Goal: Task Accomplishment & Management: Use online tool/utility

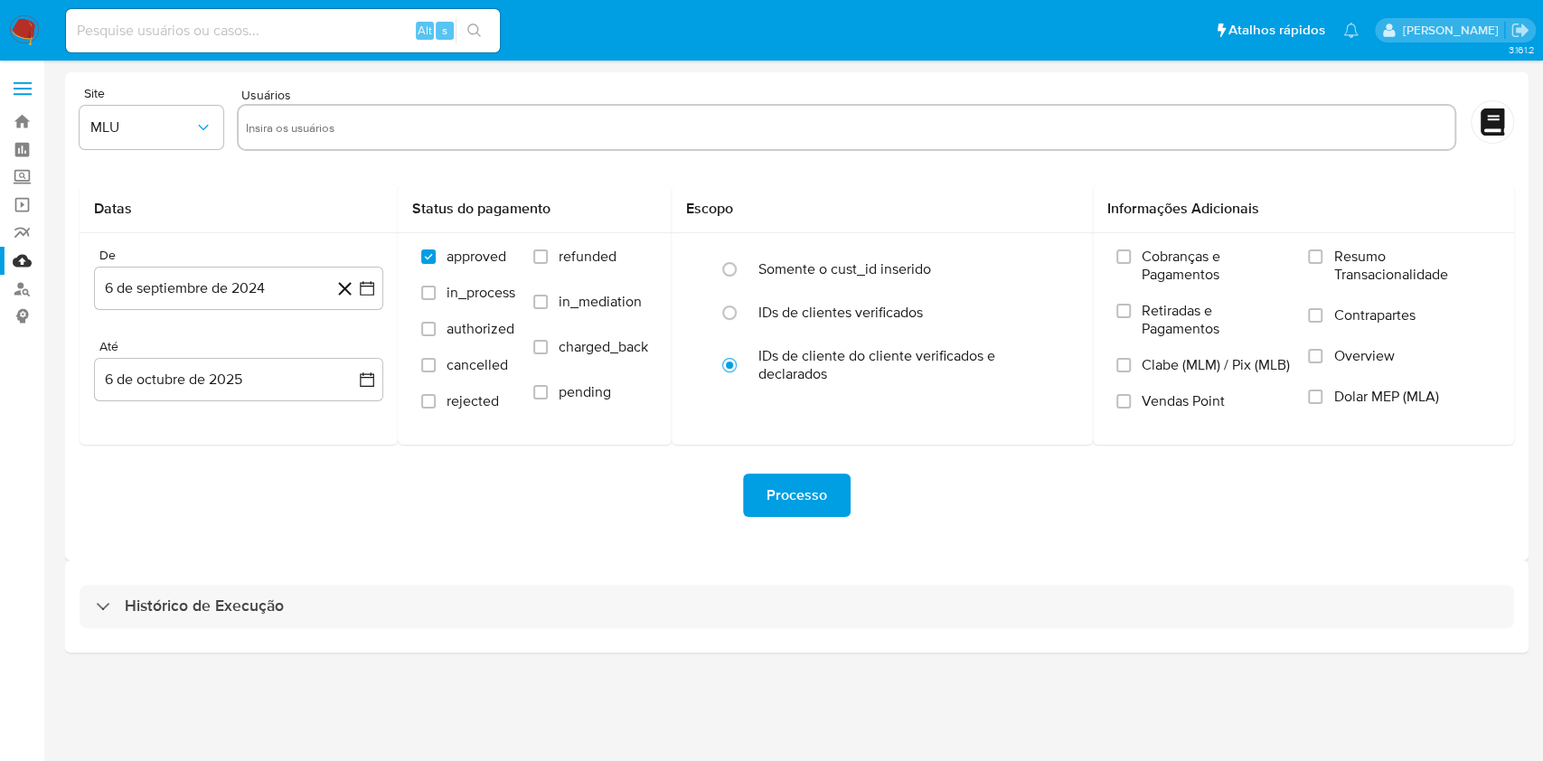
click at [117, 484] on div "Processo" at bounding box center [797, 495] width 1434 height 43
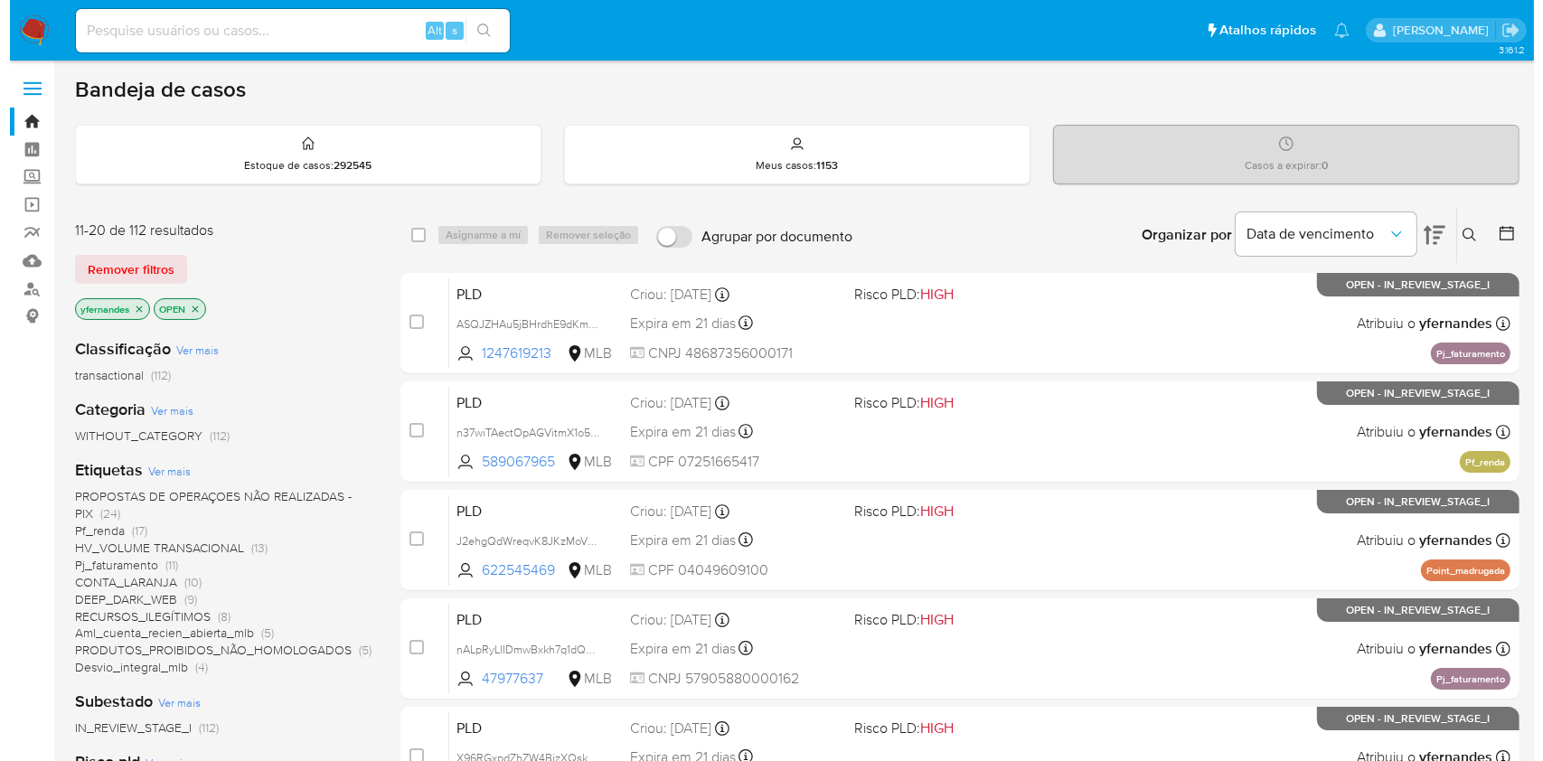
scroll to position [146, 0]
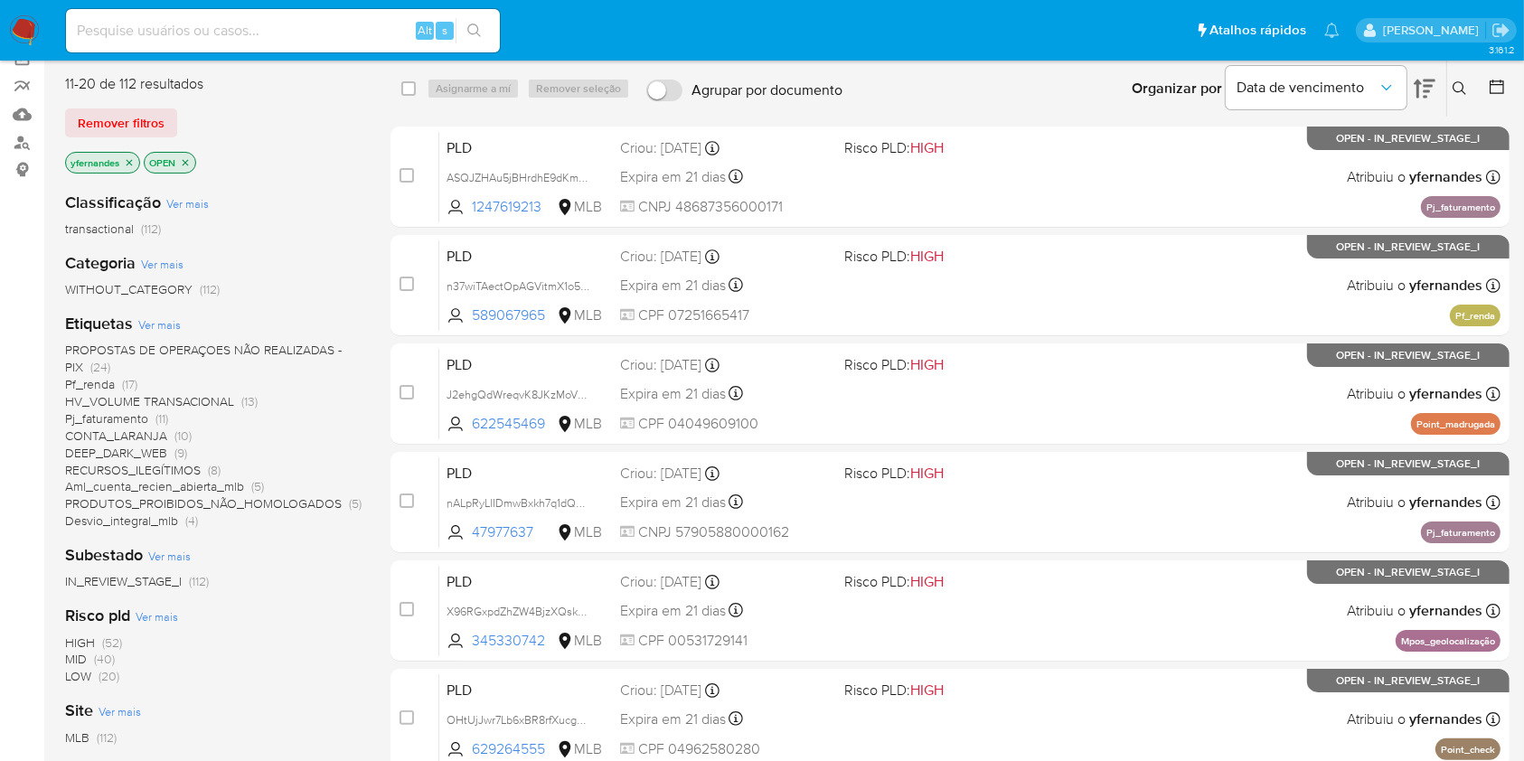
click at [157, 322] on span "Ver mais" at bounding box center [159, 324] width 42 height 16
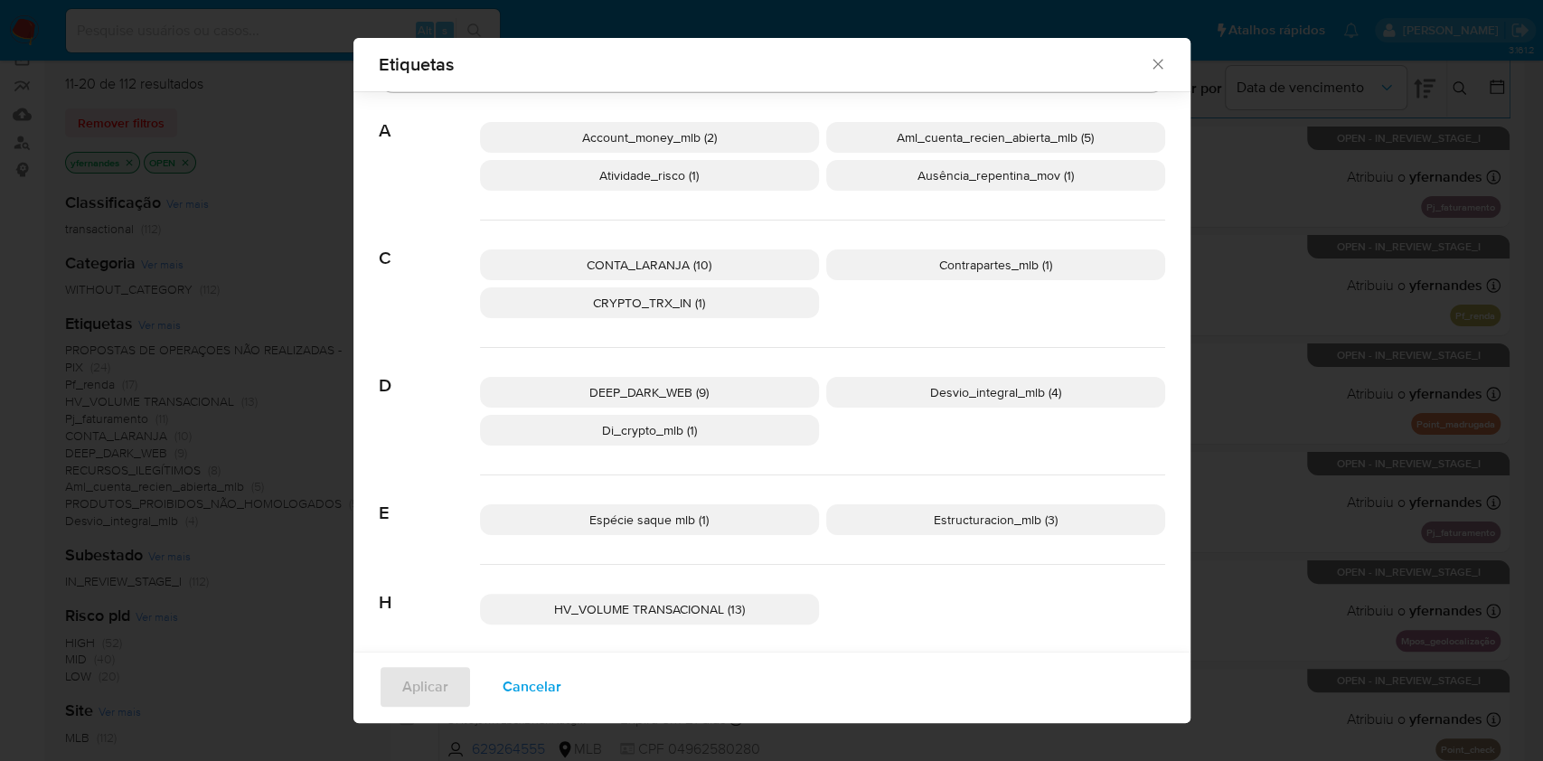
scroll to position [0, 0]
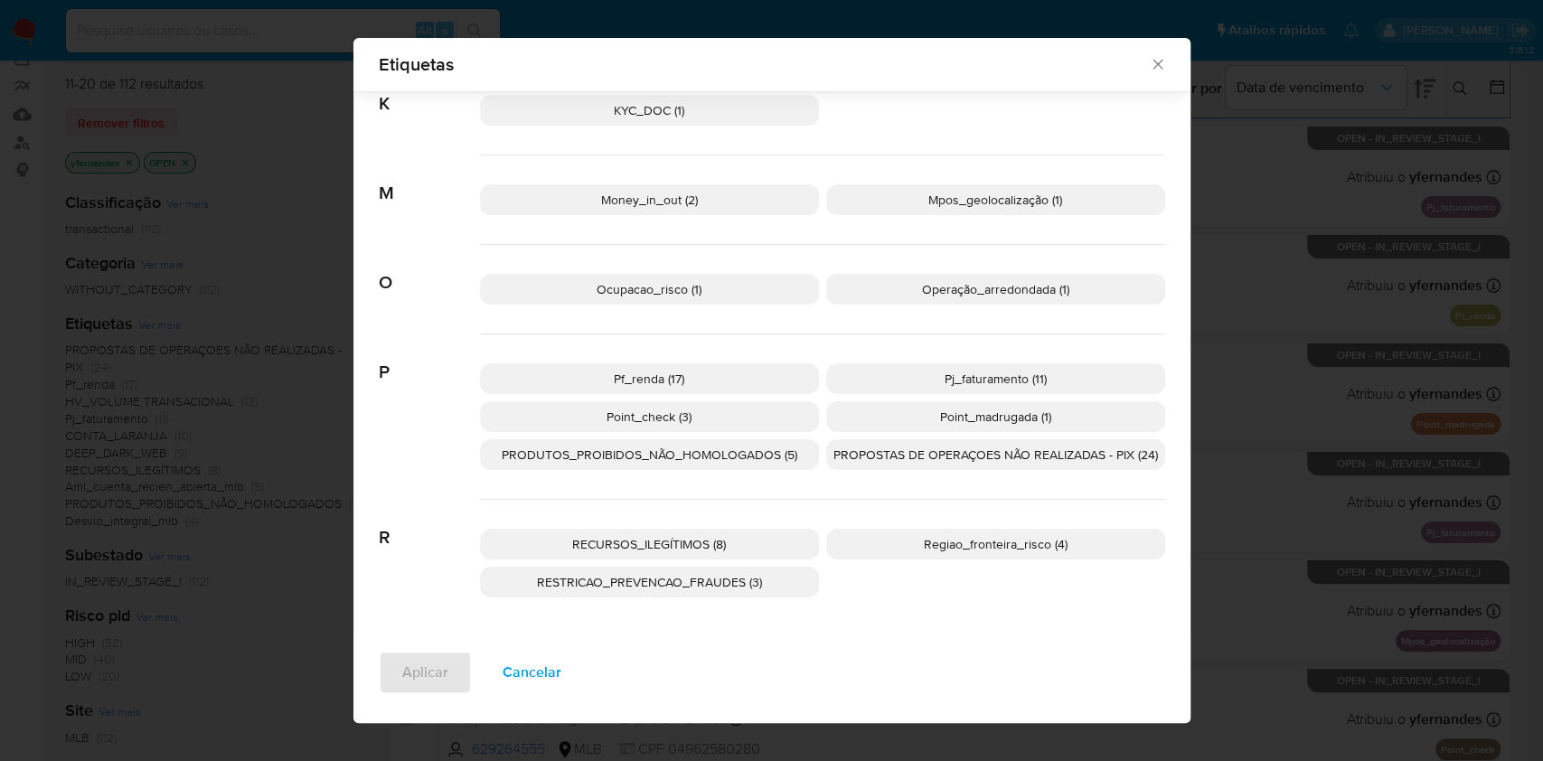
click at [701, 544] on span "RECURSOS_ILEGÍTIMOS (8)" at bounding box center [649, 544] width 154 height 18
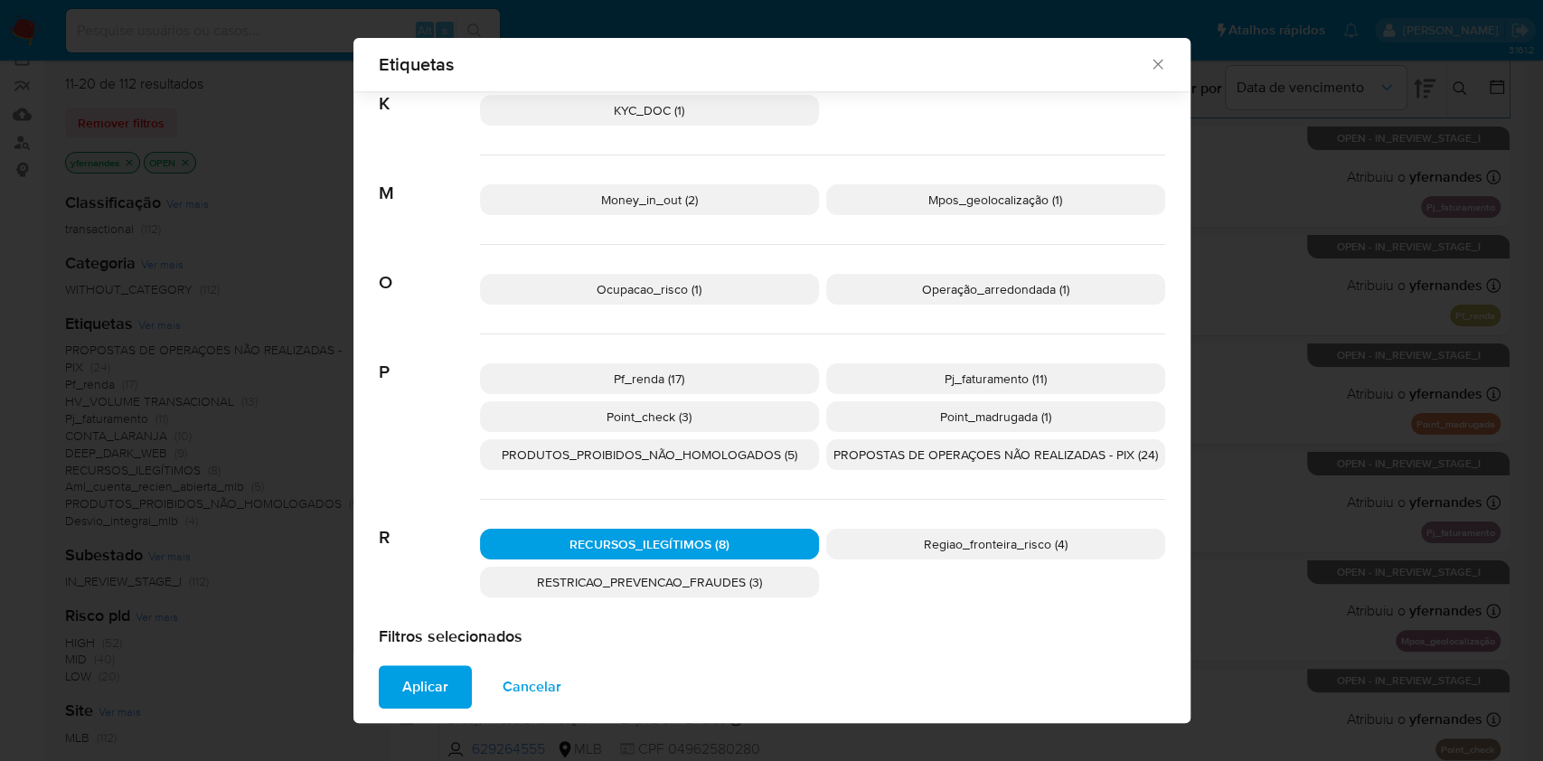
scroll to position [708, 0]
click at [406, 685] on span "Aplicar" at bounding box center [425, 687] width 46 height 40
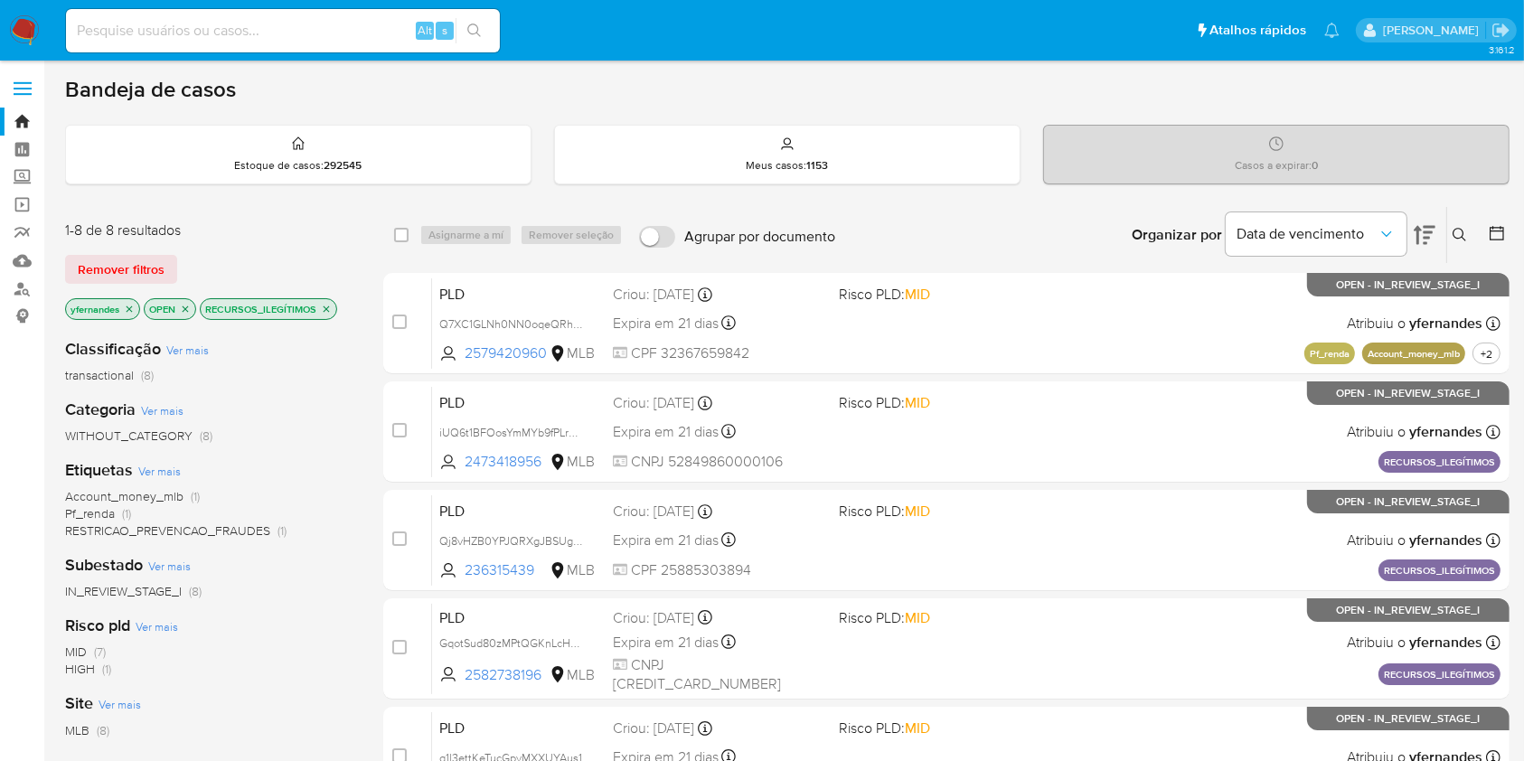
click at [332, 298] on div "RECURSOS_ILEGÍTIMOS" at bounding box center [268, 309] width 137 height 22
click at [328, 304] on icon "close-filter" at bounding box center [326, 309] width 11 height 11
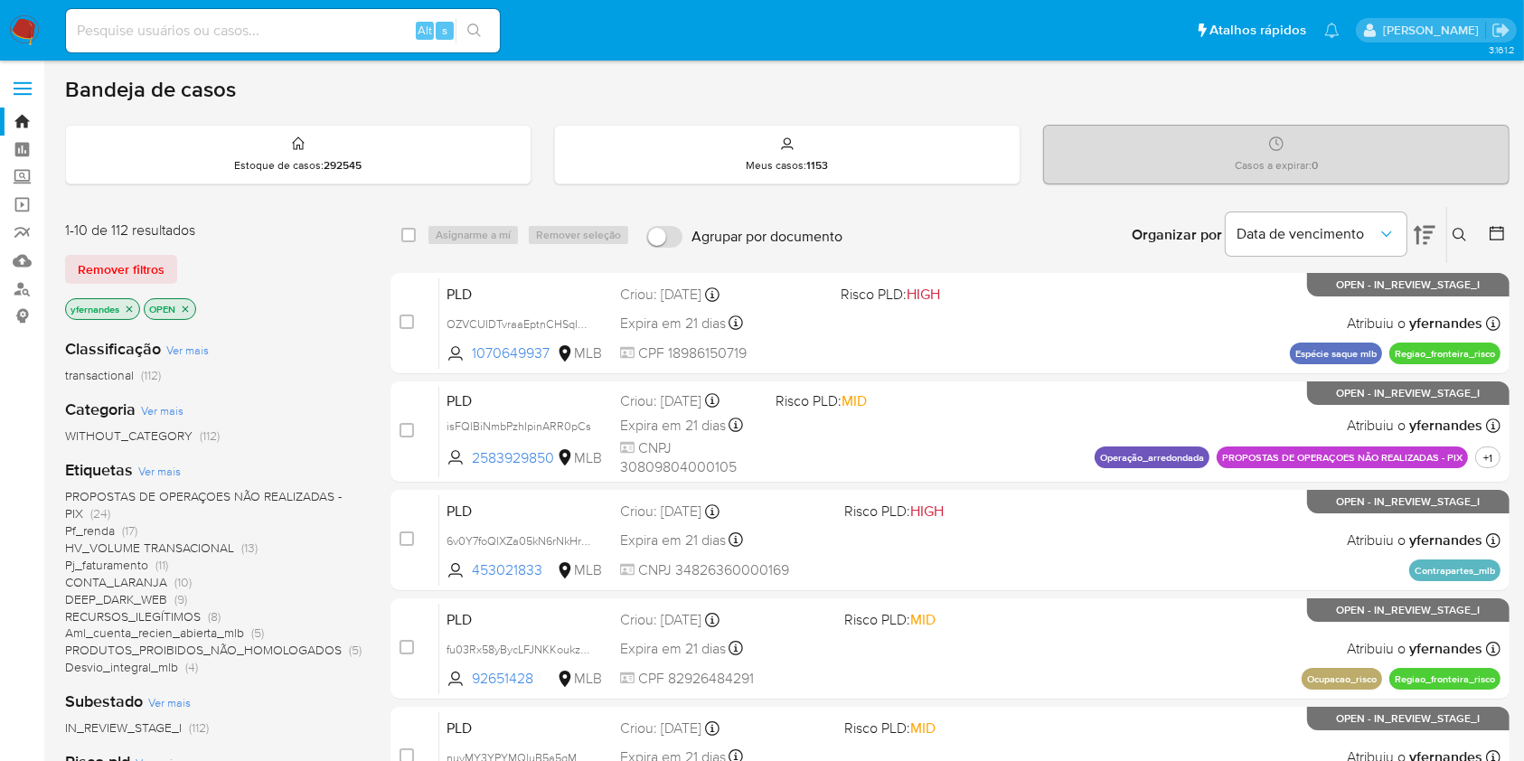
click at [153, 469] on span "Ver mais" at bounding box center [159, 471] width 42 height 16
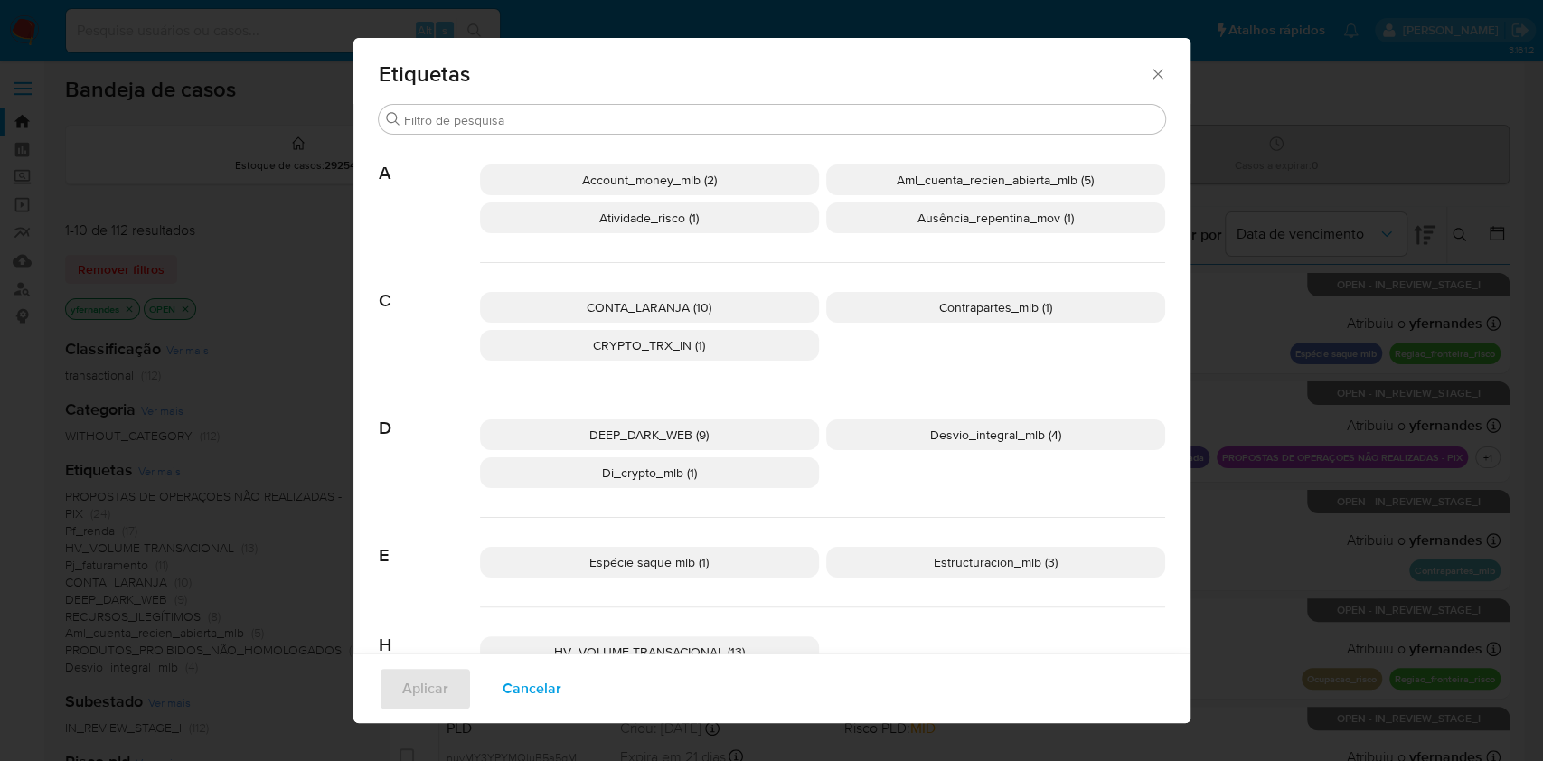
click at [668, 337] on span "CRYPTO_TRX_IN (1)" at bounding box center [649, 345] width 112 height 18
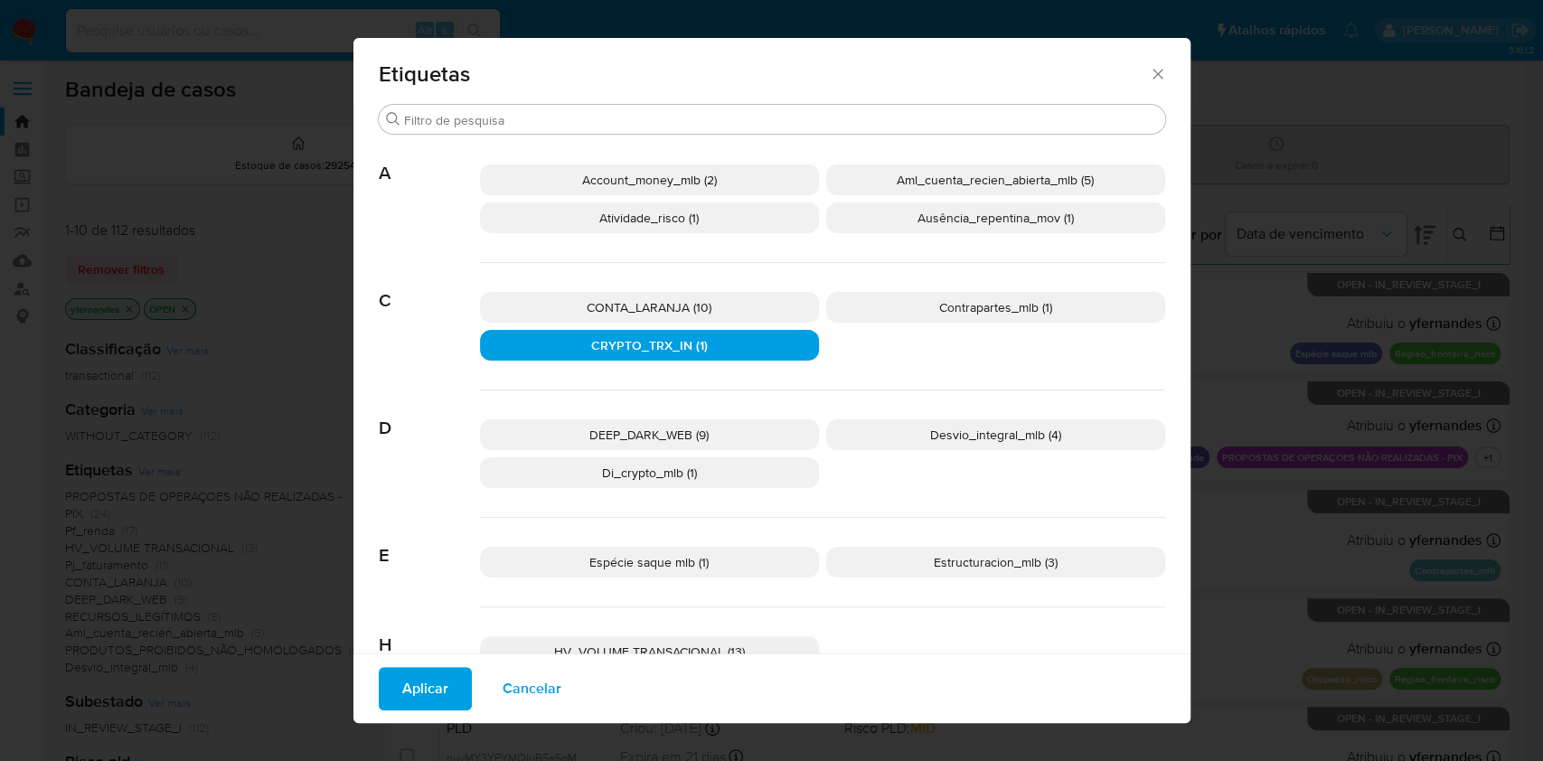
click at [426, 672] on span "Aplicar" at bounding box center [425, 689] width 46 height 40
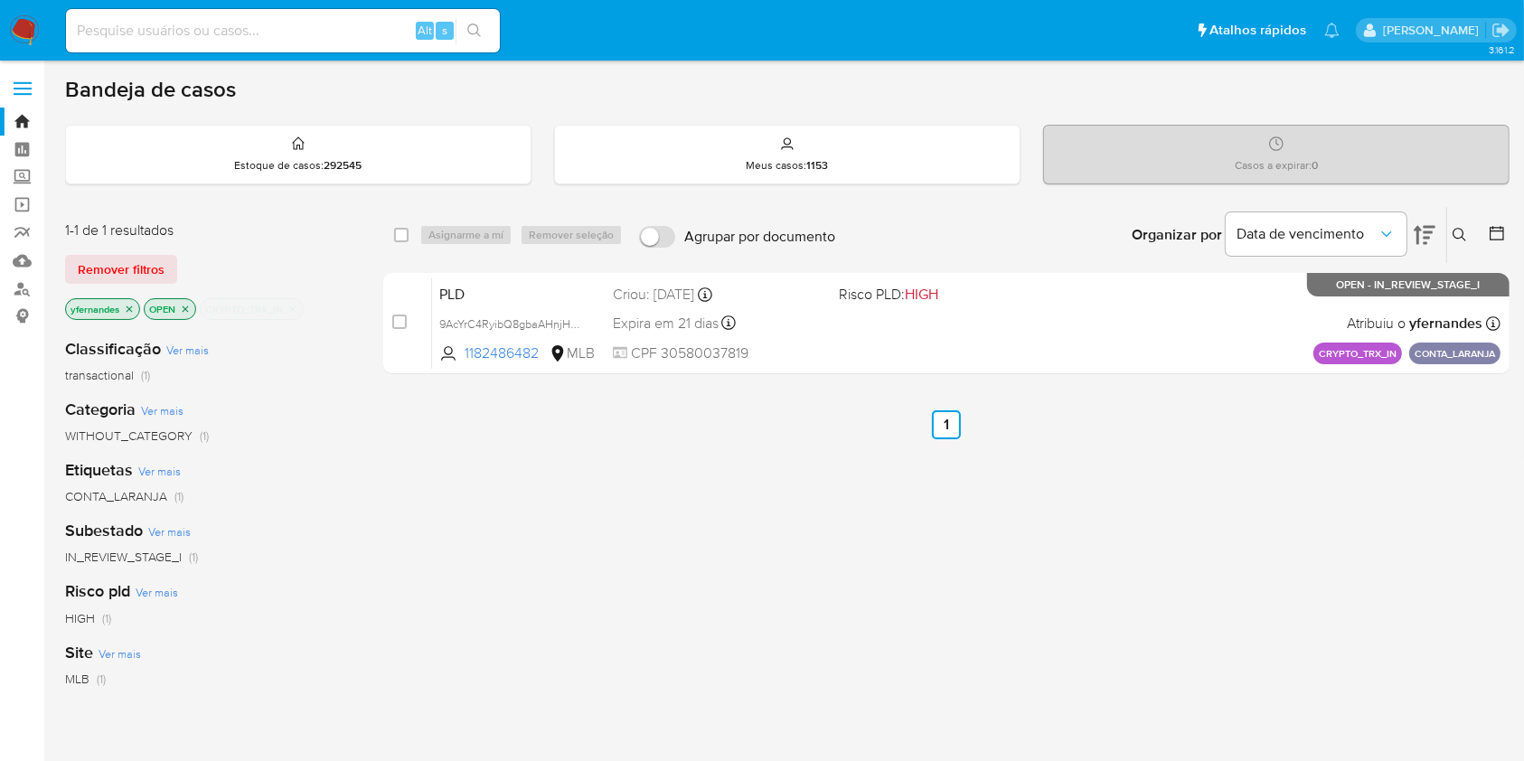
click at [295, 308] on icon "close-filter" at bounding box center [293, 308] width 6 height 6
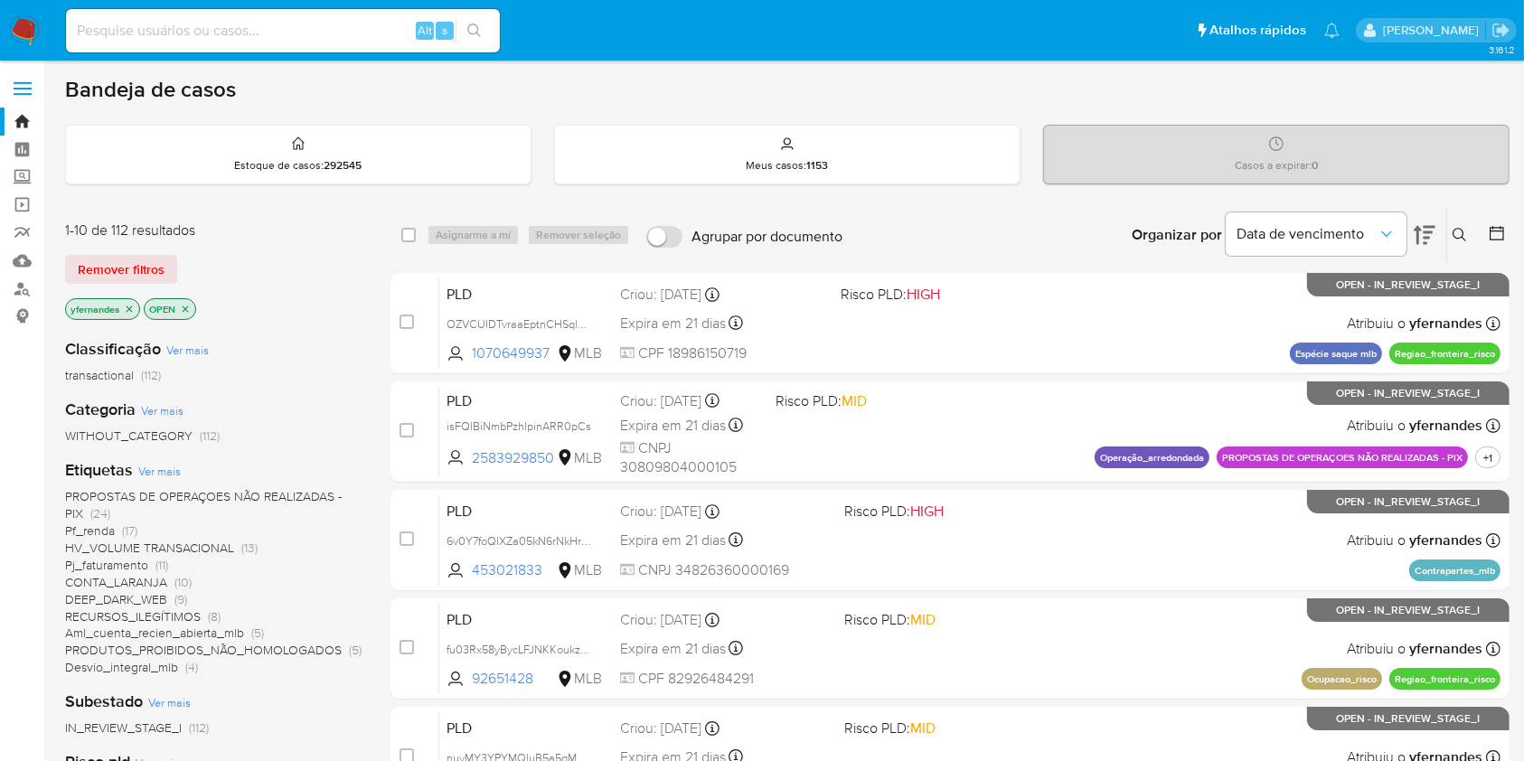
click at [151, 470] on span "Ver mais" at bounding box center [159, 471] width 42 height 16
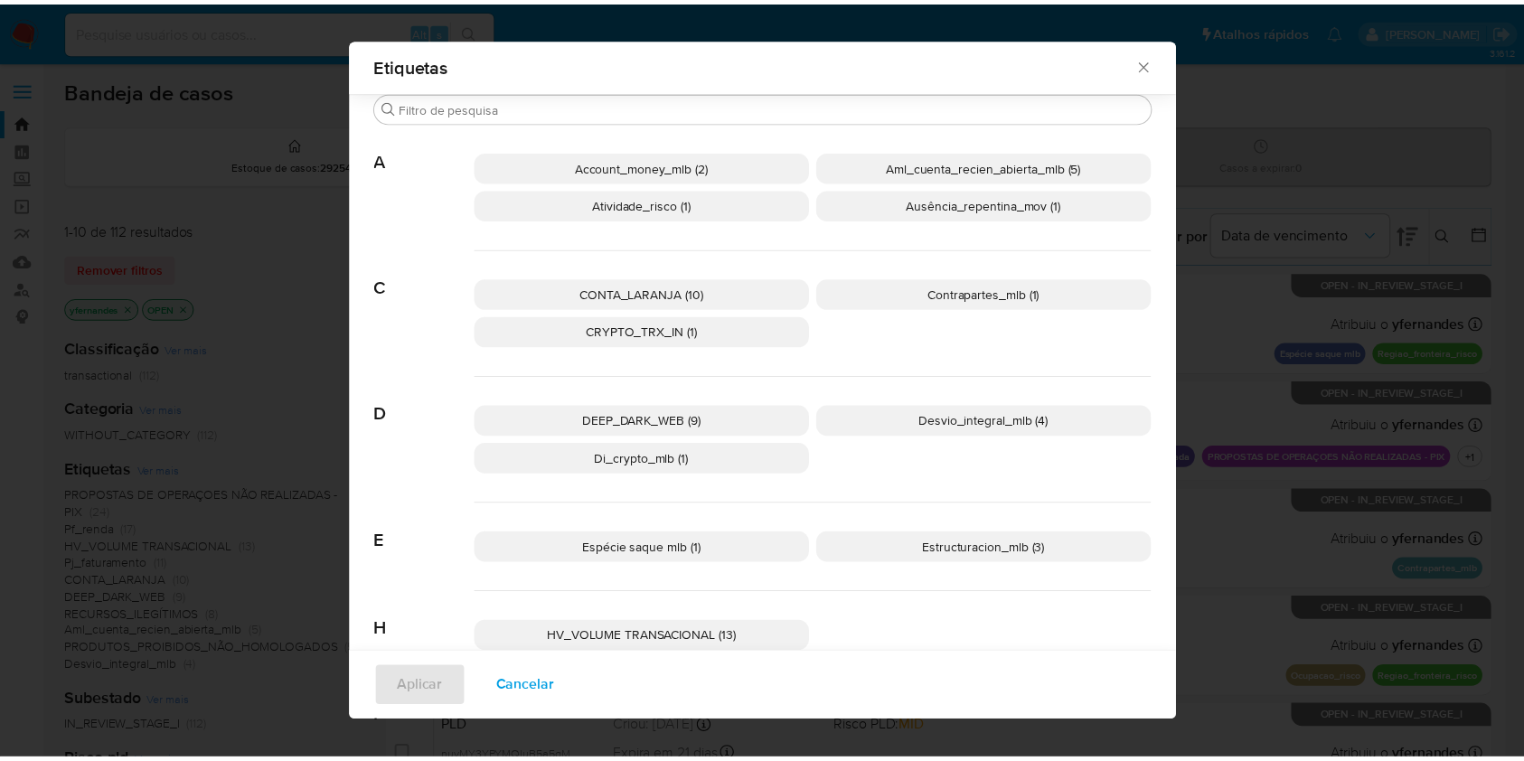
scroll to position [707, 0]
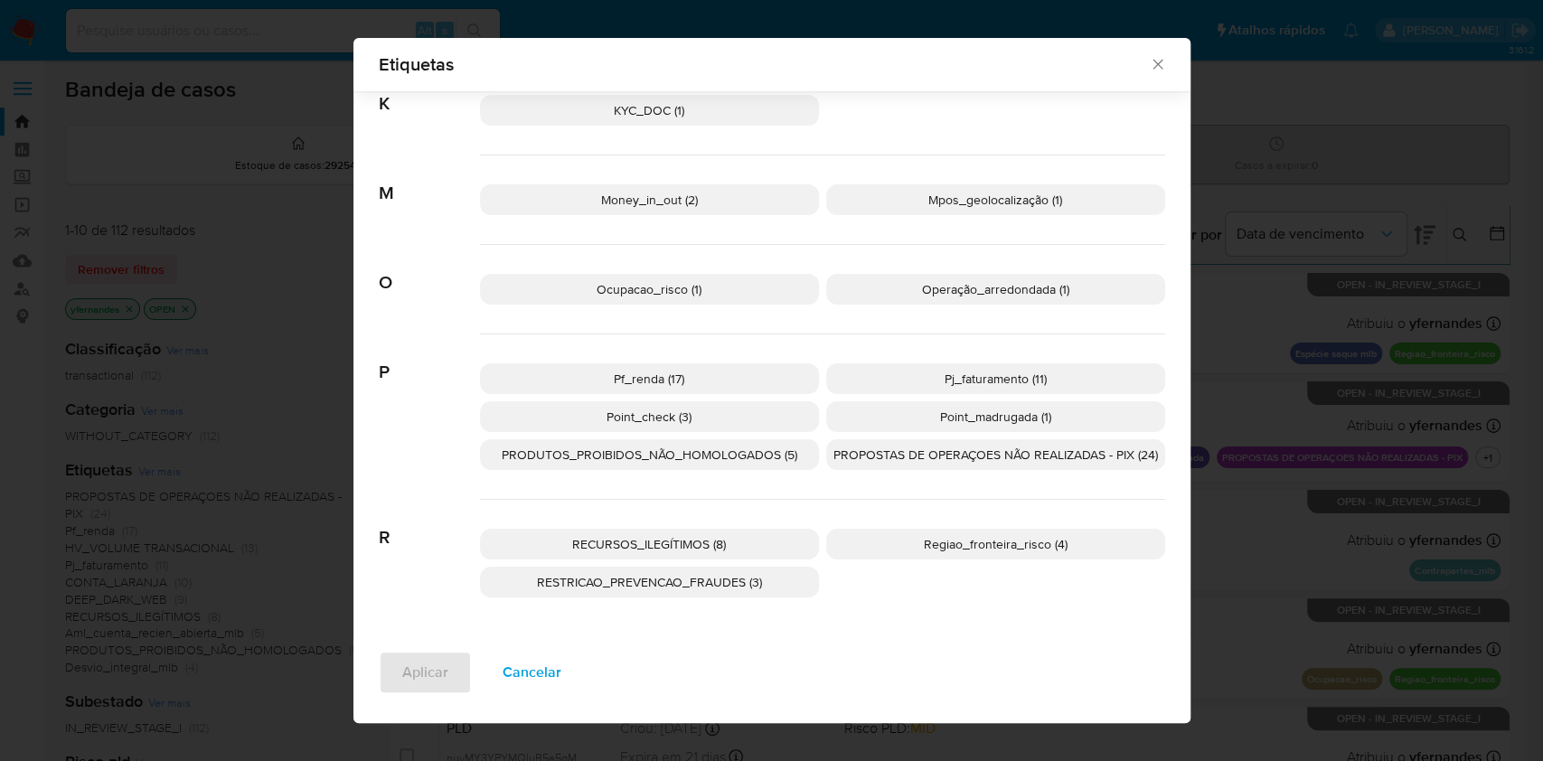
click at [910, 456] on span "PROPOSTAS DE OPERAÇOES NÃO REALIZADAS - PIX (24)" at bounding box center [995, 455] width 324 height 18
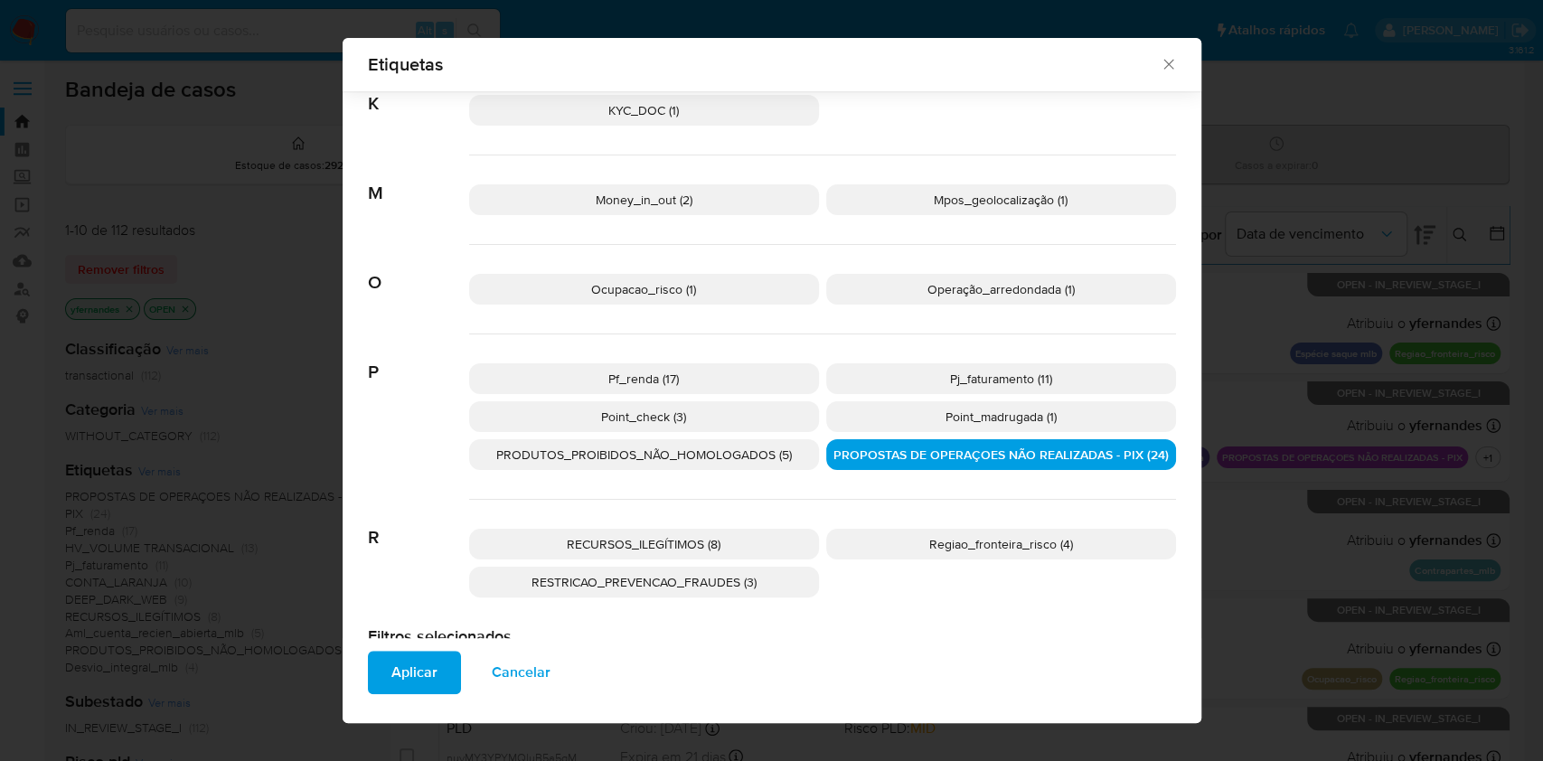
click at [404, 689] on span "Aplicar" at bounding box center [414, 673] width 46 height 40
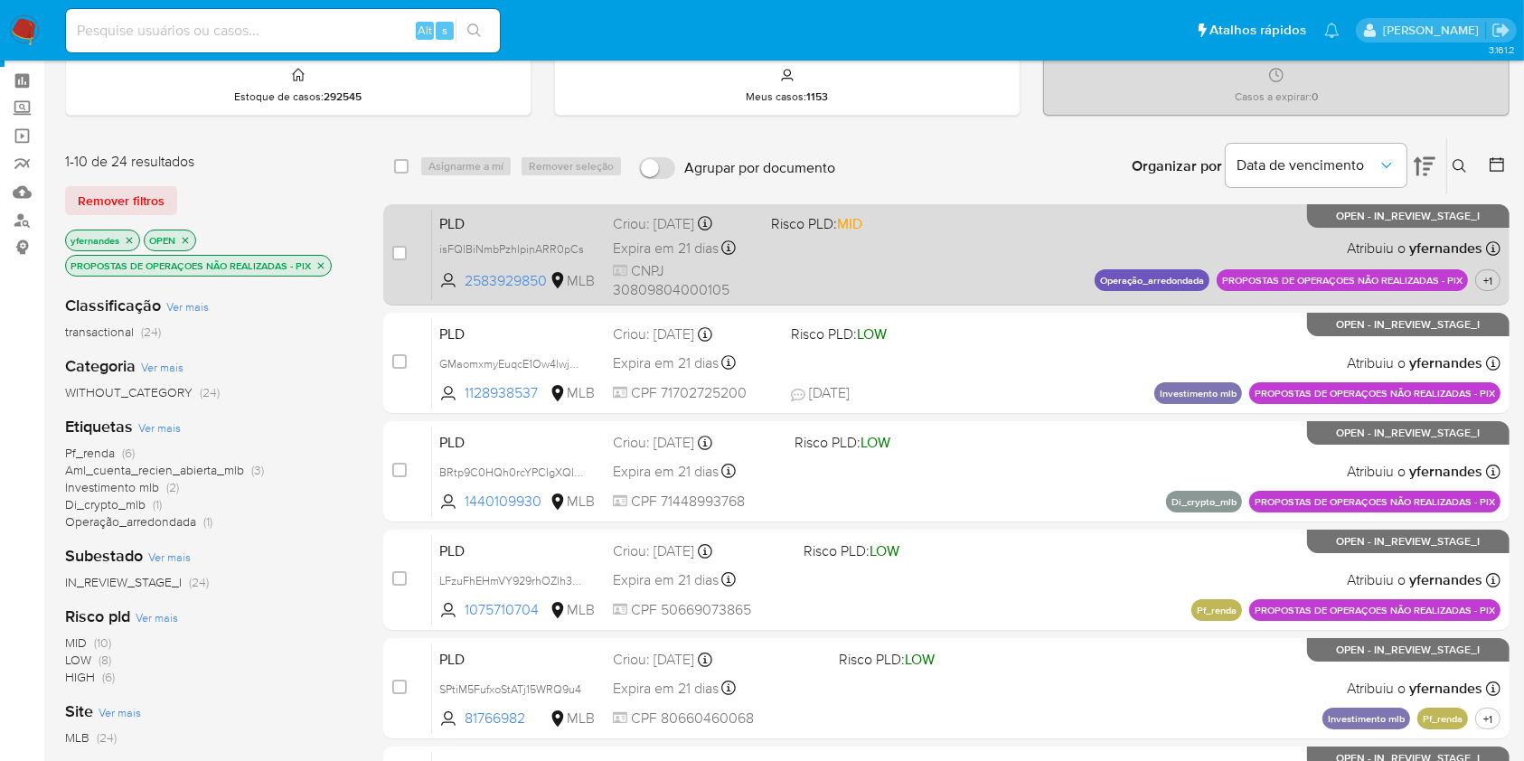
scroll to position [730, 0]
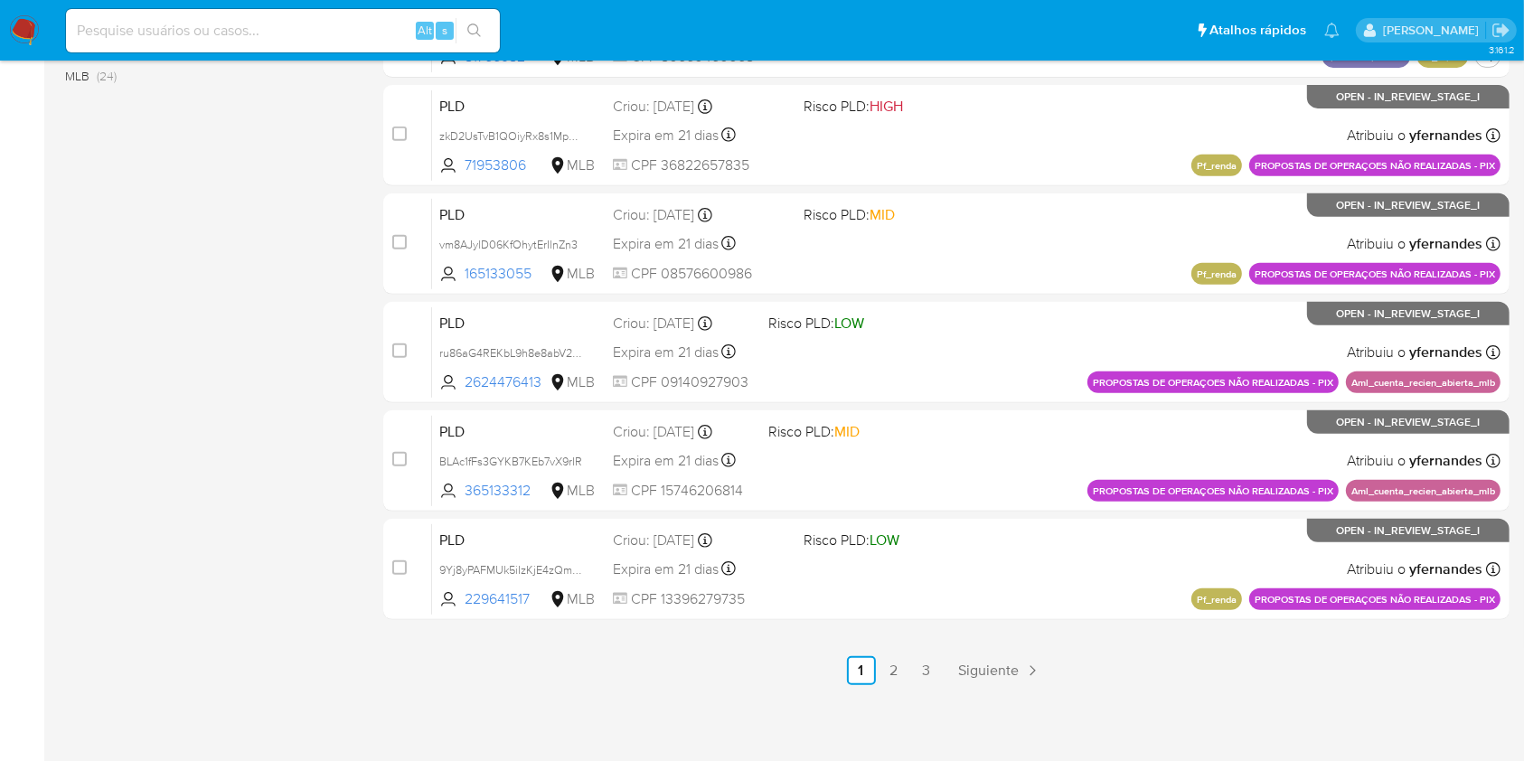
click at [916, 685] on div "3.161.2" at bounding box center [787, 46] width 1444 height 1408
click at [926, 661] on link "3" at bounding box center [926, 670] width 29 height 29
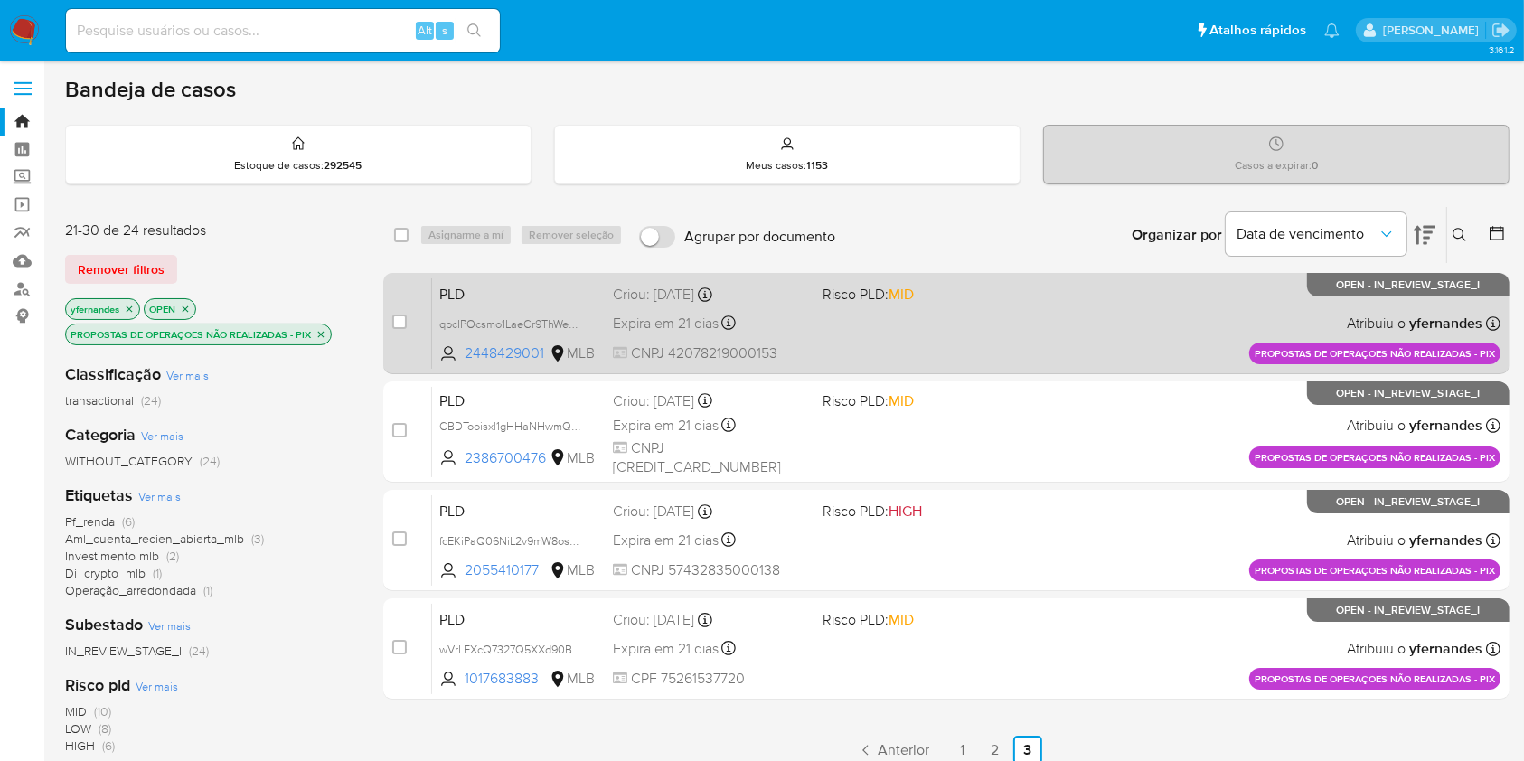
click at [899, 334] on div "PLD qpcIPOcsmo1LaeCr9ThWent0 2448429001 MLB Risco PLD: MID Criou: 12/09/2025 Cr…" at bounding box center [966, 322] width 1068 height 91
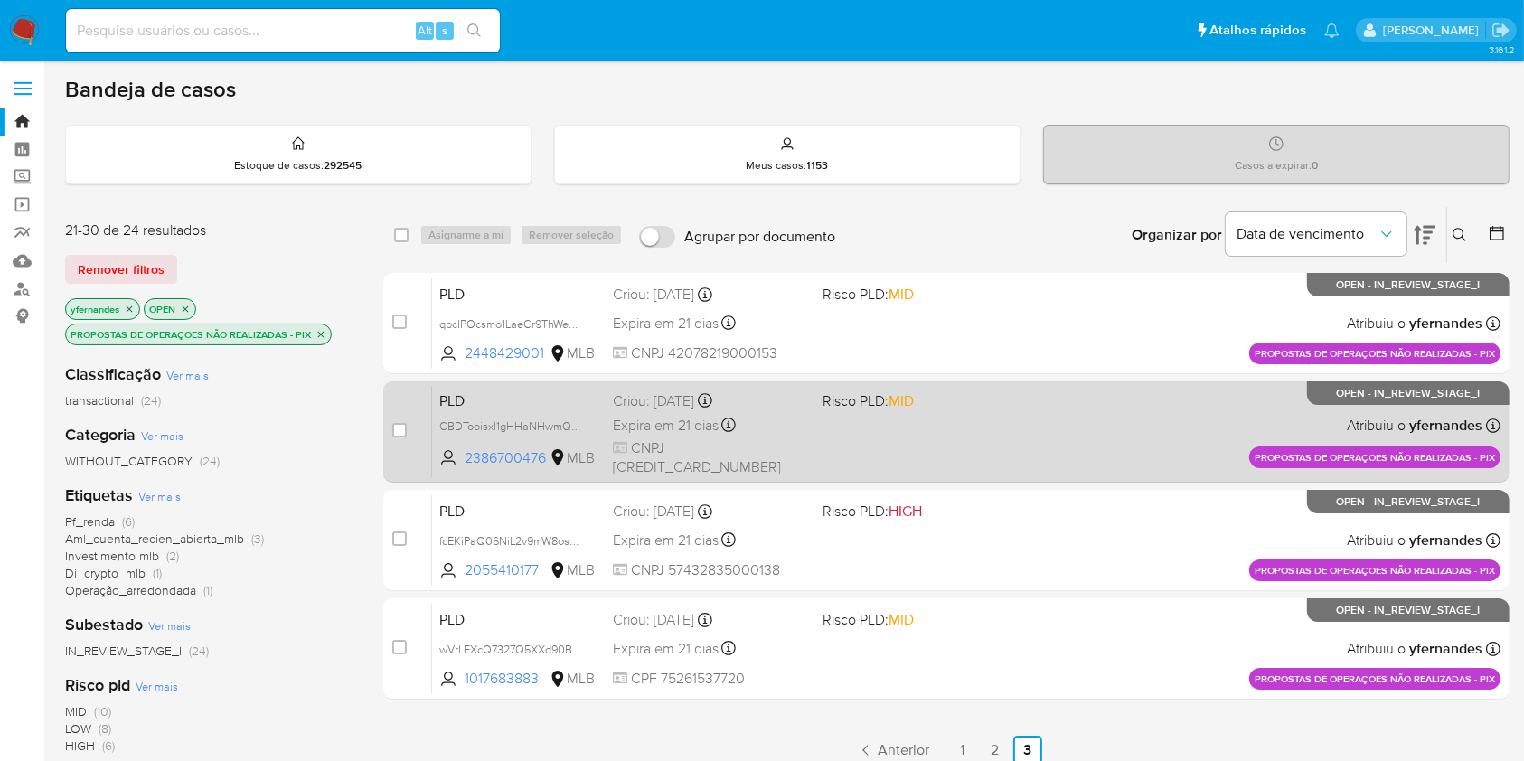
click at [890, 452] on div "PLD CBDTooisxl1gHHaNHwmQw5Wi 2386700476 MLB Risco PLD: MID Criou: 12/09/2025 Cr…" at bounding box center [966, 431] width 1068 height 91
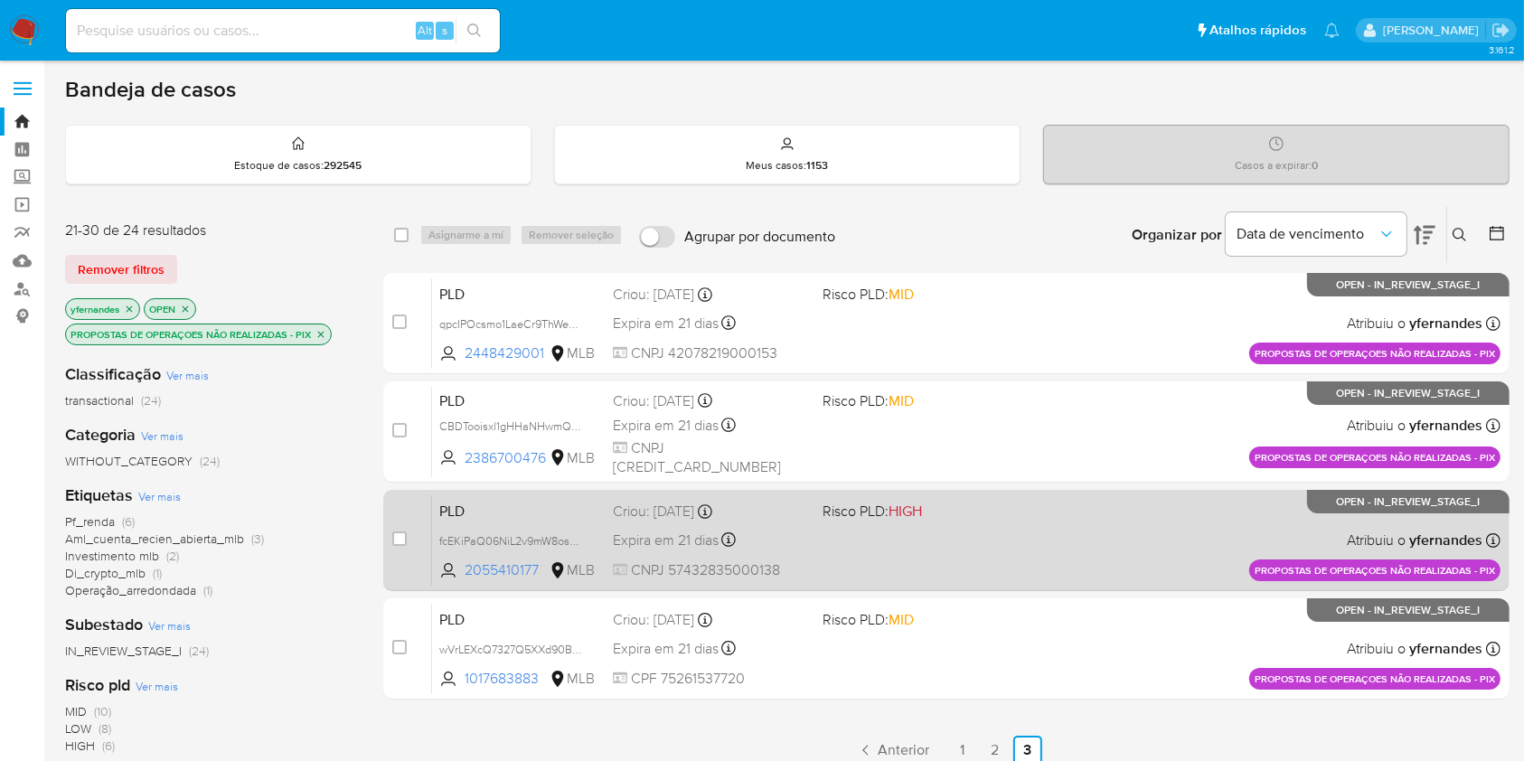
click at [867, 554] on div "PLD fcEKiPaQ06NiL2v9mW8osdwE 2055410177 MLB Risco PLD: HIGH Criou: 12/09/2025 C…" at bounding box center [966, 539] width 1068 height 91
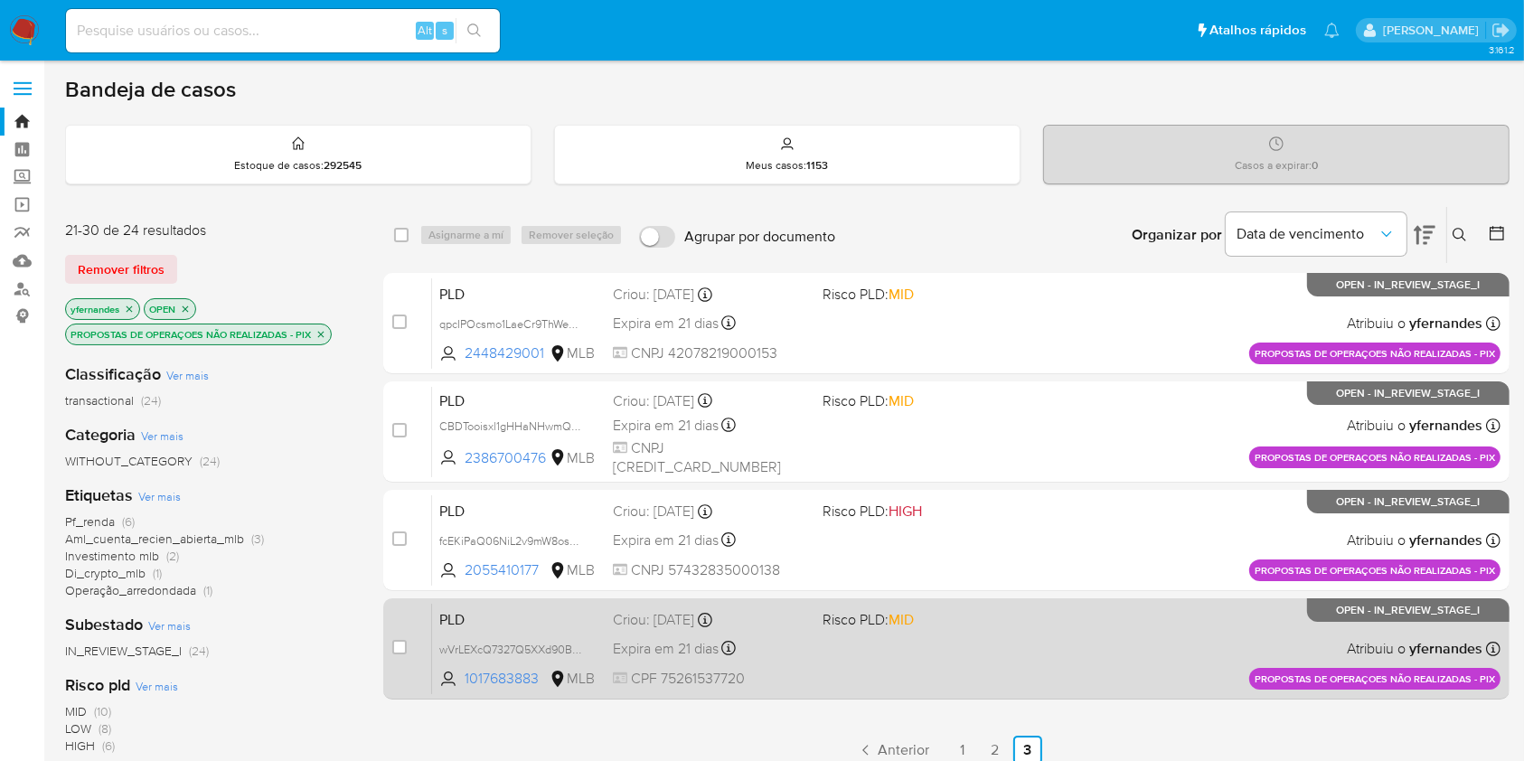
click at [879, 669] on div "PLD wVrLEXcQ7327Q5XXd90BMH1G 1017683883 MLB Risco PLD: MID Criou: 12/09/2025 Cr…" at bounding box center [966, 648] width 1068 height 91
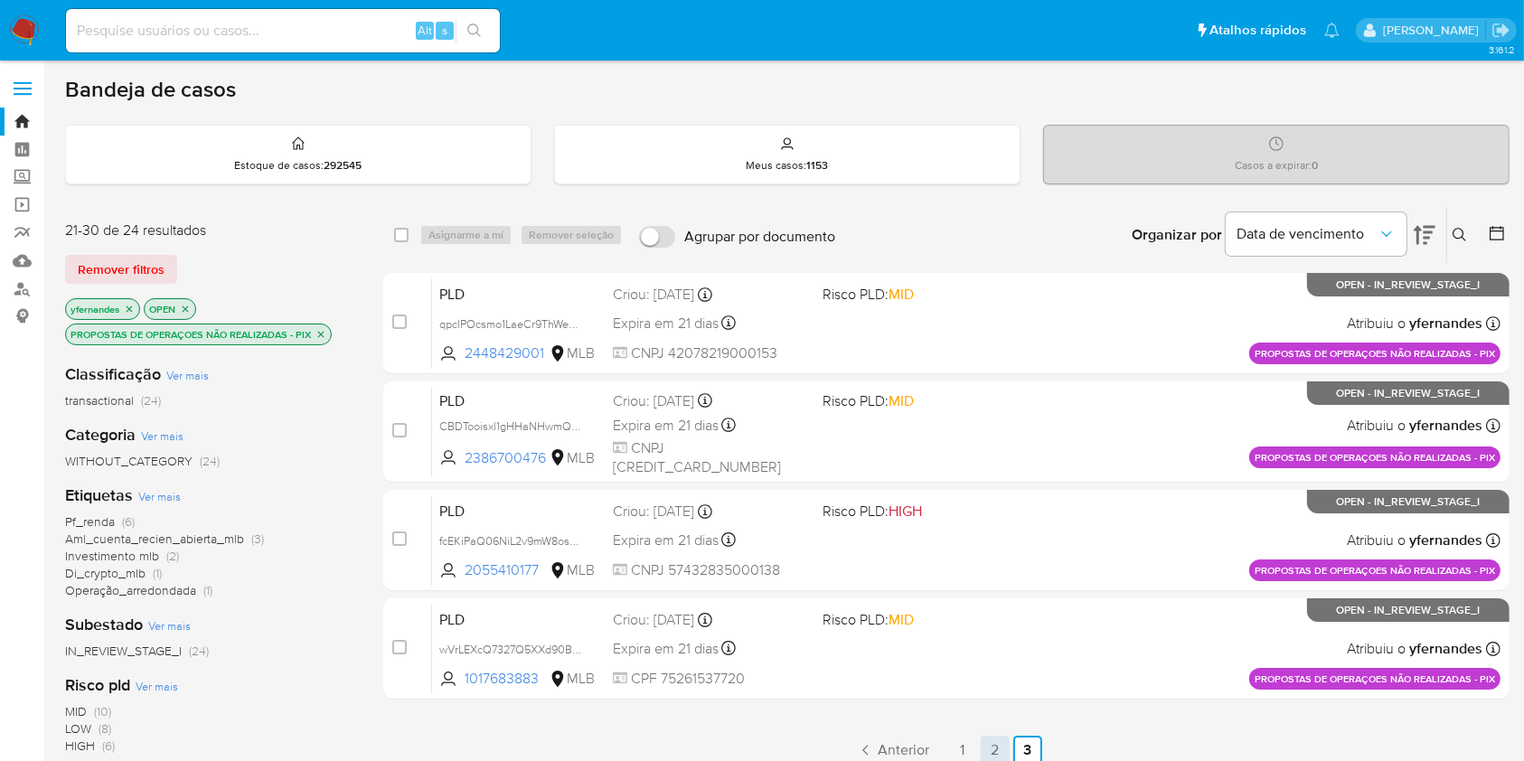
click at [994, 748] on link "2" at bounding box center [995, 750] width 29 height 29
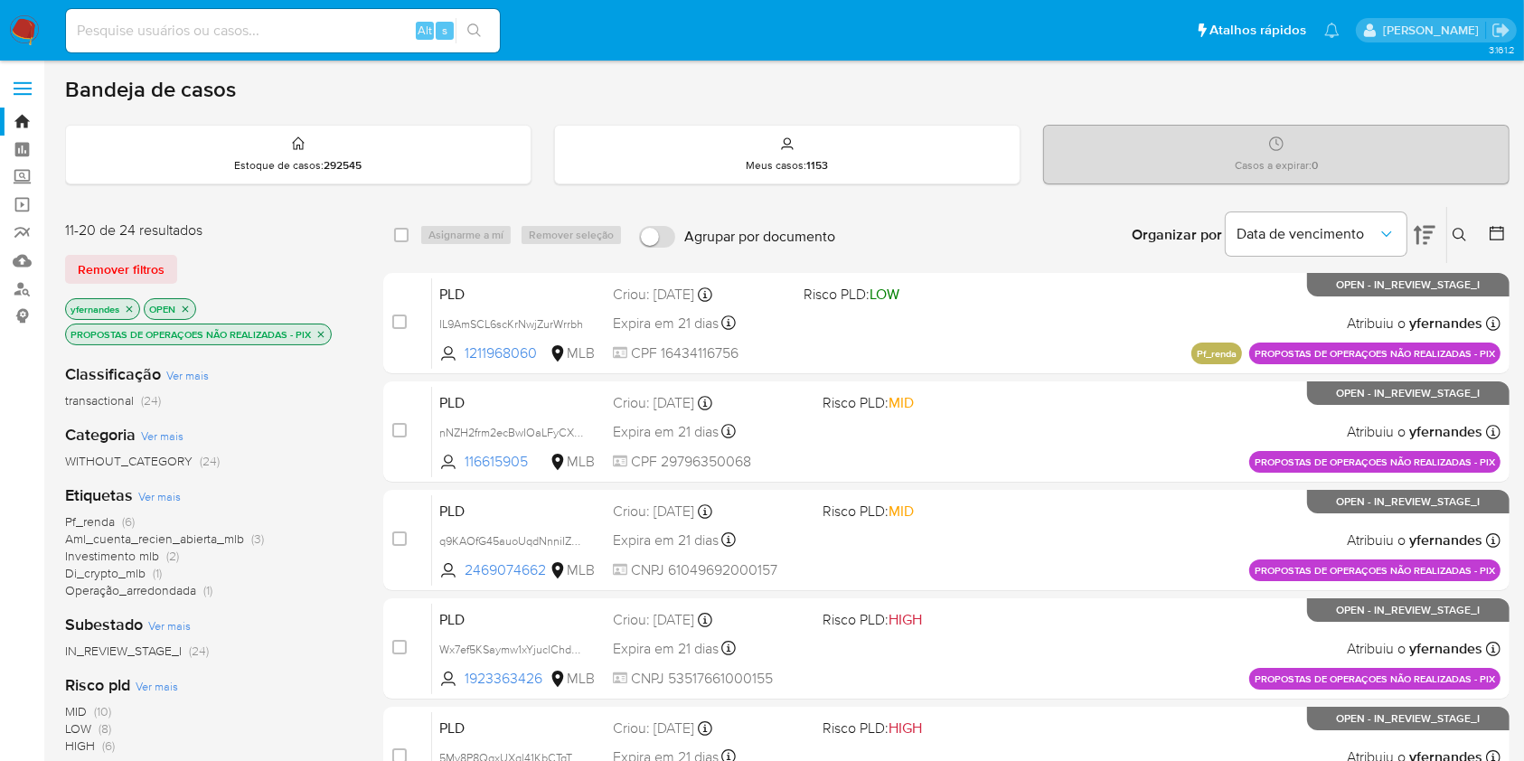
scroll to position [730, 0]
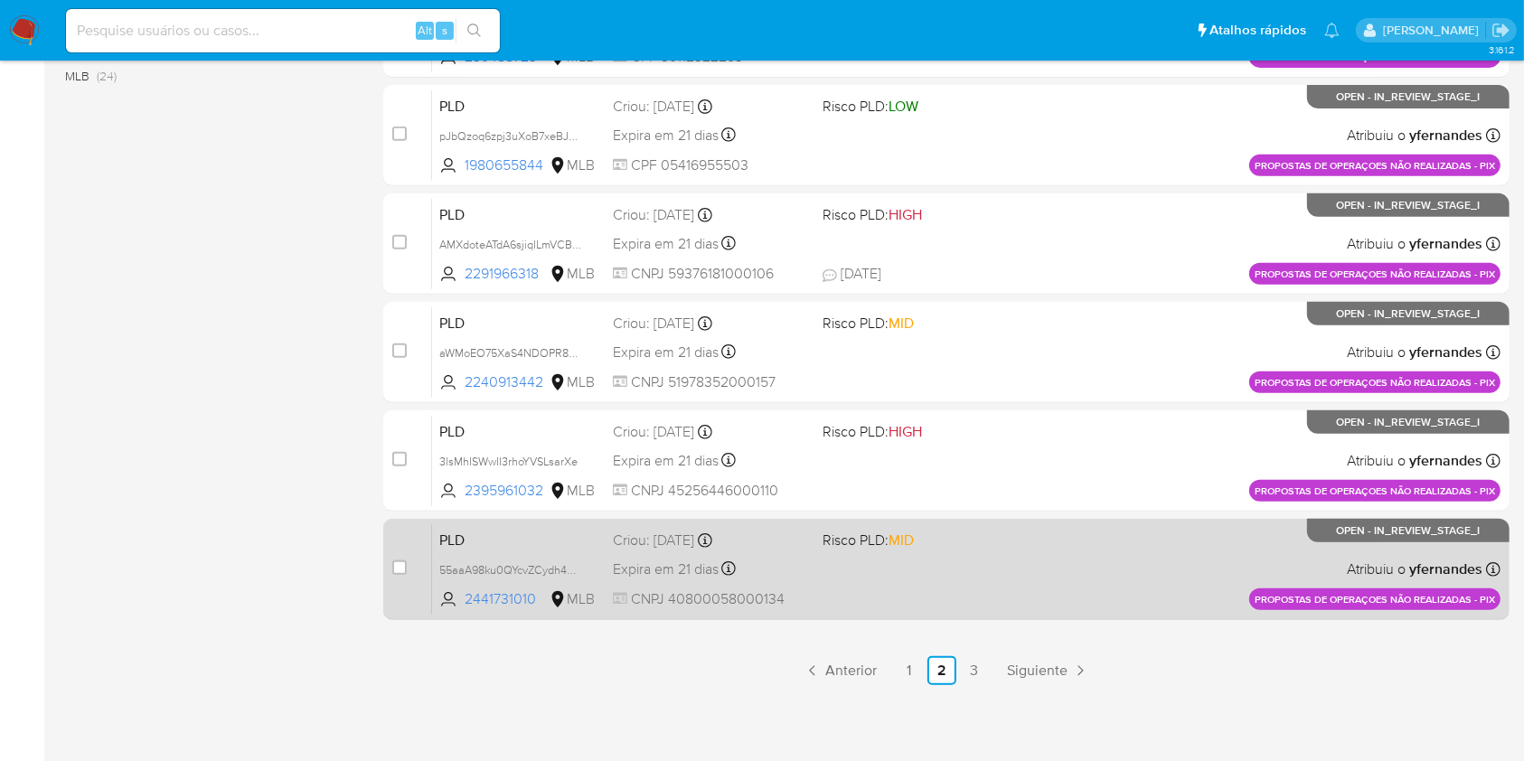
click at [995, 587] on div "PLD 55aaA98ku0QYcvZCydh4mJ17 2441731010 MLB Risco PLD: MID Criou: 12/09/2025 Cr…" at bounding box center [966, 568] width 1068 height 91
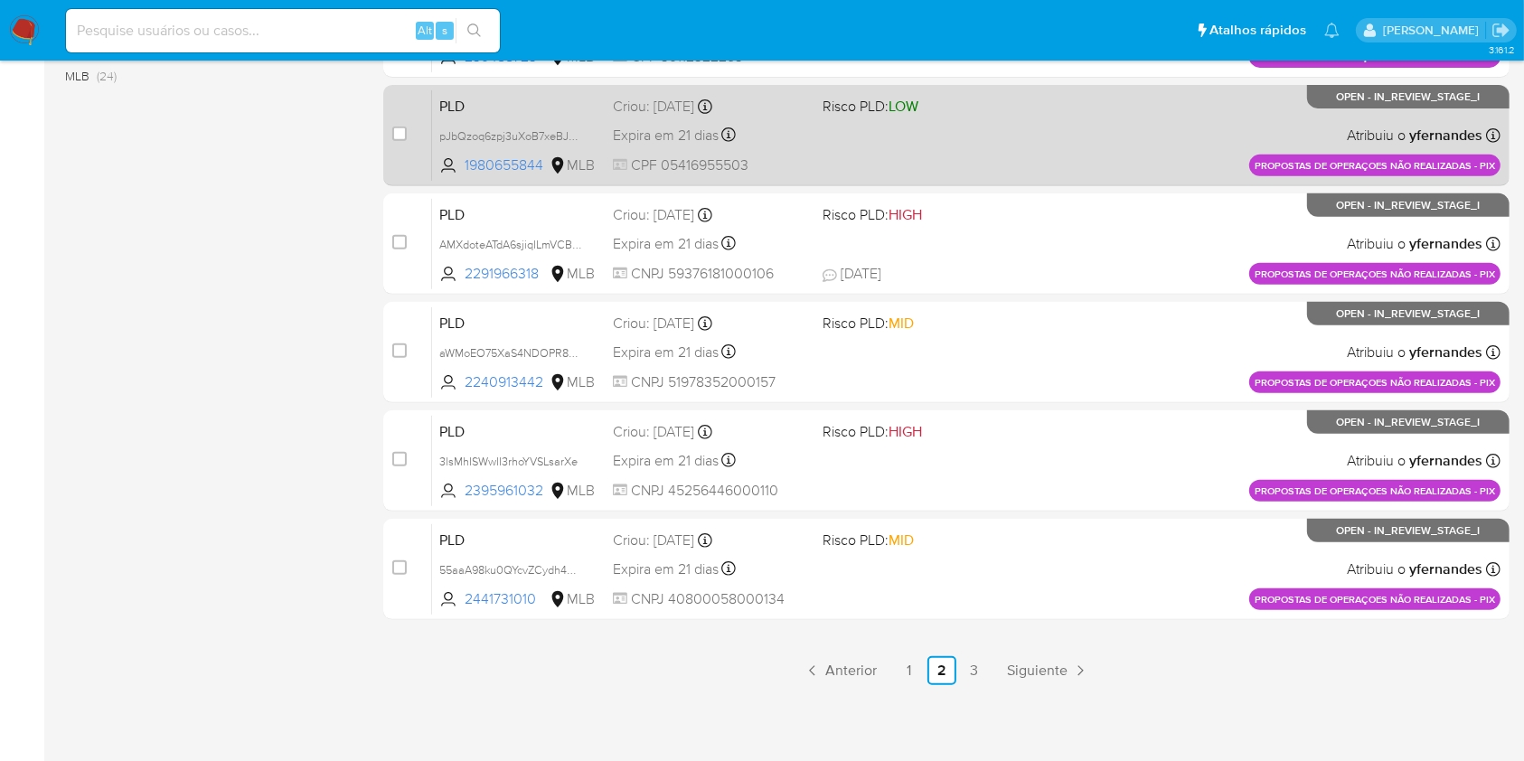
click at [822, 146] on div "PLD pJbQzoq6zpj3uXoB7xeBJqqT 1980655844 MLB Risco PLD: LOW Criou: 12/09/2025 Cr…" at bounding box center [966, 134] width 1068 height 91
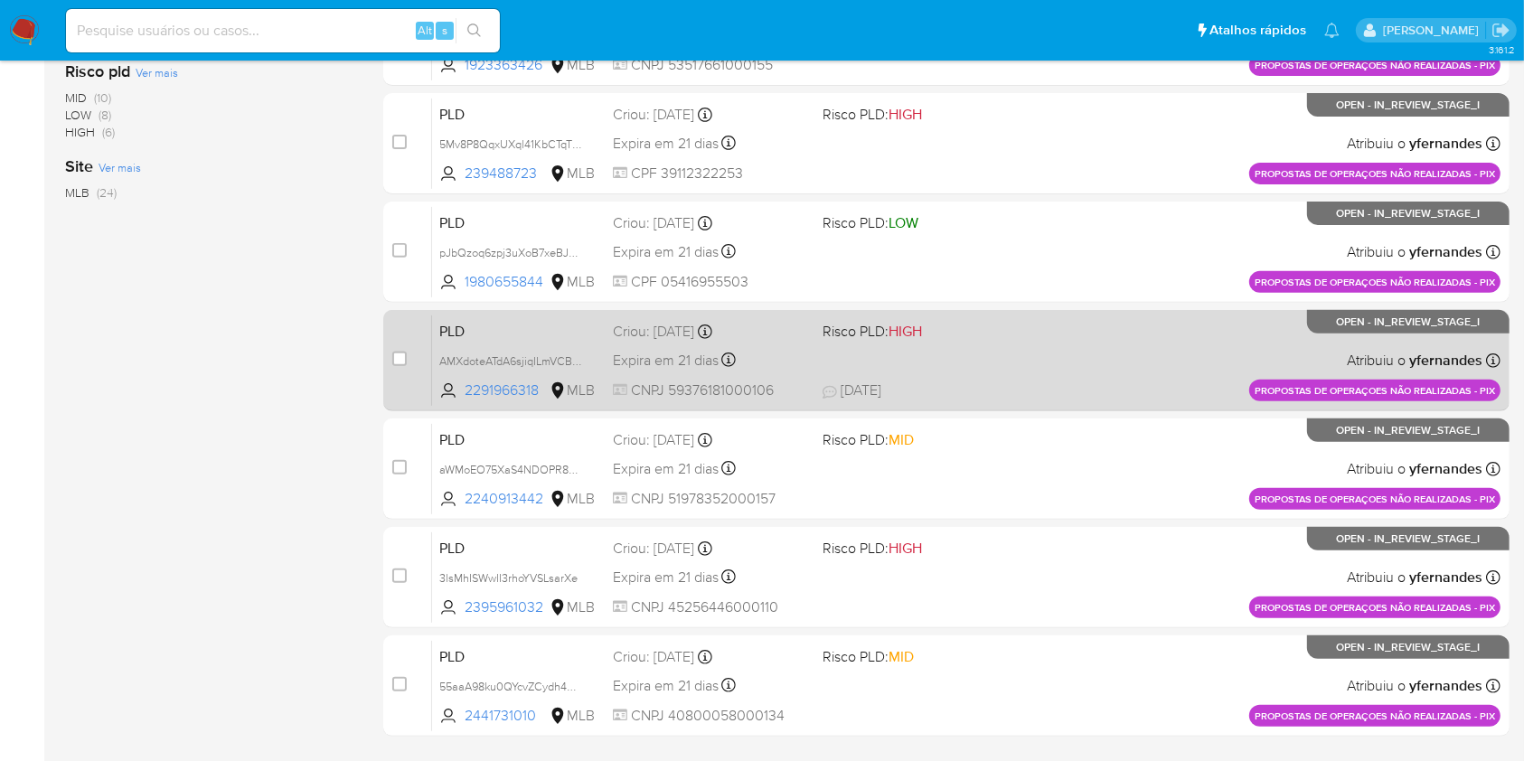
scroll to position [563, 0]
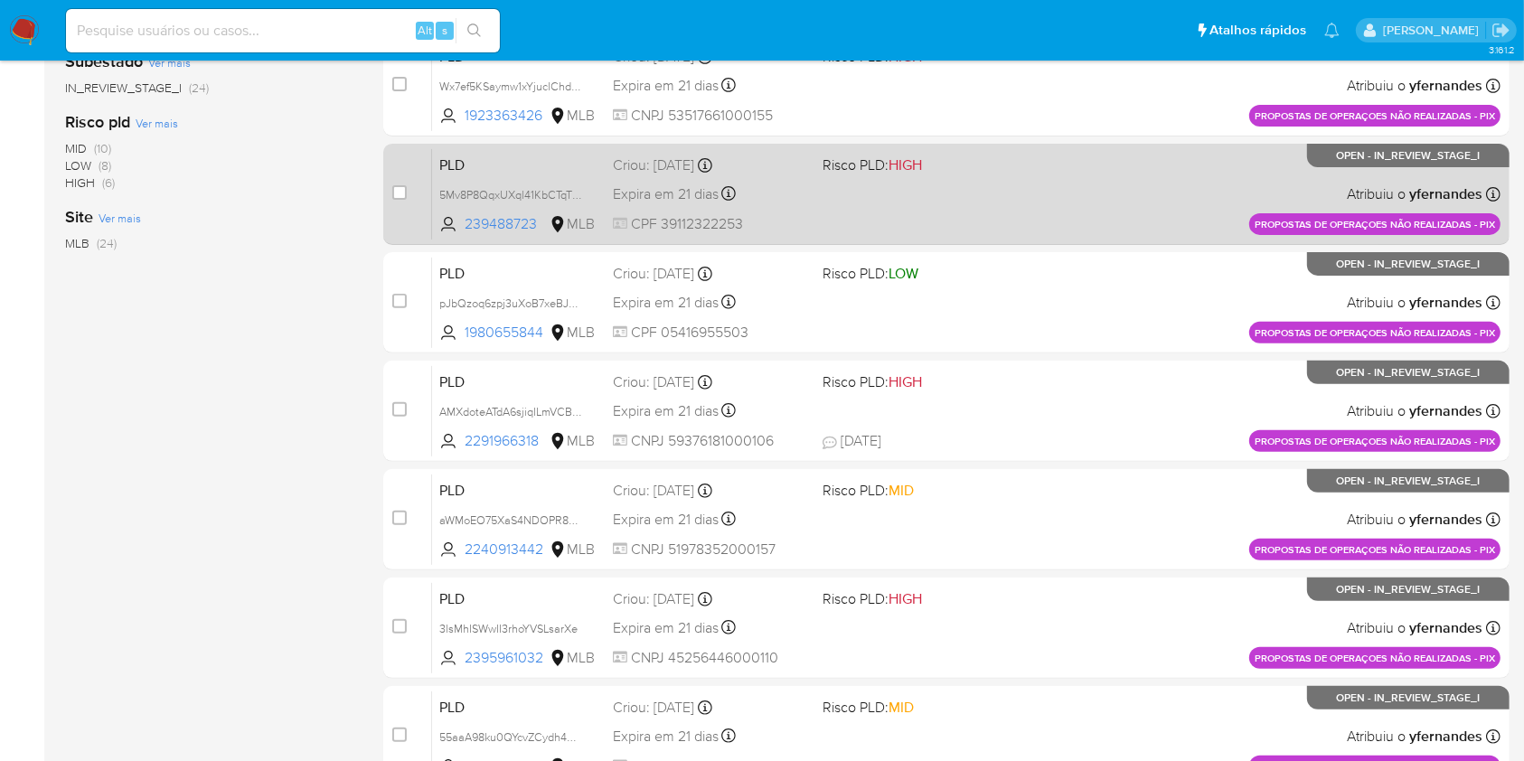
click at [848, 234] on div "PLD 5Mv8P8QqxUXql41KbCTqT1Yz 239488723 MLB Risco PLD: HIGH Criou: 12/09/2025 Cr…" at bounding box center [966, 193] width 1068 height 91
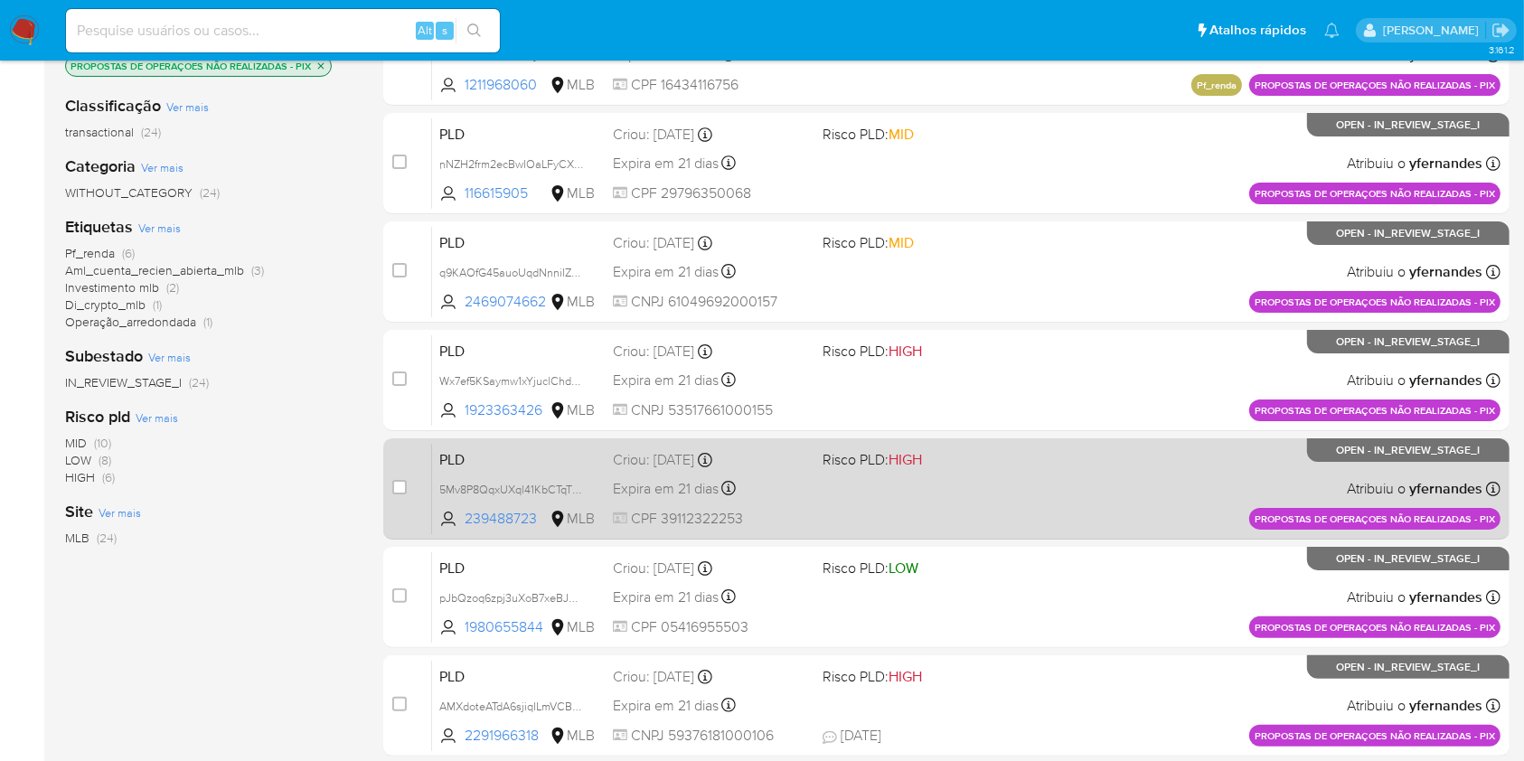
scroll to position [242, 0]
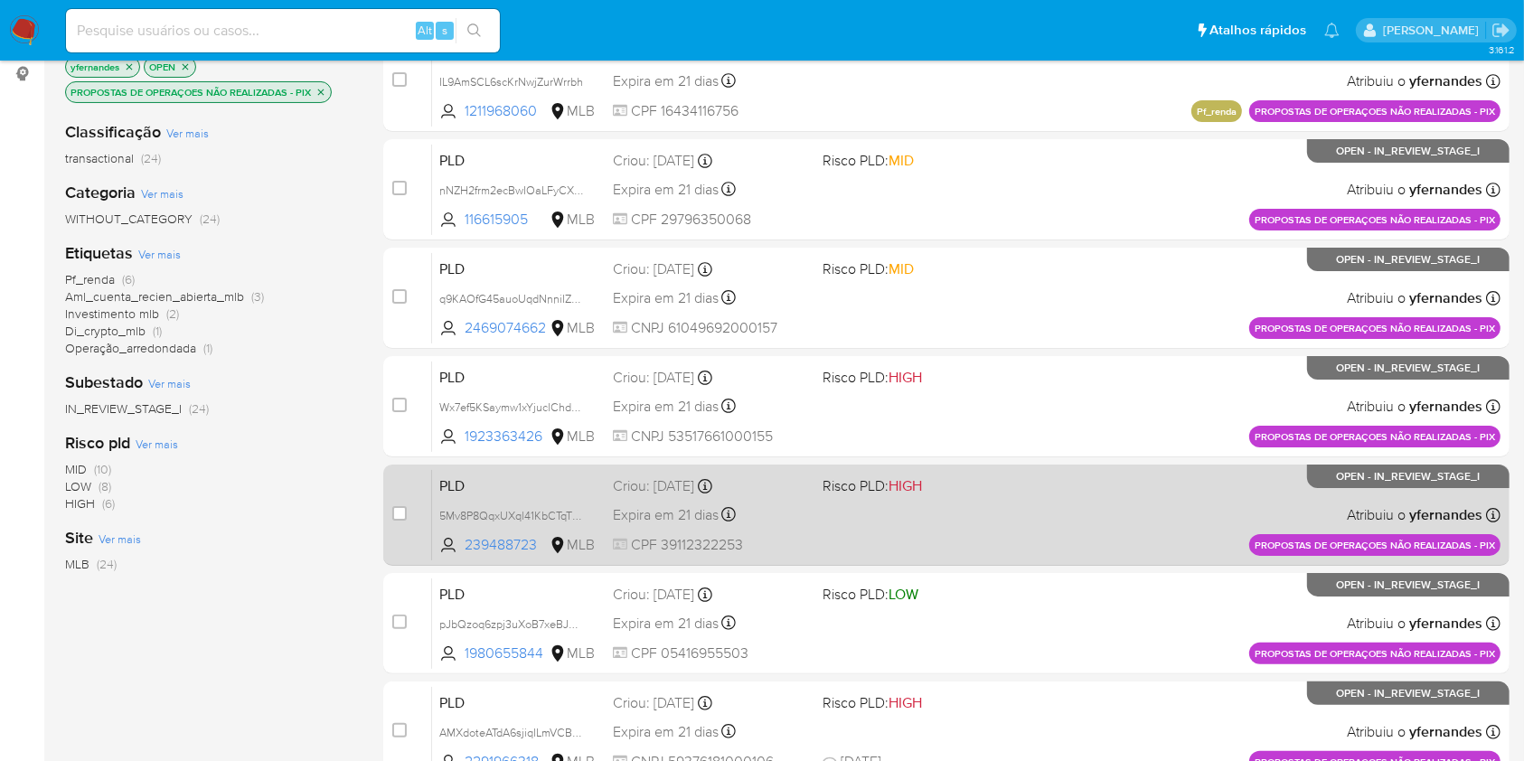
click at [807, 199] on div "Expira em 21 dias Expira em 27/10/2025 16:20:26" at bounding box center [710, 189] width 195 height 24
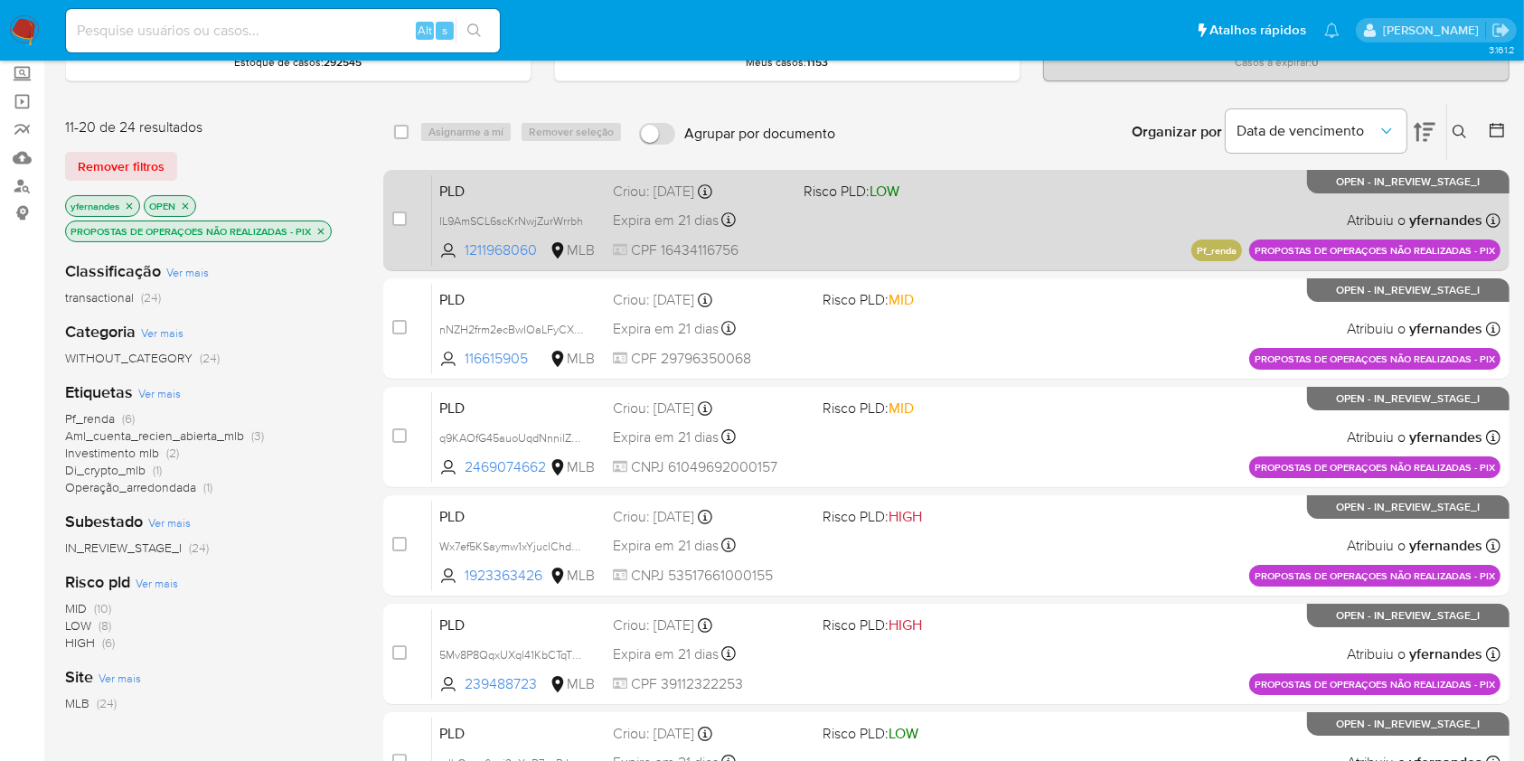
scroll to position [15, 0]
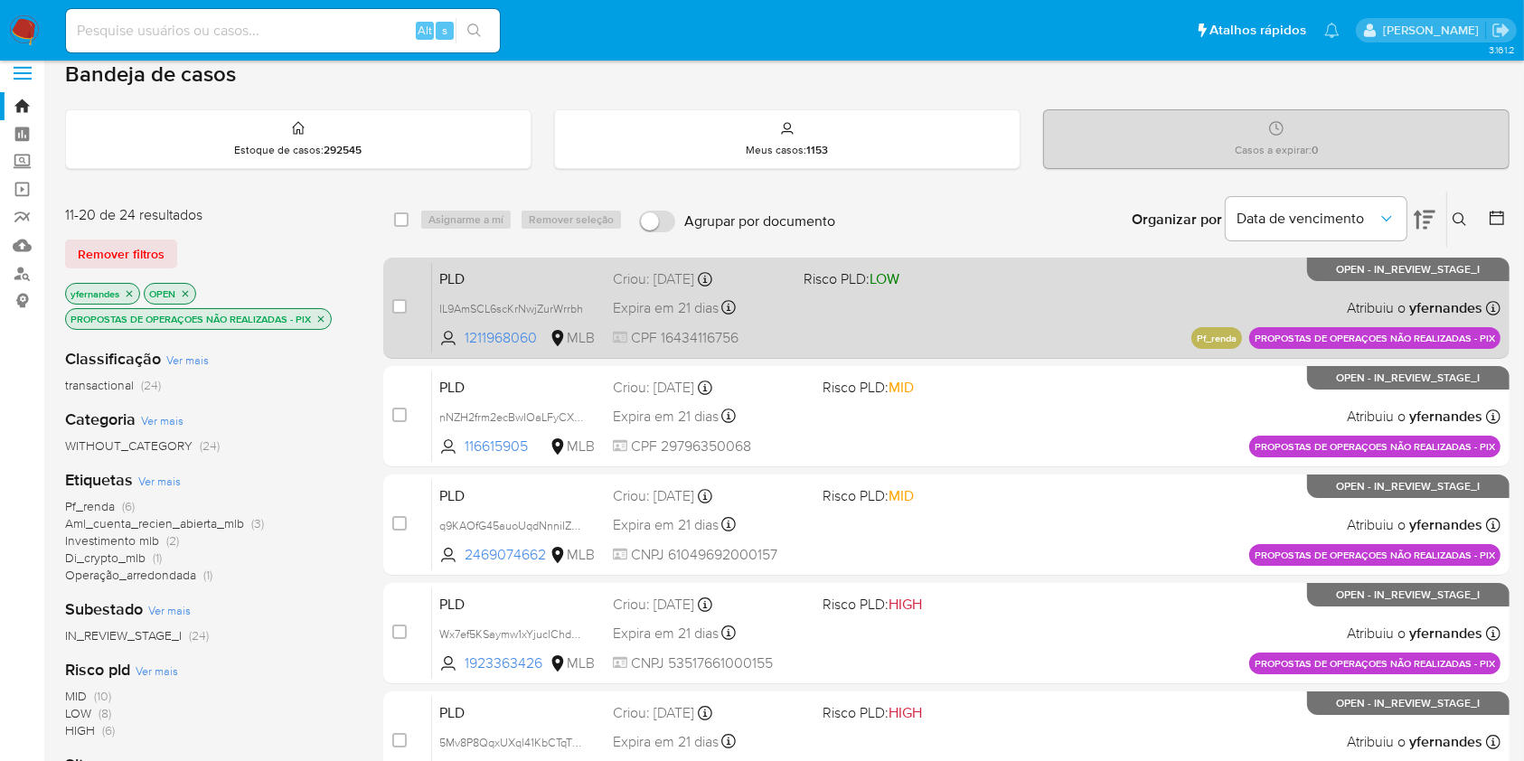
click at [786, 309] on div "Expira em 21 dias Expira em 27/10/2025 00:37:54" at bounding box center [701, 308] width 176 height 24
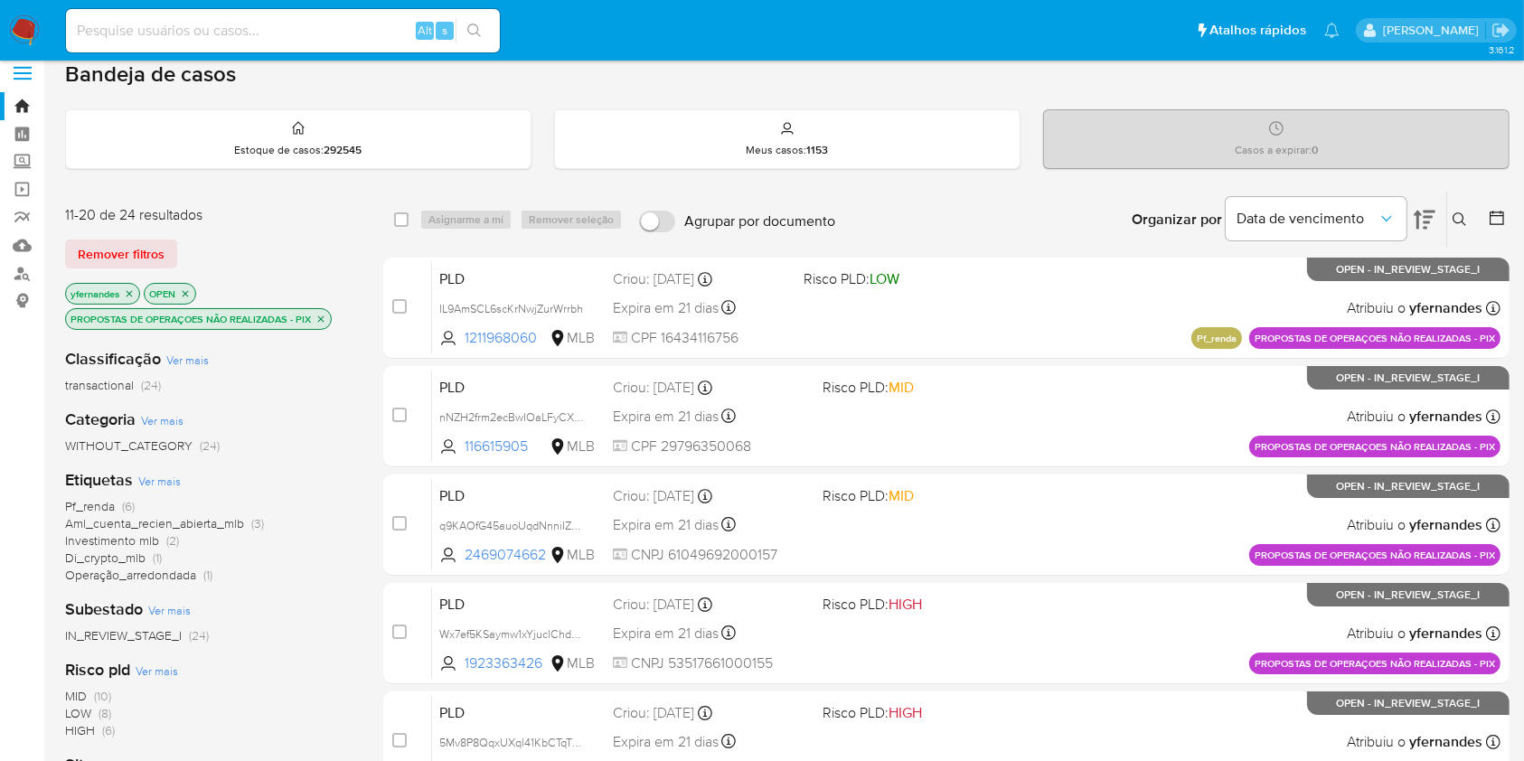
scroll to position [730, 0]
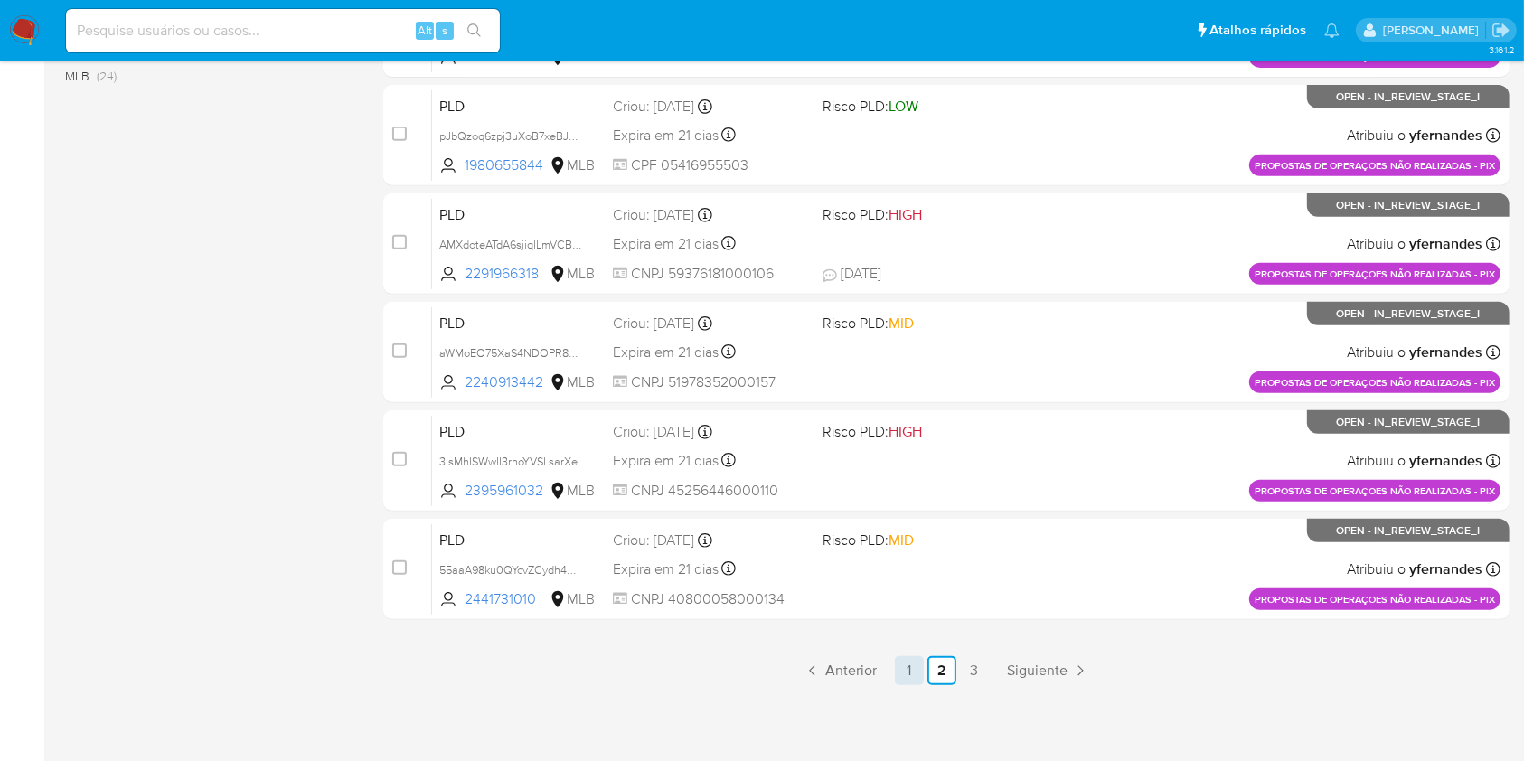
click at [906, 665] on link "1" at bounding box center [909, 670] width 29 height 29
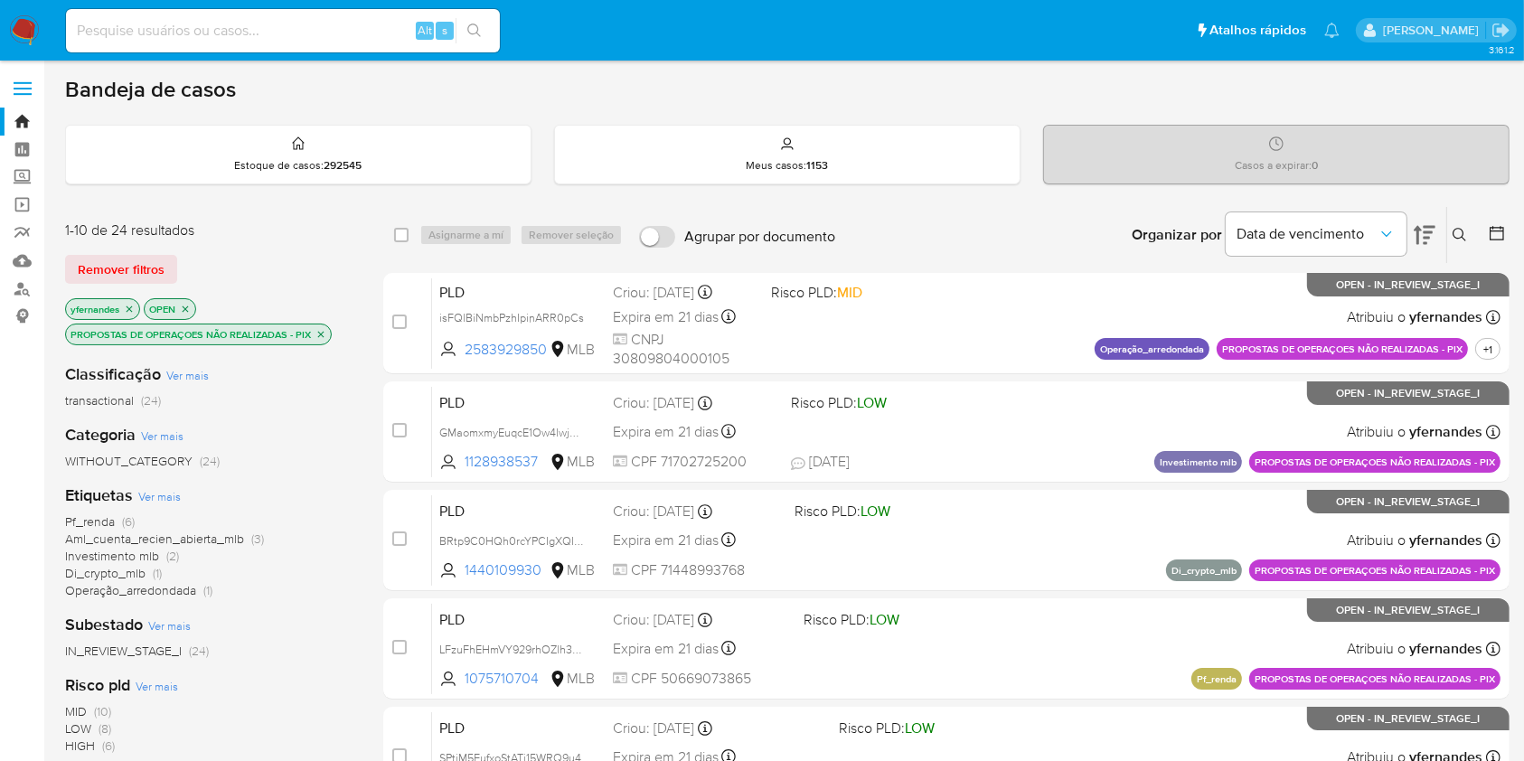
scroll to position [730, 0]
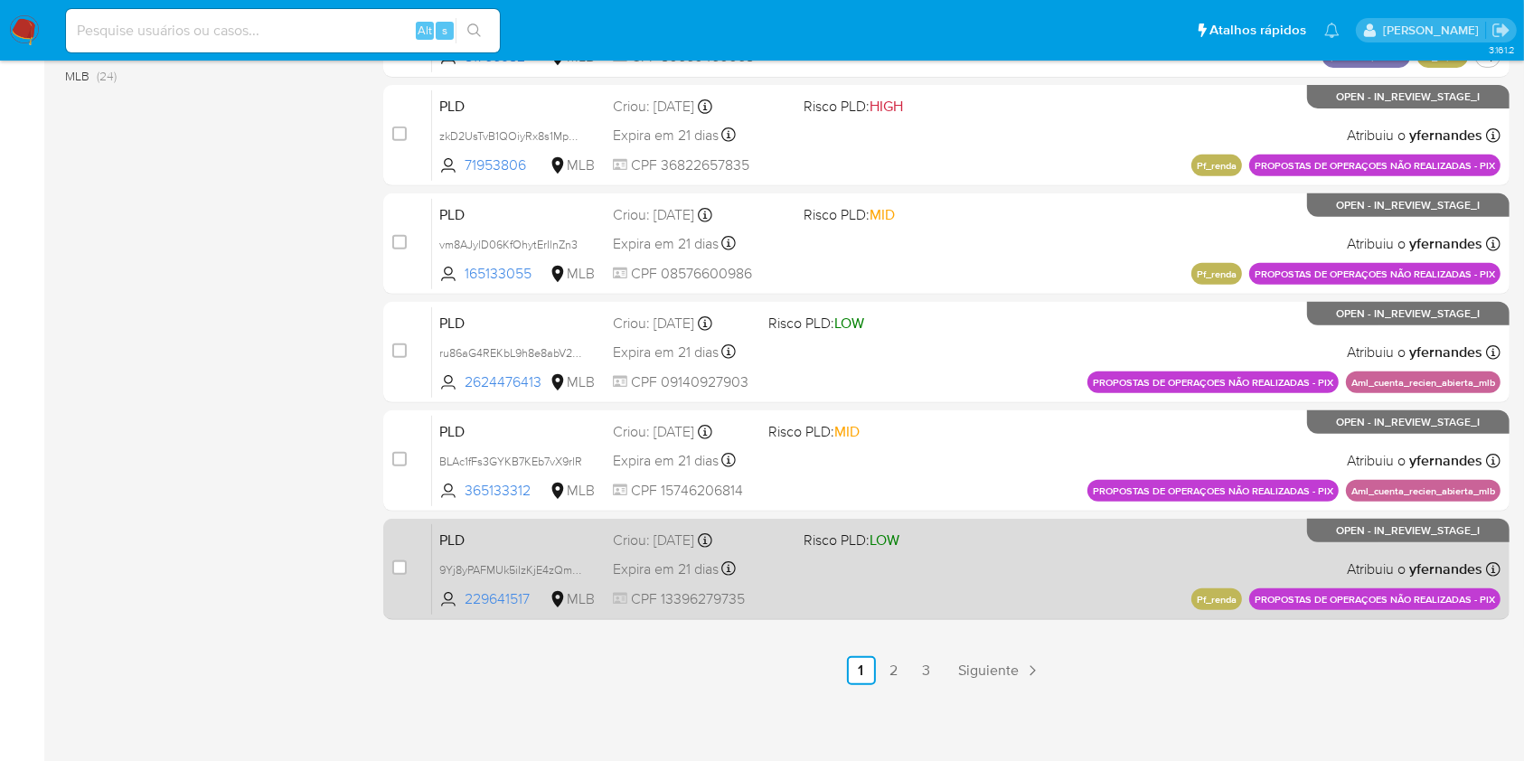
click at [909, 564] on div "PLD 9Yj8yPAFMUk5iIzKjE4zQmEF 229641517 MLB Risco PLD: LOW Criou: 12/09/2025 Cri…" at bounding box center [966, 568] width 1068 height 91
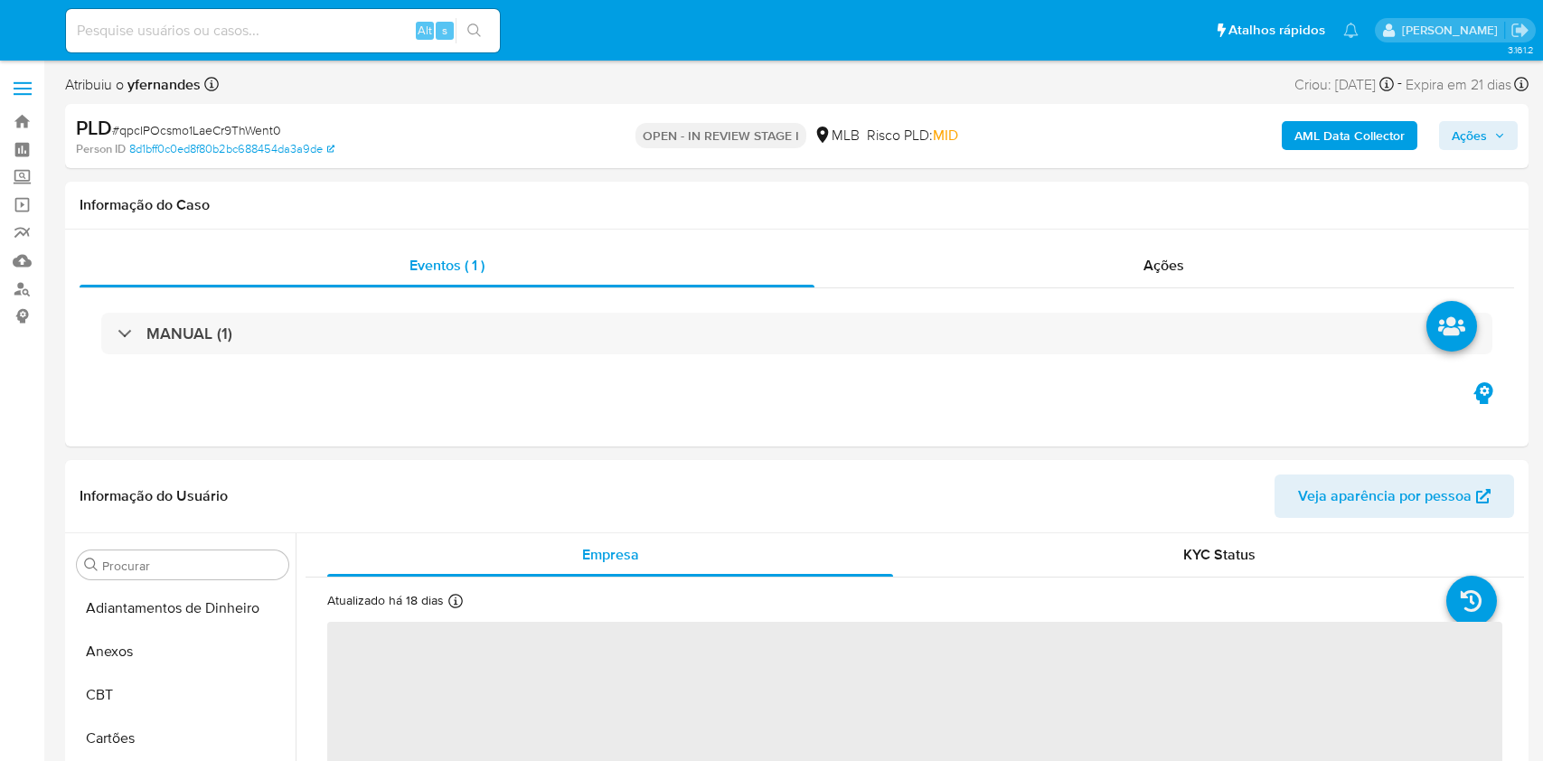
select select "10"
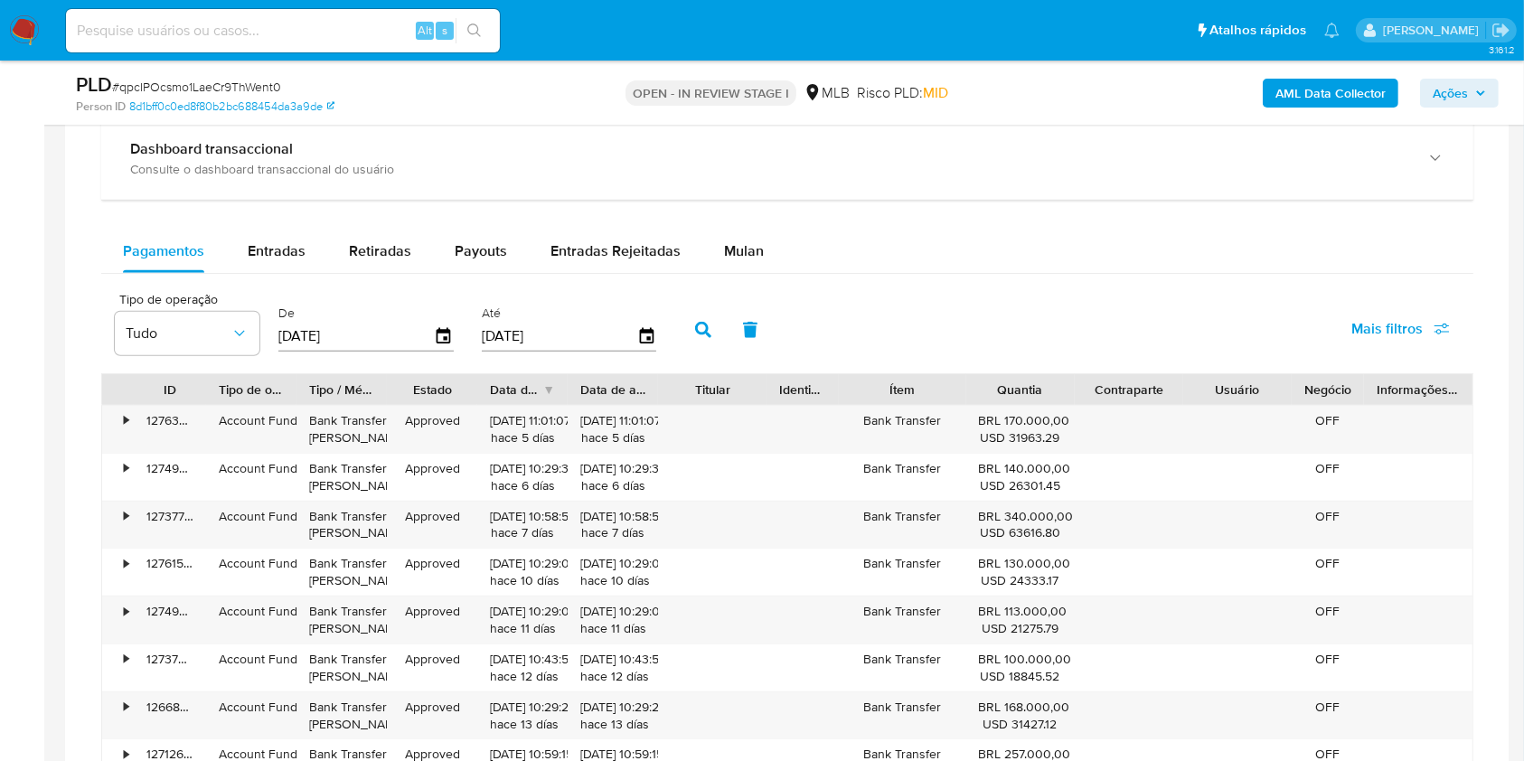
scroll to position [1421, 0]
click at [752, 249] on span "Mulan" at bounding box center [744, 247] width 40 height 21
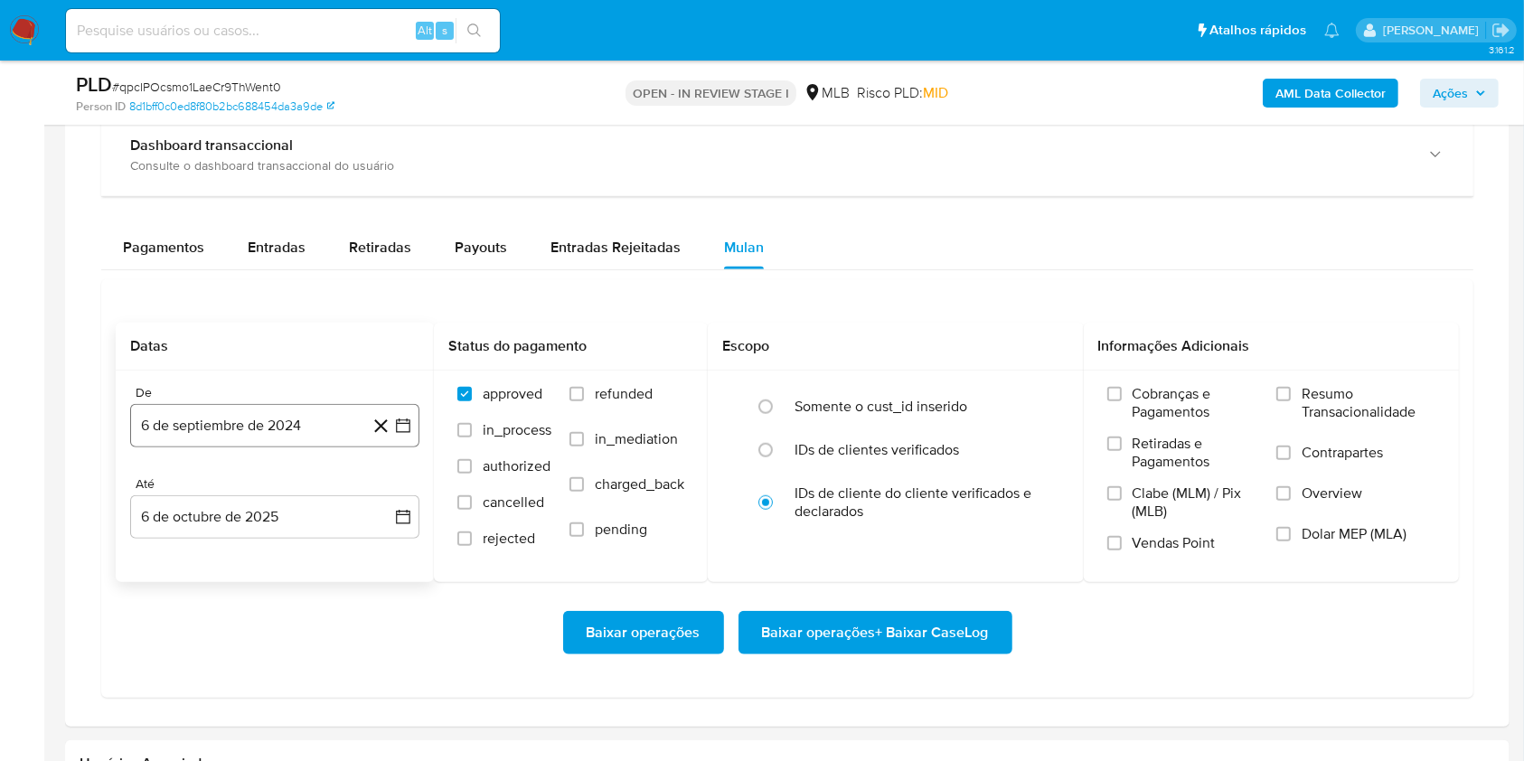
click at [195, 434] on button "6 de septiembre de 2024" at bounding box center [274, 425] width 289 height 43
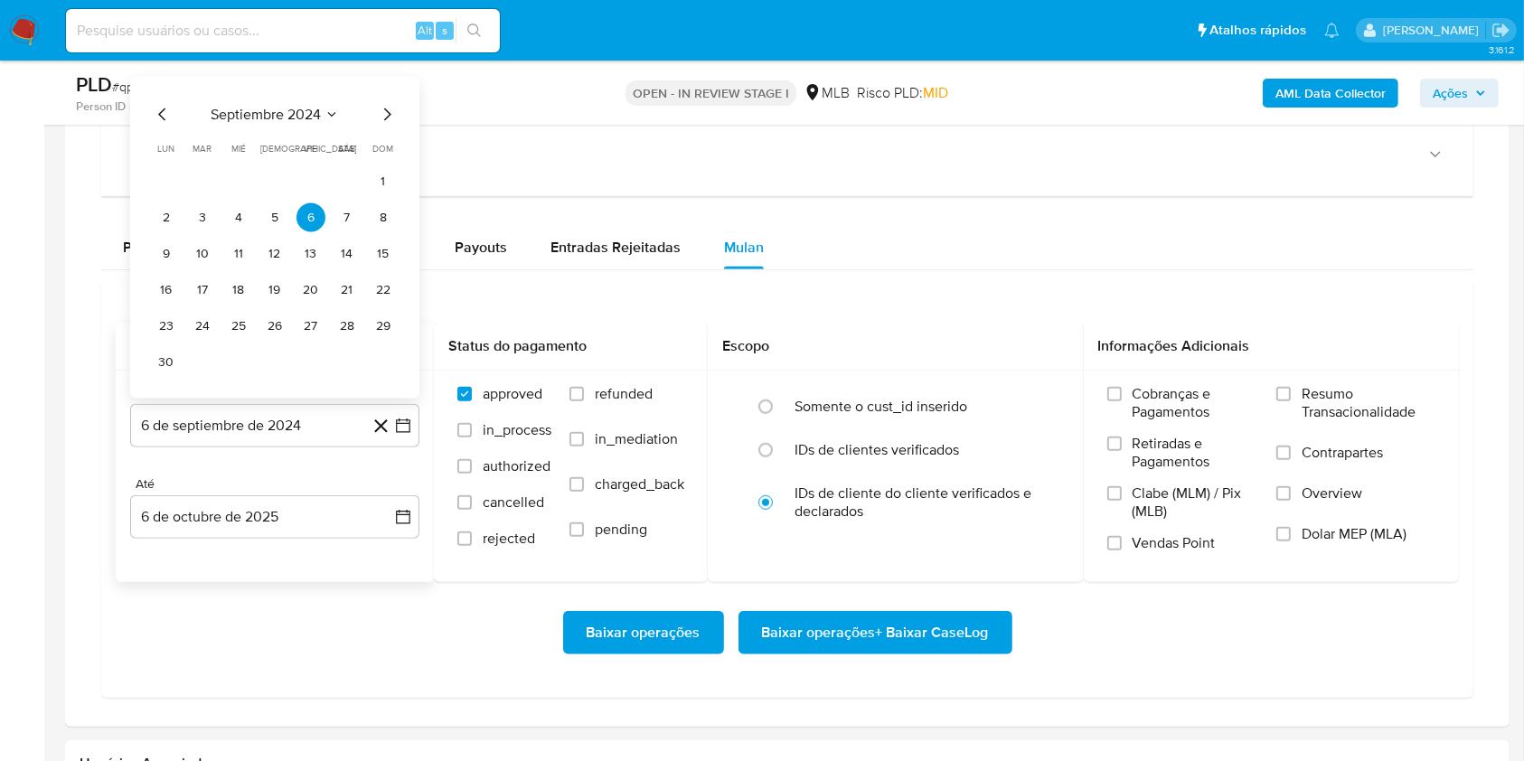
click at [255, 99] on div "septiembre 2024 septiembre 2024 lun lunes mar martes mié miércoles jue jueves v…" at bounding box center [274, 238] width 289 height 322
click at [260, 106] on span "septiembre 2024" at bounding box center [266, 115] width 110 height 18
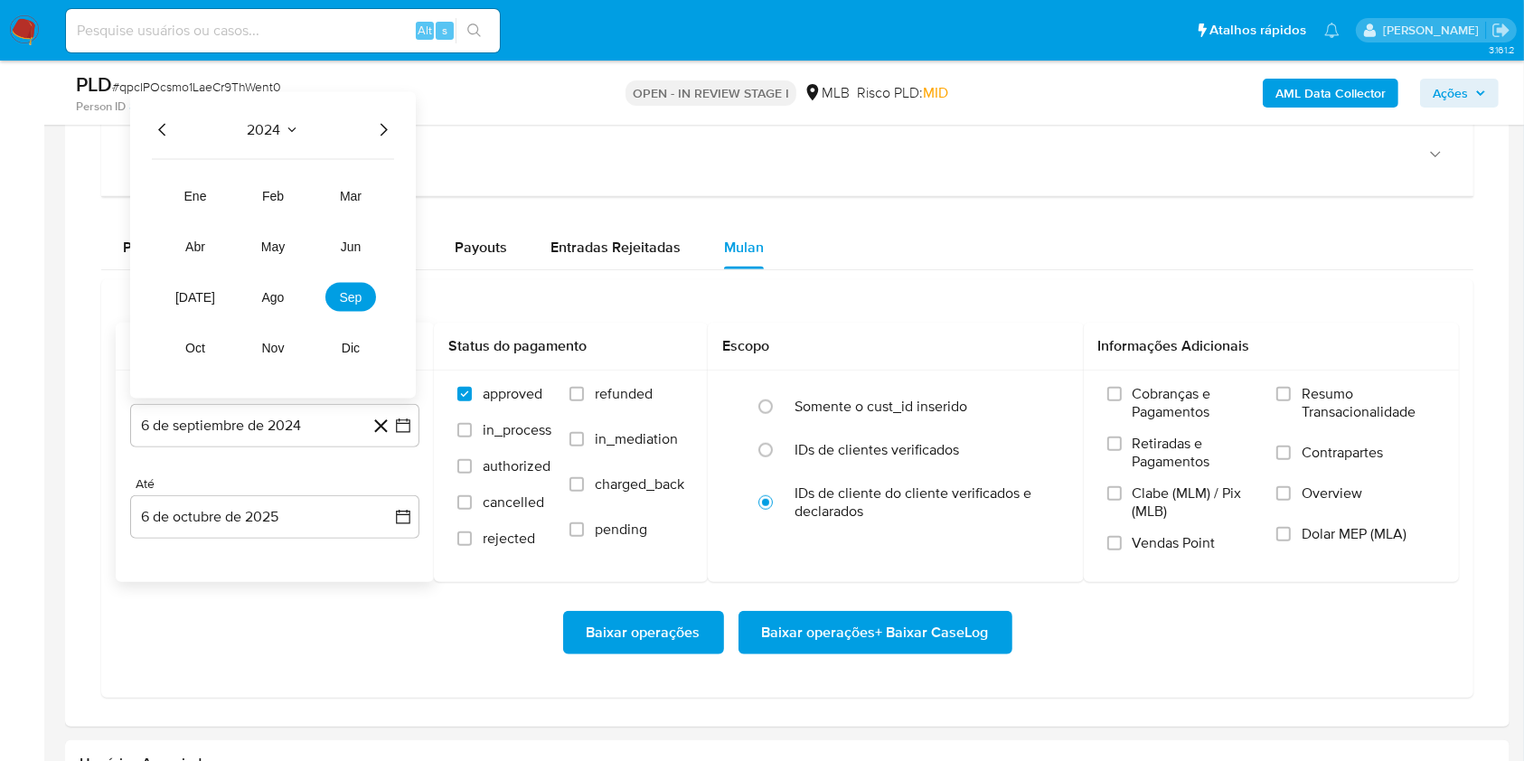
click at [380, 127] on icon "Año siguiente" at bounding box center [383, 130] width 22 height 22
click at [280, 290] on span "ago" at bounding box center [273, 297] width 23 height 14
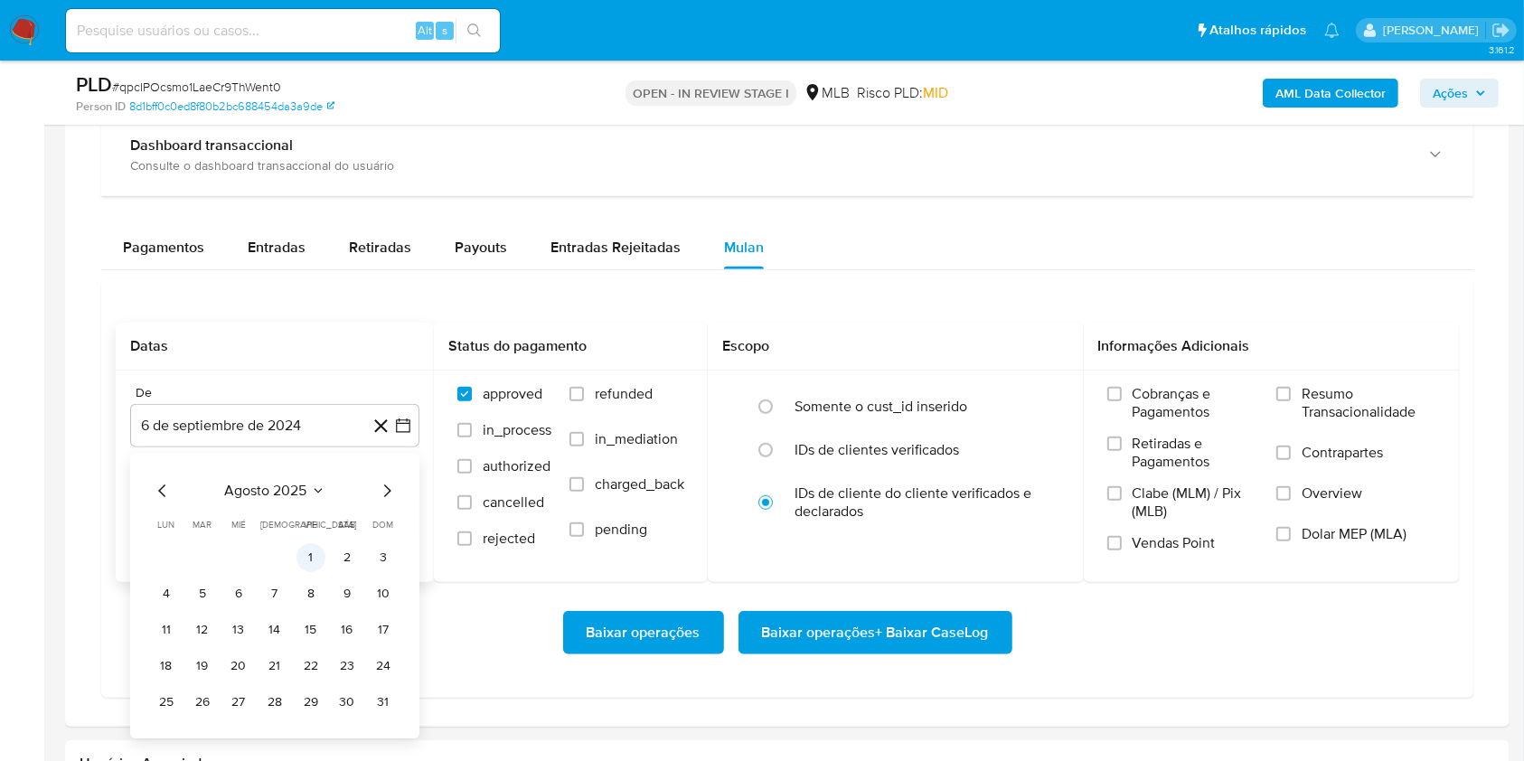
click at [310, 556] on button "1" at bounding box center [310, 557] width 29 height 29
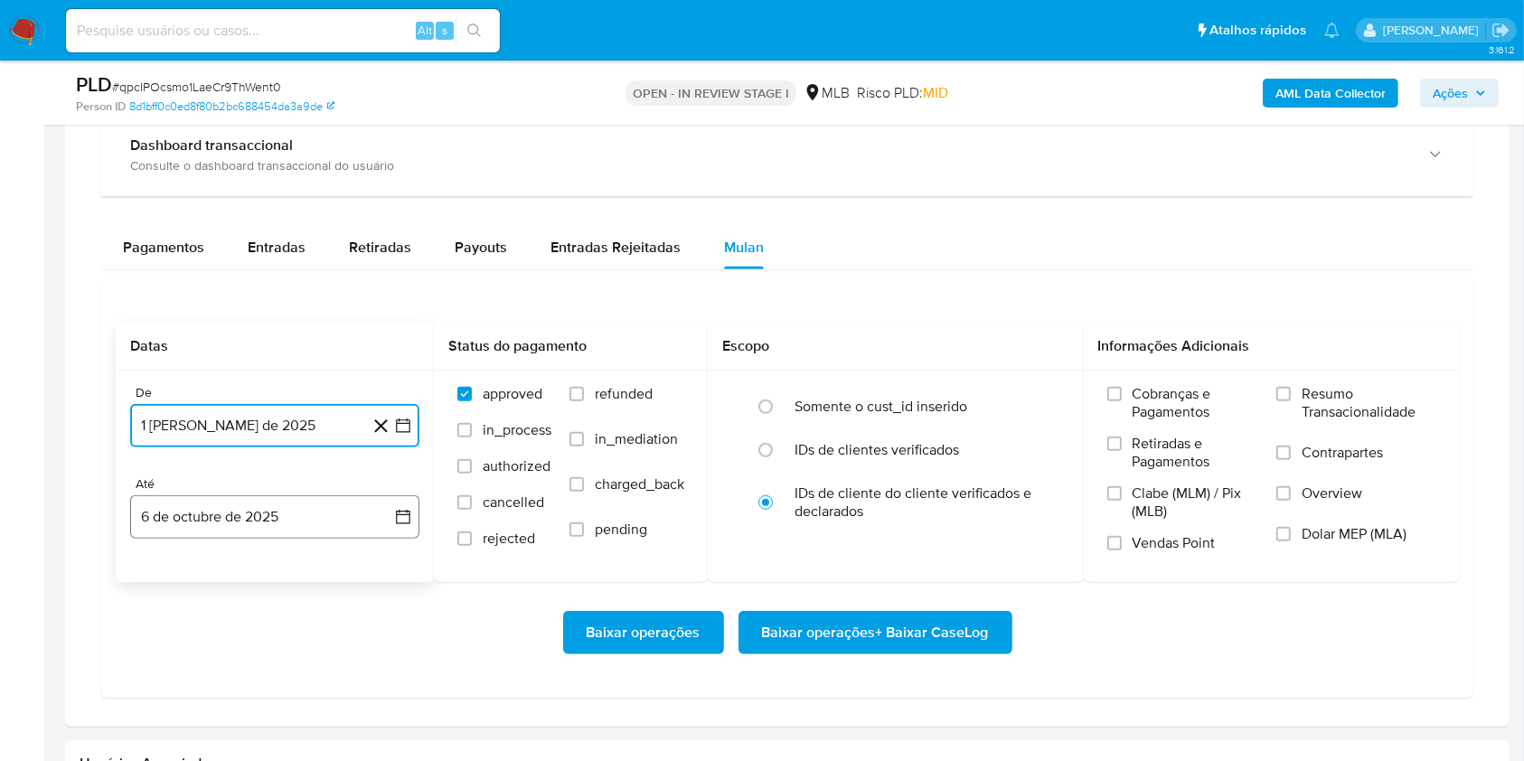
click at [282, 517] on button "6 de octubre de 2025" at bounding box center [274, 516] width 289 height 43
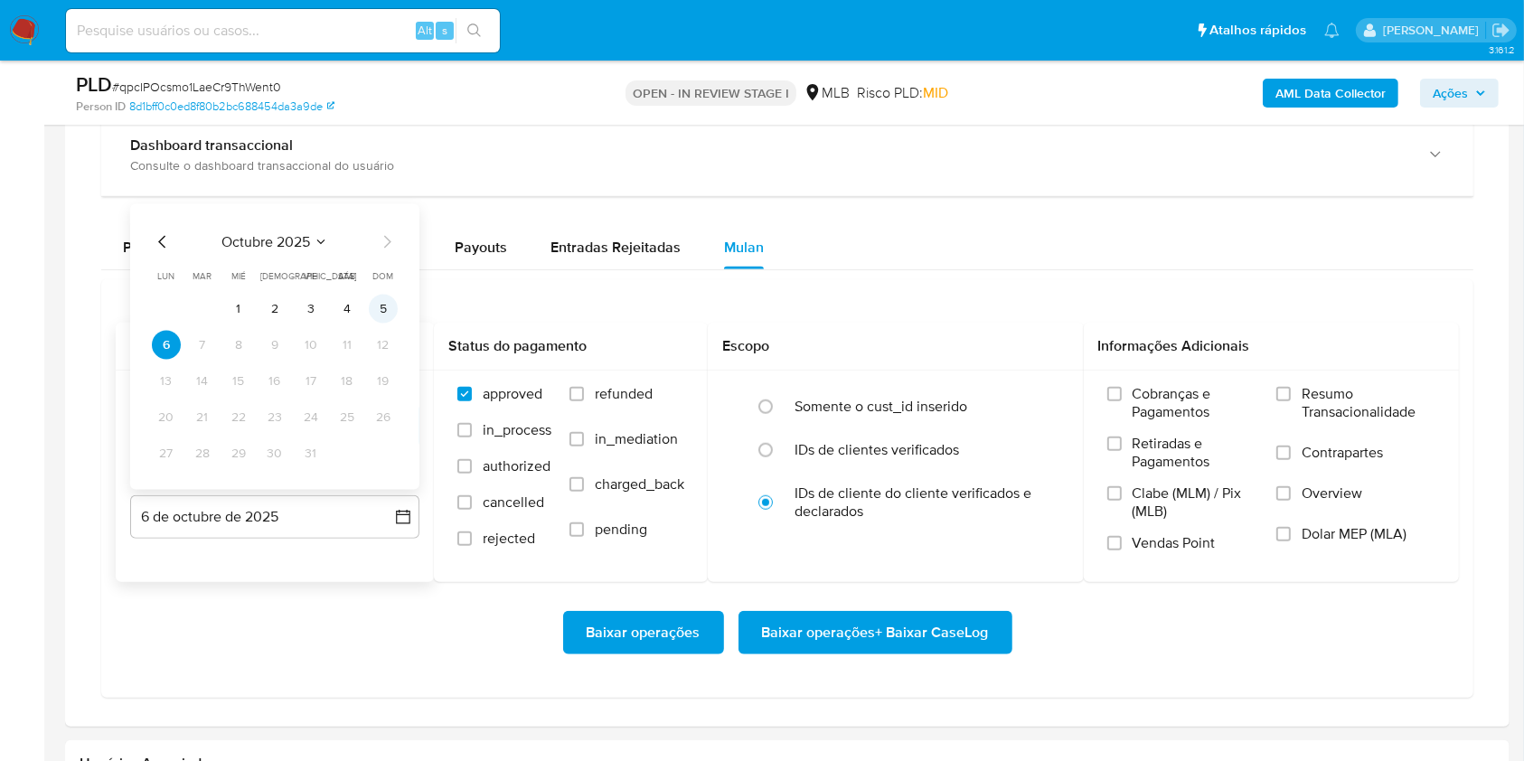
click at [374, 297] on button "5" at bounding box center [383, 309] width 29 height 29
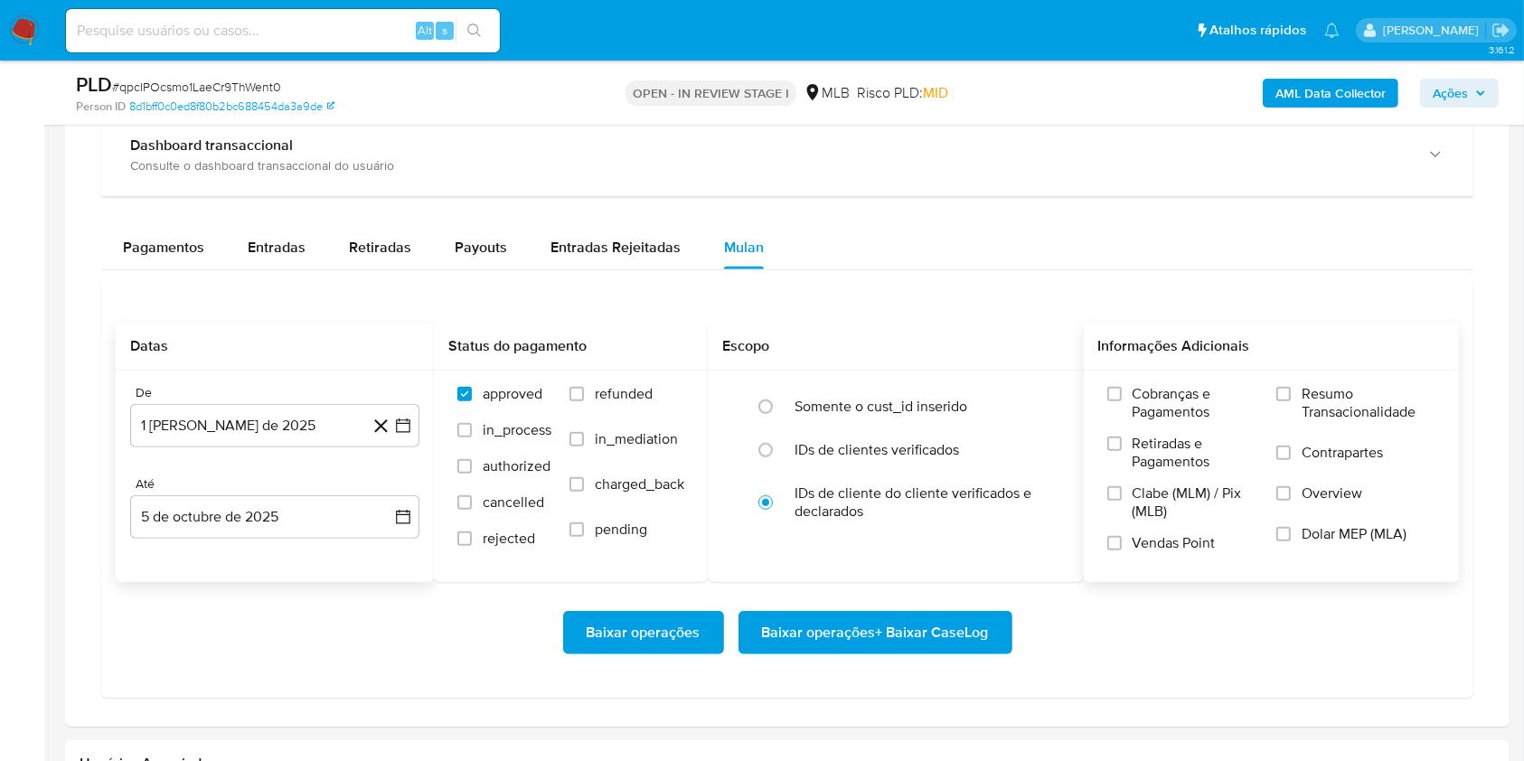
click at [1354, 436] on label "Resumo Transacionalidade" at bounding box center [1355, 414] width 159 height 59
click at [1291, 401] on input "Resumo Transacionalidade" at bounding box center [1283, 394] width 14 height 14
click at [852, 639] on span "Baixar operações + Baixar CaseLog" at bounding box center [875, 633] width 227 height 40
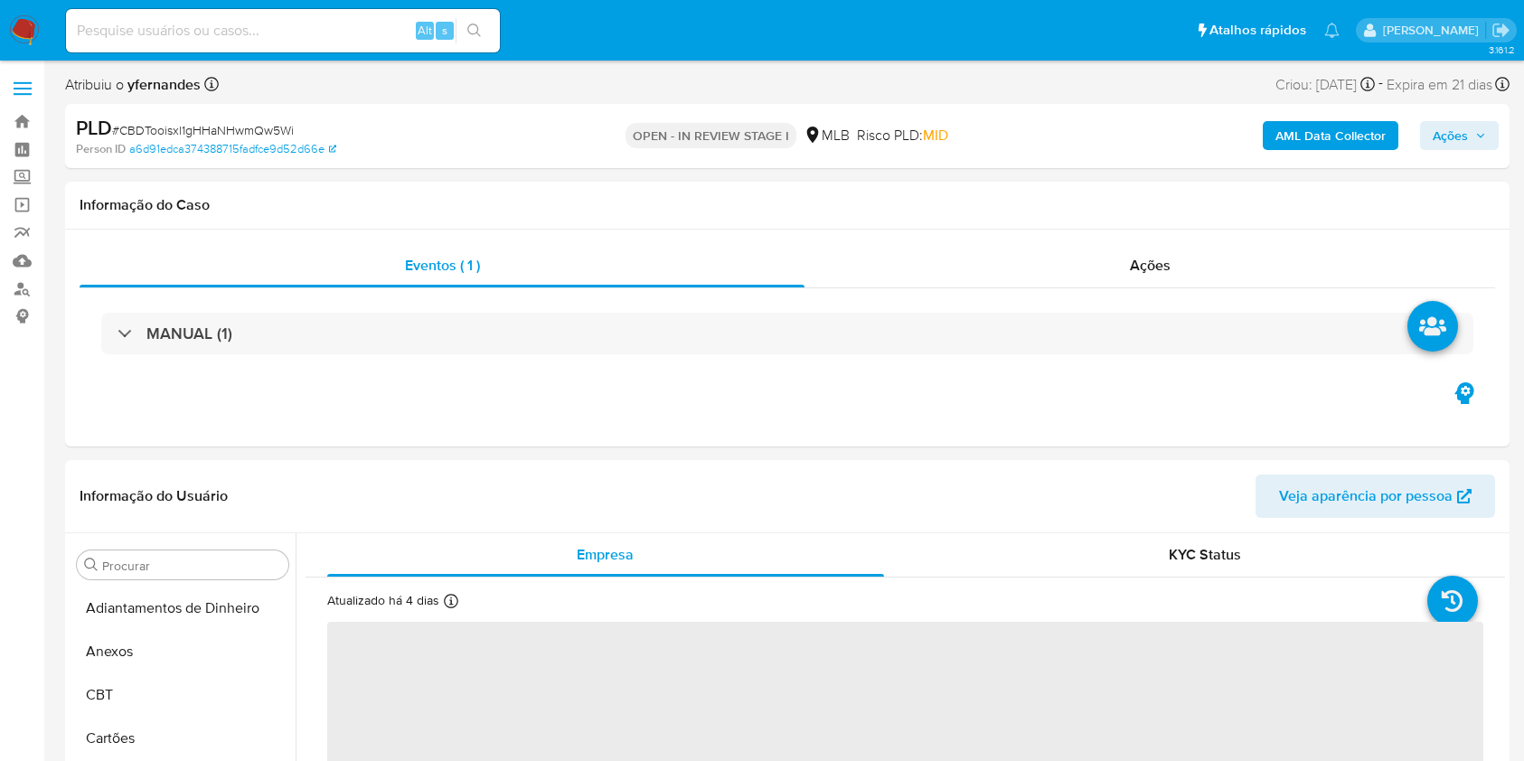
select select "10"
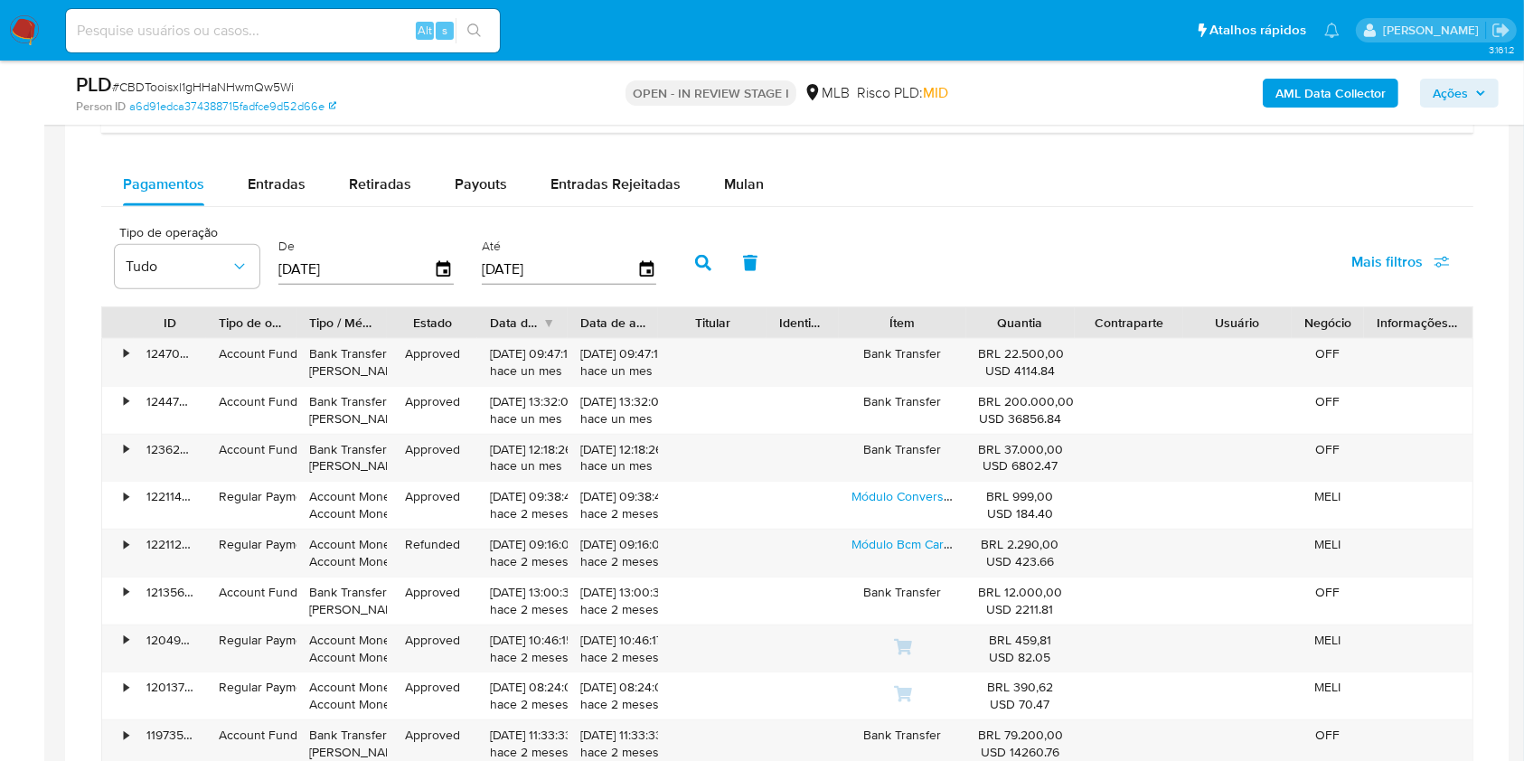
scroll to position [1467, 0]
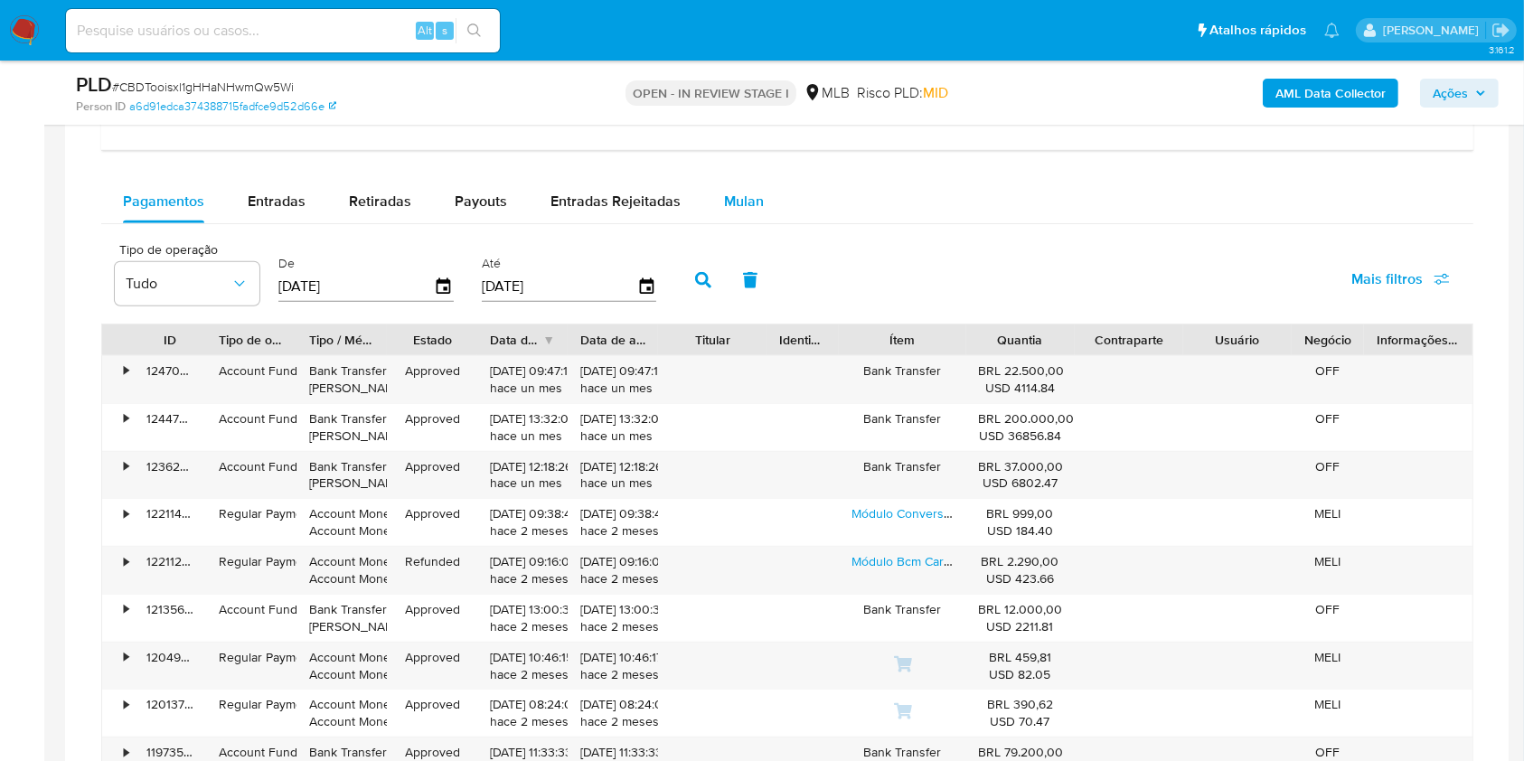
click at [728, 221] on div "Mulan" at bounding box center [744, 201] width 40 height 43
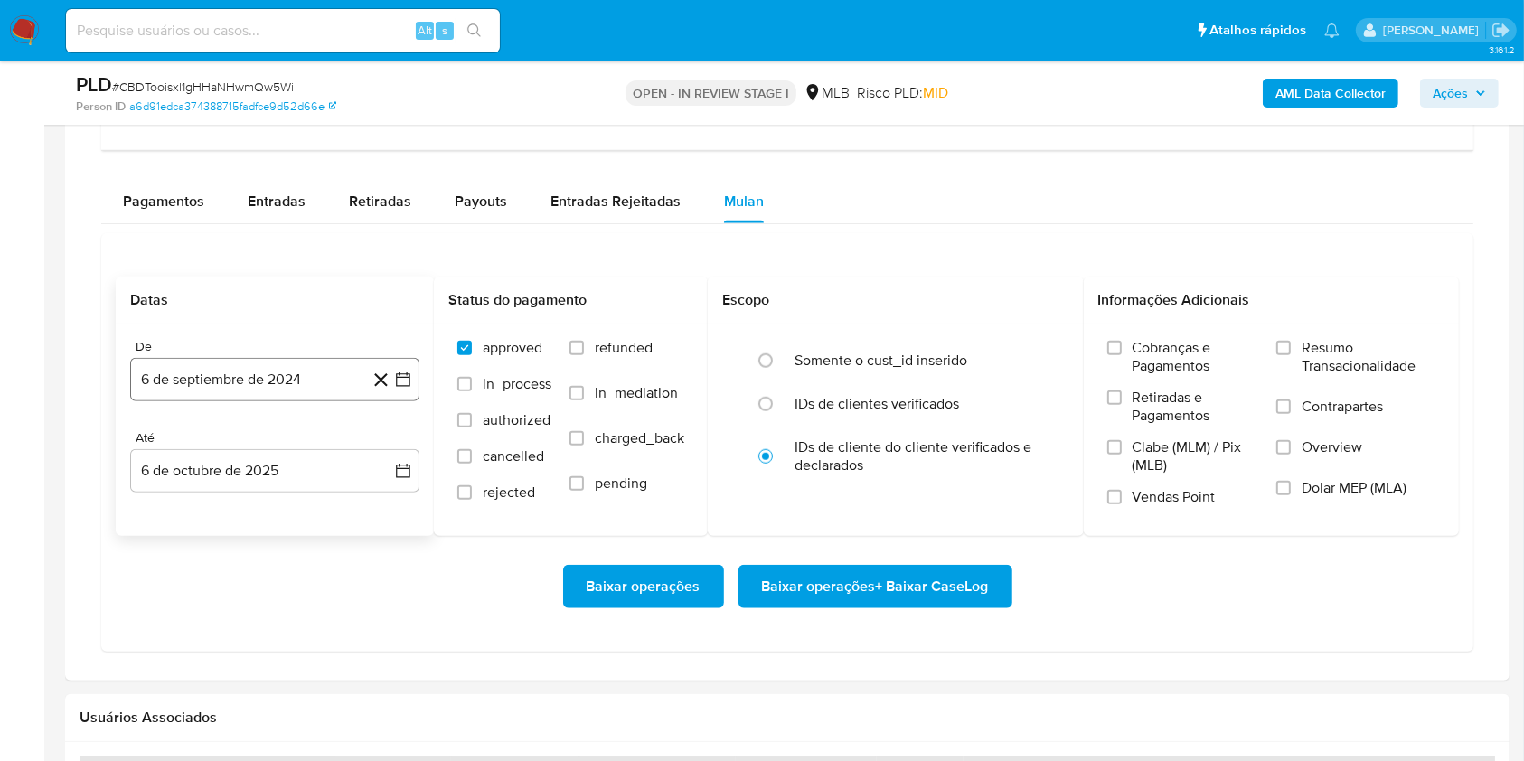
click at [296, 394] on button "6 de septiembre de 2024" at bounding box center [274, 379] width 289 height 43
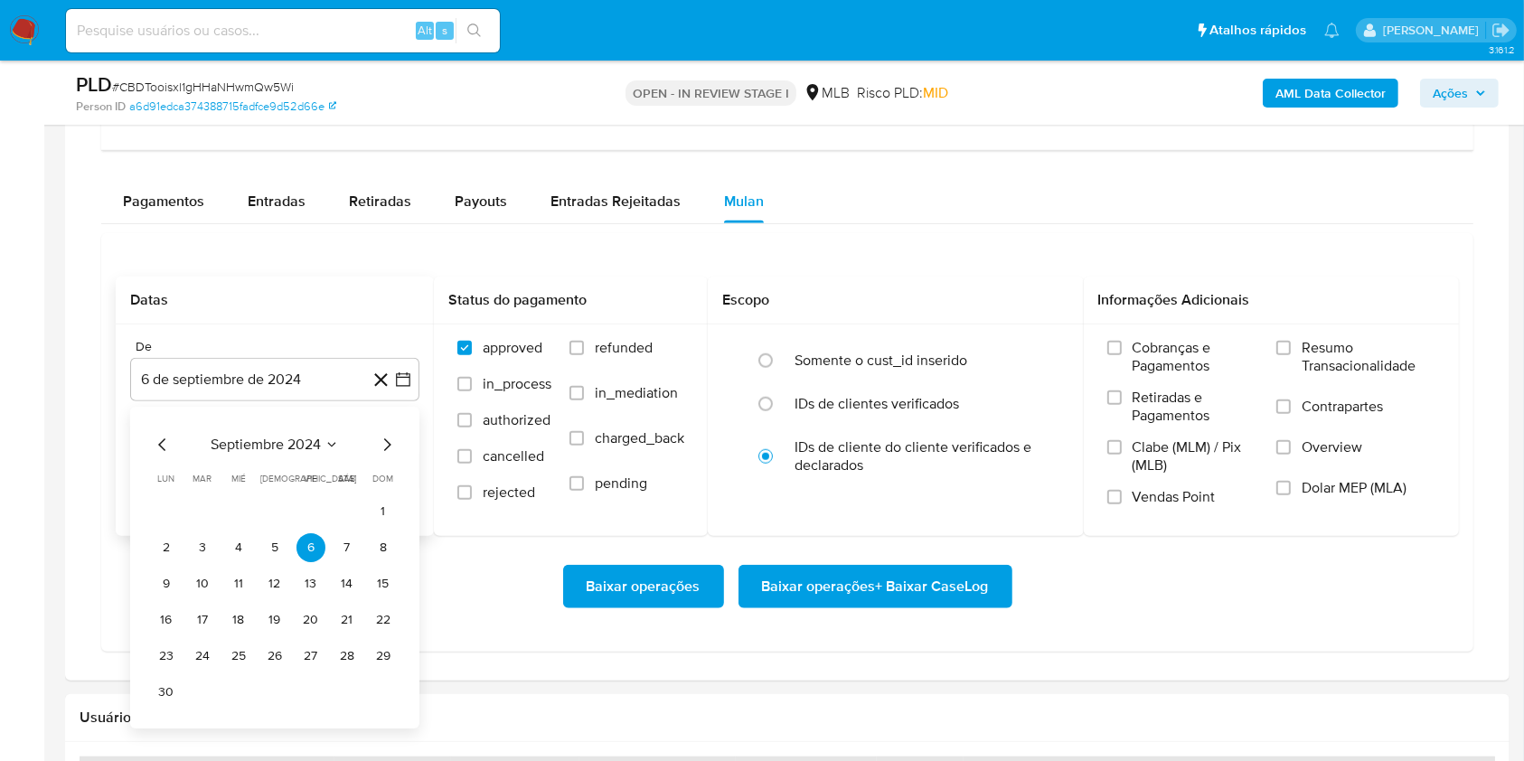
click at [279, 439] on span "septiembre 2024" at bounding box center [266, 445] width 110 height 18
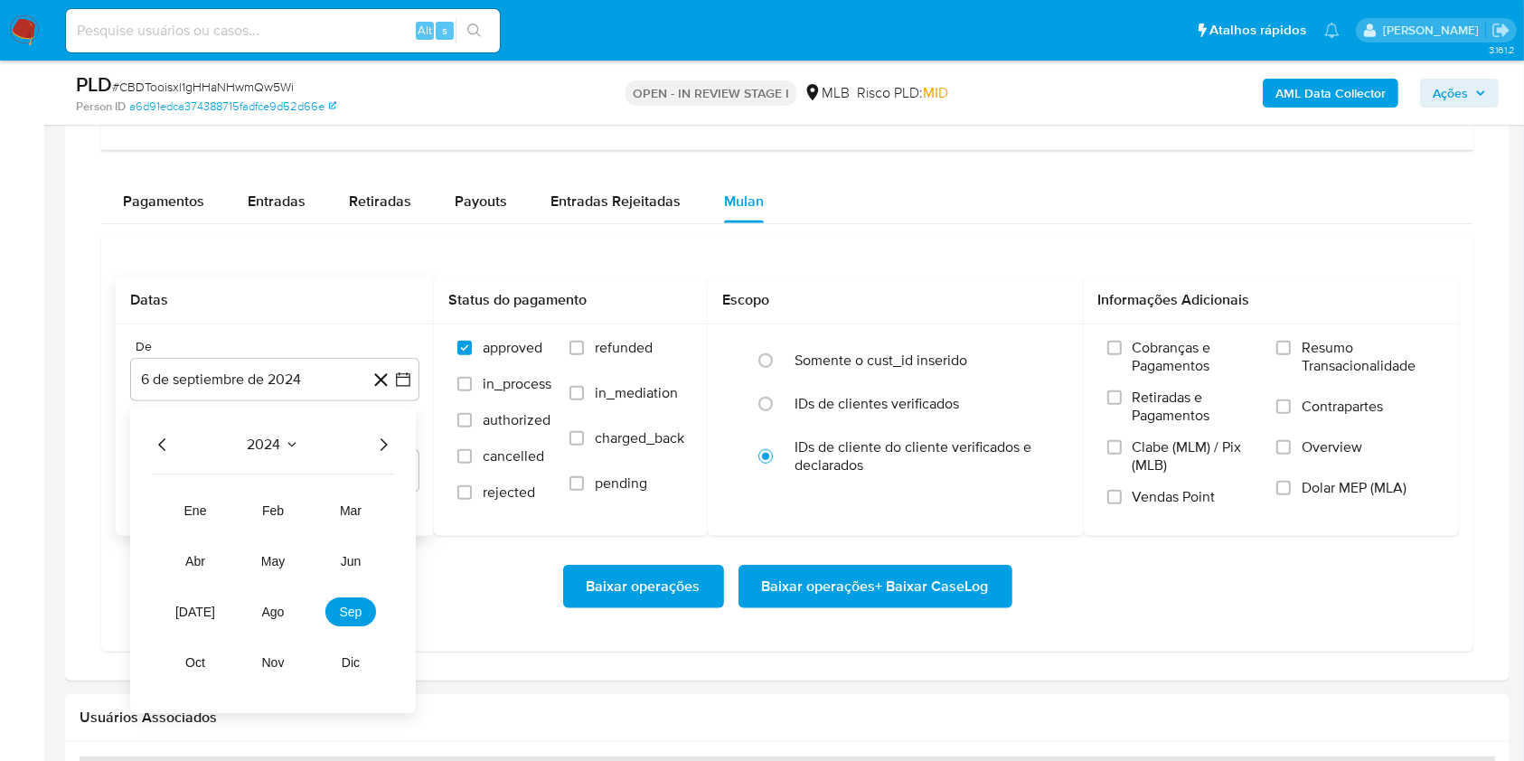
click at [390, 437] on icon "Año siguiente" at bounding box center [383, 445] width 22 height 22
click at [277, 615] on span "ago" at bounding box center [273, 612] width 23 height 14
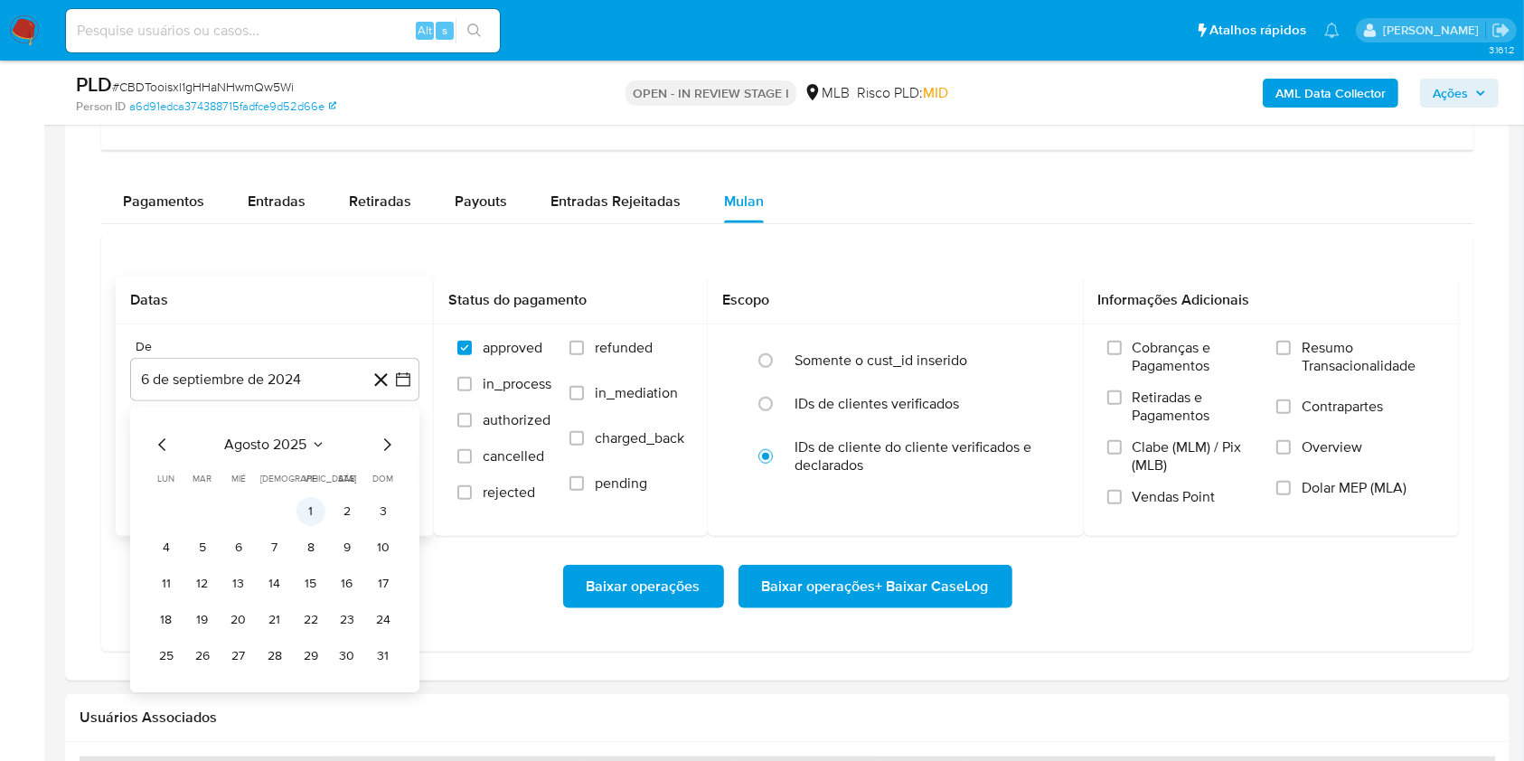
click at [311, 513] on button "1" at bounding box center [310, 511] width 29 height 29
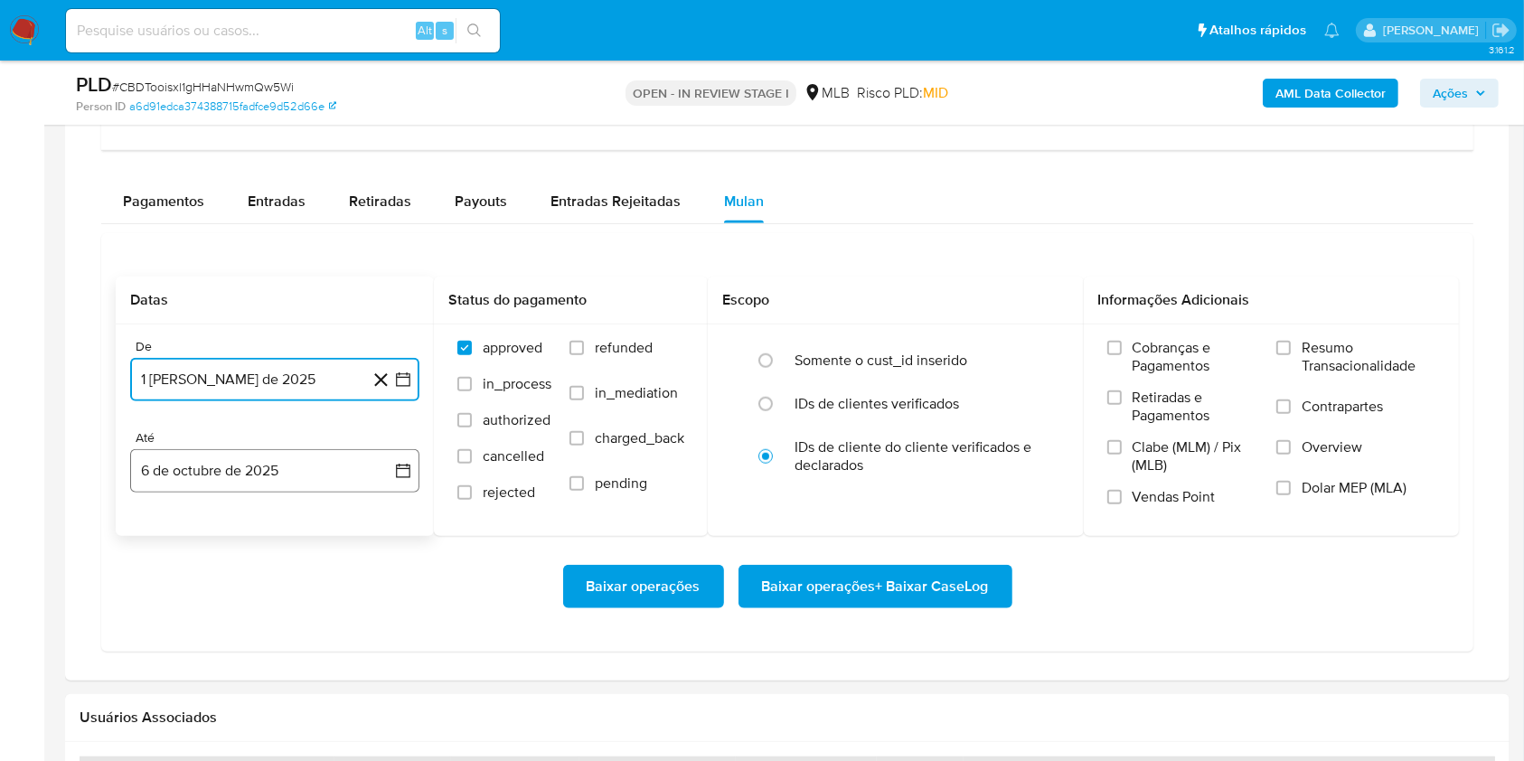
click at [270, 482] on button "6 de octubre de 2025" at bounding box center [274, 470] width 289 height 43
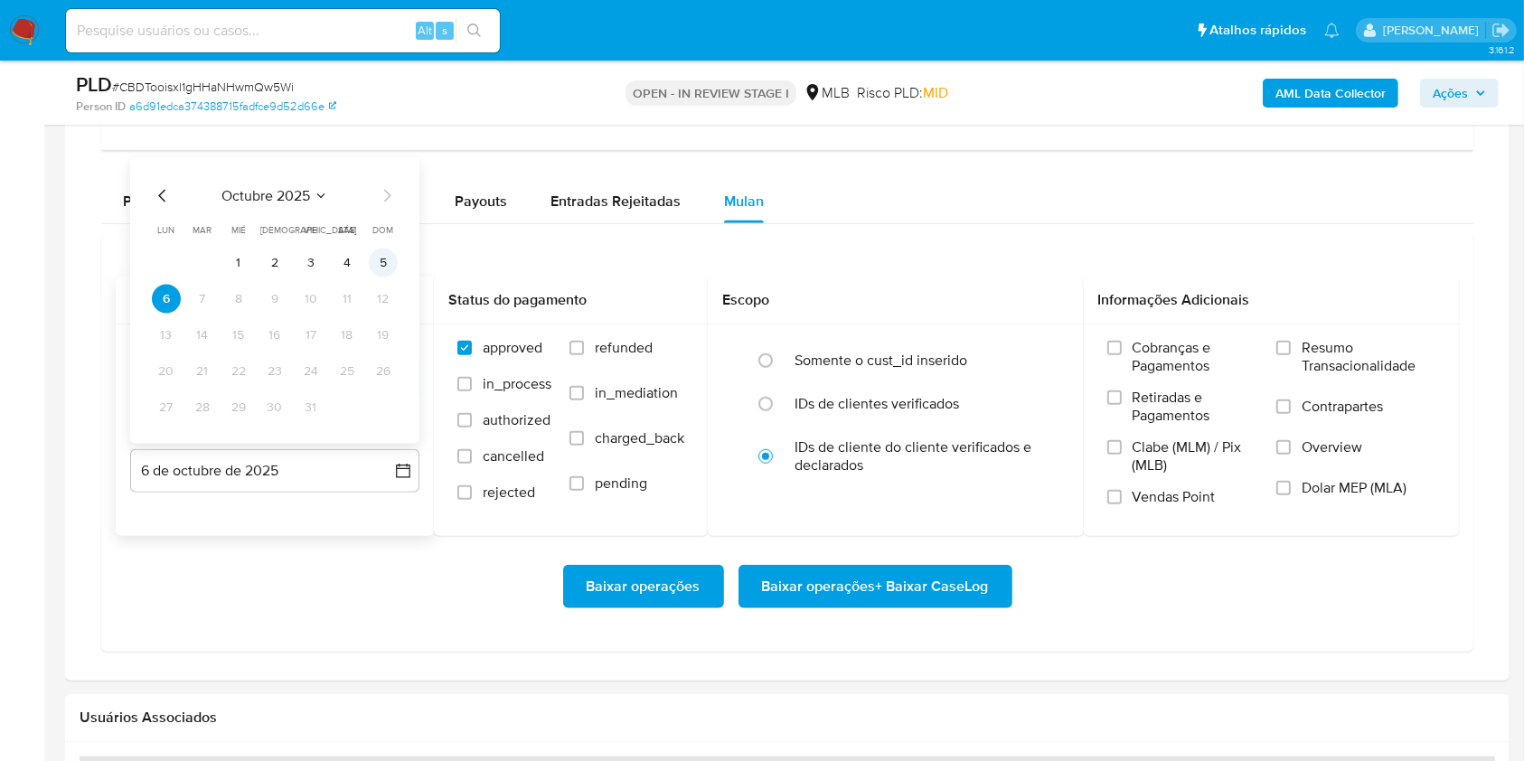
click at [388, 265] on button "5" at bounding box center [383, 263] width 29 height 29
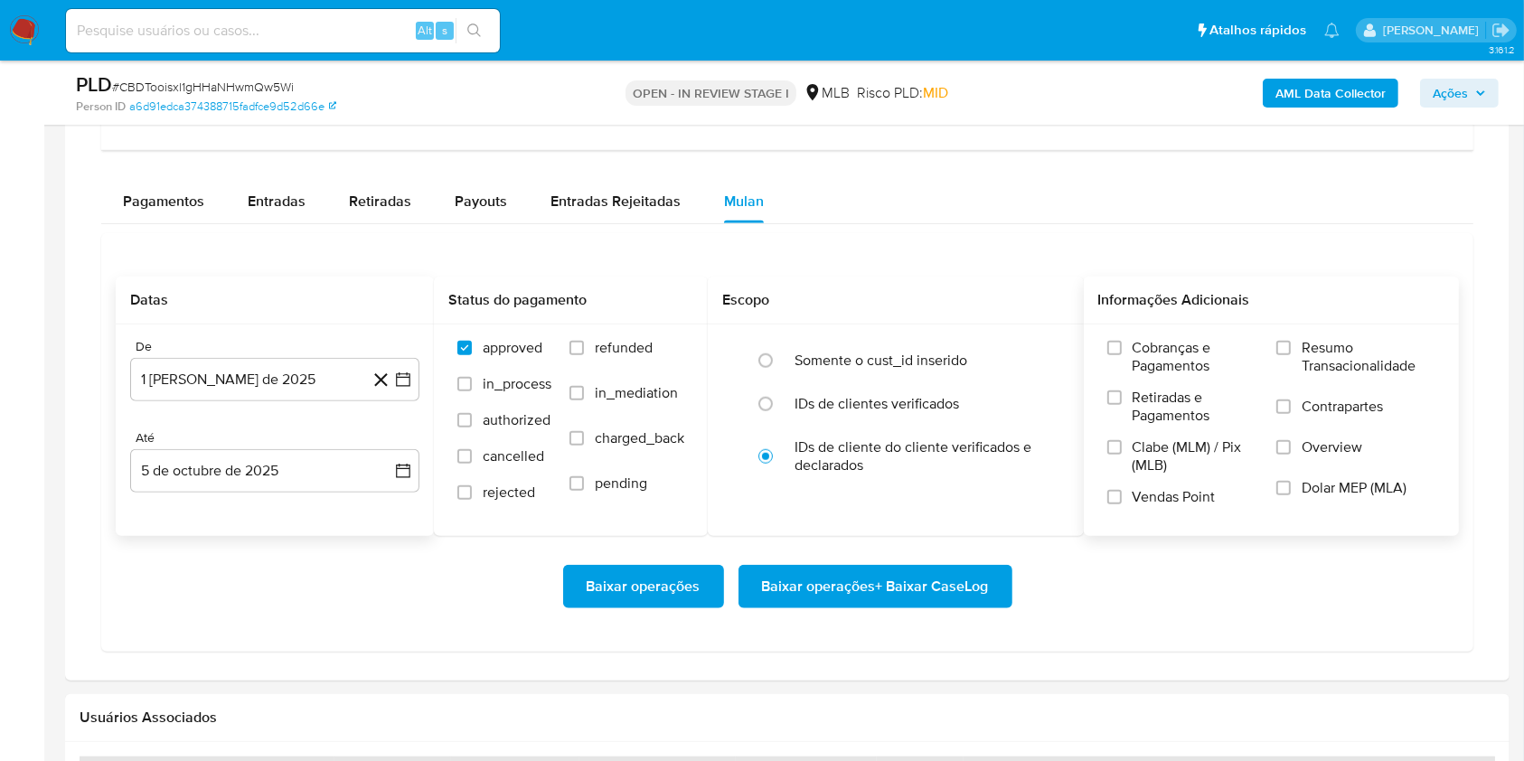
click at [1320, 361] on span "Resumo Transacionalidade" at bounding box center [1368, 357] width 134 height 36
click at [1291, 355] on input "Resumo Transacionalidade" at bounding box center [1283, 348] width 14 height 14
click at [921, 577] on span "Baixar operações + Baixar CaseLog" at bounding box center [875, 587] width 227 height 40
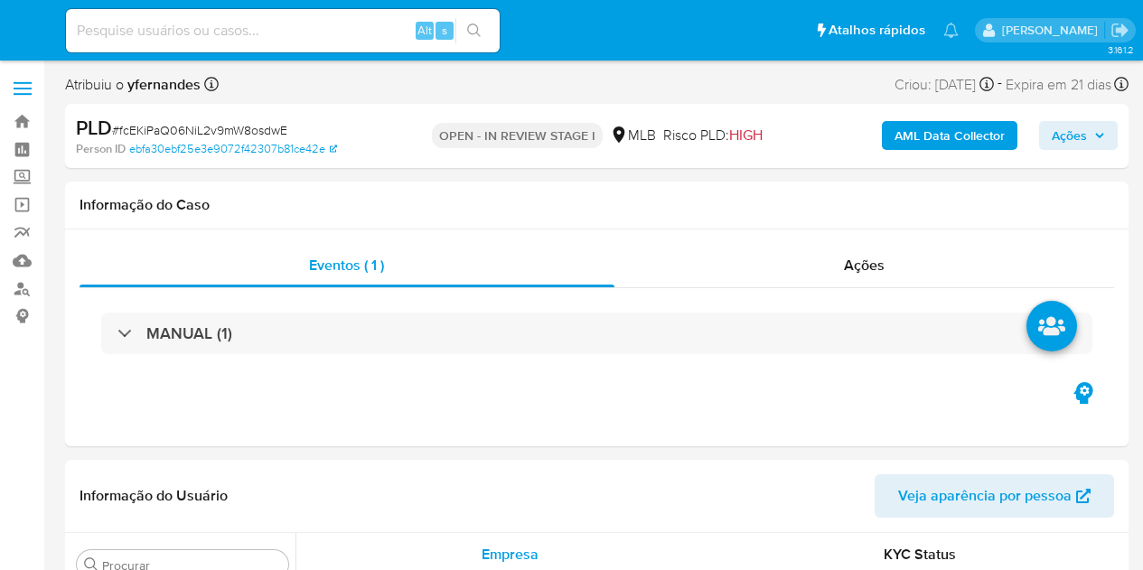
select select "10"
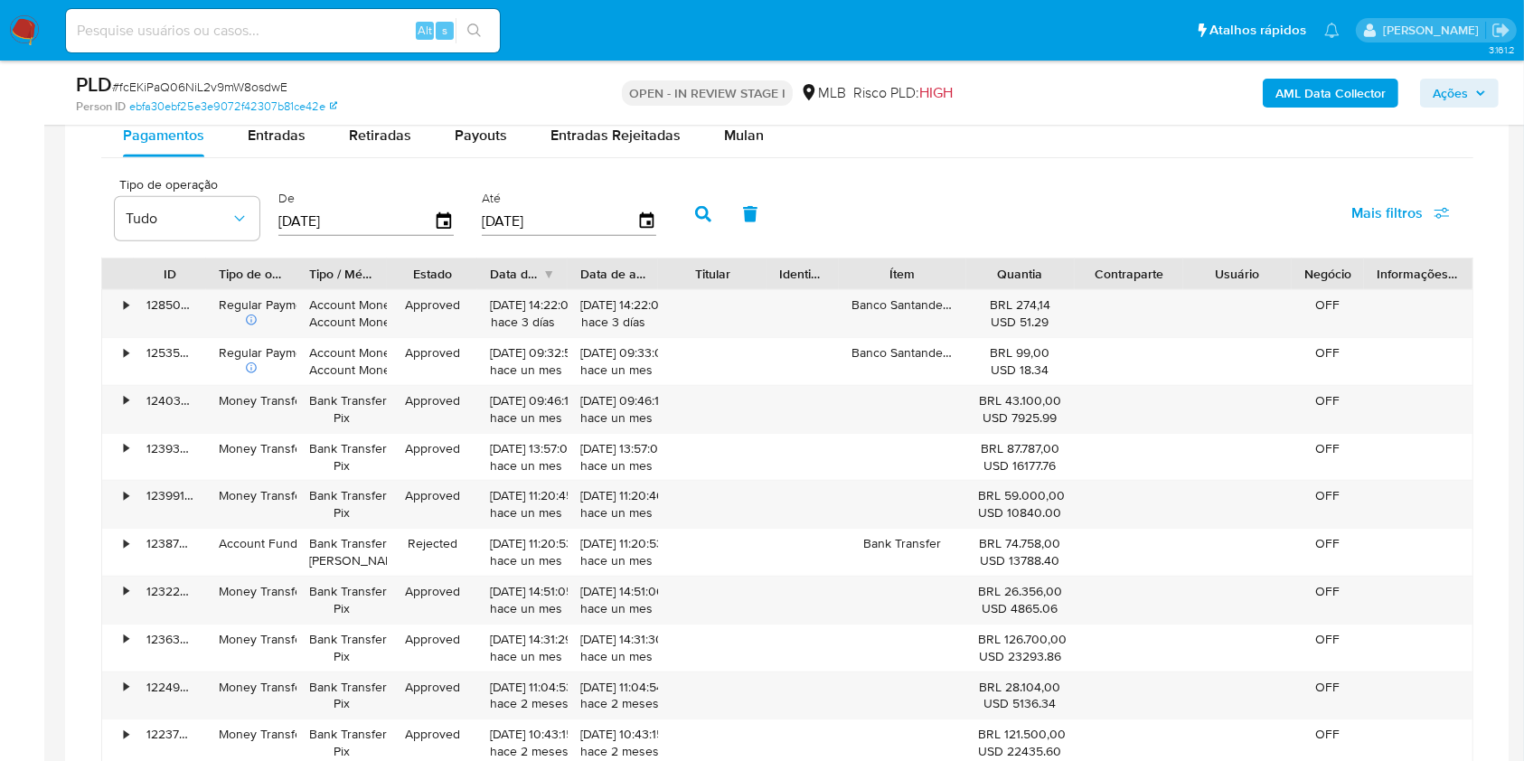
scroll to position [1439, 0]
click at [744, 154] on div "Mulan" at bounding box center [744, 137] width 40 height 43
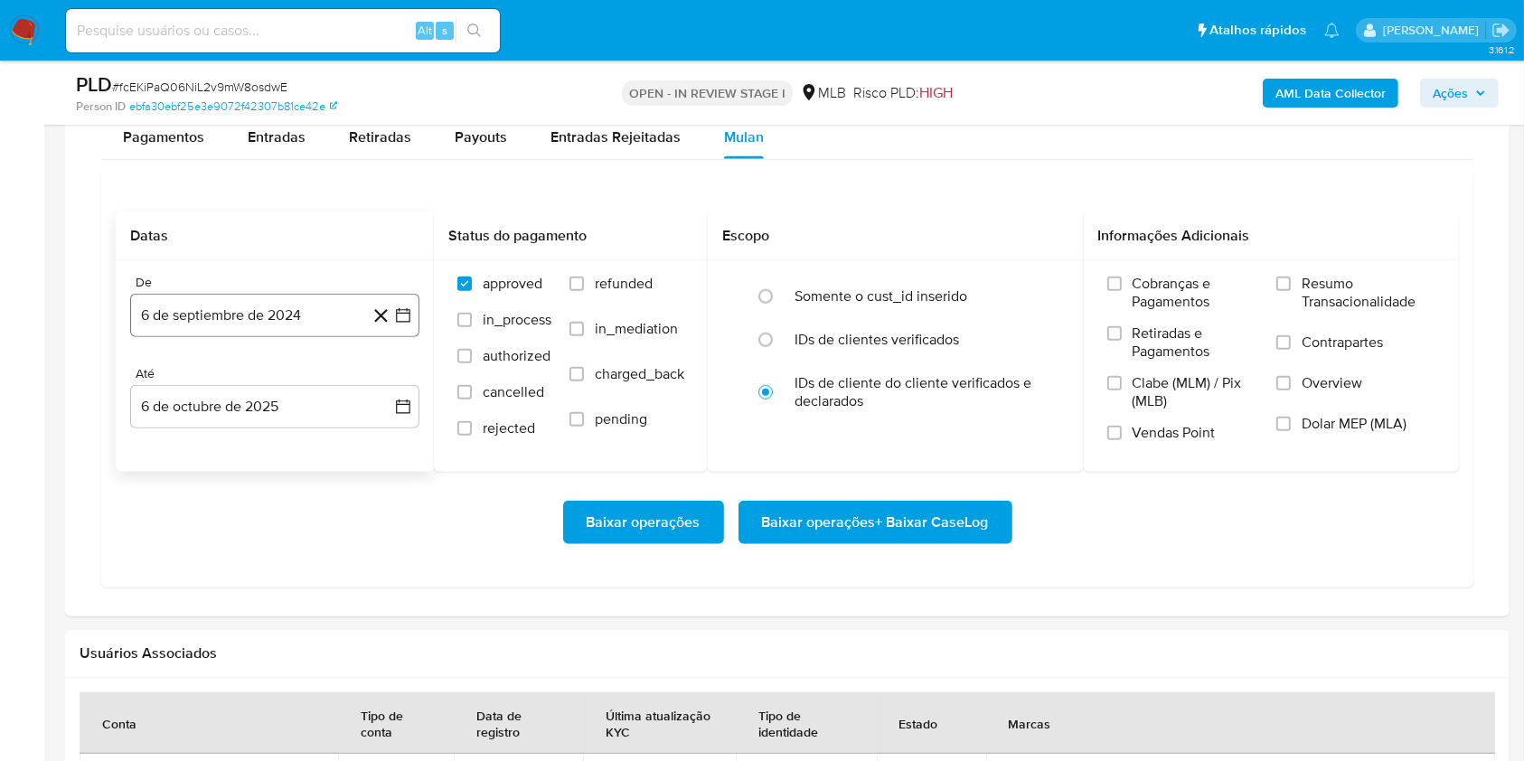
click at [256, 328] on button "6 de septiembre de 2024" at bounding box center [274, 315] width 289 height 43
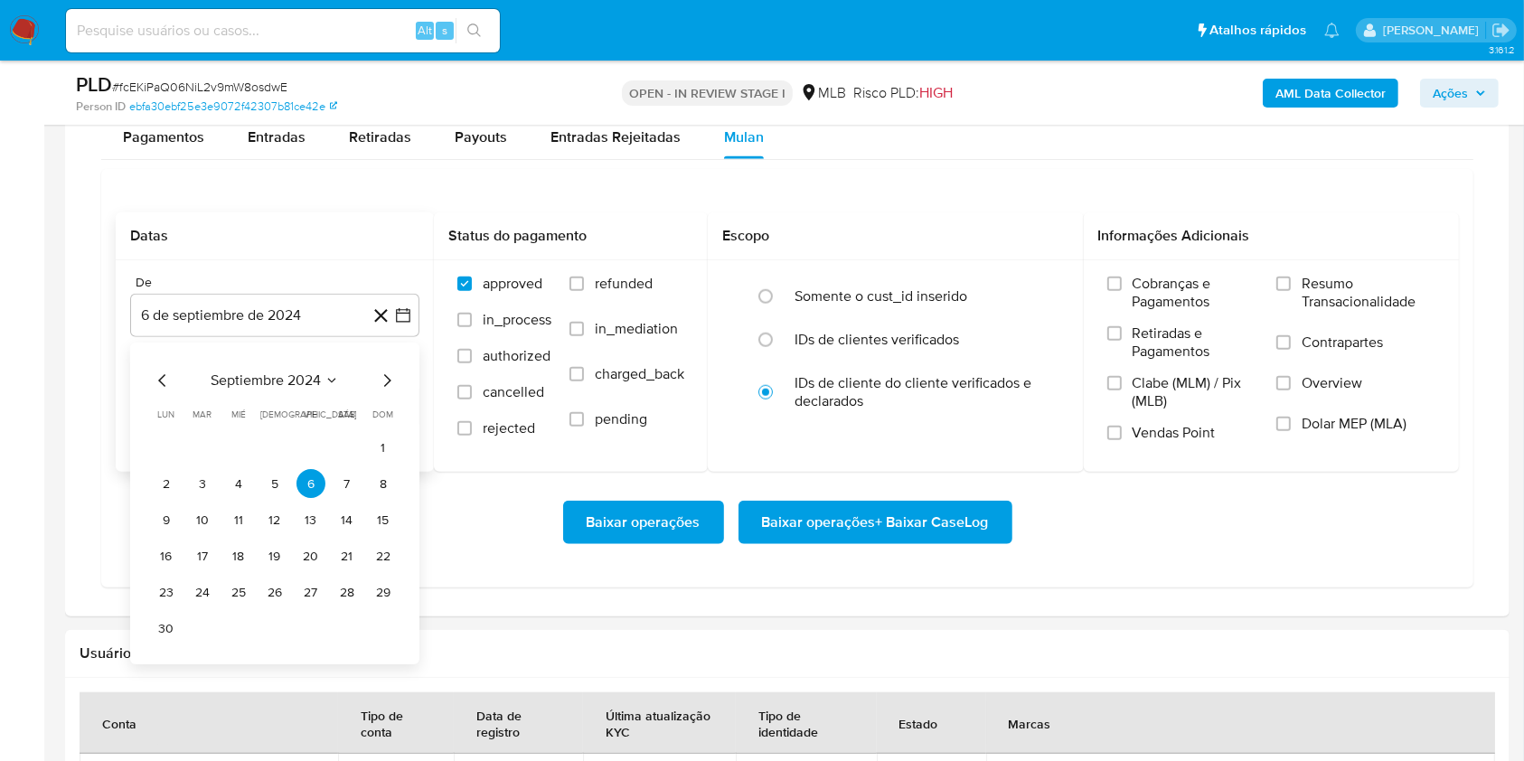
click at [268, 380] on span "septiembre 2024" at bounding box center [266, 381] width 110 height 18
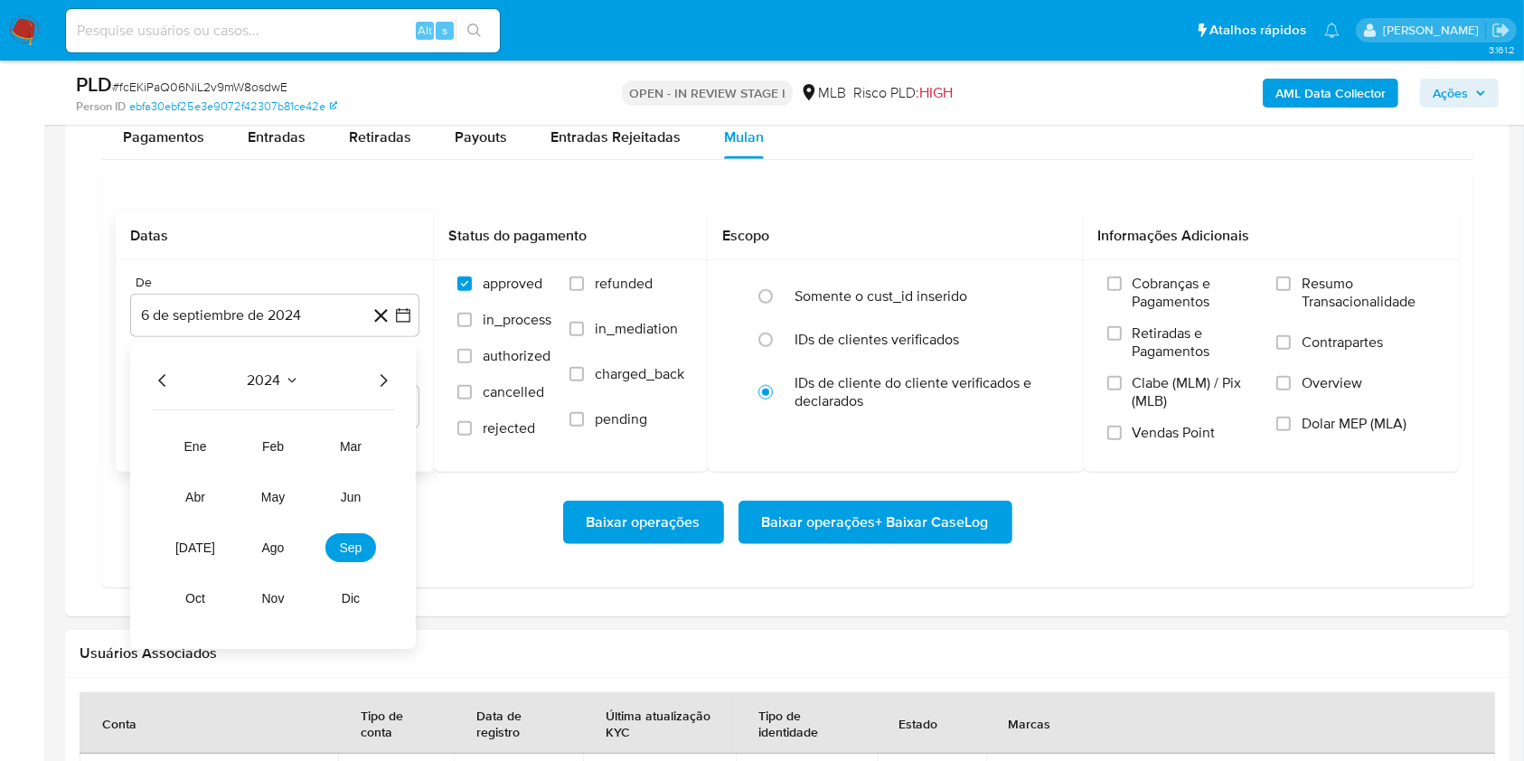
click at [366, 378] on div "2024" at bounding box center [273, 382] width 242 height 22
click at [376, 378] on icon "Año siguiente" at bounding box center [383, 382] width 22 height 22
click at [264, 554] on span "ago" at bounding box center [273, 548] width 23 height 14
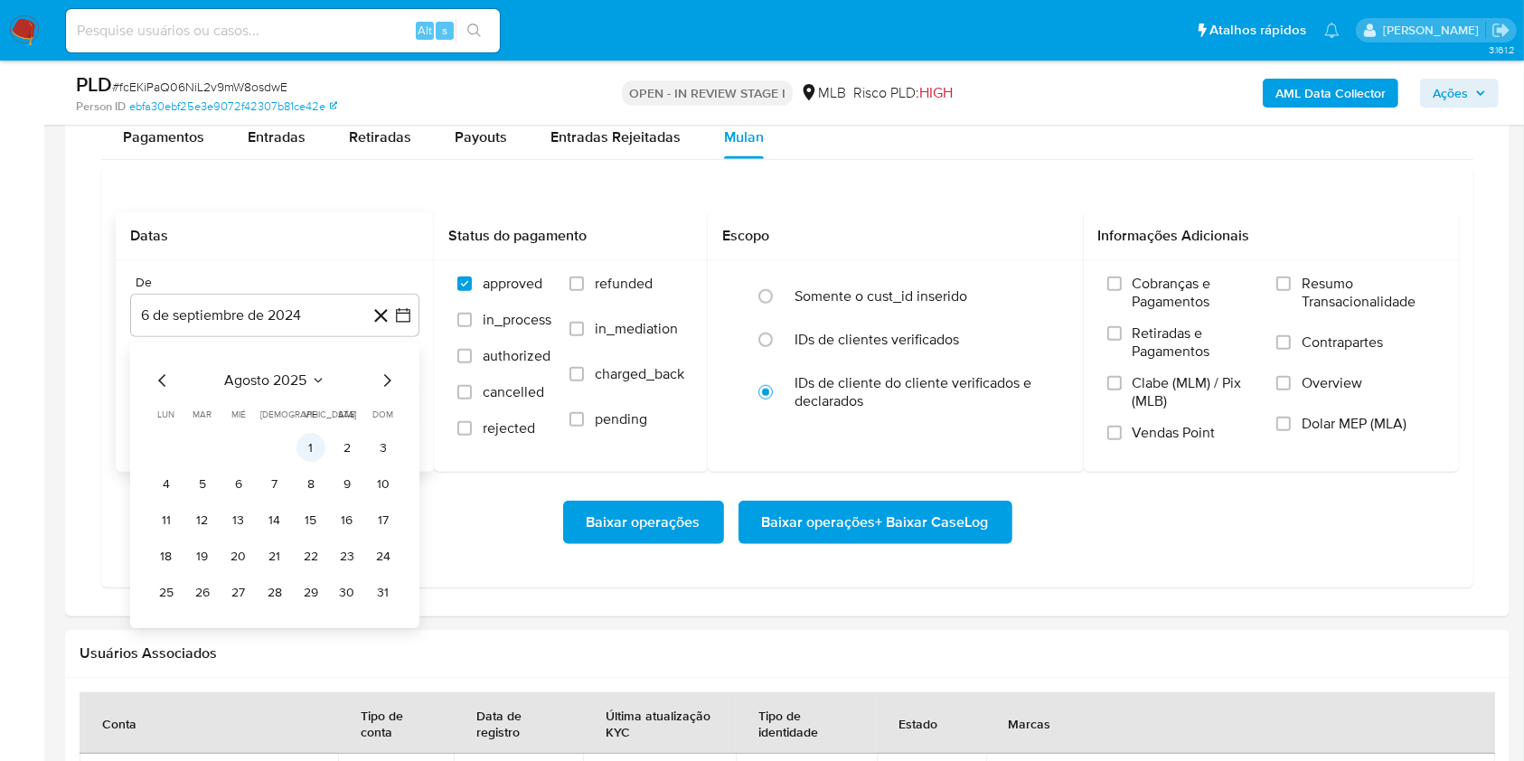
click at [305, 451] on button "1" at bounding box center [310, 448] width 29 height 29
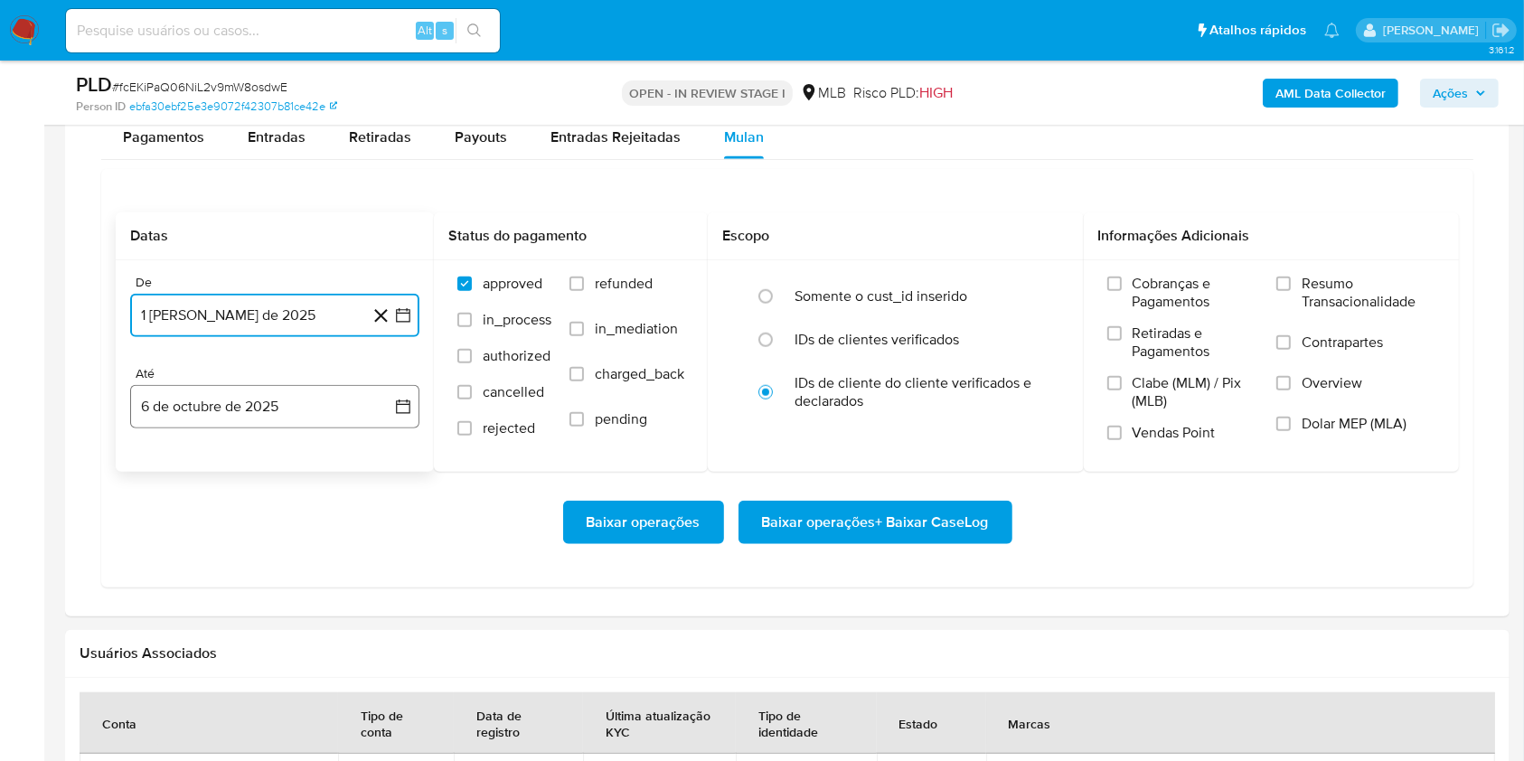
click at [264, 396] on button "6 de octubre de 2025" at bounding box center [274, 406] width 289 height 43
click at [381, 531] on button "5" at bounding box center [383, 539] width 29 height 29
click at [1142, 299] on span "Resumo Transacionalidade" at bounding box center [1368, 293] width 134 height 36
click at [1142, 291] on input "Resumo Transacionalidade" at bounding box center [1283, 284] width 14 height 14
click at [803, 533] on span "Baixar operações + Baixar CaseLog" at bounding box center [875, 523] width 227 height 40
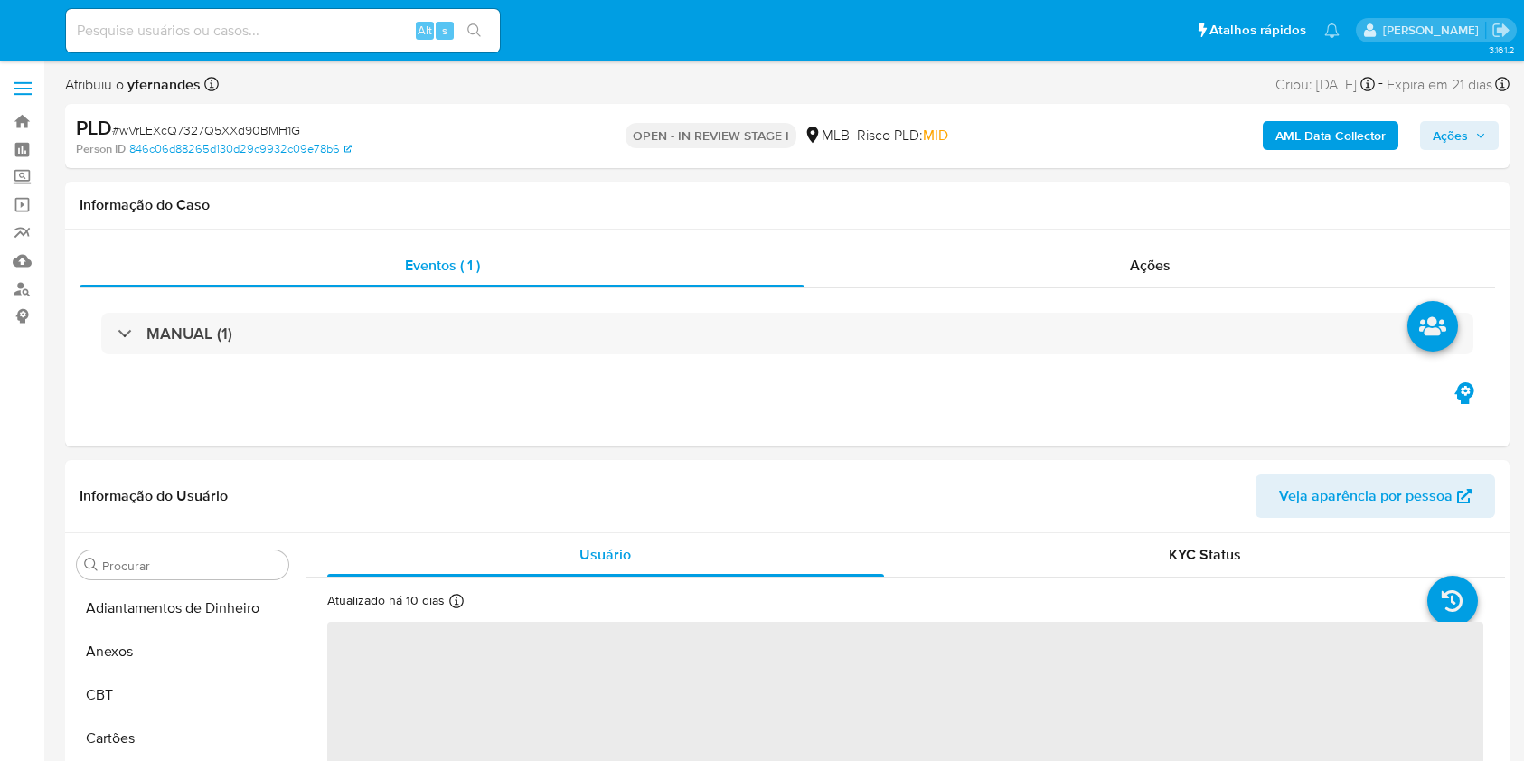
select select "10"
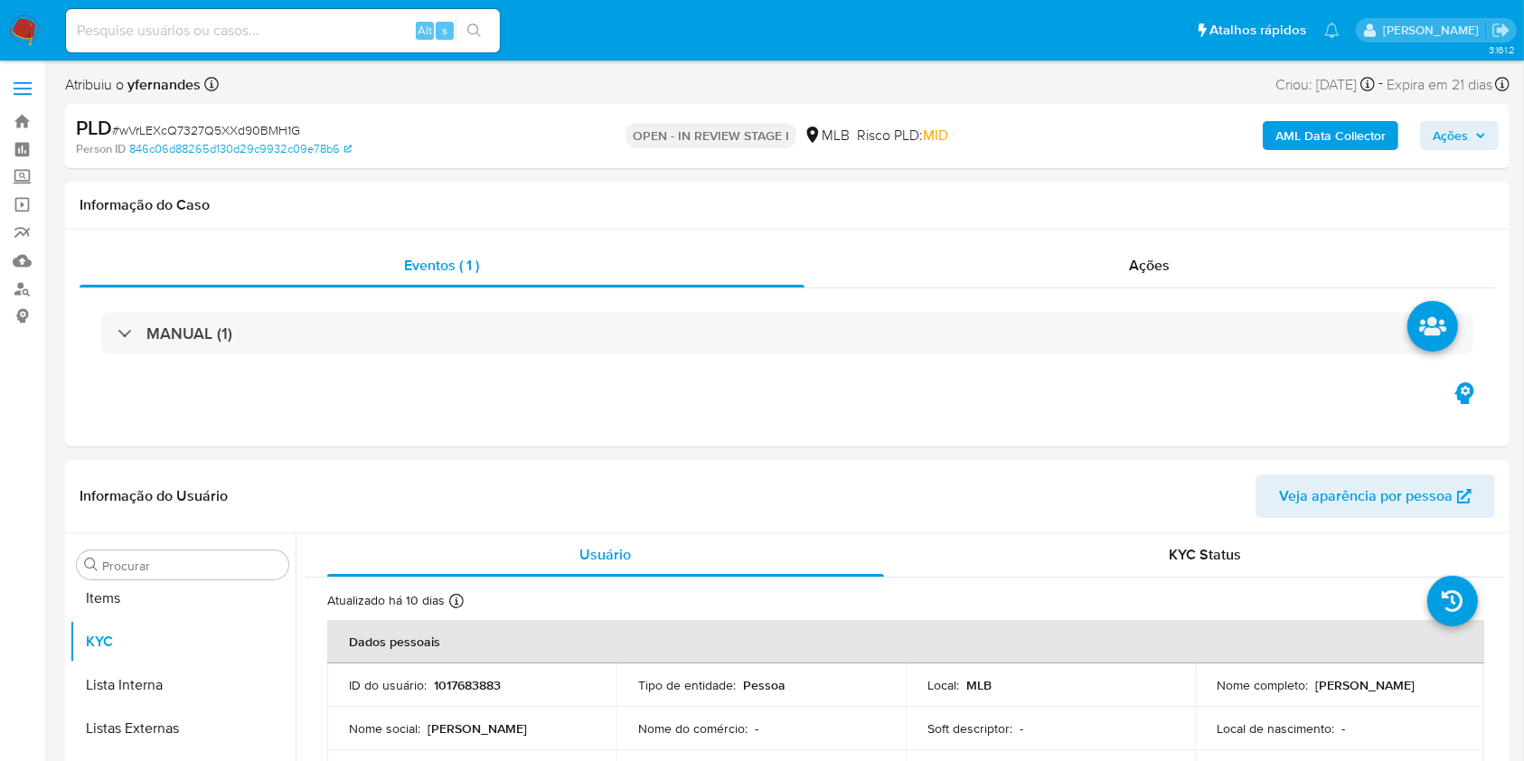
scroll to position [937, 0]
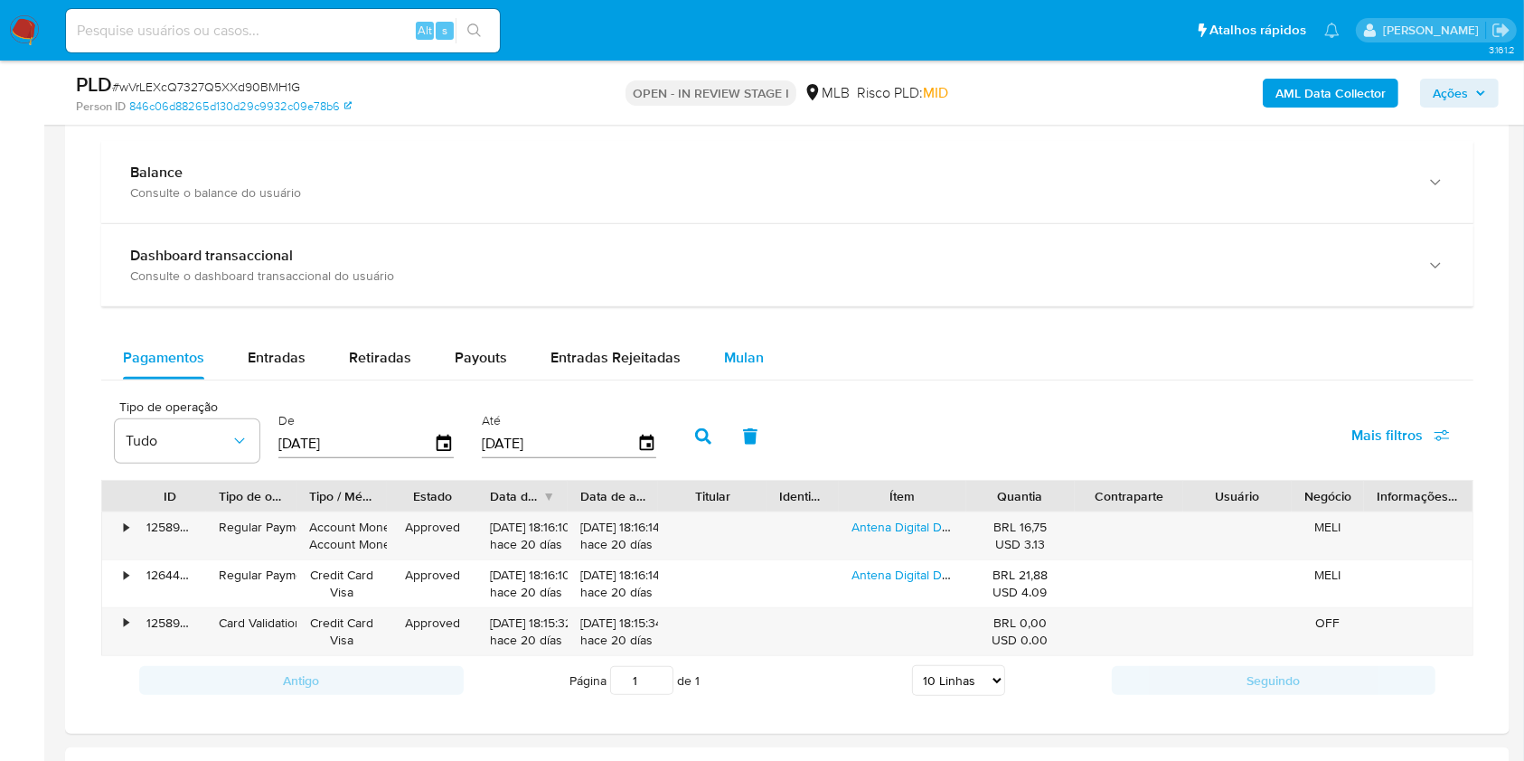
click at [746, 343] on div "Mulan" at bounding box center [744, 357] width 40 height 43
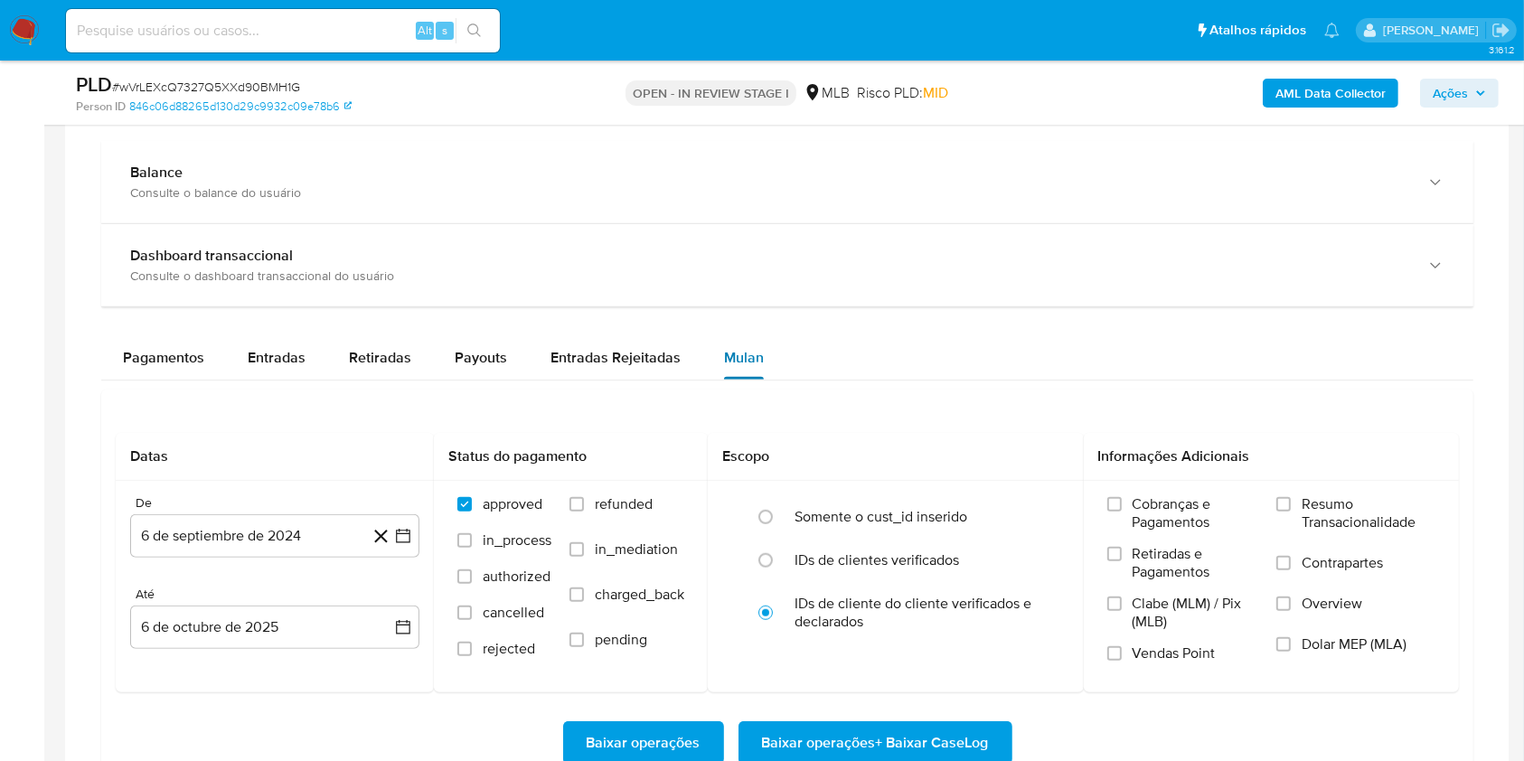
scroll to position [1357, 0]
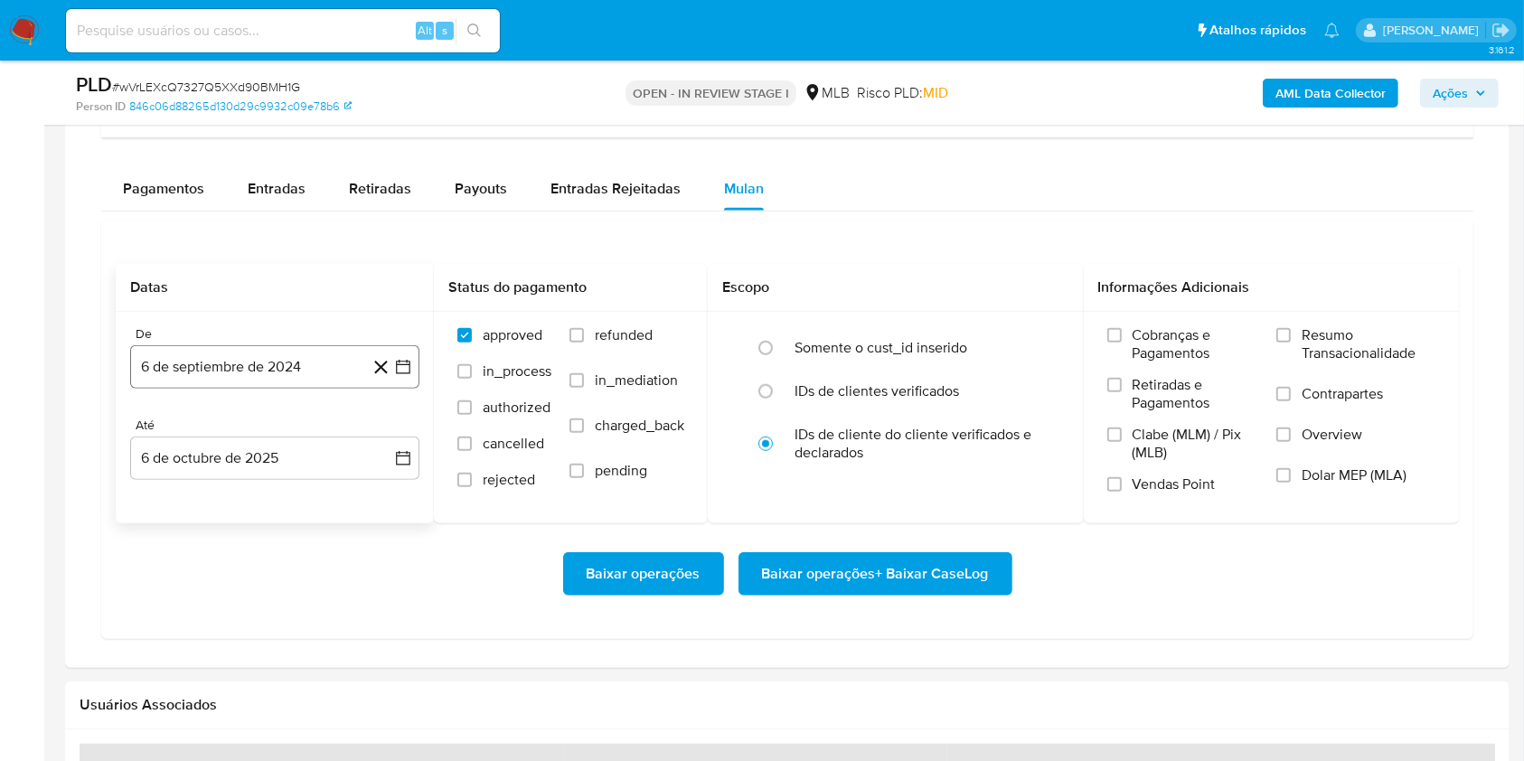
click at [216, 379] on button "6 de septiembre de 2024" at bounding box center [274, 366] width 289 height 43
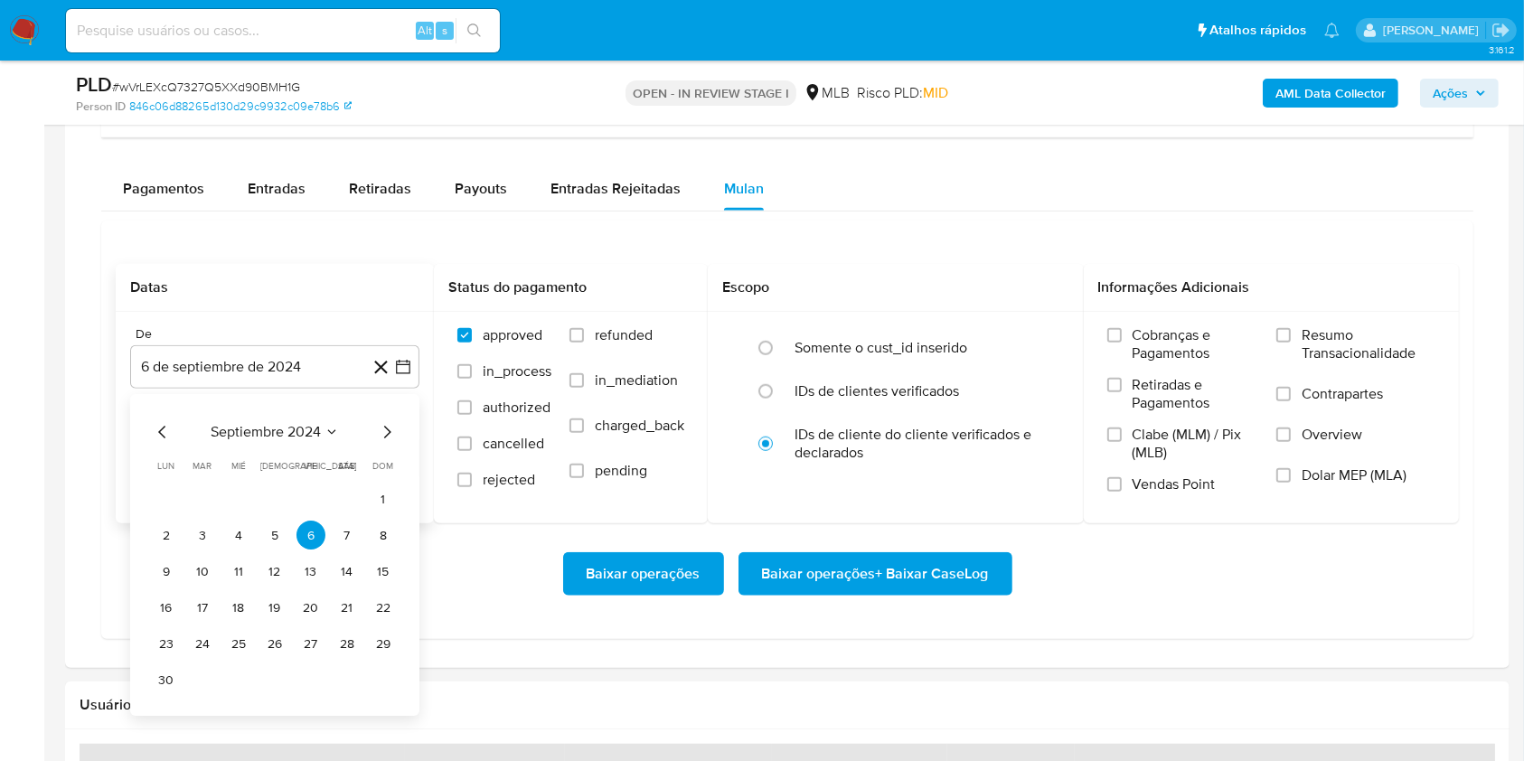
click at [258, 435] on span "septiembre 2024" at bounding box center [266, 433] width 110 height 18
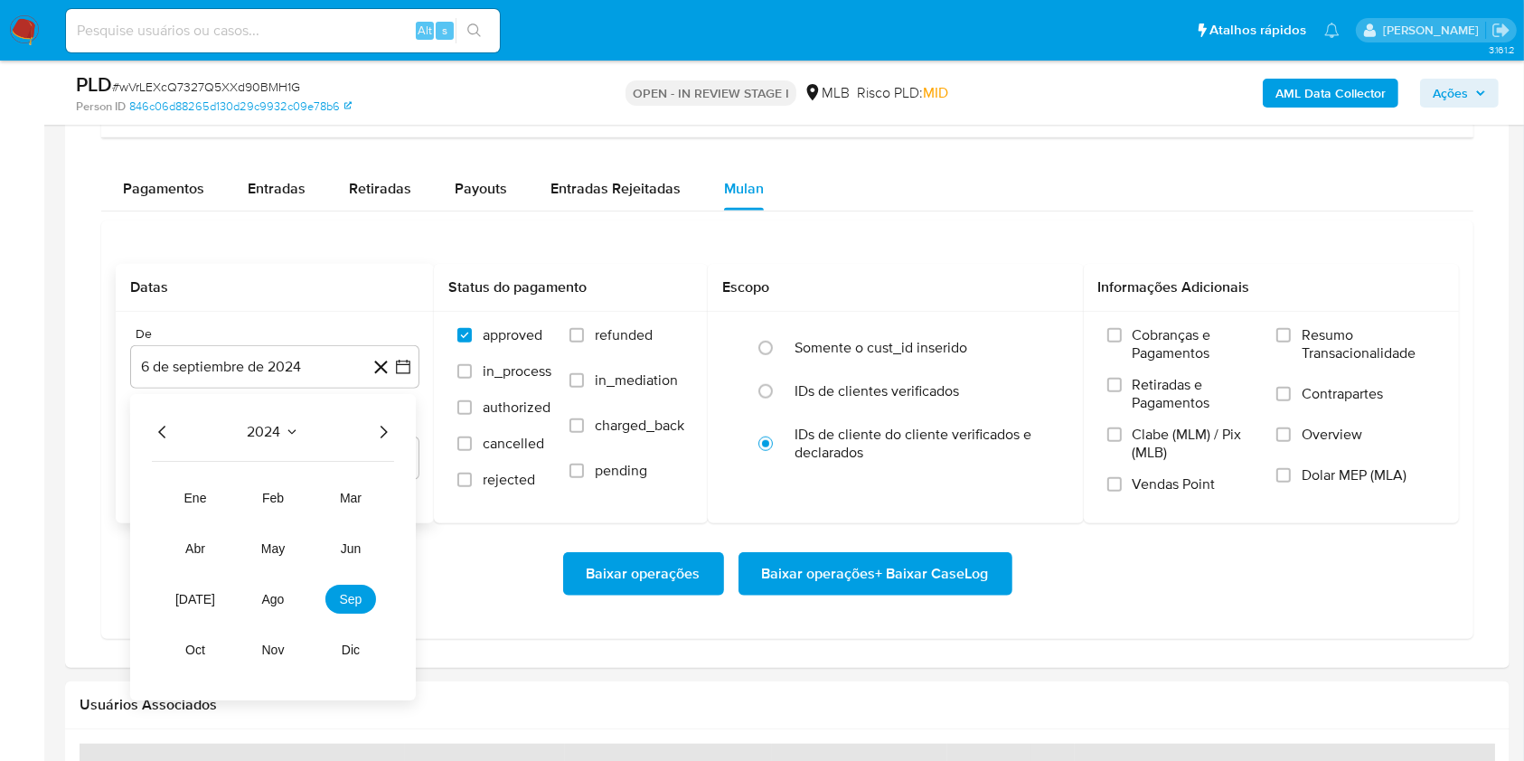
click at [387, 438] on icon "Año siguiente" at bounding box center [383, 433] width 22 height 22
click at [264, 596] on span "ago" at bounding box center [273, 600] width 23 height 14
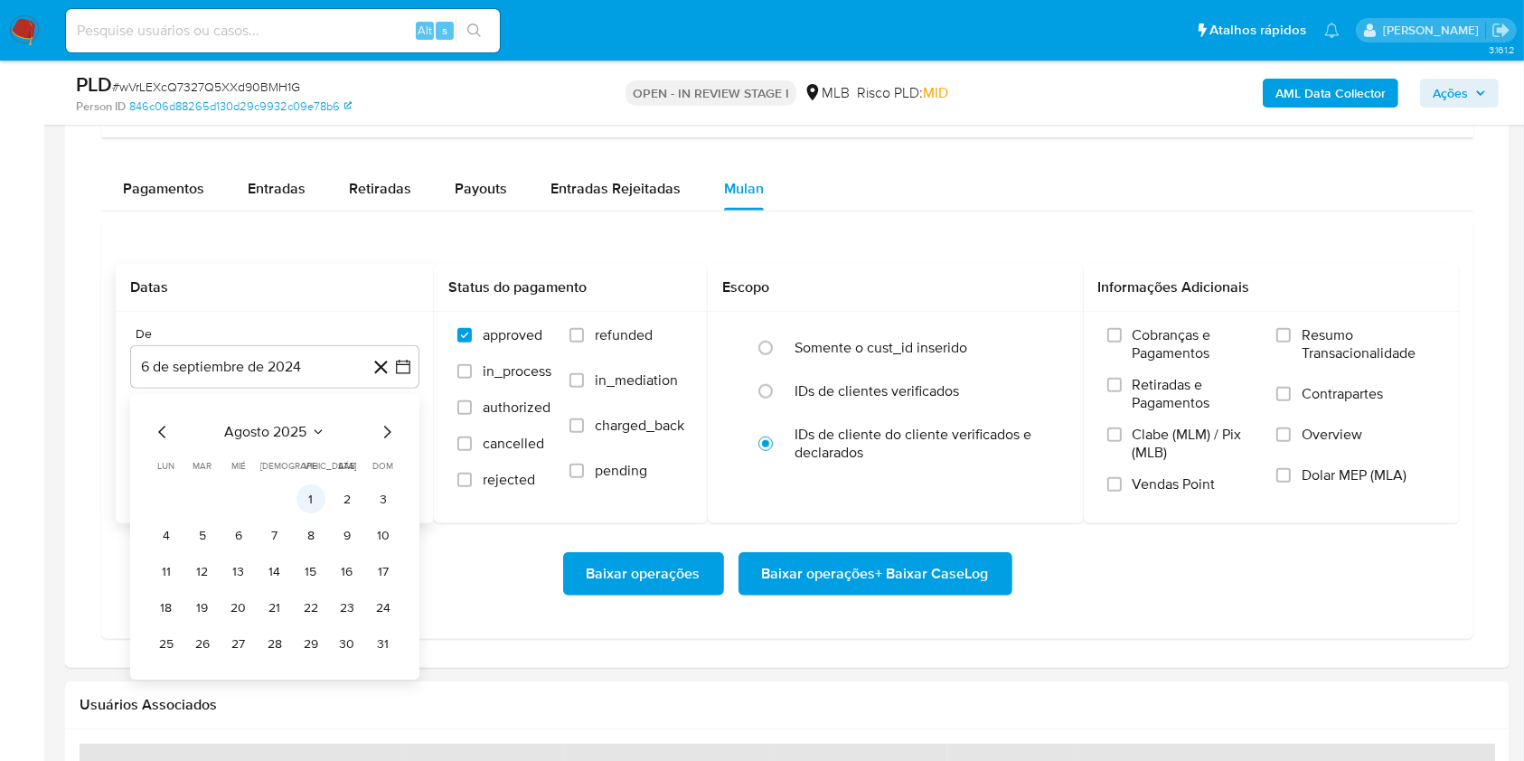
click at [307, 497] on button "1" at bounding box center [310, 499] width 29 height 29
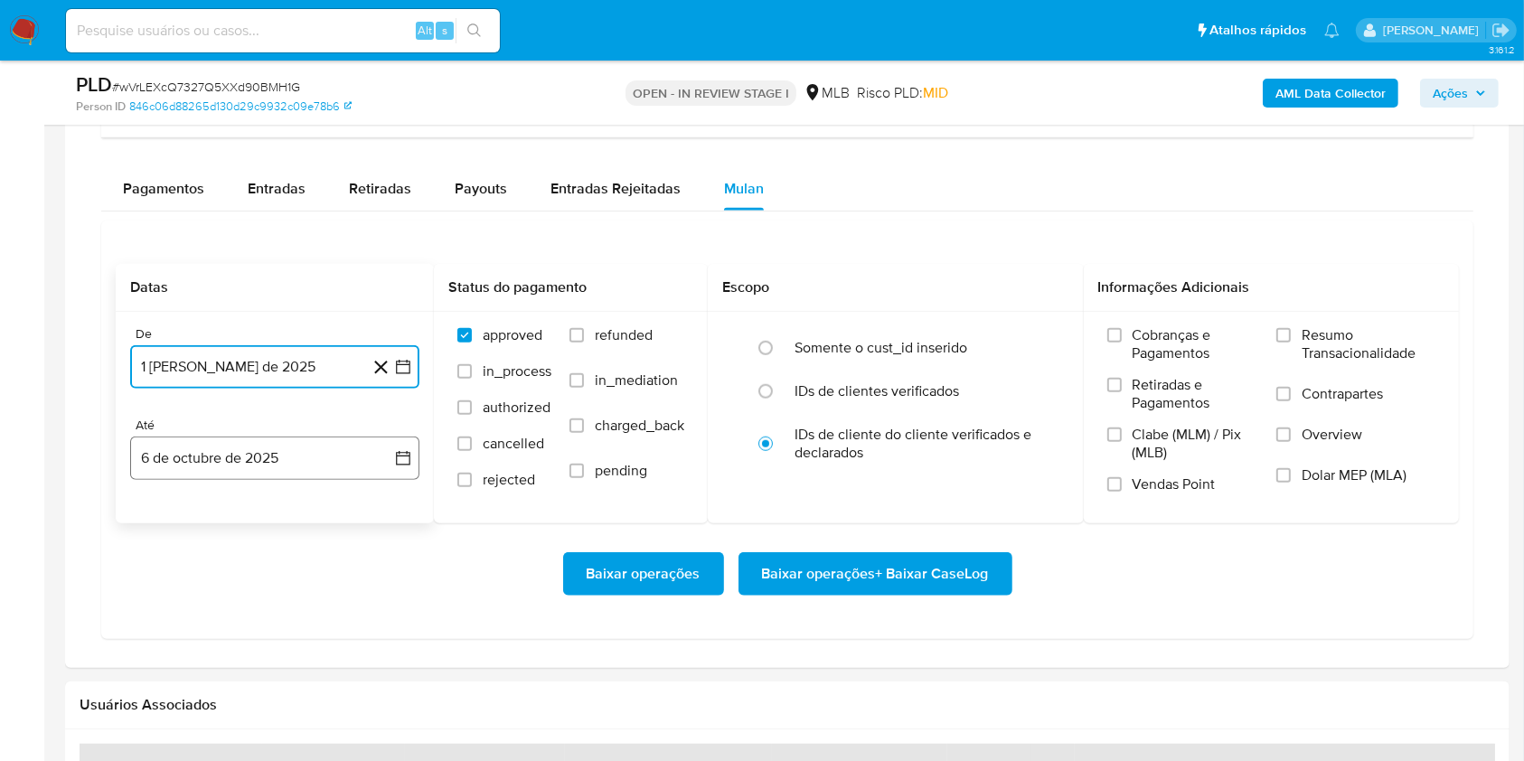
click at [267, 463] on button "6 de octubre de 2025" at bounding box center [274, 458] width 289 height 43
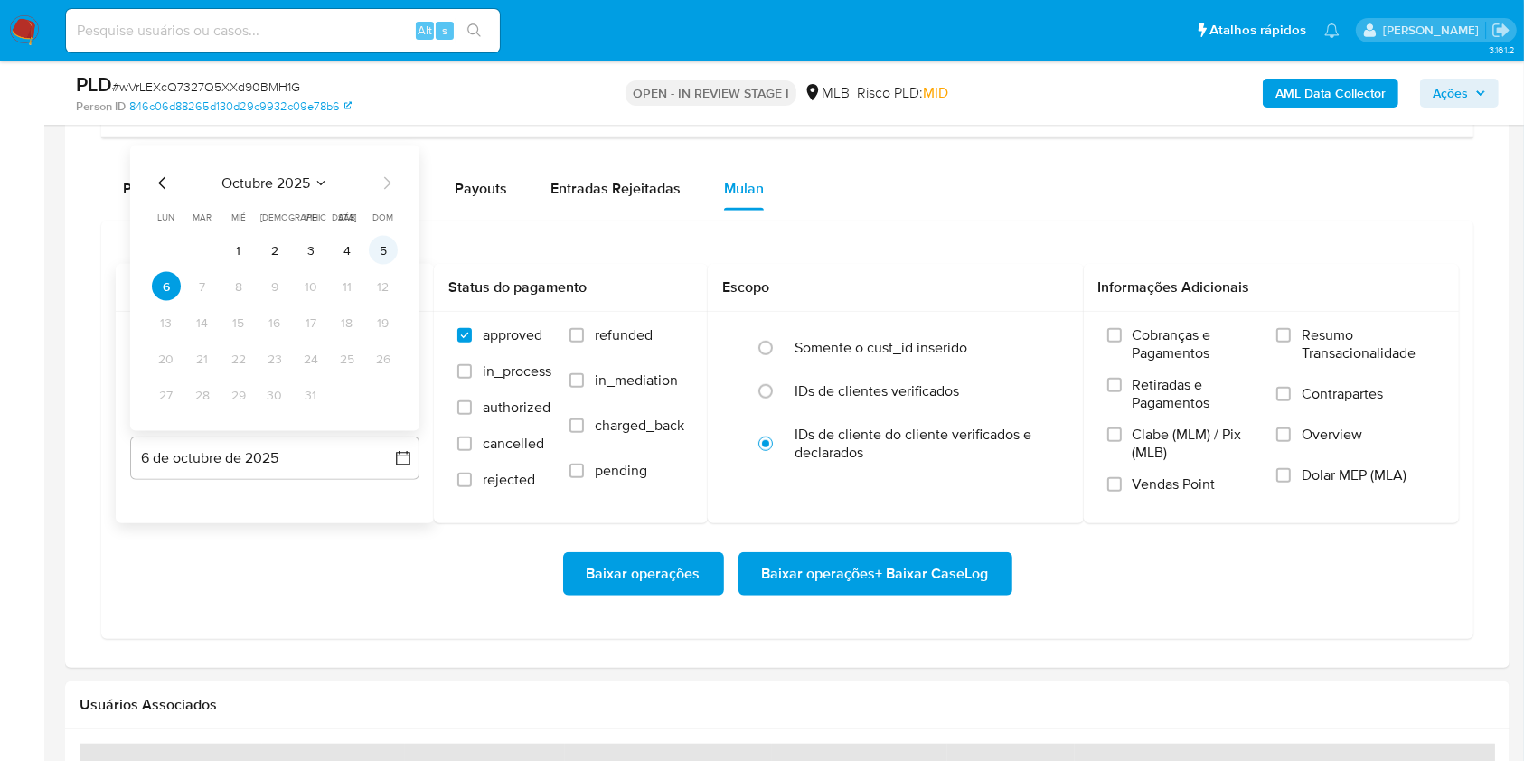
click at [382, 241] on button "5" at bounding box center [383, 250] width 29 height 29
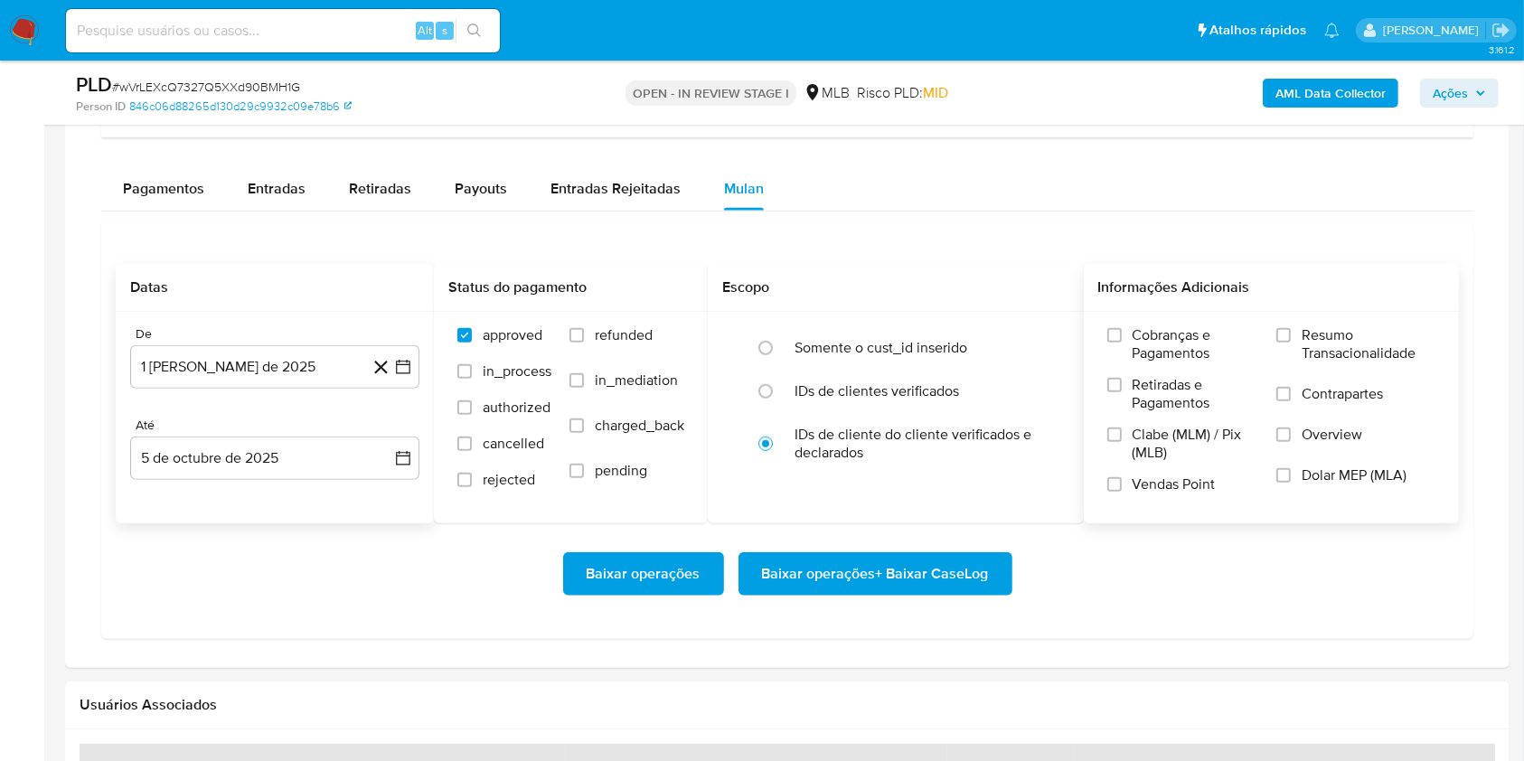
click at [1306, 350] on span "Resumo Transacionalidade" at bounding box center [1368, 344] width 134 height 36
click at [1291, 343] on input "Resumo Transacionalidade" at bounding box center [1283, 335] width 14 height 14
click at [911, 556] on span "Baixar operações + Baixar CaseLog" at bounding box center [875, 574] width 227 height 40
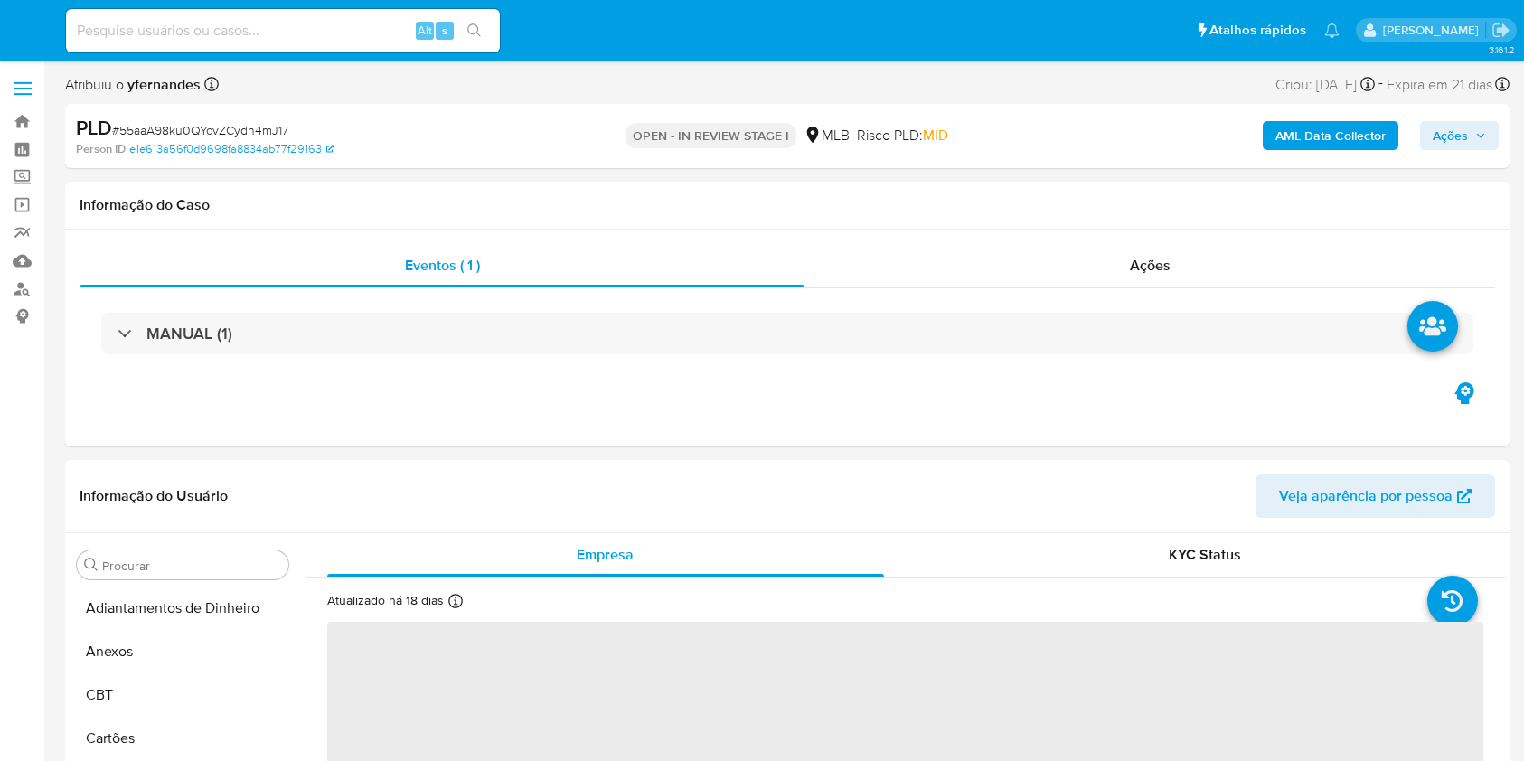
select select "10"
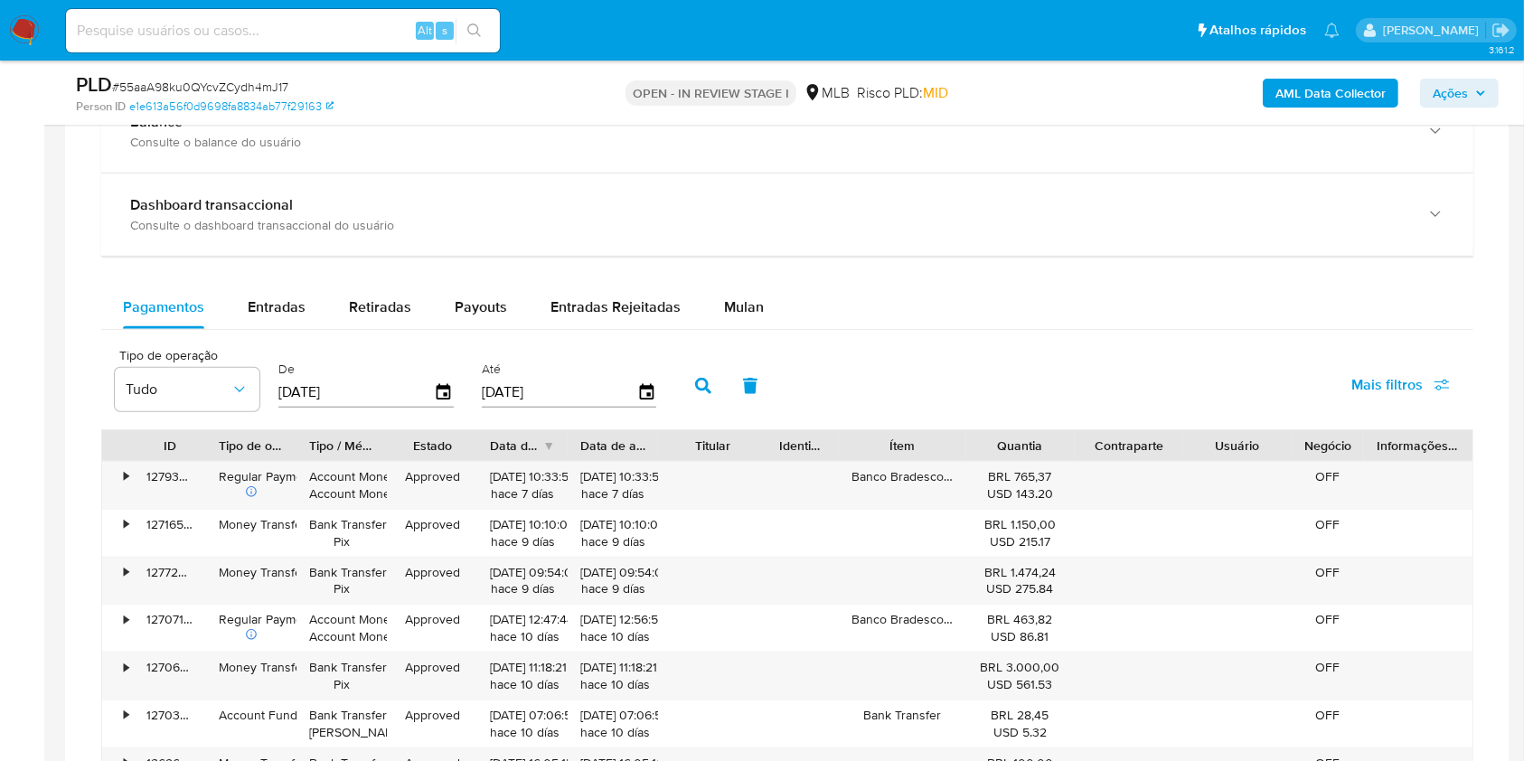
scroll to position [1363, 0]
click at [730, 293] on div "Mulan" at bounding box center [744, 305] width 40 height 43
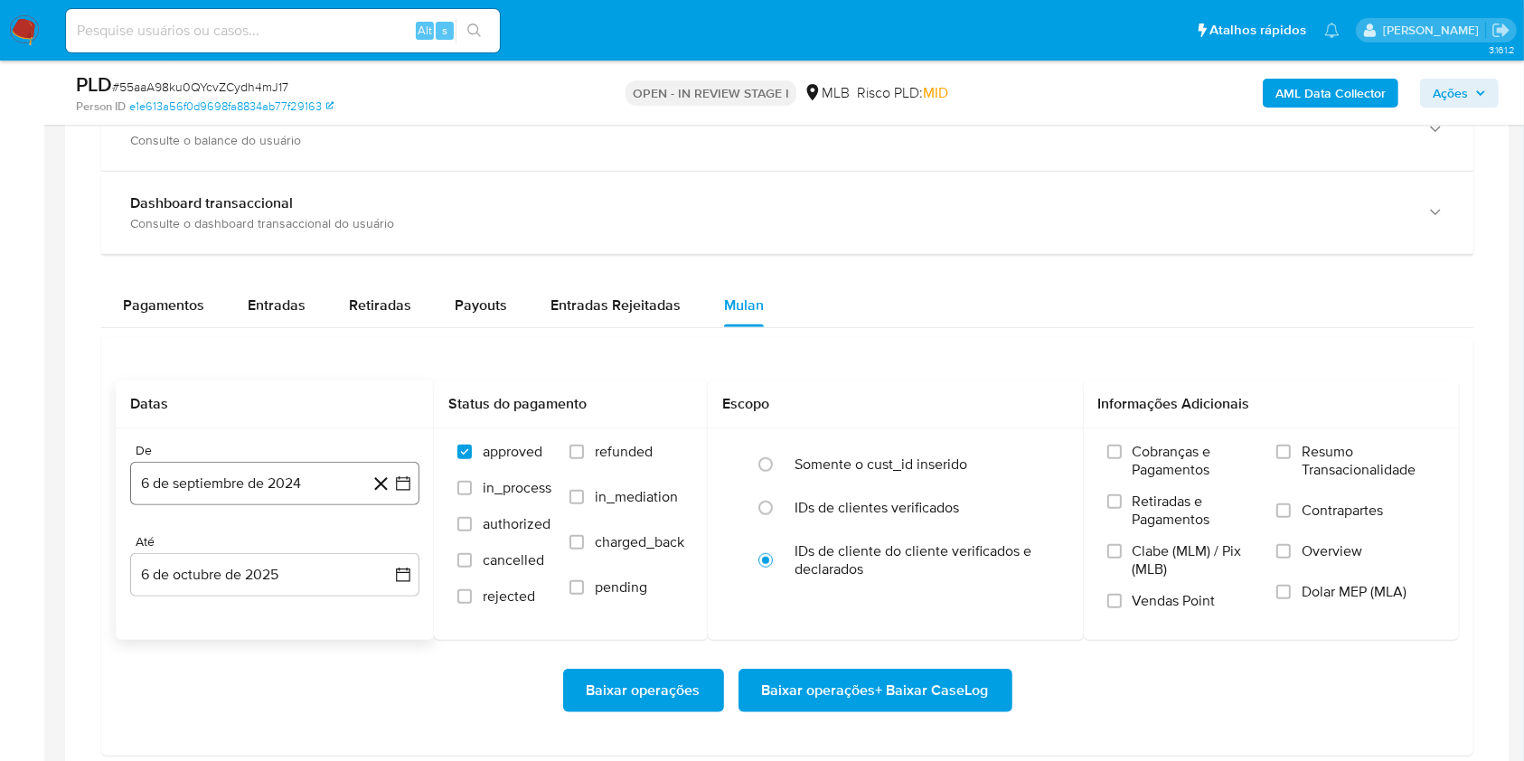
click at [277, 474] on button "6 de septiembre de 2024" at bounding box center [274, 483] width 289 height 43
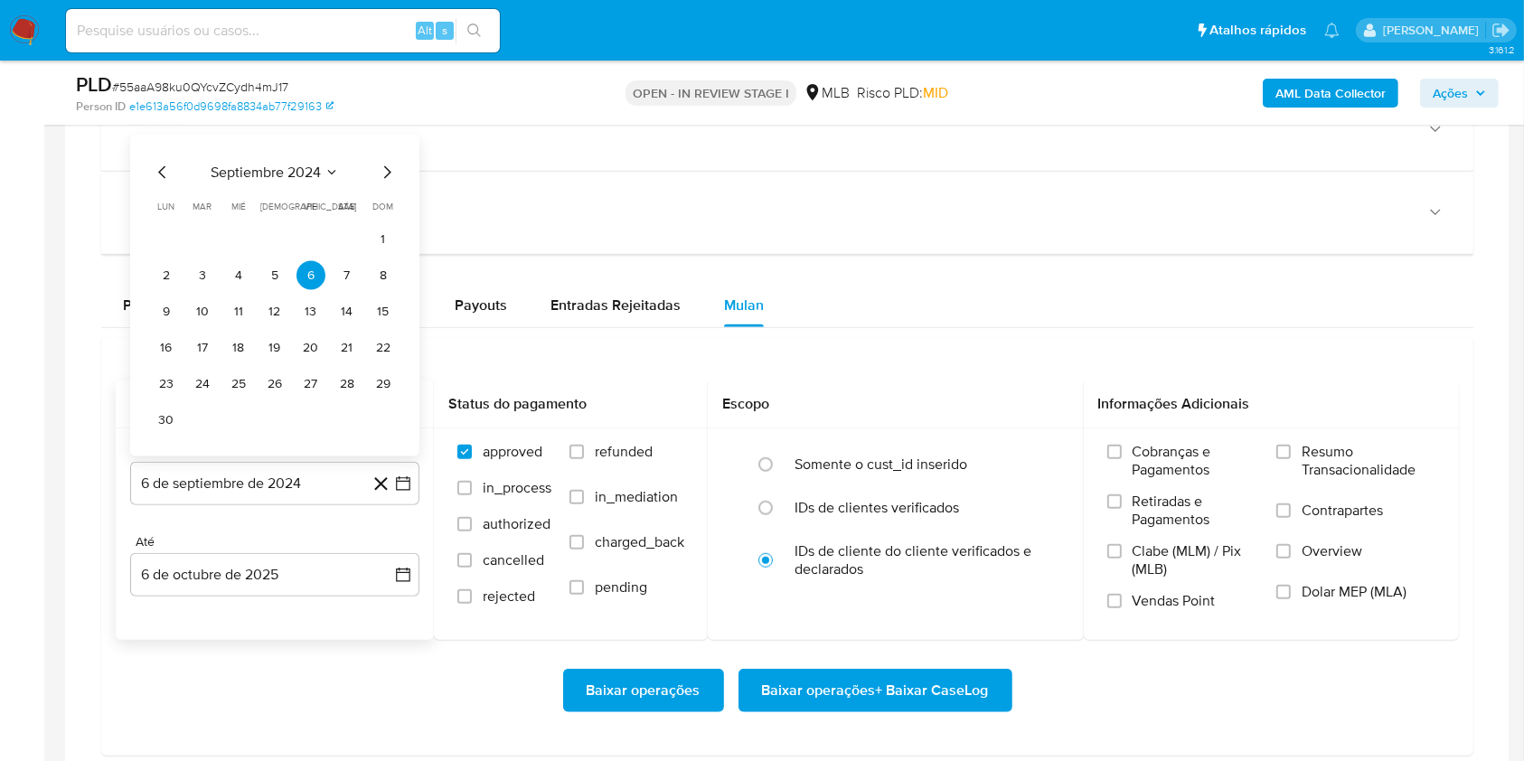
click at [253, 164] on span "septiembre 2024" at bounding box center [266, 173] width 110 height 18
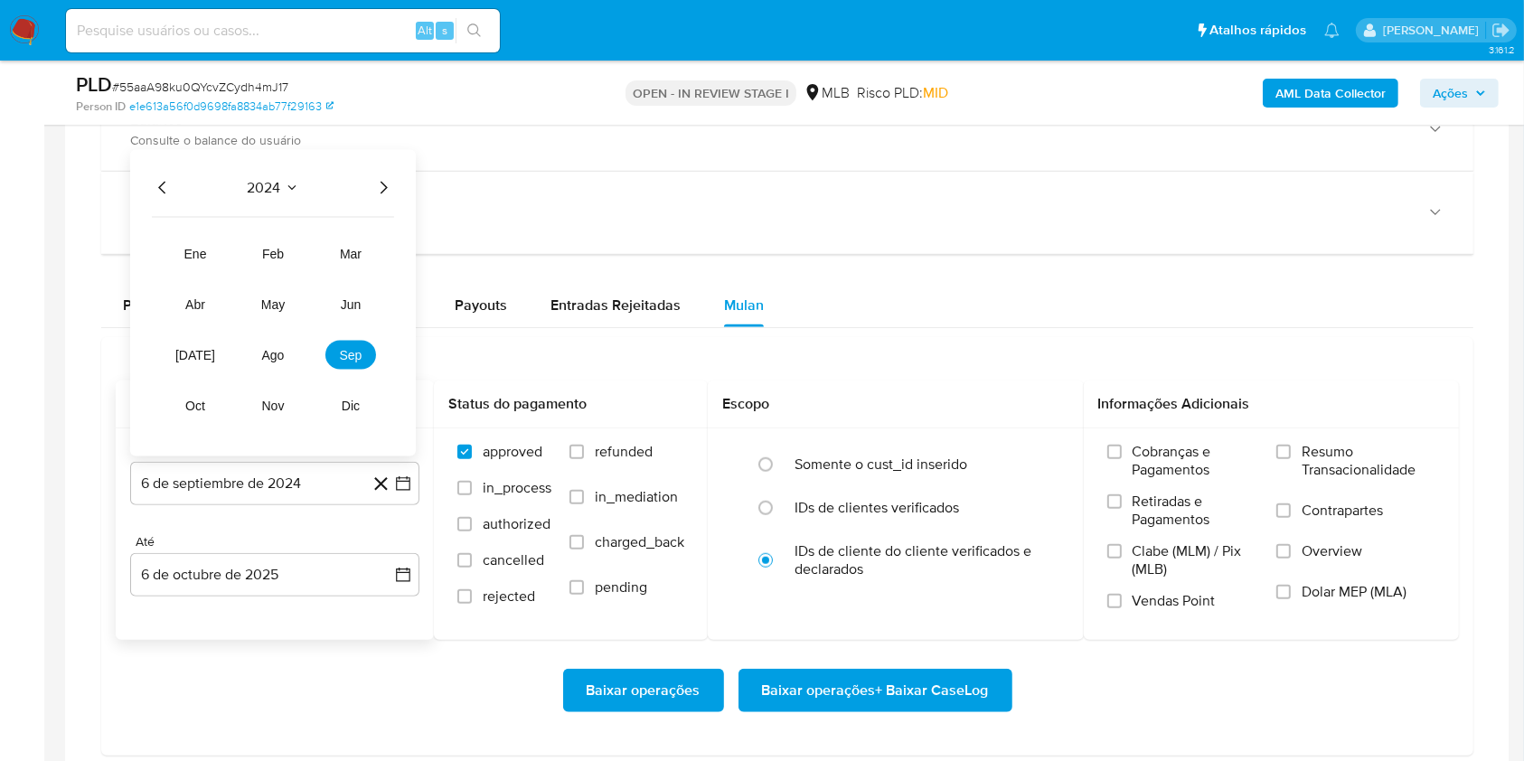
click at [375, 183] on icon "Año siguiente" at bounding box center [383, 188] width 22 height 22
click at [277, 348] on span "ago" at bounding box center [273, 355] width 23 height 14
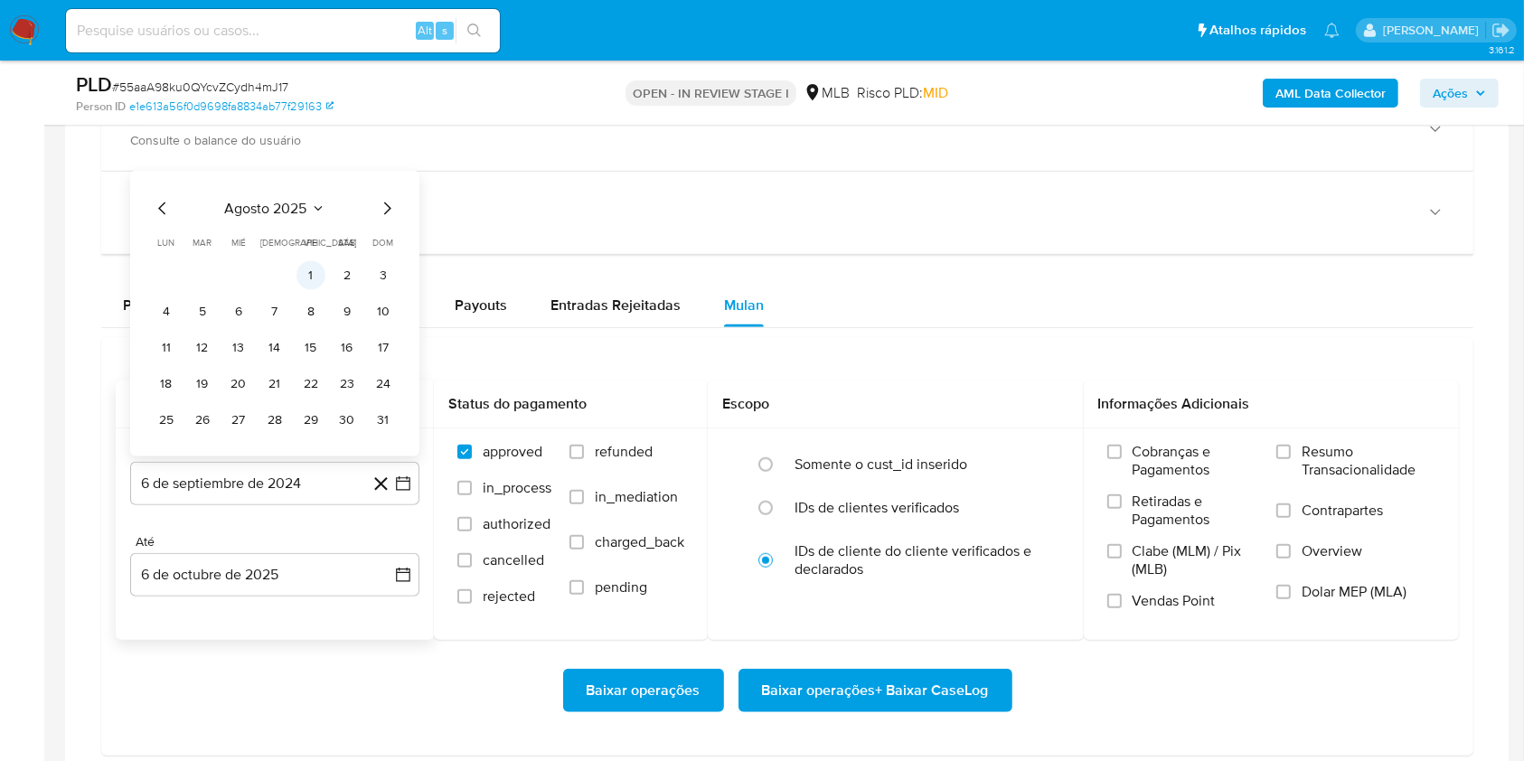
click at [305, 272] on button "1" at bounding box center [310, 275] width 29 height 29
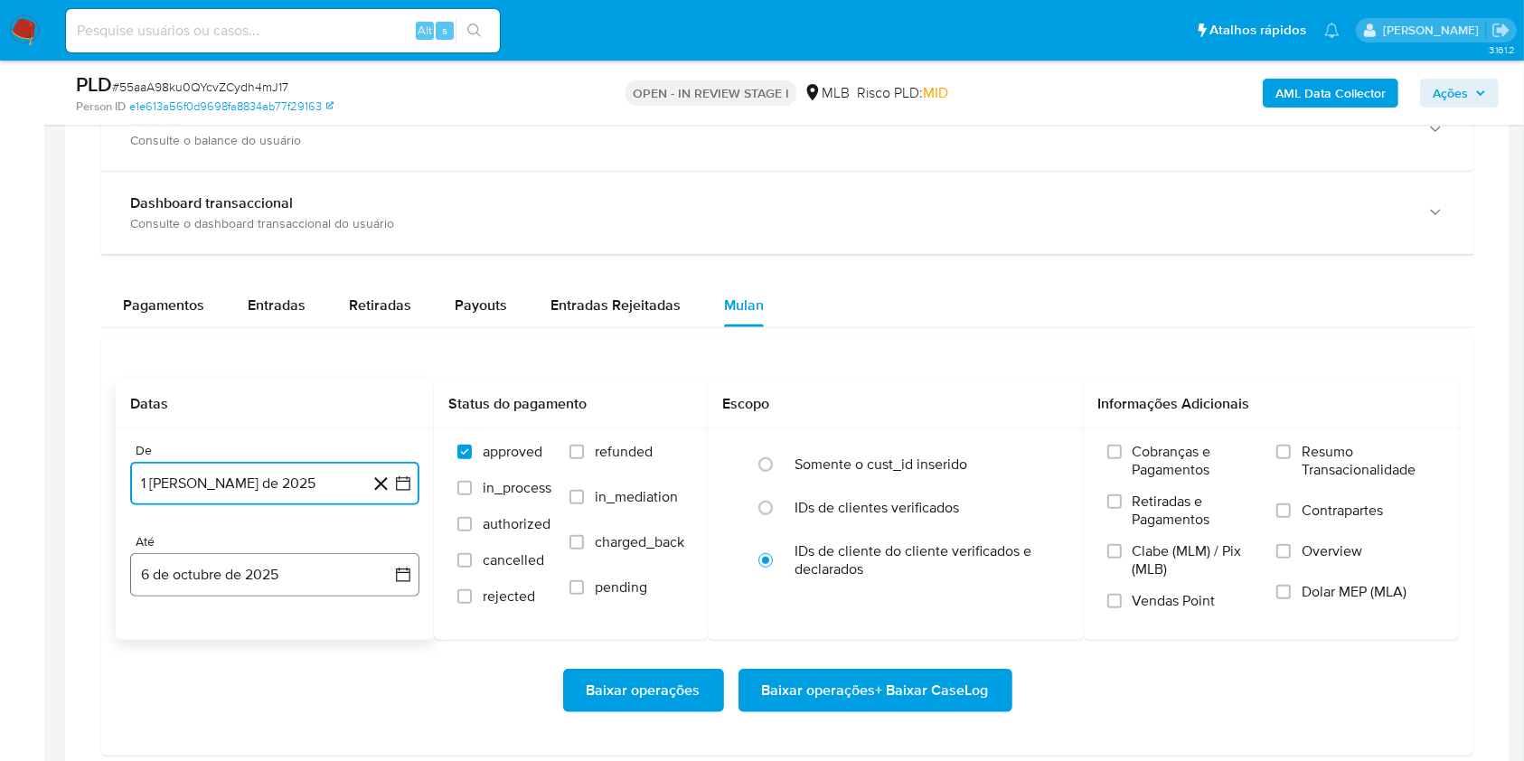
click at [264, 575] on button "6 de octubre de 2025" at bounding box center [274, 574] width 289 height 43
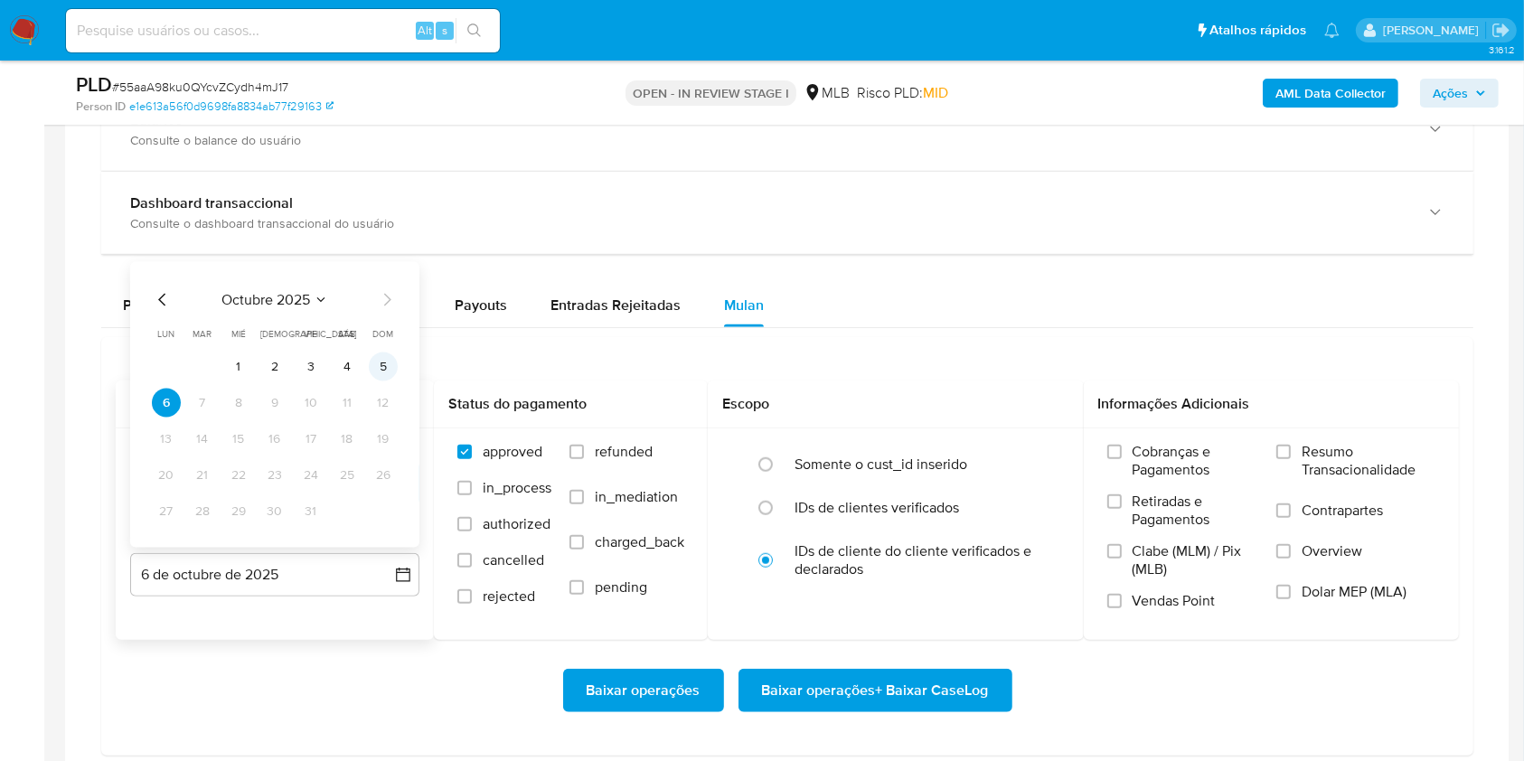
click at [386, 367] on button "5" at bounding box center [383, 366] width 29 height 29
click at [1318, 474] on span "Resumo Transacionalidade" at bounding box center [1368, 461] width 134 height 36
click at [1291, 459] on input "Resumo Transacionalidade" at bounding box center [1283, 452] width 14 height 14
click at [837, 687] on span "Baixar operações + Baixar CaseLog" at bounding box center [875, 691] width 227 height 40
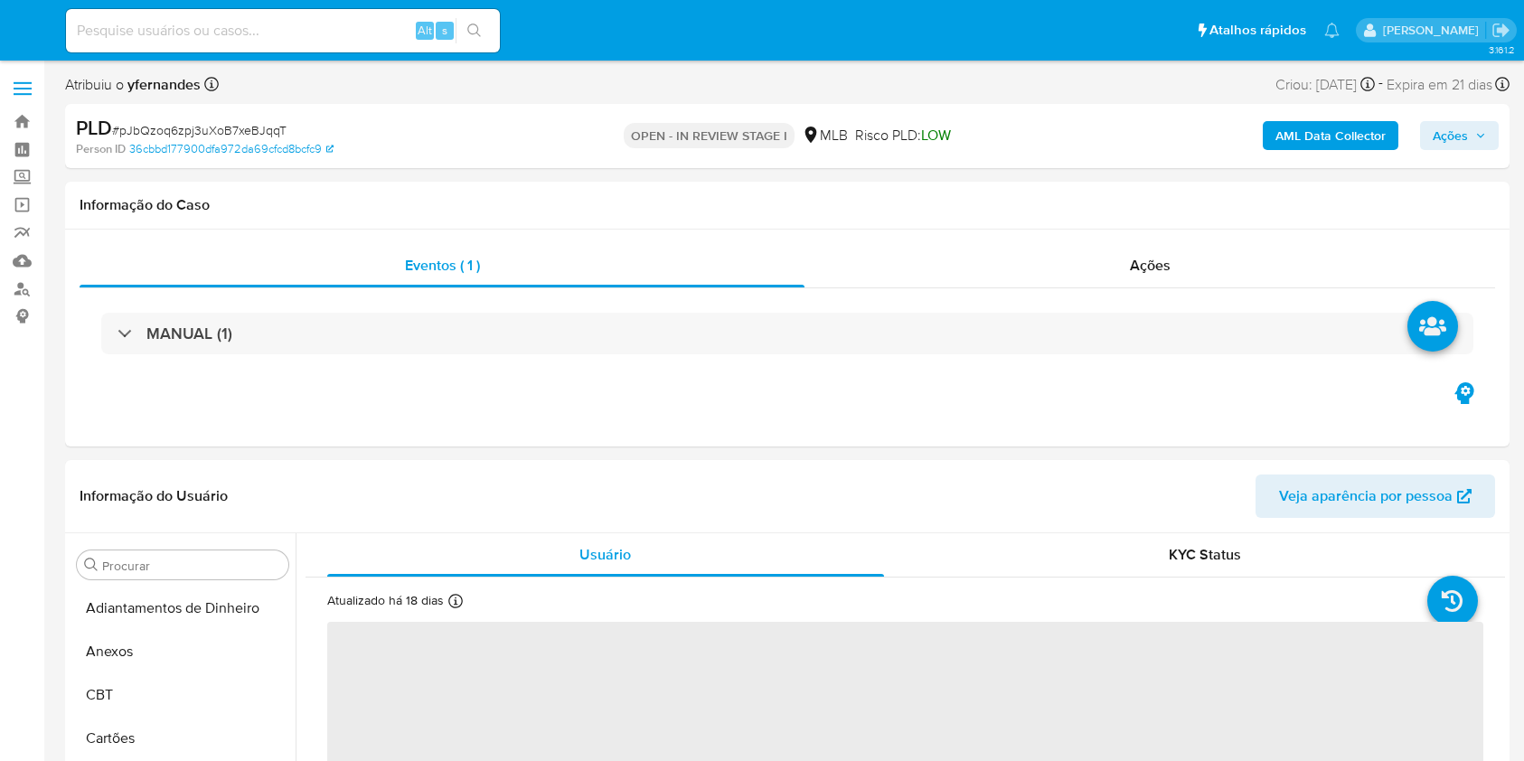
select select "10"
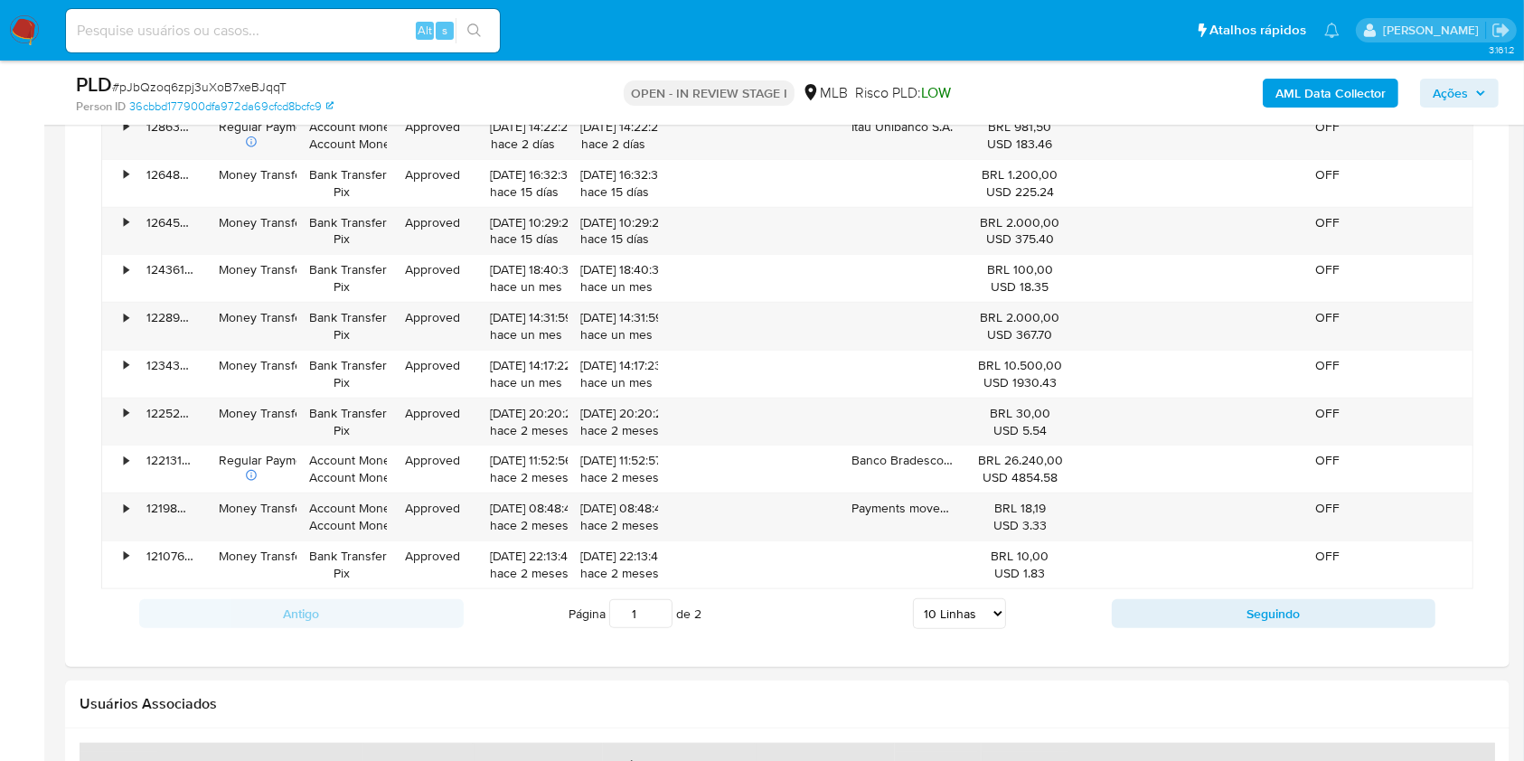
scroll to position [1396, 0]
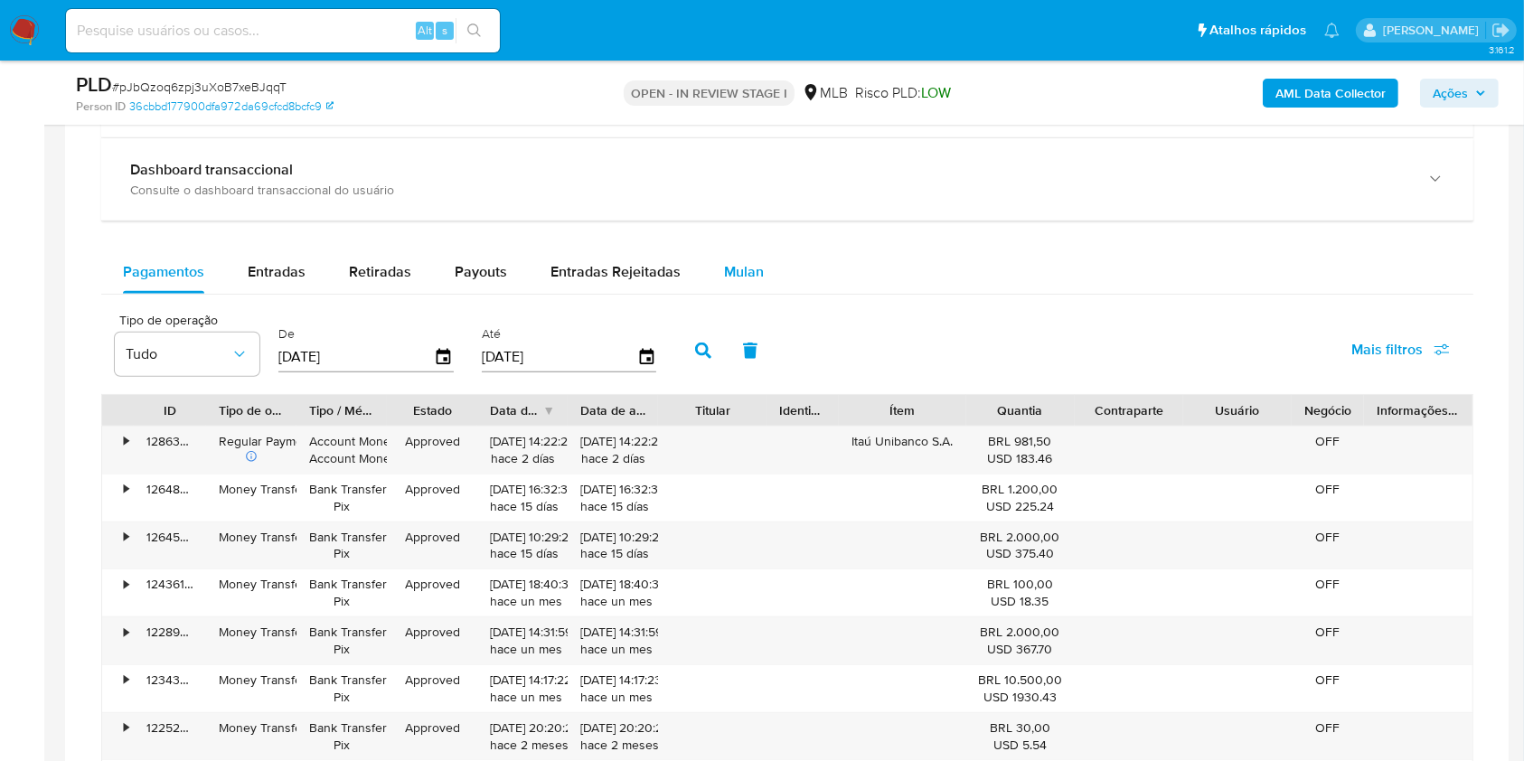
click at [743, 271] on span "Mulan" at bounding box center [744, 271] width 40 height 21
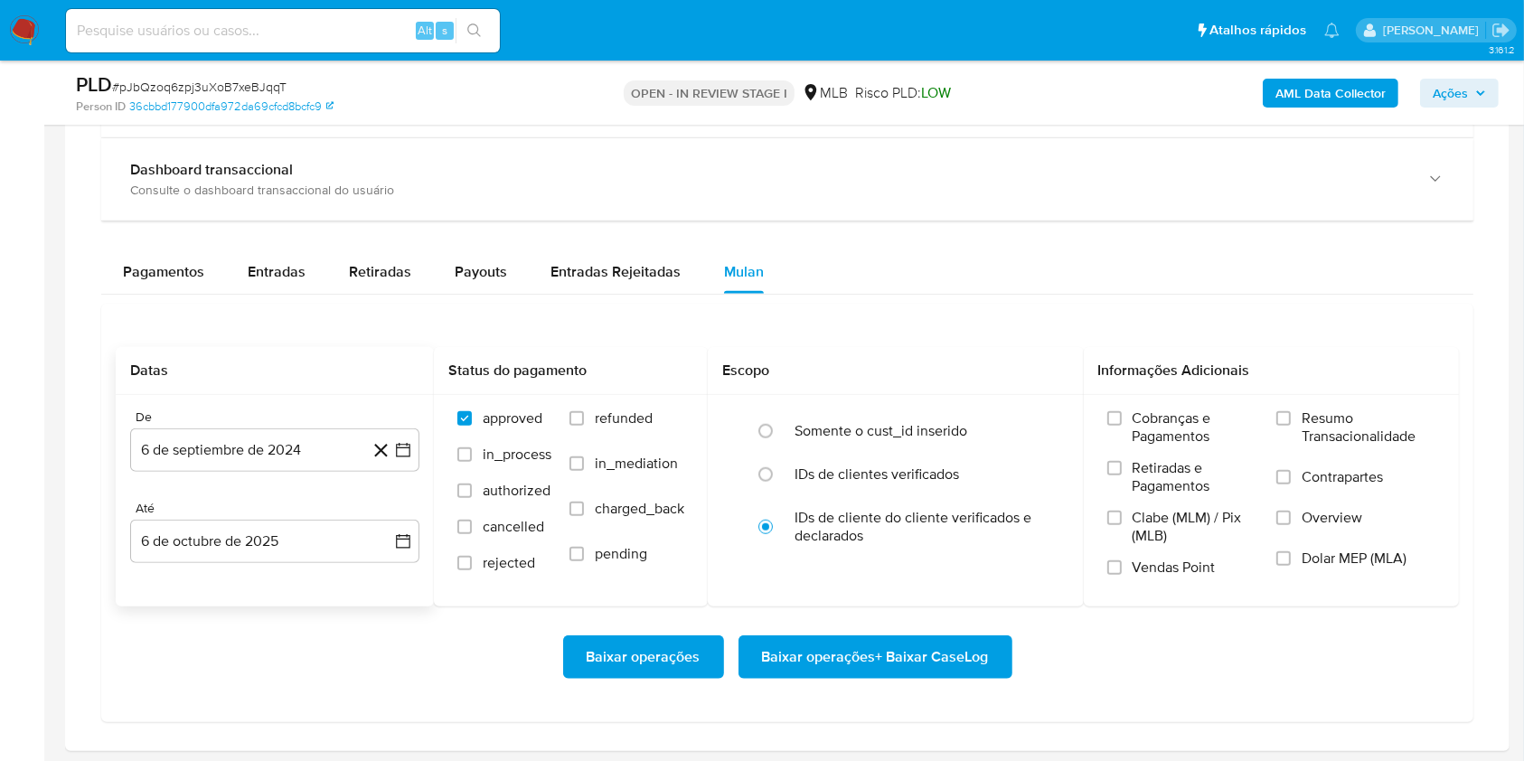
click at [269, 488] on div "De 6 de septiembre de 2024 6-09-2024 Até 6 de octubre de 2025 6-10-2025" at bounding box center [275, 500] width 318 height 211
click at [242, 448] on button "6 de septiembre de 2024" at bounding box center [274, 449] width 289 height 43
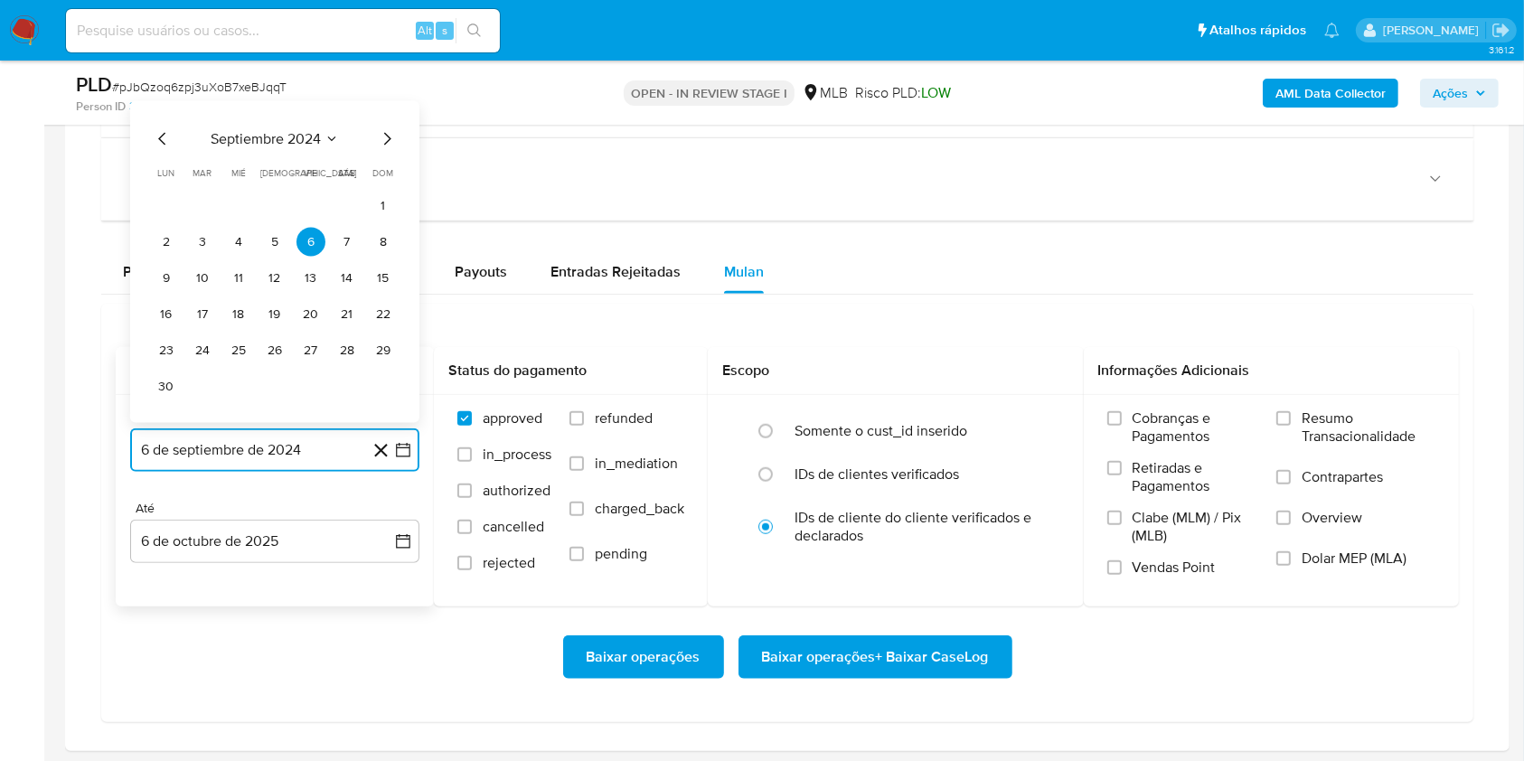
click at [240, 134] on span "septiembre 2024" at bounding box center [266, 139] width 110 height 18
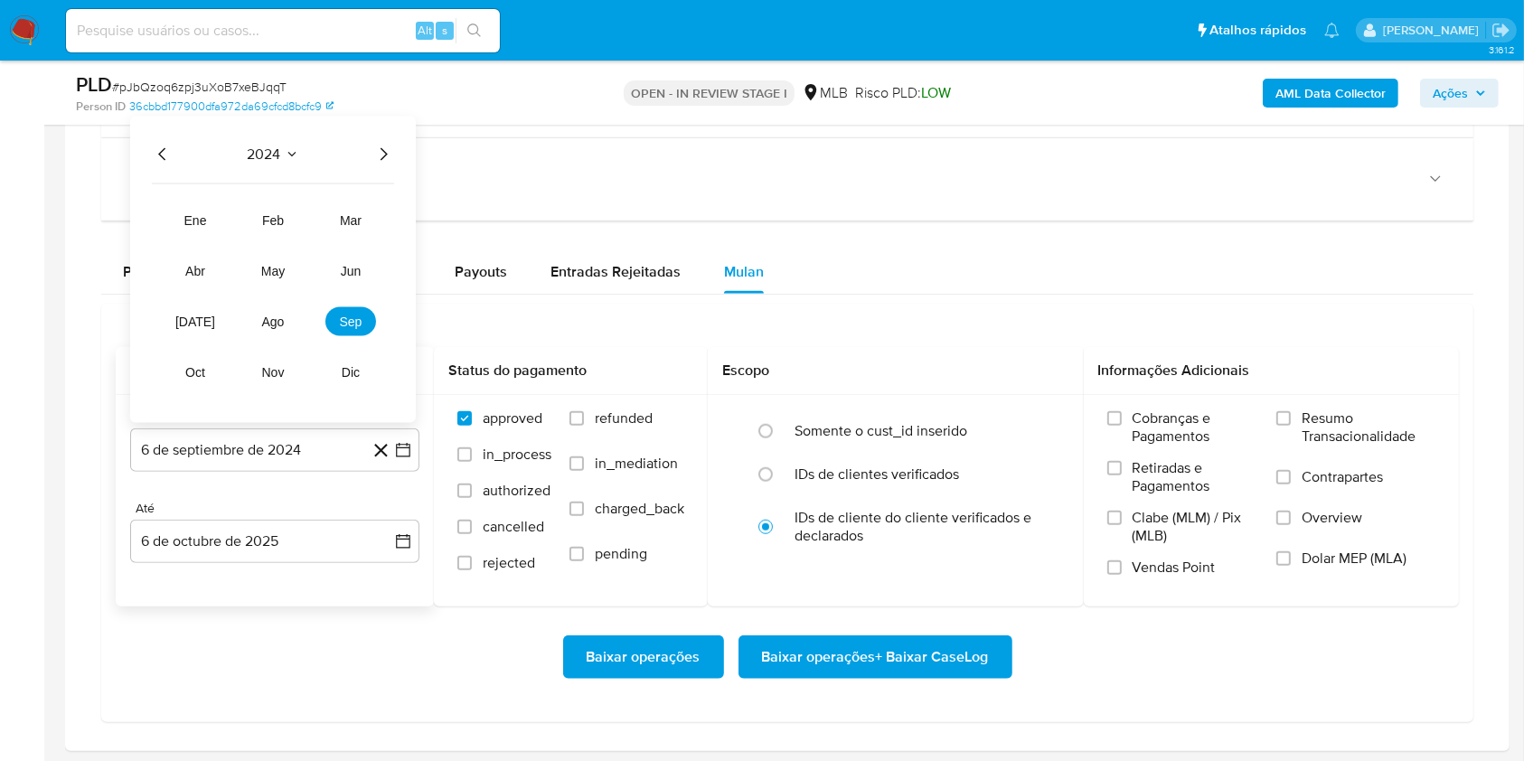
click at [381, 148] on icon "Año siguiente" at bounding box center [383, 155] width 22 height 22
click at [275, 319] on span "ago" at bounding box center [273, 322] width 23 height 14
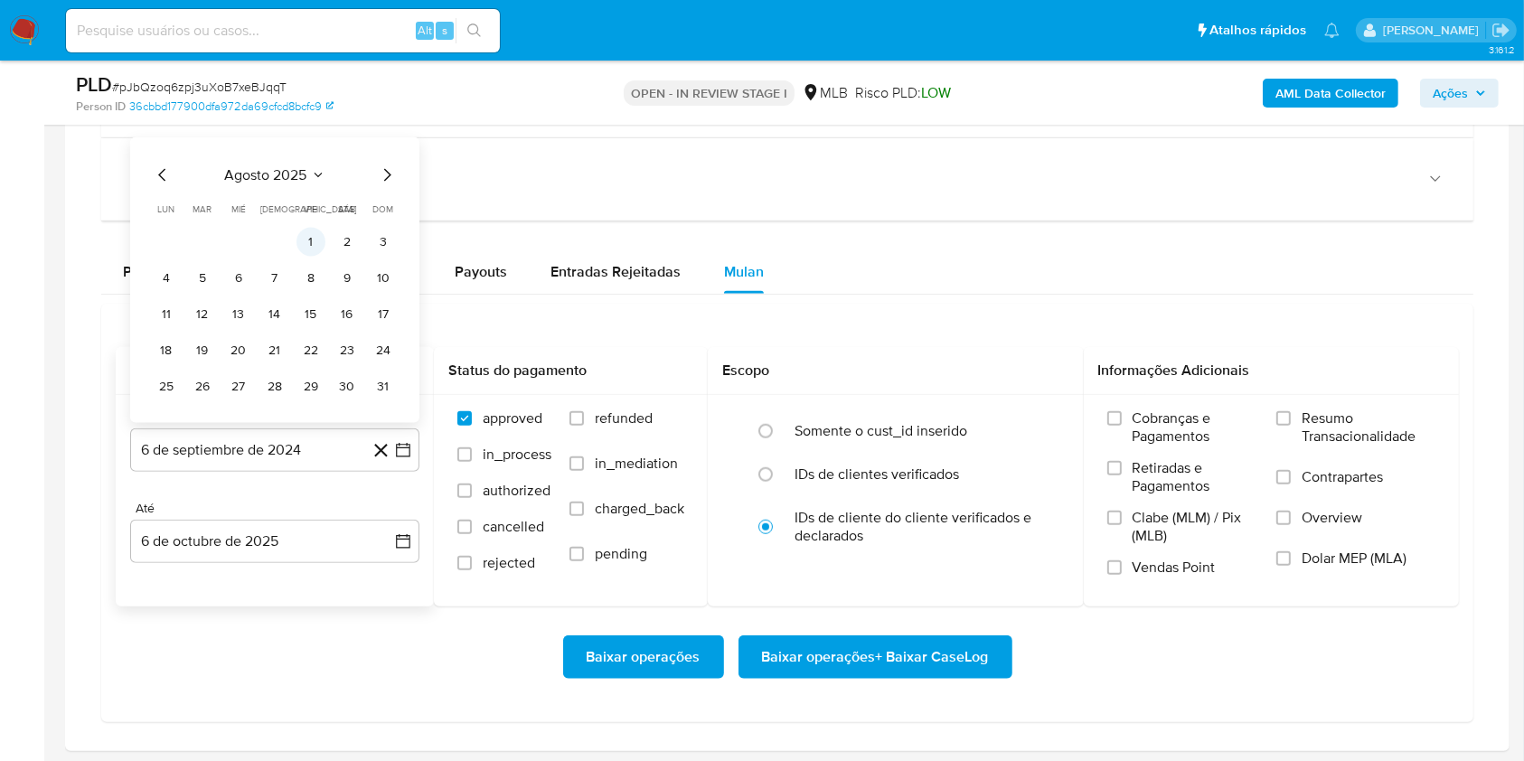
click at [308, 242] on button "1" at bounding box center [310, 242] width 29 height 29
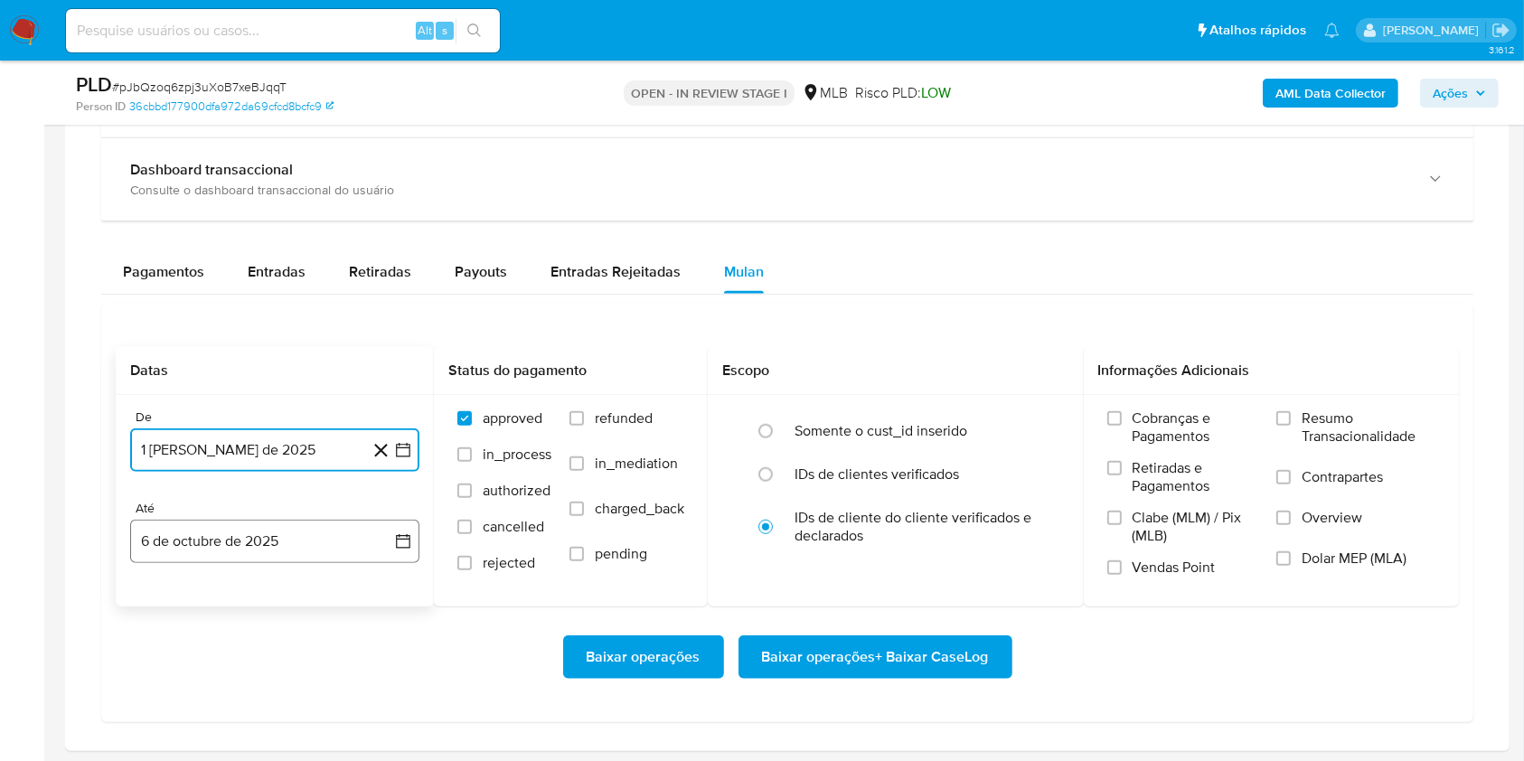
click at [249, 556] on button "6 de octubre de 2025" at bounding box center [274, 541] width 289 height 43
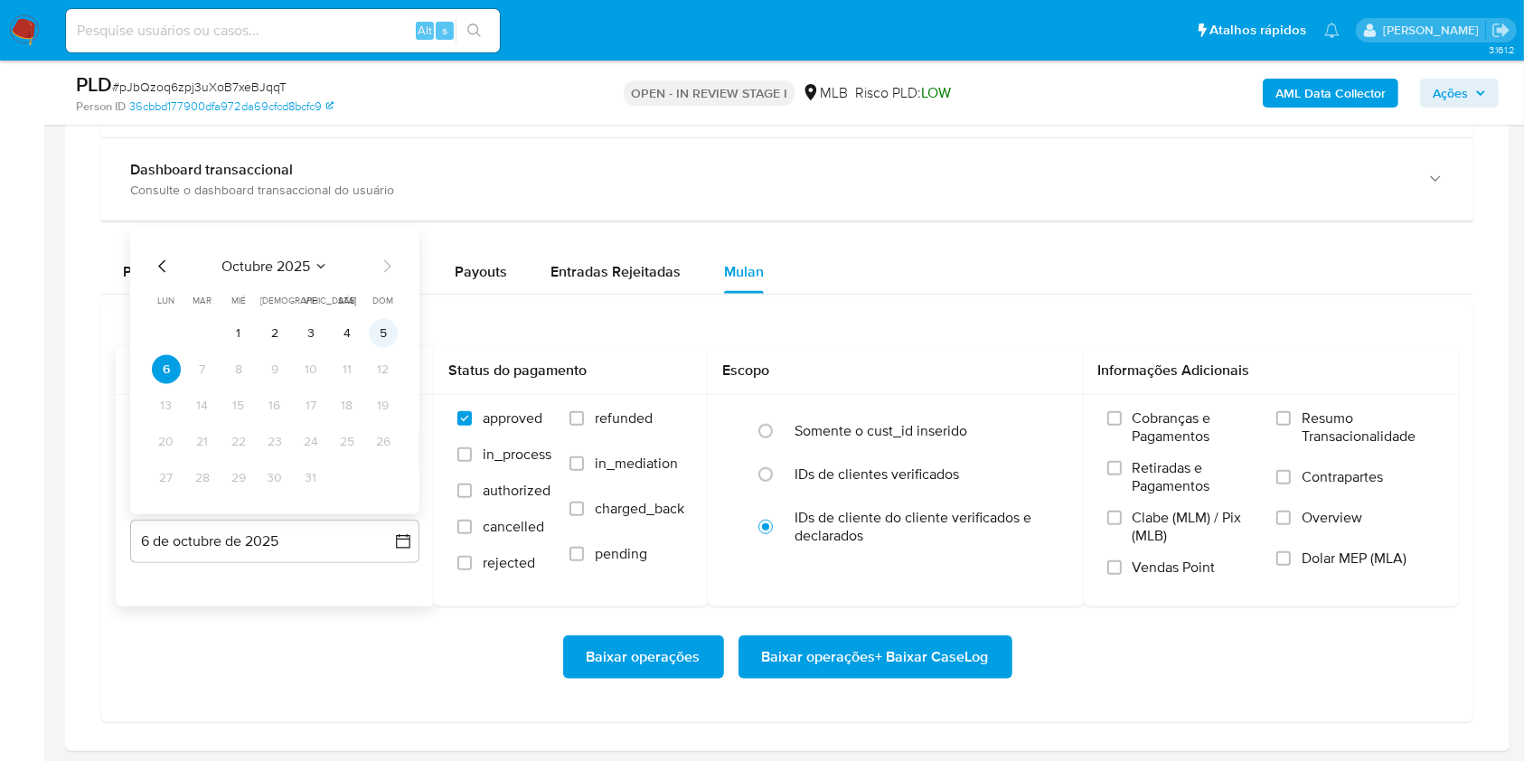
click at [391, 320] on button "5" at bounding box center [383, 333] width 29 height 29
click at [1349, 437] on span "Resumo Transacionalidade" at bounding box center [1368, 427] width 134 height 36
click at [1291, 426] on input "Resumo Transacionalidade" at bounding box center [1283, 418] width 14 height 14
click at [852, 668] on span "Baixar operações + Baixar CaseLog" at bounding box center [875, 657] width 227 height 40
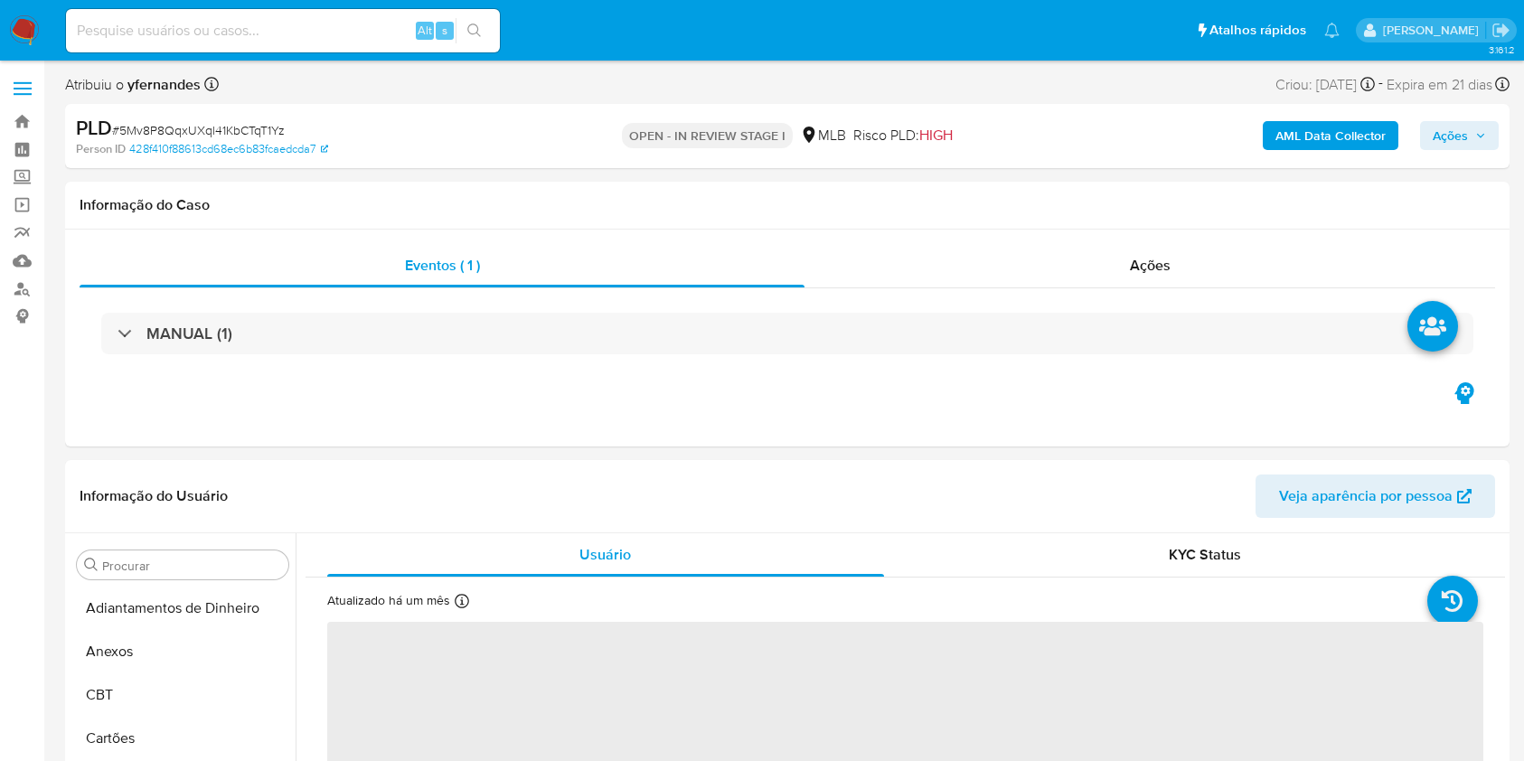
select select "10"
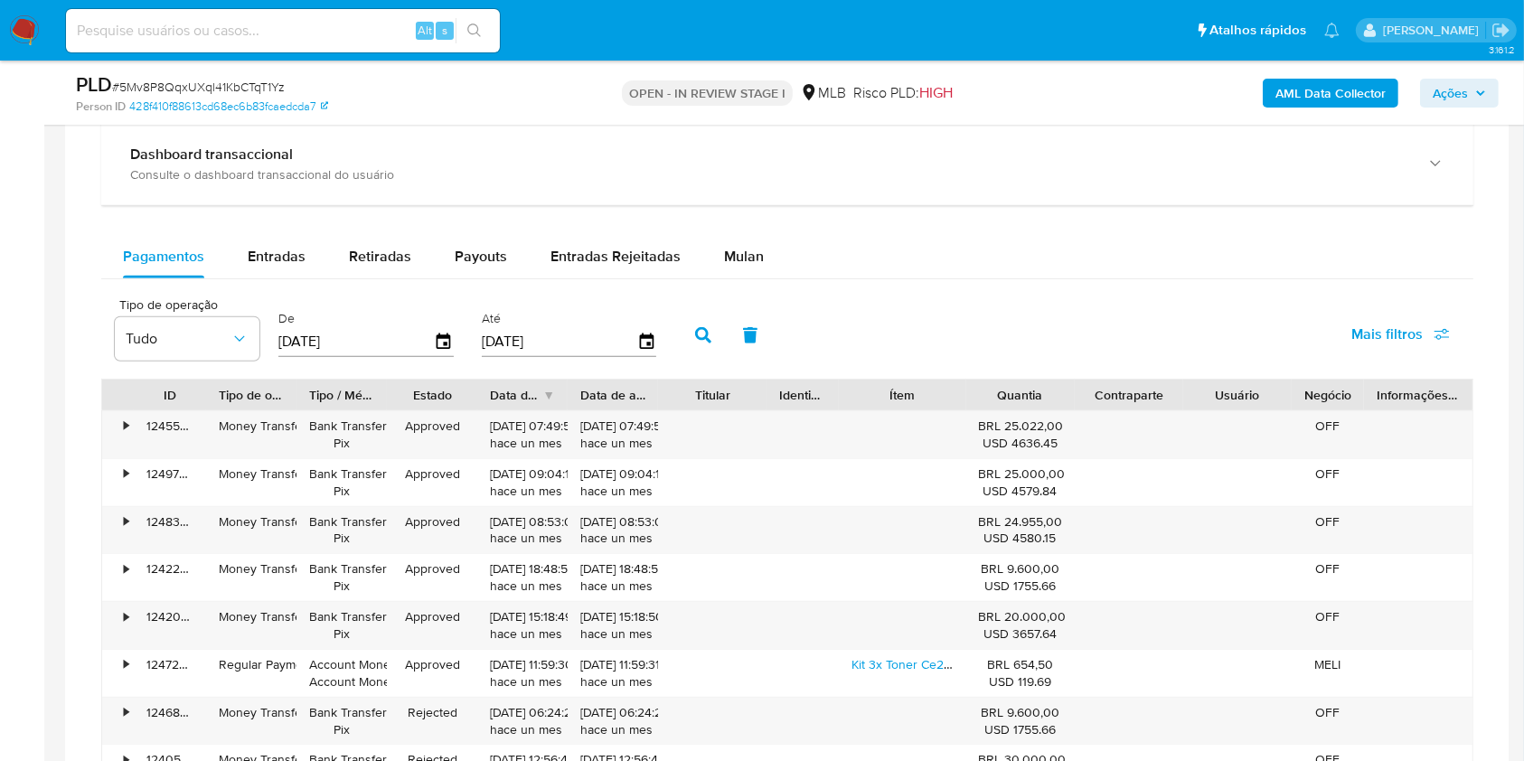
scroll to position [1419, 0]
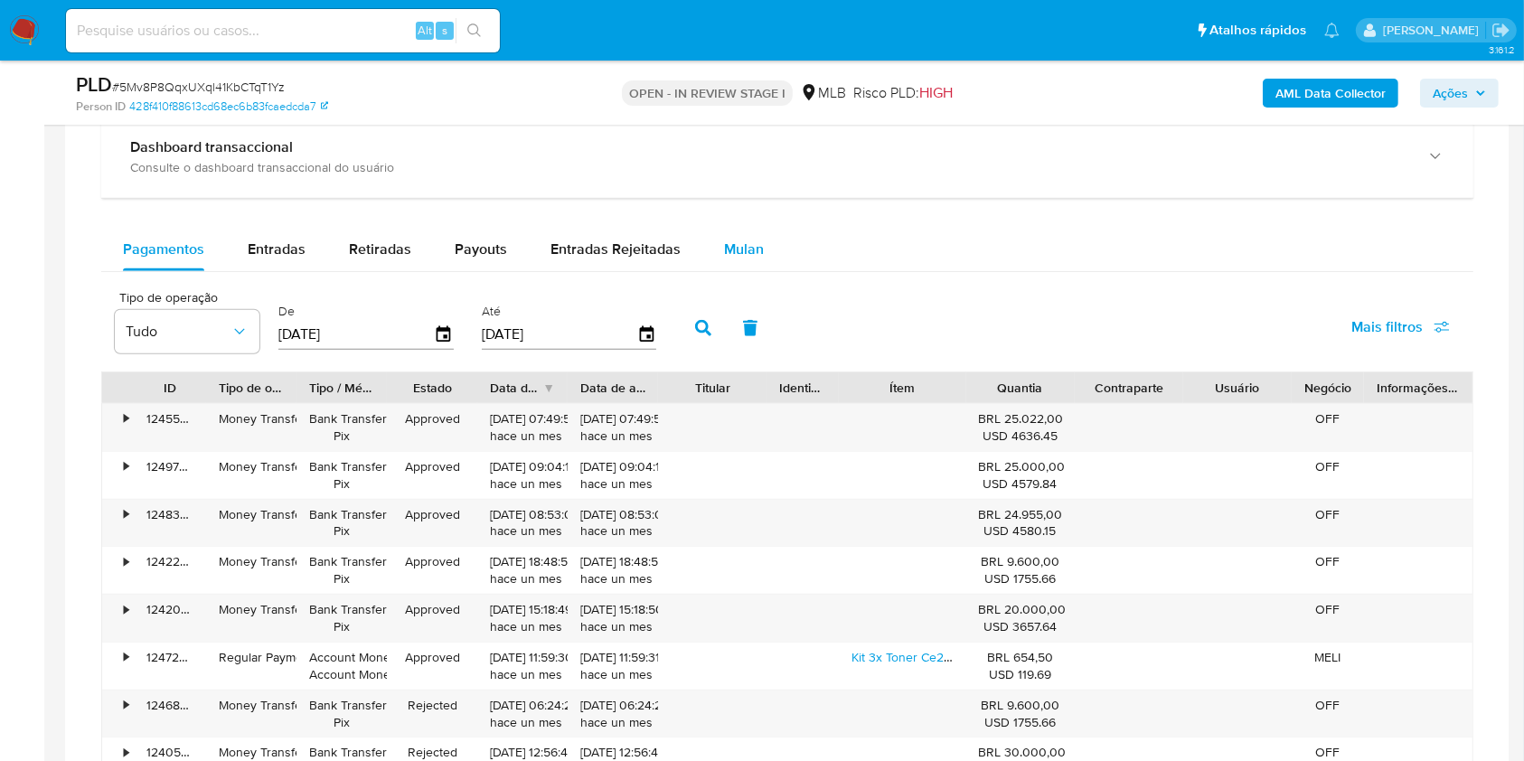
click at [737, 235] on div "Mulan" at bounding box center [744, 249] width 40 height 43
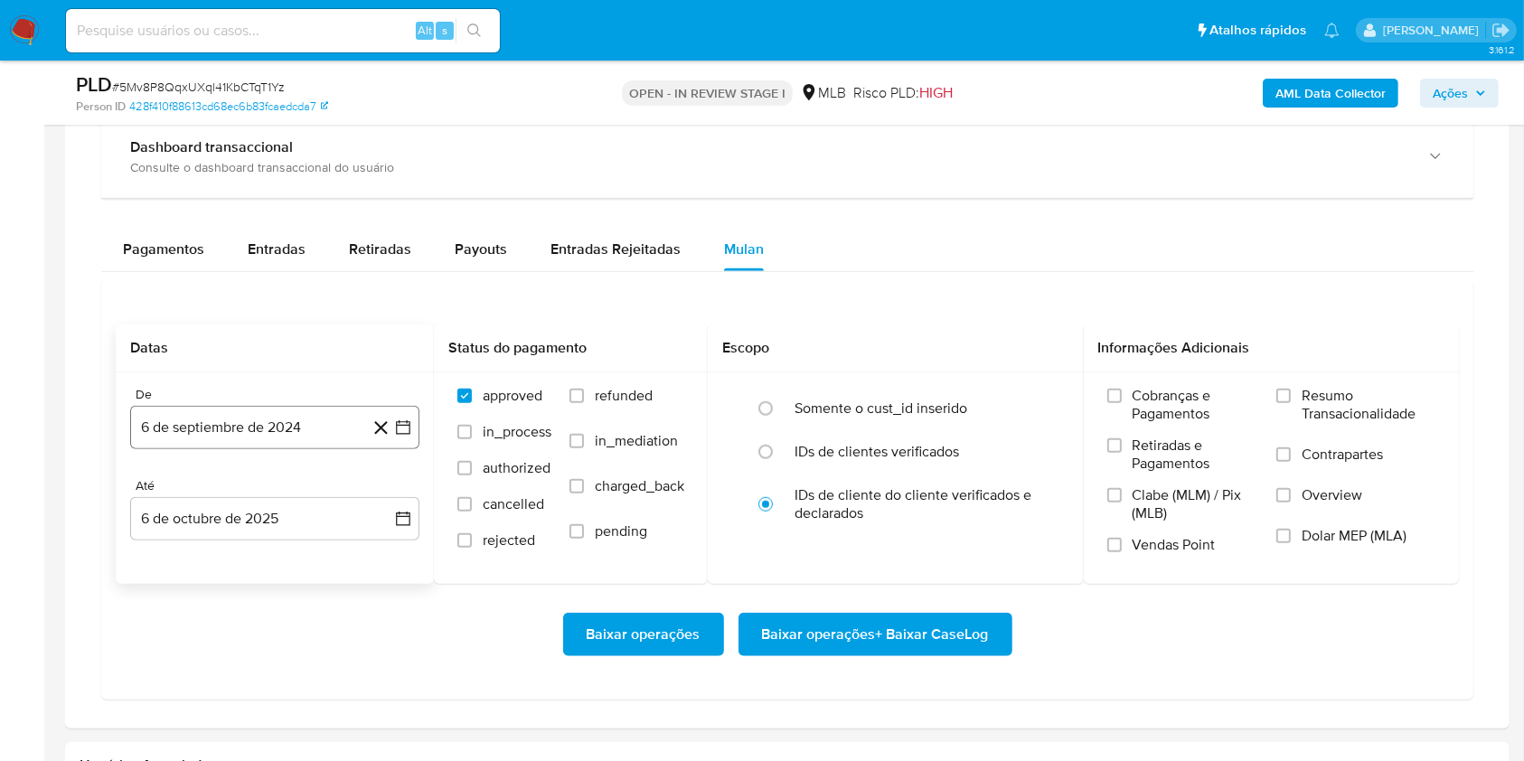
click at [232, 441] on button "6 de septiembre de 2024" at bounding box center [274, 427] width 289 height 43
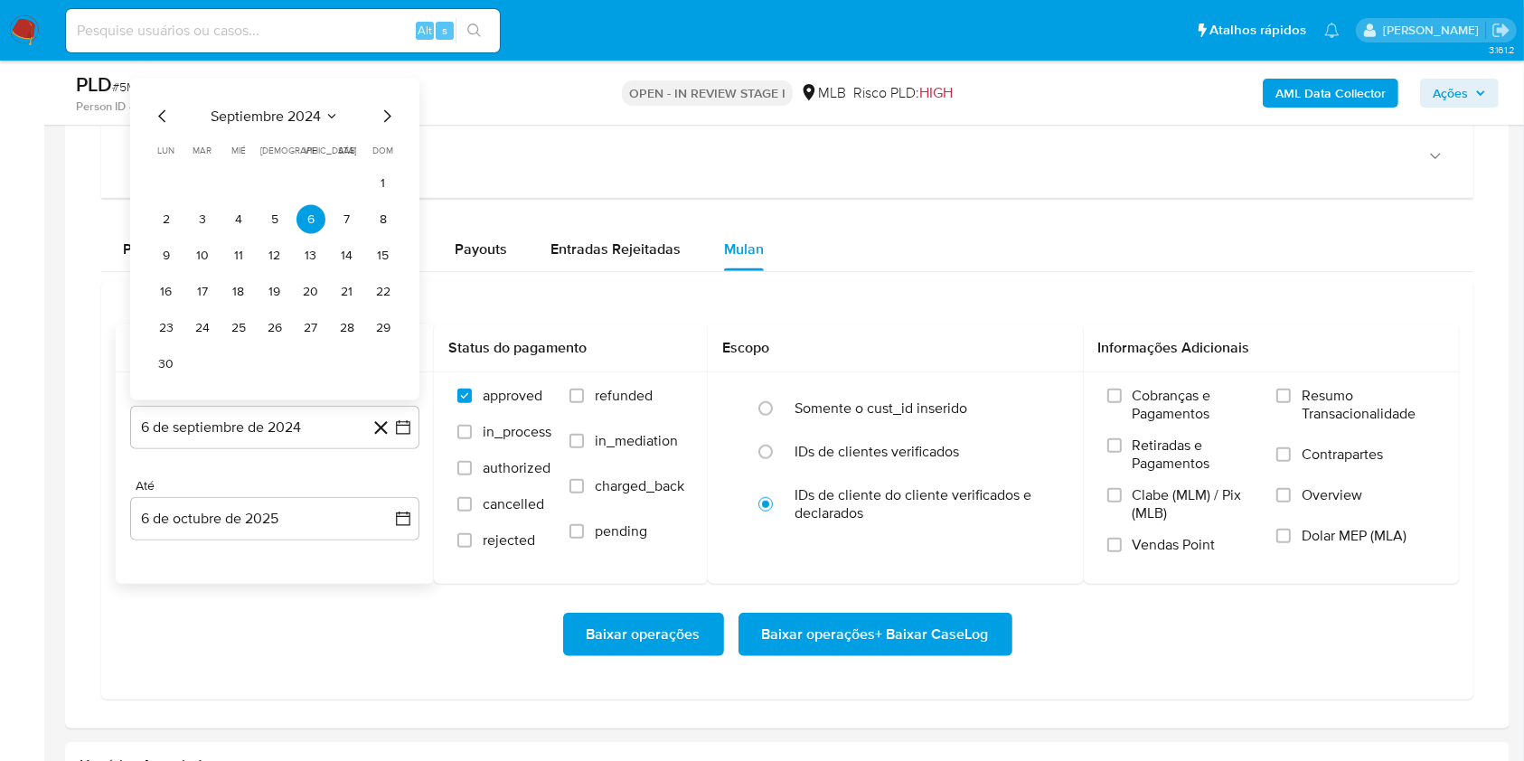
click at [246, 122] on span "septiembre 2024" at bounding box center [266, 117] width 110 height 18
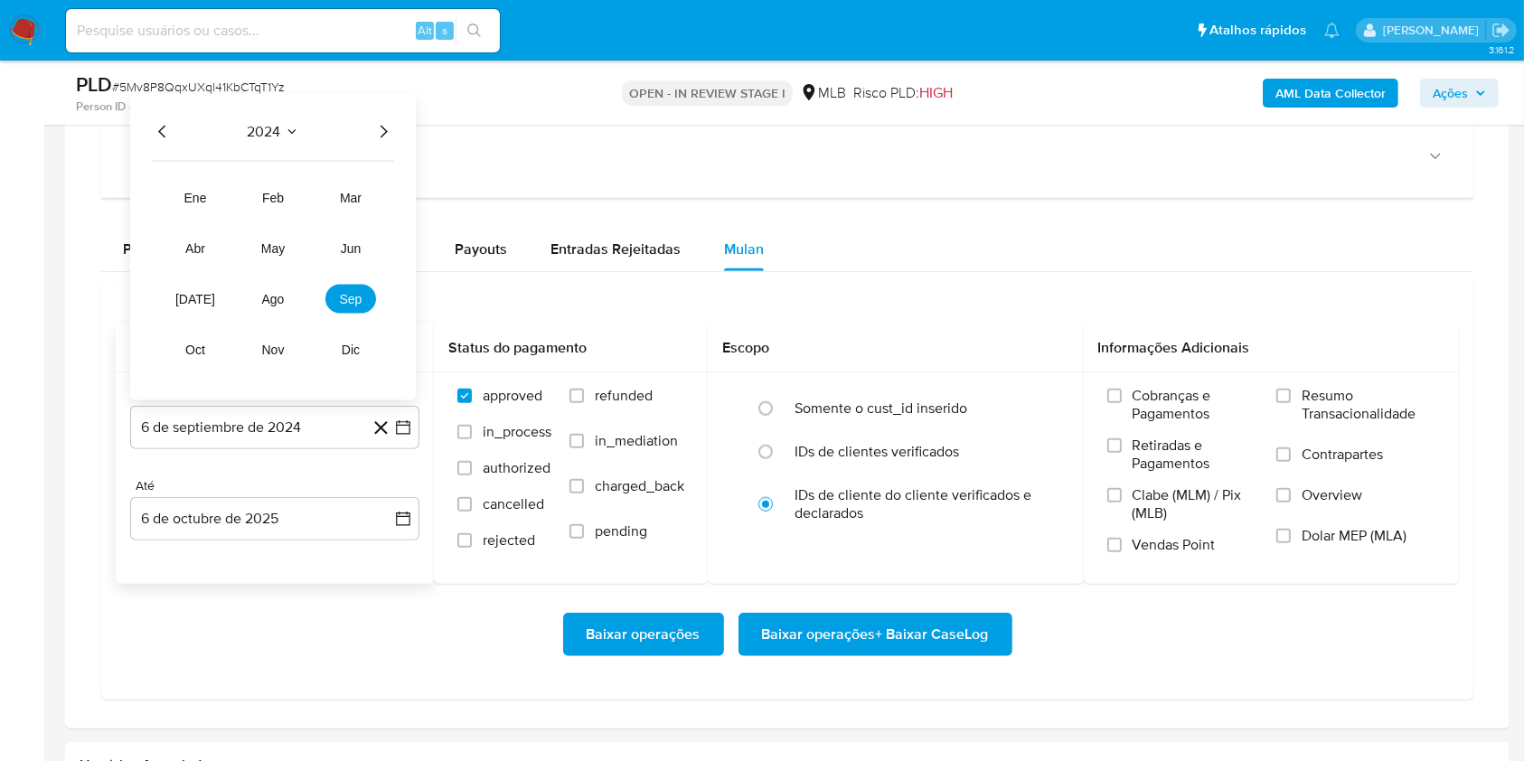
click at [381, 127] on icon "Año siguiente" at bounding box center [383, 132] width 22 height 22
click at [282, 294] on span "ago" at bounding box center [273, 299] width 23 height 14
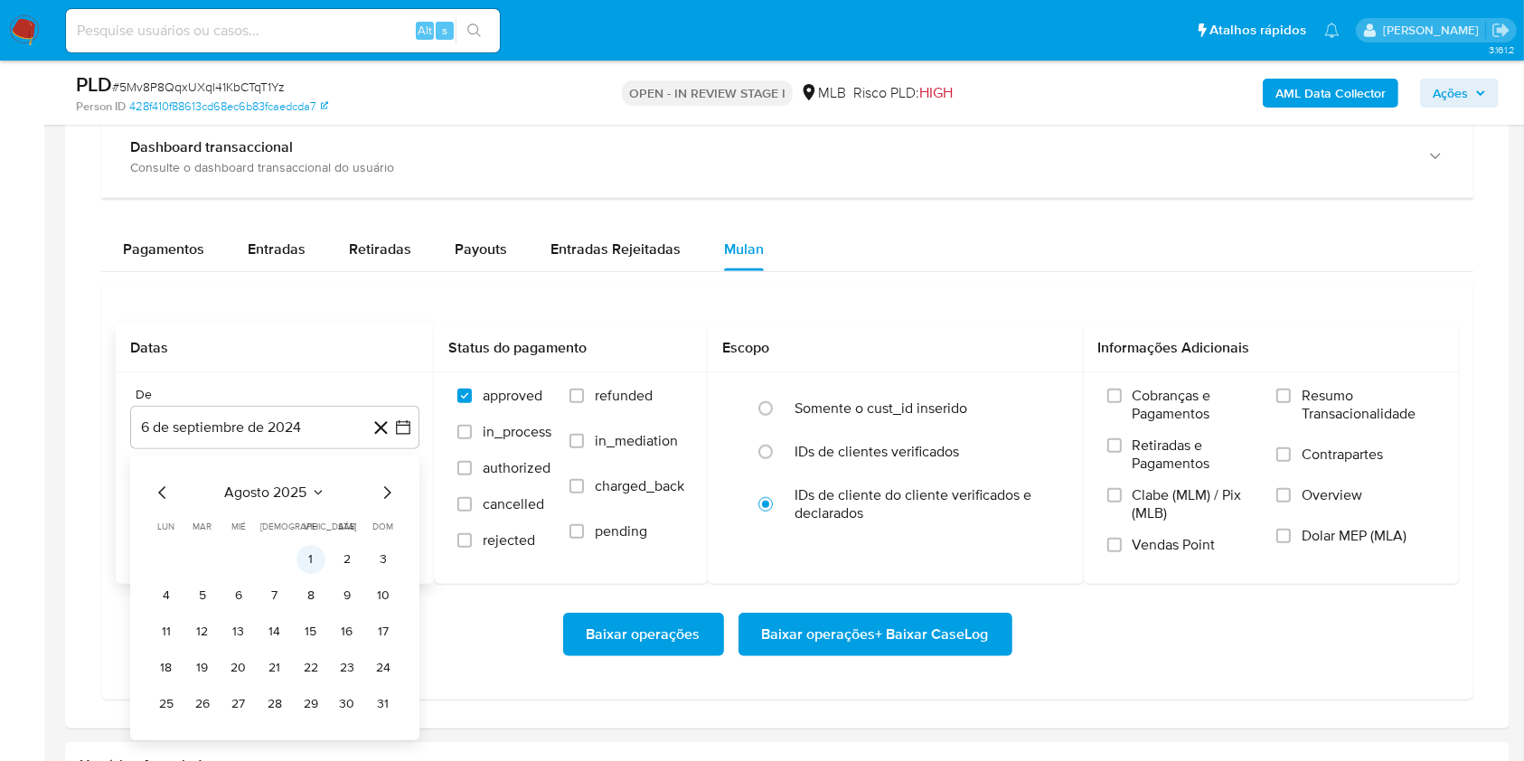
click at [309, 553] on button "1" at bounding box center [310, 559] width 29 height 29
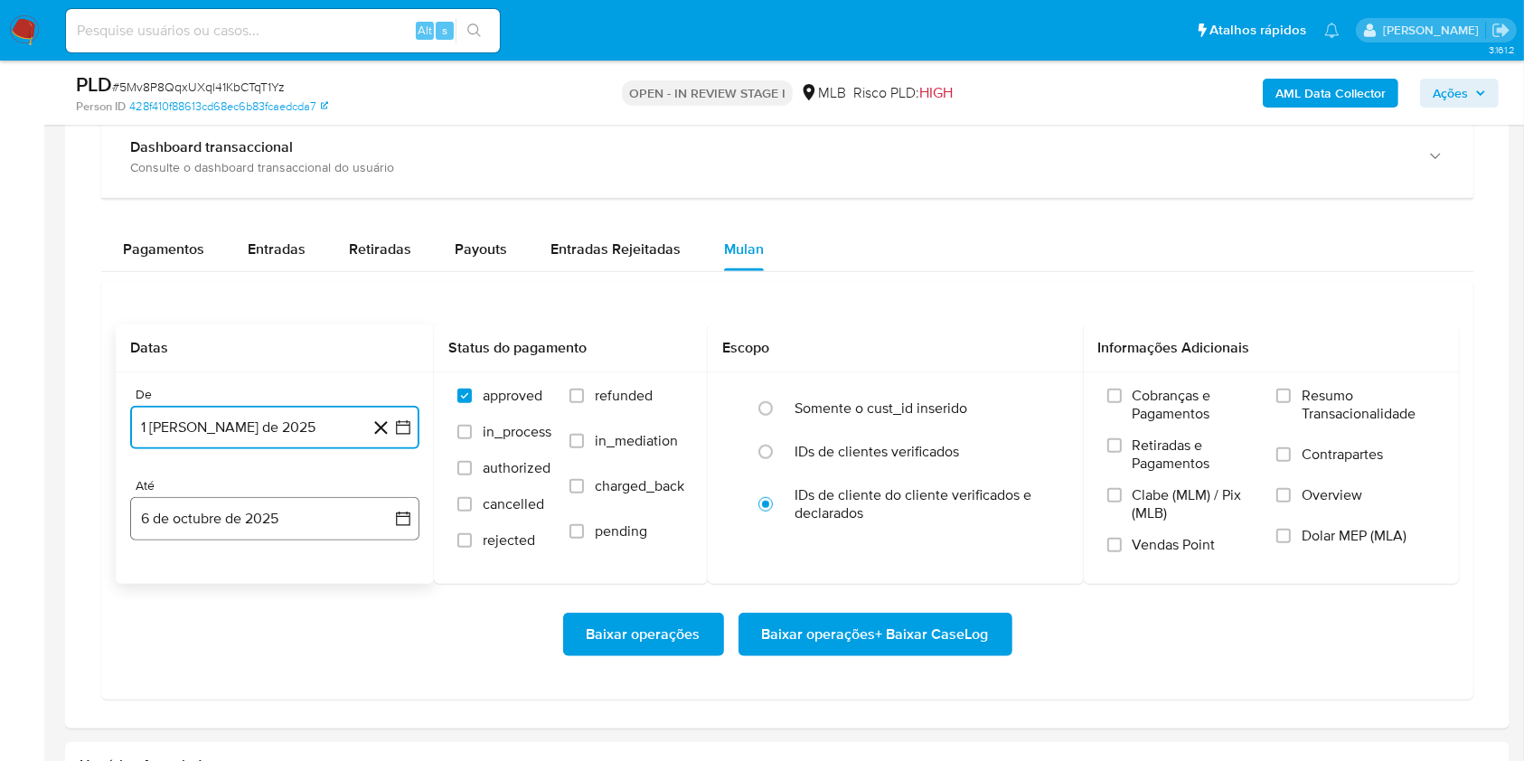
click at [282, 525] on button "6 de octubre de 2025" at bounding box center [274, 518] width 289 height 43
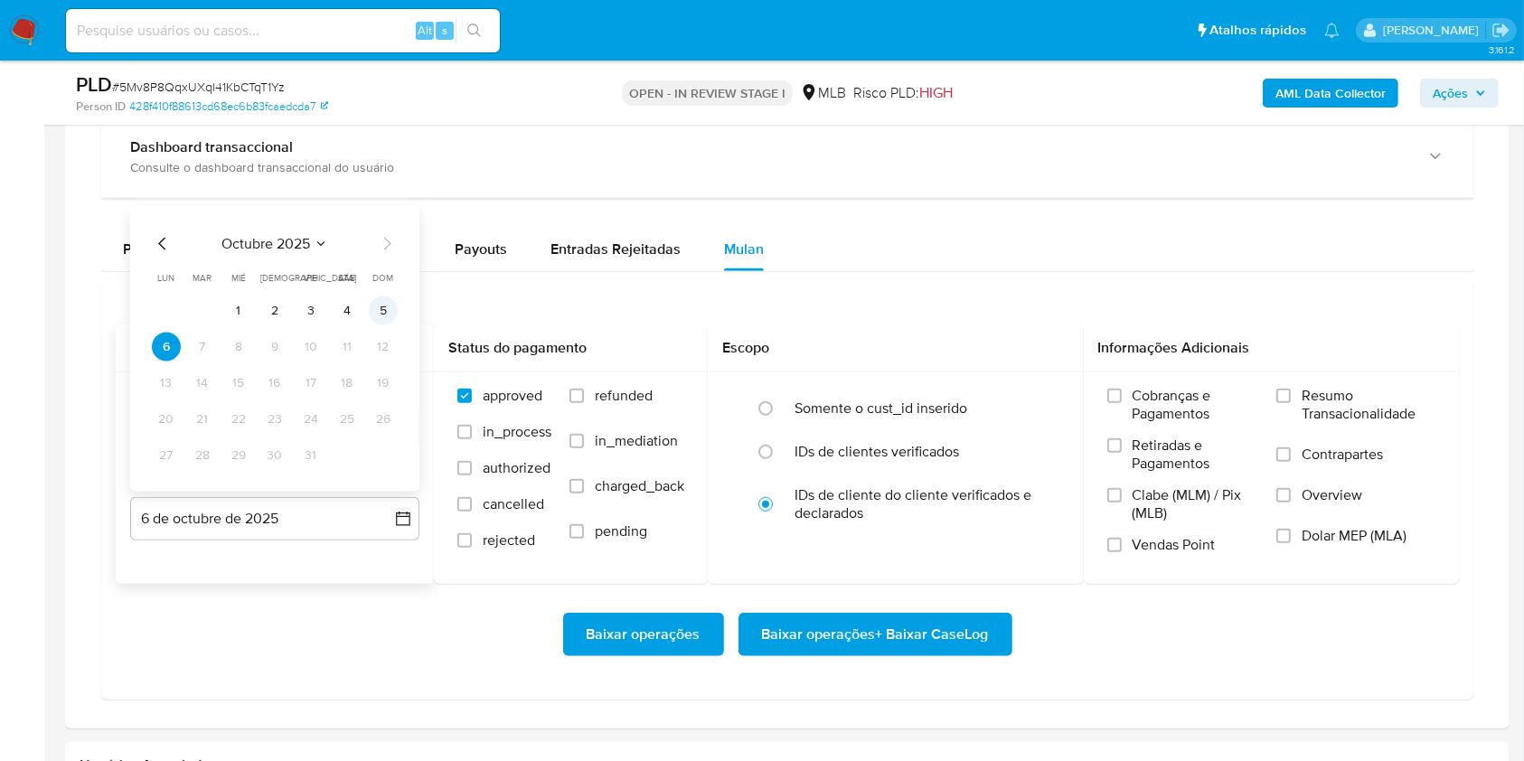
click at [383, 305] on button "5" at bounding box center [383, 310] width 29 height 29
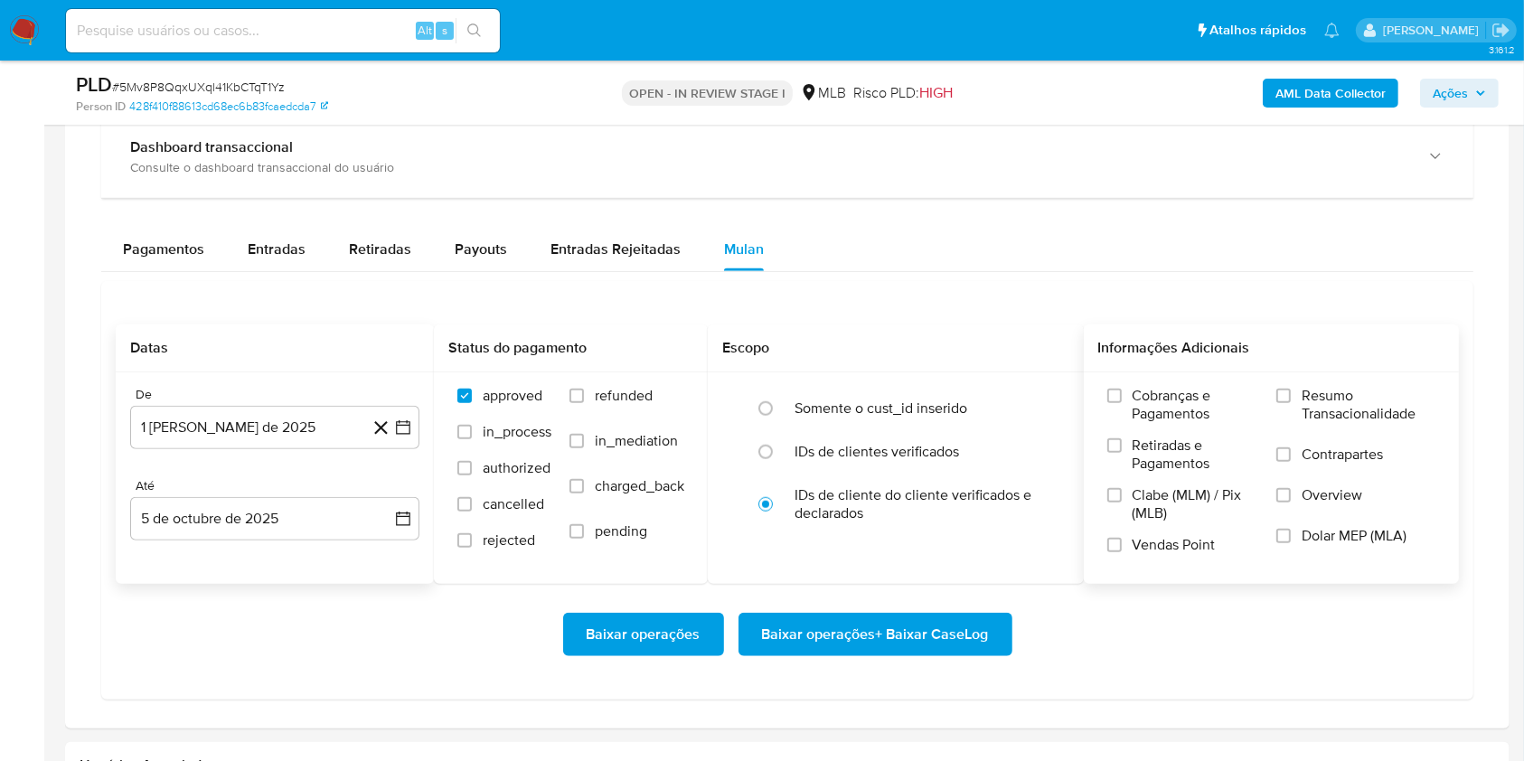
click at [1348, 408] on span "Resumo Transacionalidade" at bounding box center [1368, 405] width 134 height 36
click at [1291, 403] on input "Resumo Transacionalidade" at bounding box center [1283, 396] width 14 height 14
click at [909, 634] on span "Baixar operações + Baixar CaseLog" at bounding box center [875, 635] width 227 height 40
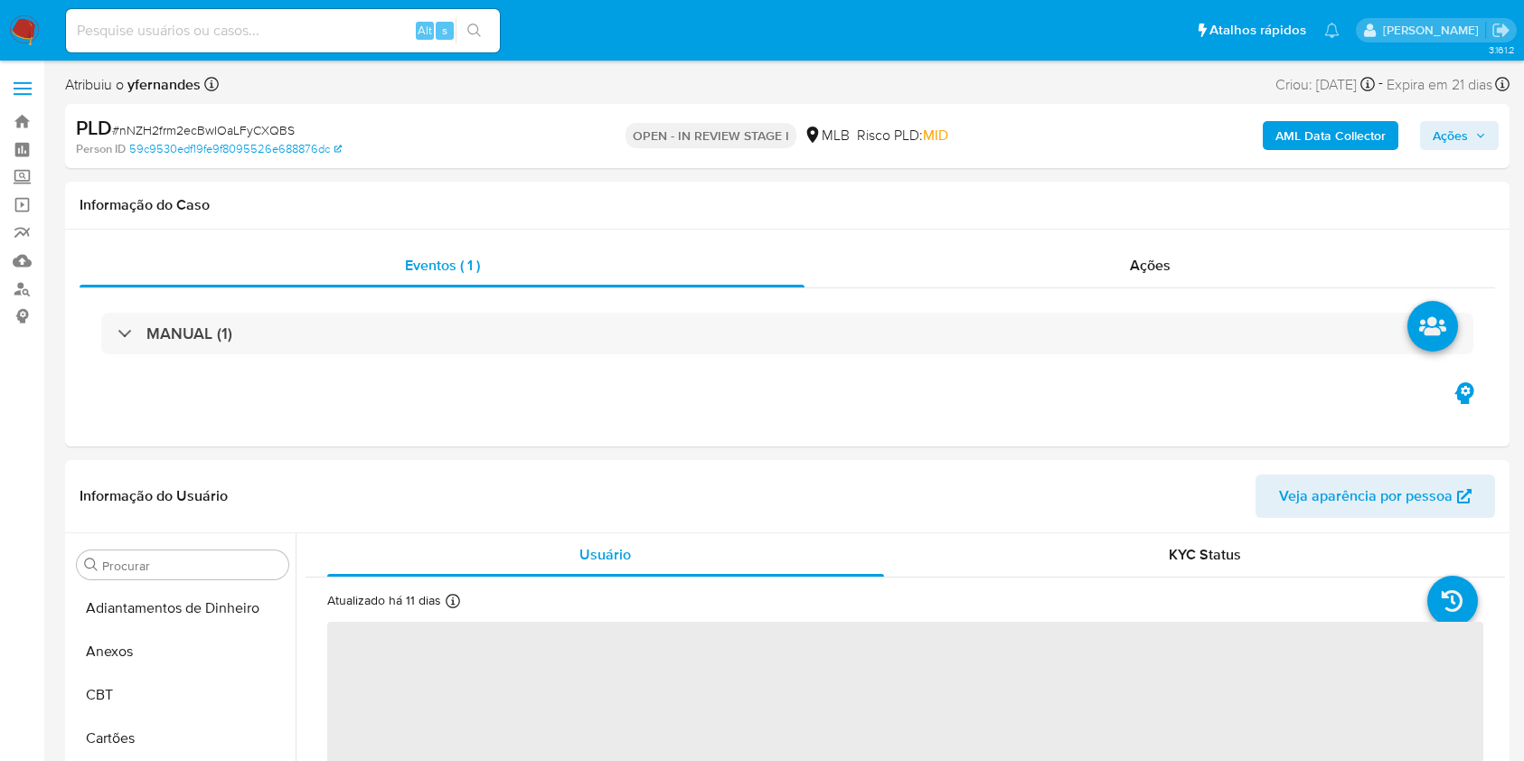
select select "10"
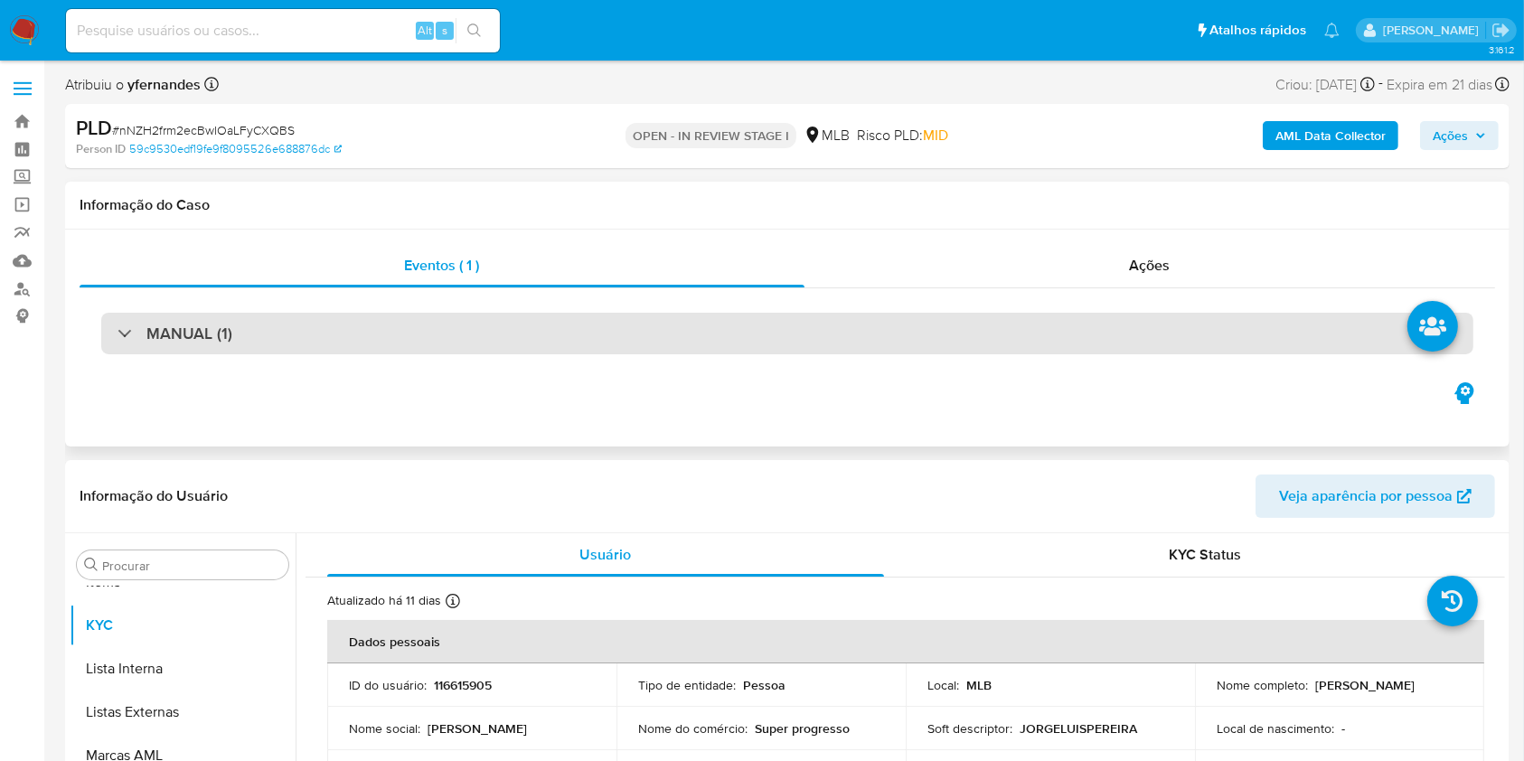
click at [424, 321] on div "MANUAL (1)" at bounding box center [787, 334] width 1372 height 42
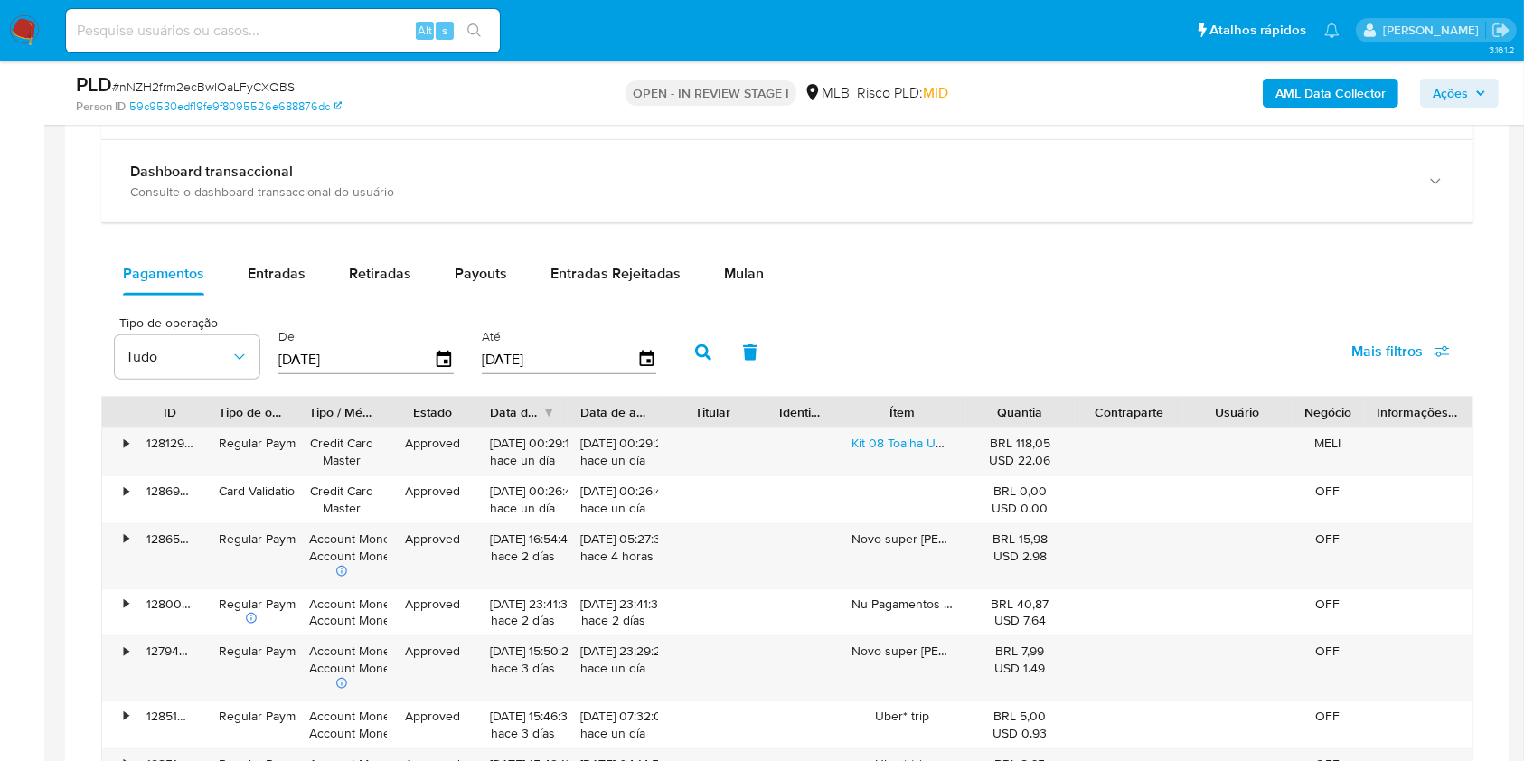
scroll to position [1508, 0]
click at [745, 272] on span "Mulan" at bounding box center [744, 276] width 40 height 21
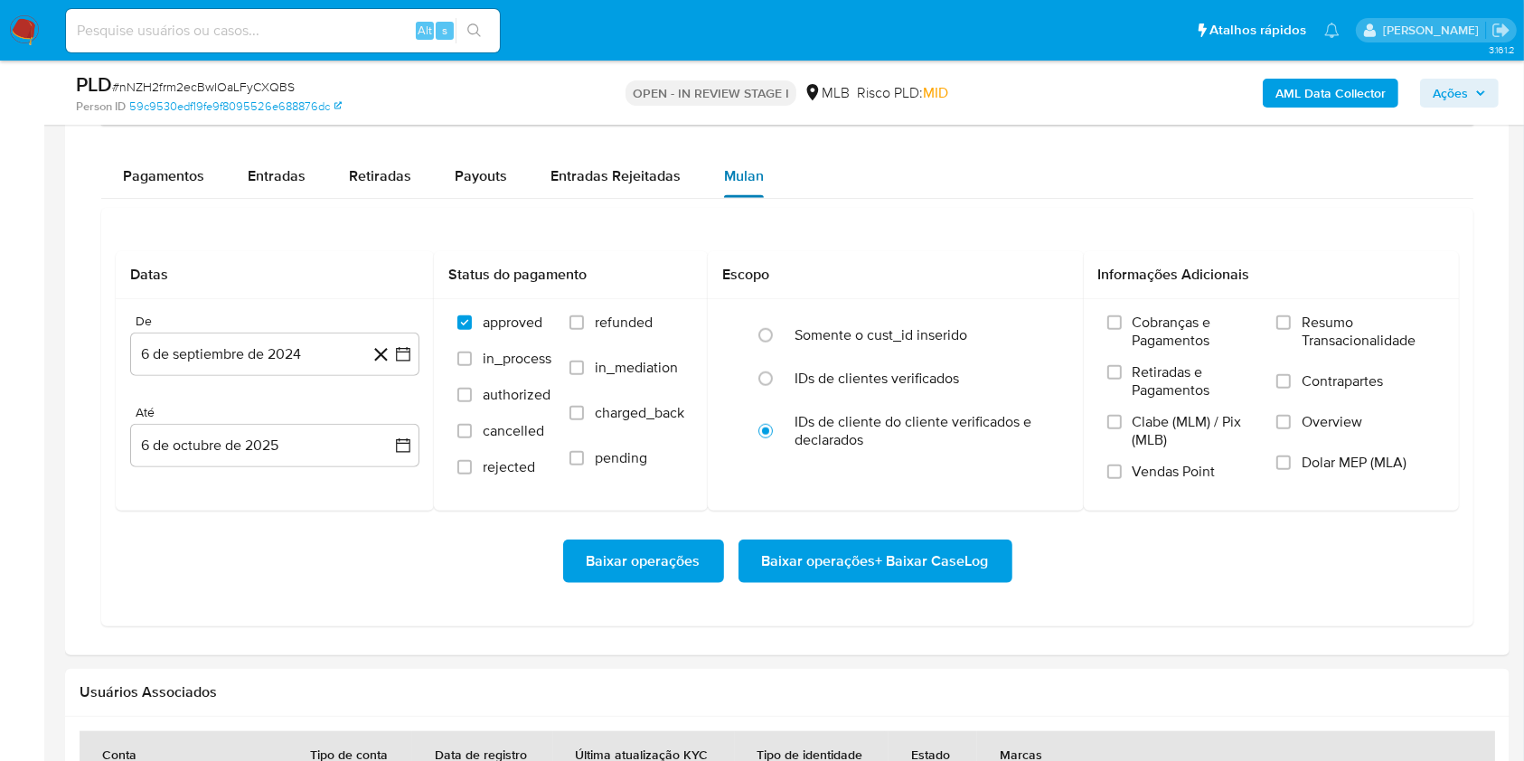
scroll to position [1610, 0]
click at [253, 357] on button "6 de septiembre de 2024" at bounding box center [274, 353] width 289 height 43
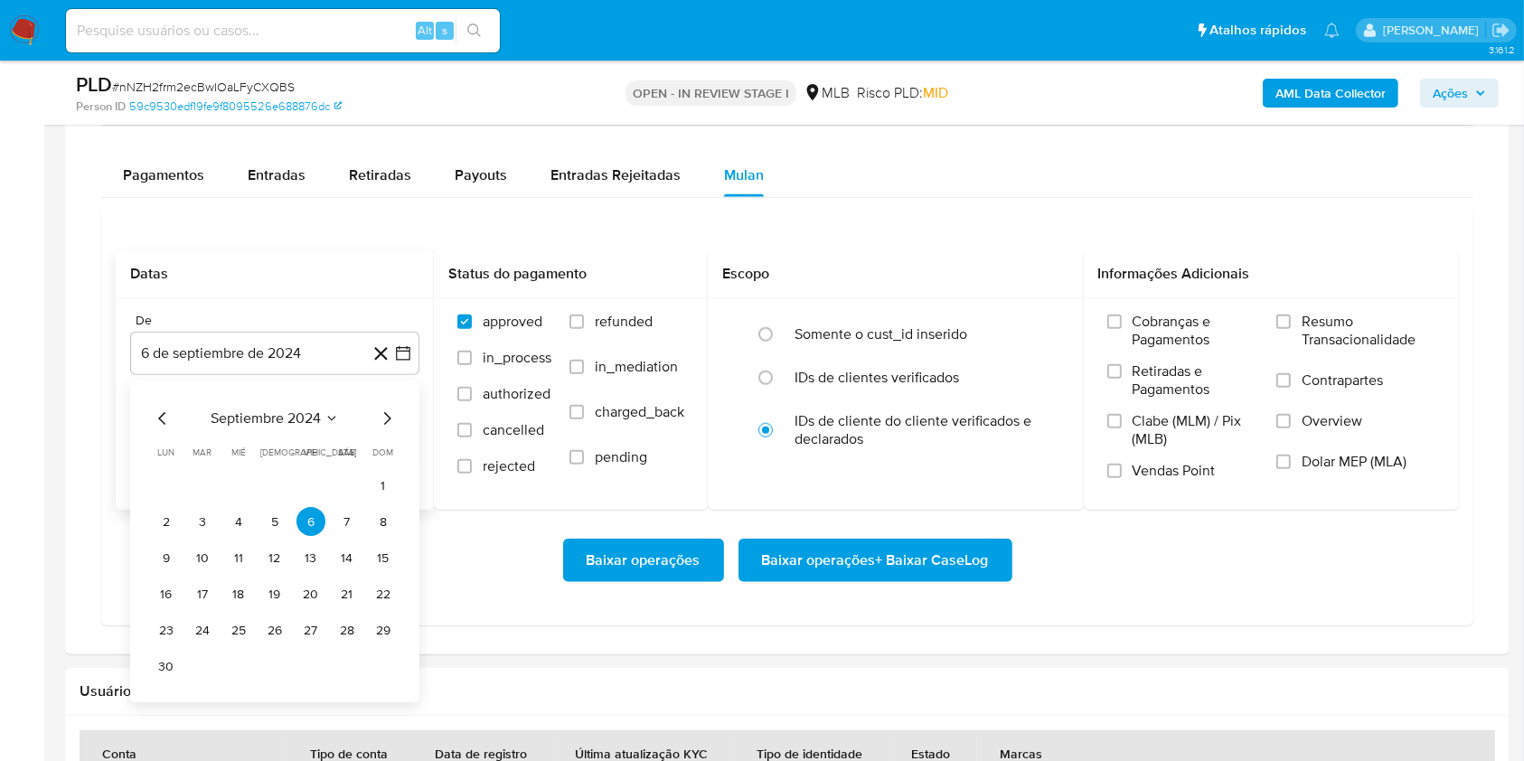
click at [254, 437] on div "septiembre 2024 septiembre 2024 lun lunes mar martes mié miércoles jue jueves v…" at bounding box center [275, 545] width 246 height 273
click at [242, 412] on span "septiembre 2024" at bounding box center [266, 419] width 110 height 18
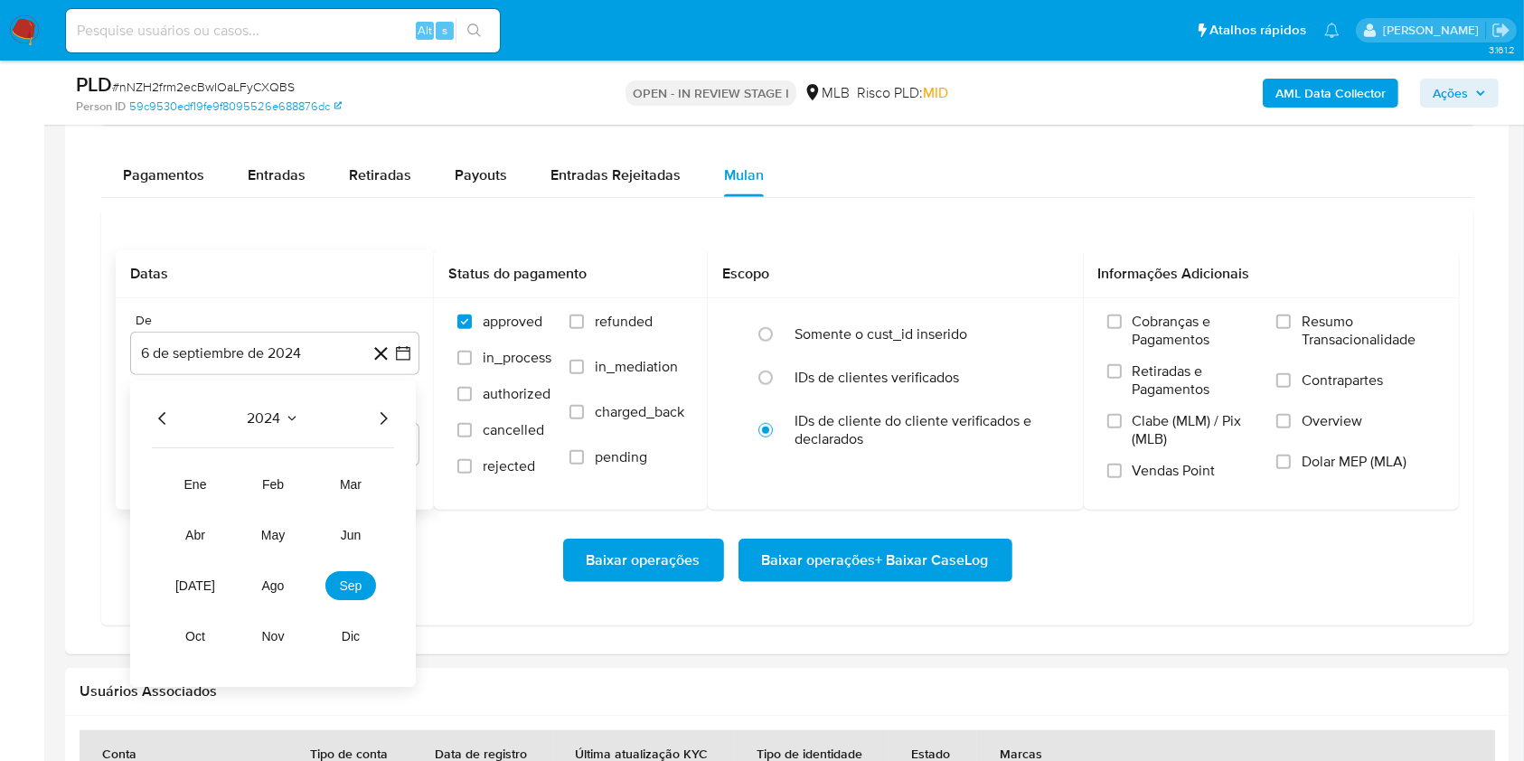
click at [381, 416] on icon "Año siguiente" at bounding box center [383, 420] width 22 height 22
click at [275, 579] on span "ago" at bounding box center [273, 586] width 23 height 14
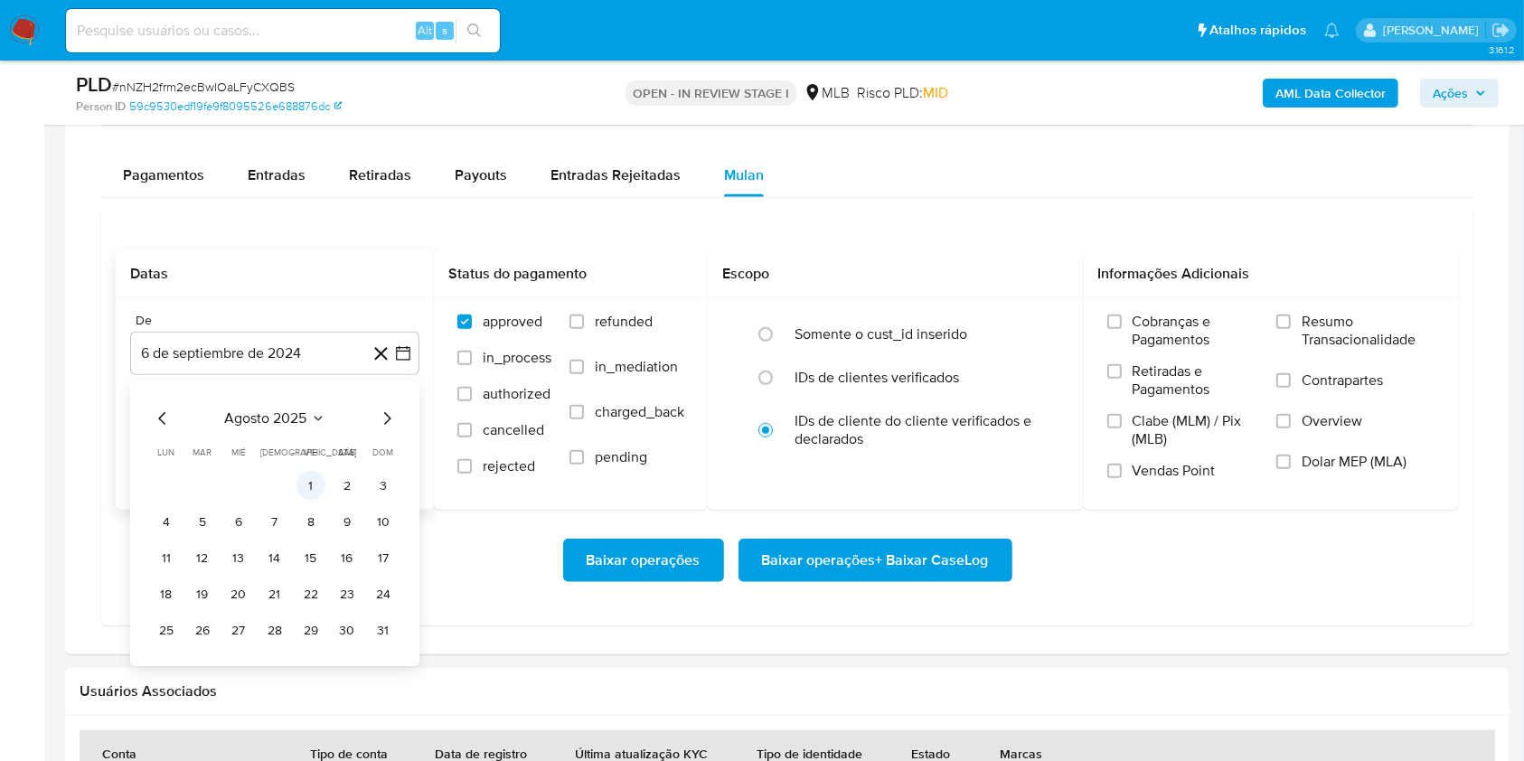
click at [313, 484] on button "1" at bounding box center [310, 486] width 29 height 29
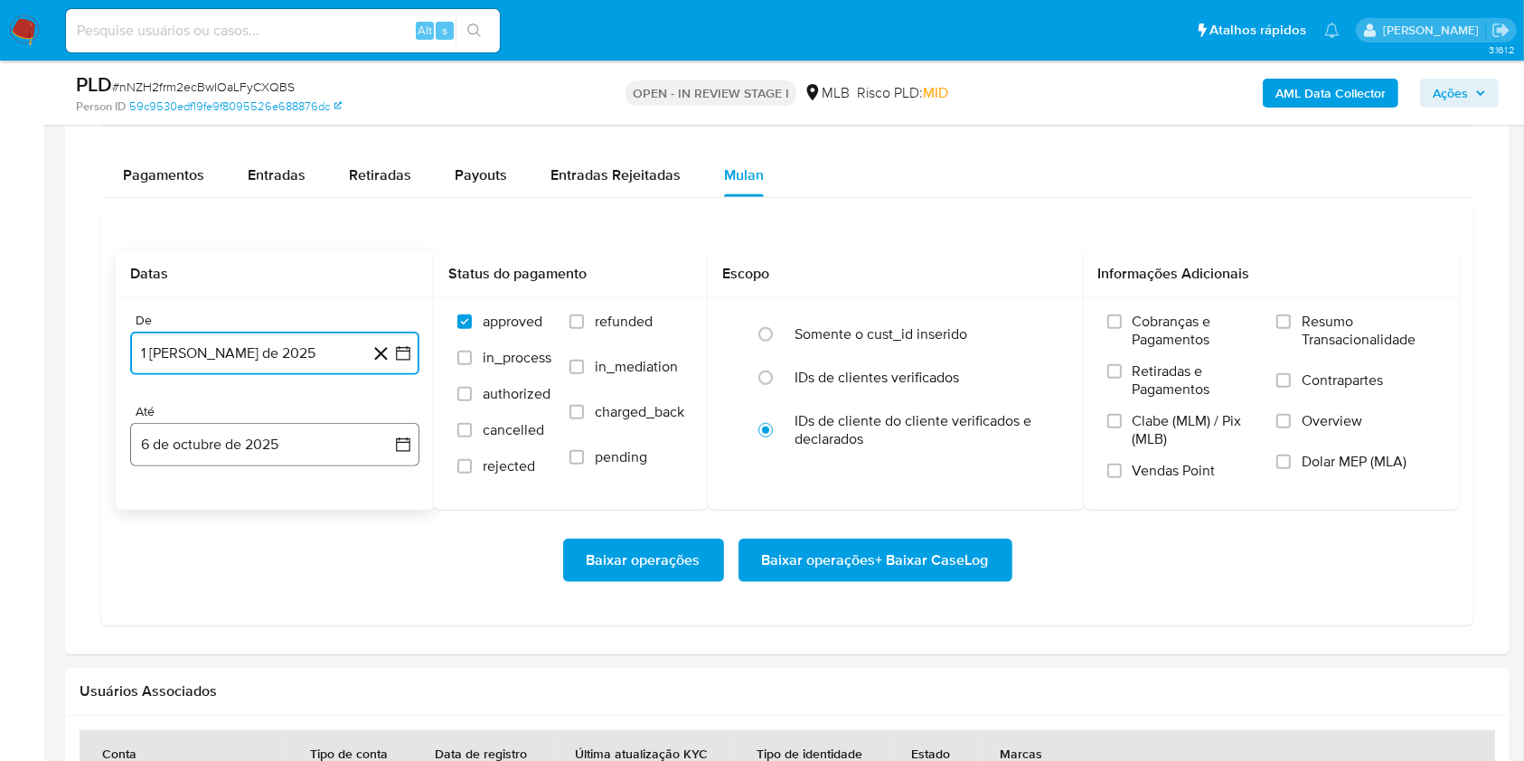
click at [299, 457] on button "6 de octubre de 2025" at bounding box center [274, 444] width 289 height 43
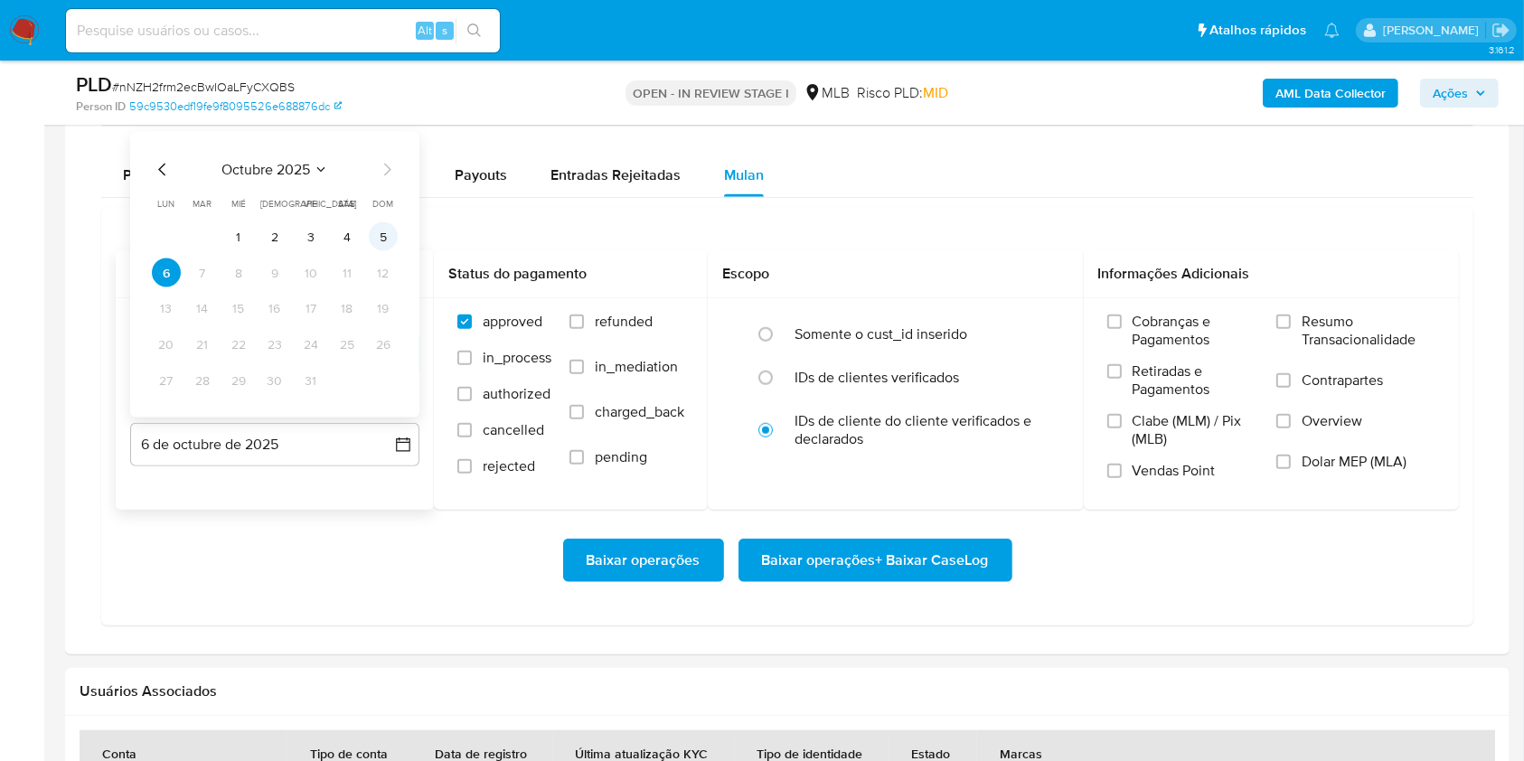
click at [383, 238] on button "5" at bounding box center [383, 236] width 29 height 29
click at [1375, 328] on span "Resumo Transacionalidade" at bounding box center [1368, 331] width 134 height 36
click at [1291, 328] on input "Resumo Transacionalidade" at bounding box center [1283, 322] width 14 height 14
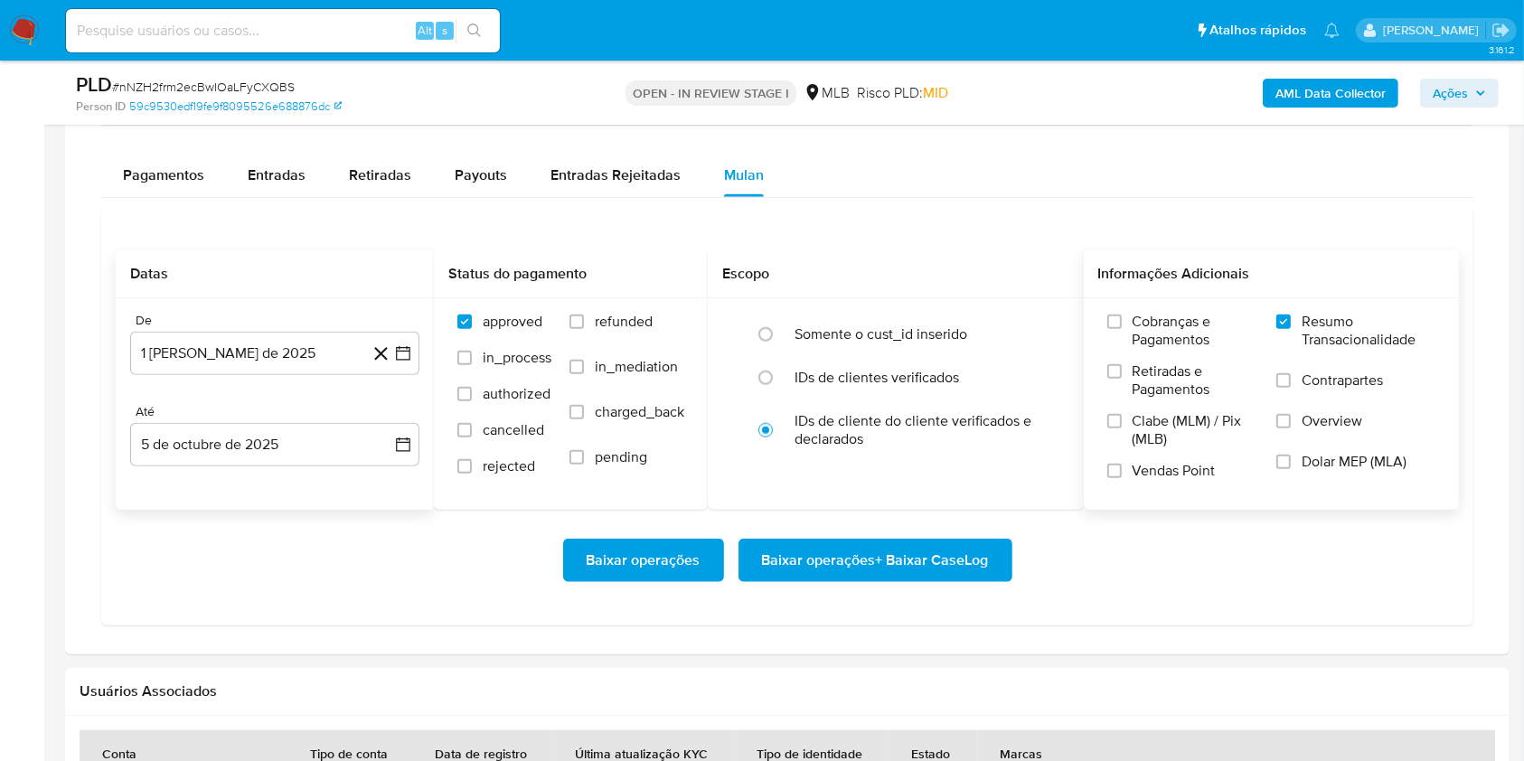
click at [820, 567] on span "Baixar operações + Baixar CaseLog" at bounding box center [875, 560] width 227 height 40
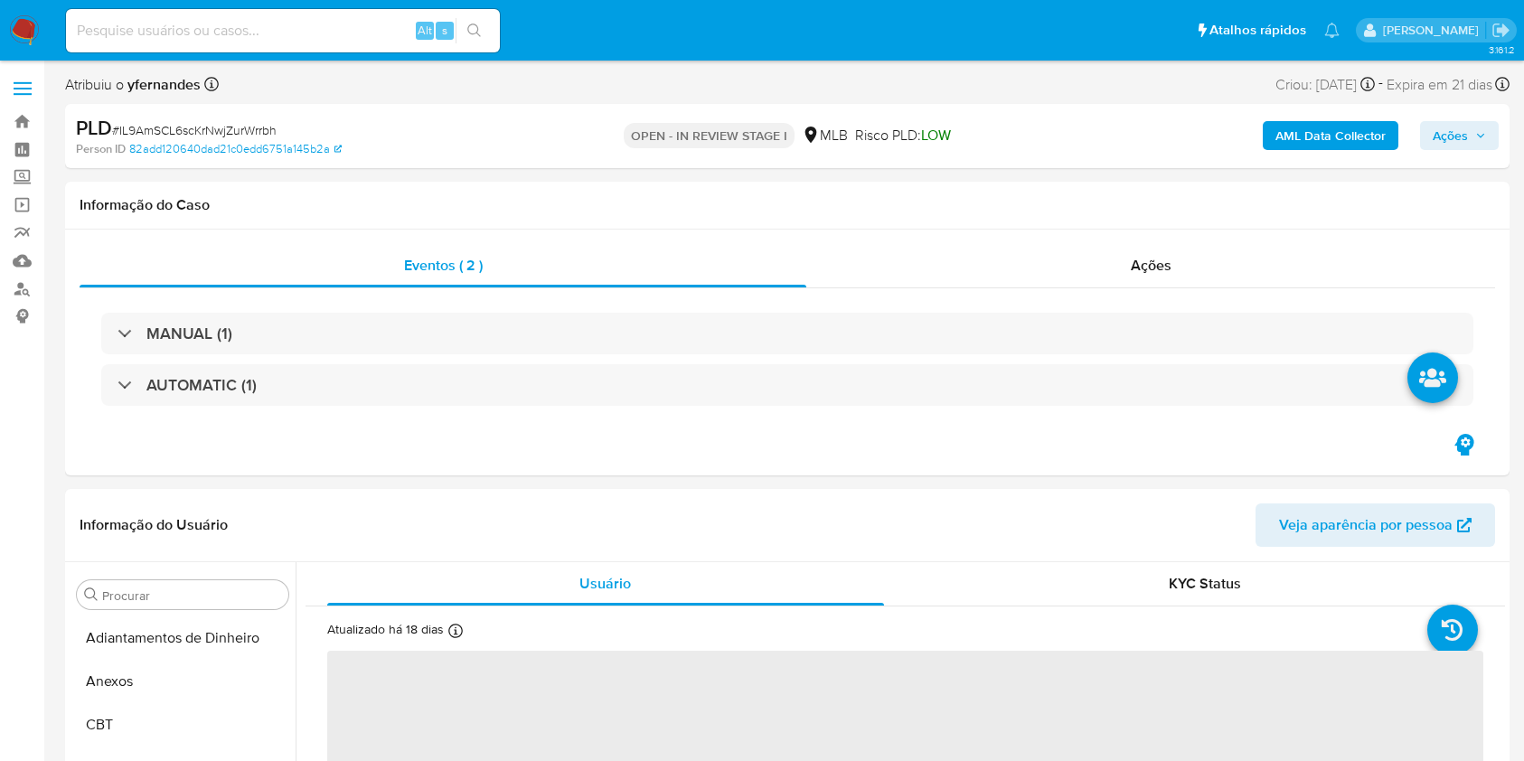
select select "10"
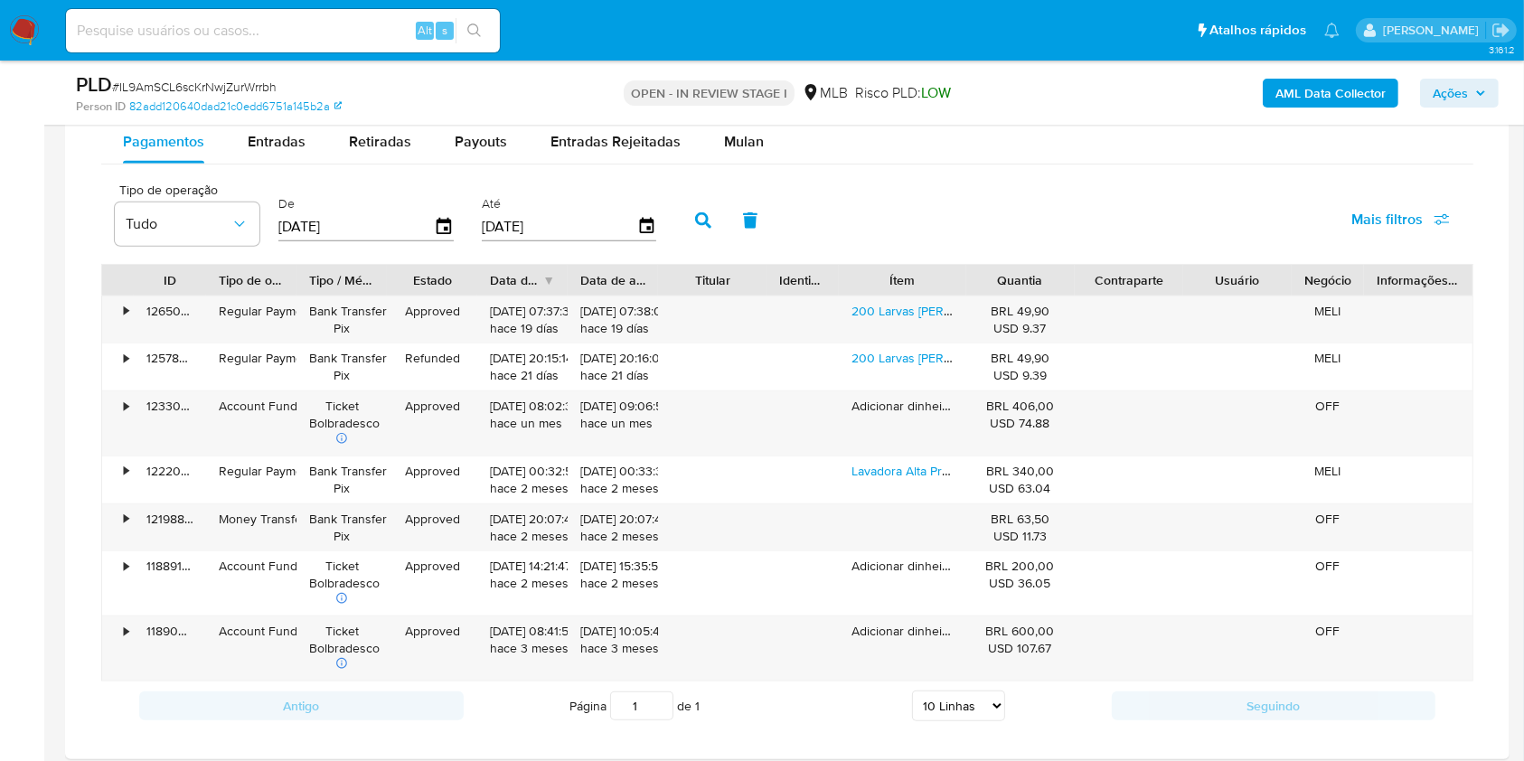
scroll to position [1518, 0]
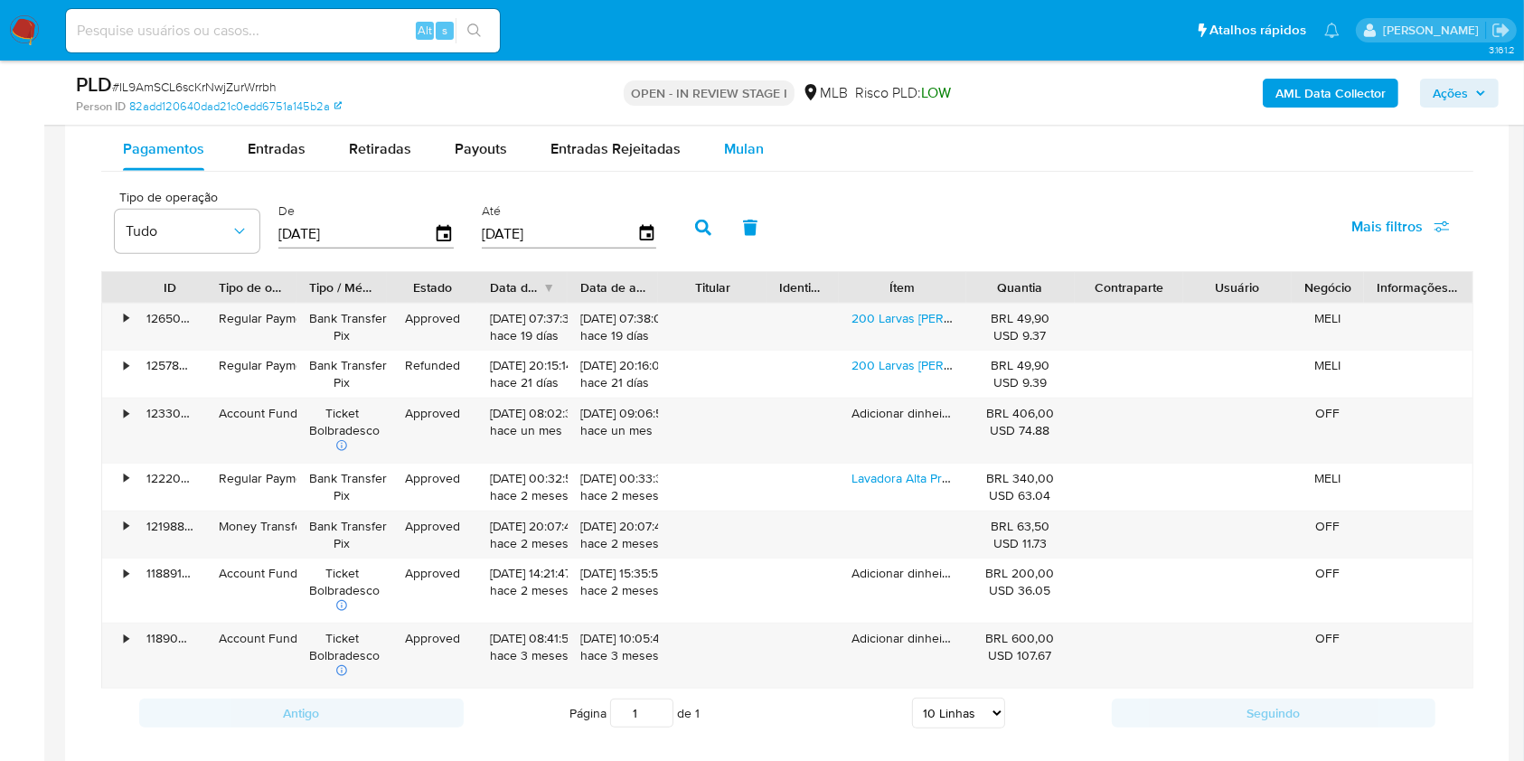
click at [707, 155] on button "Mulan" at bounding box center [743, 148] width 83 height 43
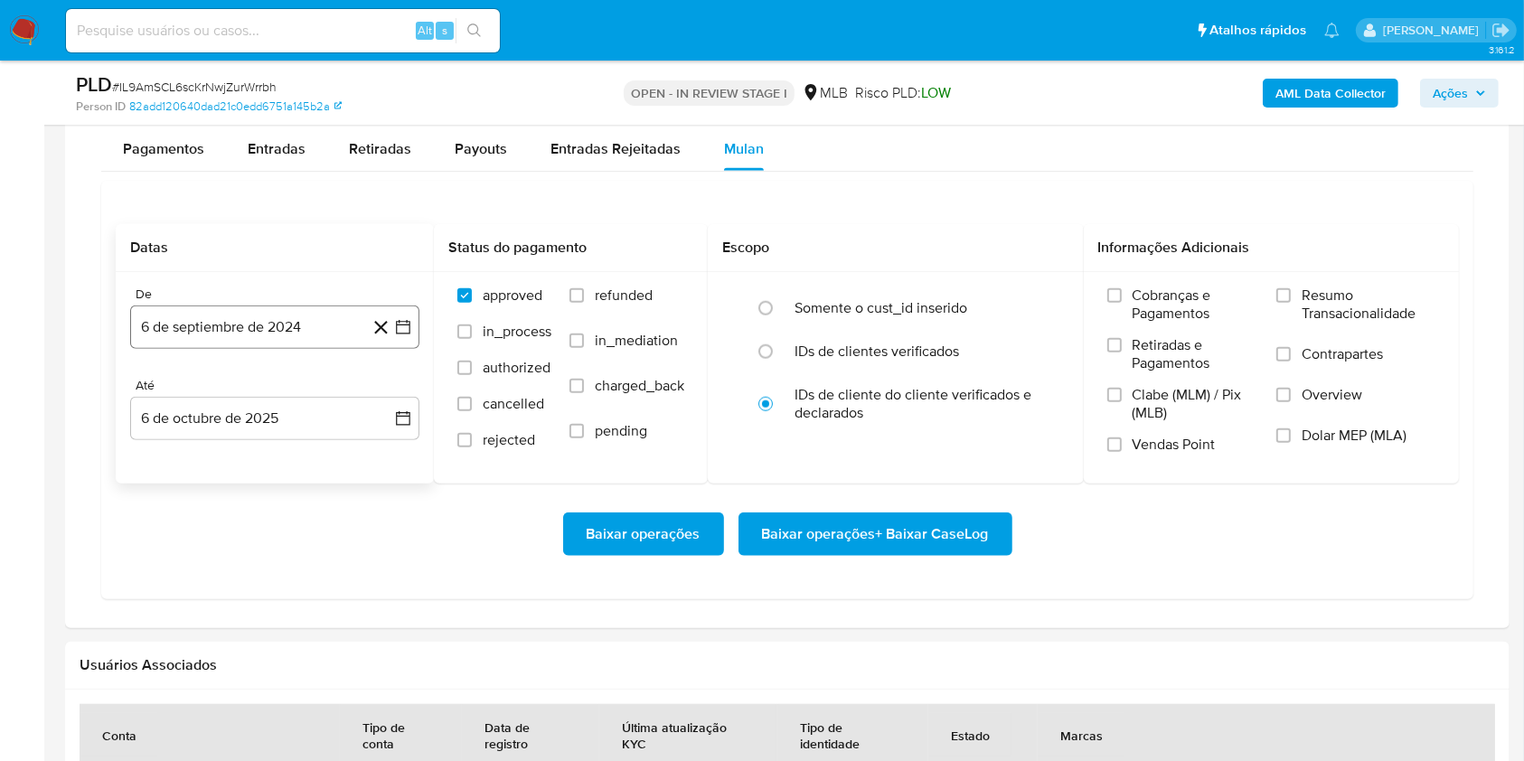
click at [208, 340] on button "6 de septiembre de 2024" at bounding box center [274, 326] width 289 height 43
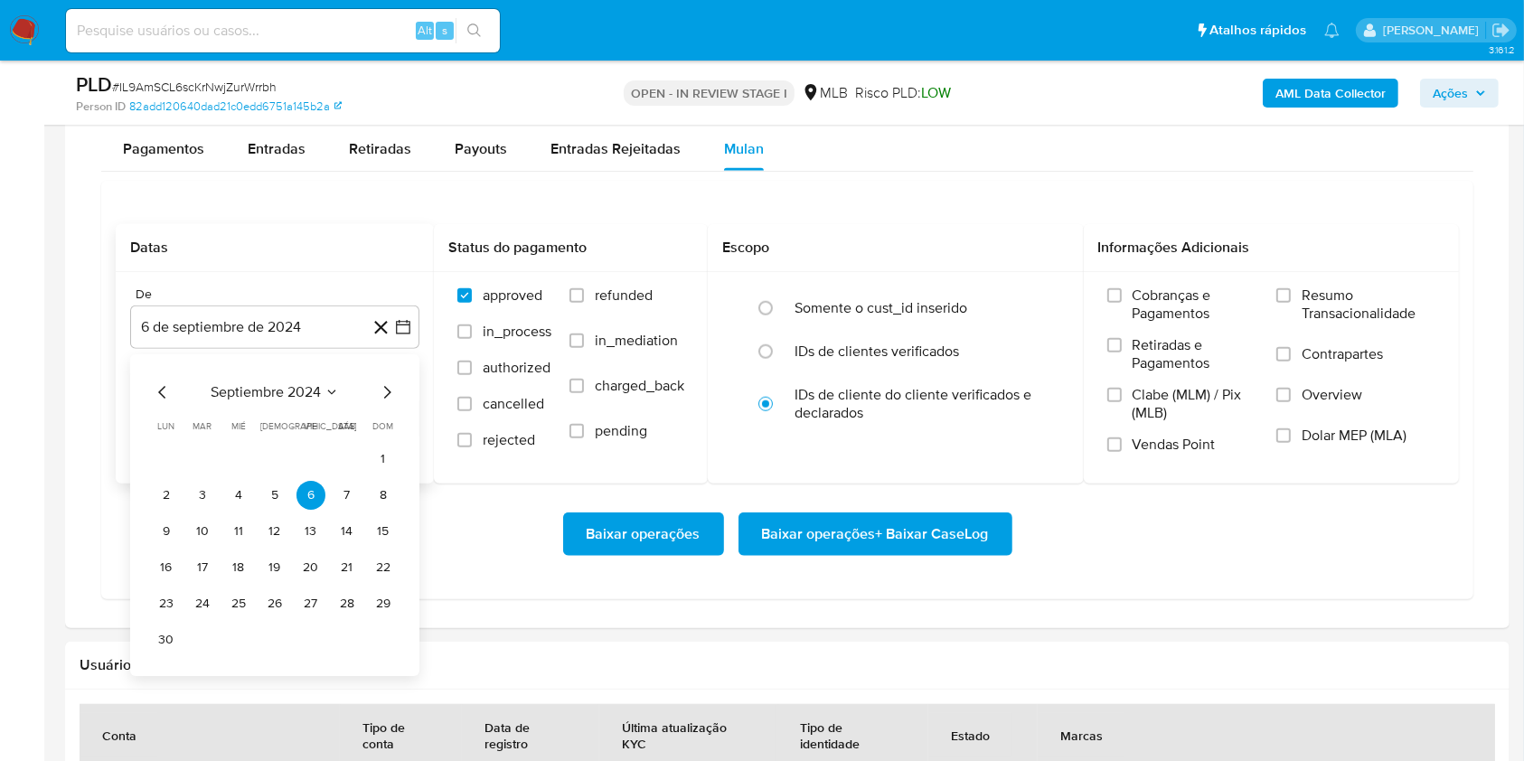
click at [261, 387] on span "septiembre 2024" at bounding box center [266, 392] width 110 height 18
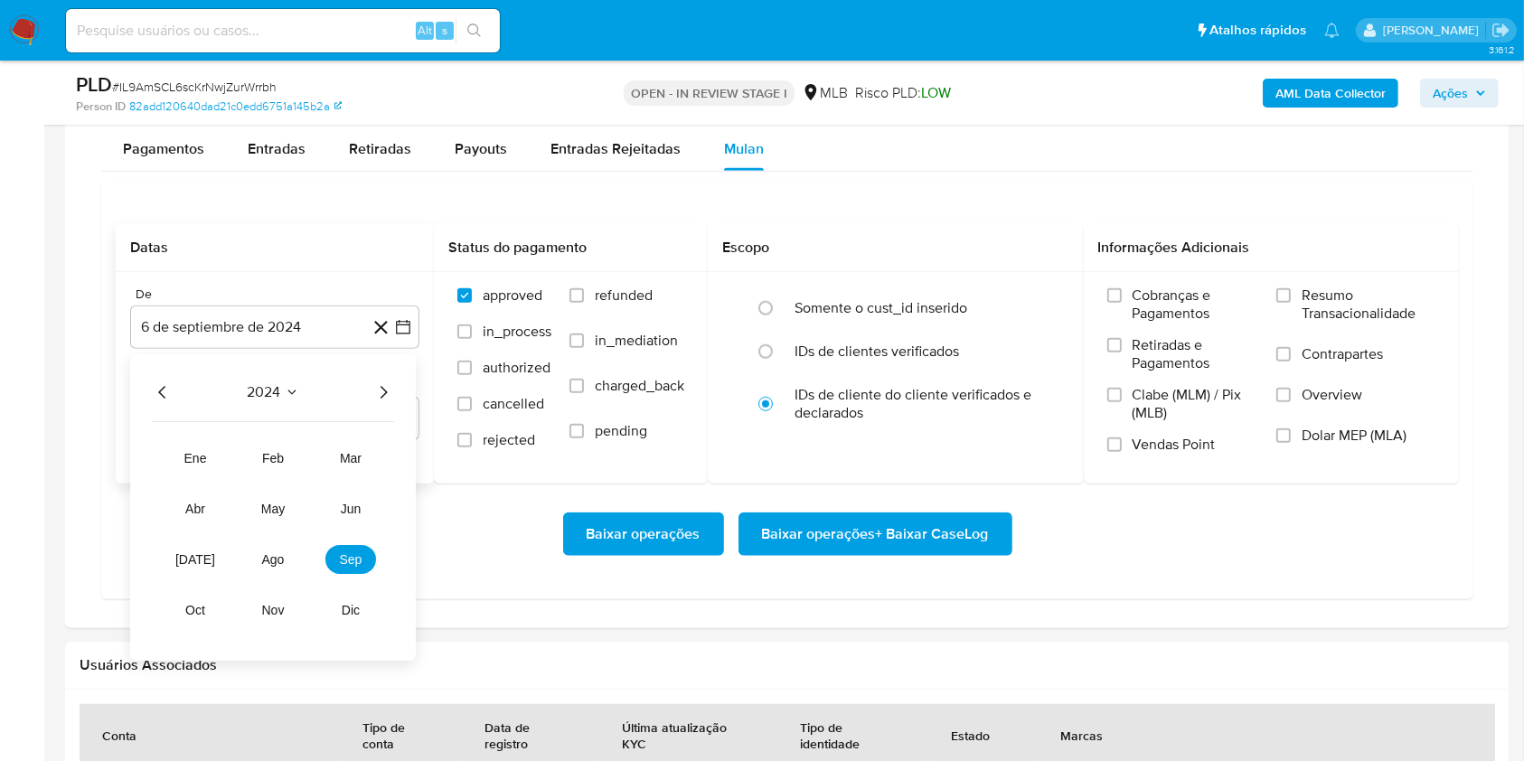
click at [388, 388] on icon "Año siguiente" at bounding box center [383, 392] width 22 height 22
click at [281, 552] on span "ago" at bounding box center [273, 559] width 23 height 14
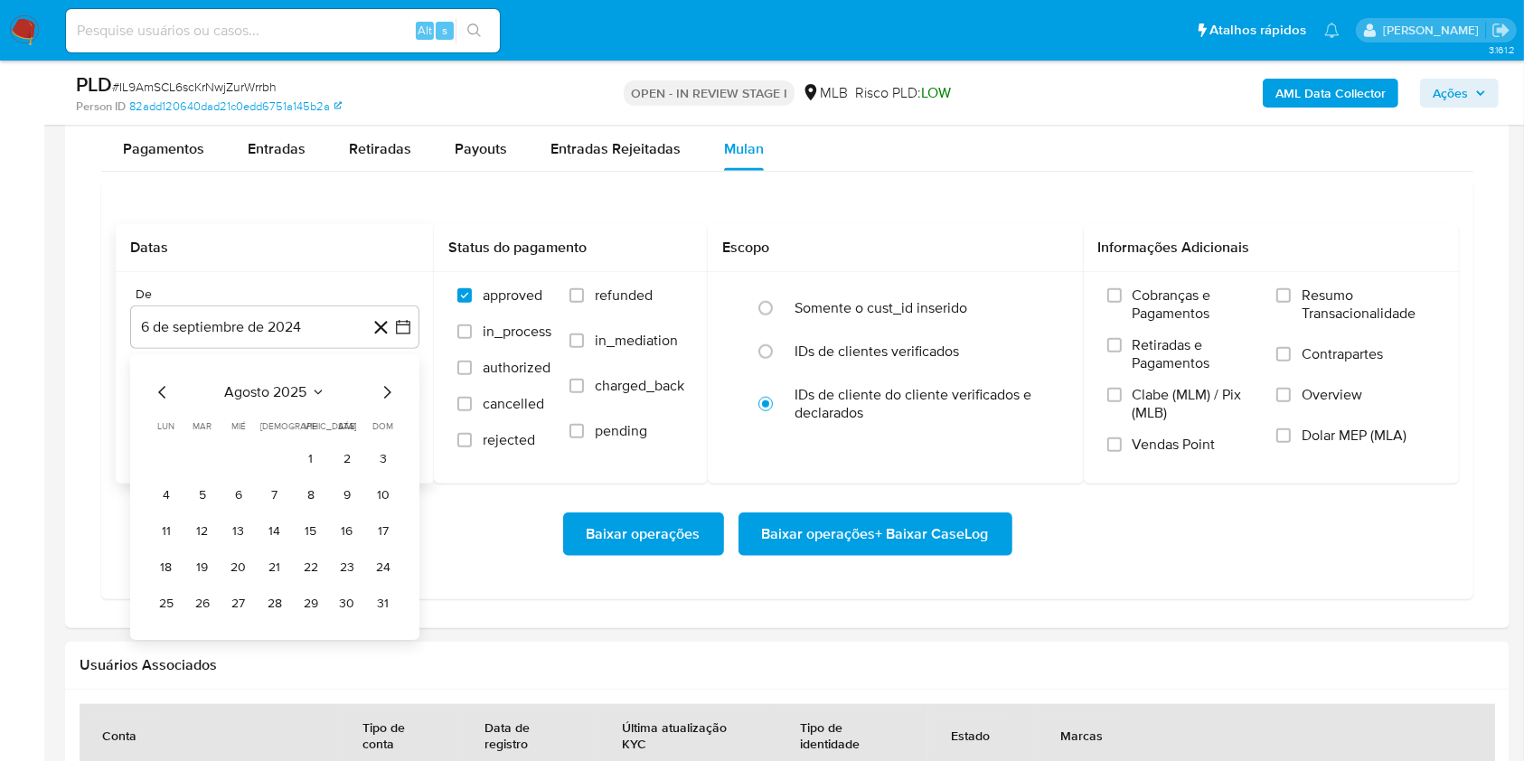
click at [303, 477] on tbody "1 2 3 4 5 6 7 8 9 10 11 12 13 14 15 16 17 18 19 20 21 22 23 24 25 26 27 28 29 3…" at bounding box center [275, 532] width 246 height 174
click at [303, 459] on button "1" at bounding box center [310, 459] width 29 height 29
click at [282, 445] on div "De 1 de agosto de 2025 1-08-2025 Até 6 de octubre de 2025 6-10-2025" at bounding box center [275, 377] width 318 height 211
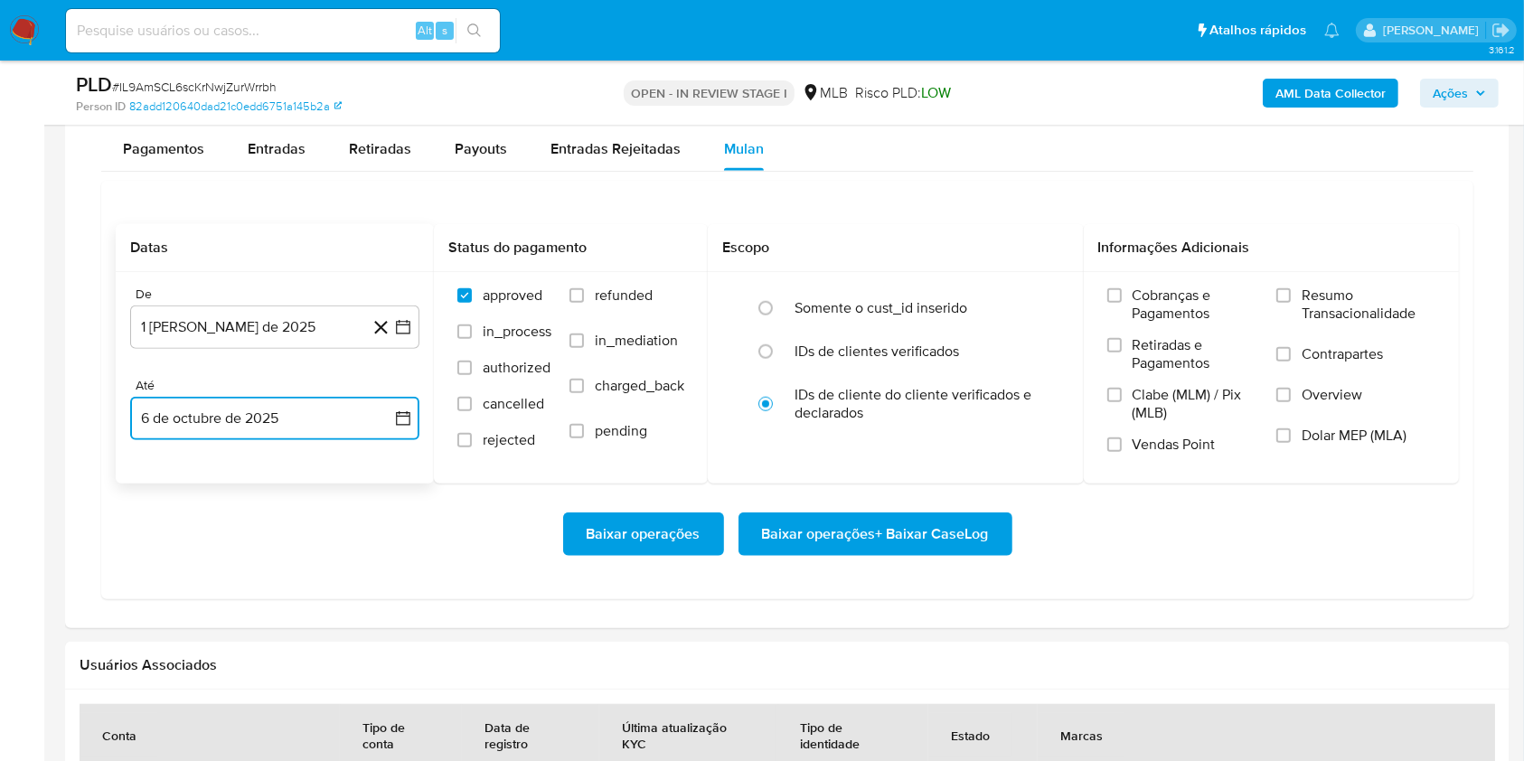
click at [268, 432] on button "6 de octubre de 2025" at bounding box center [274, 418] width 289 height 43
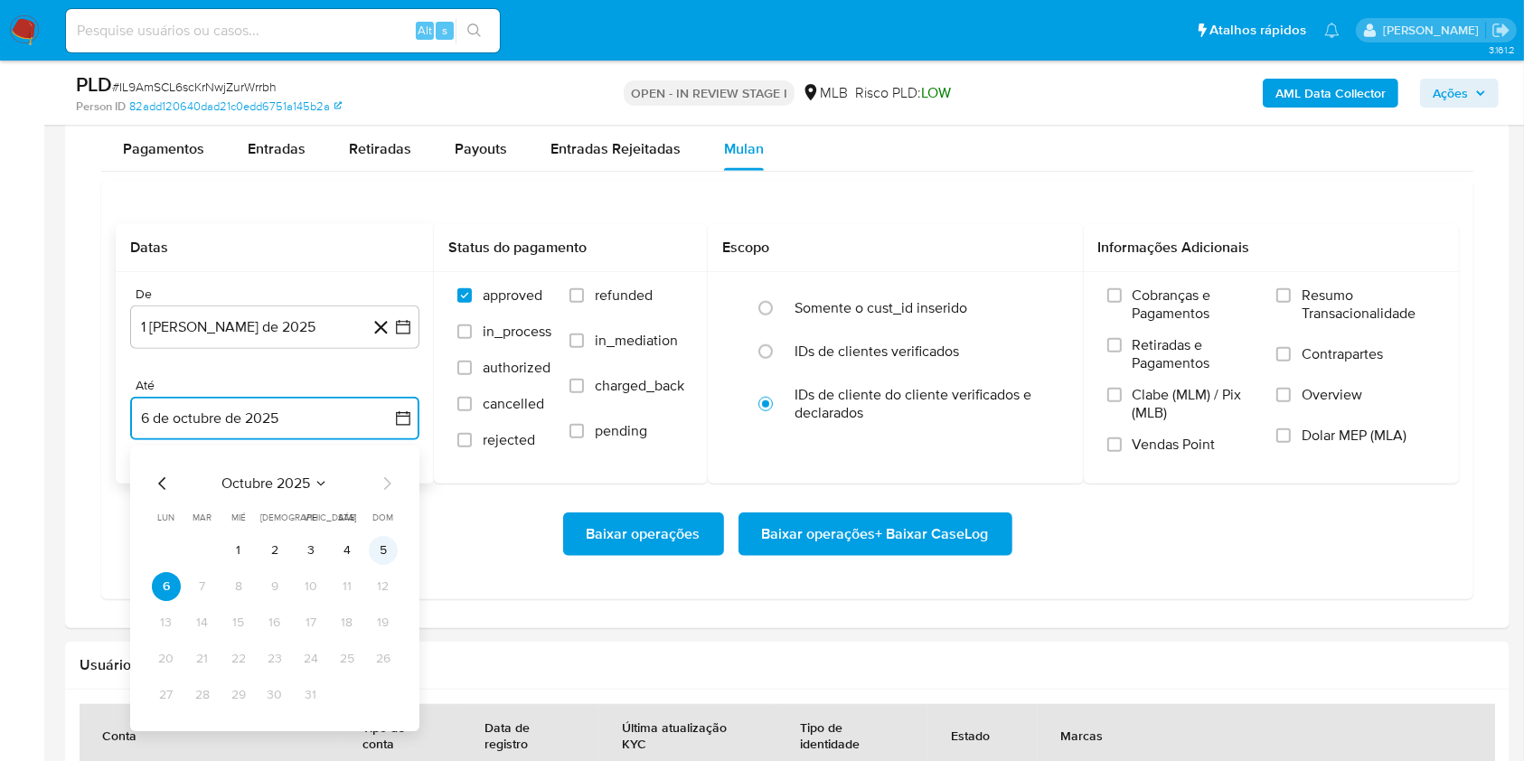
click at [380, 552] on button "5" at bounding box center [383, 550] width 29 height 29
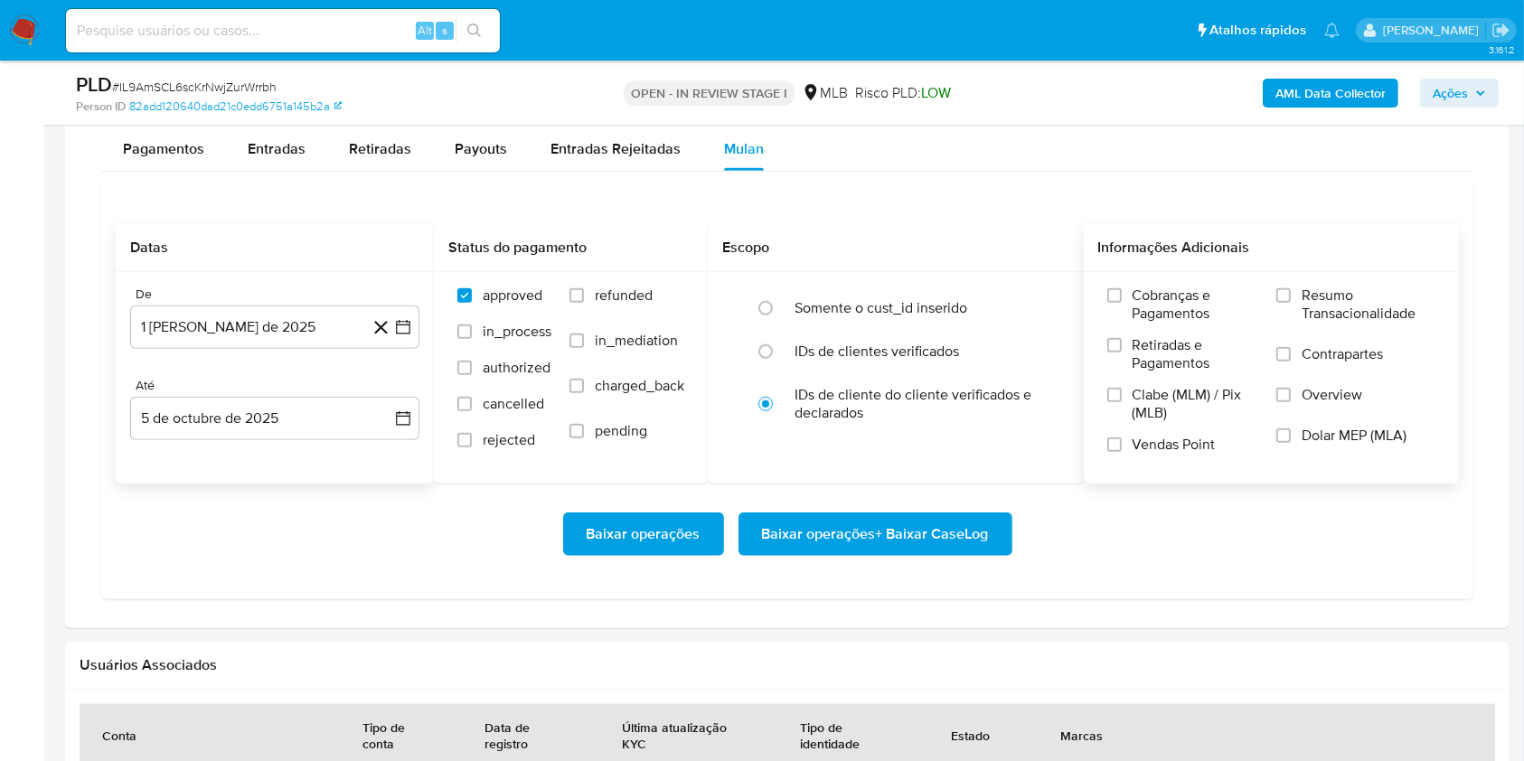
click at [1380, 296] on span "Resumo Transacionalidade" at bounding box center [1368, 304] width 134 height 36
click at [1291, 296] on input "Resumo Transacionalidade" at bounding box center [1283, 295] width 14 height 14
click at [897, 533] on span "Baixar operações + Baixar CaseLog" at bounding box center [875, 534] width 227 height 40
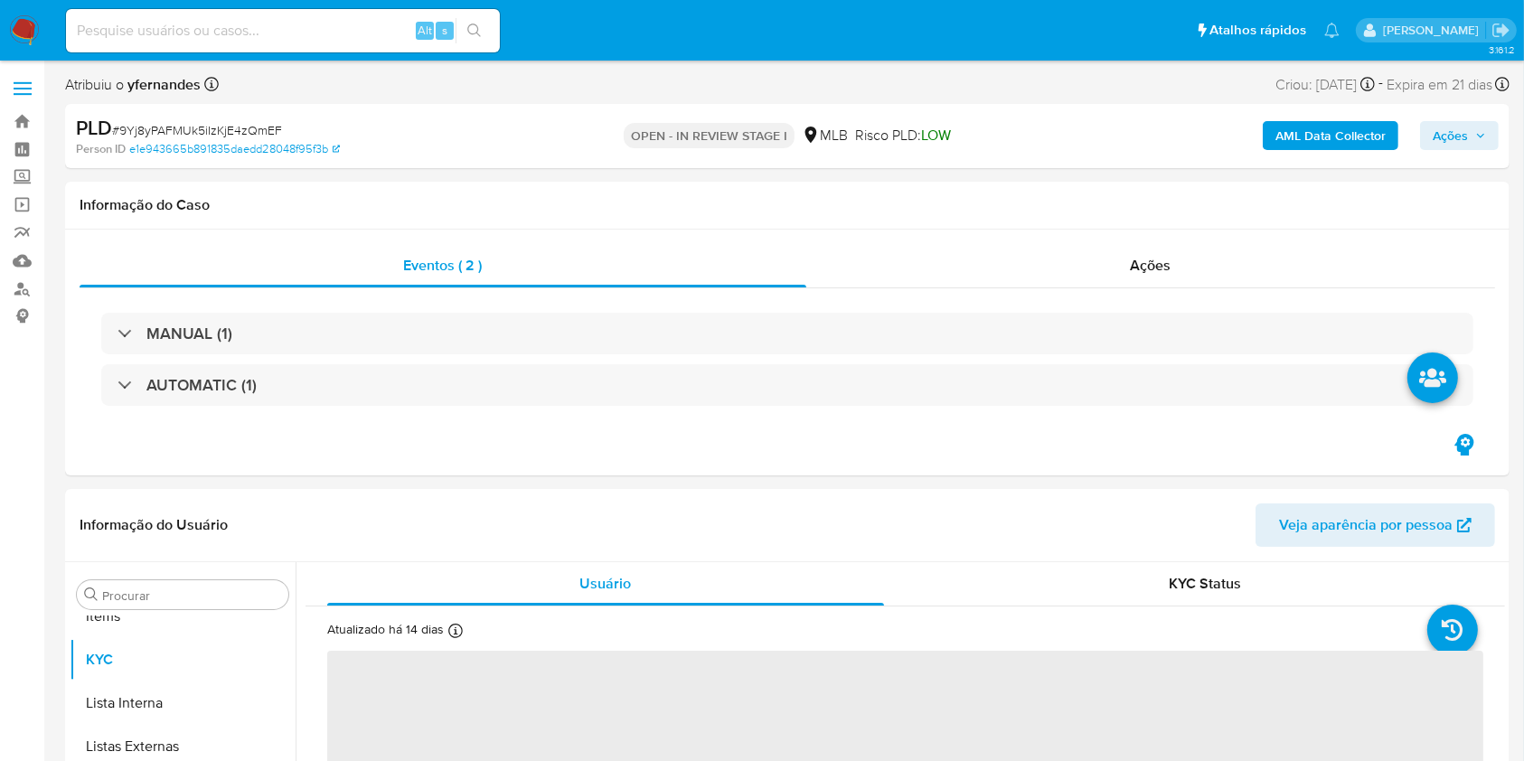
scroll to position [937, 0]
select select "10"
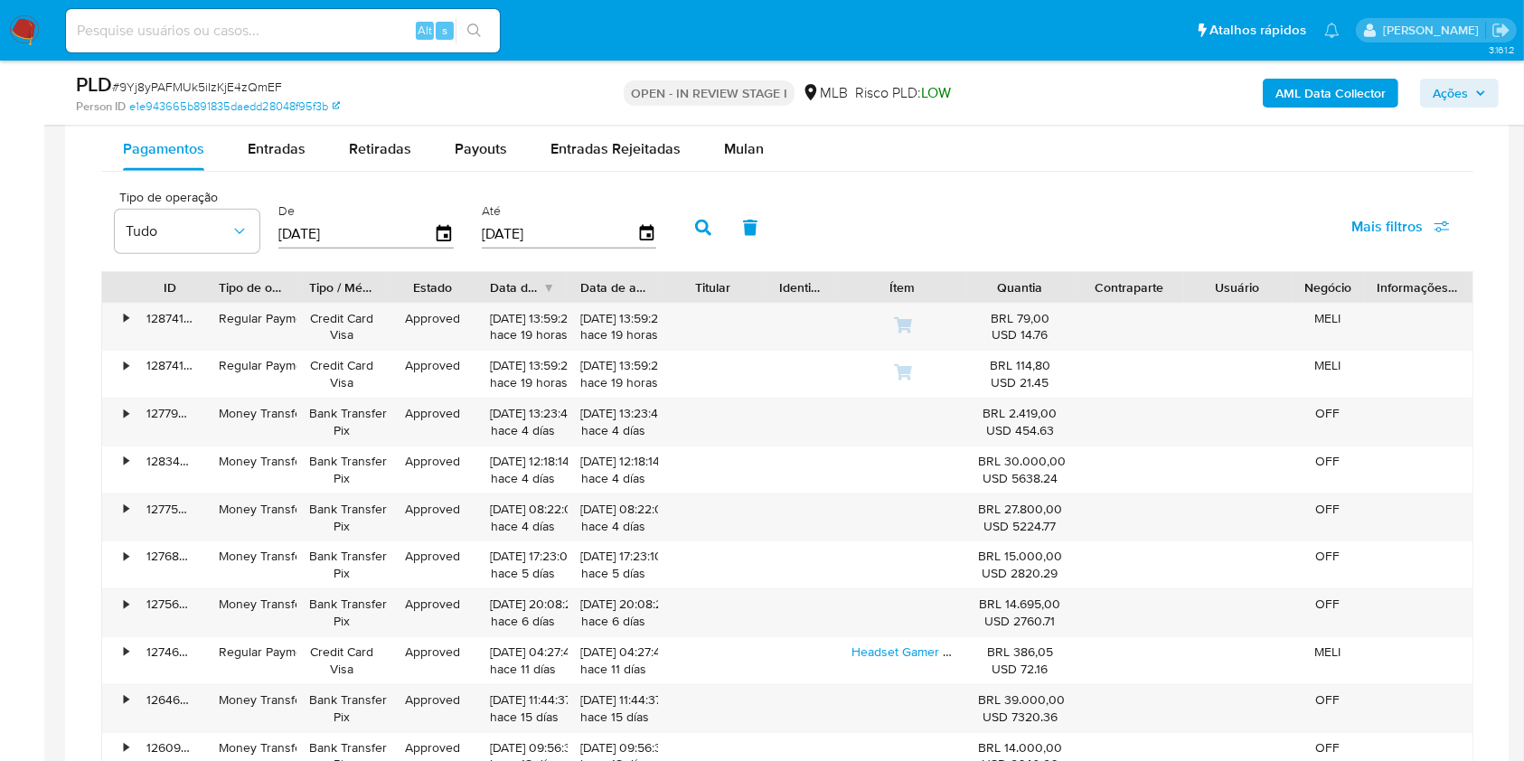
scroll to position [1506, 0]
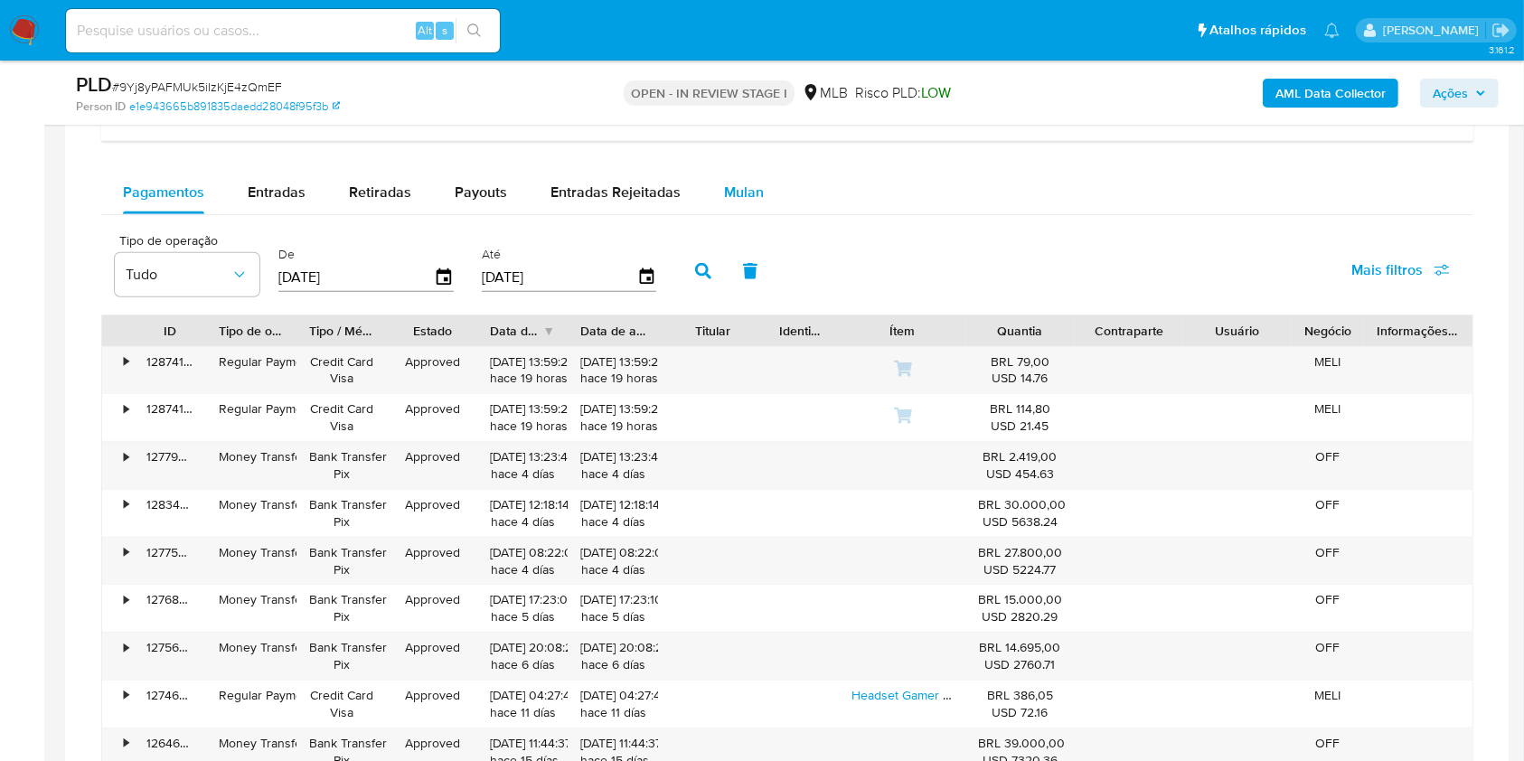
click at [739, 192] on span "Mulan" at bounding box center [744, 192] width 40 height 21
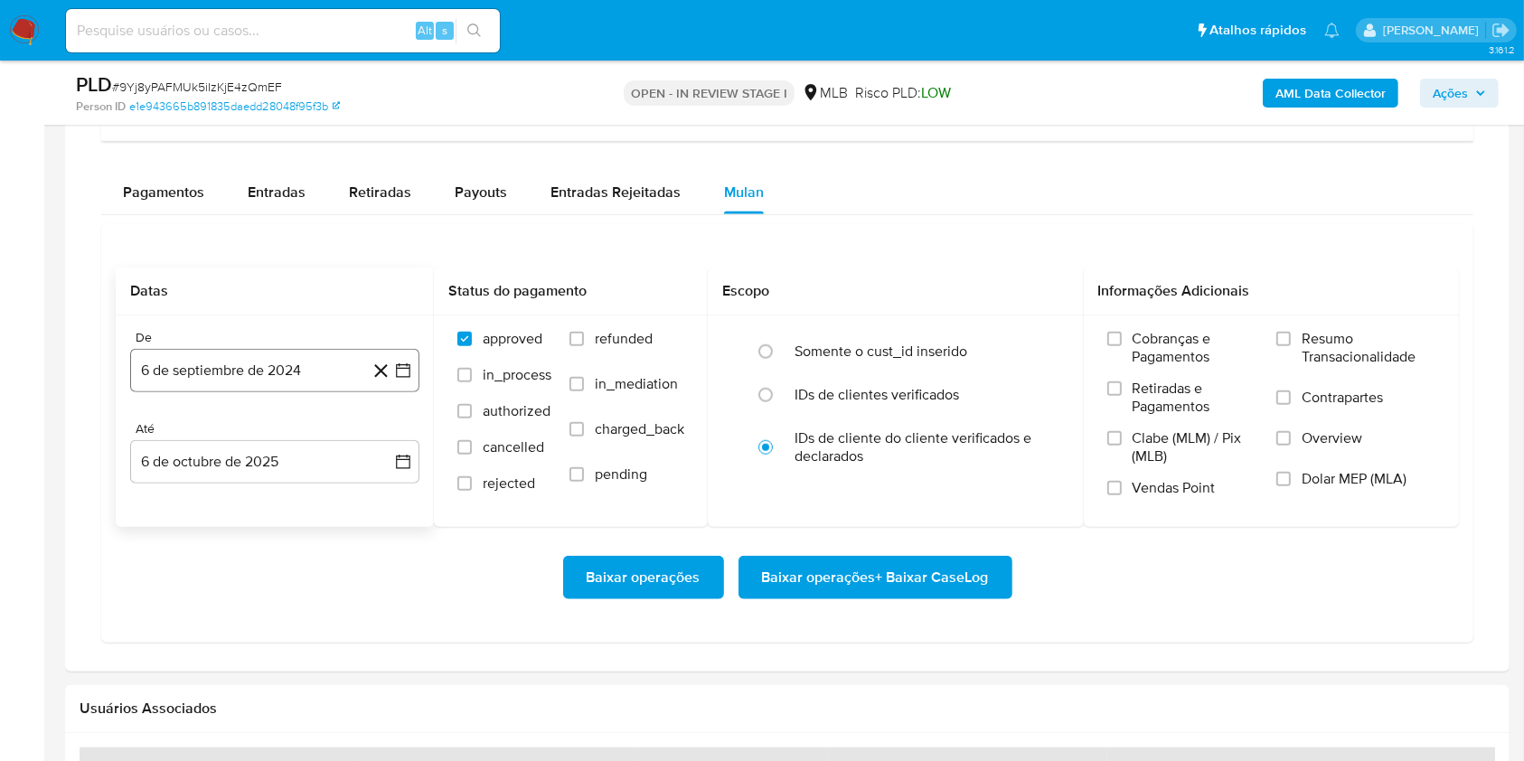
click at [282, 350] on button "6 de septiembre de 2024" at bounding box center [274, 370] width 289 height 43
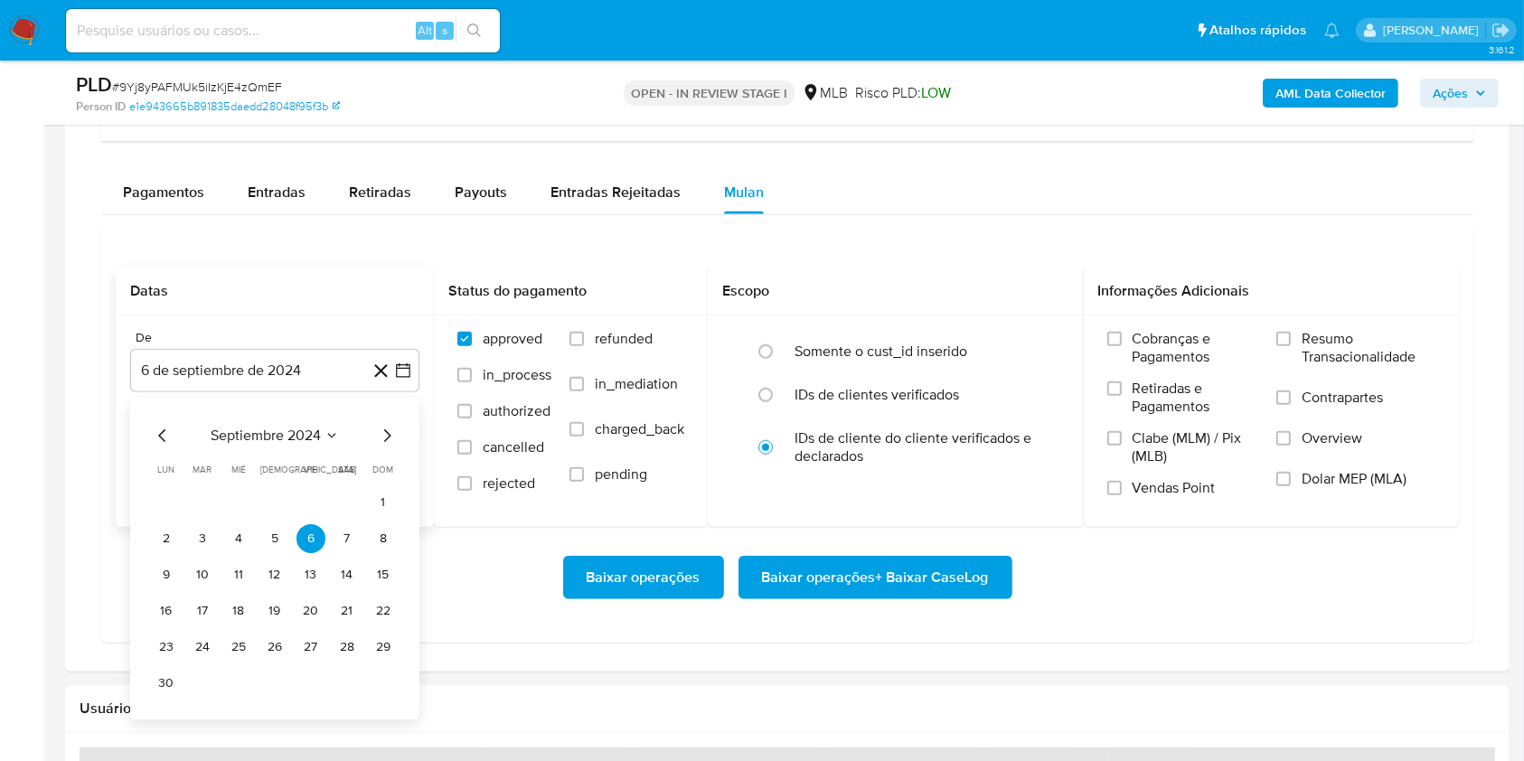
click at [258, 445] on div "septiembre 2024" at bounding box center [275, 436] width 246 height 22
click at [286, 417] on div "septiembre 2024 septiembre 2024 lun lunes mar martes mié miércoles jue jueves v…" at bounding box center [274, 559] width 289 height 322
click at [286, 421] on div "septiembre 2024 septiembre 2024 lun lunes mar martes mié miércoles jue jueves v…" at bounding box center [274, 559] width 289 height 322
click at [293, 443] on span "septiembre 2024" at bounding box center [266, 436] width 110 height 18
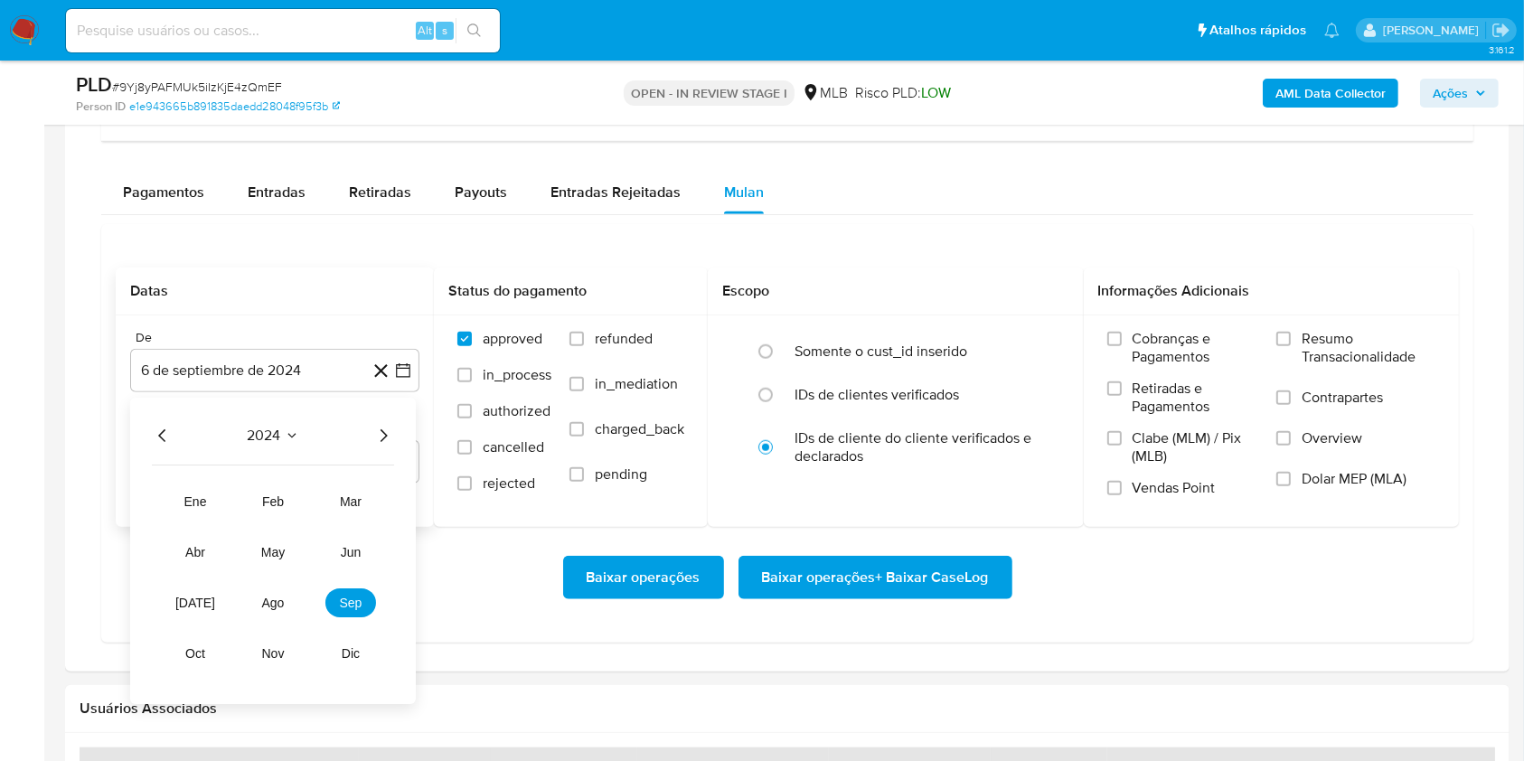
click at [376, 438] on icon "Año siguiente" at bounding box center [383, 436] width 22 height 22
click at [279, 605] on span "ago" at bounding box center [273, 603] width 23 height 14
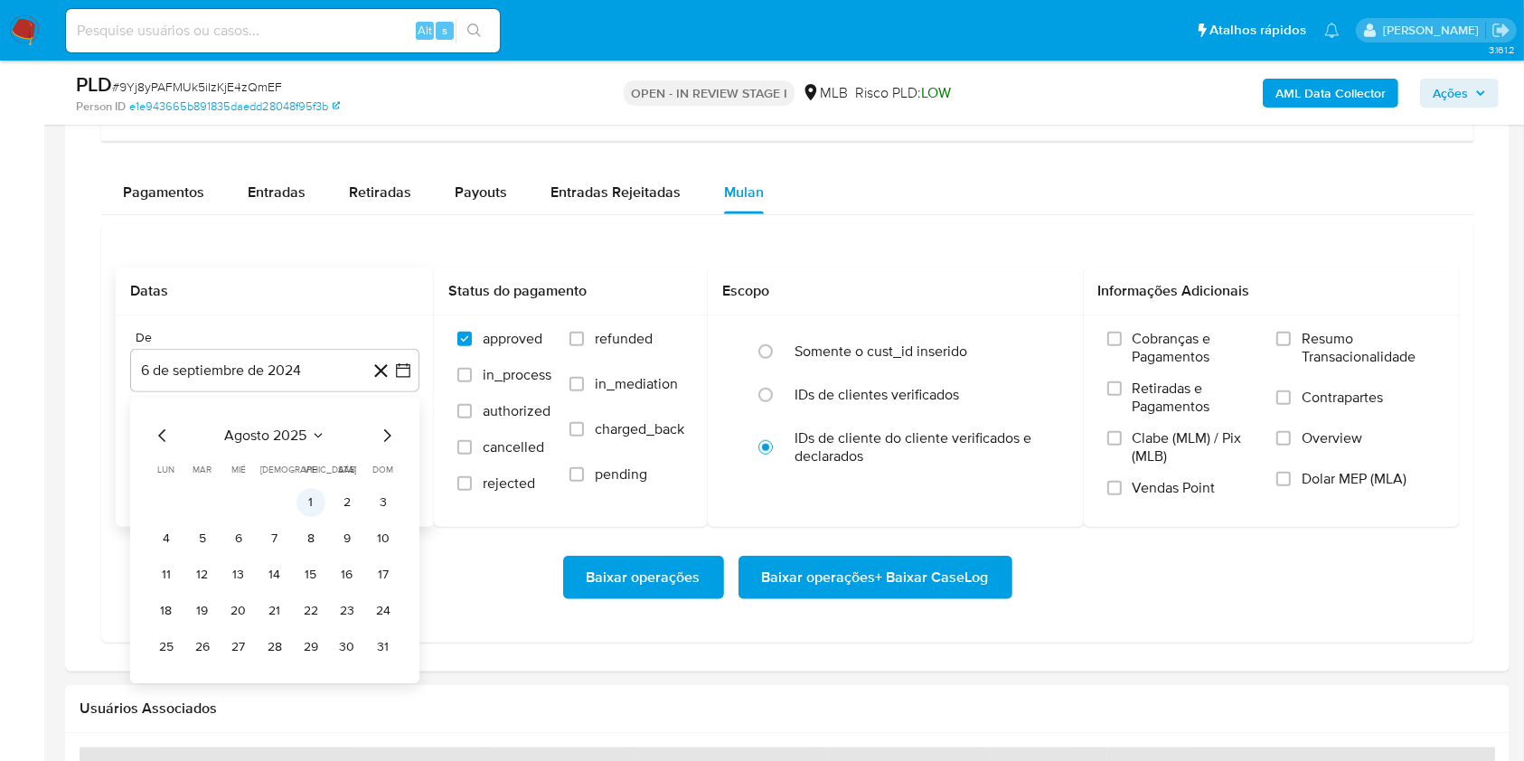
click at [311, 498] on button "1" at bounding box center [310, 502] width 29 height 29
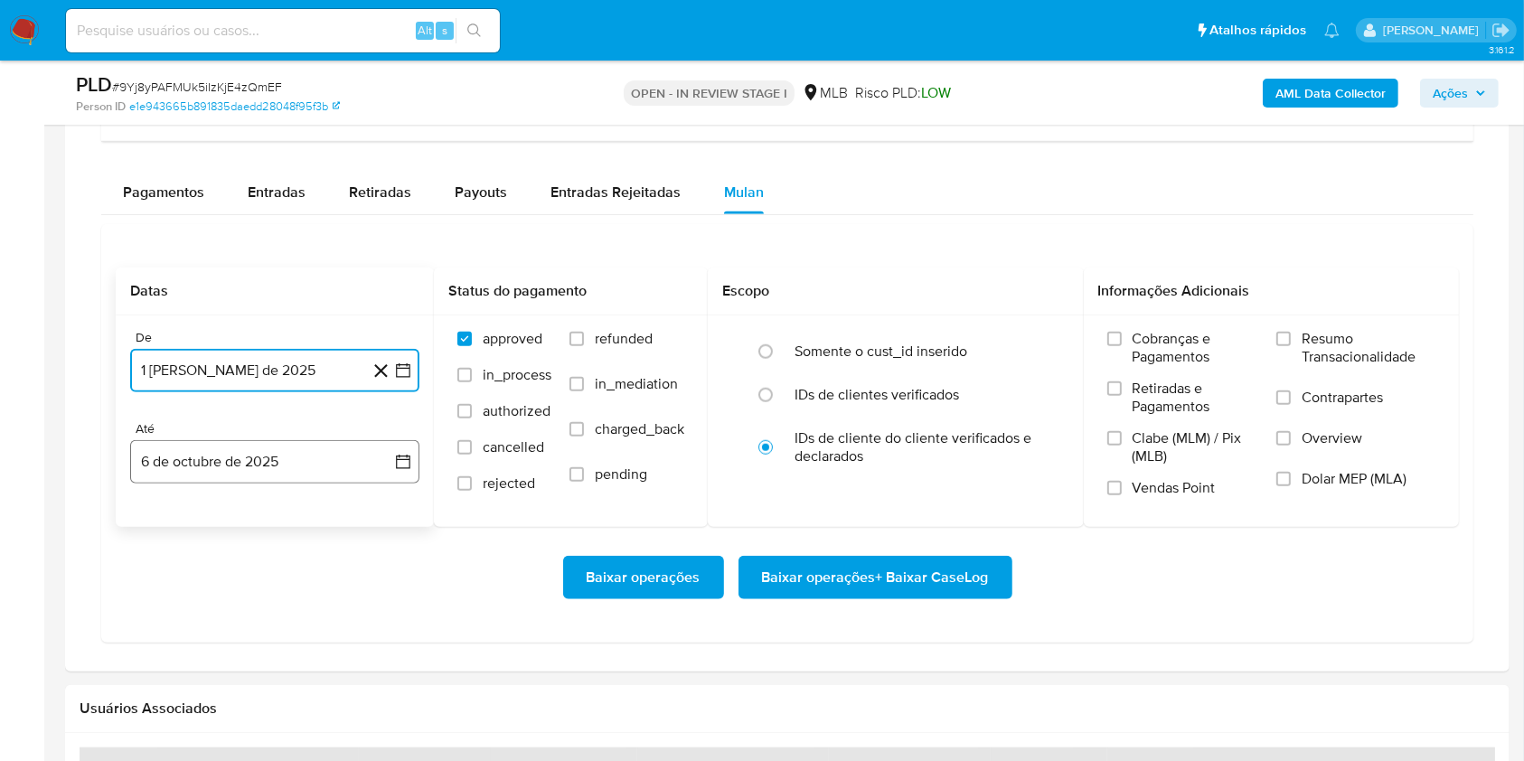
click at [297, 474] on button "6 de octubre de 2025" at bounding box center [274, 461] width 289 height 43
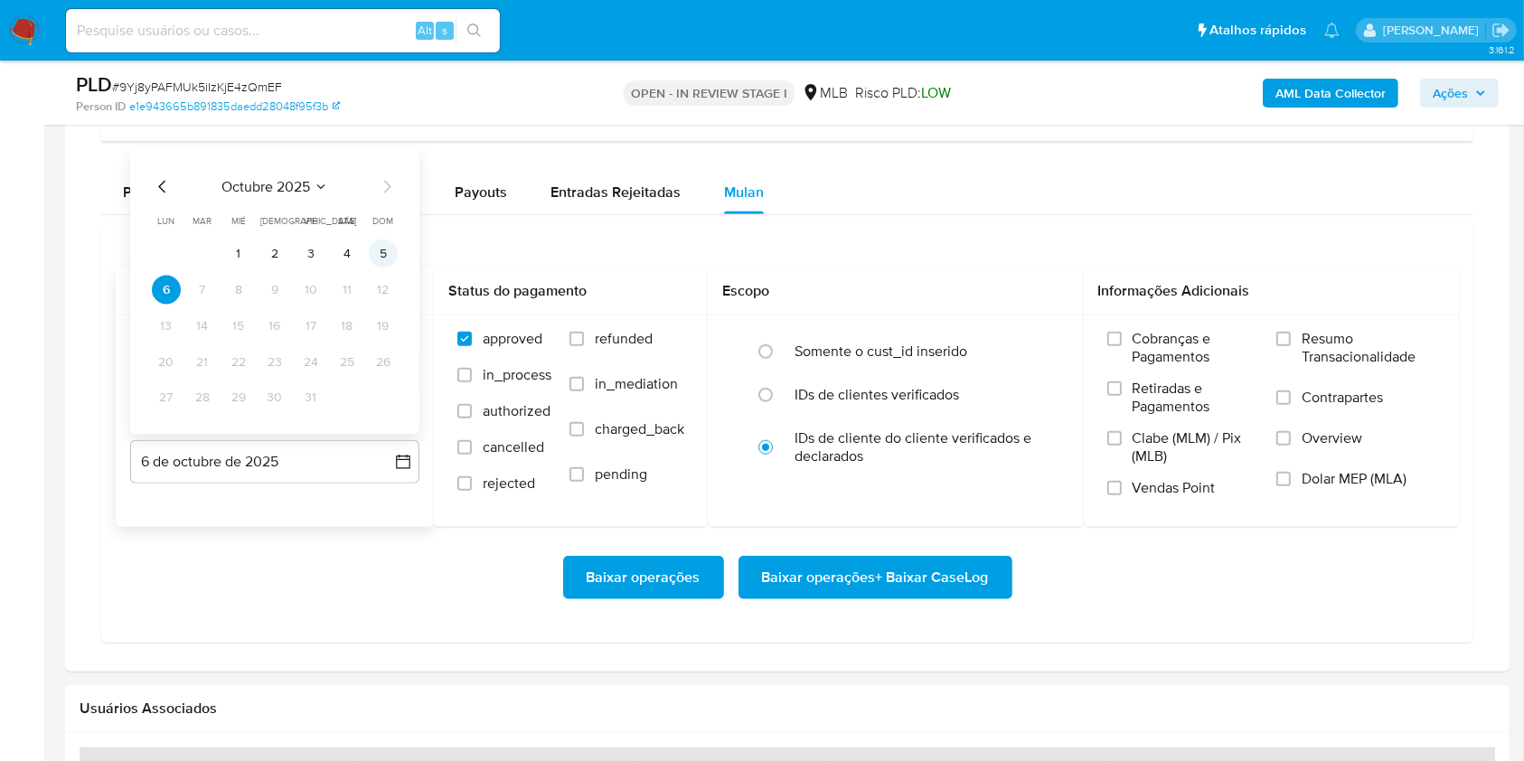
click at [384, 257] on button "5" at bounding box center [383, 253] width 29 height 29
click at [1305, 344] on span "Resumo Transacionalidade" at bounding box center [1368, 348] width 134 height 36
click at [1291, 344] on input "Resumo Transacionalidade" at bounding box center [1283, 339] width 14 height 14
click at [900, 579] on span "Baixar operações + Baixar CaseLog" at bounding box center [875, 578] width 227 height 40
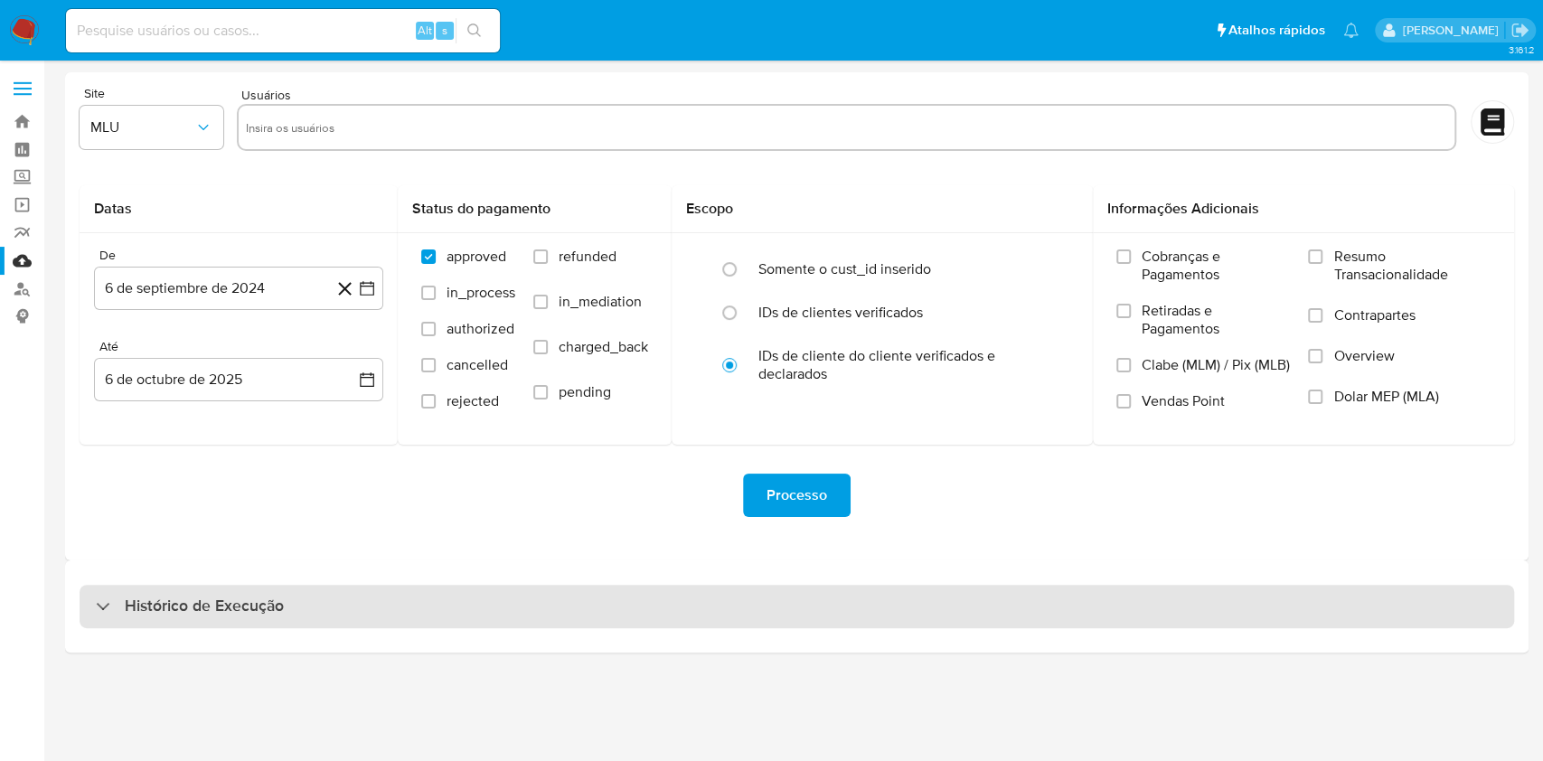
click at [789, 613] on div "Histórico de Execução" at bounding box center [797, 606] width 1434 height 43
select select "10"
click at [924, 587] on div "Histórico de Execução" at bounding box center [797, 606] width 1434 height 43
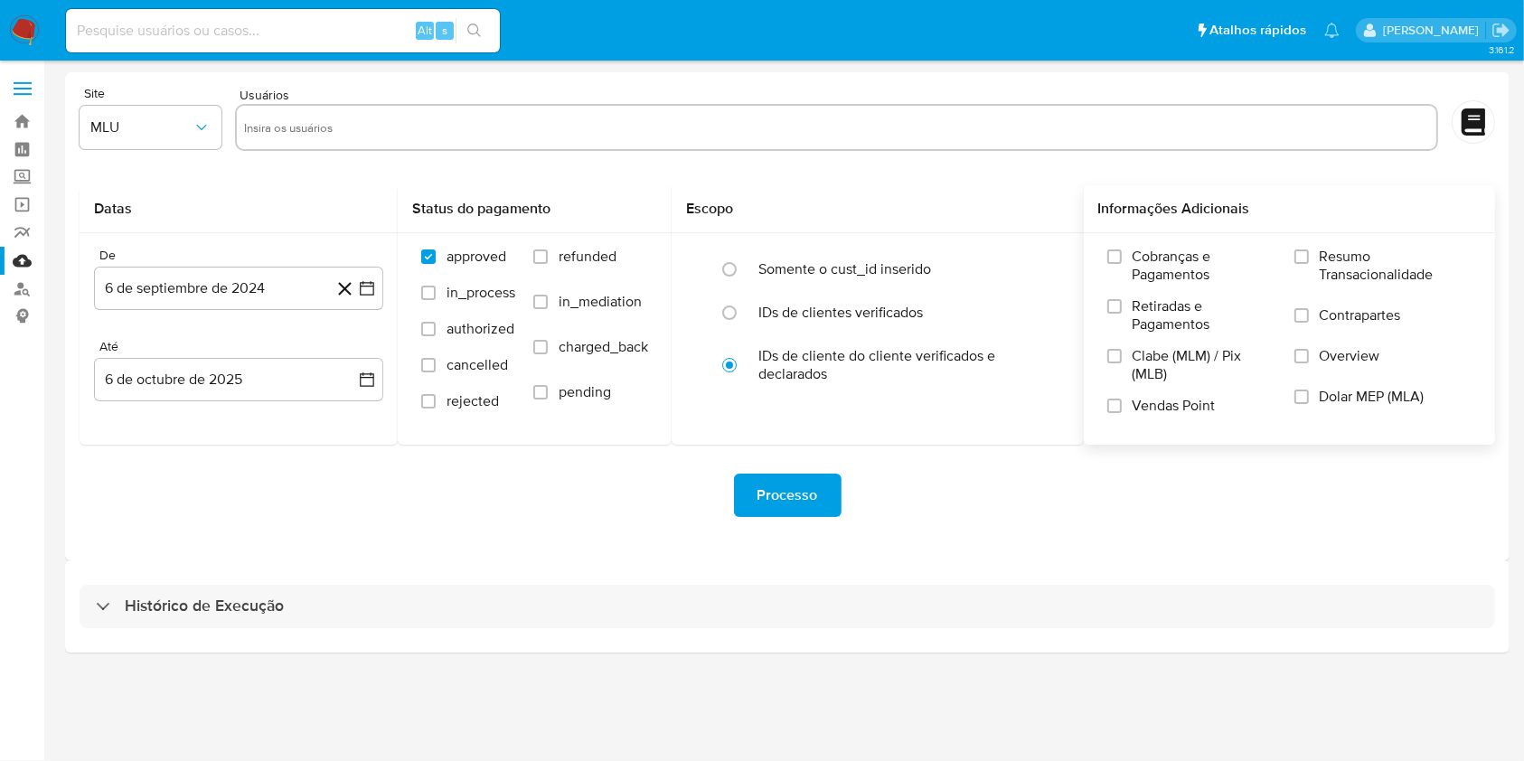
select select "10"
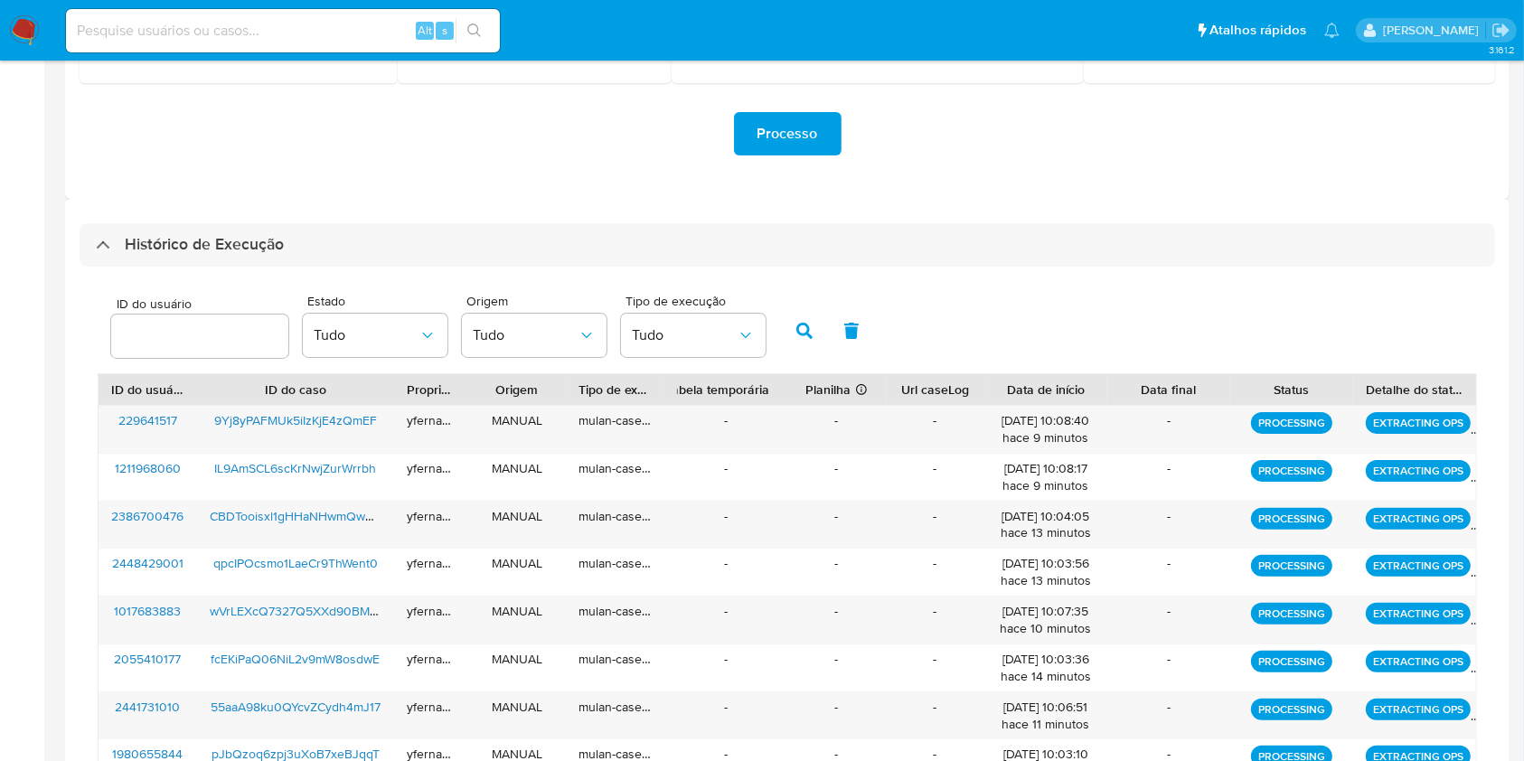
scroll to position [651, 0]
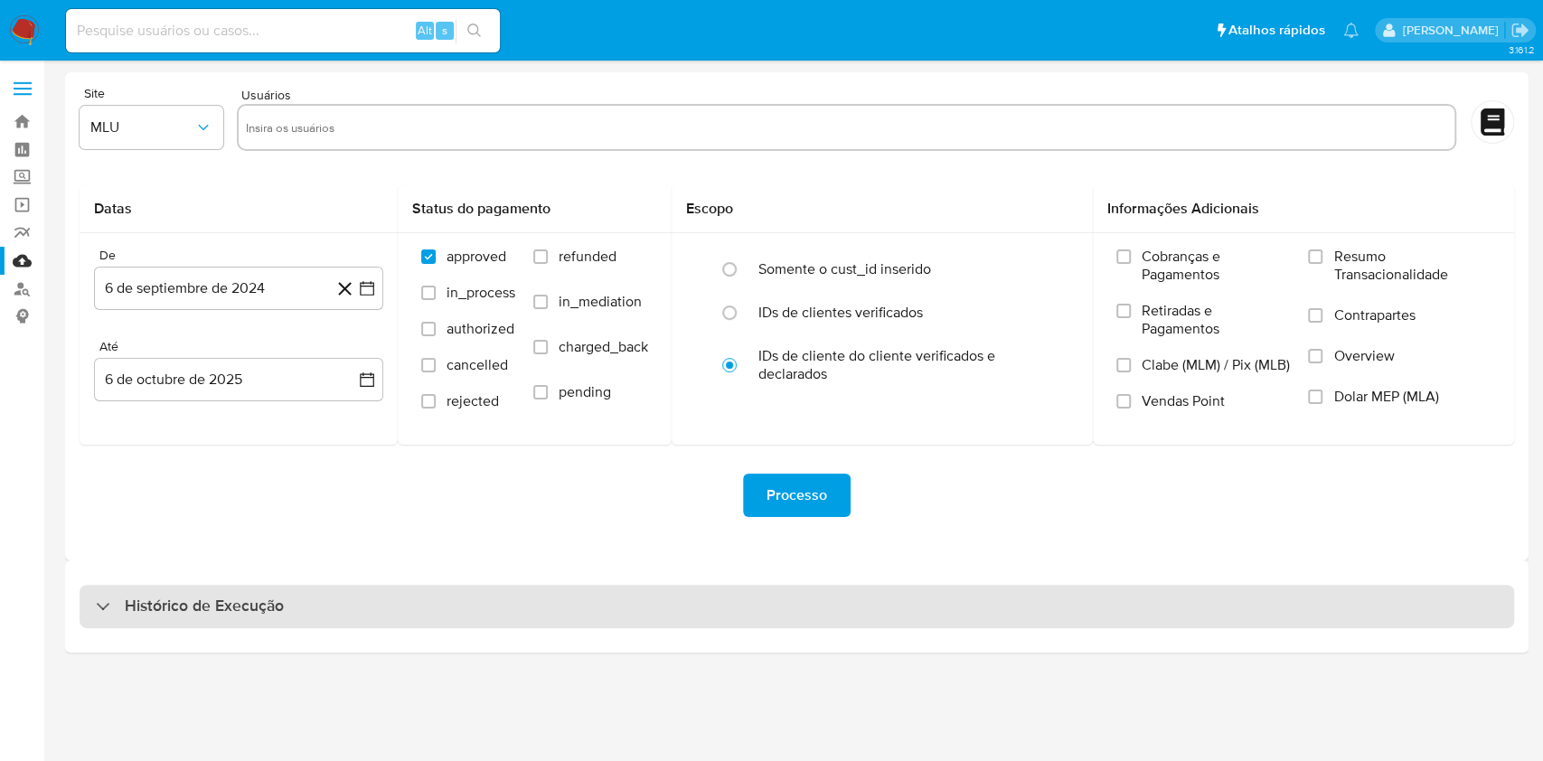
click at [766, 611] on div "Histórico de Execução" at bounding box center [797, 606] width 1434 height 43
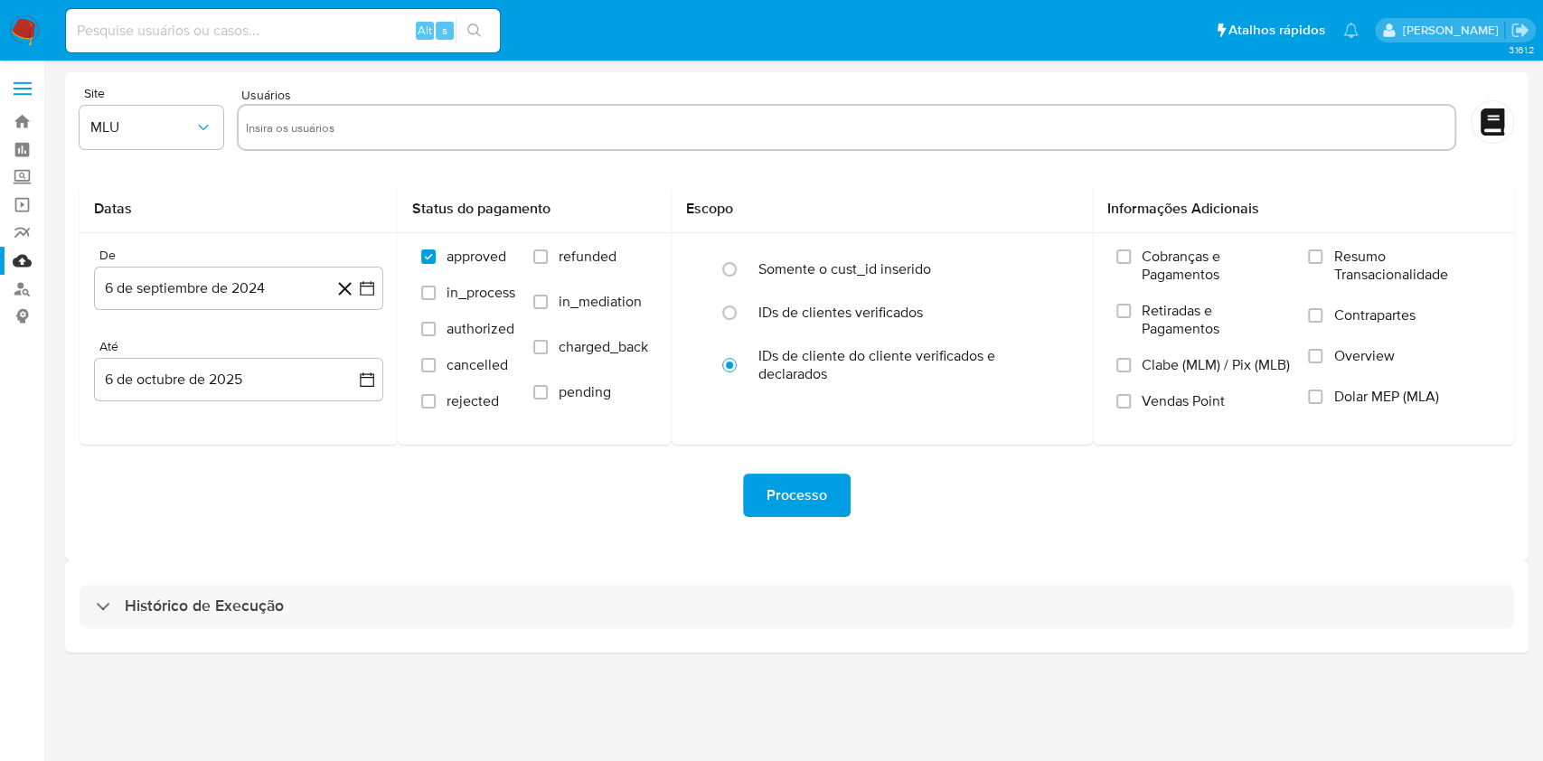
select select "10"
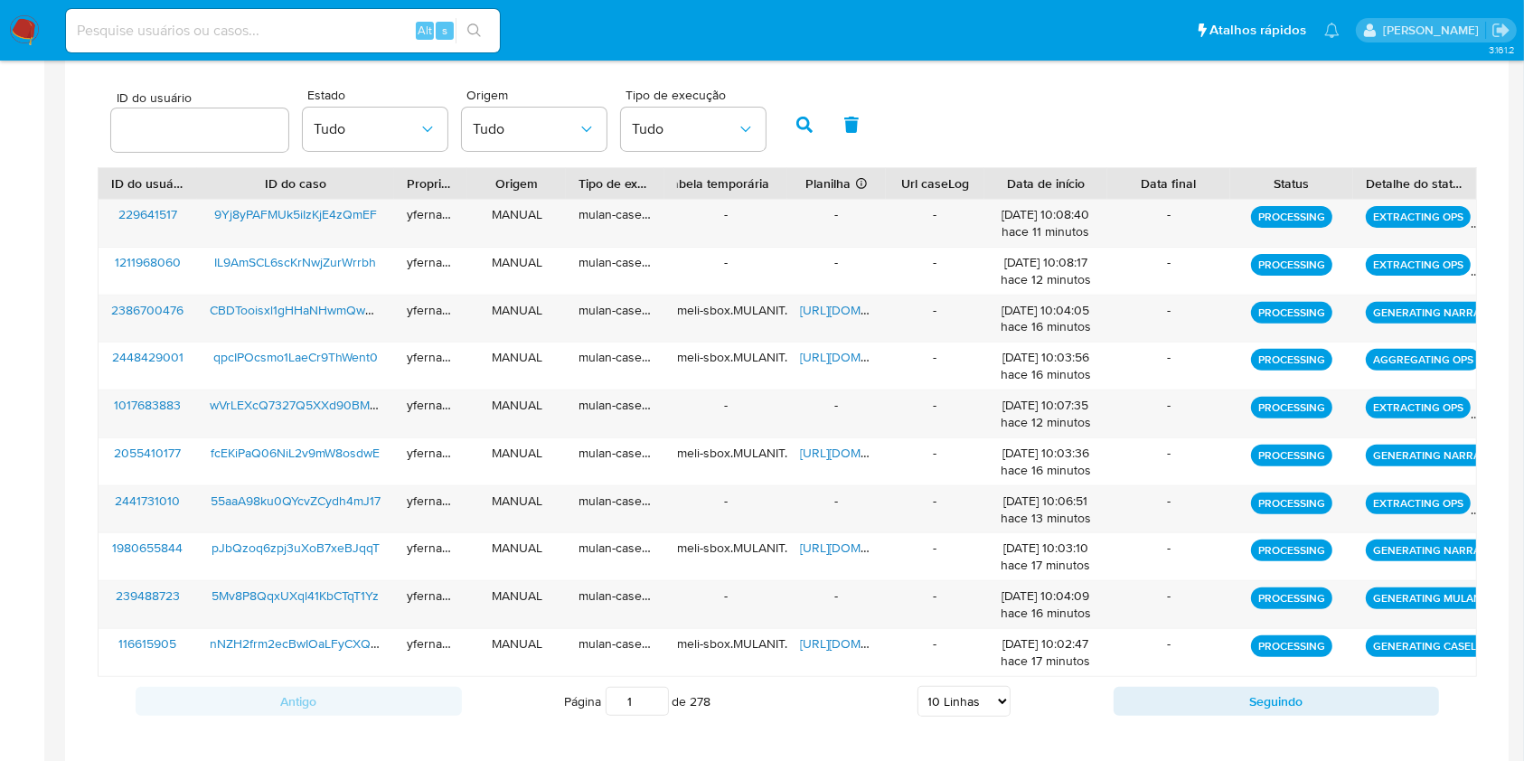
scroll to position [530, 0]
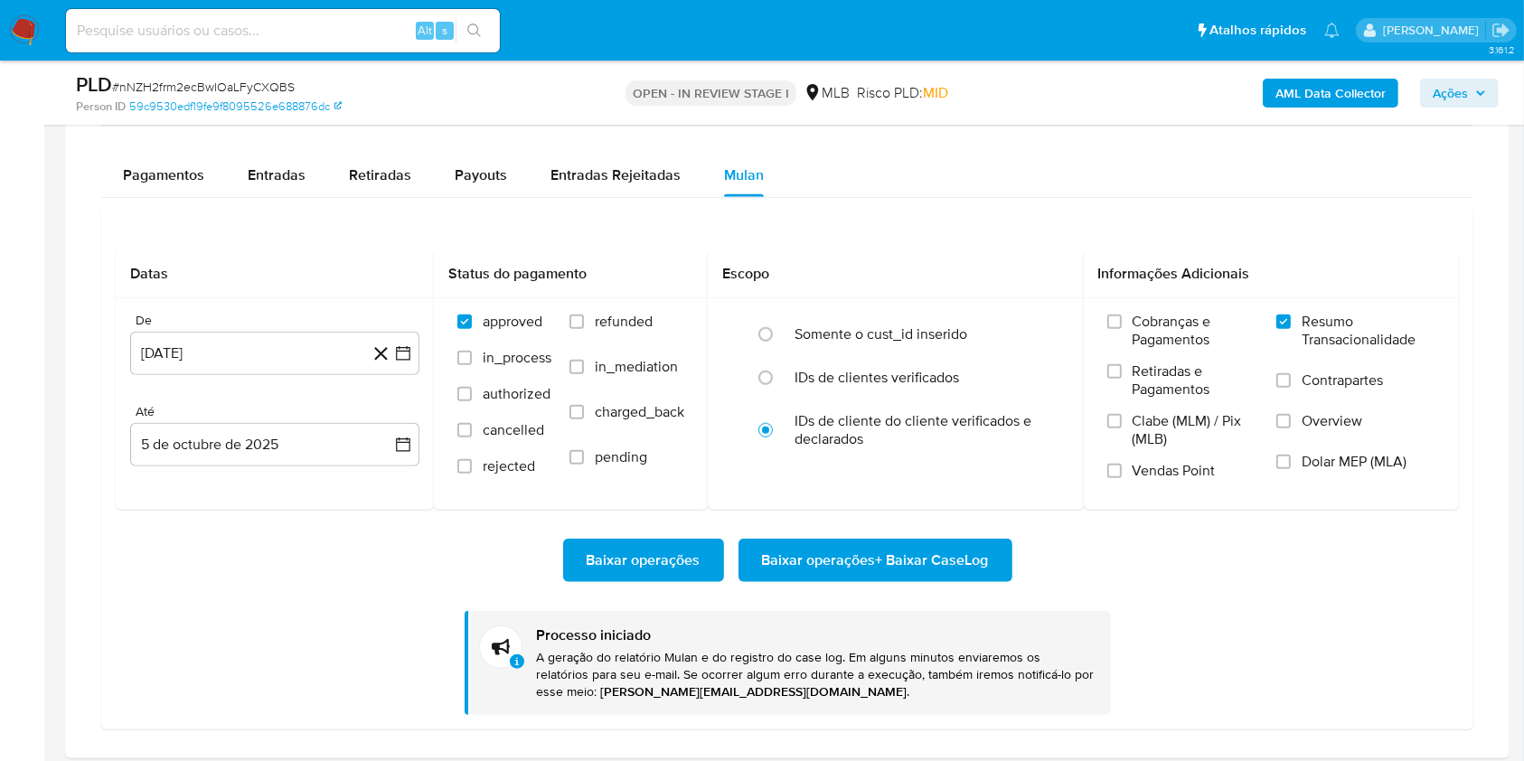
scroll to position [937, 0]
drag, startPoint x: 0, startPoint y: 0, endPoint x: 246, endPoint y: 89, distance: 261.3
click at [246, 89] on span "# nNZH2frm2ecBwIOaLFyCXQBS" at bounding box center [203, 87] width 183 height 18
copy span "nNZH2frm2ecBwIOaLFyCXQBS"
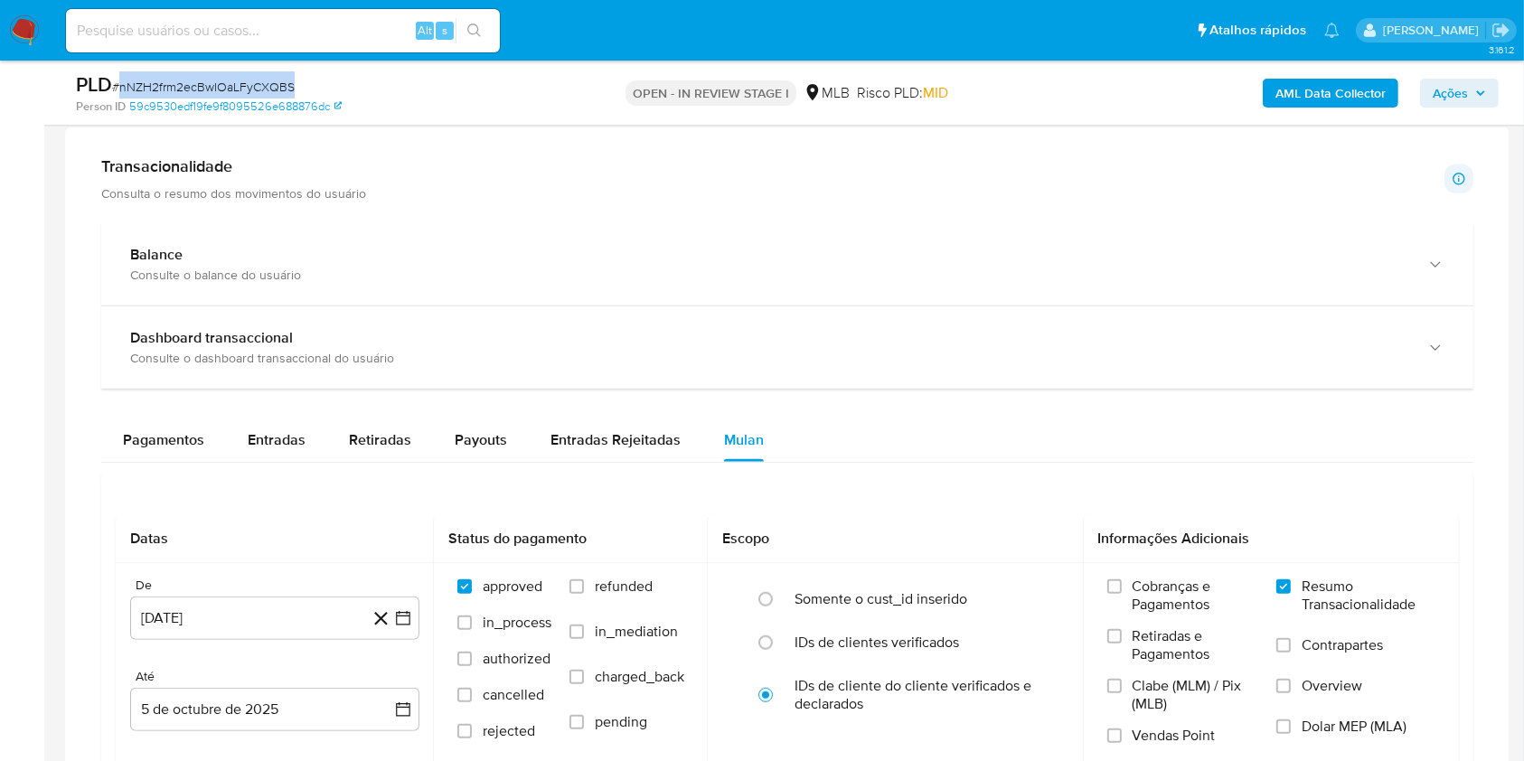
scroll to position [1323, 0]
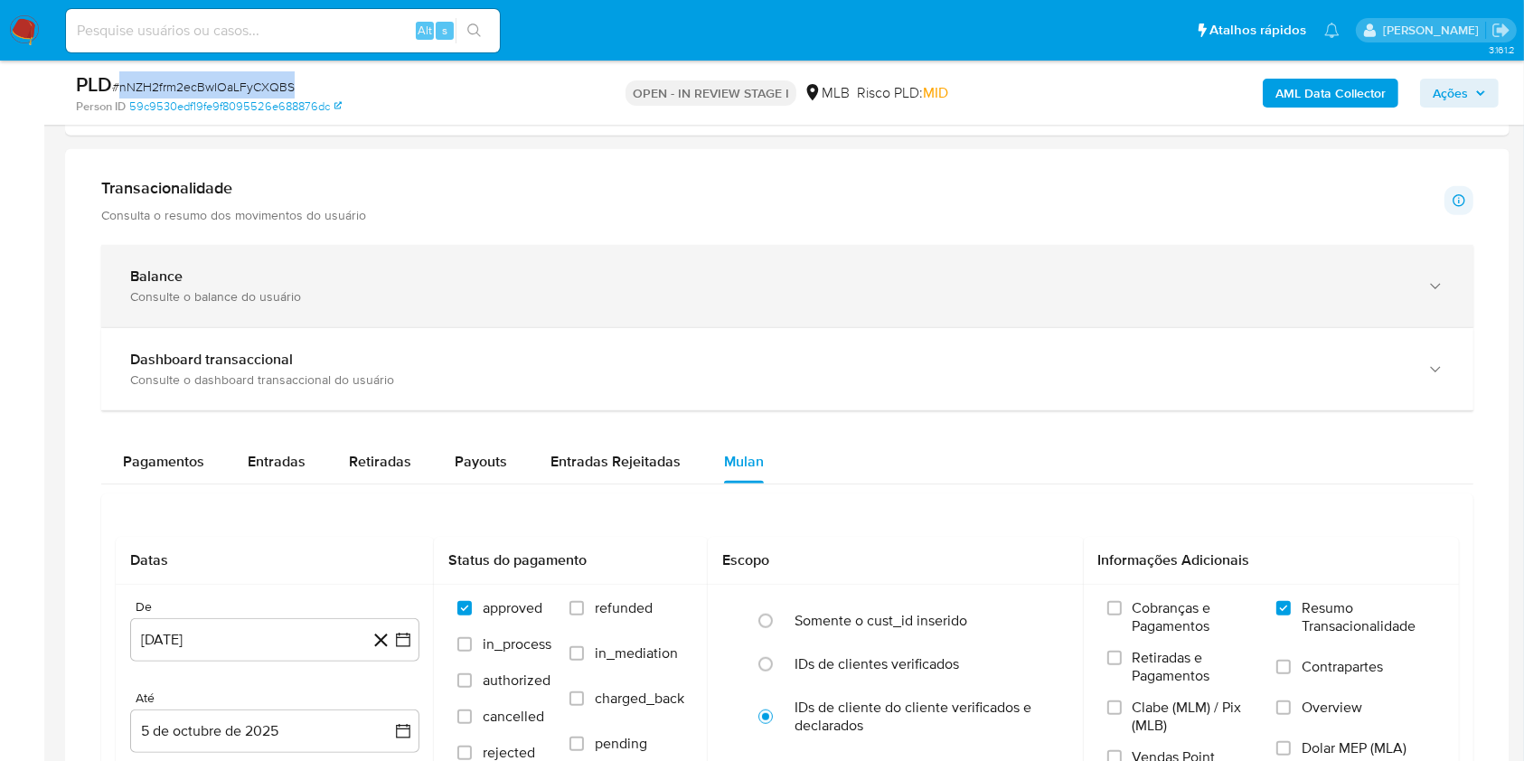
click at [269, 292] on div "Consulte o balance do usuário" at bounding box center [769, 296] width 1278 height 16
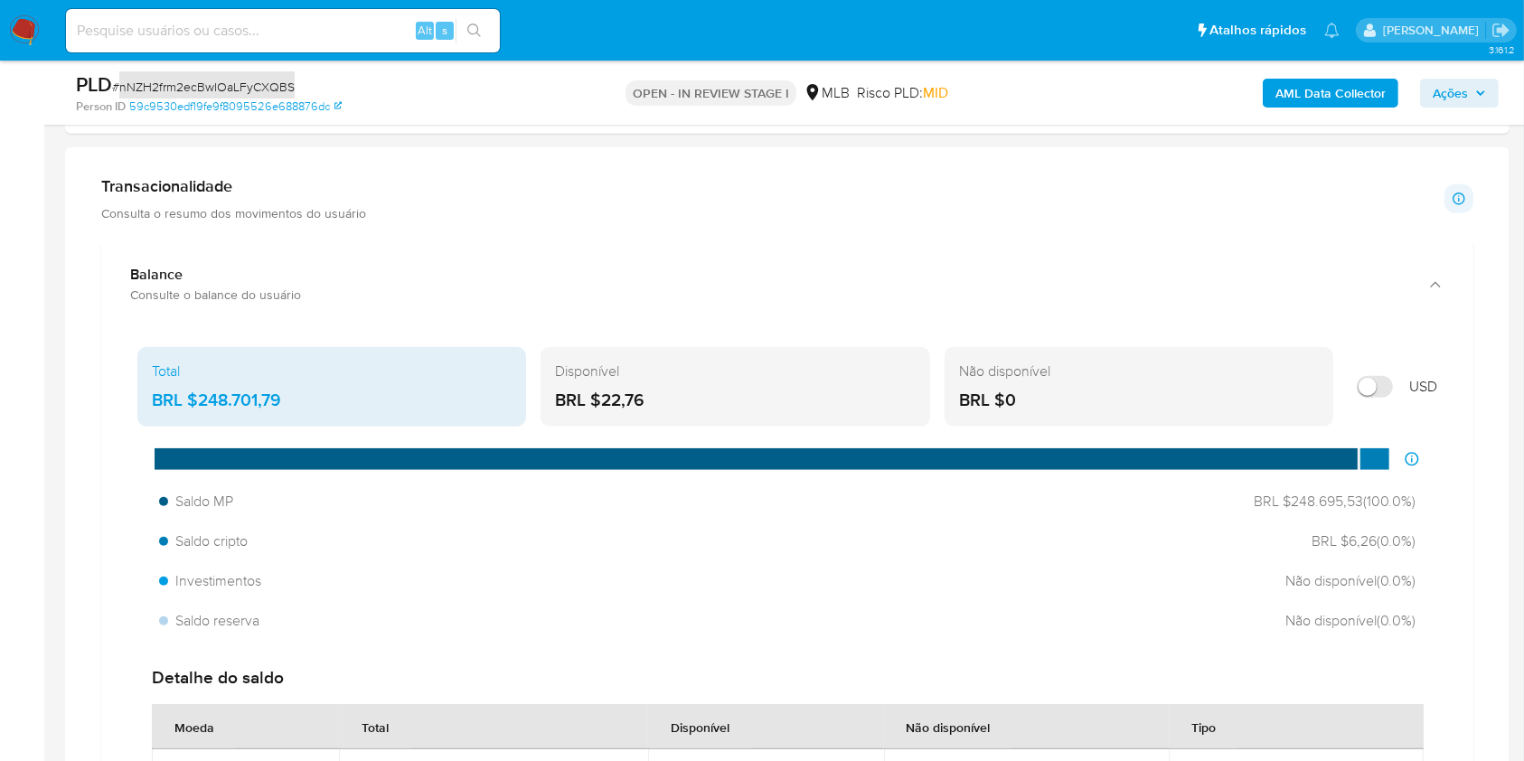
scroll to position [1446, 0]
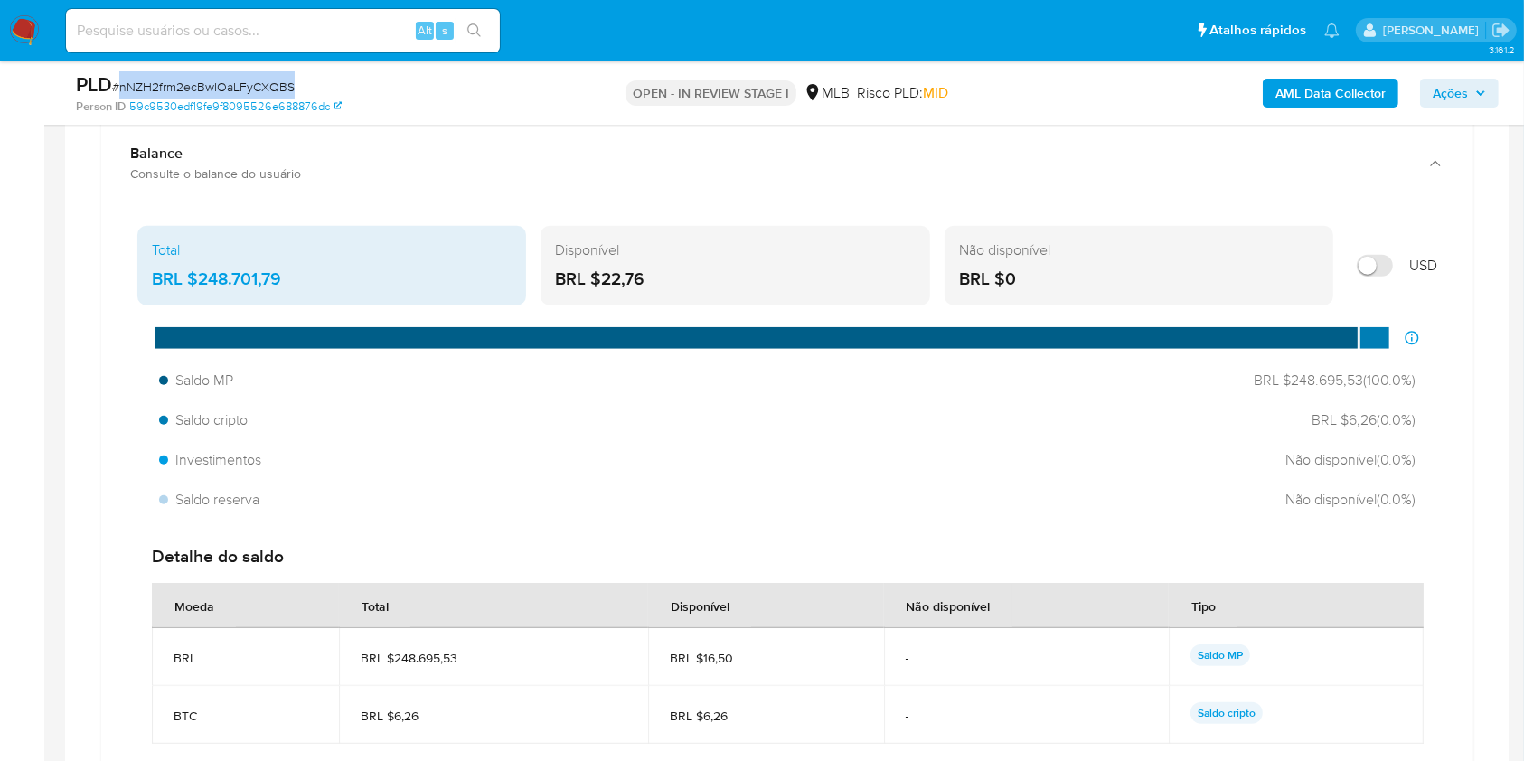
click at [0, 554] on aside "Bandeja Painel Screening Pesquisa em Listas Watchlist Ferramentas Operações em …" at bounding box center [22, 466] width 44 height 3825
click at [253, 277] on div "BRL $248.701,79" at bounding box center [332, 279] width 360 height 23
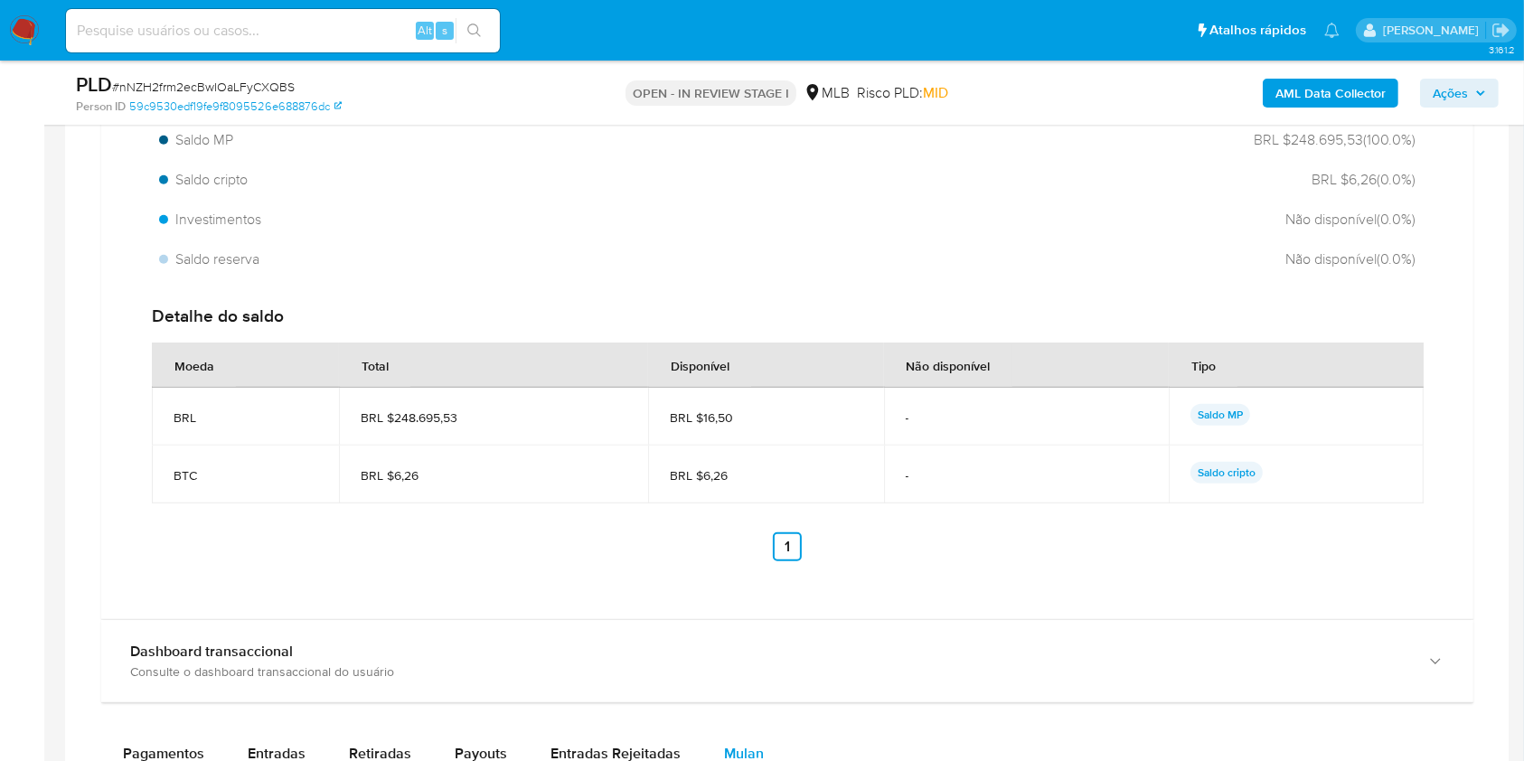
scroll to position [1928, 0]
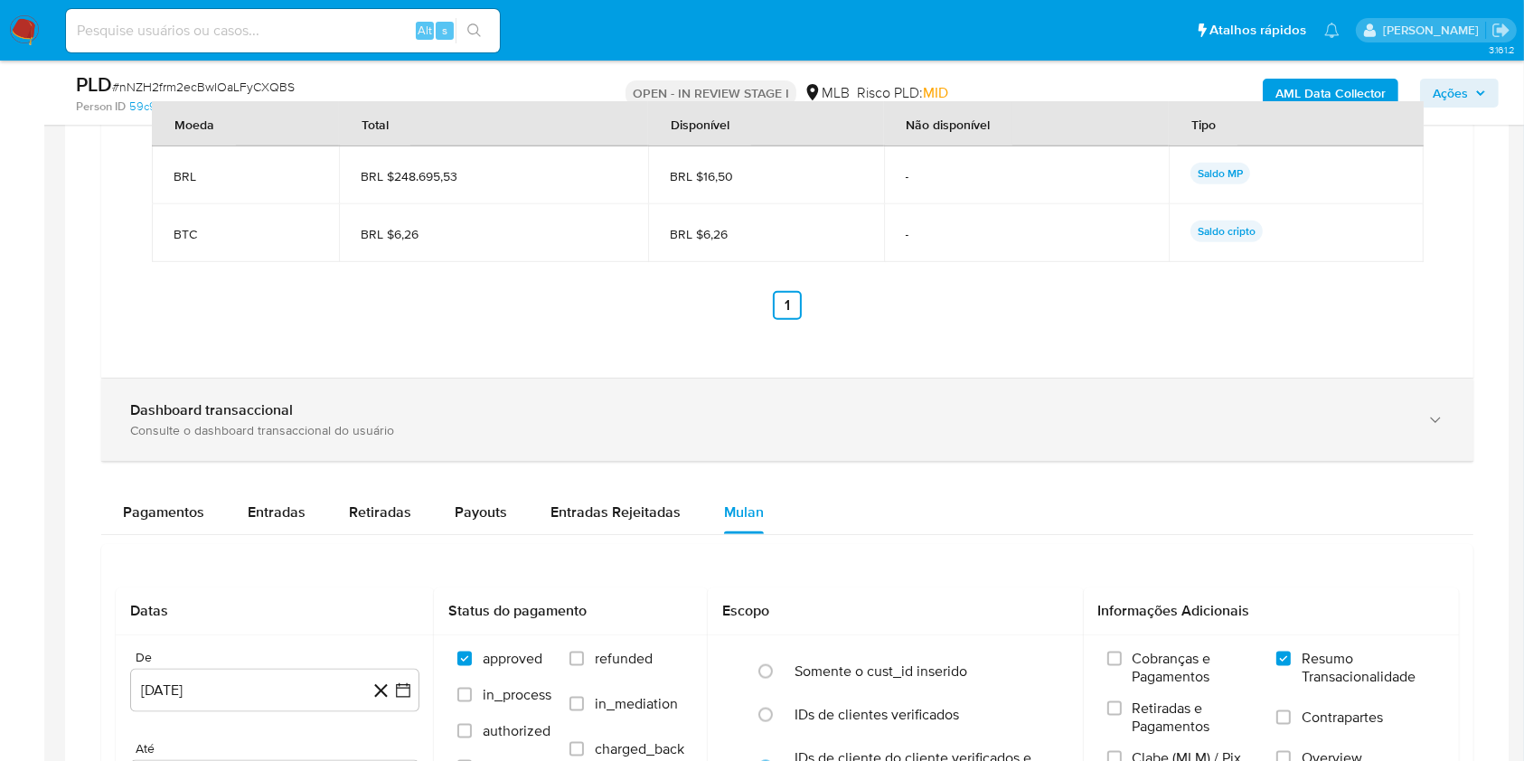
click at [234, 427] on div "Consulte o dashboard transaccional do usuário" at bounding box center [769, 430] width 1278 height 16
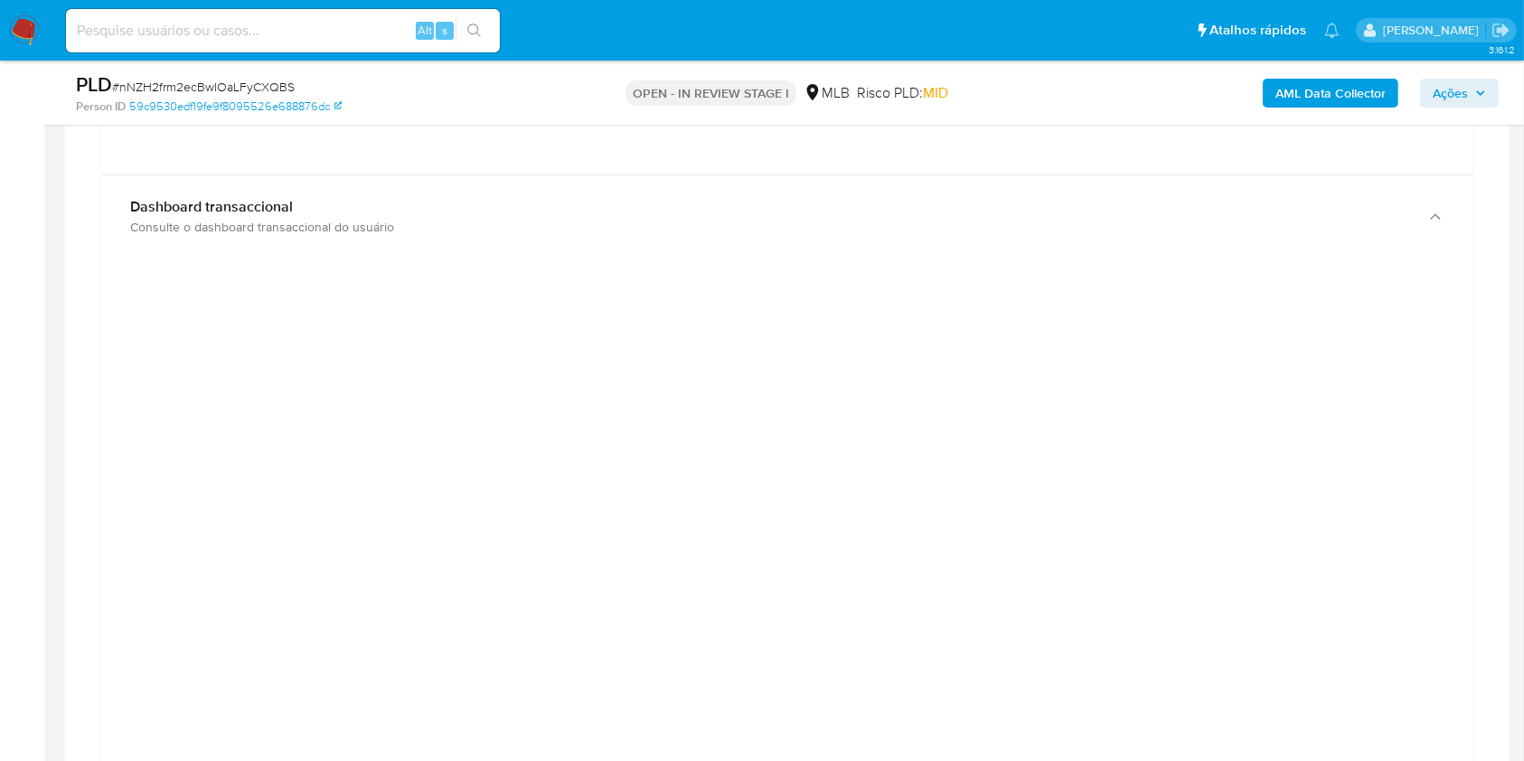
scroll to position [2169, 0]
click at [150, 343] on div at bounding box center [787, 640] width 1343 height 813
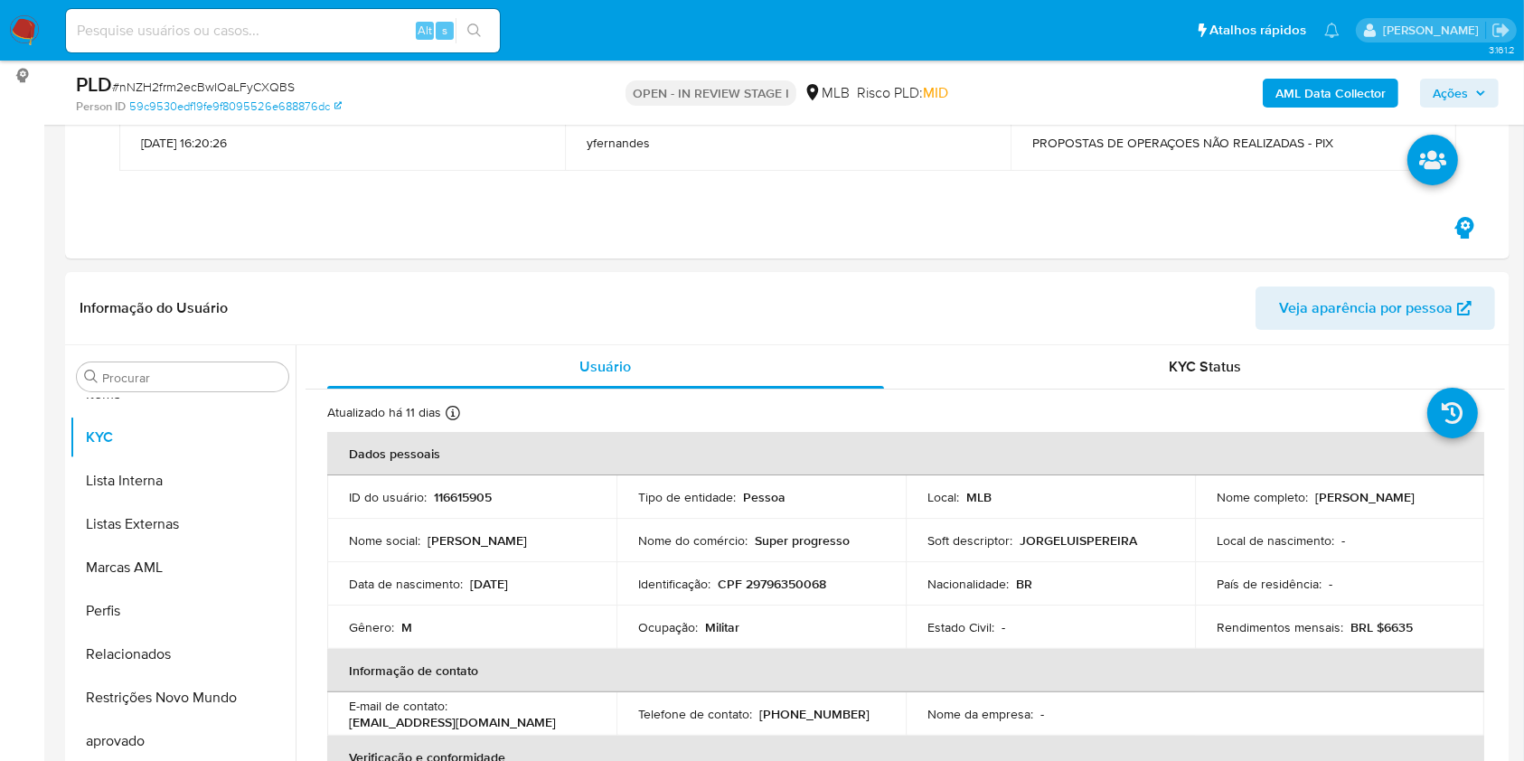
scroll to position [362, 0]
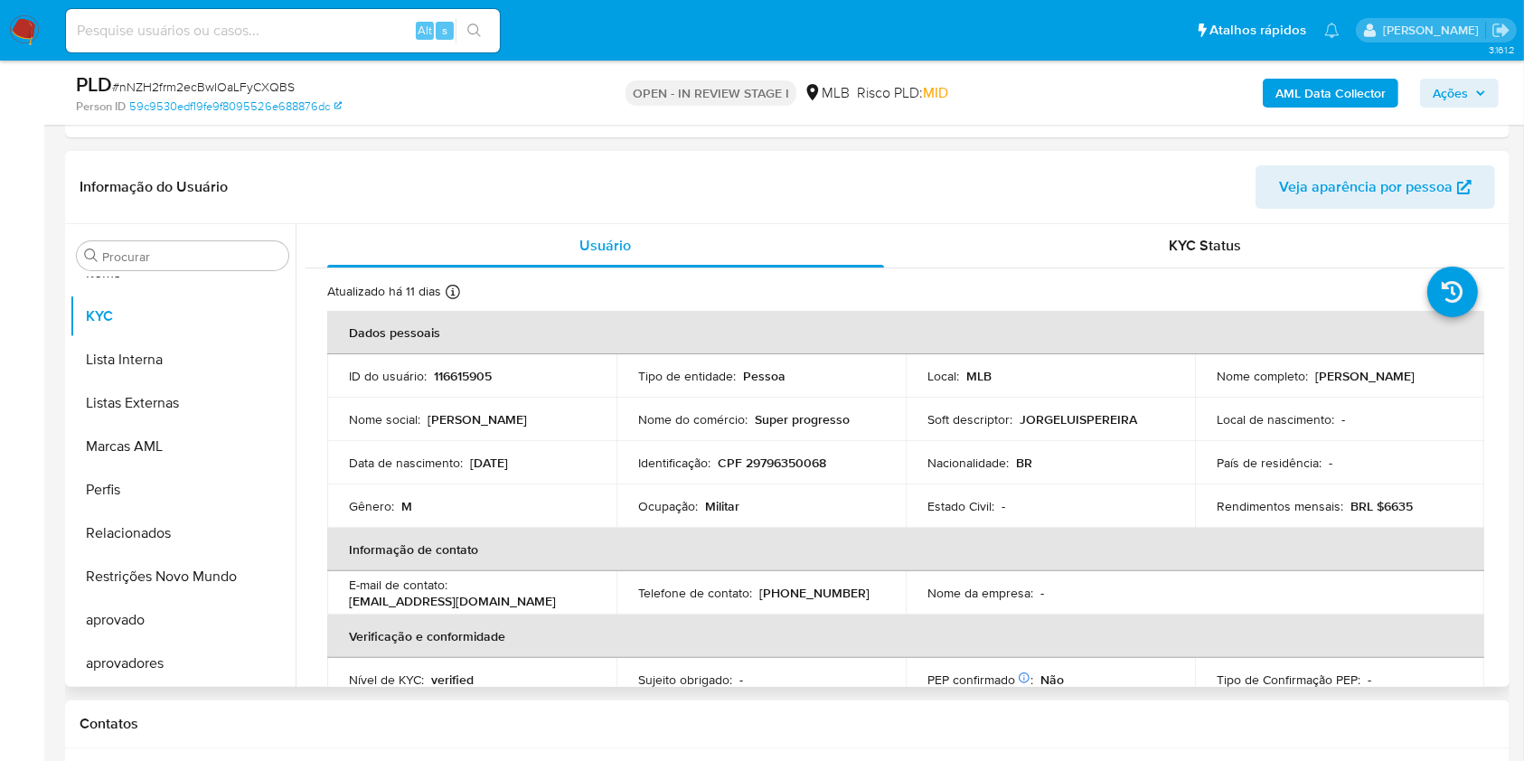
click at [200, 233] on div "Procurar Adiantamentos de Dinheiro Anexos CBT Cartões Contas Bancárias Dados Mo…" at bounding box center [183, 457] width 226 height 460
click at [173, 264] on input "Procurar" at bounding box center [191, 257] width 179 height 16
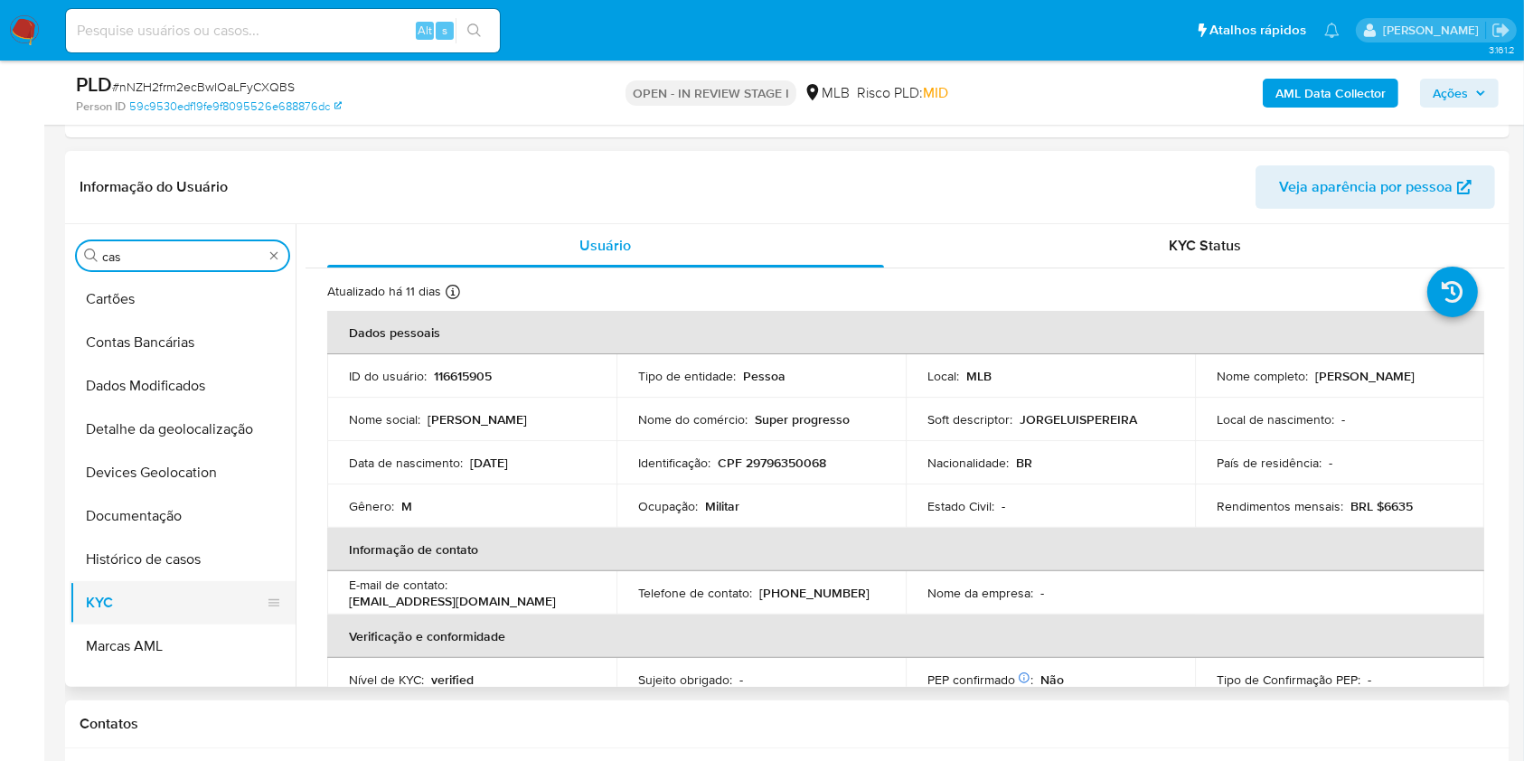
scroll to position [0, 0]
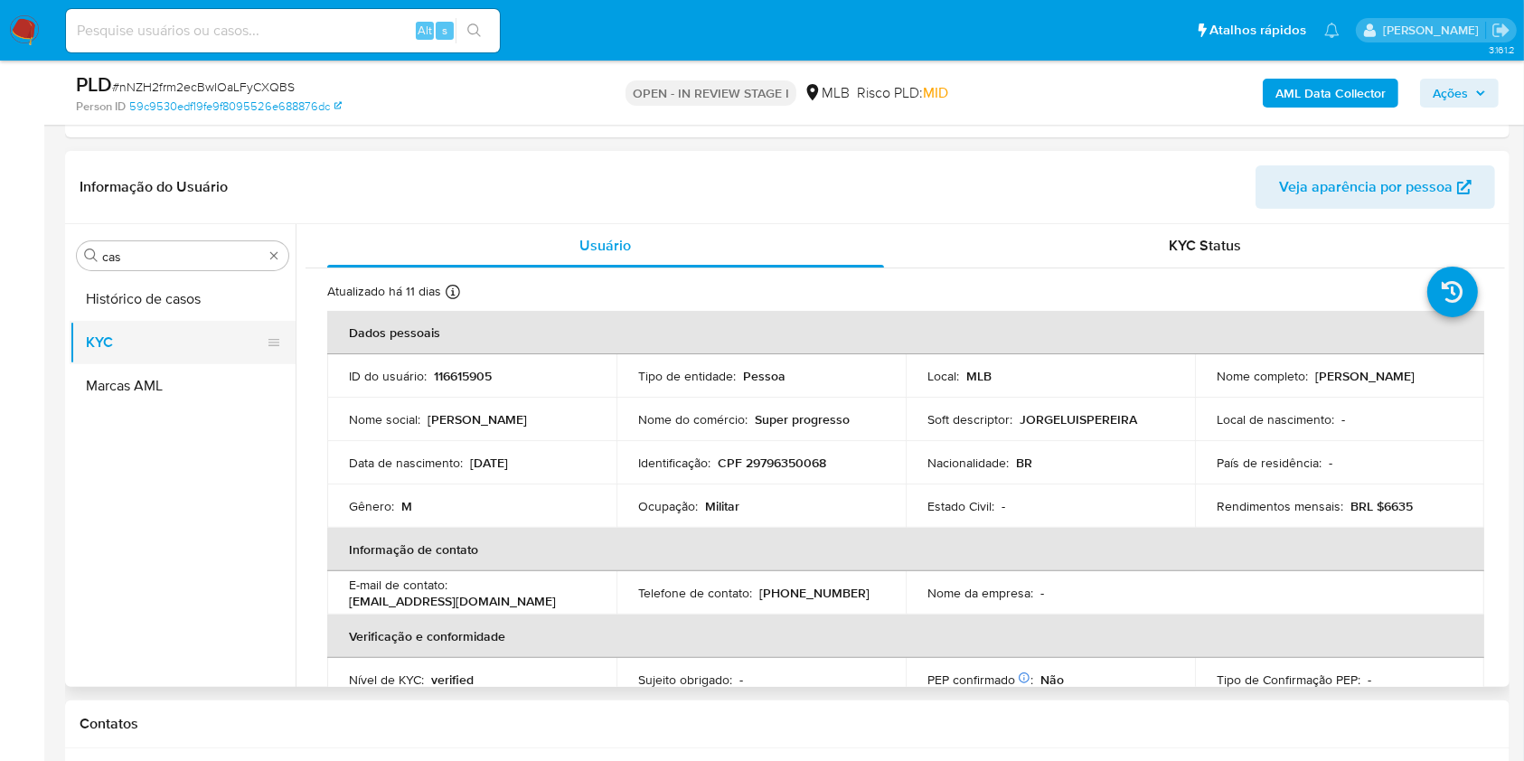
click at [180, 322] on button "KYC" at bounding box center [175, 342] width 211 height 43
click at [185, 291] on button "Histórico de casos" at bounding box center [175, 298] width 211 height 43
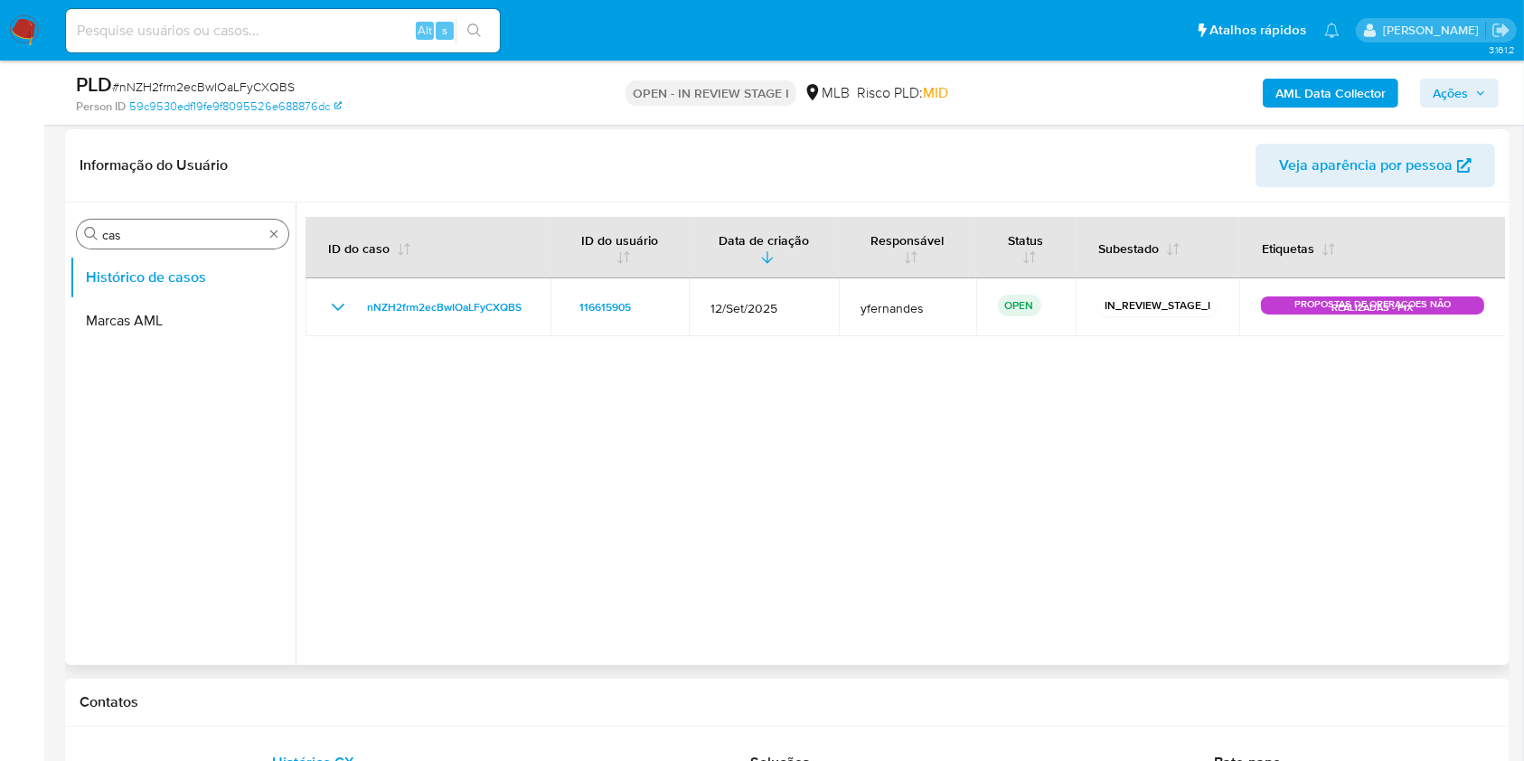
click at [146, 230] on input "cas" at bounding box center [182, 235] width 161 height 16
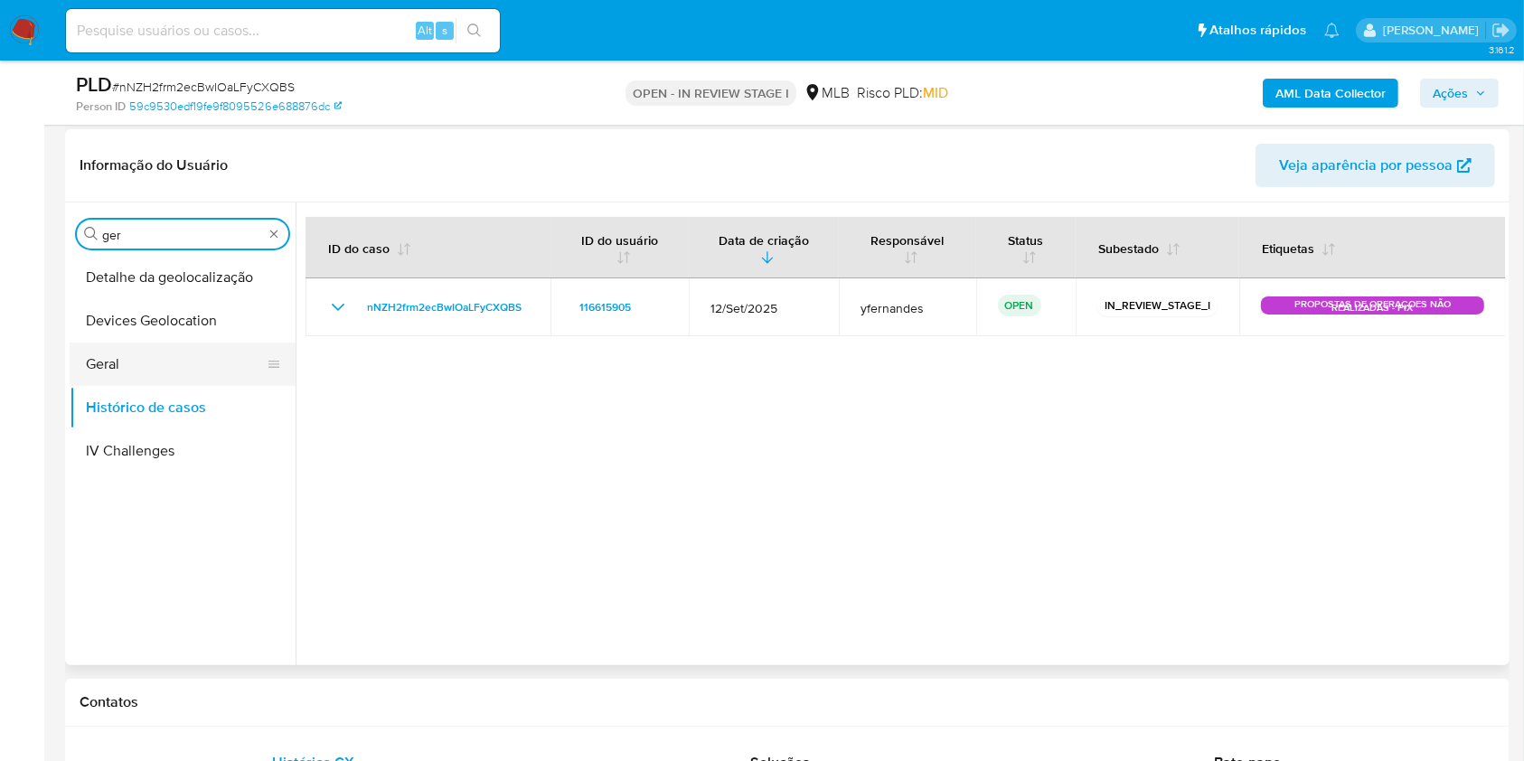
type input "ger"
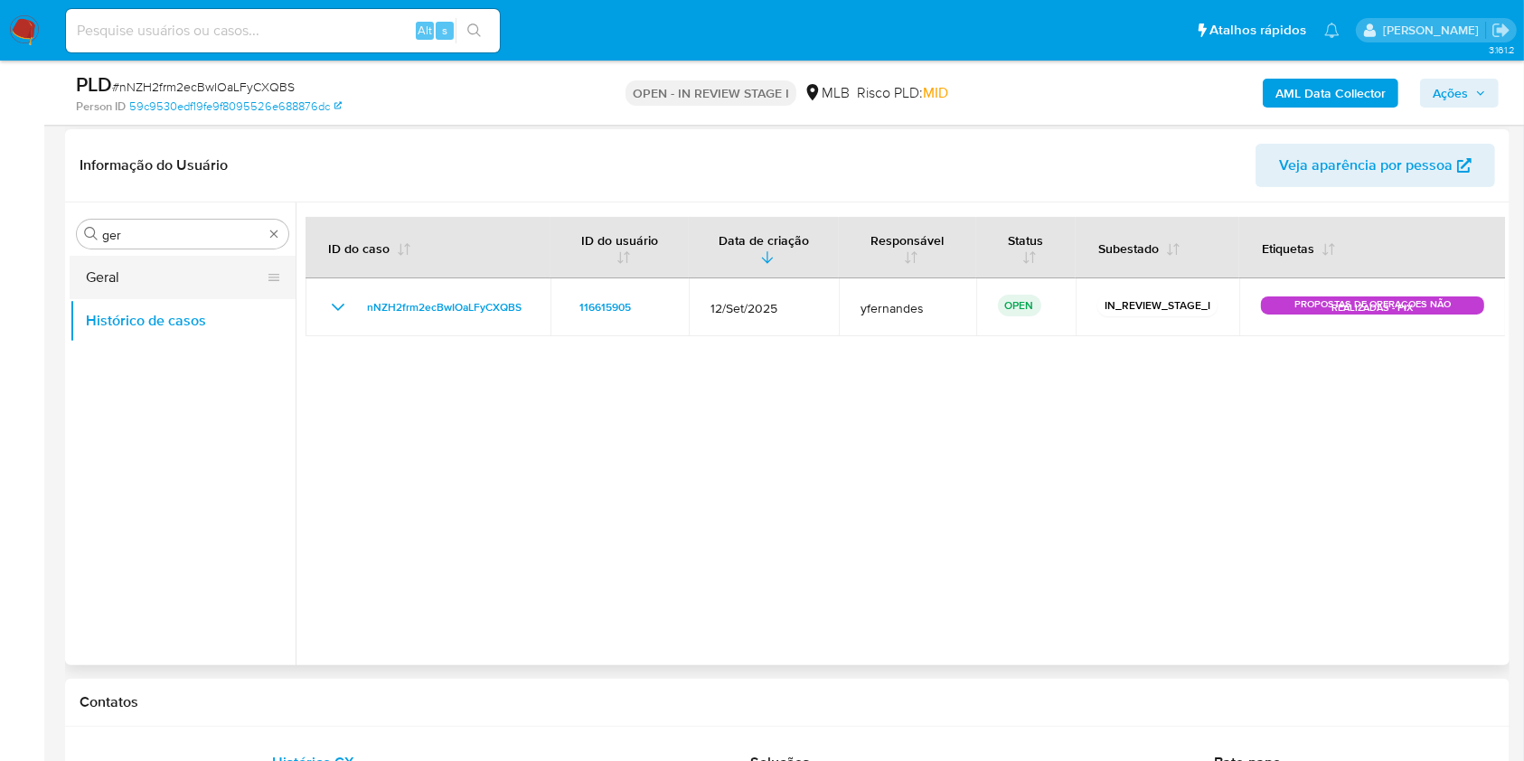
click at [120, 267] on button "Geral" at bounding box center [175, 277] width 211 height 43
click at [115, 291] on button "Geral" at bounding box center [175, 277] width 211 height 43
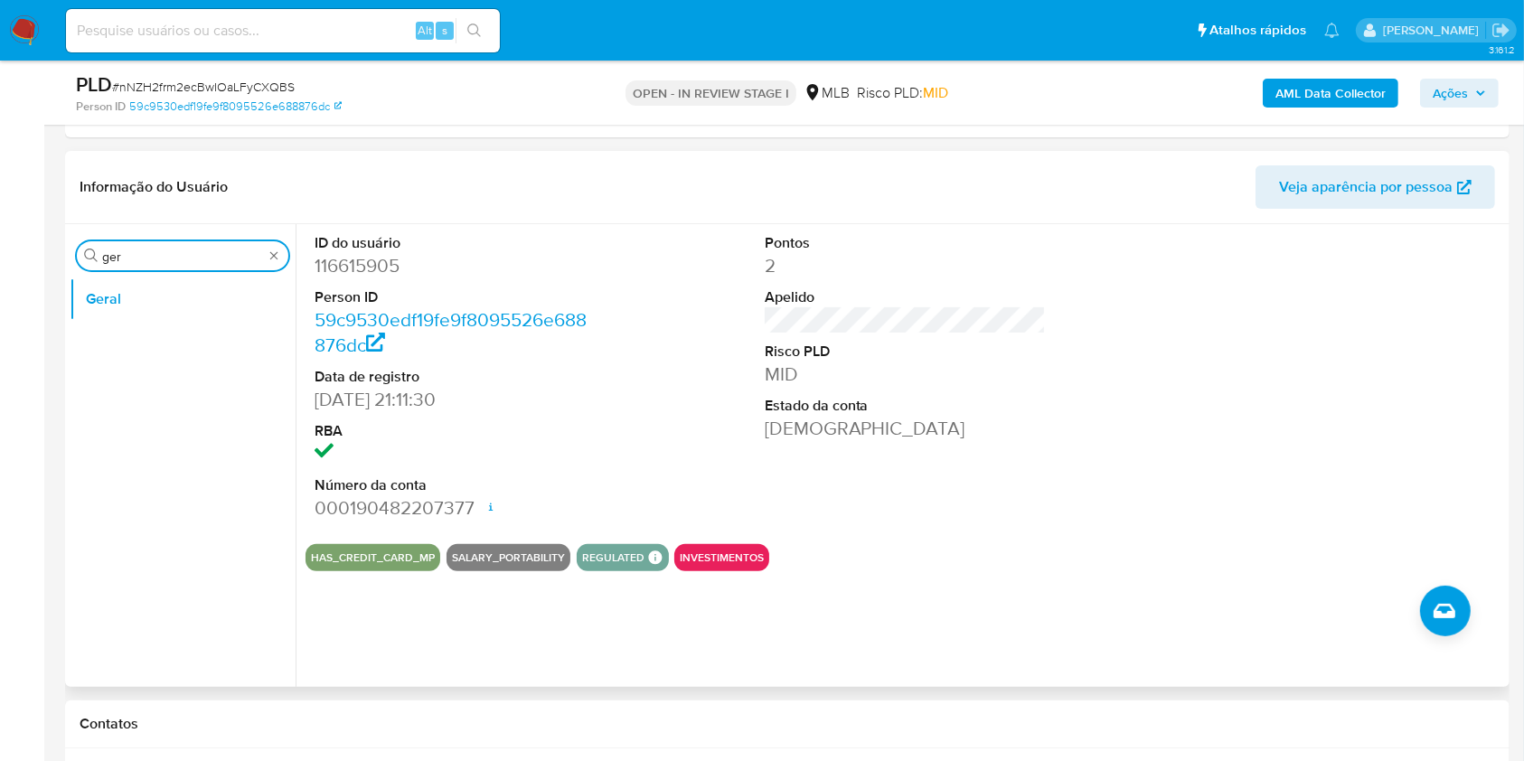
click at [191, 250] on input "ger" at bounding box center [182, 257] width 161 height 16
type input "ky"
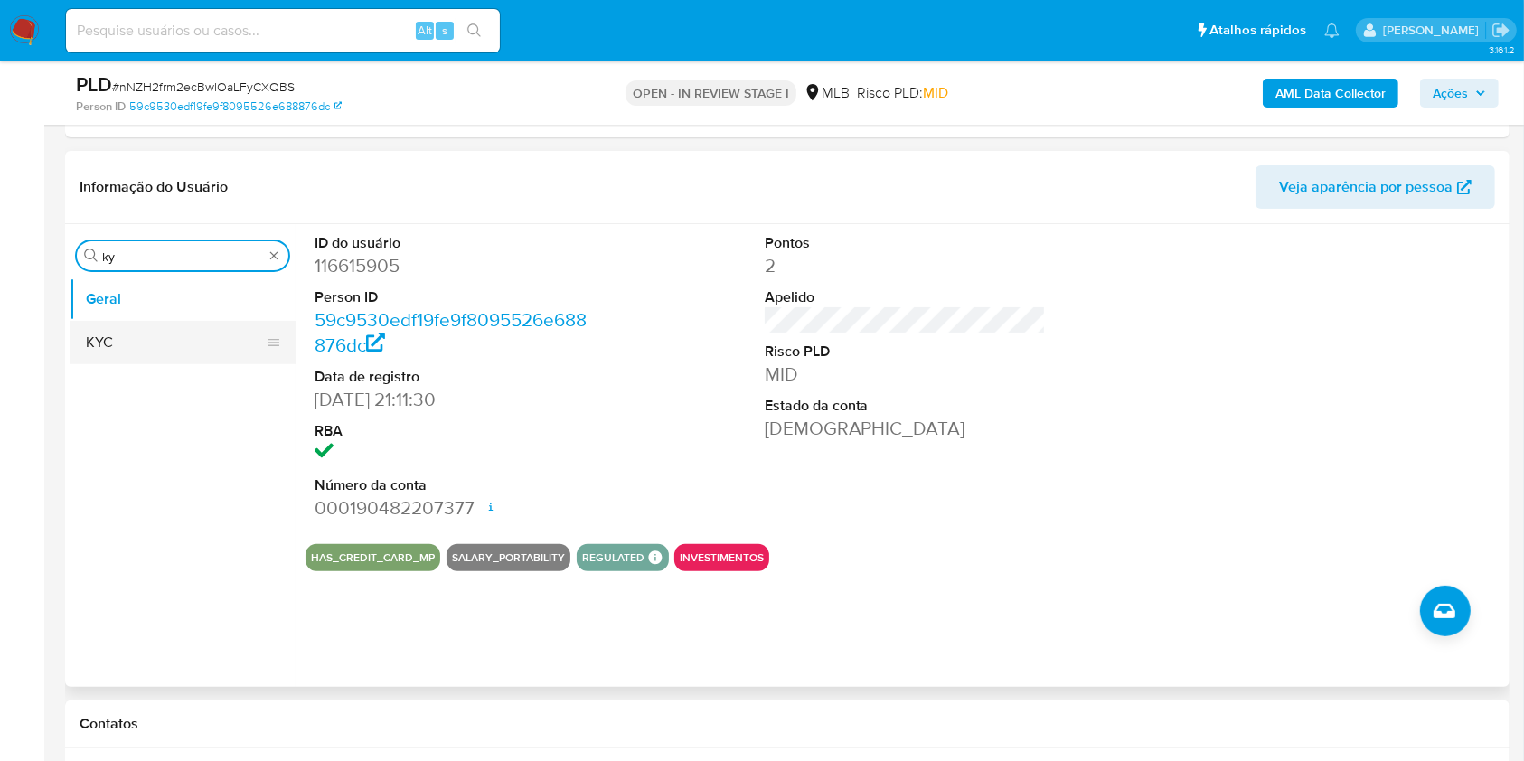
click at [159, 348] on button "KYC" at bounding box center [175, 342] width 211 height 43
click at [166, 346] on button "KYC" at bounding box center [183, 342] width 226 height 43
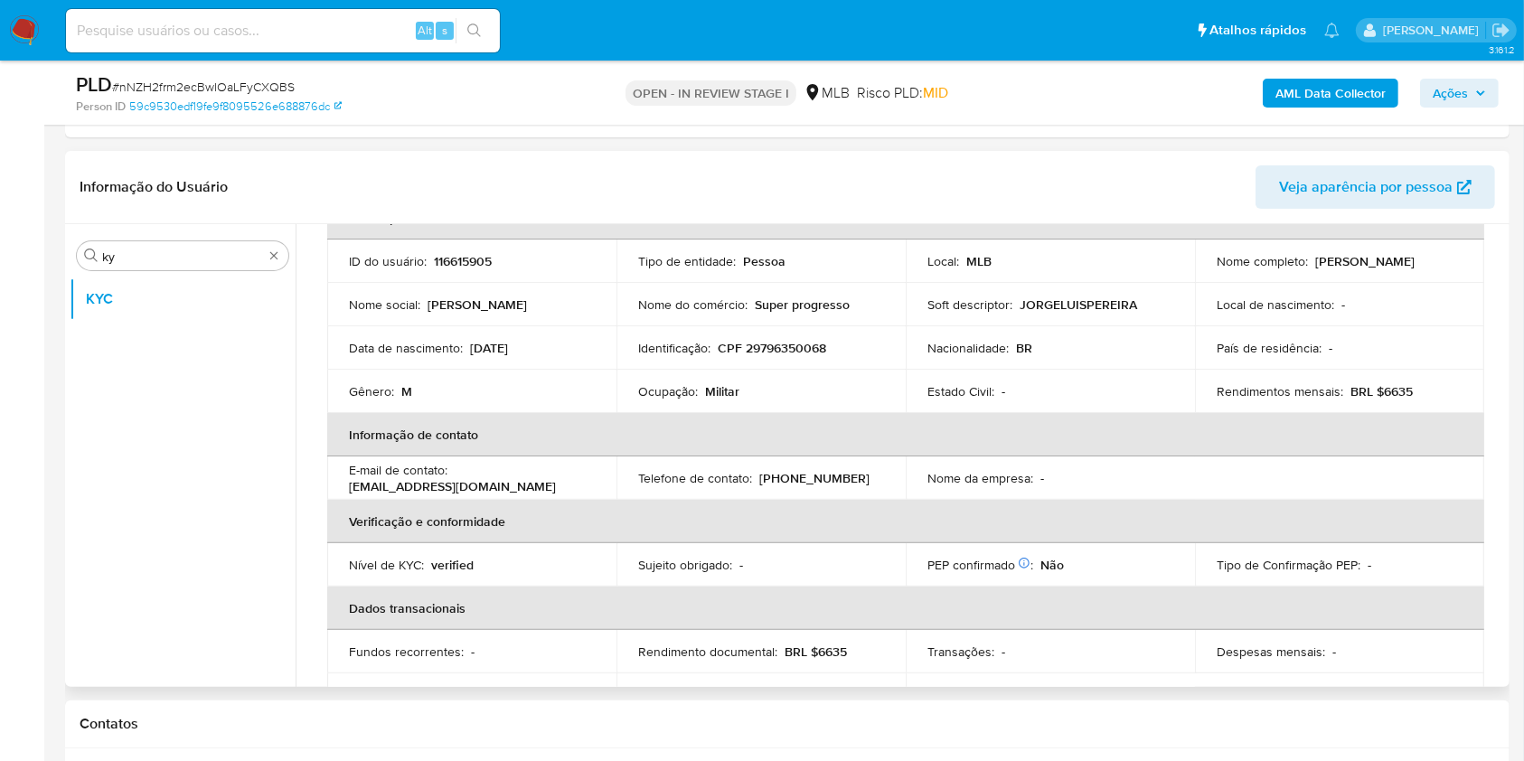
scroll to position [136, 0]
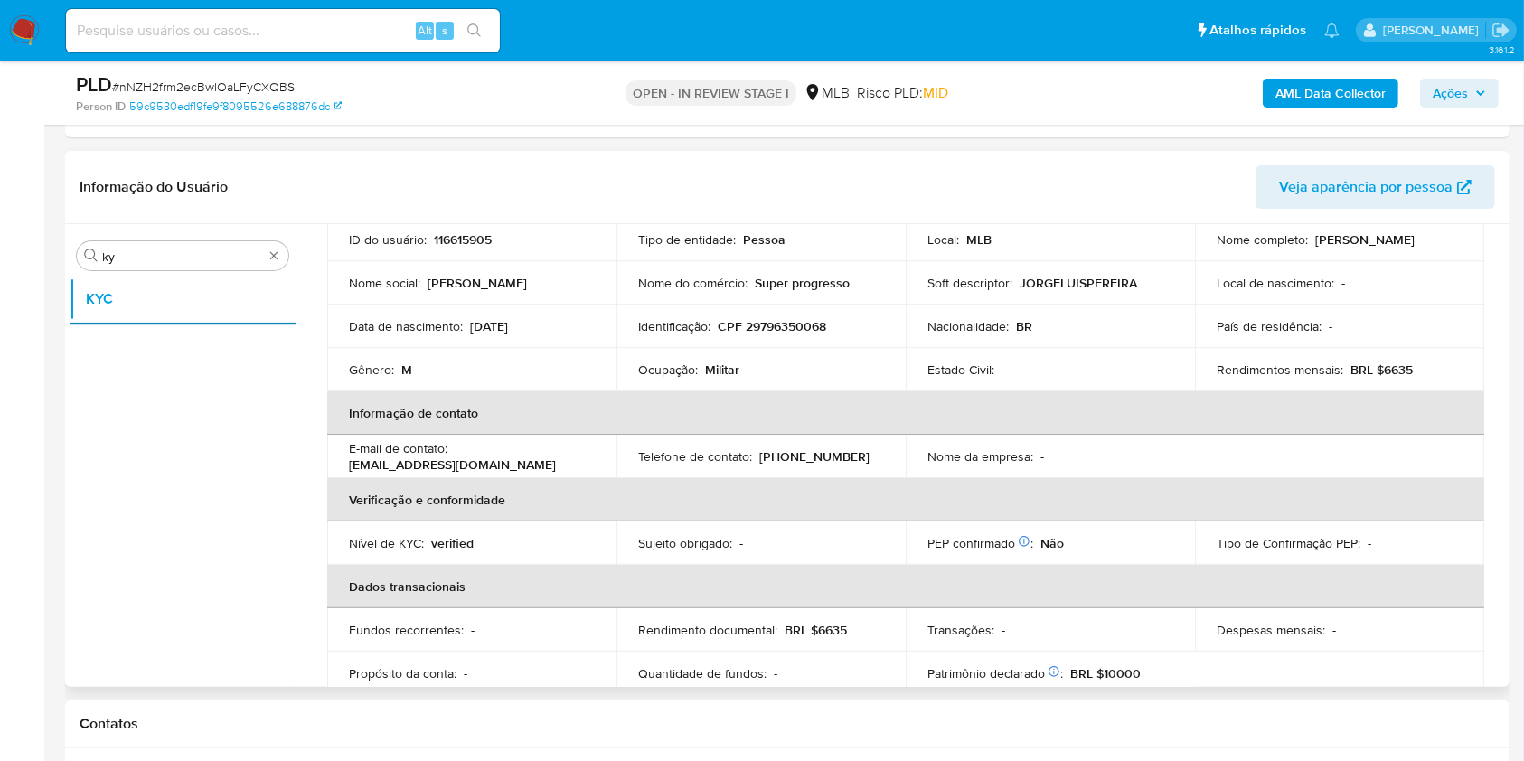
click at [700, 372] on div "Ocupação : Militar" at bounding box center [761, 370] width 246 height 16
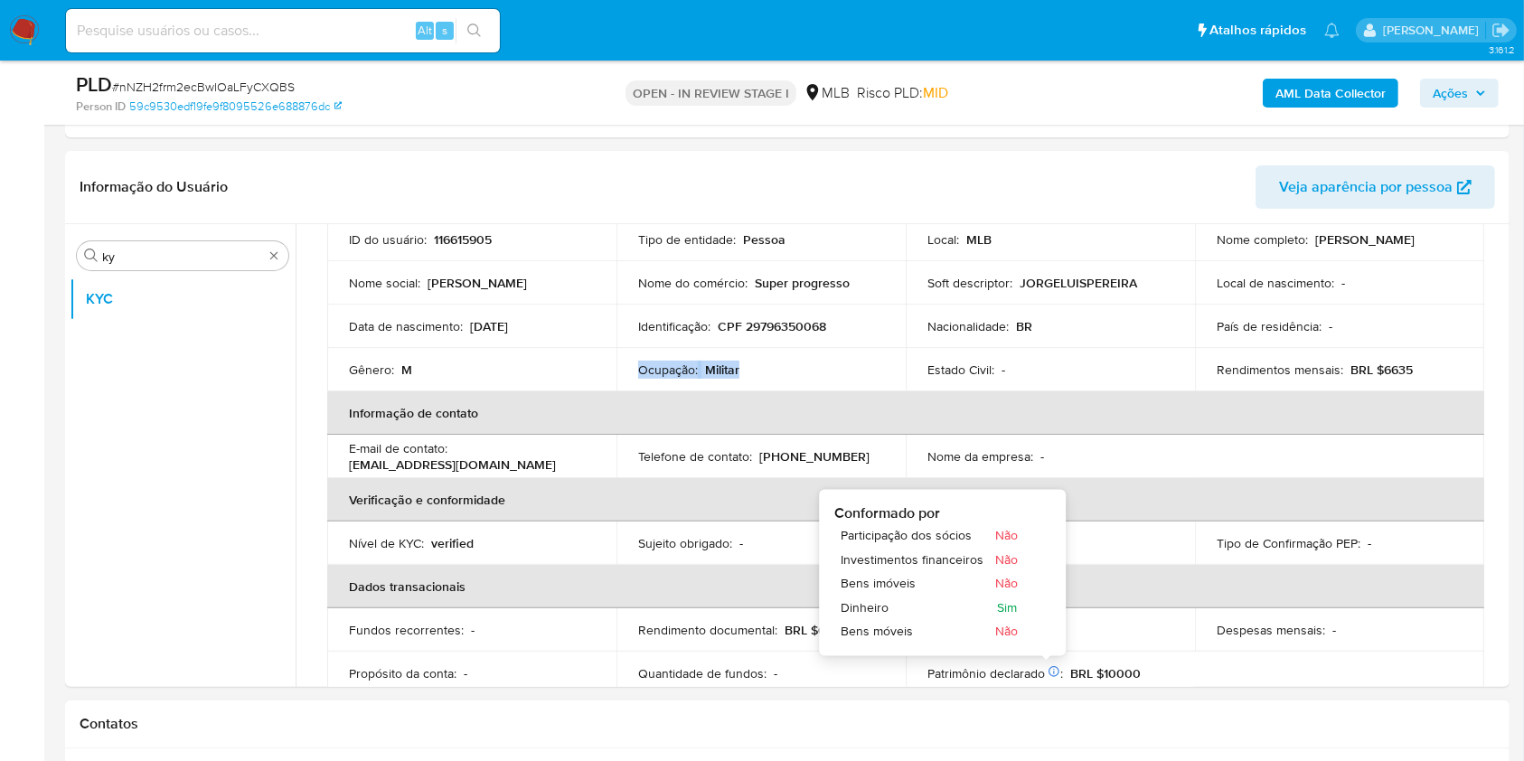
copy div "Ocupação : Militar"
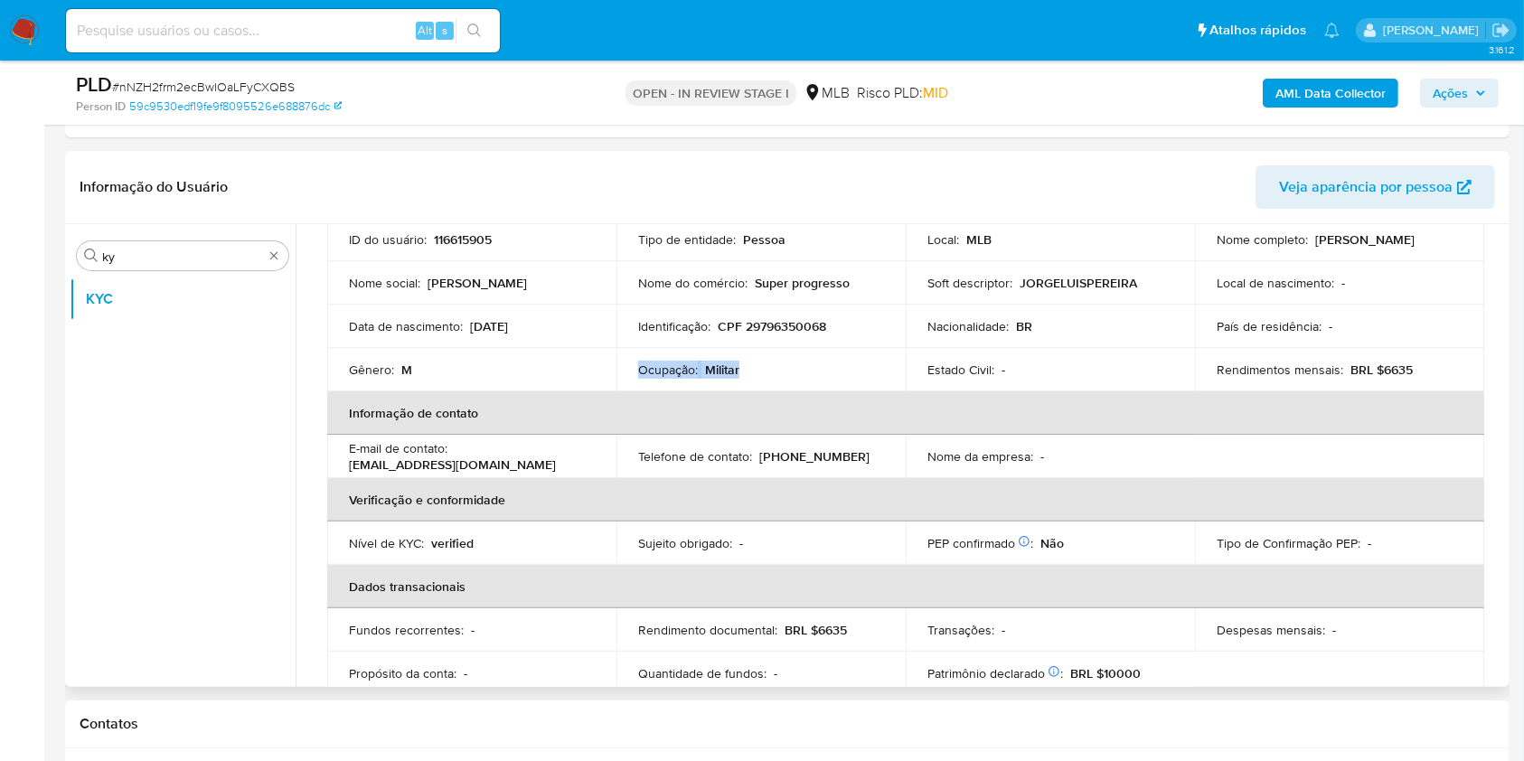
drag, startPoint x: 803, startPoint y: 343, endPoint x: 1245, endPoint y: 333, distance: 442.1
click at [803, 343] on td "Identificação : CPF 29796350068" at bounding box center [760, 326] width 289 height 43
click at [1395, 370] on p "BRL $6635" at bounding box center [1381, 370] width 62 height 16
copy p "6635"
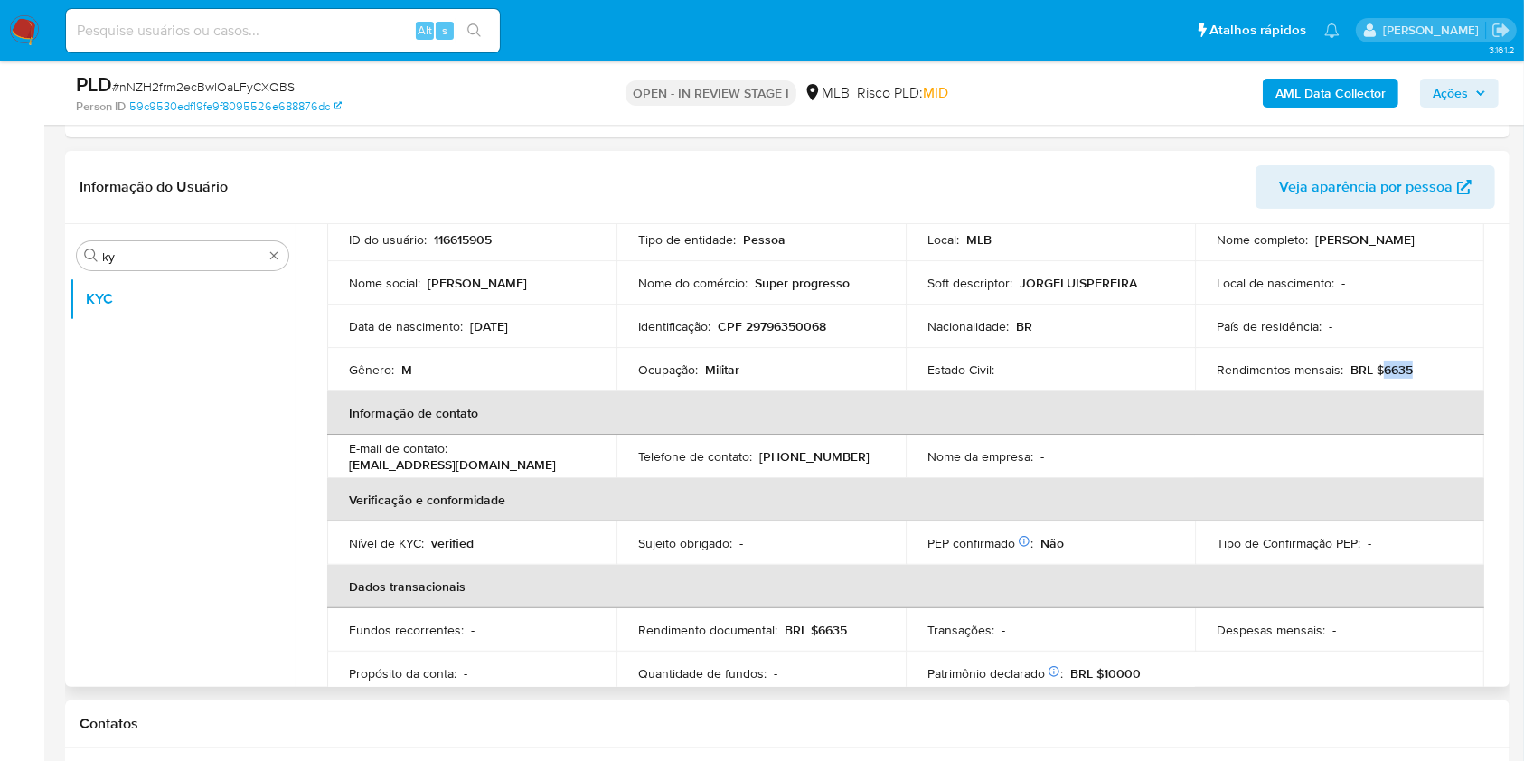
click at [743, 388] on td "Ocupação : Militar" at bounding box center [760, 369] width 289 height 43
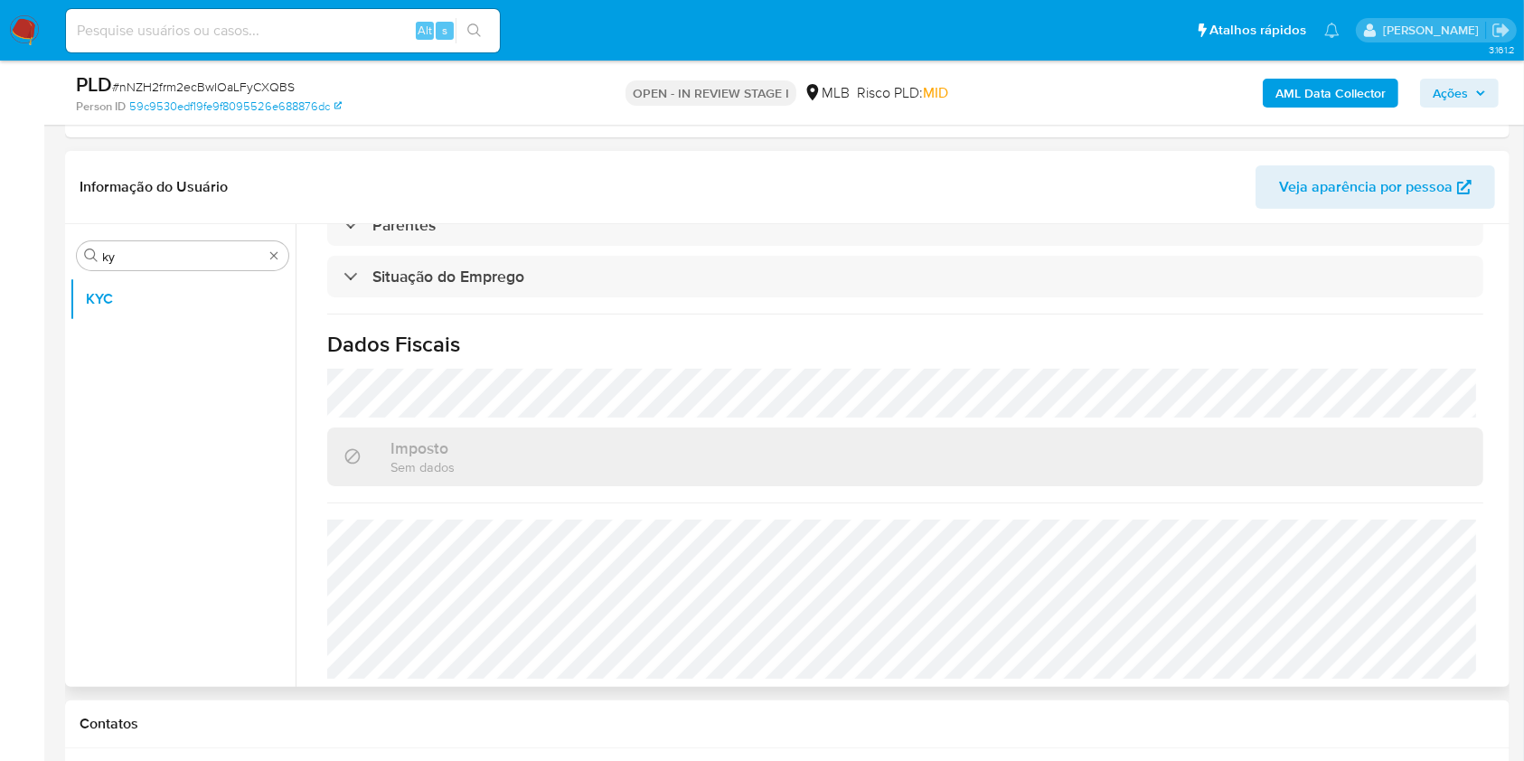
scroll to position [768, 0]
click at [165, 252] on input "ky" at bounding box center [182, 257] width 161 height 16
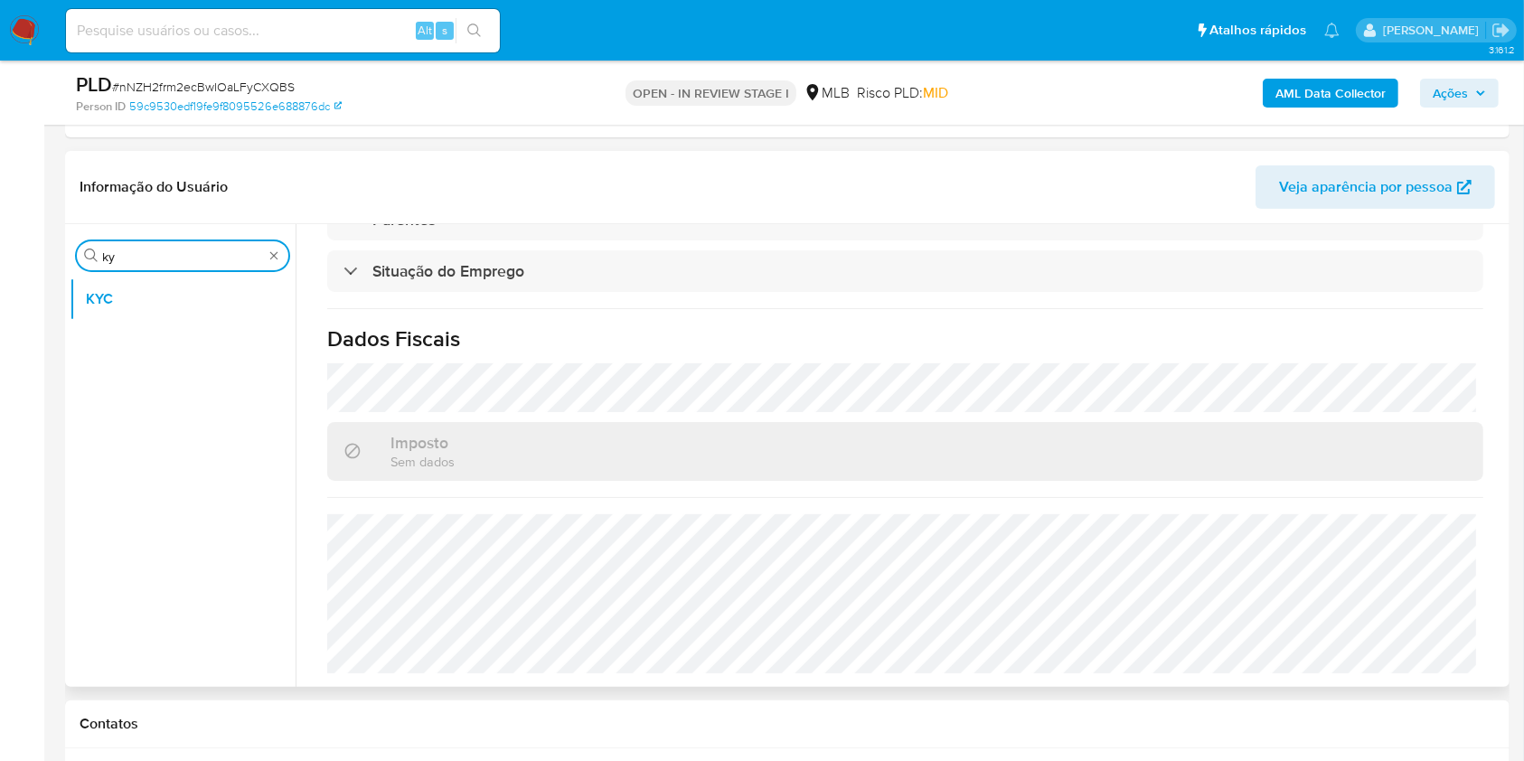
click at [165, 252] on input "ky" at bounding box center [182, 257] width 161 height 16
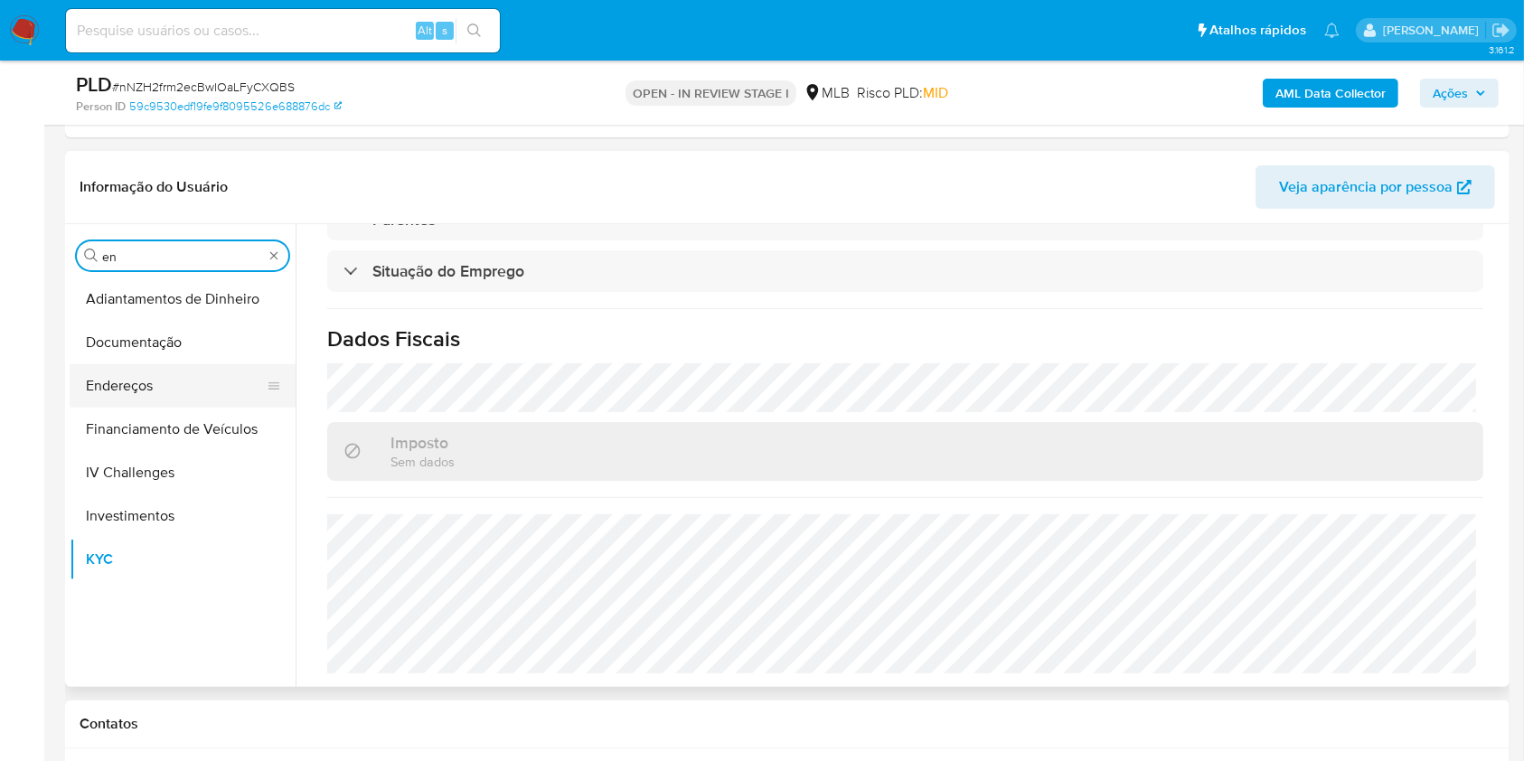
type input "en"
click at [116, 382] on button "Endereços" at bounding box center [175, 385] width 211 height 43
click at [190, 364] on button "Endereços" at bounding box center [175, 385] width 211 height 43
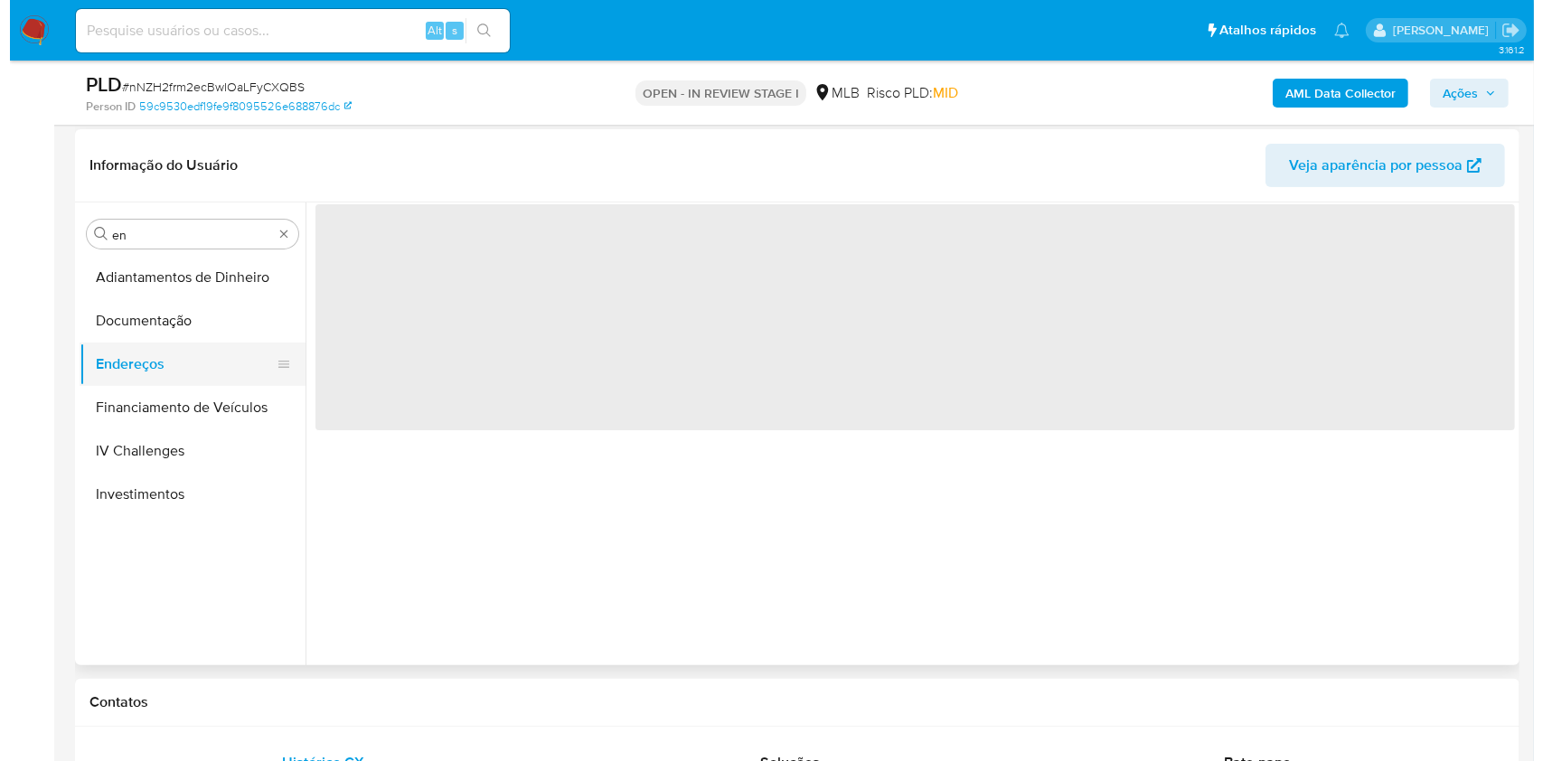
scroll to position [0, 0]
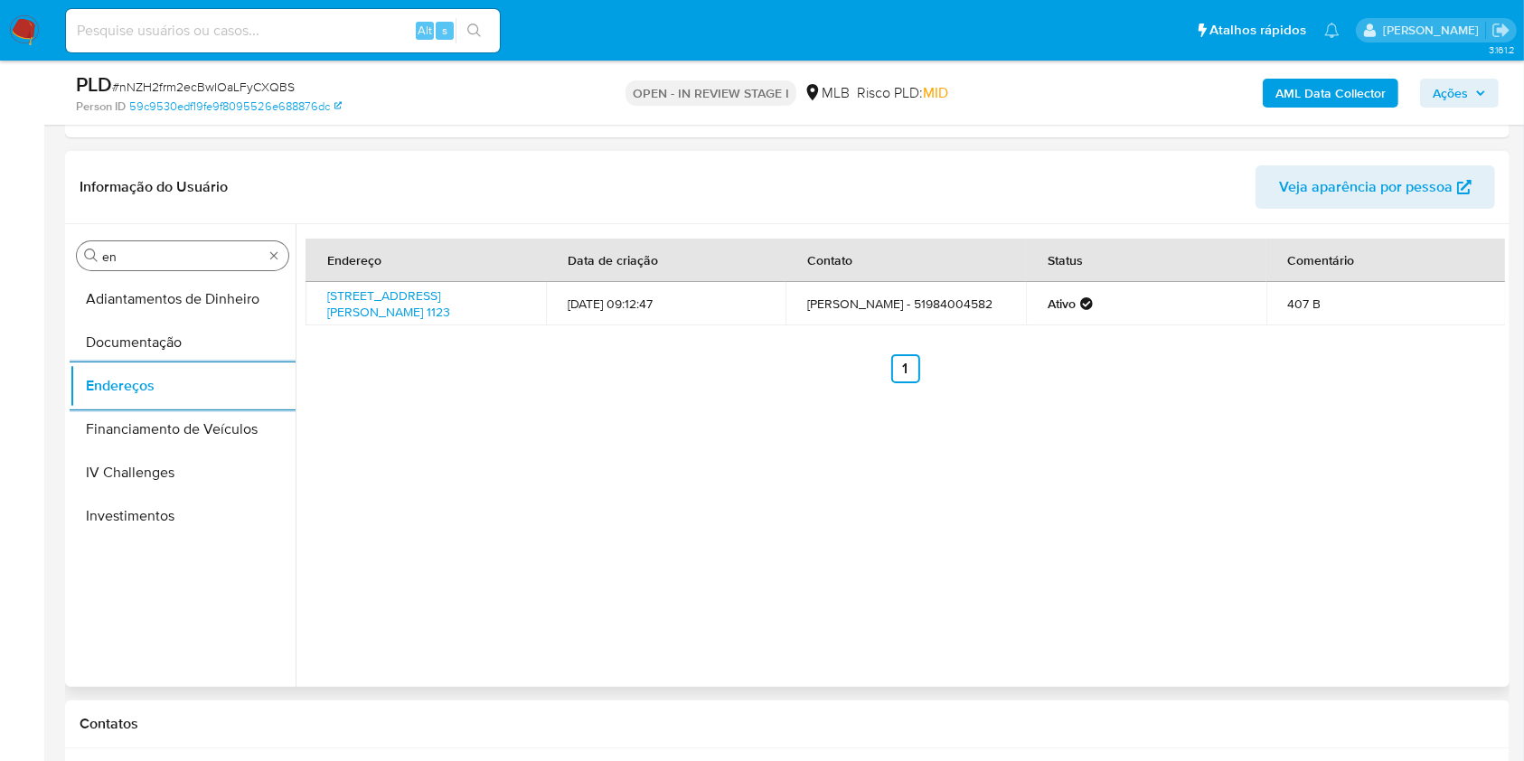
click at [118, 263] on input "en" at bounding box center [182, 257] width 161 height 16
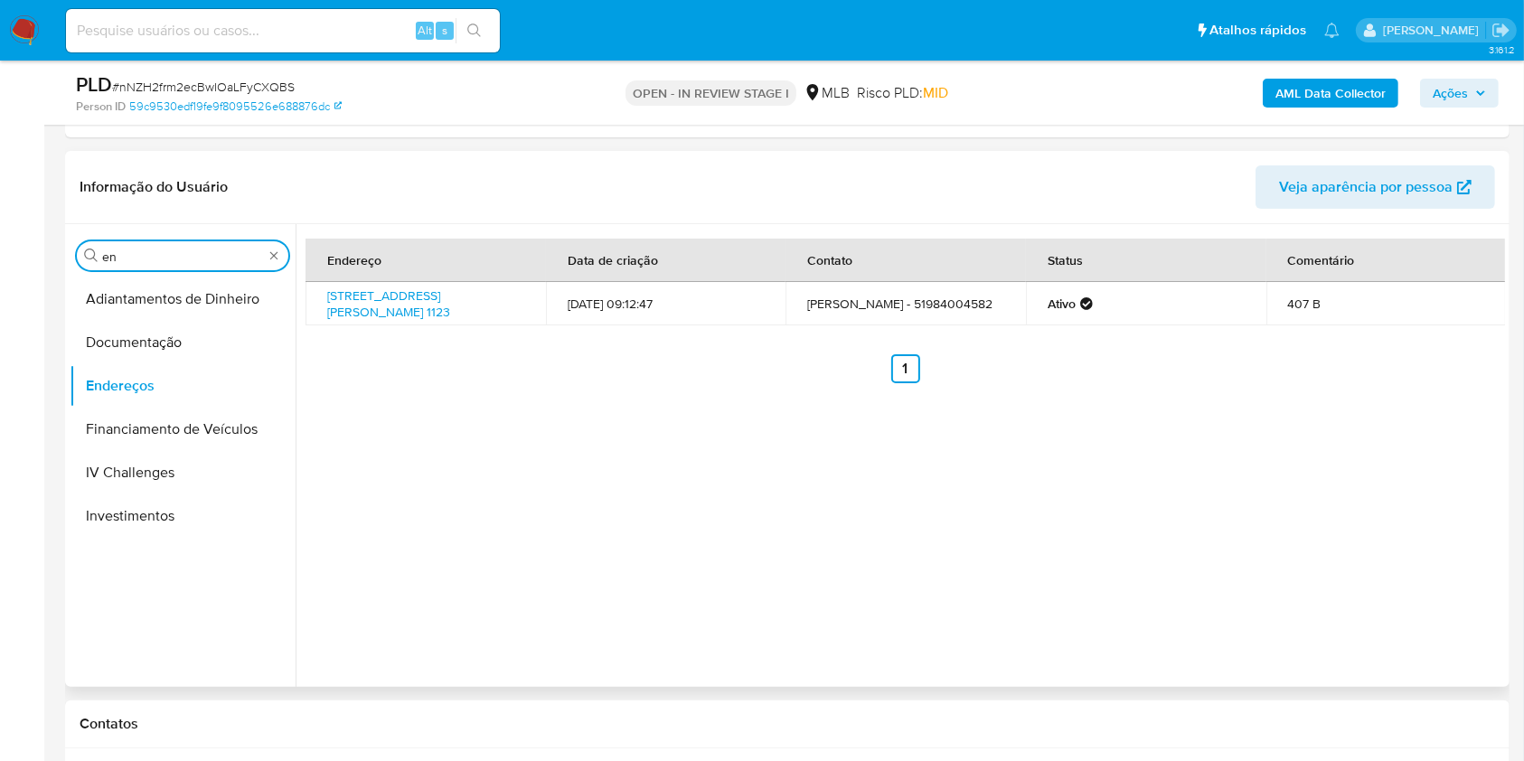
click at [118, 263] on input "en" at bounding box center [182, 257] width 161 height 16
type input "ge"
click at [154, 333] on button "Devices Geolocation" at bounding box center [175, 342] width 211 height 43
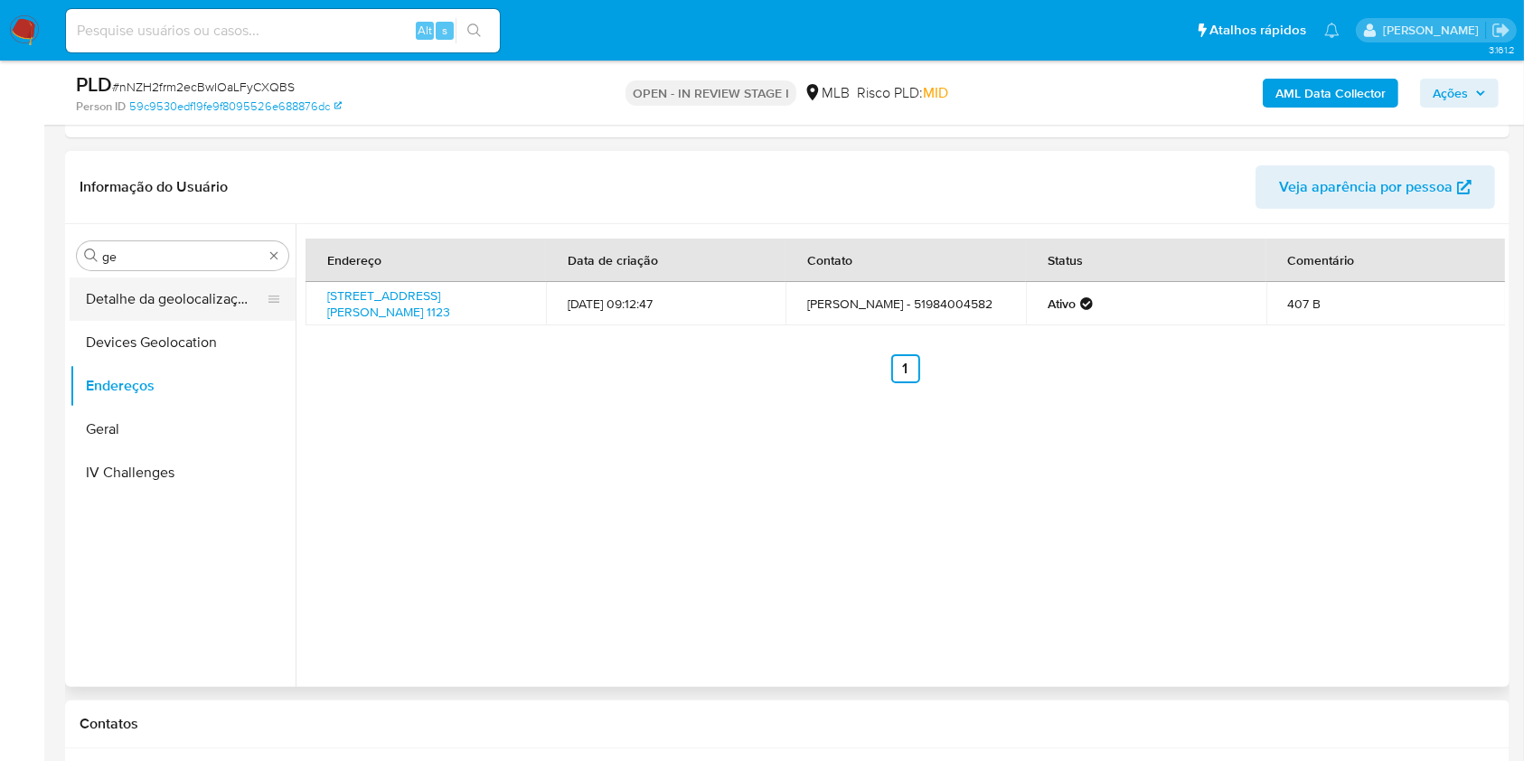
click at [146, 301] on button "Detalhe da geolocalização" at bounding box center [175, 298] width 211 height 43
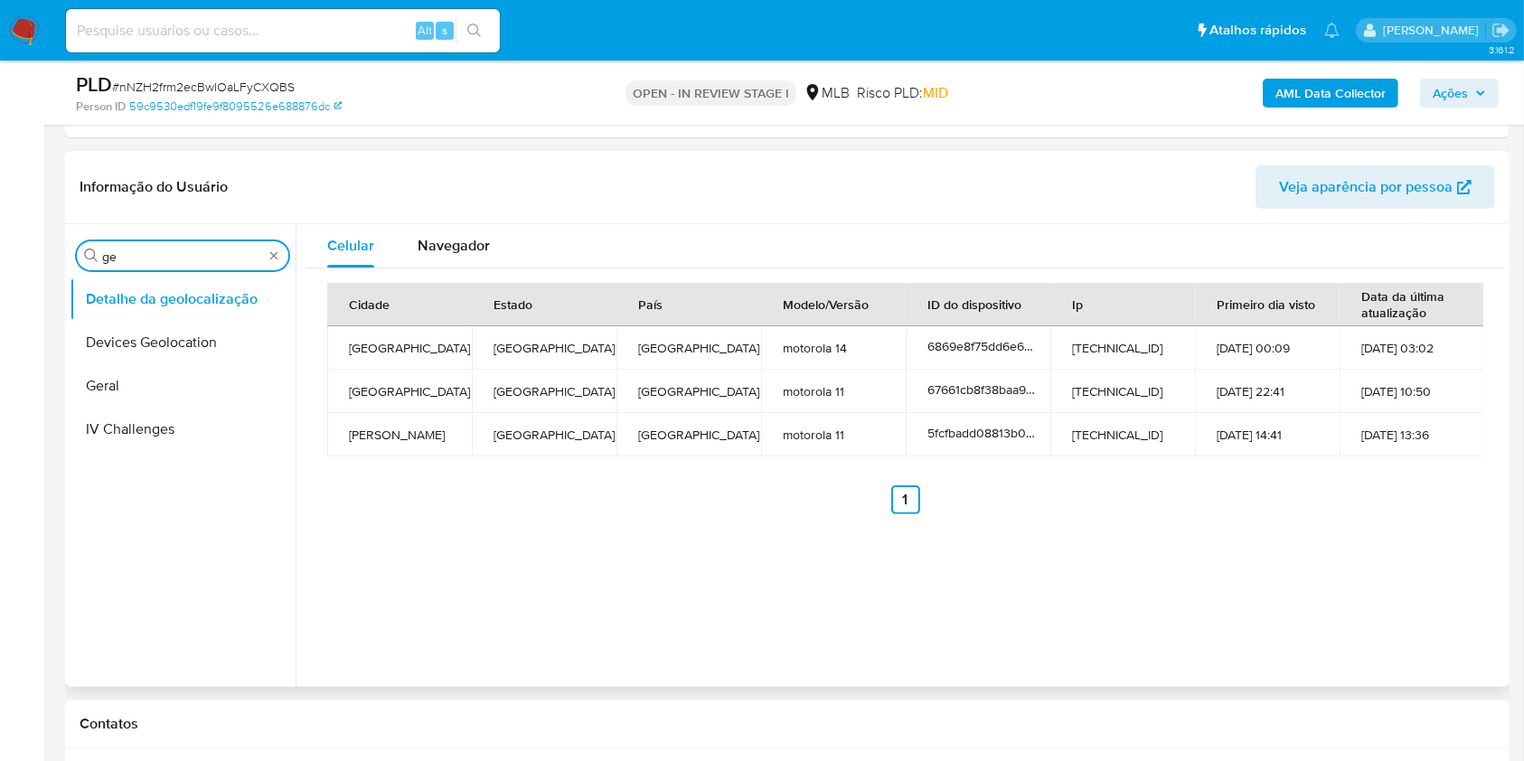
click at [164, 253] on input "ge" at bounding box center [182, 257] width 161 height 16
type input "res"
click at [138, 397] on button "Restrições Novo Mundo" at bounding box center [175, 385] width 211 height 43
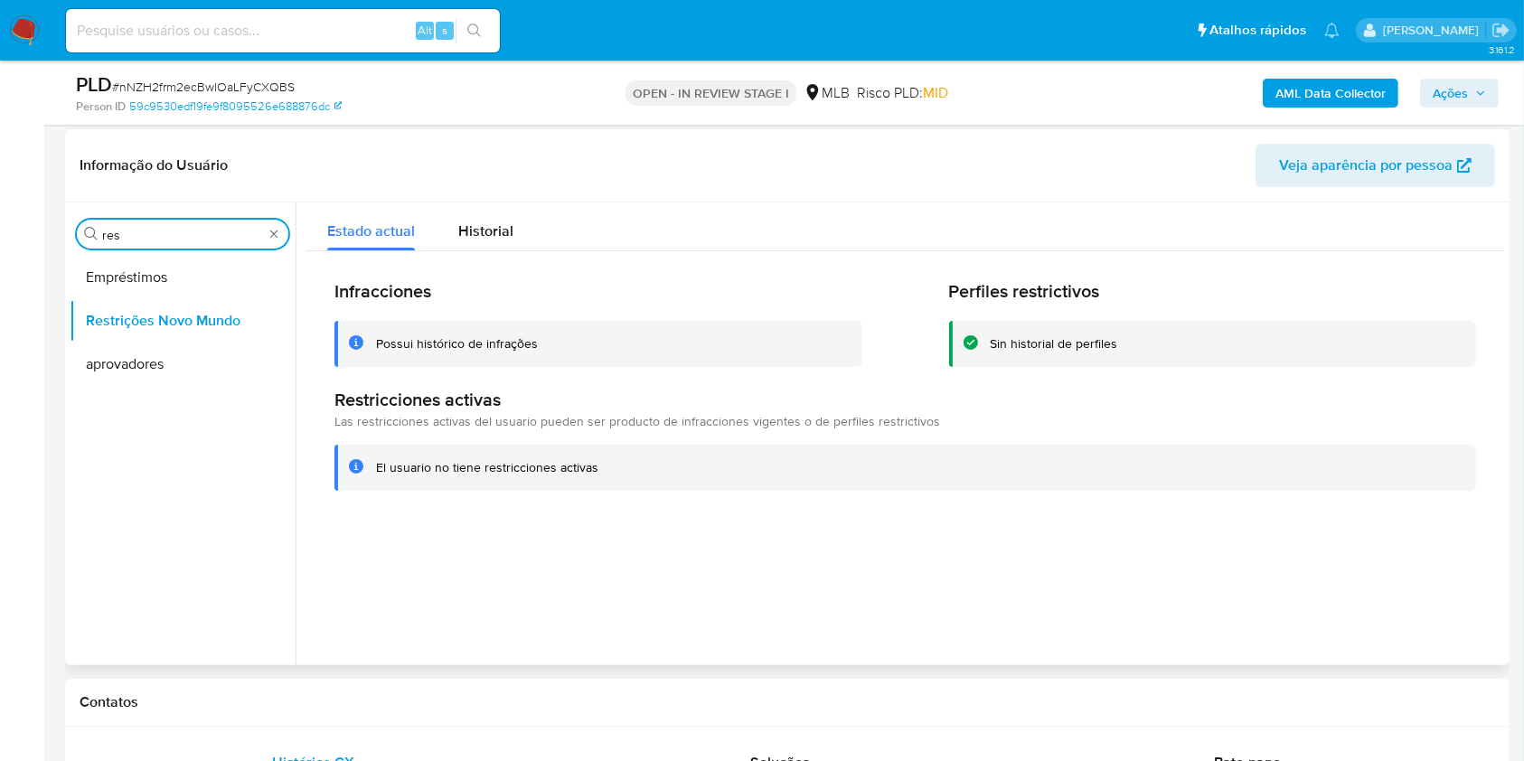
click at [159, 232] on input "res" at bounding box center [182, 235] width 161 height 16
type input "po"
click at [161, 263] on button "Dispositivos Point" at bounding box center [175, 277] width 211 height 43
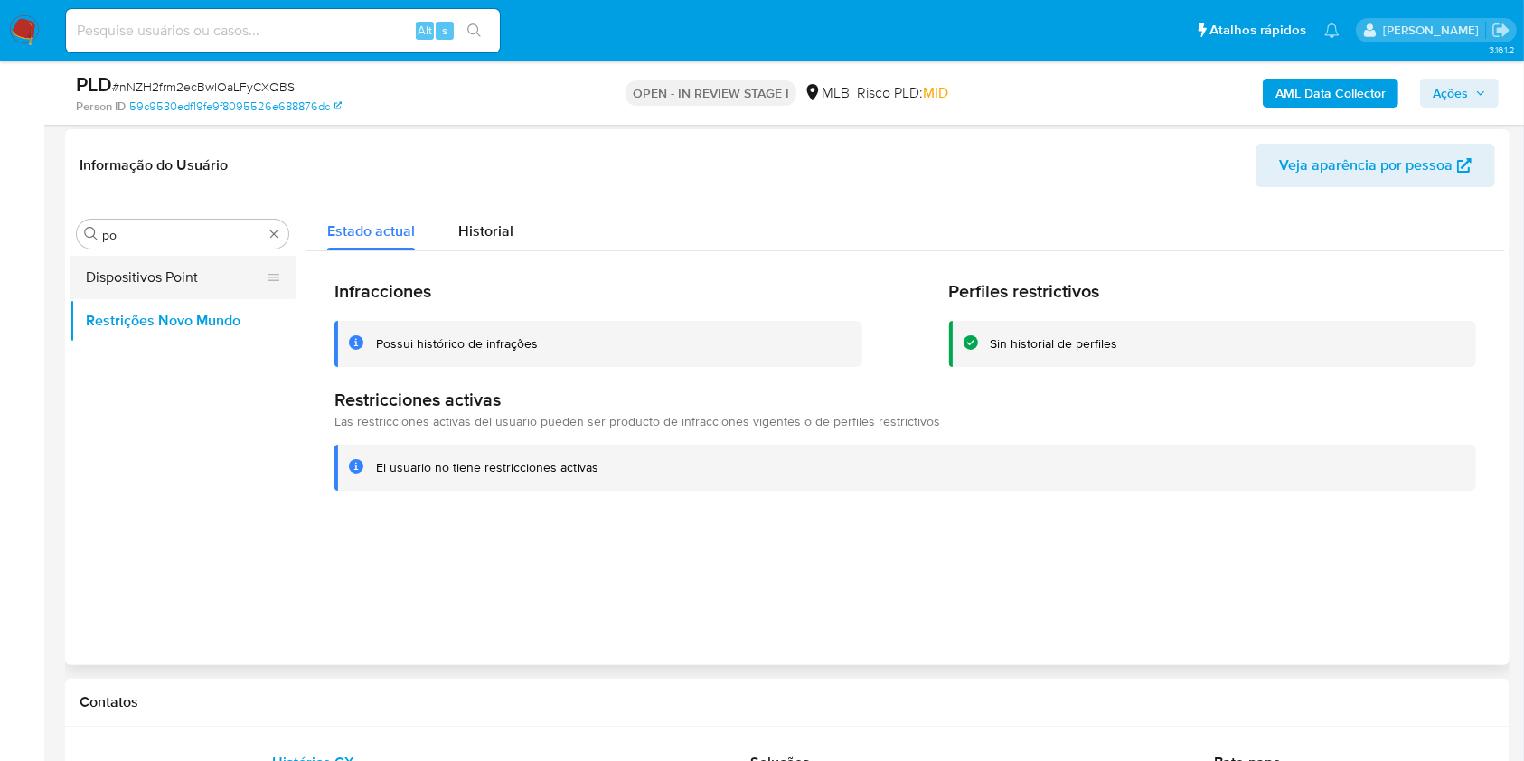
click at [115, 266] on button "Dispositivos Point" at bounding box center [175, 277] width 211 height 43
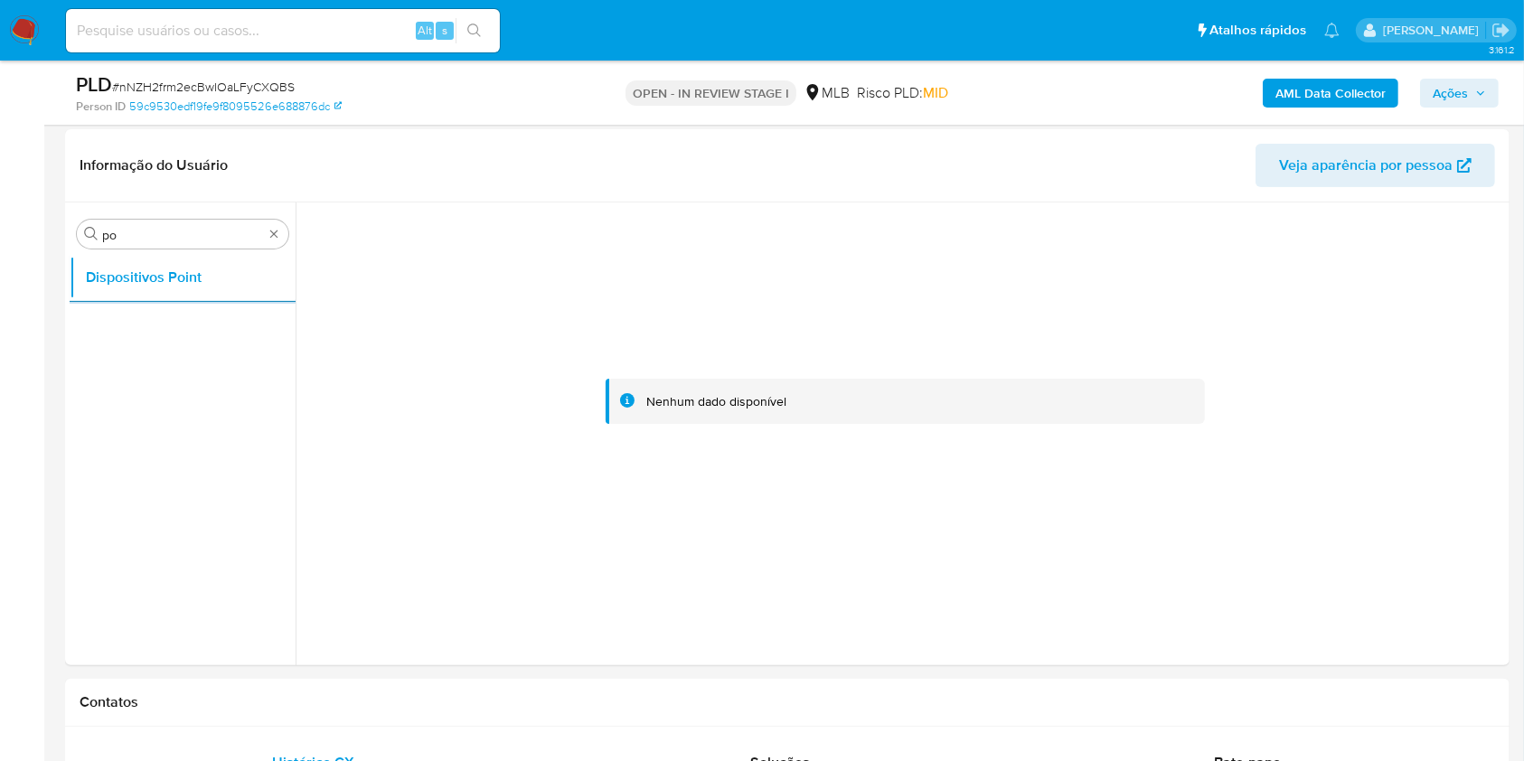
click at [1358, 83] on b "AML Data Collector" at bounding box center [1330, 93] width 110 height 29
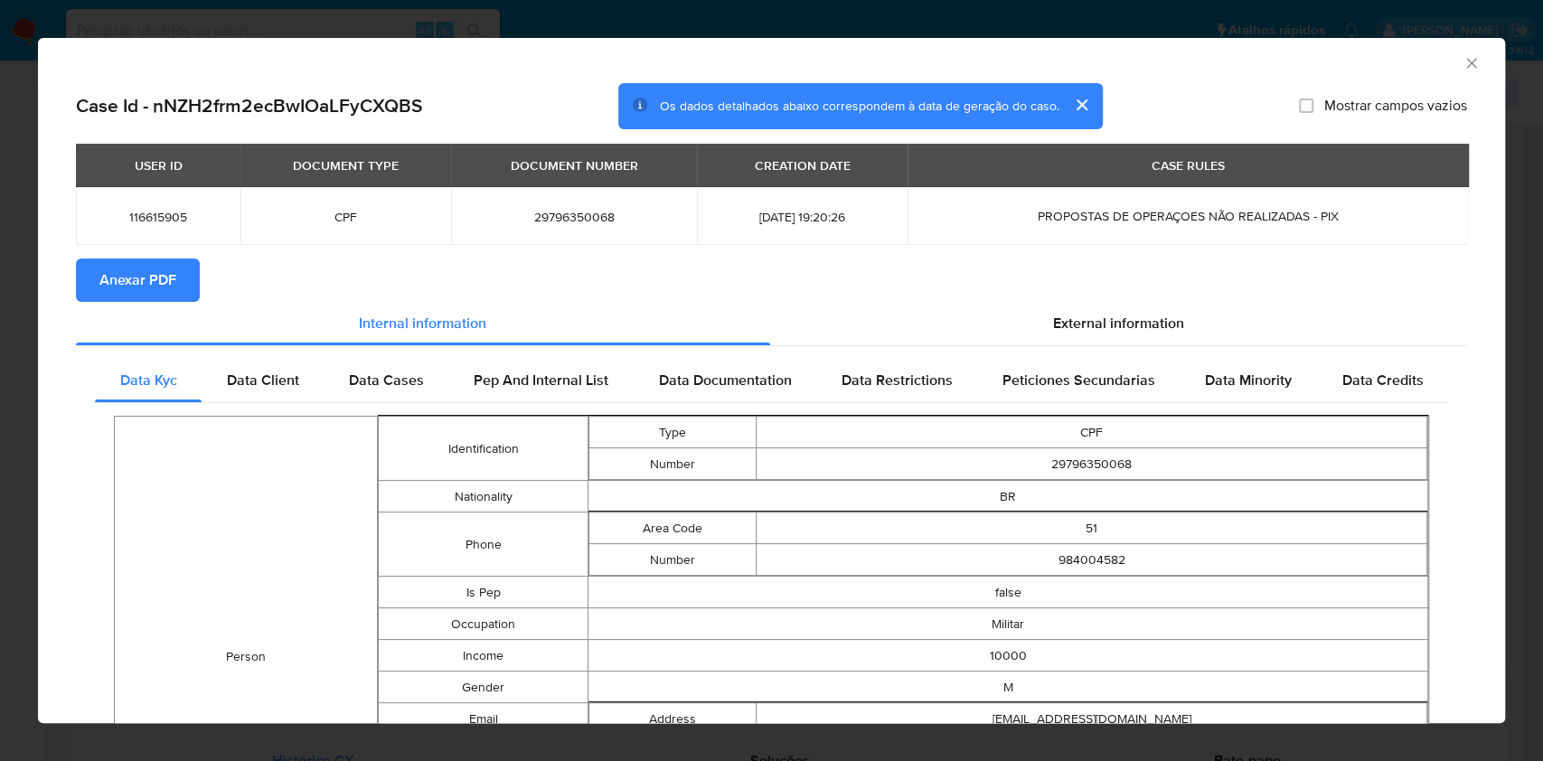
click at [145, 294] on span "Anexar PDF" at bounding box center [137, 280] width 77 height 40
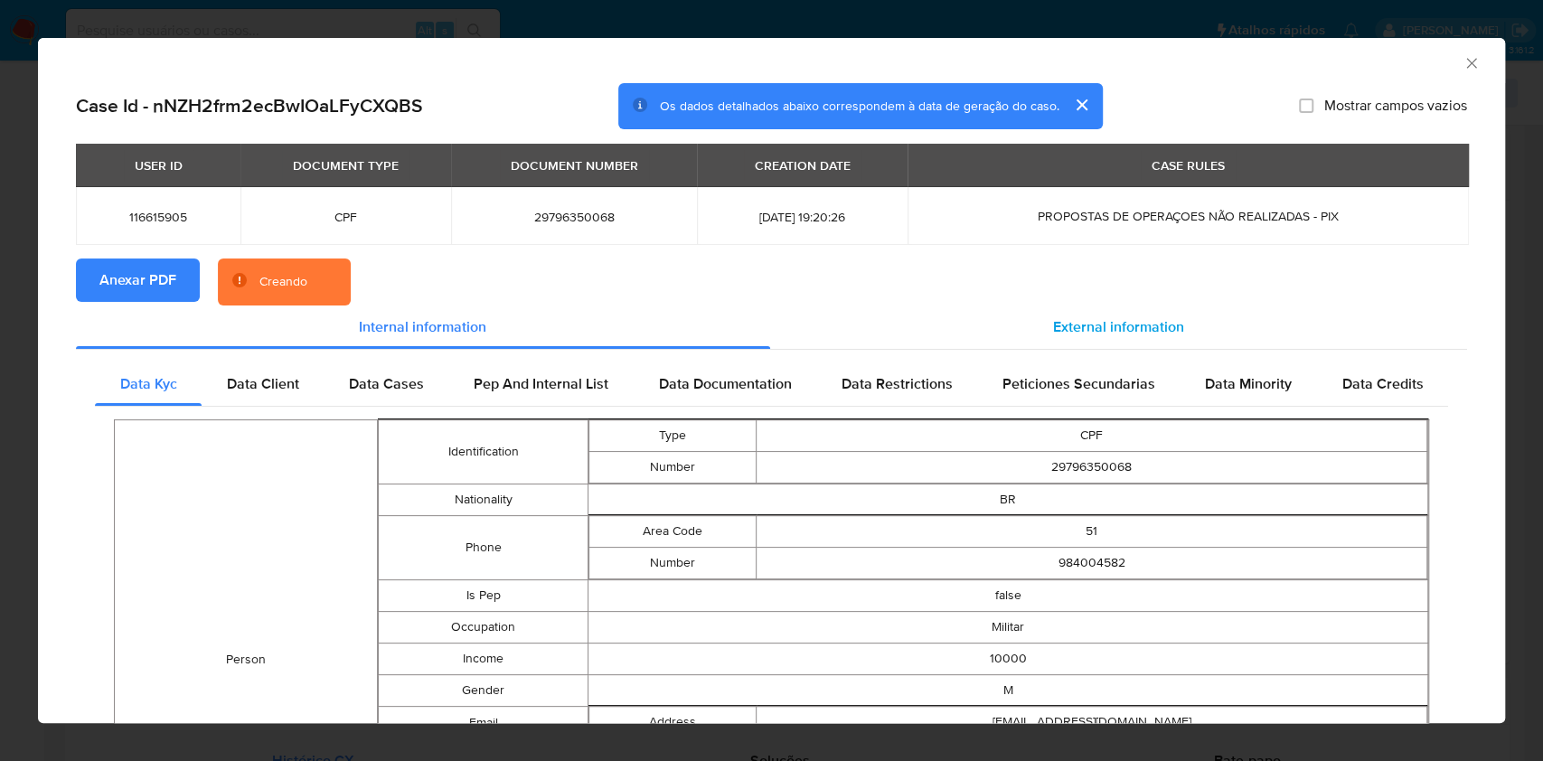
click at [1108, 333] on span "External information" at bounding box center [1118, 326] width 131 height 21
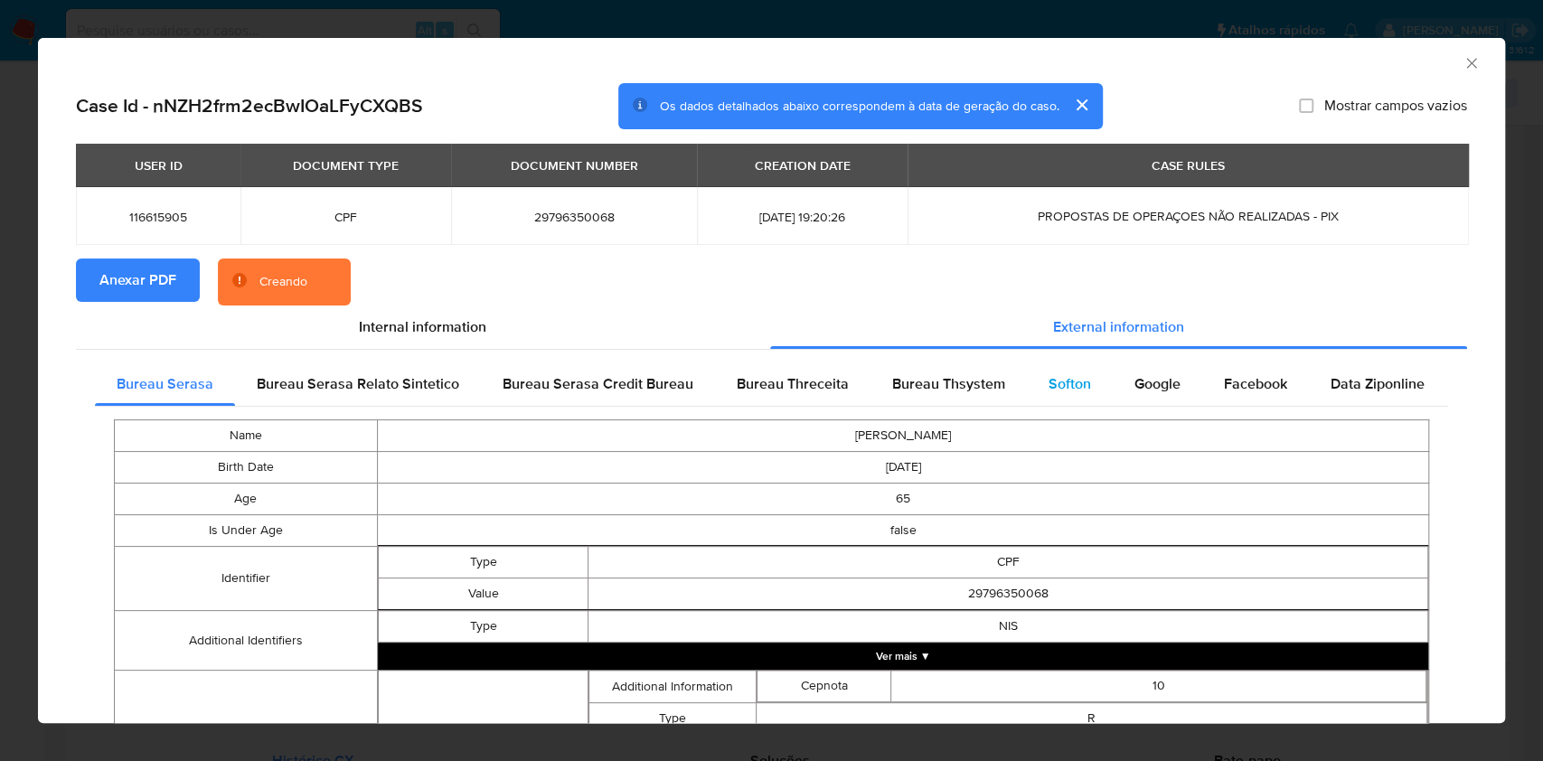
drag, startPoint x: 1087, startPoint y: 366, endPoint x: 1056, endPoint y: 380, distance: 34.4
click at [1087, 365] on div "Softon" at bounding box center [1070, 383] width 86 height 43
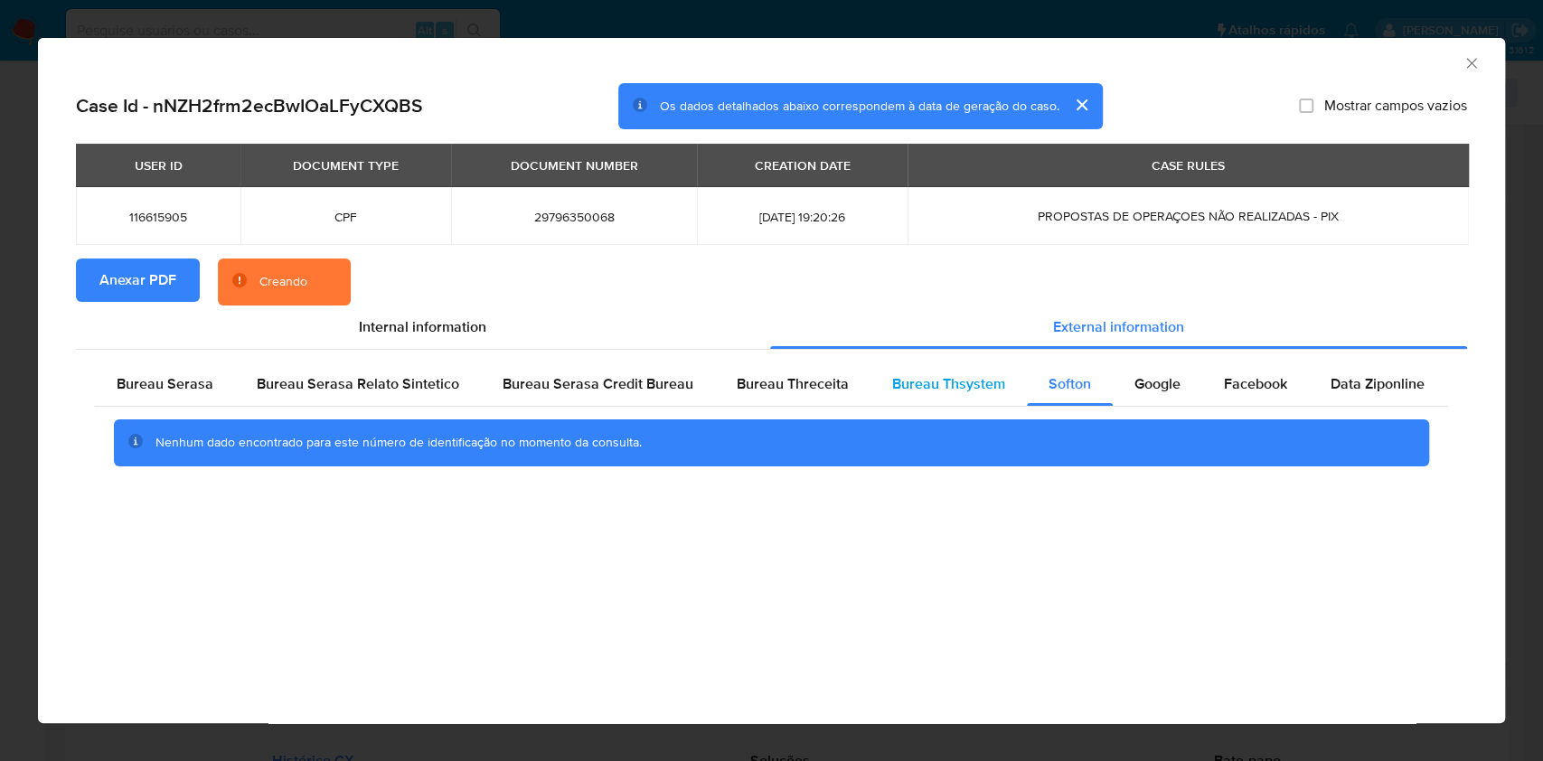
click at [911, 371] on div "Bureau Thsystem" at bounding box center [948, 383] width 156 height 43
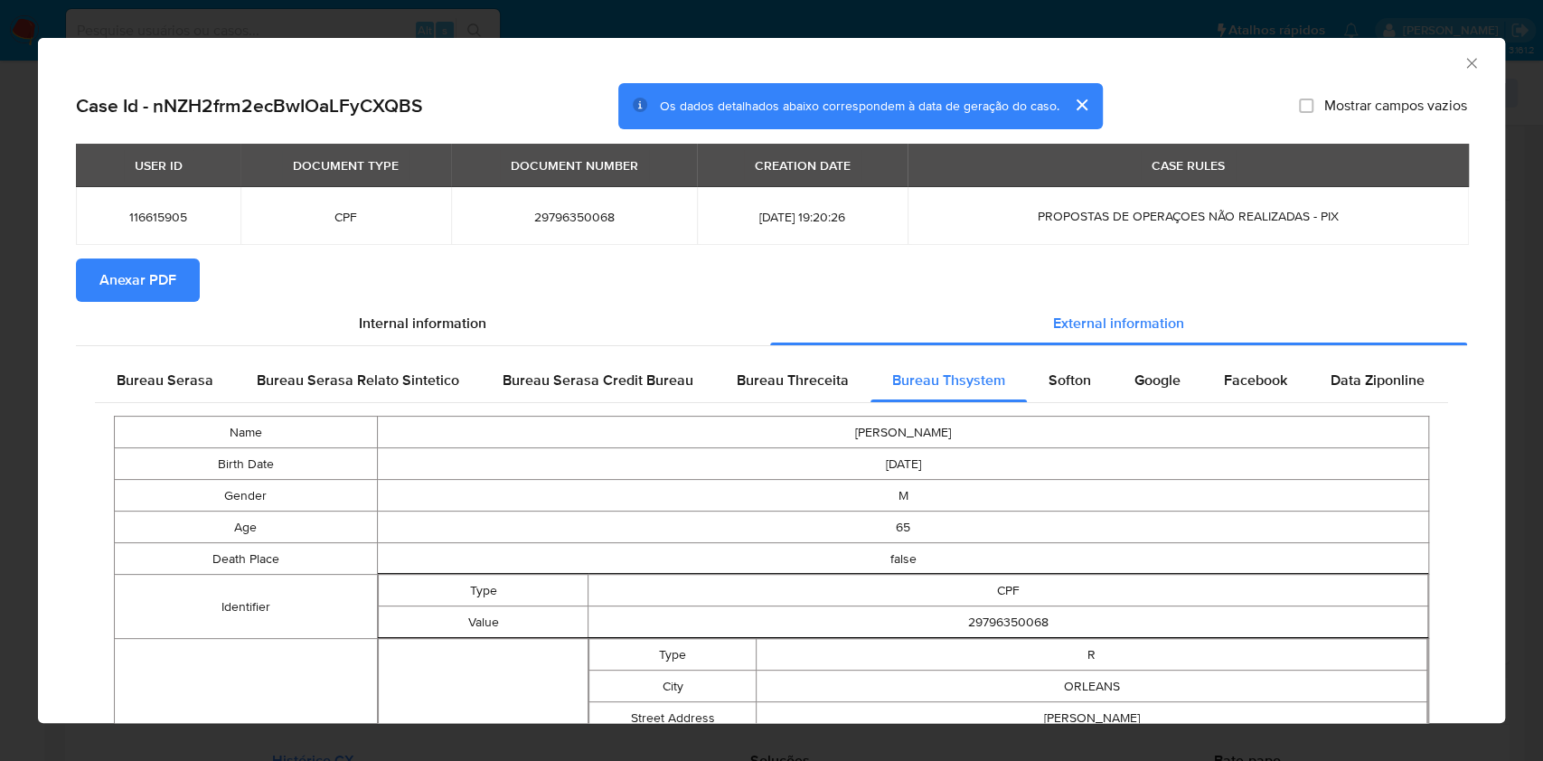
click at [263, 531] on td "Age" at bounding box center [246, 528] width 263 height 32
click at [195, 392] on div "Bureau Serasa" at bounding box center [165, 380] width 140 height 43
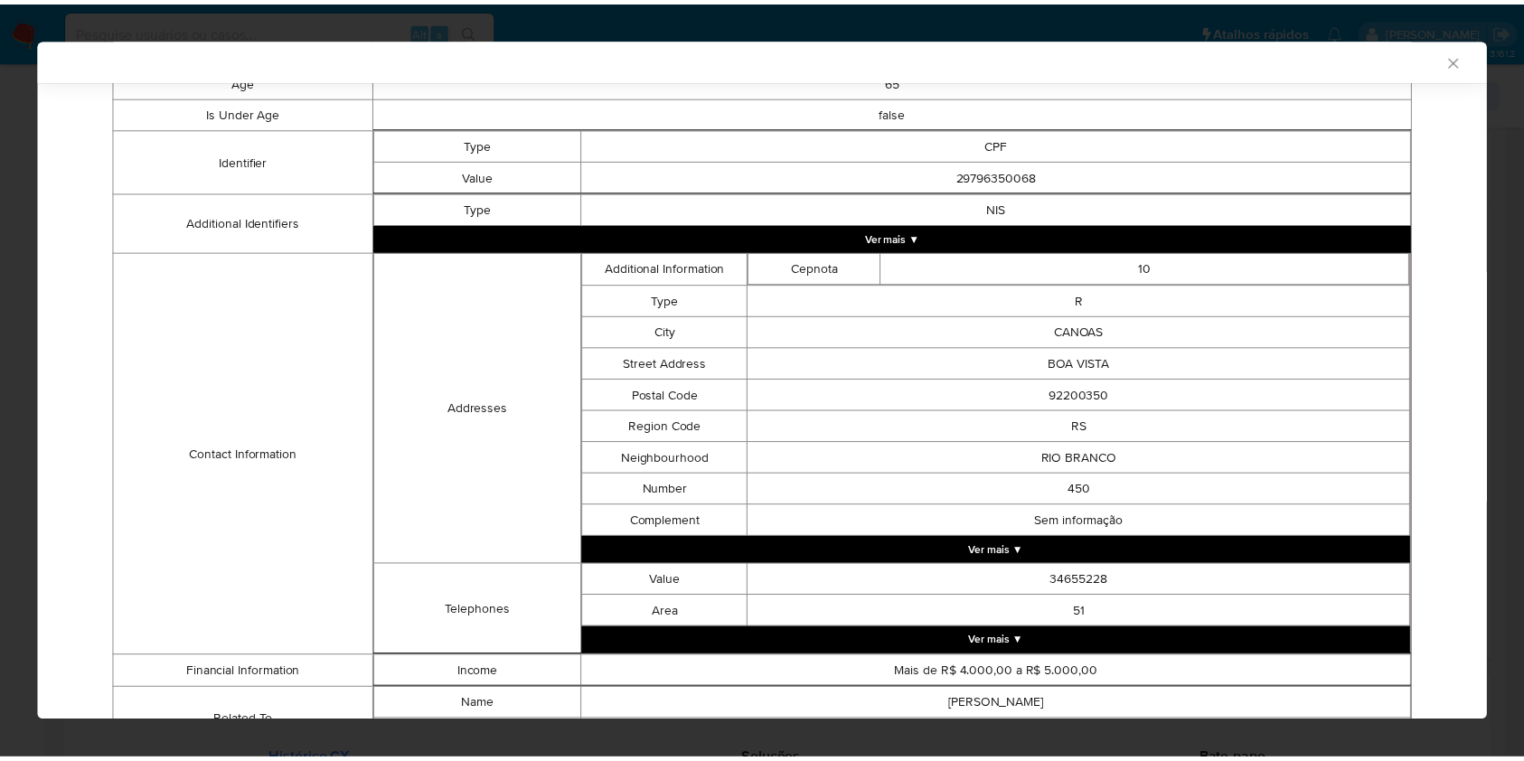
scroll to position [503, 0]
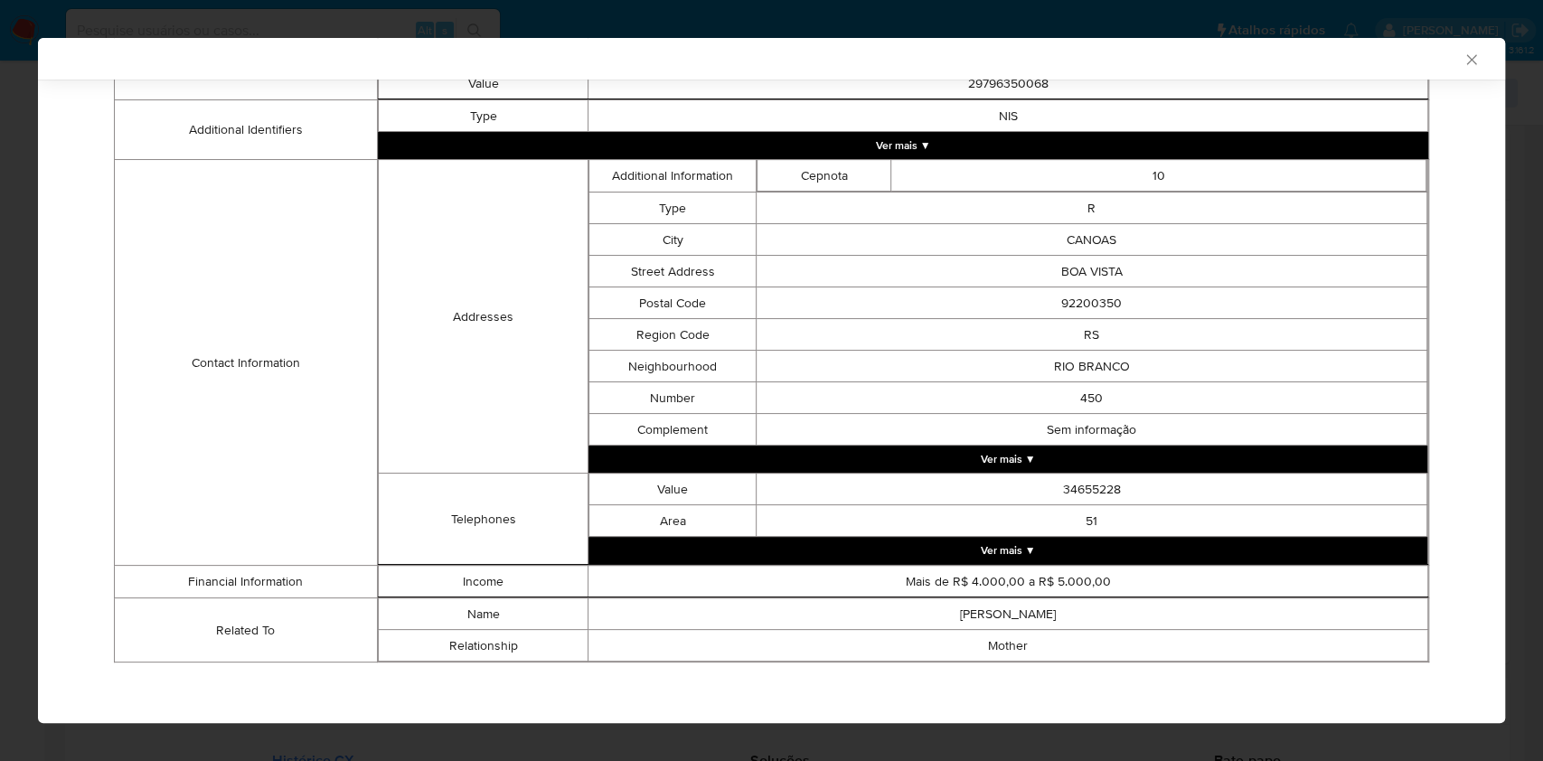
click at [0, 394] on div "AML Data Collector Case Id - nNZH2frm2ecBwIOaLFyCXQBS Os dados detalhados abaix…" at bounding box center [771, 380] width 1543 height 761
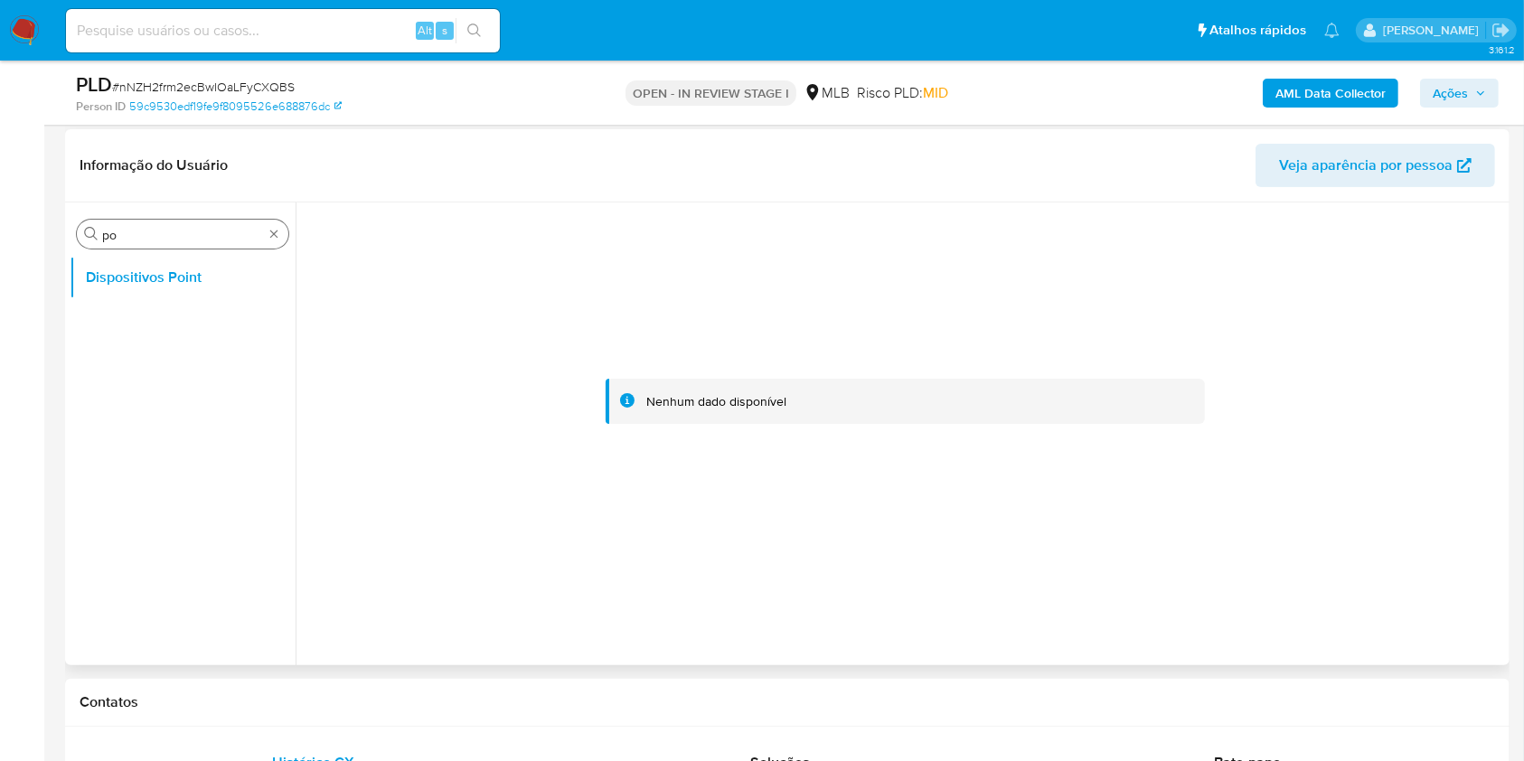
click at [133, 242] on input "po" at bounding box center [182, 235] width 161 height 16
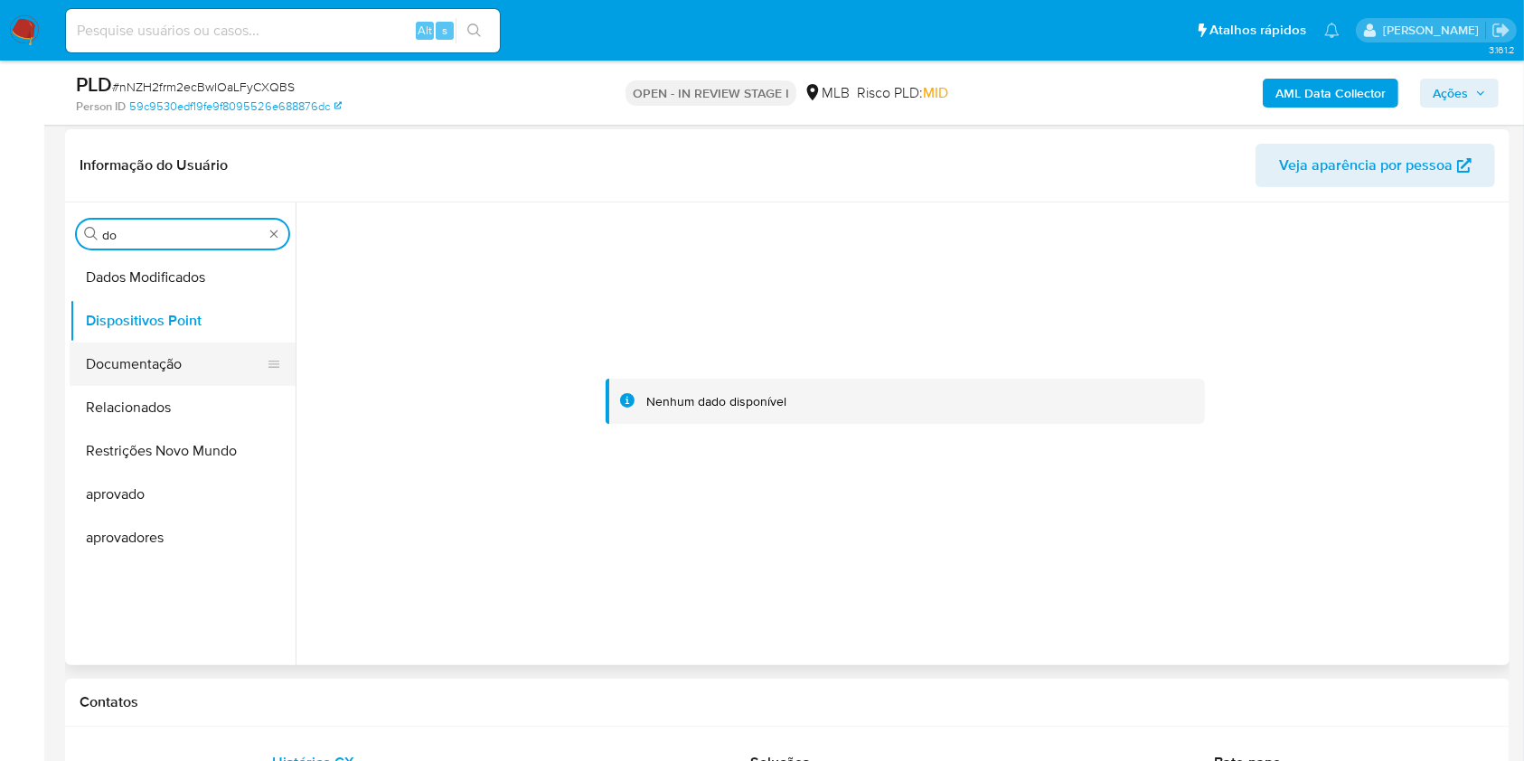
type input "do"
click at [144, 371] on button "Documentação" at bounding box center [183, 364] width 226 height 43
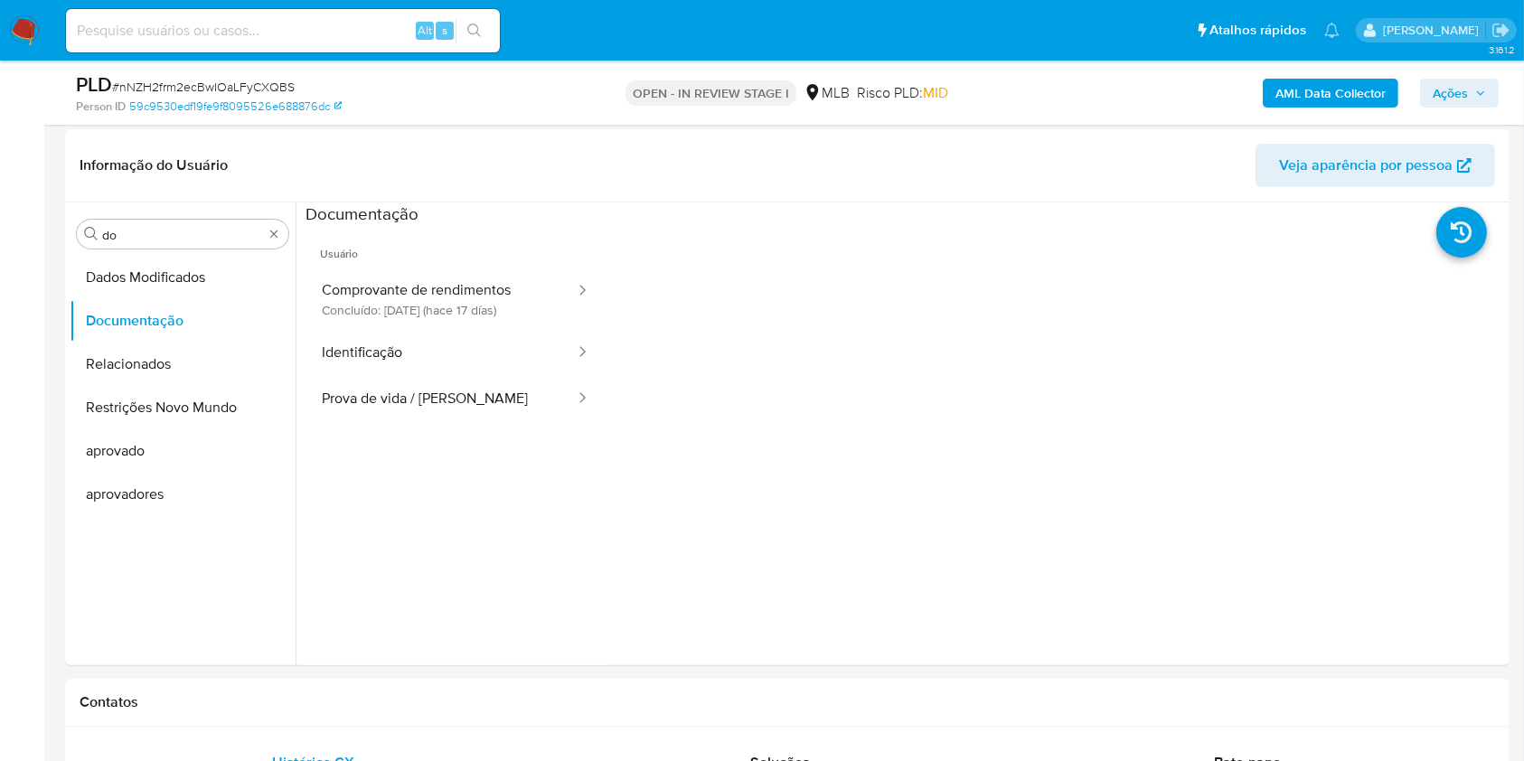
click at [573, 298] on icon at bounding box center [582, 290] width 18 height 18
click at [525, 298] on button "Comprovante de rendimentos Concluído: 18/09/2025 (hace 17 días)" at bounding box center [440, 298] width 271 height 61
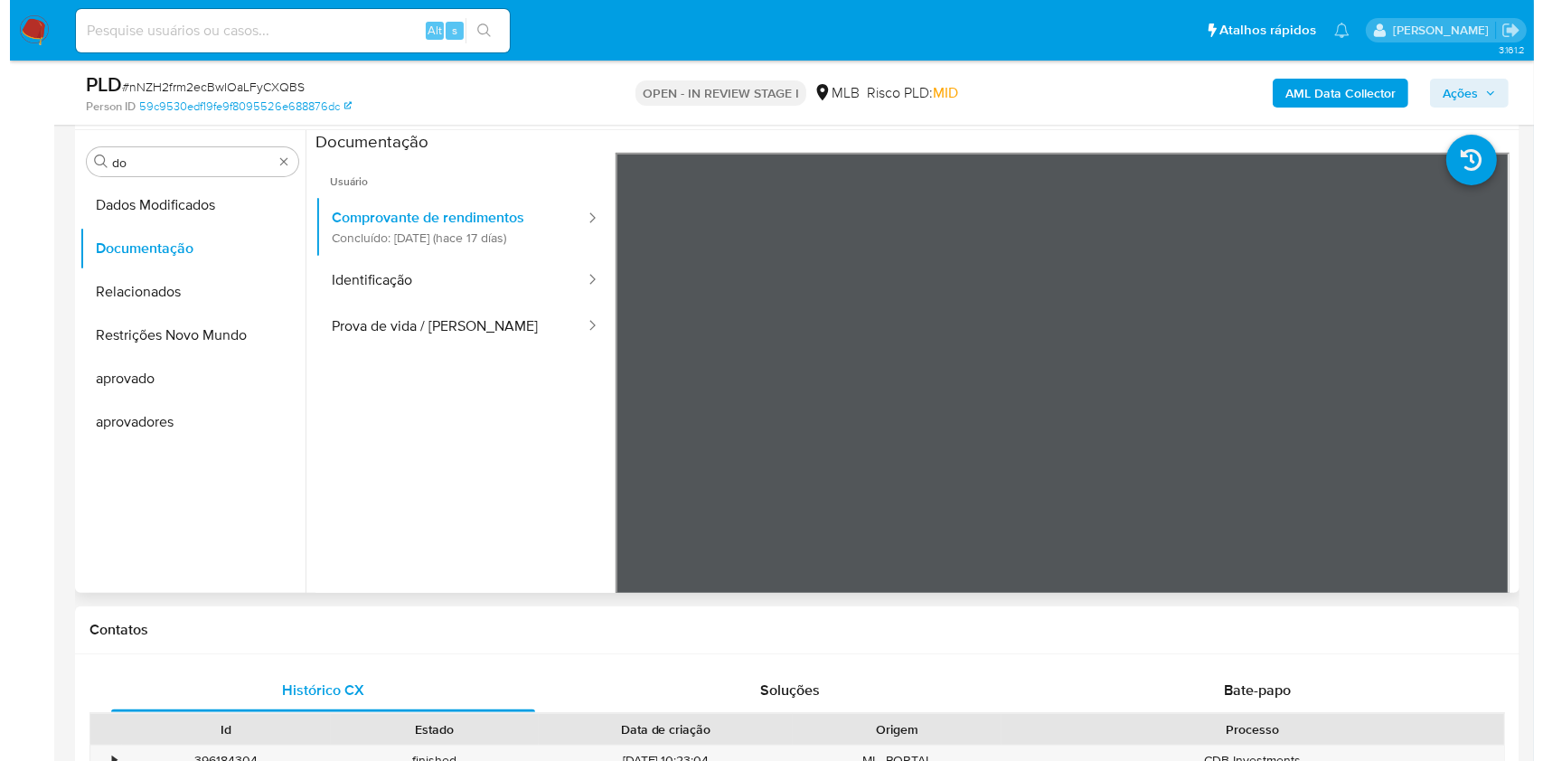
scroll to position [362, 0]
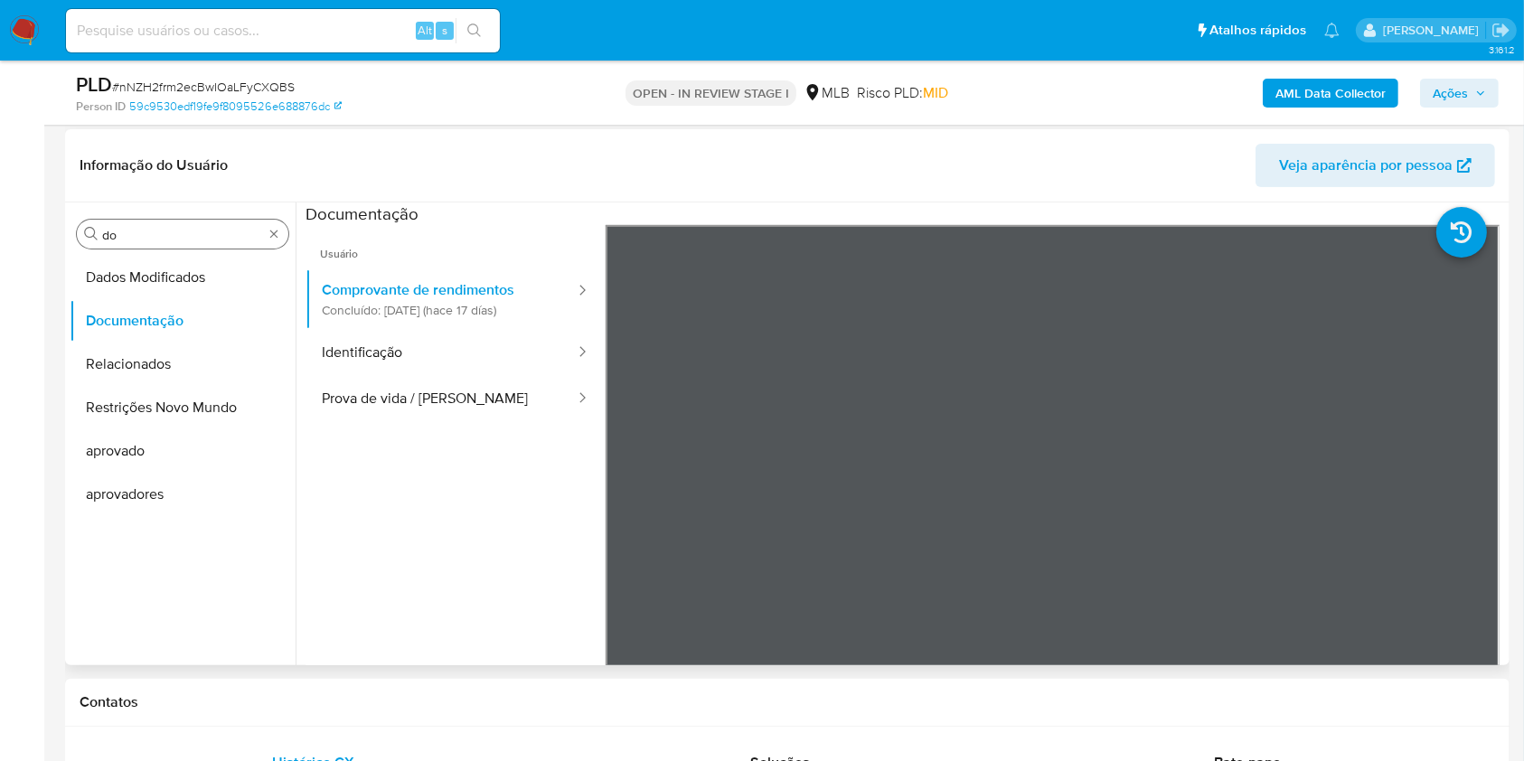
drag, startPoint x: 289, startPoint y: 242, endPoint x: 271, endPoint y: 239, distance: 18.4
click at [289, 242] on div "Procurar do Dados Modificados Documentação Relacionados Restrições Novo Mundo a…" at bounding box center [183, 435] width 226 height 460
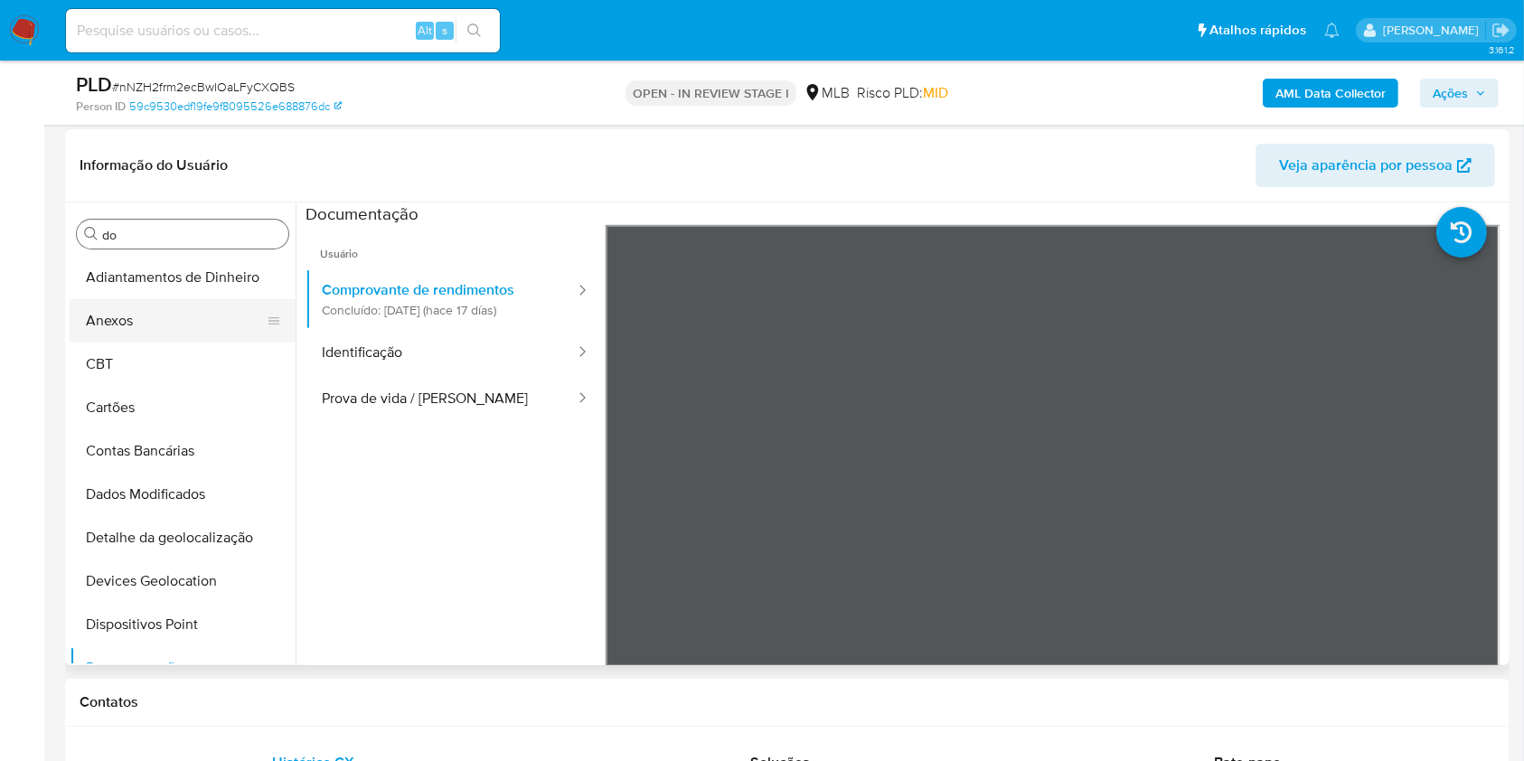
click at [110, 315] on button "Anexos" at bounding box center [175, 320] width 211 height 43
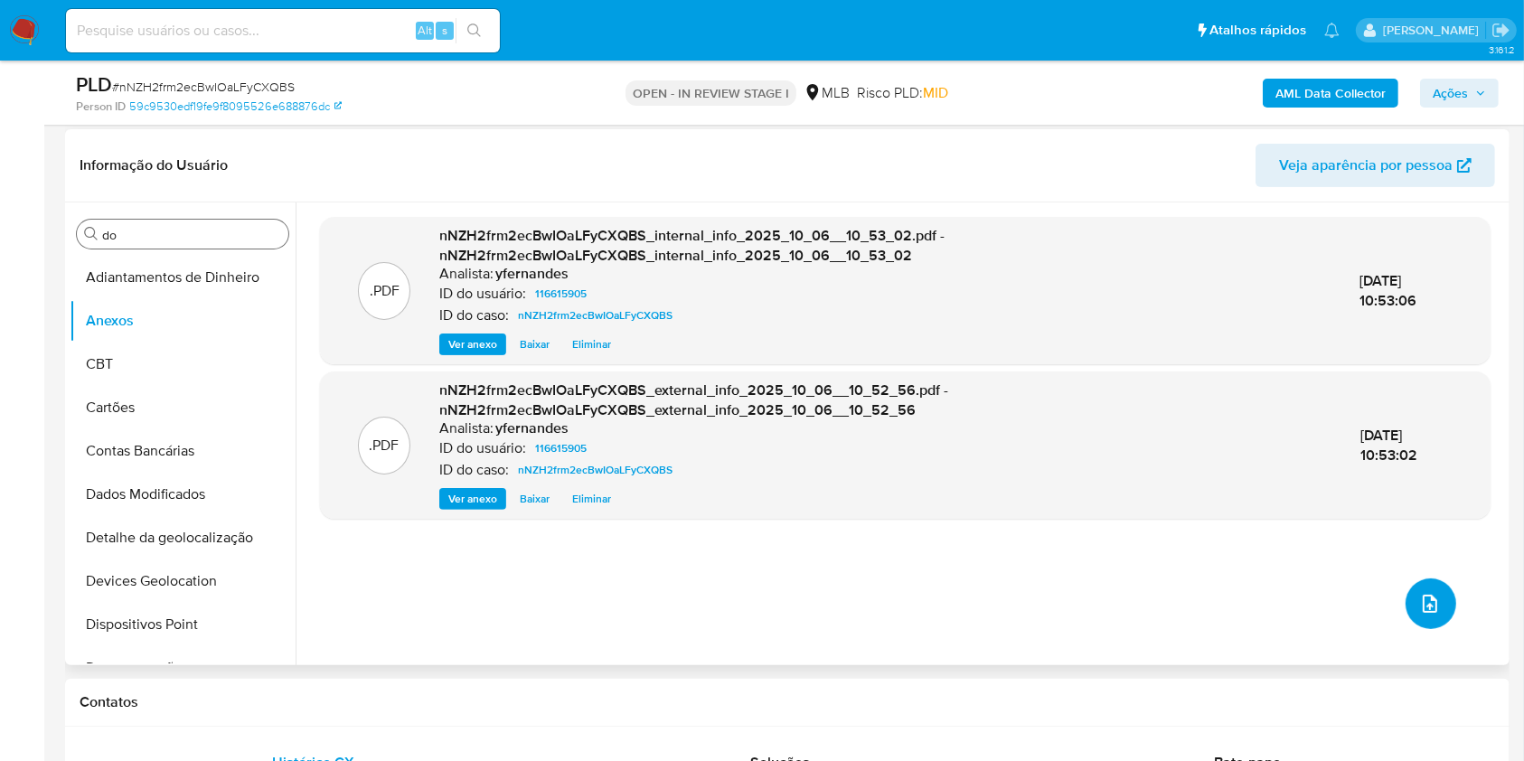
click at [1432, 615] on button "upload-file" at bounding box center [1430, 603] width 51 height 51
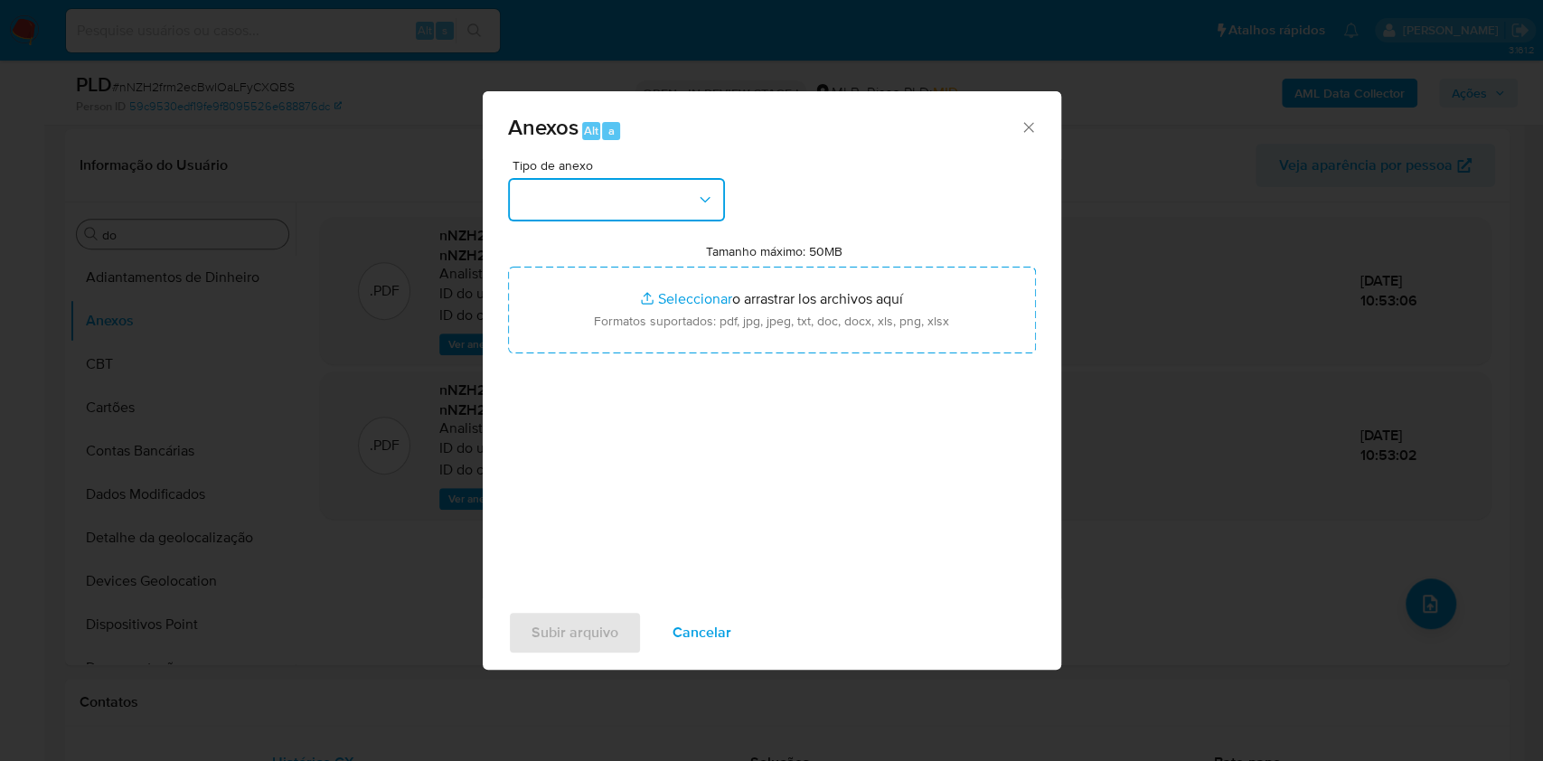
click at [569, 188] on button "button" at bounding box center [616, 199] width 217 height 43
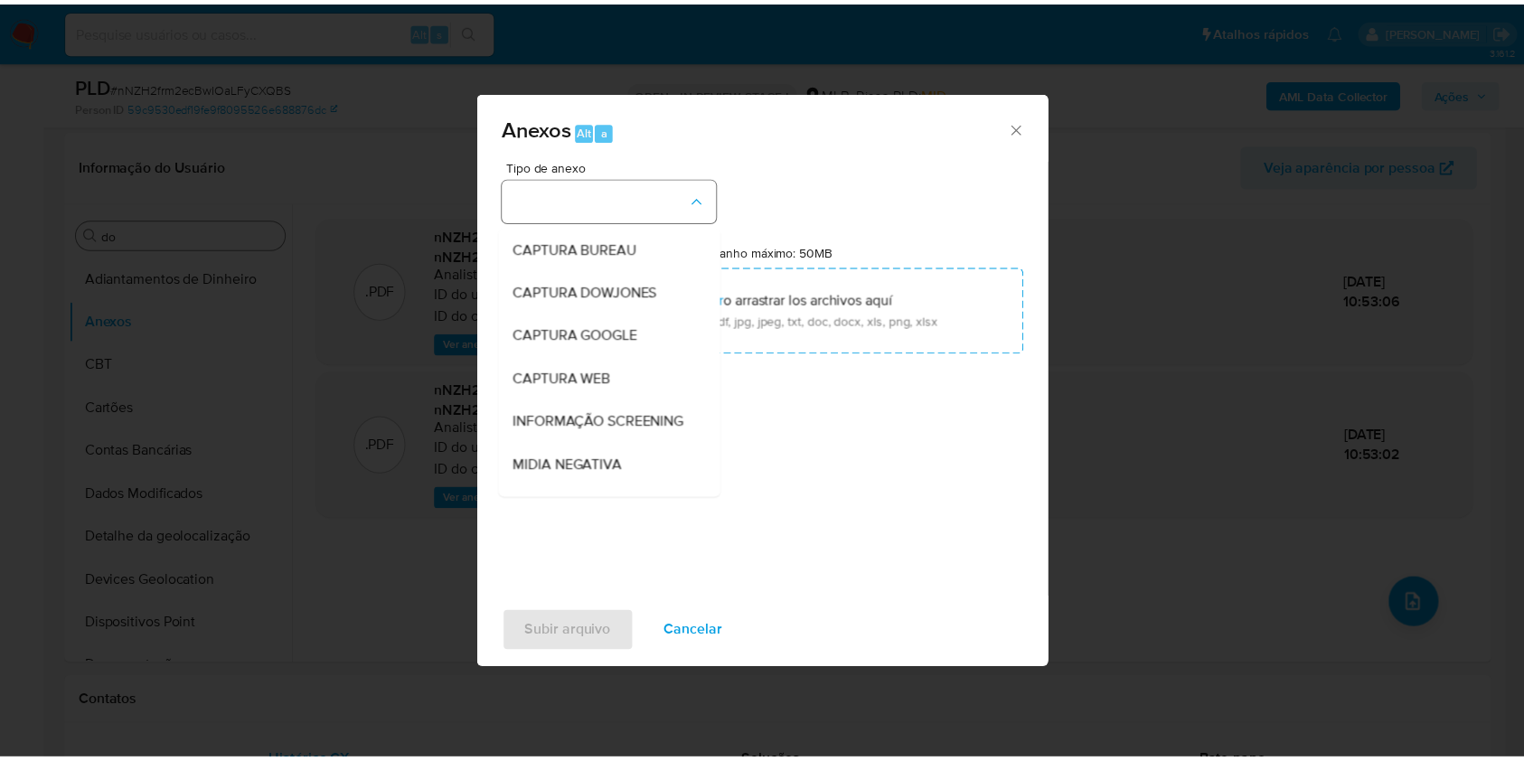
scroll to position [277, 0]
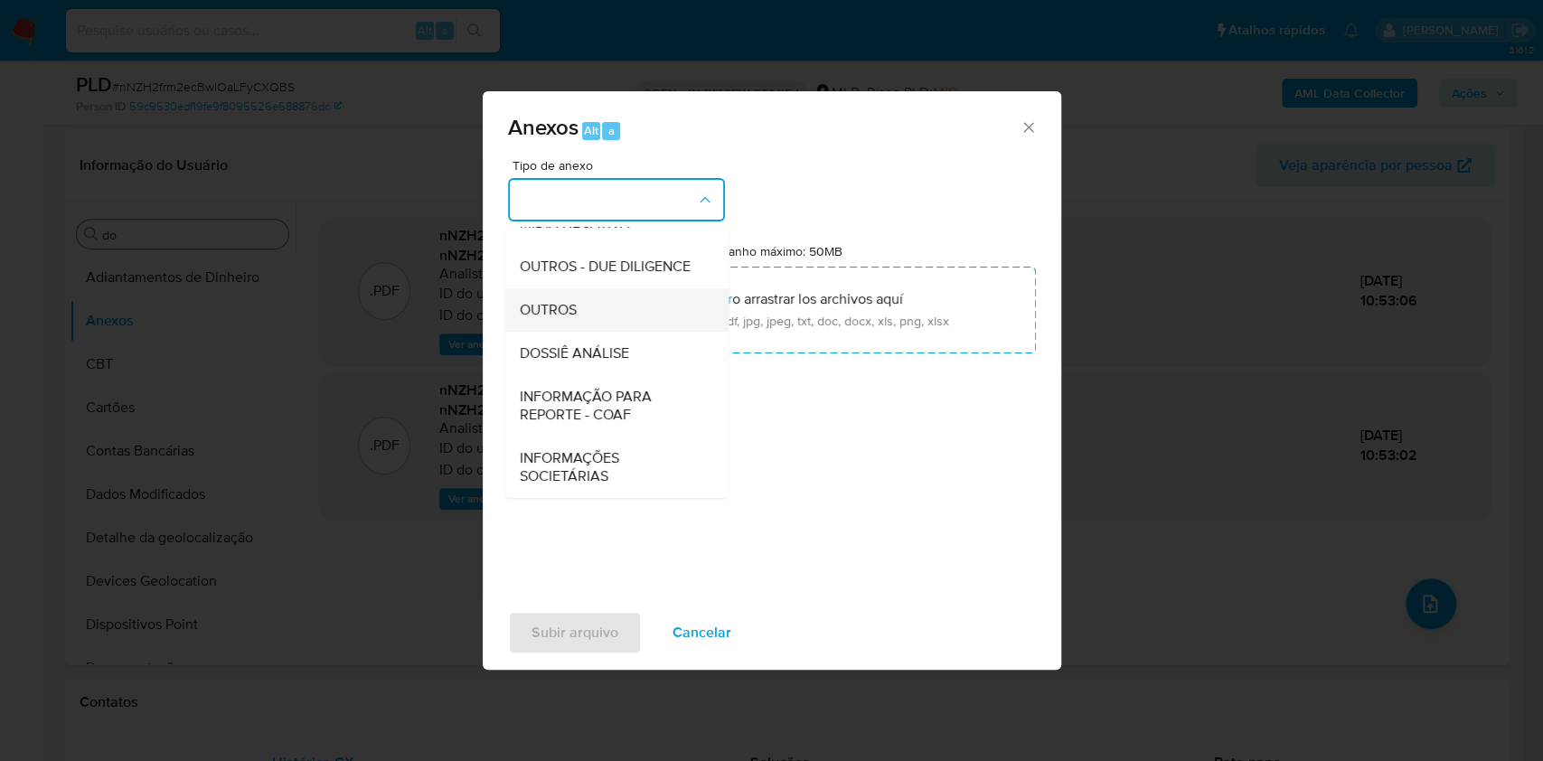
click at [570, 312] on span "OUTROS" at bounding box center [547, 310] width 57 height 18
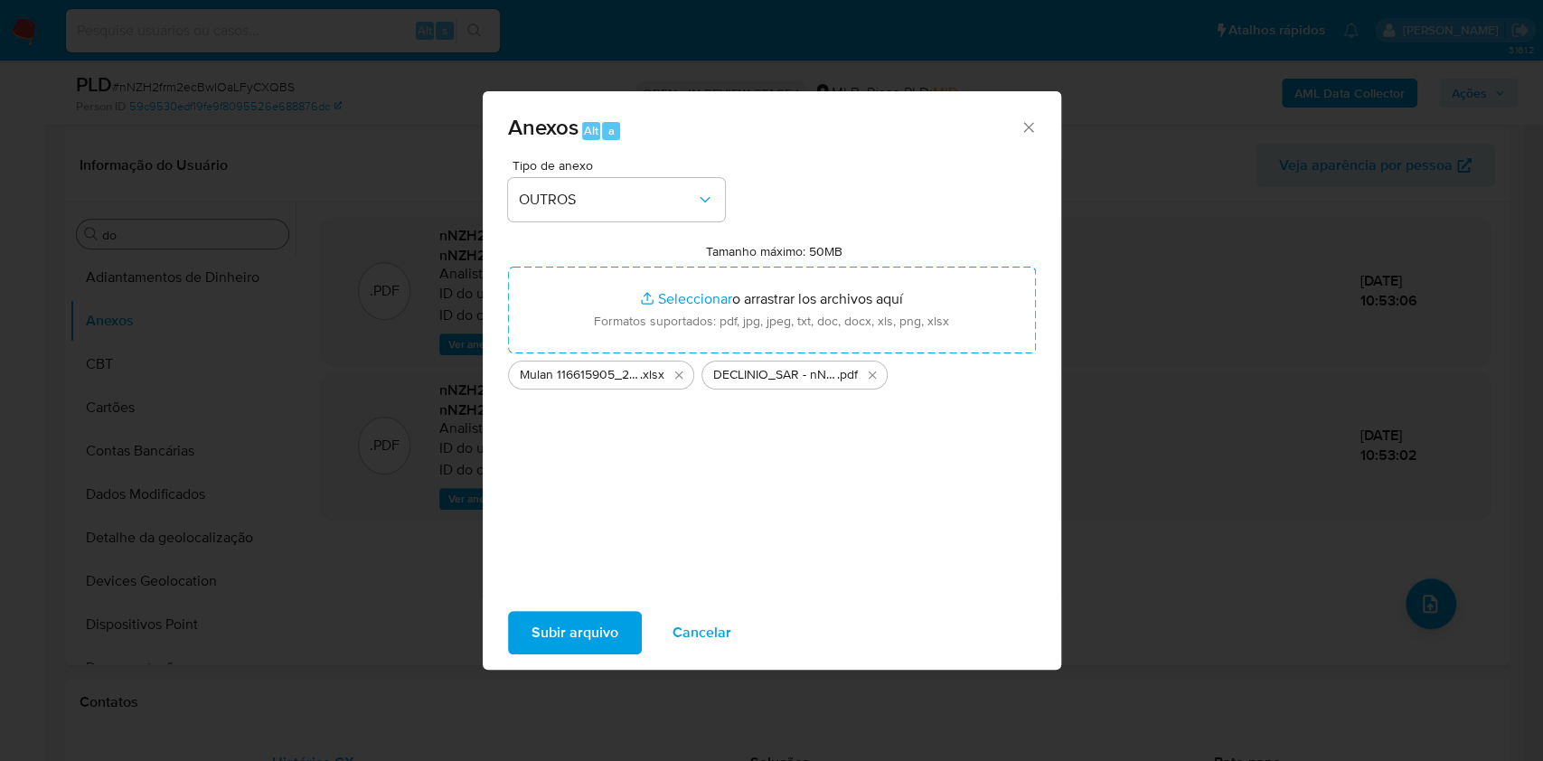
click at [564, 620] on span "Subir arquivo" at bounding box center [574, 633] width 87 height 40
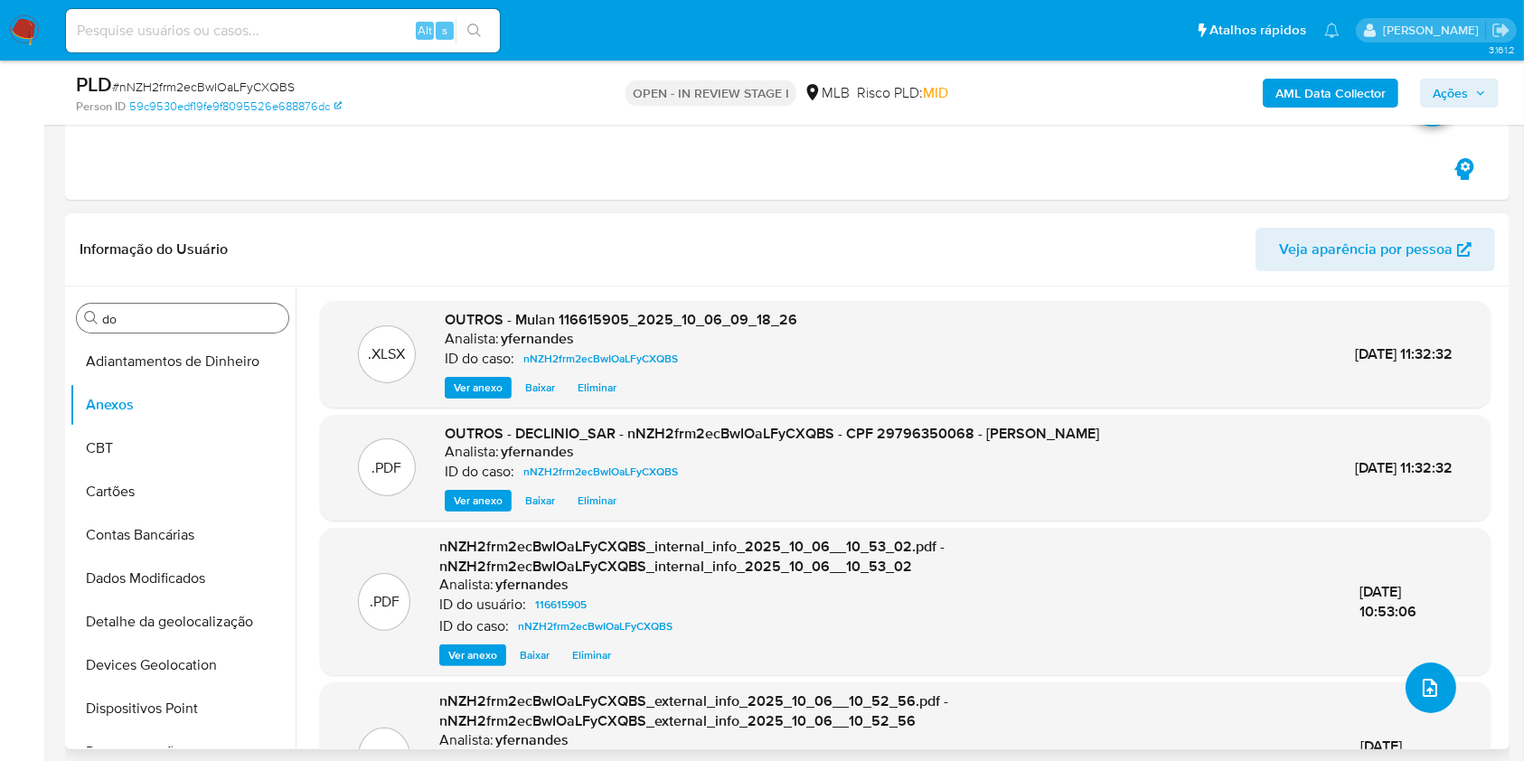
scroll to position [240, 0]
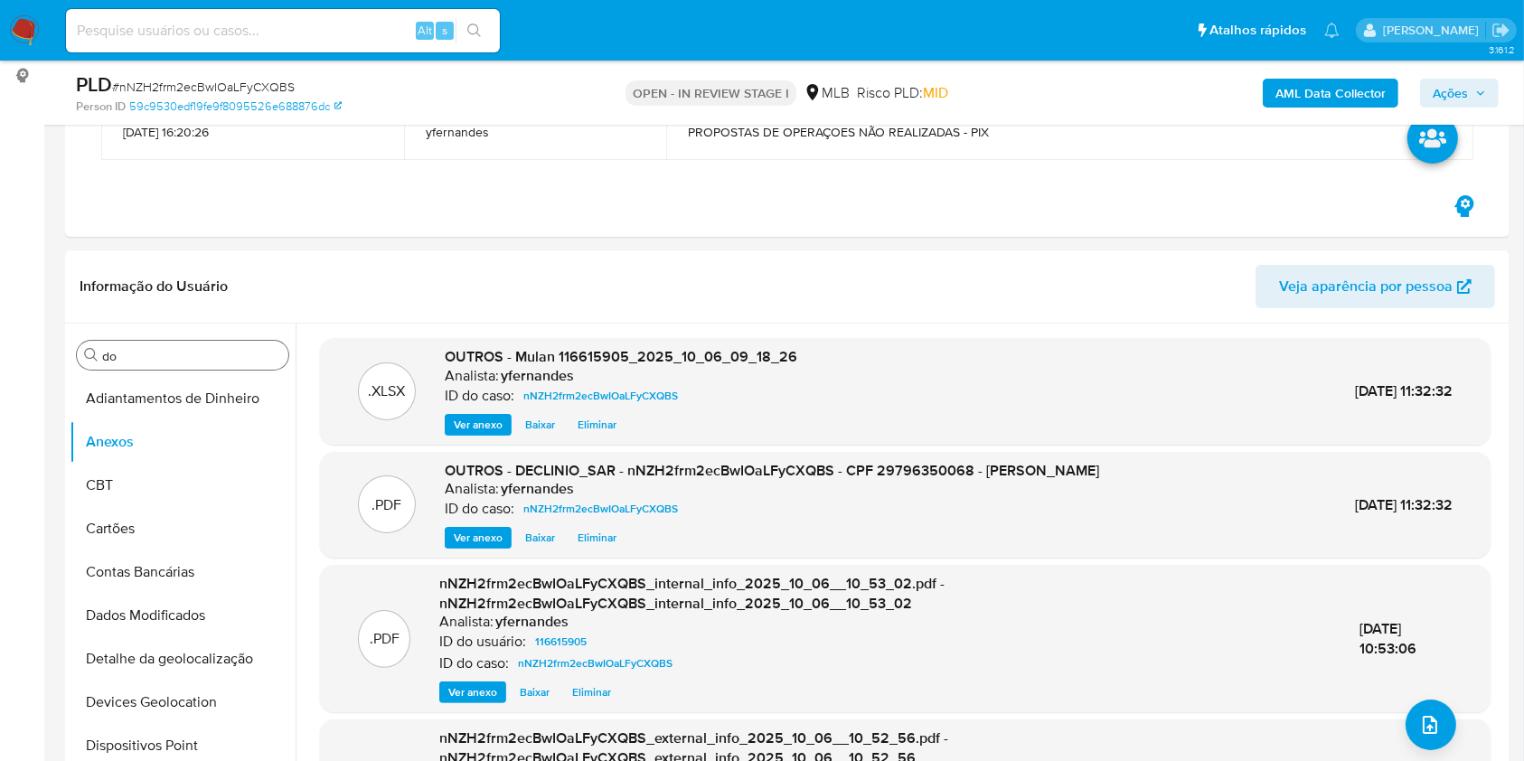
click at [1487, 90] on button "Ações" at bounding box center [1459, 93] width 79 height 29
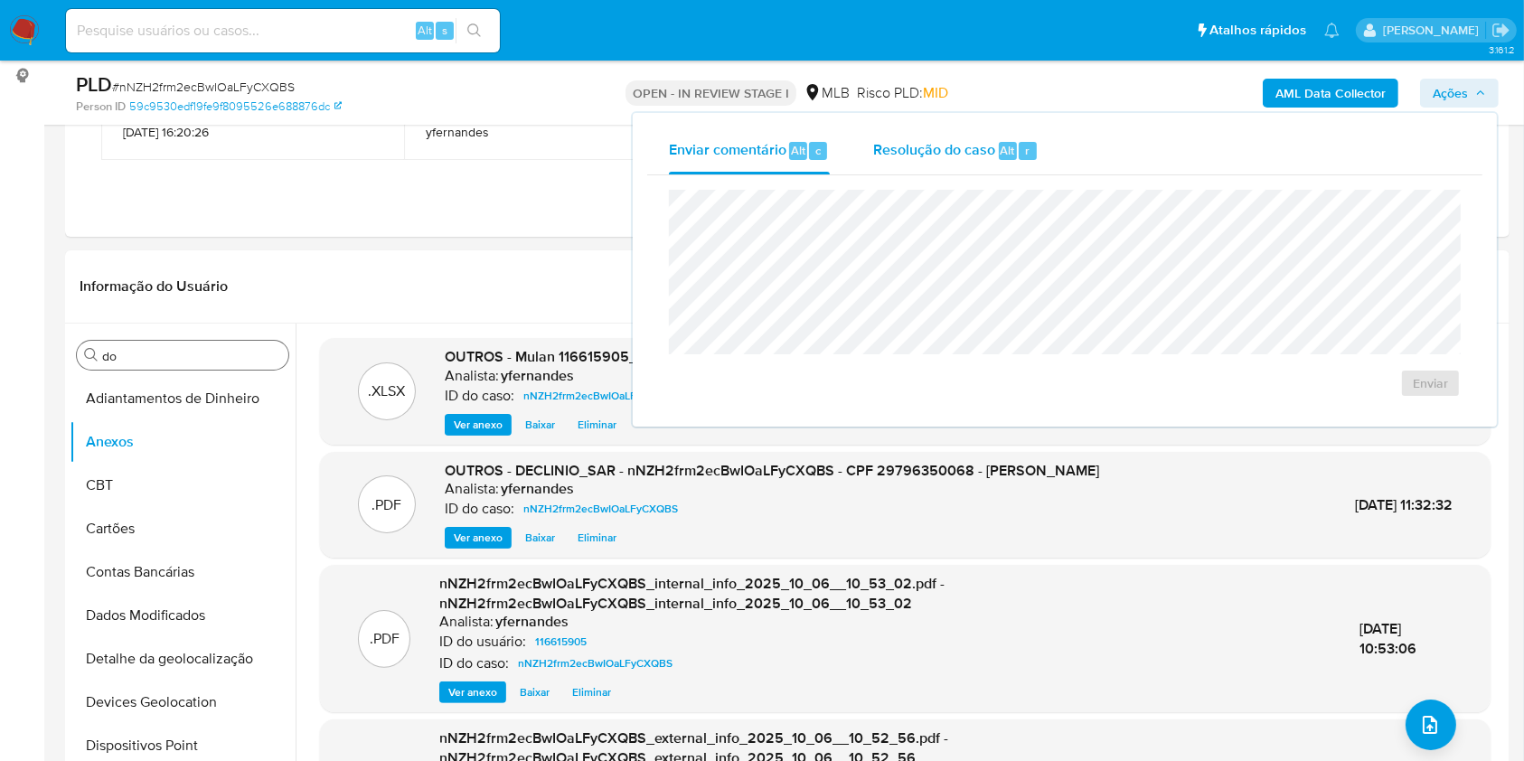
click at [941, 168] on div "Resolução do caso Alt r" at bounding box center [955, 150] width 165 height 47
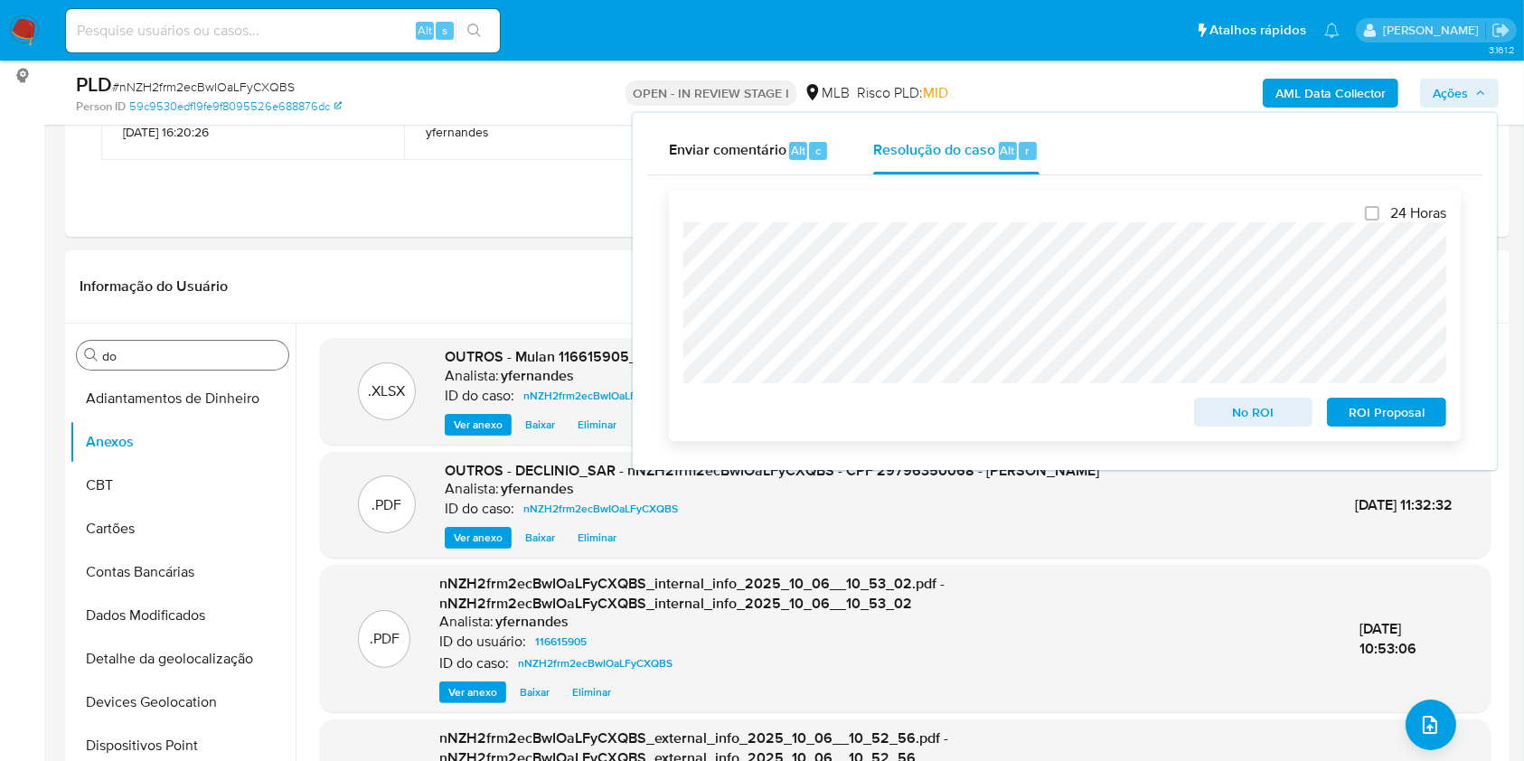
click at [1216, 415] on span "No ROI" at bounding box center [1254, 411] width 94 height 25
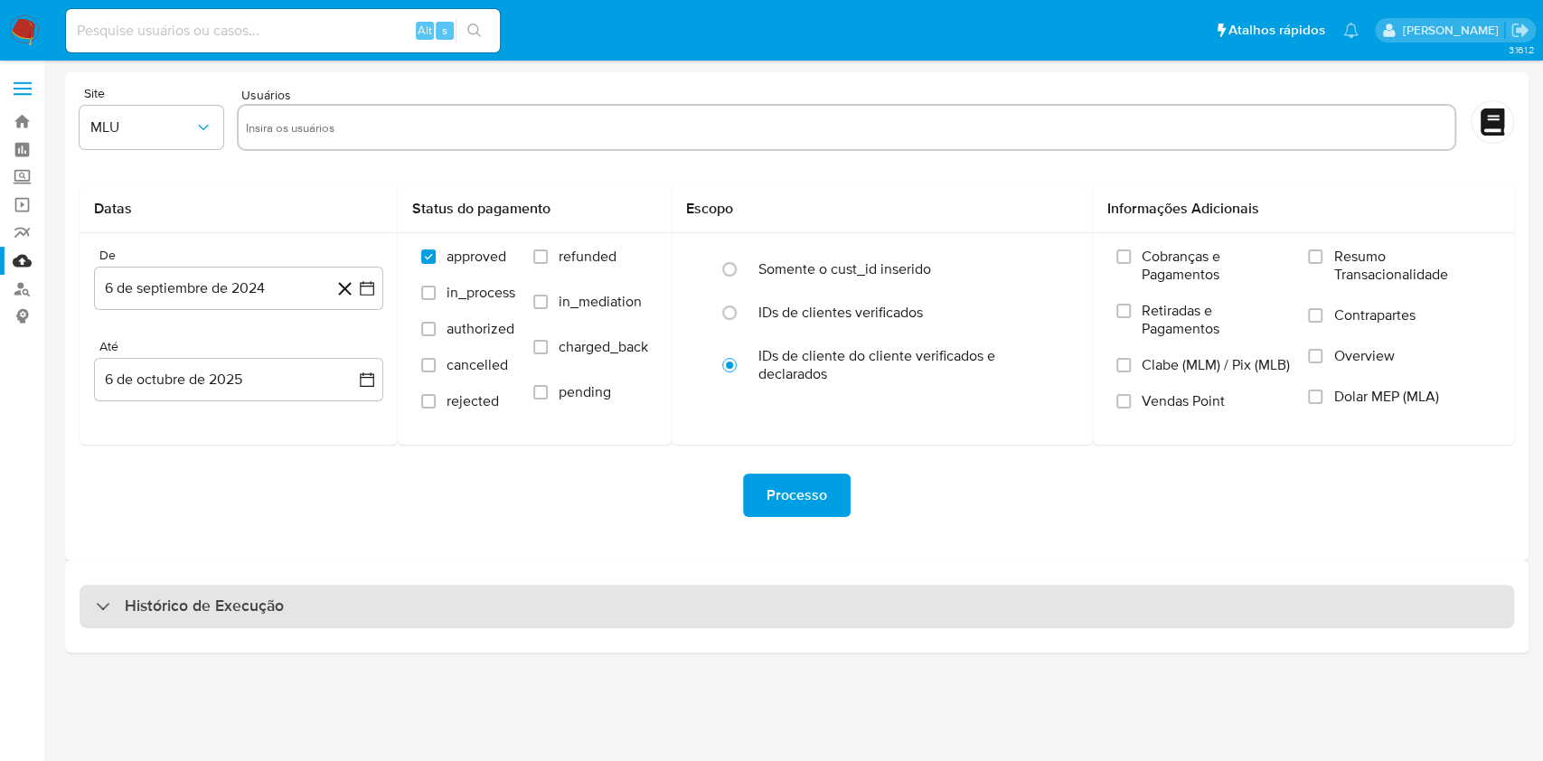
click at [848, 606] on div "Histórico de Execução" at bounding box center [797, 606] width 1434 height 43
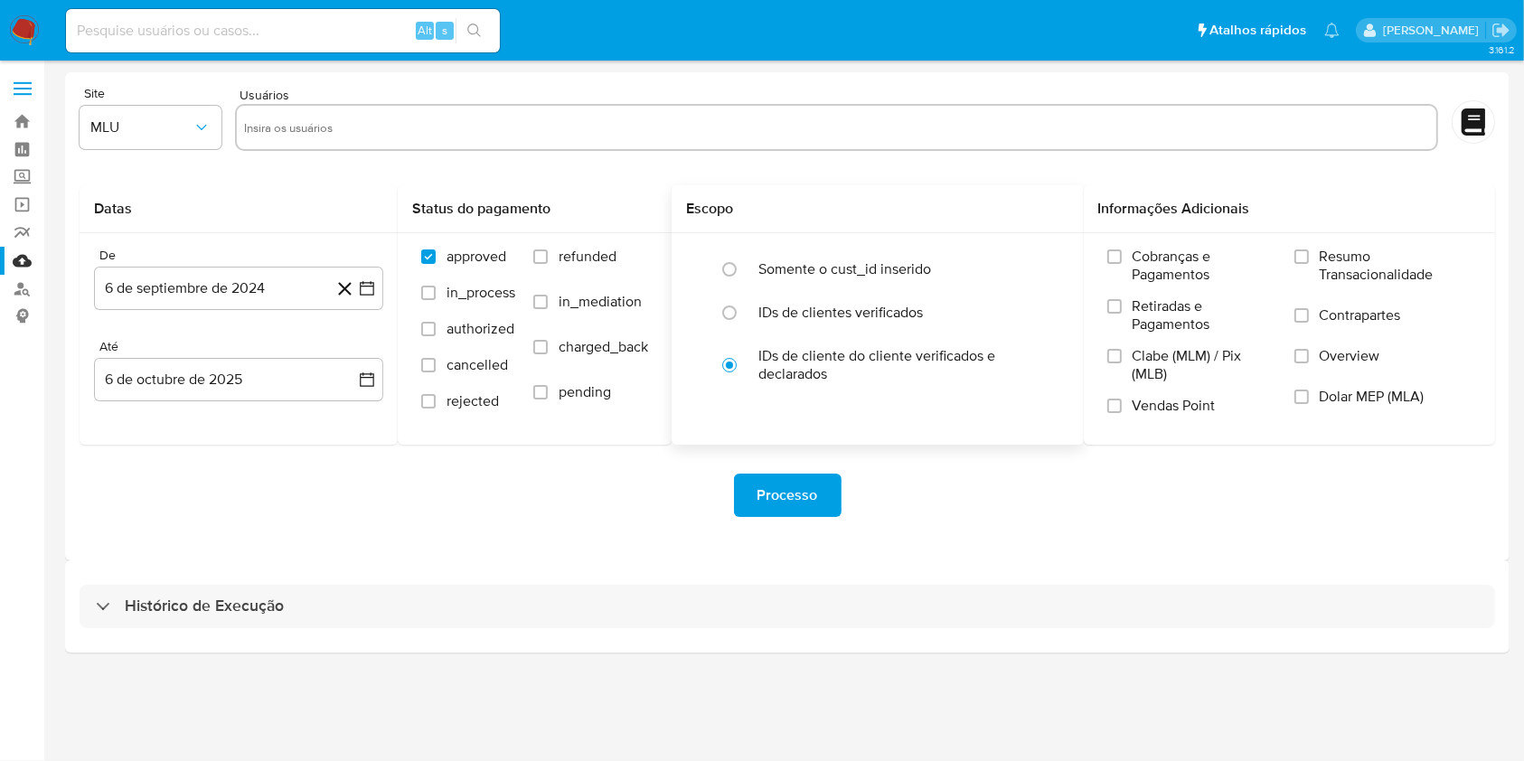
select select "10"
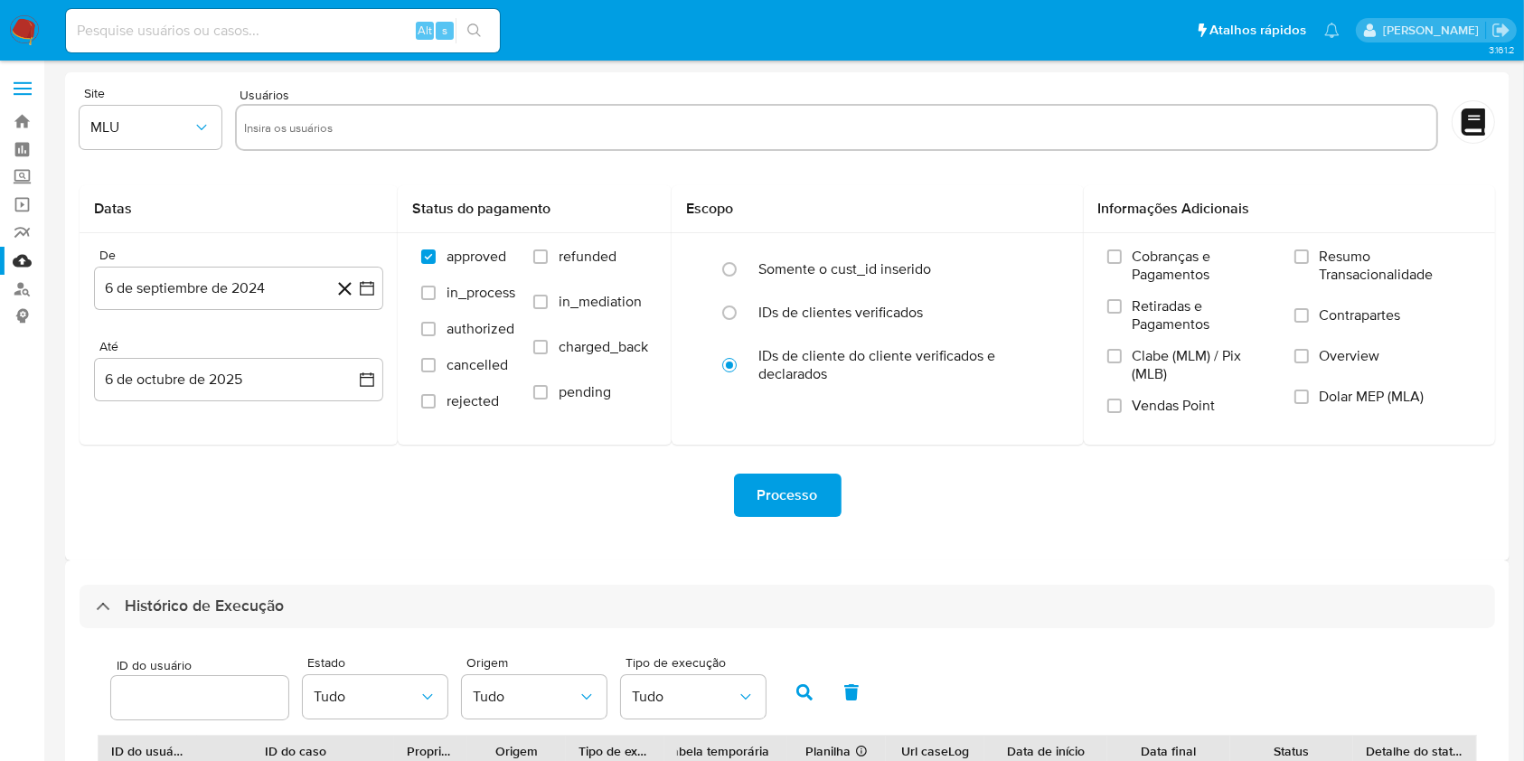
scroll to position [651, 0]
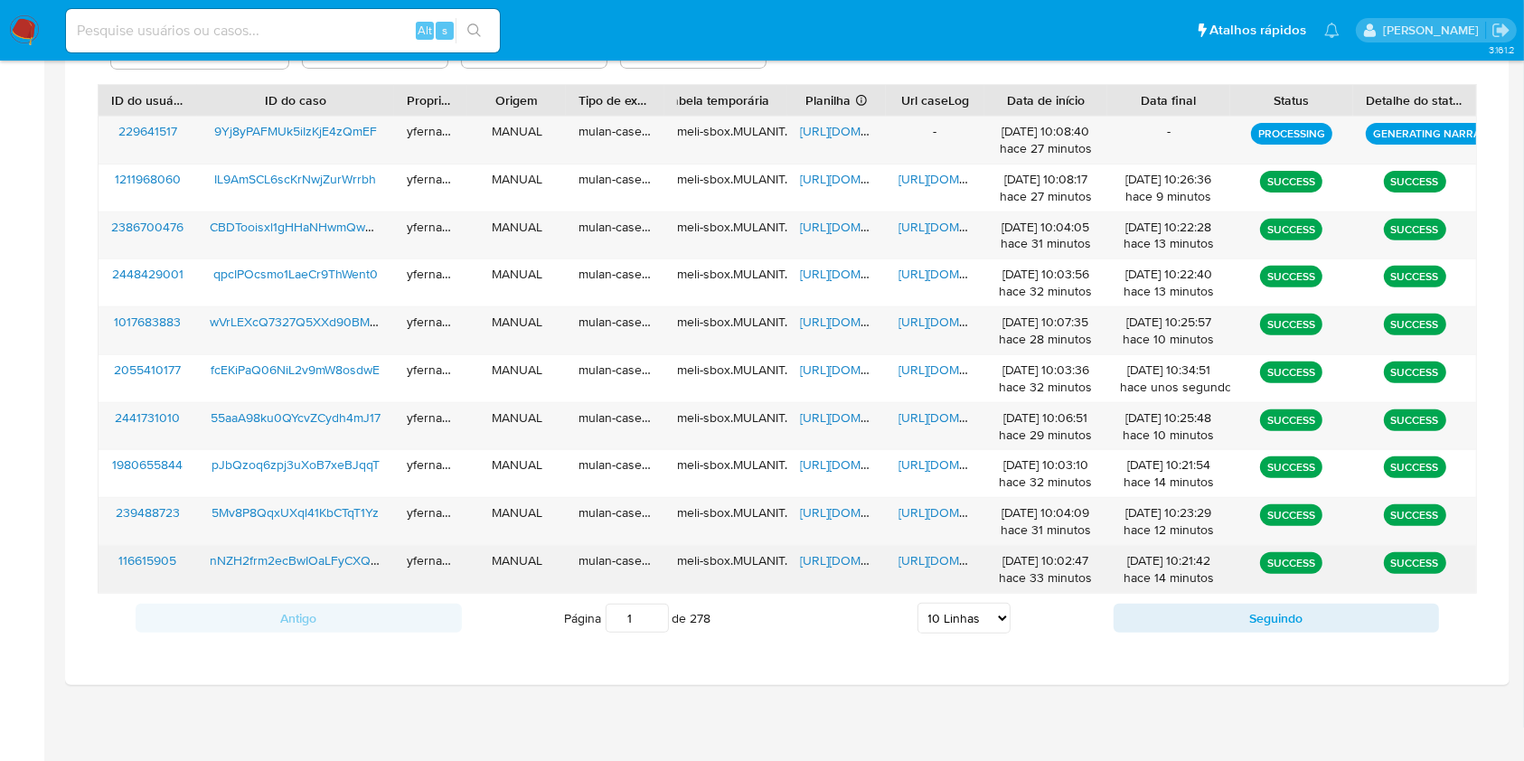
click at [817, 564] on span "[URL][DOMAIN_NAME]" at bounding box center [862, 560] width 125 height 18
click at [934, 555] on span "[URL][DOMAIN_NAME]" at bounding box center [960, 560] width 125 height 18
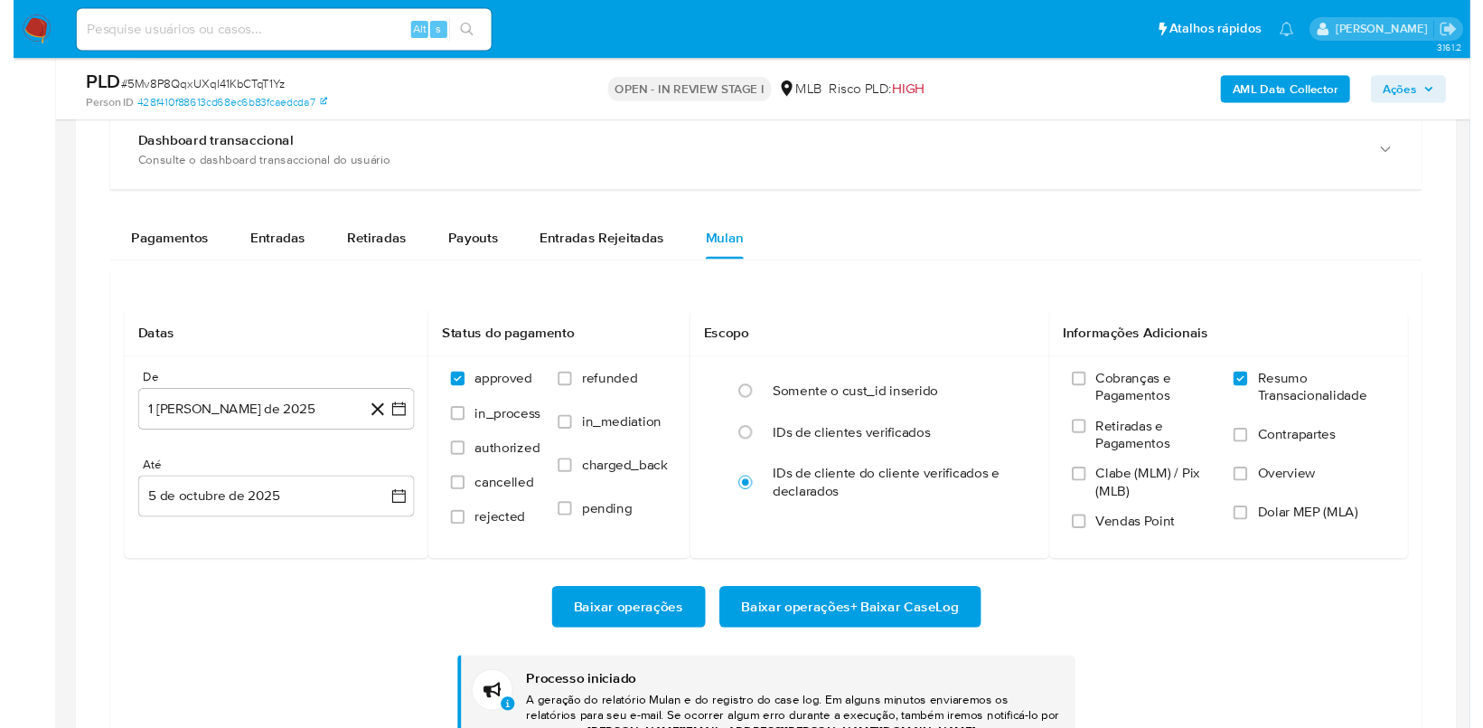
scroll to position [937, 0]
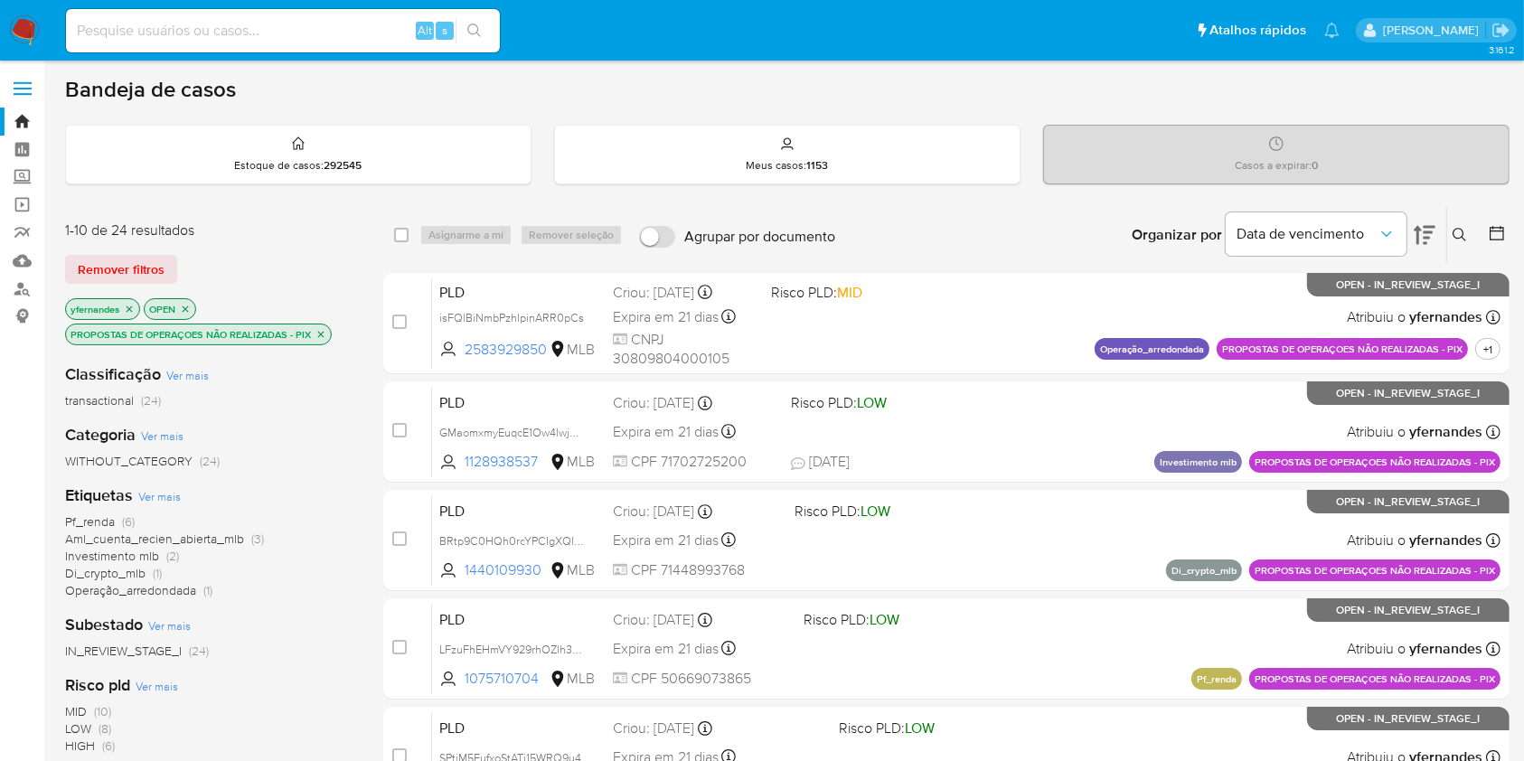
click at [24, 35] on img at bounding box center [24, 30] width 31 height 31
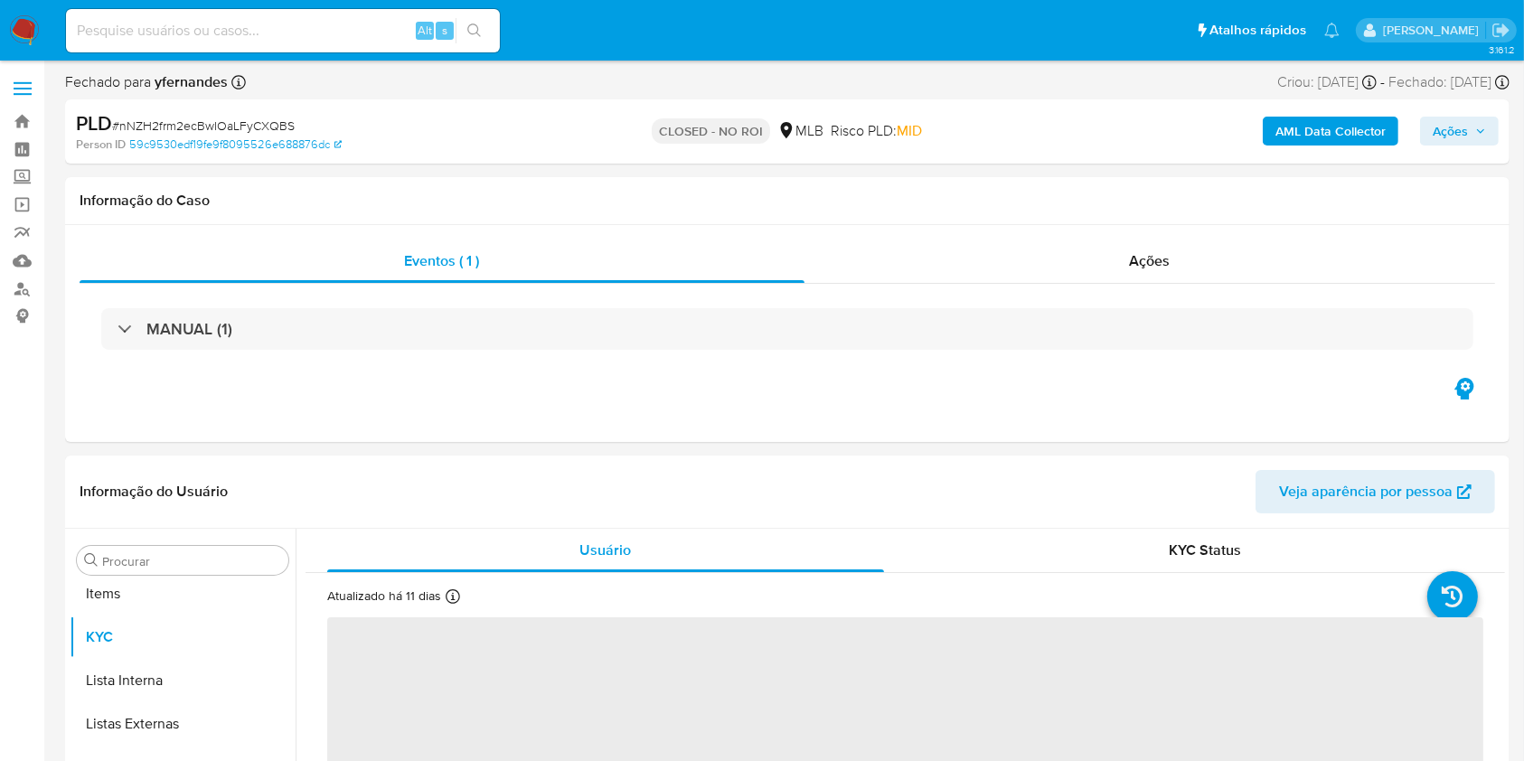
scroll to position [937, 0]
select select "10"
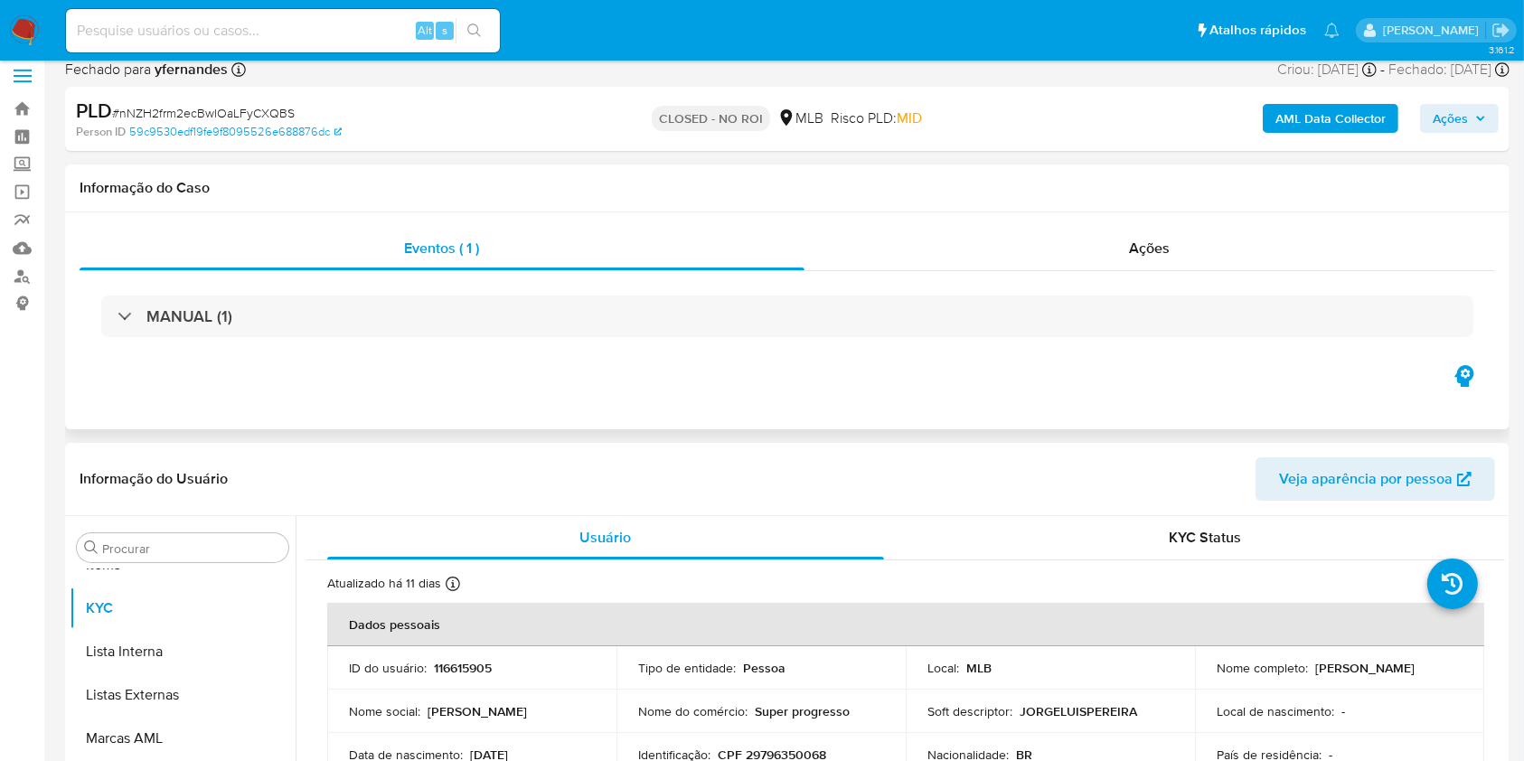
scroll to position [0, 0]
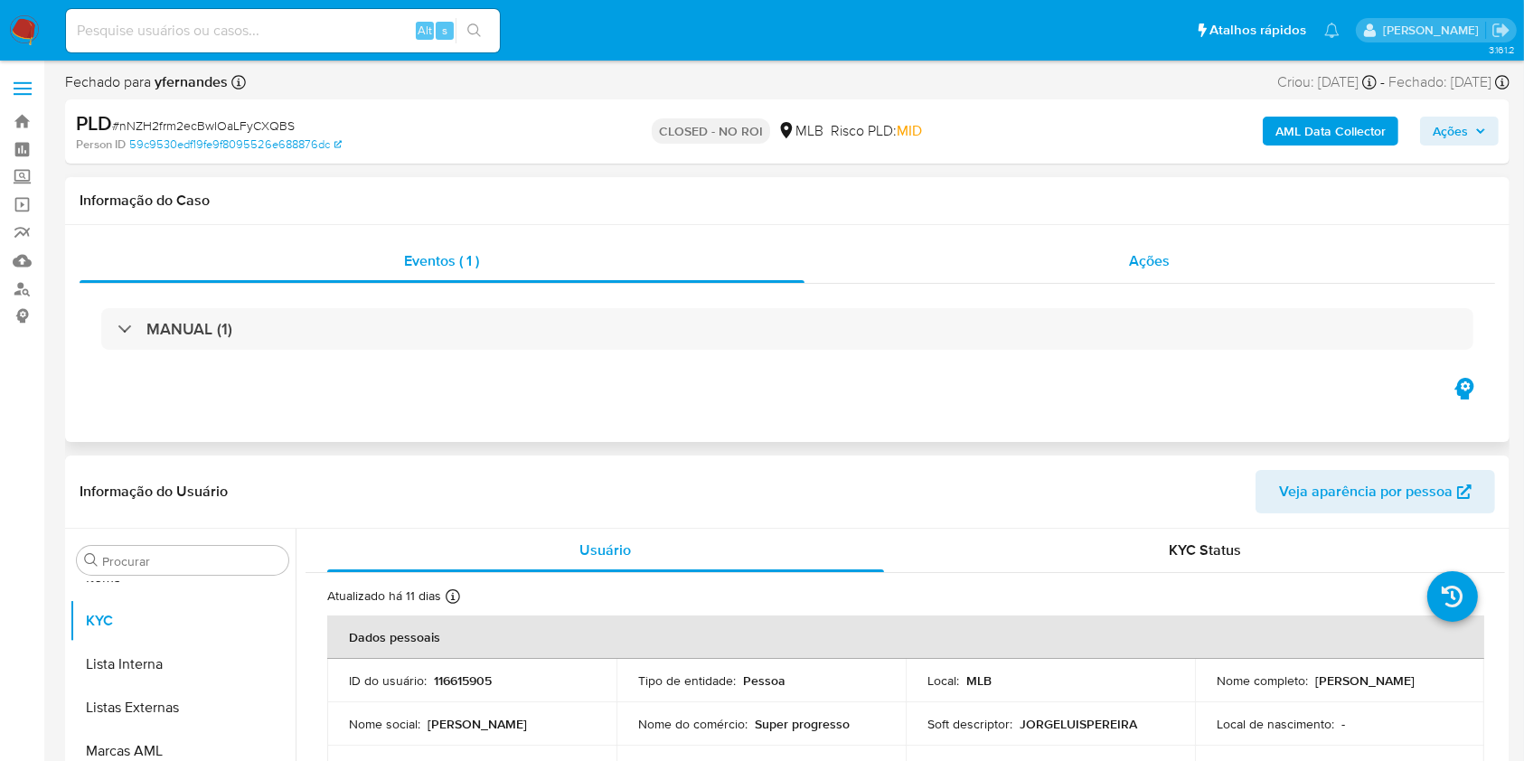
drag, startPoint x: 1187, startPoint y: 257, endPoint x: 1159, endPoint y: 273, distance: 32.4
click at [1187, 256] on div "Ações" at bounding box center [1149, 261] width 690 height 43
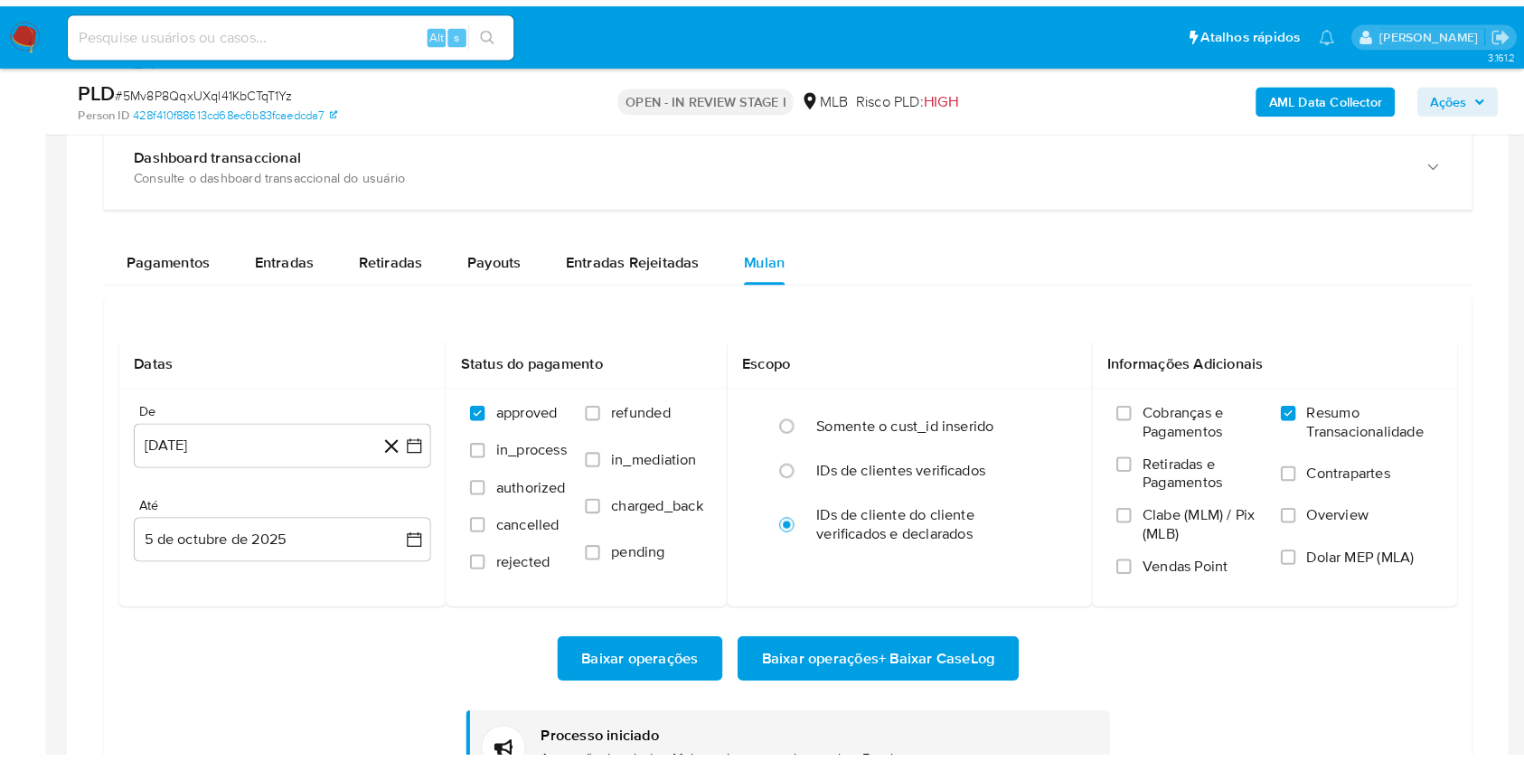
scroll to position [937, 0]
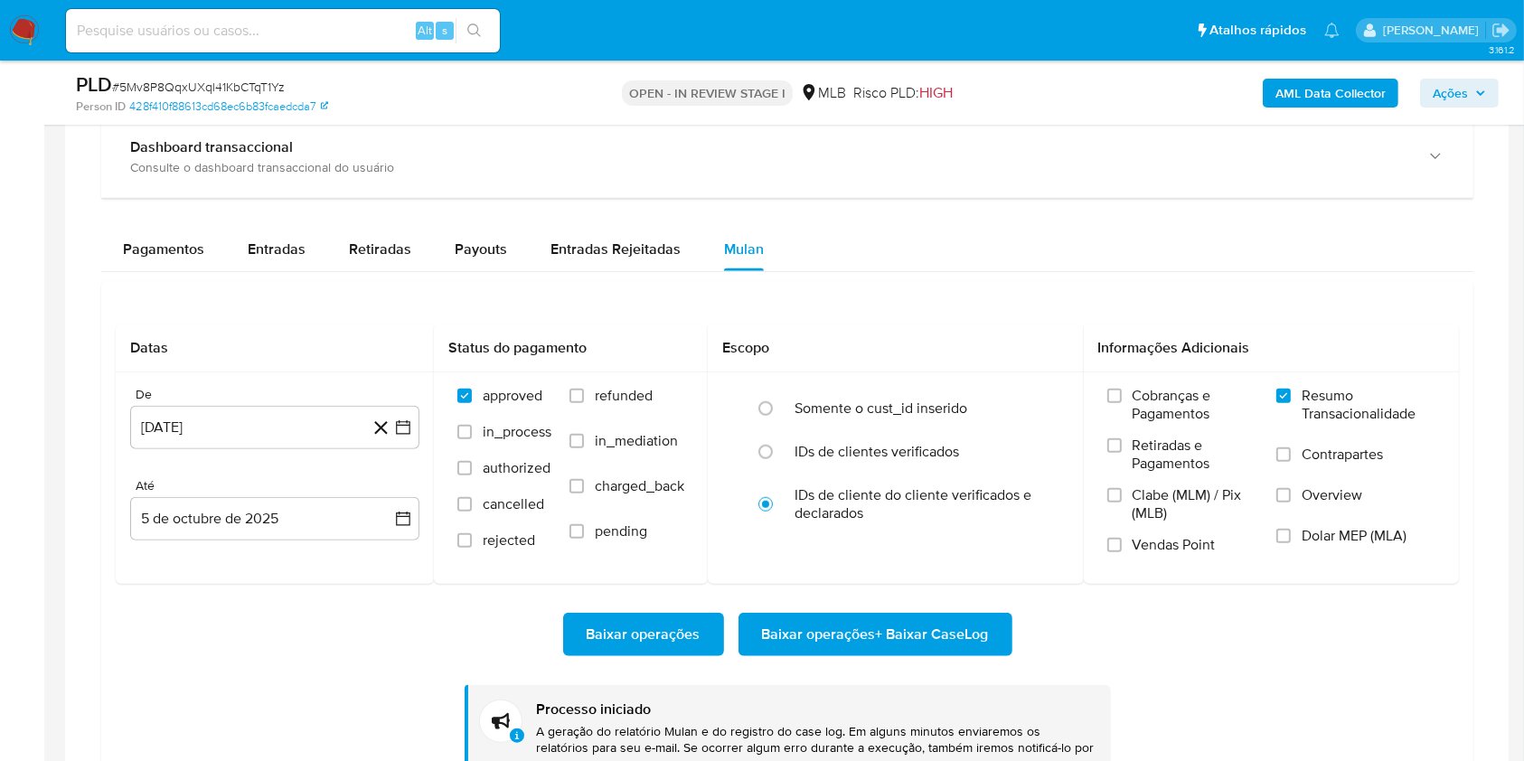
click at [196, 78] on span "# 5Mv8P8QqxUXql41KbCTqT1Yz" at bounding box center [198, 87] width 173 height 18
copy span "5Mv8P8QqxUXql41KbCTqT1Yz"
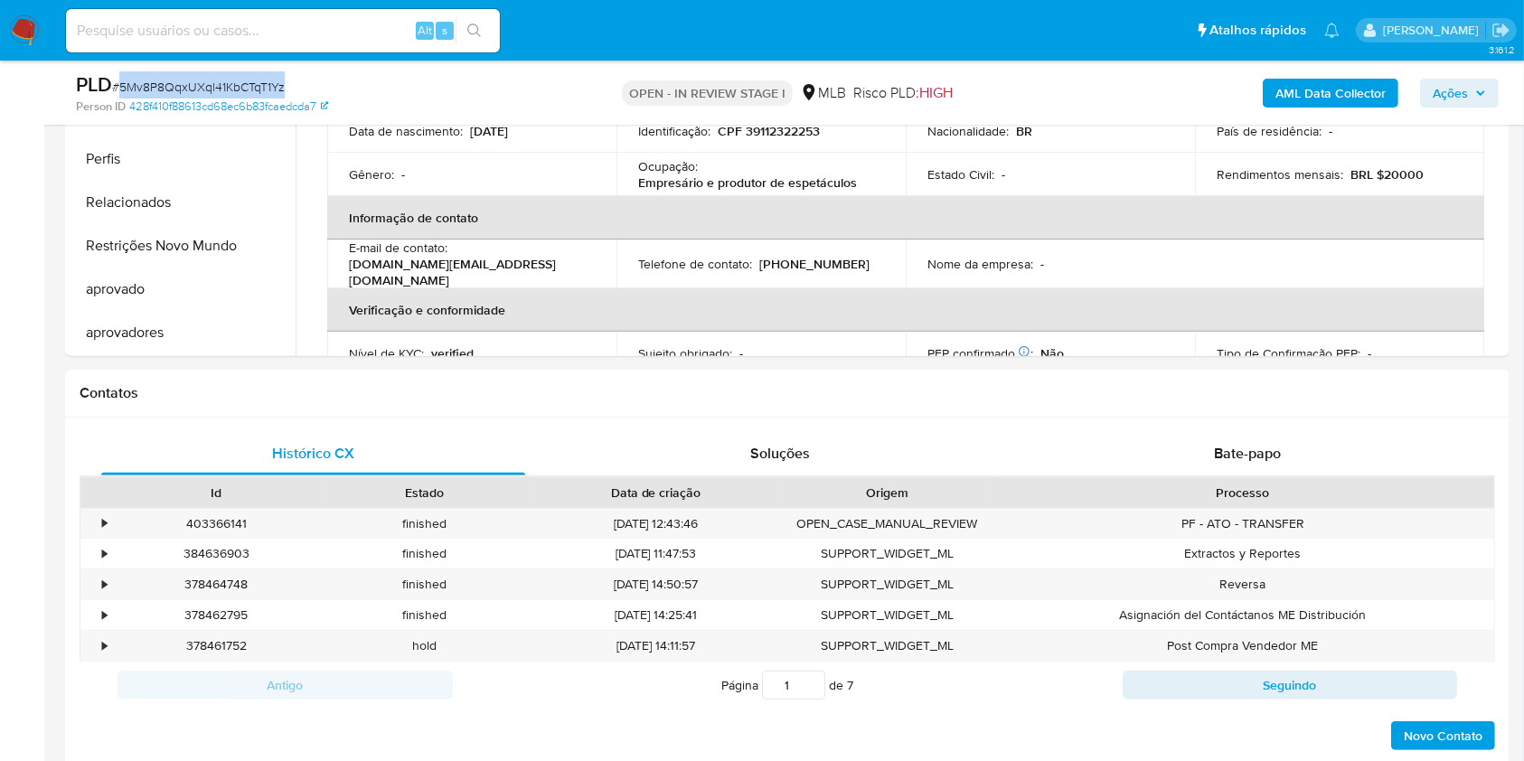
scroll to position [0, 0]
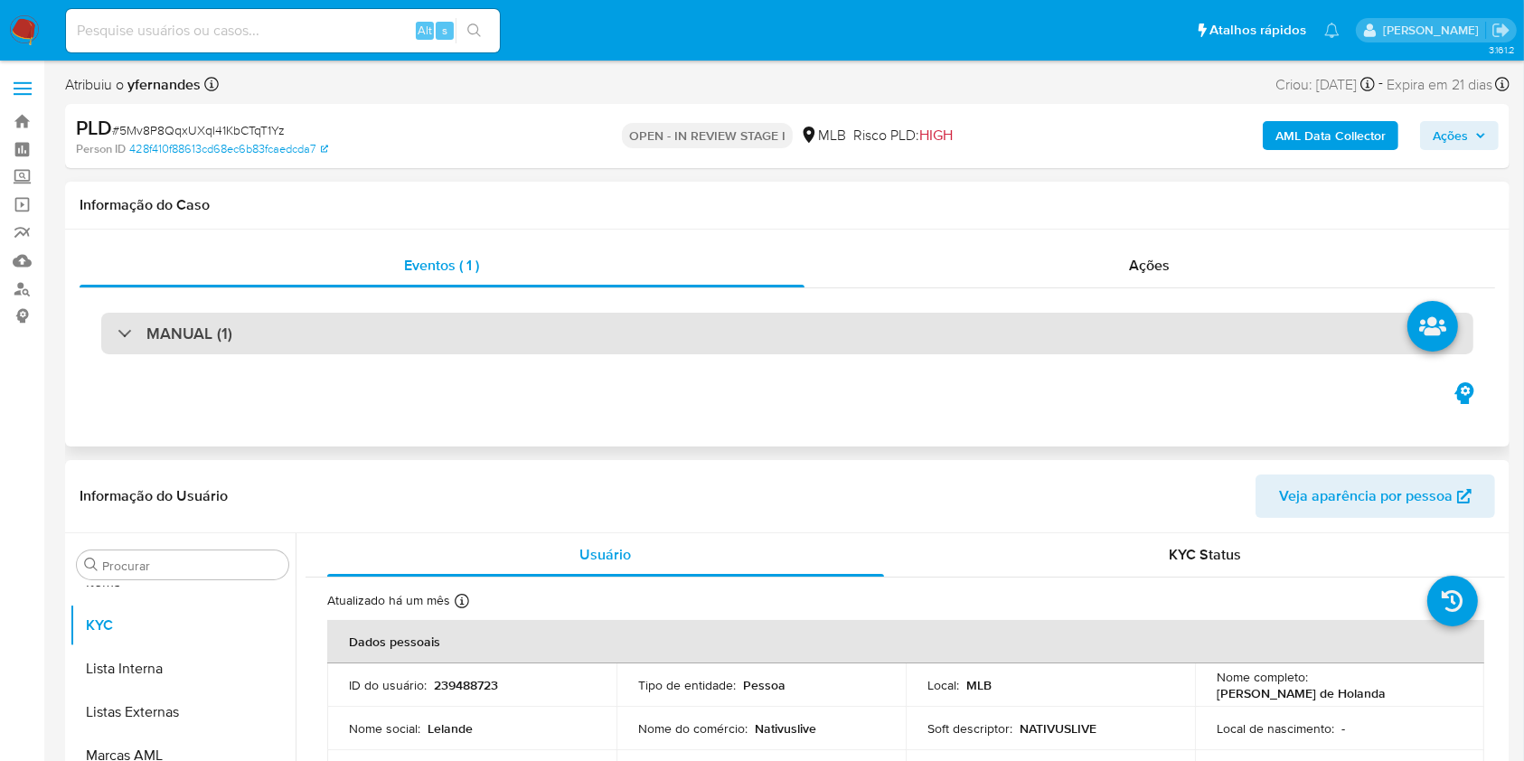
click at [582, 325] on div "MANUAL (1)" at bounding box center [787, 334] width 1372 height 42
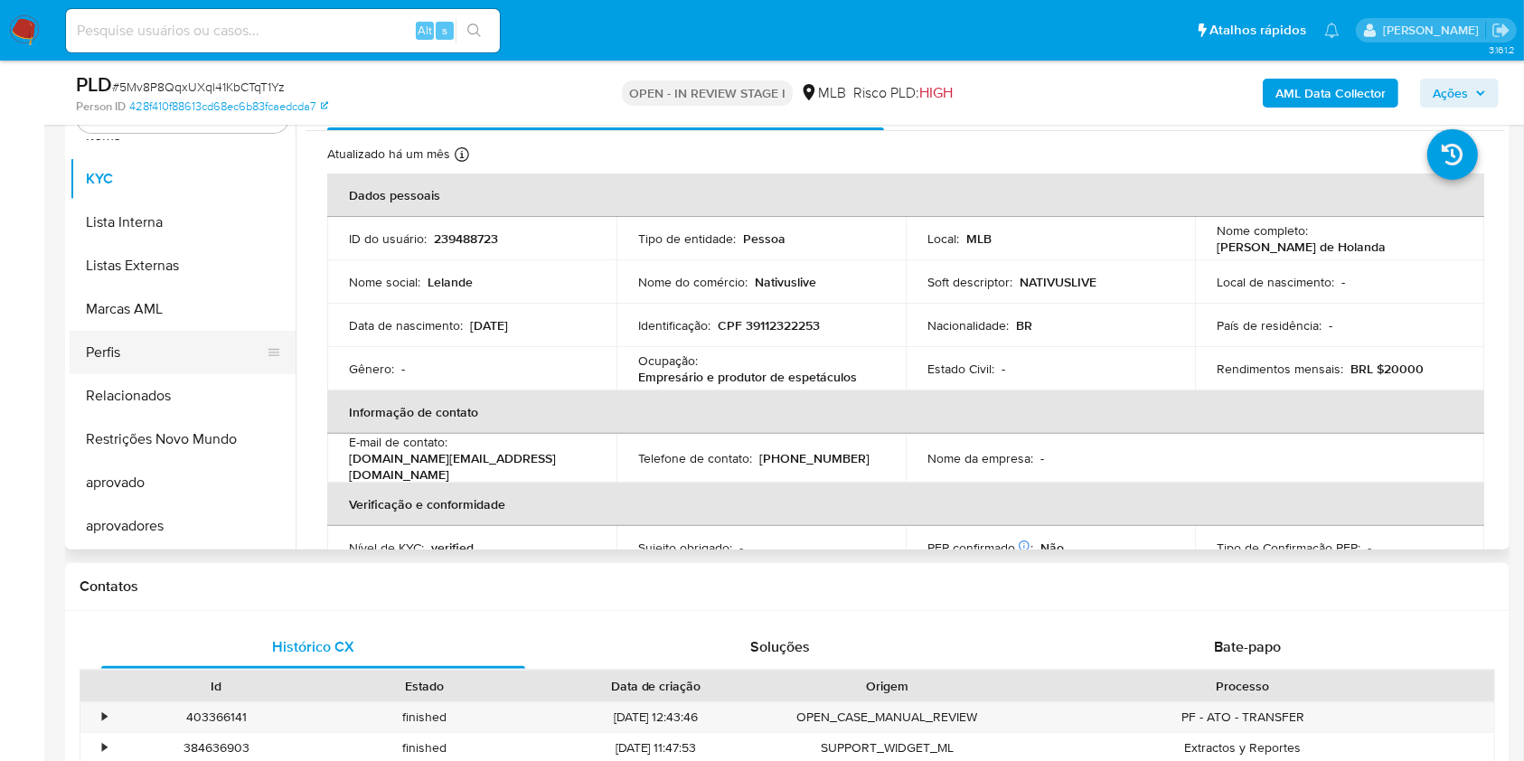
scroll to position [362, 0]
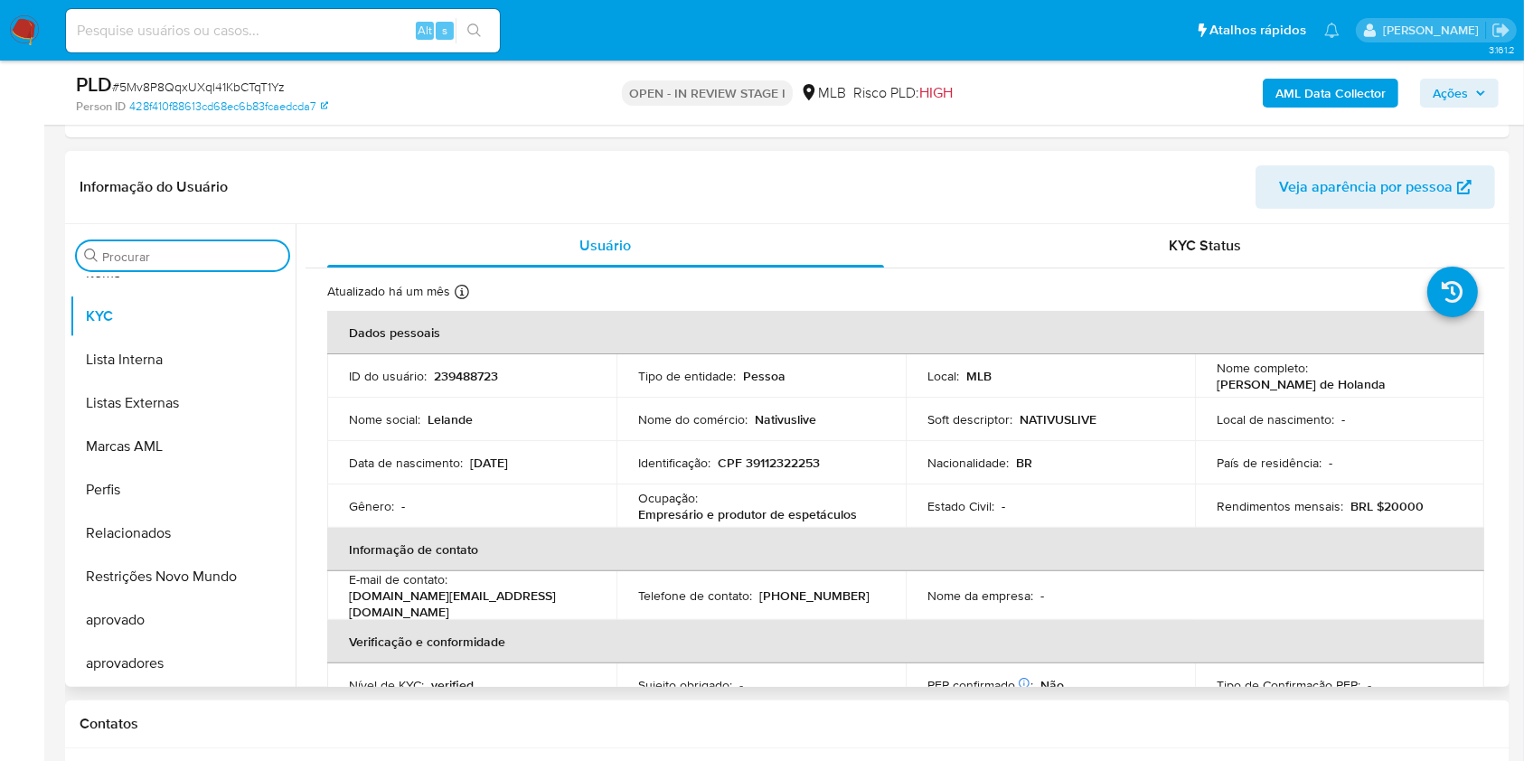
click at [202, 257] on input "Procurar" at bounding box center [191, 257] width 179 height 16
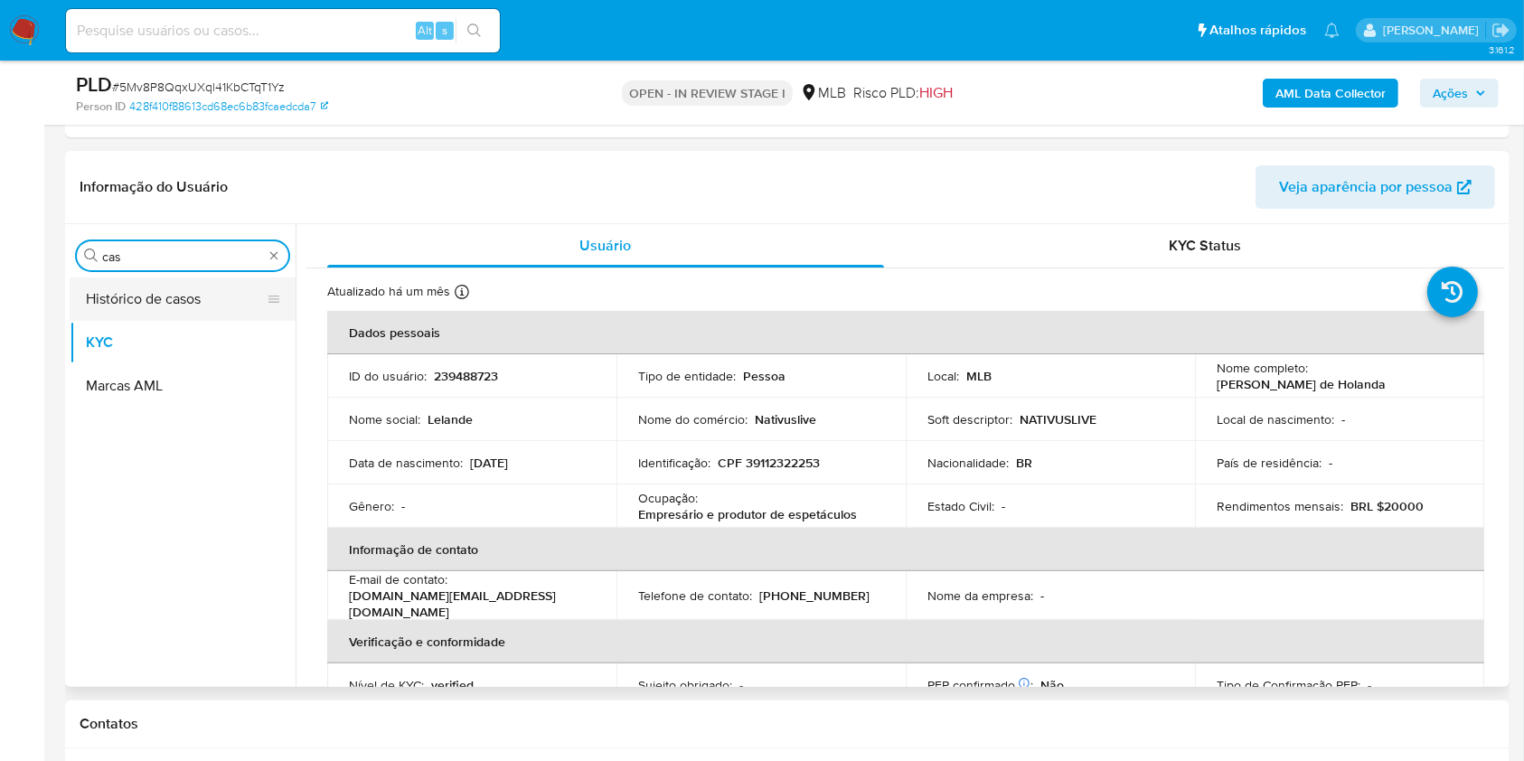
scroll to position [0, 0]
click at [130, 255] on input "cas" at bounding box center [182, 257] width 161 height 16
click at [121, 317] on button "Histórico de casos" at bounding box center [175, 298] width 211 height 43
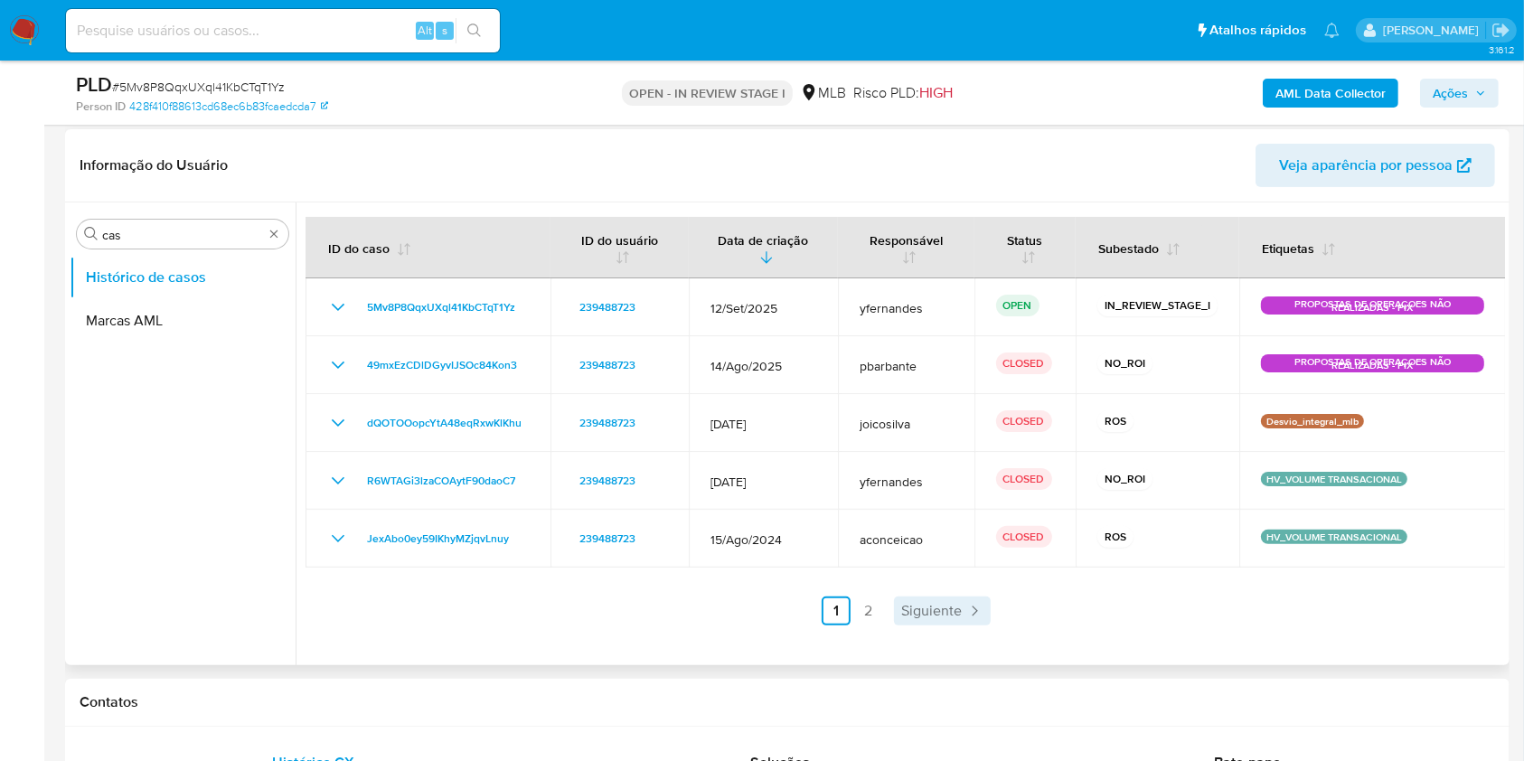
click at [950, 618] on span "Siguiente" at bounding box center [931, 611] width 61 height 14
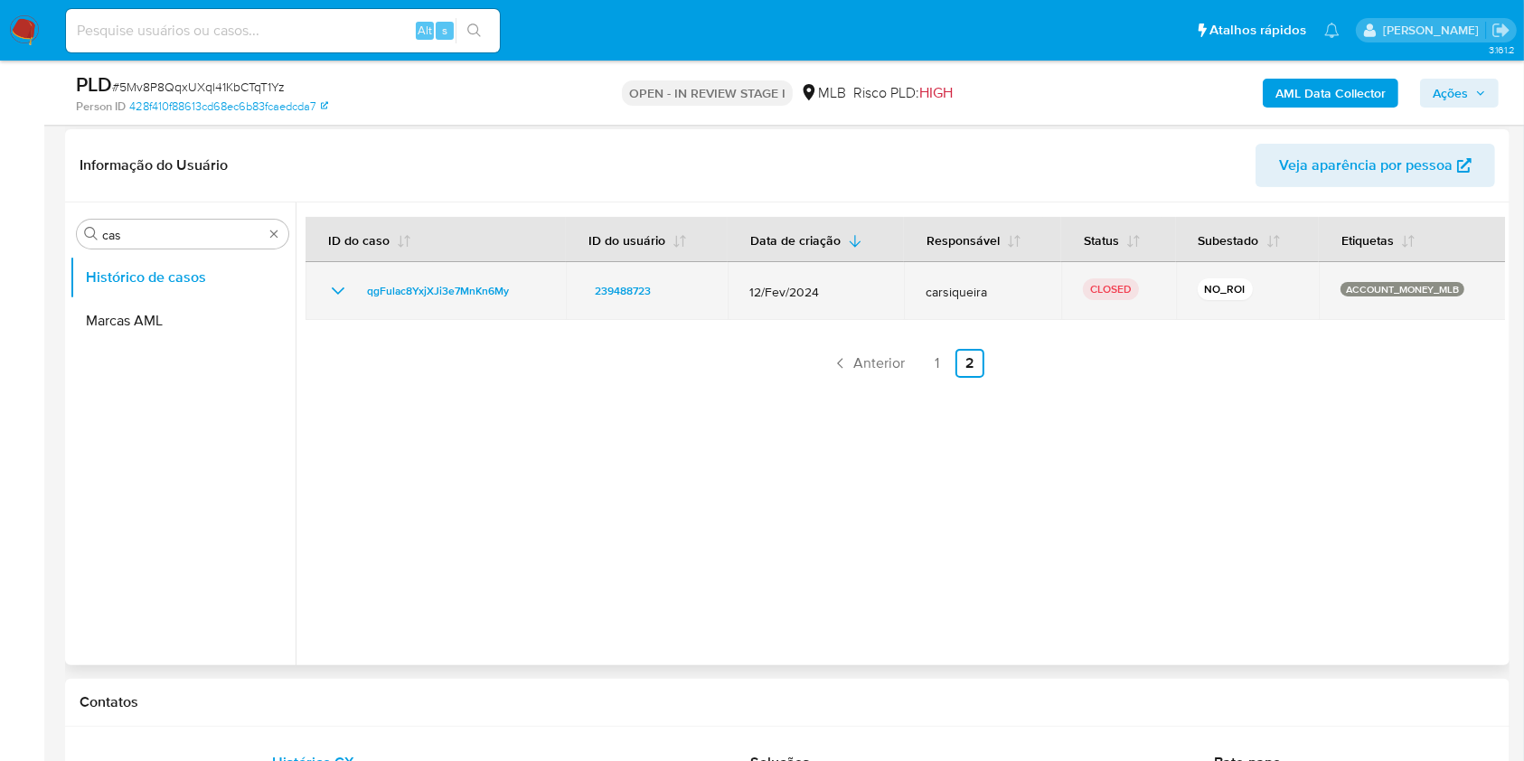
click at [1143, 287] on div "CLOSED" at bounding box center [1118, 290] width 71 height 25
drag, startPoint x: 1143, startPoint y: 287, endPoint x: 1134, endPoint y: 292, distance: 10.1
click at [1143, 286] on div "CLOSED" at bounding box center [1118, 290] width 71 height 25
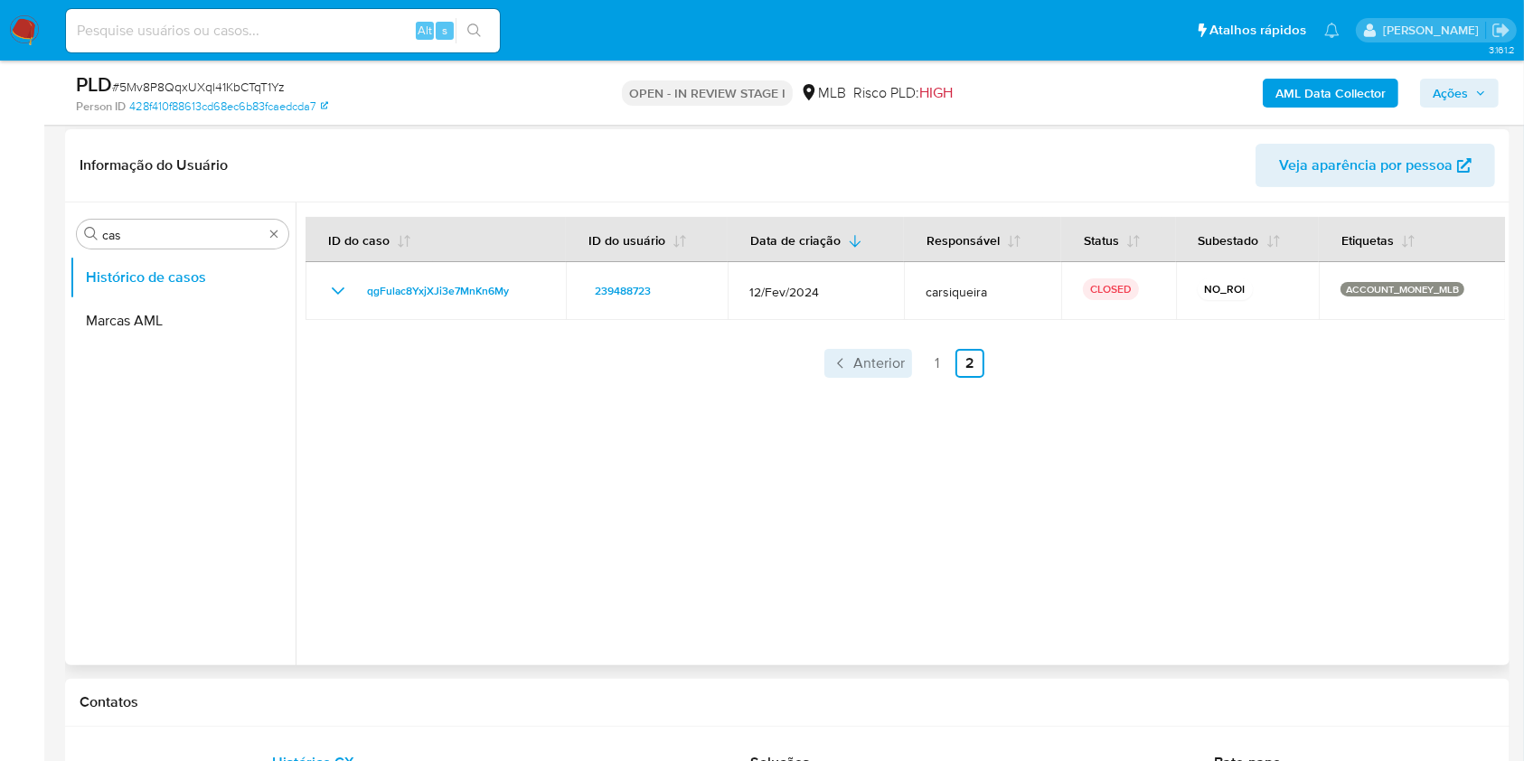
click at [865, 362] on span "Anterior" at bounding box center [879, 363] width 52 height 14
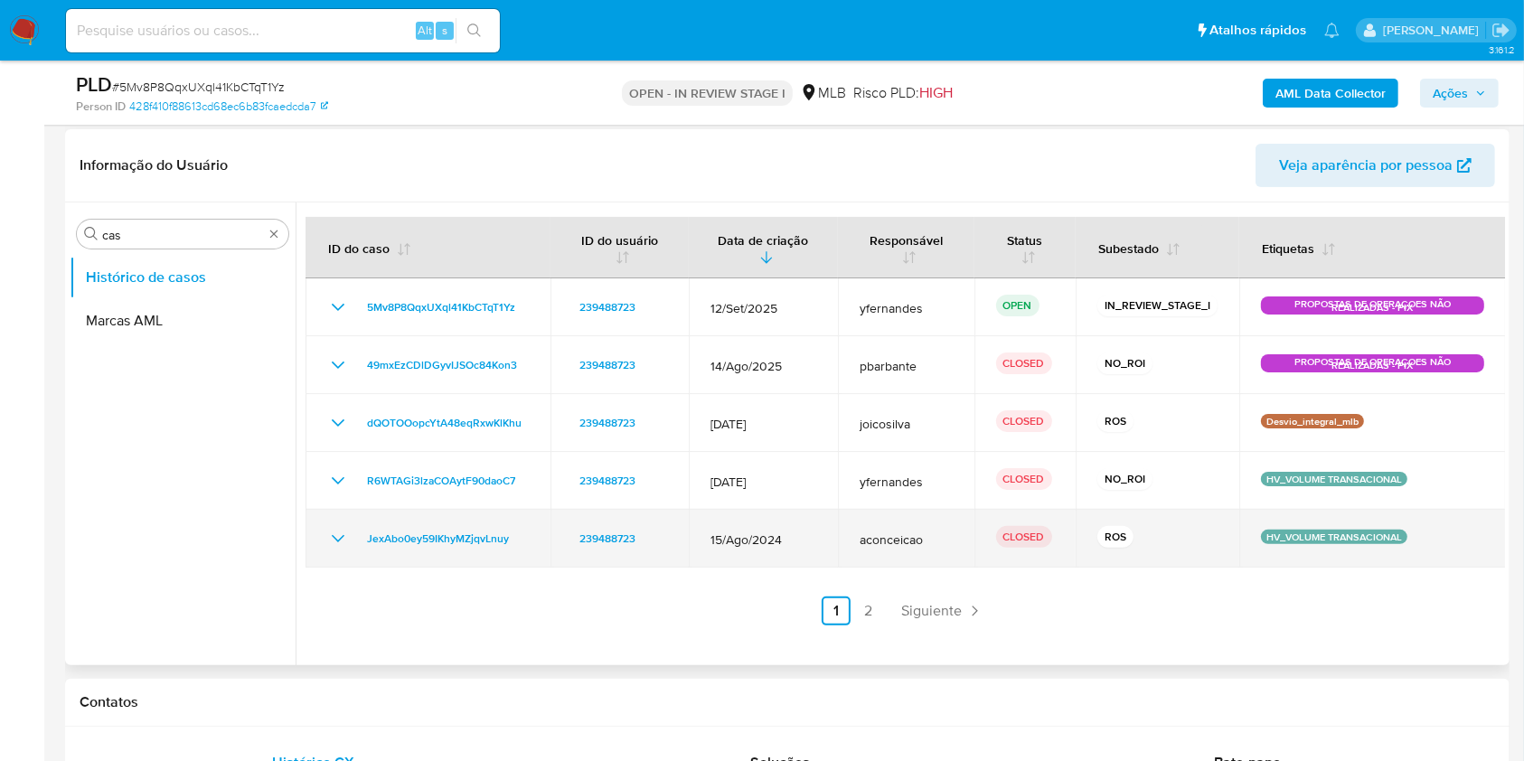
click at [1076, 547] on td "ROS" at bounding box center [1158, 539] width 164 height 58
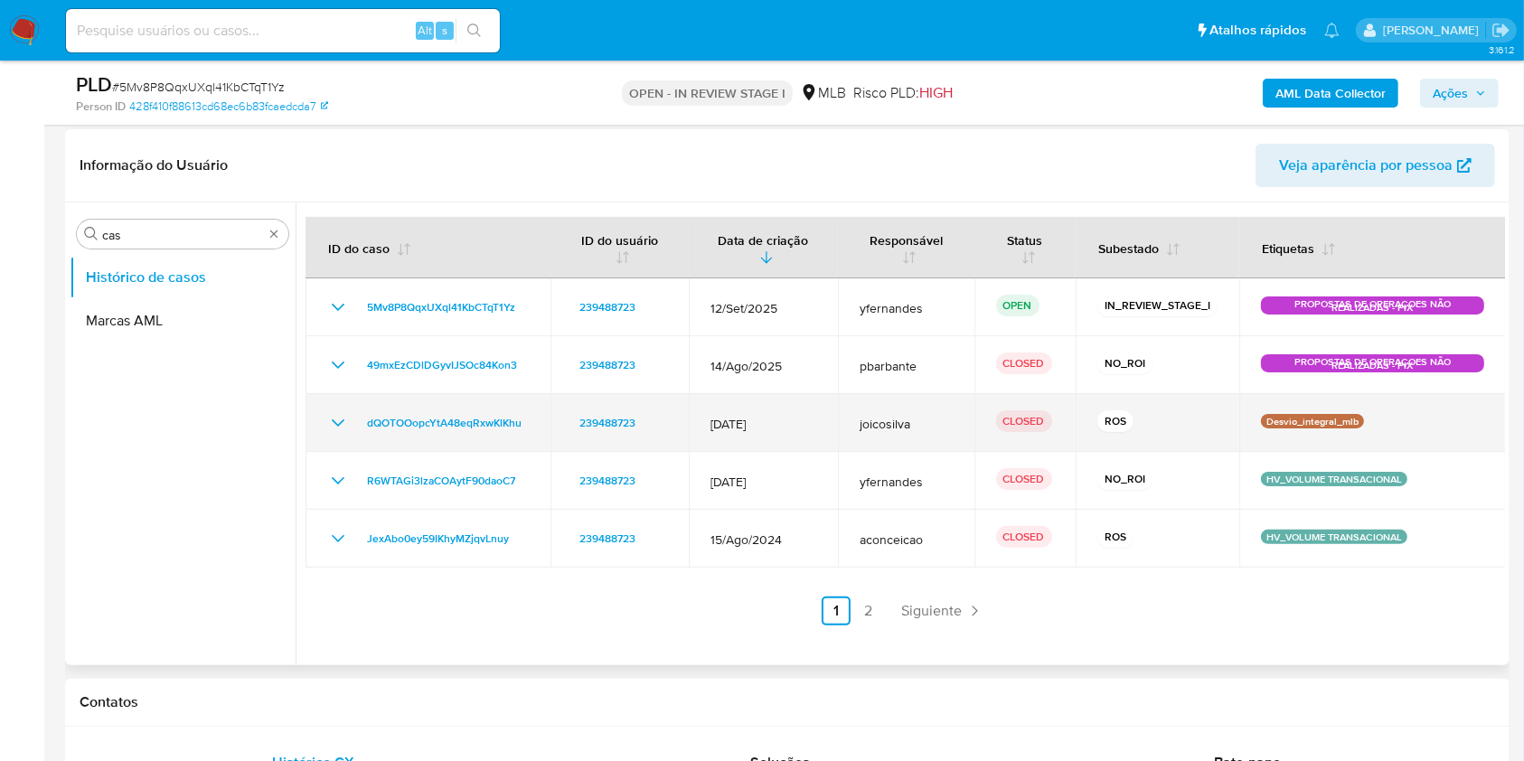
click at [1067, 427] on td "CLOSED" at bounding box center [1024, 423] width 101 height 58
click at [337, 430] on icon "Mostrar/Ocultar" at bounding box center [338, 423] width 22 height 22
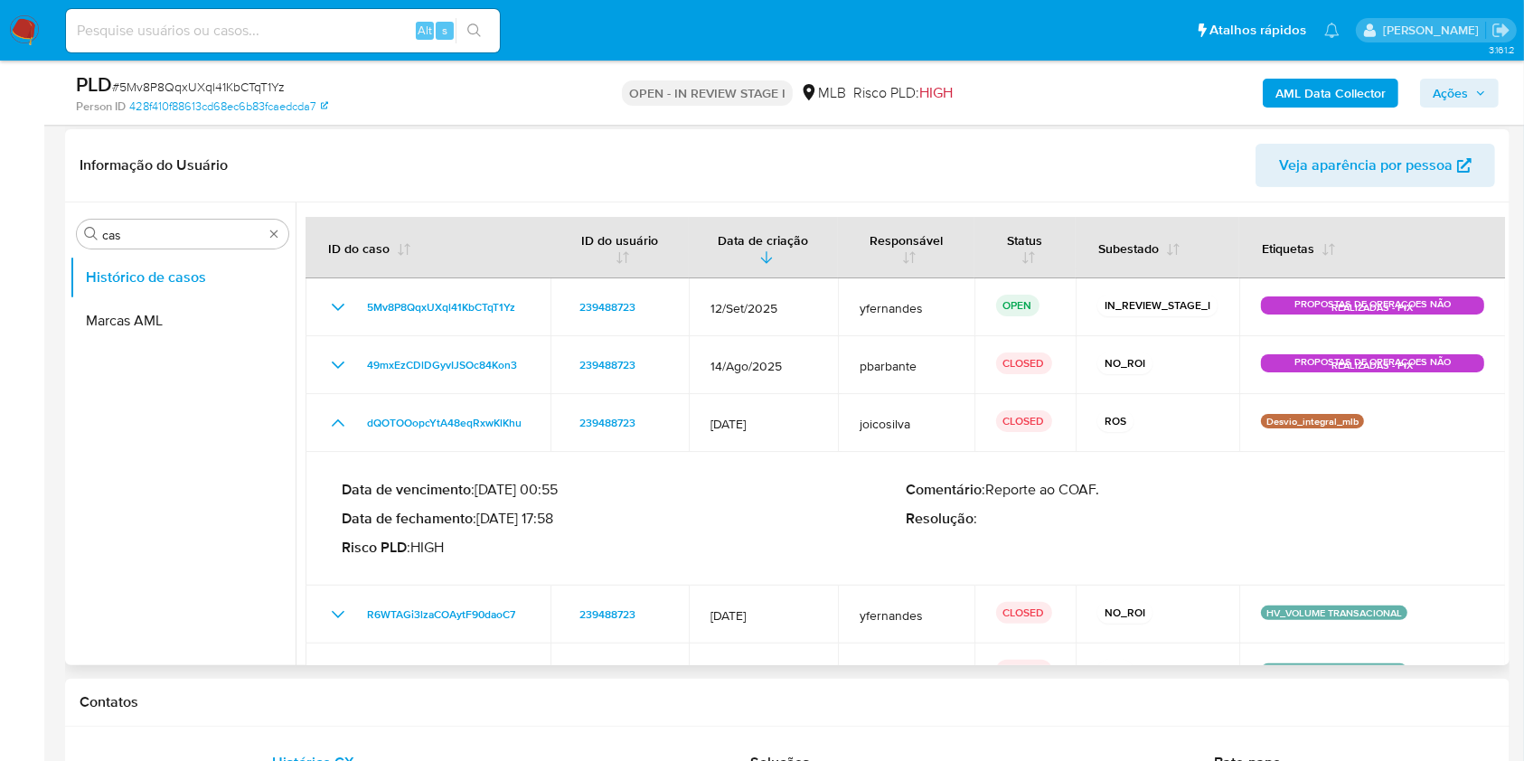
click at [511, 519] on p "Data de fechamento : 07/08/2025 17:58" at bounding box center [624, 519] width 564 height 18
click at [615, 517] on p "Data de fechamento : 07/08/2025 17:58" at bounding box center [624, 519] width 564 height 18
drag, startPoint x: 350, startPoint y: 407, endPoint x: 592, endPoint y: 553, distance: 283.0
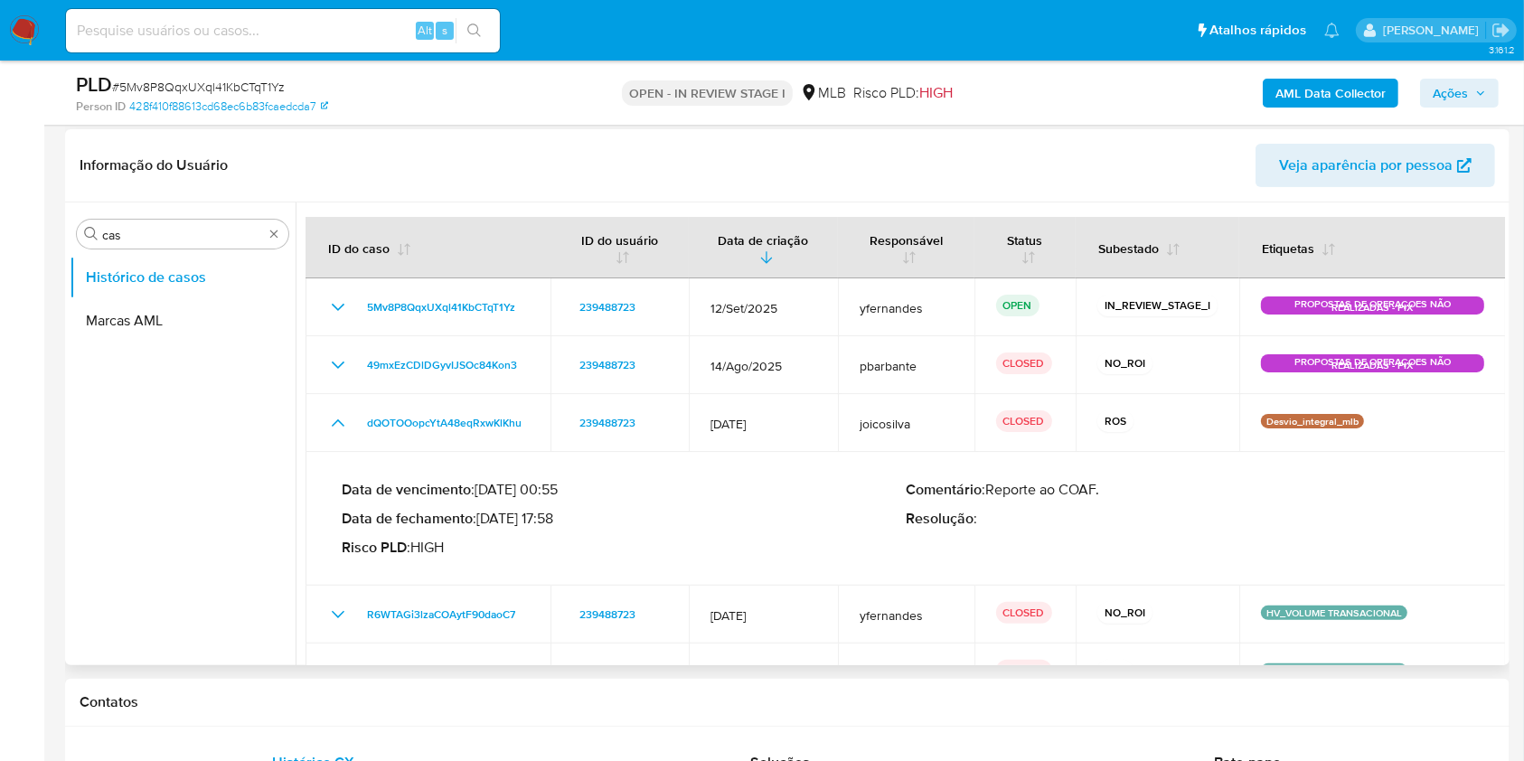
click at [591, 553] on tbody "5Mv8P8QqxUXql41KbCTqT1Yz 239488723 12/Set/2025 yfernandes OPEN IN_REVIEW_STAGE_…" at bounding box center [905, 489] width 1200 height 423
drag, startPoint x: 483, startPoint y: 517, endPoint x: 560, endPoint y: 516, distance: 77.7
click at [560, 516] on p "Data de fechamento : 07/08/2025 17:58" at bounding box center [624, 519] width 564 height 18
click at [623, 493] on p "Data de vencimento : 26/08/2025 00:55" at bounding box center [624, 490] width 564 height 18
click at [174, 242] on input "cas" at bounding box center [182, 235] width 161 height 16
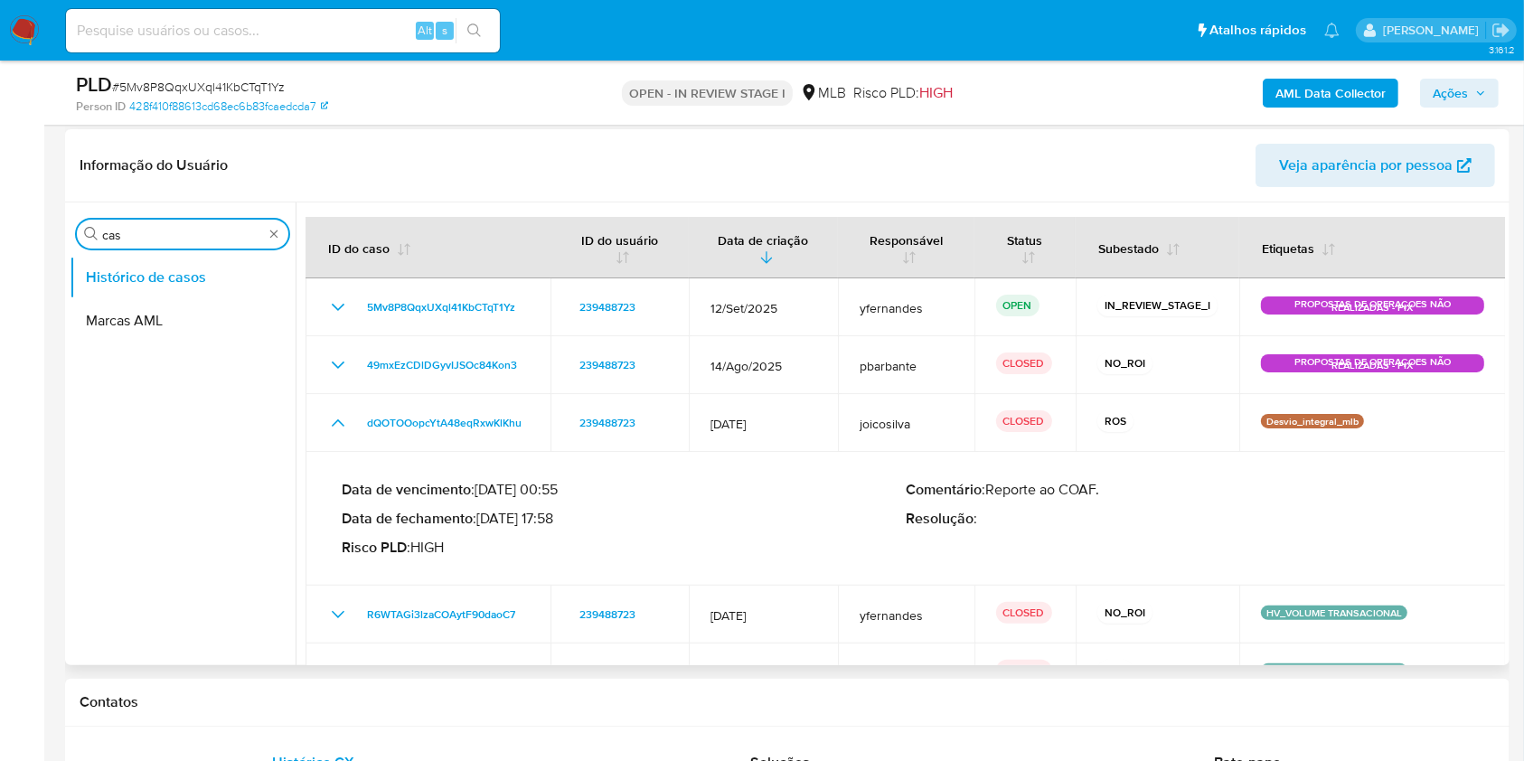
click at [174, 242] on input "cas" at bounding box center [182, 235] width 161 height 16
type input "ger"
click at [159, 274] on button "Geral" at bounding box center [175, 277] width 211 height 43
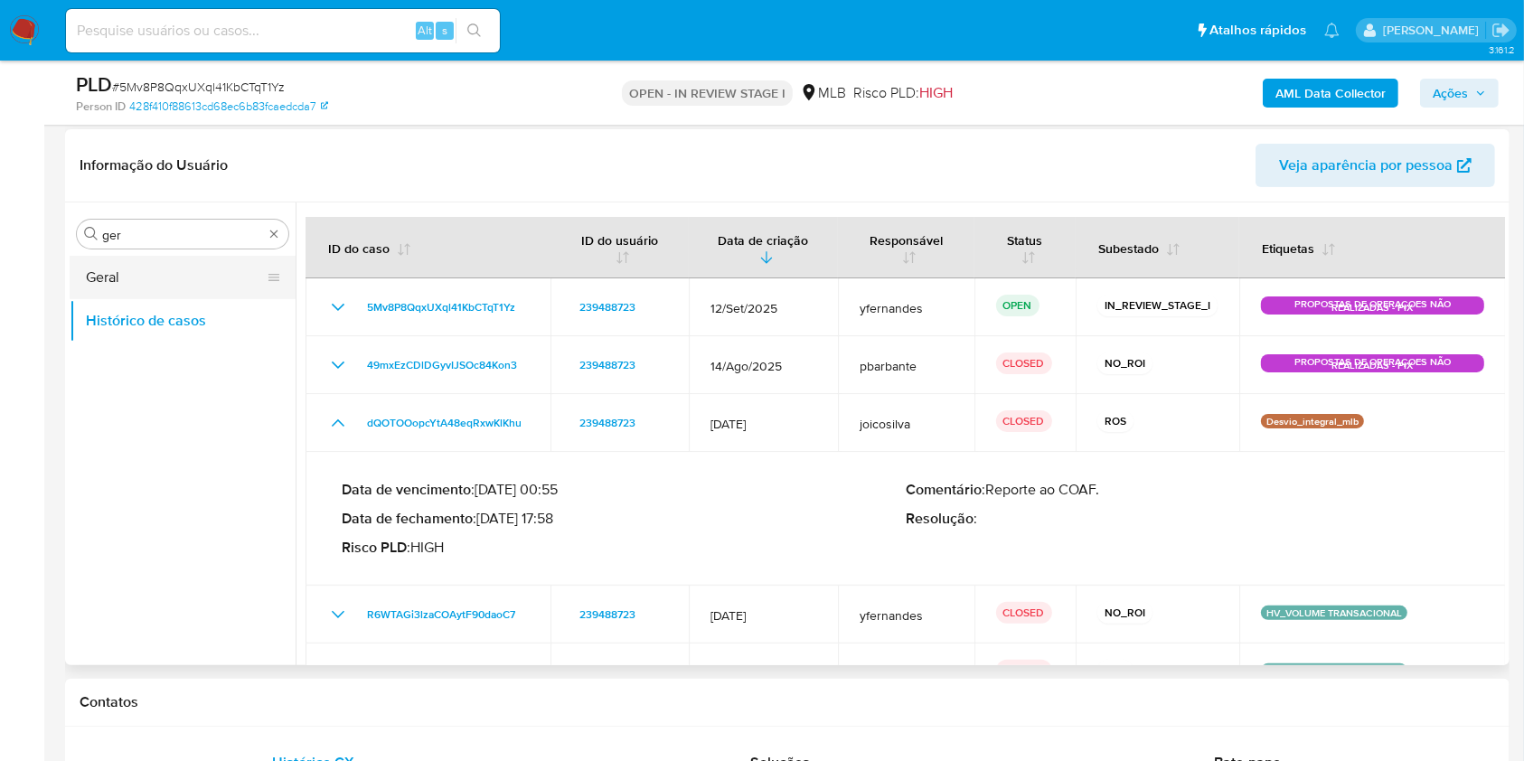
click at [202, 279] on button "Geral" at bounding box center [175, 277] width 211 height 43
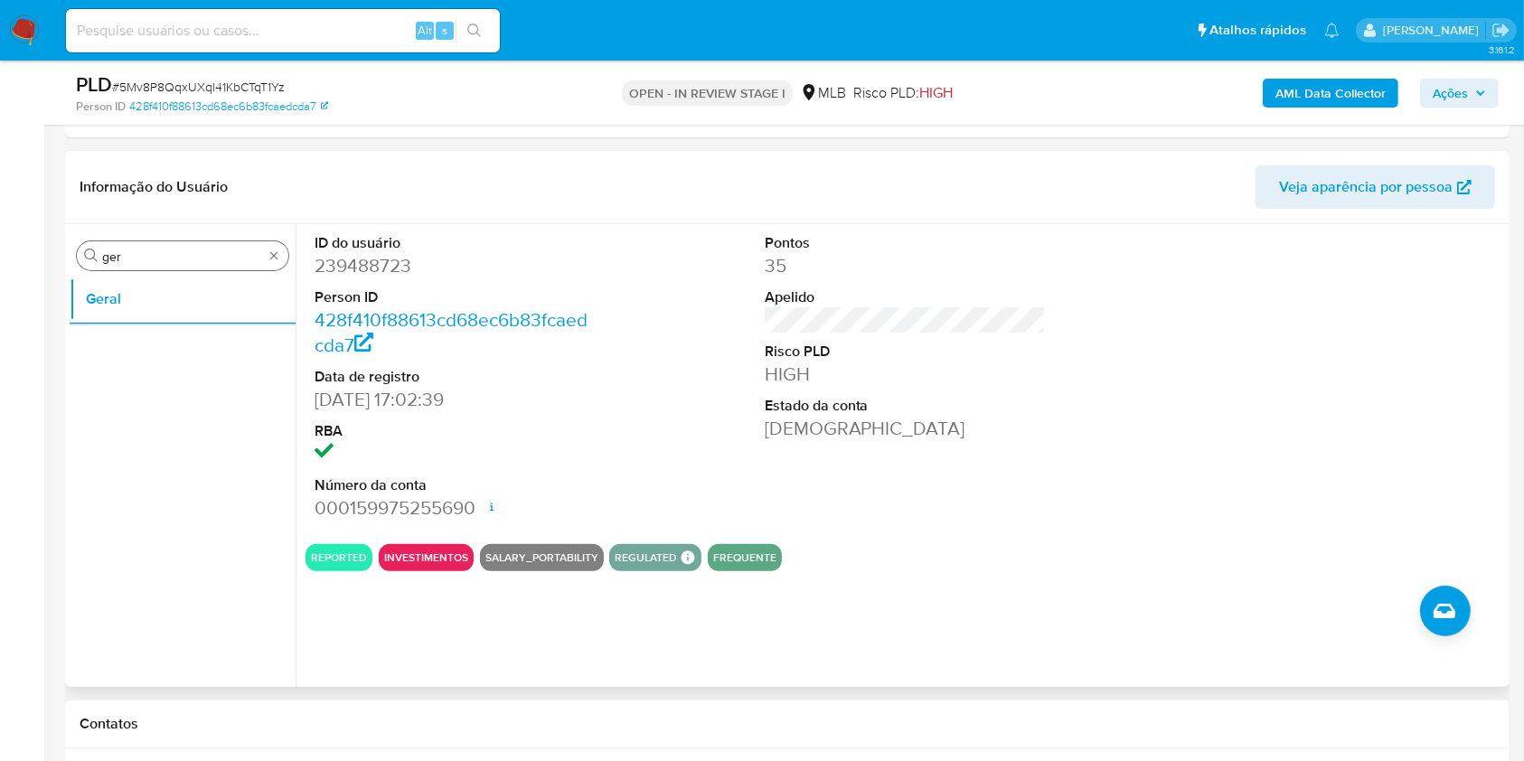
click at [224, 267] on div "Procurar ger" at bounding box center [182, 255] width 211 height 29
click at [224, 266] on div "Procurar ger" at bounding box center [182, 255] width 211 height 29
click at [219, 260] on input "ger" at bounding box center [182, 257] width 161 height 16
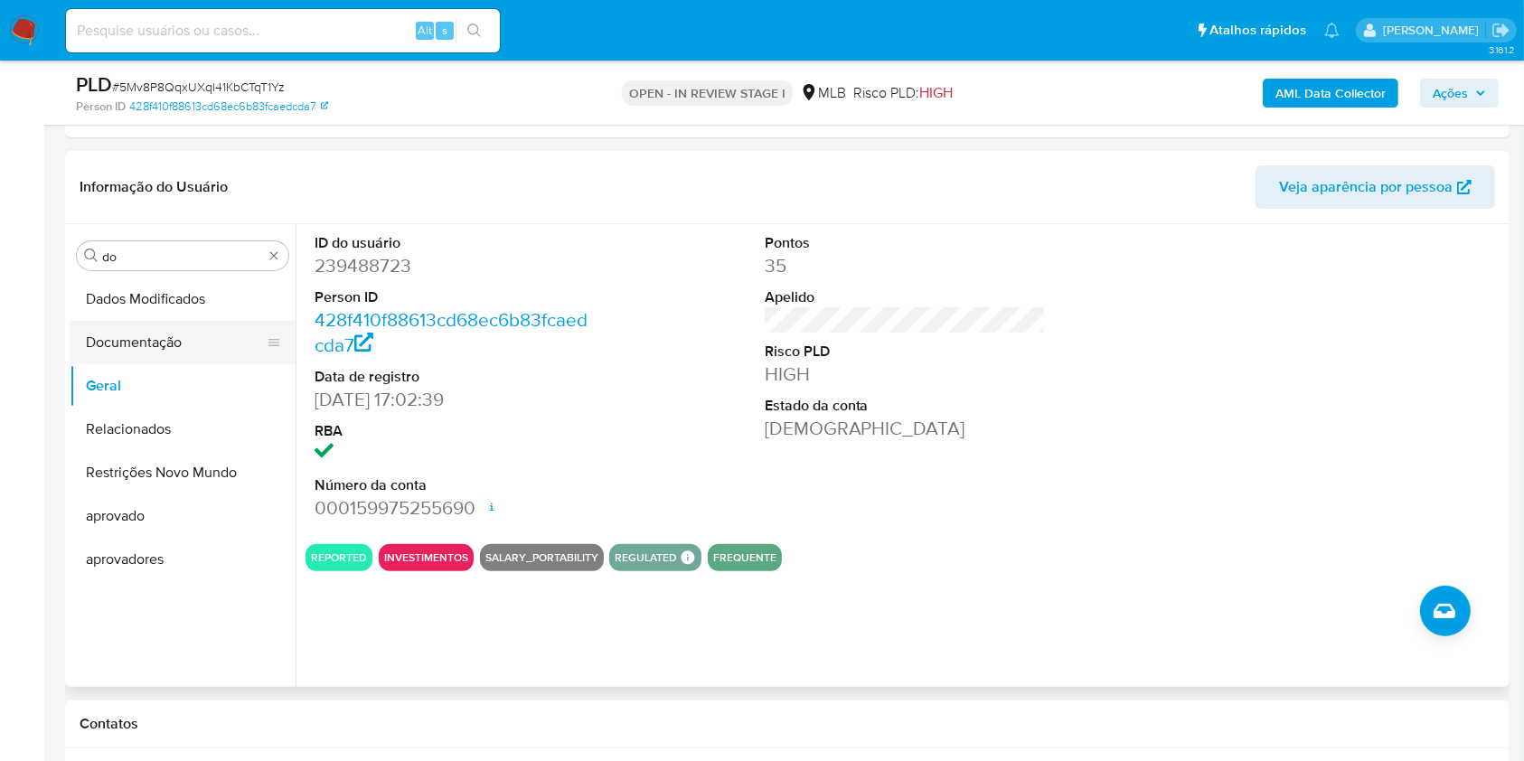
click at [126, 343] on button "Documentação" at bounding box center [175, 342] width 211 height 43
click at [135, 343] on button "Documentação" at bounding box center [183, 342] width 226 height 43
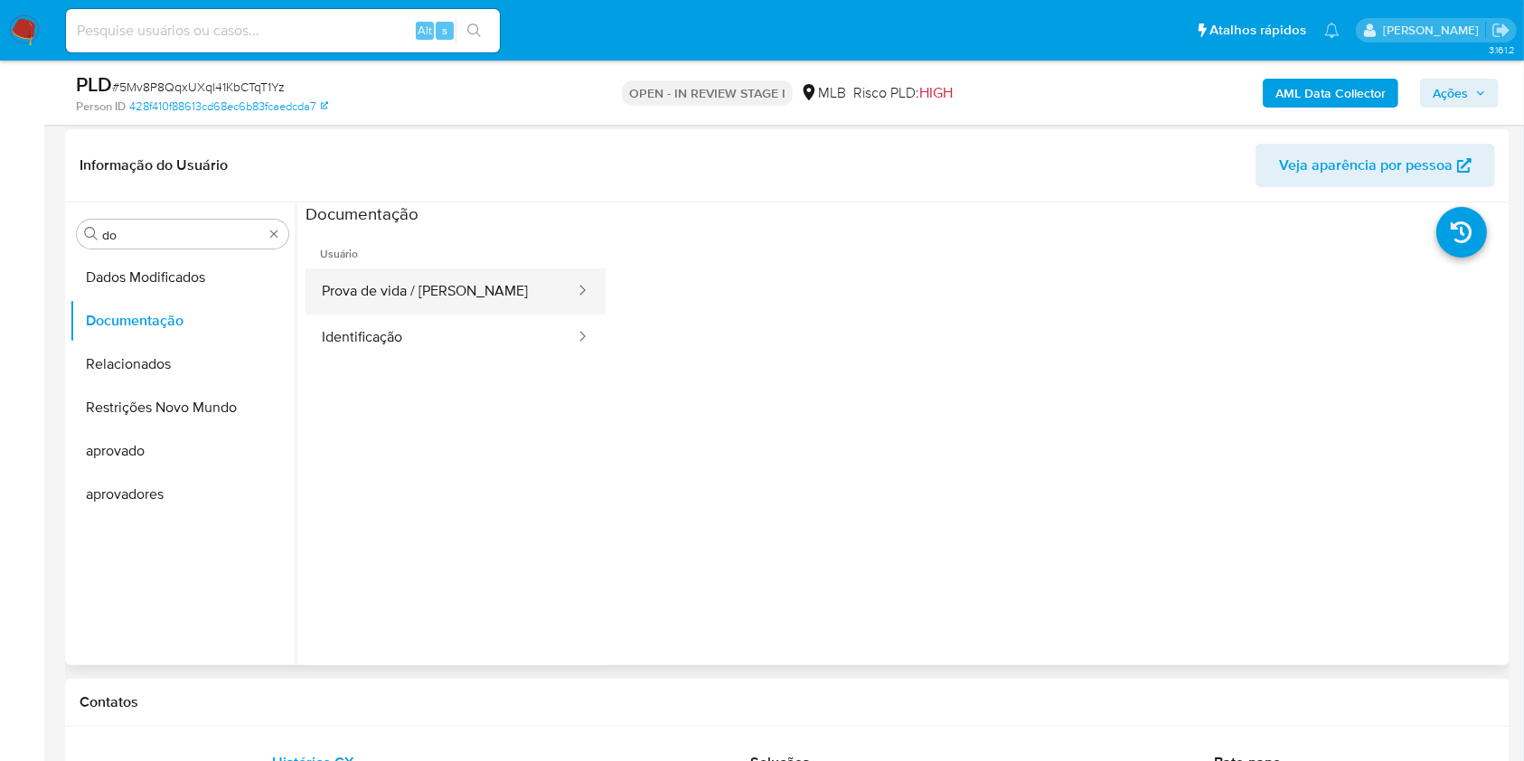
click at [412, 282] on button "Prova de vida / Selfie" at bounding box center [440, 291] width 271 height 46
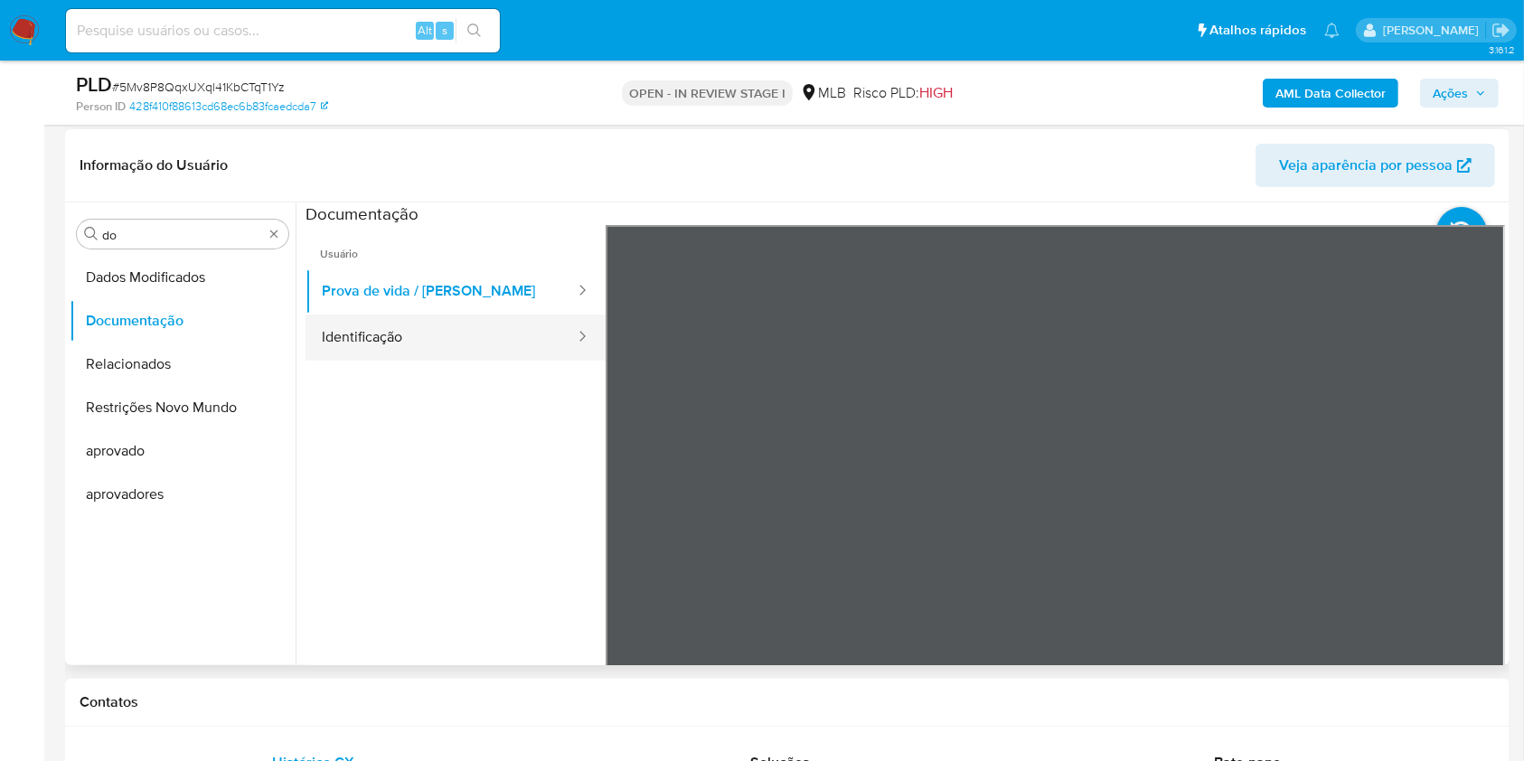
click at [441, 324] on button "Identificação" at bounding box center [440, 338] width 271 height 46
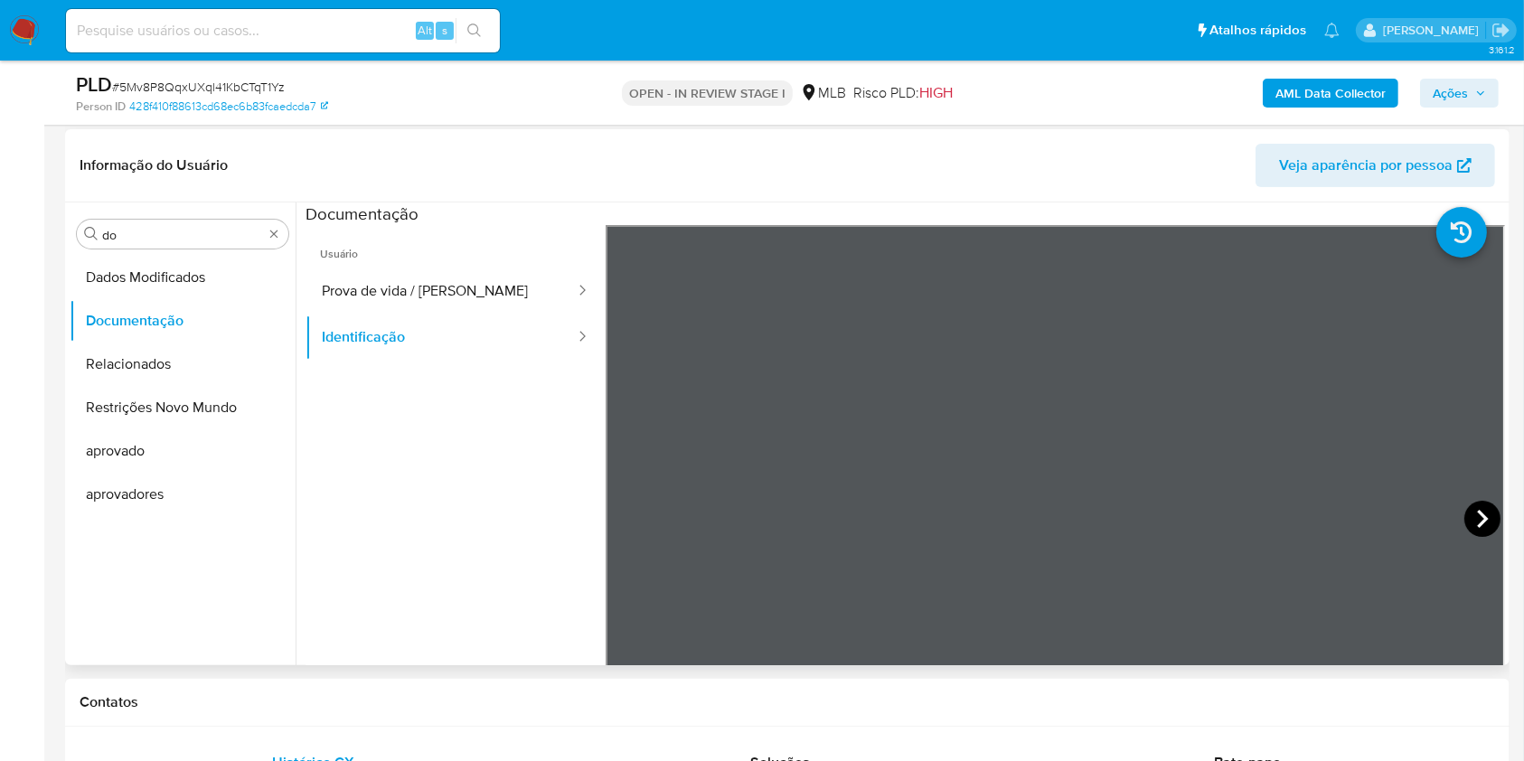
click at [1482, 510] on icon at bounding box center [1482, 519] width 36 height 36
click at [183, 236] on input "do" at bounding box center [182, 235] width 161 height 16
click at [183, 235] on input "do" at bounding box center [182, 235] width 161 height 16
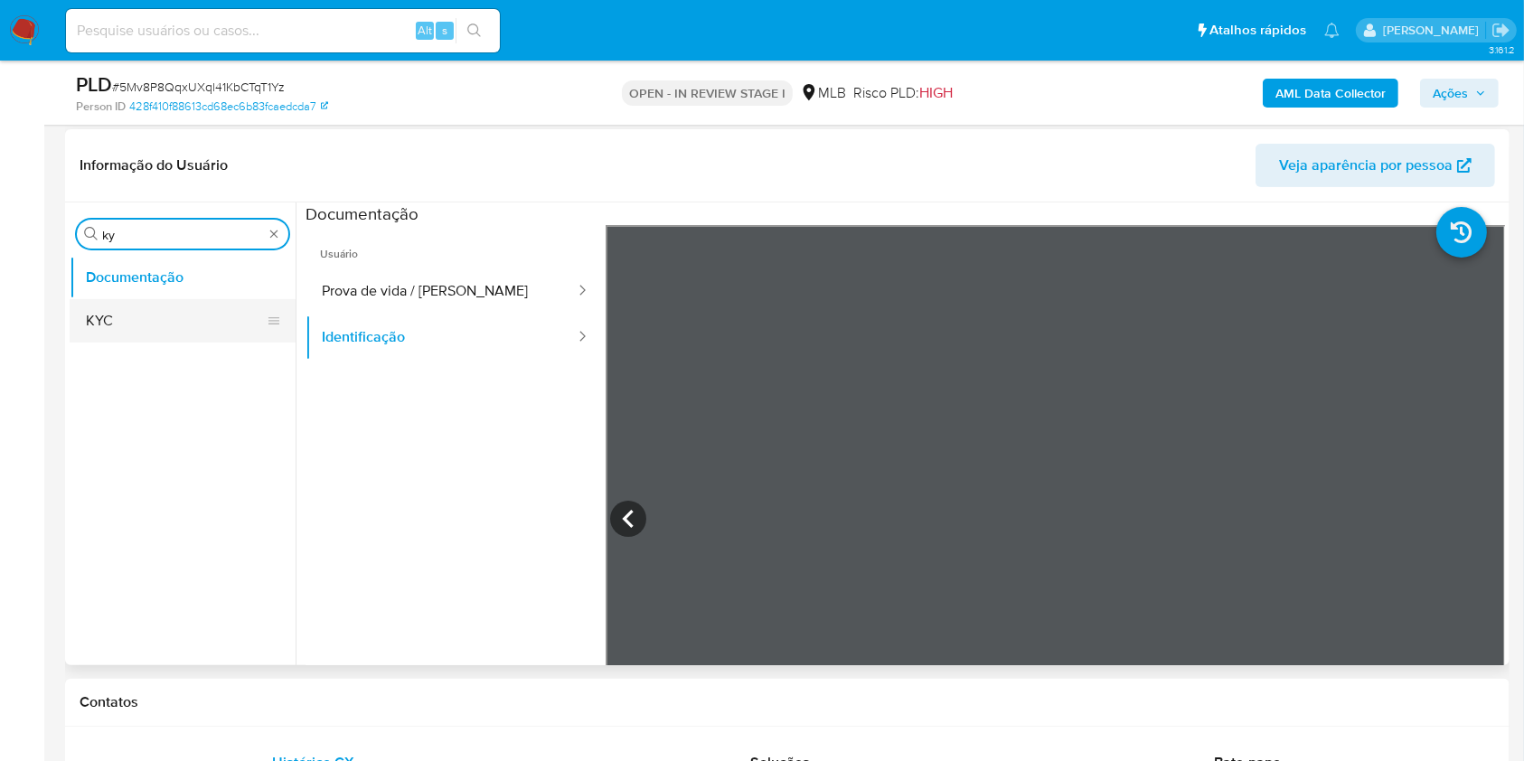
type input "ky"
click at [127, 322] on button "KYC" at bounding box center [175, 320] width 211 height 43
click at [108, 309] on button "KYC" at bounding box center [175, 320] width 211 height 43
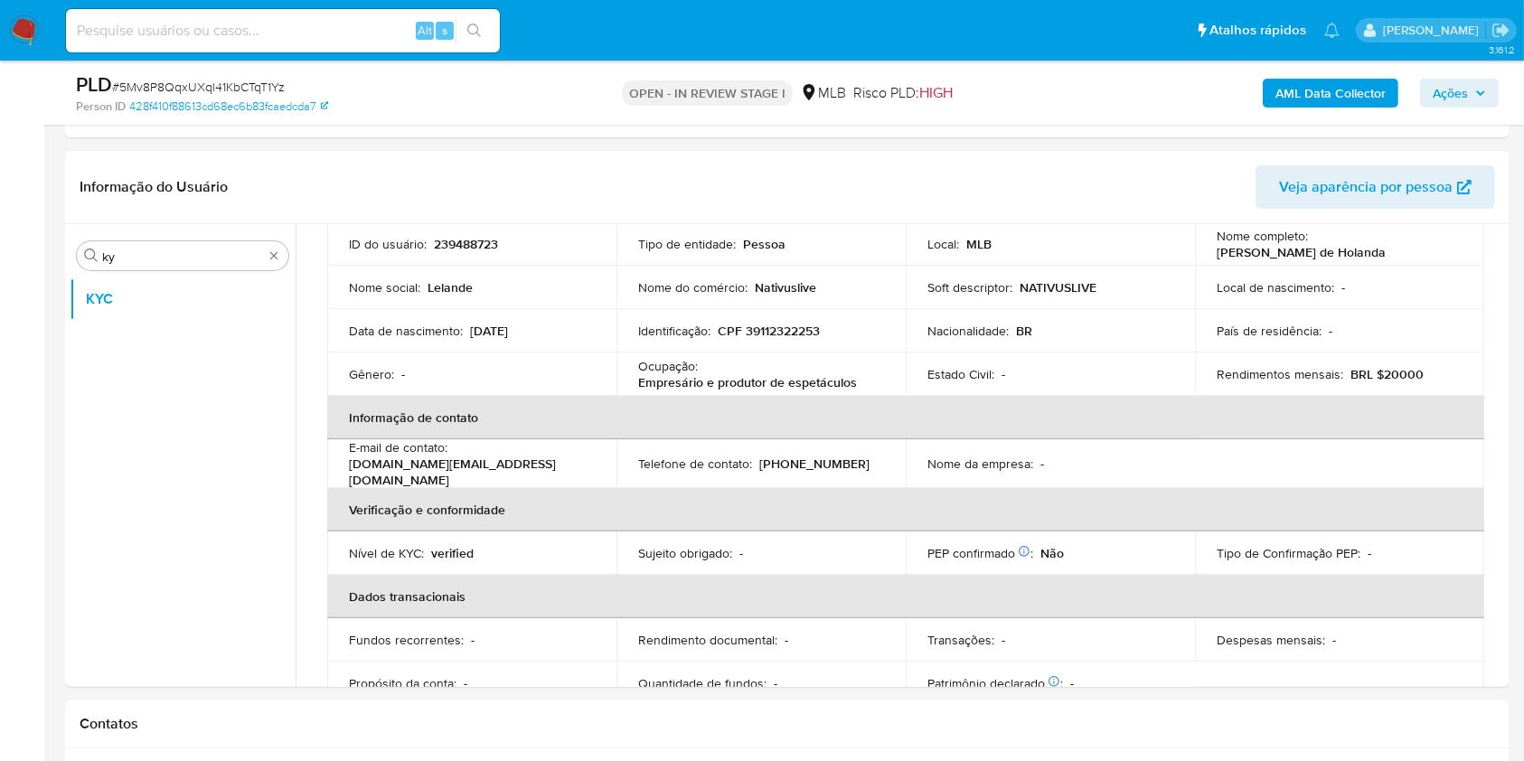
scroll to position [136, 0]
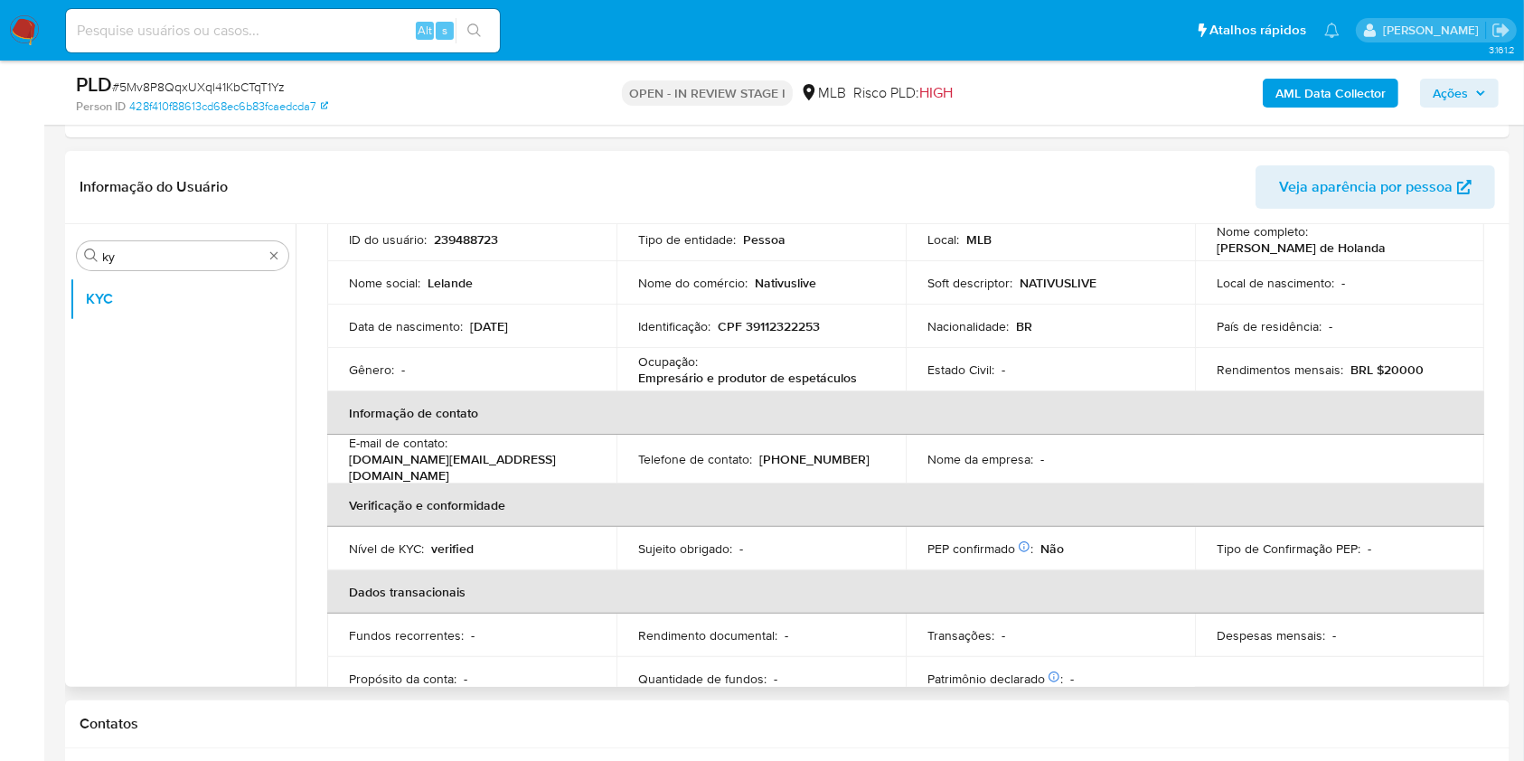
click at [747, 376] on p "Empresário e produtor de espetáculos" at bounding box center [747, 378] width 219 height 16
click at [747, 379] on p "Empresário e produtor de espetáculos" at bounding box center [747, 378] width 219 height 16
click at [747, 380] on p "Empresário e produtor de espetáculos" at bounding box center [747, 378] width 219 height 16
click at [725, 372] on p "Empresário e produtor de espetáculos" at bounding box center [747, 378] width 219 height 16
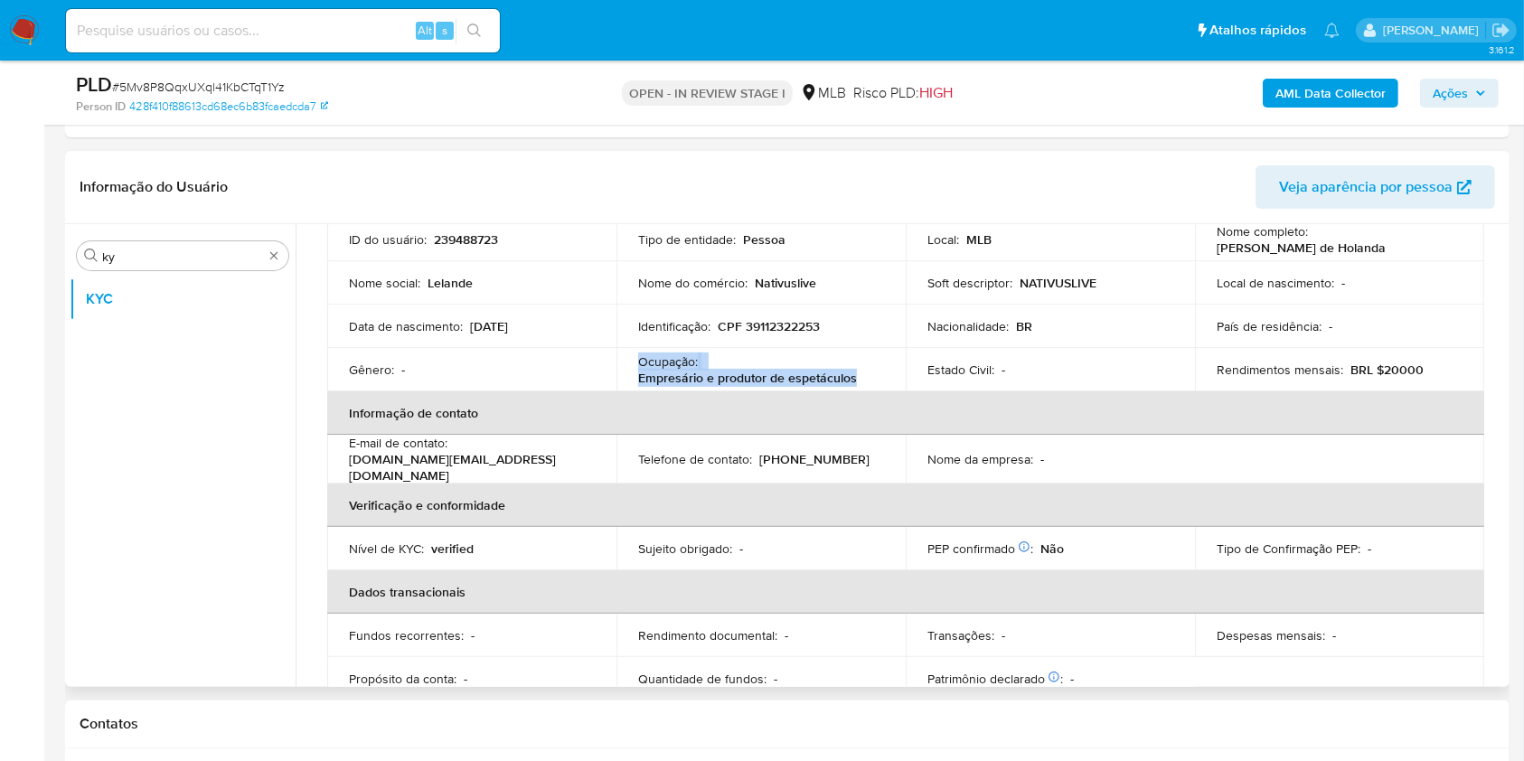
click at [725, 372] on p "Empresário e produtor de espetáculos" at bounding box center [747, 378] width 219 height 16
copy div "Ocupação : Empresário e produtor de espetáculos"
click at [781, 453] on p "(68) 999830387" at bounding box center [814, 459] width 110 height 16
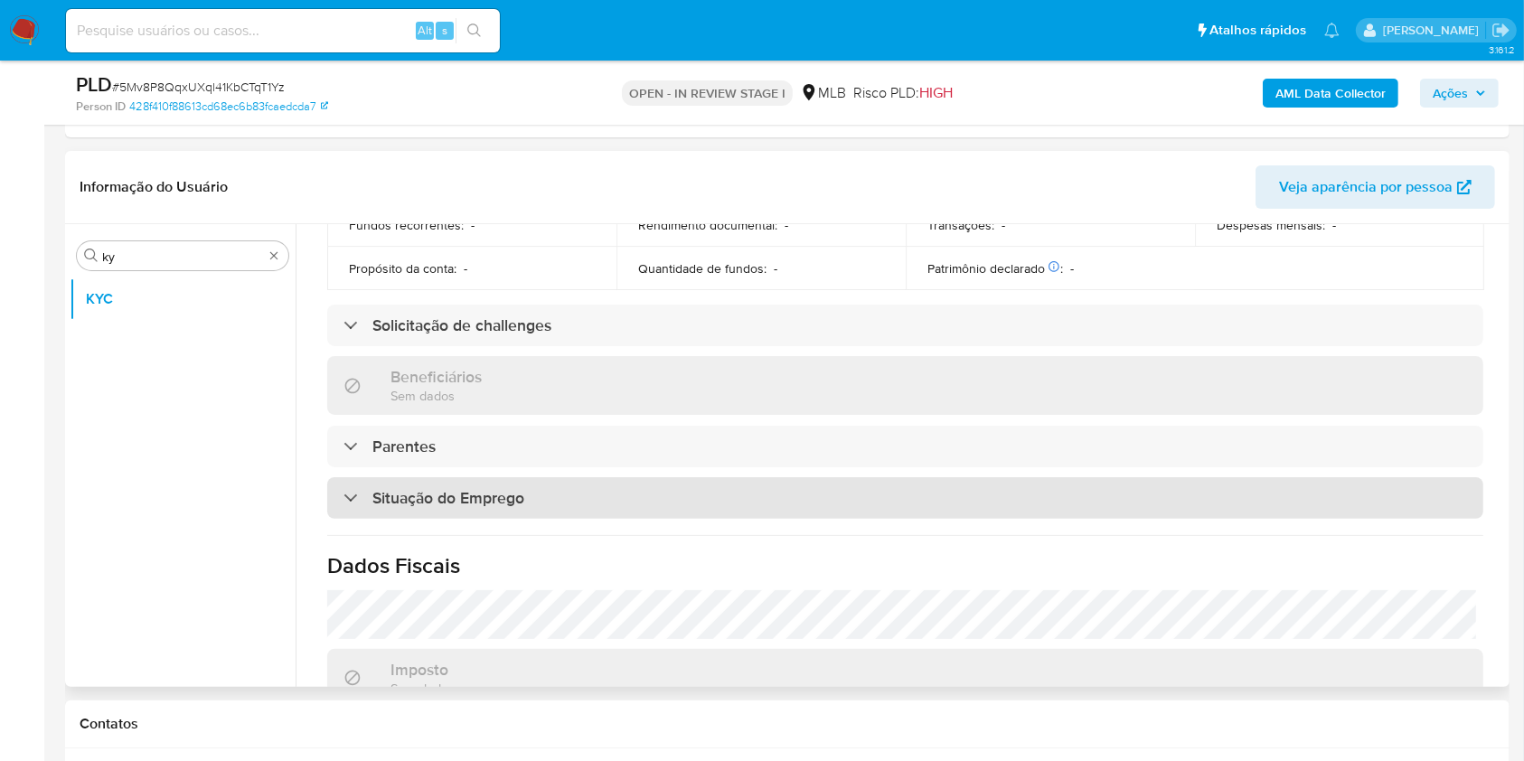
scroll to position [768, 0]
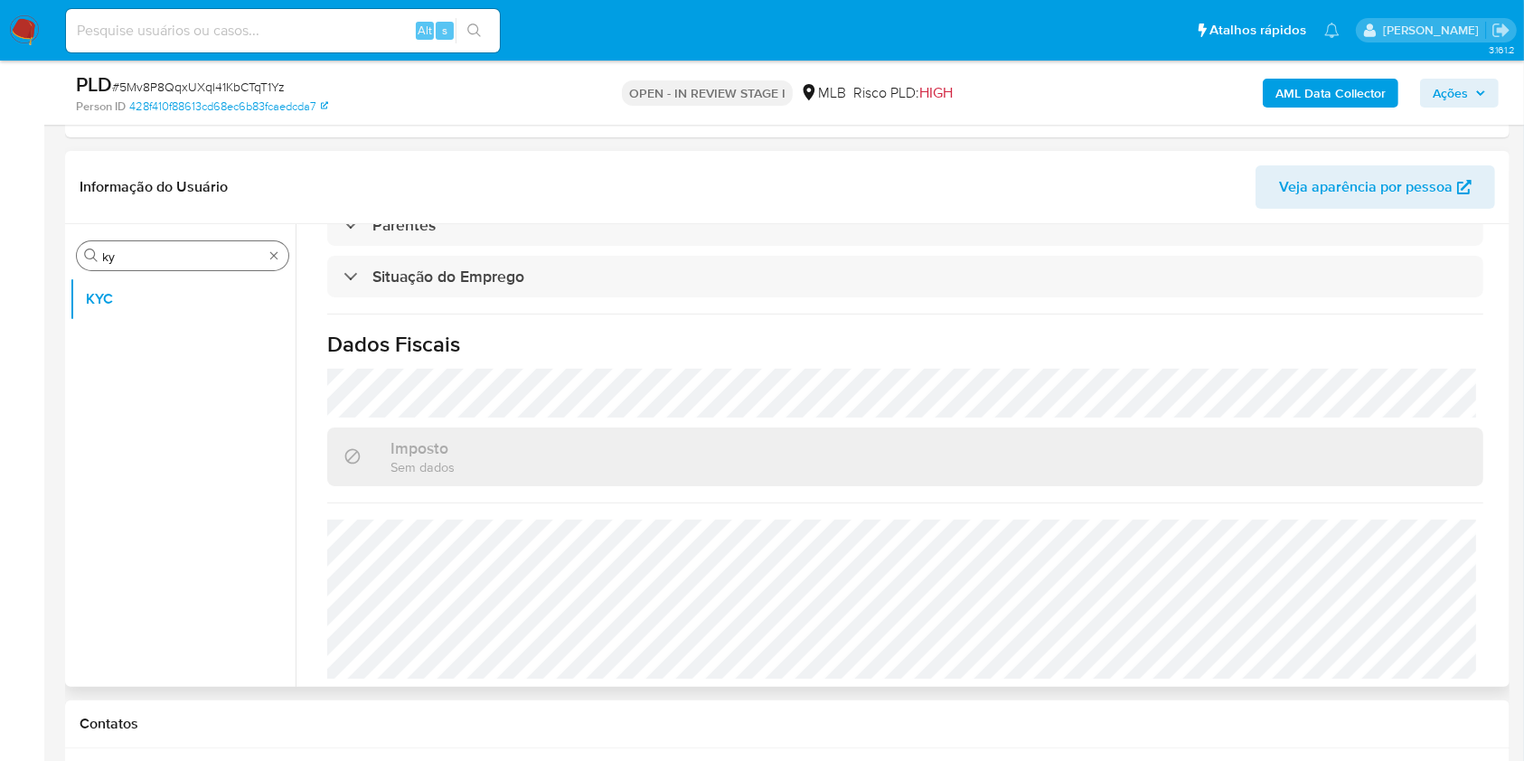
click at [126, 257] on input "ky" at bounding box center [182, 257] width 161 height 16
click at [125, 257] on input "ky" at bounding box center [182, 257] width 161 height 16
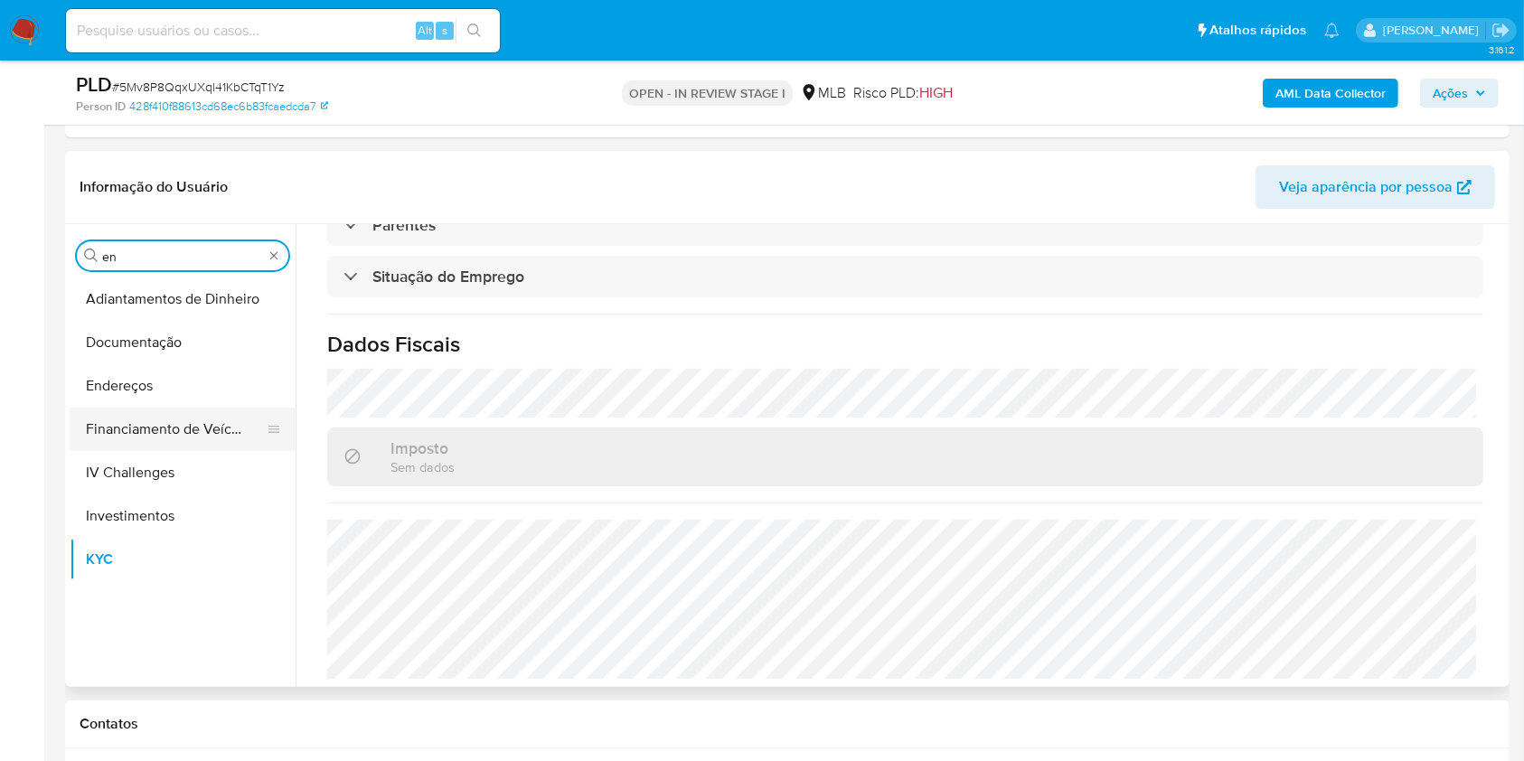
type input "en"
click at [99, 408] on button "Financiamento de Veículos" at bounding box center [175, 429] width 211 height 43
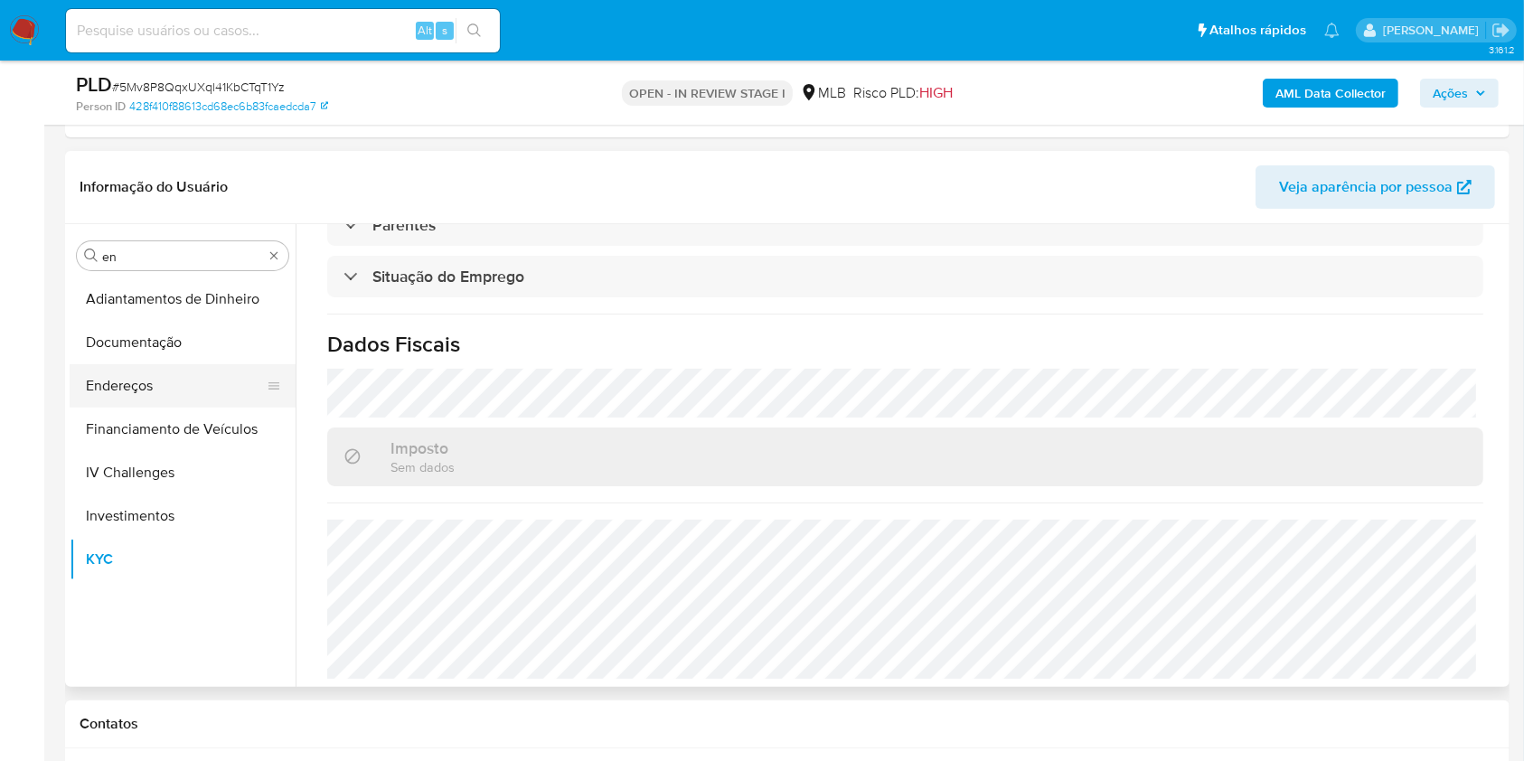
click at [150, 367] on button "Endereços" at bounding box center [175, 385] width 211 height 43
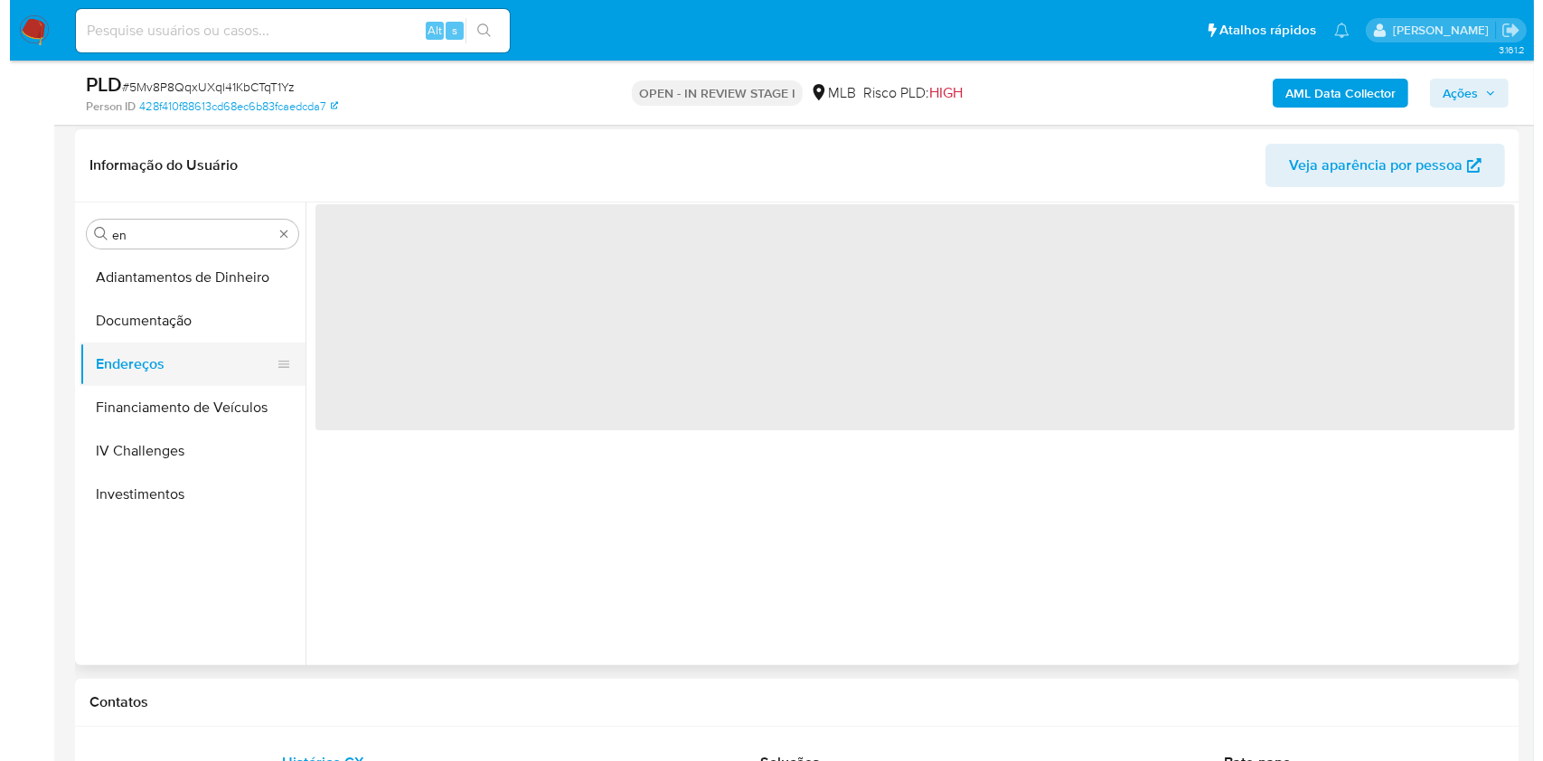
scroll to position [0, 0]
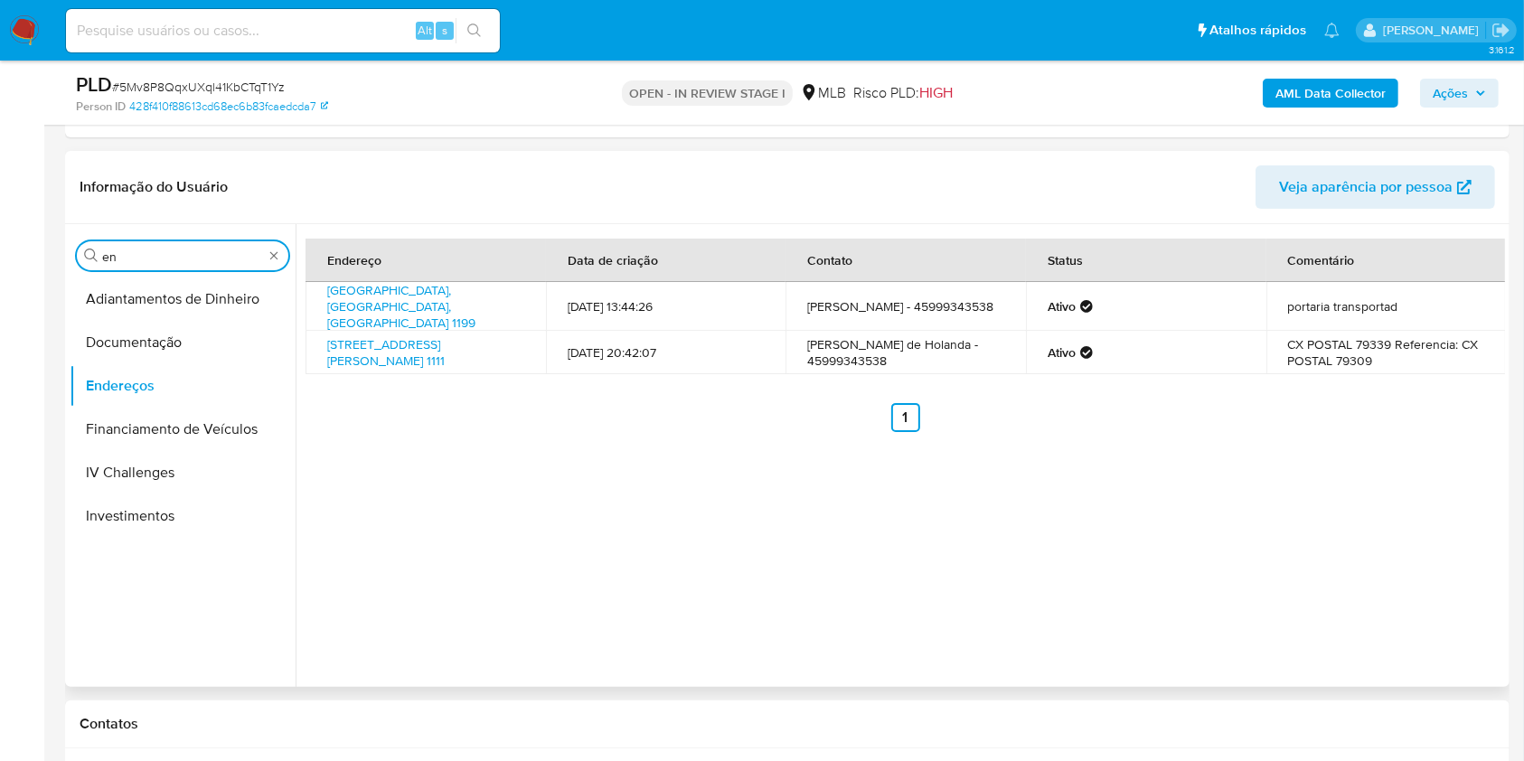
click at [191, 249] on input "en" at bounding box center [182, 257] width 161 height 16
type input "ge"
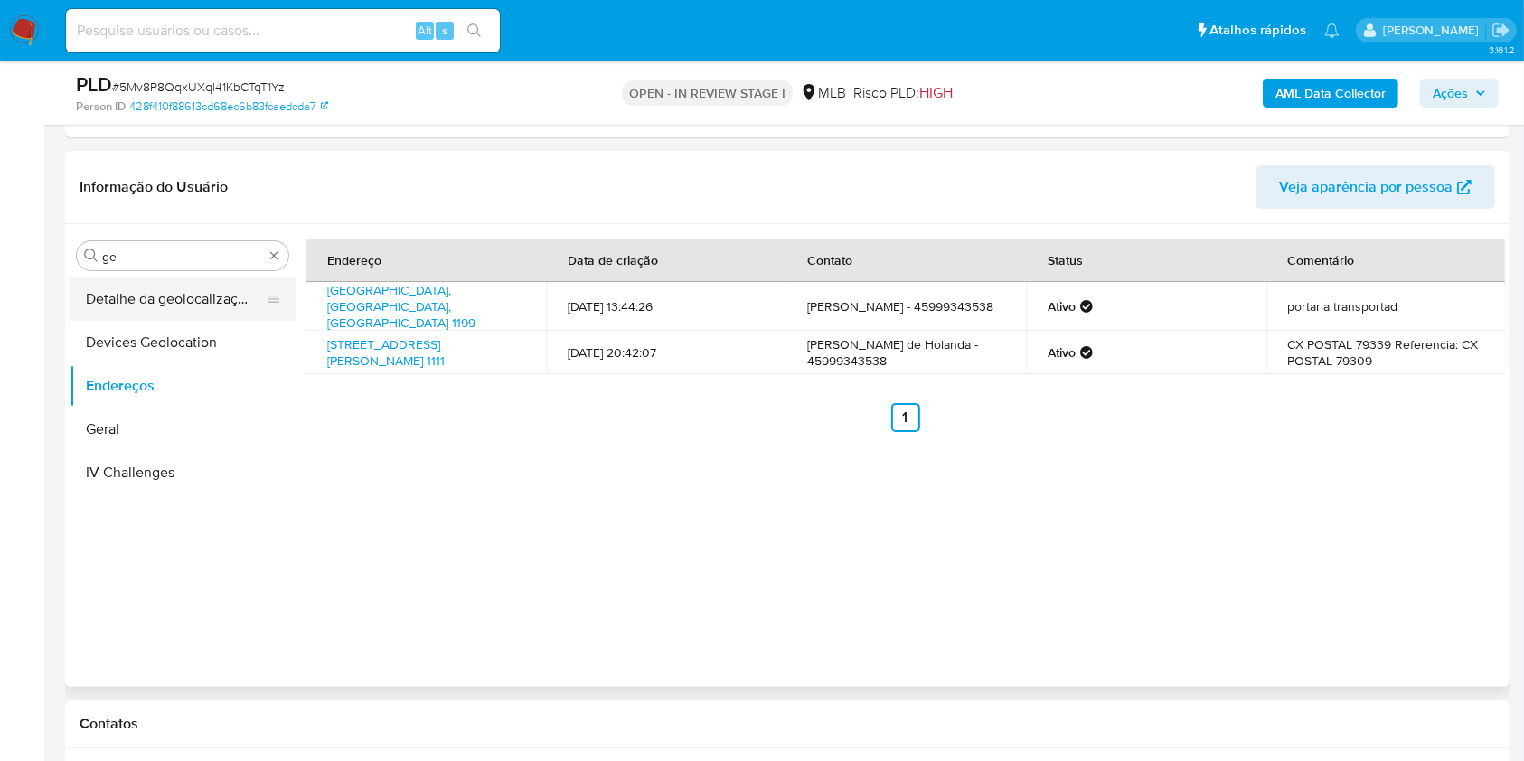
click at [139, 288] on button "Detalhe da geolocalização" at bounding box center [175, 298] width 211 height 43
click at [181, 296] on button "Detalhe da geolocalização" at bounding box center [175, 298] width 211 height 43
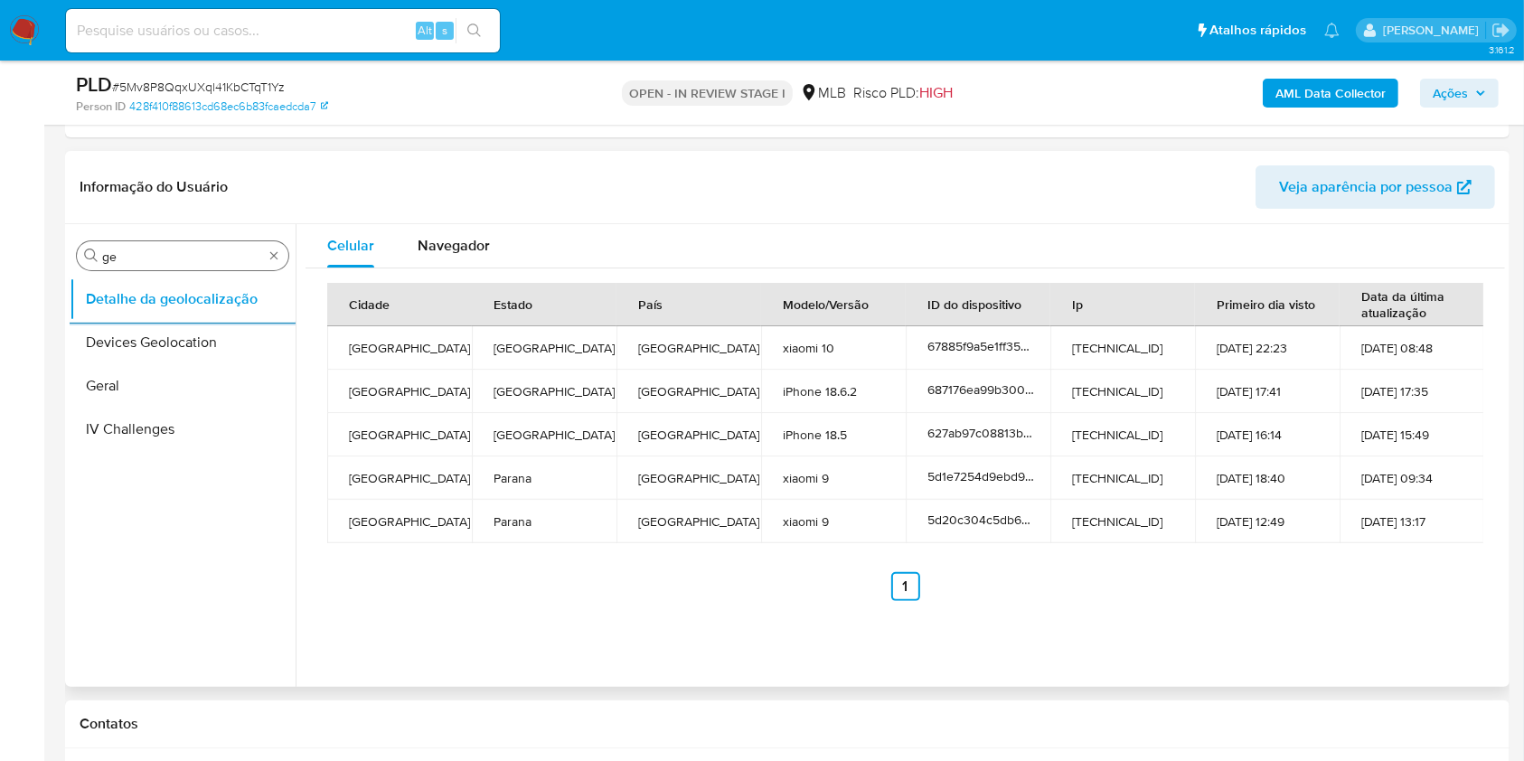
click at [136, 244] on div "Procurar ge" at bounding box center [182, 255] width 211 height 29
click at [139, 254] on input "ge" at bounding box center [182, 257] width 161 height 16
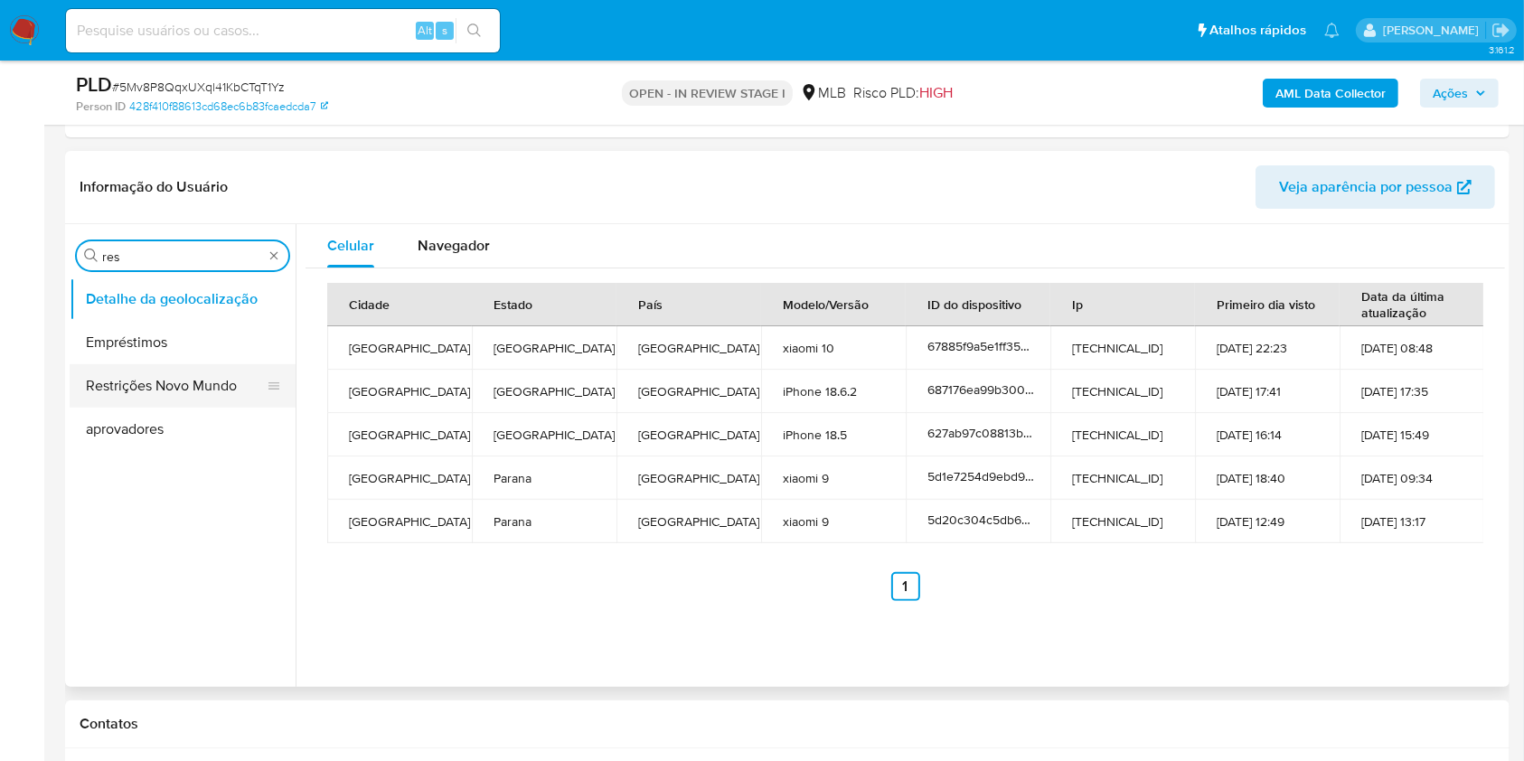
type input "res"
click at [116, 406] on button "Restrições Novo Mundo" at bounding box center [175, 385] width 211 height 43
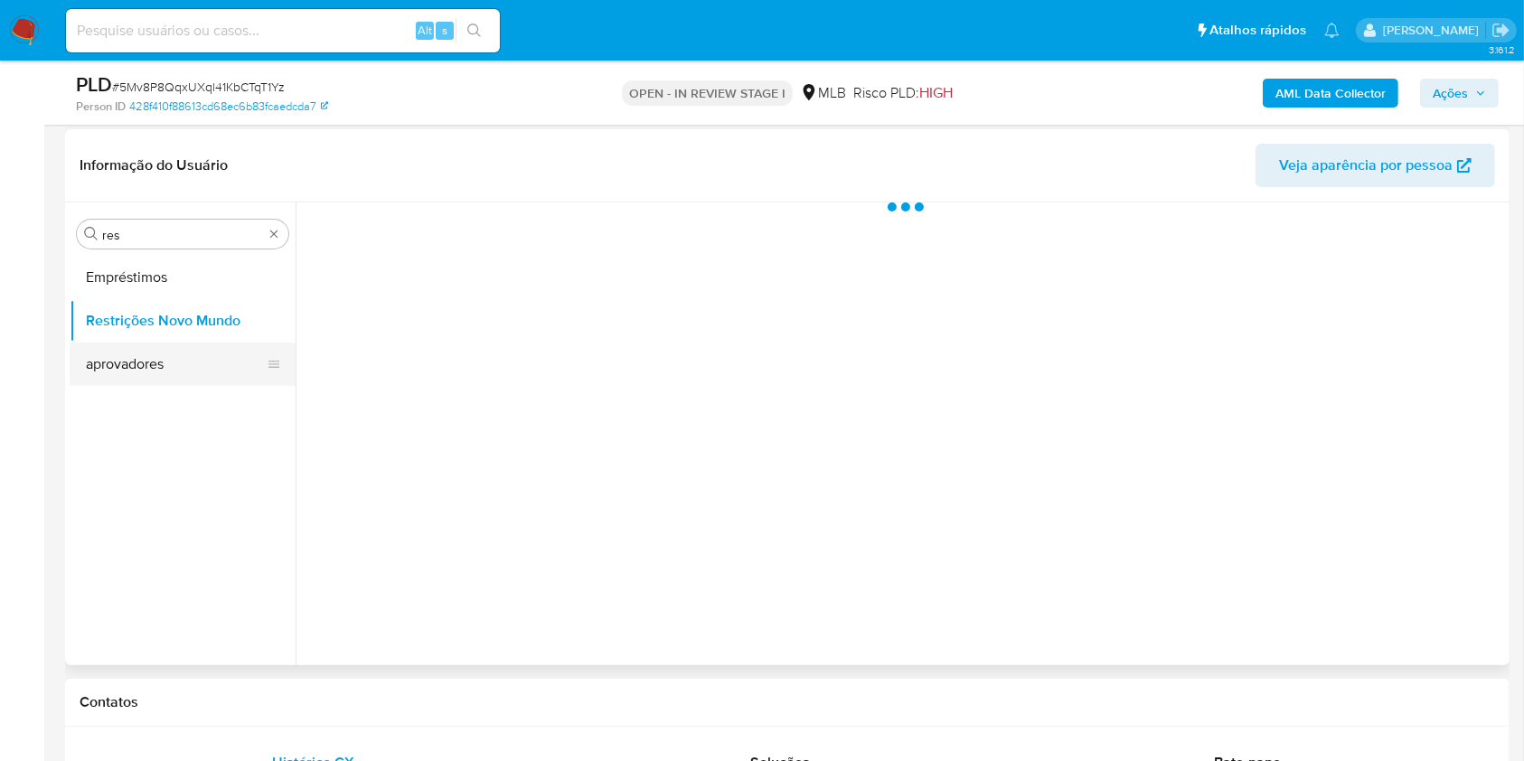
click at [89, 344] on button "aprovadores" at bounding box center [175, 364] width 211 height 43
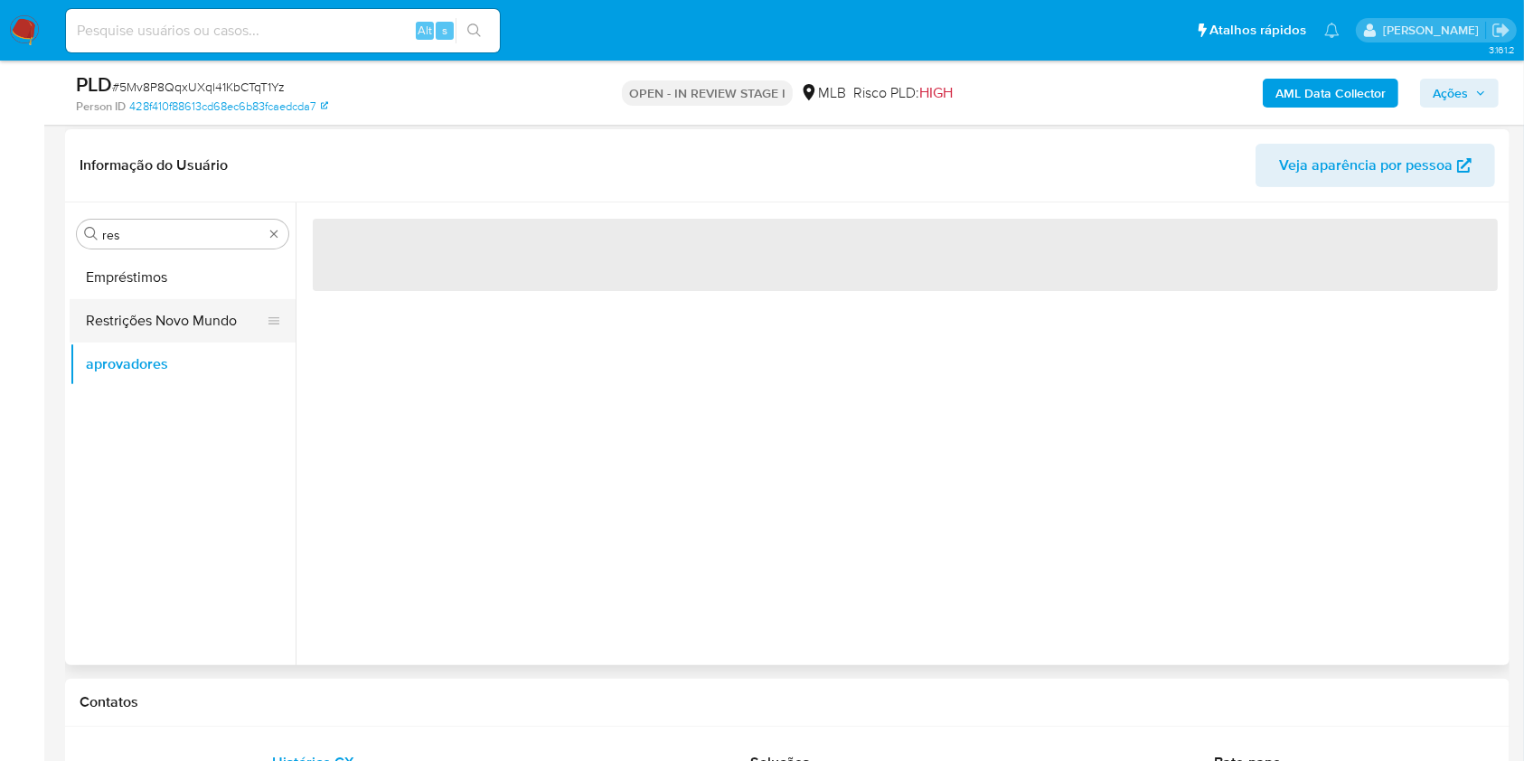
click at [124, 329] on button "Restrições Novo Mundo" at bounding box center [175, 320] width 211 height 43
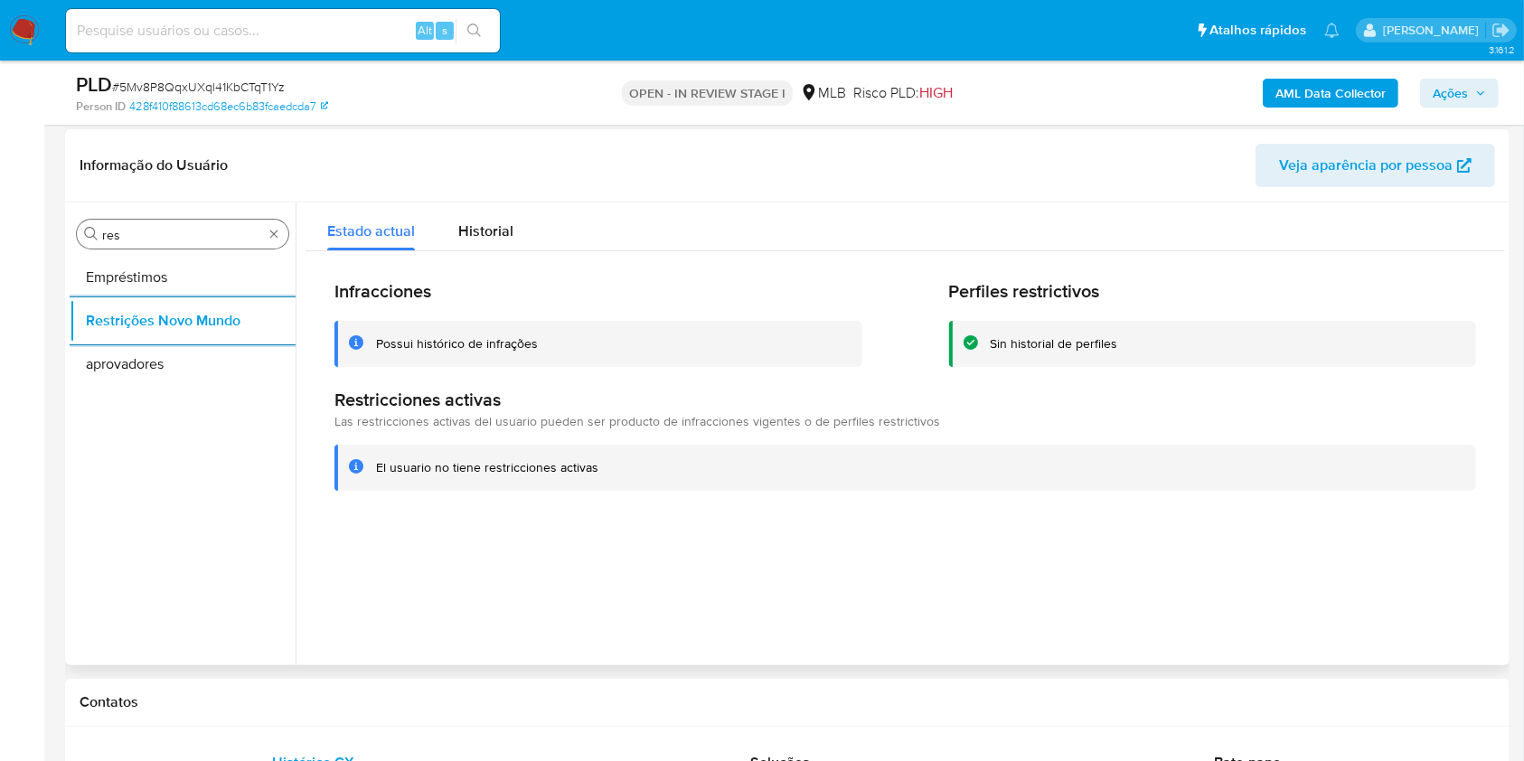
click at [211, 233] on input "res" at bounding box center [182, 235] width 161 height 16
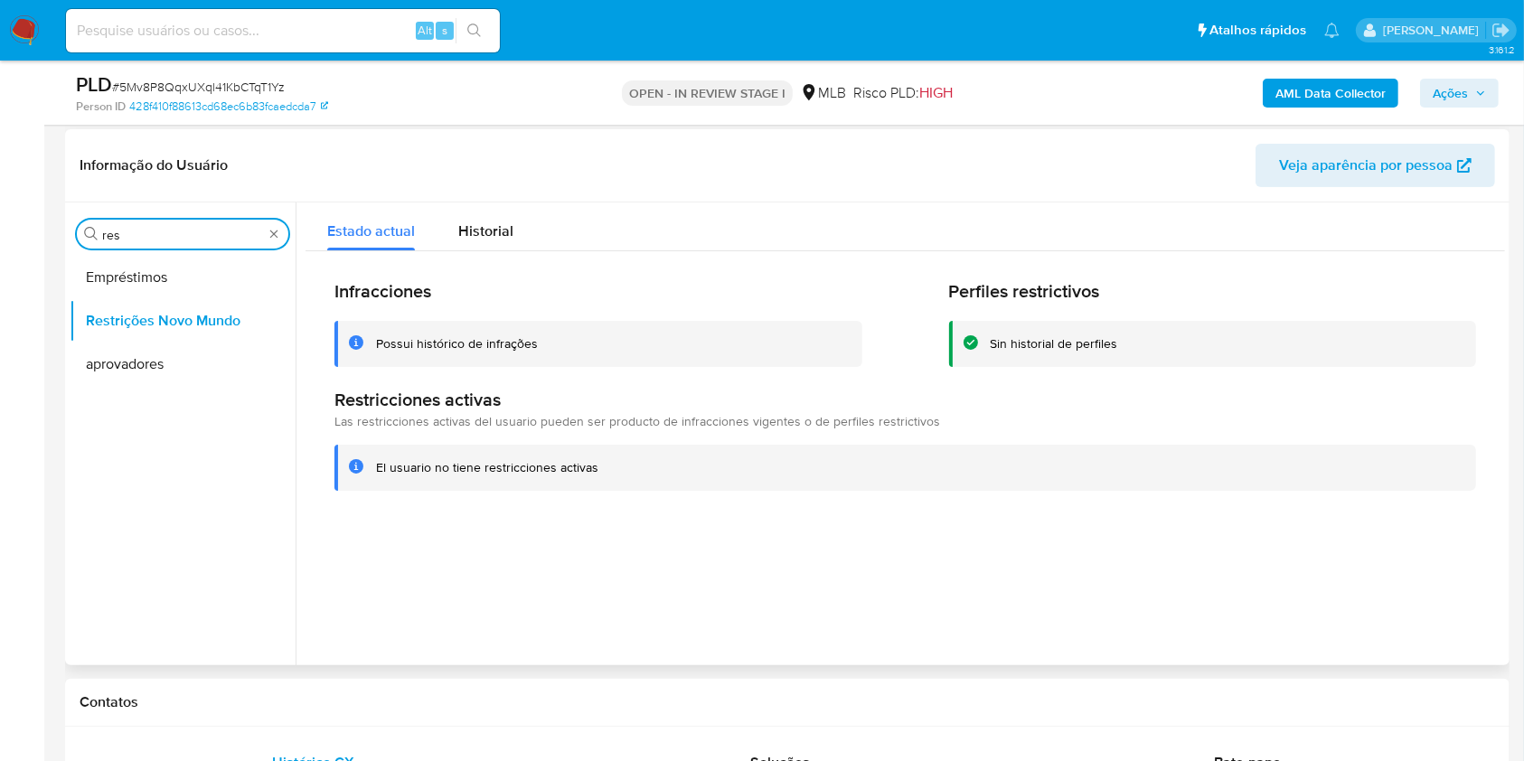
click at [211, 233] on input "res" at bounding box center [182, 235] width 161 height 16
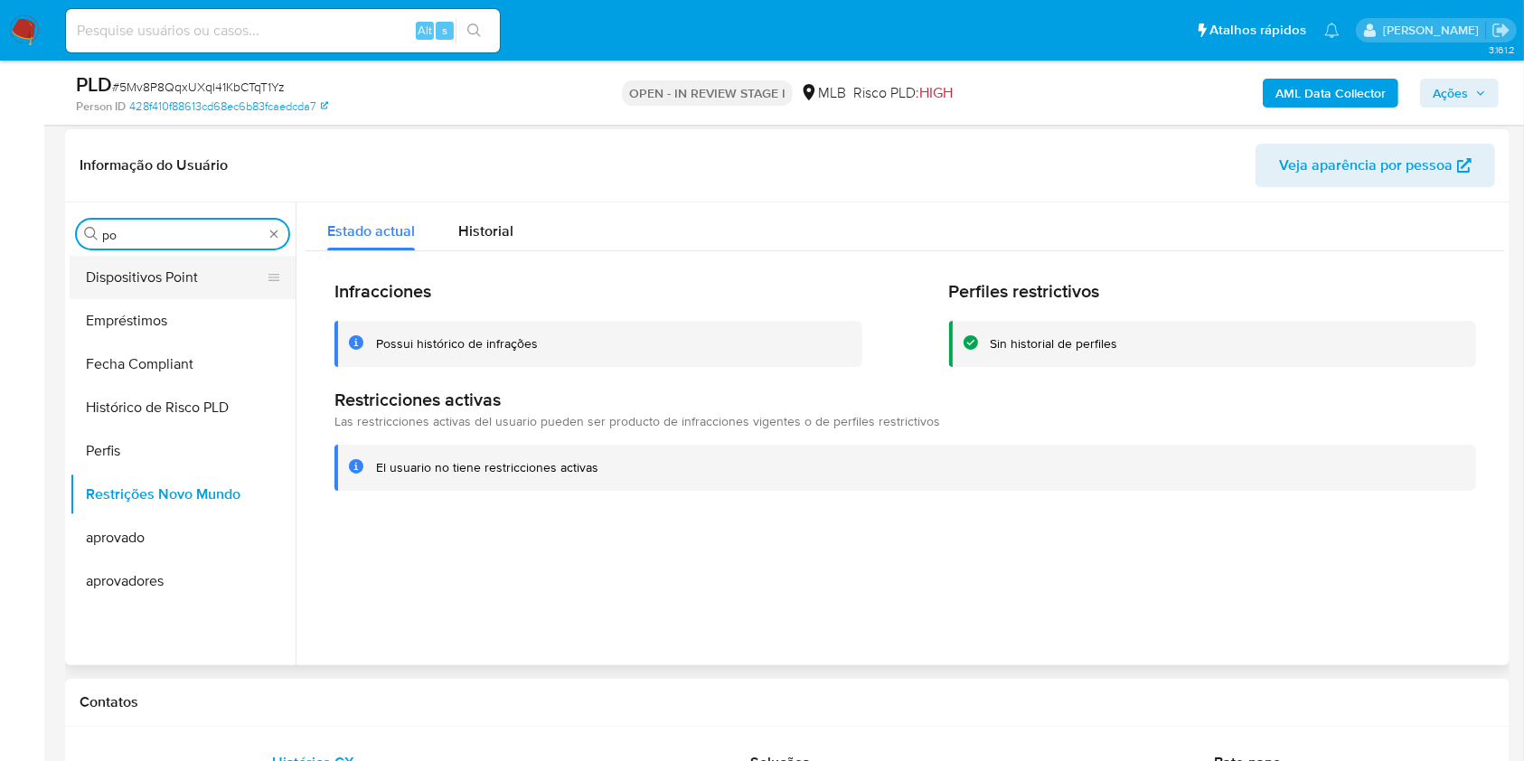
type input "po"
click at [180, 275] on button "Dispositivos Point" at bounding box center [175, 277] width 211 height 43
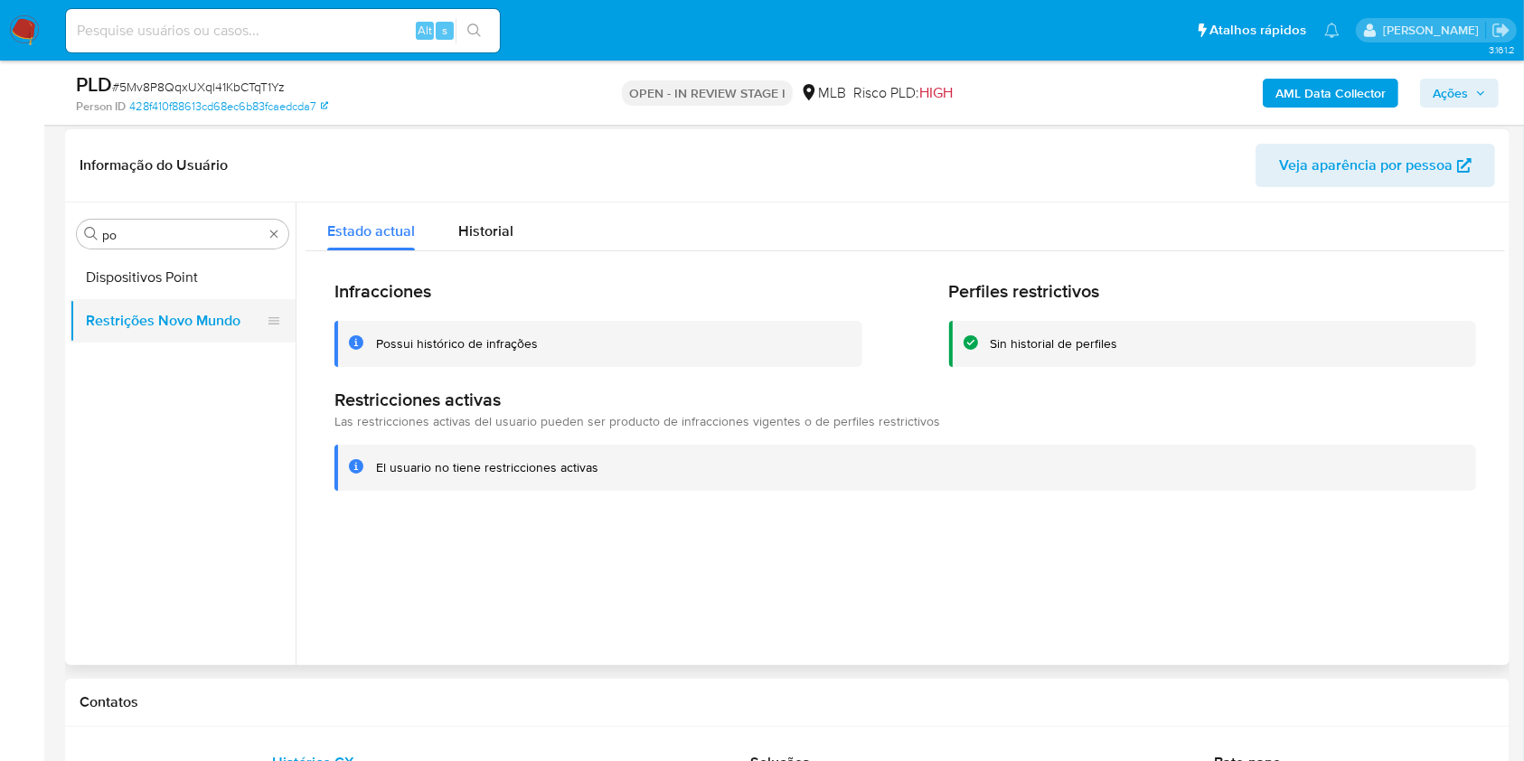
click at [146, 300] on button "Restrições Novo Mundo" at bounding box center [175, 320] width 211 height 43
drag, startPoint x: 165, startPoint y: 284, endPoint x: 186, endPoint y: 272, distance: 23.9
click at [165, 283] on button "Dispositivos Point" at bounding box center [175, 277] width 211 height 43
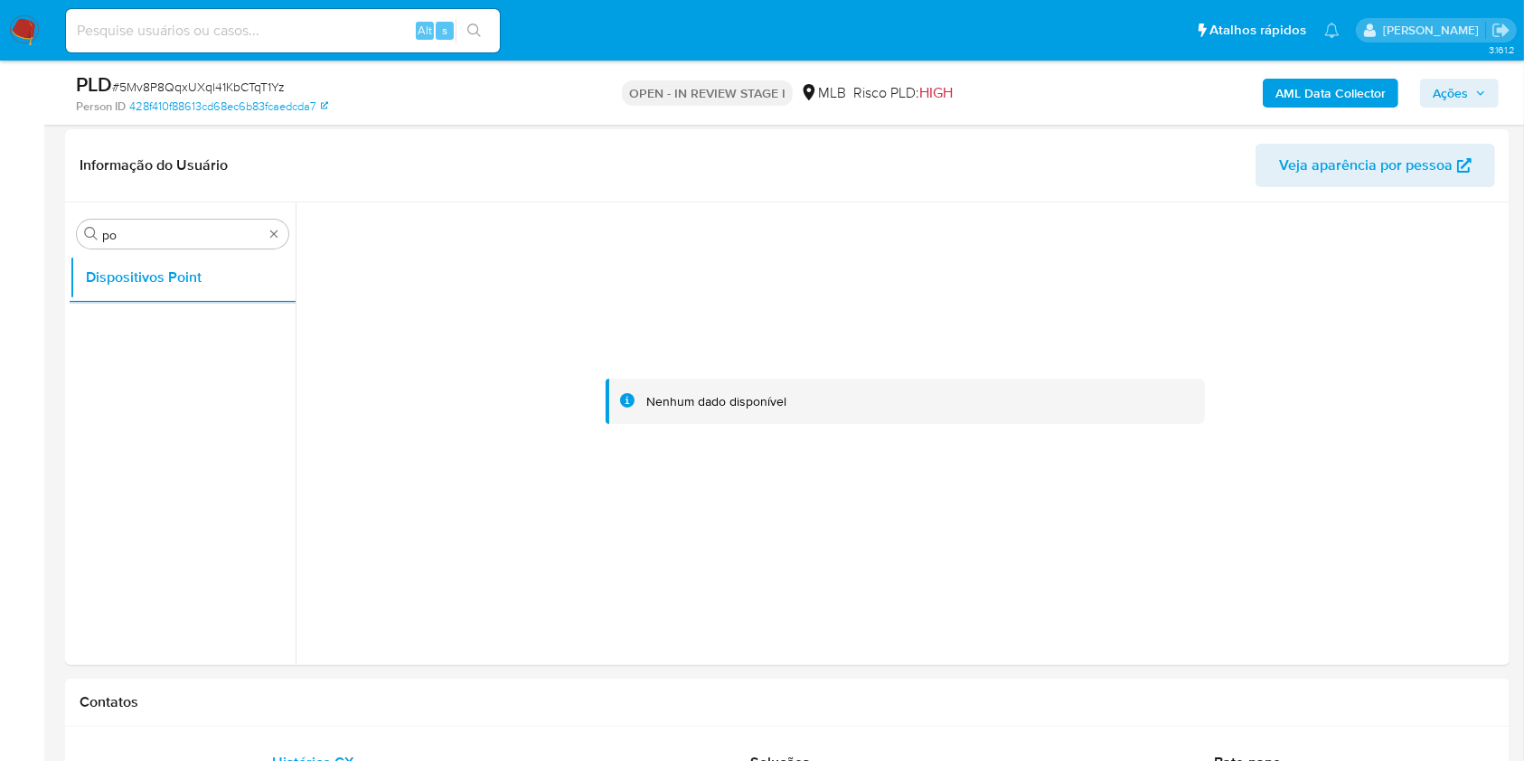
click at [1330, 84] on b "AML Data Collector" at bounding box center [1330, 93] width 110 height 29
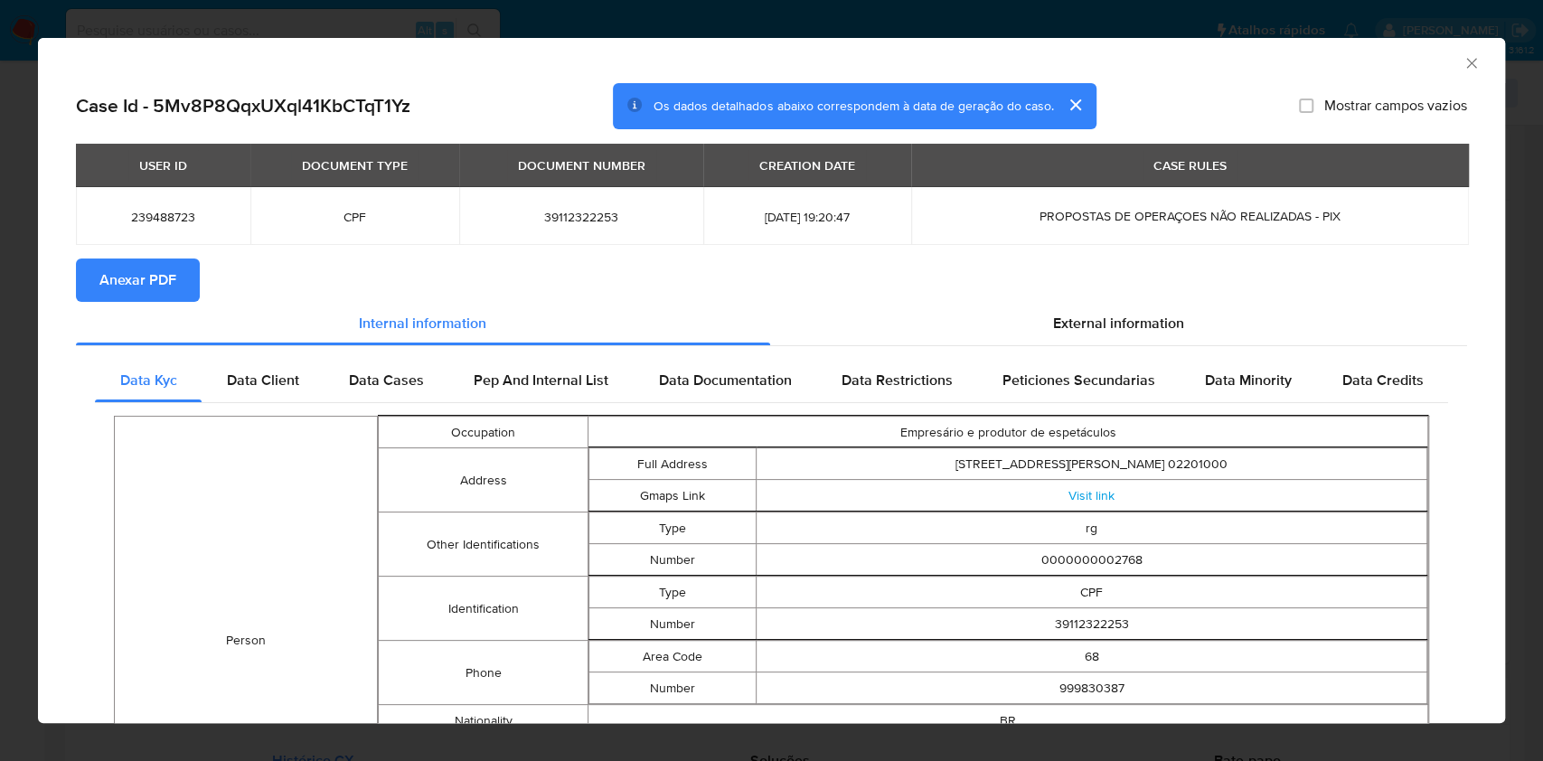
click at [165, 289] on span "Anexar PDF" at bounding box center [137, 280] width 77 height 40
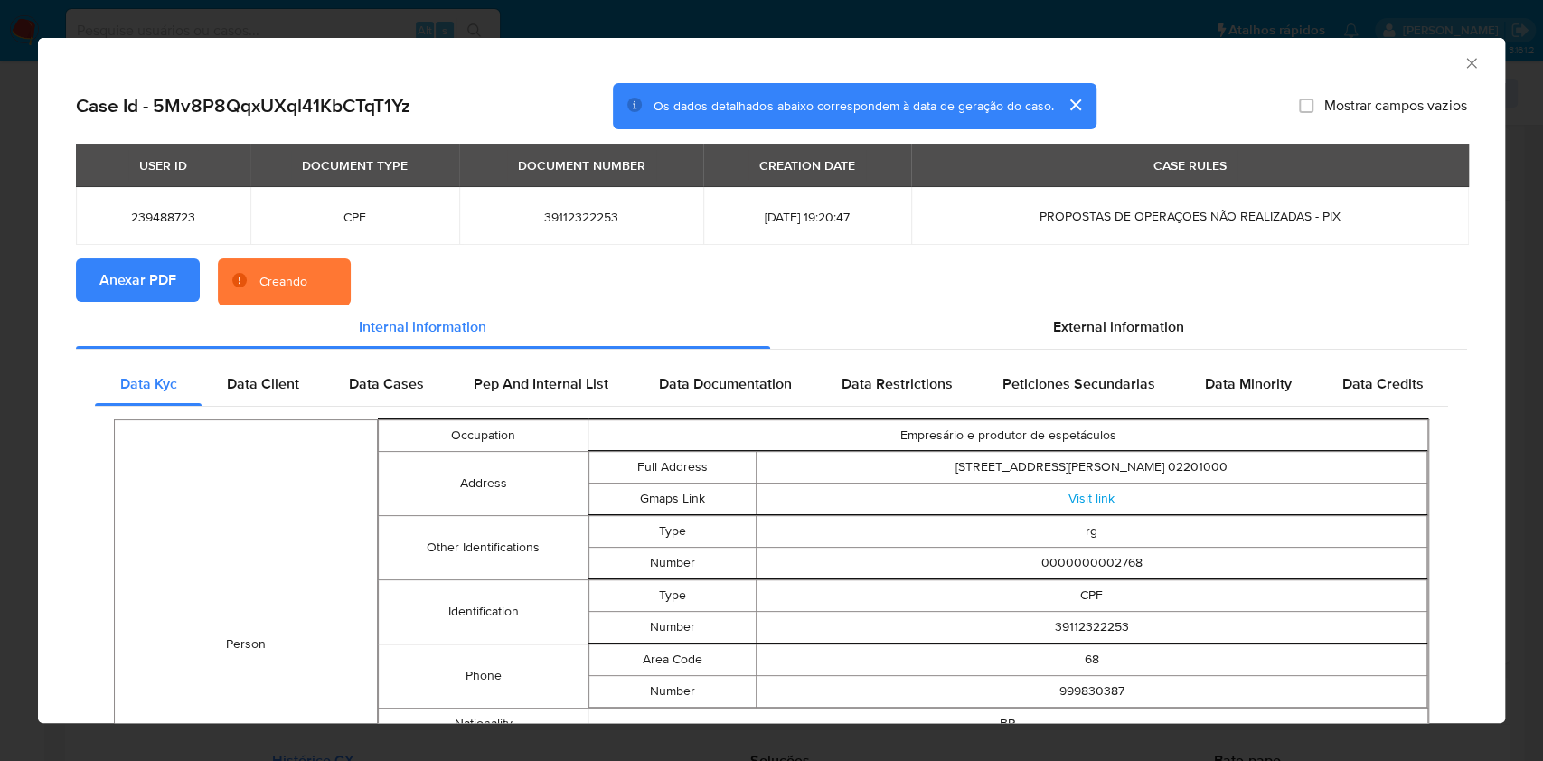
click at [1076, 301] on section "Anexar PDF Creando" at bounding box center [771, 281] width 1391 height 47
click at [1091, 320] on span "External information" at bounding box center [1118, 326] width 131 height 21
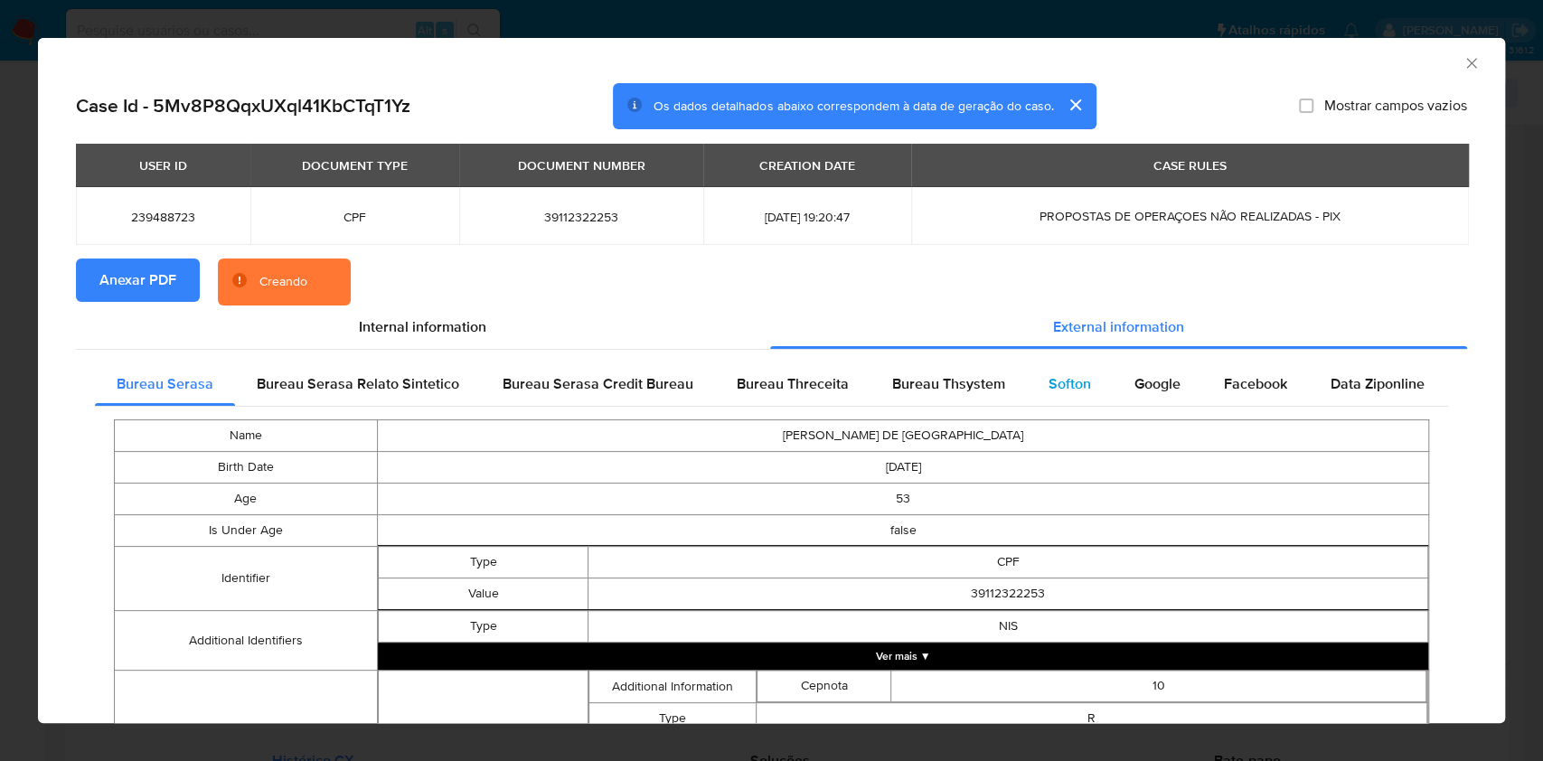
click at [1089, 395] on div "Softon" at bounding box center [1070, 383] width 86 height 43
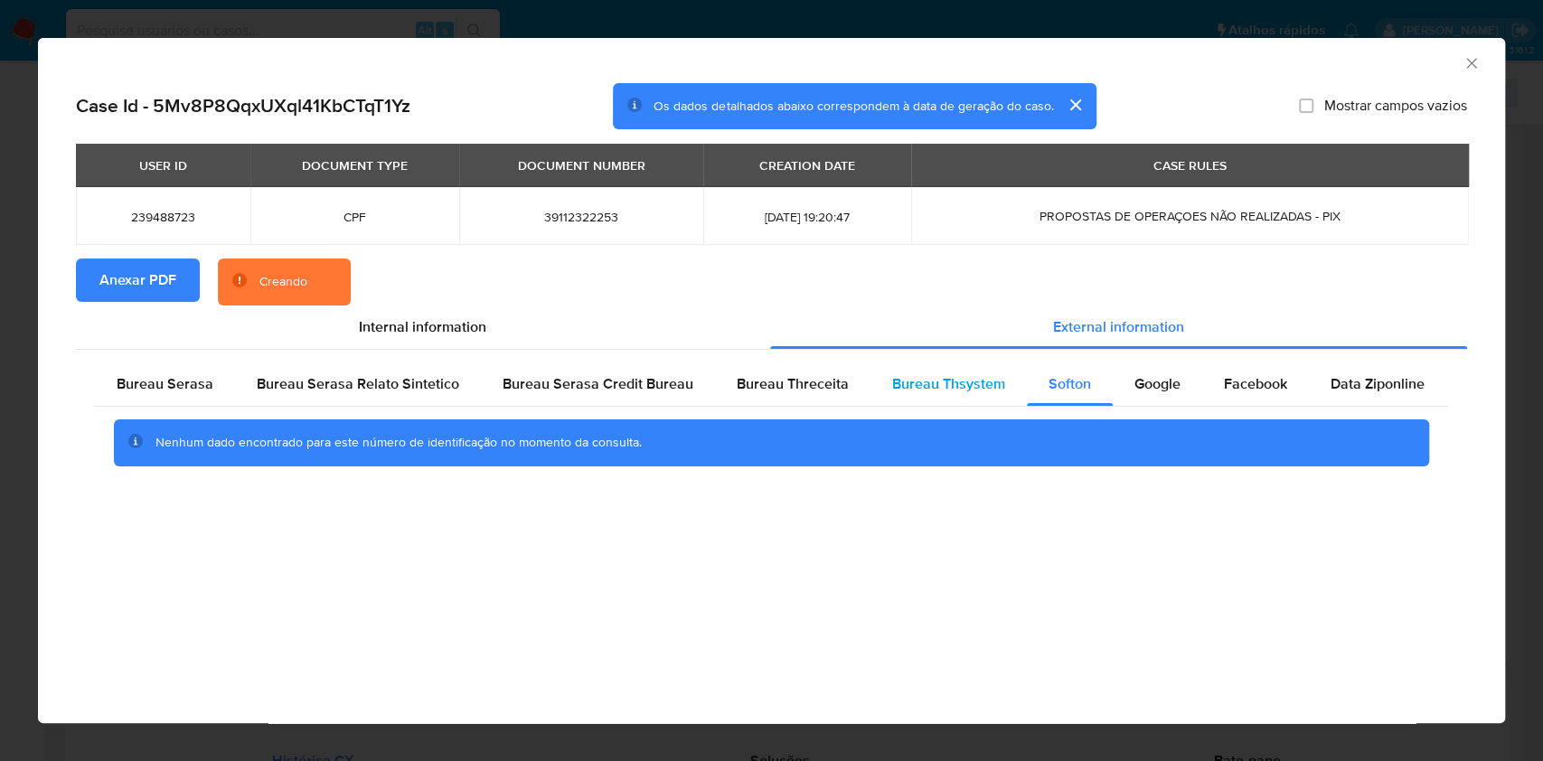
click at [977, 400] on div "Bureau Thsystem" at bounding box center [948, 383] width 156 height 43
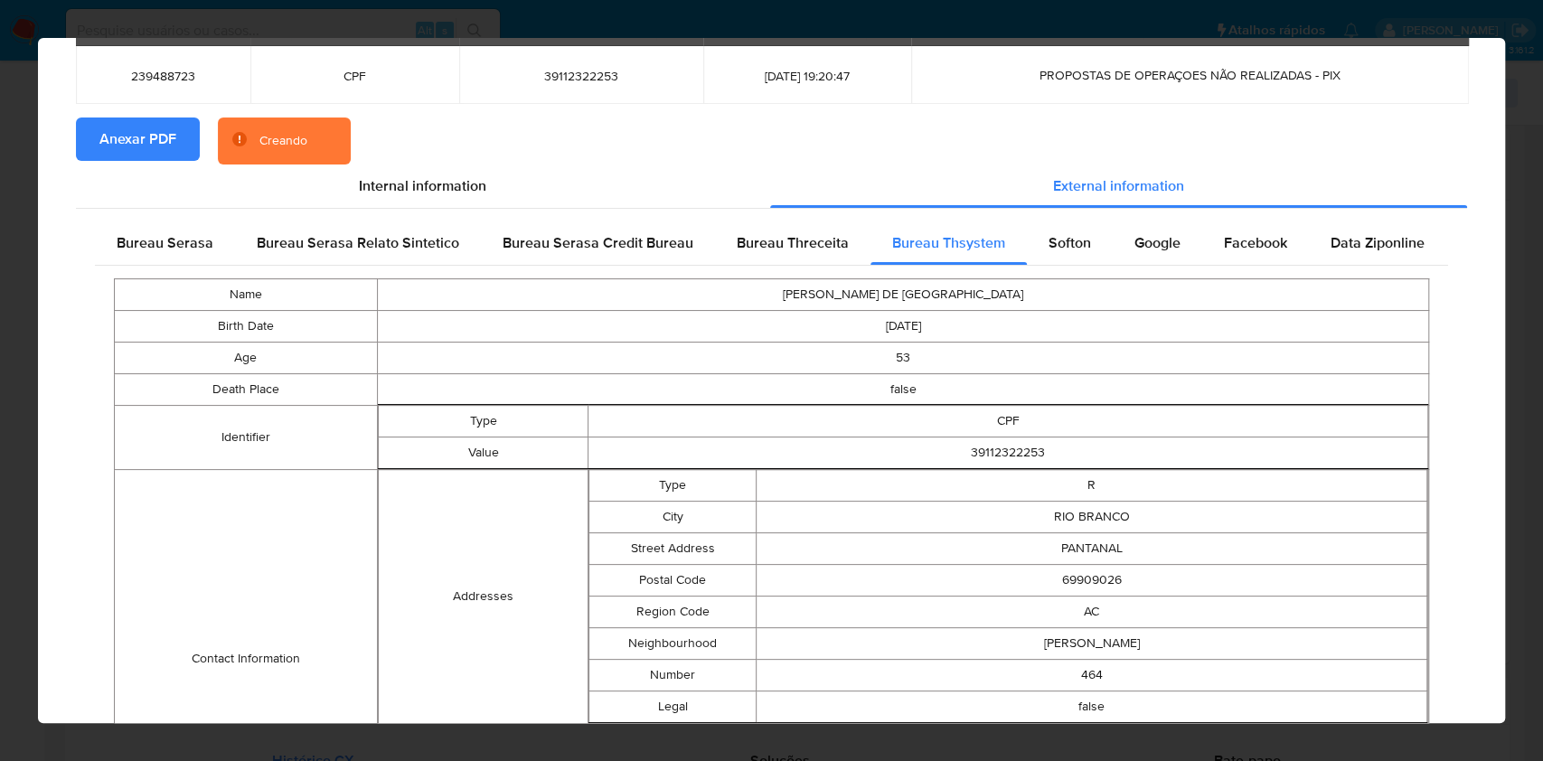
scroll to position [576, 0]
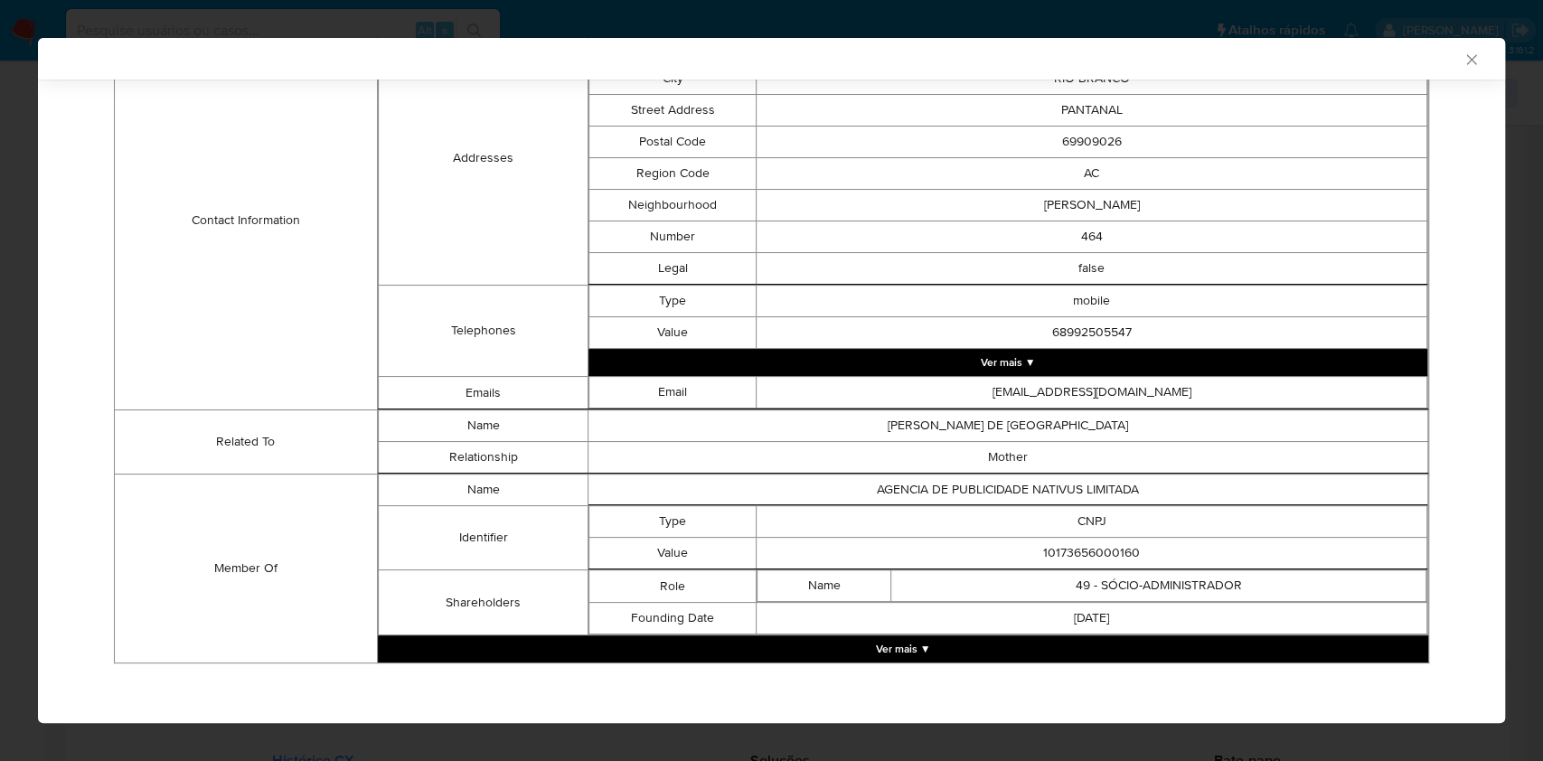
click at [868, 650] on button "Ver mais ▼" at bounding box center [903, 648] width 1050 height 27
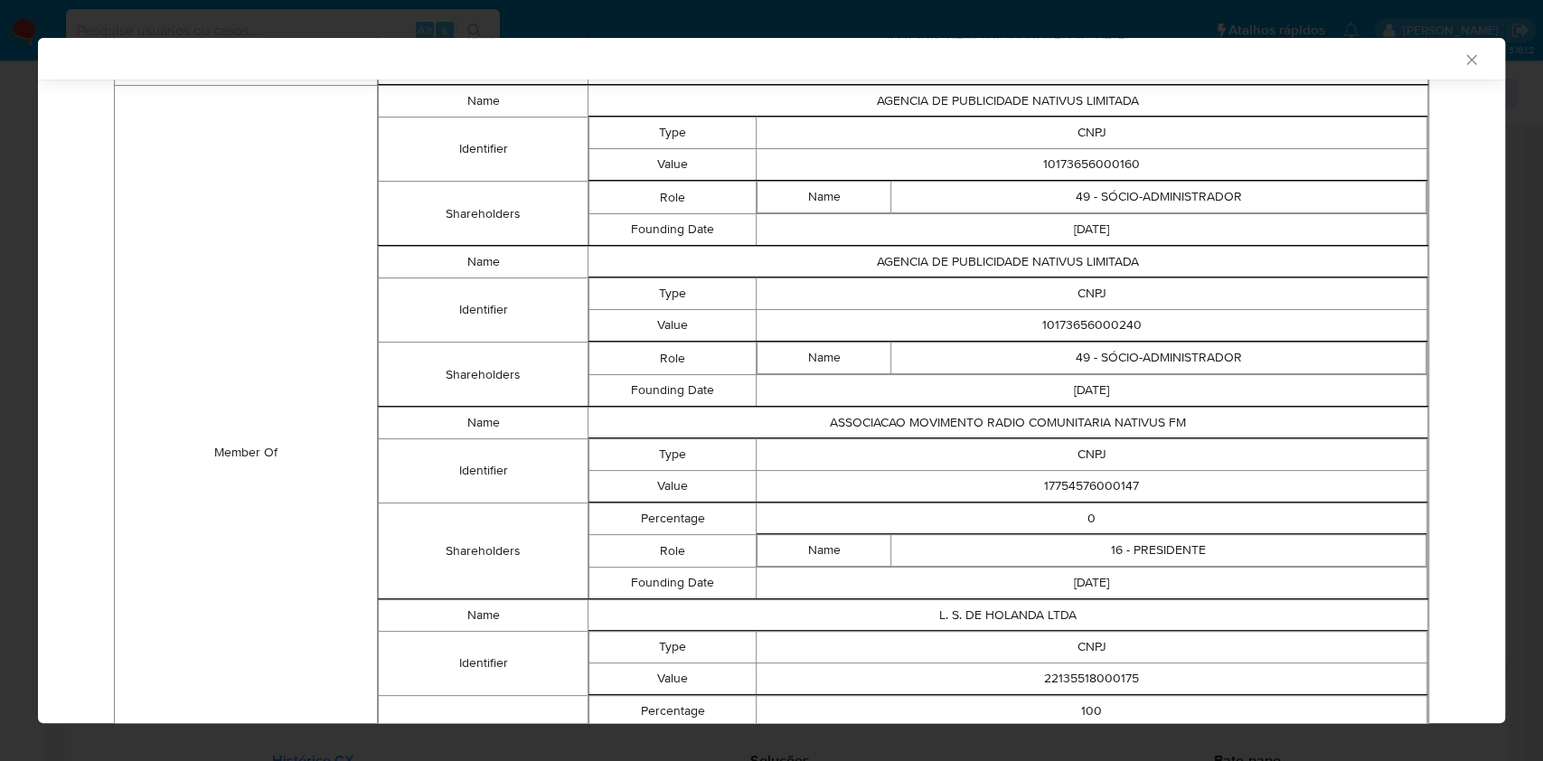
scroll to position [962, 0]
click at [1070, 157] on td "10173656000160" at bounding box center [1091, 164] width 671 height 32
copy td "10173656000160"
click at [1033, 314] on td "10173656000240" at bounding box center [1091, 325] width 671 height 32
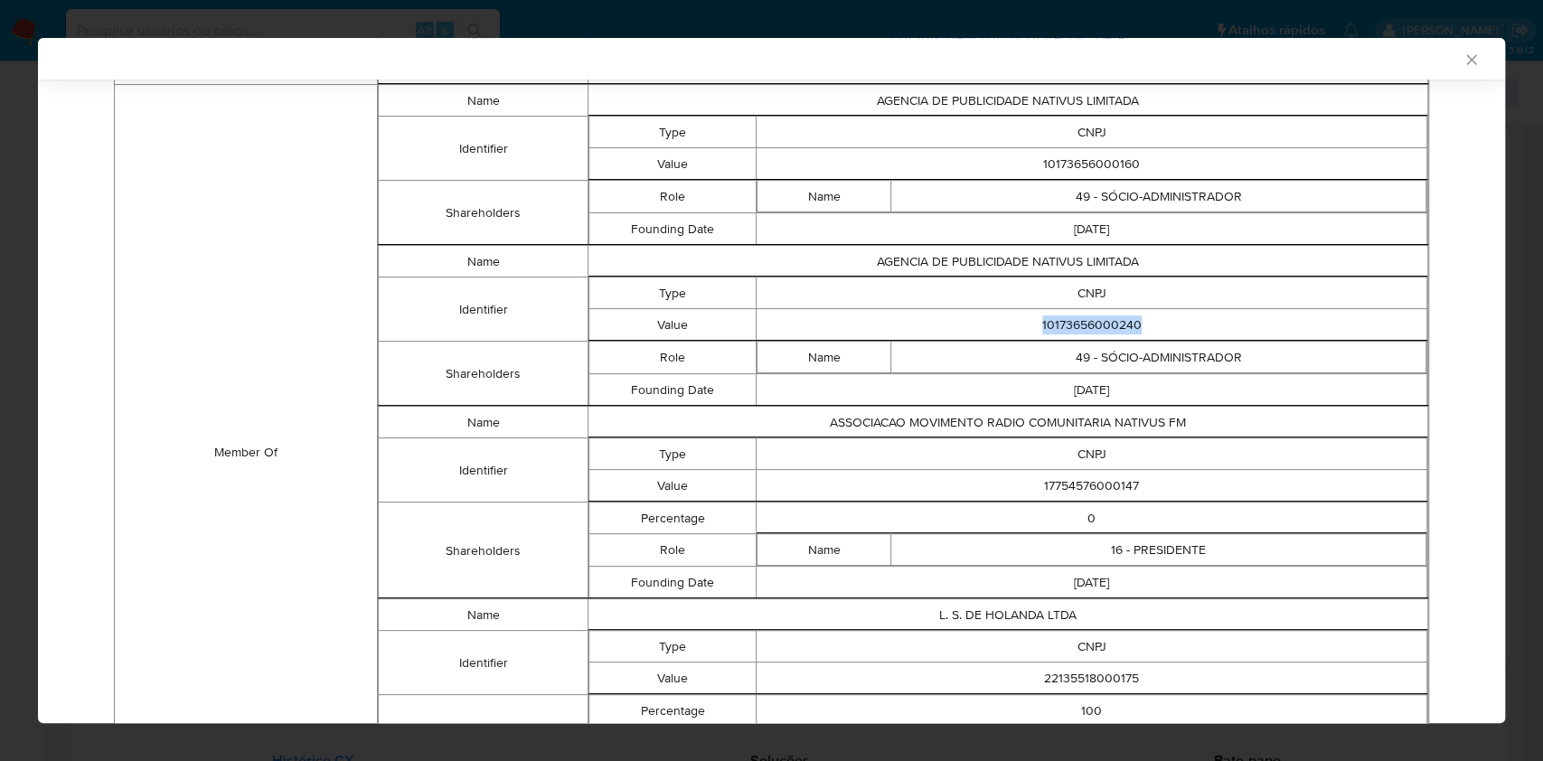
click at [1033, 314] on td "10173656000240" at bounding box center [1091, 325] width 671 height 32
copy td "10173656000240"
click at [1060, 470] on td "17754576000147" at bounding box center [1091, 486] width 671 height 32
copy td "17754576000147"
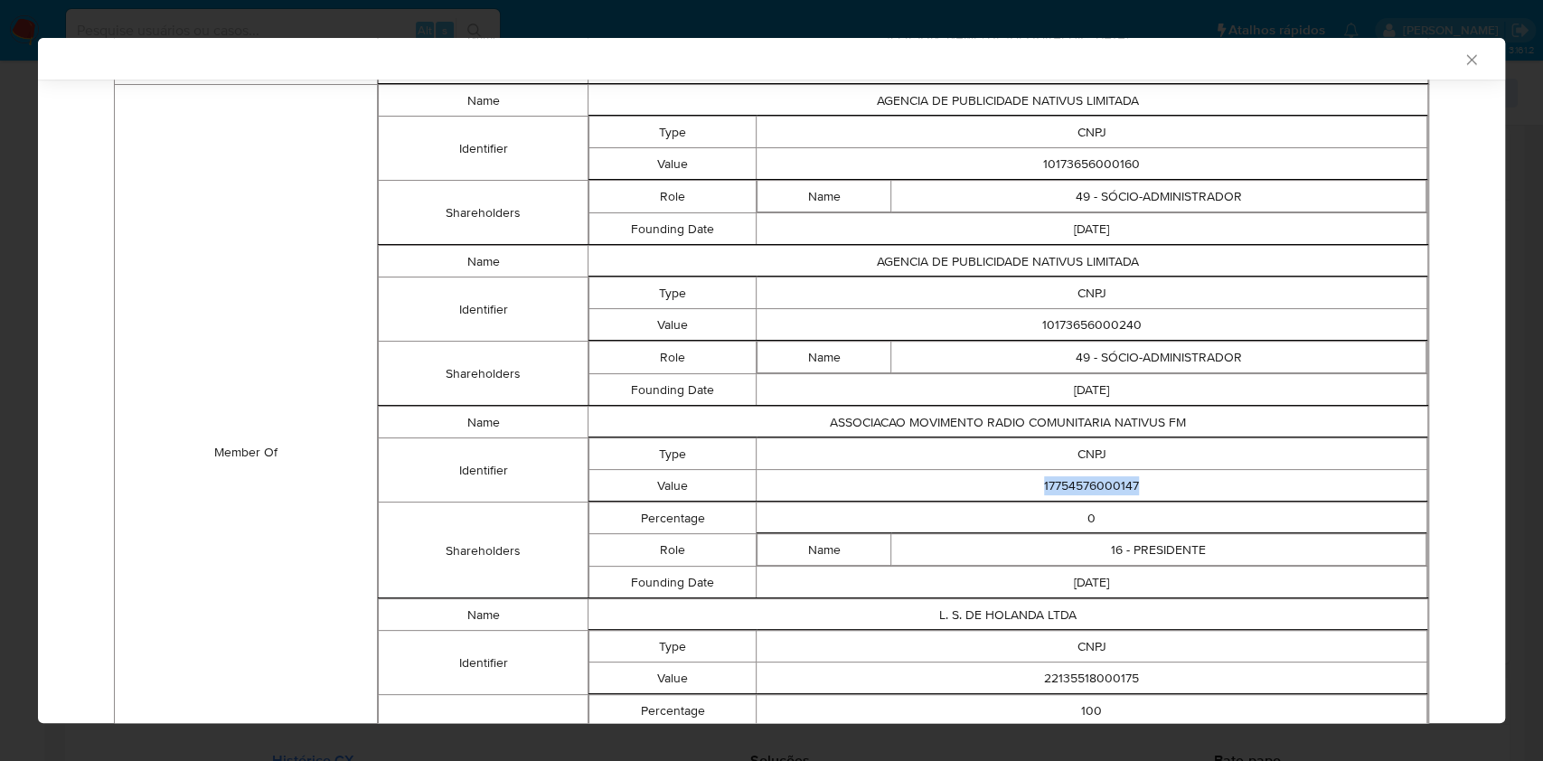
click at [1049, 662] on td "22135518000175" at bounding box center [1091, 678] width 671 height 32
copy td "22135518000175"
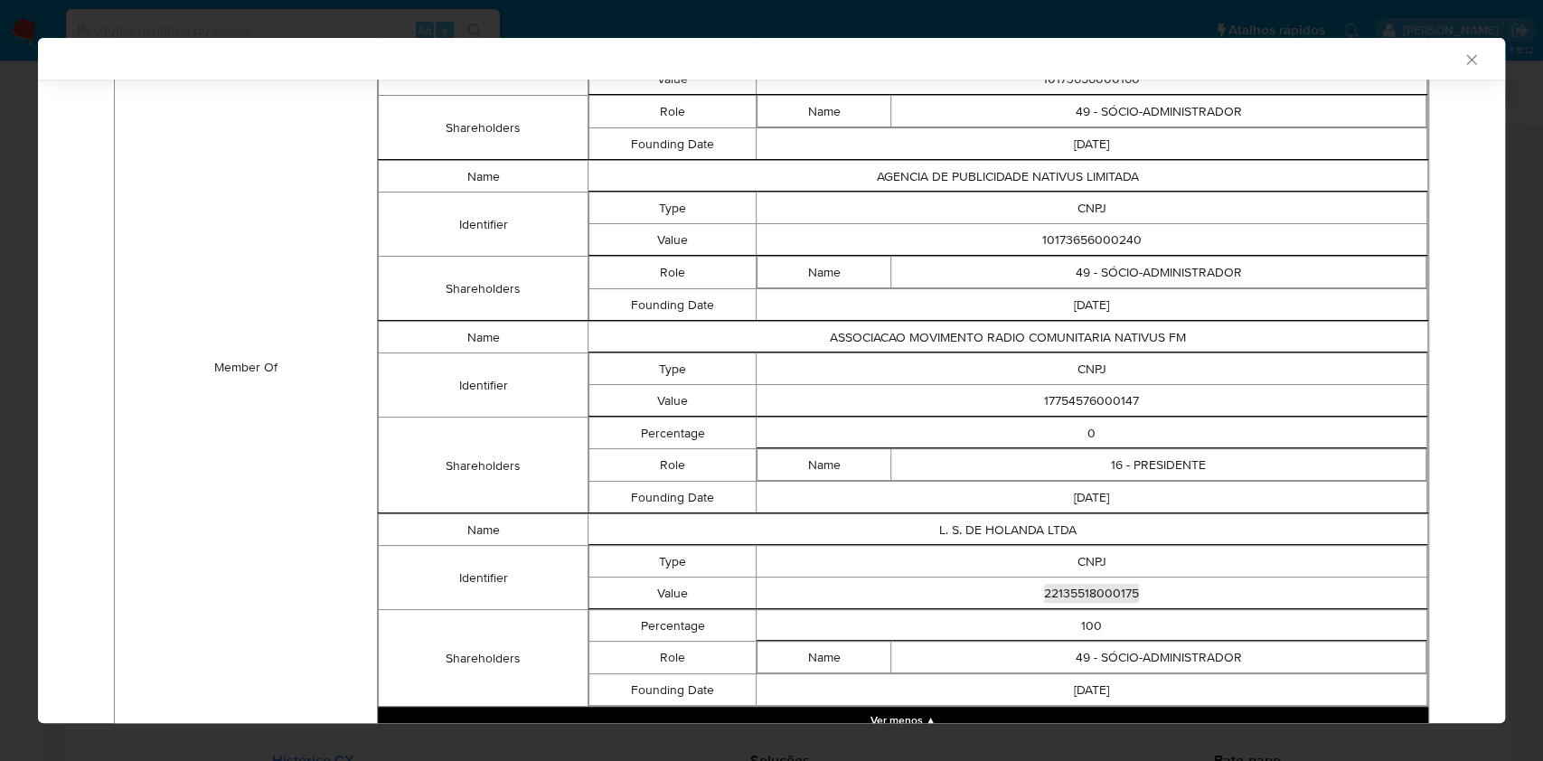
scroll to position [1082, 0]
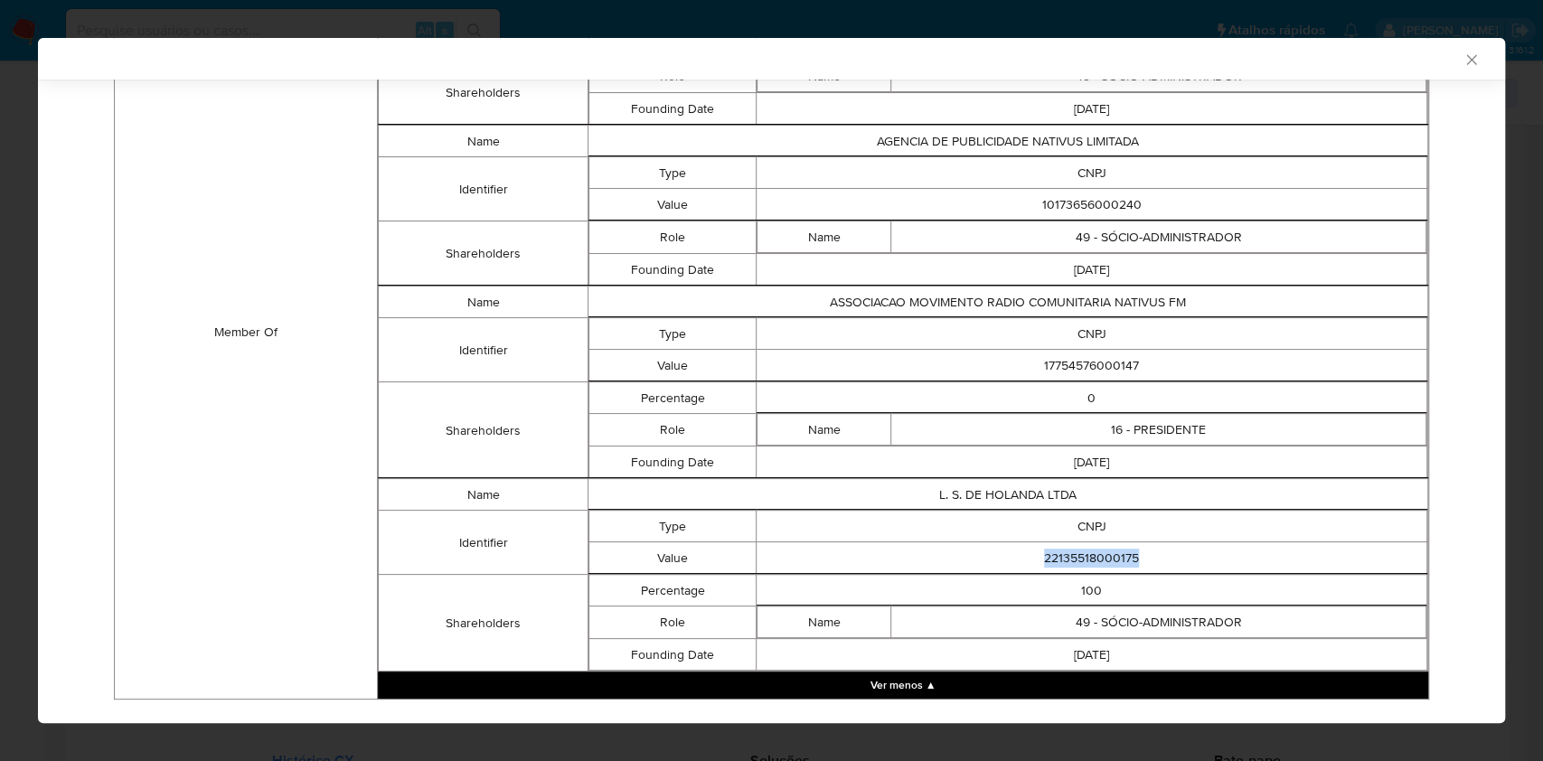
click at [888, 542] on td "22135518000175" at bounding box center [1091, 558] width 671 height 32
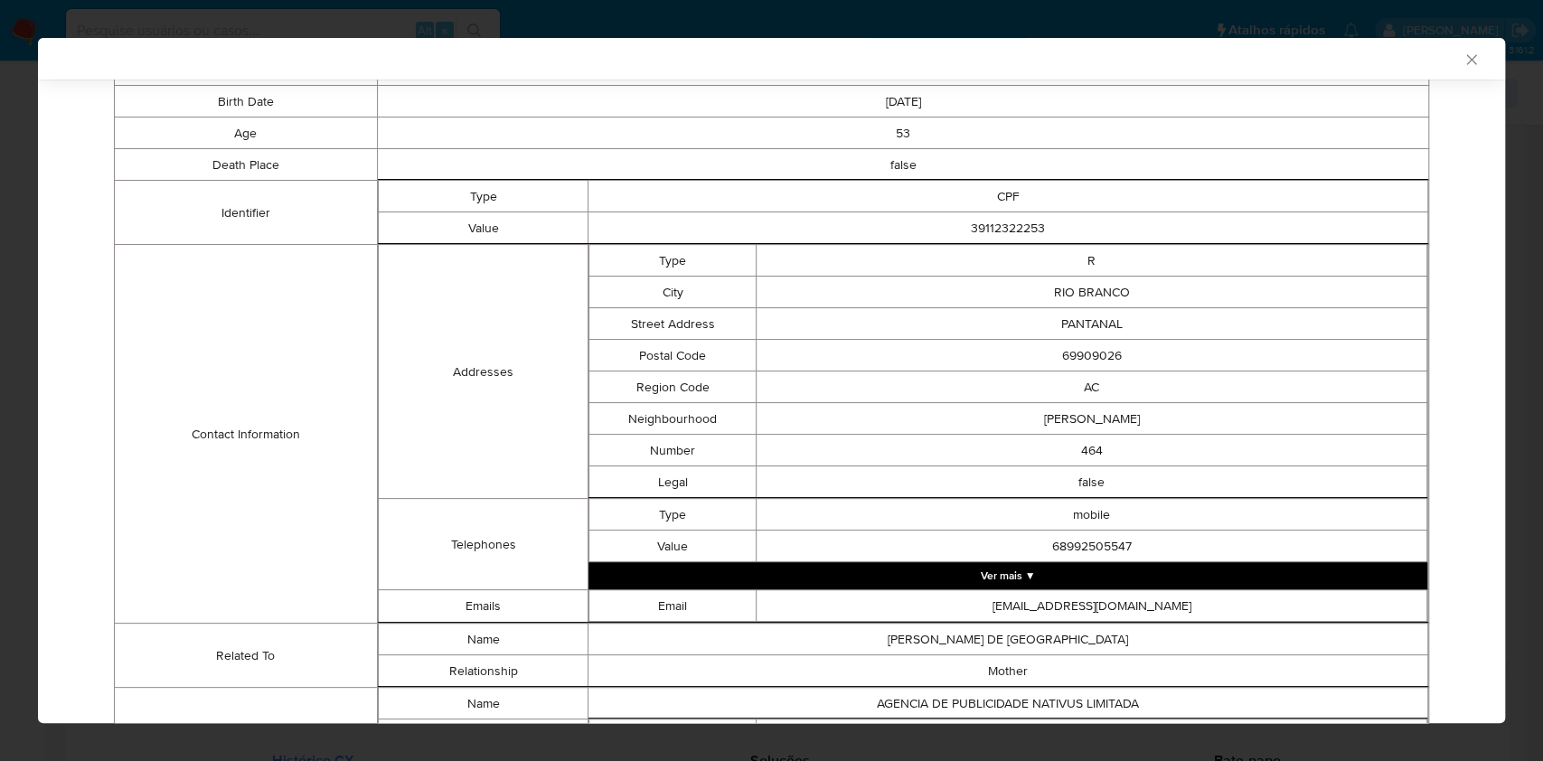
scroll to position [0, 0]
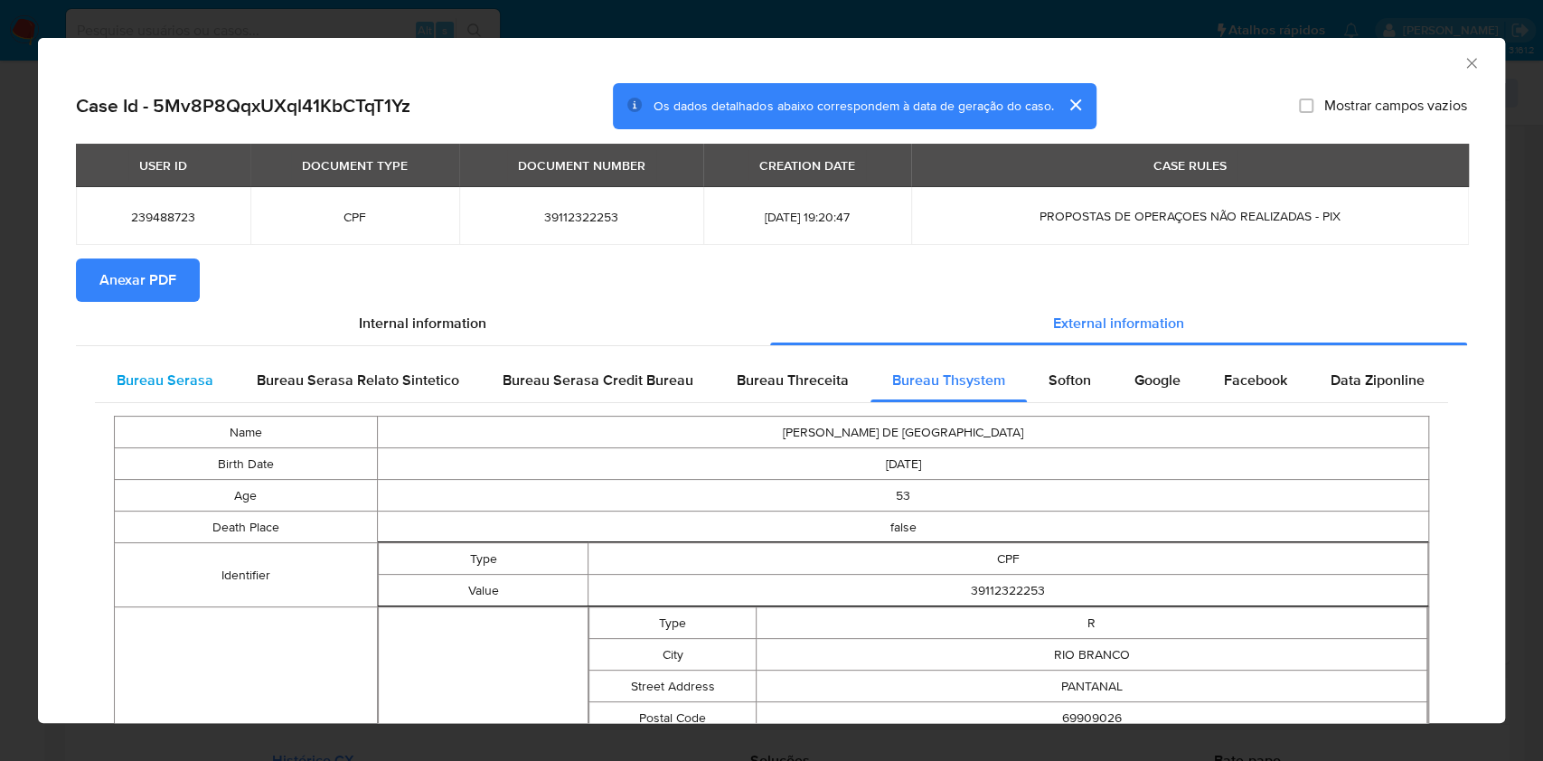
click at [163, 387] on span "Bureau Serasa" at bounding box center [165, 380] width 97 height 21
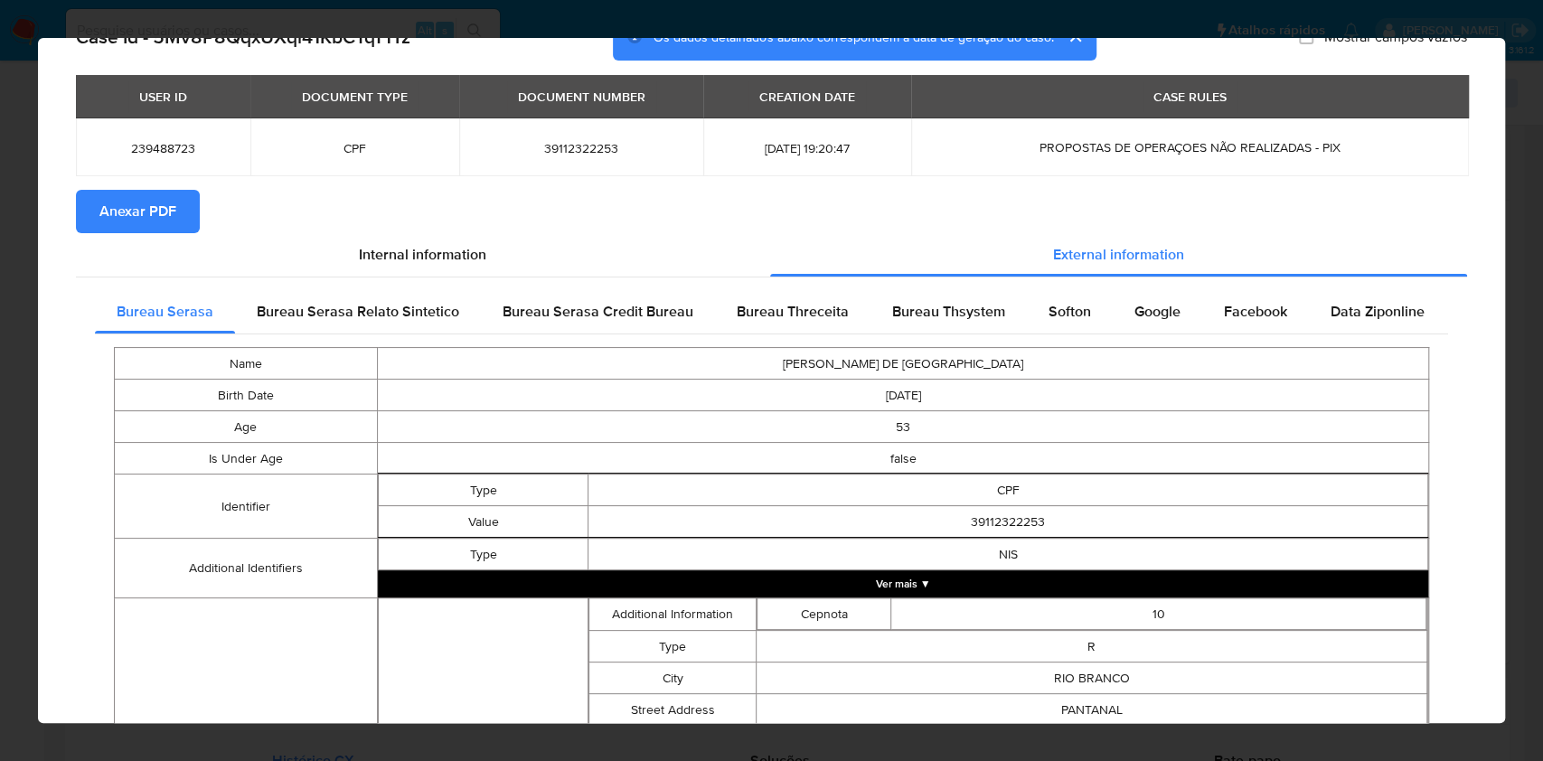
scroll to position [503, 0]
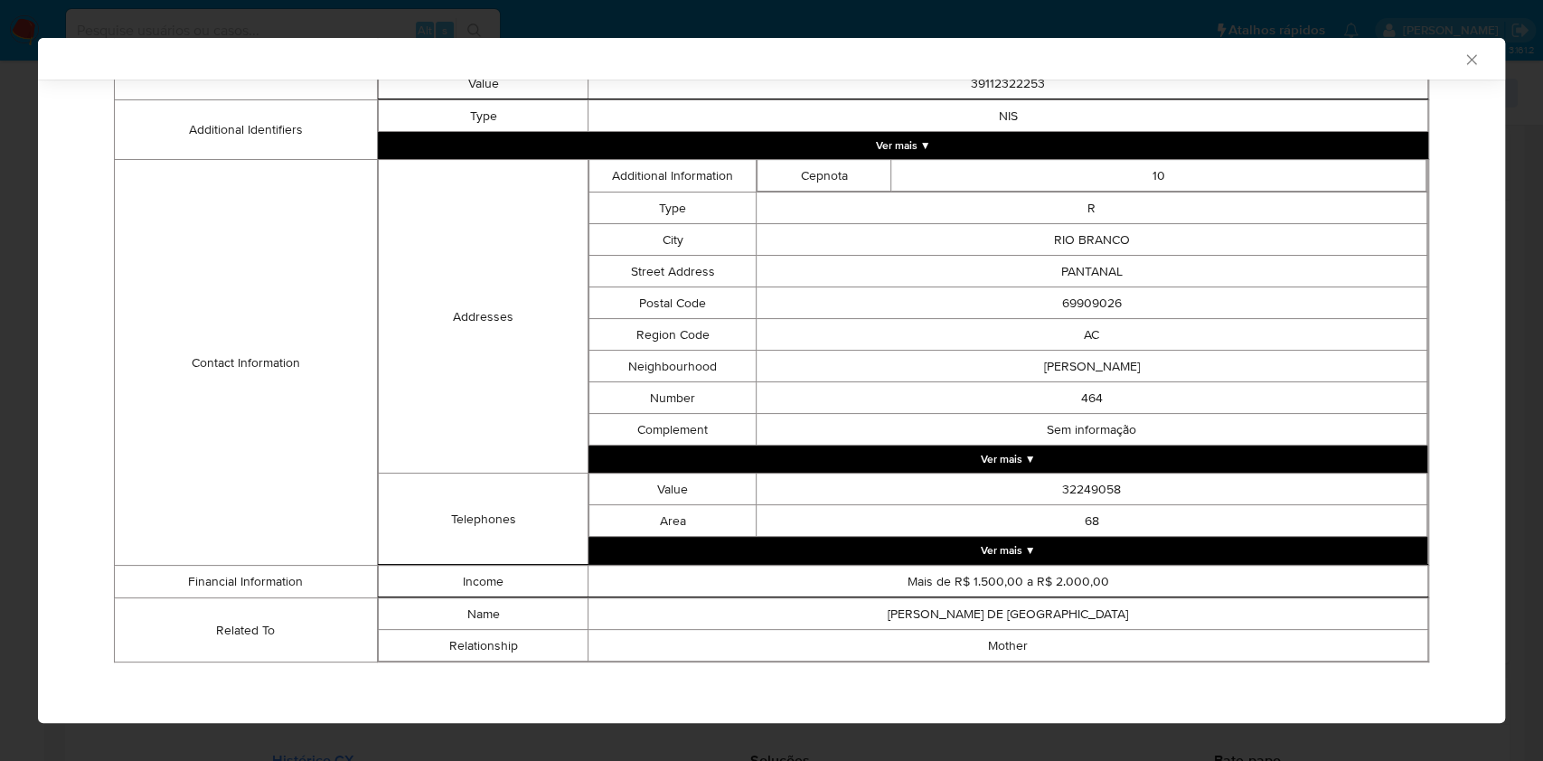
click at [0, 374] on div "AML Data Collector Case Id - 5Mv8P8QqxUXql41KbCTqT1Yz Os dados detalhados abaix…" at bounding box center [771, 380] width 1543 height 761
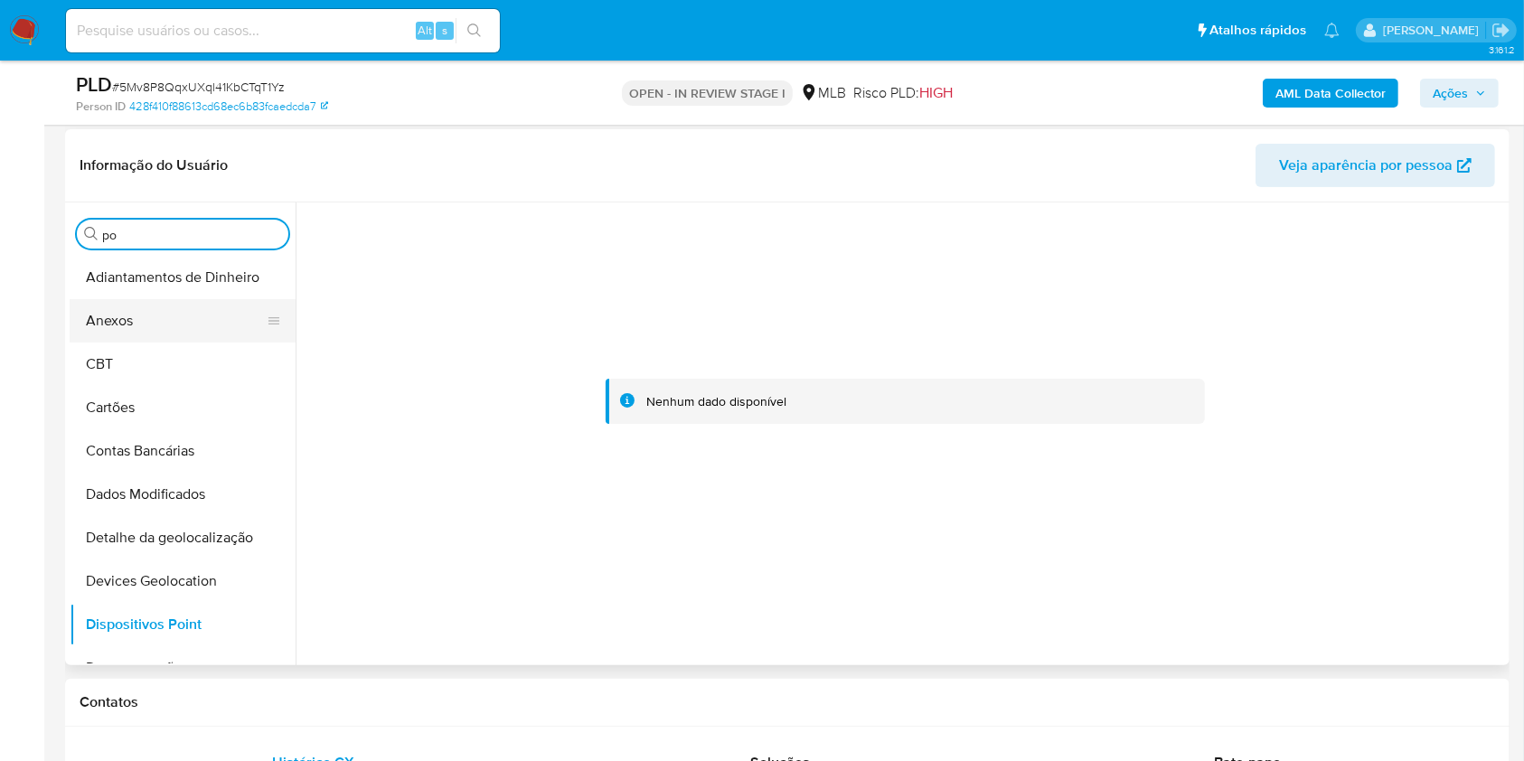
click at [138, 315] on button "Anexos" at bounding box center [175, 320] width 211 height 43
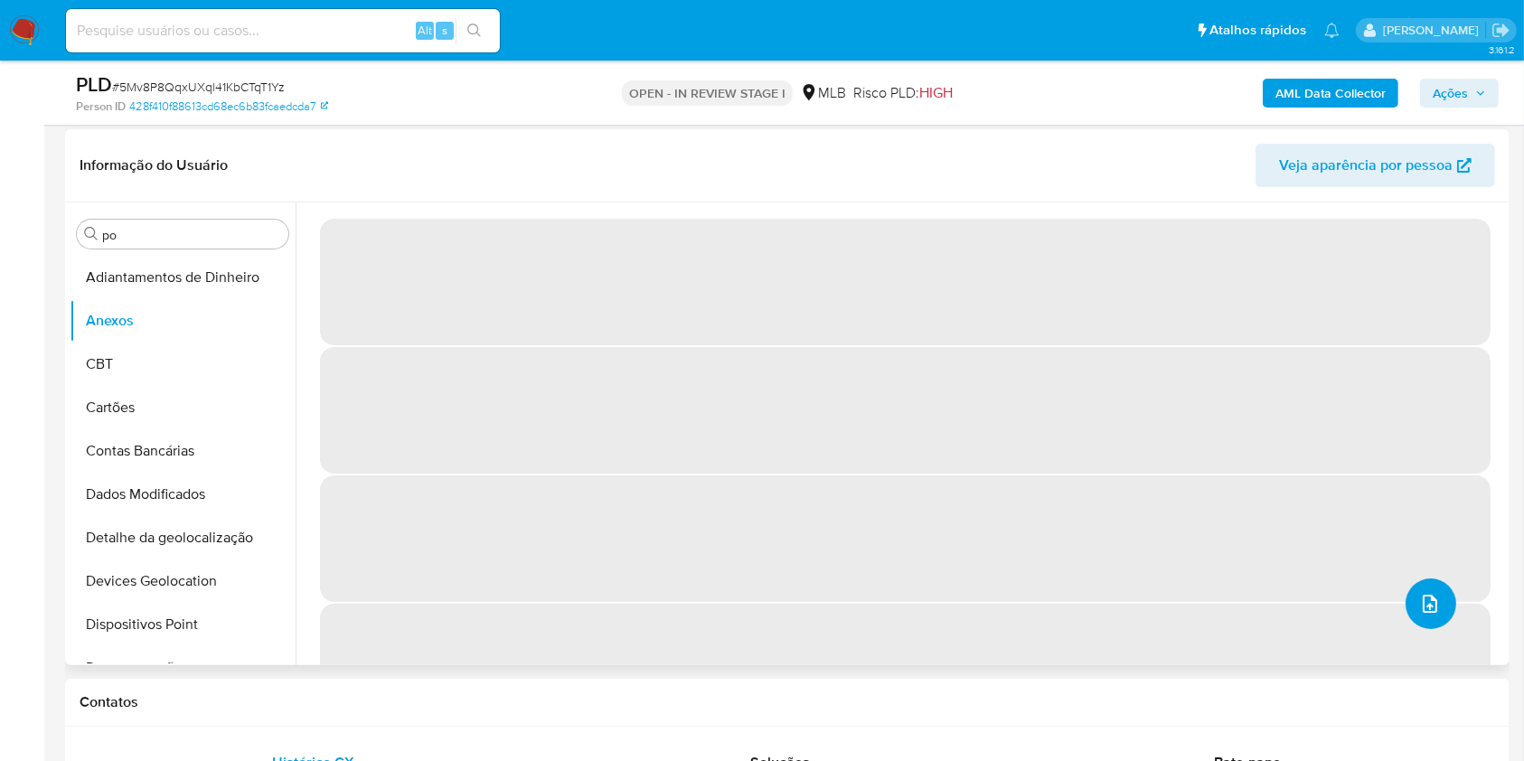
click at [1430, 605] on icon "upload-file" at bounding box center [1430, 604] width 22 height 22
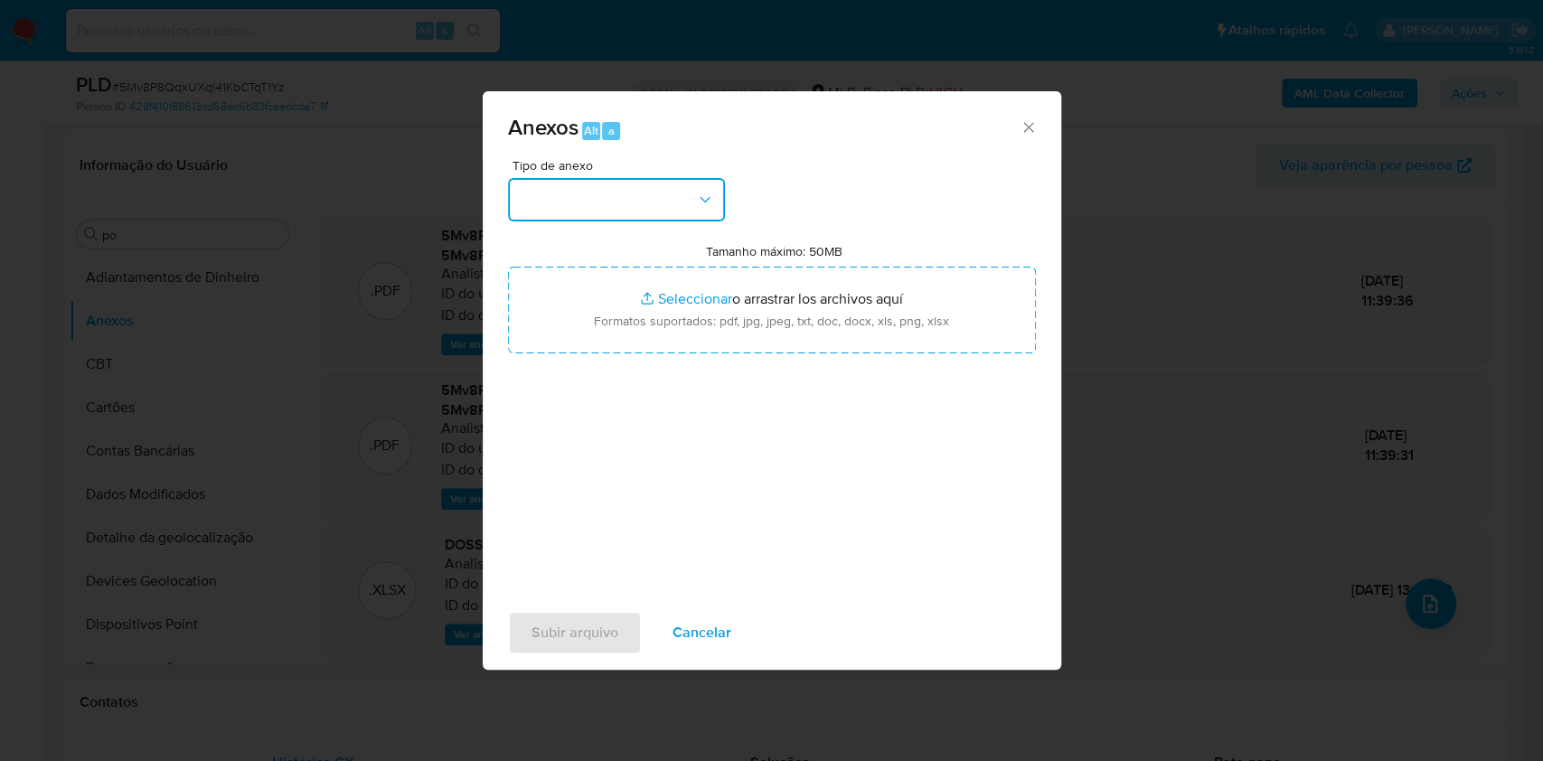
click at [620, 209] on button "button" at bounding box center [616, 199] width 217 height 43
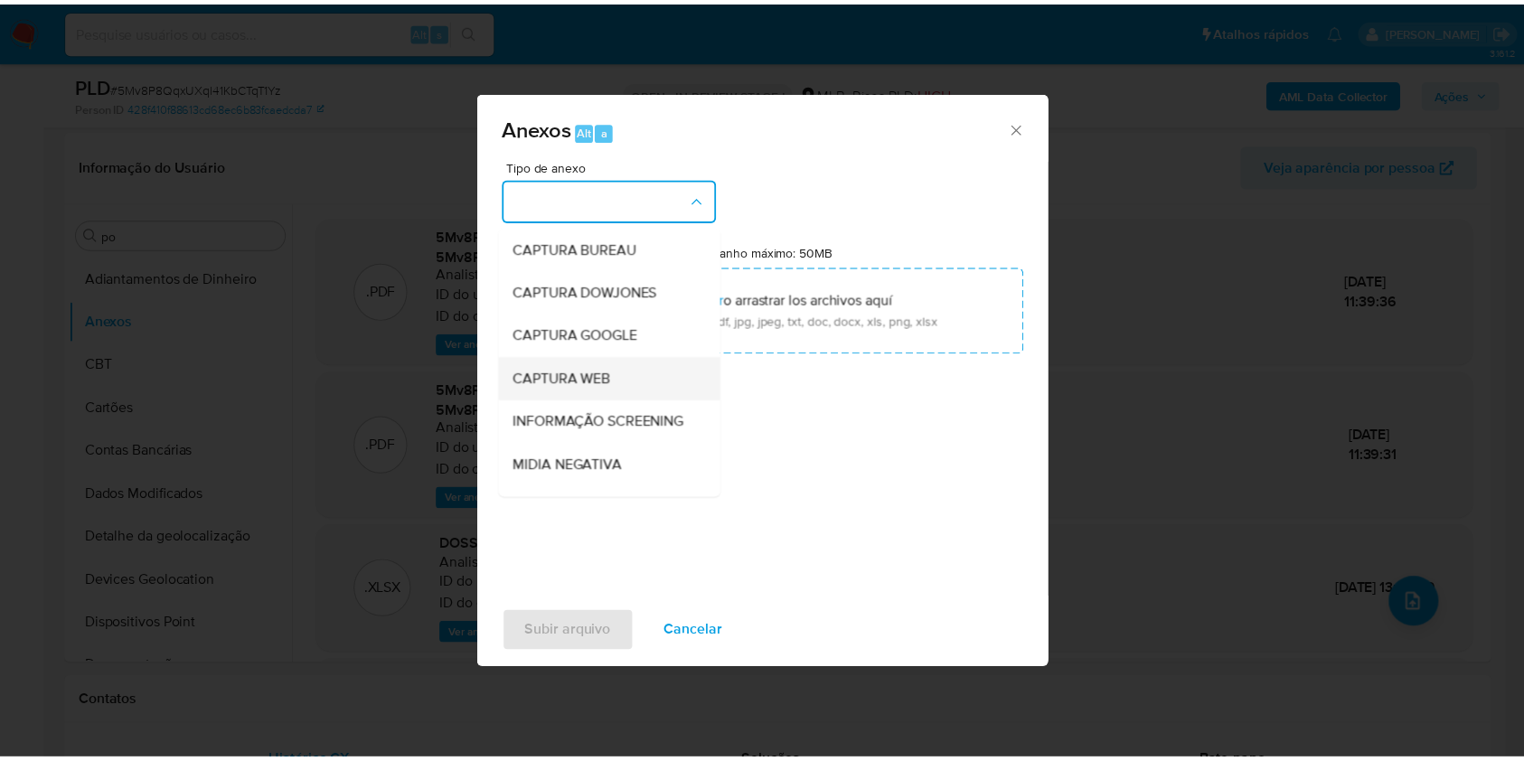
scroll to position [277, 0]
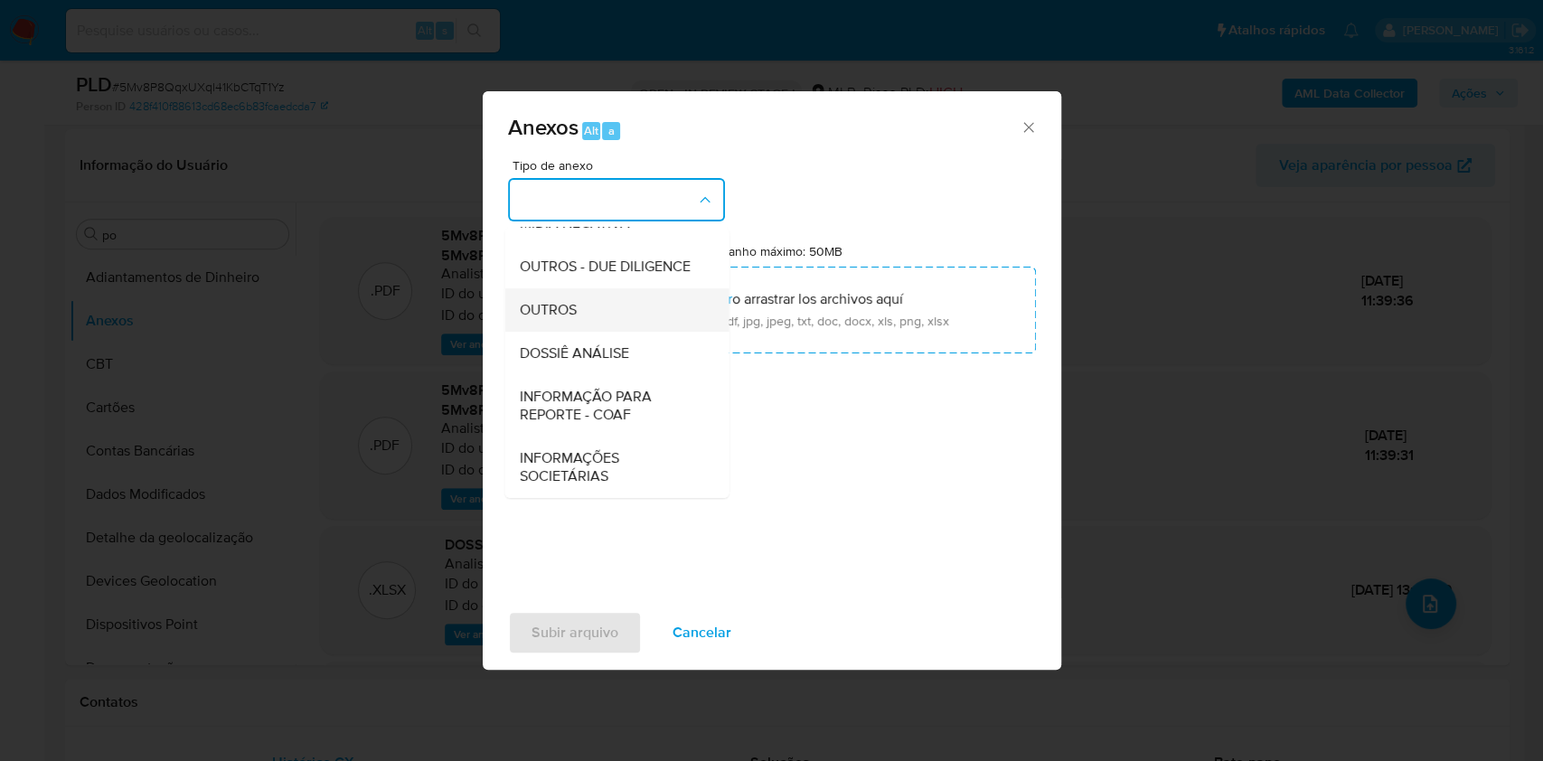
click at [578, 296] on div "OUTROS" at bounding box center [611, 309] width 184 height 43
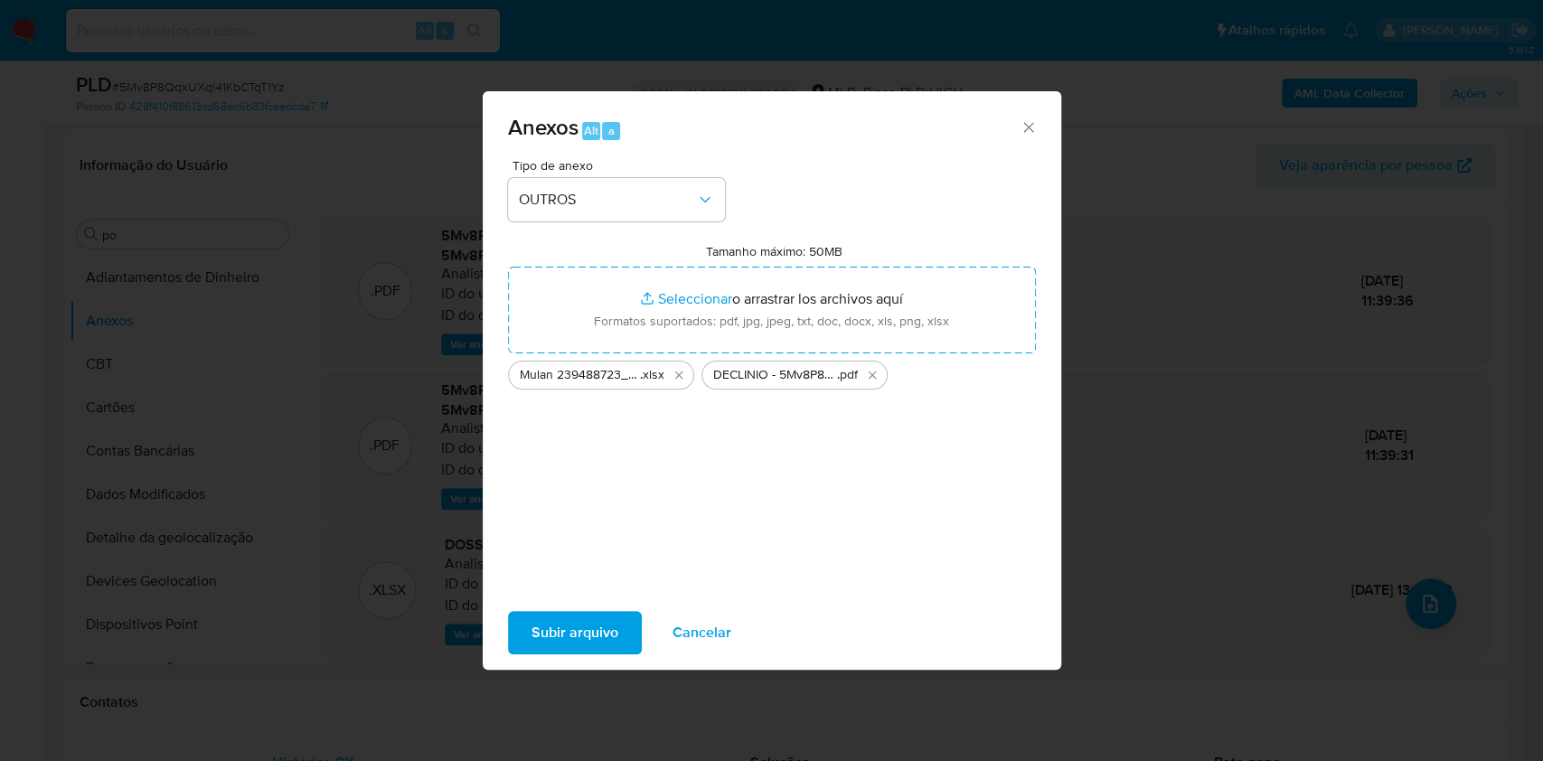
click at [579, 653] on span "Subir arquivo" at bounding box center [574, 633] width 87 height 40
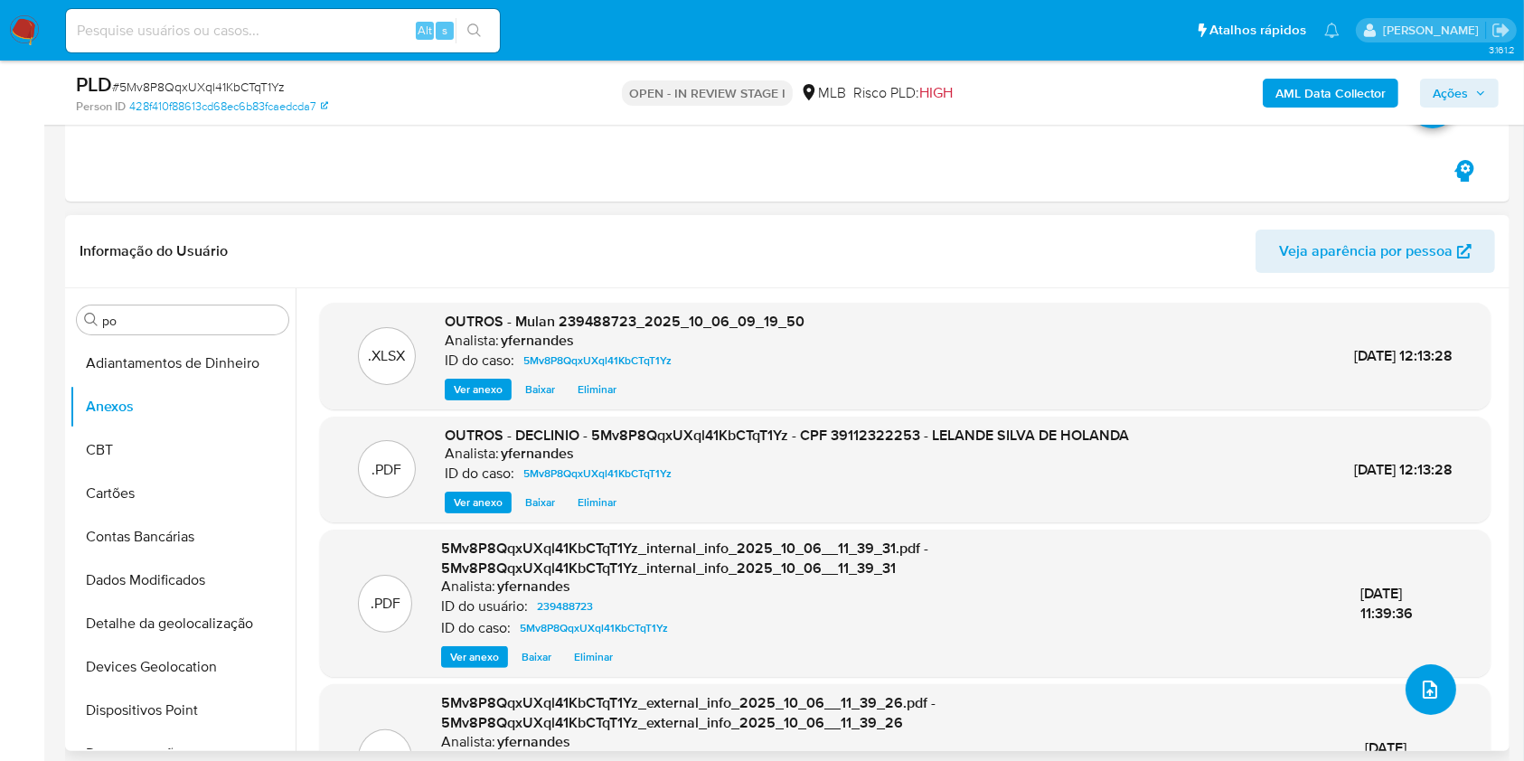
scroll to position [240, 0]
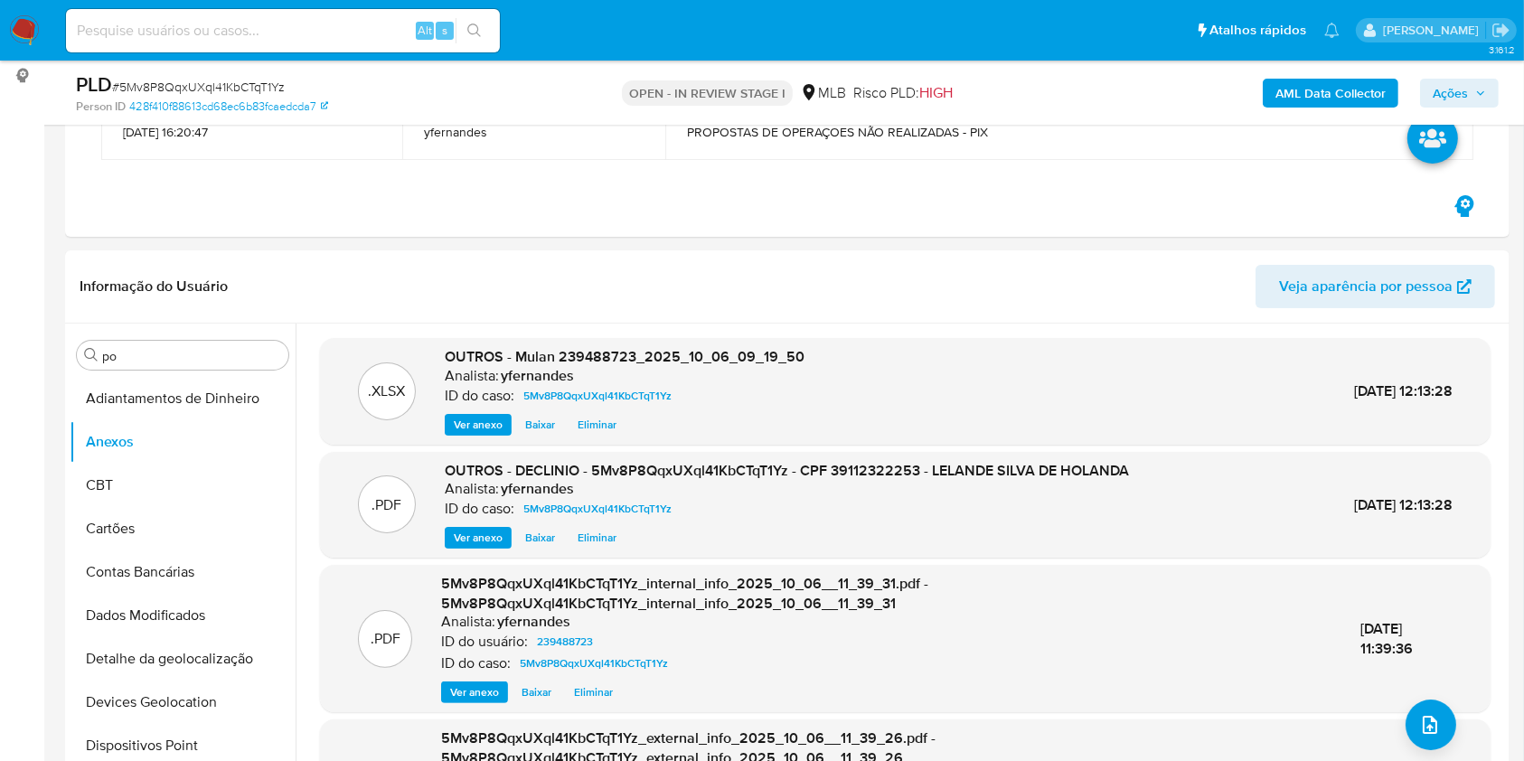
click at [1452, 86] on span "Ações" at bounding box center [1449, 93] width 35 height 29
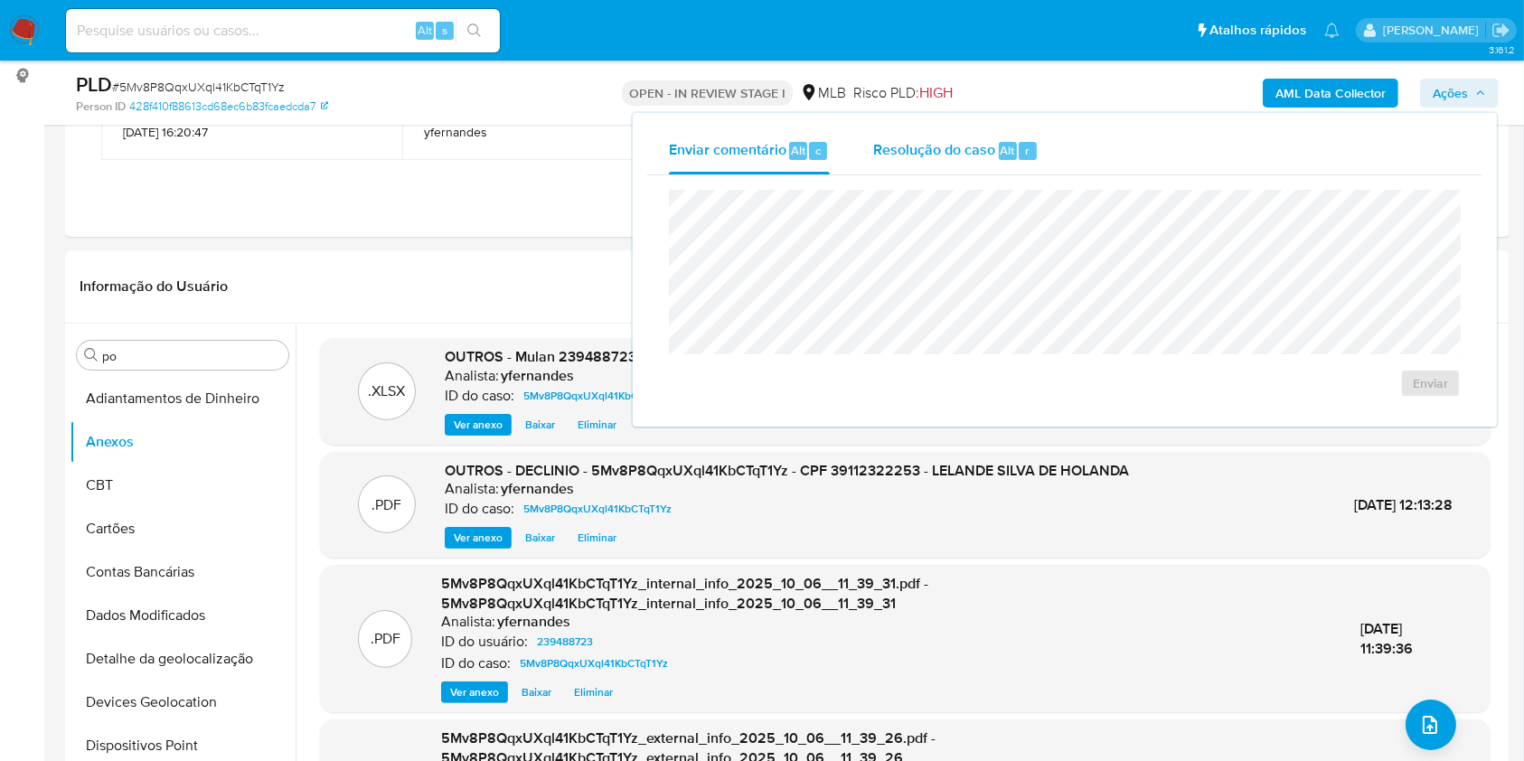
click at [913, 159] on span "Resolução do caso" at bounding box center [934, 149] width 122 height 21
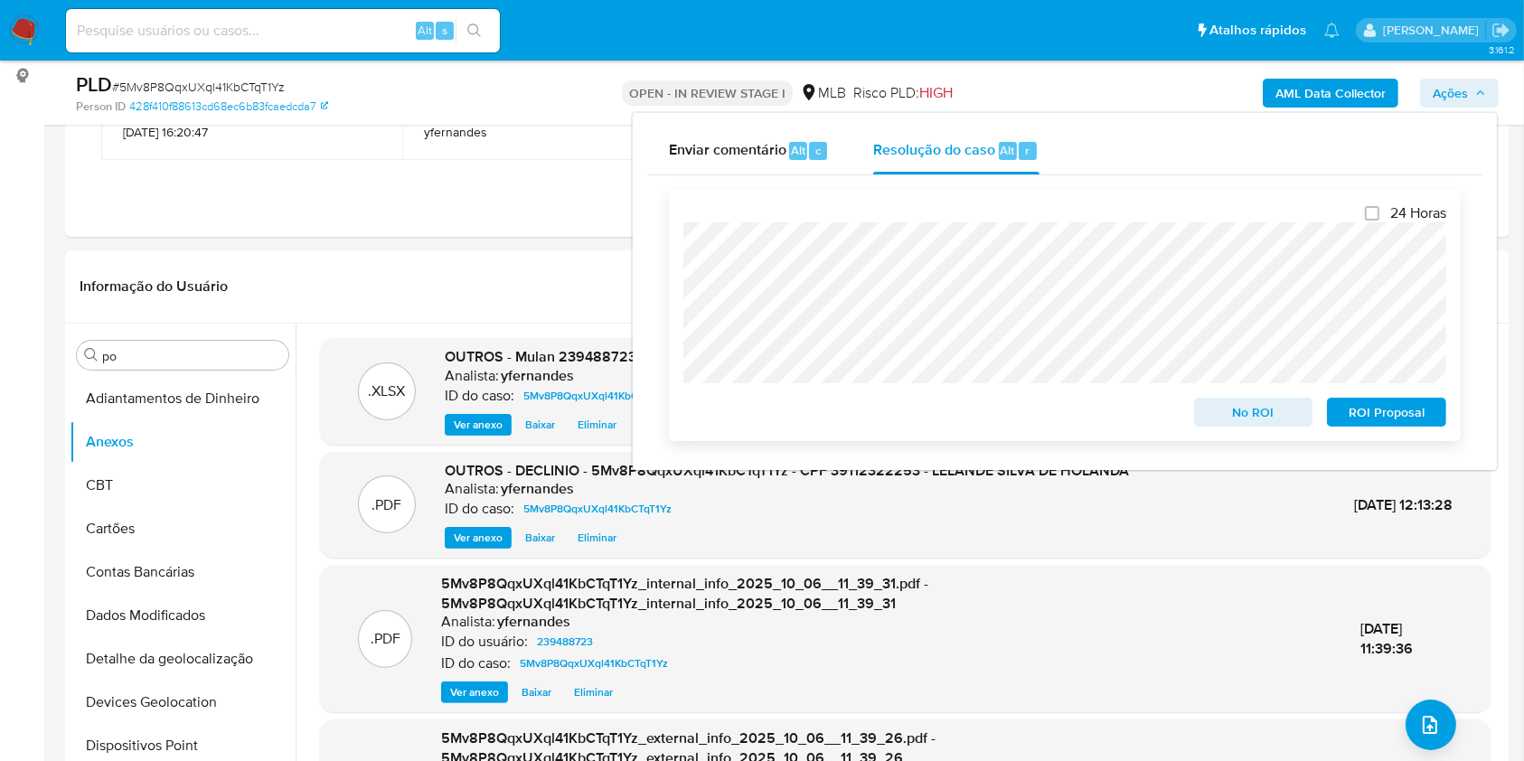
click at [1242, 412] on span "No ROI" at bounding box center [1254, 411] width 94 height 25
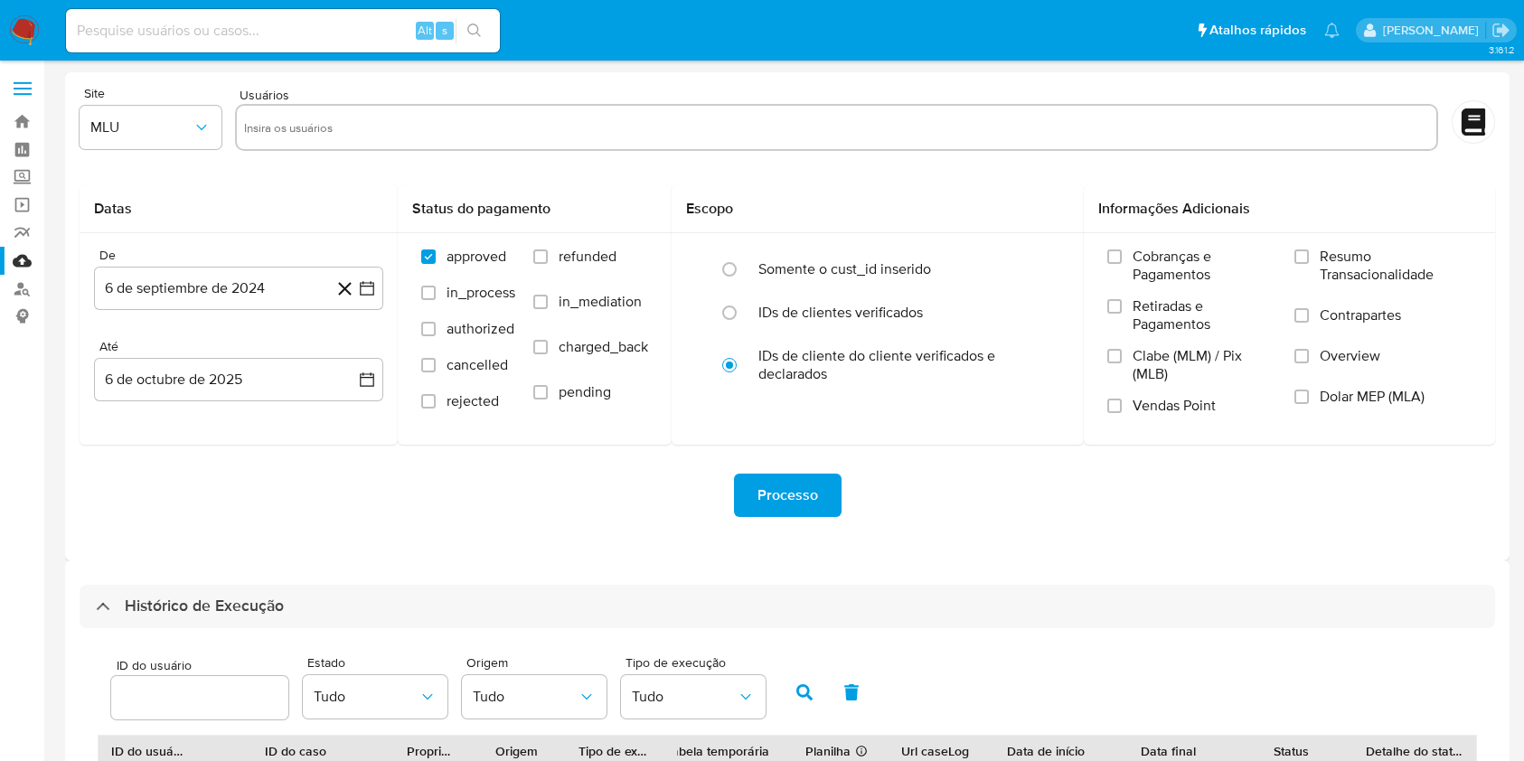
select select "10"
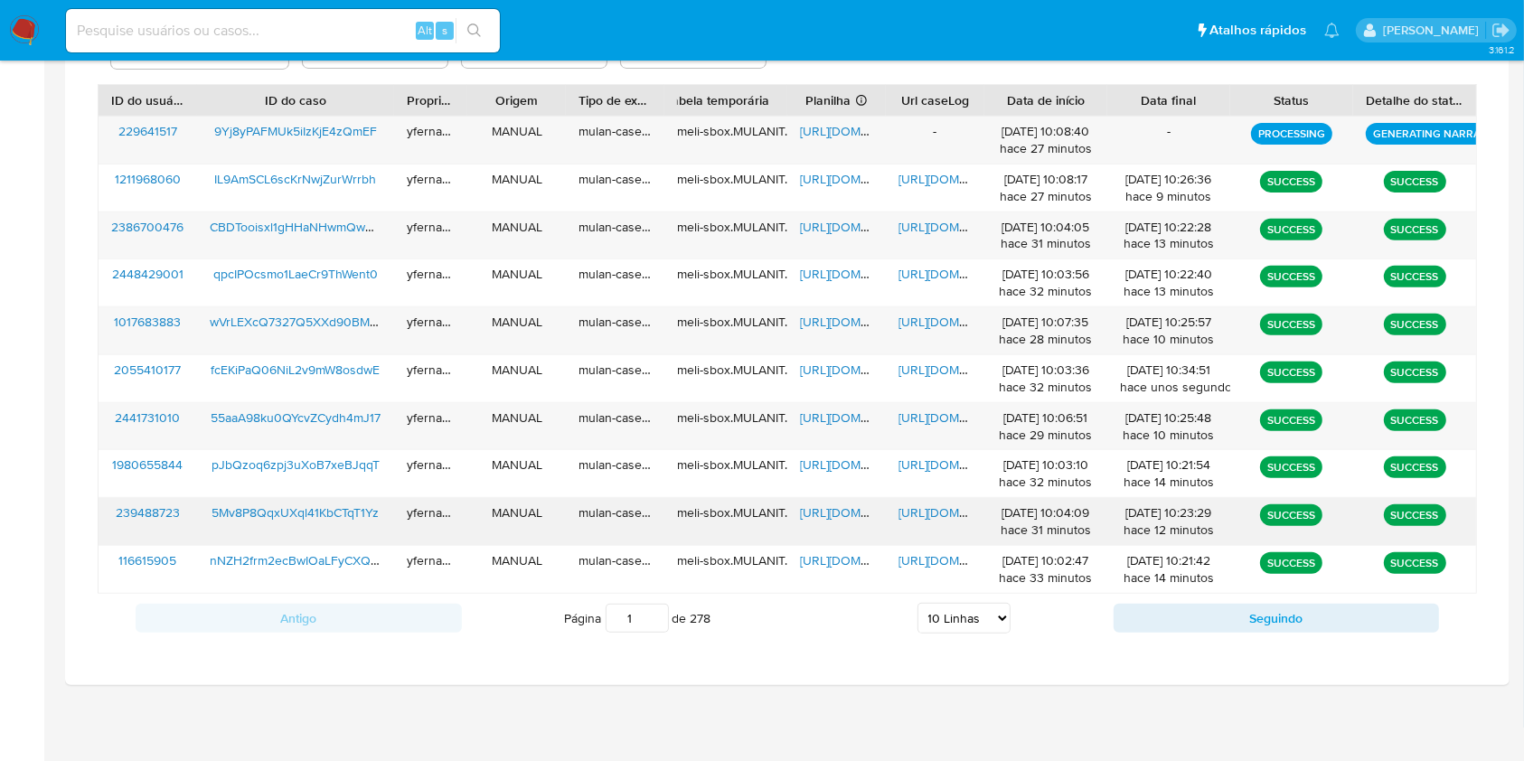
click at [828, 503] on div "[URL][DOMAIN_NAME]" at bounding box center [836, 521] width 99 height 47
click at [825, 514] on span "[URL][DOMAIN_NAME]" at bounding box center [862, 512] width 125 height 18
click at [932, 517] on span "[URL][DOMAIN_NAME]" at bounding box center [960, 512] width 125 height 18
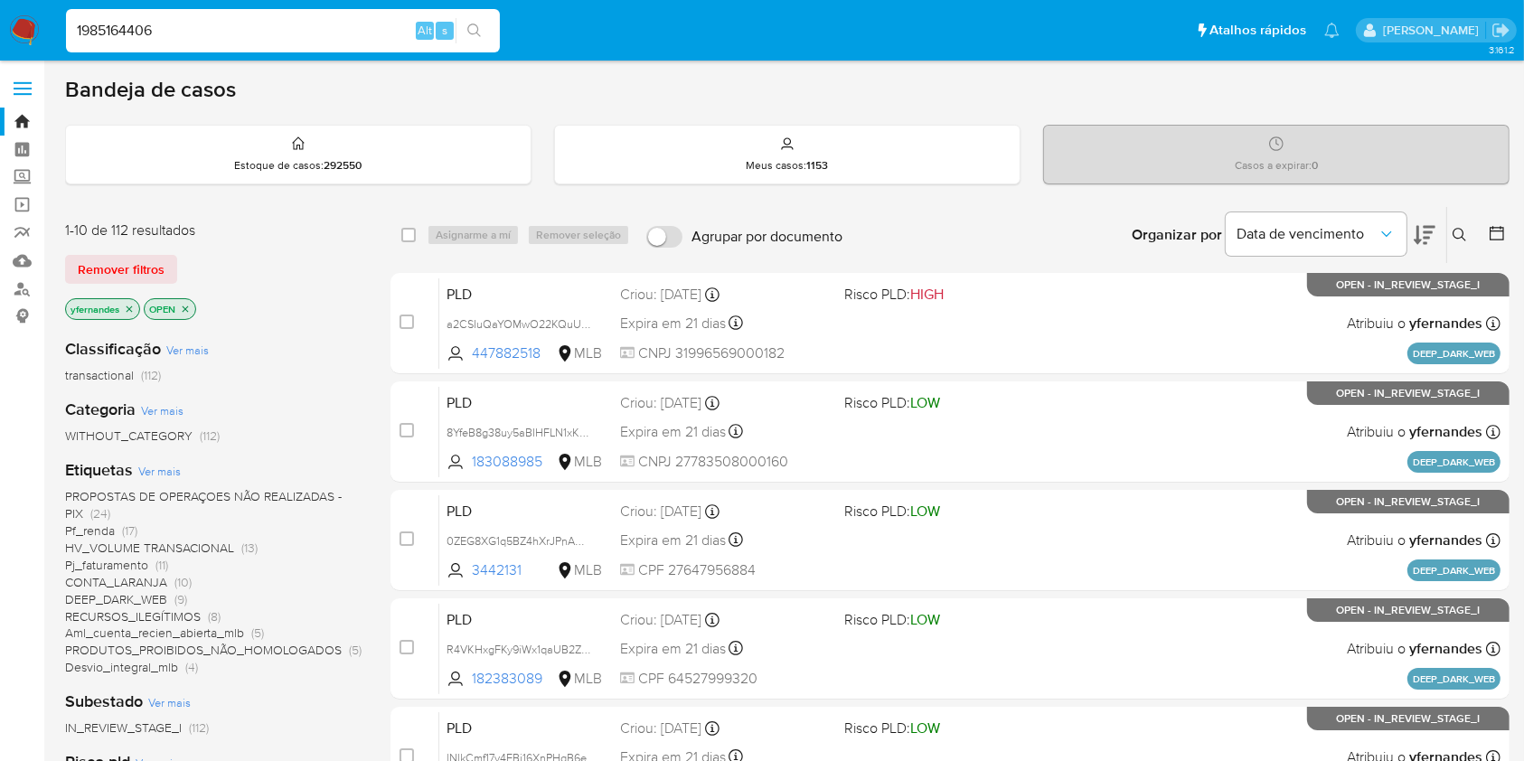
type input "1985164406"
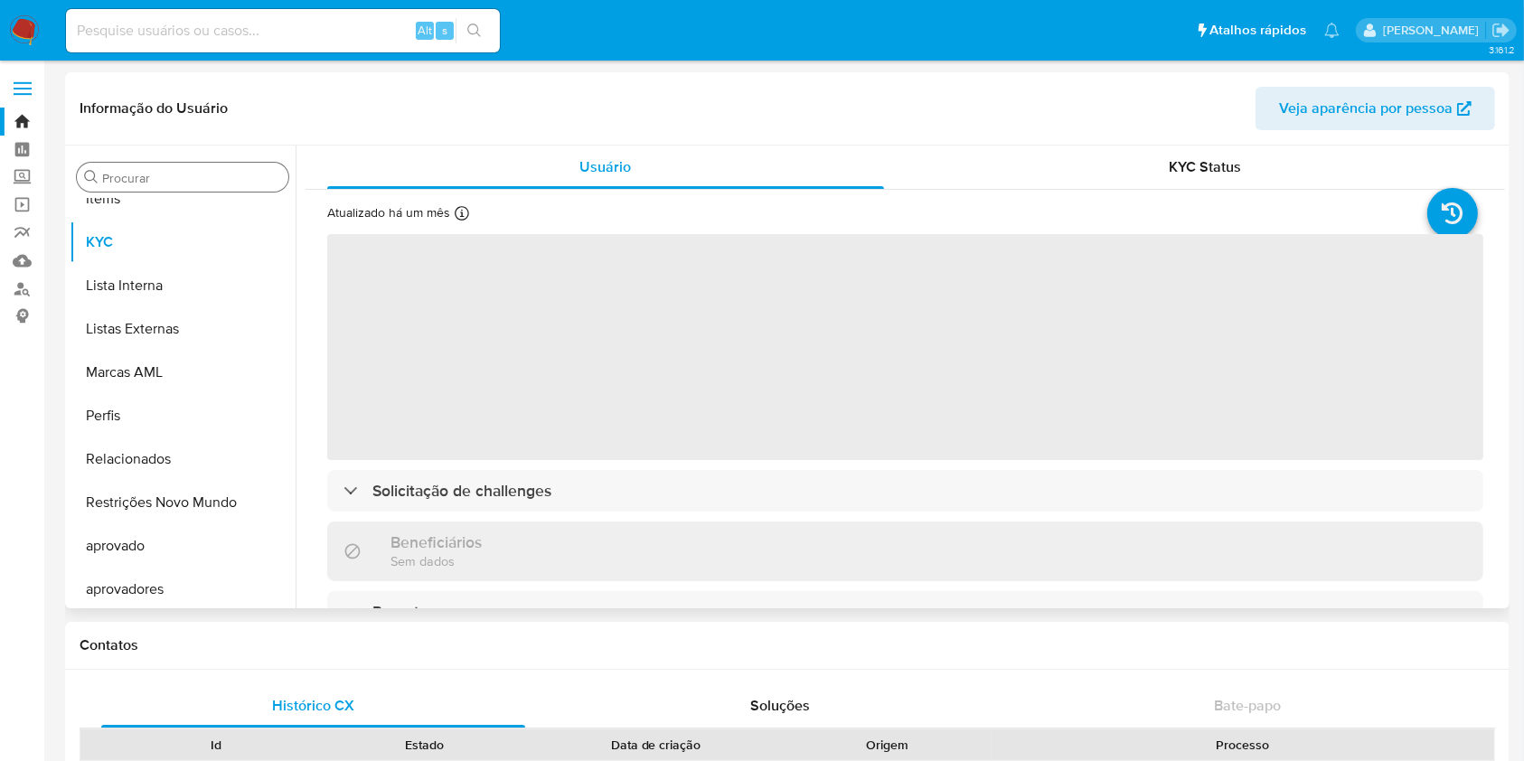
scroll to position [937, 0]
select select "10"
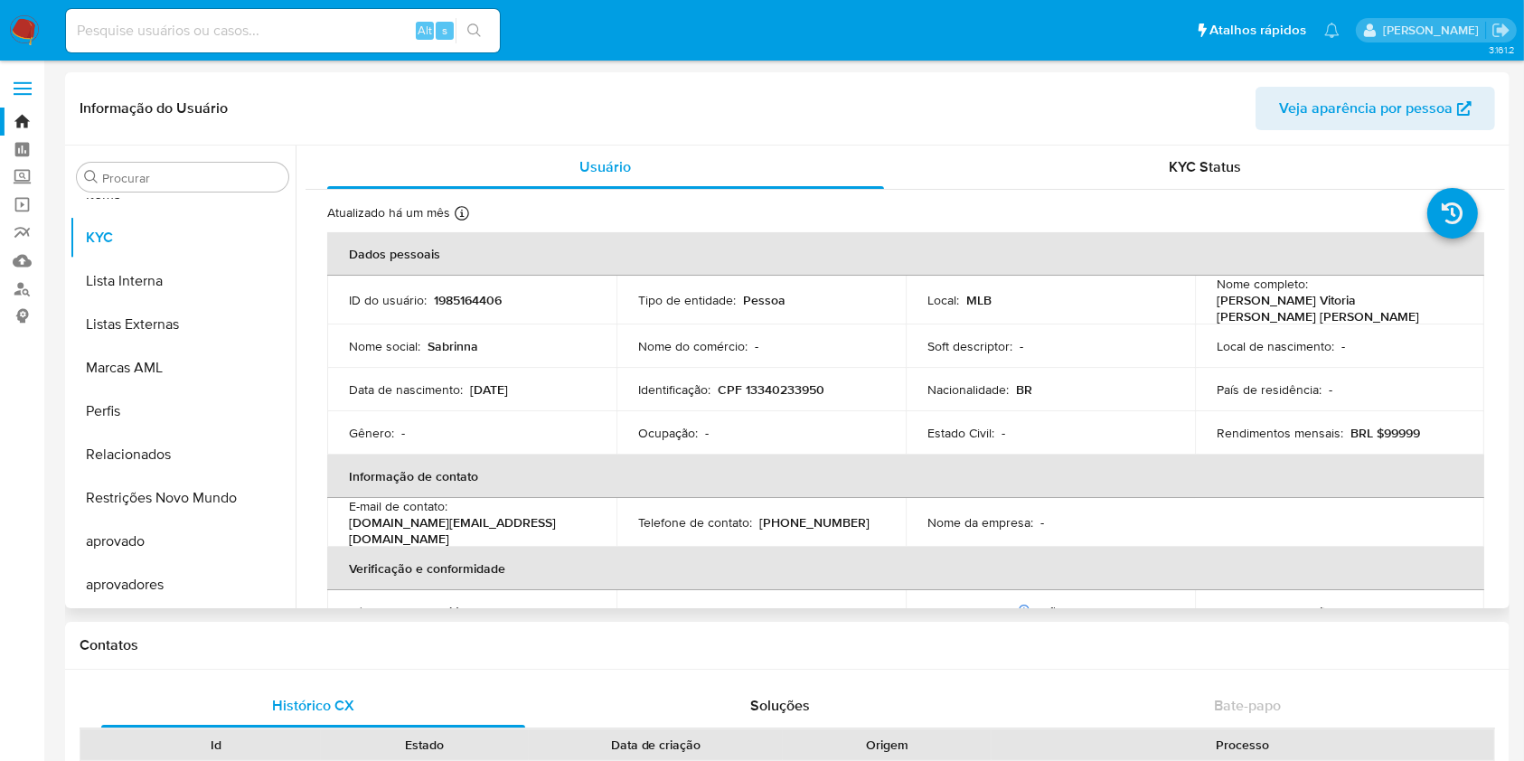
click at [360, 119] on header "Informação do Usuário Veja aparência por pessoa" at bounding box center [787, 108] width 1415 height 43
click at [140, 180] on input "Procurar" at bounding box center [191, 178] width 179 height 16
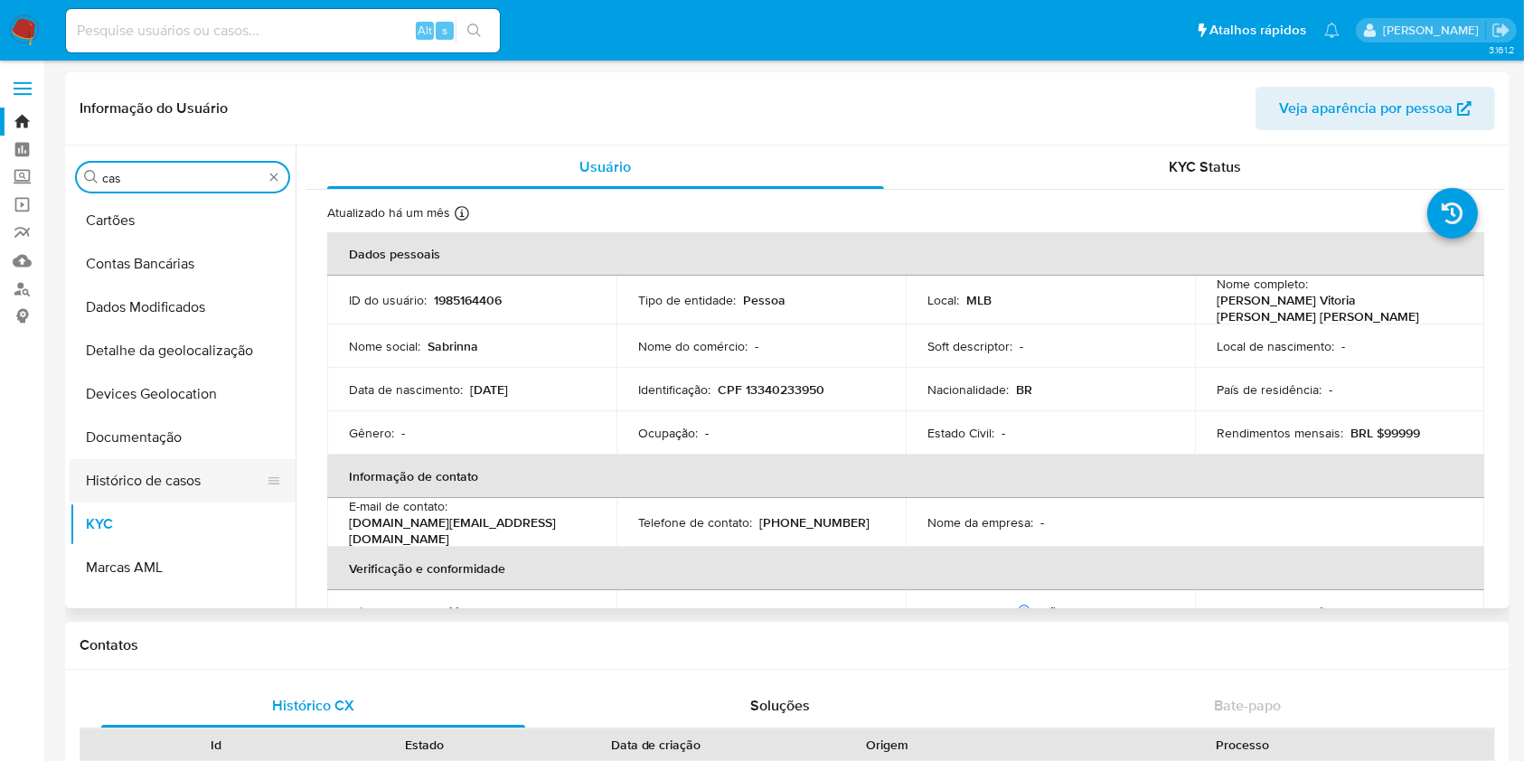
scroll to position [0, 0]
type input "cas"
click at [116, 459] on button "Histórico de casos" at bounding box center [175, 480] width 211 height 43
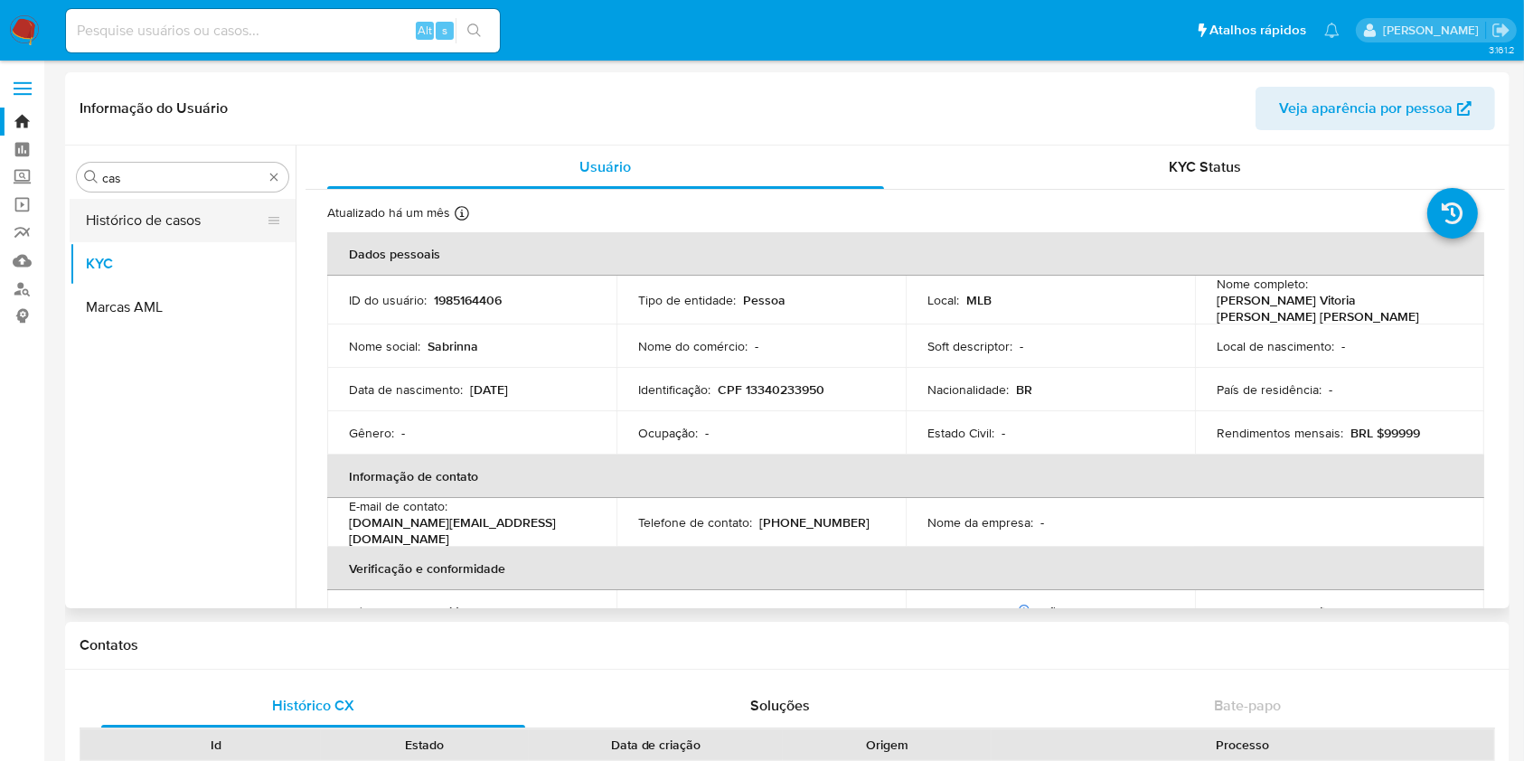
click at [174, 239] on button "Histórico de casos" at bounding box center [175, 220] width 211 height 43
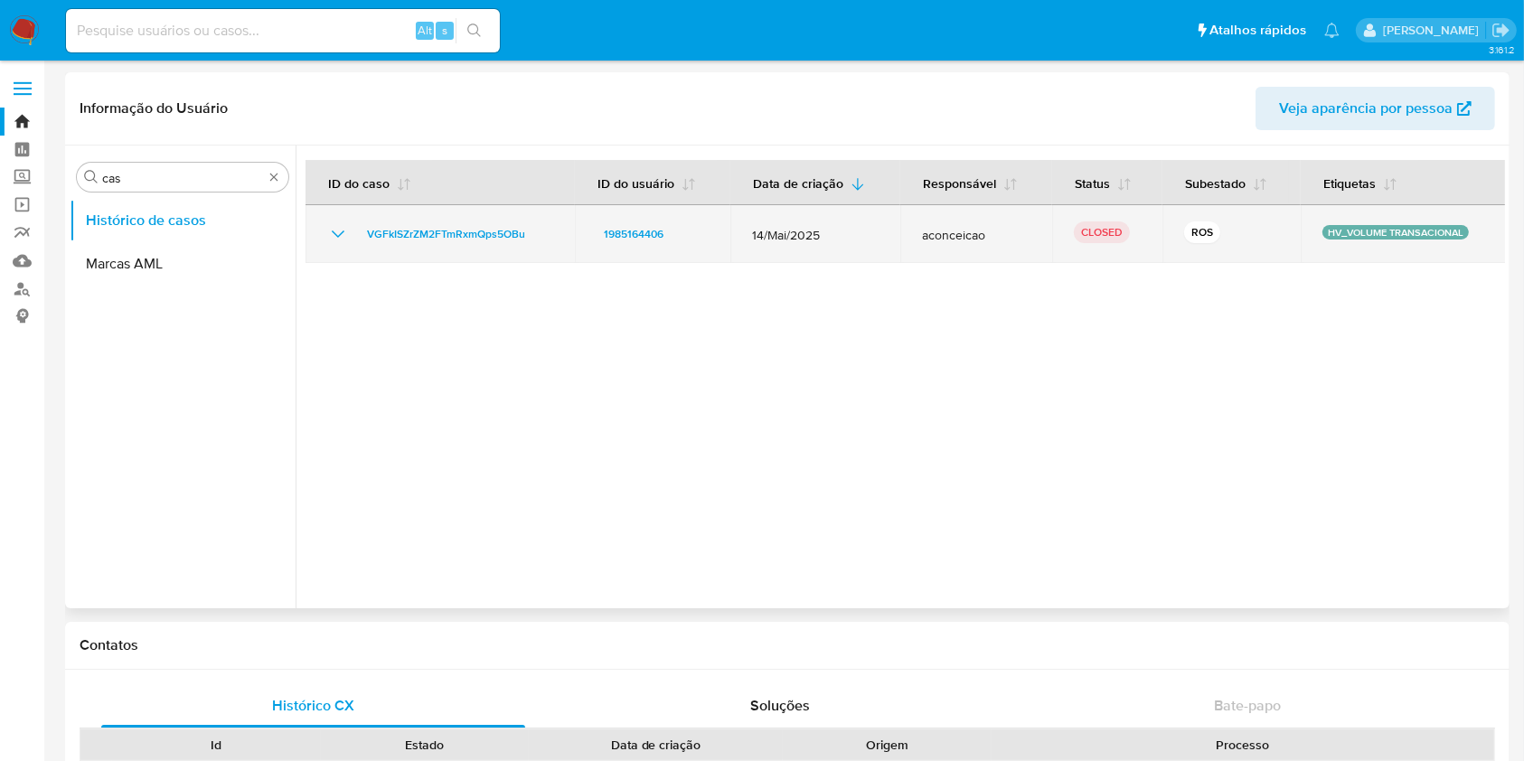
click at [337, 232] on icon "Mostrar/Ocultar" at bounding box center [338, 234] width 22 height 22
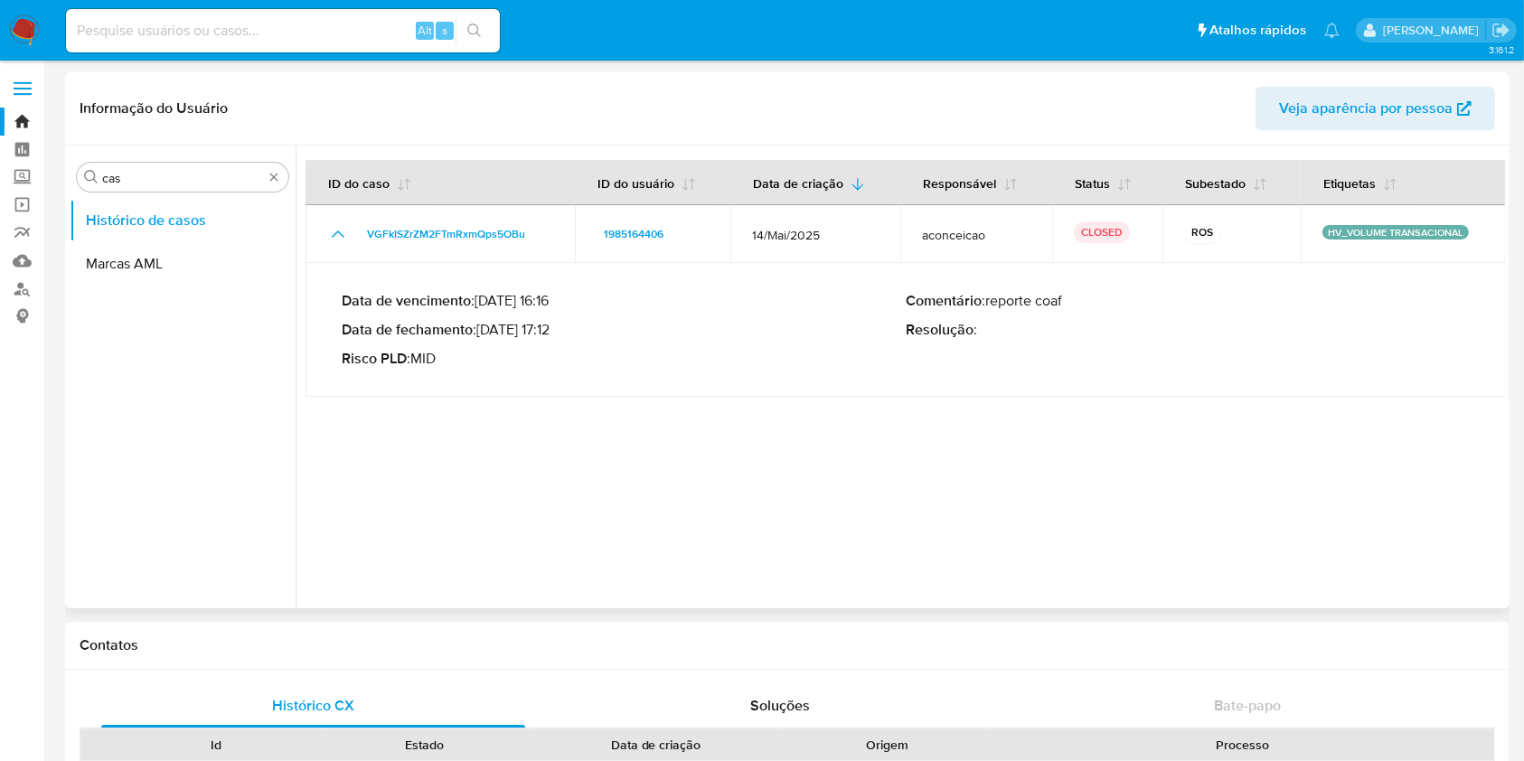
drag, startPoint x: 476, startPoint y: 328, endPoint x: 546, endPoint y: 326, distance: 69.6
click at [546, 326] on p "Data de fechamento : [DATE] 17:12" at bounding box center [624, 330] width 564 height 18
click at [531, 331] on p "Data de fechamento : [DATE] 17:12" at bounding box center [624, 330] width 564 height 18
drag, startPoint x: 484, startPoint y: 332, endPoint x: 508, endPoint y: 328, distance: 24.7
click at [484, 332] on p "Data de fechamento : 02/06/2025 17:12" at bounding box center [624, 330] width 564 height 18
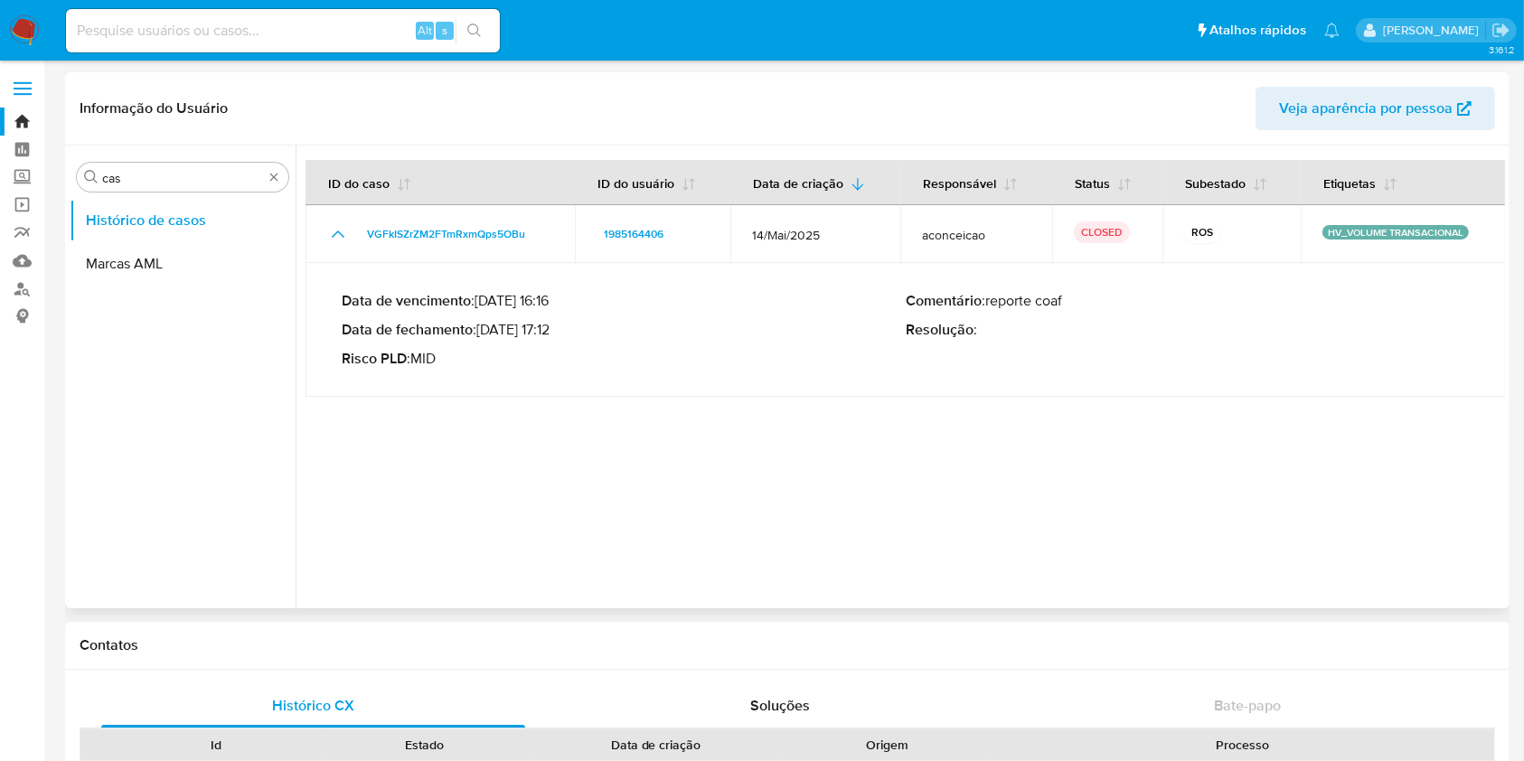
drag, startPoint x: 504, startPoint y: 329, endPoint x: 556, endPoint y: 328, distance: 51.5
click at [556, 328] on p "Data de fechamento : 02/06/2025 17:12" at bounding box center [624, 330] width 564 height 18
drag, startPoint x: 557, startPoint y: 333, endPoint x: 503, endPoint y: 340, distance: 53.8
click at [503, 340] on div "Data de vencimento : 28/06/2025 16:16 Data de fechamento : 02/06/2025 17:12 Ris…" at bounding box center [624, 330] width 564 height 76
click at [277, 23] on input at bounding box center [283, 30] width 434 height 23
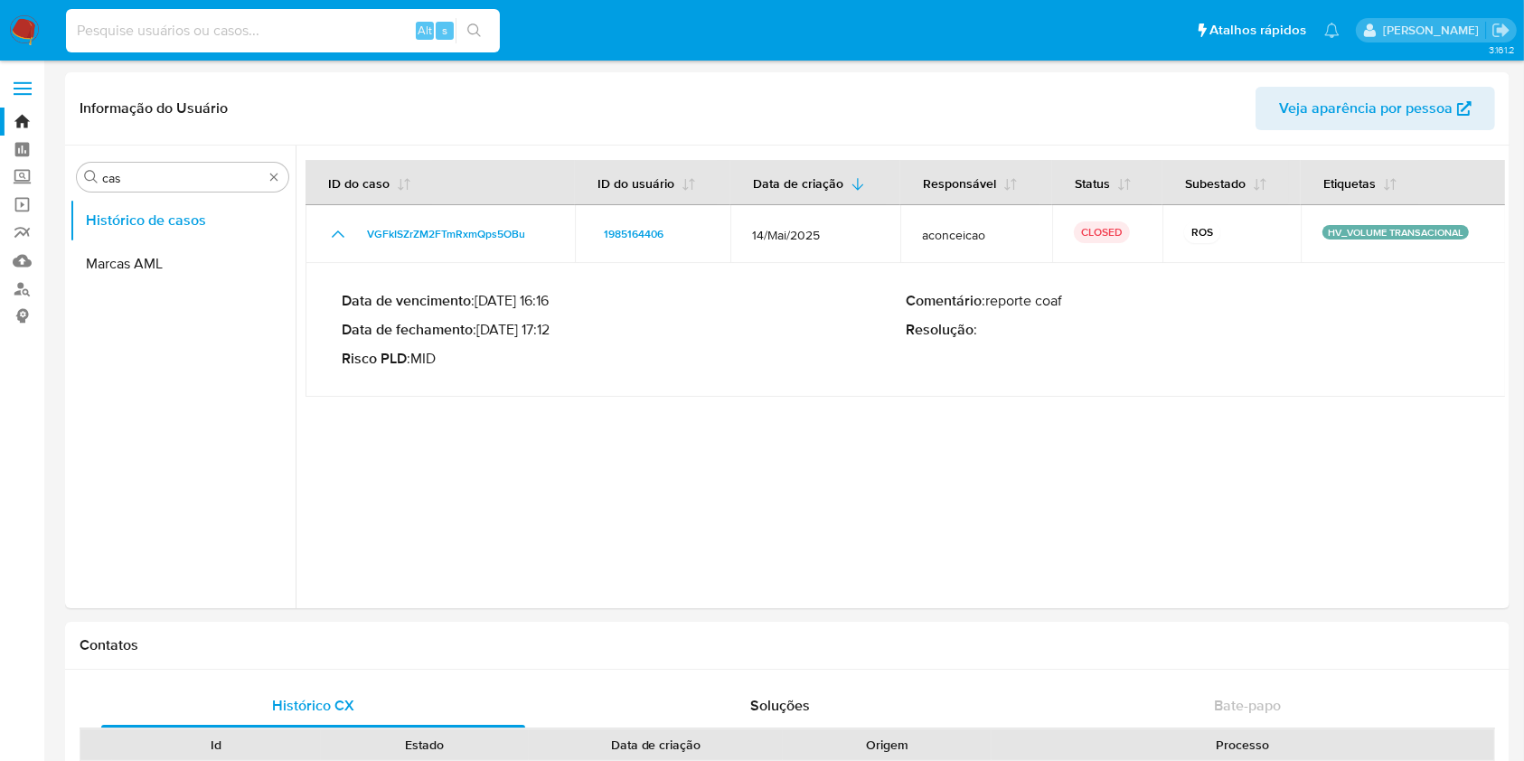
paste input "1826912908"
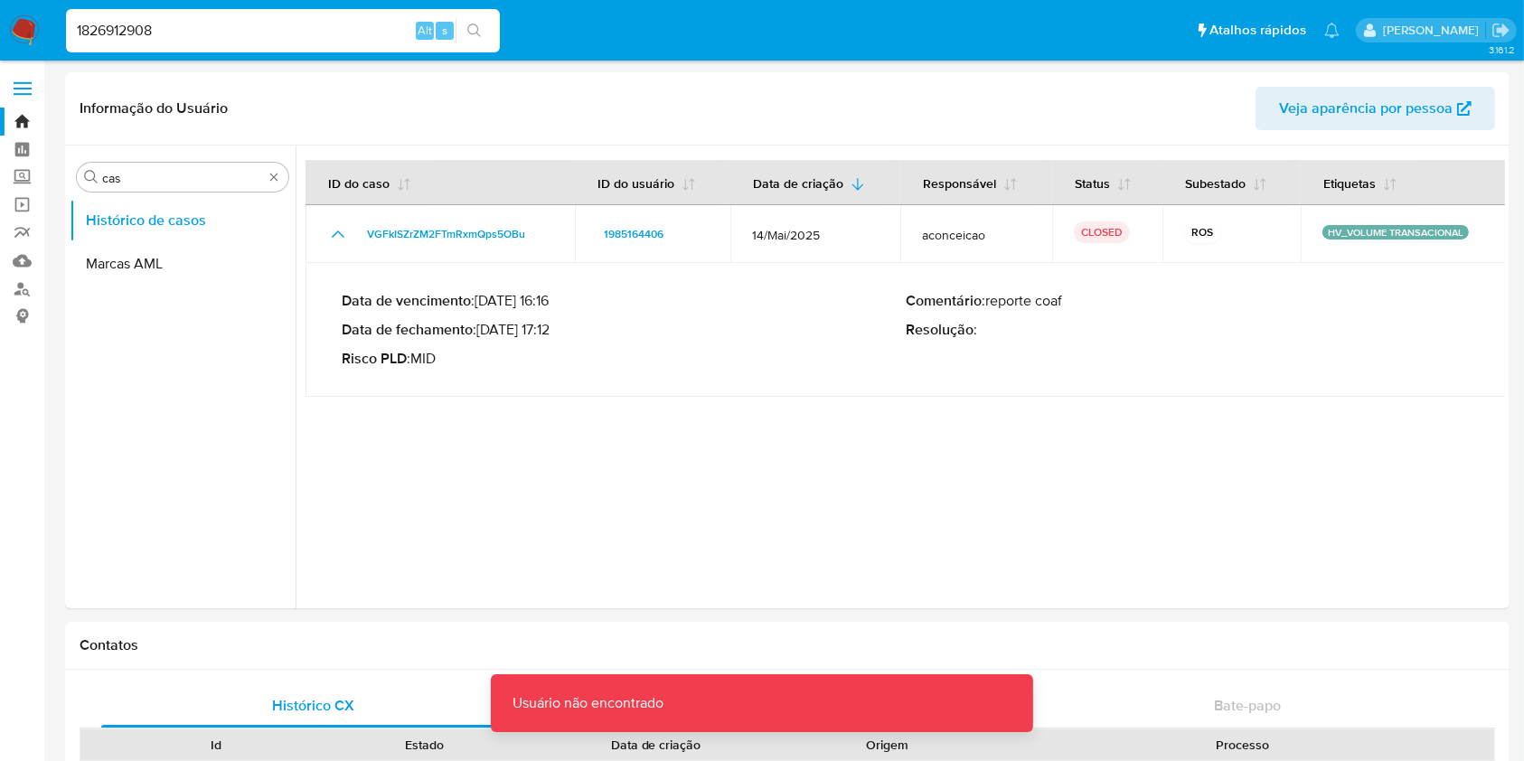
click at [311, 35] on input "1826912908" at bounding box center [283, 30] width 434 height 23
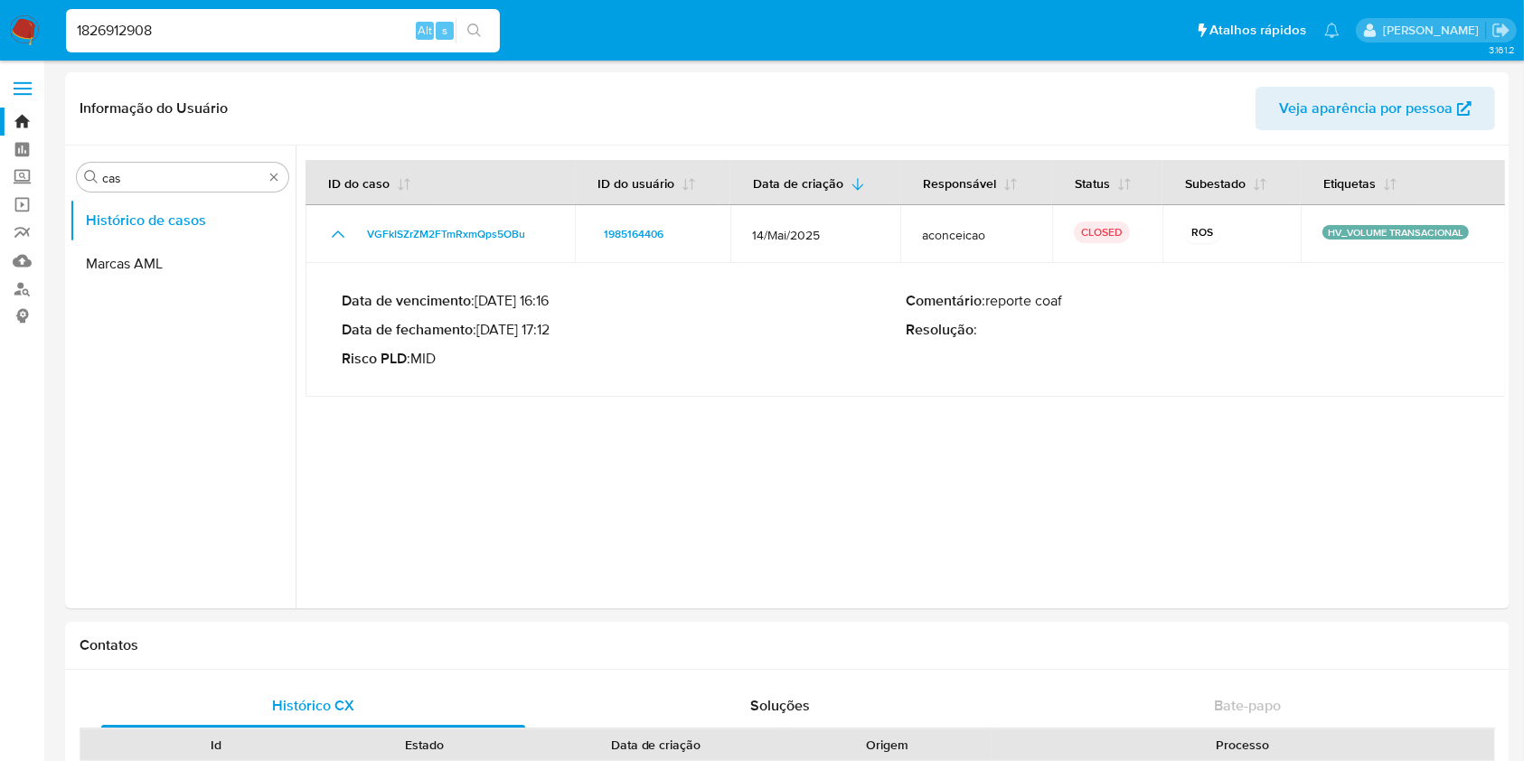
type input "1826912908"
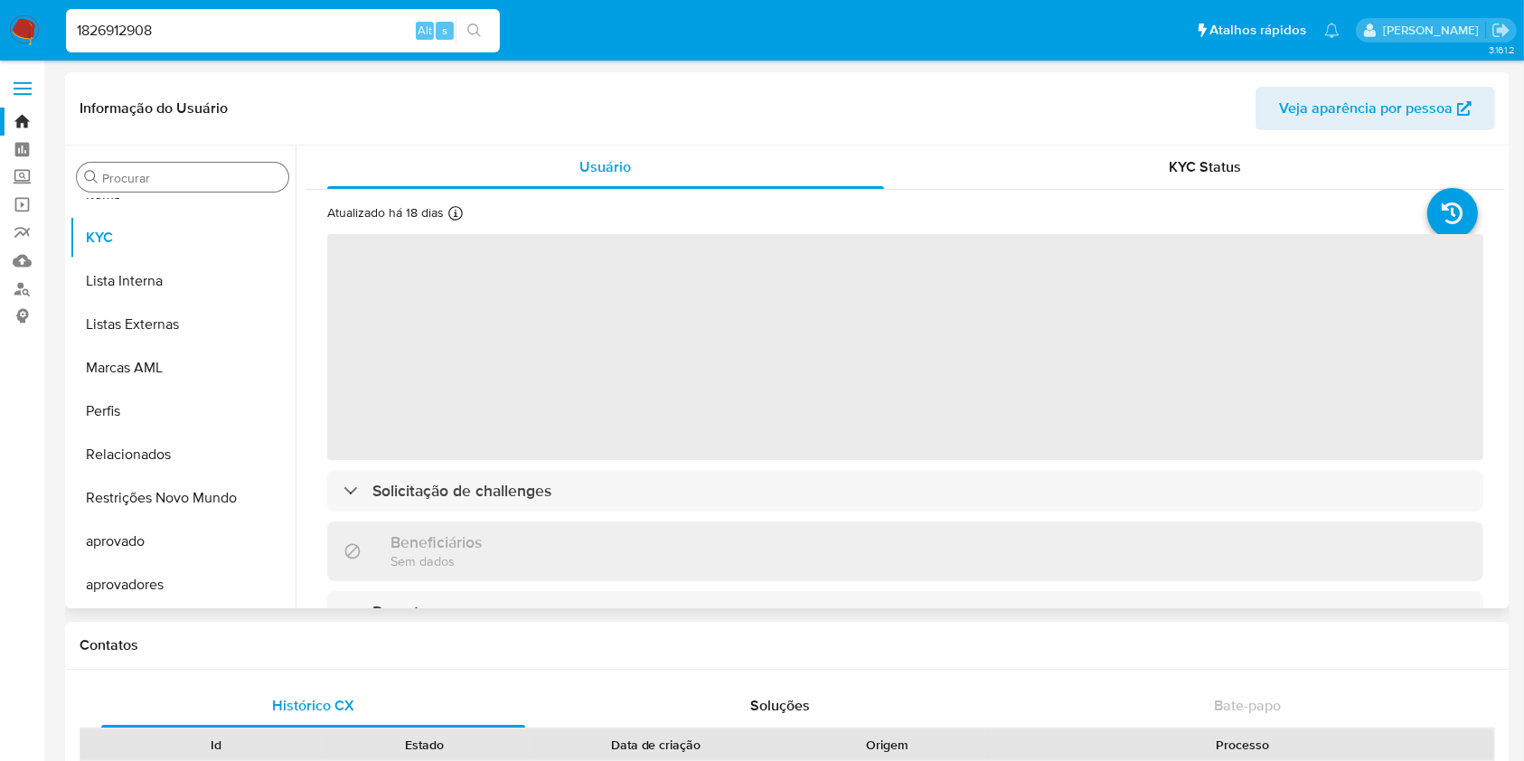
drag, startPoint x: 166, startPoint y: 162, endPoint x: 124, endPoint y: 181, distance: 46.5
click at [166, 162] on div "Procurar Adiantamentos de Dinheiro Anexos CBT Cartões Contas Bancárias Dados Mo…" at bounding box center [183, 378] width 226 height 460
select select "10"
click at [125, 180] on input "Procurar" at bounding box center [191, 178] width 179 height 16
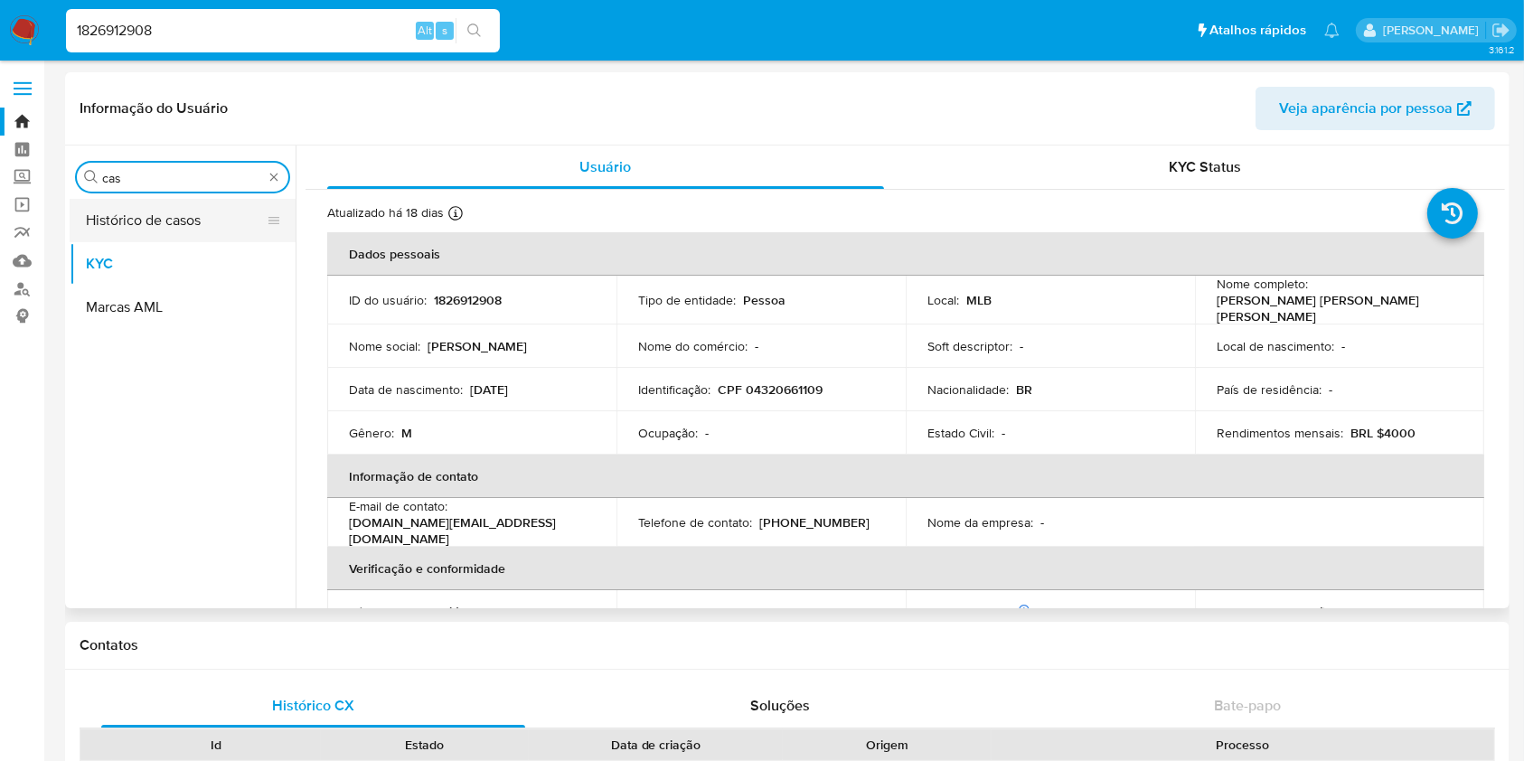
type input "cas"
click at [122, 213] on button "Histórico de casos" at bounding box center [175, 220] width 211 height 43
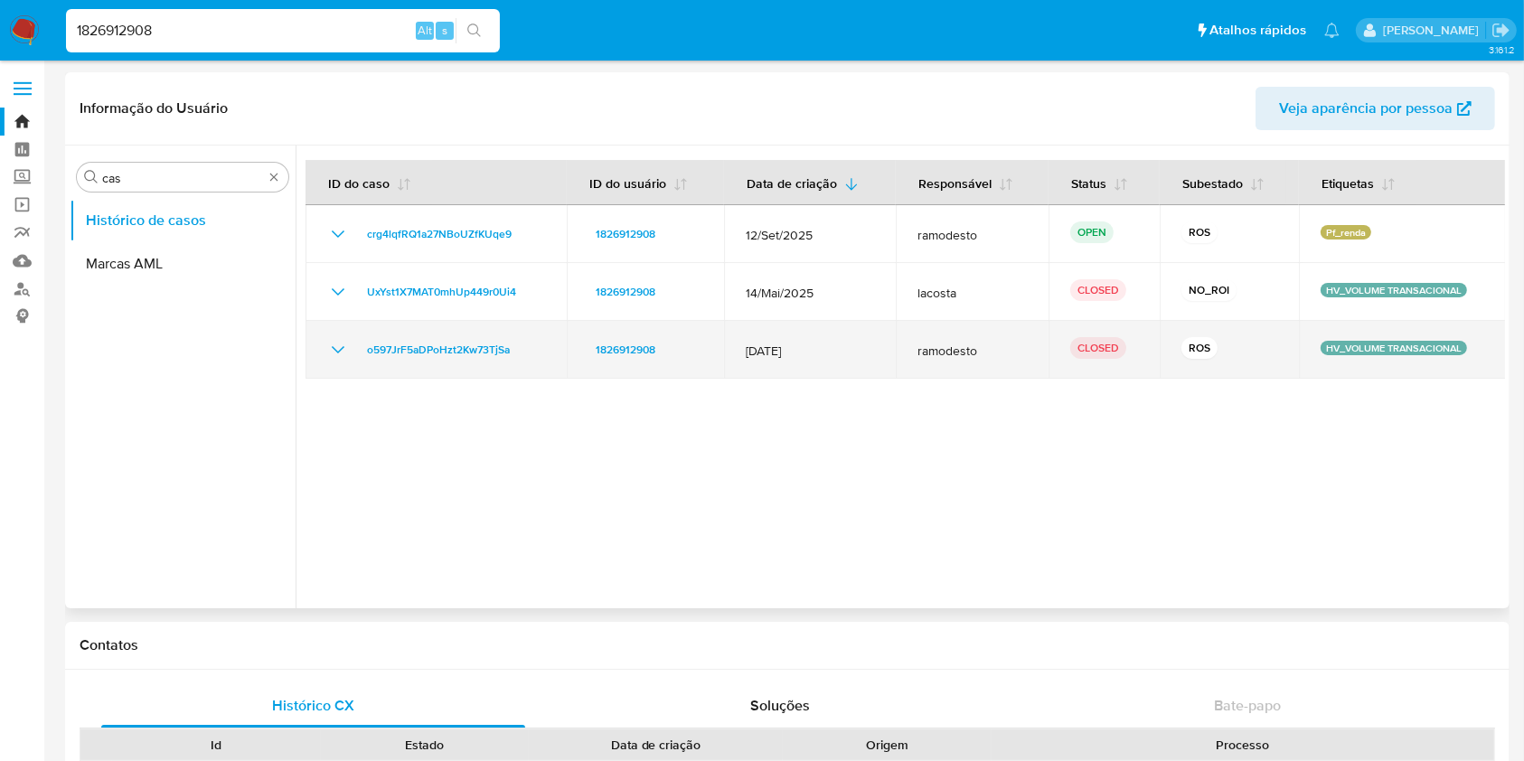
click at [332, 358] on icon "Mostrar/Ocultar" at bounding box center [338, 350] width 22 height 22
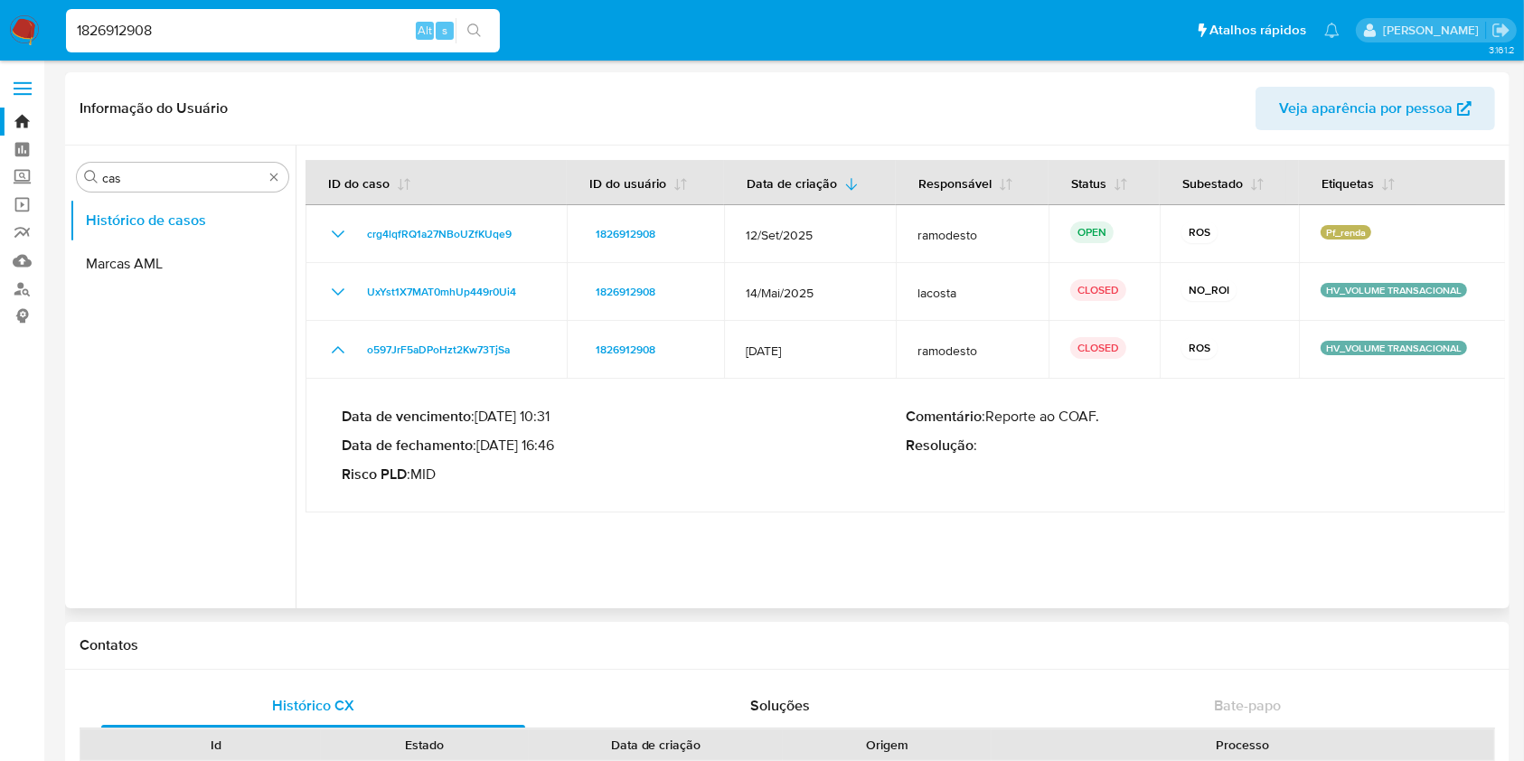
drag, startPoint x: 496, startPoint y: 449, endPoint x: 555, endPoint y: 444, distance: 59.0
click at [555, 444] on p "Data de fechamento : 17/12/2024 16:46" at bounding box center [624, 446] width 564 height 18
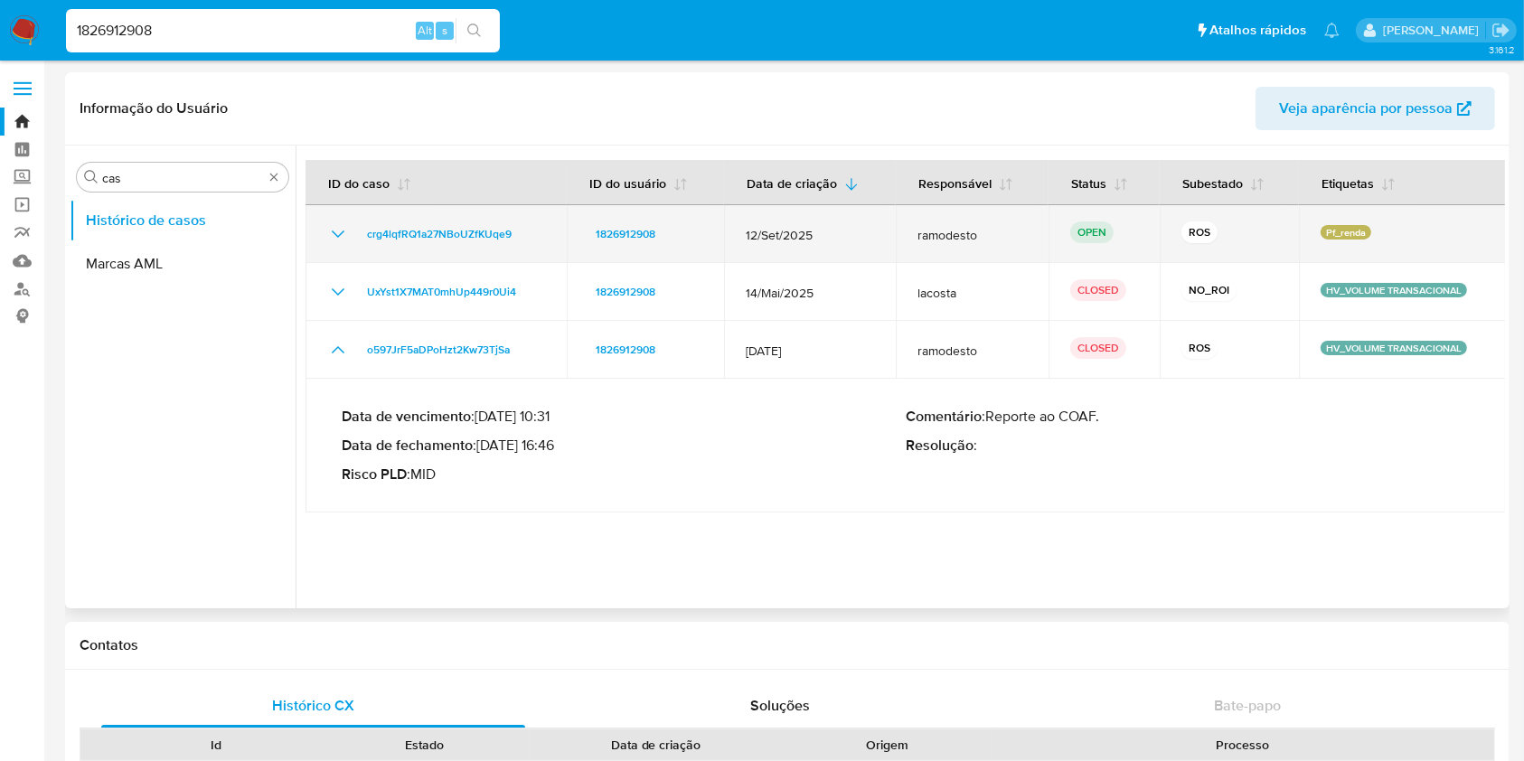
click at [325, 221] on td "crg4lqfRQ1a27NBoUZfKUqe9" at bounding box center [435, 234] width 261 height 58
click at [331, 229] on icon "Mostrar/Ocultar" at bounding box center [338, 234] width 22 height 22
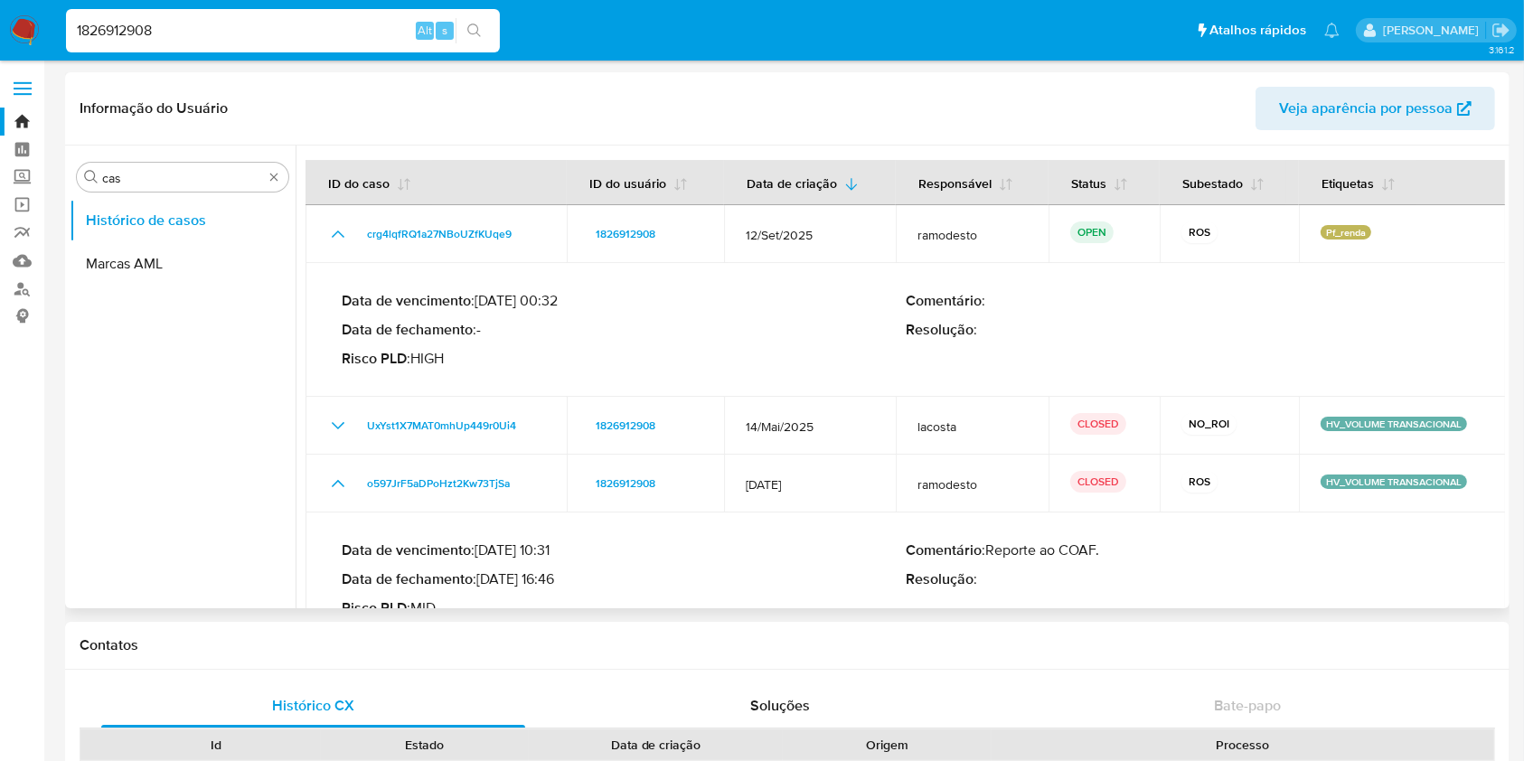
click at [592, 374] on div "Data de vencimento : 27/10/2025 00:32 Data de fechamento : - Risco PLD : HIGH C…" at bounding box center [906, 329] width 1128 height 105
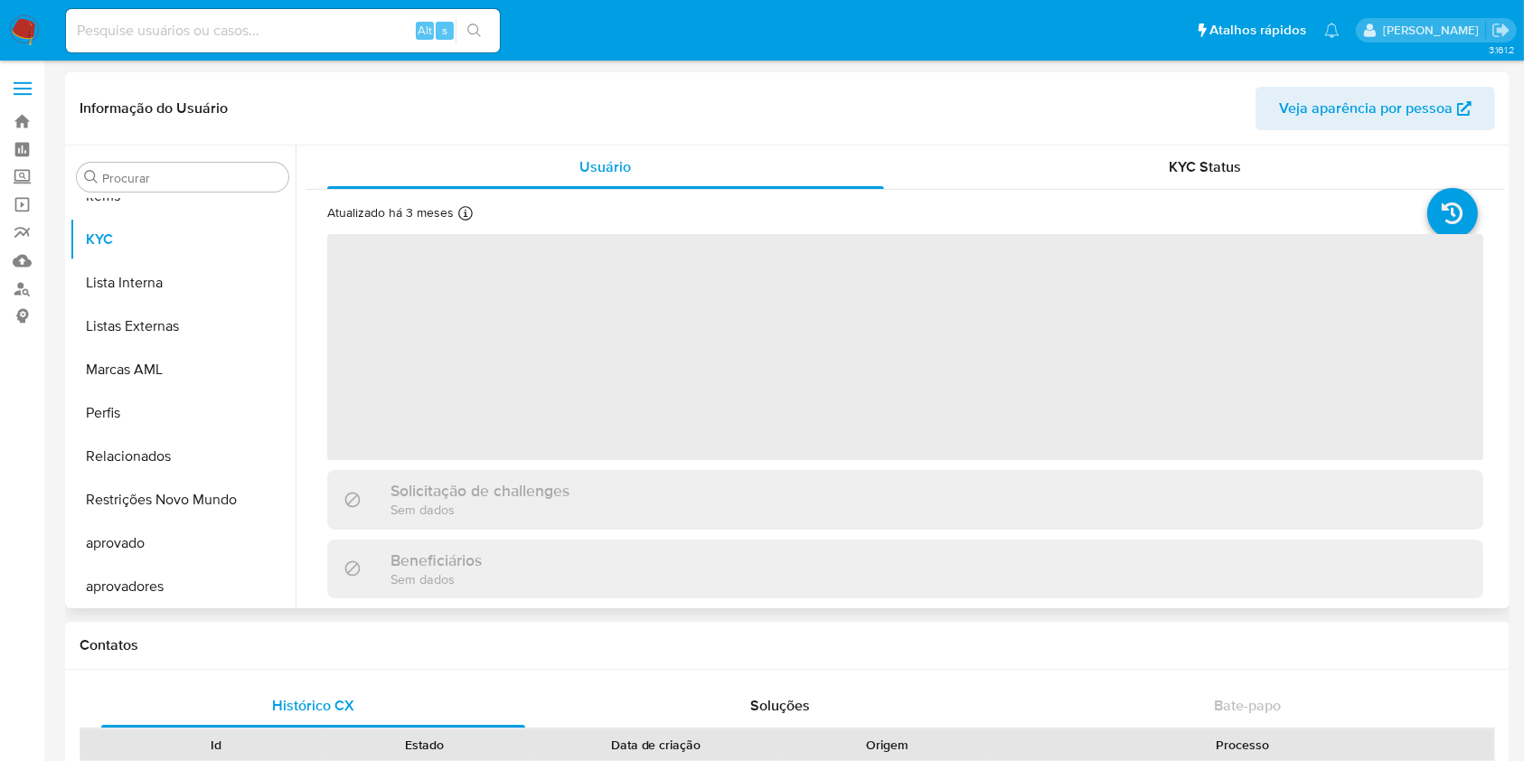
scroll to position [937, 0]
select select "10"
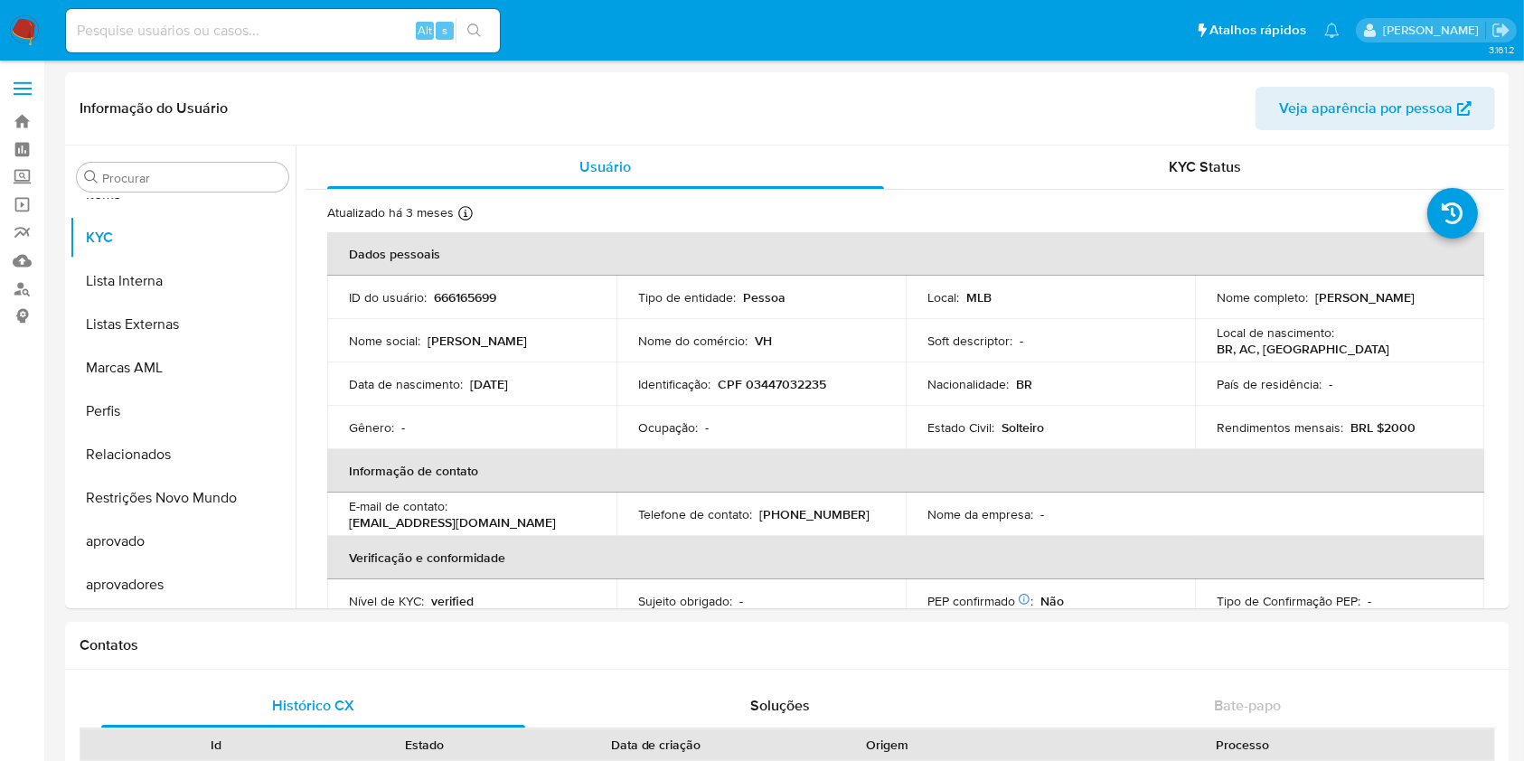
click at [34, 42] on img at bounding box center [24, 30] width 31 height 31
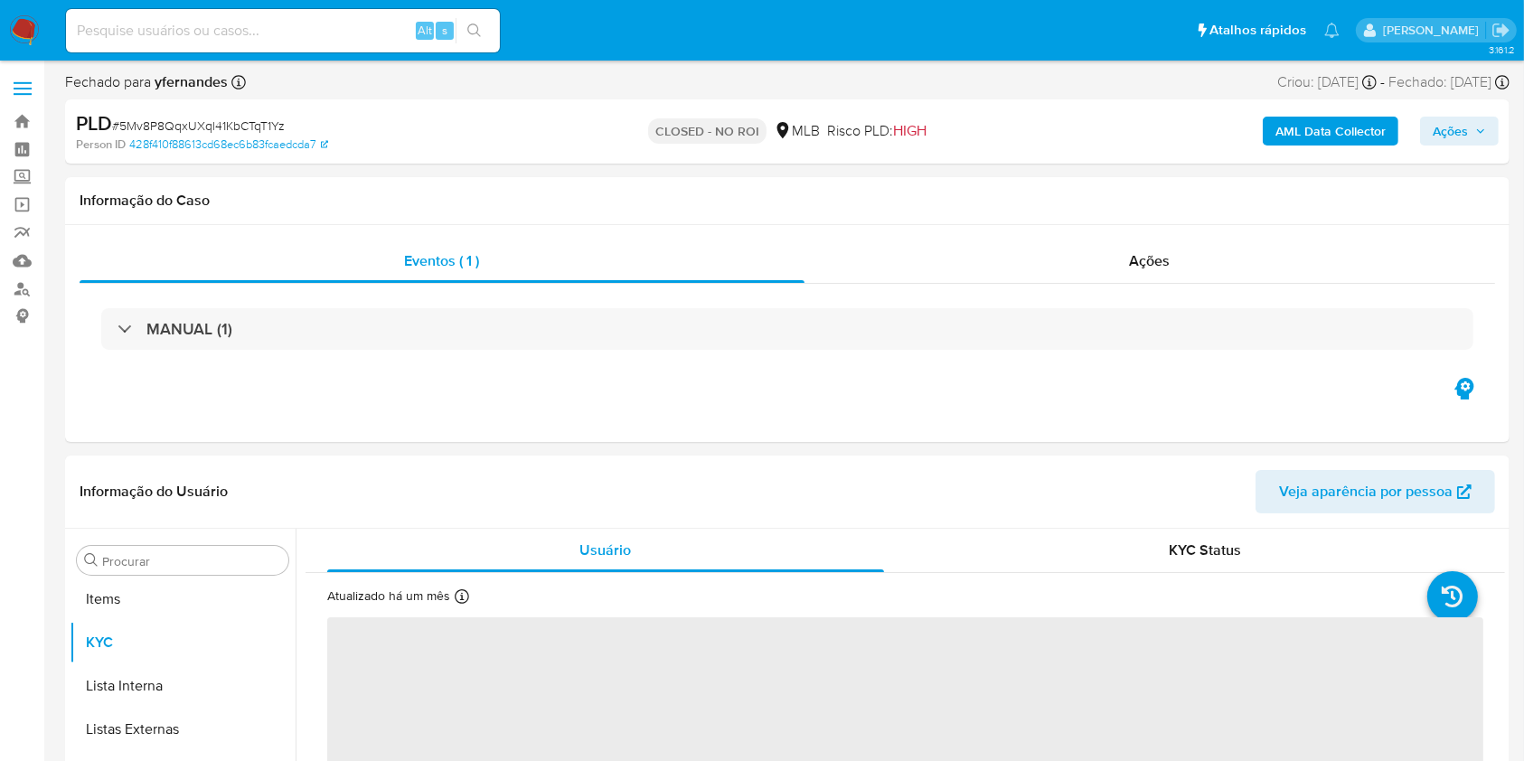
scroll to position [937, 0]
select select "10"
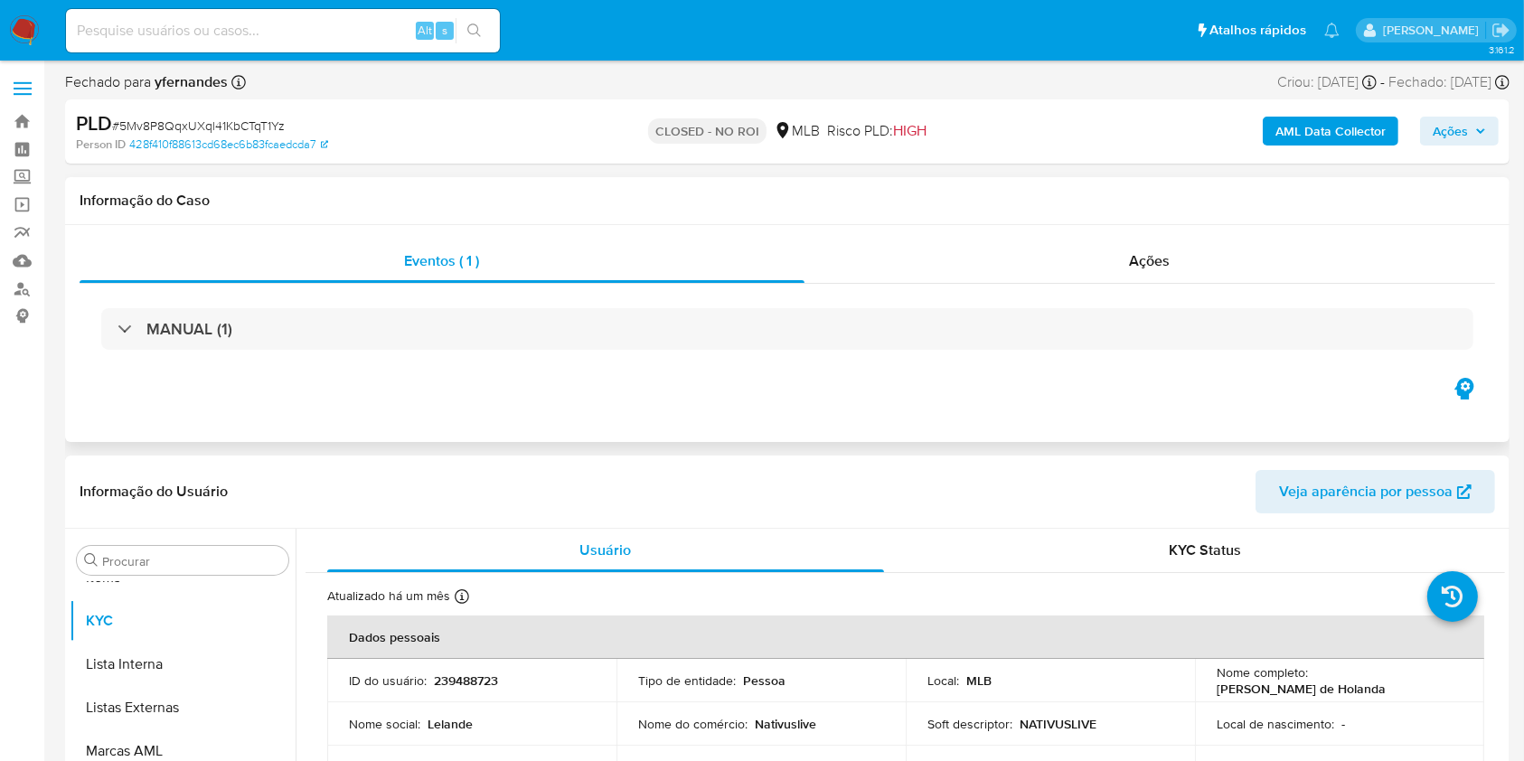
drag, startPoint x: 405, startPoint y: 384, endPoint x: 431, endPoint y: 401, distance: 31.3
click at [405, 384] on div "Eventos ( 1 ) Ações MANUAL (1)" at bounding box center [787, 333] width 1444 height 217
click at [1128, 282] on div "Ações" at bounding box center [1149, 261] width 690 height 43
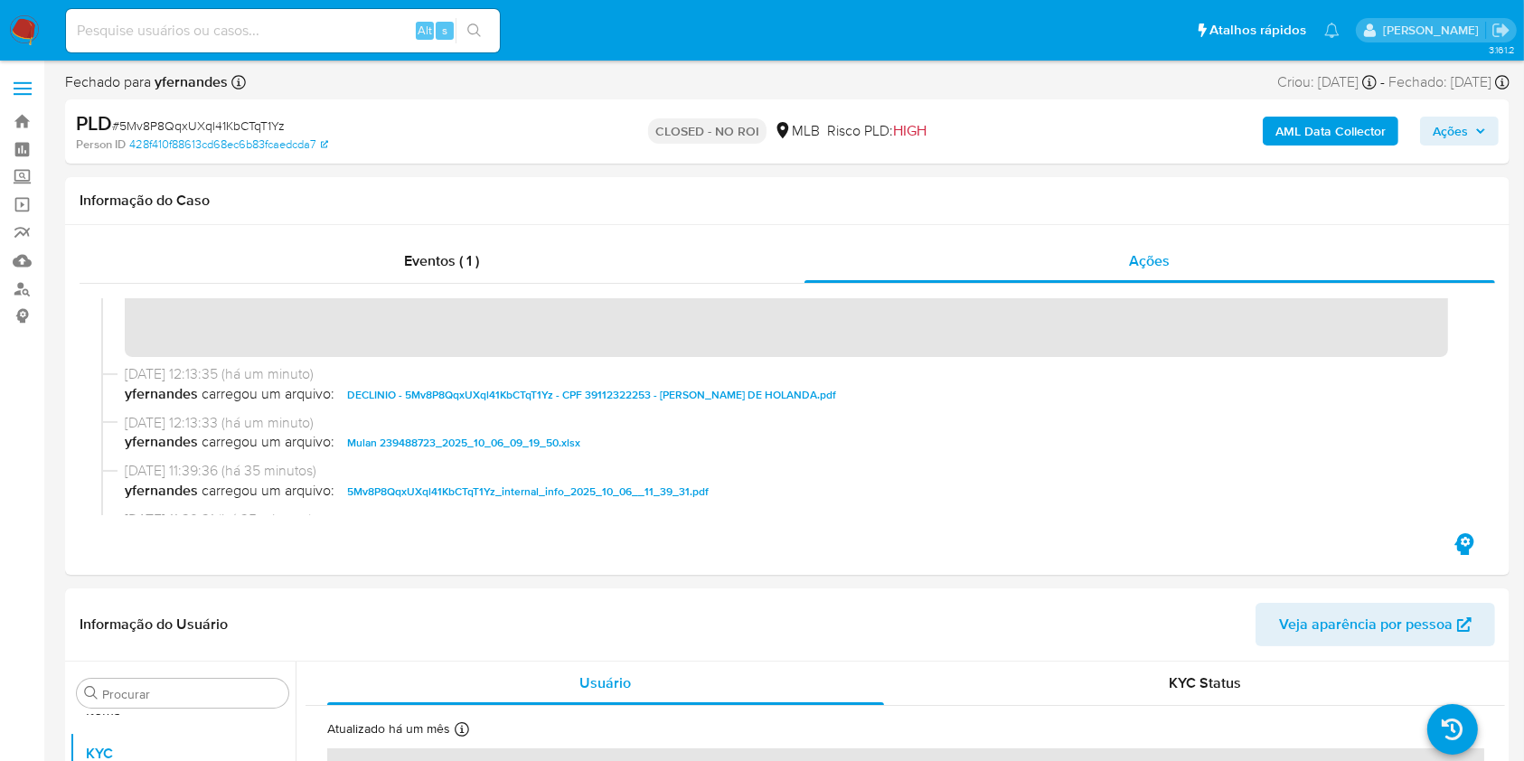
scroll to position [0, 0]
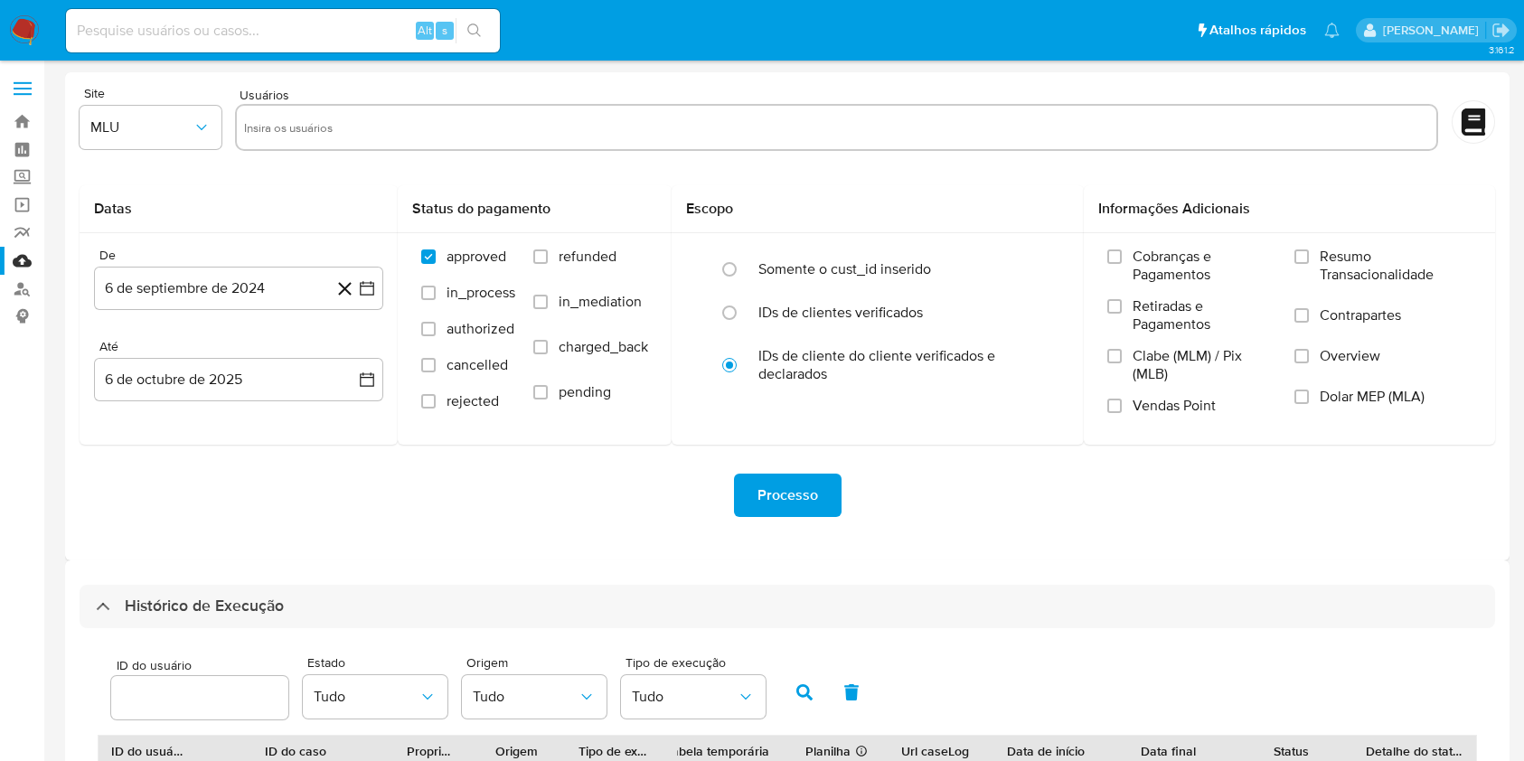
select select "10"
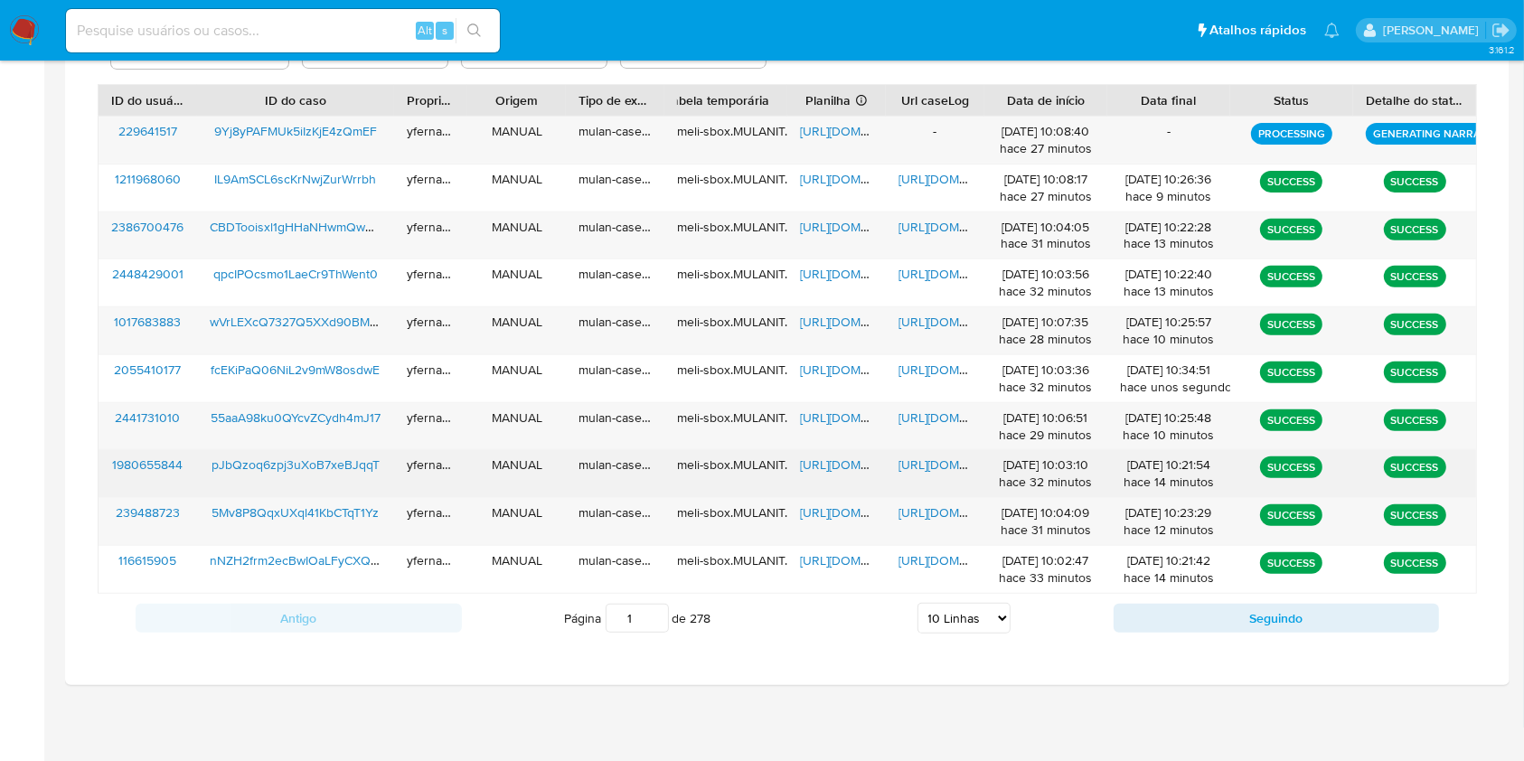
click at [846, 463] on span "[URL][DOMAIN_NAME]" at bounding box center [862, 465] width 125 height 18
click at [915, 462] on span "[URL][DOMAIN_NAME]" at bounding box center [960, 465] width 125 height 18
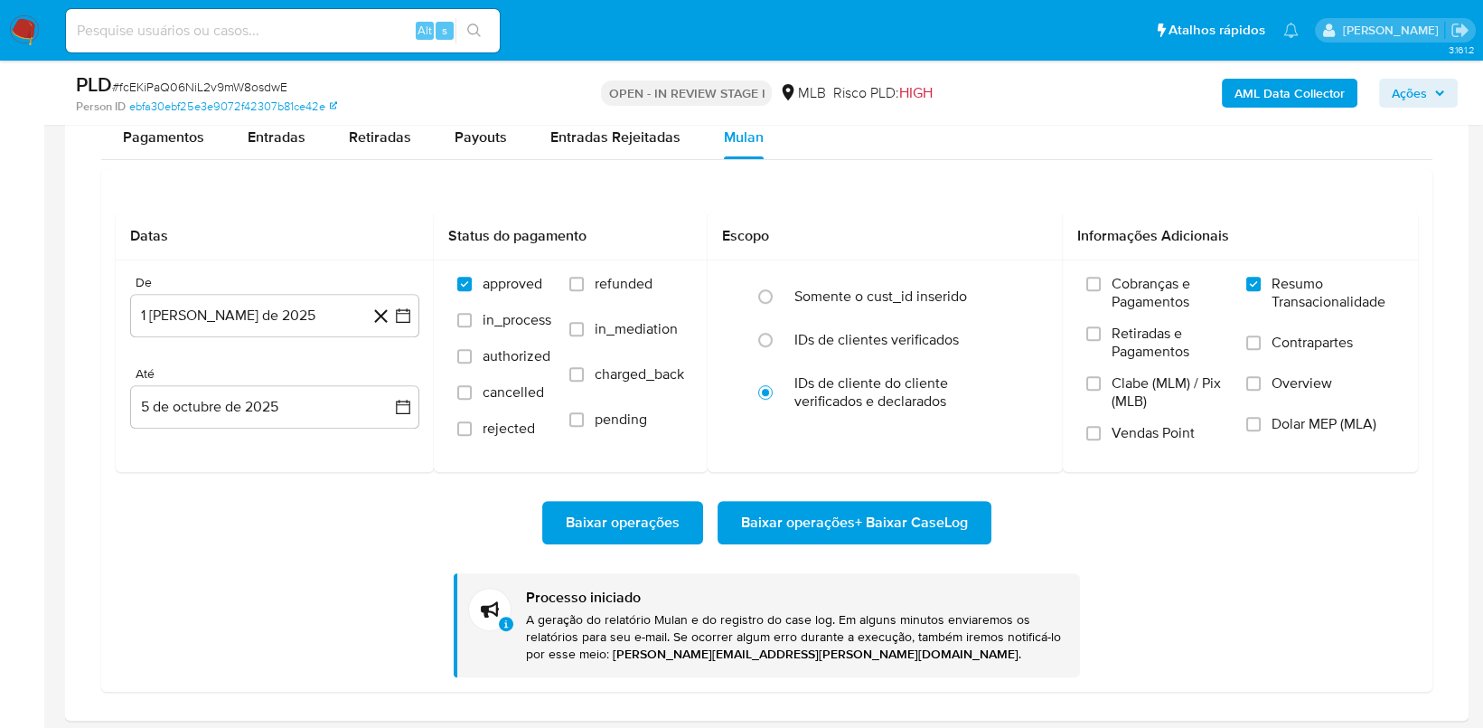
scroll to position [937, 0]
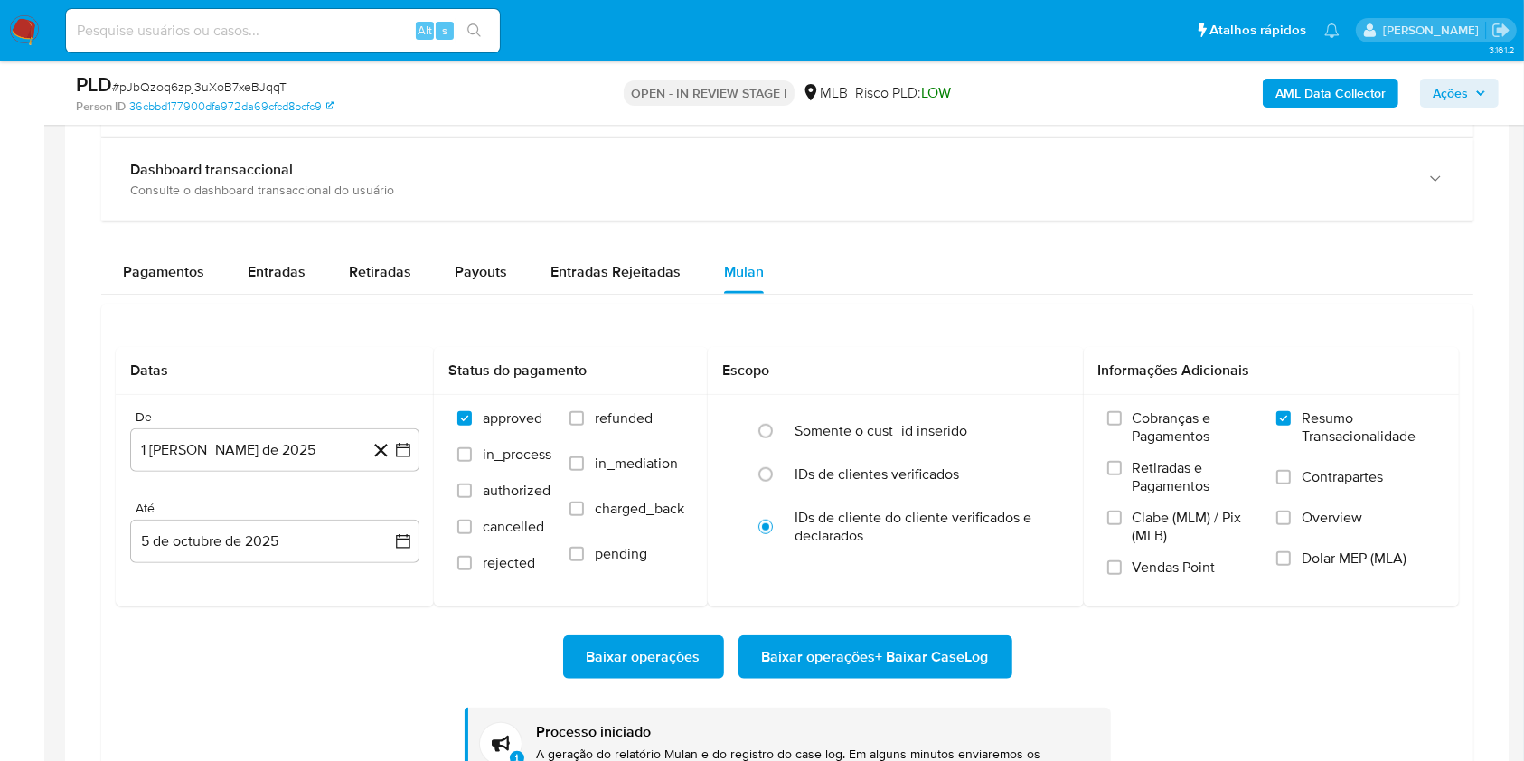
scroll to position [937, 0]
click at [232, 83] on span "# pJbQzoq6zpj3uXoB7xeBJqqT" at bounding box center [199, 87] width 174 height 18
copy span "pJbQzoq6zpj3uXoB7xeBJqqT"
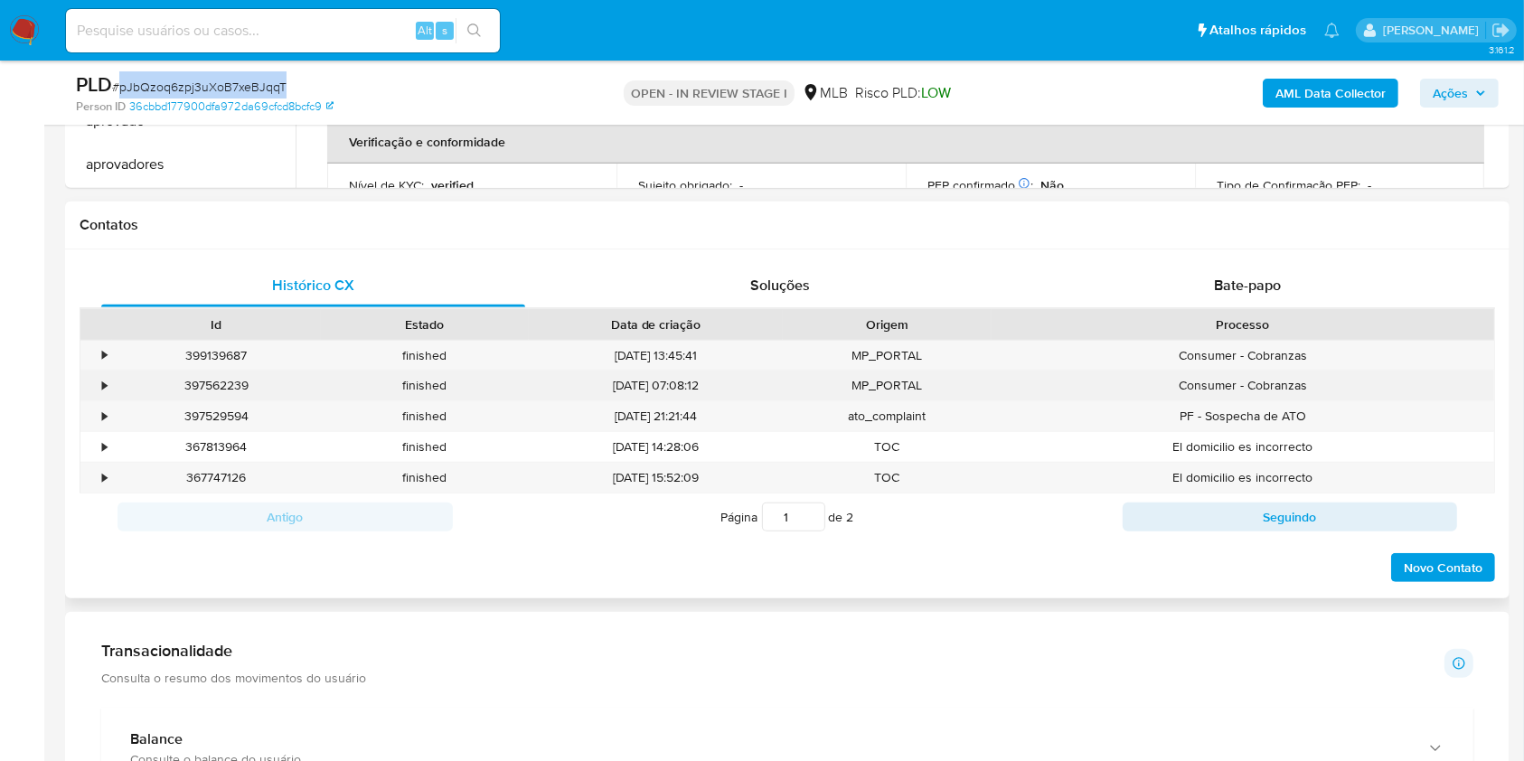
scroll to position [673, 0]
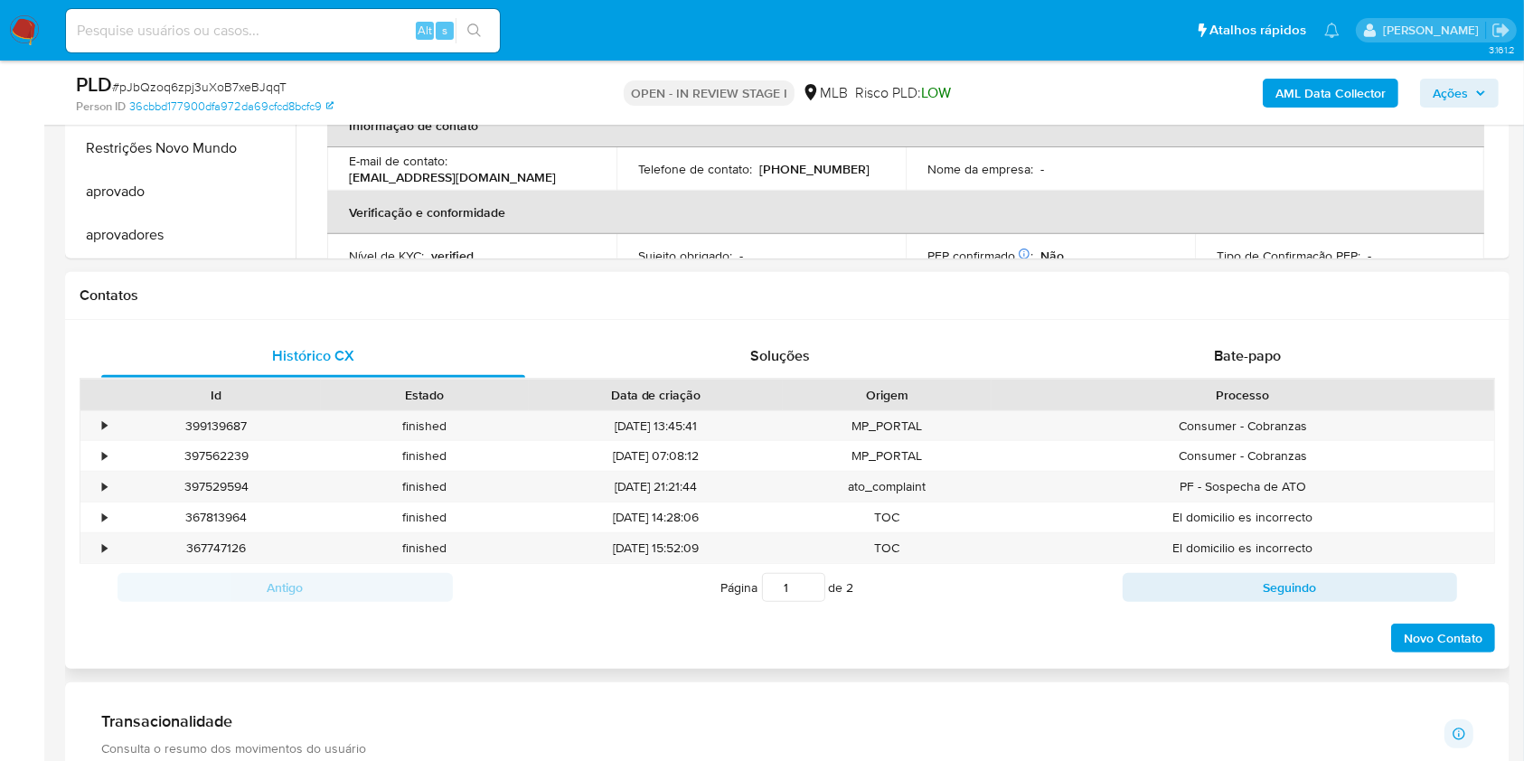
click at [1213, 331] on div "Histórico CX Soluções Bate-papo Id Estado Data de criação Origem Processo • 399…" at bounding box center [787, 494] width 1444 height 349
click at [1235, 346] on span "Bate-papo" at bounding box center [1247, 355] width 67 height 21
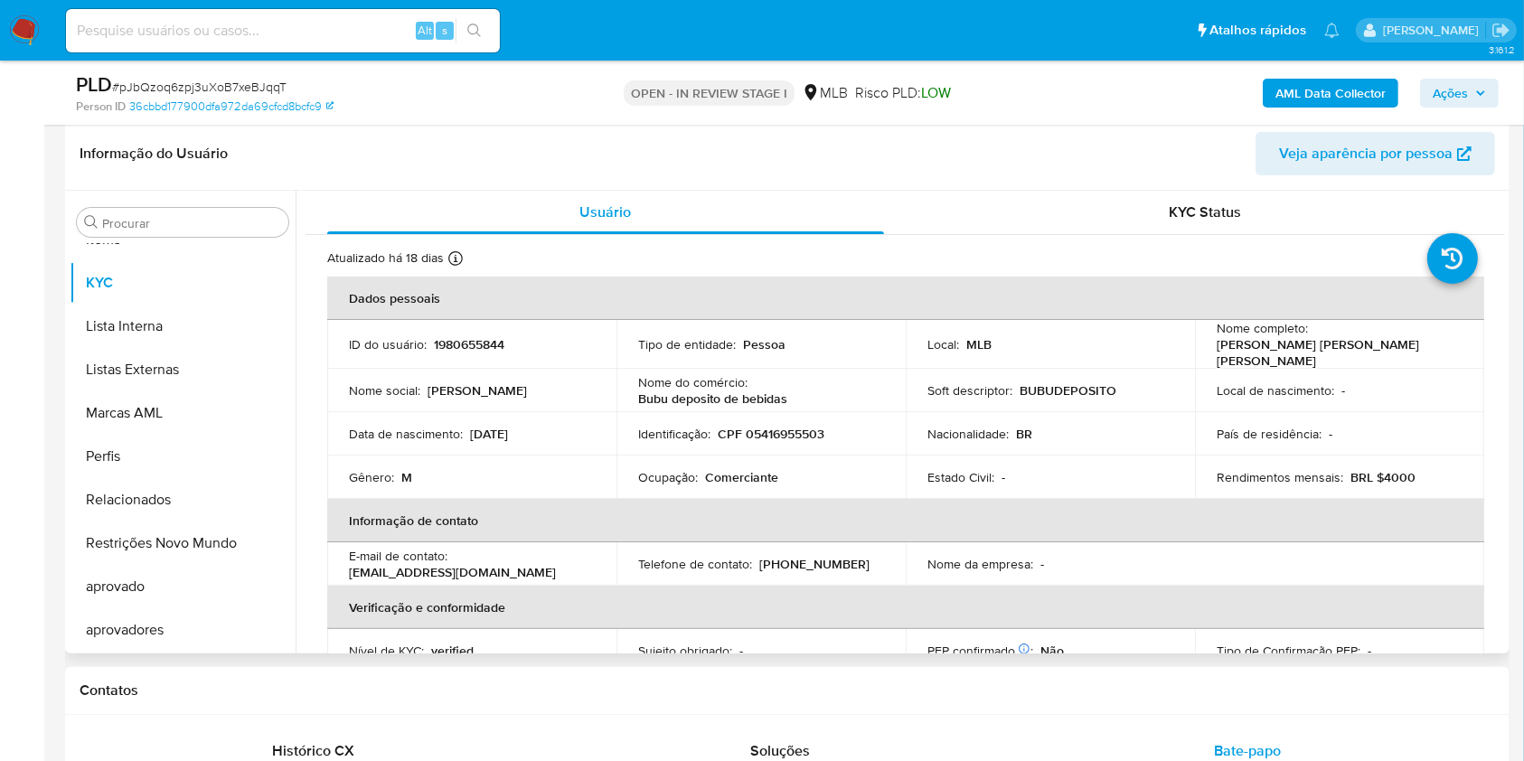
scroll to position [240, 0]
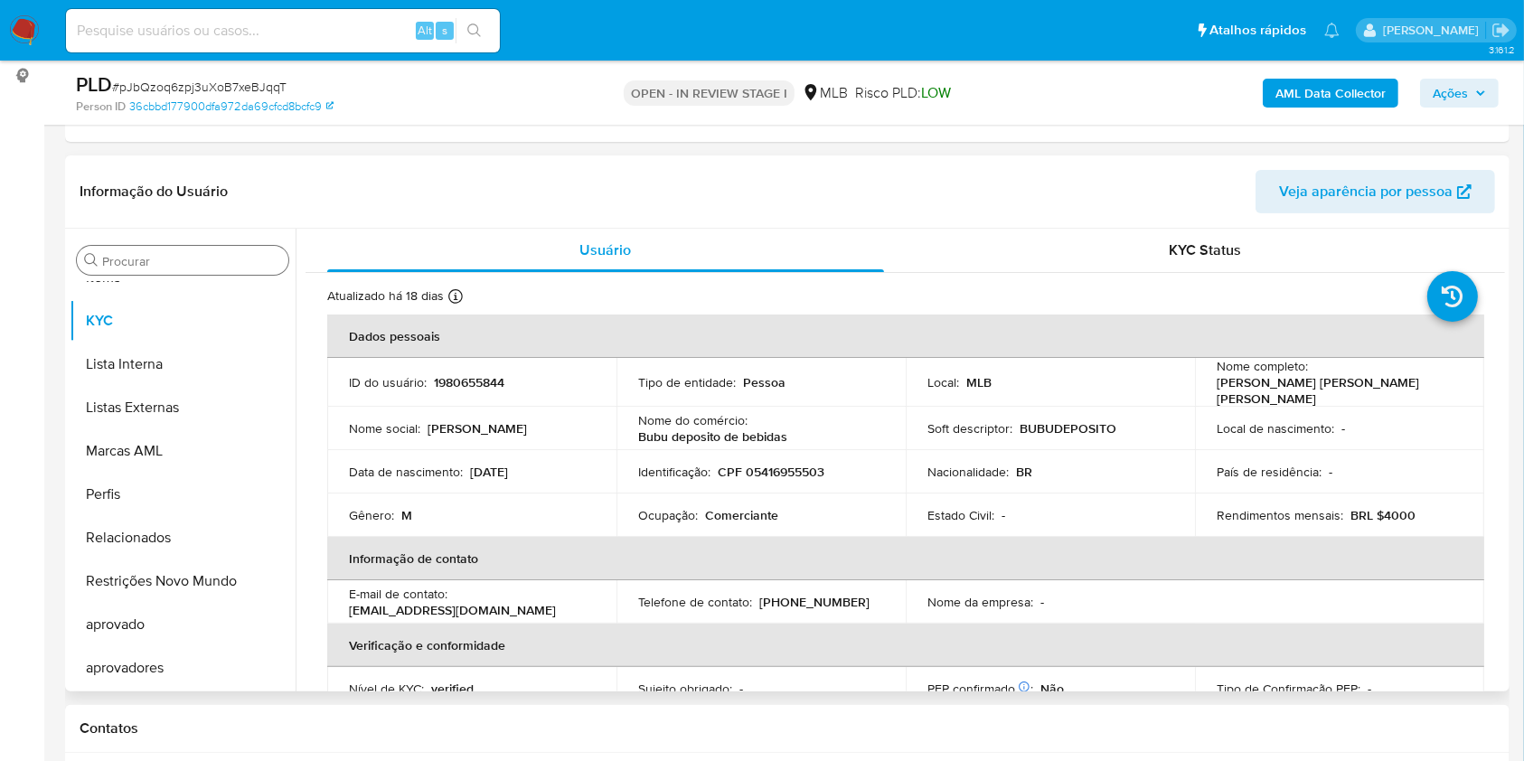
click at [141, 254] on input "Procurar" at bounding box center [191, 261] width 179 height 16
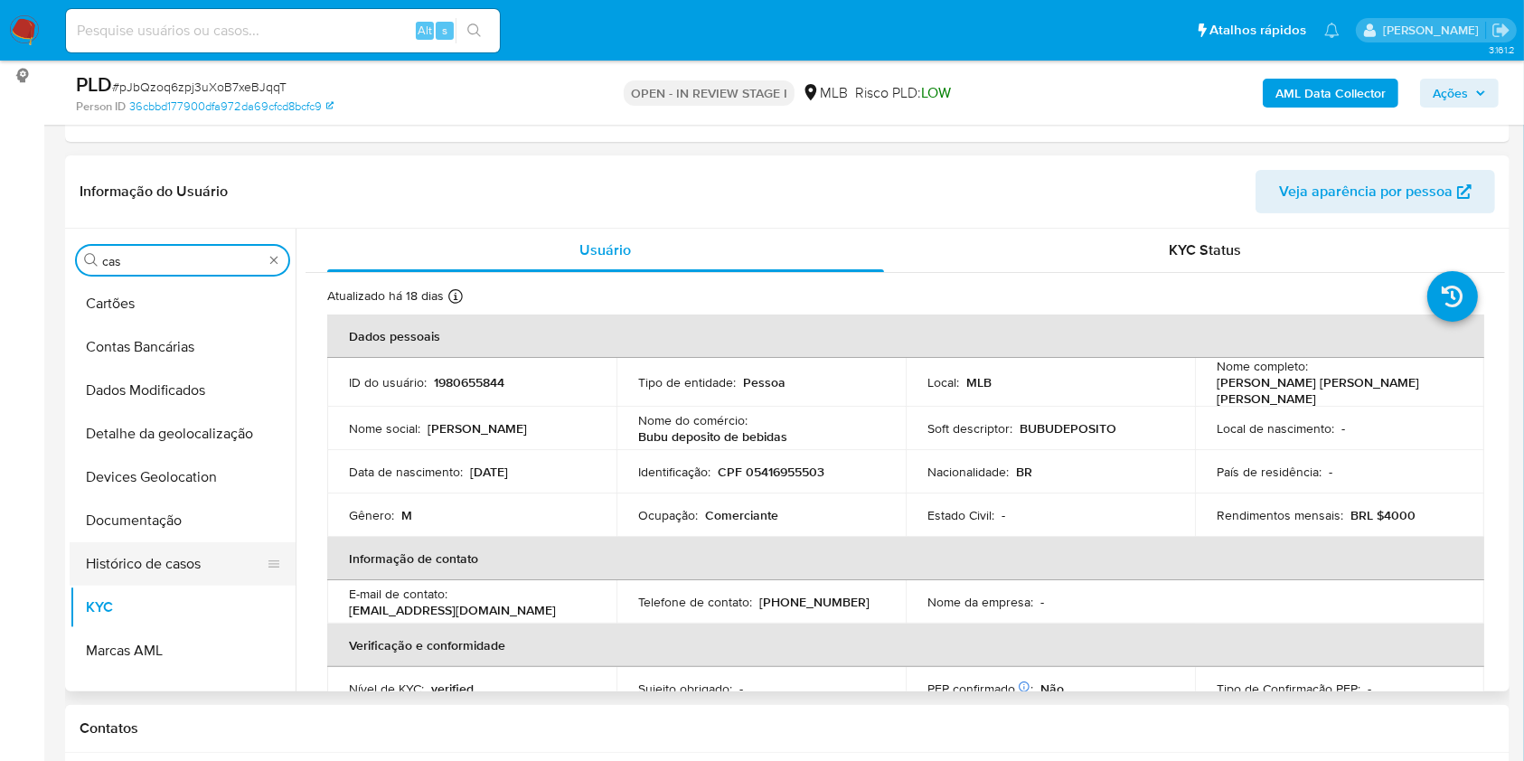
scroll to position [0, 0]
type input "cas"
click at [127, 542] on button "Histórico de casos" at bounding box center [175, 563] width 211 height 43
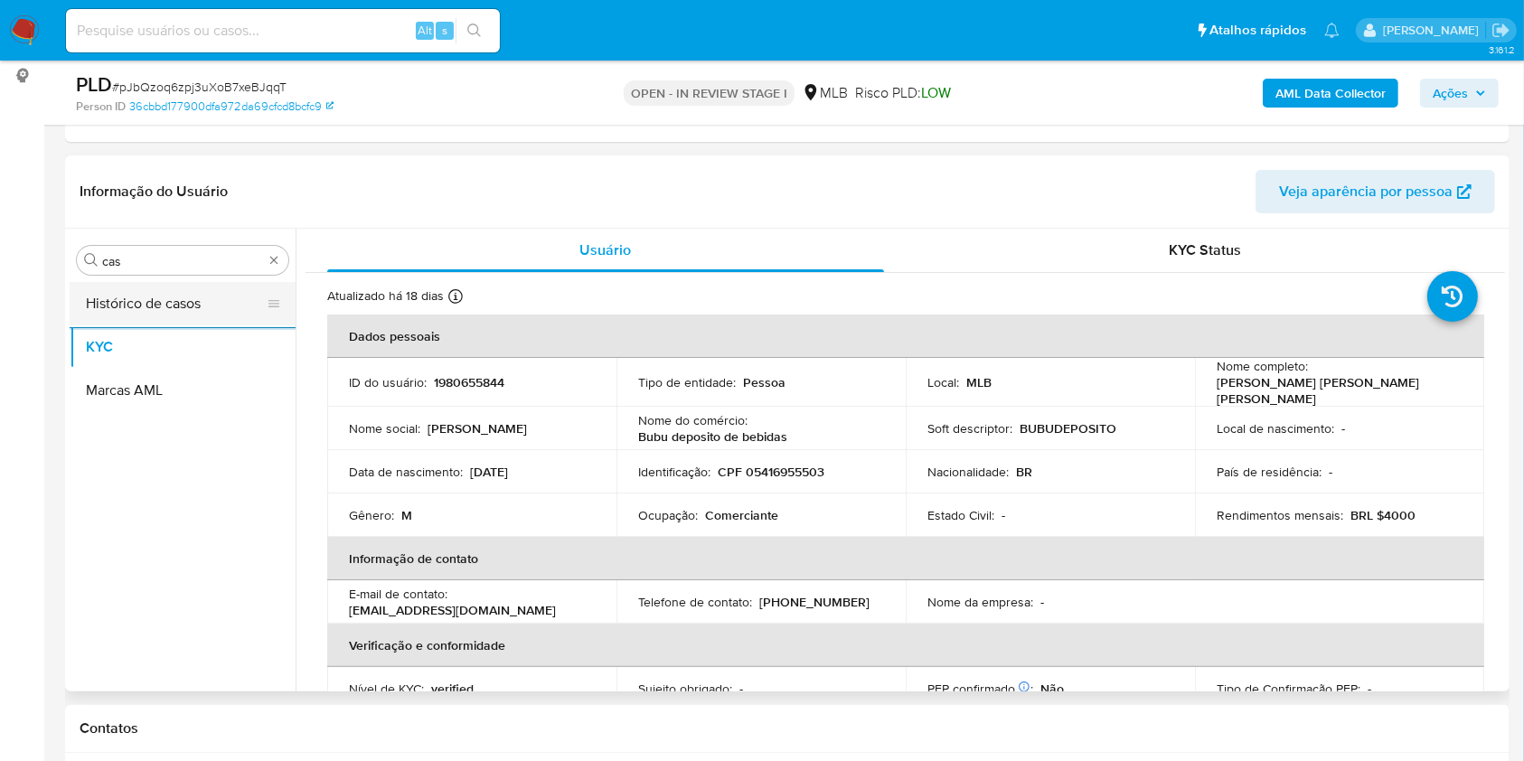
click at [197, 290] on button "Histórico de casos" at bounding box center [175, 303] width 211 height 43
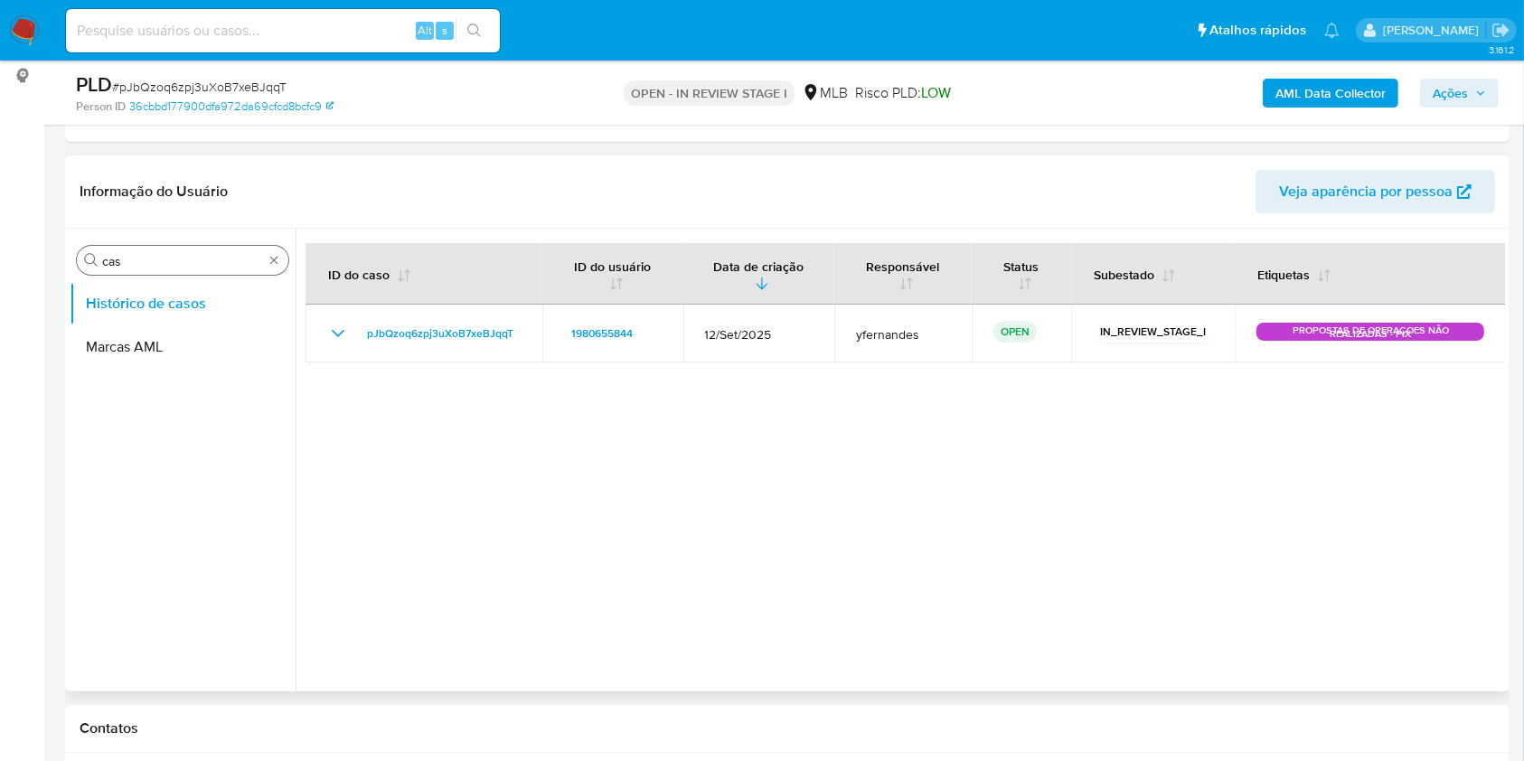
click at [174, 269] on div "Procurar cas" at bounding box center [182, 260] width 211 height 29
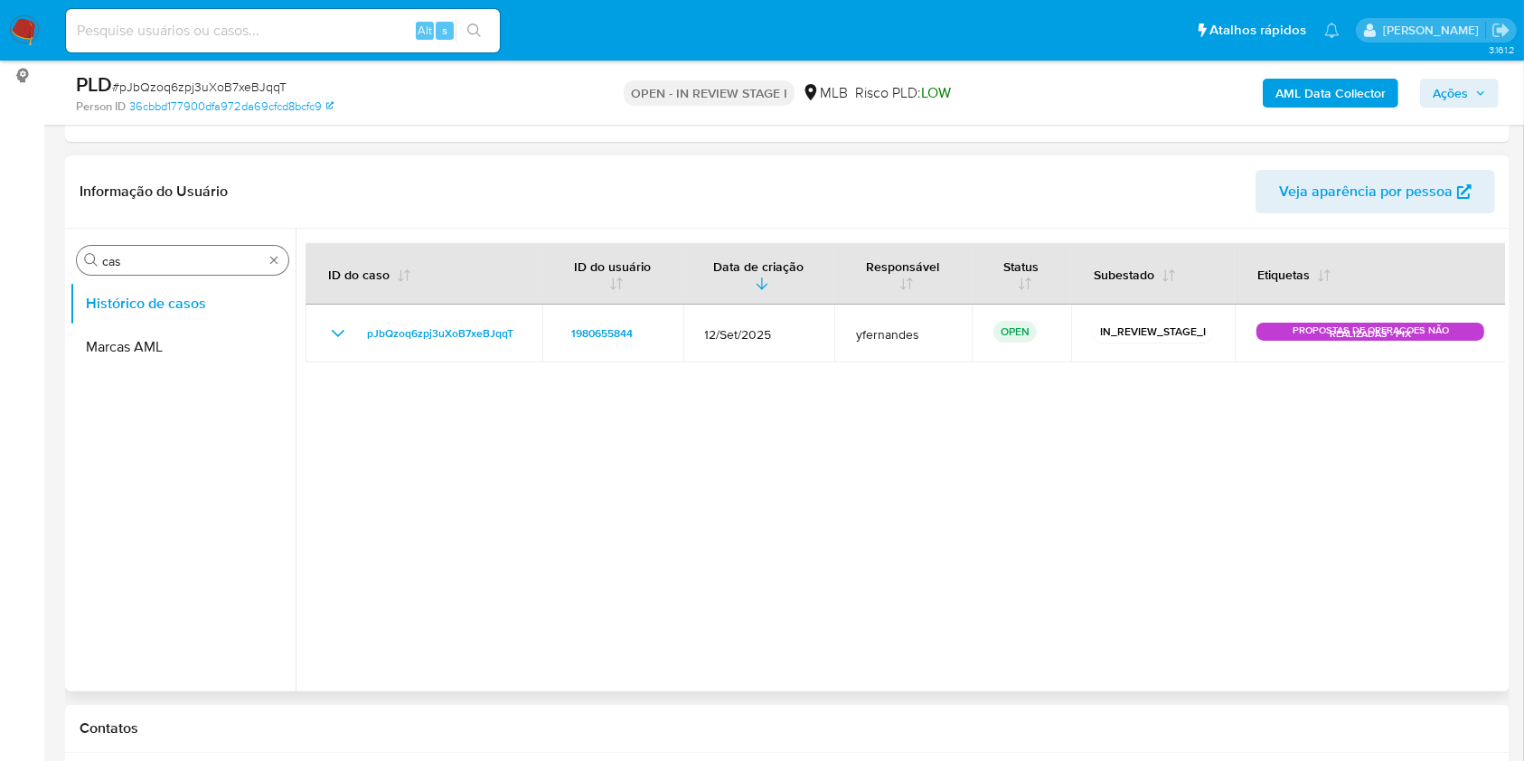
click at [168, 258] on input "cas" at bounding box center [182, 261] width 161 height 16
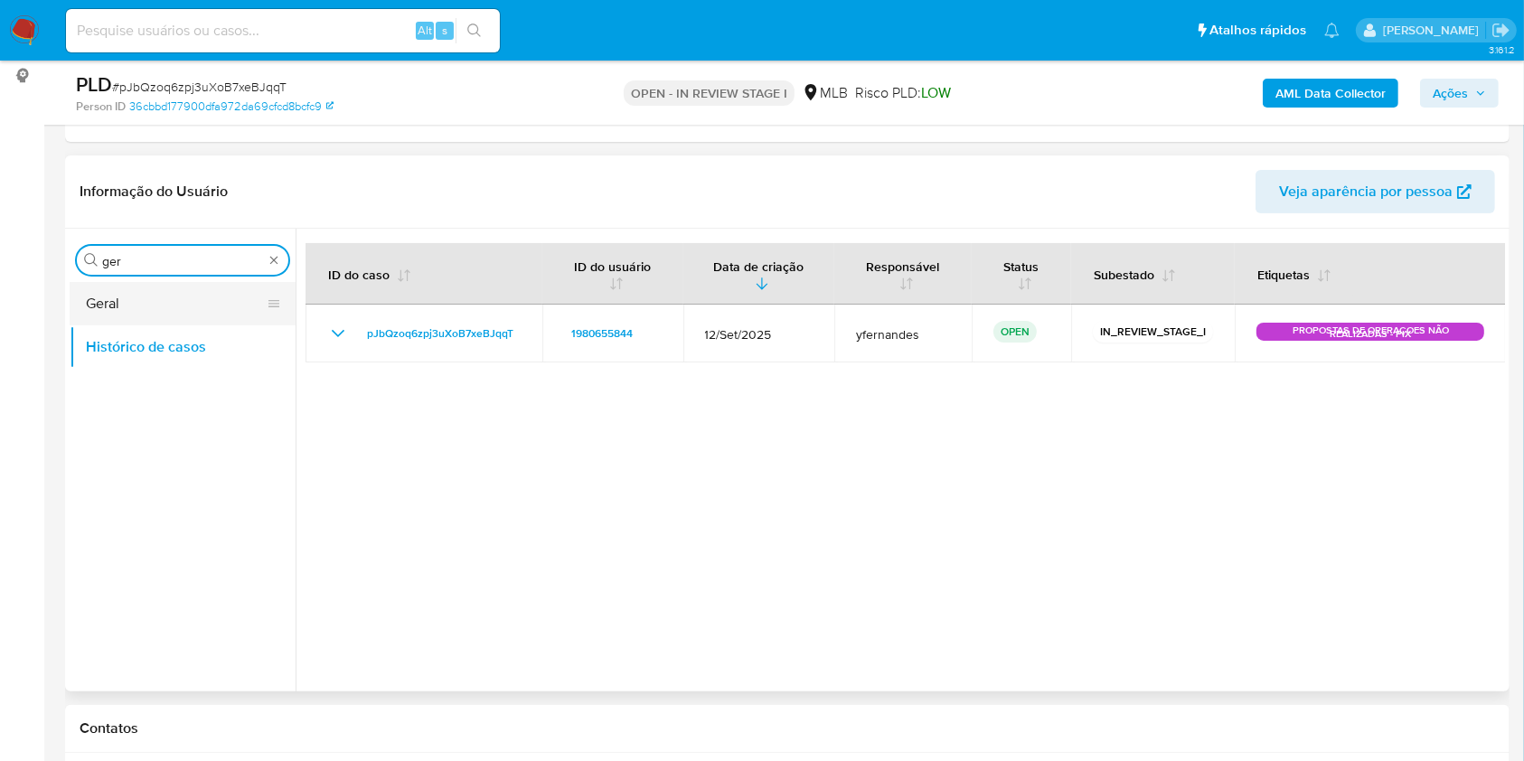
type input "ger"
click at [145, 306] on button "Geral" at bounding box center [175, 303] width 211 height 43
click at [130, 316] on button "Geral" at bounding box center [175, 303] width 211 height 43
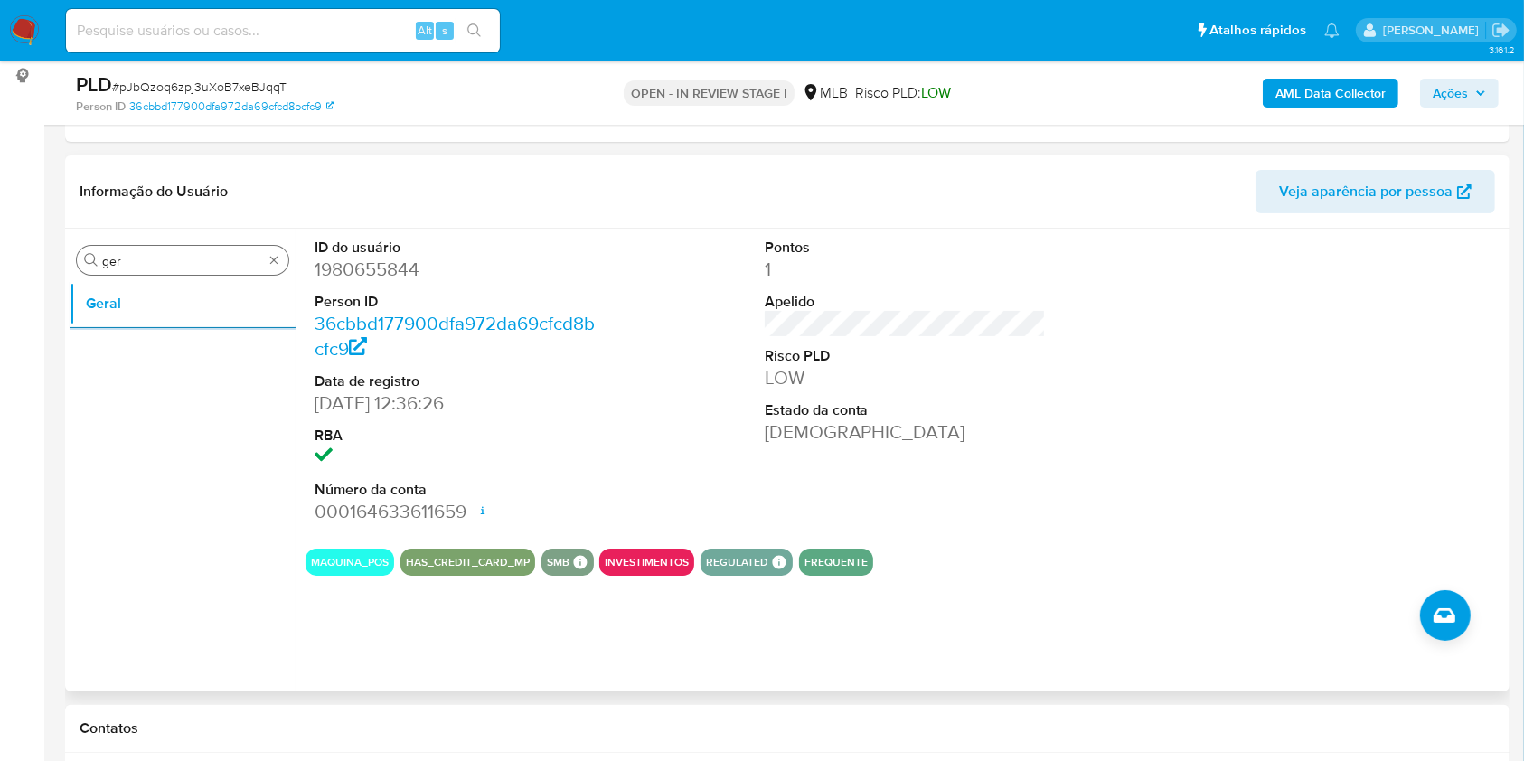
click at [221, 249] on div "Procurar ger" at bounding box center [182, 260] width 211 height 29
click at [152, 256] on input "ger" at bounding box center [182, 261] width 161 height 16
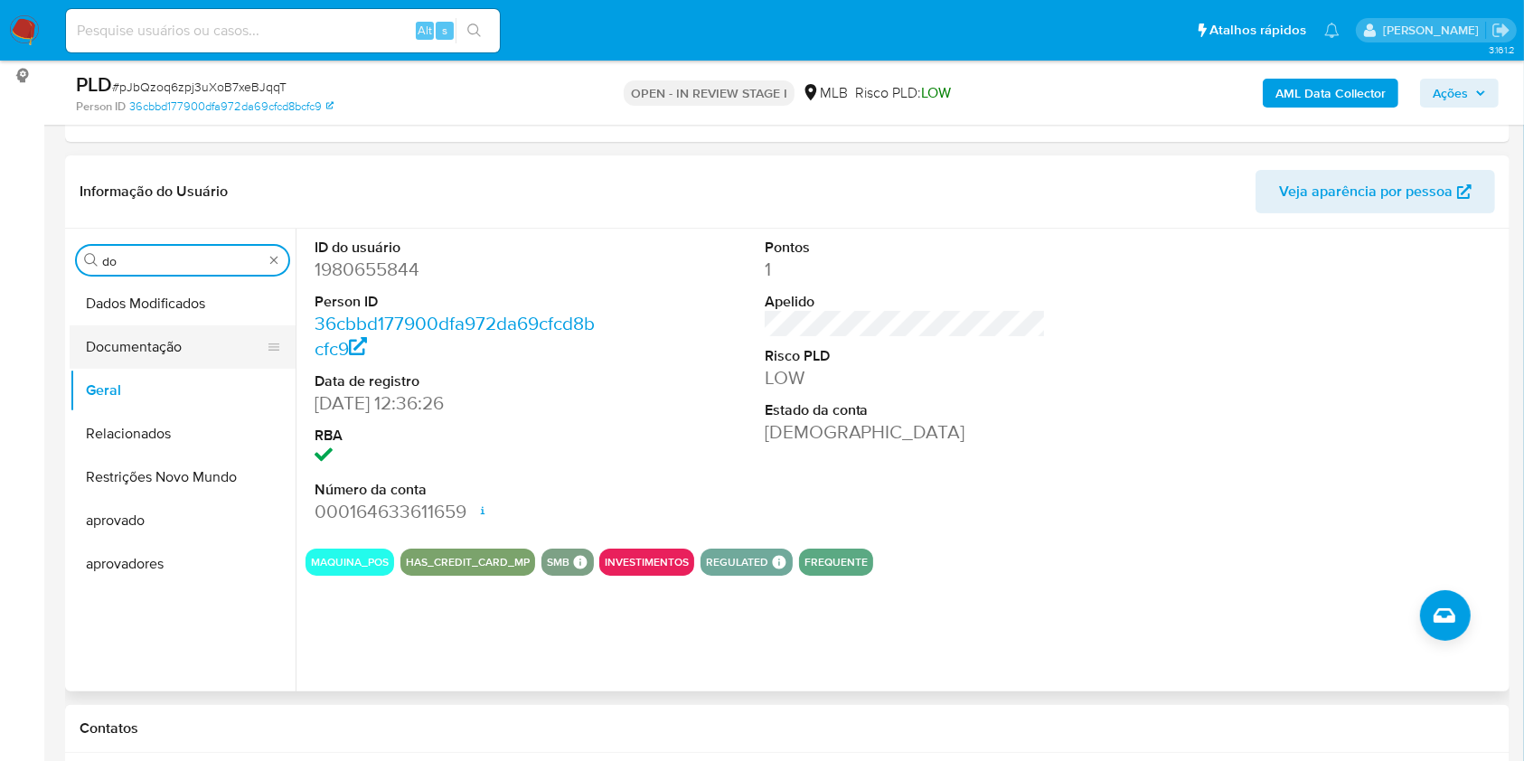
click at [152, 338] on button "Documentação" at bounding box center [175, 346] width 211 height 43
click at [137, 349] on button "Documentação" at bounding box center [175, 346] width 211 height 43
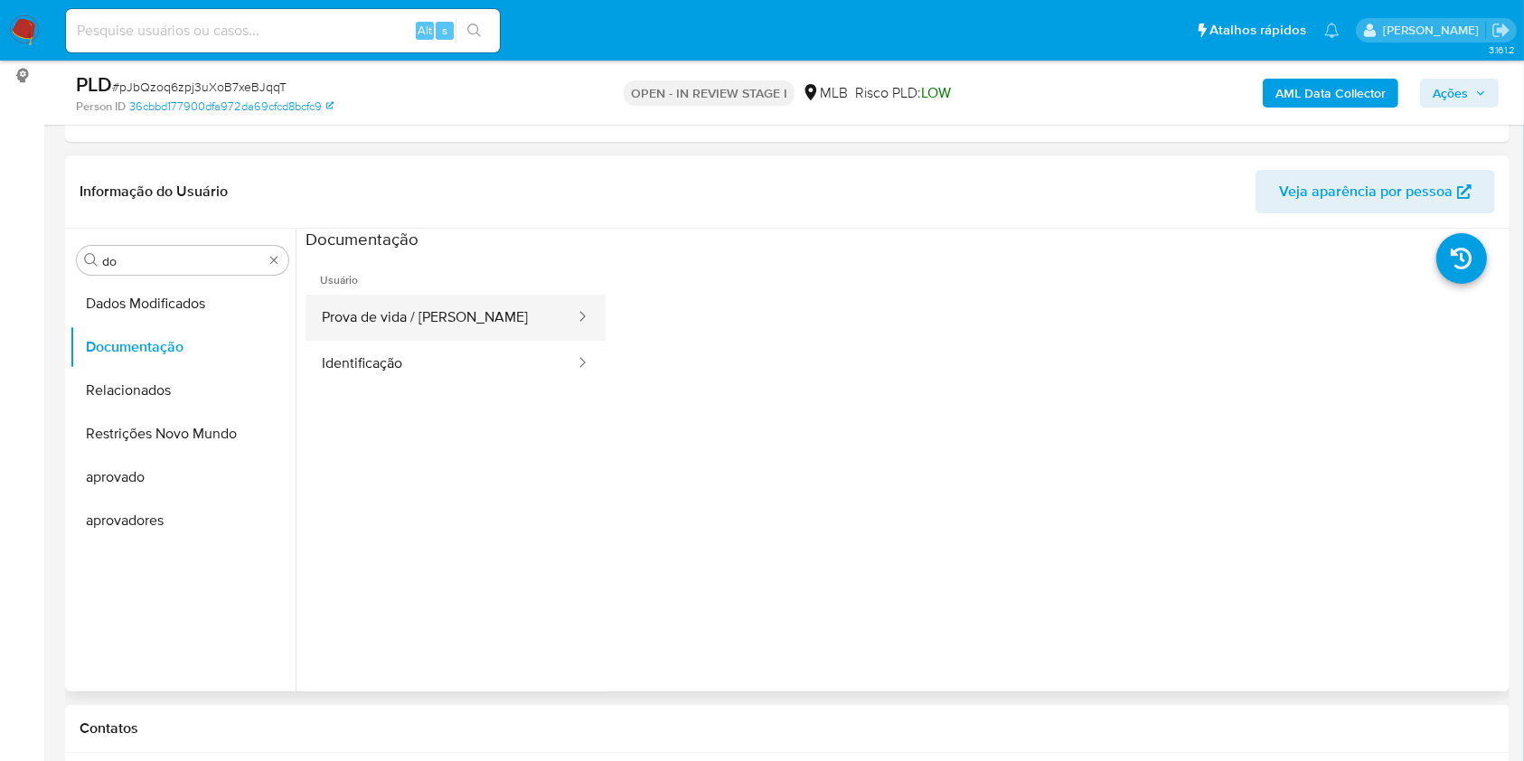
click at [484, 318] on button "Prova de vida / Selfie" at bounding box center [440, 318] width 271 height 46
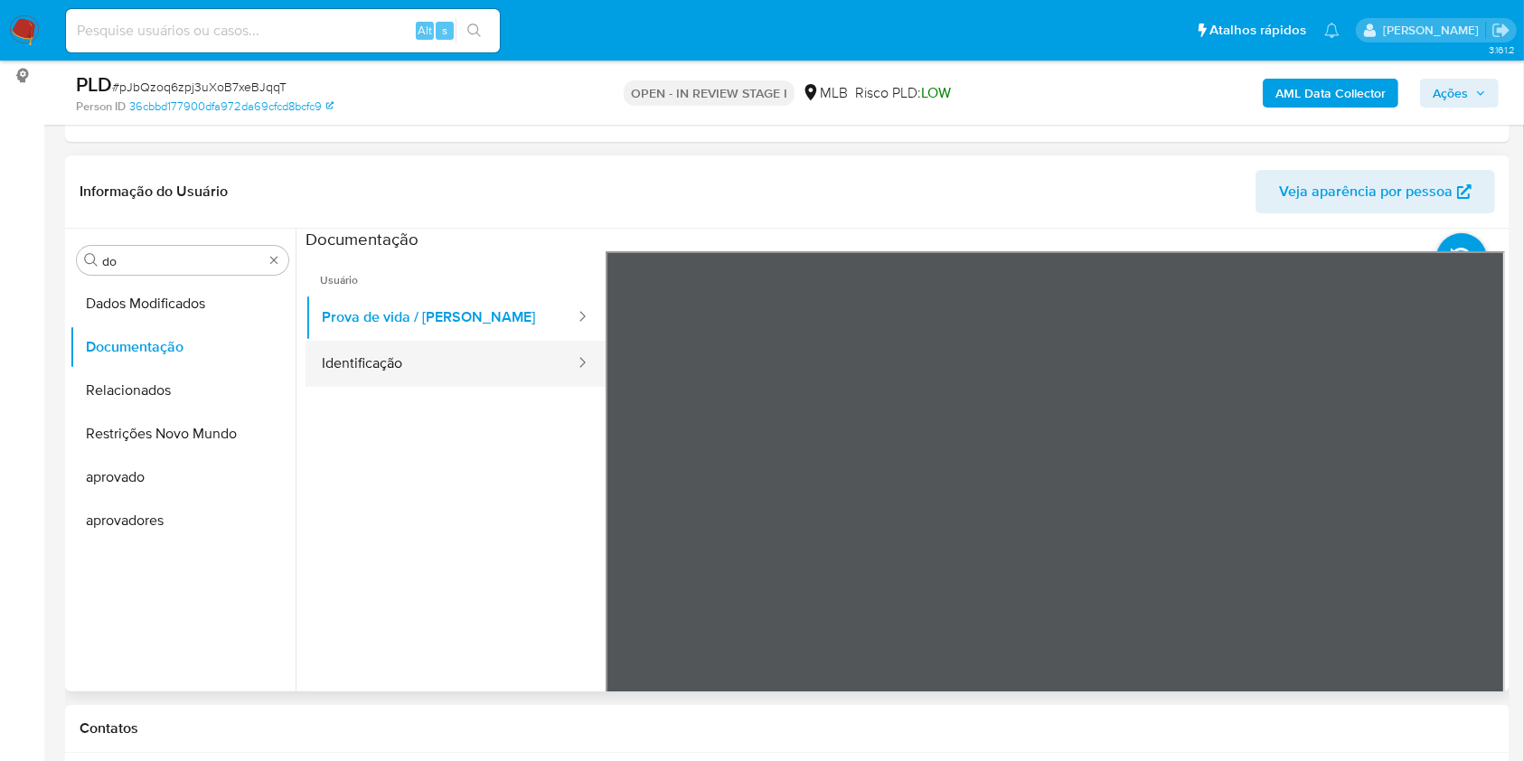
click at [420, 359] on button "Identificação" at bounding box center [440, 364] width 271 height 46
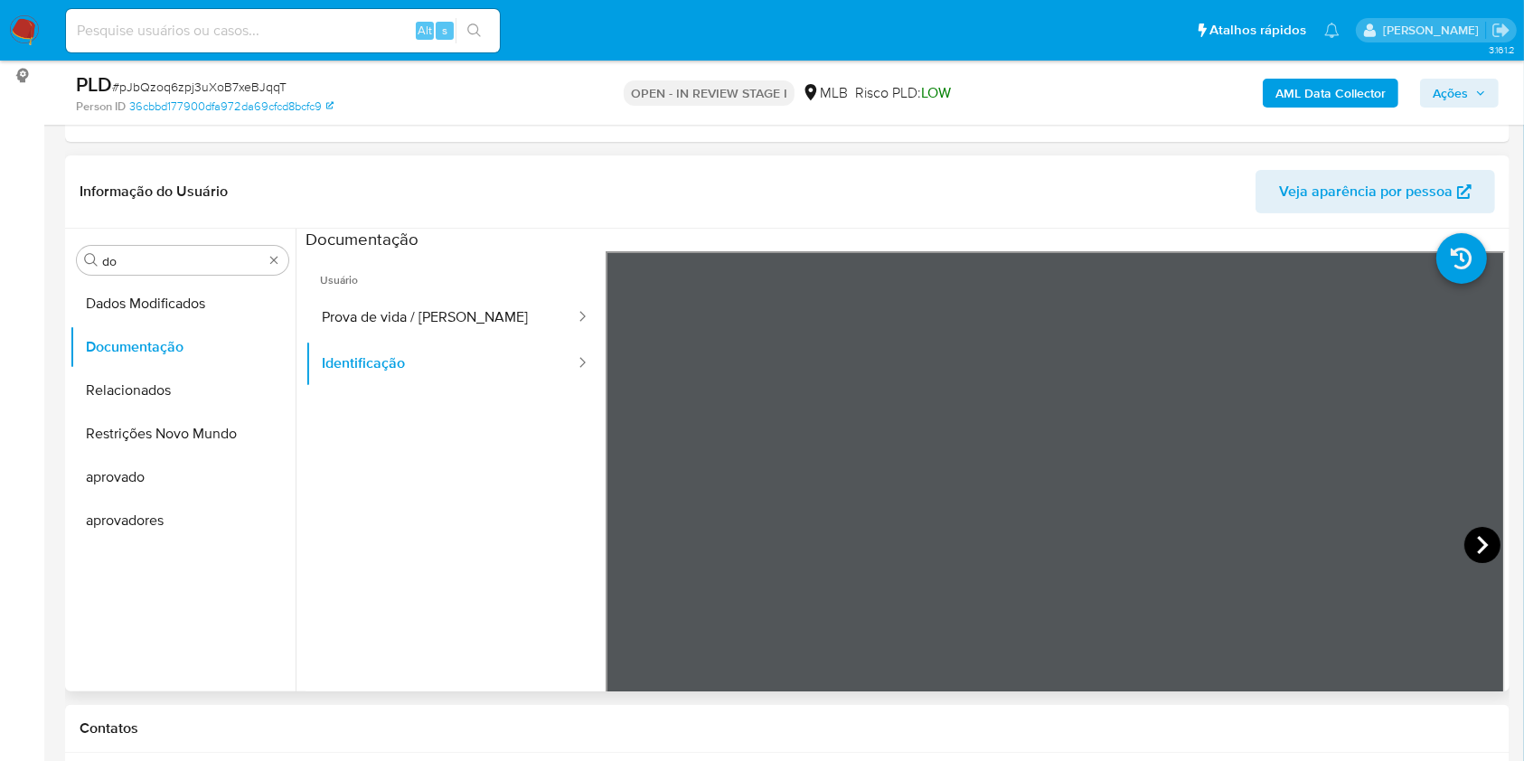
click at [1477, 551] on icon at bounding box center [1482, 545] width 36 height 36
drag, startPoint x: 149, startPoint y: 228, endPoint x: 143, endPoint y: 249, distance: 22.6
click at [149, 229] on div "Procurar do Dados Modificados Documentação Relacionados Restrições Novo Mundo a…" at bounding box center [787, 460] width 1435 height 463
click at [127, 257] on input "do" at bounding box center [182, 261] width 161 height 16
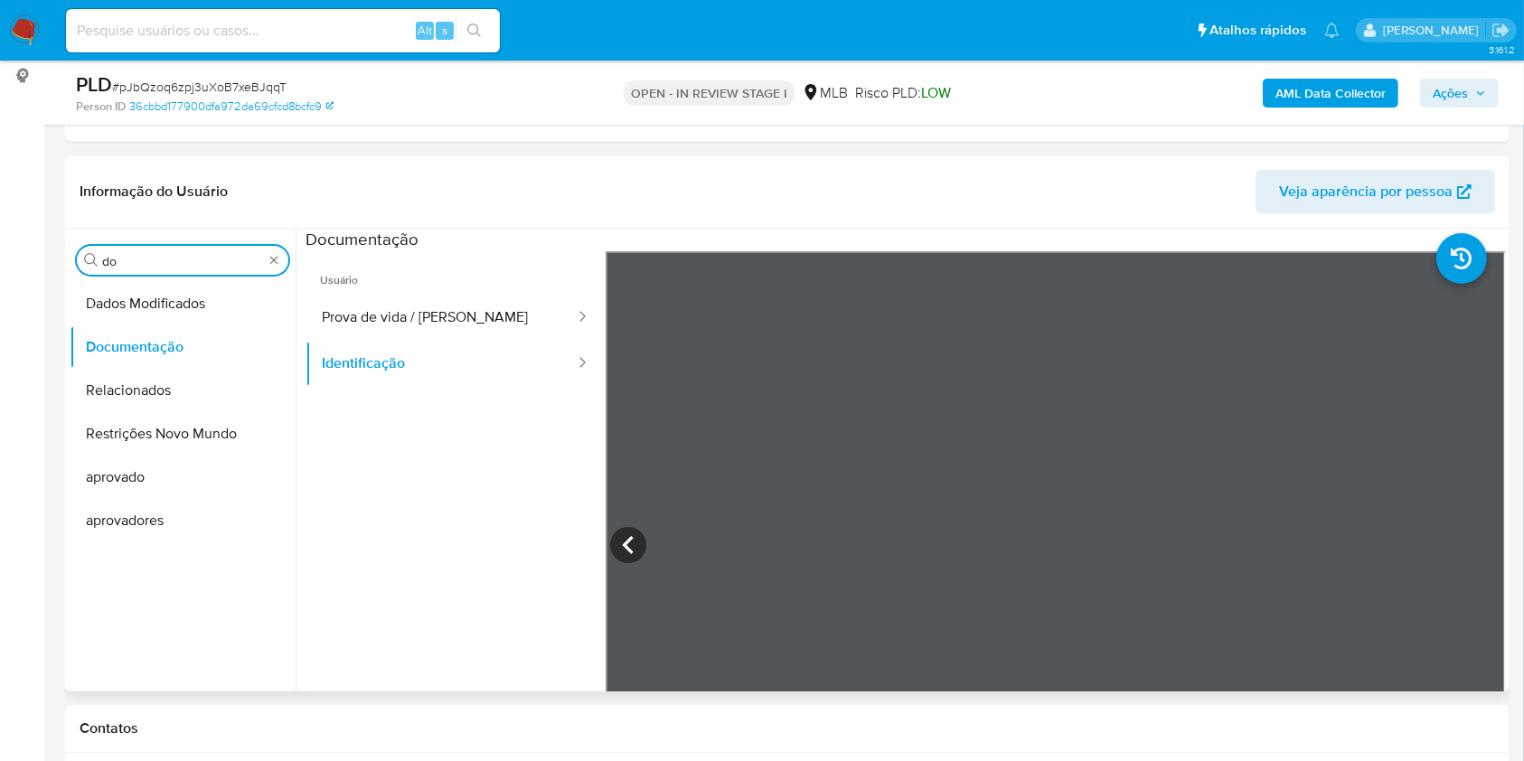
click at [127, 257] on input "do" at bounding box center [182, 261] width 161 height 16
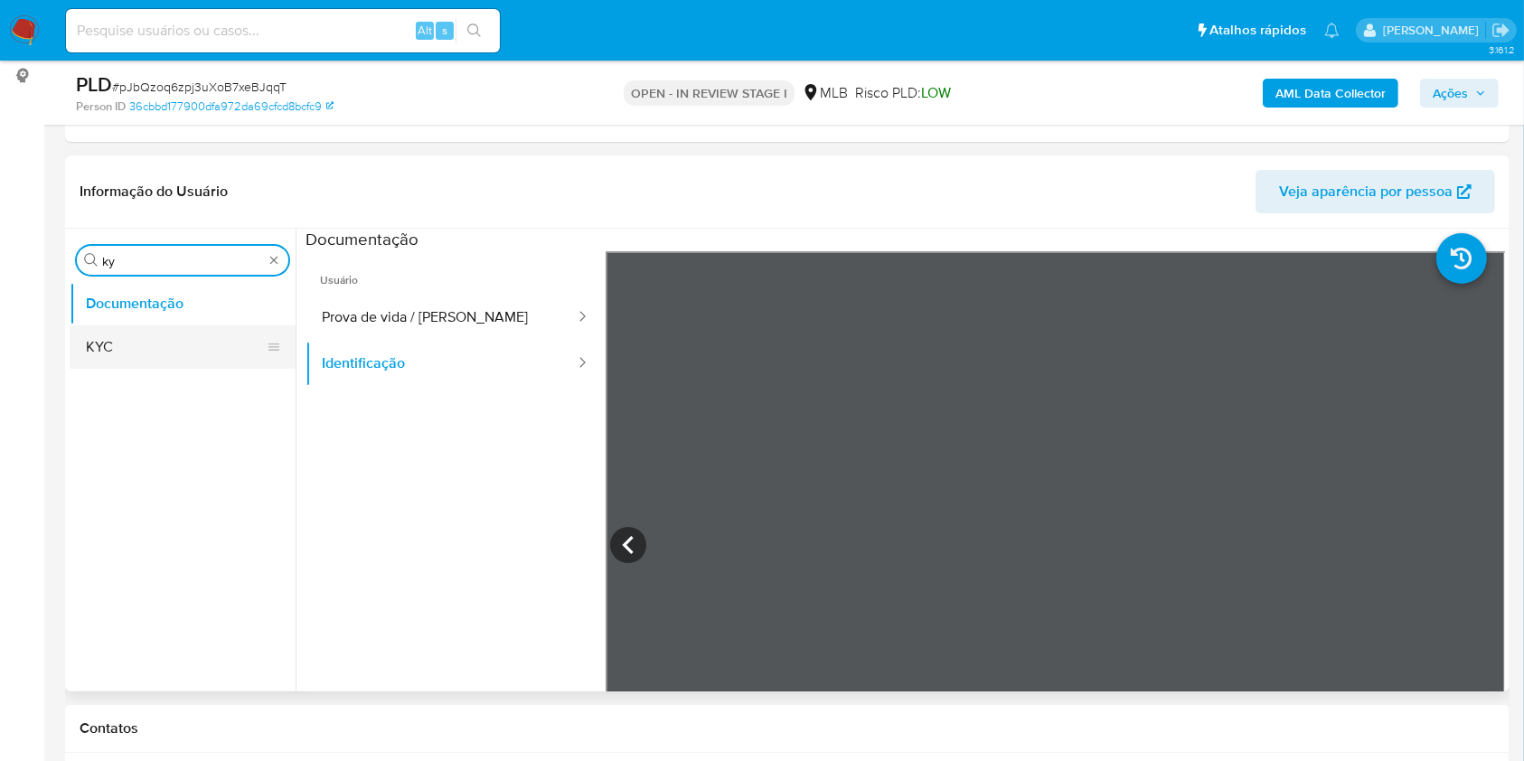
type input "ky"
click at [127, 351] on button "KYC" at bounding box center [175, 346] width 211 height 43
click at [195, 358] on button "KYC" at bounding box center [175, 346] width 211 height 43
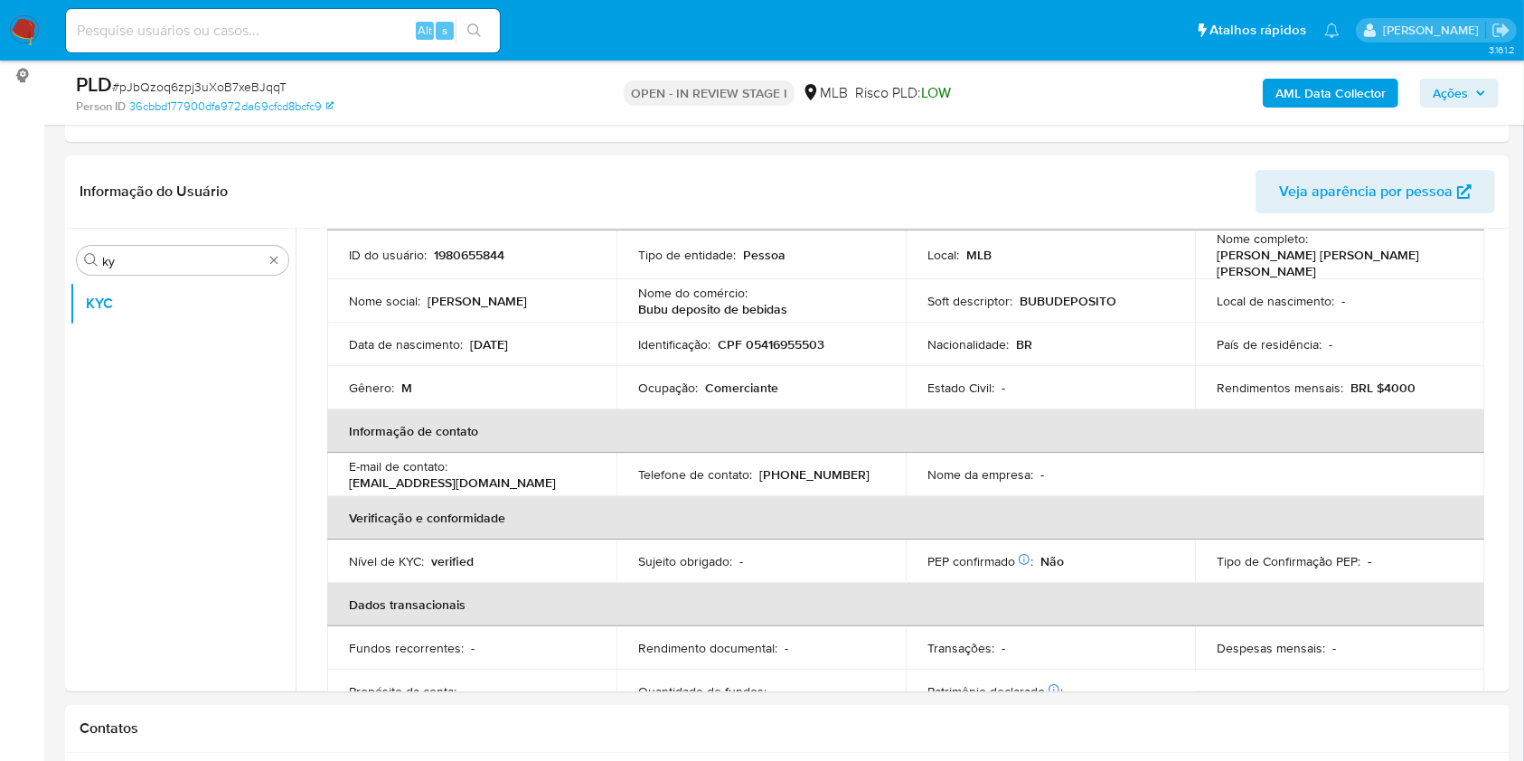
scroll to position [135, 0]
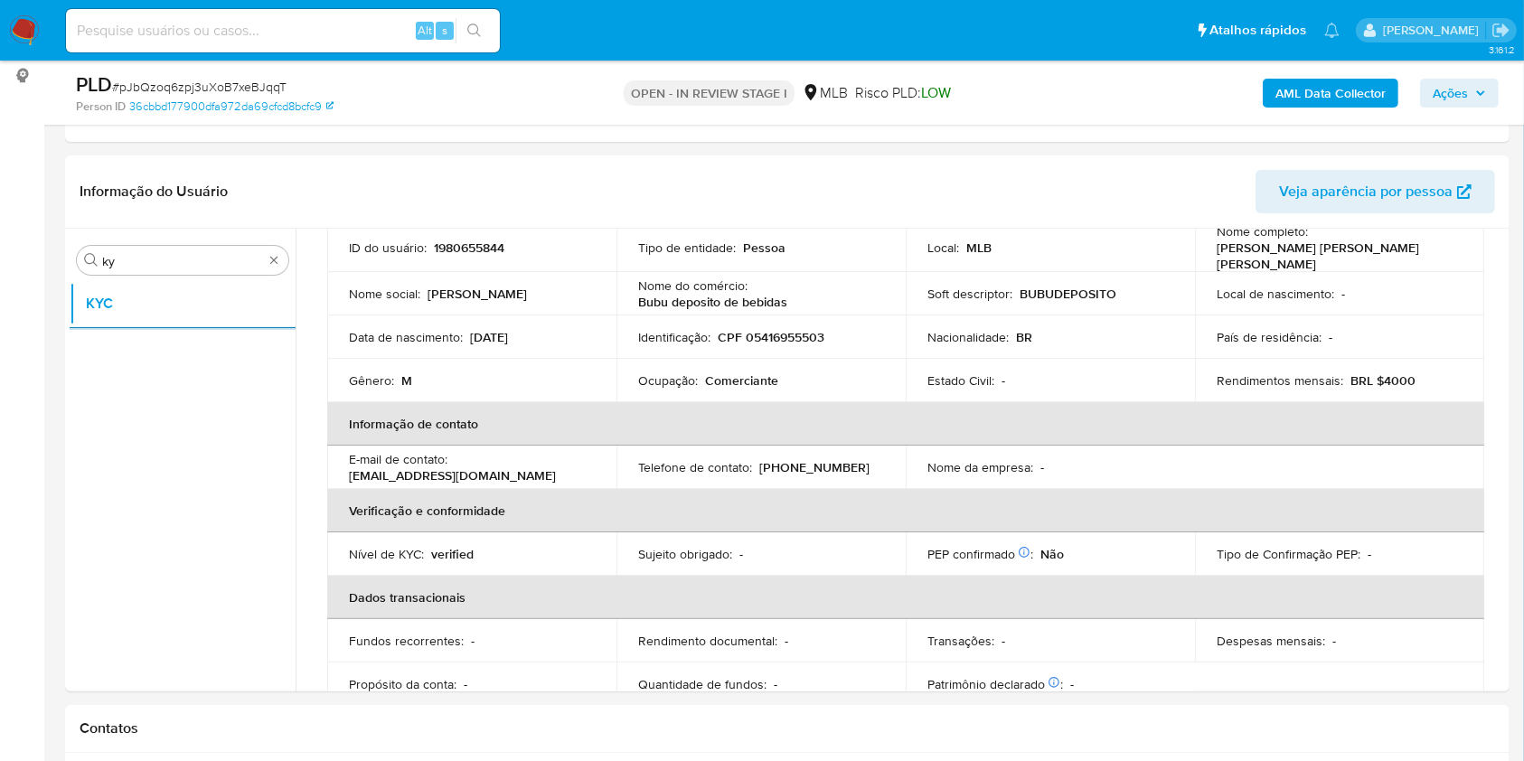
click at [716, 382] on p "Comerciante" at bounding box center [741, 380] width 73 height 16
click at [716, 381] on p "Comerciante" at bounding box center [741, 380] width 73 height 16
copy div "Ocupação : Comerciante"
drag, startPoint x: 213, startPoint y: 508, endPoint x: 443, endPoint y: 475, distance: 231.9
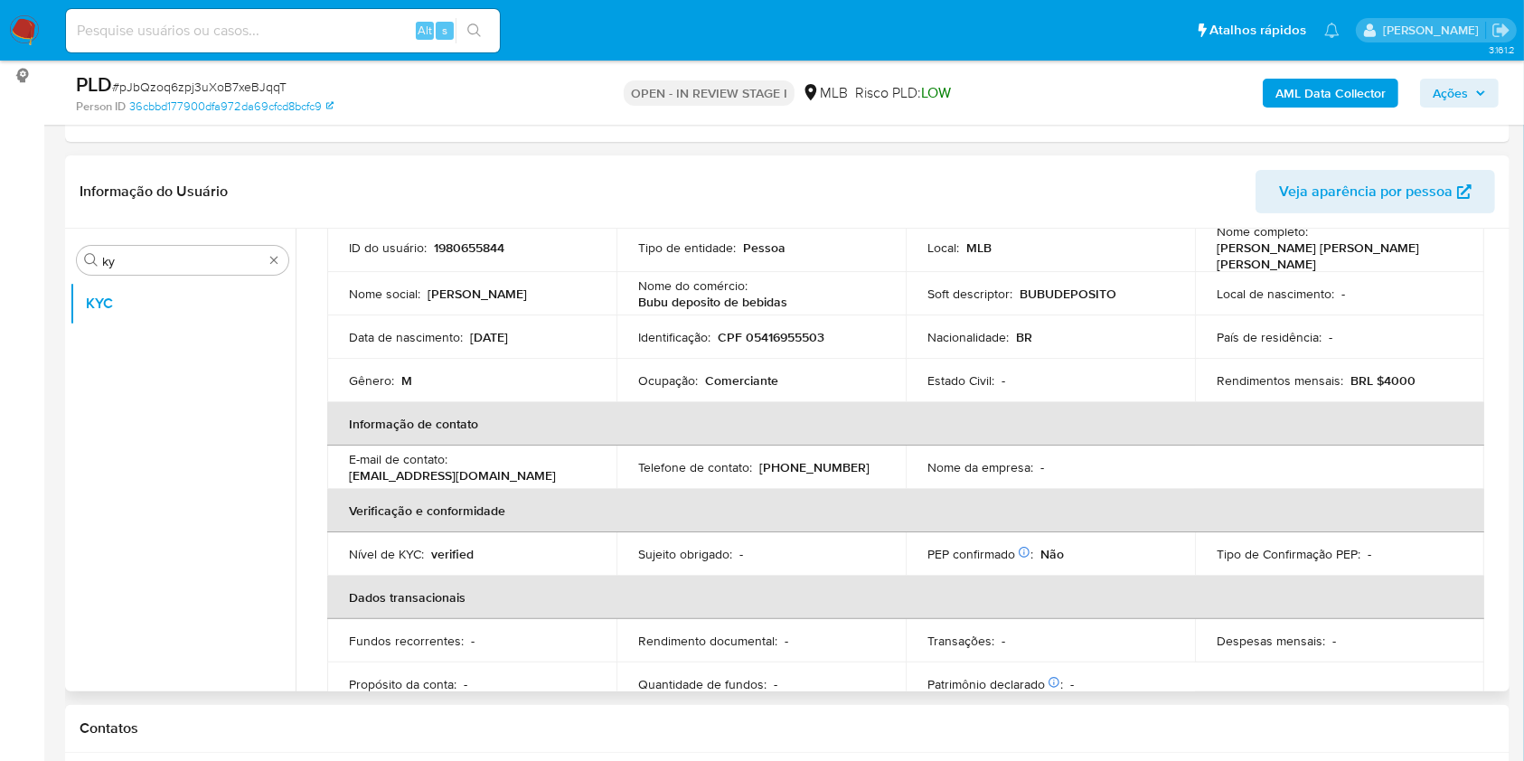
click at [213, 507] on ul "KYC" at bounding box center [183, 486] width 226 height 408
click at [735, 296] on p "Bubu deposito de bebidas" at bounding box center [712, 302] width 149 height 16
click at [893, 489] on th "Verificação e conformidade" at bounding box center [905, 510] width 1157 height 43
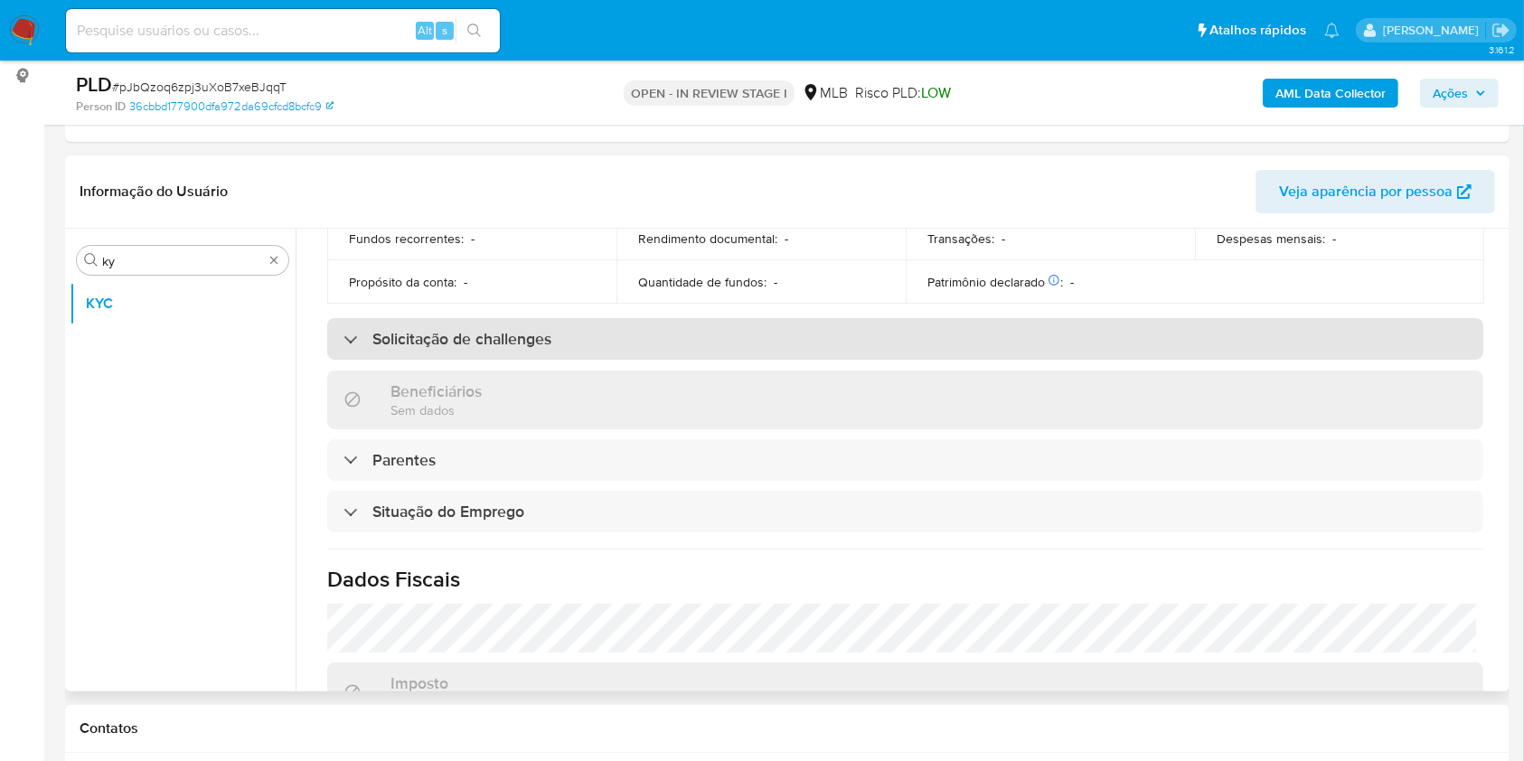
scroll to position [768, 0]
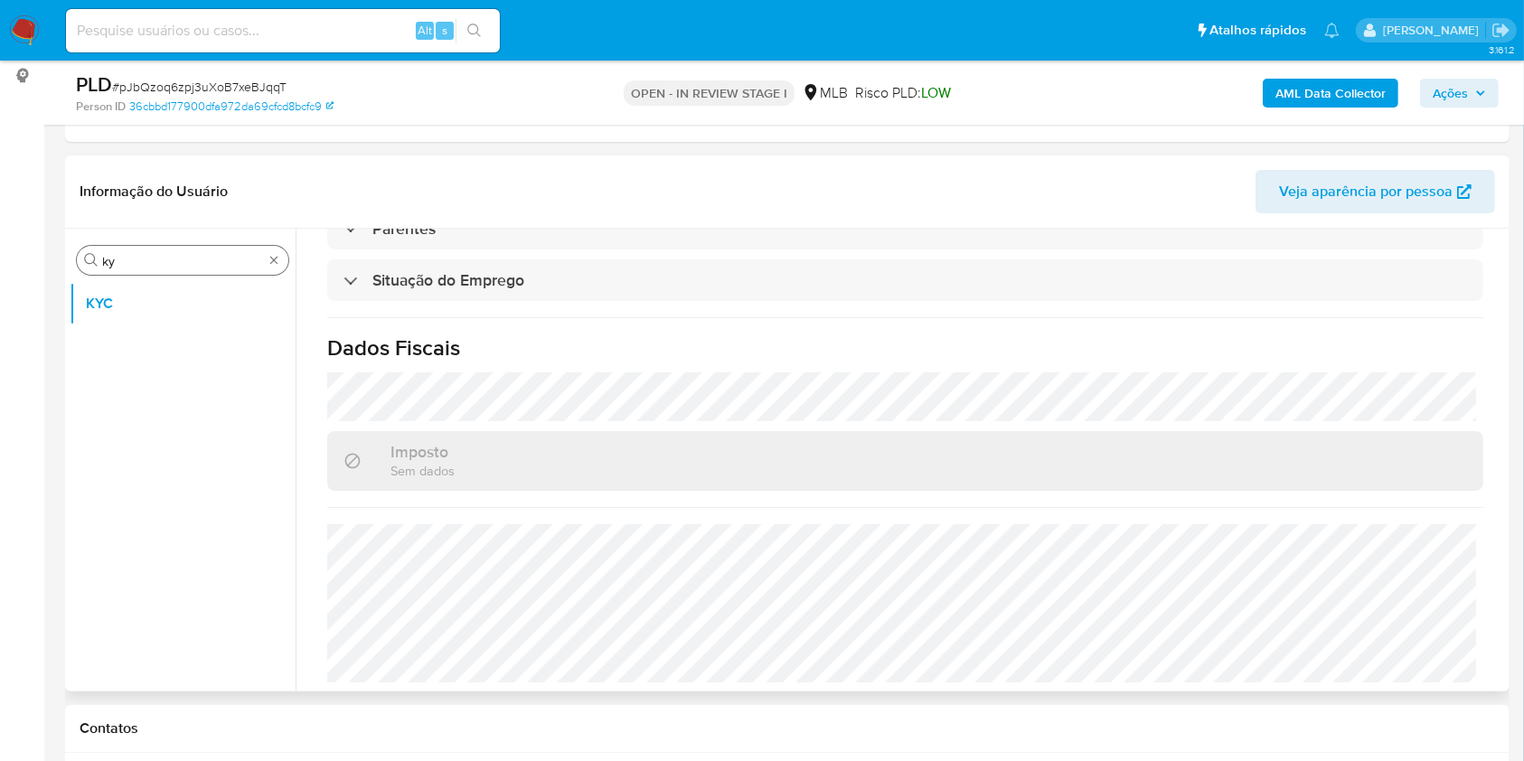
click at [161, 249] on div "Procurar ky" at bounding box center [182, 260] width 211 height 29
click at [155, 269] on div "Procurar ky" at bounding box center [182, 260] width 211 height 29
click at [155, 261] on input "ky" at bounding box center [182, 261] width 161 height 16
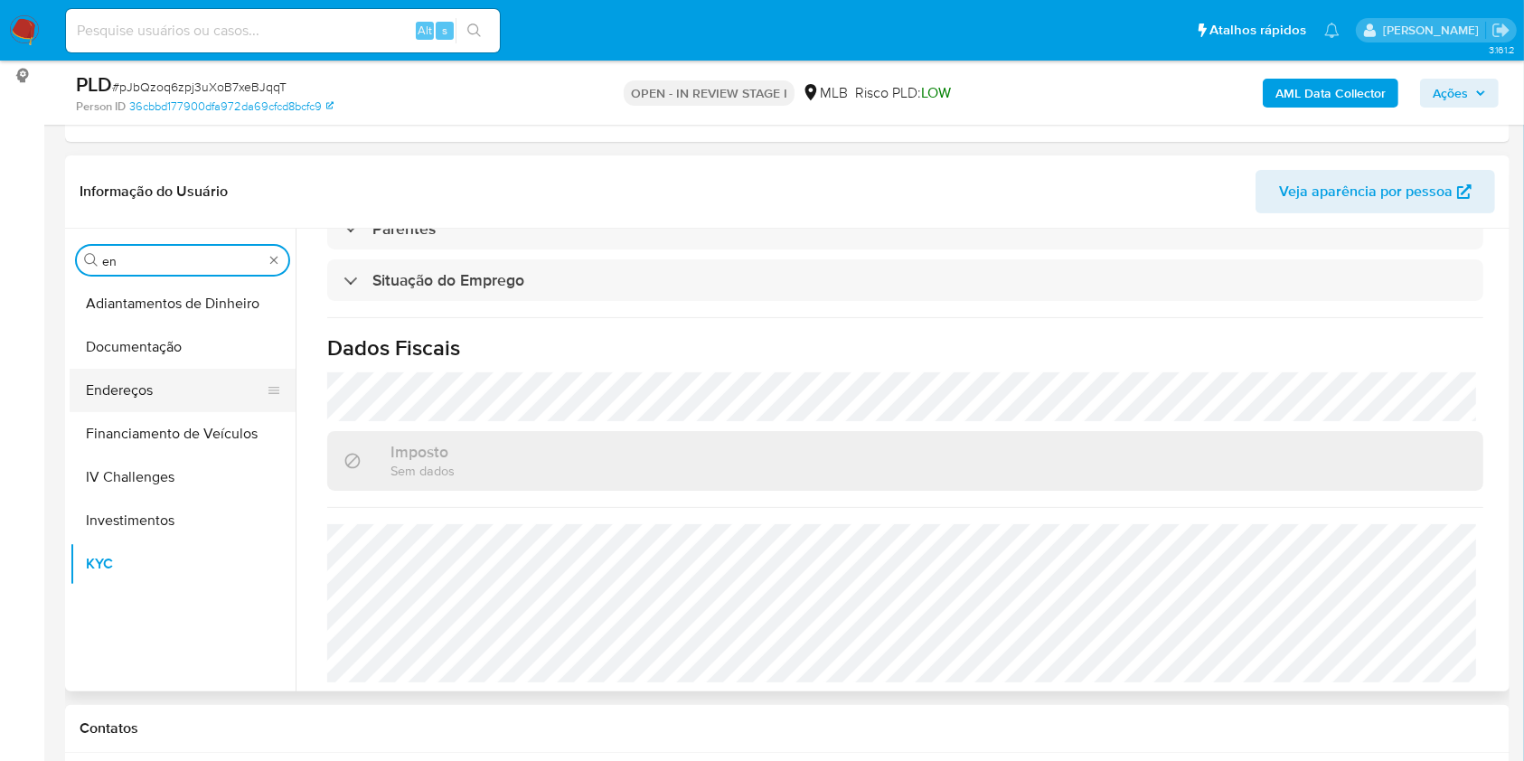
type input "en"
click at [173, 392] on button "Endereços" at bounding box center [175, 390] width 211 height 43
click at [137, 387] on button "Endereços" at bounding box center [175, 390] width 211 height 43
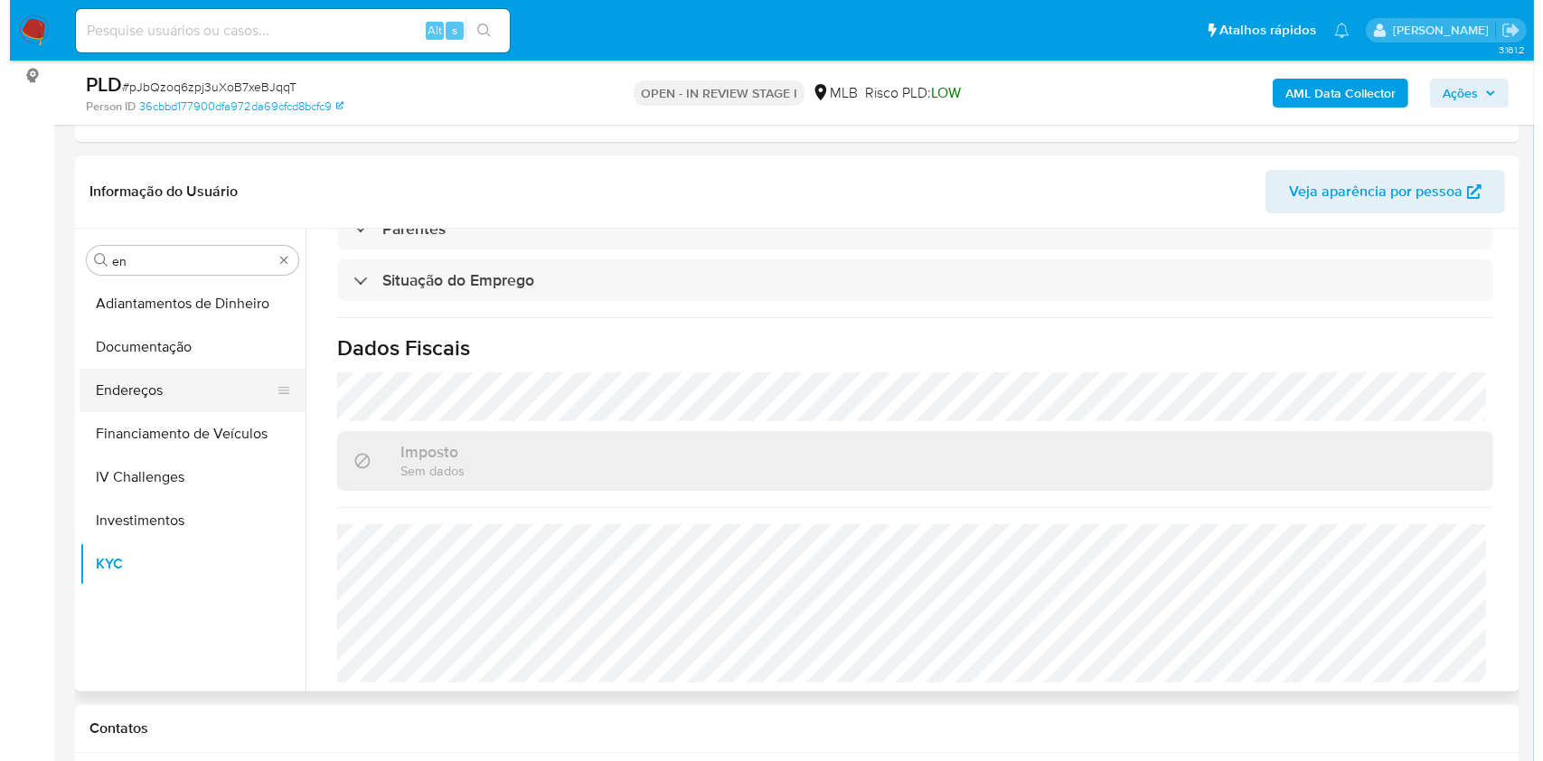
scroll to position [0, 0]
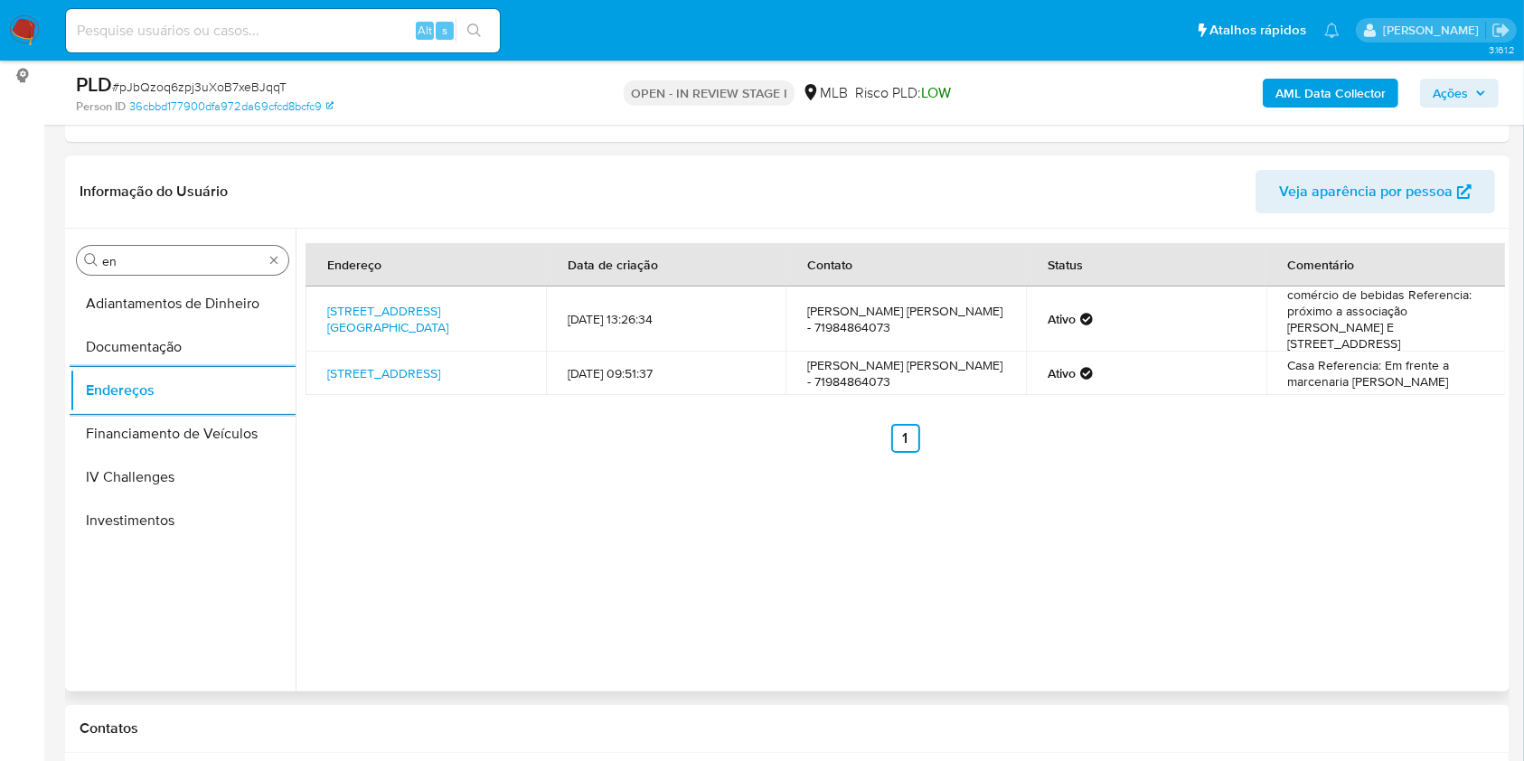
click at [127, 248] on div "Procurar en" at bounding box center [182, 260] width 211 height 29
click at [127, 246] on div "Procurar en" at bounding box center [182, 260] width 211 height 29
click at [142, 246] on div "Procurar en" at bounding box center [182, 260] width 211 height 29
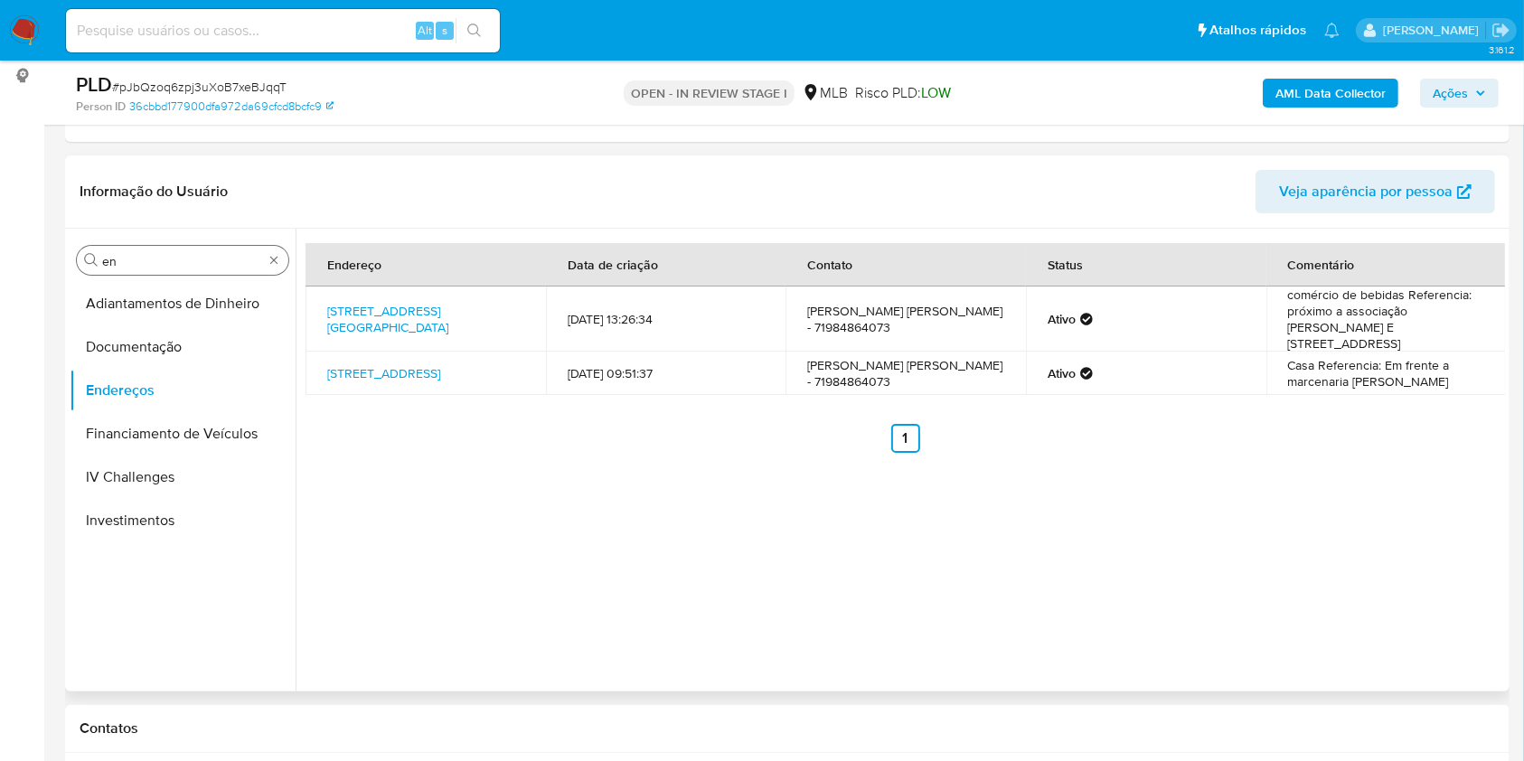
click at [155, 254] on input "en" at bounding box center [182, 261] width 161 height 16
click at [155, 255] on input "en" at bounding box center [182, 261] width 161 height 16
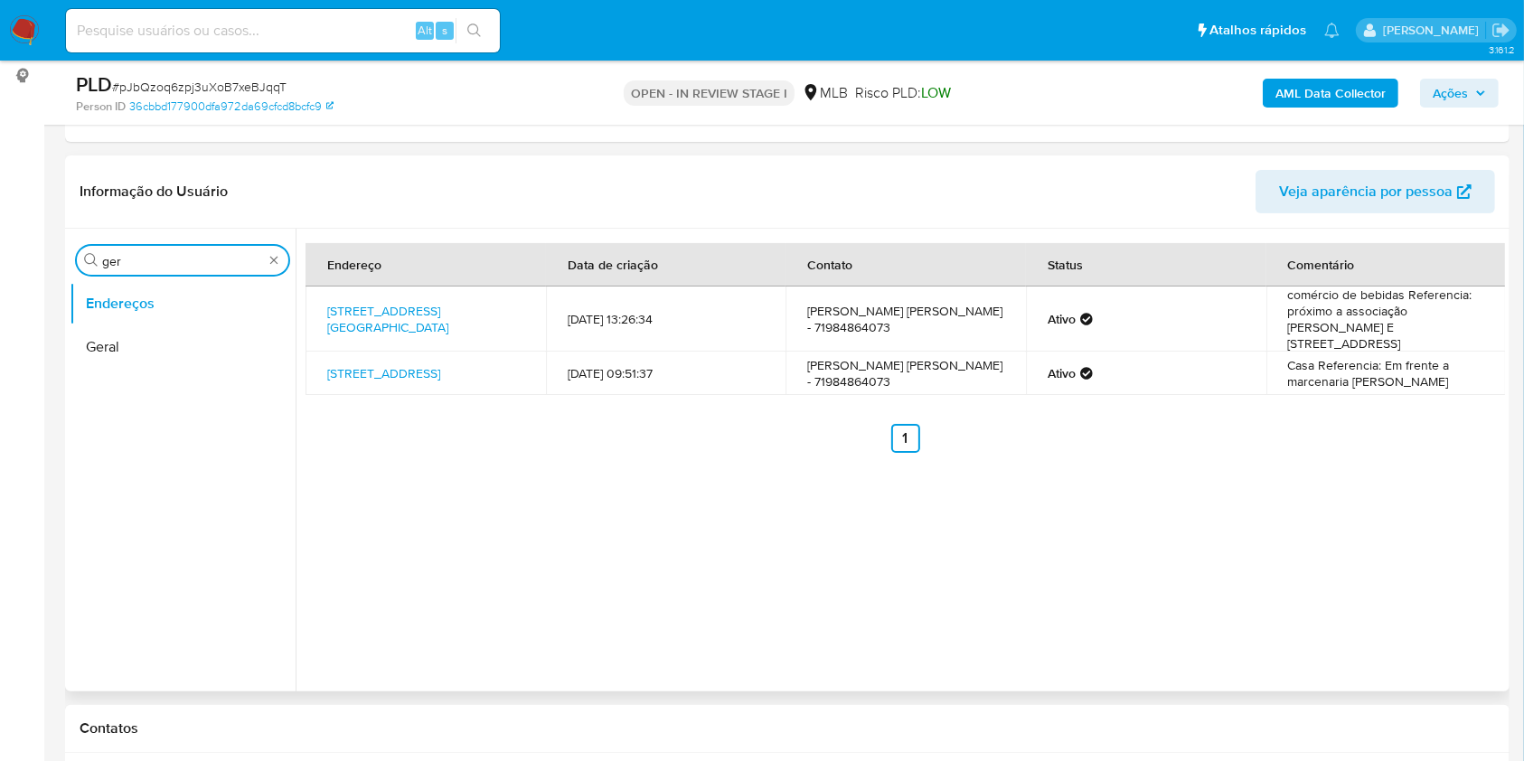
click at [145, 263] on input "ger" at bounding box center [182, 261] width 161 height 16
click at [145, 262] on input "ger" at bounding box center [182, 261] width 161 height 16
type input "ge"
click at [146, 300] on button "Detalhe da geolocalização" at bounding box center [175, 303] width 211 height 43
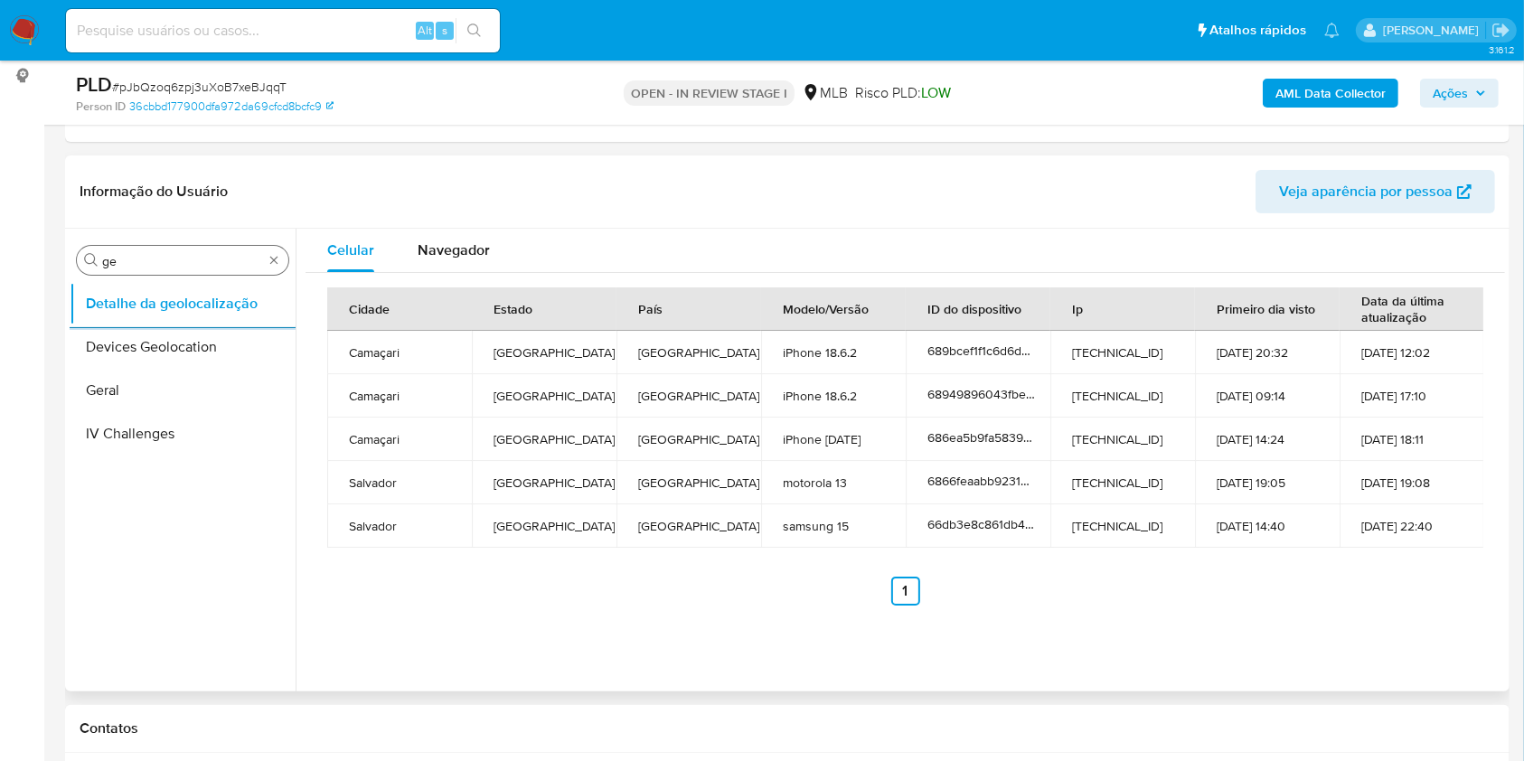
click at [202, 261] on input "ge" at bounding box center [182, 261] width 161 height 16
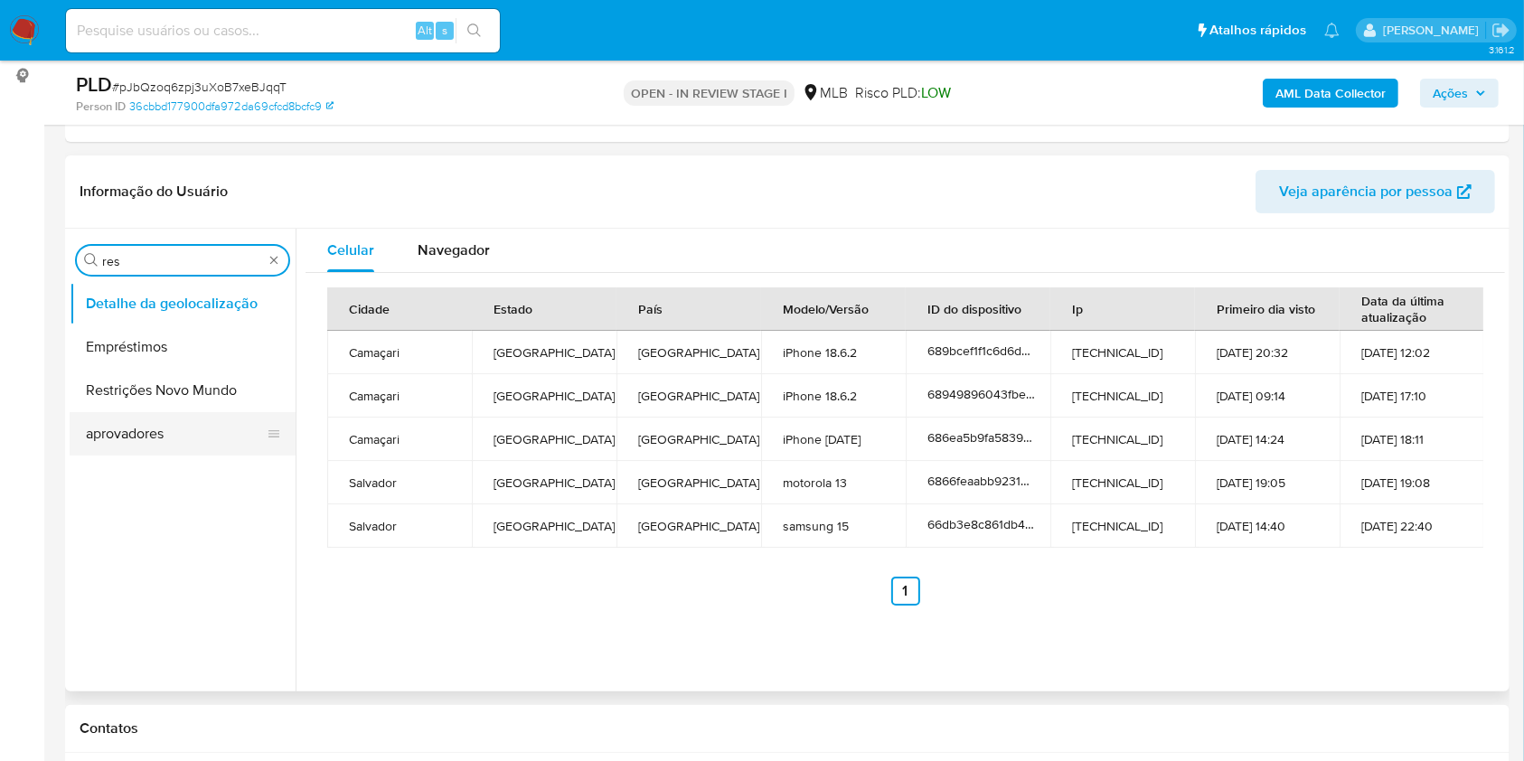
type input "res"
click at [101, 438] on button "aprovadores" at bounding box center [175, 433] width 211 height 43
click at [125, 371] on button "Restrições Novo Mundo" at bounding box center [175, 390] width 211 height 43
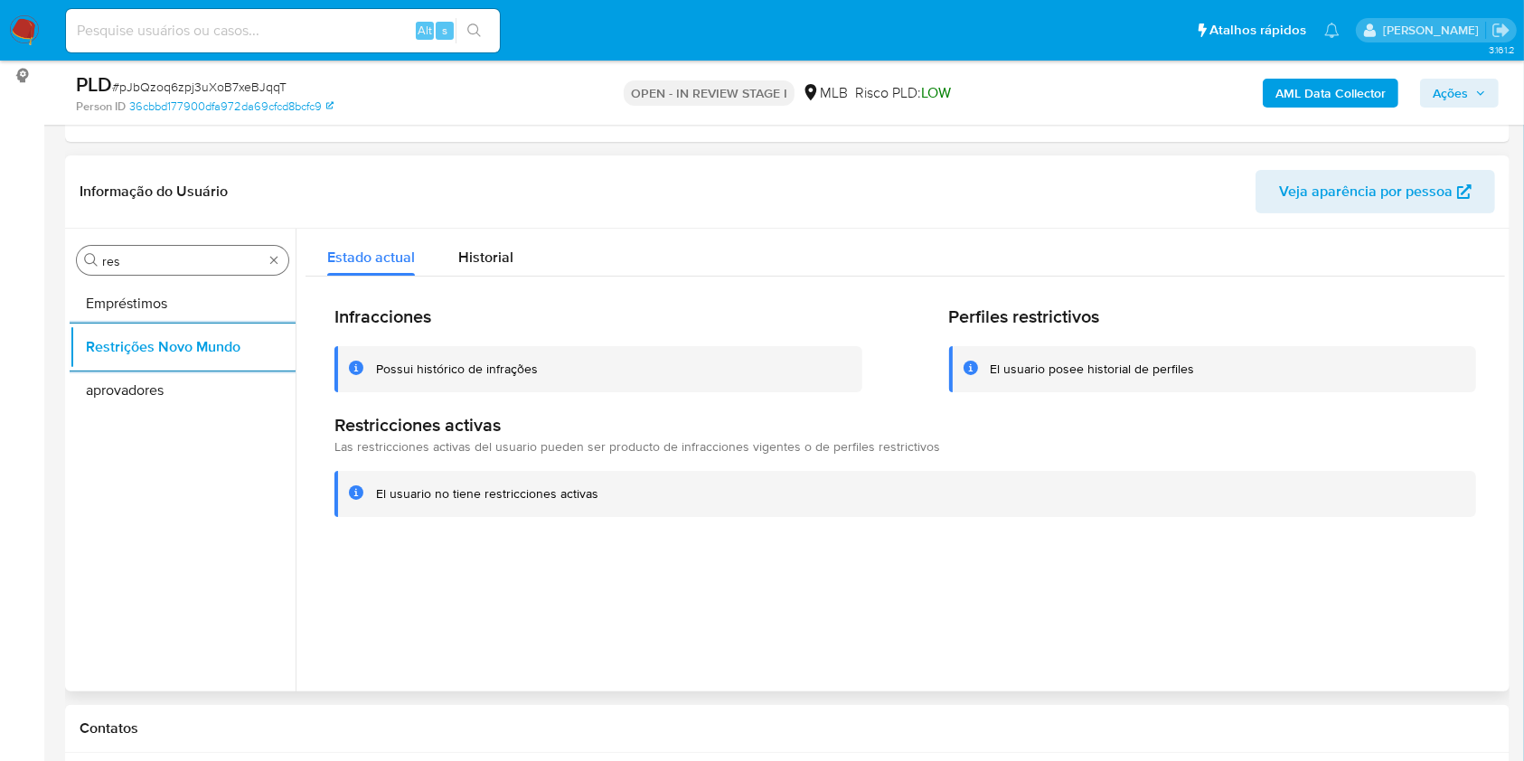
click at [174, 249] on div "Procurar res" at bounding box center [182, 260] width 211 height 29
click at [127, 264] on input "res" at bounding box center [182, 261] width 161 height 16
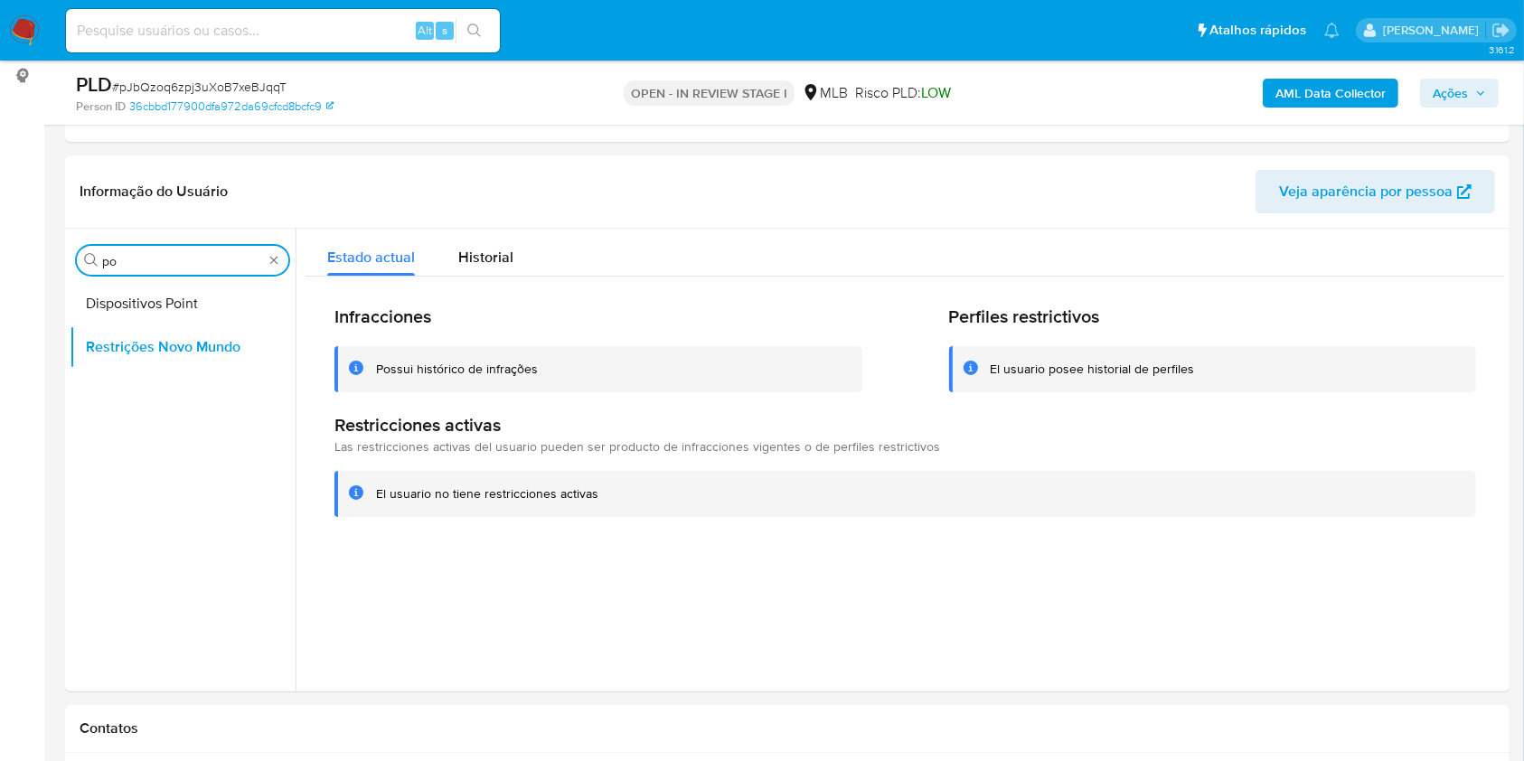
type input "po"
click at [121, 303] on button "Dispositivos Point" at bounding box center [183, 303] width 226 height 43
click at [167, 277] on div "Procurar po Dispositivos Point Restrições Novo Mundo" at bounding box center [183, 461] width 226 height 460
click at [121, 315] on button "Dispositivos Point" at bounding box center [175, 303] width 211 height 43
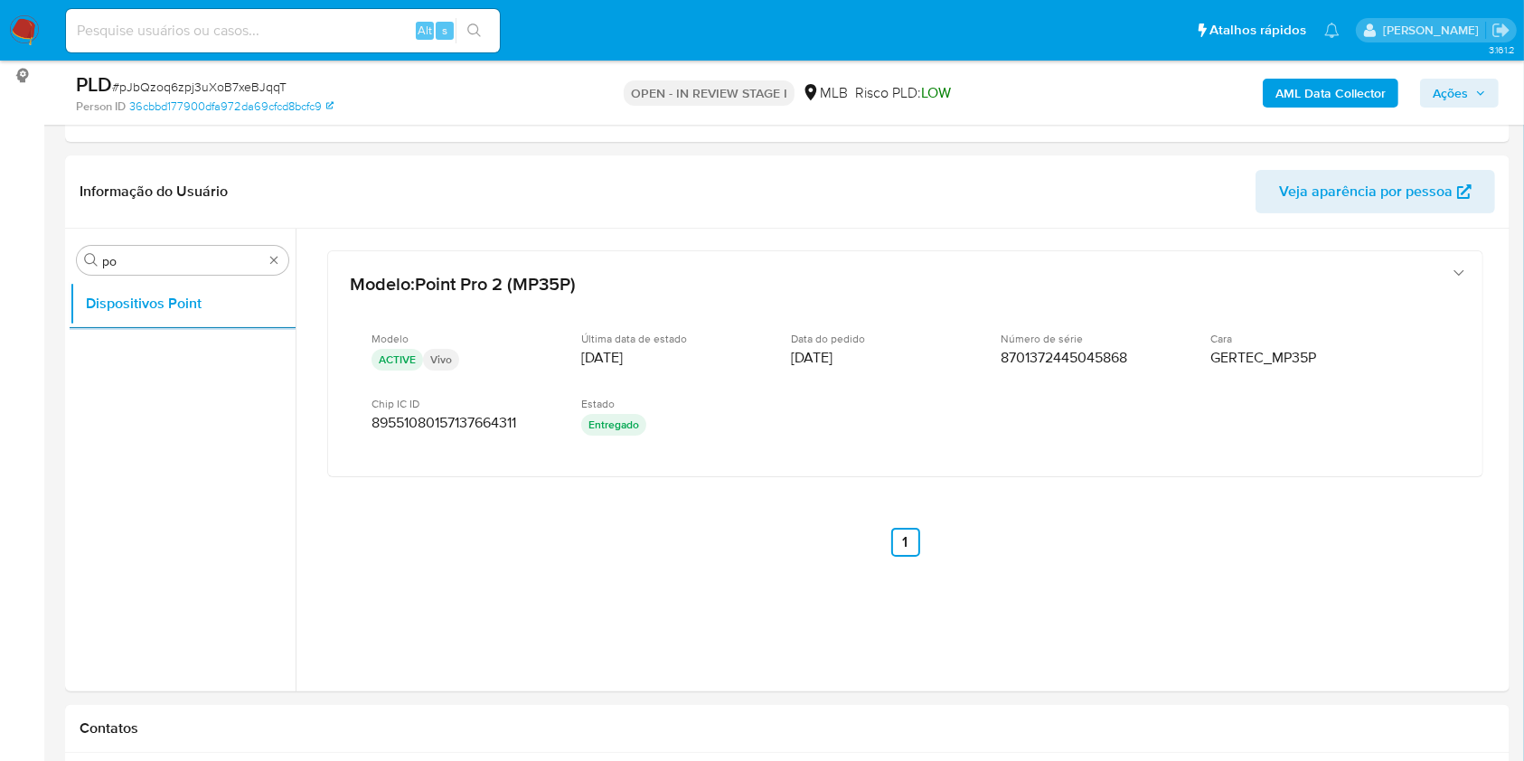
click at [1346, 118] on div "PLD # pJbQzoq6zpj3uXoB7xeBJqqT Person ID 36cbbd177900dfa972da69cfcd8bcfc9 OPEN …" at bounding box center [787, 93] width 1444 height 64
click at [1345, 100] on b "AML Data Collector" at bounding box center [1330, 93] width 110 height 29
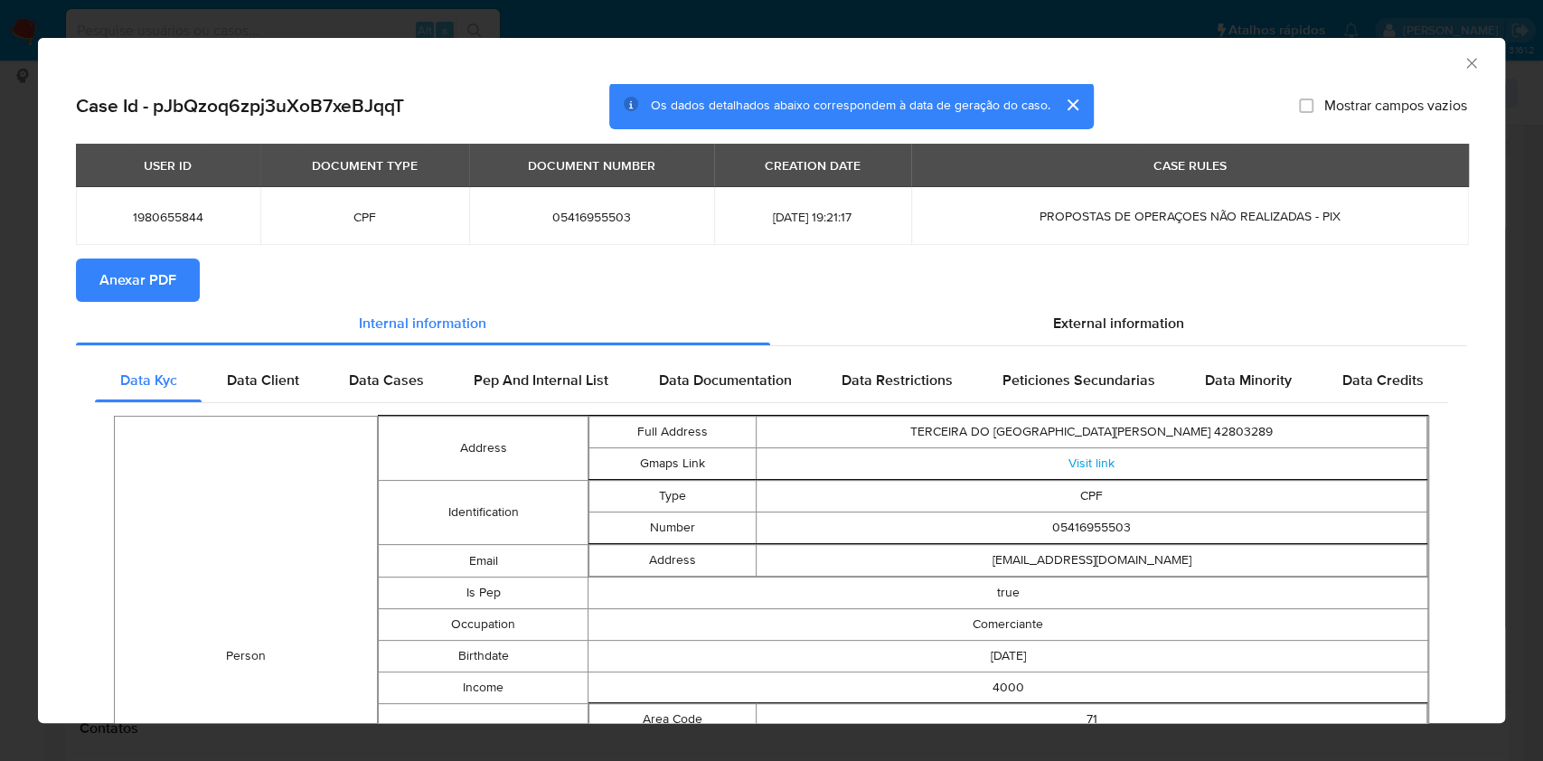
click at [121, 268] on span "Anexar PDF" at bounding box center [137, 280] width 77 height 40
click at [998, 300] on section "Anexar PDF Creando" at bounding box center [771, 281] width 1391 height 47
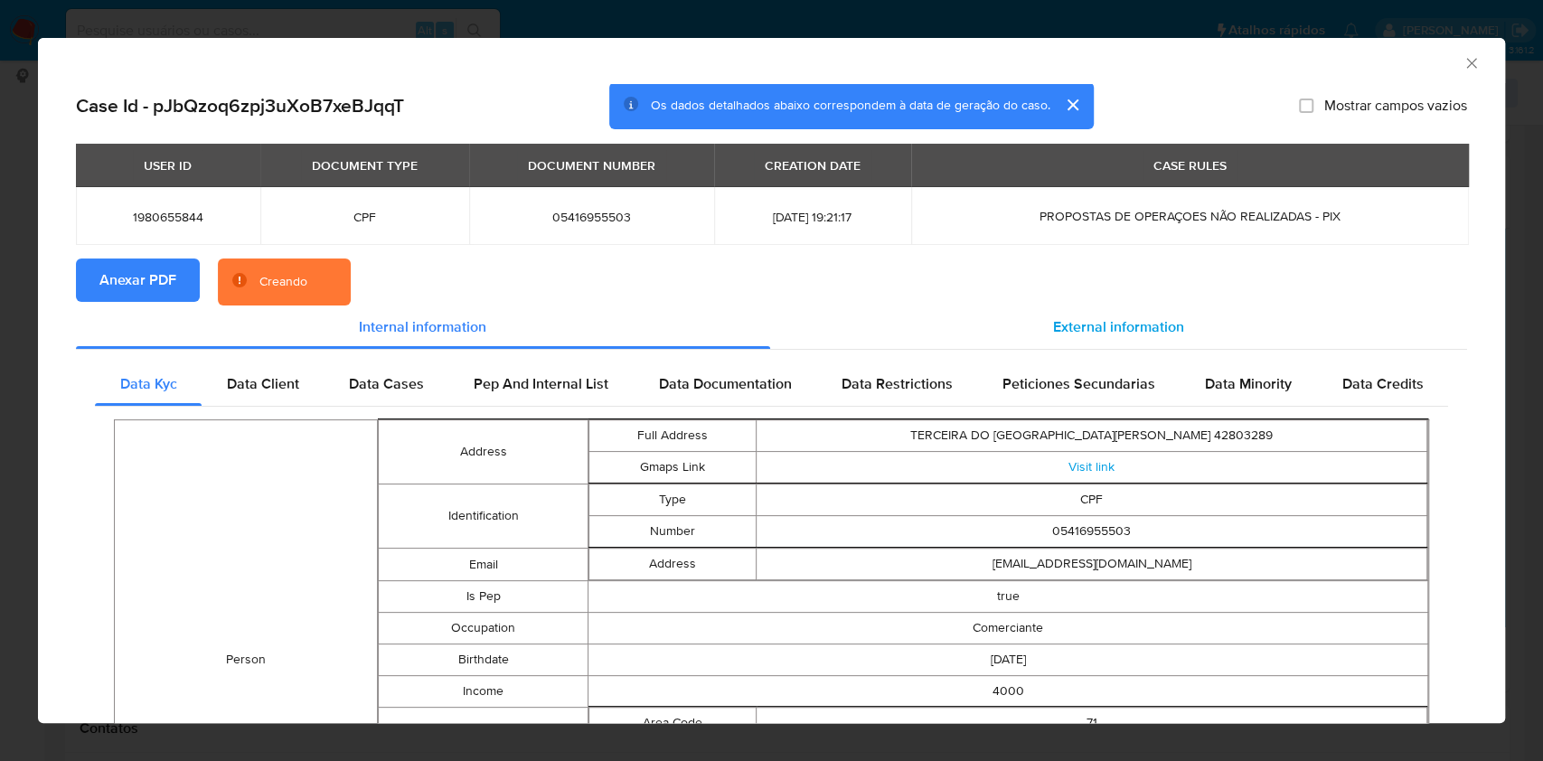
click at [1048, 344] on div "External information" at bounding box center [1119, 326] width 698 height 43
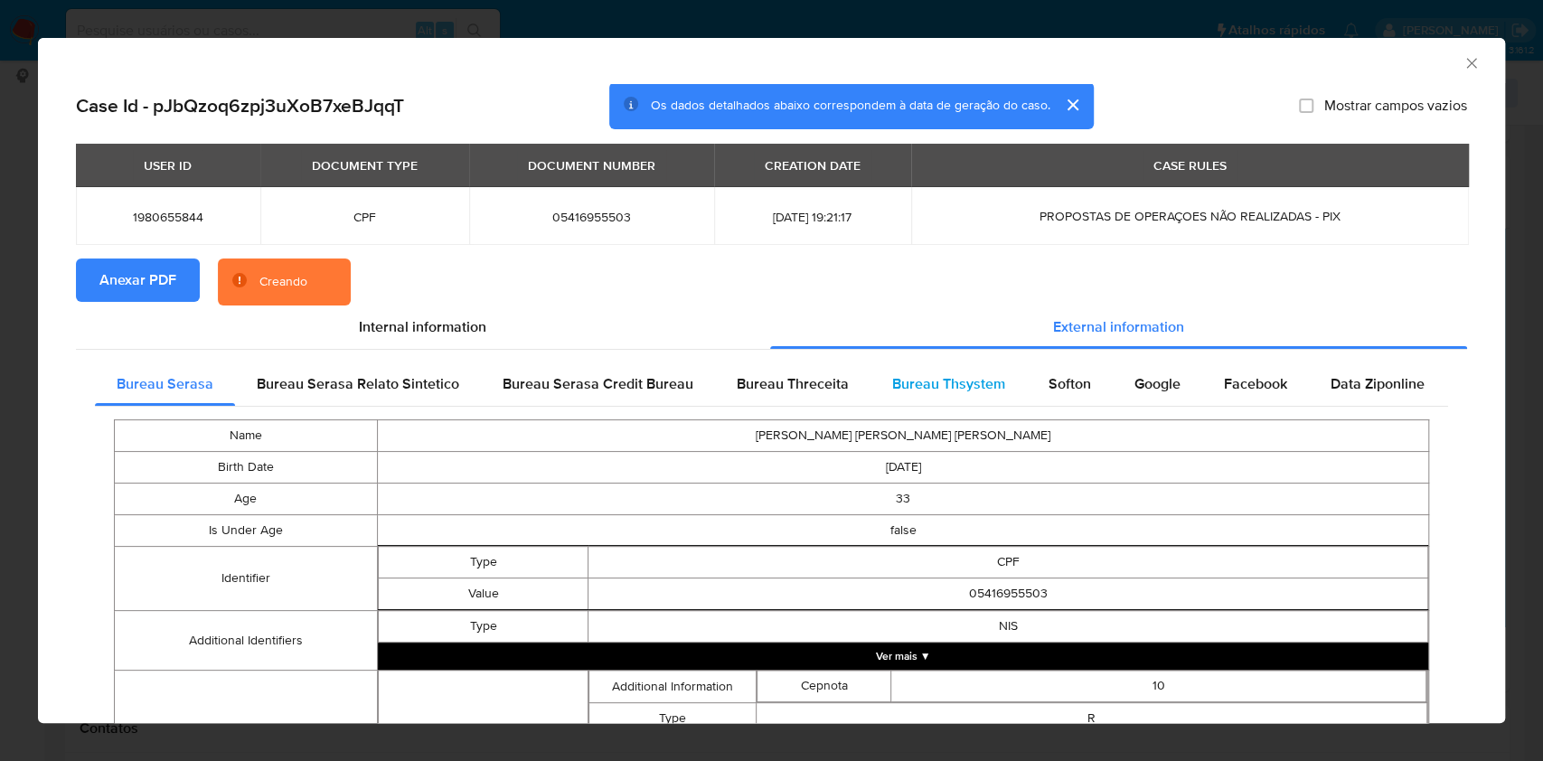
drag, startPoint x: 1087, startPoint y: 384, endPoint x: 1015, endPoint y: 390, distance: 72.6
click at [1086, 384] on div "Softon" at bounding box center [1070, 383] width 86 height 43
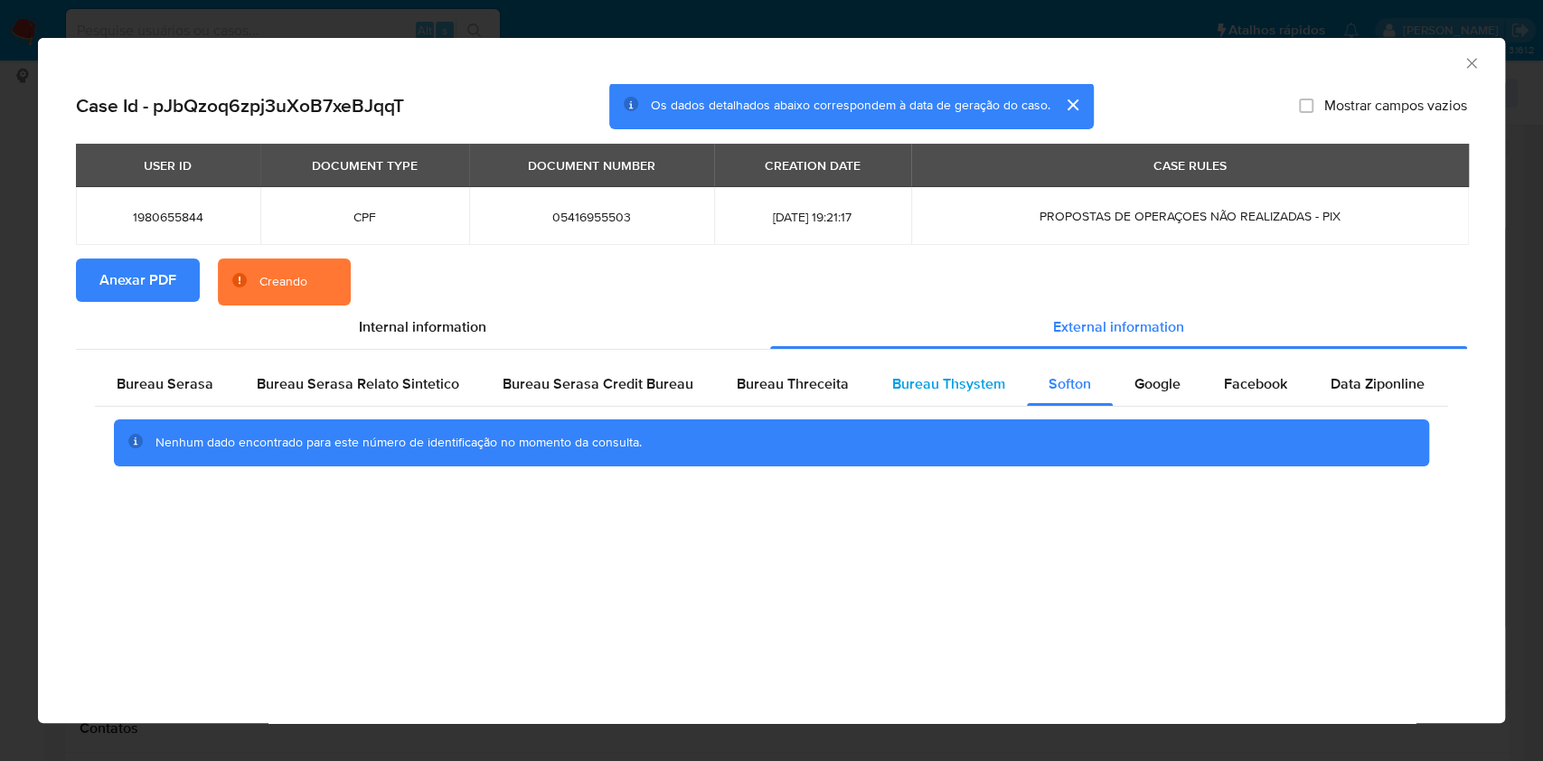
click at [991, 390] on span "Bureau Thsystem" at bounding box center [948, 383] width 113 height 21
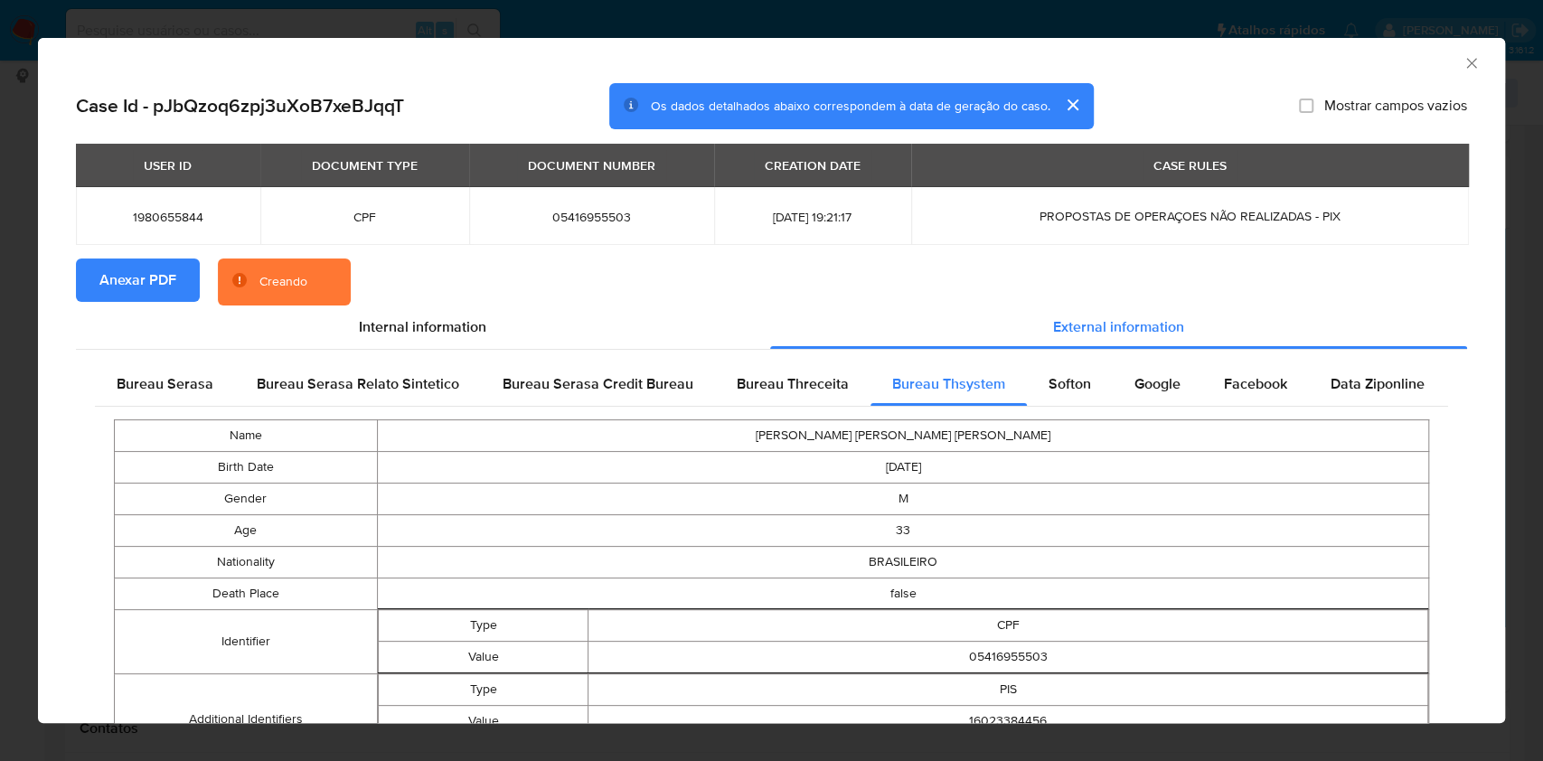
click at [163, 387] on span "Bureau Serasa" at bounding box center [165, 383] width 97 height 21
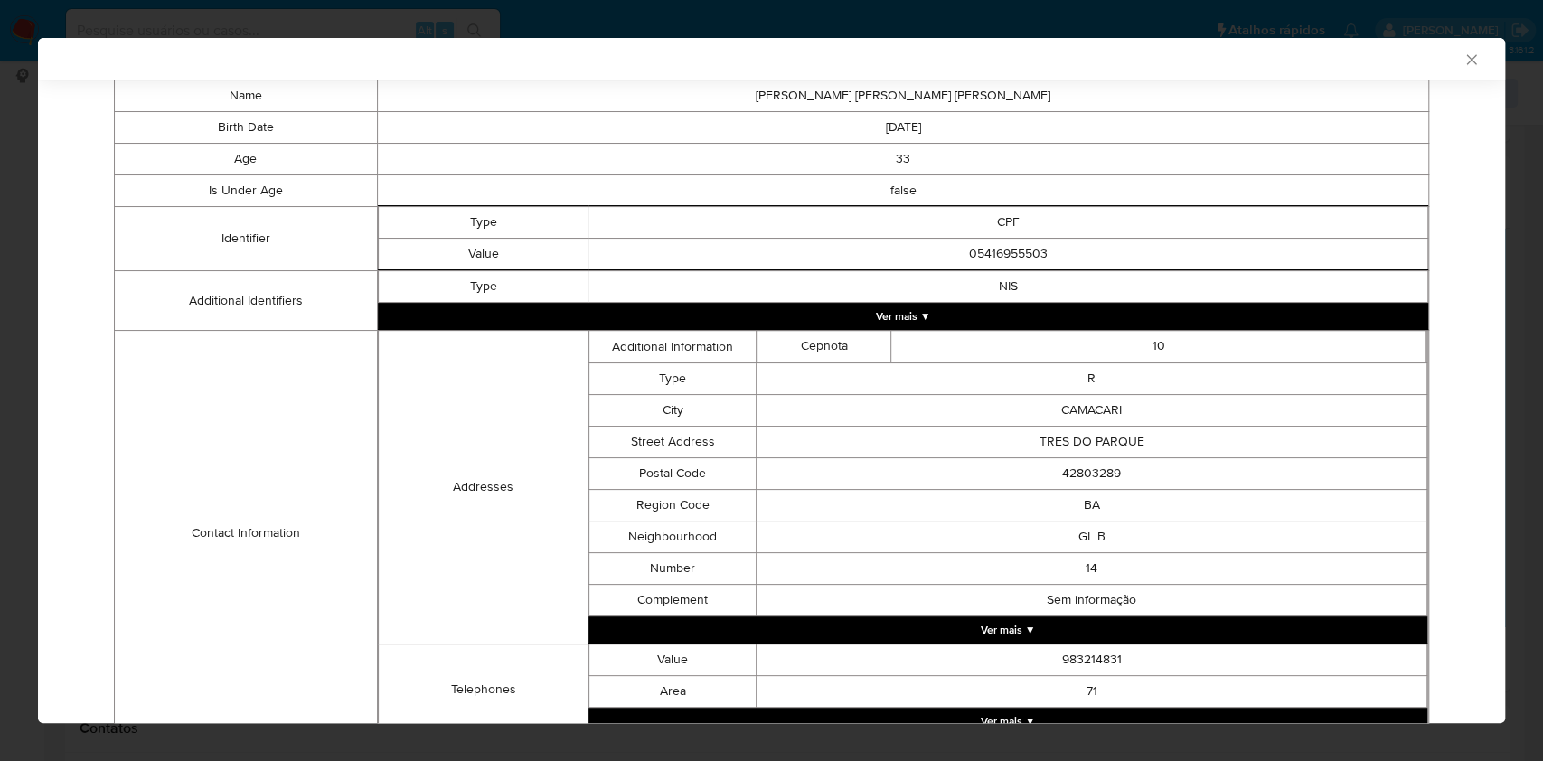
scroll to position [506, 0]
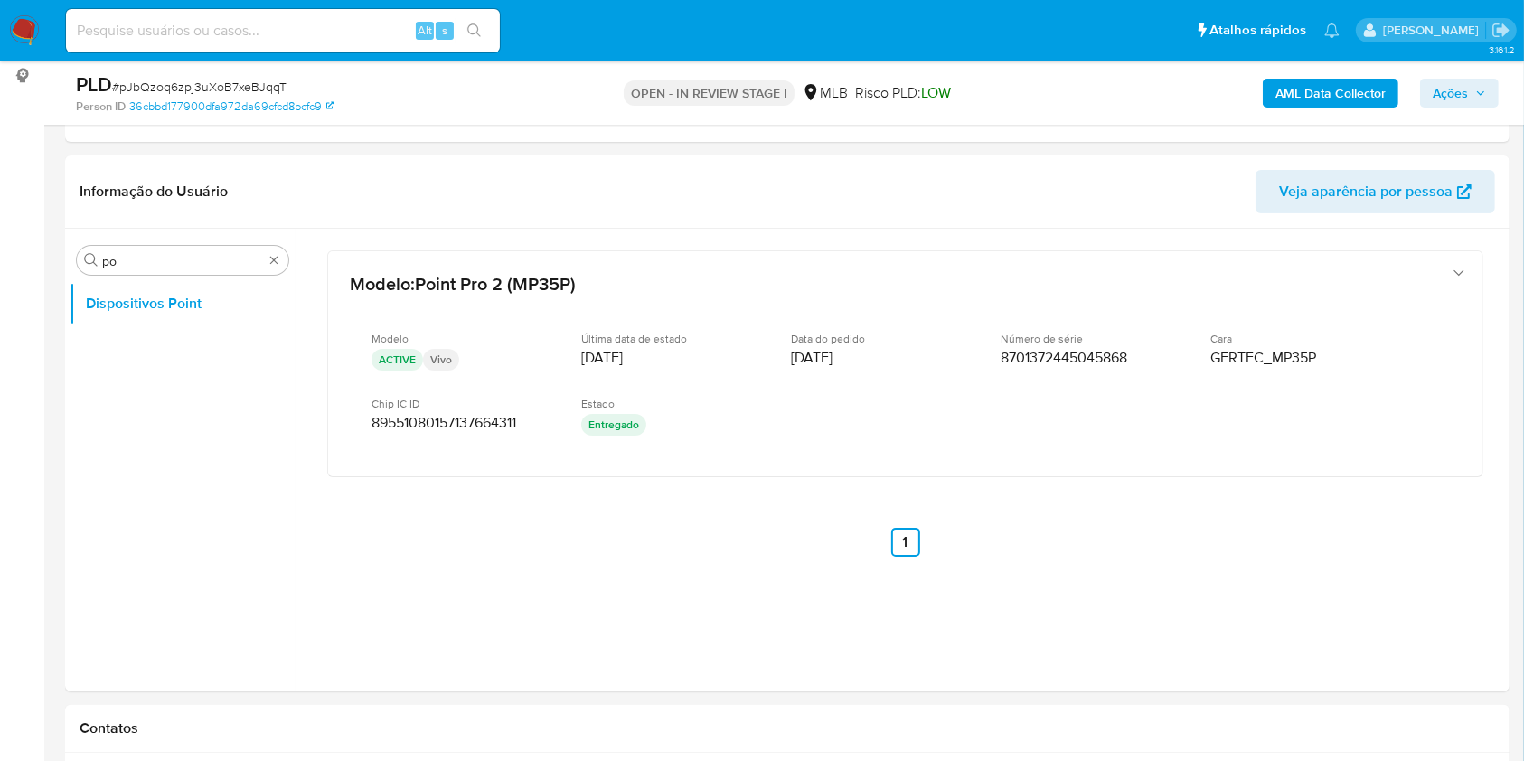
scroll to position [99, 0]
click at [1455, 99] on span "Ações" at bounding box center [1449, 93] width 35 height 29
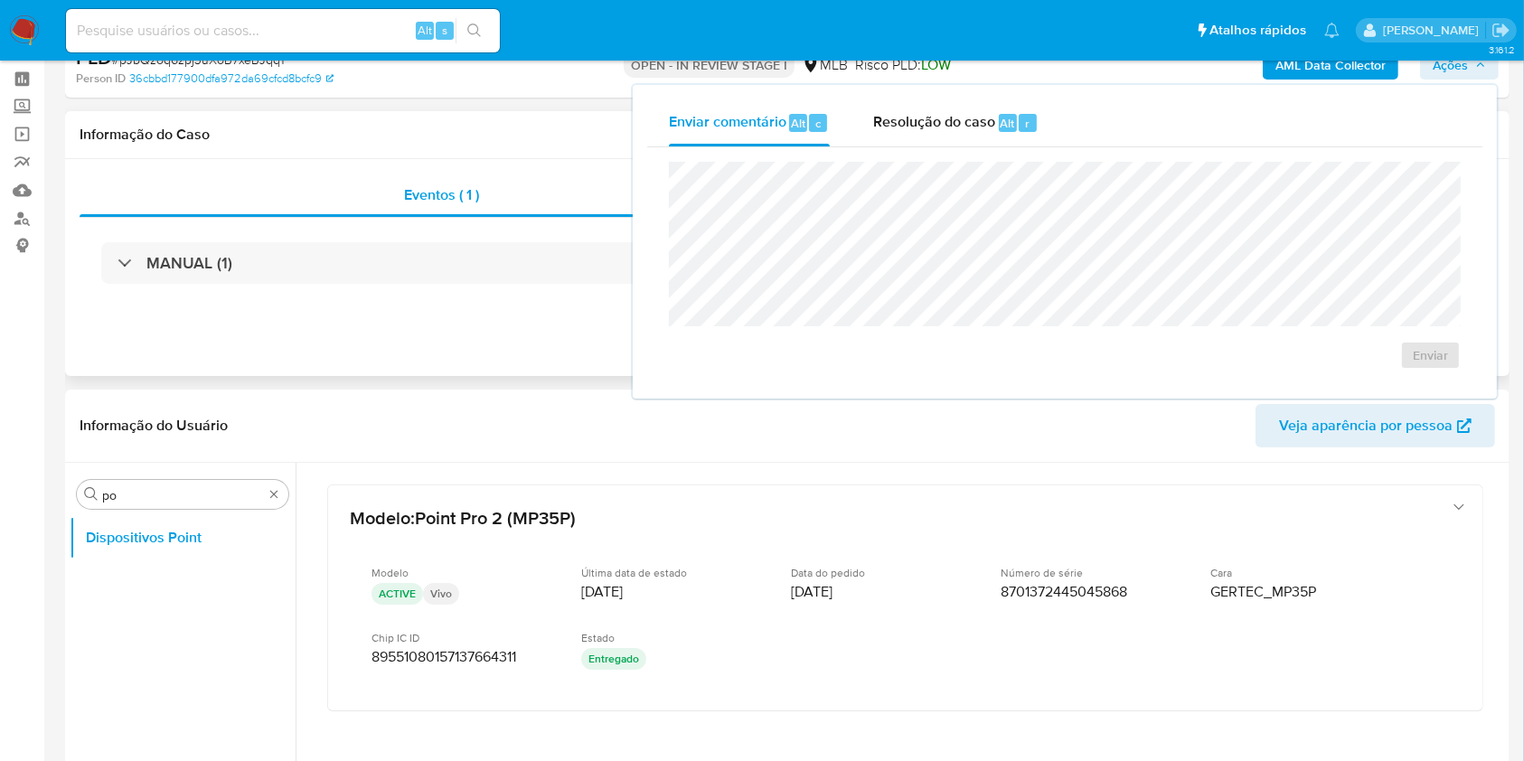
scroll to position [0, 0]
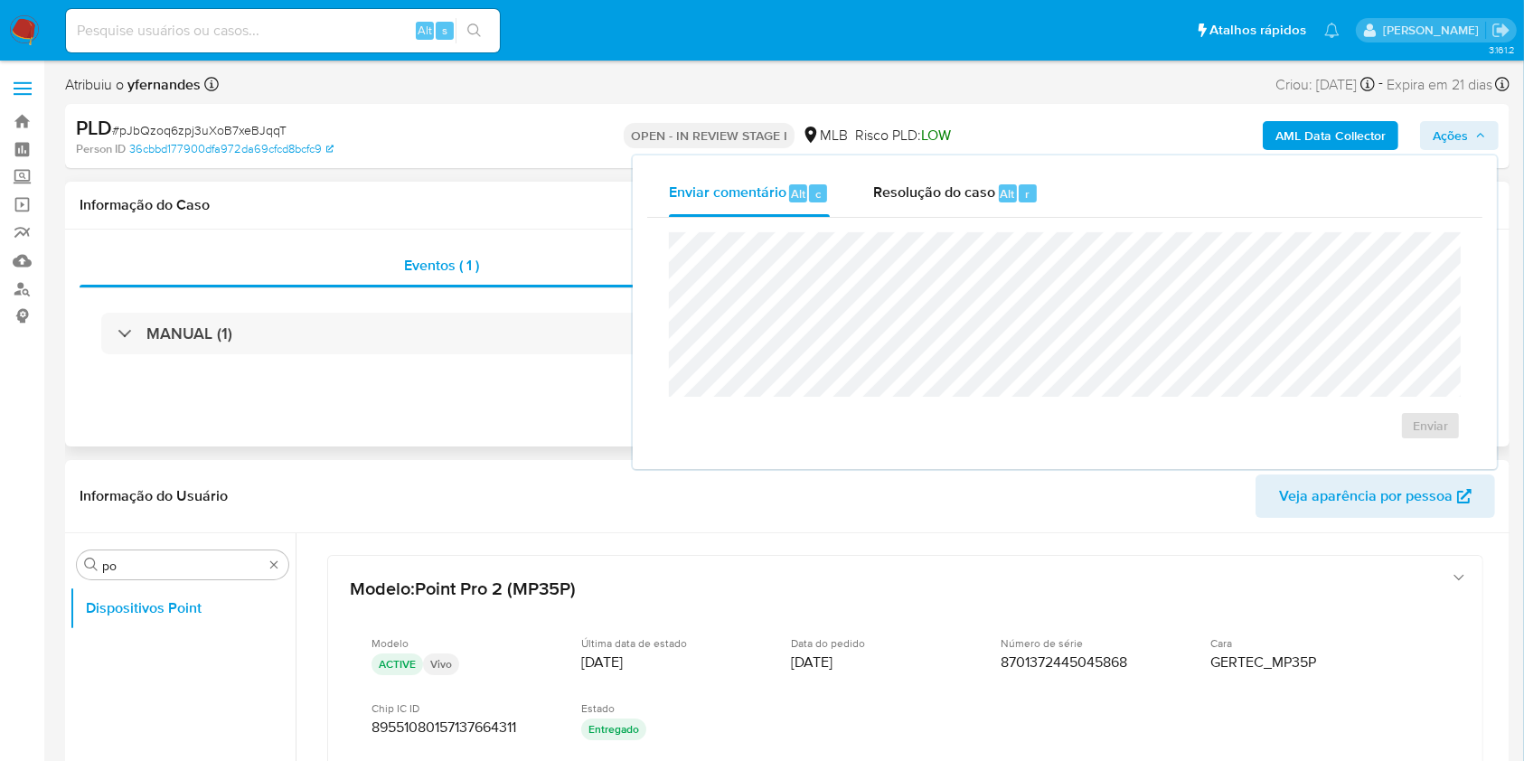
click at [337, 398] on div "Eventos ( 1 ) Ações MANUAL (1)" at bounding box center [787, 338] width 1444 height 217
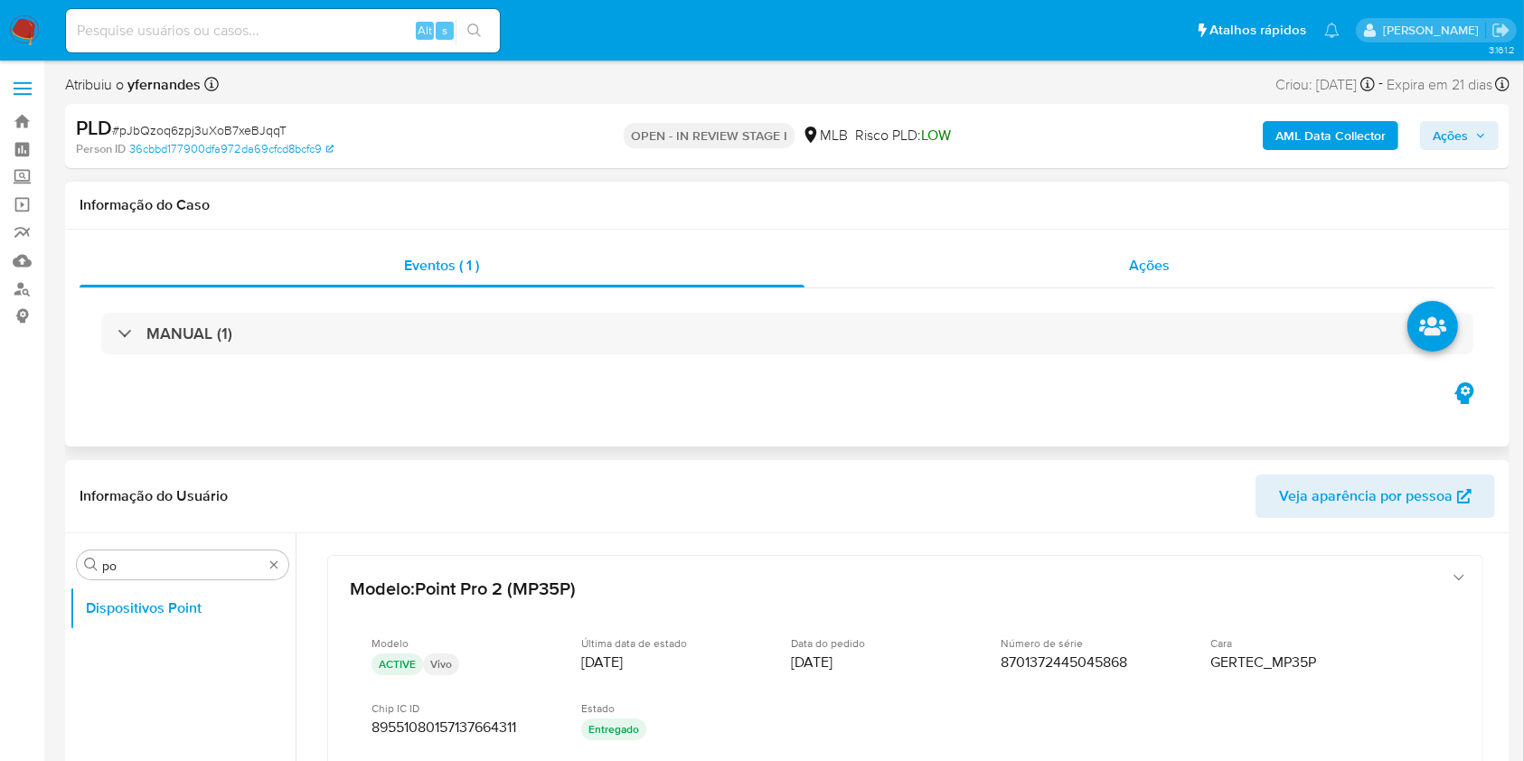
click at [1038, 283] on div "Ações" at bounding box center [1149, 265] width 690 height 43
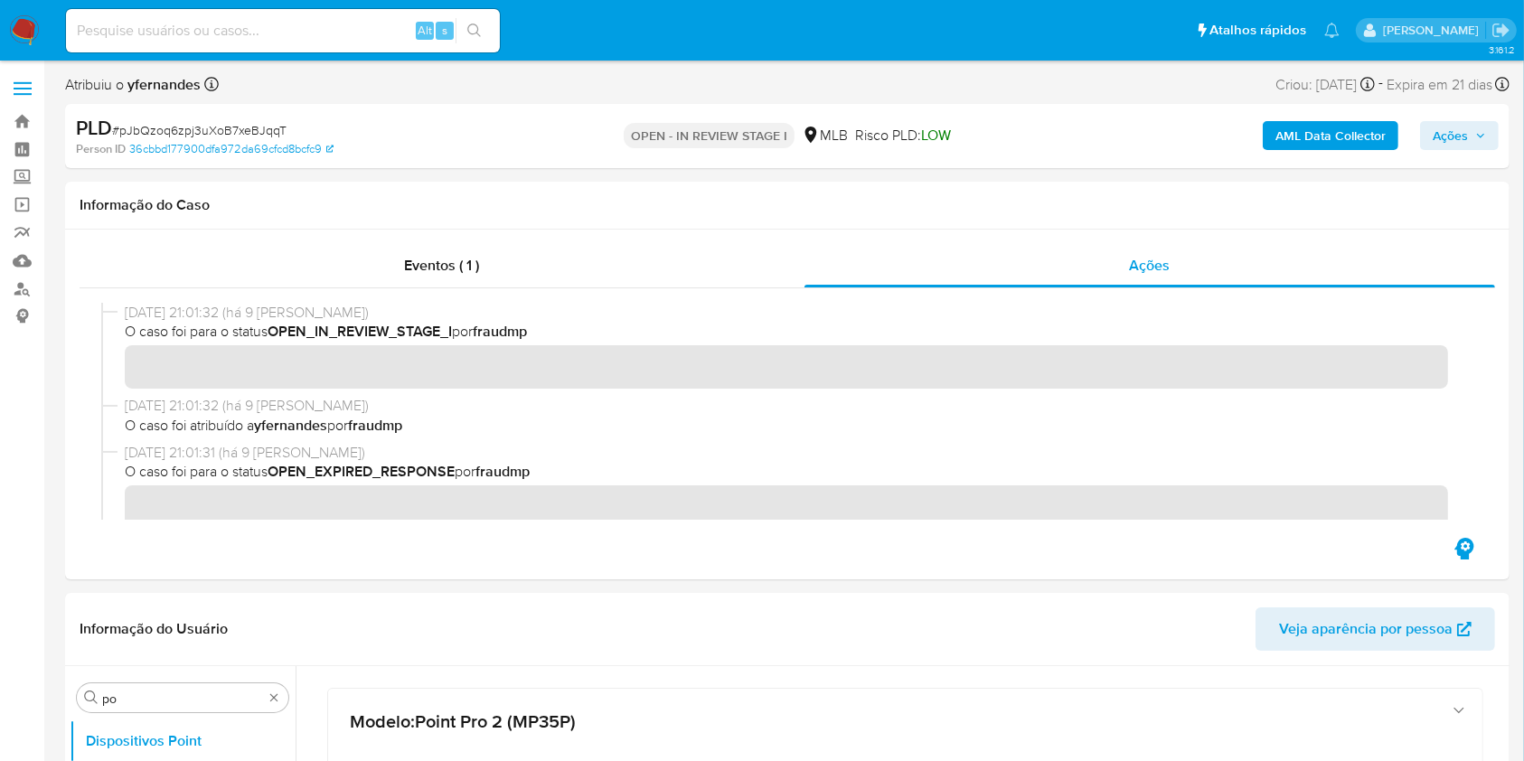
click at [1351, 138] on b "AML Data Collector" at bounding box center [1330, 135] width 110 height 29
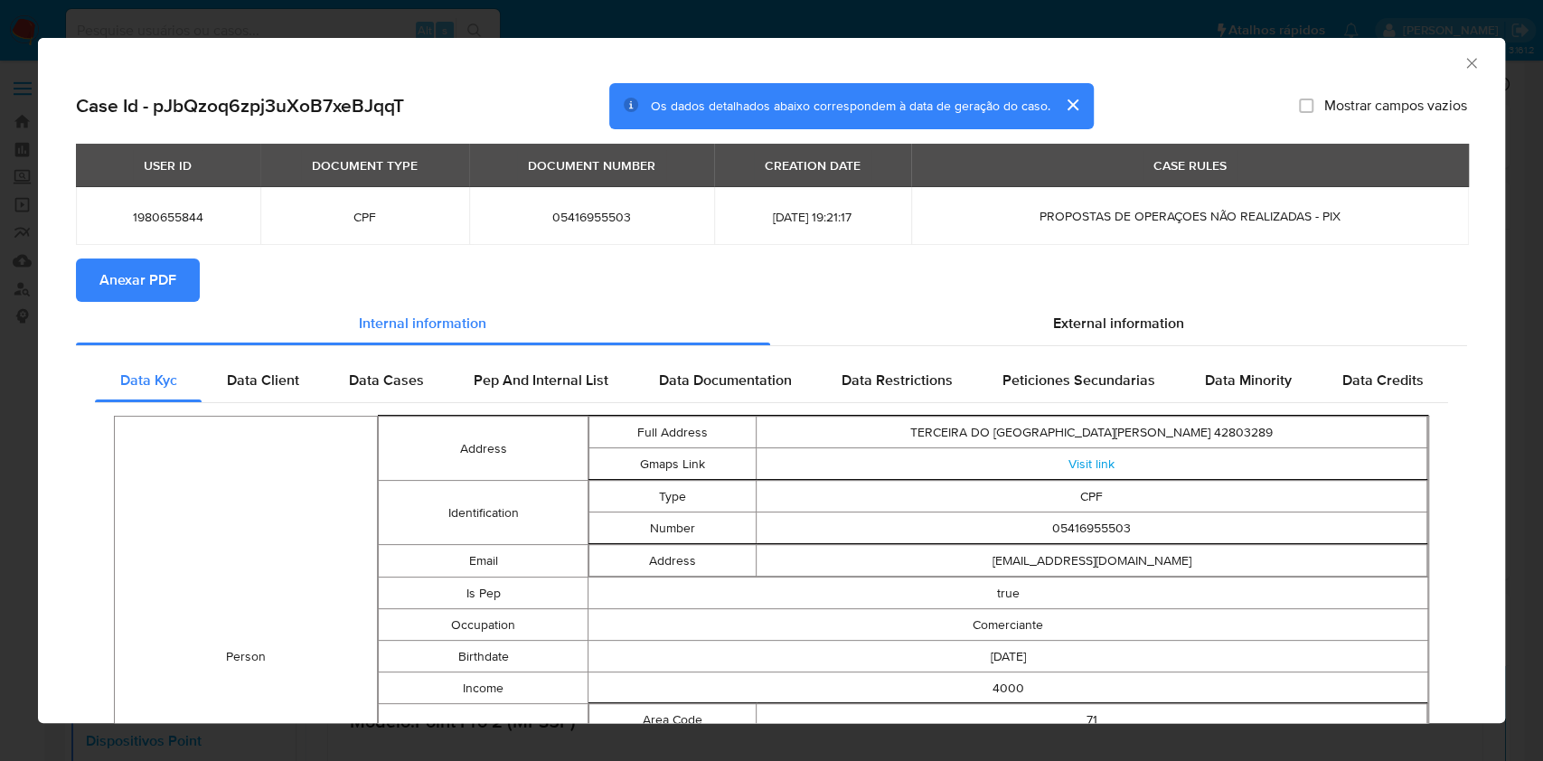
click at [139, 270] on span "Anexar PDF" at bounding box center [137, 280] width 77 height 40
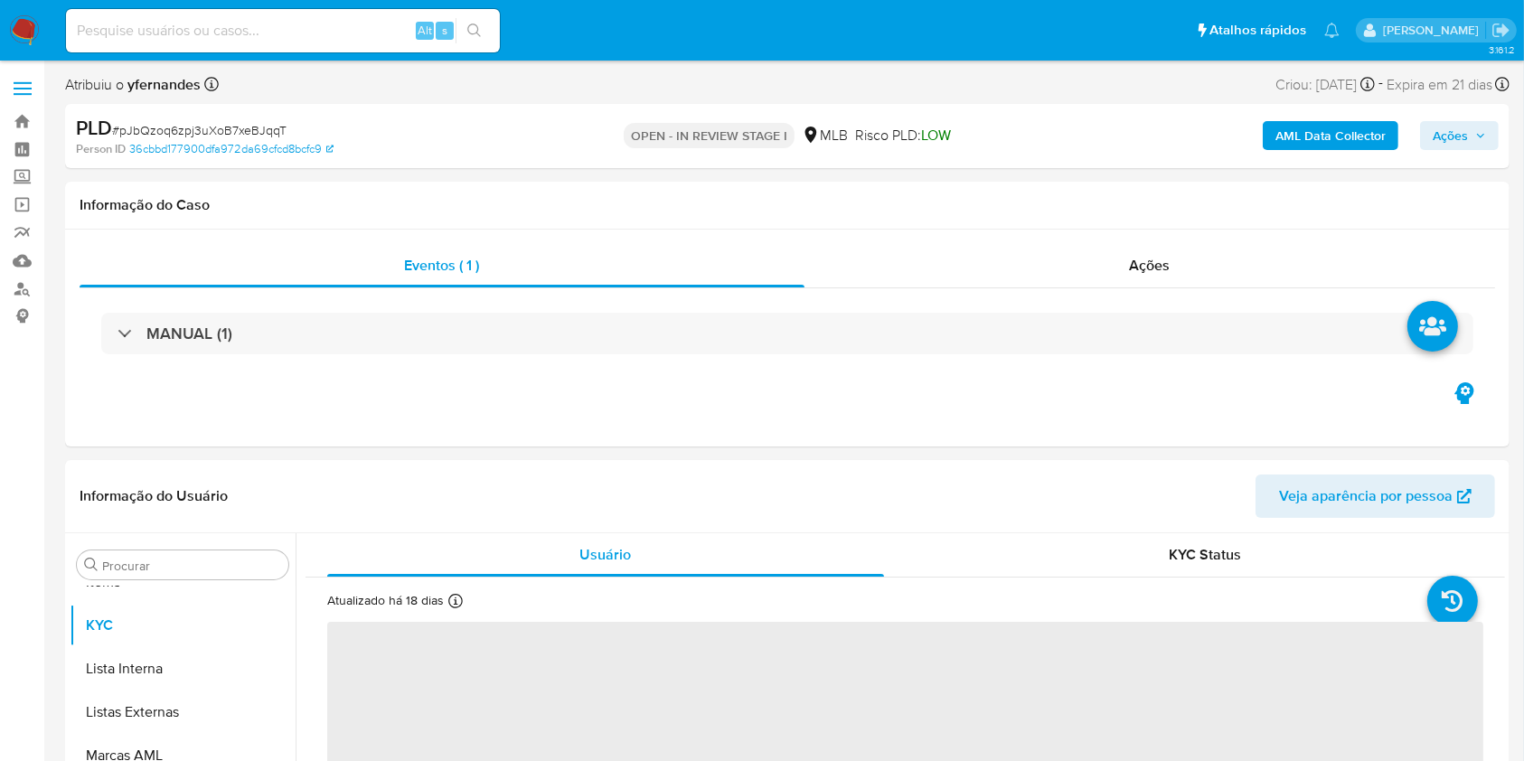
scroll to position [120, 0]
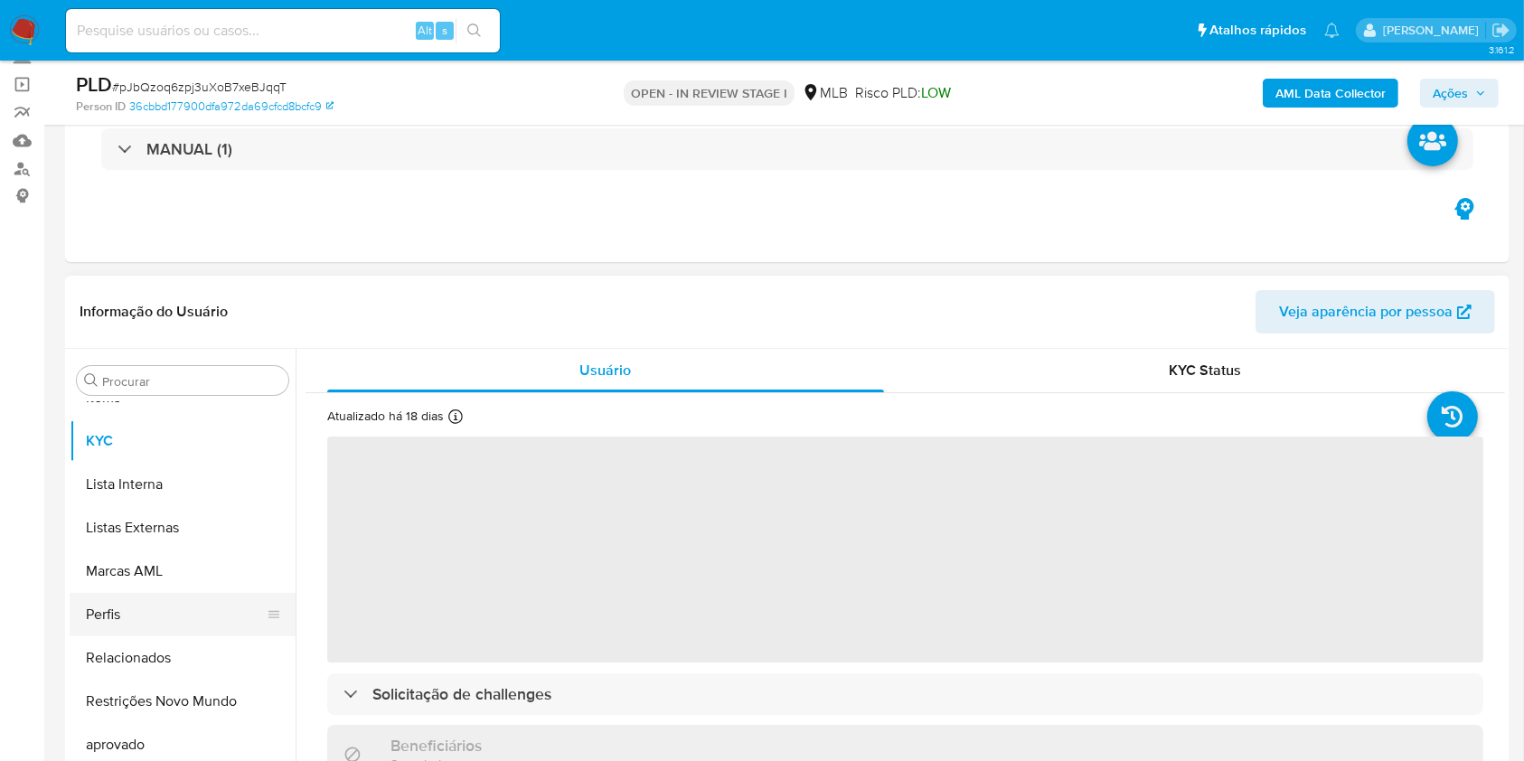
select select "10"
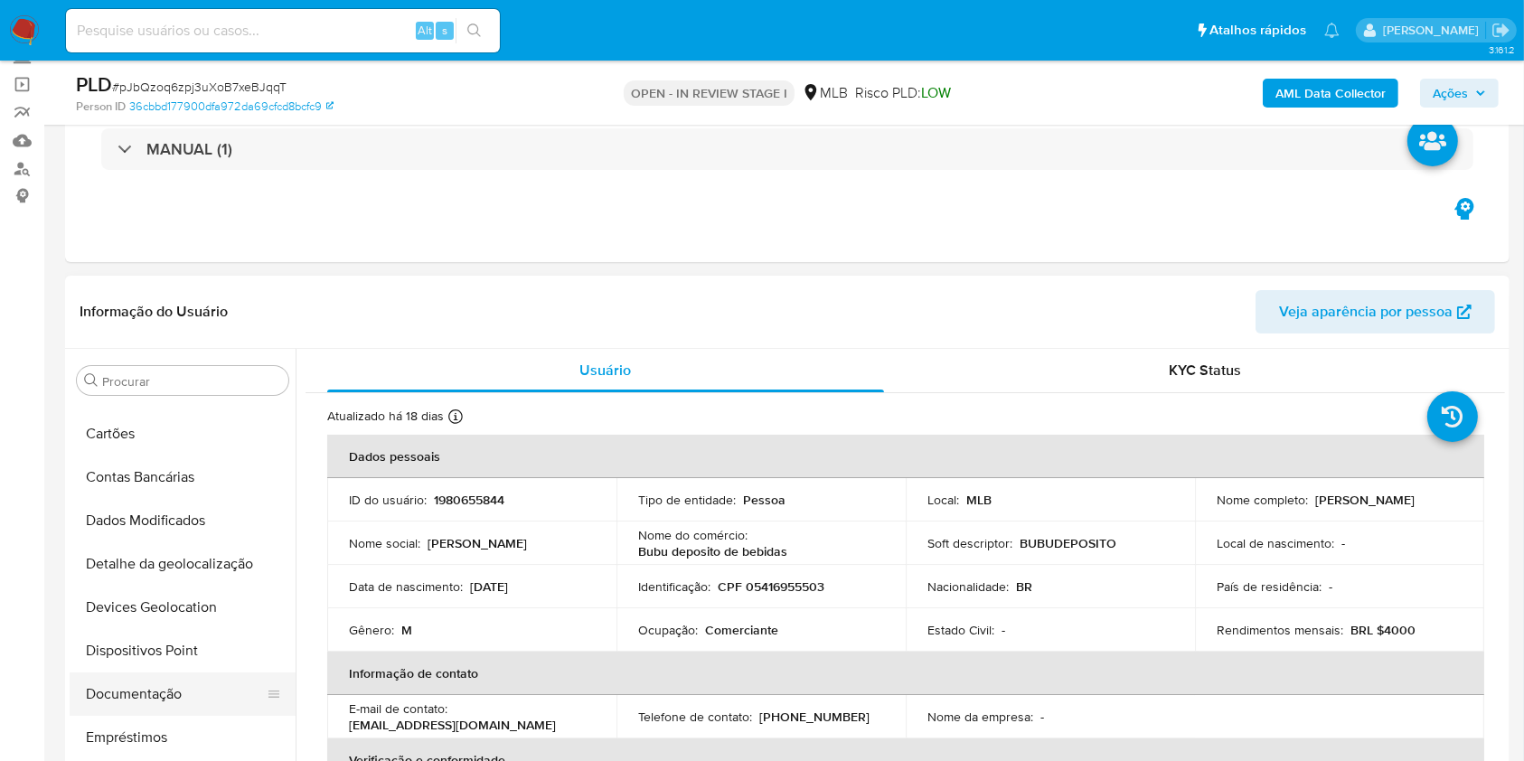
click at [127, 692] on button "Documentação" at bounding box center [175, 693] width 211 height 43
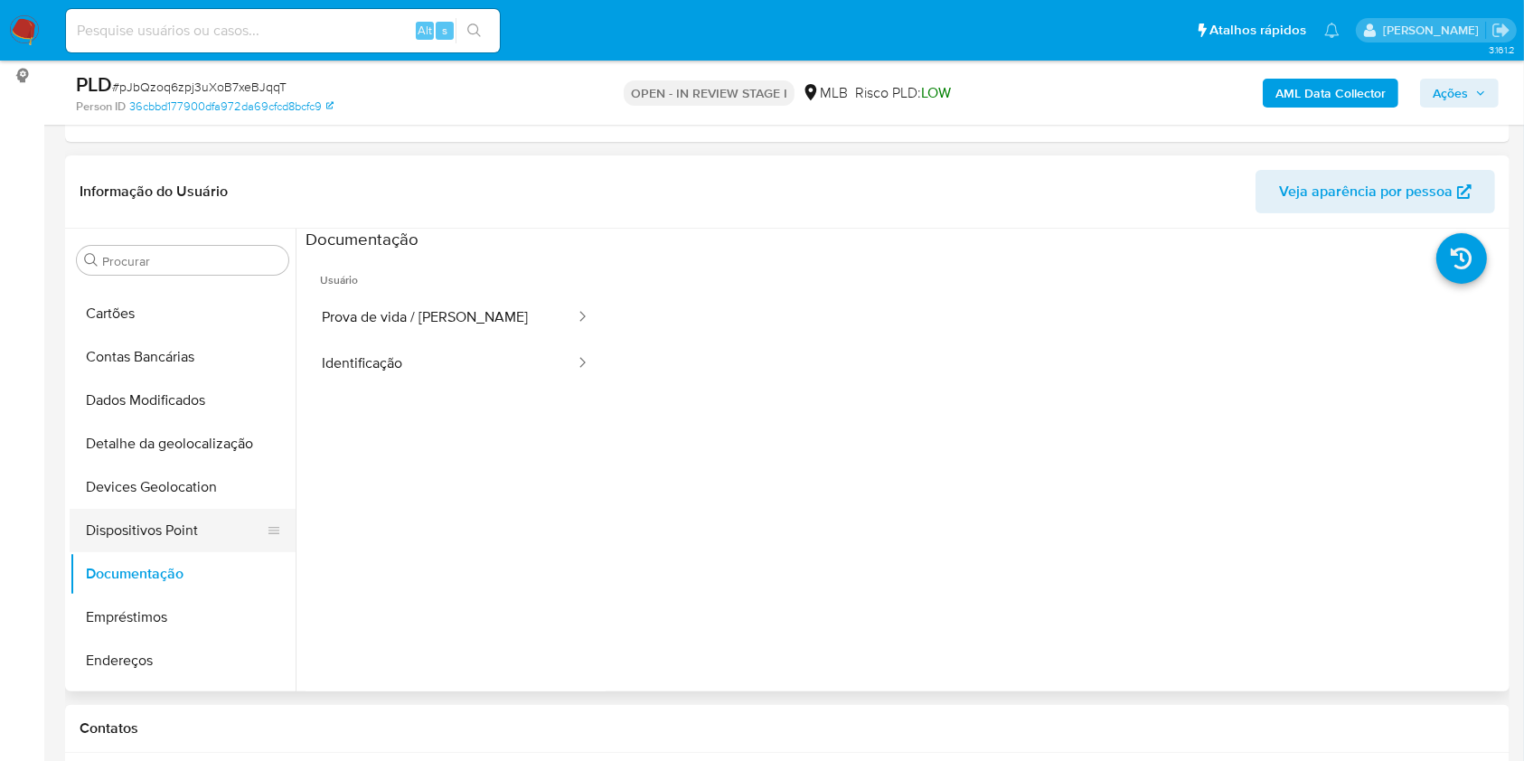
scroll to position [0, 0]
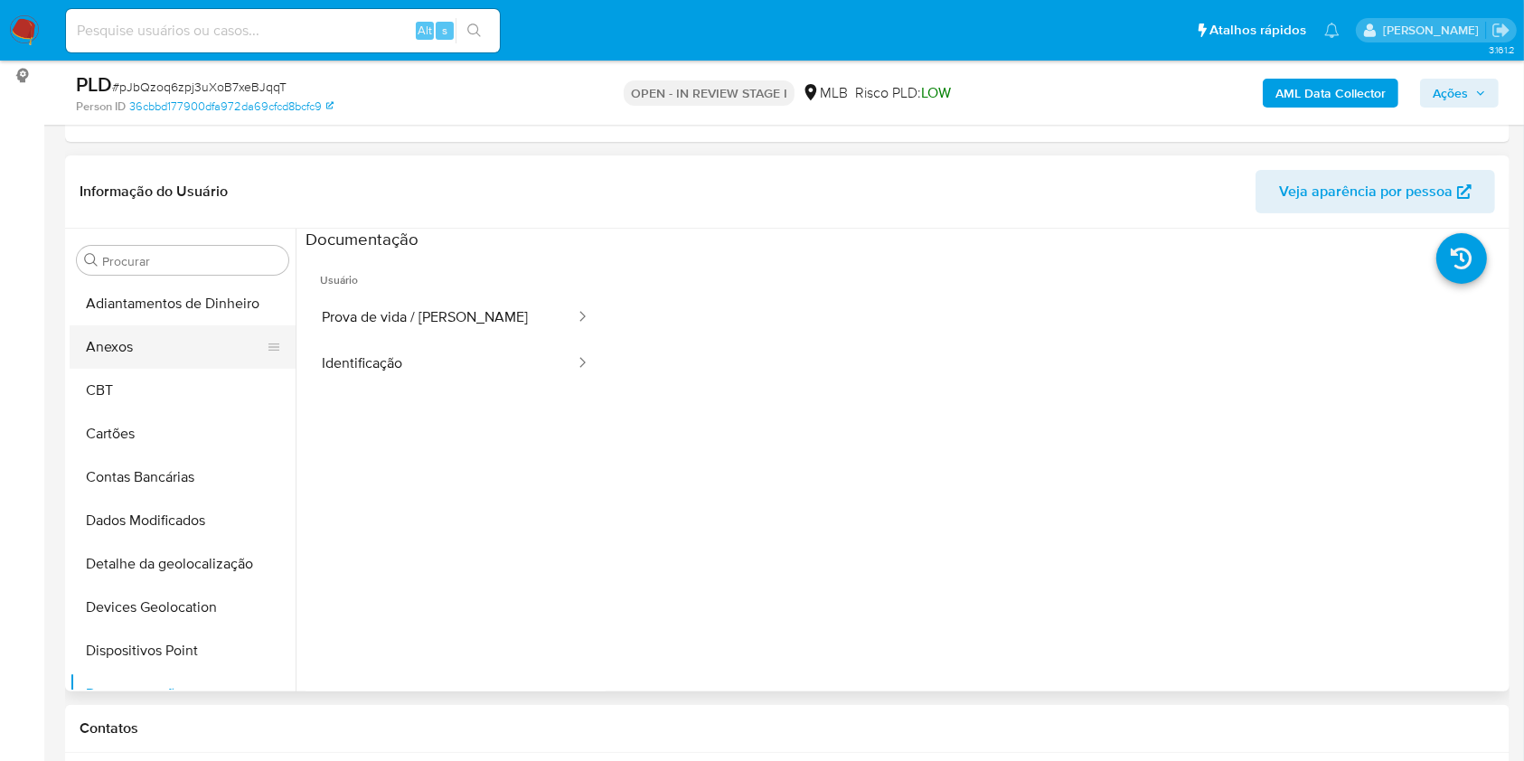
click at [175, 351] on button "Anexos" at bounding box center [175, 346] width 211 height 43
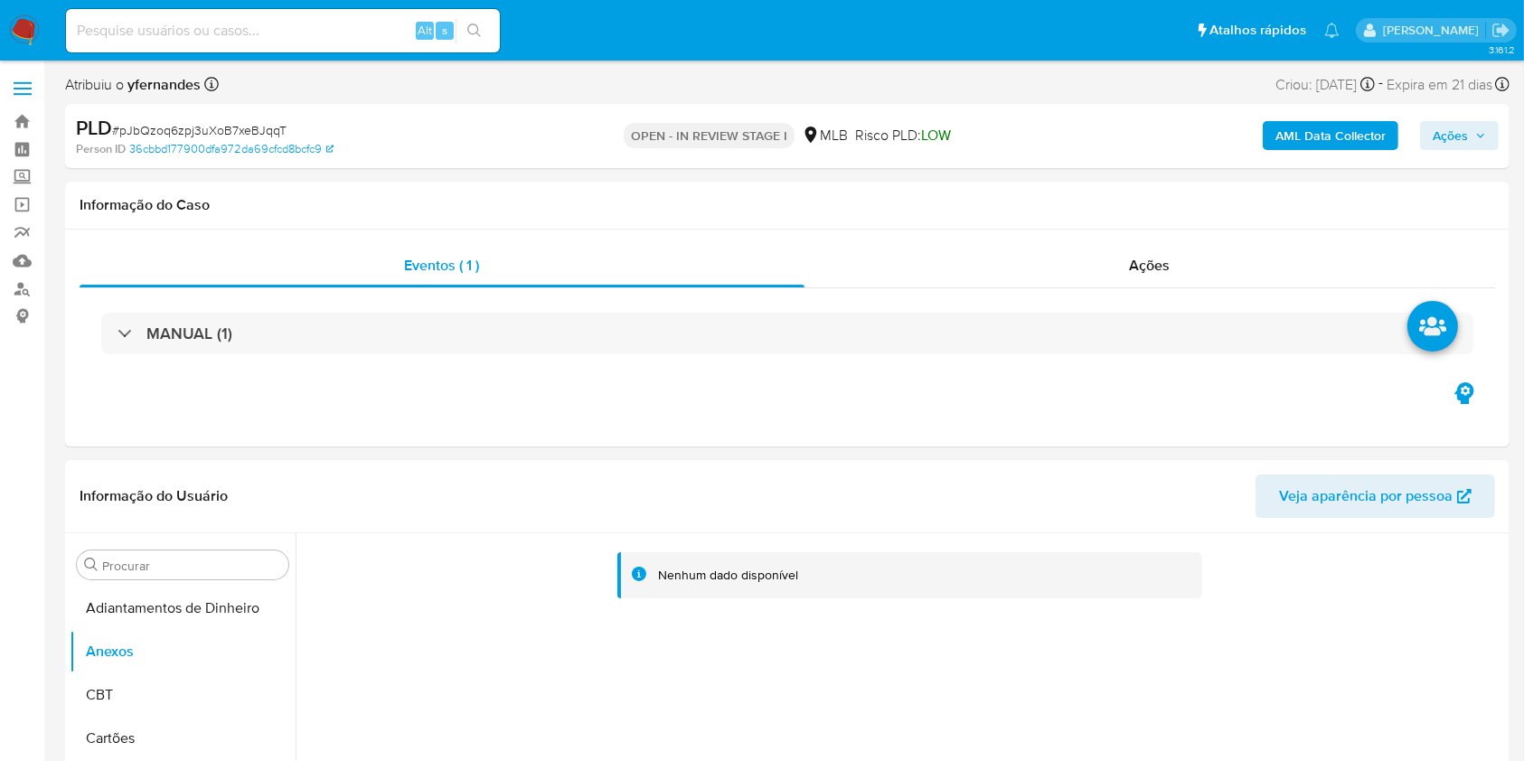
click at [1343, 136] on b "AML Data Collector" at bounding box center [1330, 135] width 110 height 29
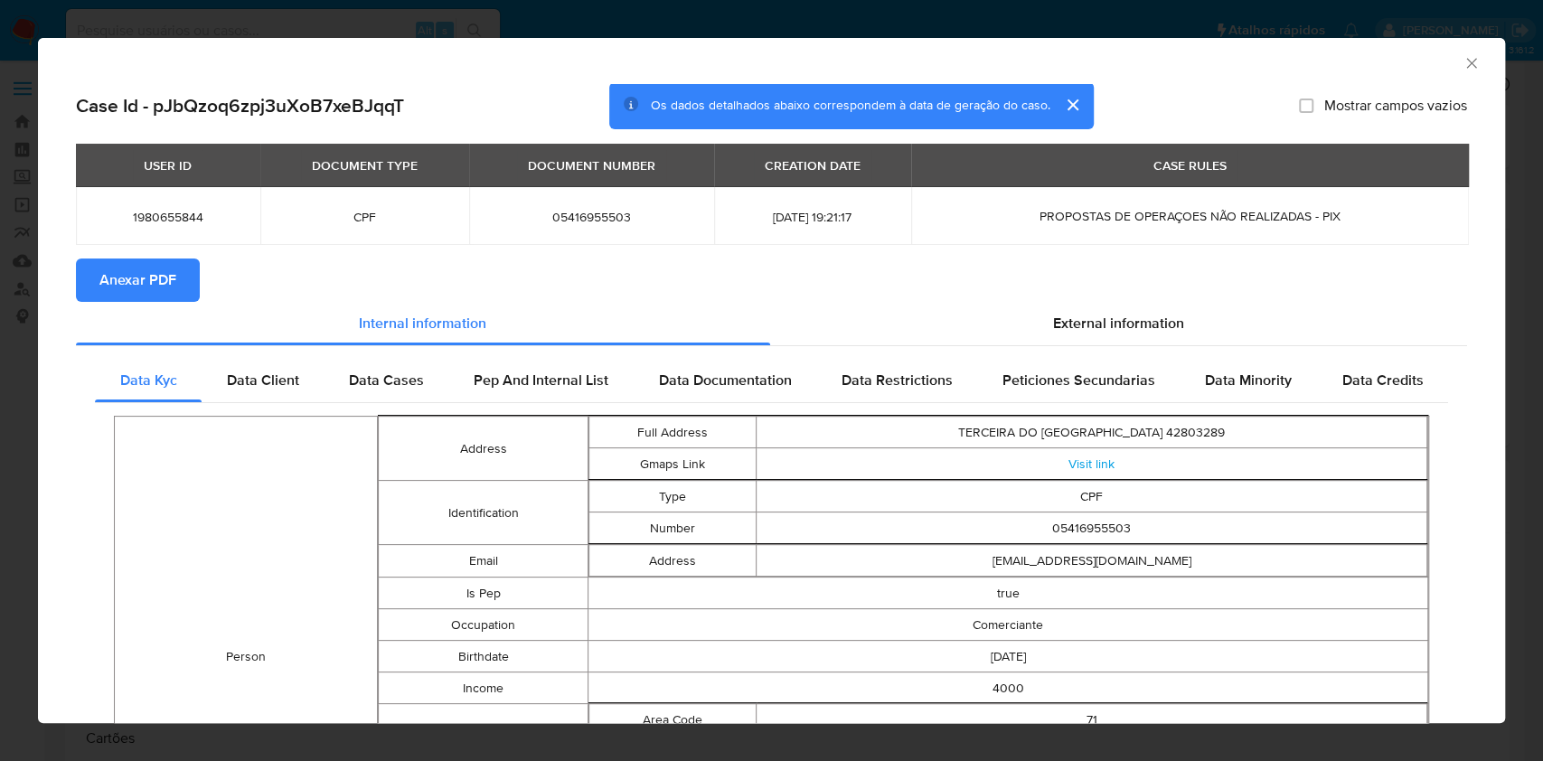
click at [137, 263] on span "Anexar PDF" at bounding box center [137, 280] width 77 height 40
click at [249, 521] on td "Person" at bounding box center [246, 660] width 263 height 480
click at [257, 542] on td "Person" at bounding box center [246, 660] width 263 height 480
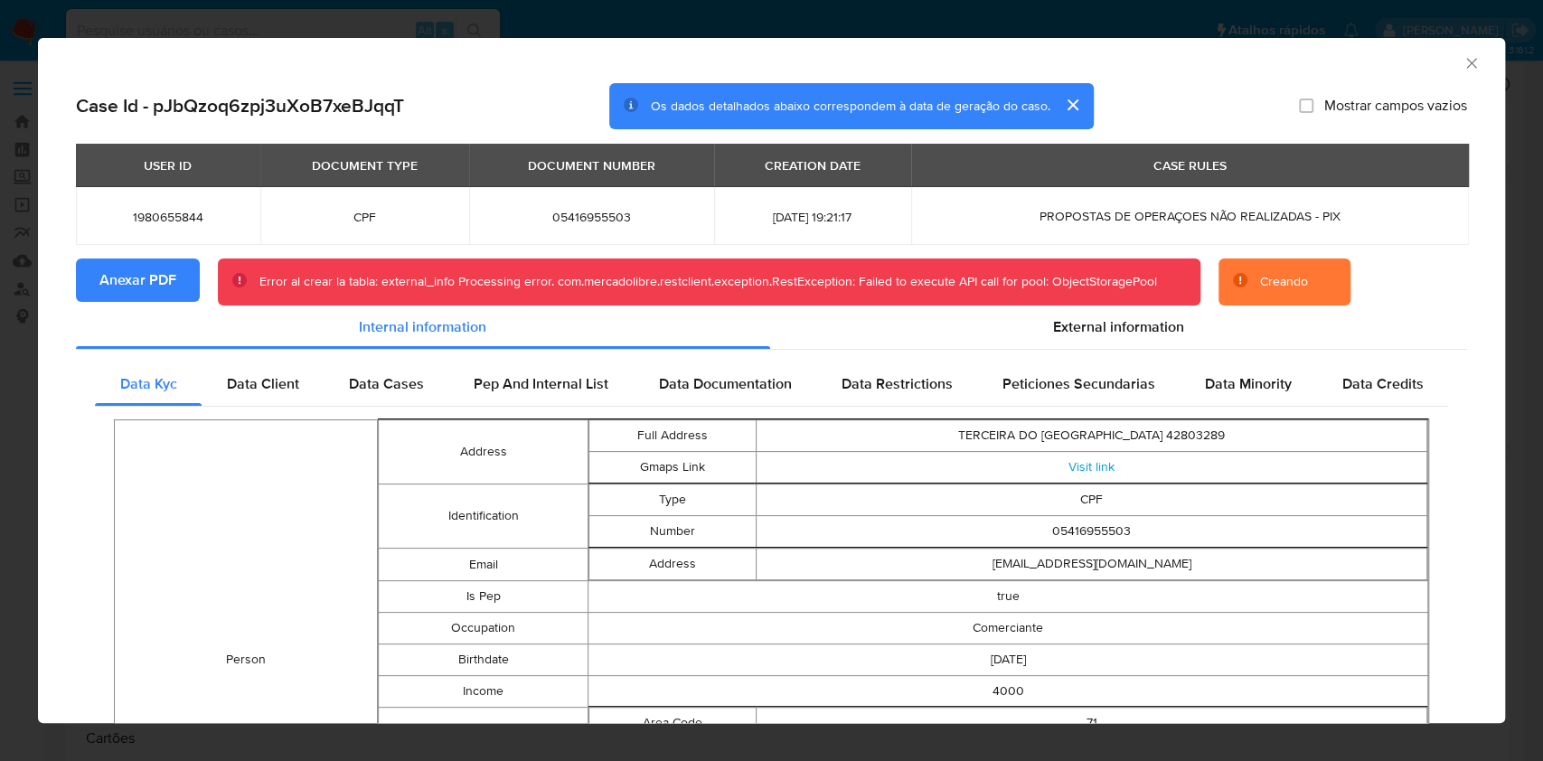
click at [0, 376] on div "AML Data Collector Case Id - pJbQzoq6zpj3uXoB7xeBJqqT Os dados detalhados abaix…" at bounding box center [771, 380] width 1543 height 761
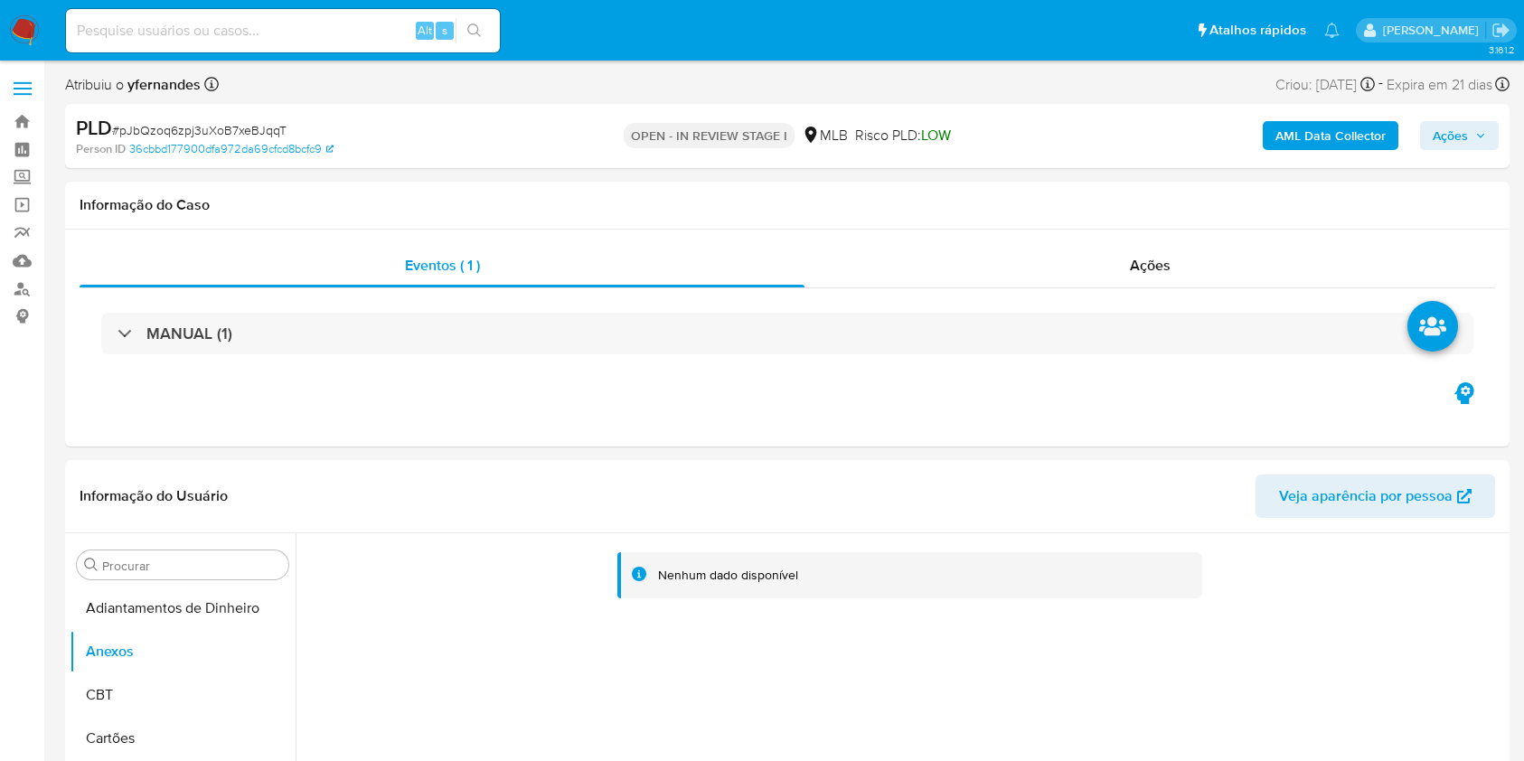
select select "10"
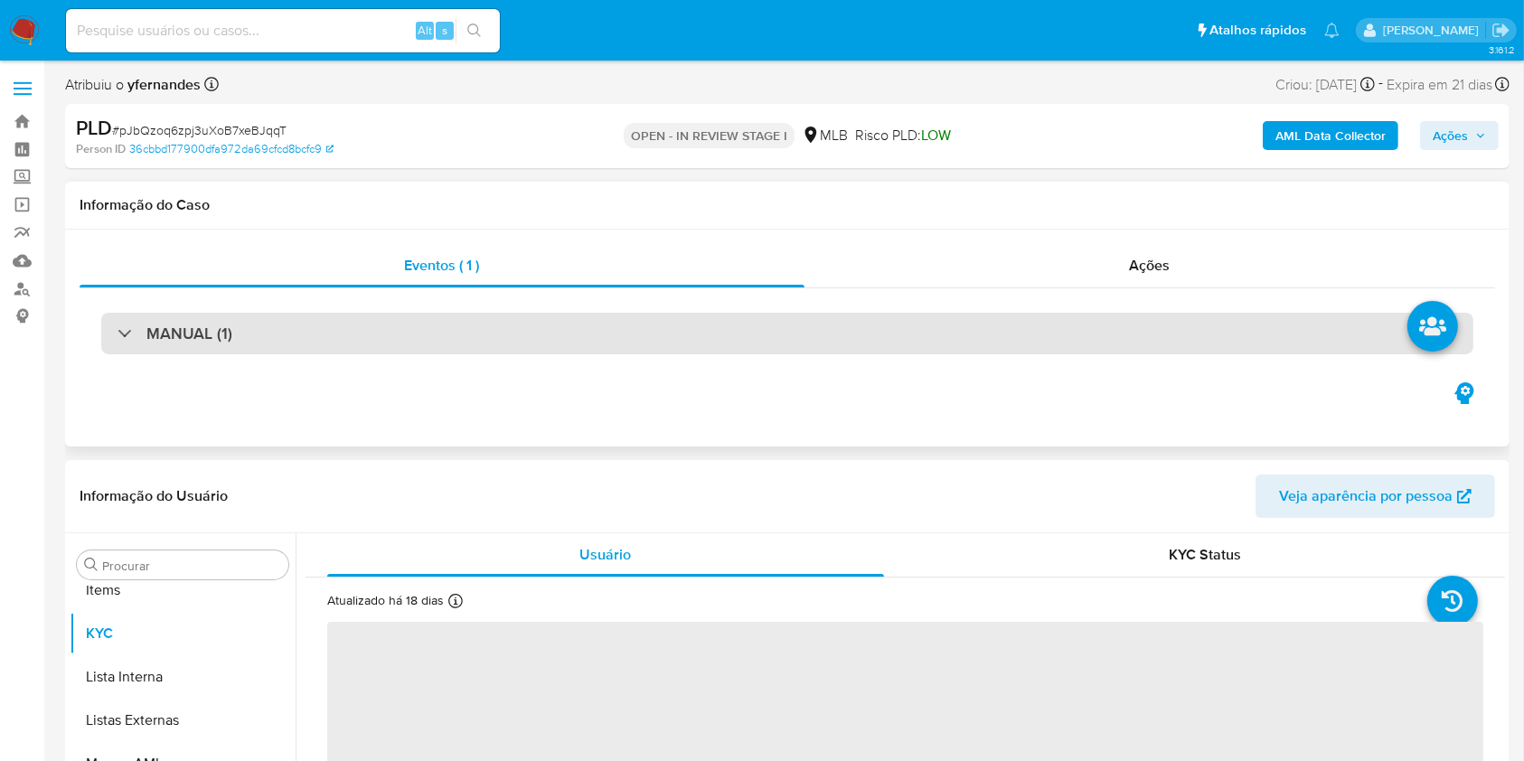
scroll to position [937, 0]
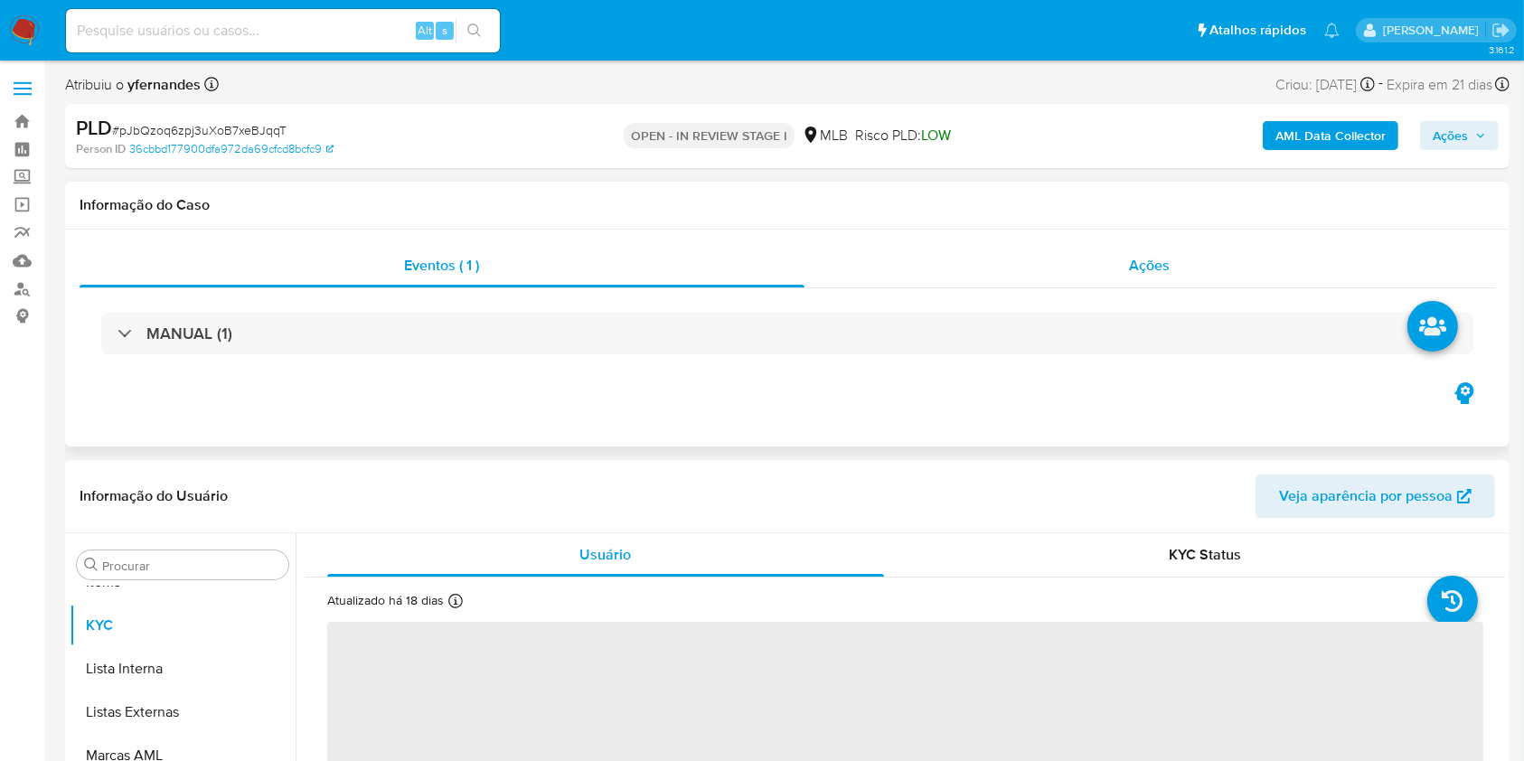
select select "10"
drag, startPoint x: 1152, startPoint y: 247, endPoint x: 1318, endPoint y: 136, distance: 198.8
click at [1151, 248] on div "Ações" at bounding box center [1149, 265] width 690 height 43
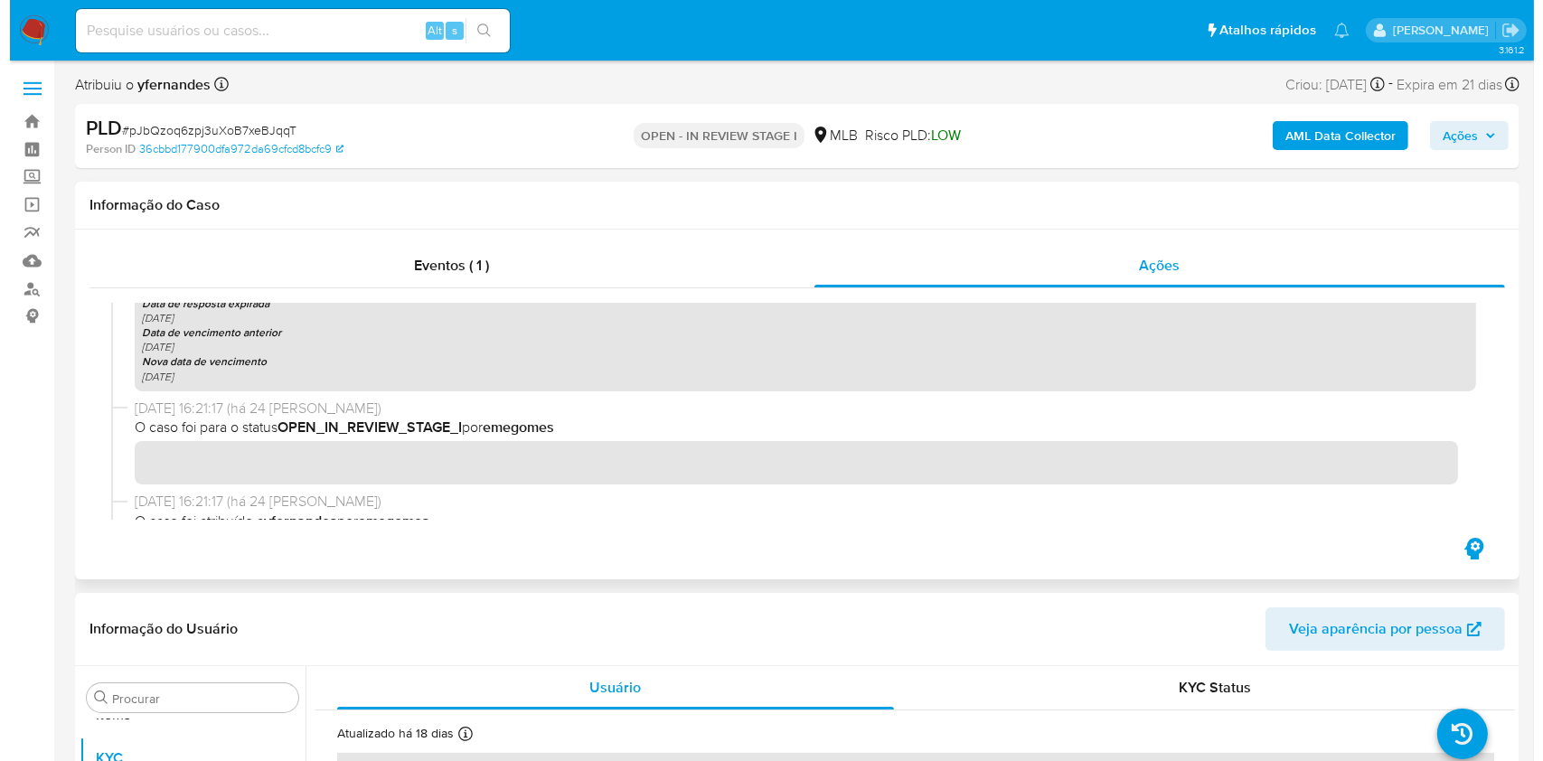
scroll to position [0, 0]
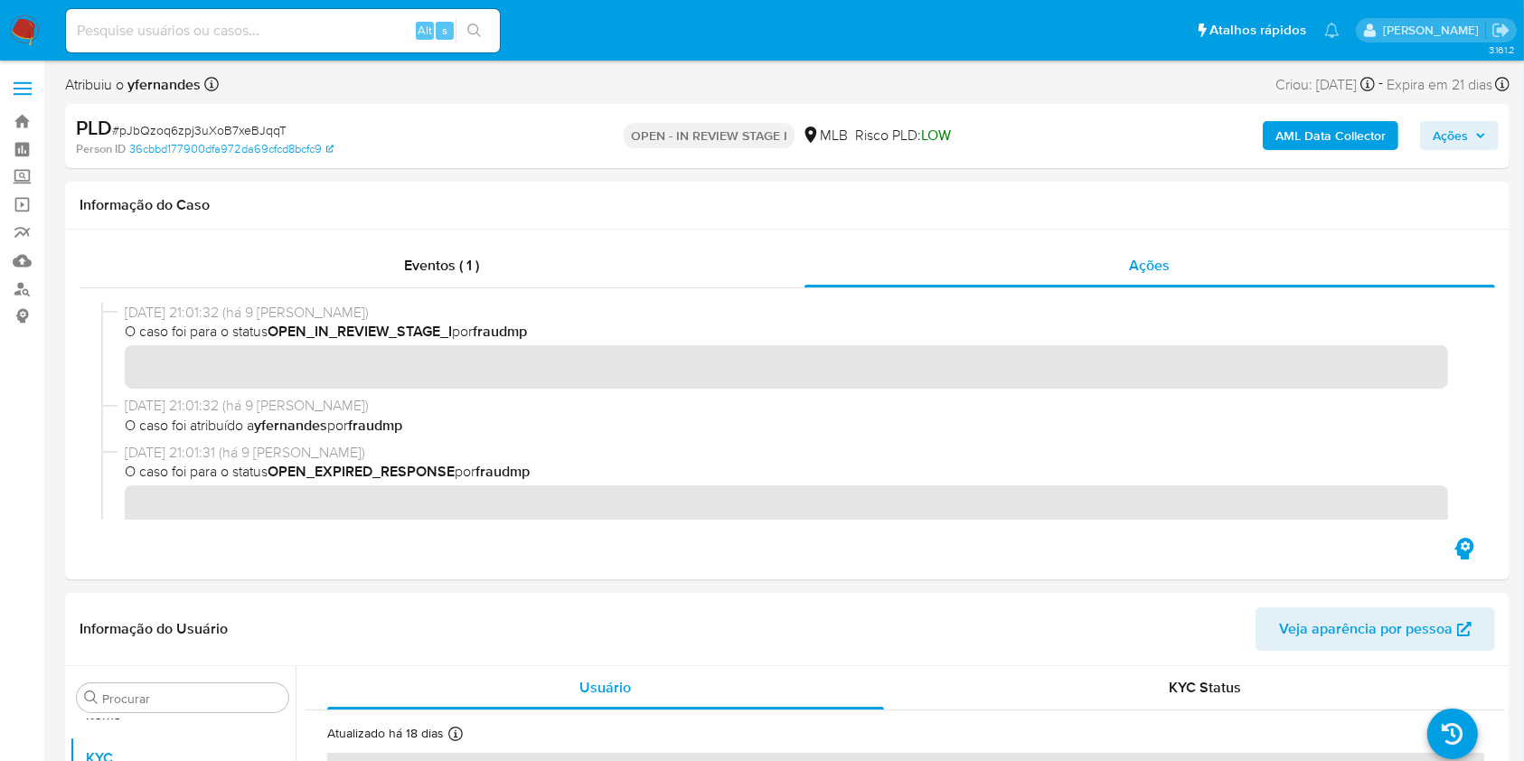
click at [1290, 111] on div "PLD # pJbQzoq6zpj3uXoB7xeBJqqT Person ID 36cbbd177900dfa972da69cfcd8bcfc9 OPEN …" at bounding box center [787, 136] width 1444 height 64
click at [1294, 136] on b "AML Data Collector" at bounding box center [1330, 135] width 110 height 29
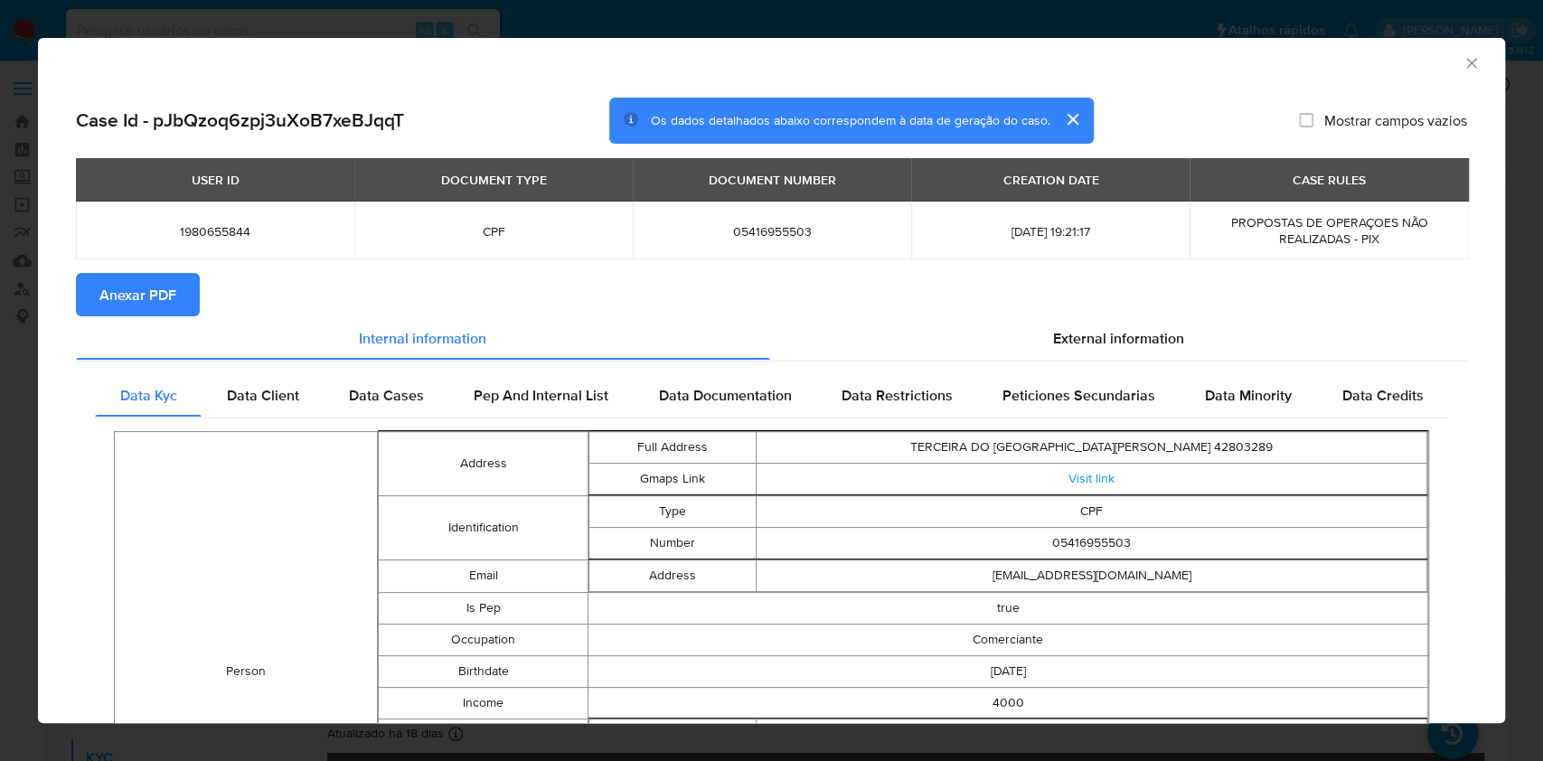
click at [140, 293] on span "Anexar PDF" at bounding box center [137, 295] width 77 height 40
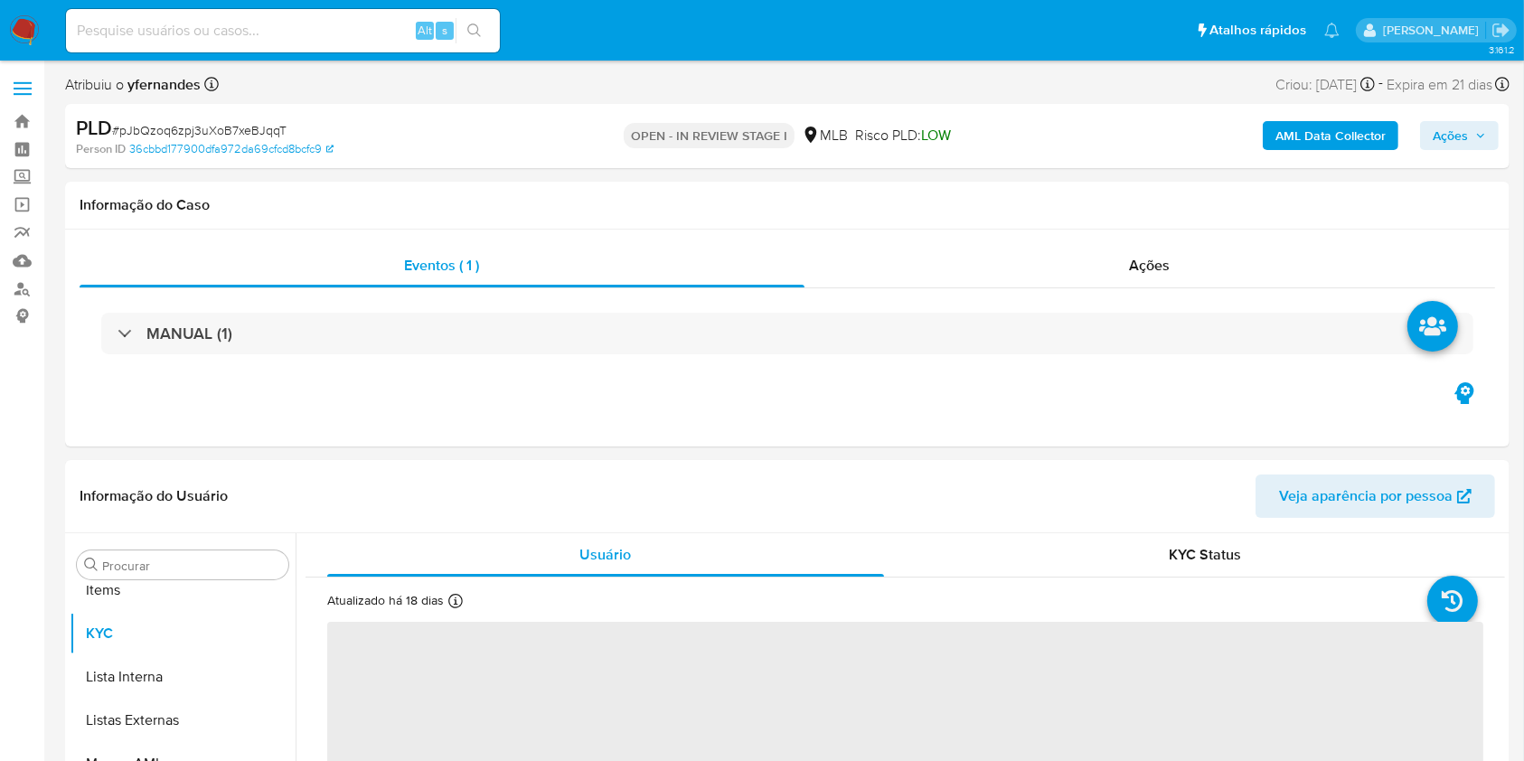
scroll to position [937, 0]
select select "10"
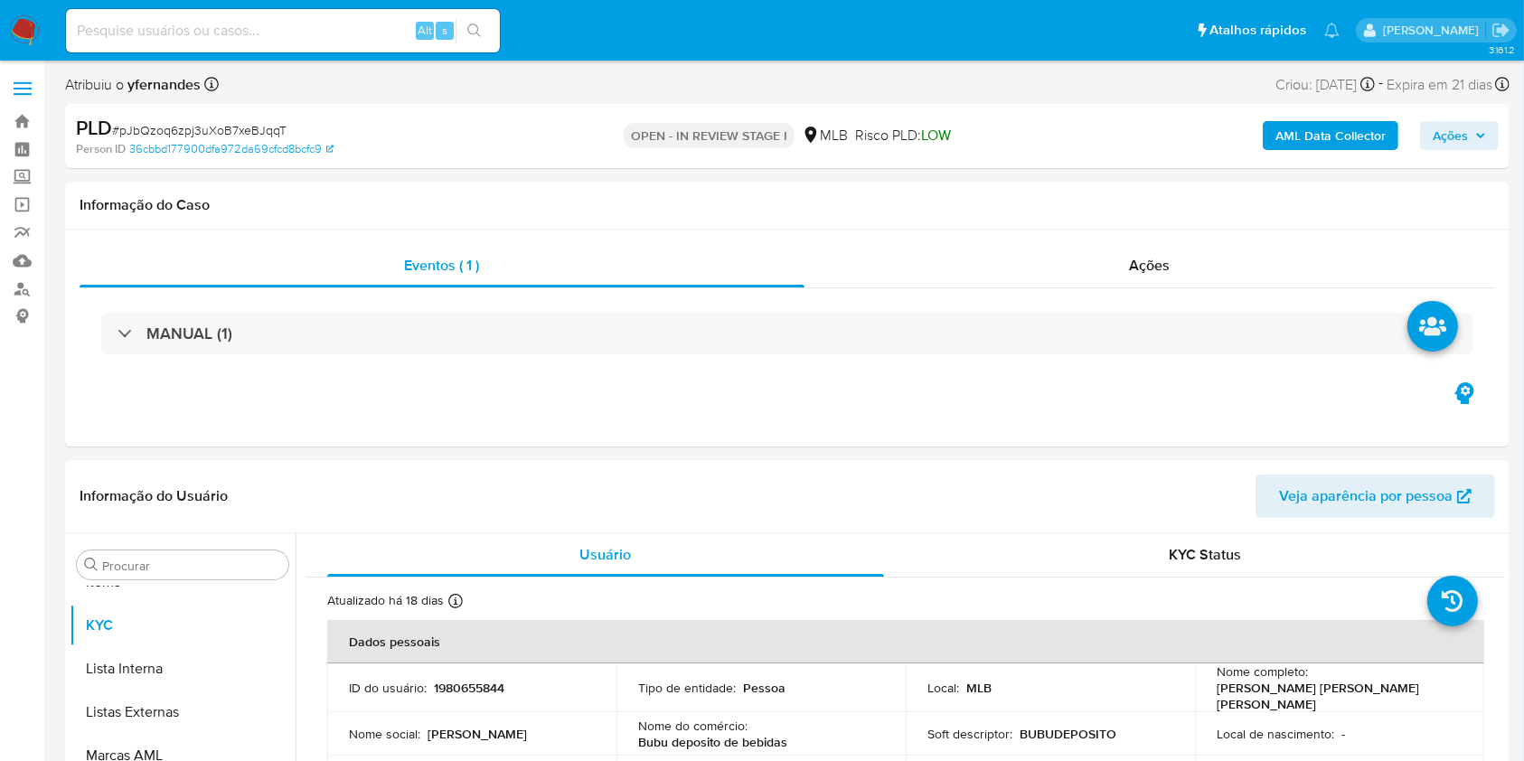
click at [1352, 134] on b "AML Data Collector" at bounding box center [1330, 135] width 110 height 29
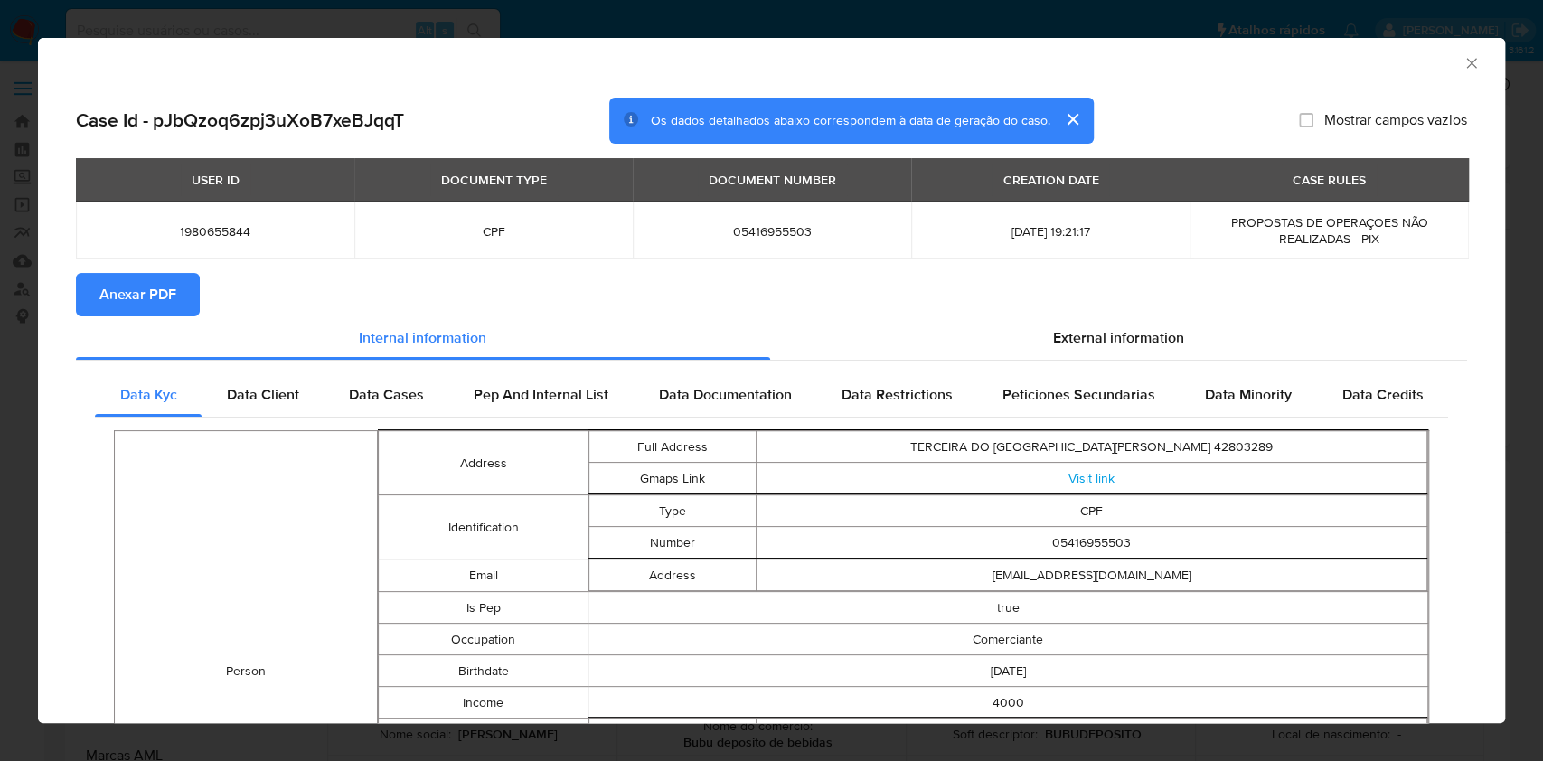
click at [143, 283] on span "Anexar PDF" at bounding box center [137, 295] width 77 height 40
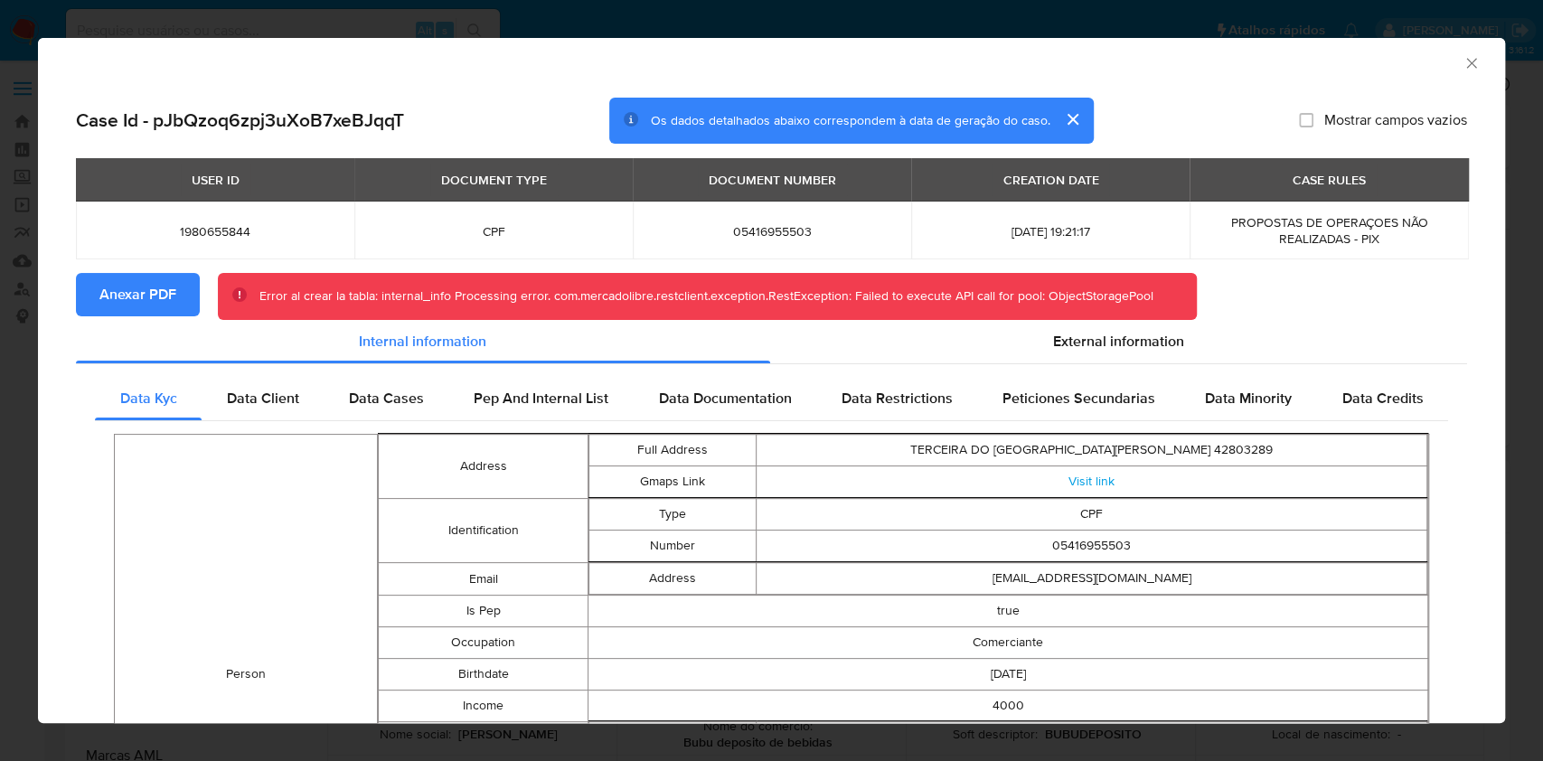
click at [5, 397] on div "AML Data Collector Case Id - pJbQzoq6zpj3uXoB7xeBJqqT Os dados detalhados abaix…" at bounding box center [771, 380] width 1543 height 761
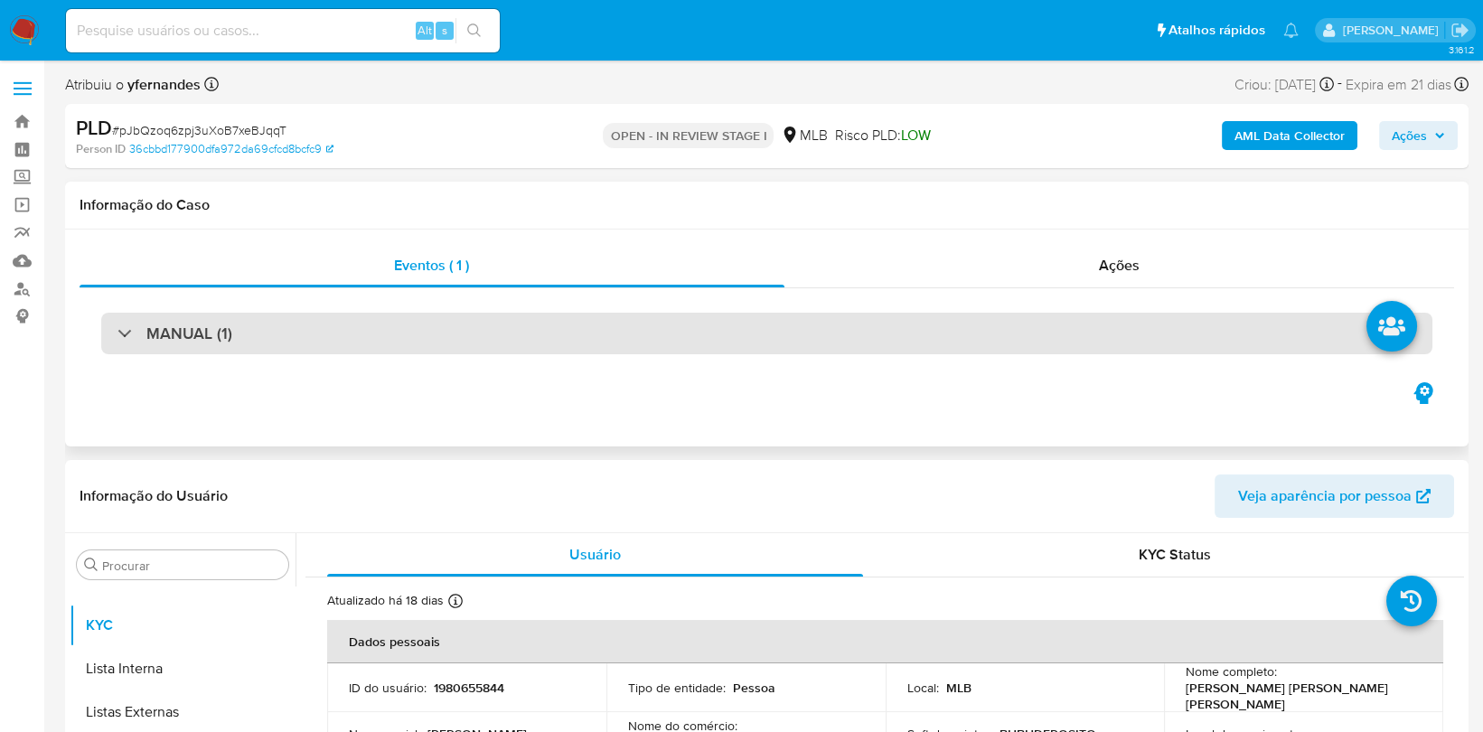
click at [675, 330] on div "MANUAL (1)" at bounding box center [766, 334] width 1331 height 42
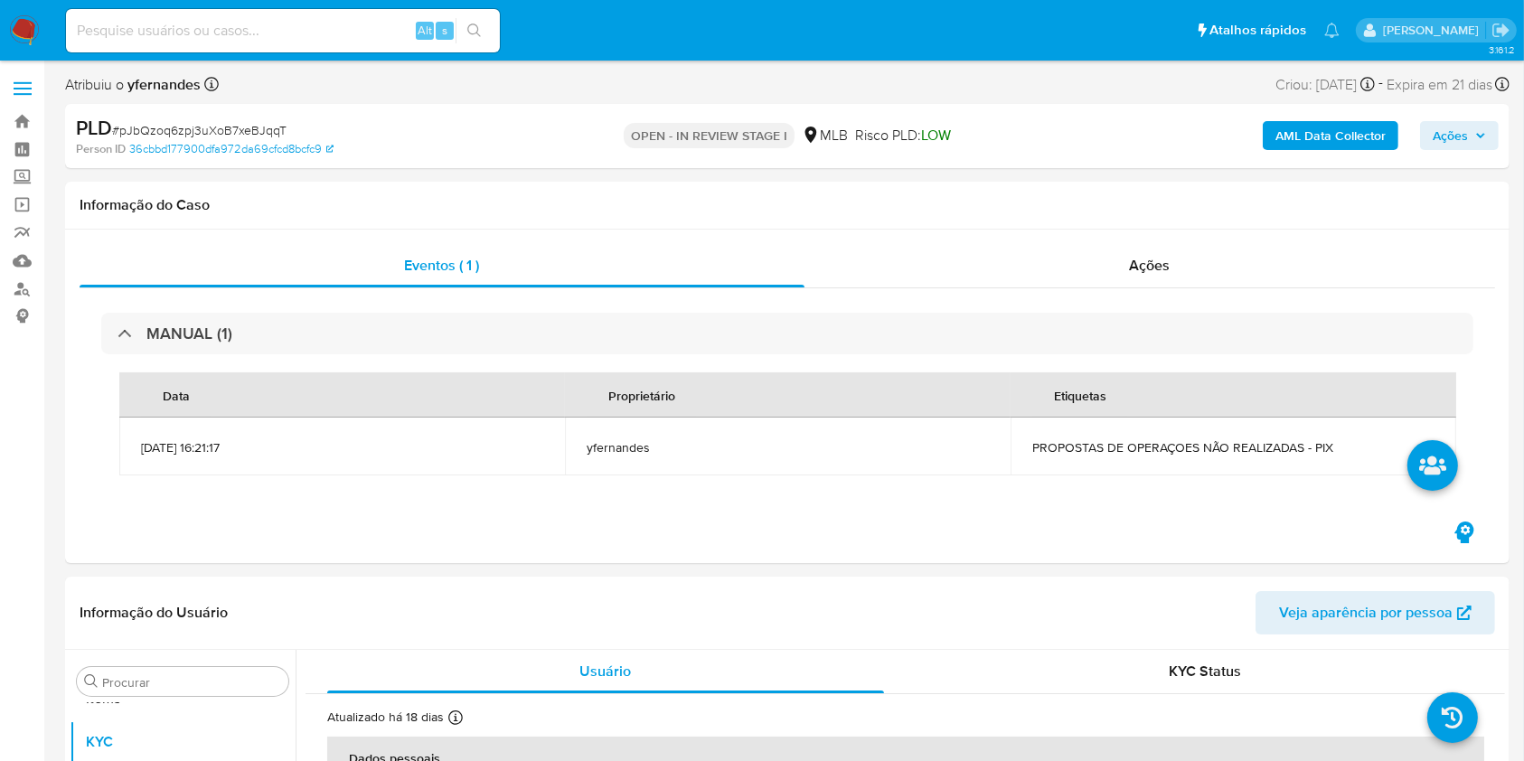
click at [1357, 141] on b "AML Data Collector" at bounding box center [1330, 135] width 110 height 29
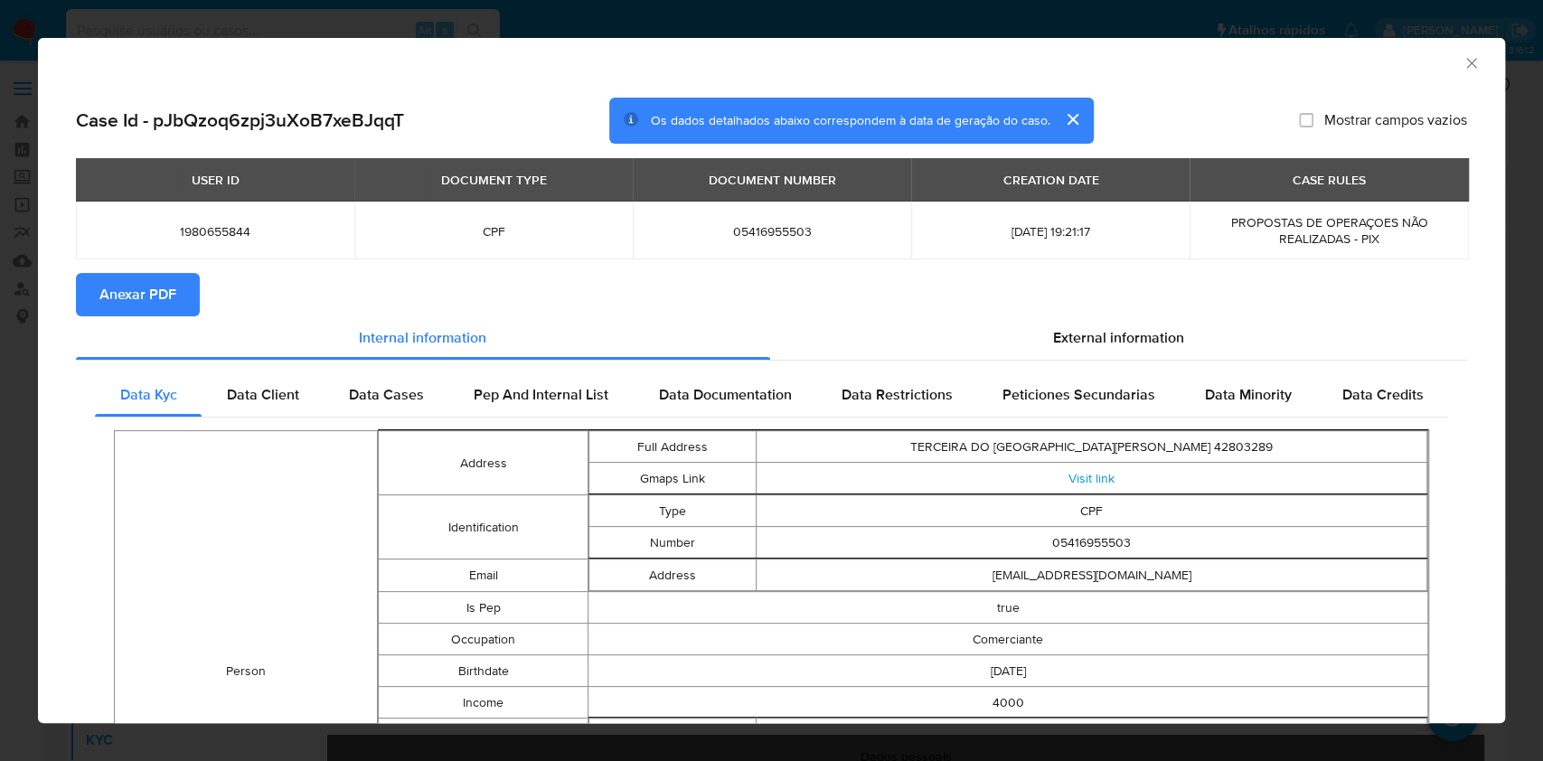
click at [132, 287] on span "Anexar PDF" at bounding box center [137, 295] width 77 height 40
click at [0, 274] on div "AML Data Collector Case Id - pJbQzoq6zpj3uXoB7xeBJqqT Os dados detalhados abaix…" at bounding box center [771, 380] width 1543 height 761
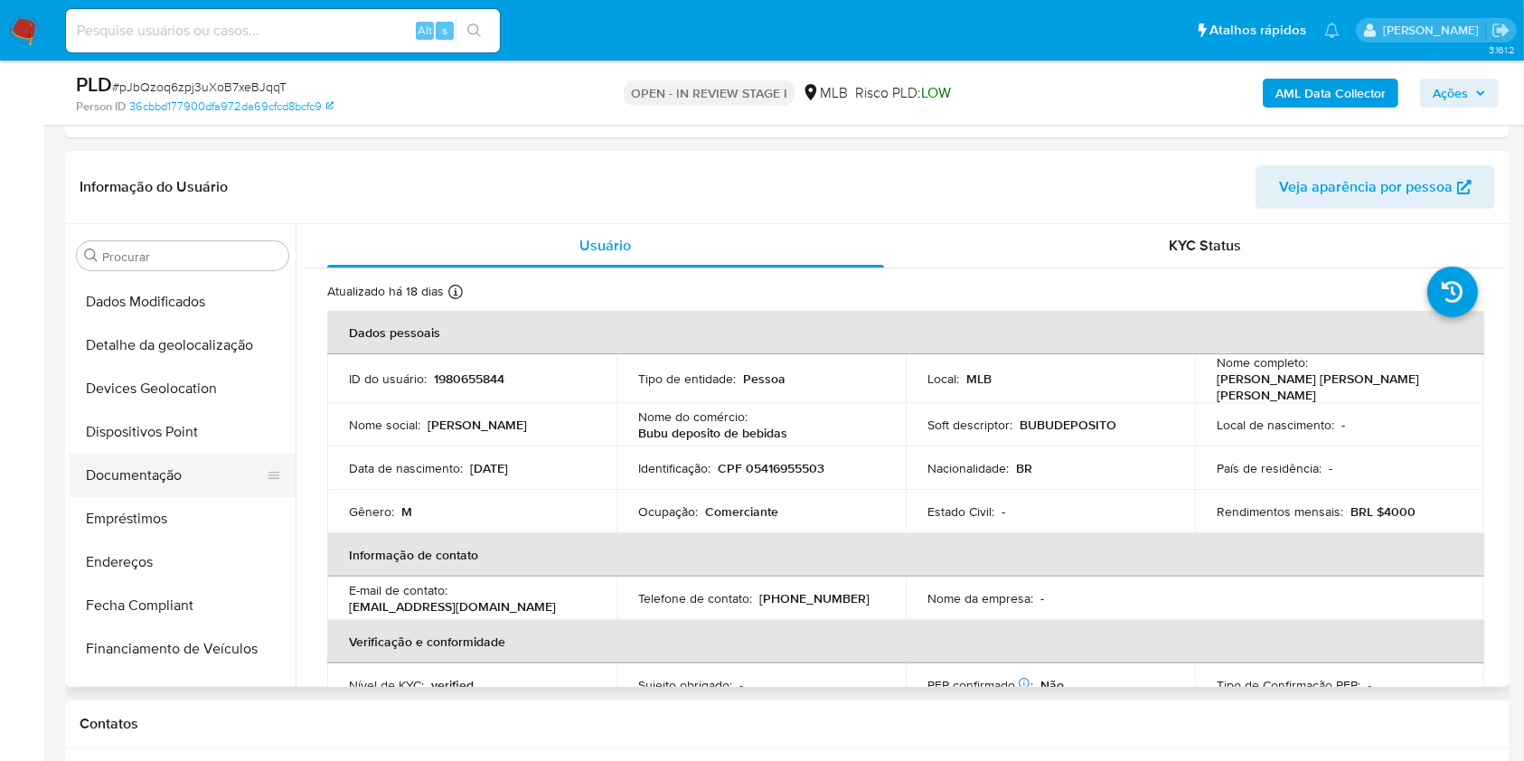
scroll to position [0, 0]
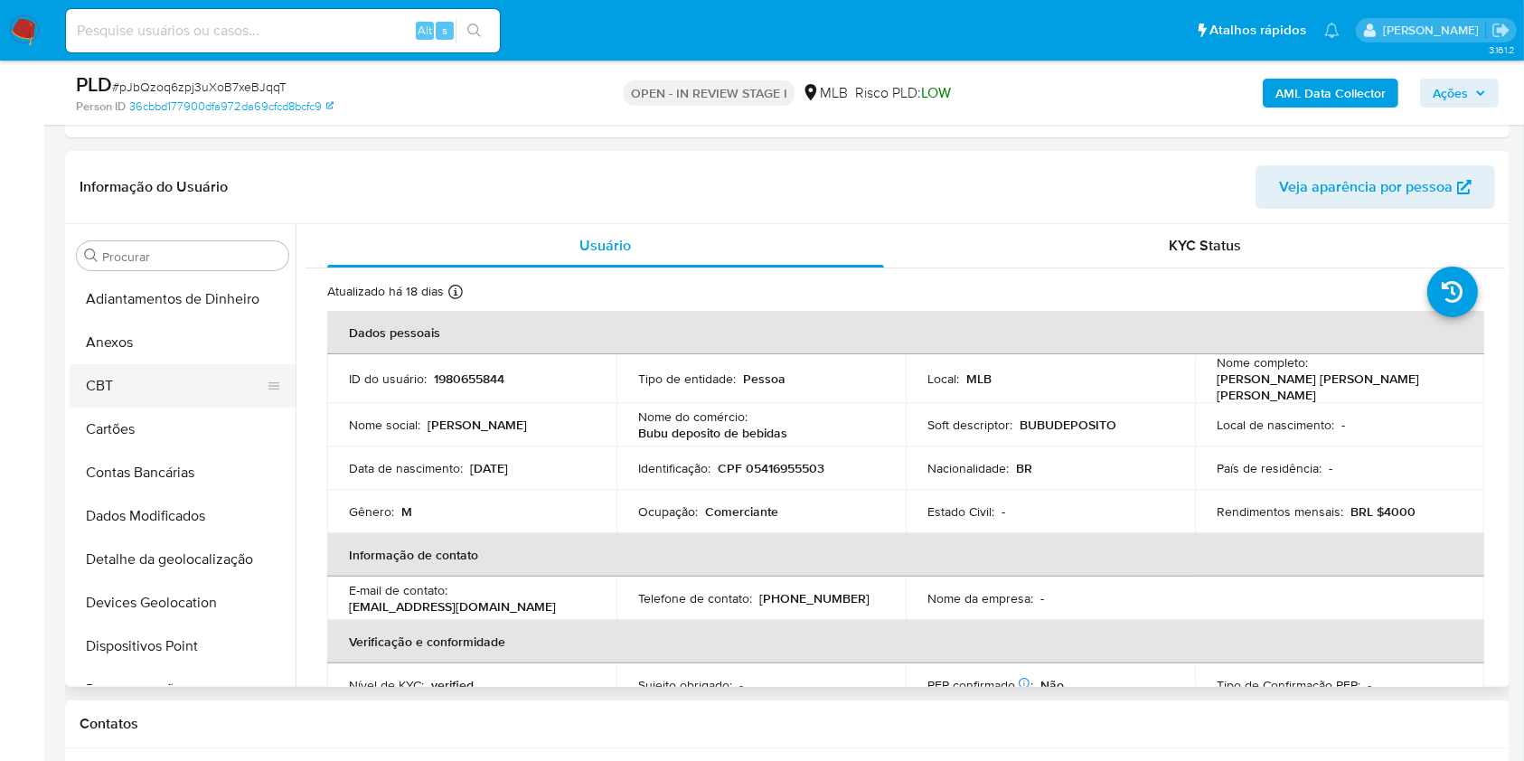
click at [182, 345] on button "Anexos" at bounding box center [183, 342] width 226 height 43
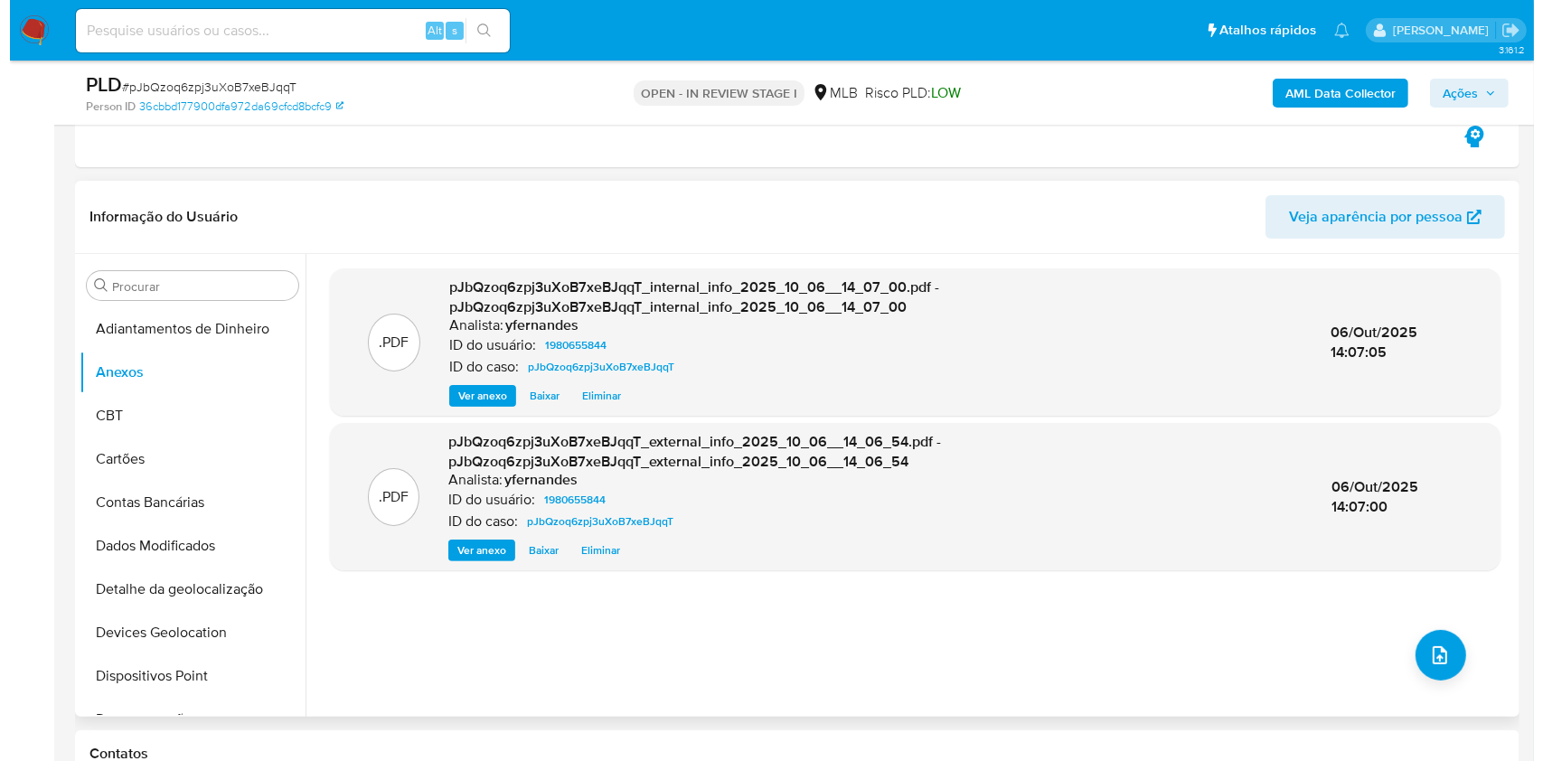
scroll to position [362, 0]
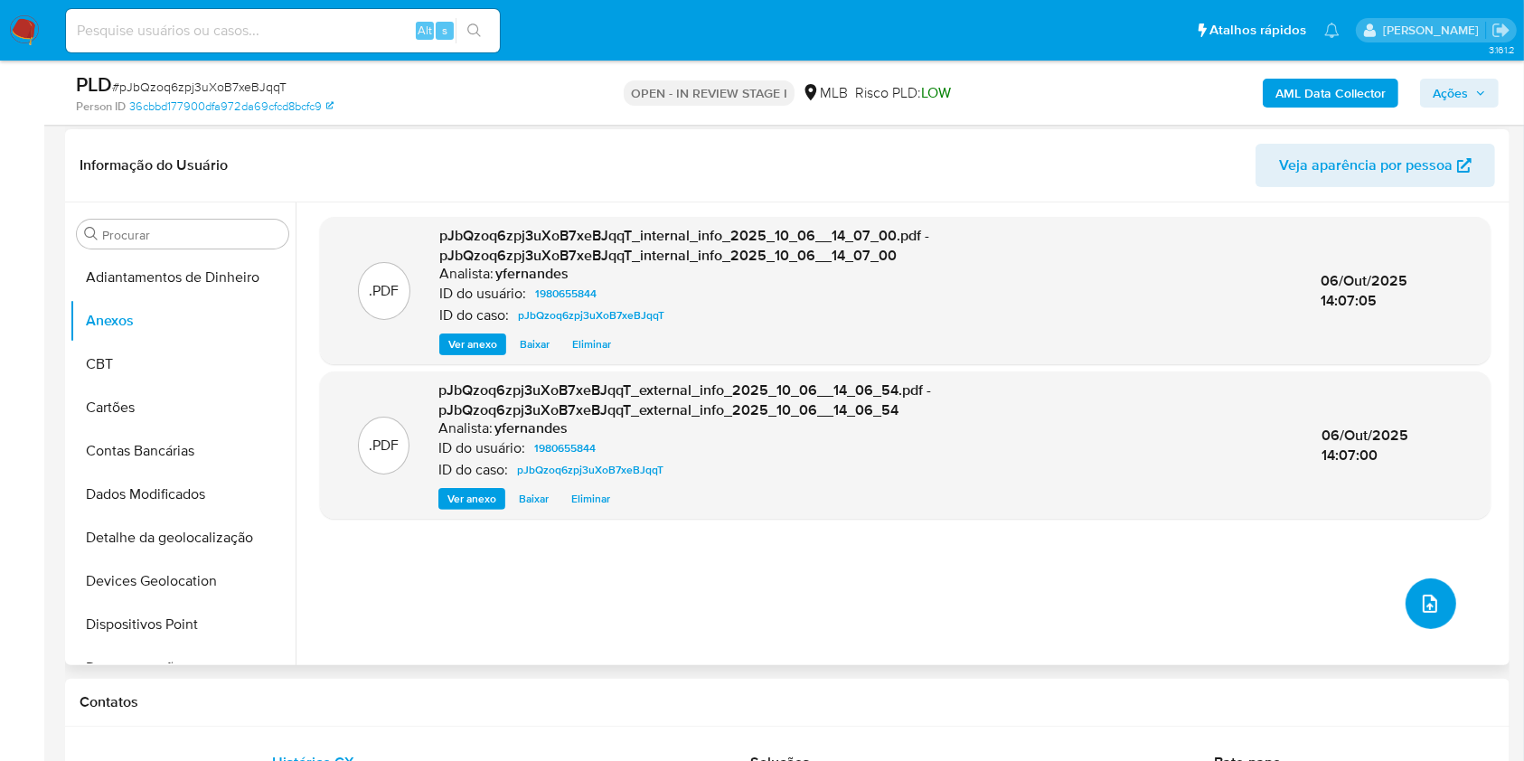
click at [1439, 596] on button "upload-file" at bounding box center [1430, 603] width 51 height 51
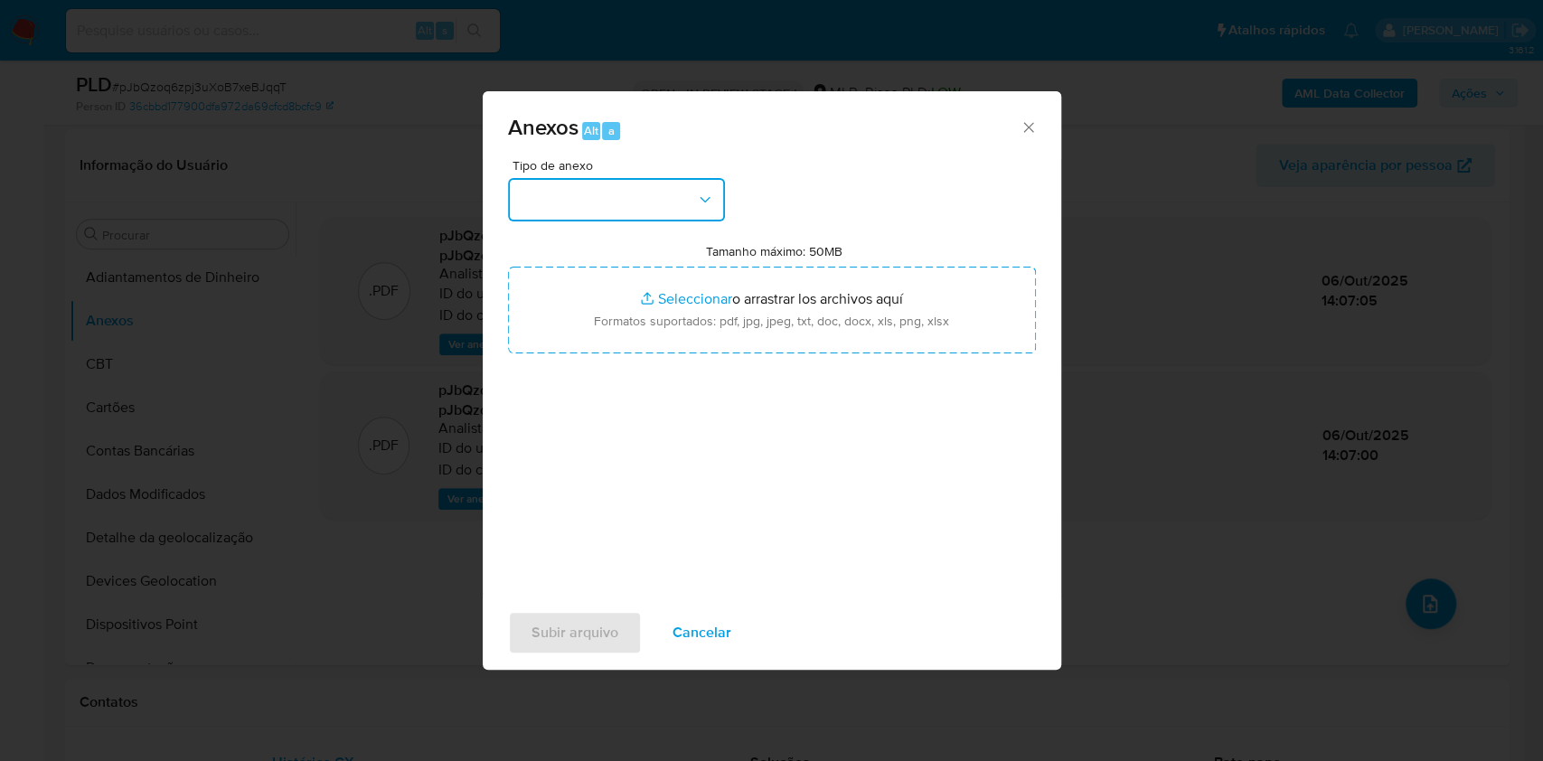
click at [622, 201] on button "button" at bounding box center [616, 199] width 217 height 43
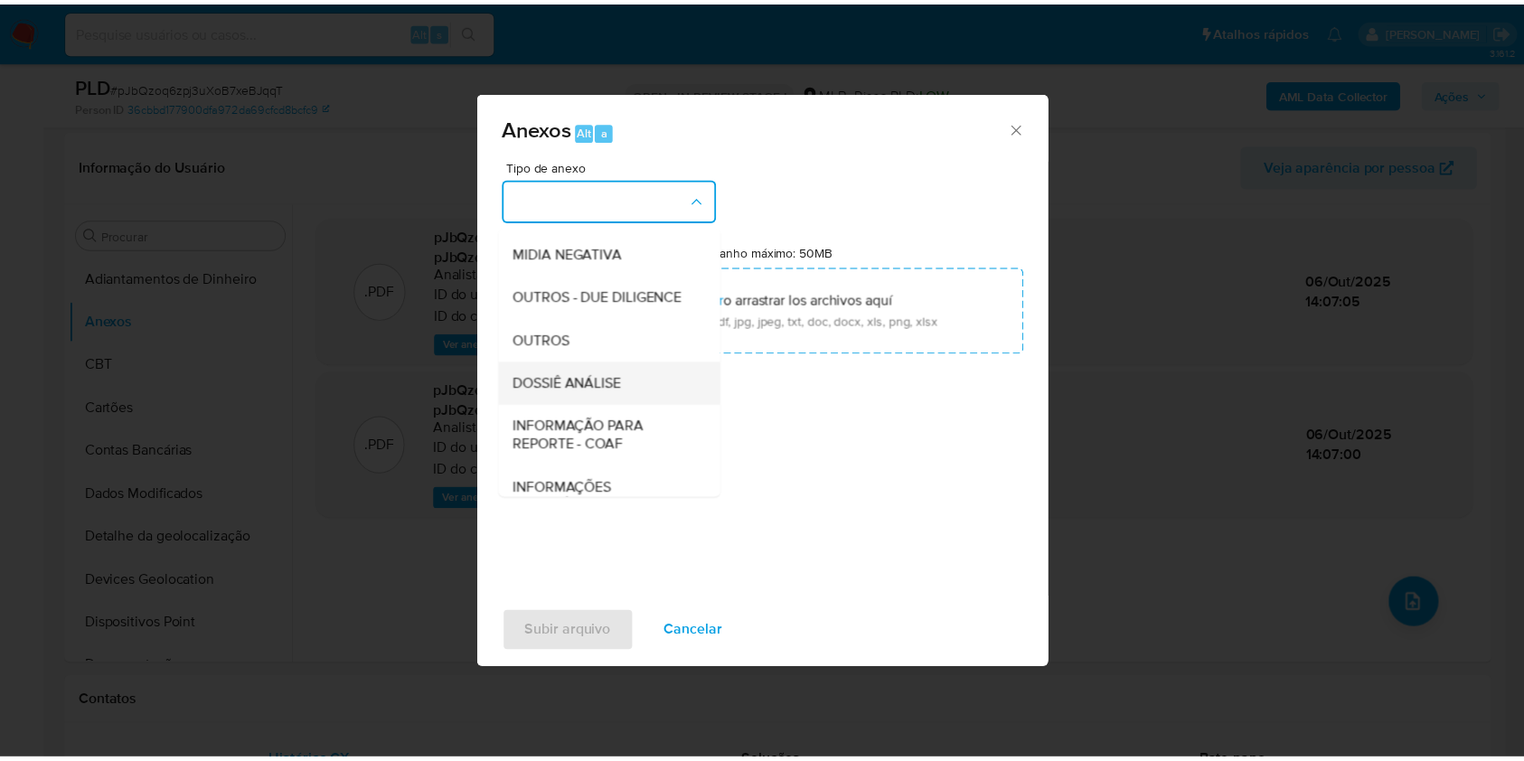
scroll to position [277, 0]
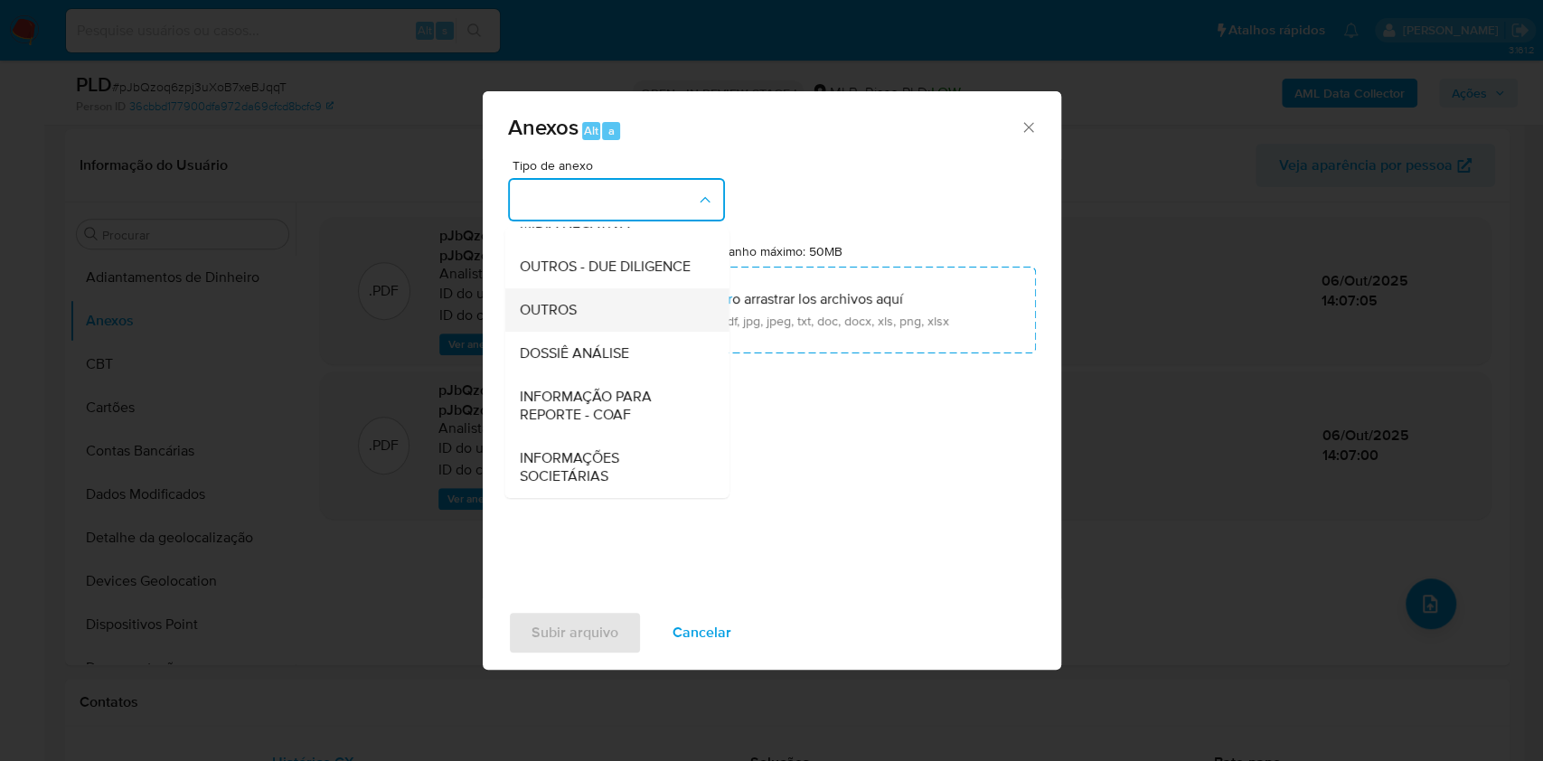
click at [568, 313] on span "OUTROS" at bounding box center [547, 310] width 57 height 18
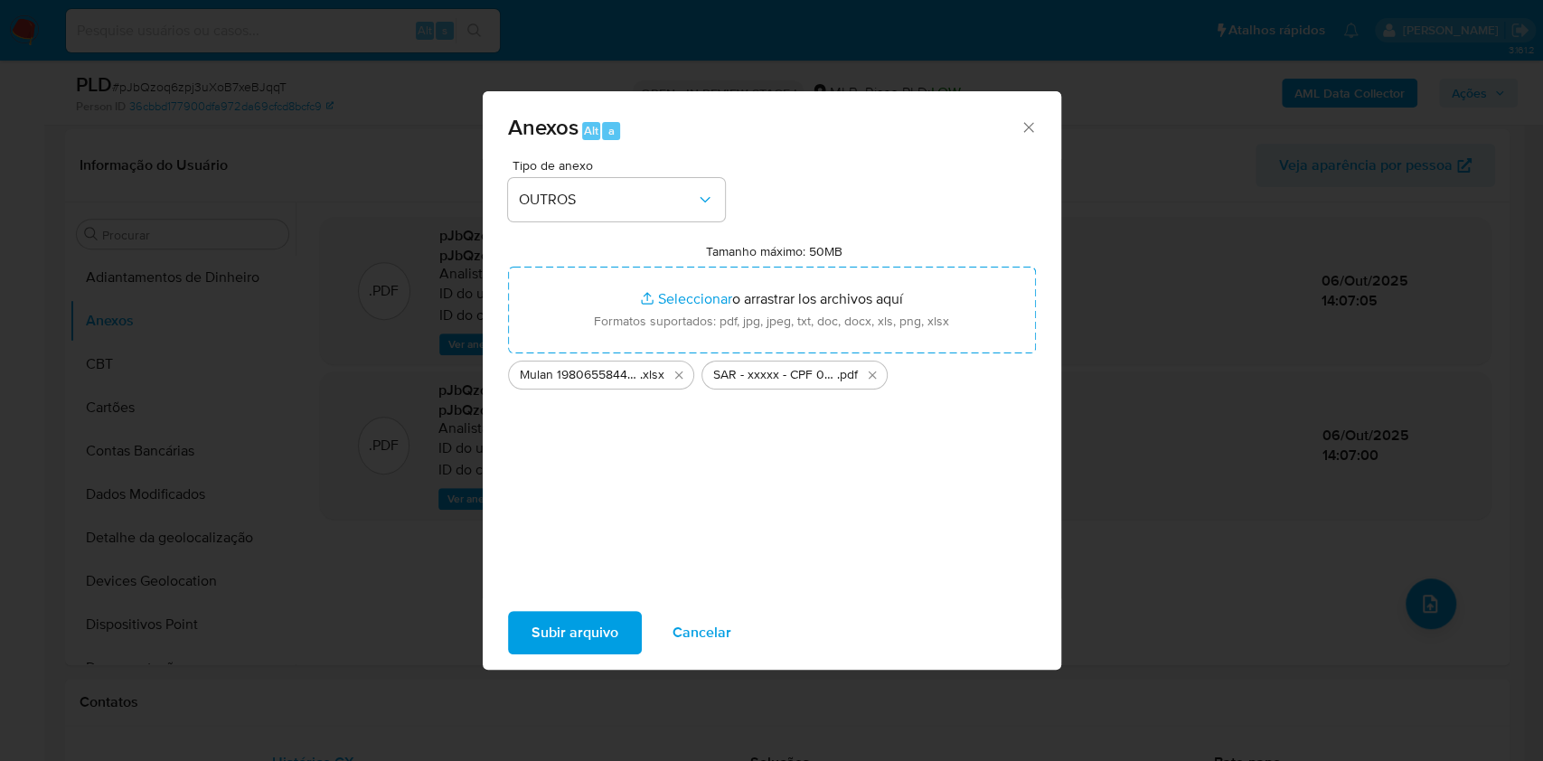
click at [575, 650] on span "Subir arquivo" at bounding box center [574, 633] width 87 height 40
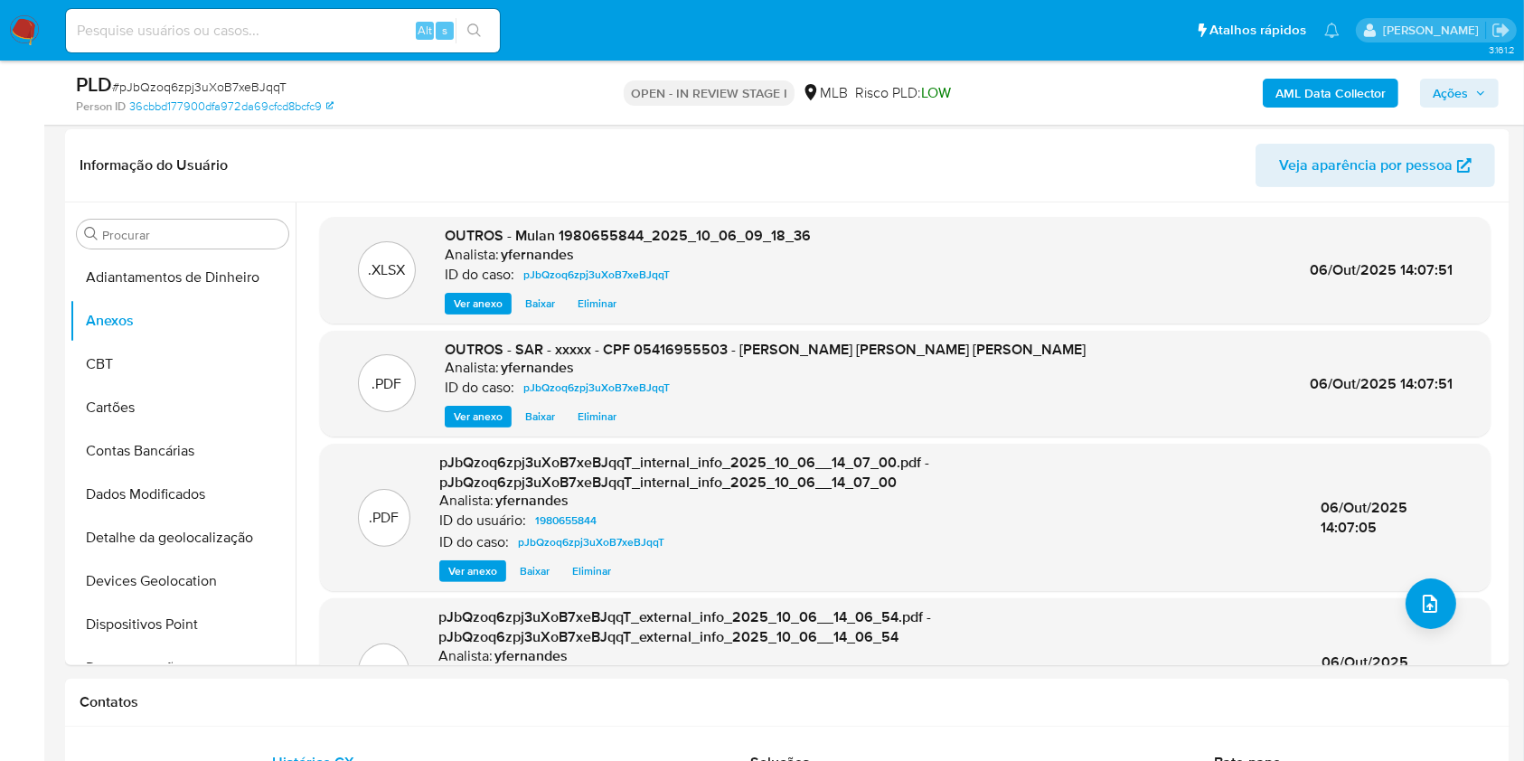
click at [1485, 103] on span "Ações" at bounding box center [1458, 92] width 53 height 25
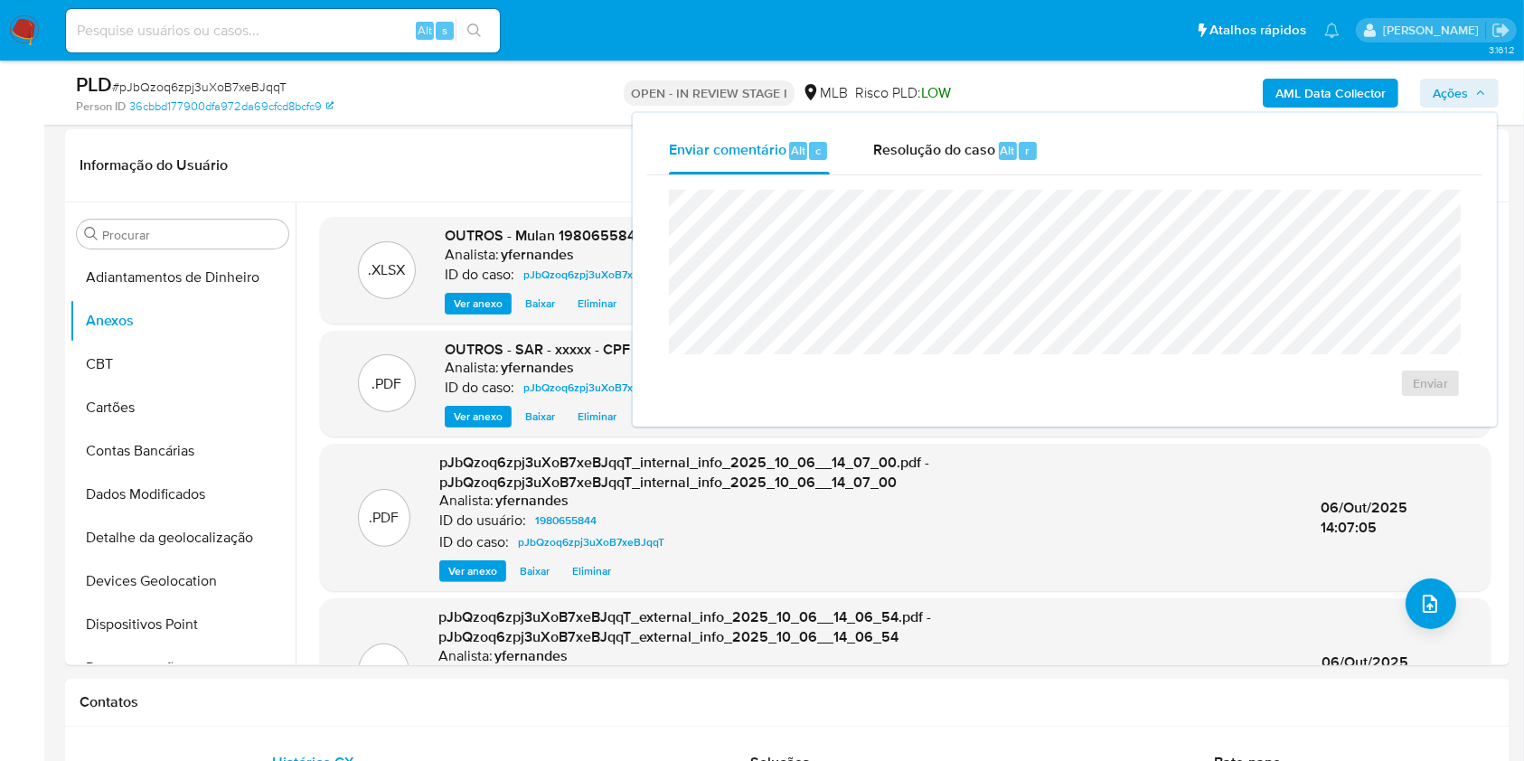
drag, startPoint x: 918, startPoint y: 146, endPoint x: 913, endPoint y: 174, distance: 28.5
click at [917, 146] on span "Resolução do caso" at bounding box center [934, 149] width 122 height 21
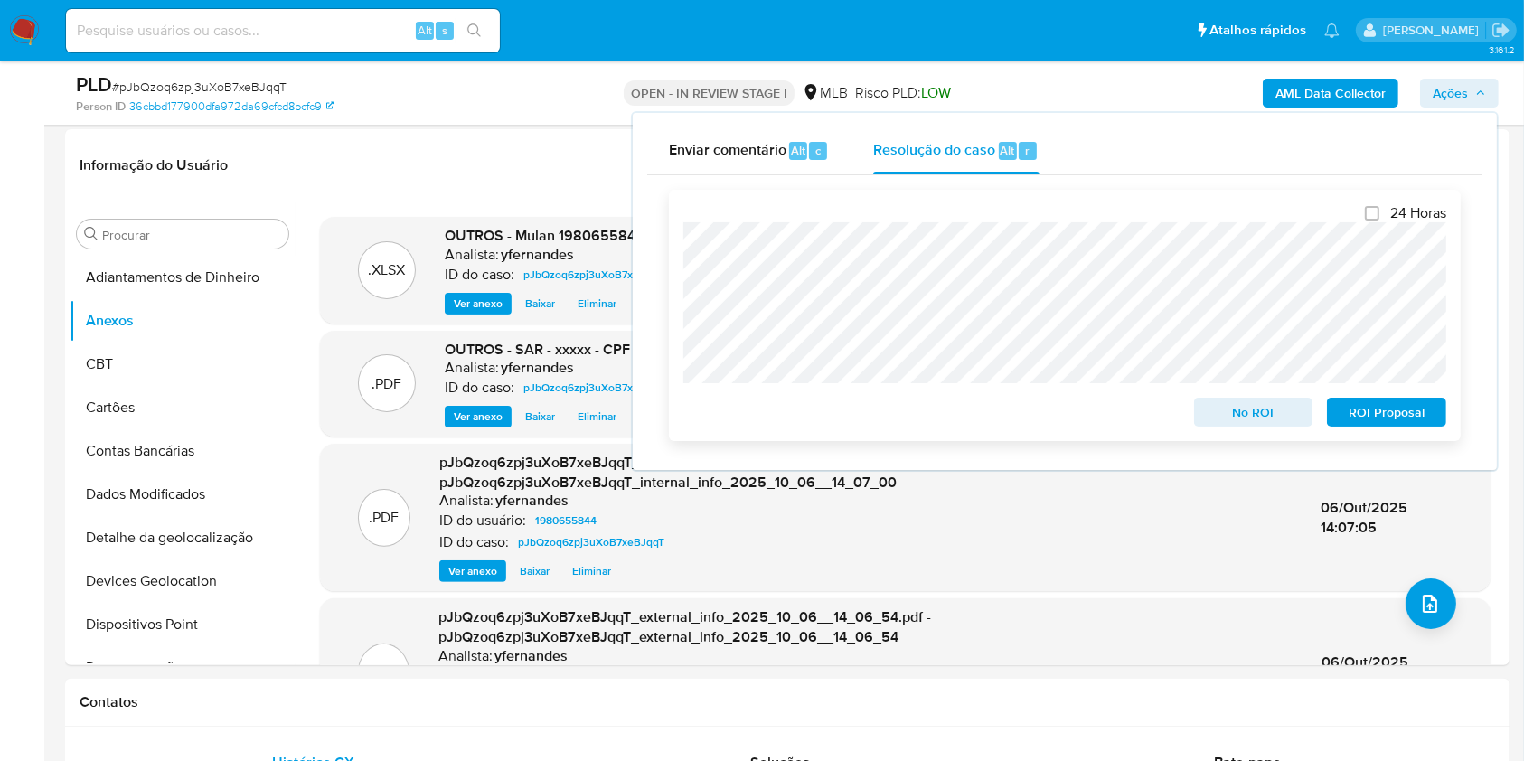
click at [1371, 408] on span "ROI Proposal" at bounding box center [1386, 411] width 94 height 25
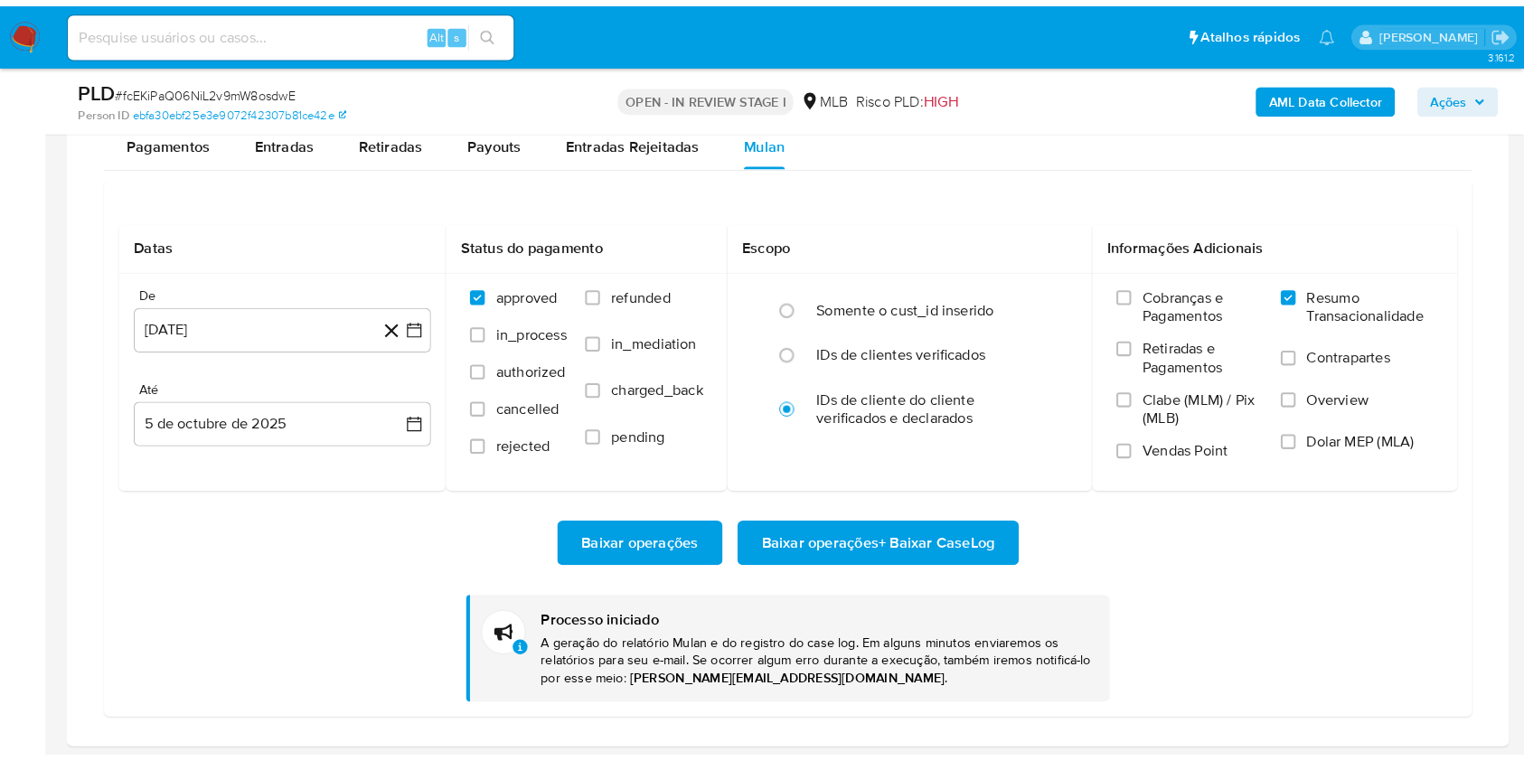
scroll to position [937, 0]
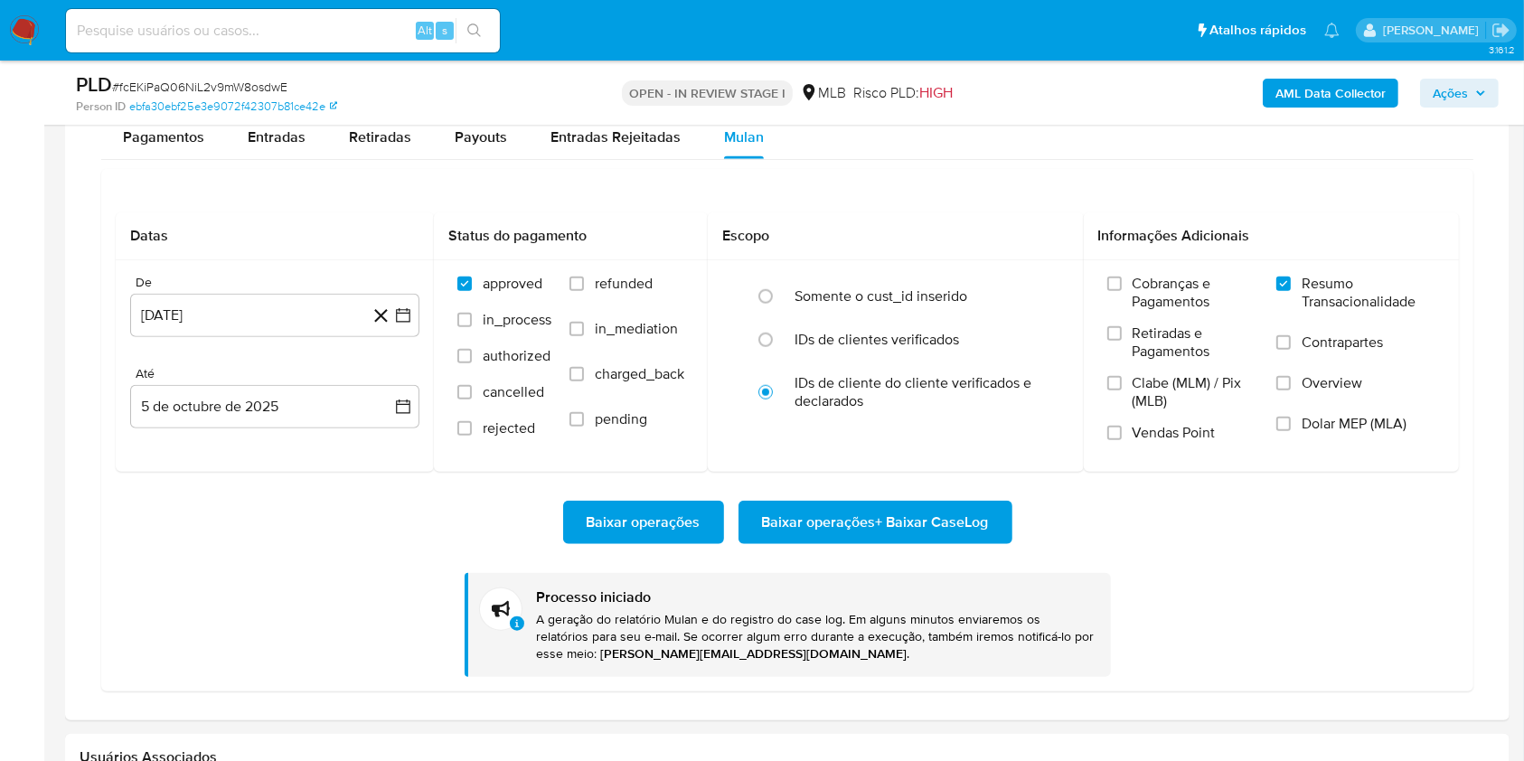
click at [233, 78] on span "# fcEKiPaQ06NiL2v9mW8osdwE" at bounding box center [199, 87] width 175 height 18
copy span "fcEKiPaQ06NiL2v9mW8osdwE"
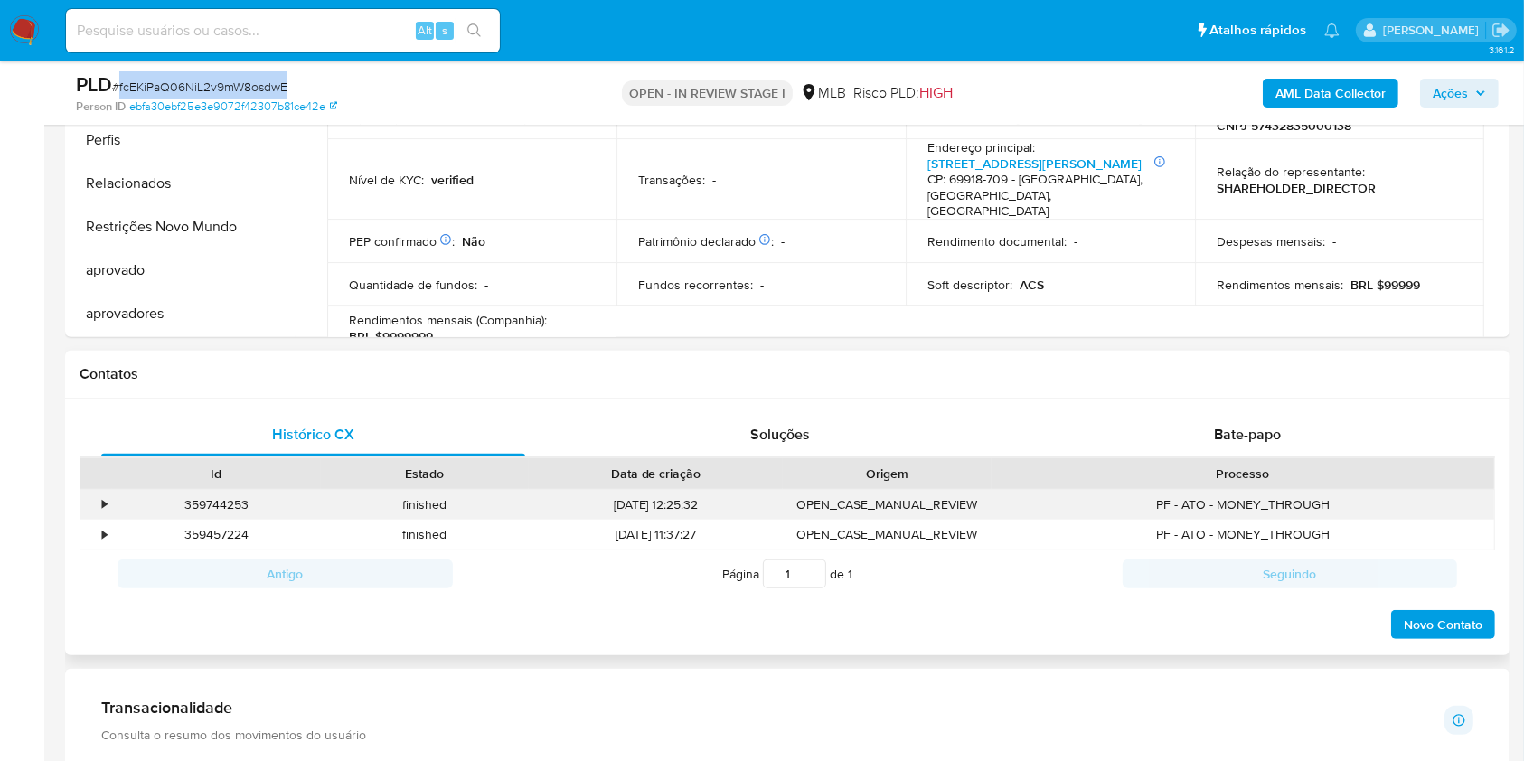
scroll to position [0, 0]
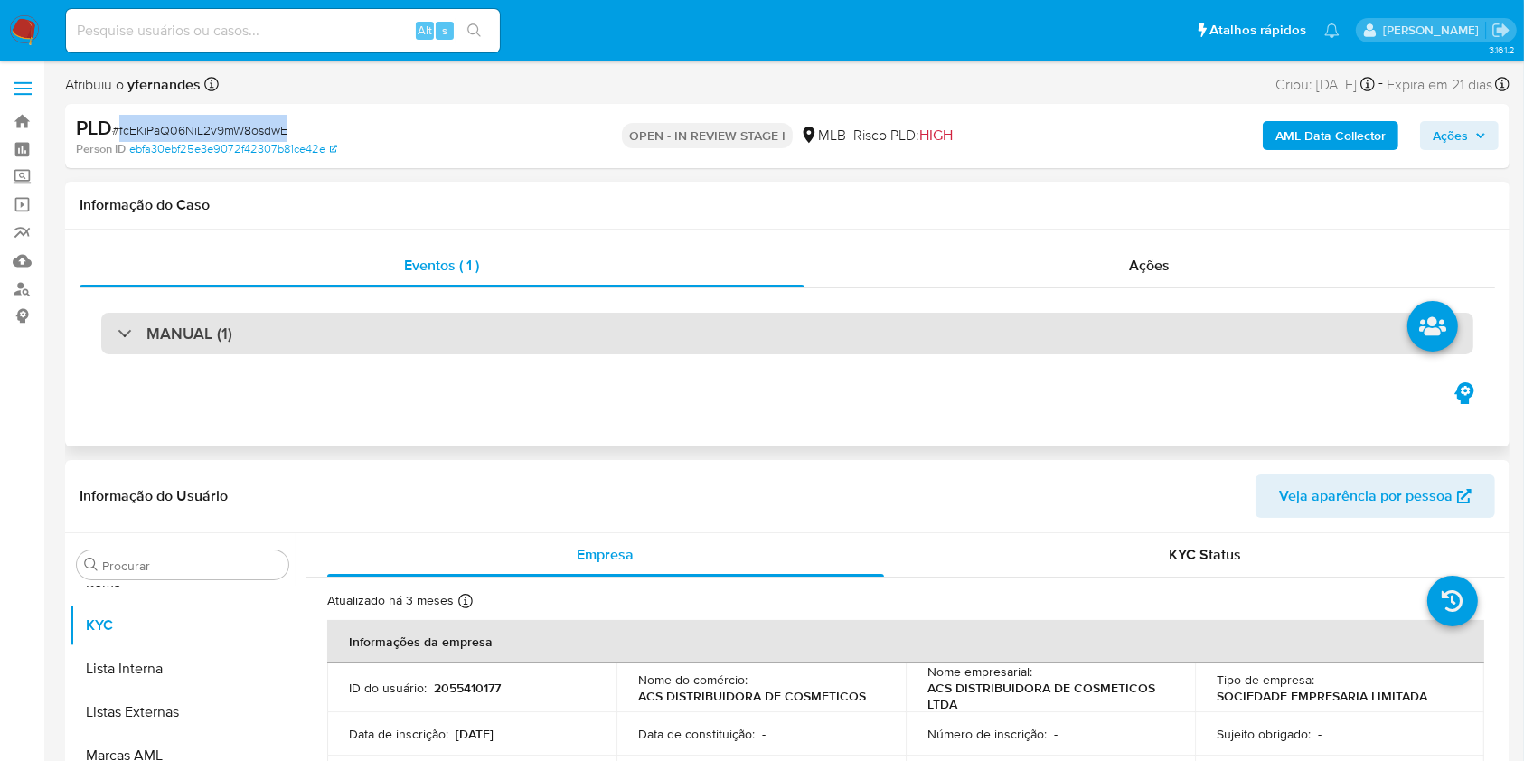
click at [482, 350] on div "MANUAL (1)" at bounding box center [787, 334] width 1372 height 42
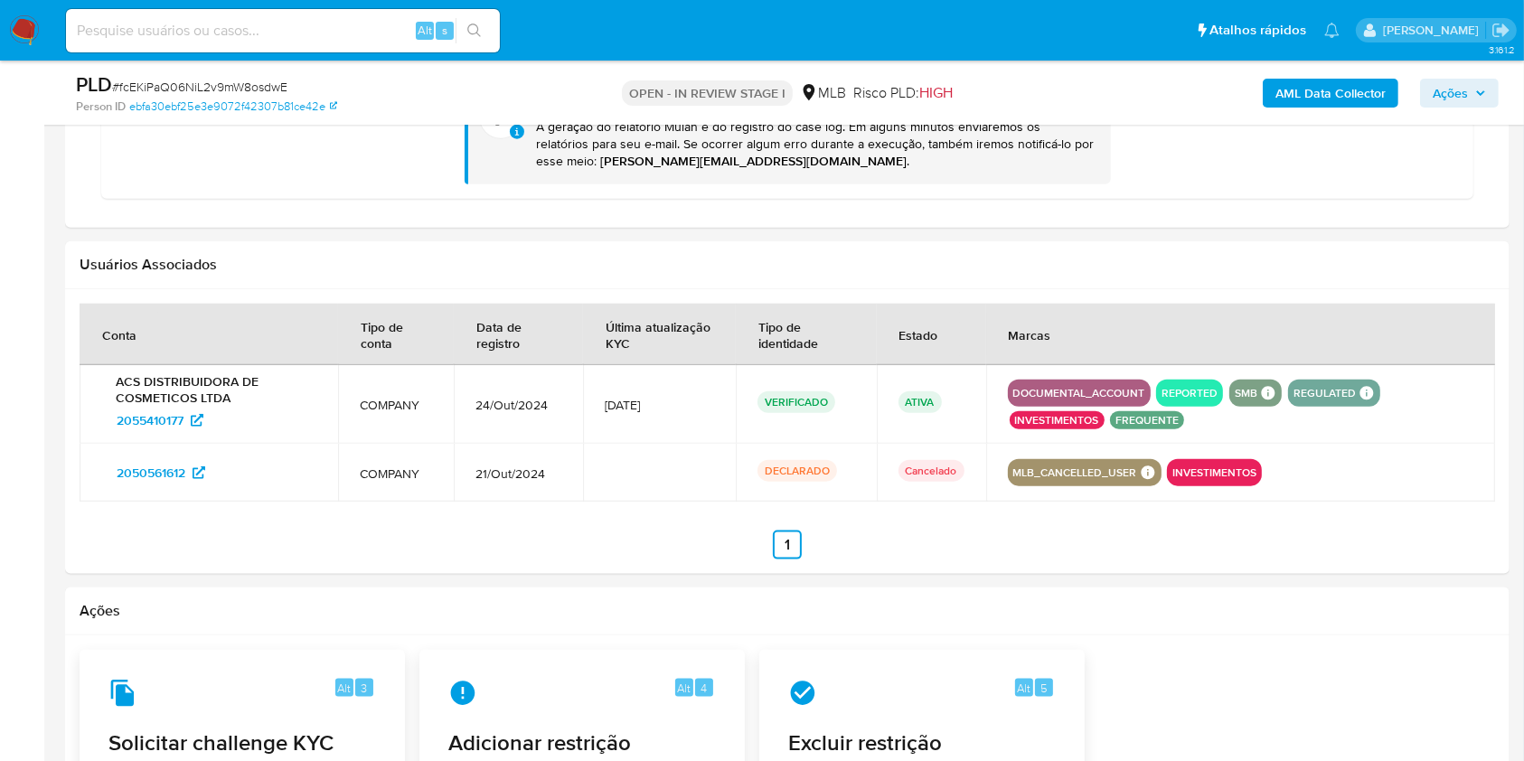
scroll to position [1325, 0]
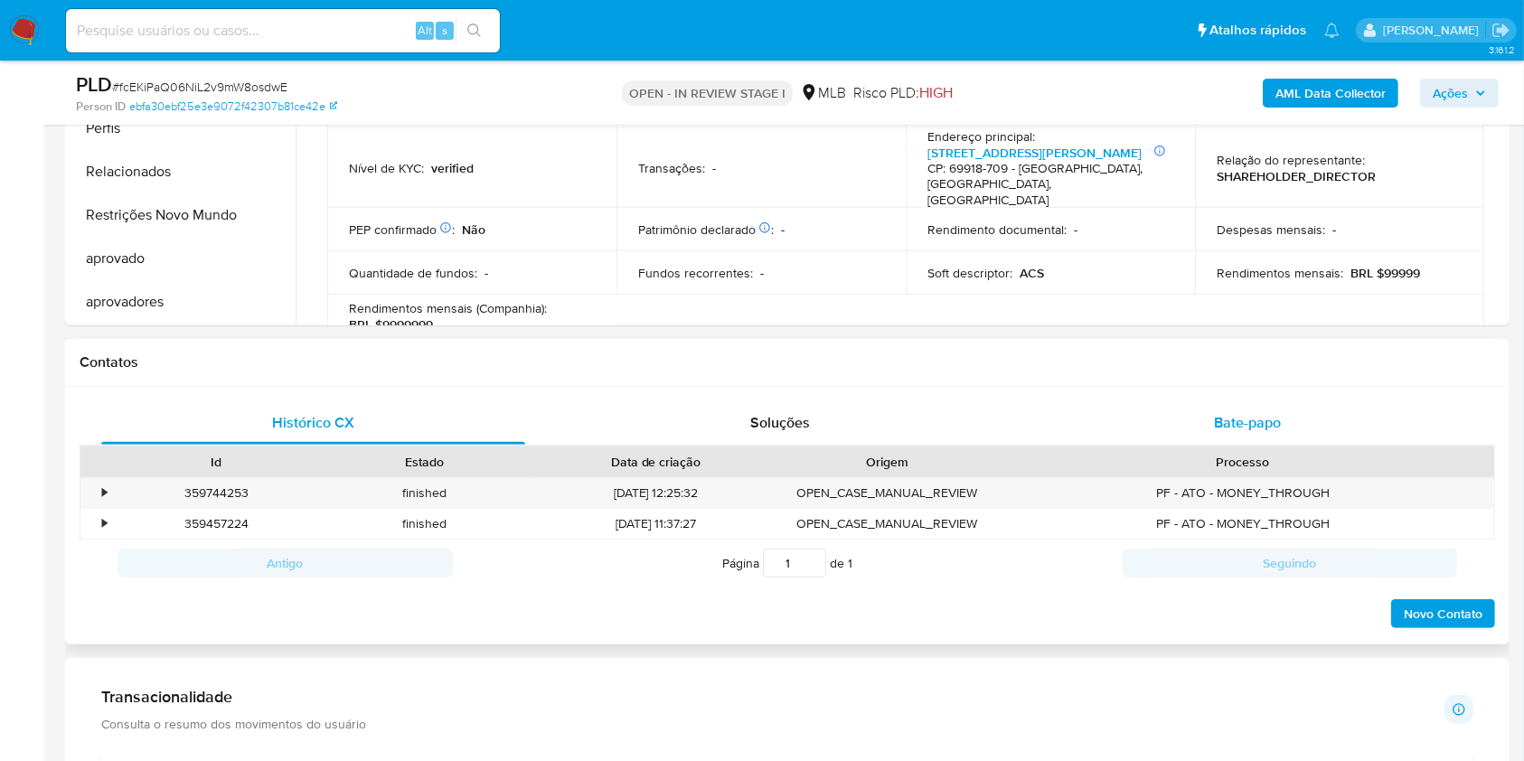
click at [1301, 408] on div "Bate-papo" at bounding box center [1248, 422] width 424 height 43
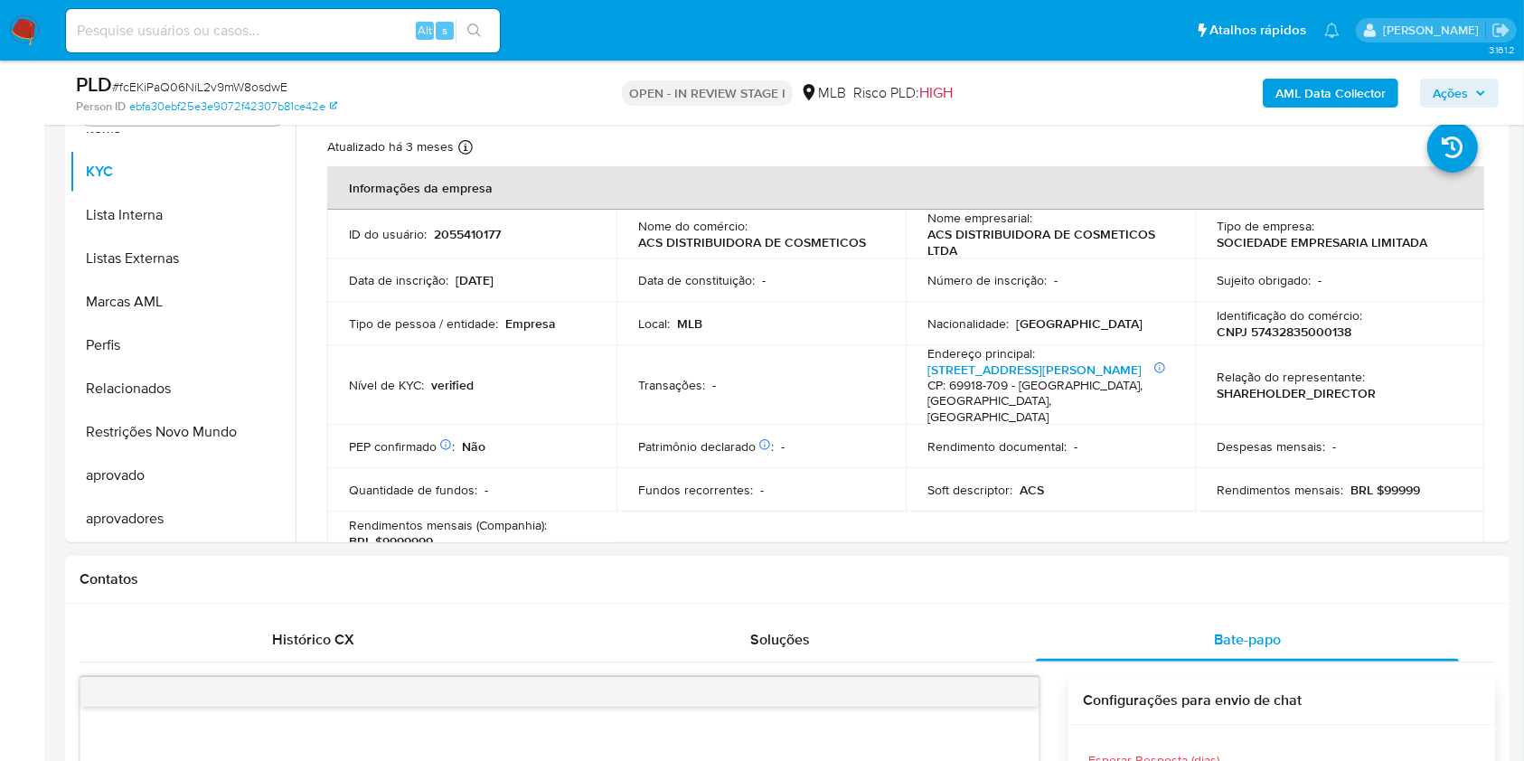
scroll to position [362, 0]
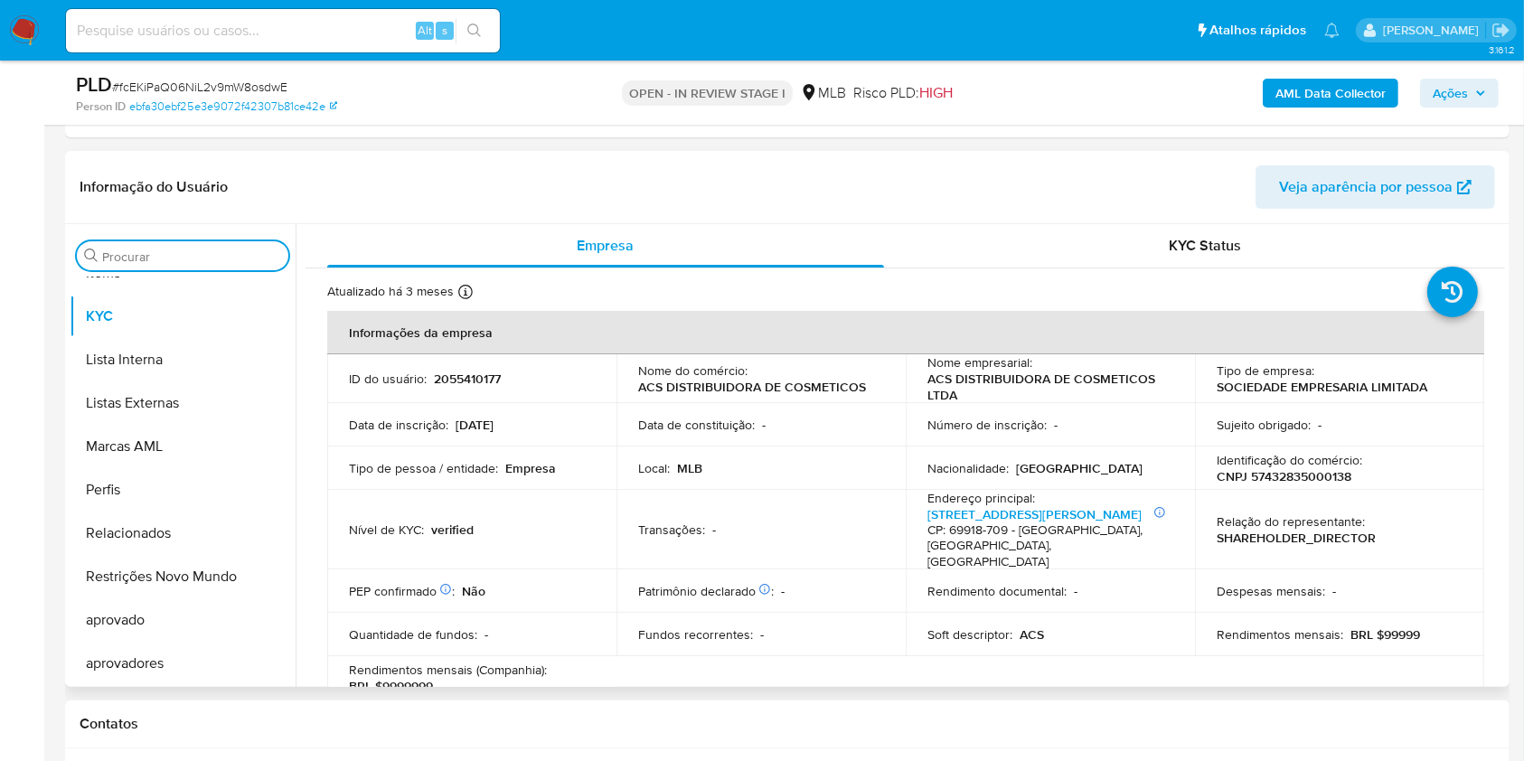
click at [192, 249] on input "Procurar" at bounding box center [191, 257] width 179 height 16
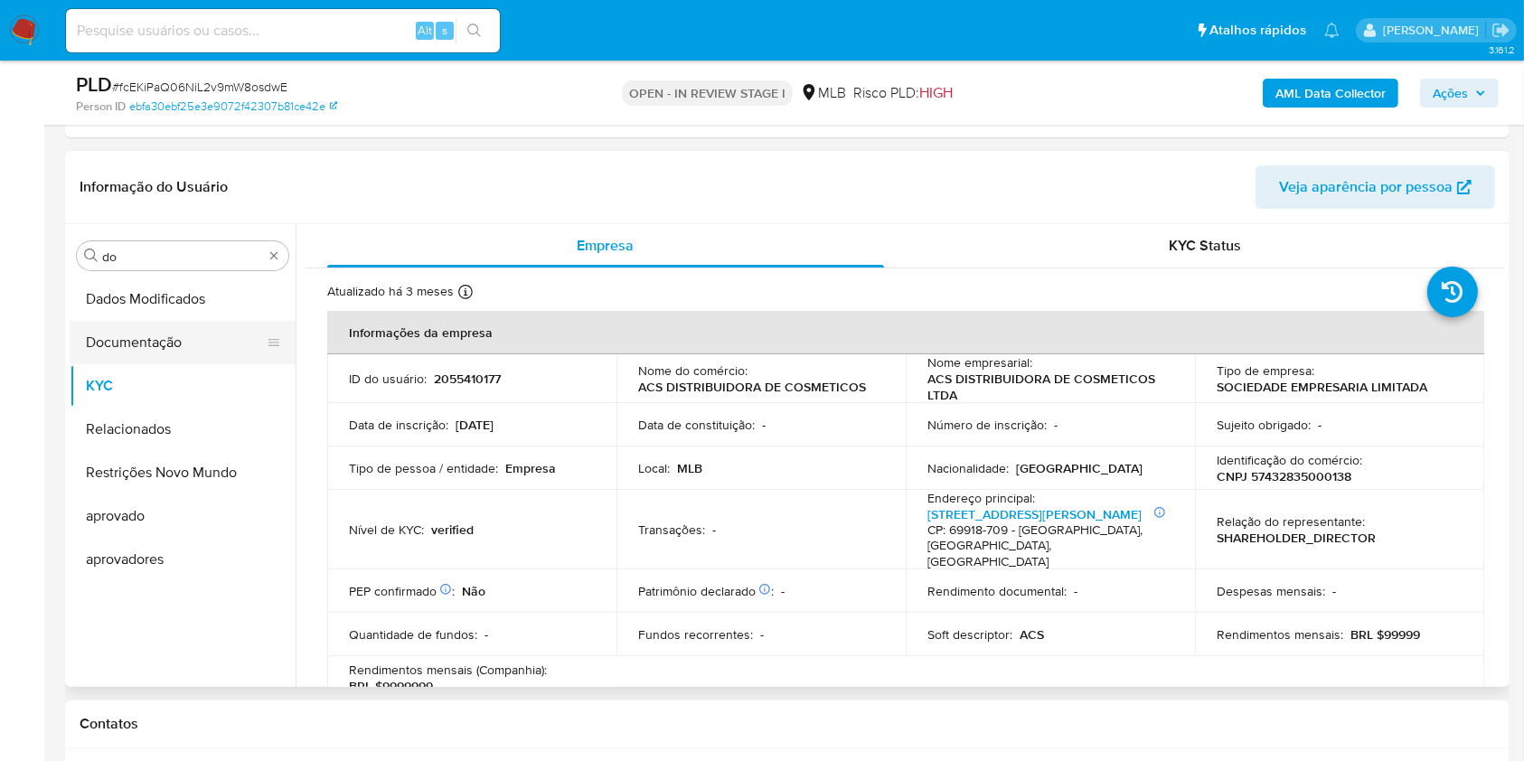
click at [150, 345] on button "Documentação" at bounding box center [175, 342] width 211 height 43
click at [111, 327] on button "Documentação" at bounding box center [175, 342] width 211 height 43
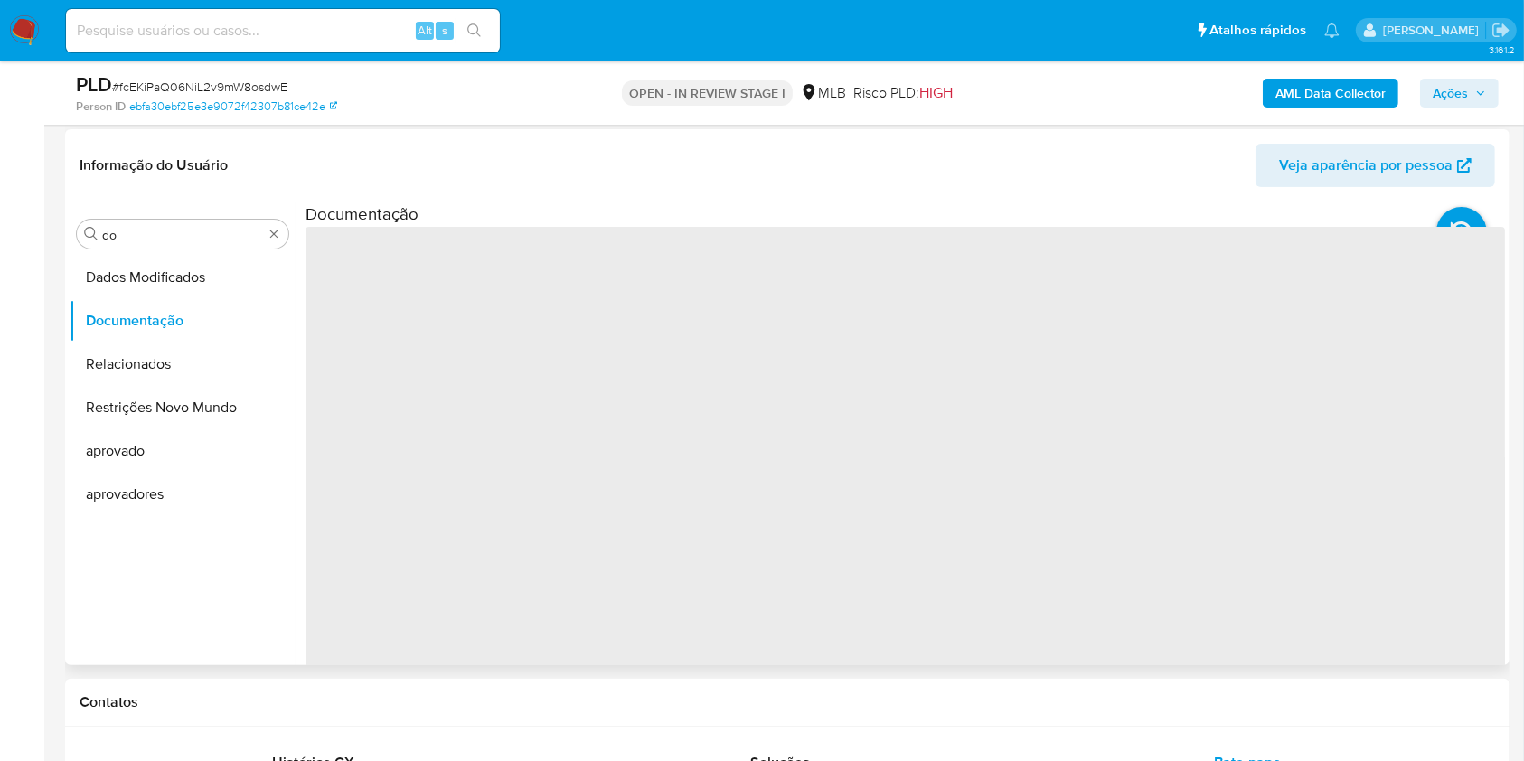
click at [136, 328] on button "Documentação" at bounding box center [183, 320] width 226 height 43
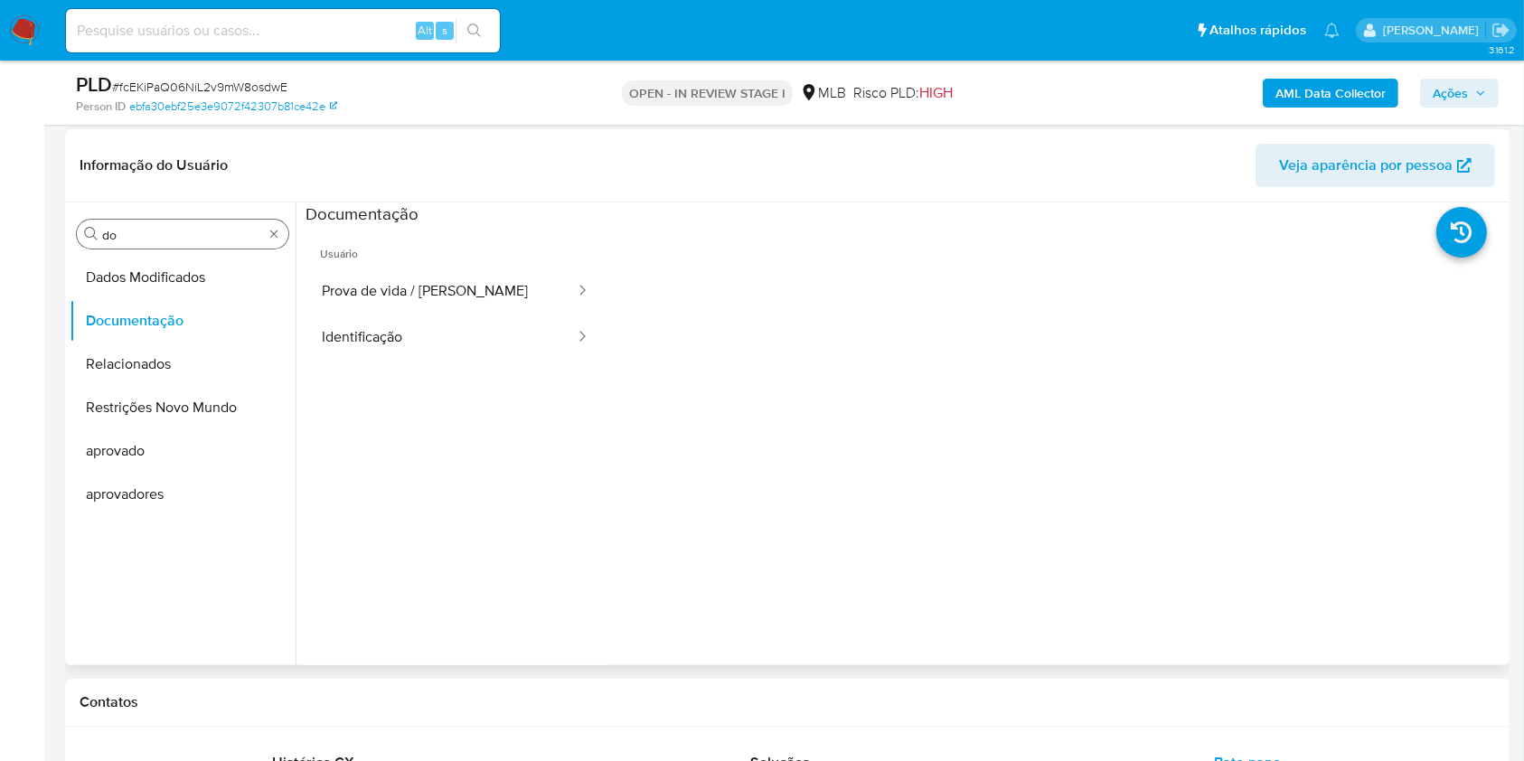
click at [154, 240] on input "do" at bounding box center [182, 235] width 161 height 16
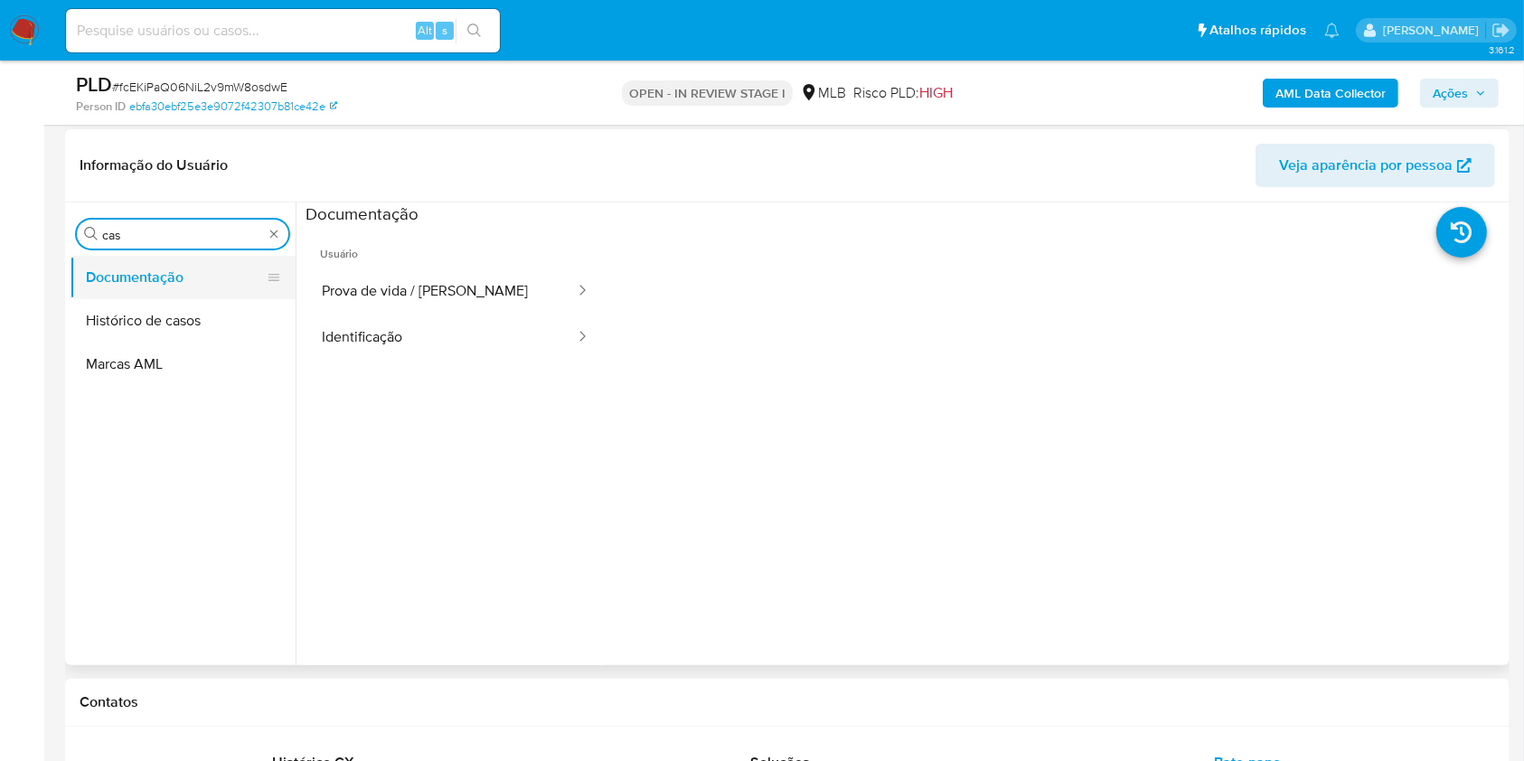
type input "cas"
click at [137, 288] on button "Documentação" at bounding box center [175, 277] width 211 height 43
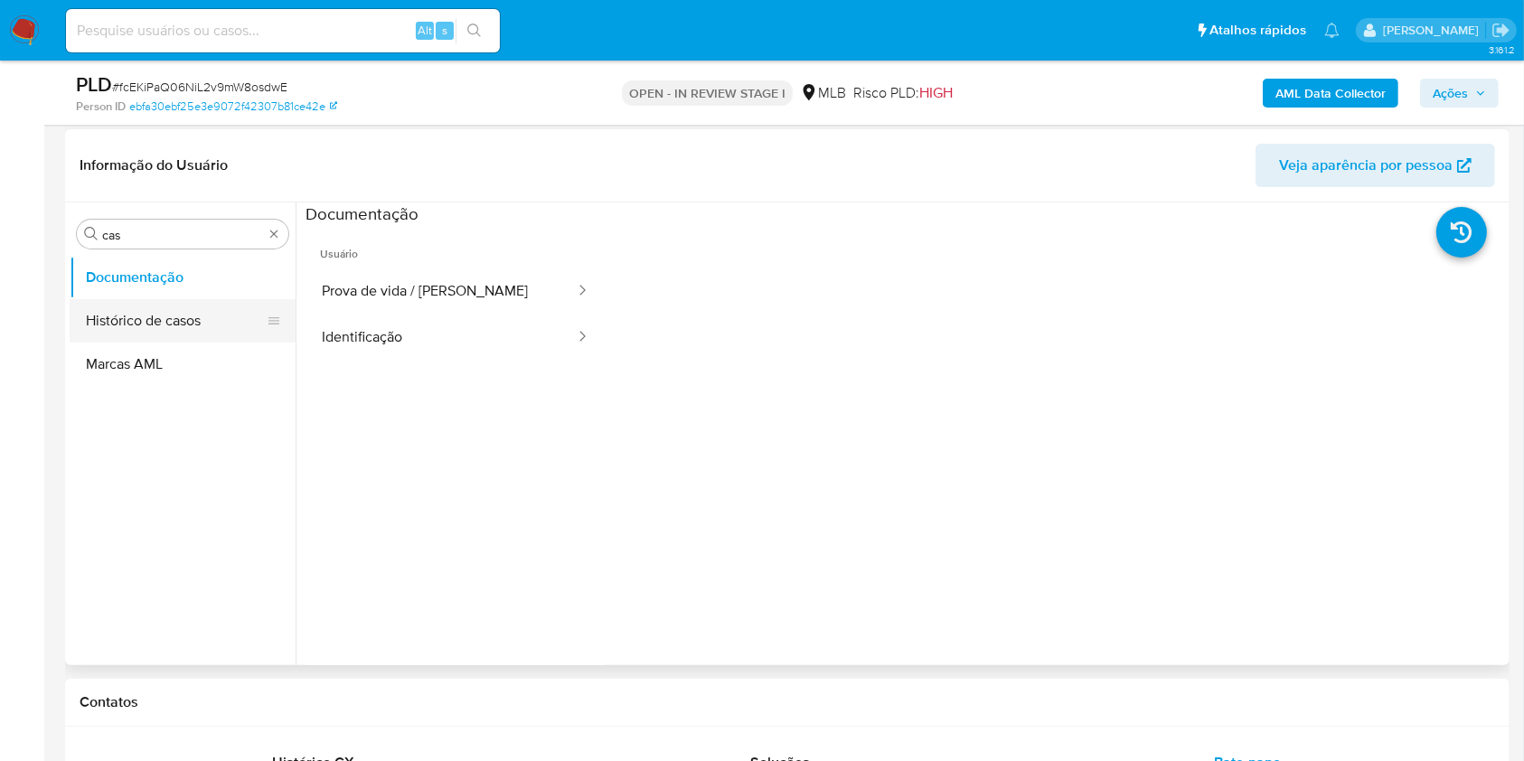
click at [142, 328] on button "Histórico de casos" at bounding box center [175, 320] width 211 height 43
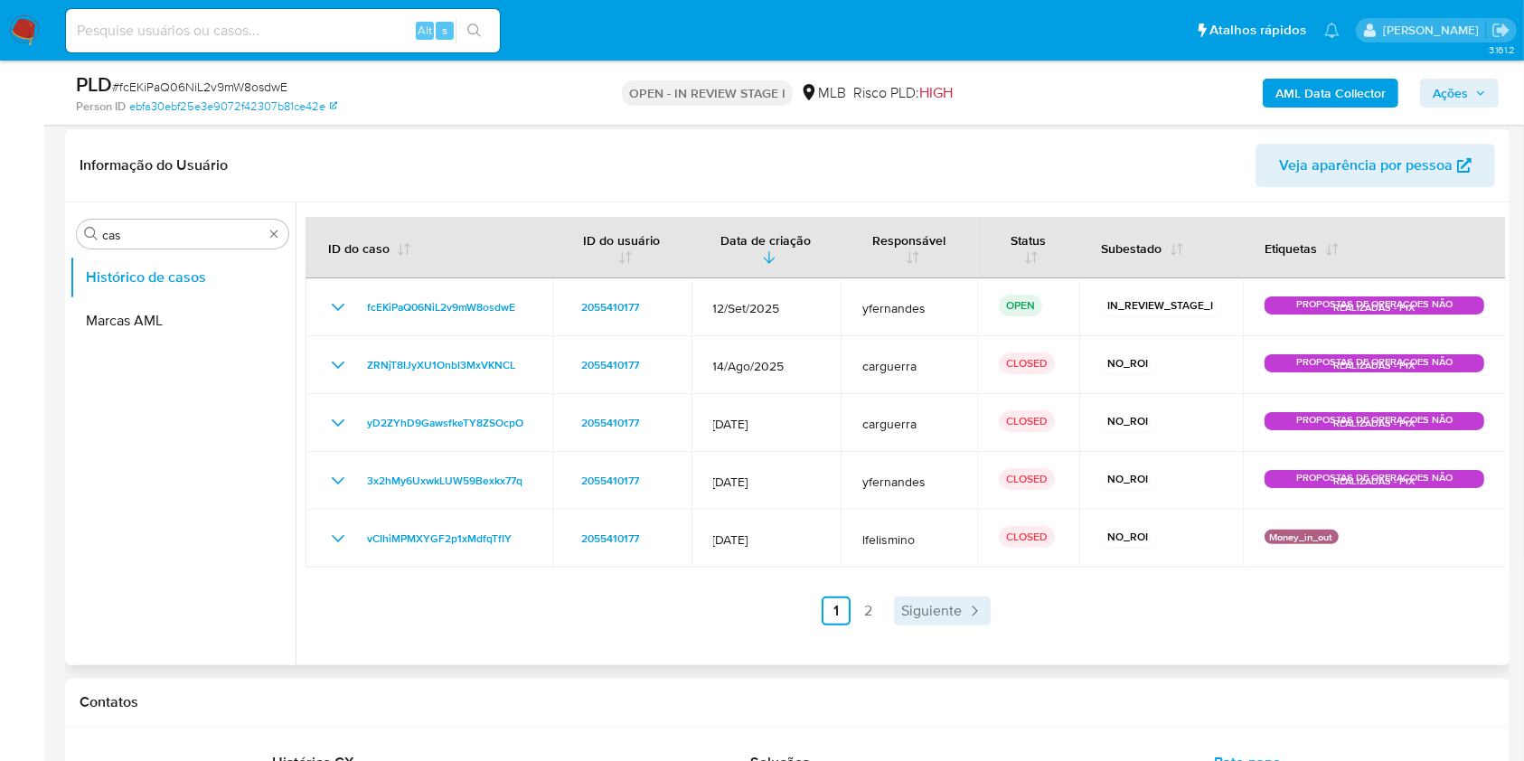
click at [959, 618] on link "Siguiente" at bounding box center [942, 610] width 97 height 29
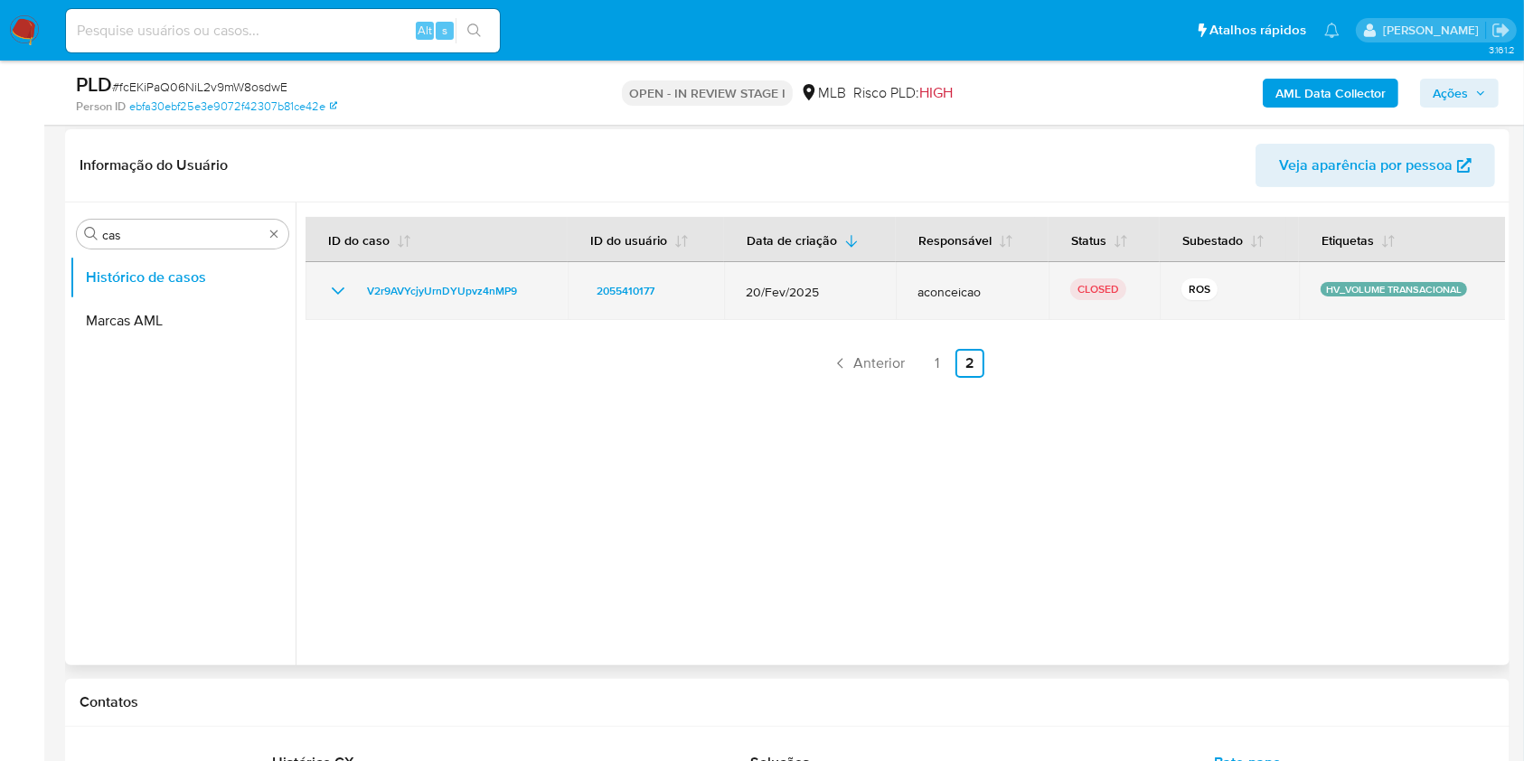
click at [345, 295] on icon "Mostrar/Ocultar" at bounding box center [338, 291] width 22 height 22
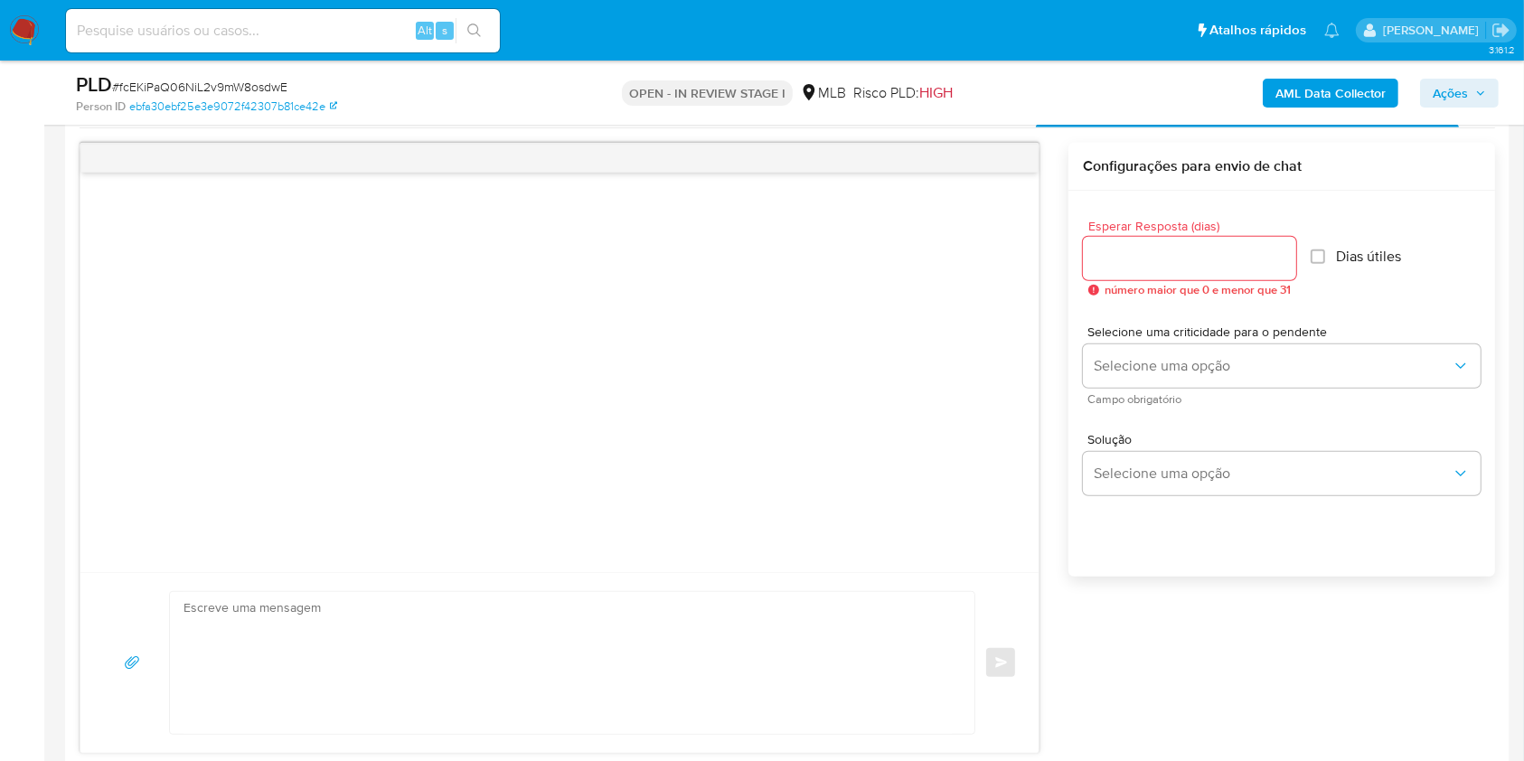
scroll to position [843, 0]
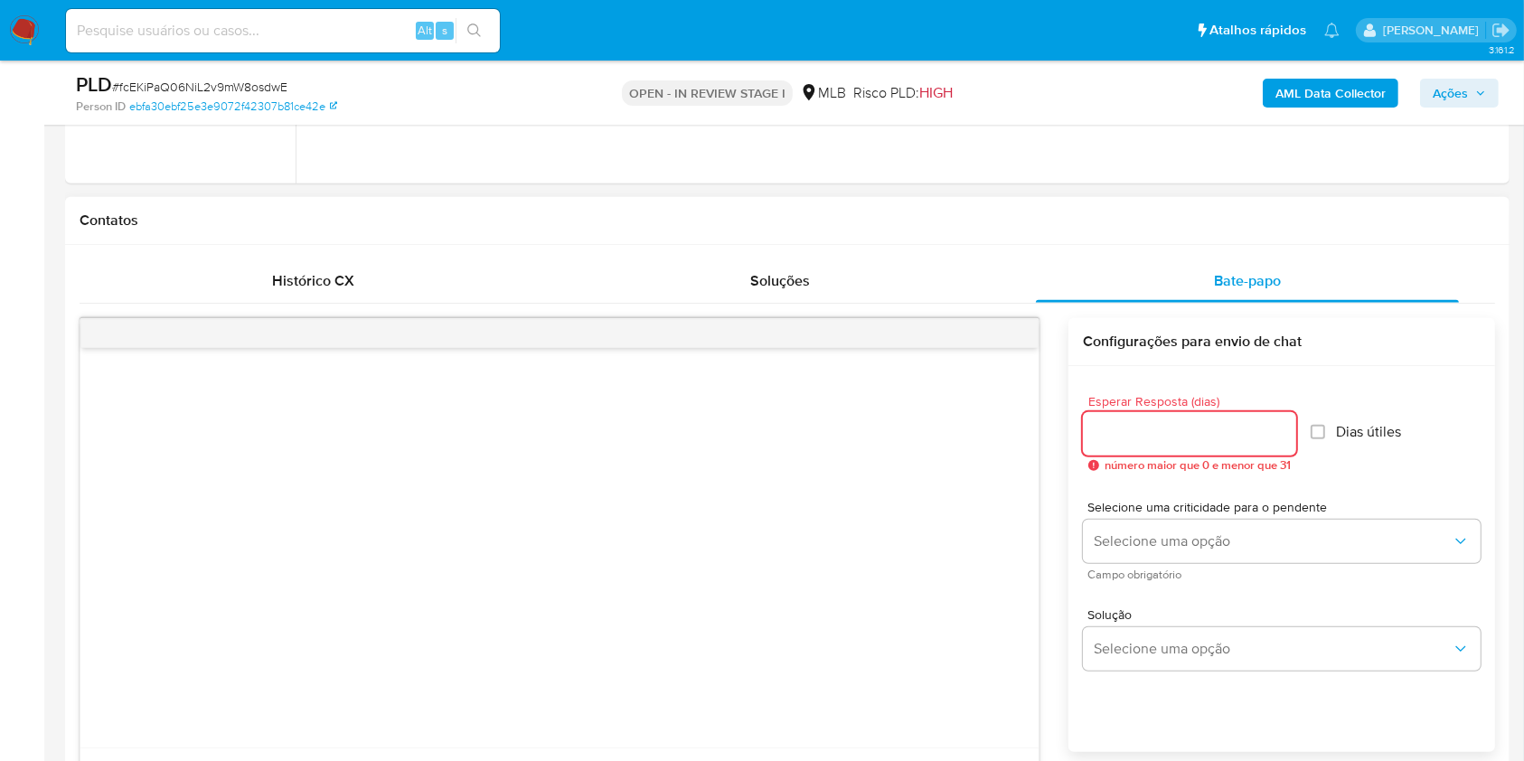
click at [1181, 422] on input "Esperar Resposta (dias)" at bounding box center [1189, 433] width 213 height 23
type input "3"
click at [1342, 409] on div "Esperar Resposta (dias) 3 número maior que 0 e menor que 31 Dias útiles" at bounding box center [1282, 433] width 398 height 106
click at [1344, 427] on span "Dias útiles" at bounding box center [1362, 432] width 65 height 18
click at [1320, 427] on input "Dias útiles" at bounding box center [1312, 432] width 14 height 14
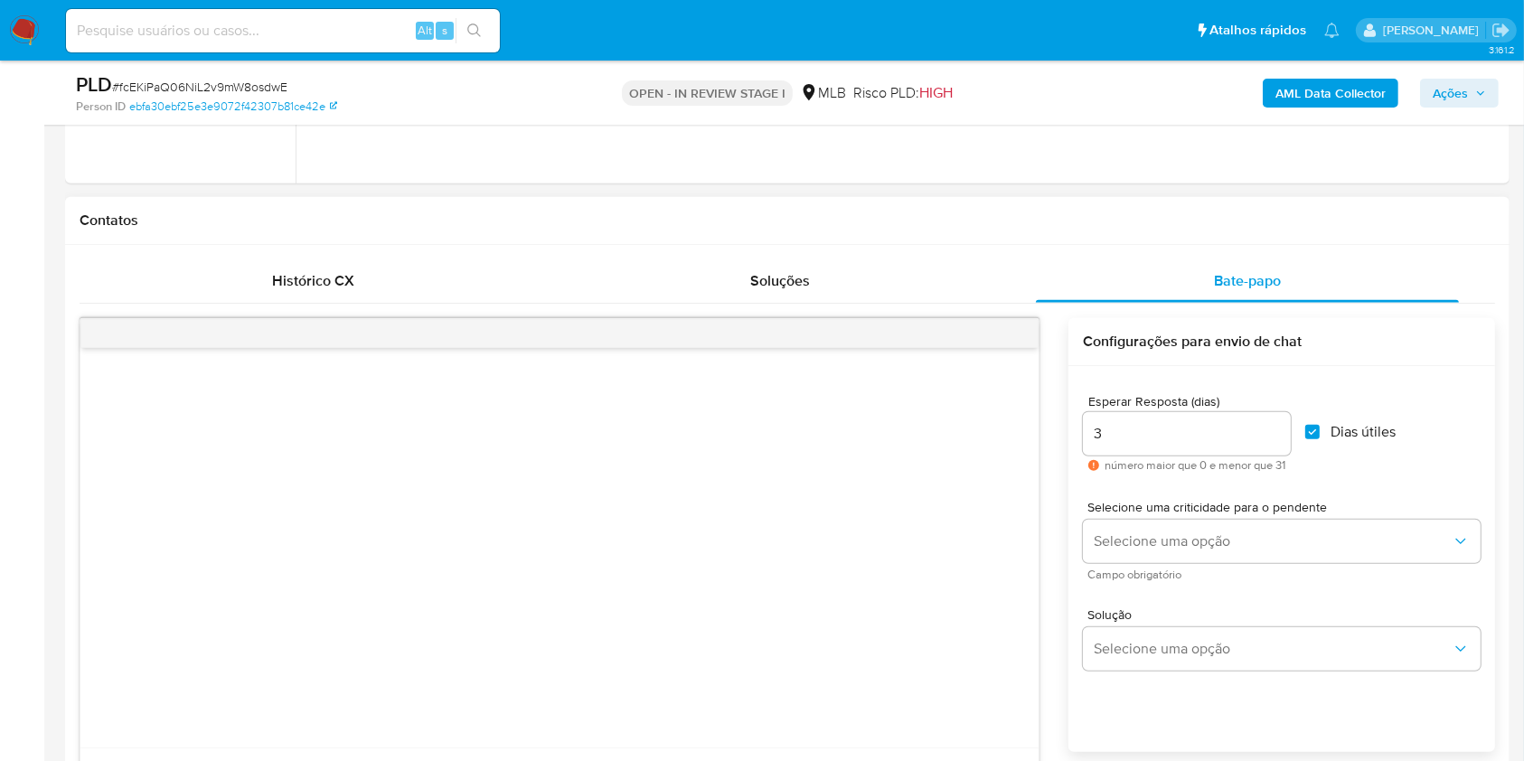
checkbox input "true"
click at [1249, 531] on button "Selecione uma opção" at bounding box center [1282, 541] width 398 height 43
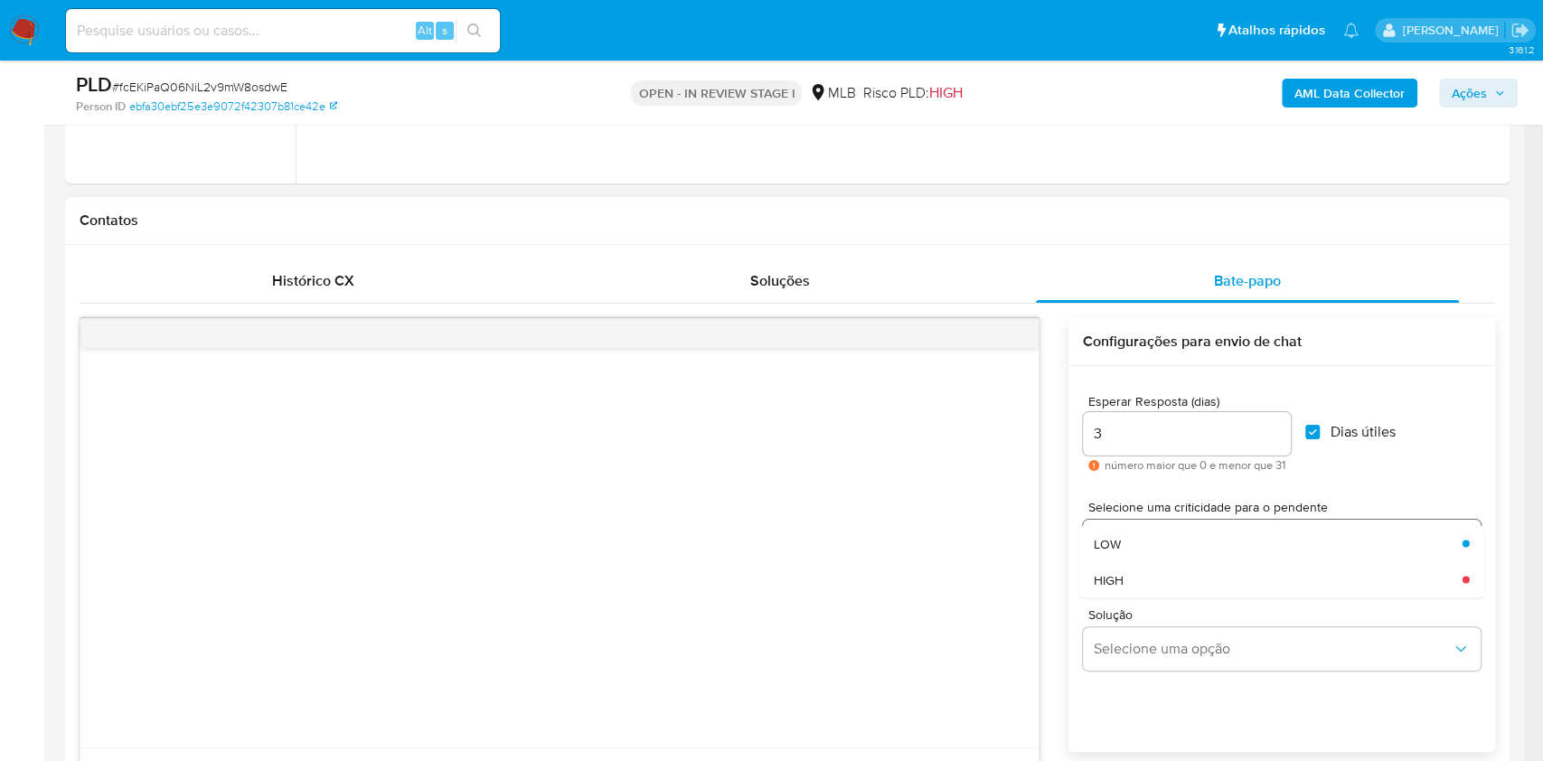
click at [1146, 539] on div "LOW" at bounding box center [1273, 543] width 358 height 36
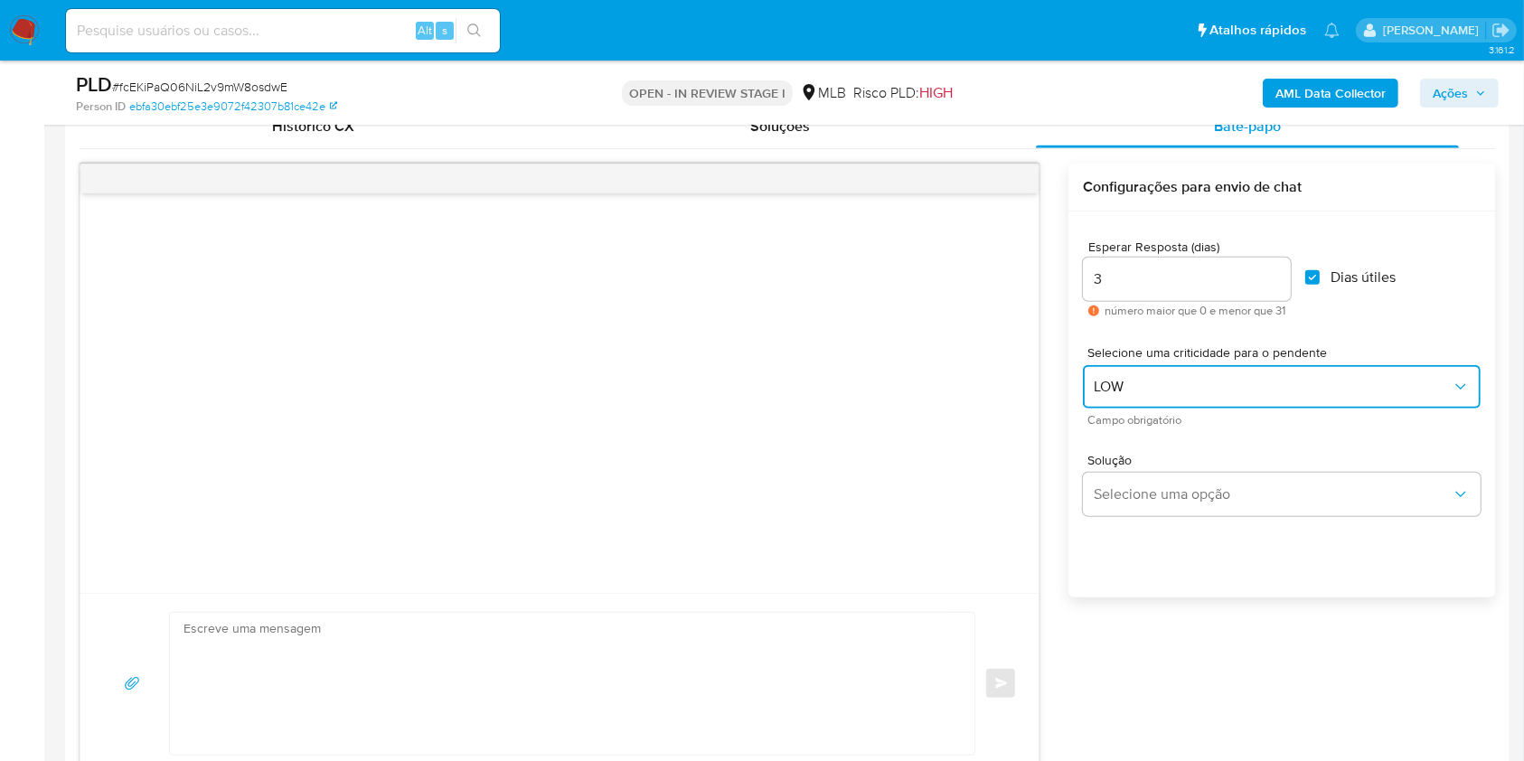
scroll to position [1085, 0]
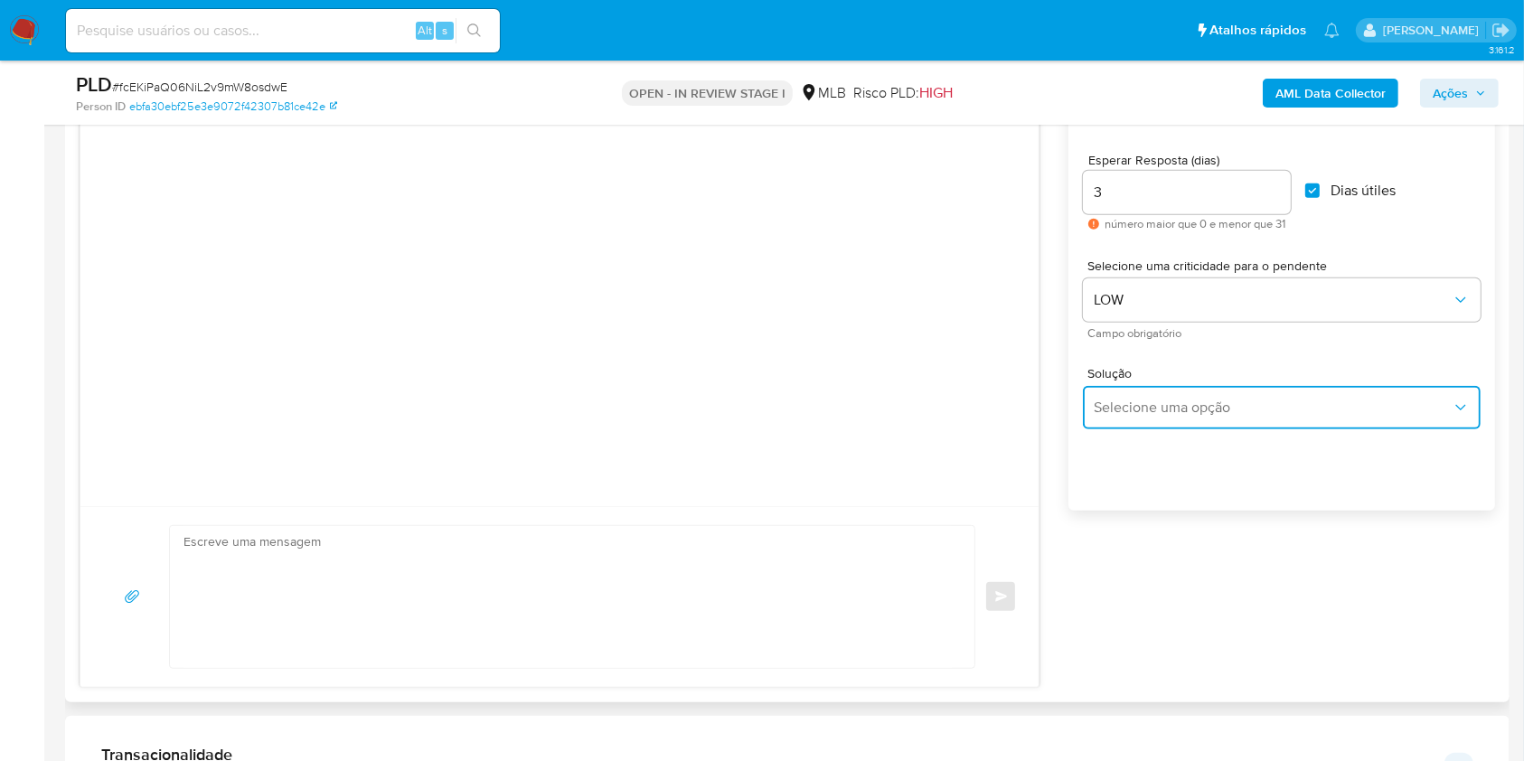
click at [1139, 418] on button "Selecione uma opção" at bounding box center [1282, 407] width 398 height 43
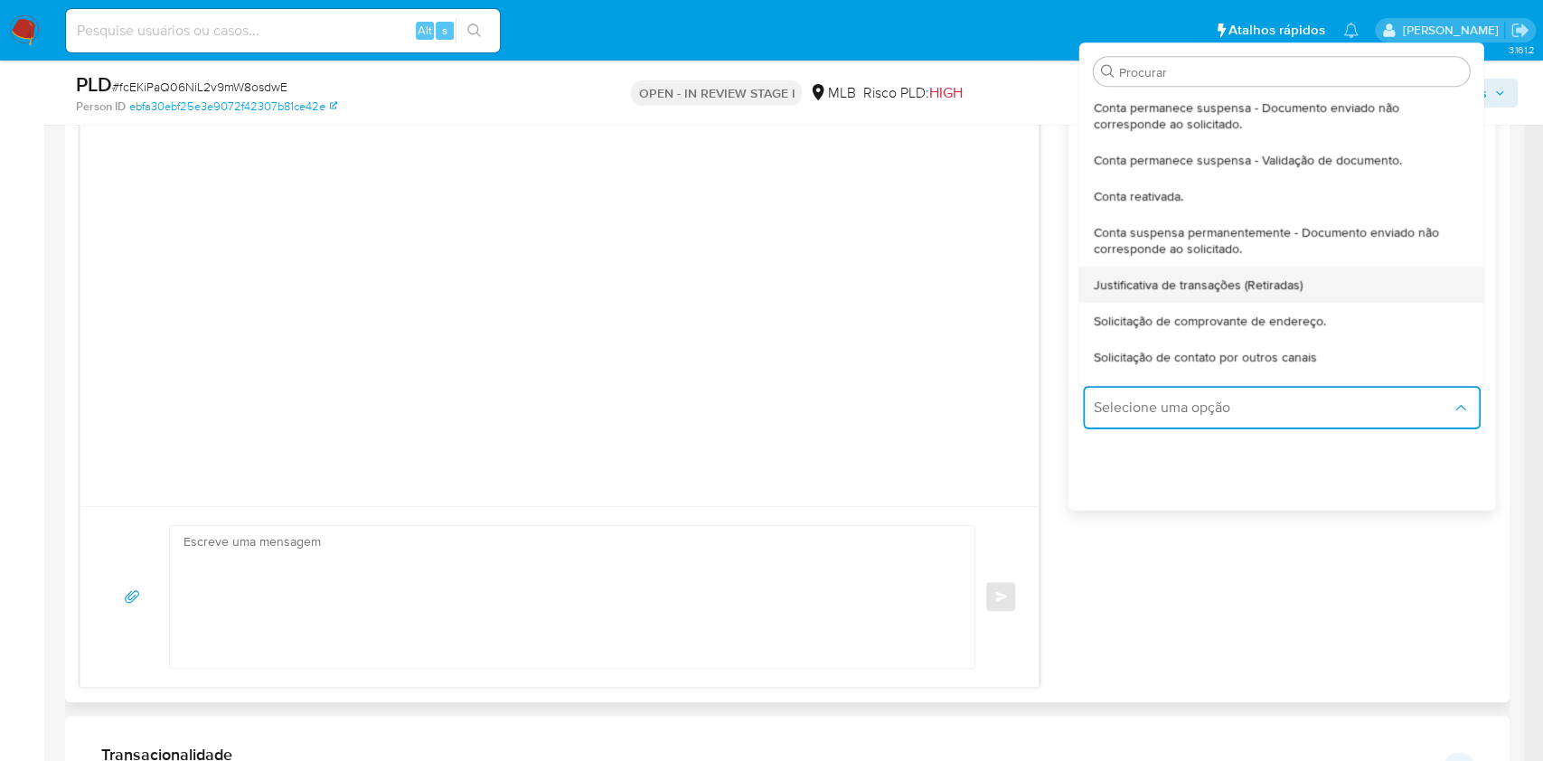
click at [1166, 290] on span "Justificativa de transações (Retiradas)" at bounding box center [1198, 285] width 209 height 16
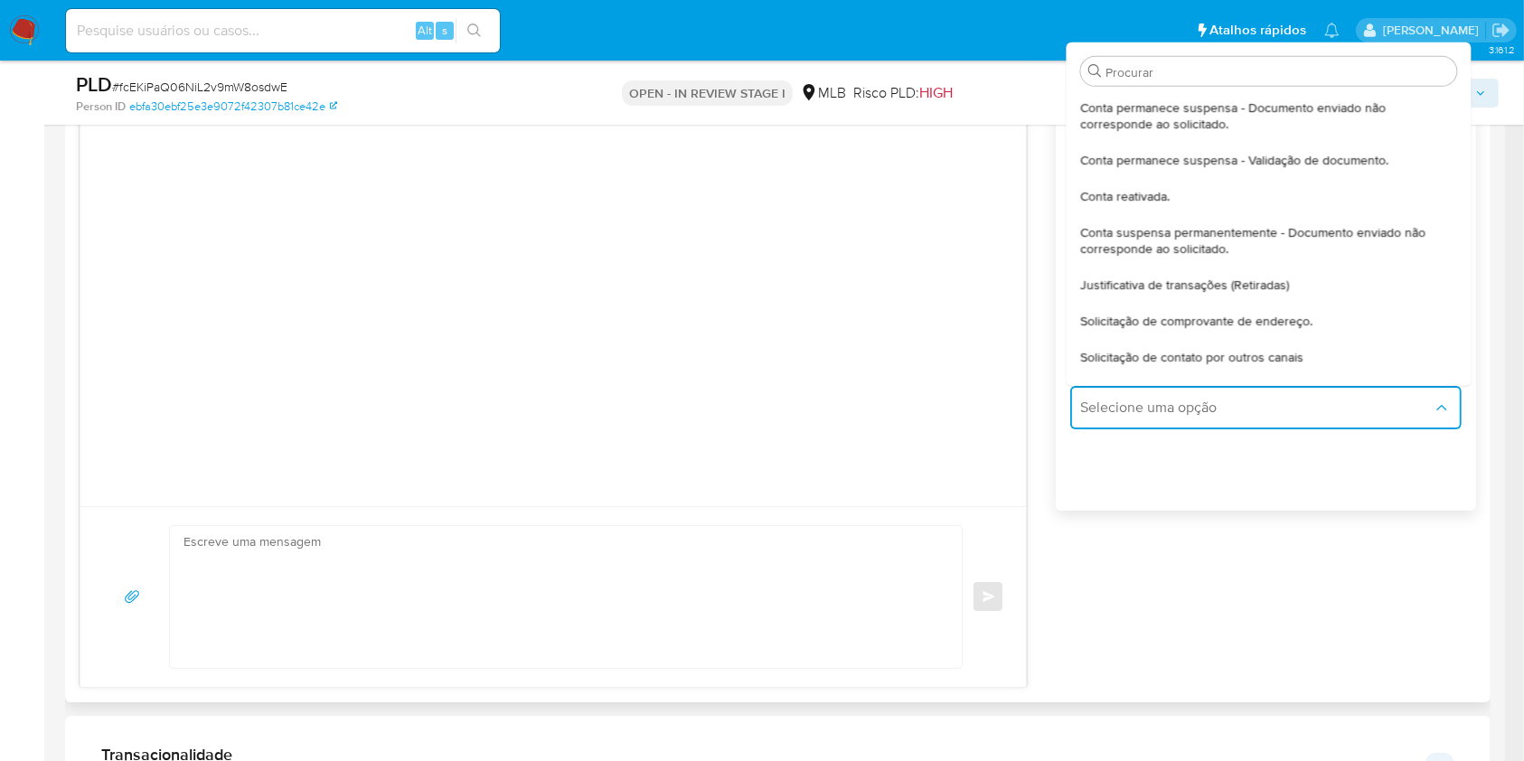
type textarea "Olá,Suspendemos a sua conta para uma verificação adicional de segurança.Por fav…"
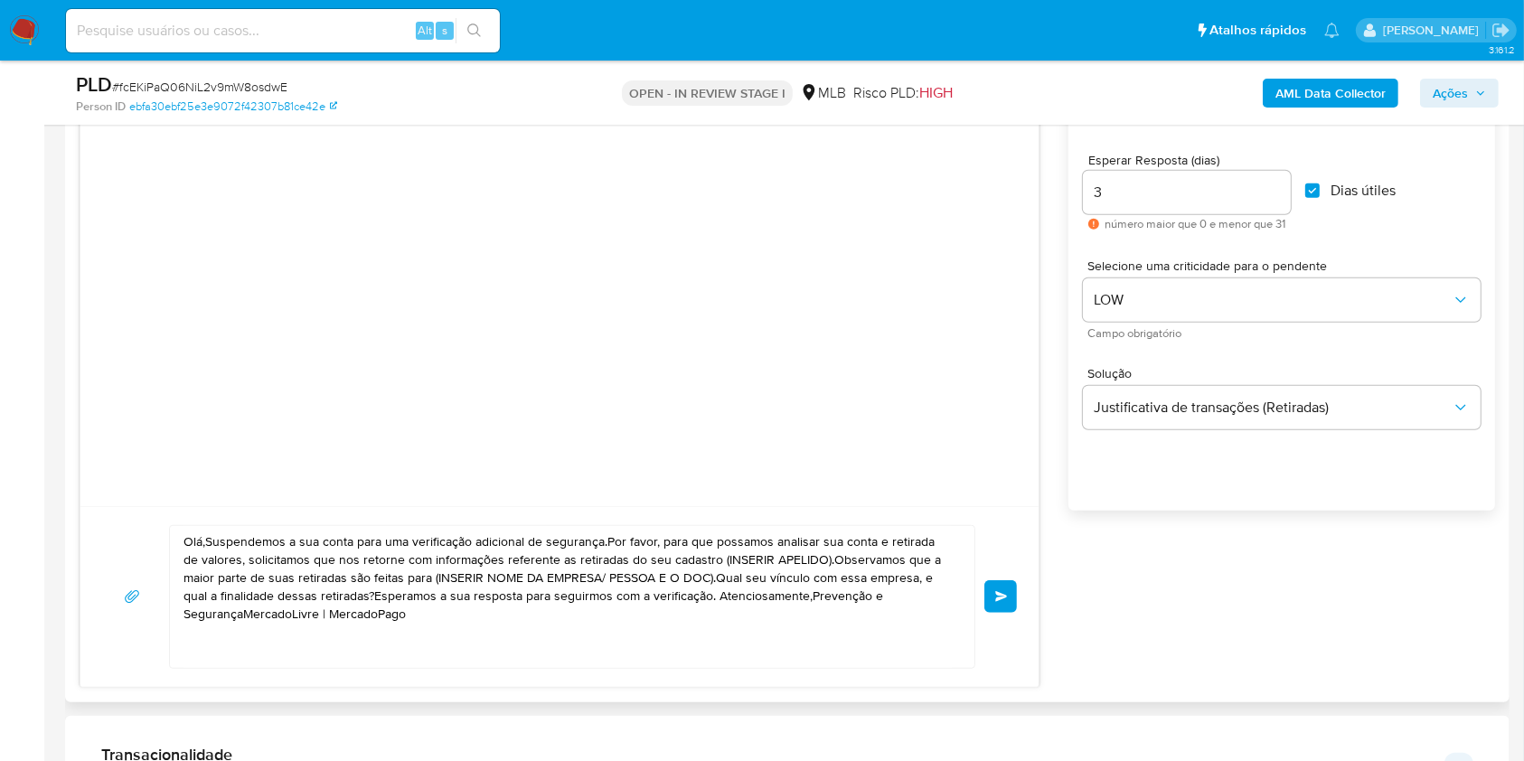
click at [521, 611] on textarea "Olá,Suspendemos a sua conta para uma verificação adicional de segurança.Por fav…" at bounding box center [567, 597] width 768 height 142
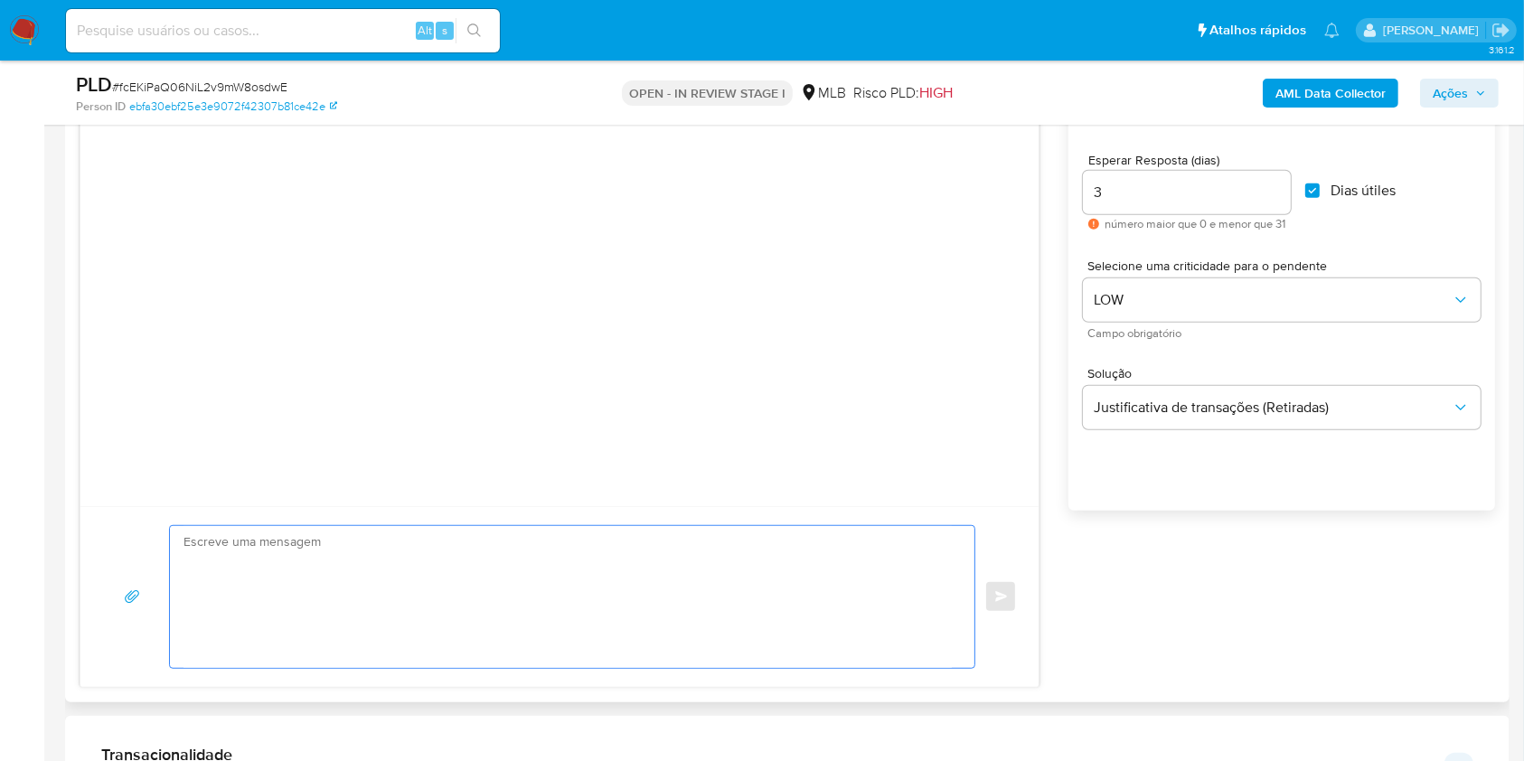
paste textarea "Olá! Estamos realizando uma verificação adicional de segurança em contas de usu…"
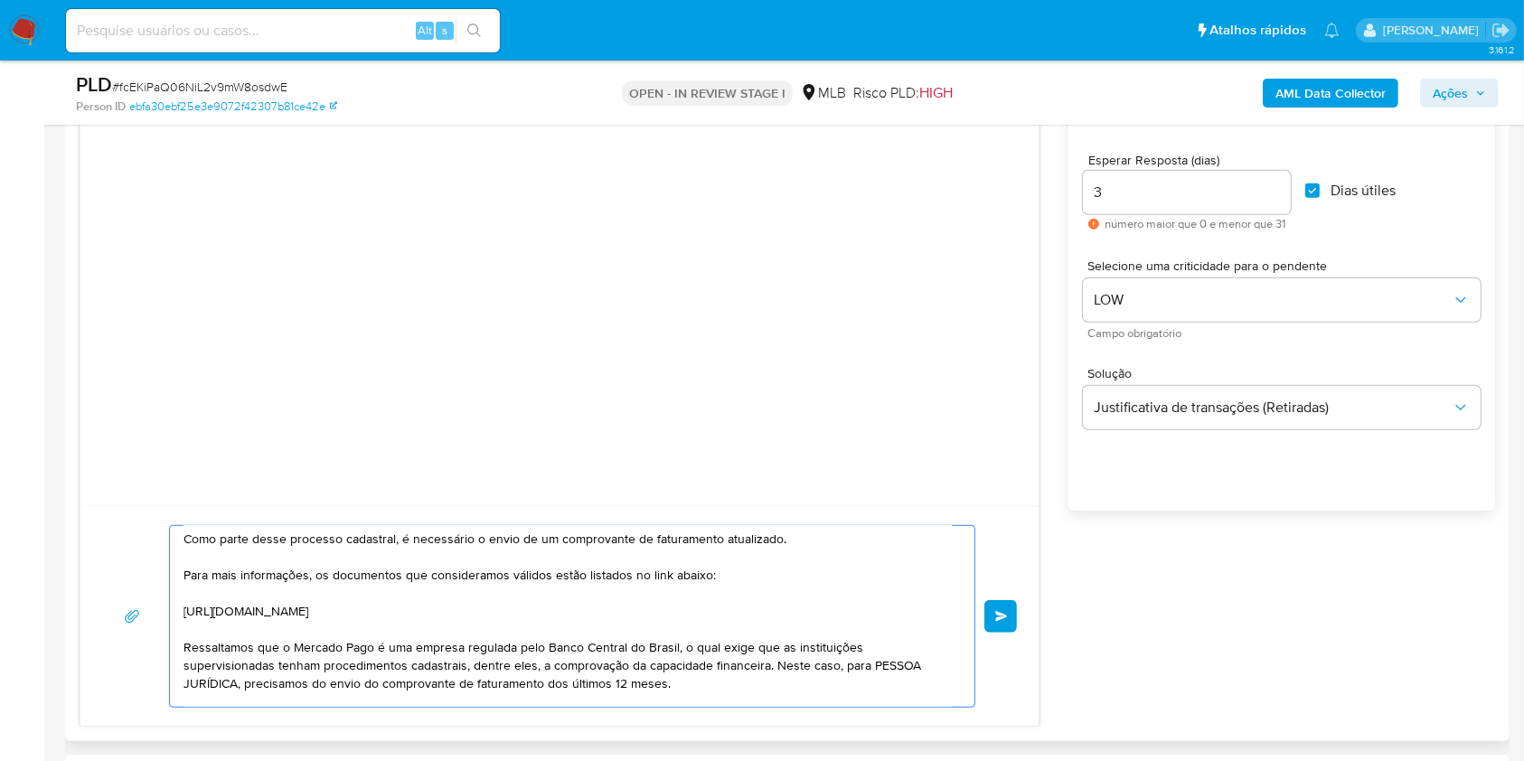
scroll to position [0, 0]
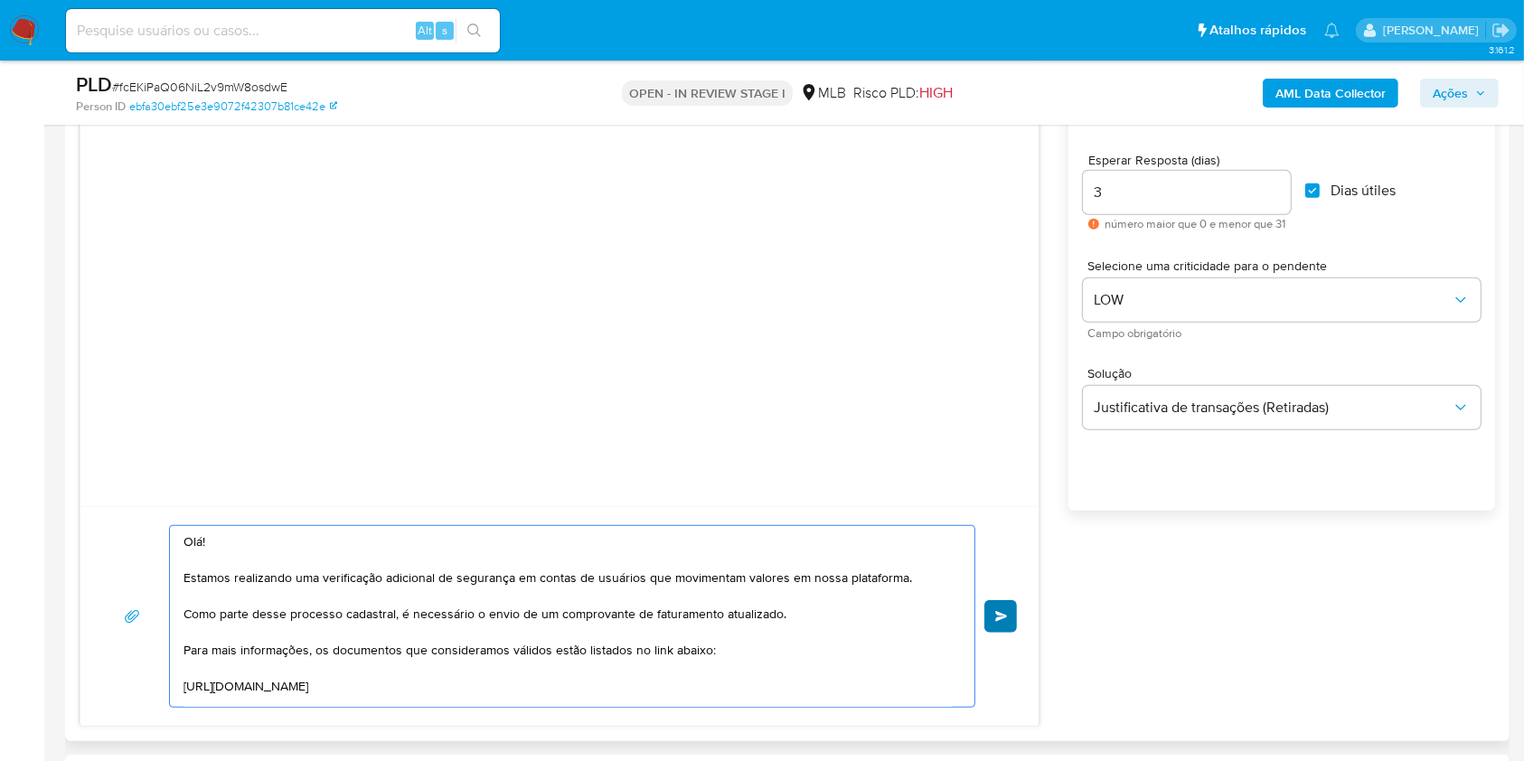
type textarea "Olá! Estamos realizando uma verificação adicional de segurança em contas de usu…"
click at [1005, 625] on button "common.send" at bounding box center [1000, 616] width 33 height 33
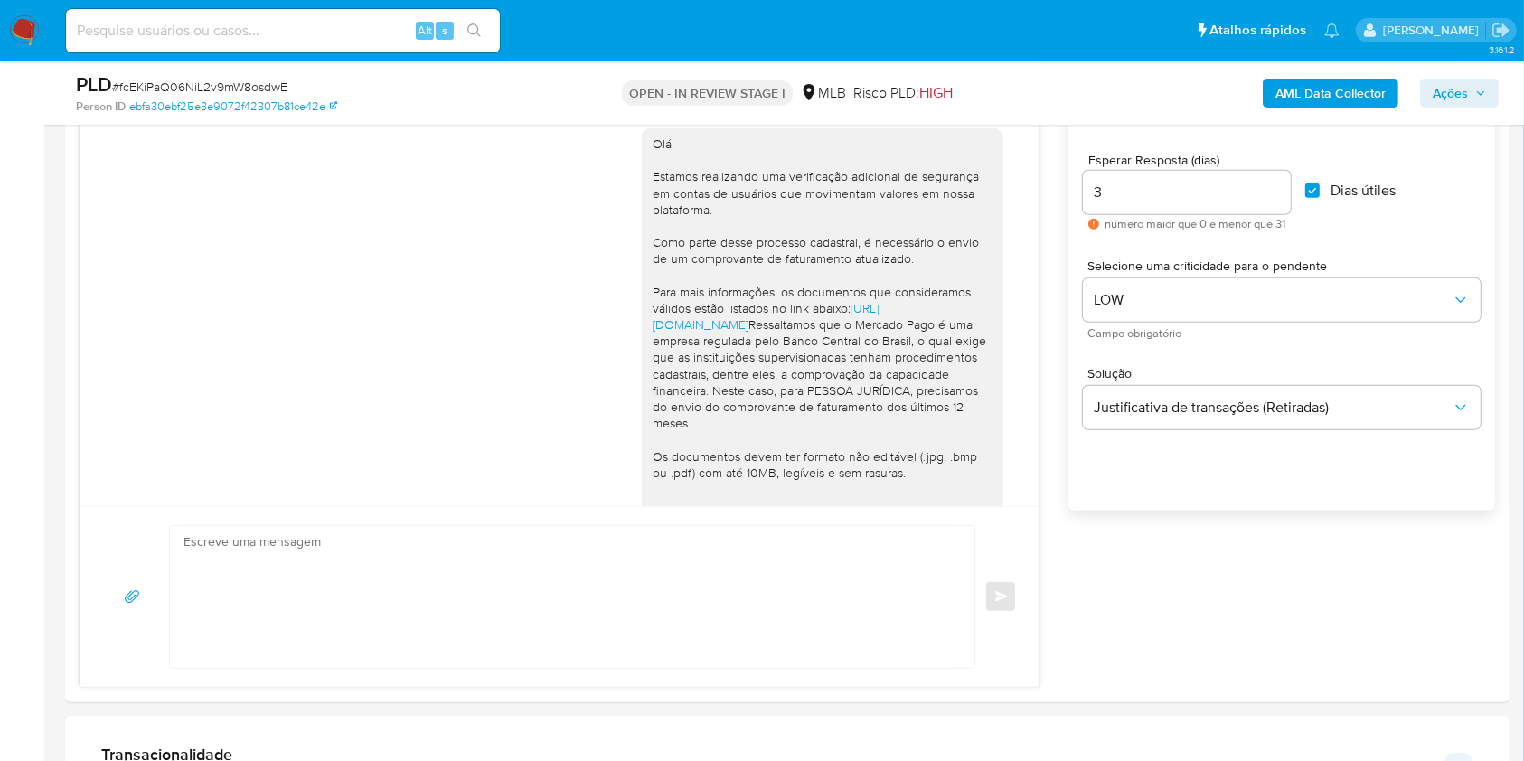
scroll to position [196, 0]
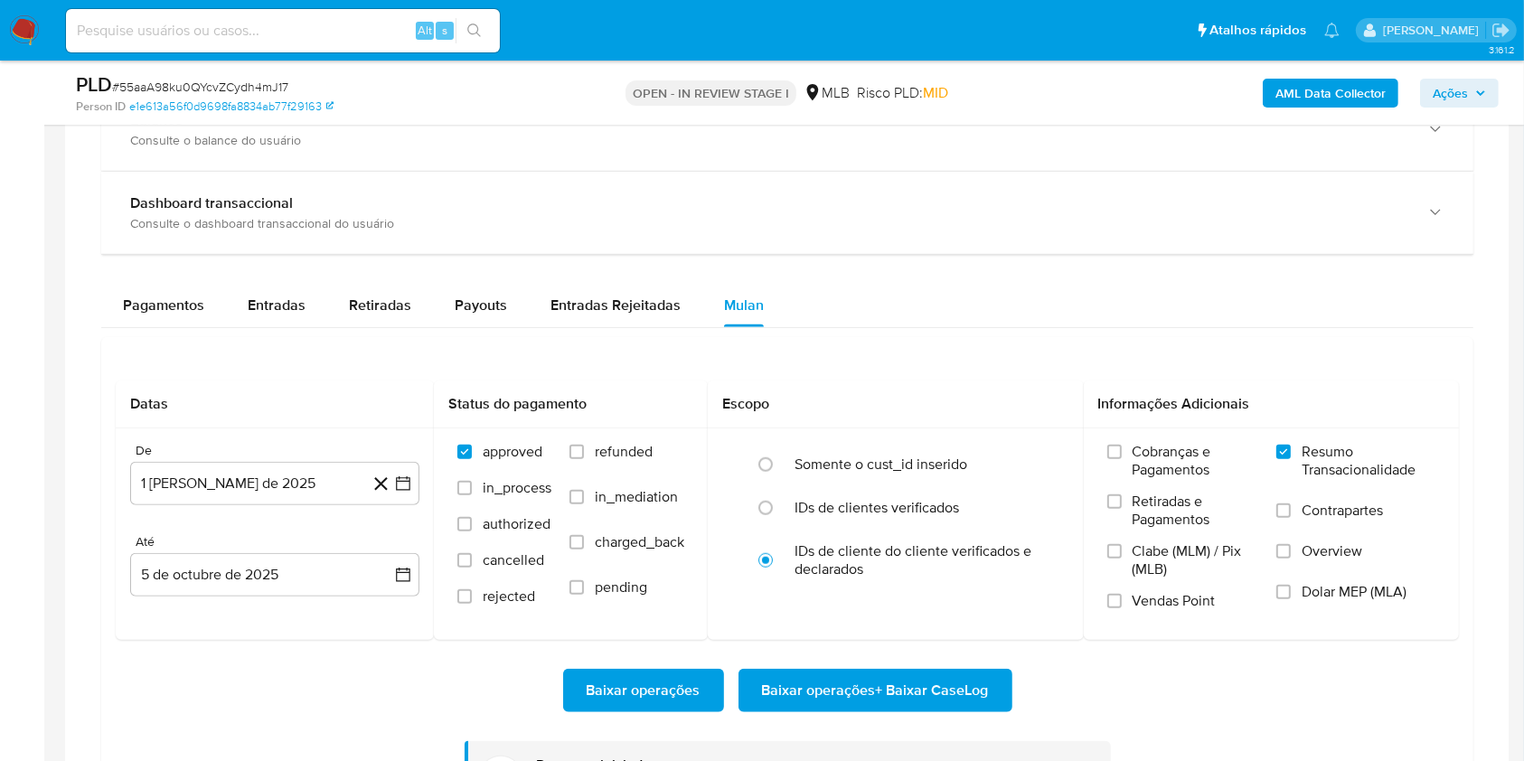
scroll to position [1142, 0]
click at [212, 87] on span "# 55aaA98ku0QYcvZCydh4mJ17" at bounding box center [200, 87] width 176 height 18
click at [212, 86] on span "# 55aaA98ku0QYcvZCydh4mJ17" at bounding box center [200, 87] width 176 height 18
copy span "55aaA98ku0QYcvZCydh4mJ17"
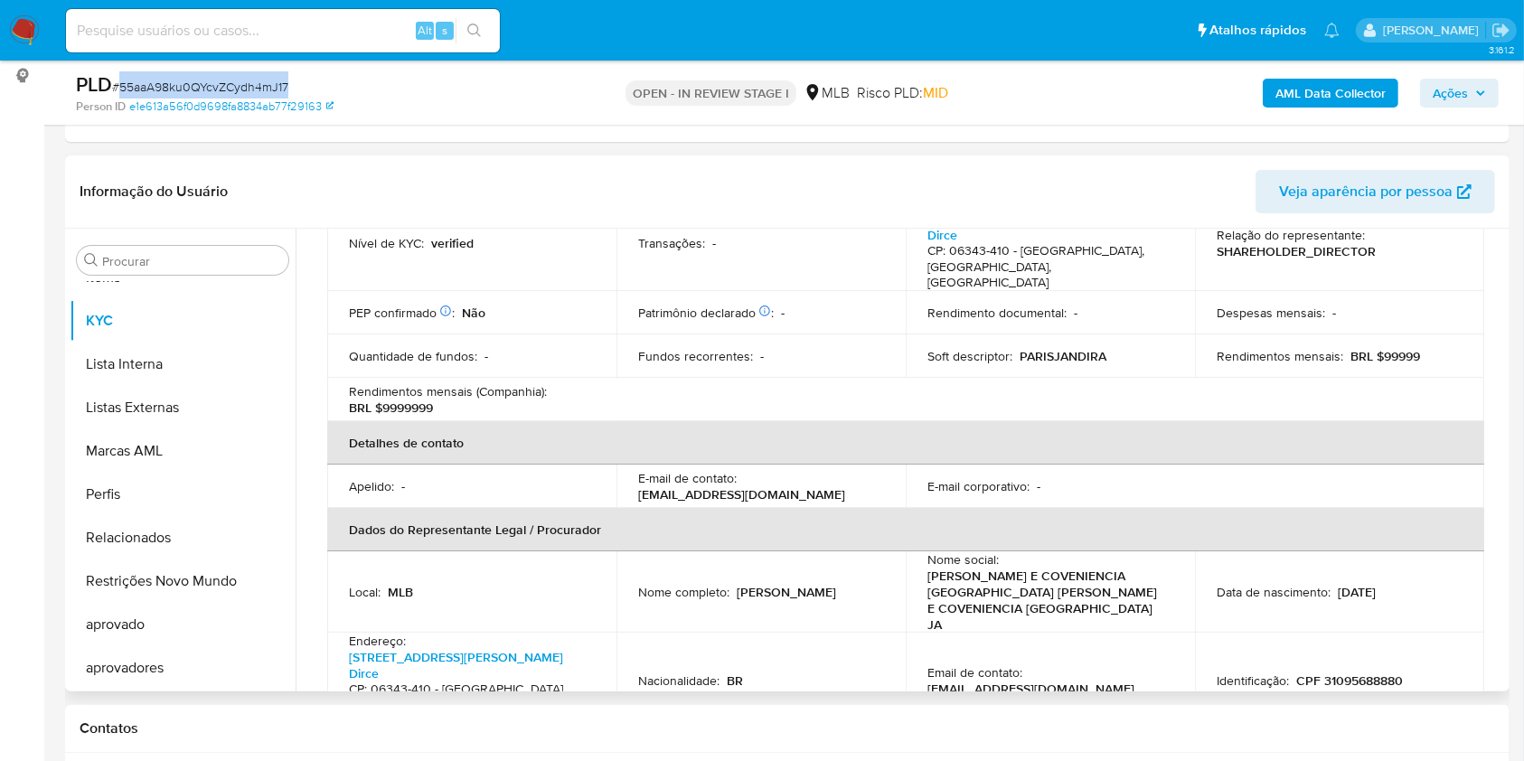
scroll to position [0, 0]
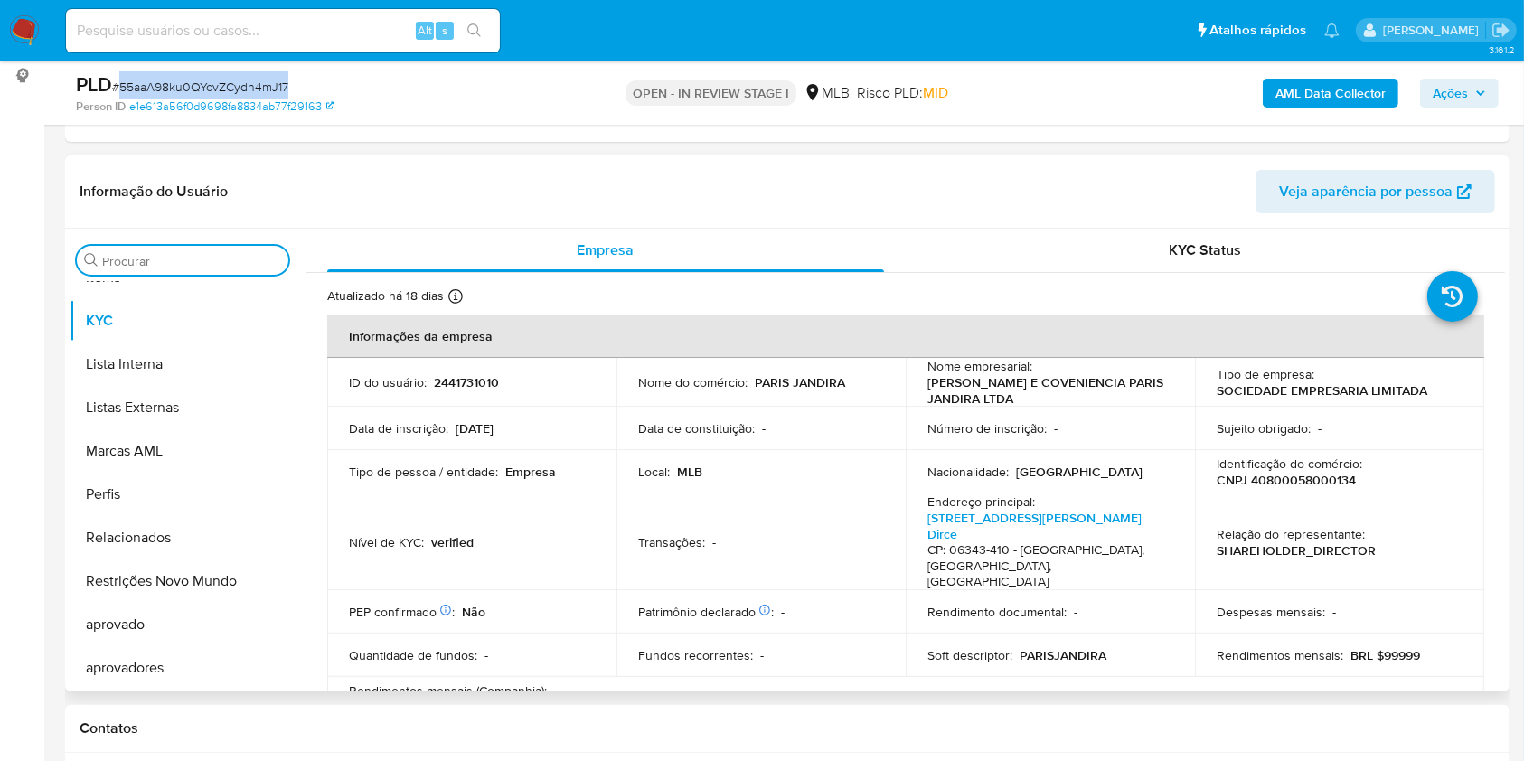
click at [219, 258] on input "Procurar" at bounding box center [191, 261] width 179 height 16
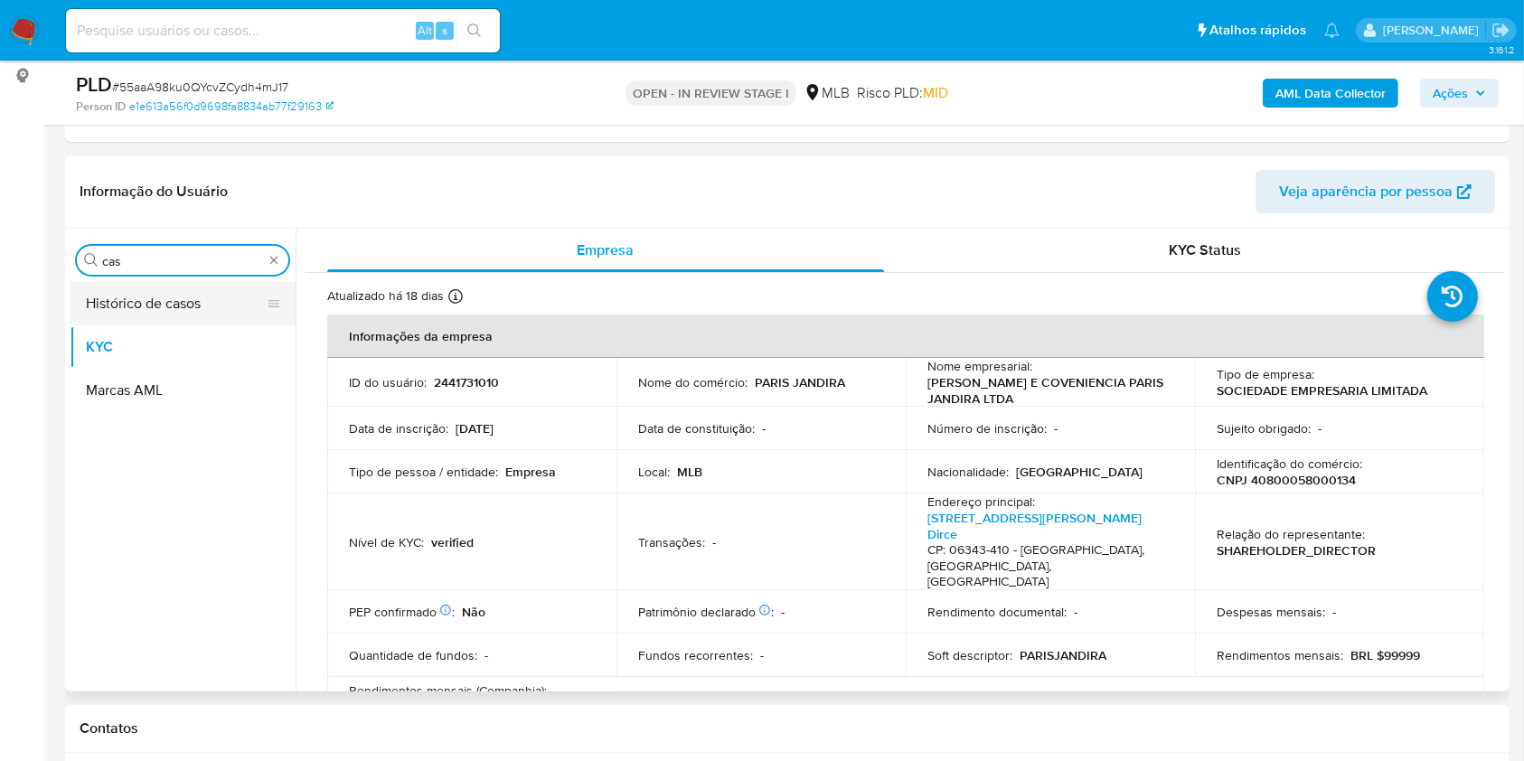
click at [176, 286] on button "Histórico de casos" at bounding box center [175, 303] width 211 height 43
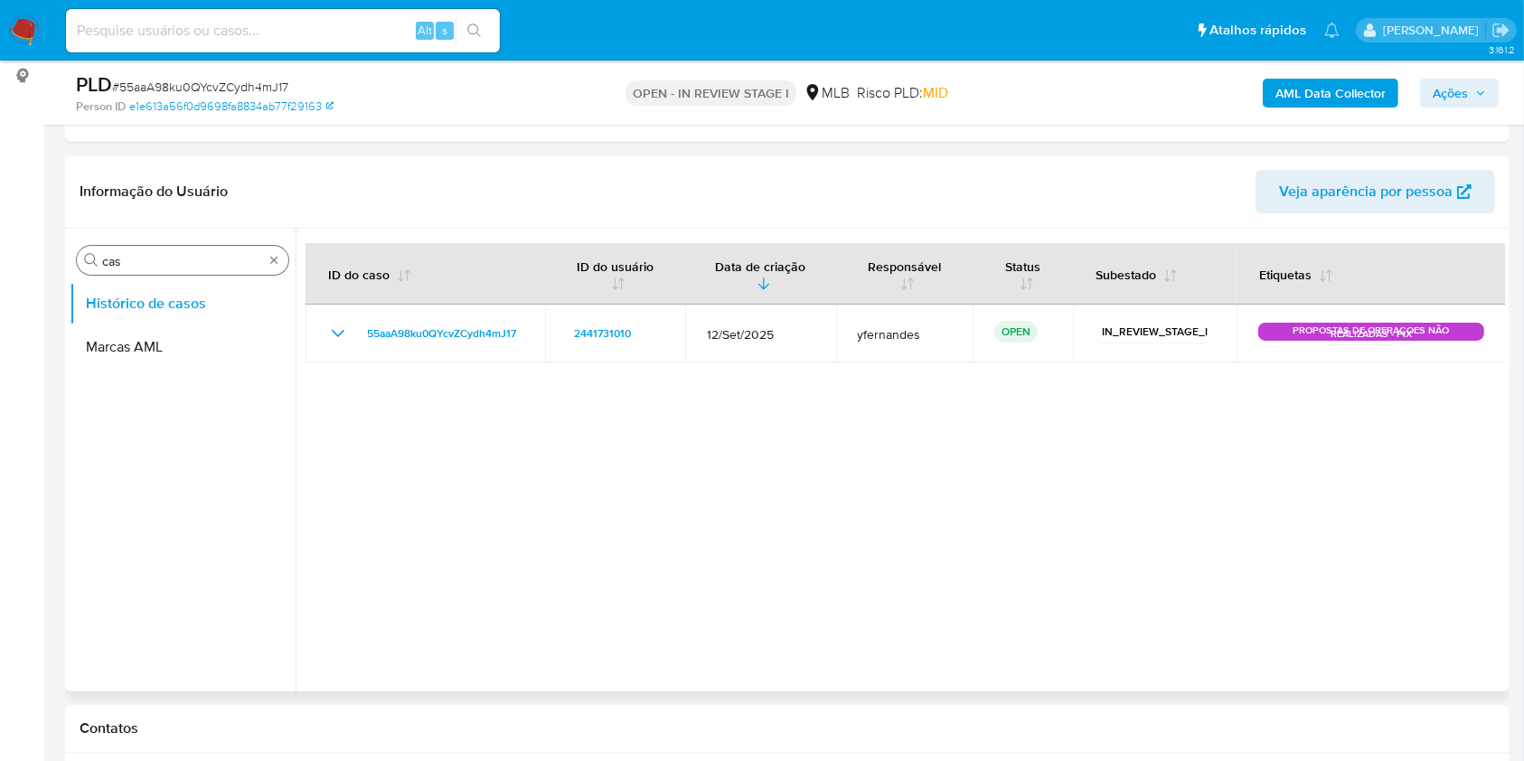
click at [137, 268] on input "cas" at bounding box center [182, 261] width 161 height 16
click at [137, 267] on input "cas" at bounding box center [182, 261] width 161 height 16
click at [146, 271] on div "Procurar gh" at bounding box center [182, 260] width 211 height 29
click at [145, 258] on input "gh" at bounding box center [182, 261] width 161 height 16
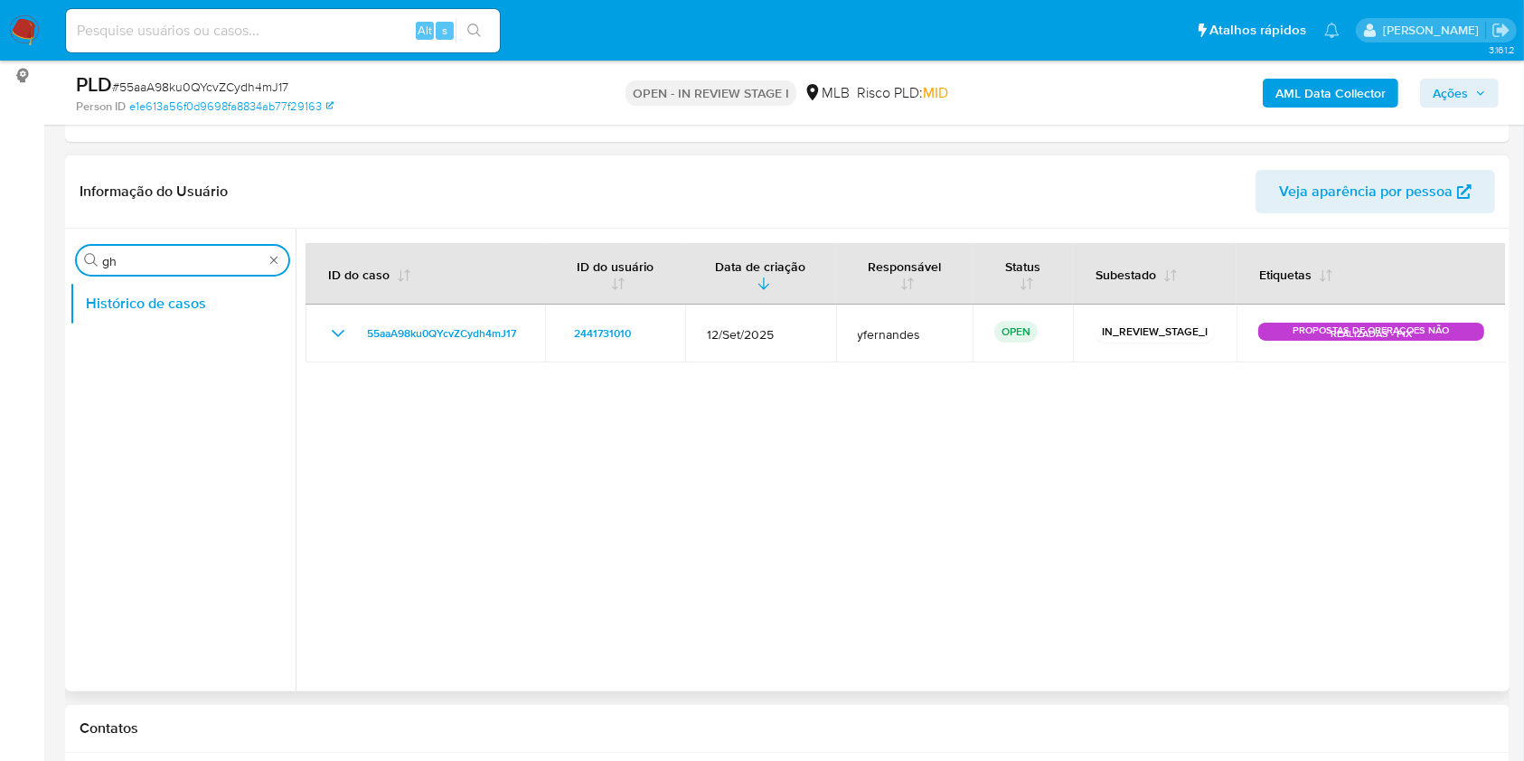
click at [145, 258] on input "gh" at bounding box center [182, 261] width 161 height 16
type input "ger"
click at [140, 288] on button "Geral" at bounding box center [175, 303] width 211 height 43
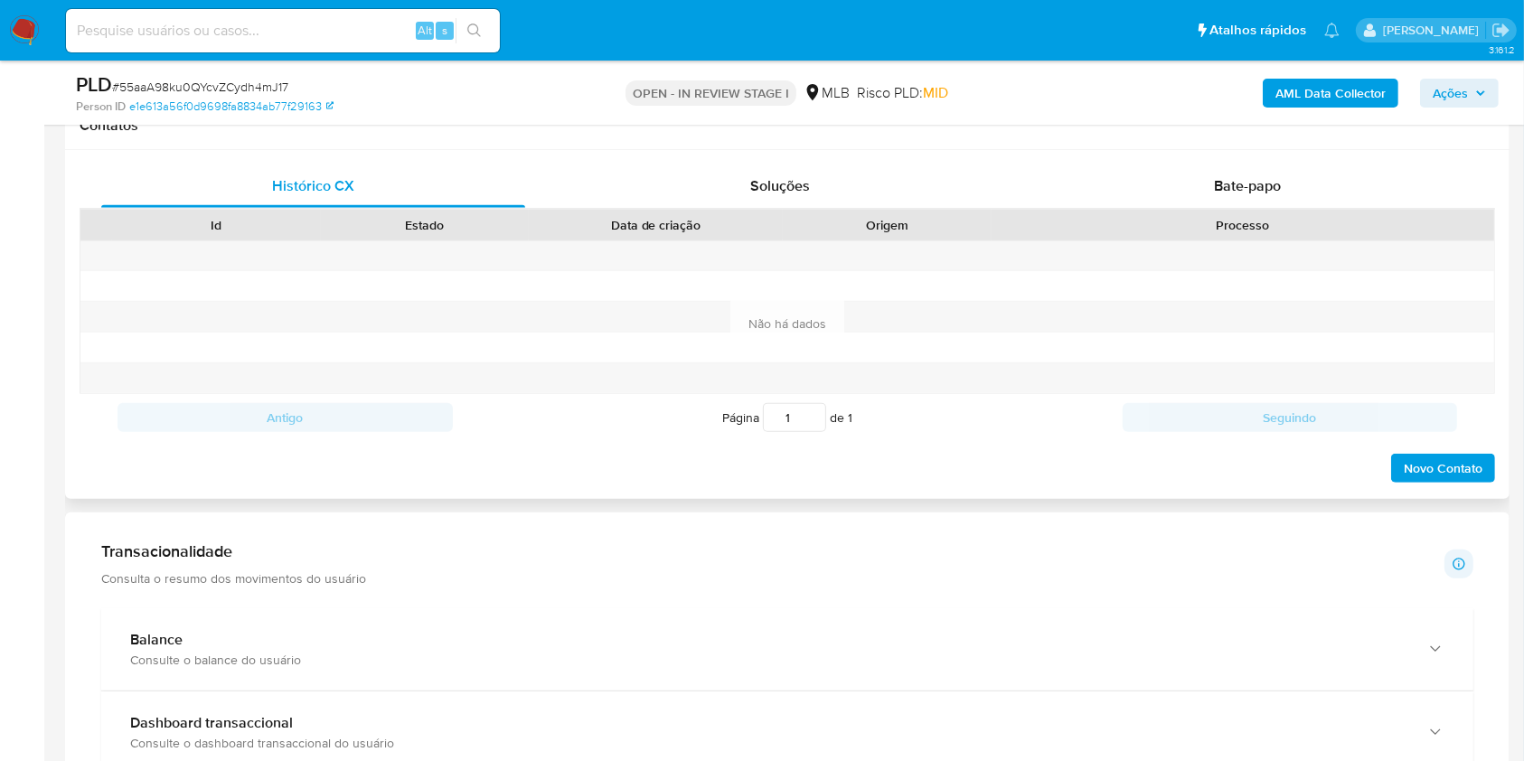
scroll to position [723, 0]
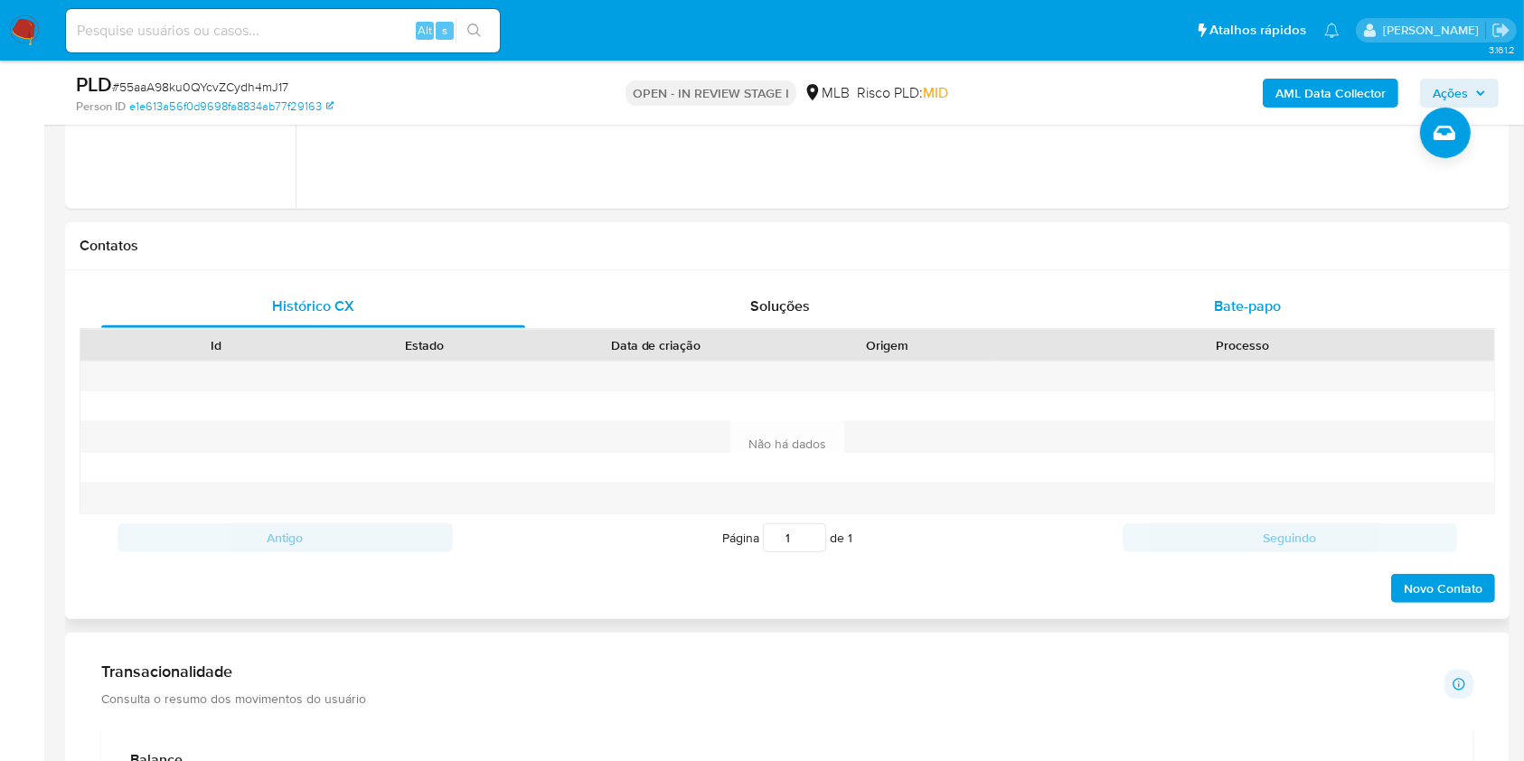
click at [1246, 286] on div "Histórico CX Soluções Bate-papo Id Estado Data de criação Origem Processo Antig…" at bounding box center [787, 444] width 1444 height 349
drag, startPoint x: 1215, startPoint y: 307, endPoint x: 1104, endPoint y: 270, distance: 116.3
click at [1215, 307] on span "Bate-papo" at bounding box center [1247, 306] width 67 height 21
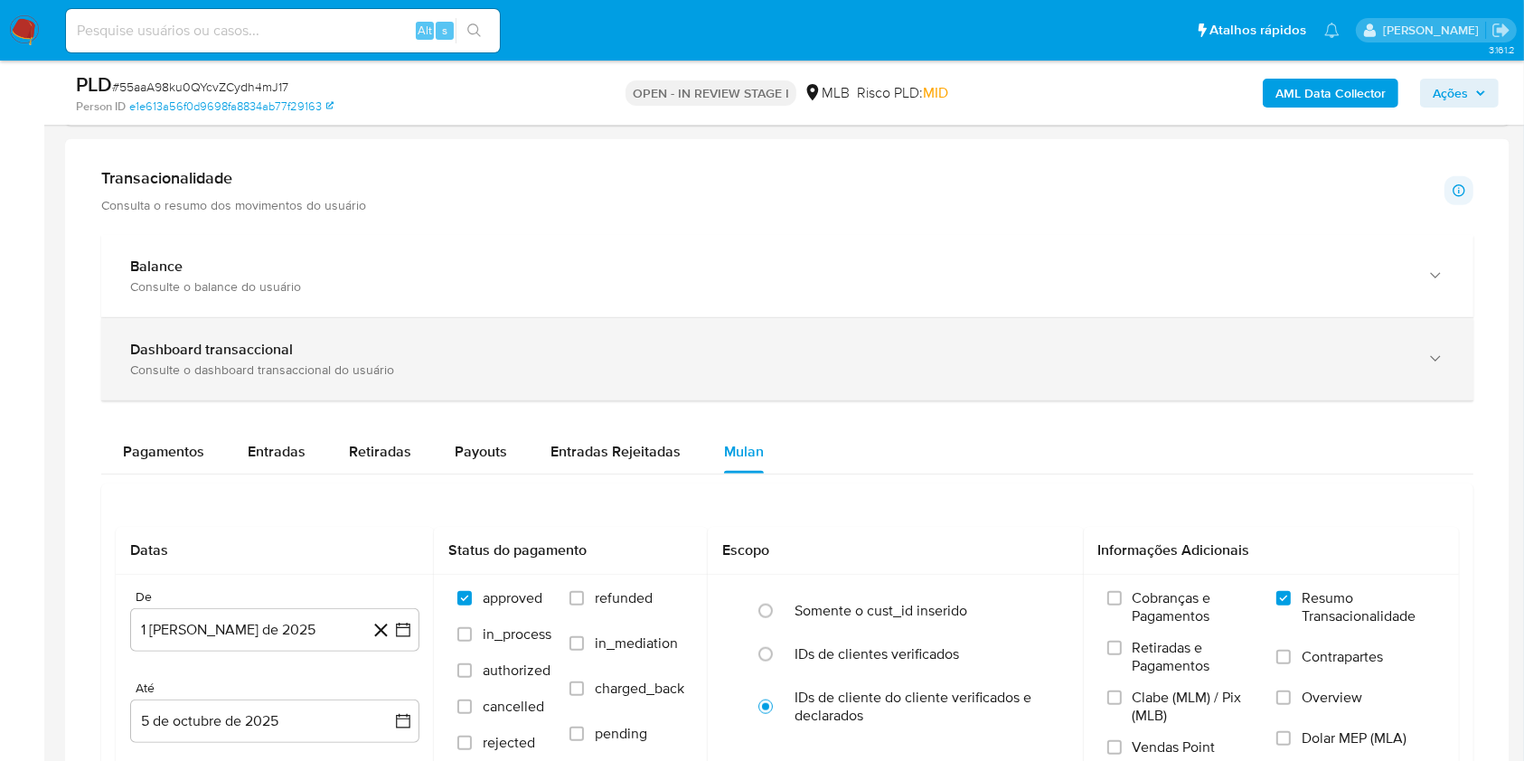
click at [257, 346] on b "Dashboard transaccional" at bounding box center [211, 349] width 163 height 21
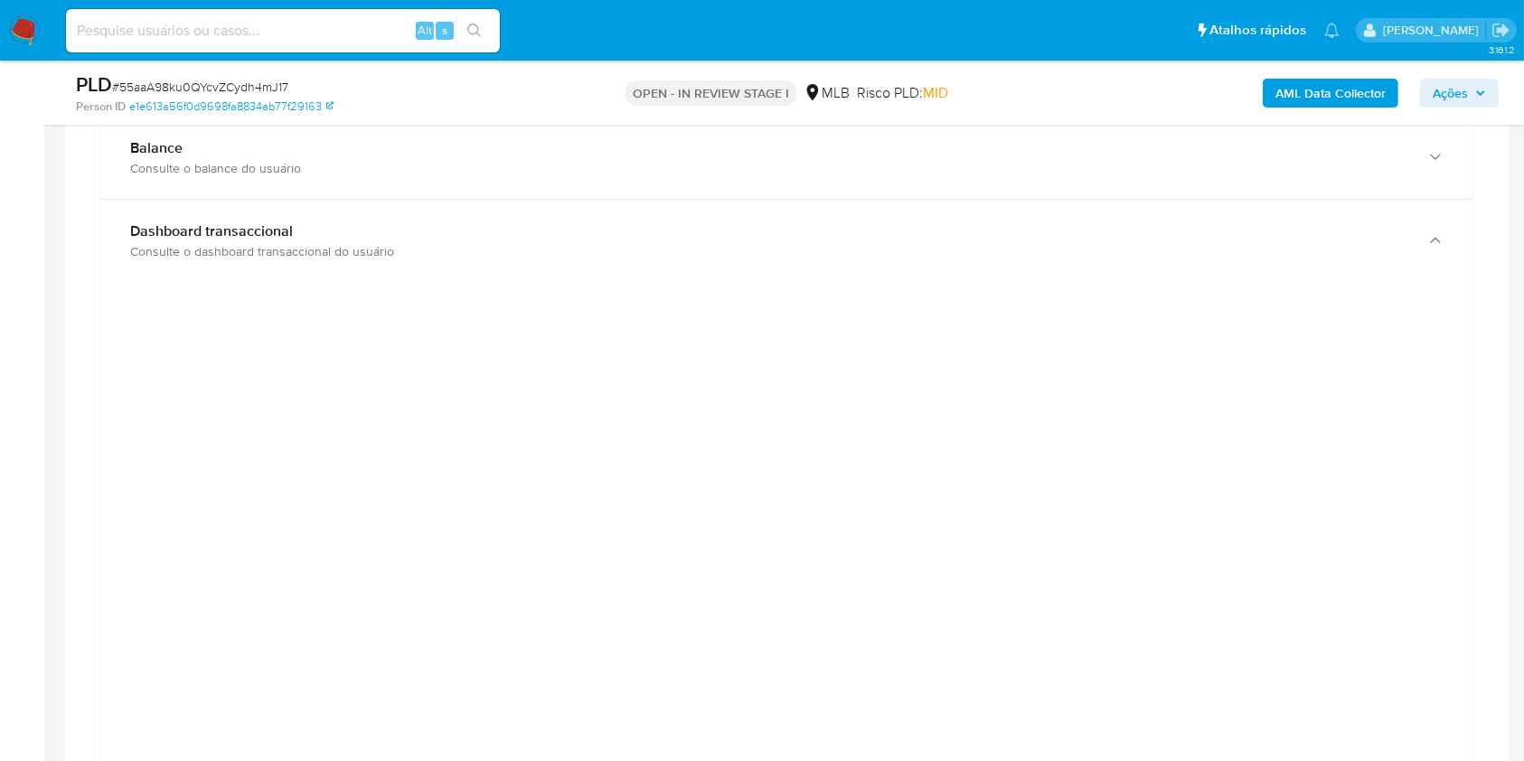
scroll to position [1566, 0]
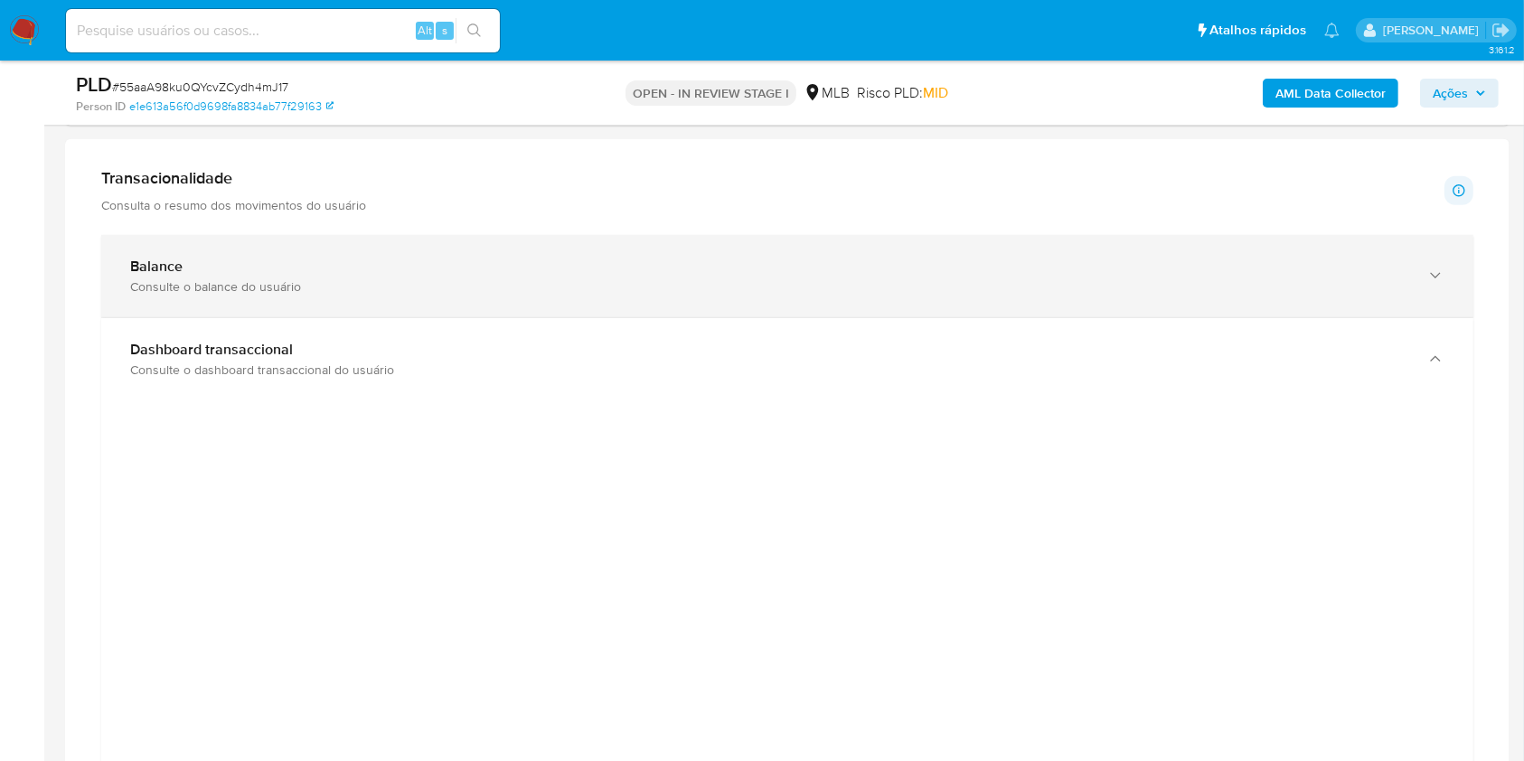
click at [270, 278] on div "Consulte o balance do usuário" at bounding box center [769, 286] width 1278 height 16
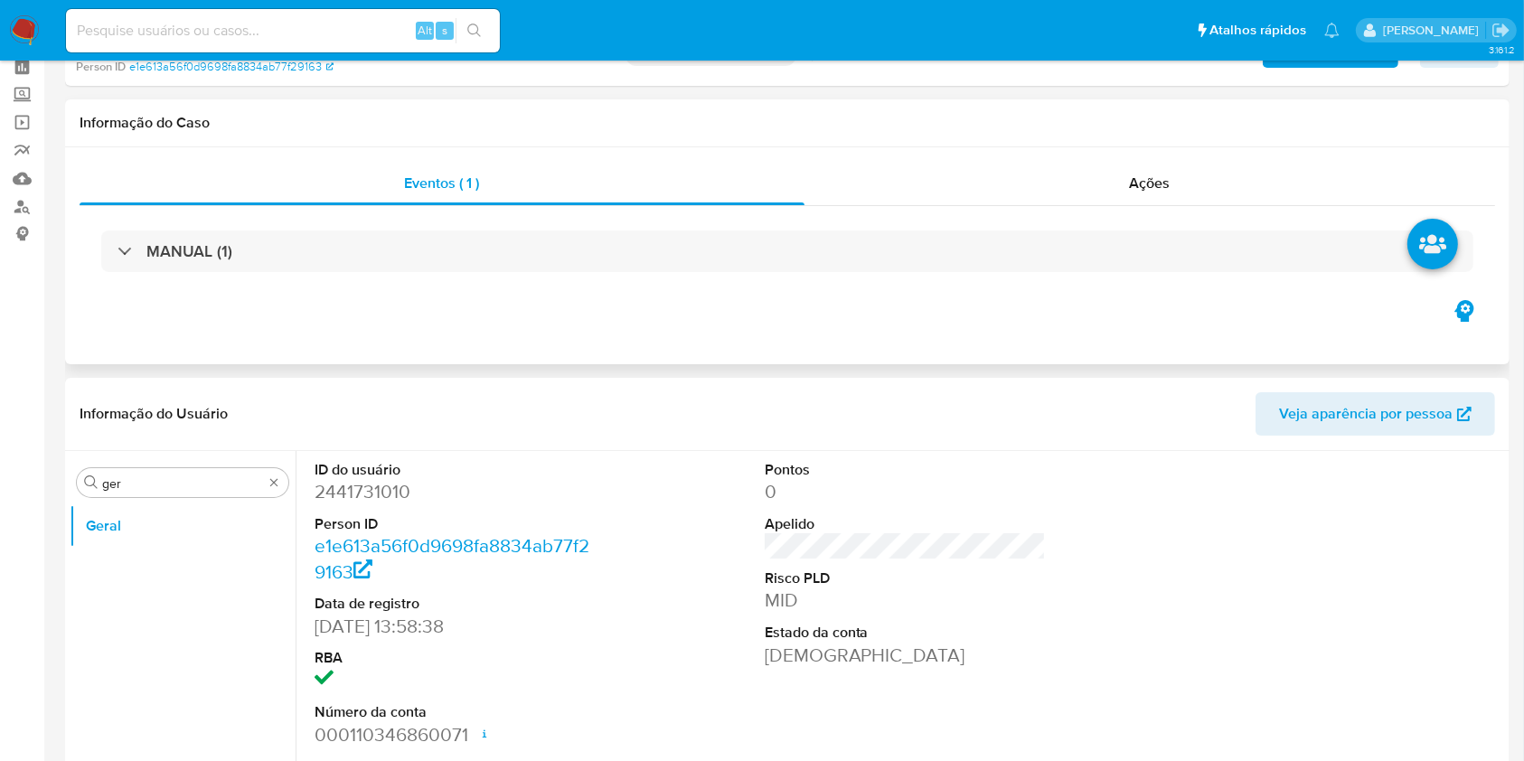
scroll to position [120, 0]
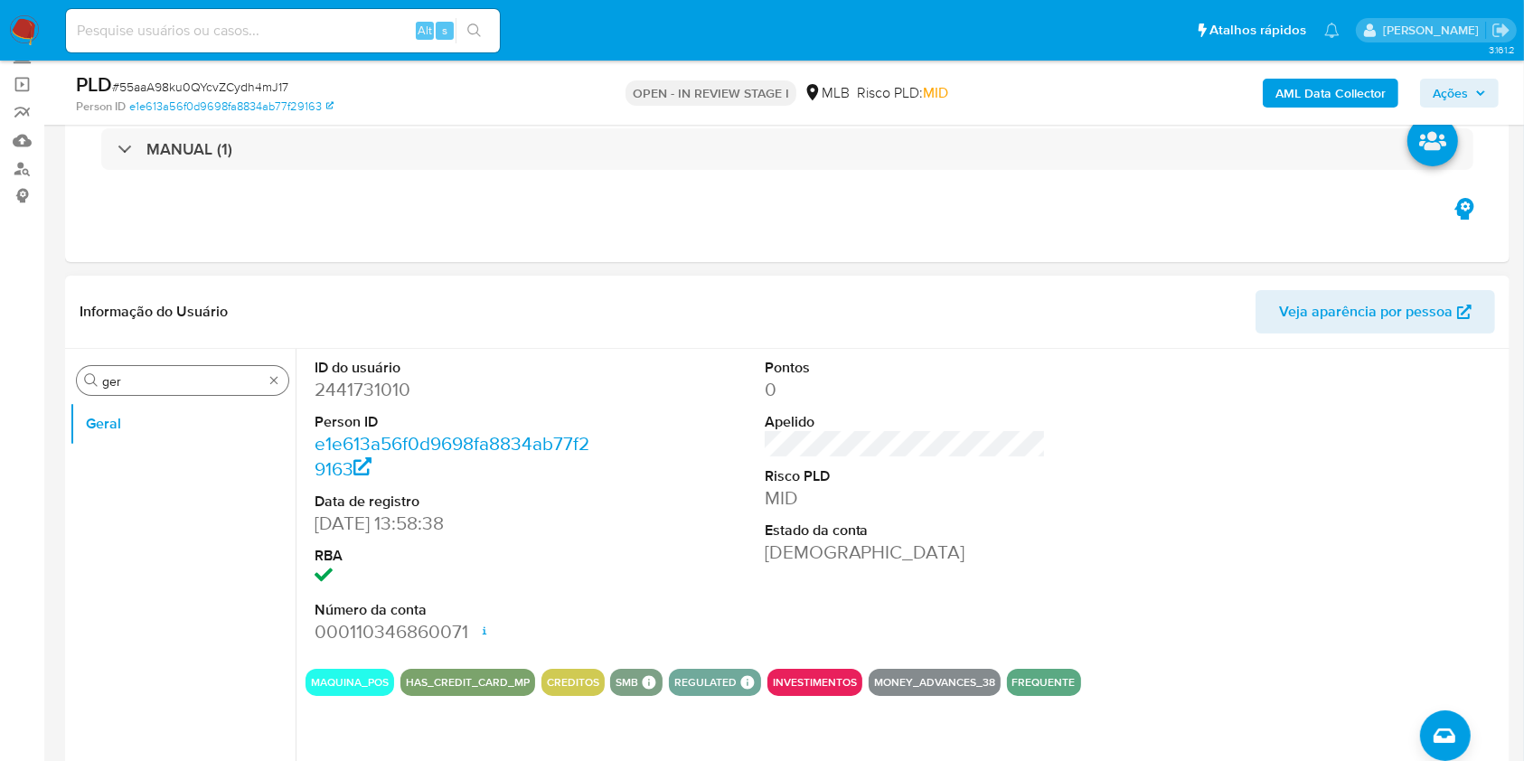
click at [147, 391] on div "Procurar ger" at bounding box center [182, 380] width 211 height 29
click at [136, 378] on input "ger" at bounding box center [182, 381] width 161 height 16
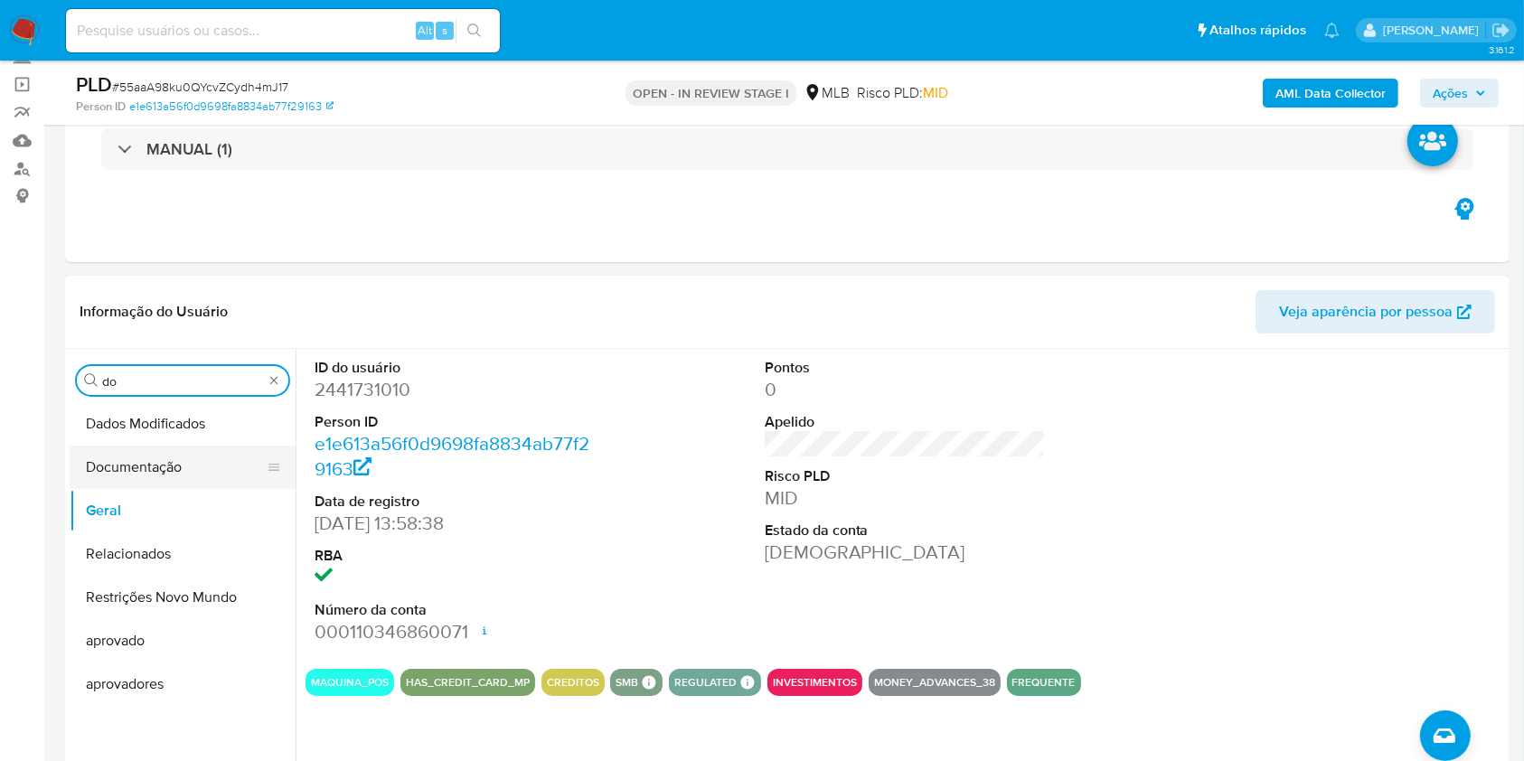
type input "do"
click at [149, 453] on button "Documentação" at bounding box center [175, 467] width 211 height 43
click at [134, 450] on button "Documentação" at bounding box center [175, 467] width 211 height 43
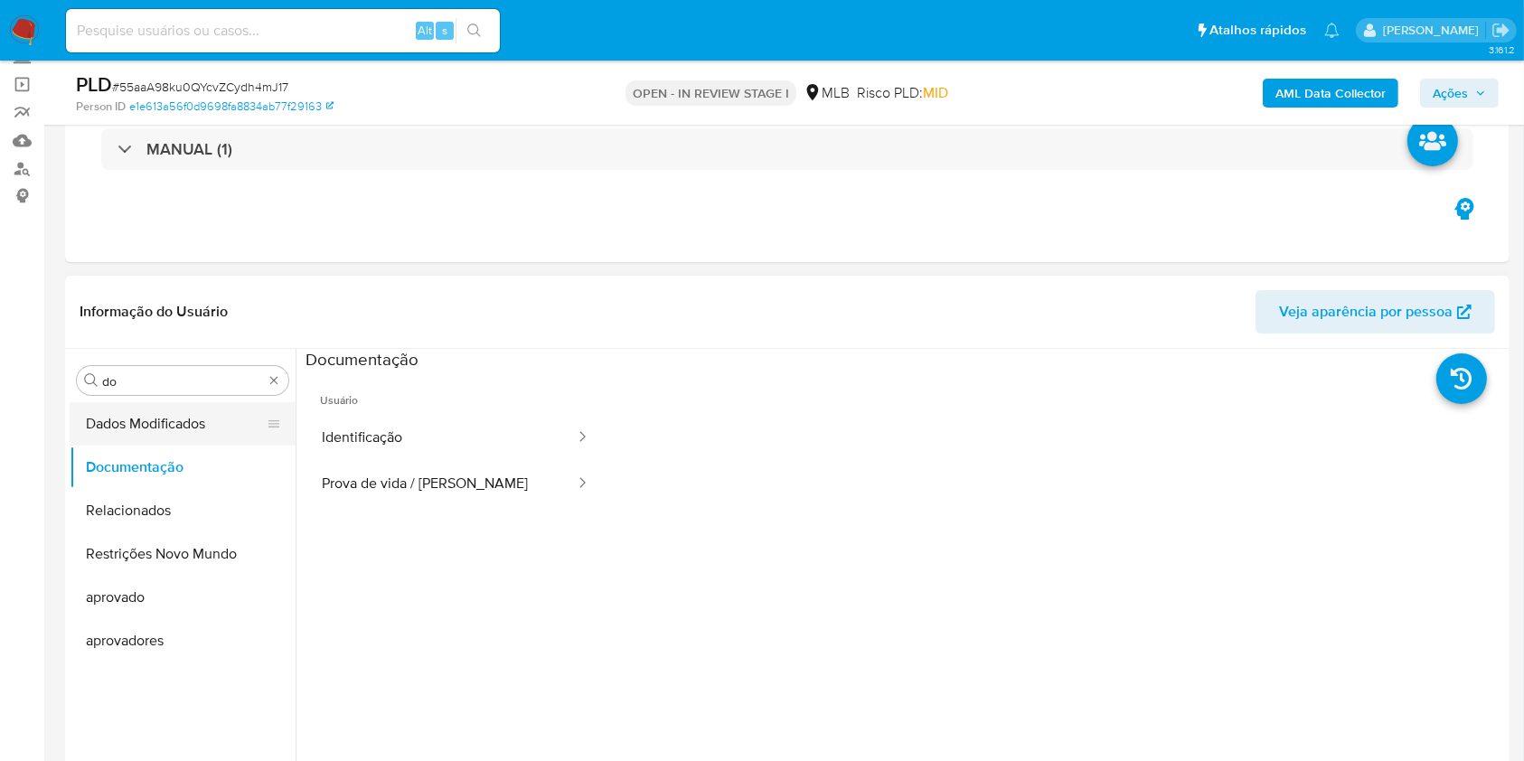
click at [412, 479] on button "Prova de vida / Selfie" at bounding box center [440, 484] width 271 height 46
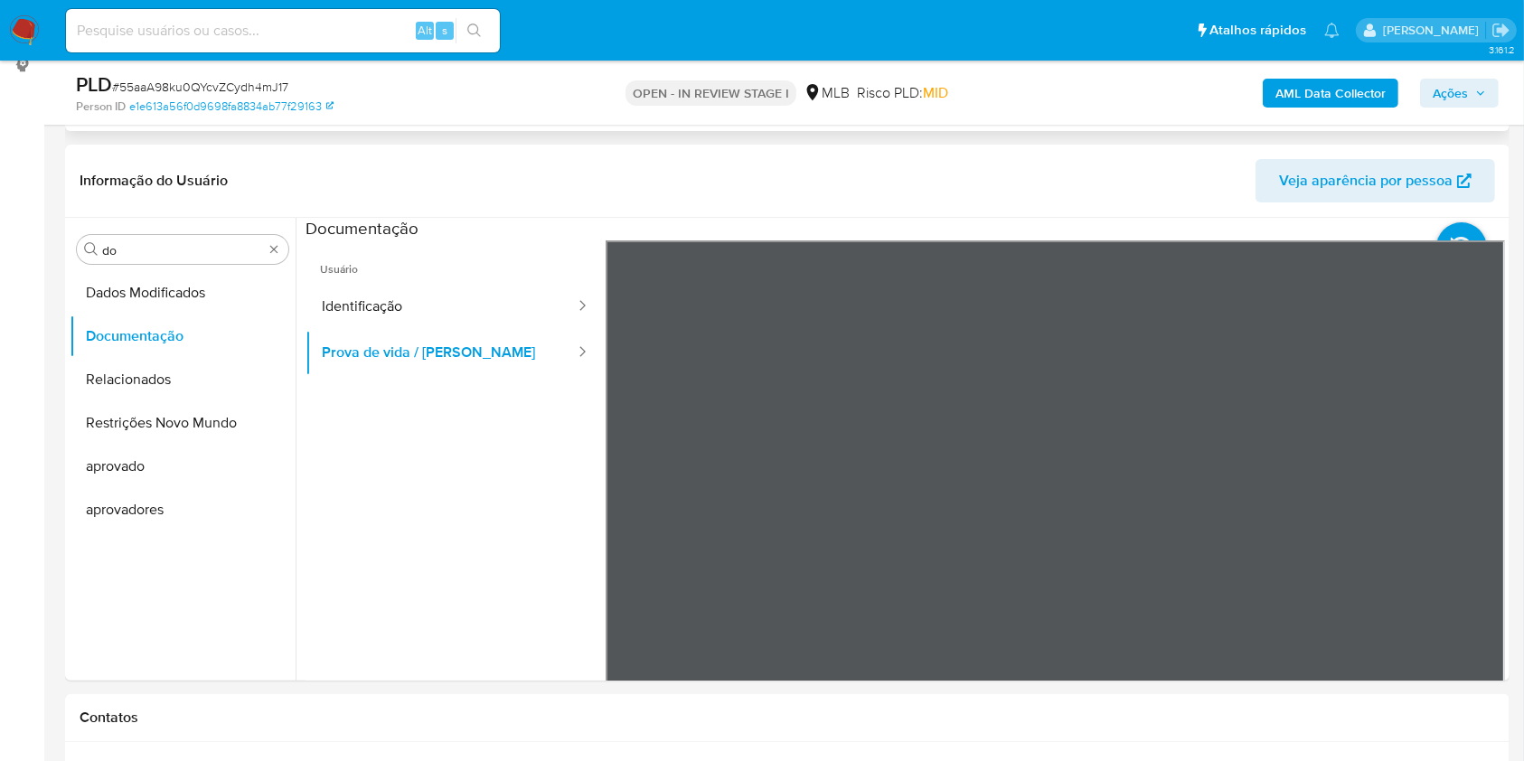
scroll to position [362, 0]
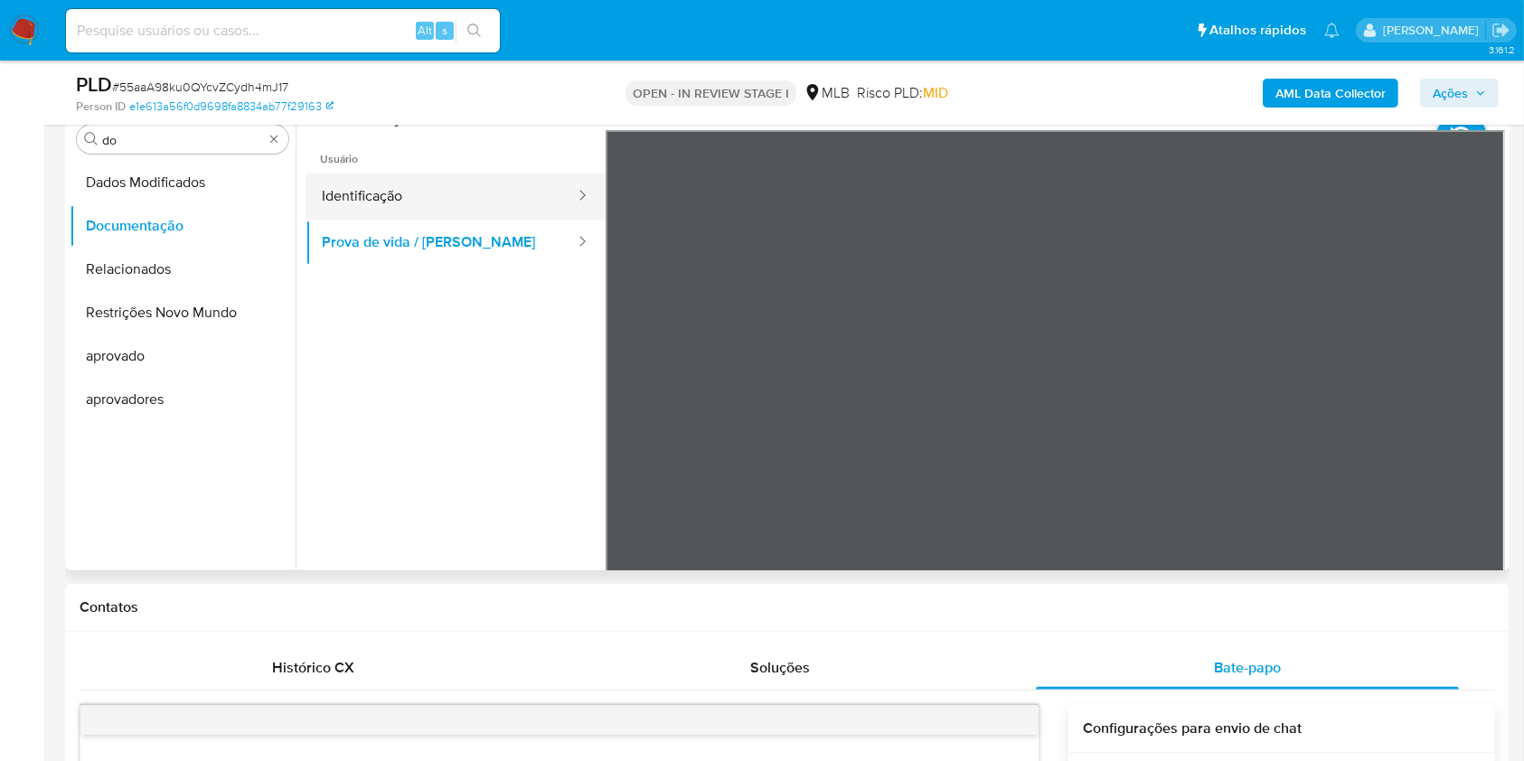
click at [494, 196] on button "Identificação" at bounding box center [440, 197] width 271 height 46
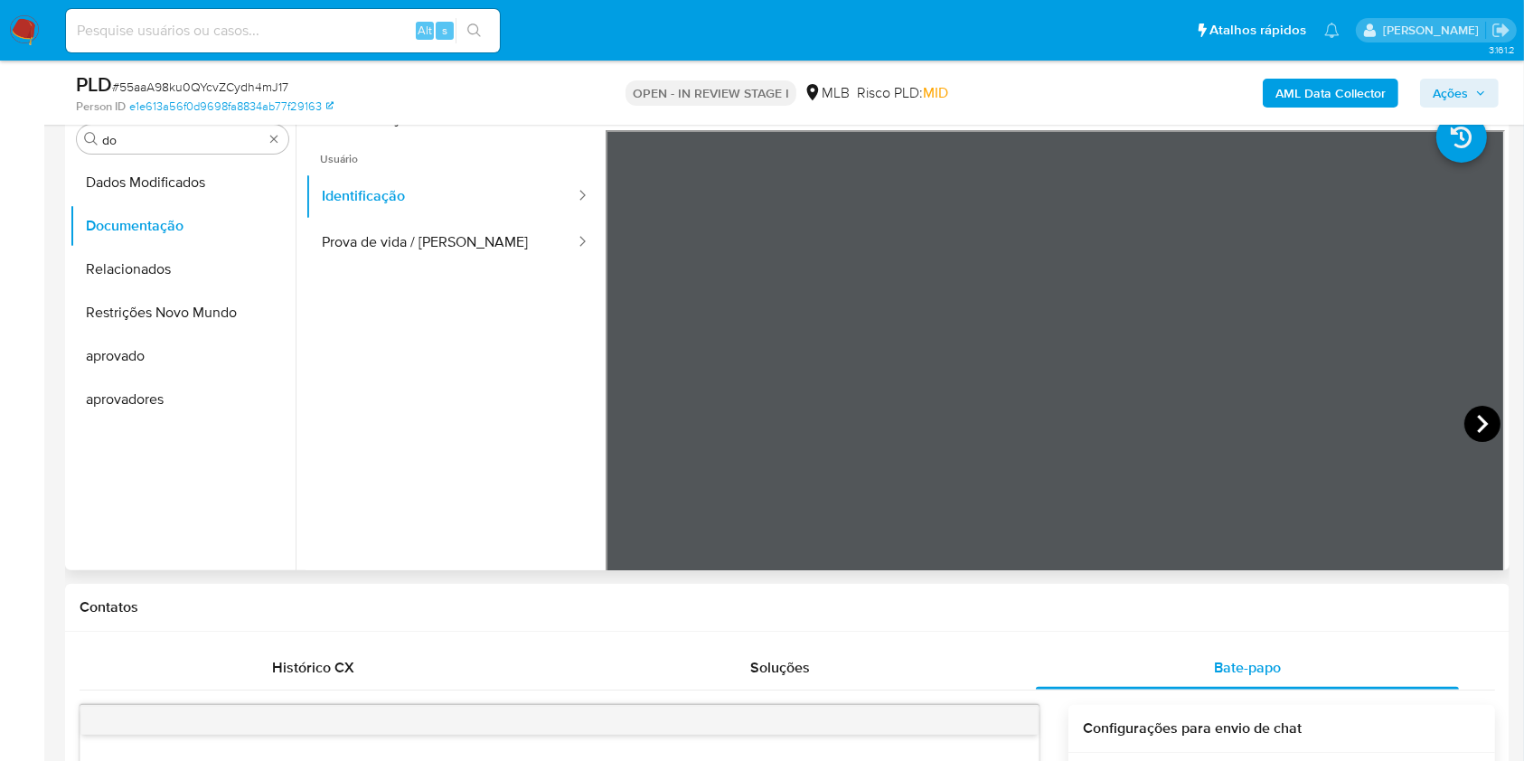
click at [1464, 425] on icon at bounding box center [1482, 424] width 36 height 36
drag, startPoint x: 0, startPoint y: 434, endPoint x: 258, endPoint y: 422, distance: 258.7
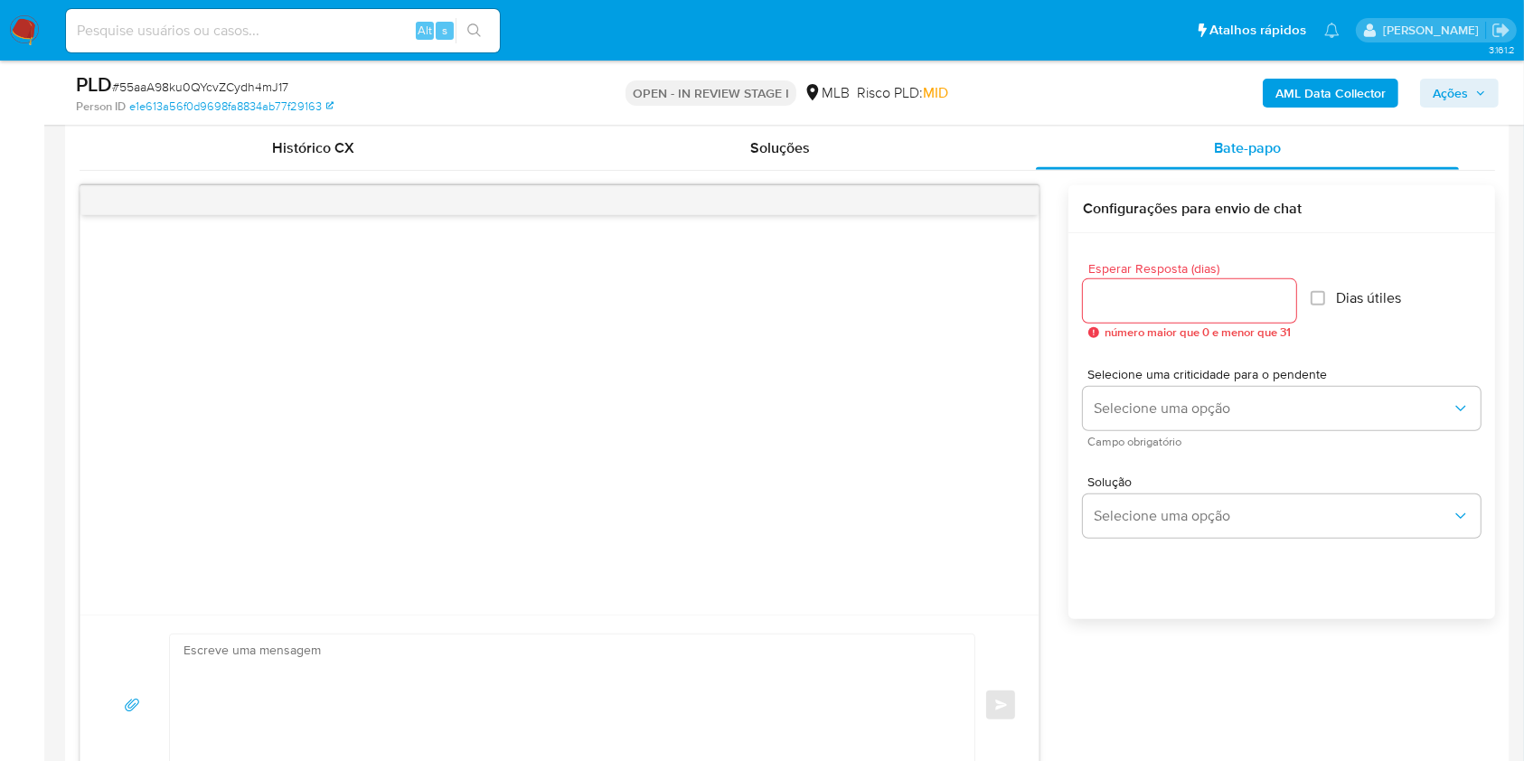
scroll to position [843, 0]
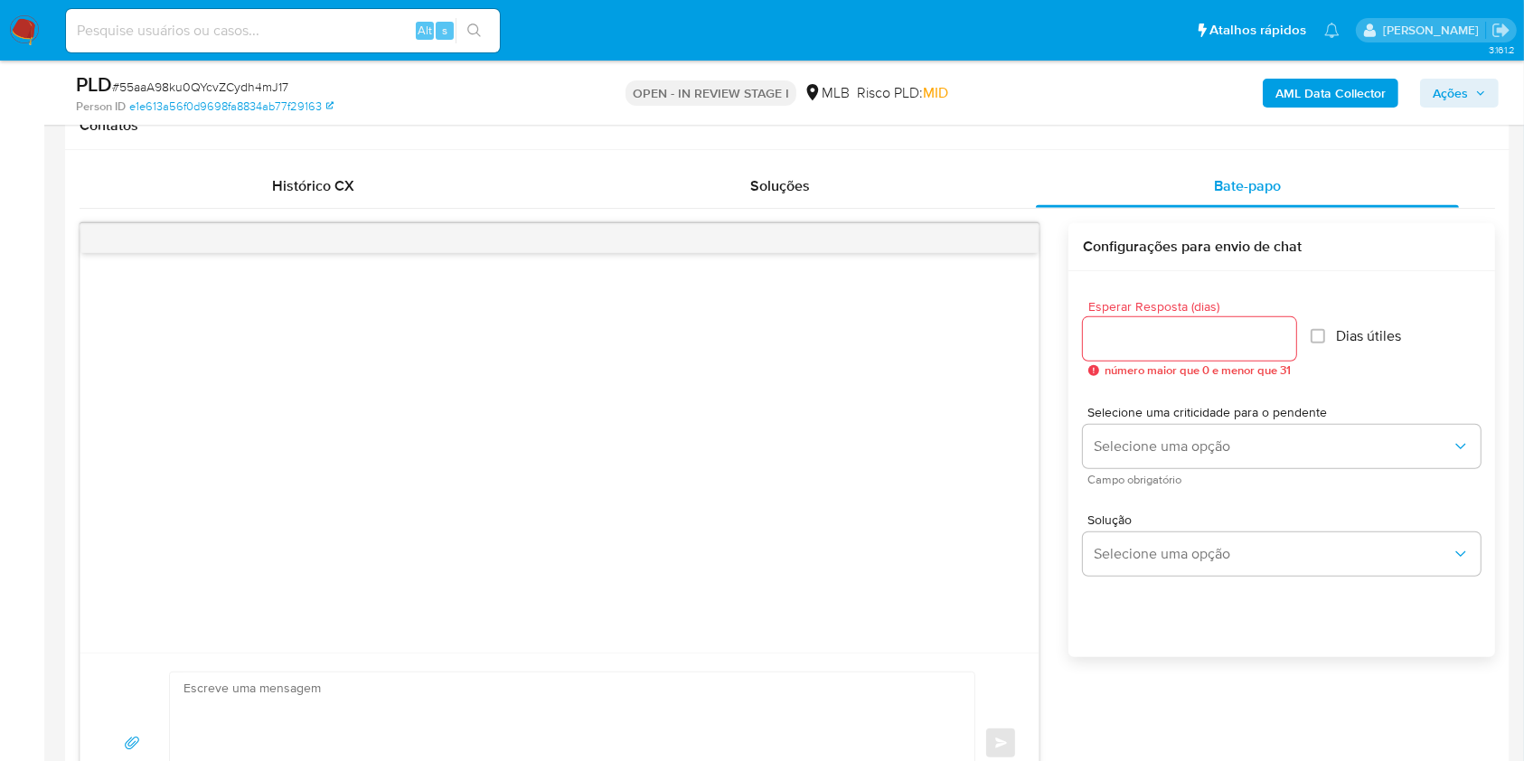
click at [920, 474] on div at bounding box center [559, 452] width 958 height 399
click at [832, 174] on div "Soluções" at bounding box center [780, 185] width 424 height 43
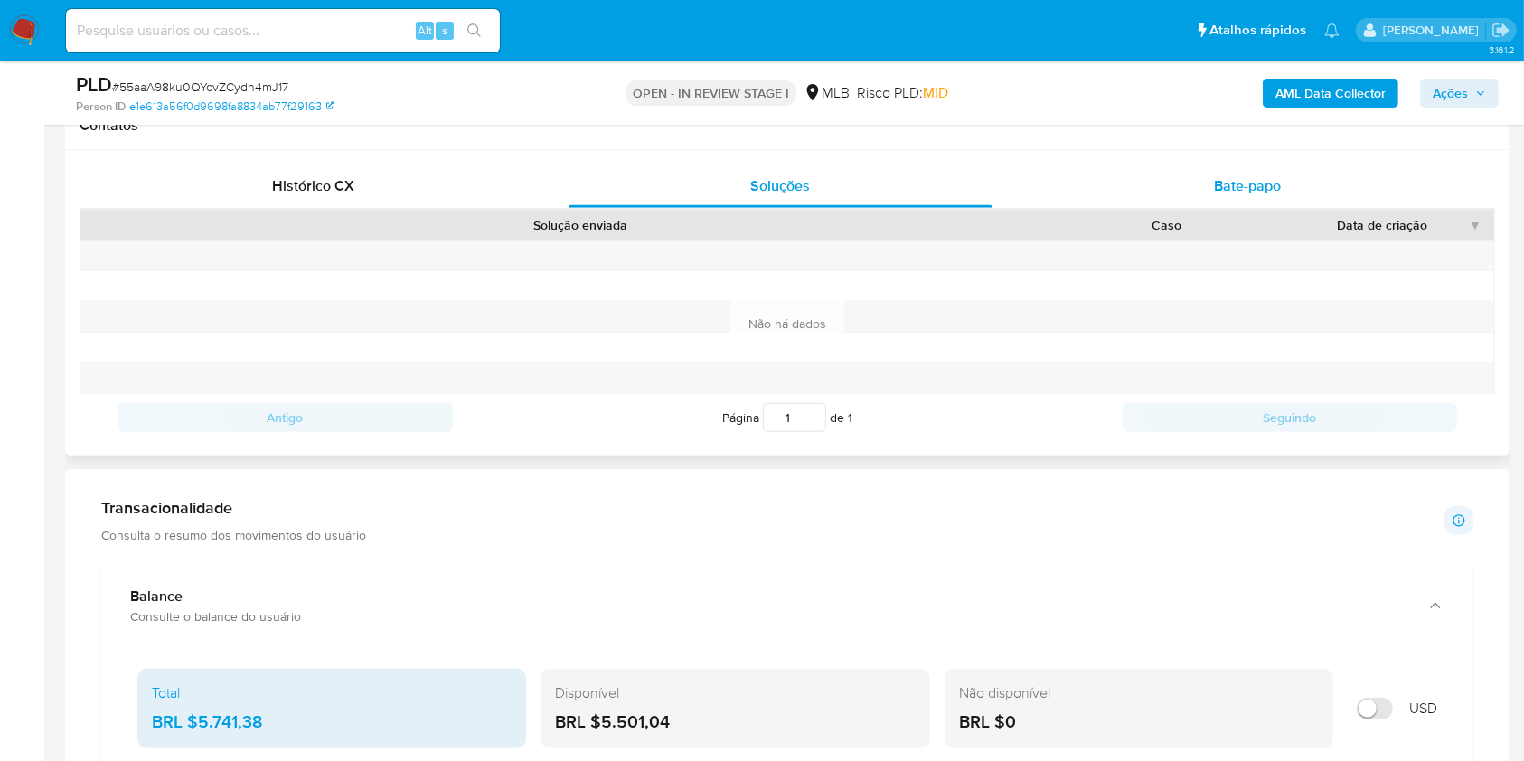
click at [1215, 187] on span "Bate-papo" at bounding box center [1247, 185] width 67 height 21
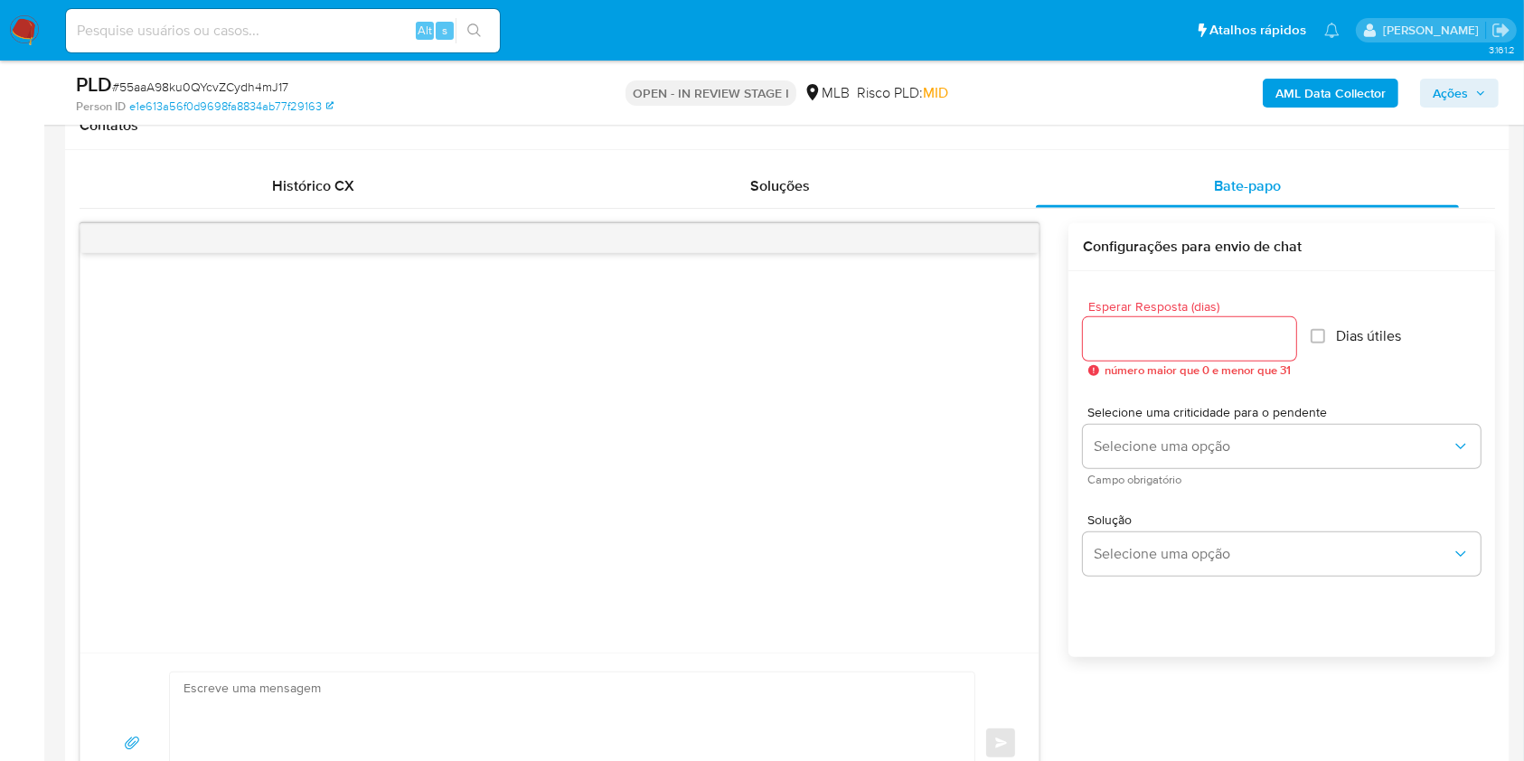
click at [1120, 347] on input "Esperar Resposta (dias)" at bounding box center [1189, 338] width 213 height 23
type input "3"
click at [1348, 343] on span "Dias útiles" at bounding box center [1362, 336] width 65 height 18
click at [1305, 329] on input "Dias útiles" at bounding box center [1312, 336] width 14 height 14
checkbox input "true"
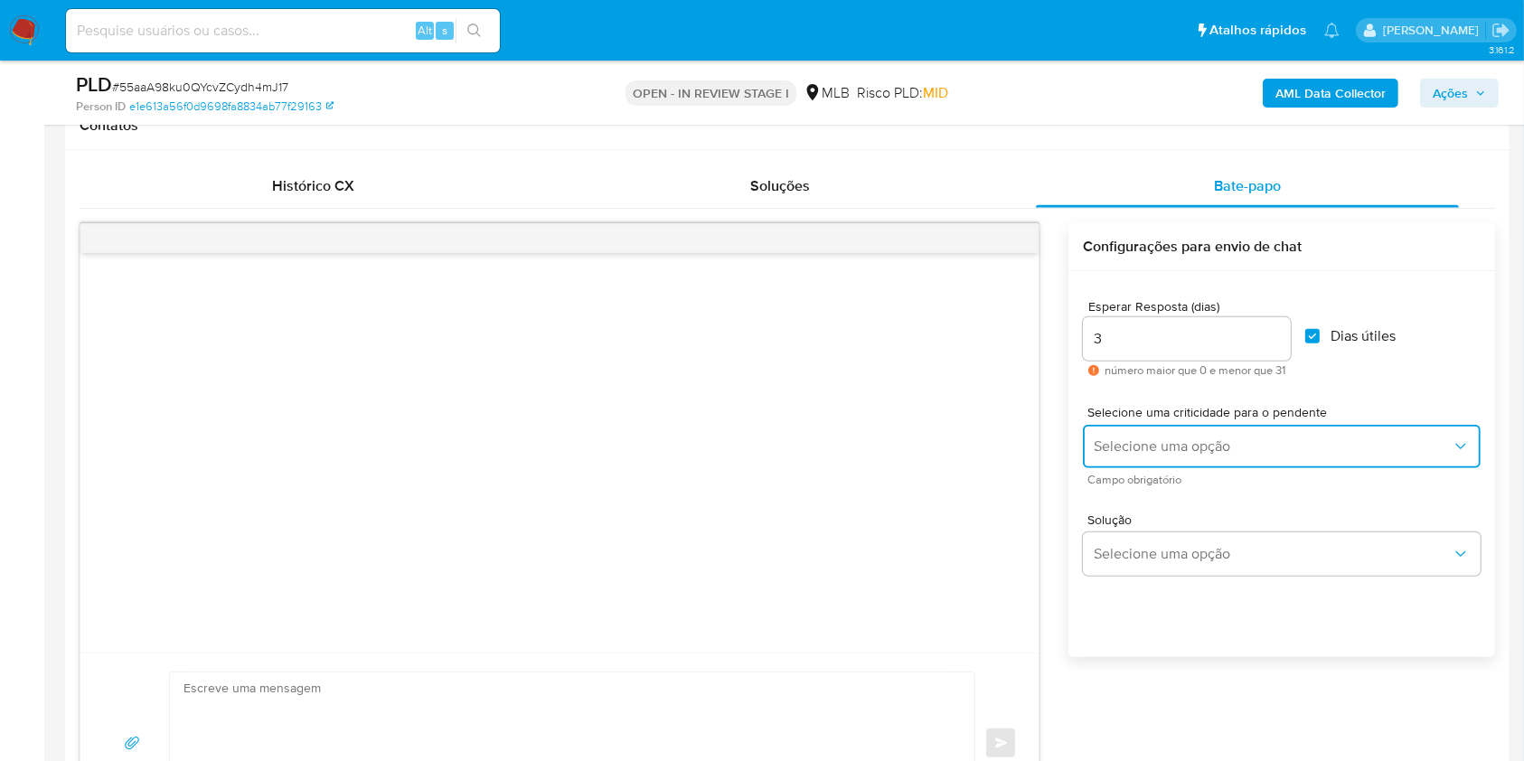
click at [1187, 451] on span "Selecione uma opção" at bounding box center [1273, 446] width 358 height 18
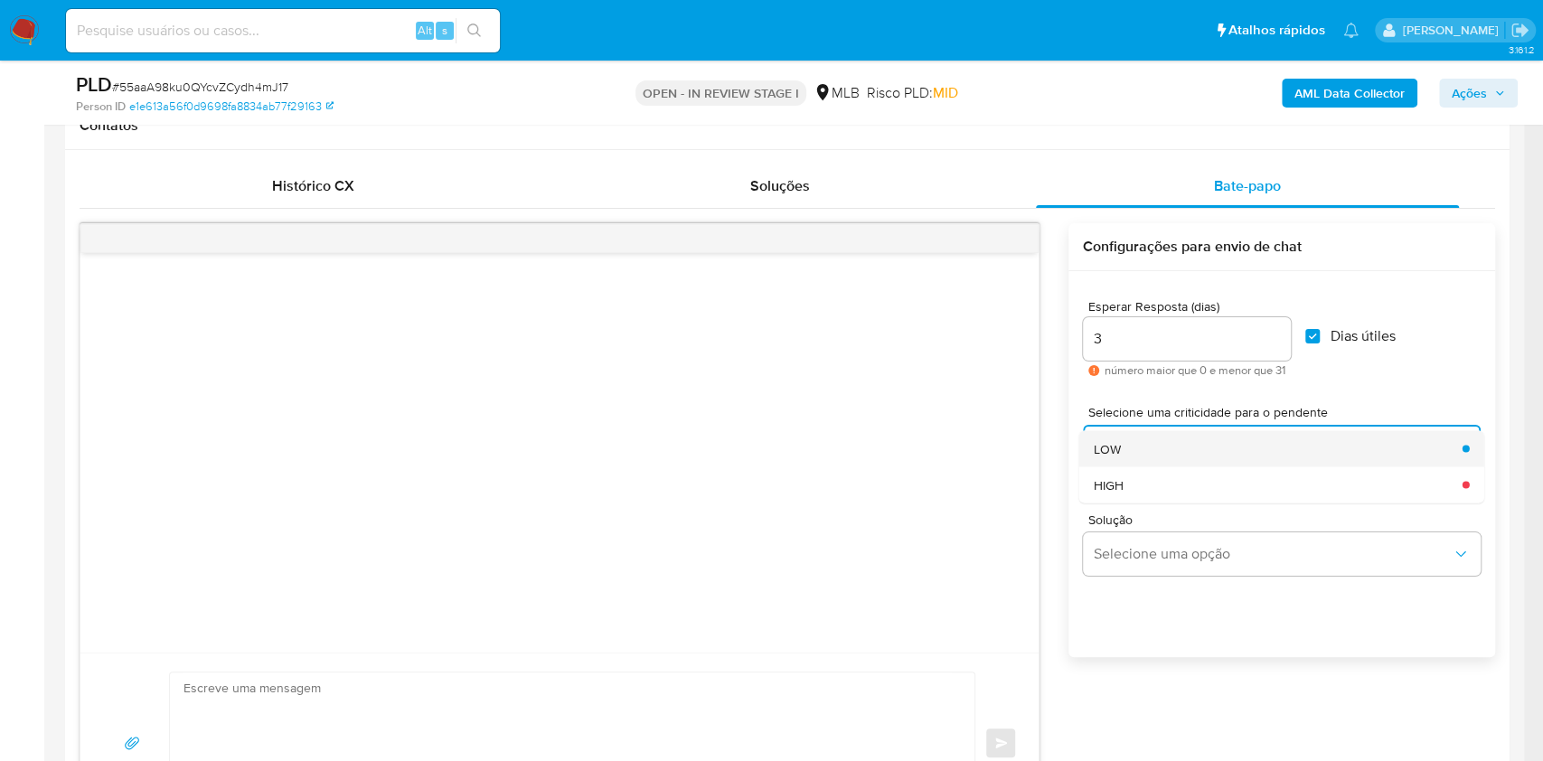
click at [1158, 448] on div "LOW" at bounding box center [1273, 448] width 358 height 36
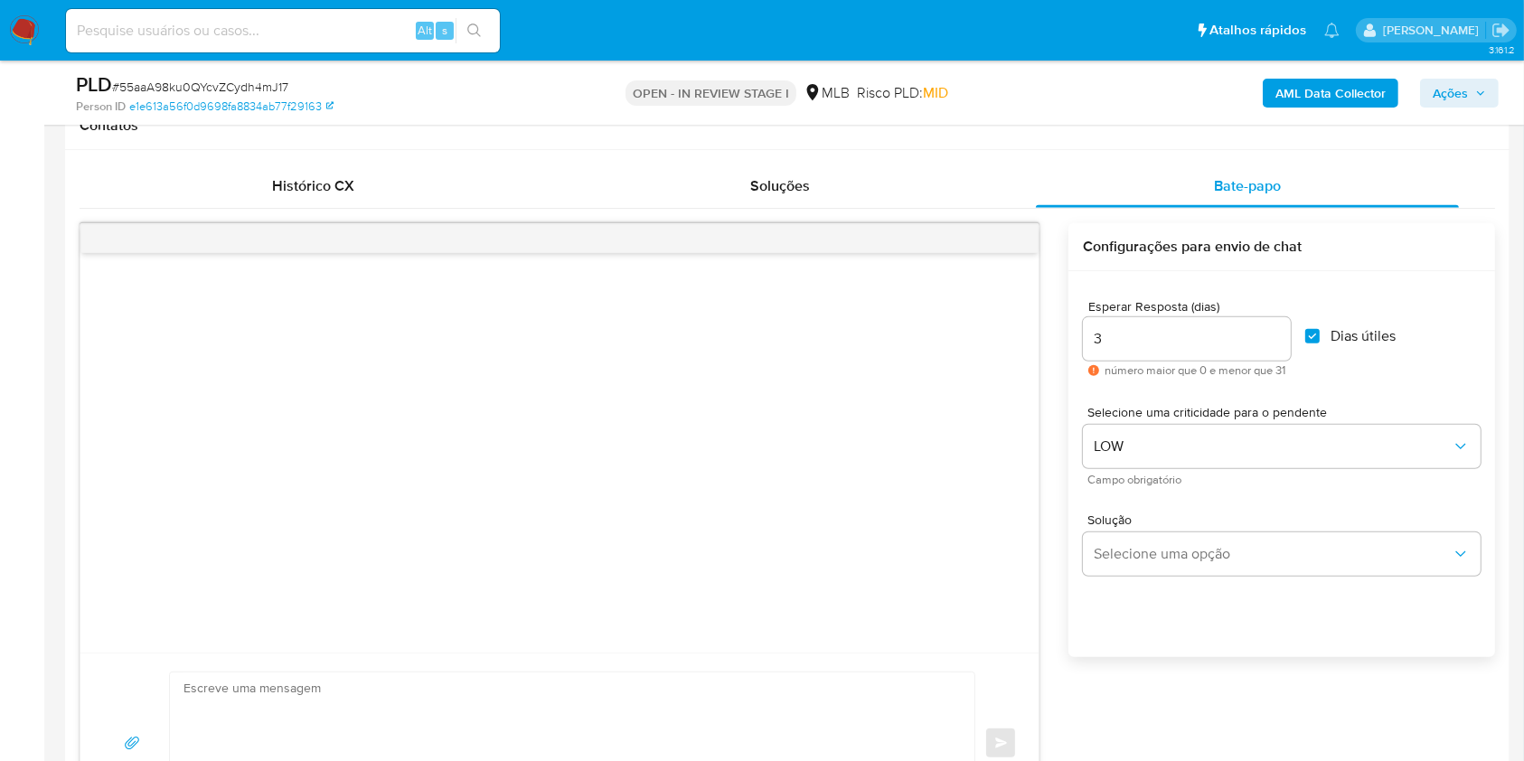
click at [1114, 530] on div "Solução Selecione uma opção" at bounding box center [1282, 544] width 398 height 62
click at [1128, 568] on button "Selecione uma opção" at bounding box center [1282, 553] width 398 height 43
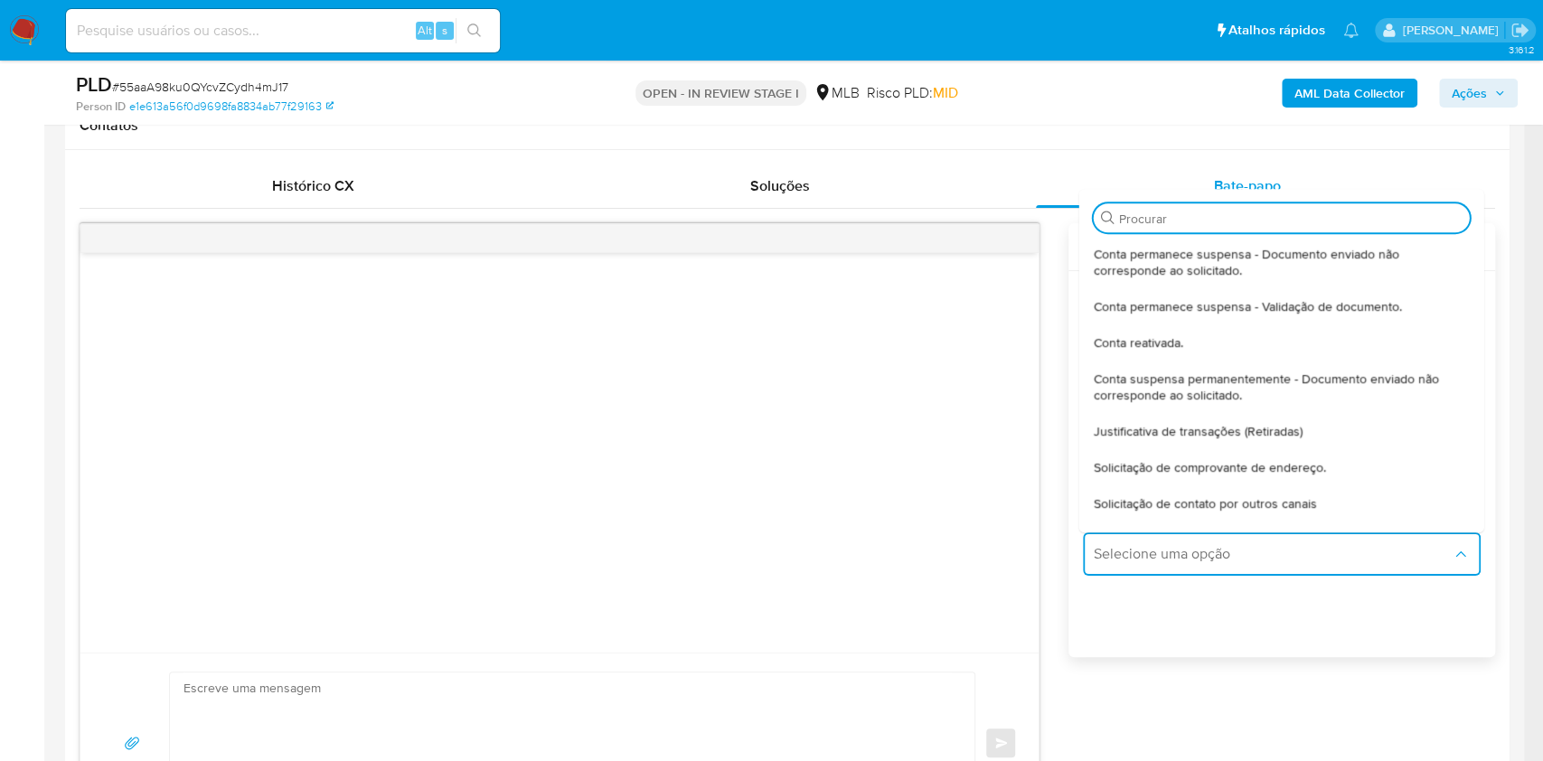
click at [1157, 424] on span "Justificativa de transações (Retiradas)" at bounding box center [1198, 431] width 209 height 16
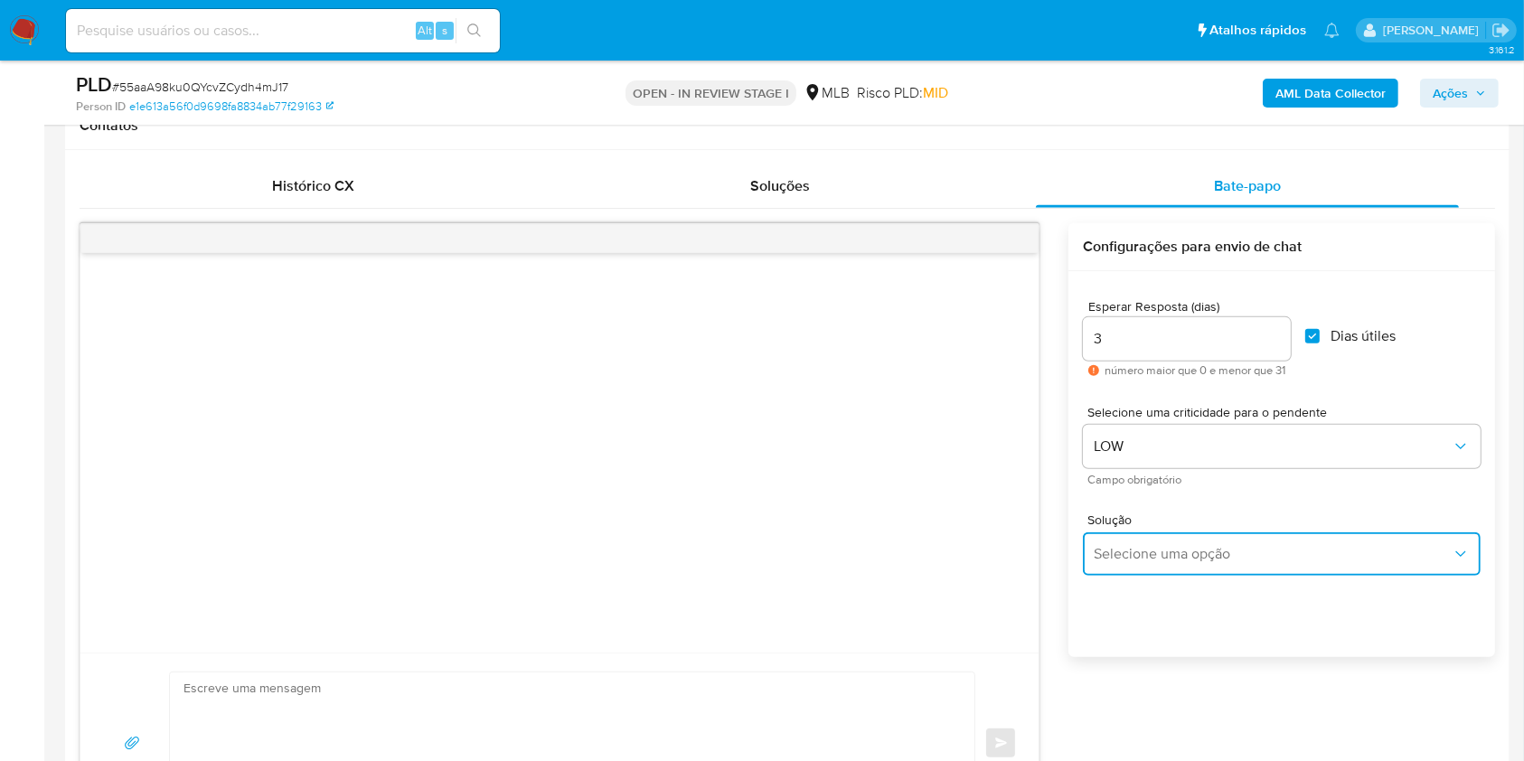
type textarea "Olá,Suspendemos a sua conta para uma verificação adicional de segurança.Por fav…"
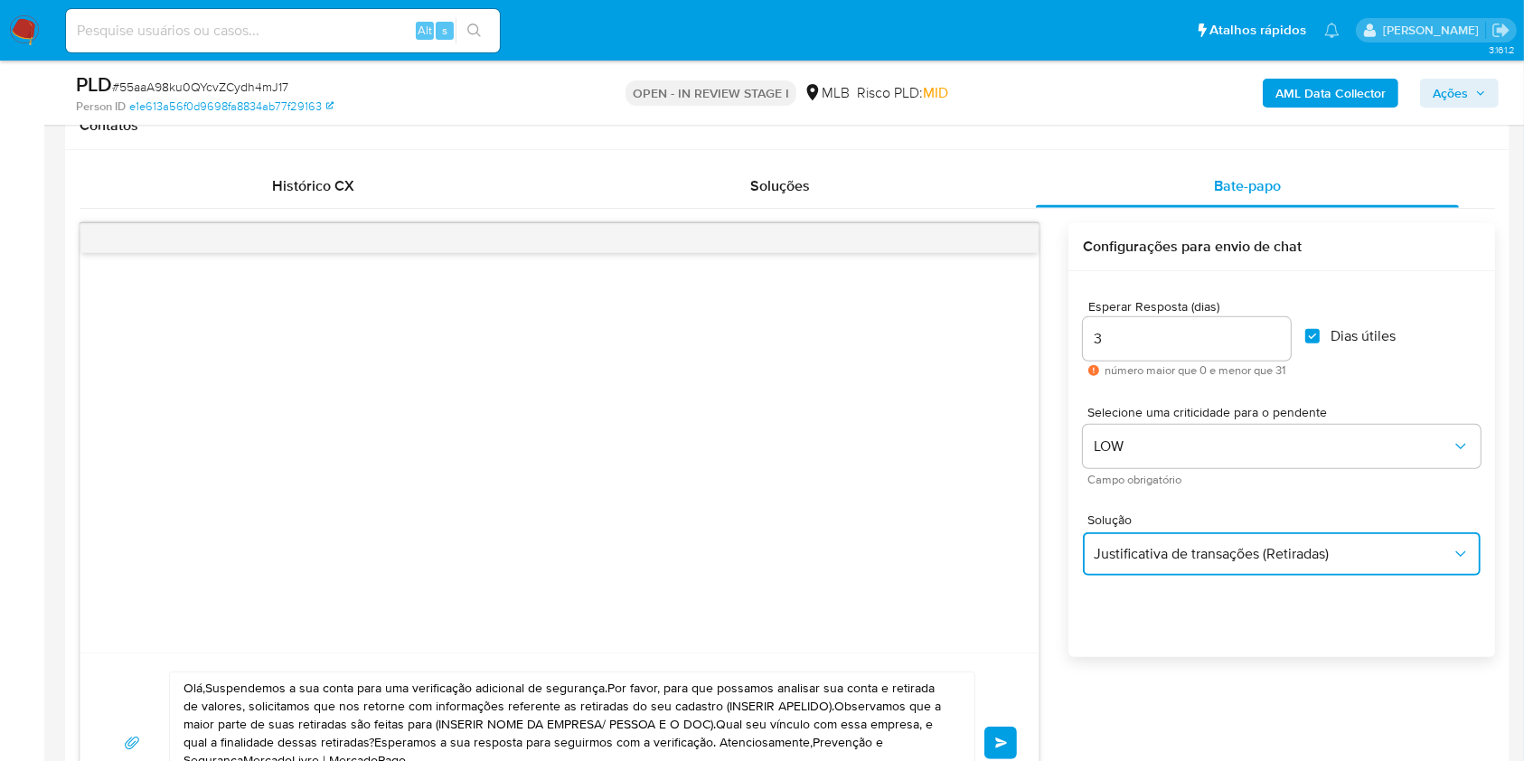
scroll to position [963, 0]
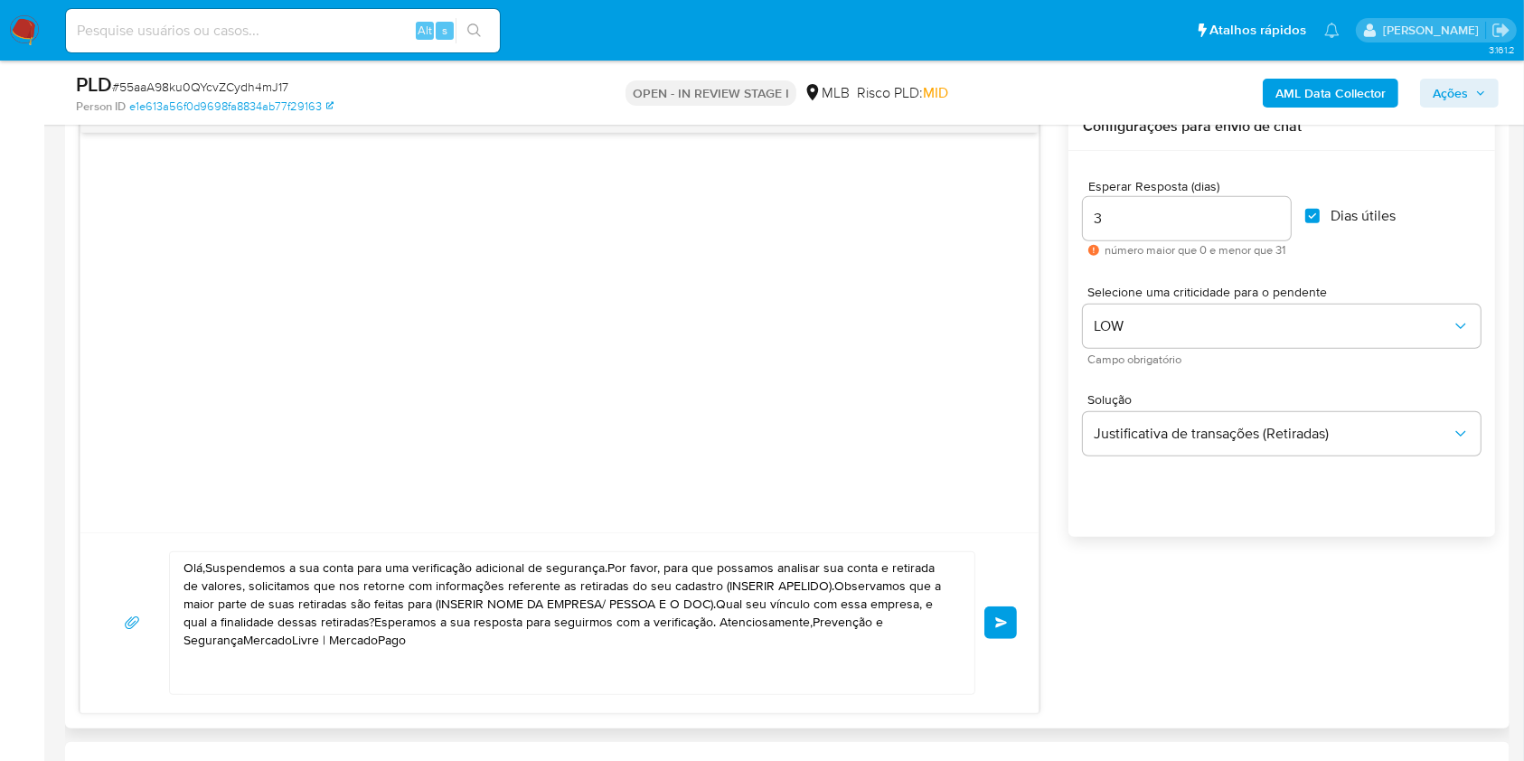
click at [434, 580] on textarea "Olá,Suspendemos a sua conta para uma verificação adicional de segurança.Por fav…" at bounding box center [567, 623] width 768 height 142
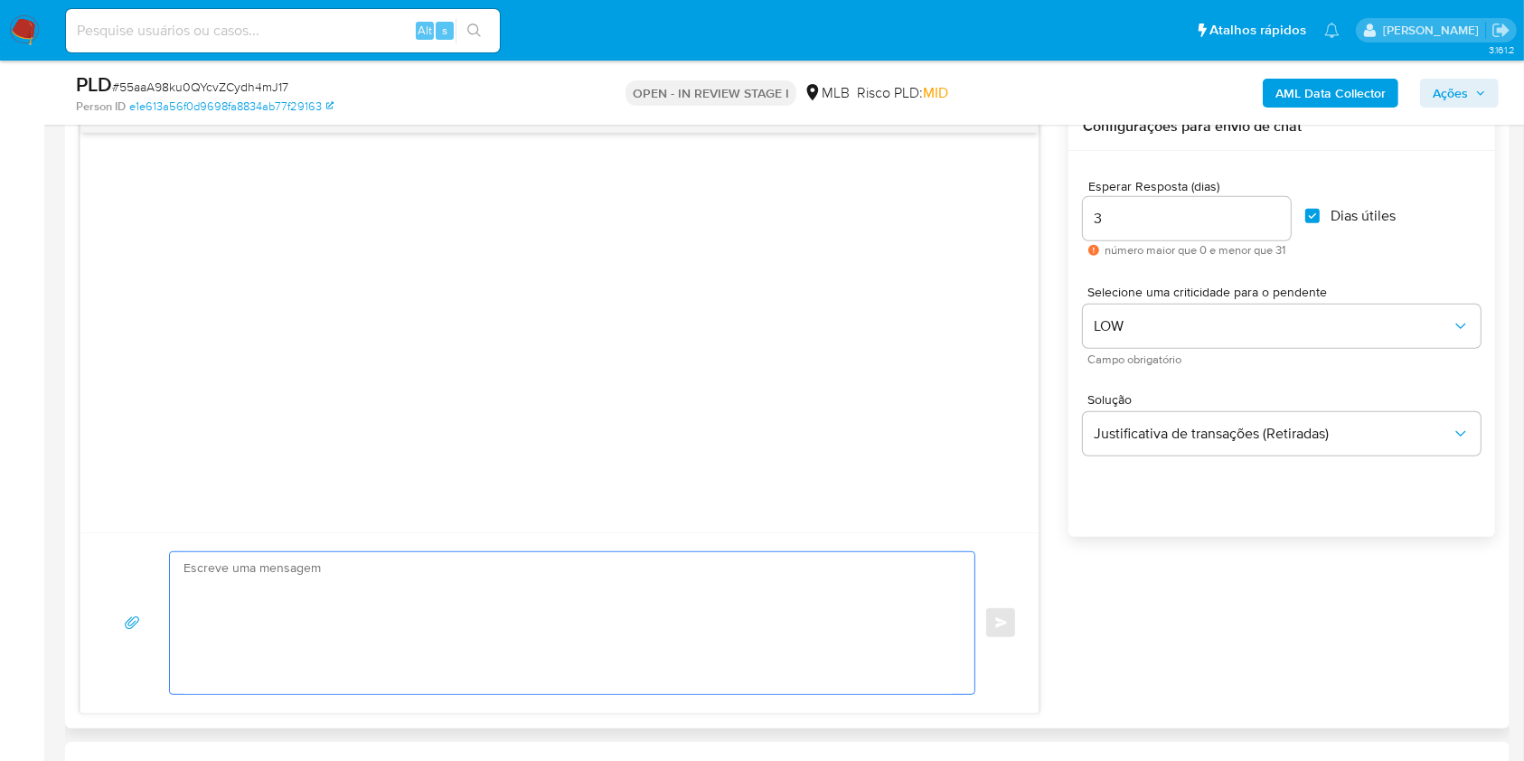
paste textarea "Olá! Estamos realizando uma verificação adicional de segurança em contas de usu…"
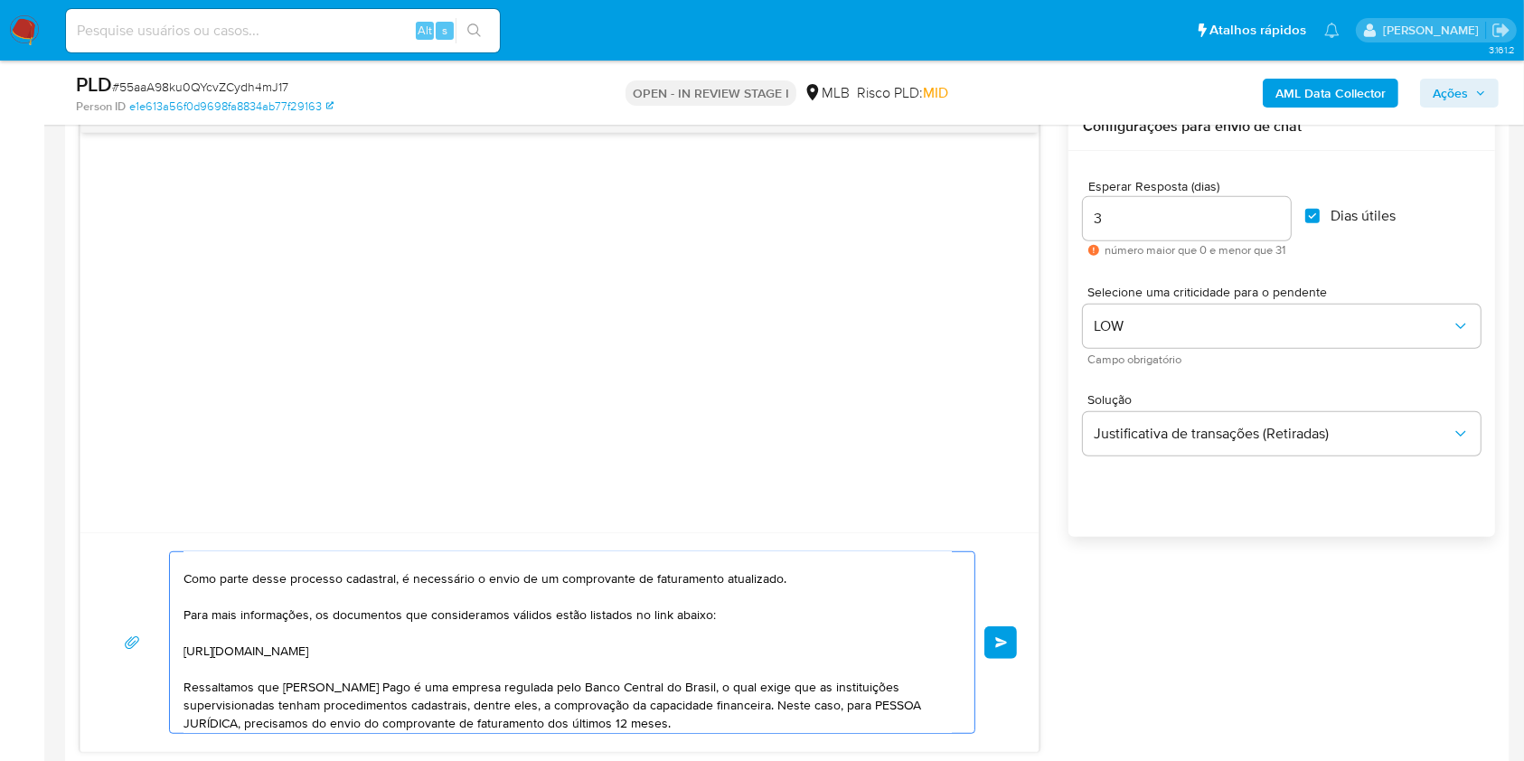
scroll to position [0, 0]
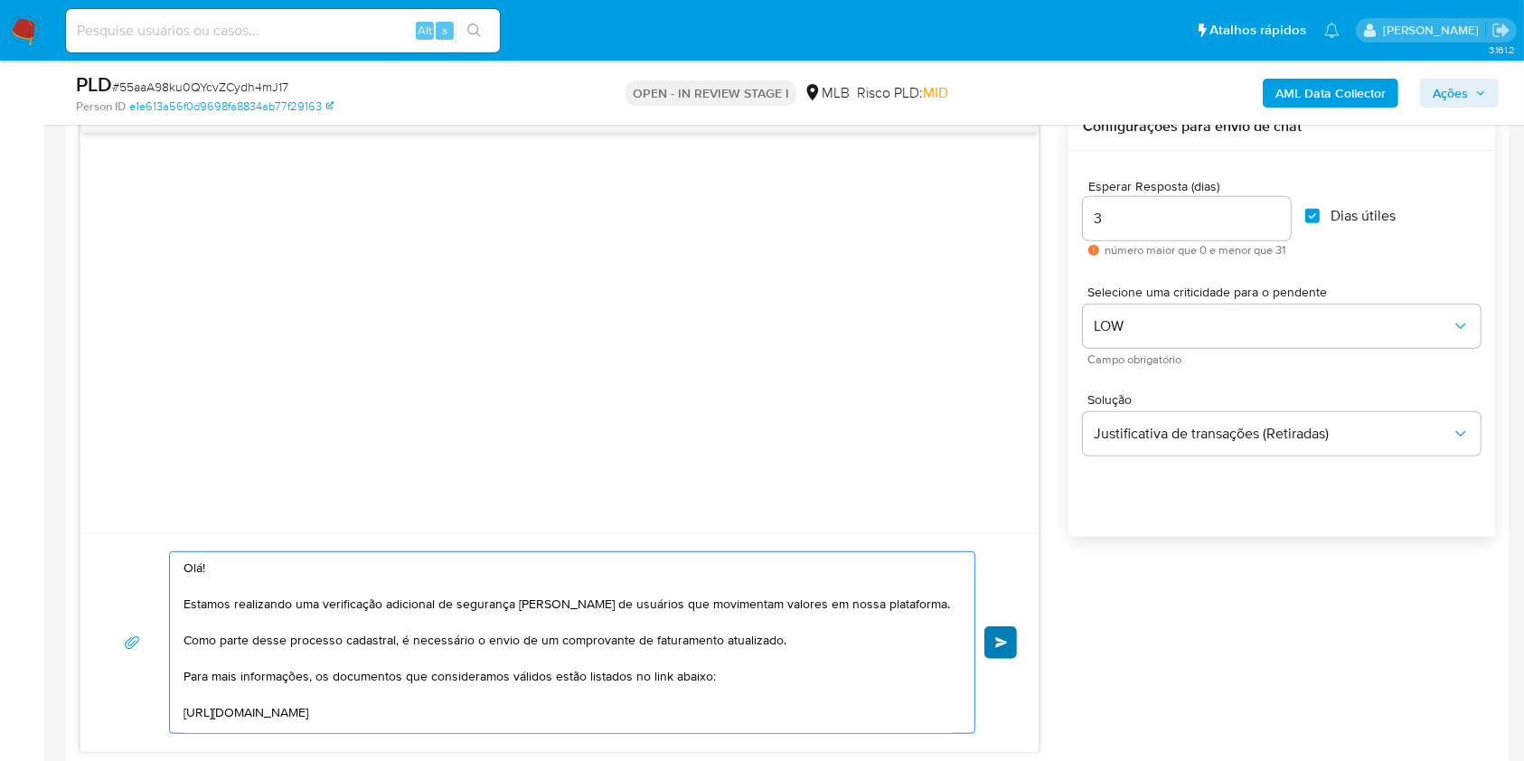
type textarea "Olá! Estamos realizando uma verificação adicional de segurança em contas de usu…"
click at [1016, 647] on button "common.send" at bounding box center [1000, 642] width 33 height 33
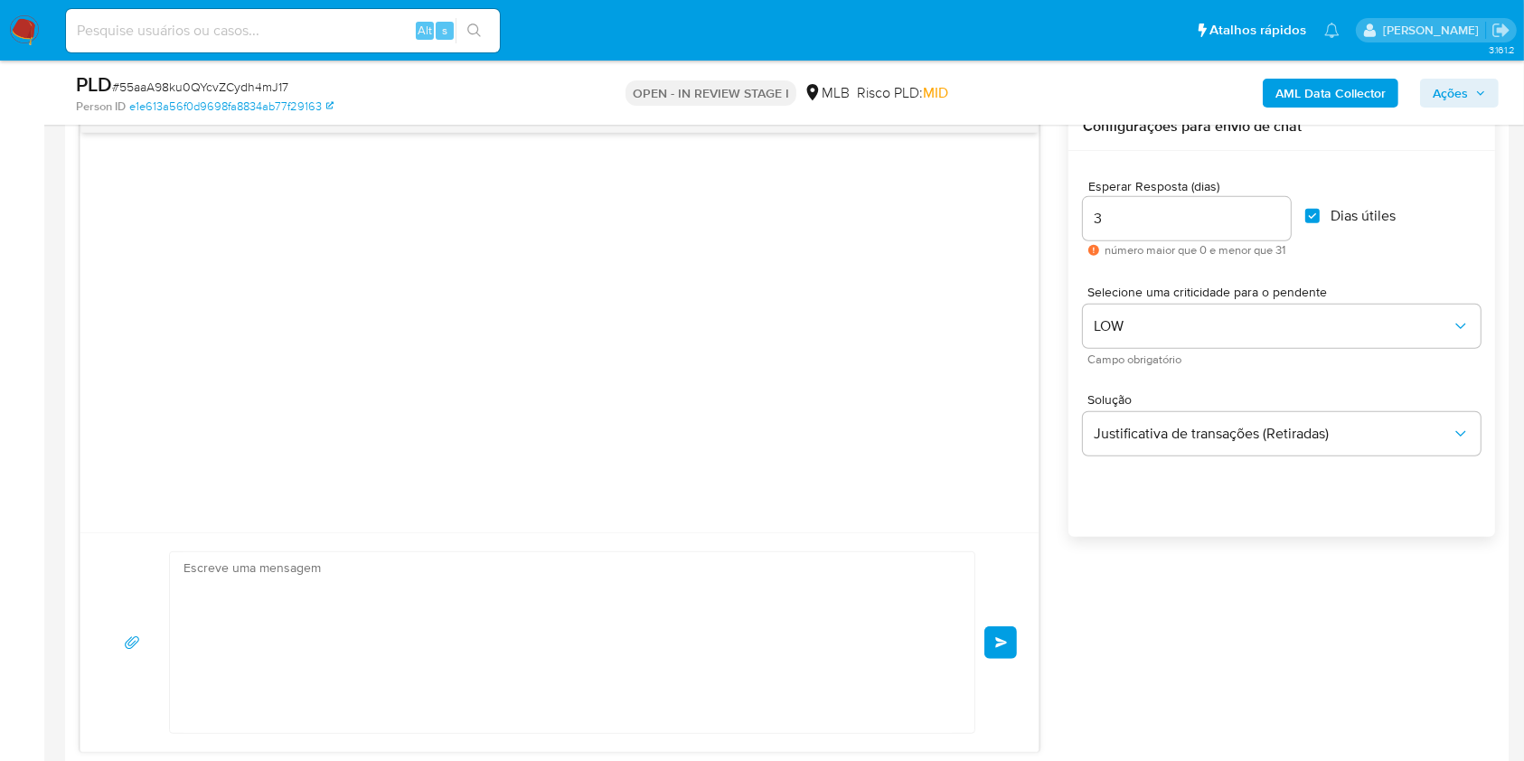
scroll to position [196, 0]
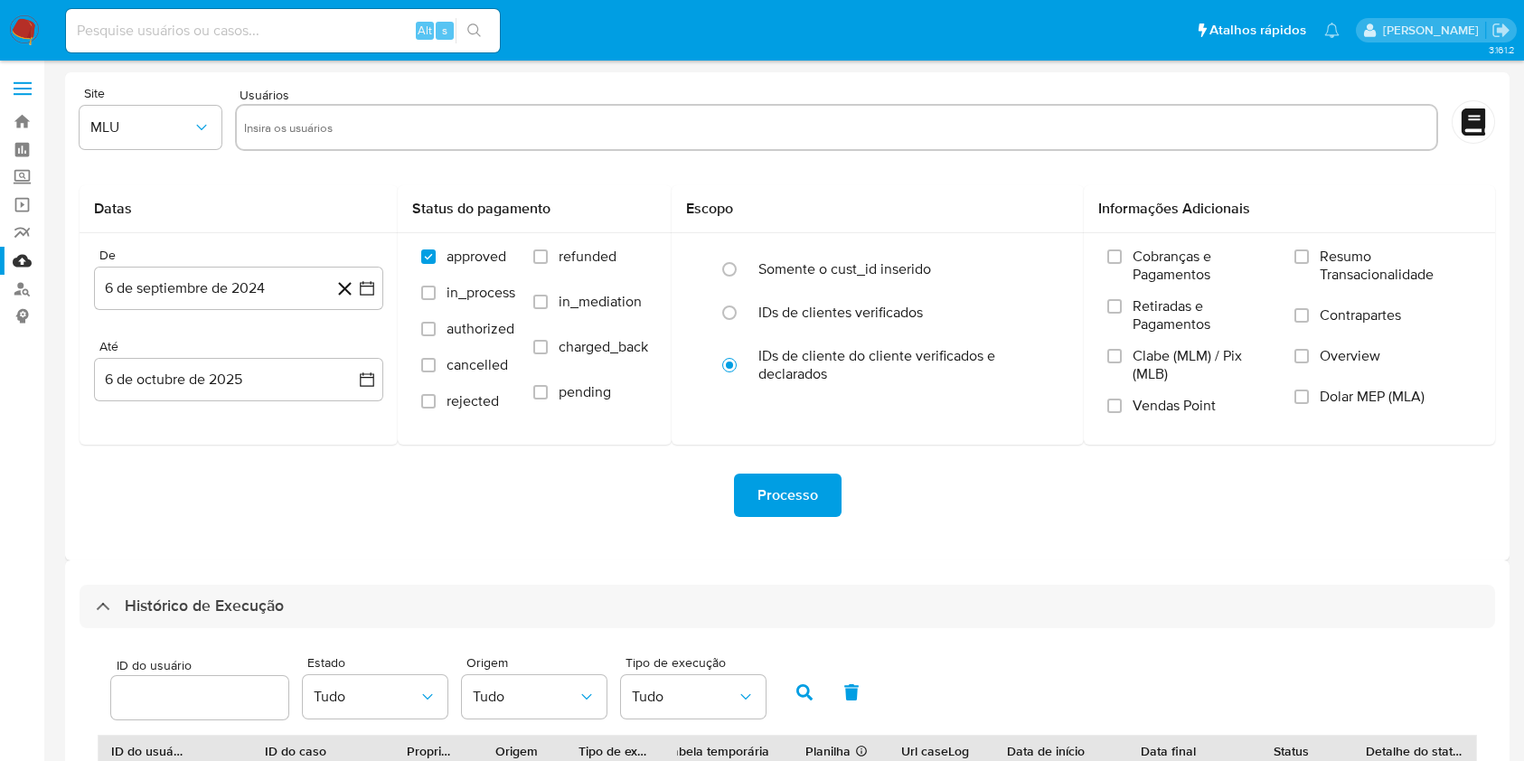
select select "10"
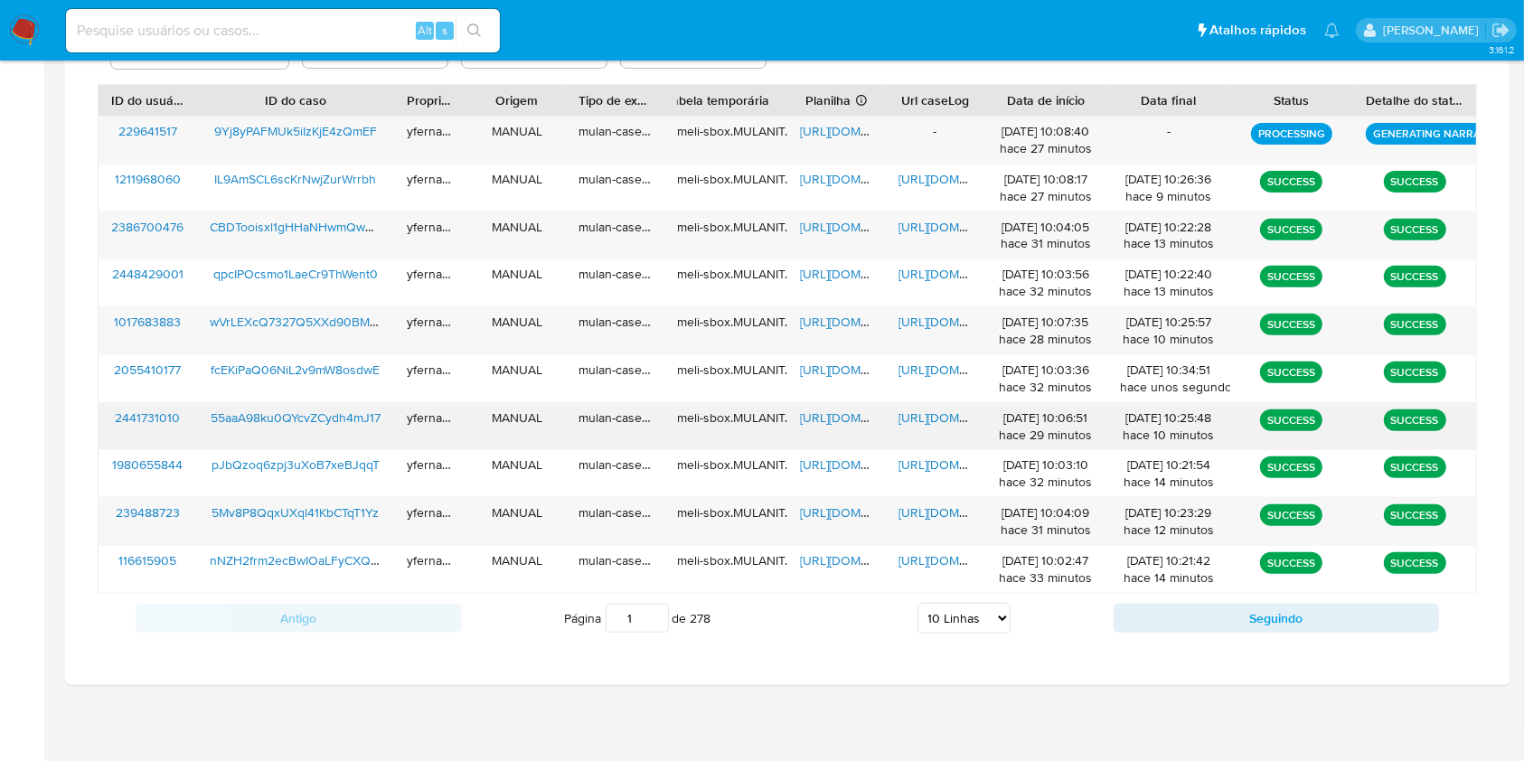
click at [821, 418] on span "[URL][DOMAIN_NAME]" at bounding box center [862, 418] width 125 height 18
click at [916, 417] on span "[URL][DOMAIN_NAME]" at bounding box center [960, 418] width 125 height 18
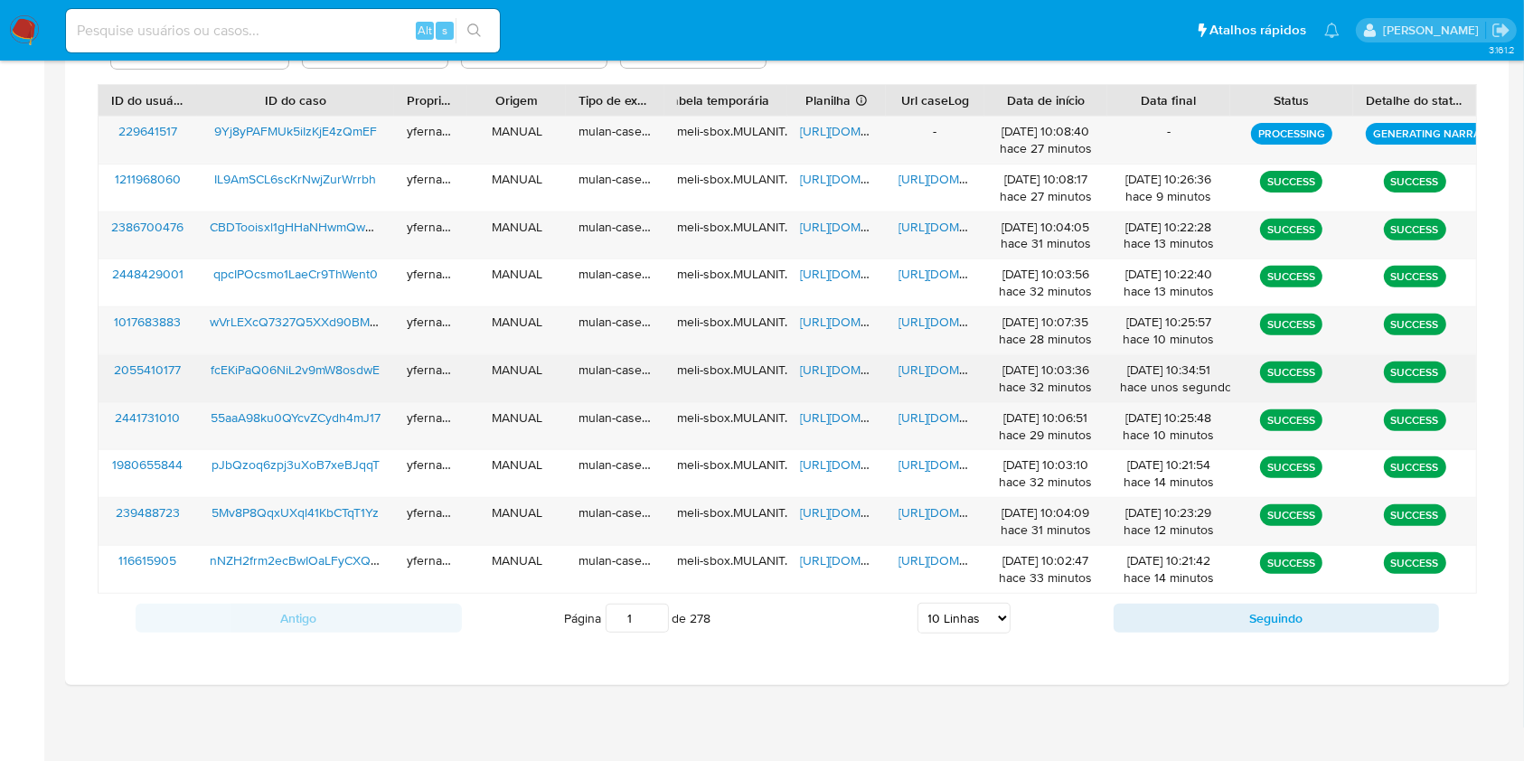
click at [830, 370] on span "[URL][DOMAIN_NAME]" at bounding box center [862, 370] width 125 height 18
click at [927, 378] on span "[URL][DOMAIN_NAME]" at bounding box center [960, 370] width 125 height 18
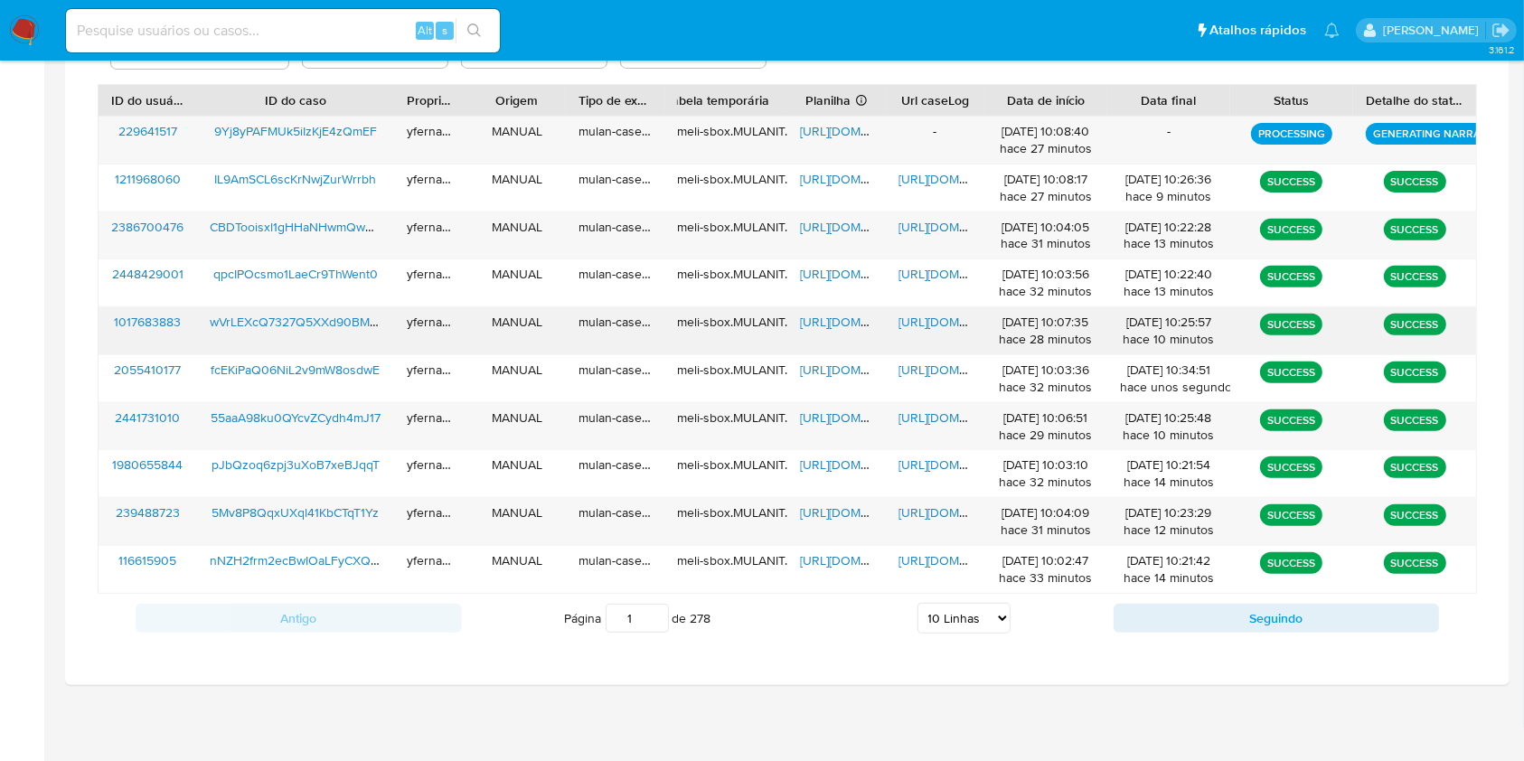
click at [843, 322] on span "[URL][DOMAIN_NAME]" at bounding box center [862, 322] width 125 height 18
click at [940, 322] on span "[URL][DOMAIN_NAME]" at bounding box center [960, 322] width 125 height 18
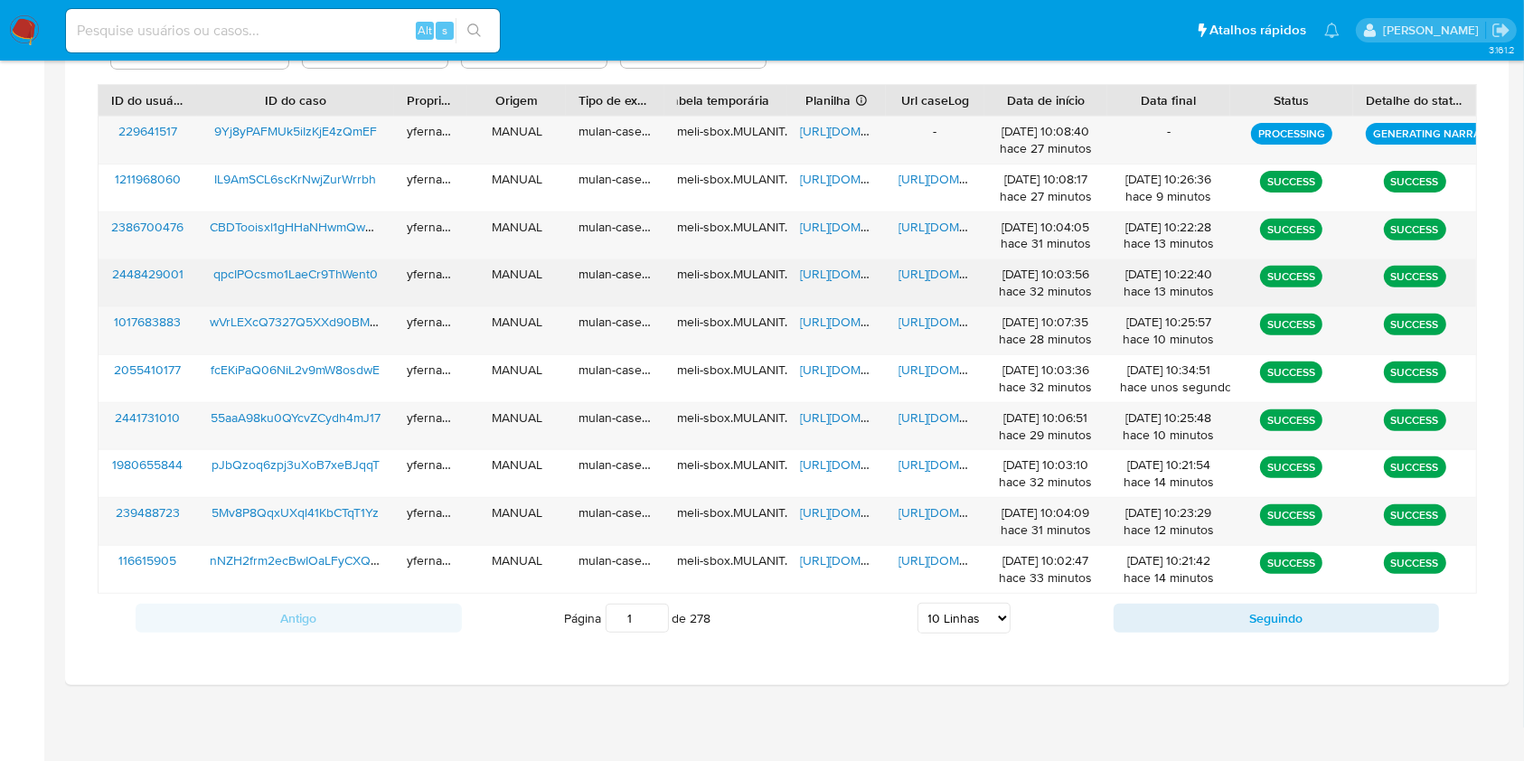
click at [833, 273] on span "[URL][DOMAIN_NAME]" at bounding box center [862, 274] width 125 height 18
click at [930, 273] on span "[URL][DOMAIN_NAME]" at bounding box center [960, 274] width 125 height 18
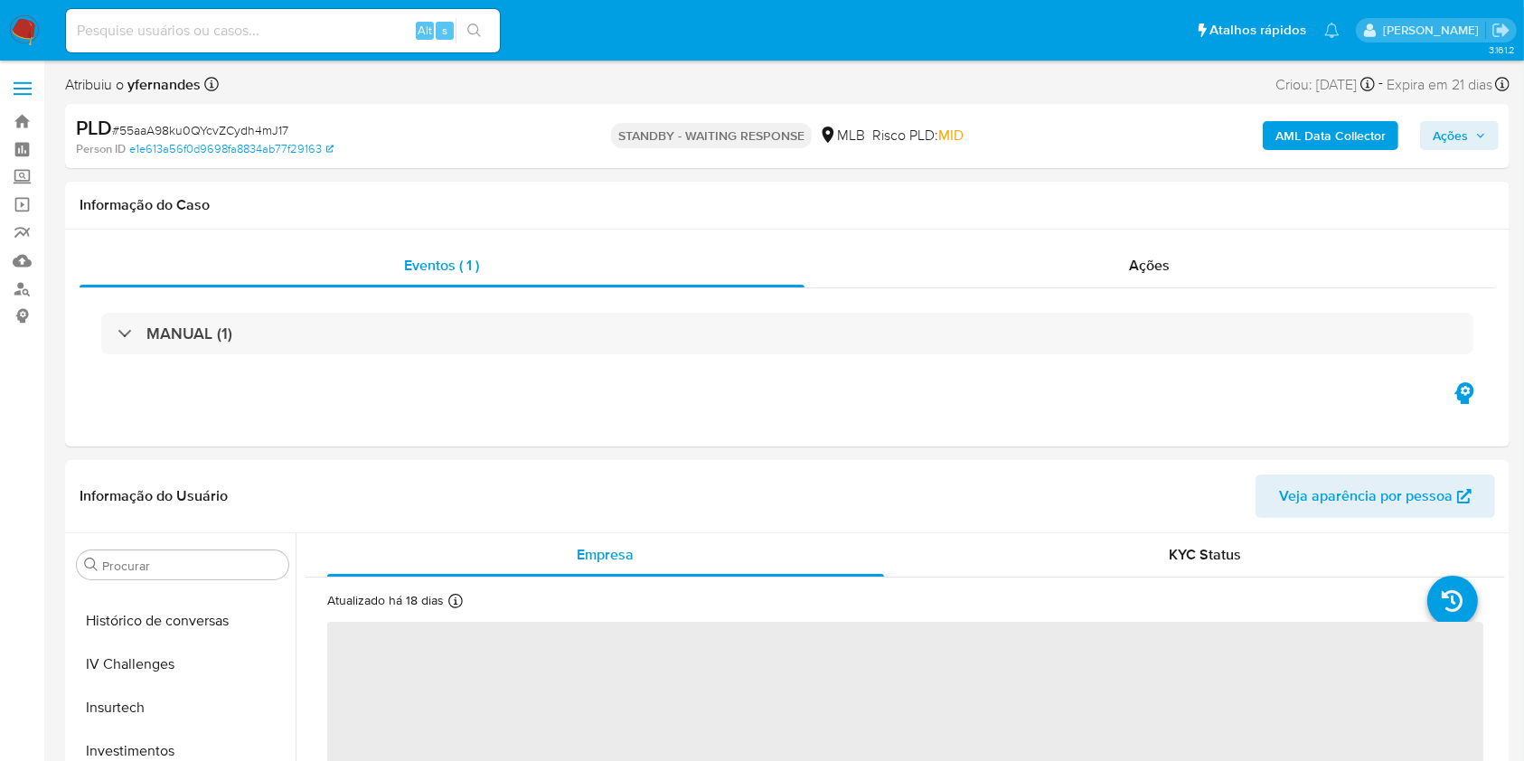
scroll to position [937, 0]
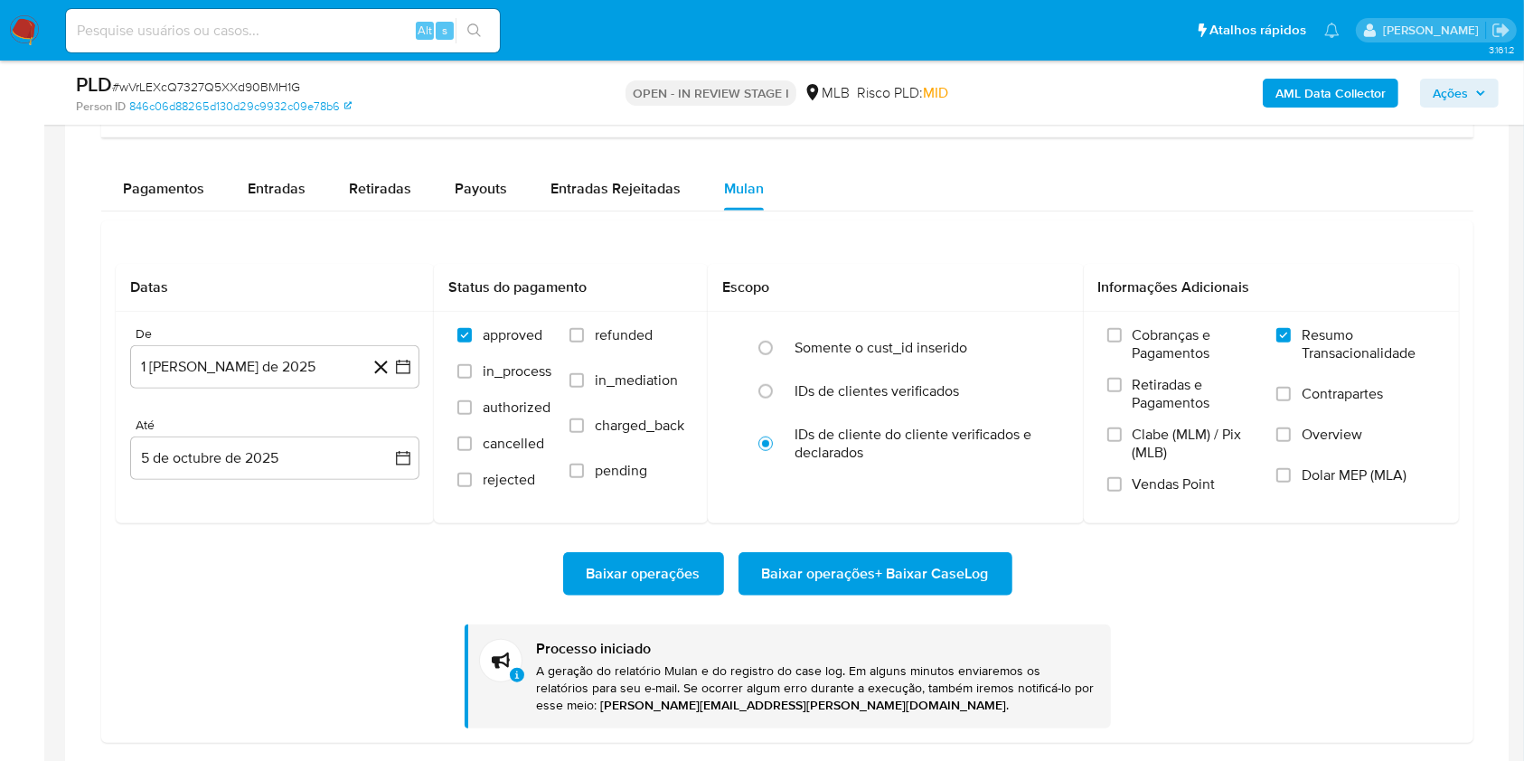
scroll to position [937, 0]
click at [215, 79] on span "# wVrLEXcQ7327Q5XXd90BMH1G" at bounding box center [206, 87] width 188 height 18
copy span "wVrLEXcQ7327Q5XXd90BMH1G"
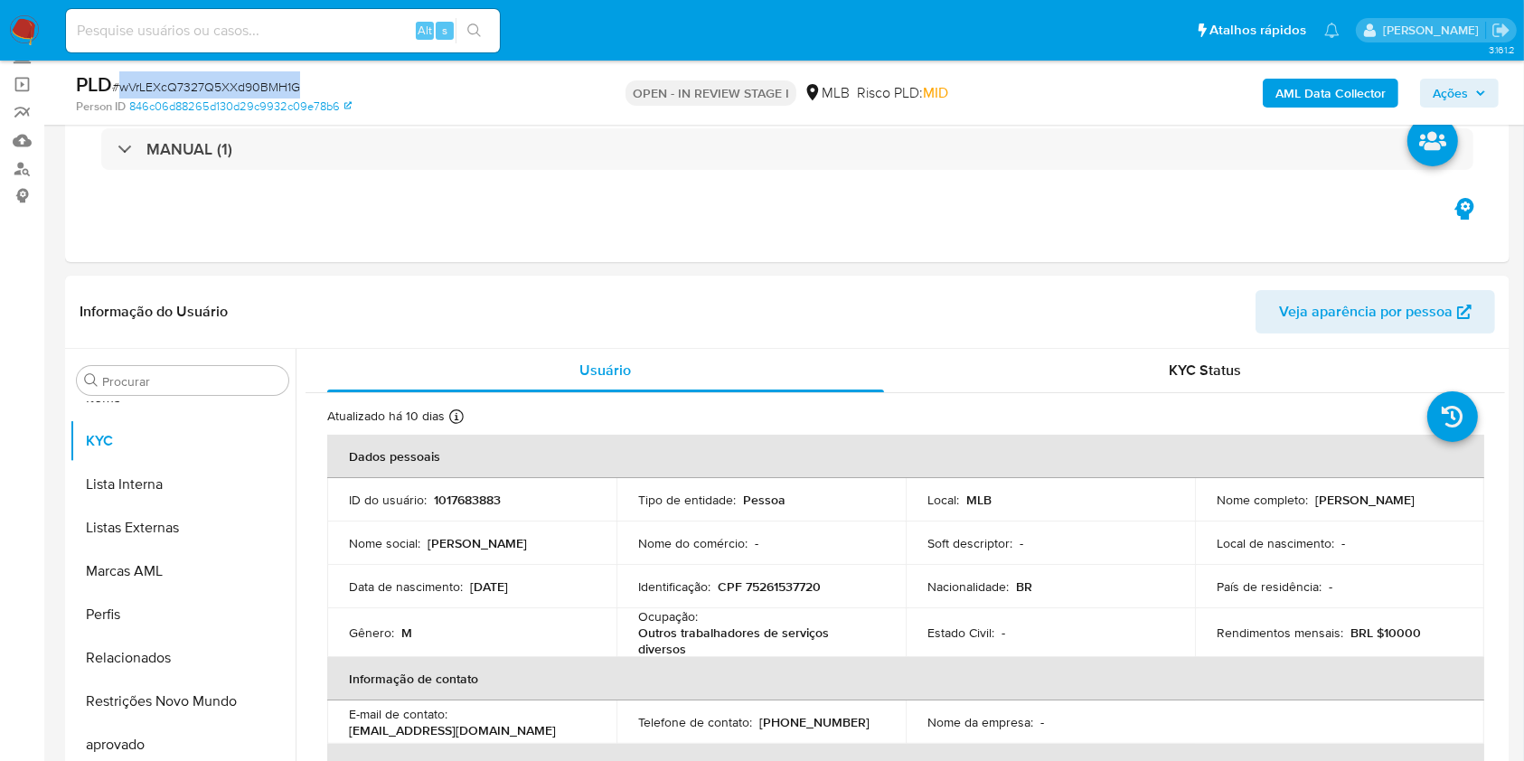
scroll to position [0, 0]
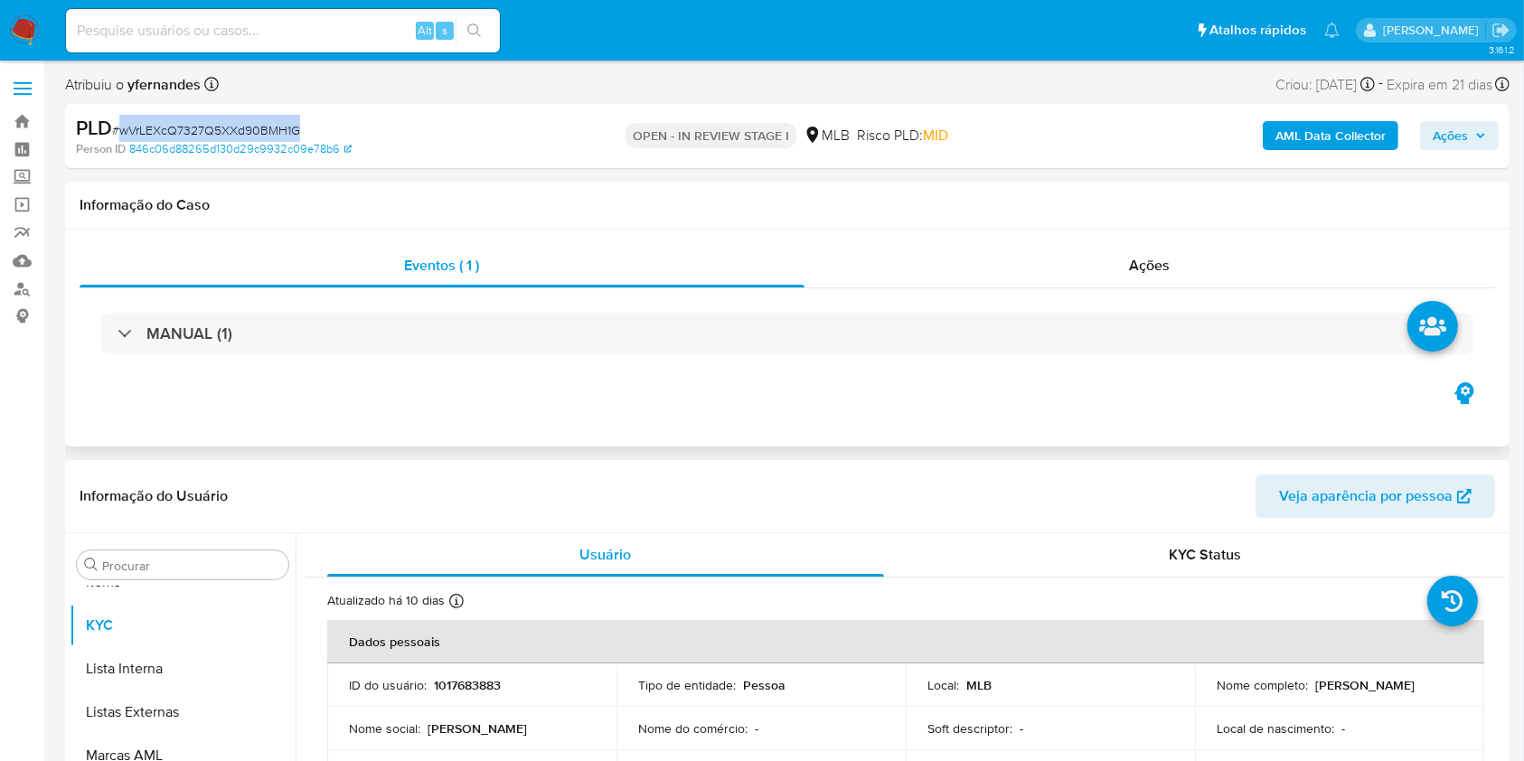
click at [652, 363] on div "MANUAL (1)" at bounding box center [787, 333] width 1415 height 90
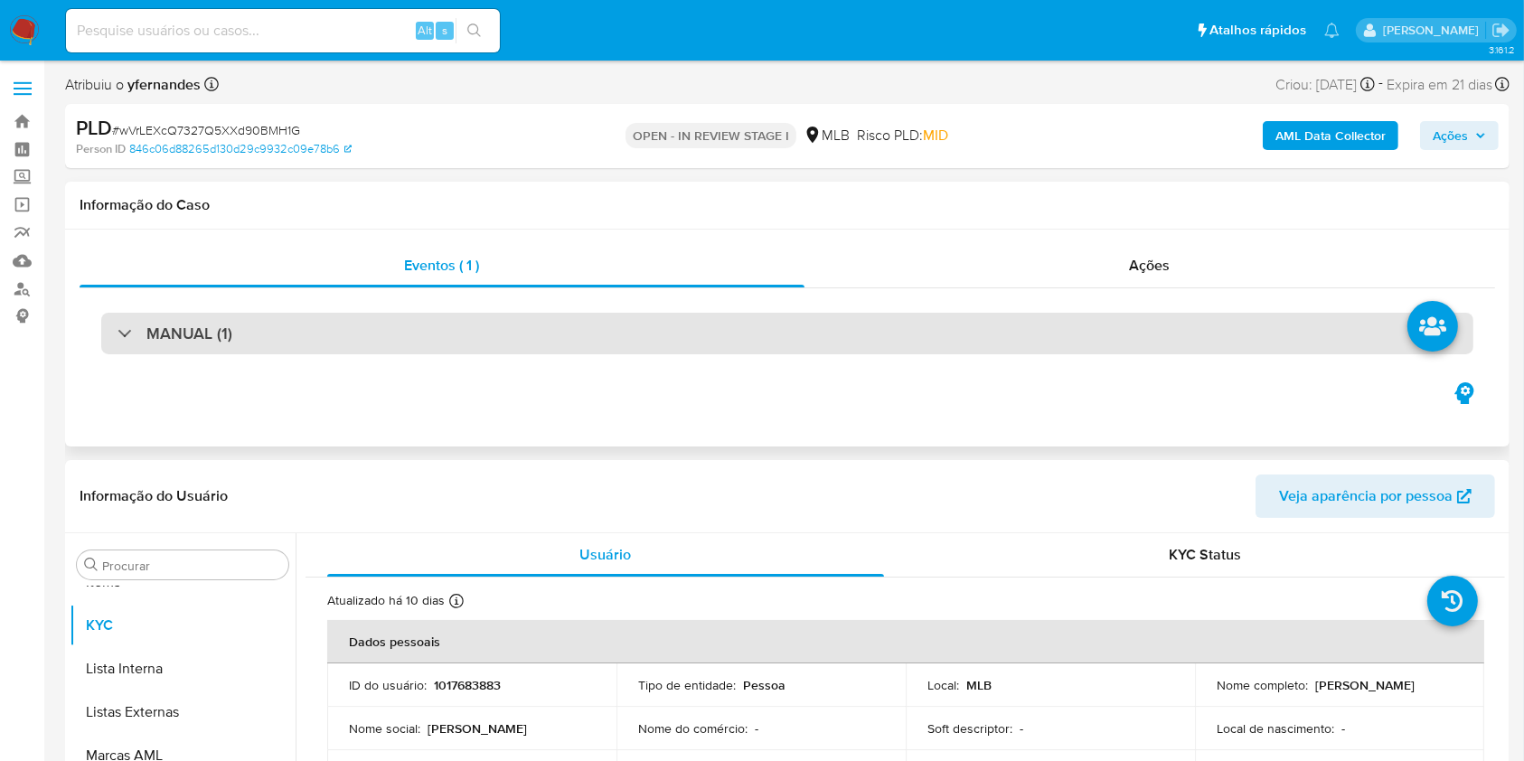
click at [643, 333] on div "MANUAL (1)" at bounding box center [787, 334] width 1372 height 42
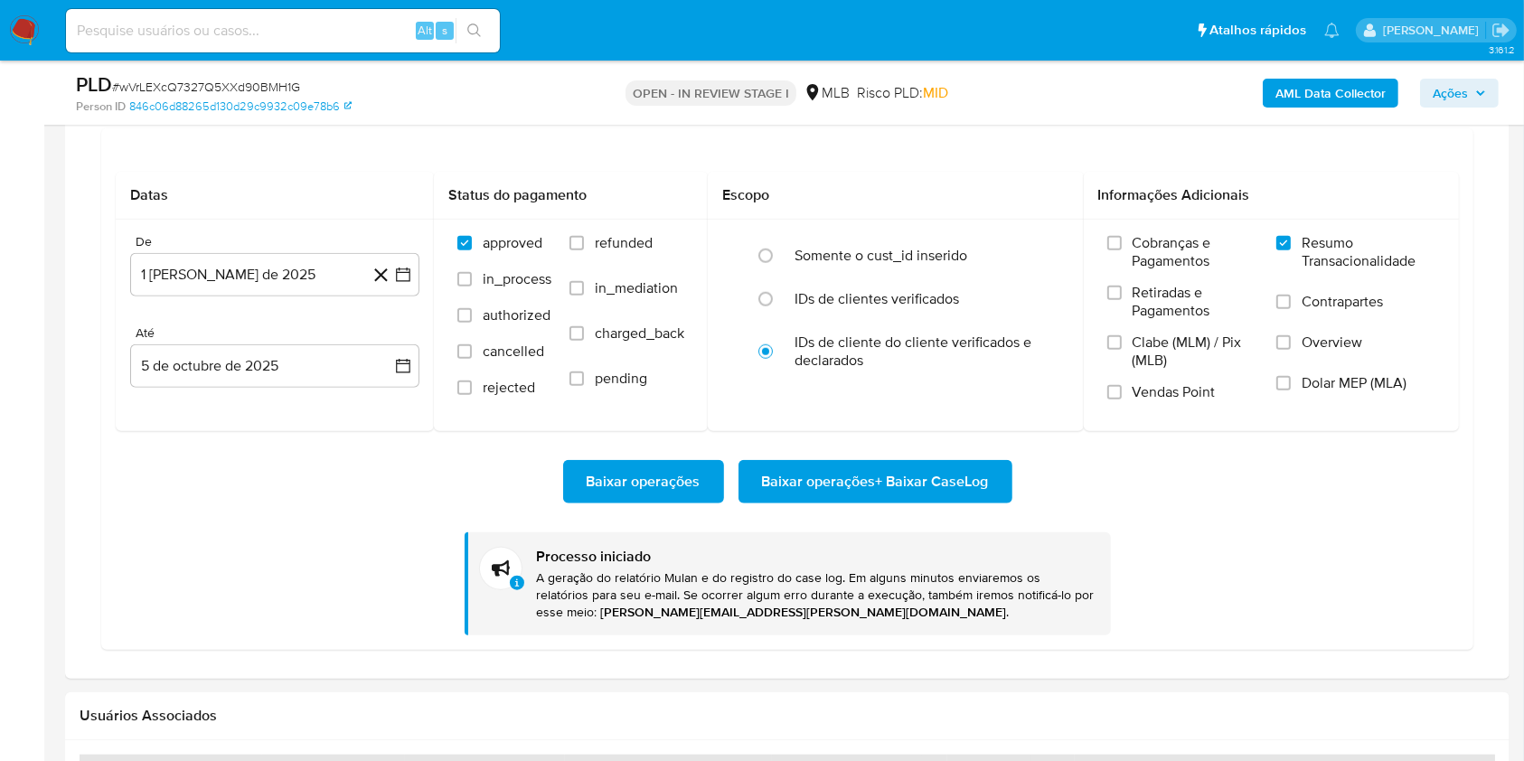
scroll to position [1205, 0]
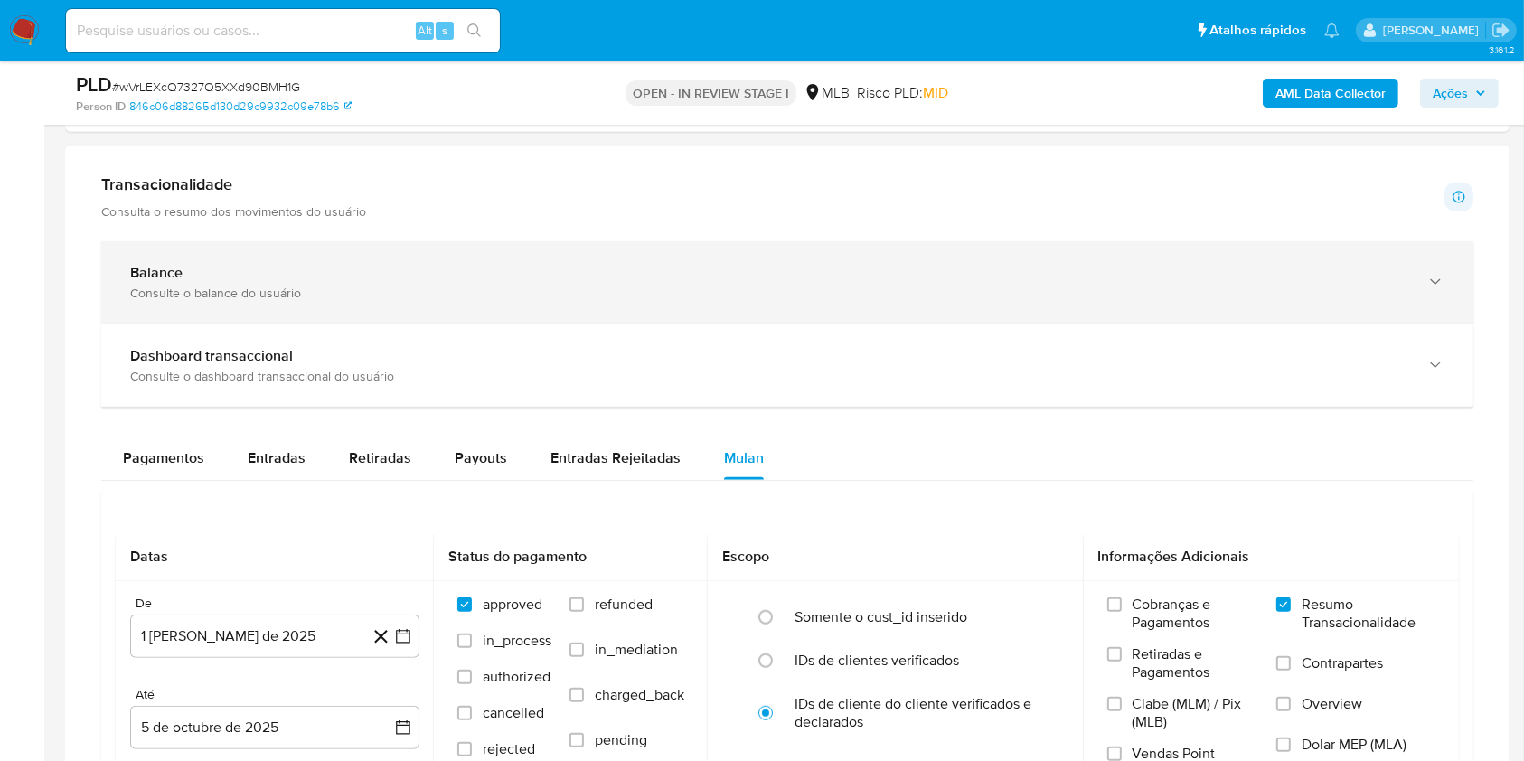
click at [196, 252] on div "Balance Consulte o balance do usuário" at bounding box center [787, 282] width 1372 height 82
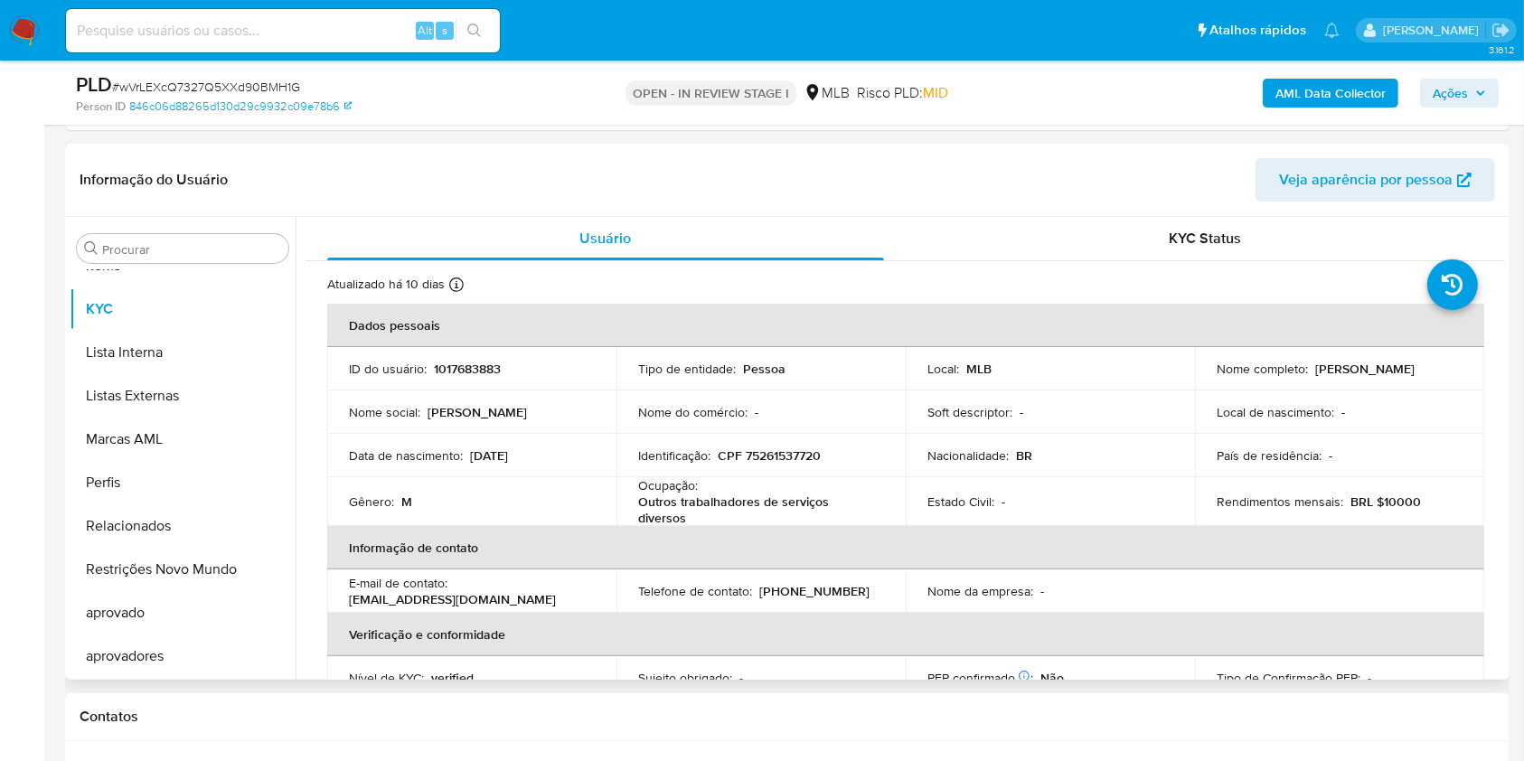
scroll to position [362, 0]
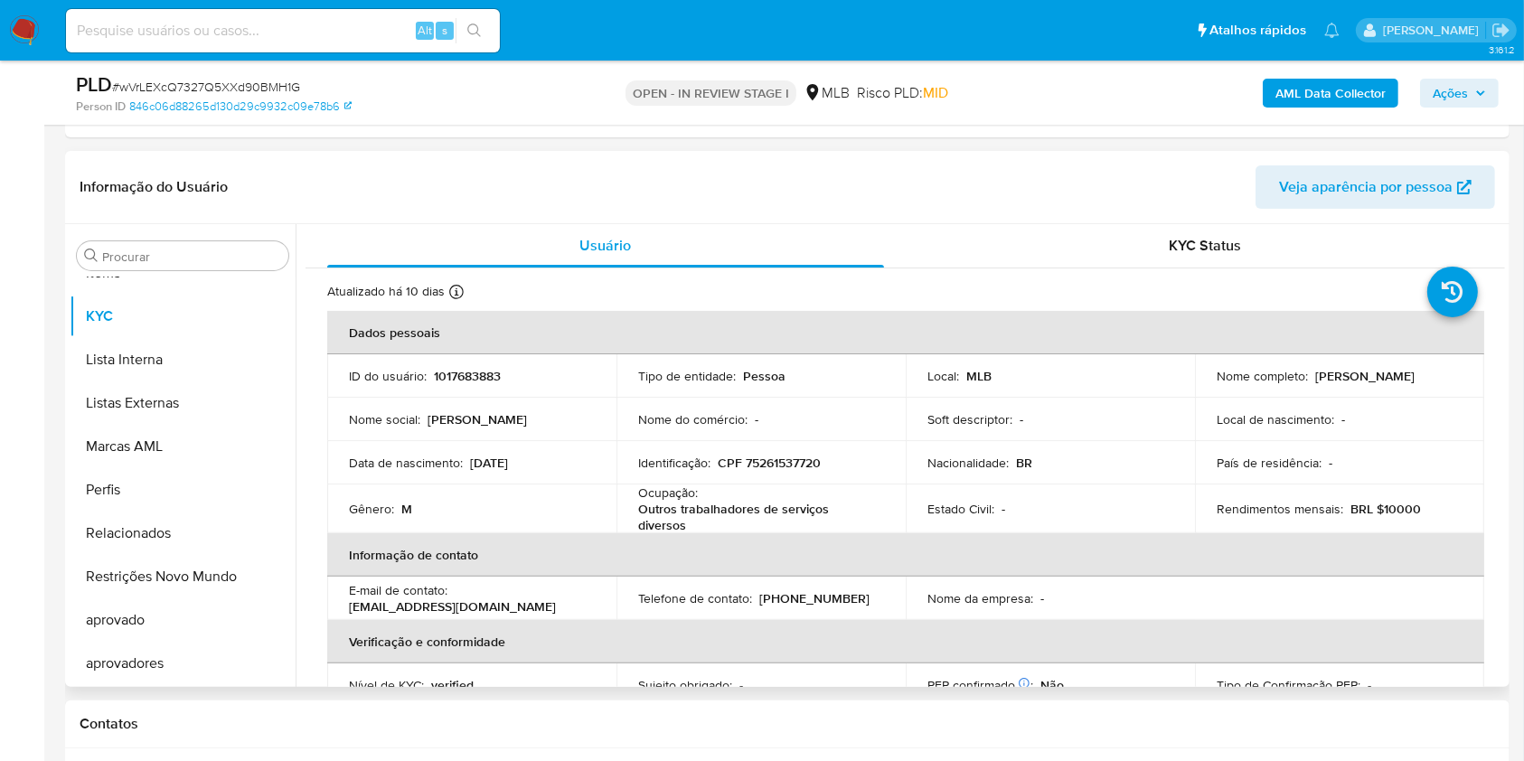
click at [152, 227] on div "Procurar Adiantamentos de Dinheiro Anexos CBT Cartões Contas Bancárias Dados Mo…" at bounding box center [183, 457] width 226 height 460
click at [175, 259] on input "Procurar" at bounding box center [191, 257] width 179 height 16
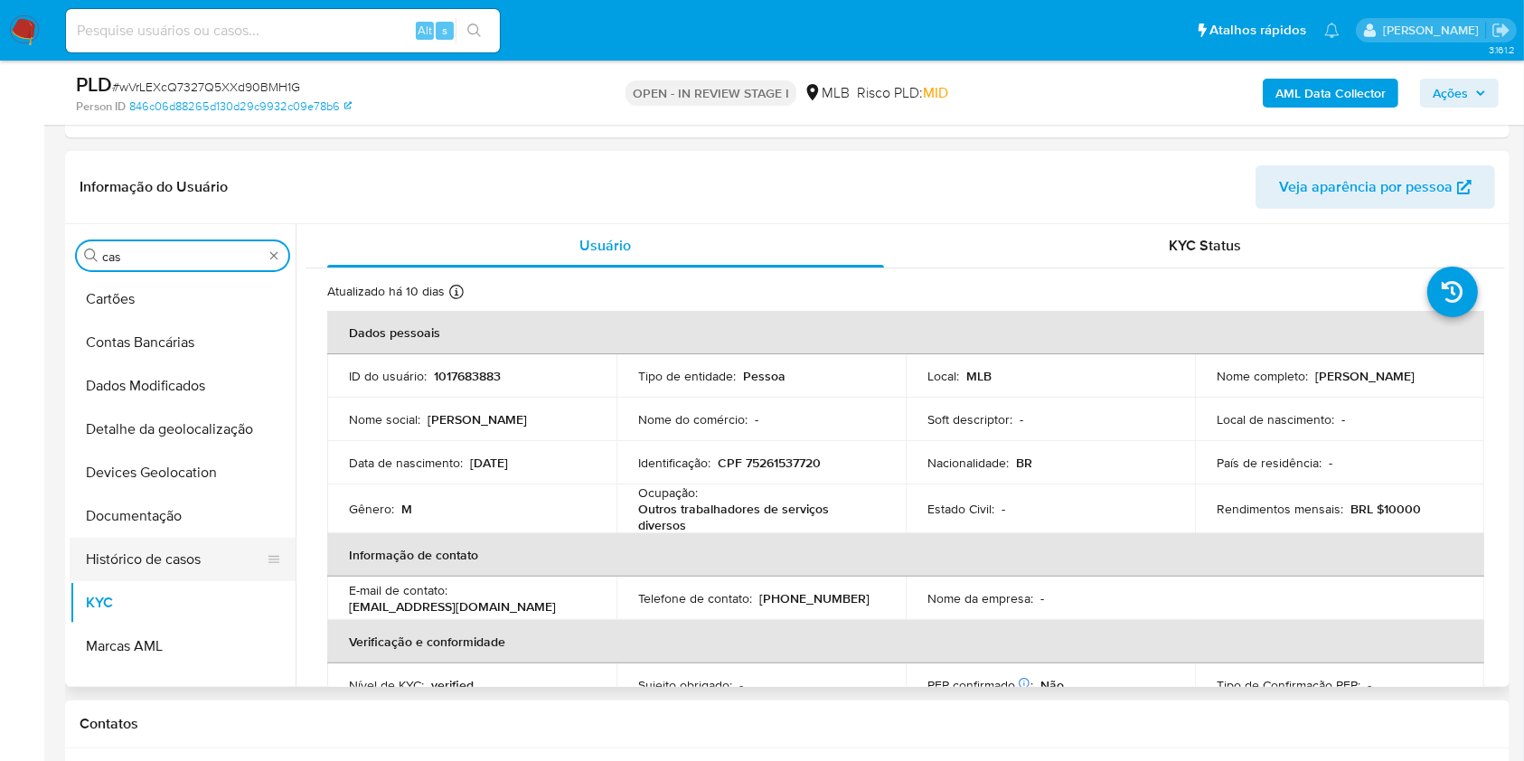
scroll to position [0, 0]
click at [135, 538] on button "Histórico de casos" at bounding box center [175, 559] width 211 height 43
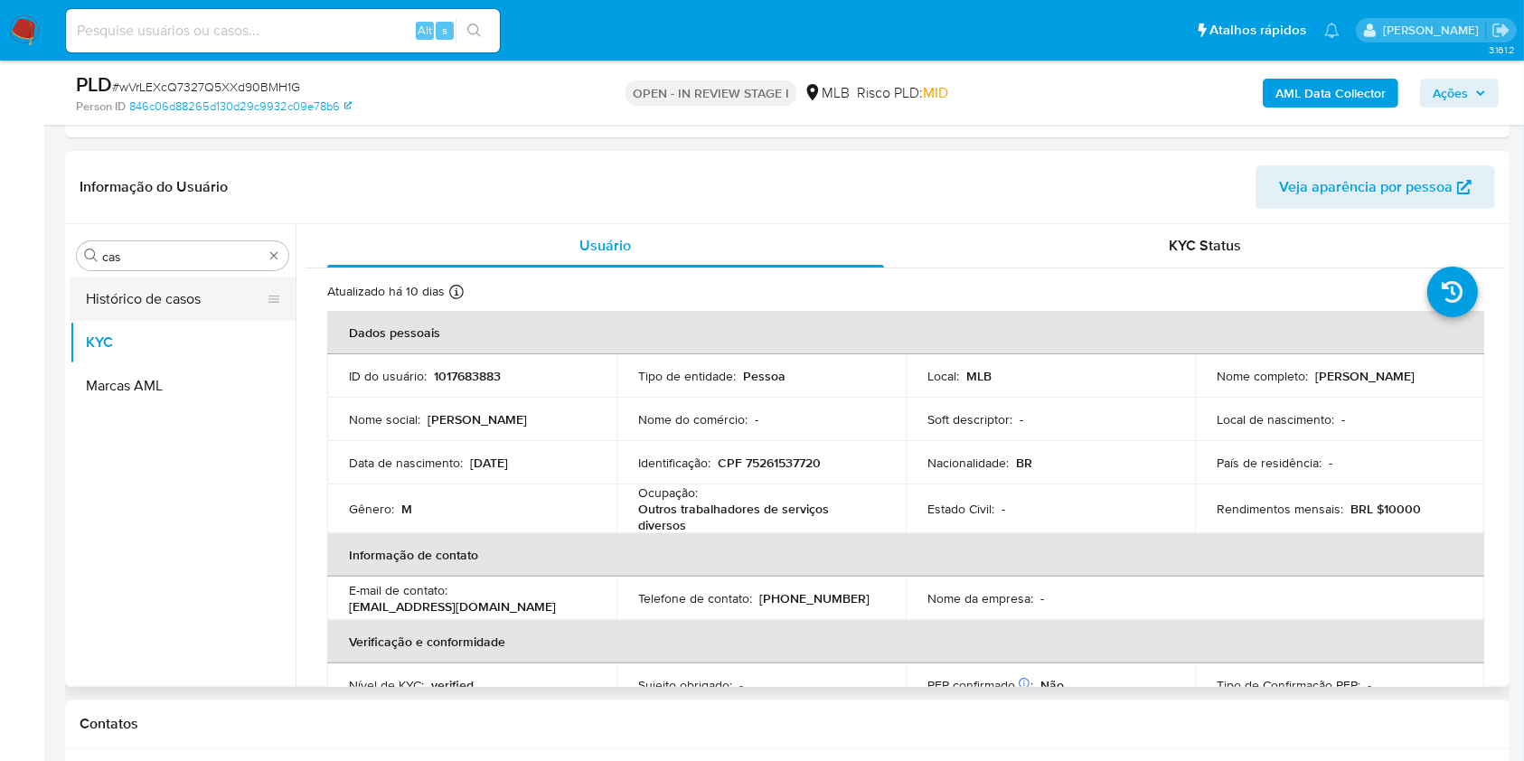
click at [129, 299] on button "Histórico de casos" at bounding box center [175, 298] width 211 height 43
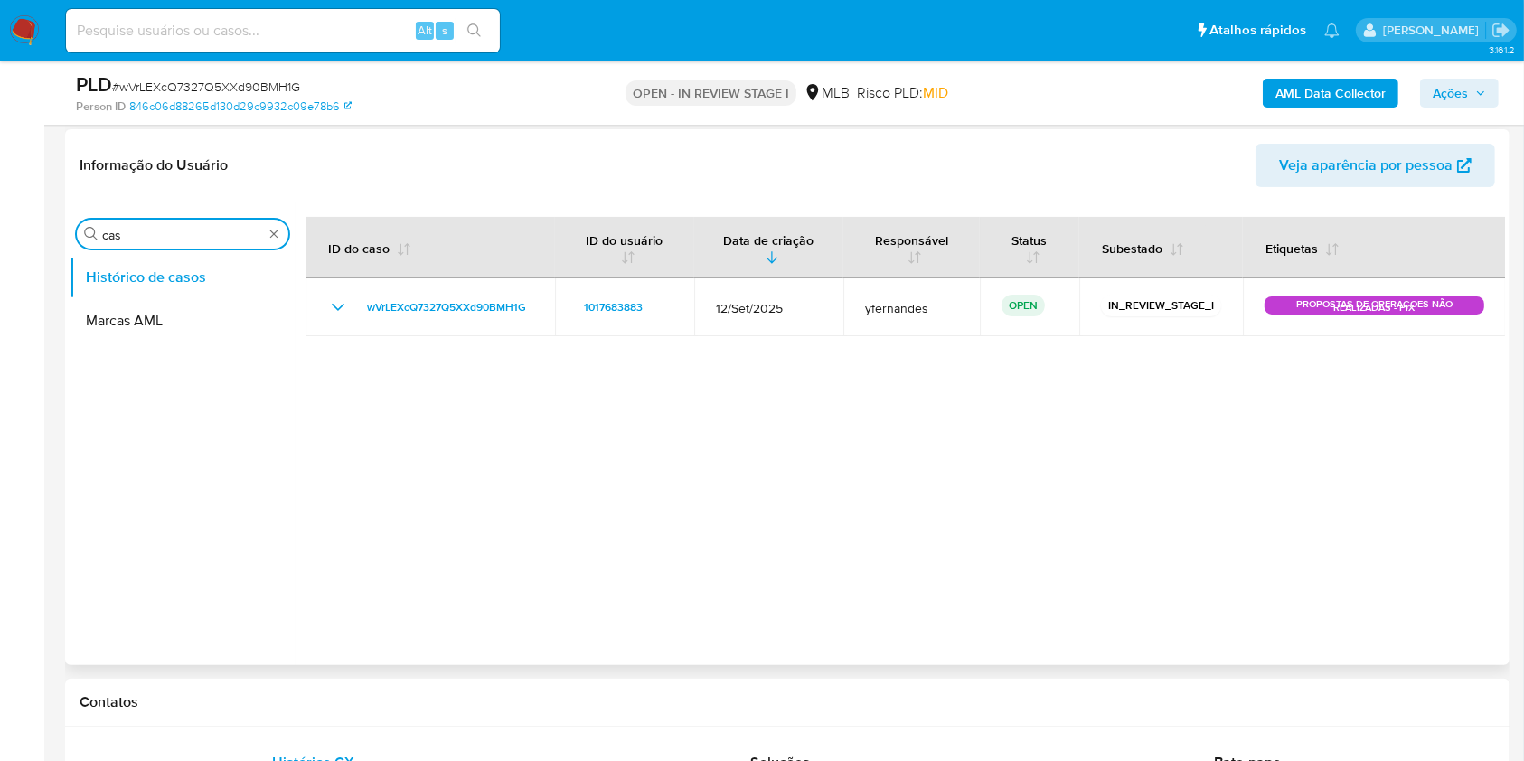
click at [135, 230] on input "cas" at bounding box center [182, 235] width 161 height 16
type input "ger"
click at [123, 277] on button "Geral" at bounding box center [175, 277] width 211 height 43
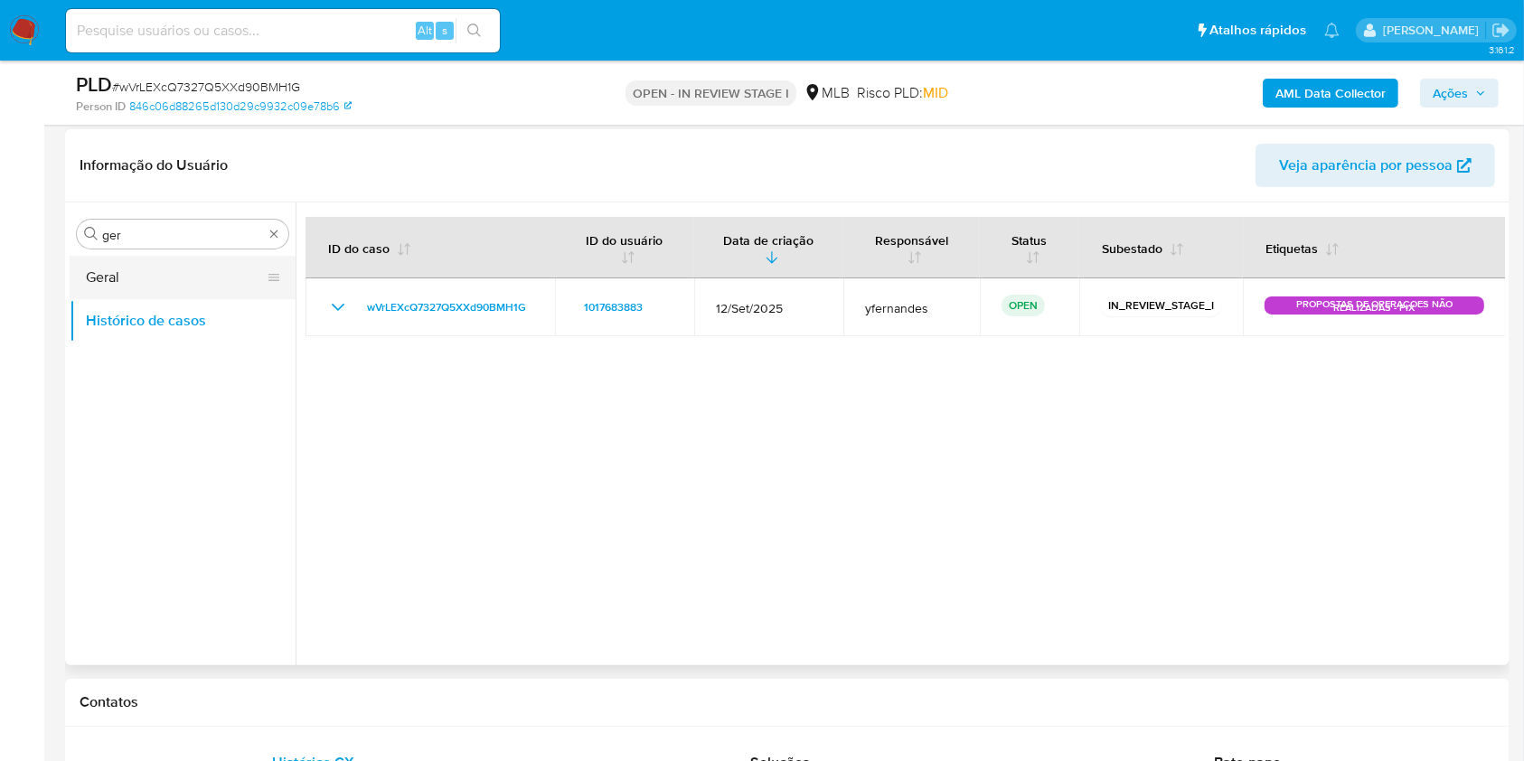
click at [108, 274] on button "Geral" at bounding box center [175, 277] width 211 height 43
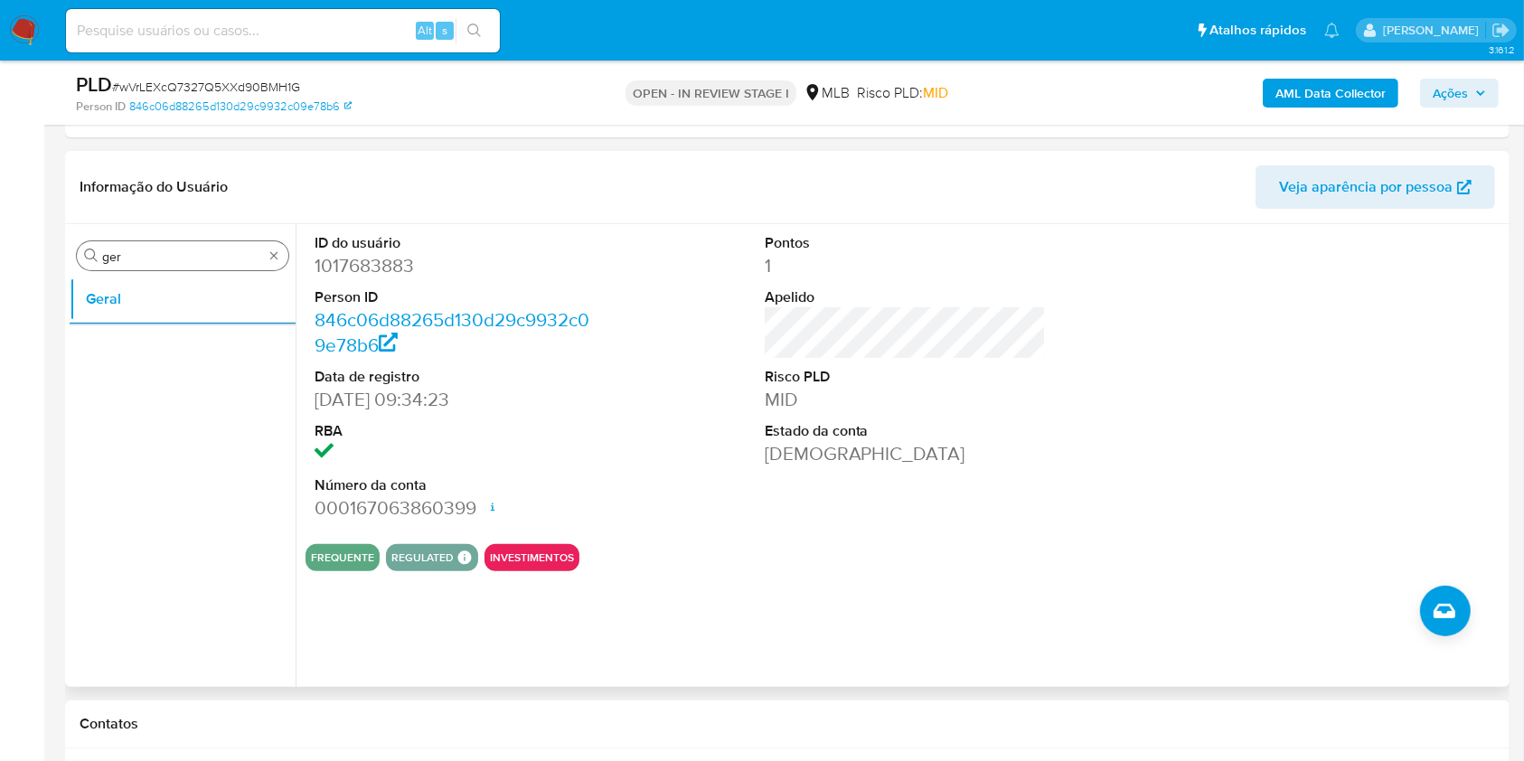
click at [146, 257] on input "ger" at bounding box center [182, 257] width 161 height 16
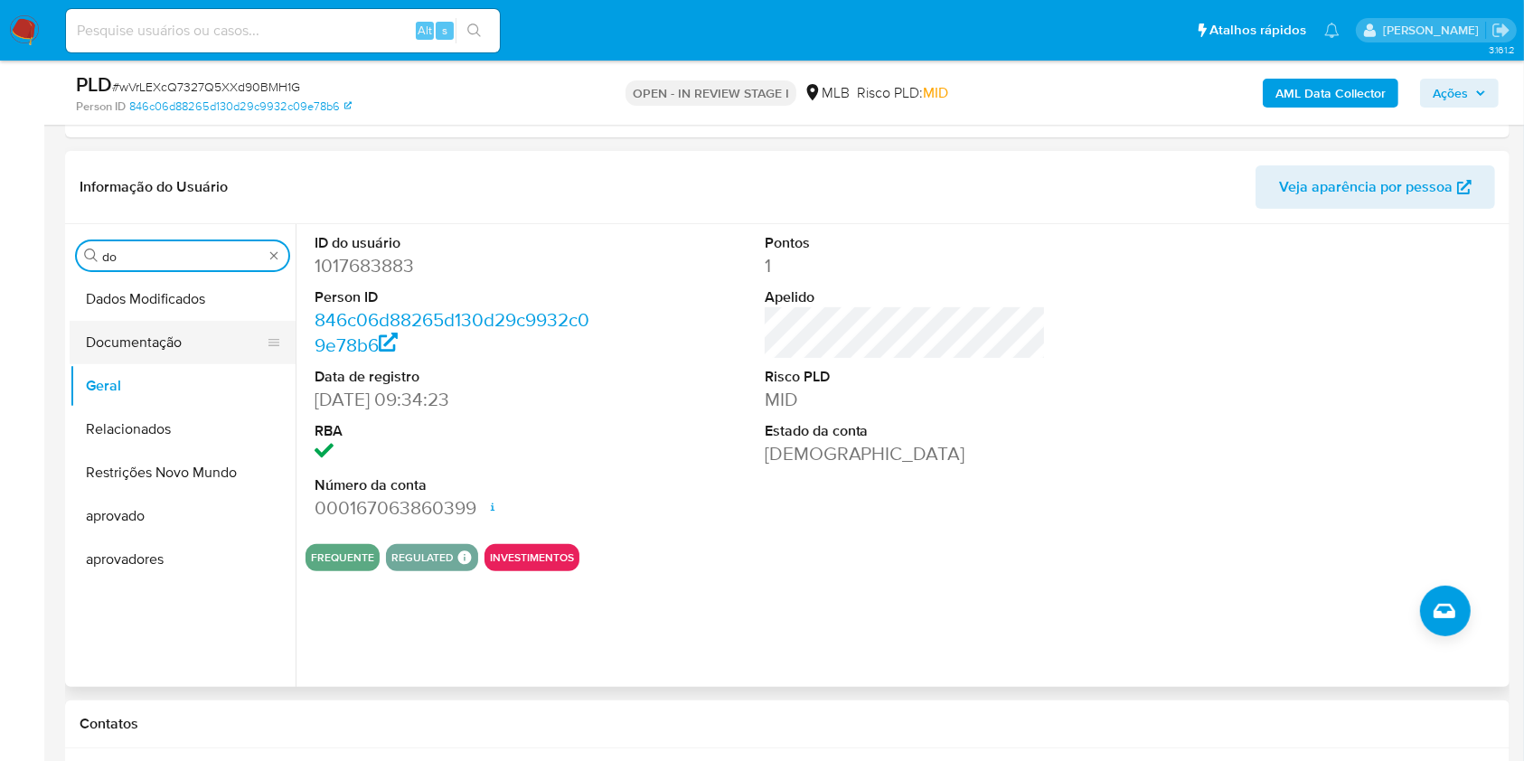
click at [109, 344] on button "Documentação" at bounding box center [175, 342] width 211 height 43
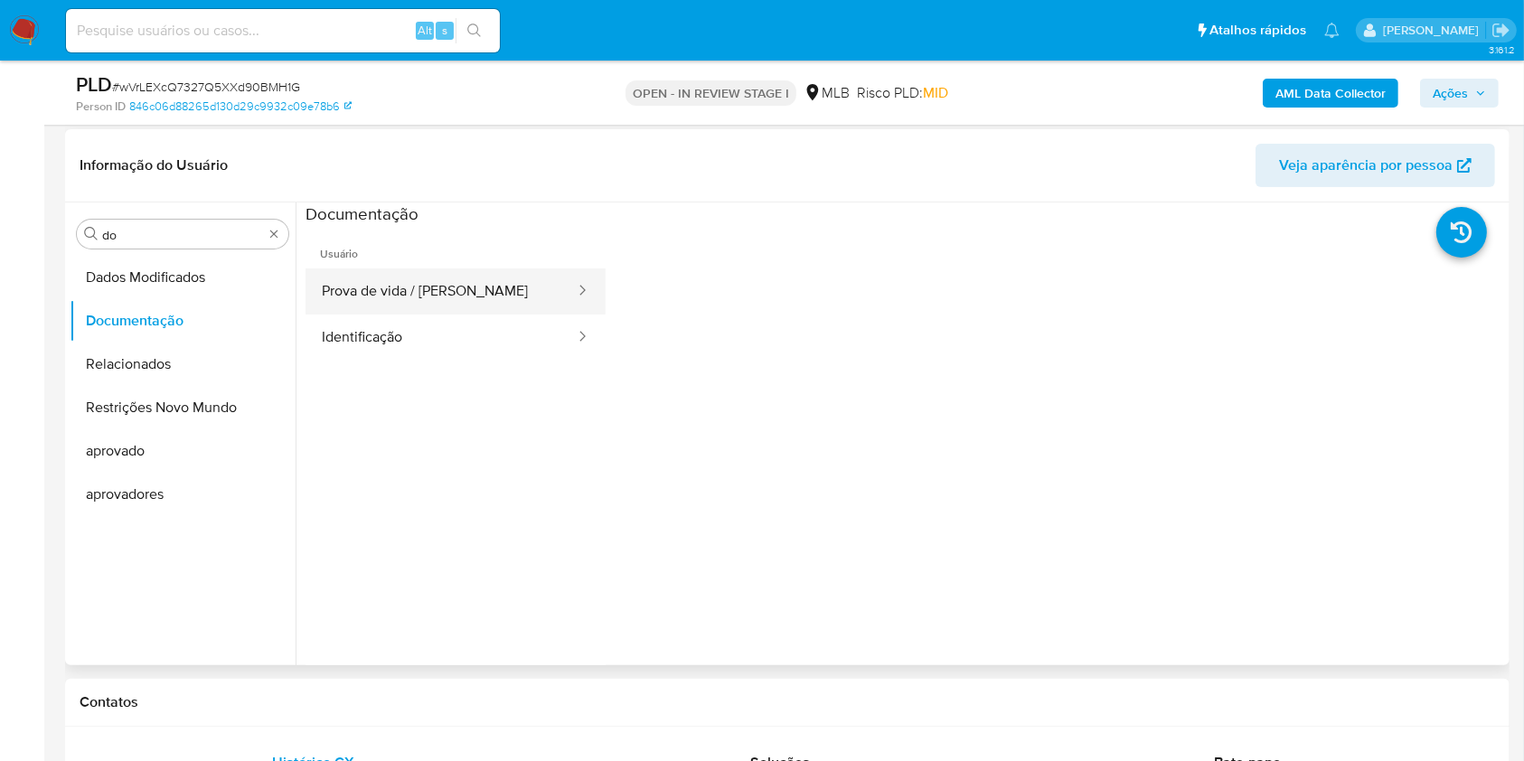
click at [446, 297] on button "Prova de vida / [PERSON_NAME]" at bounding box center [440, 291] width 271 height 46
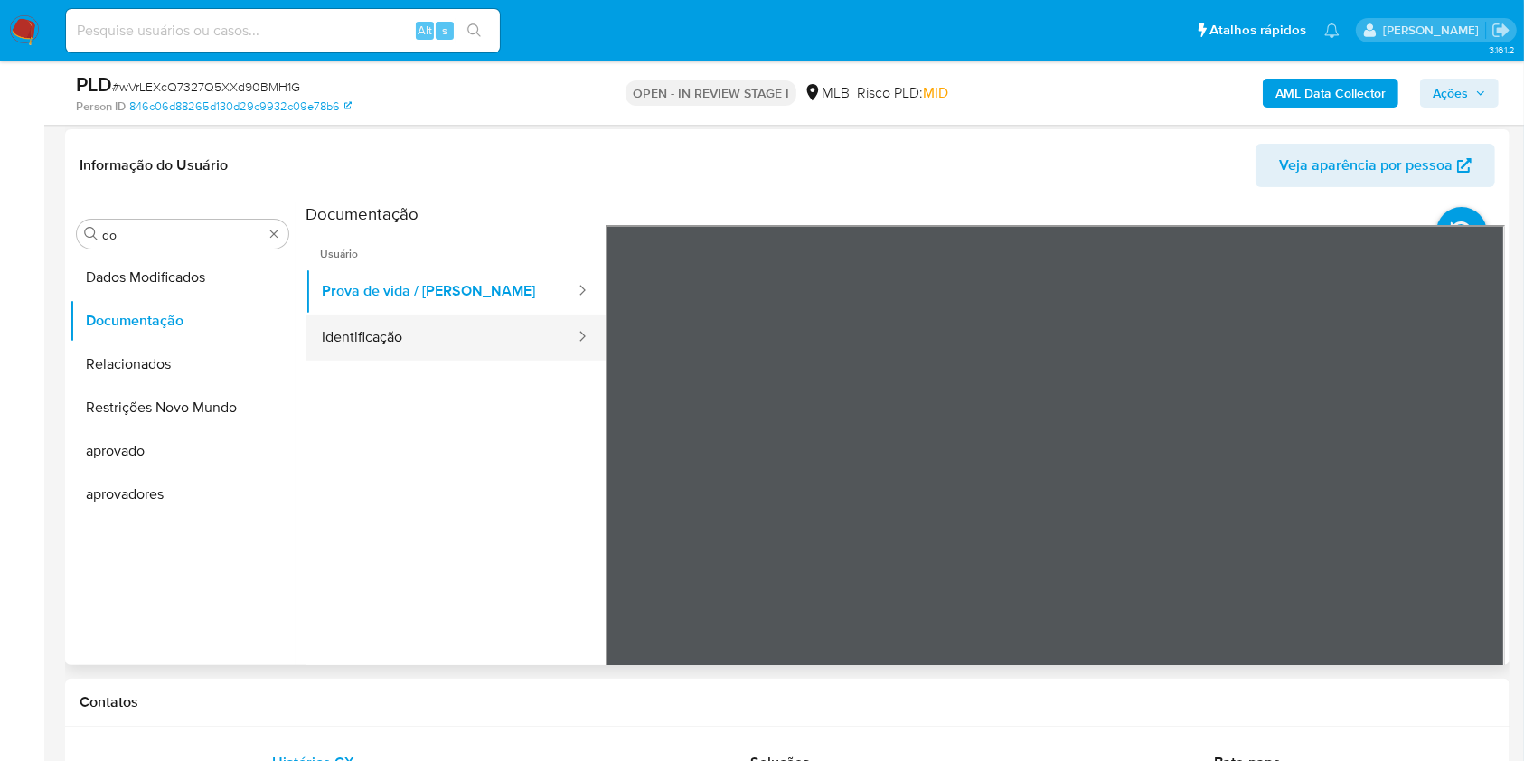
click at [447, 323] on button "Identificação" at bounding box center [440, 338] width 271 height 46
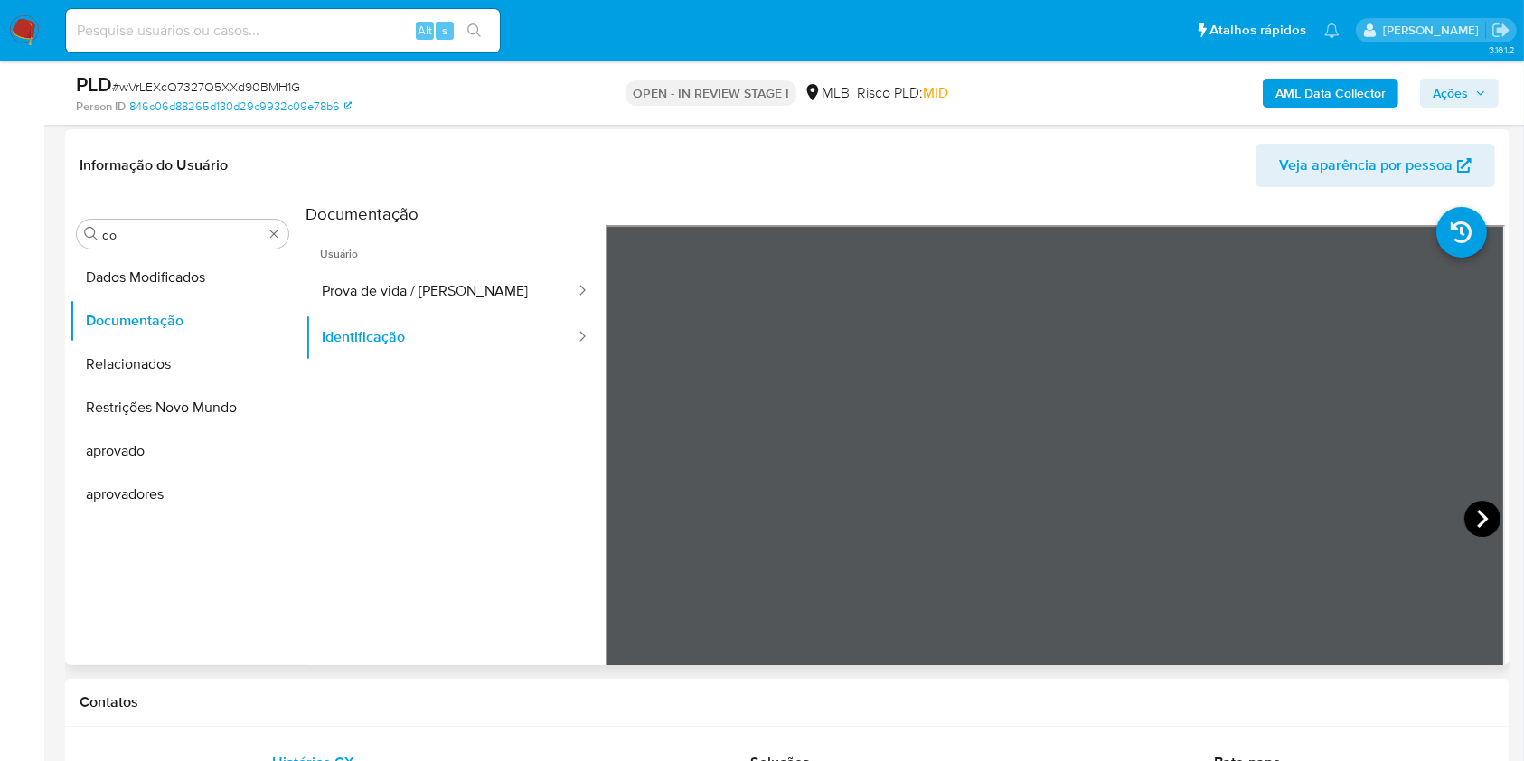
click at [1464, 517] on icon at bounding box center [1482, 519] width 36 height 36
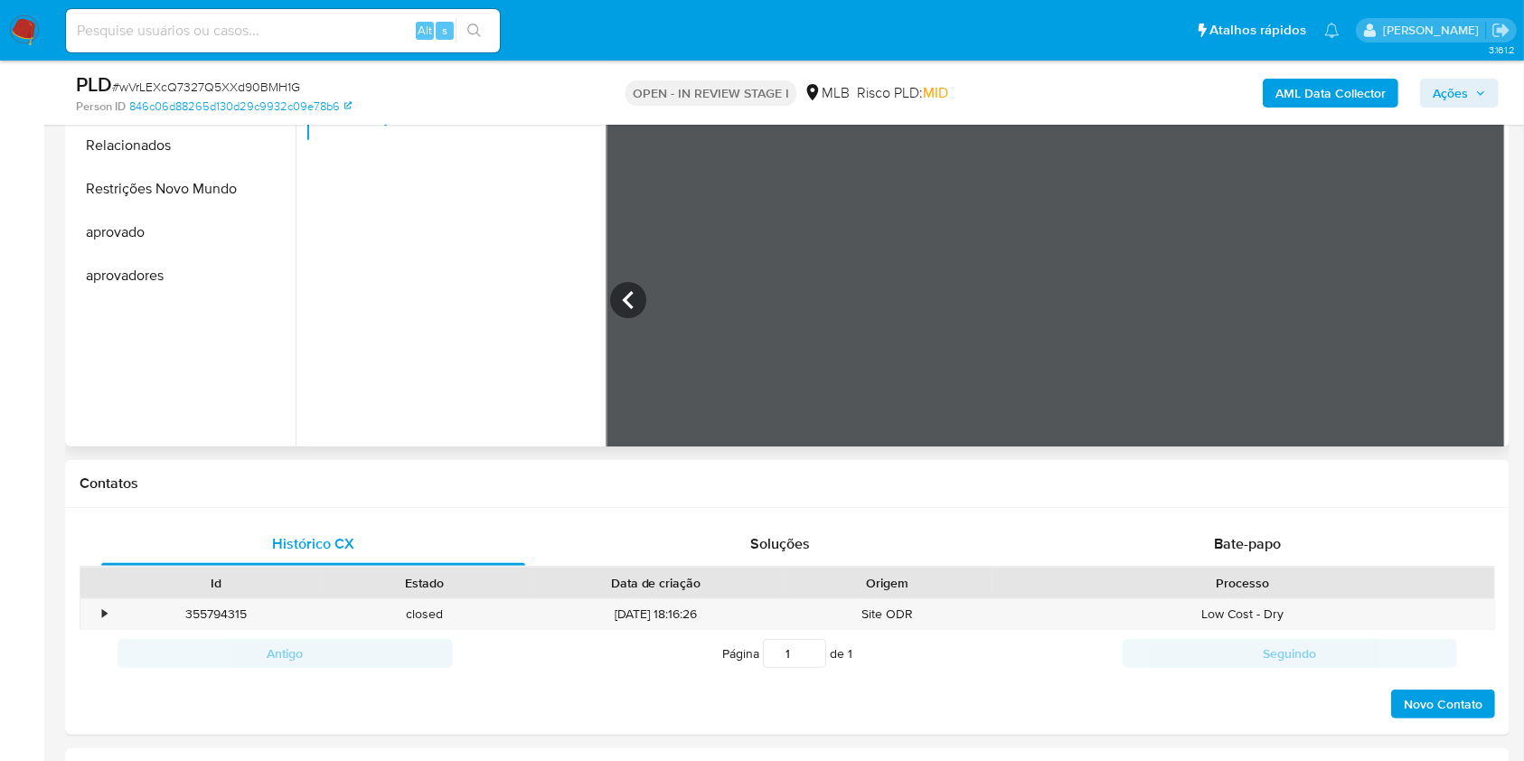
scroll to position [843, 0]
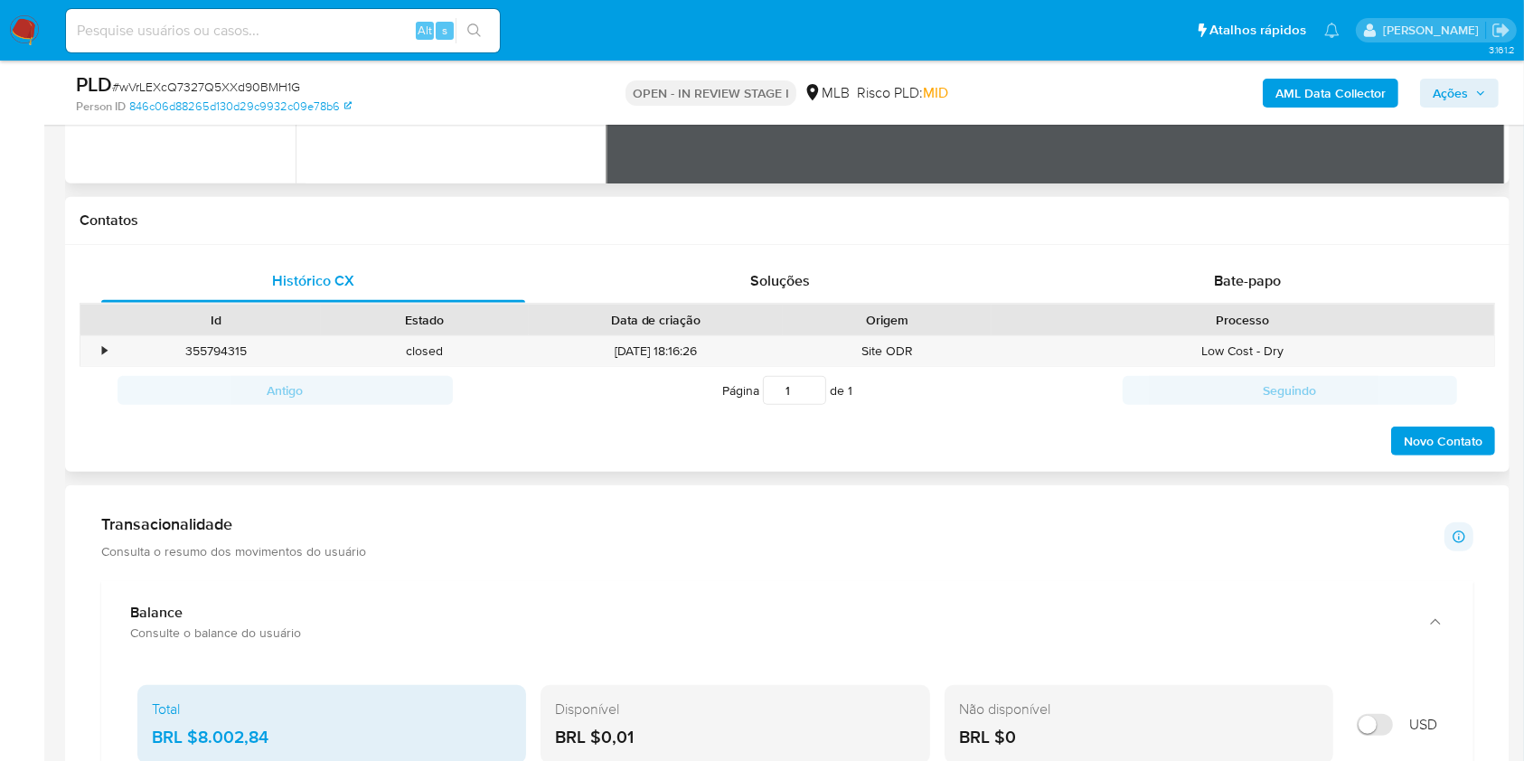
drag, startPoint x: 713, startPoint y: 255, endPoint x: 1121, endPoint y: 302, distance: 410.3
click at [714, 254] on div "Histórico CX Soluções Bate-papo Id Estado Data de criação Origem Processo • 355…" at bounding box center [787, 358] width 1444 height 227
click at [1159, 294] on div "Bate-papo" at bounding box center [1248, 280] width 424 height 43
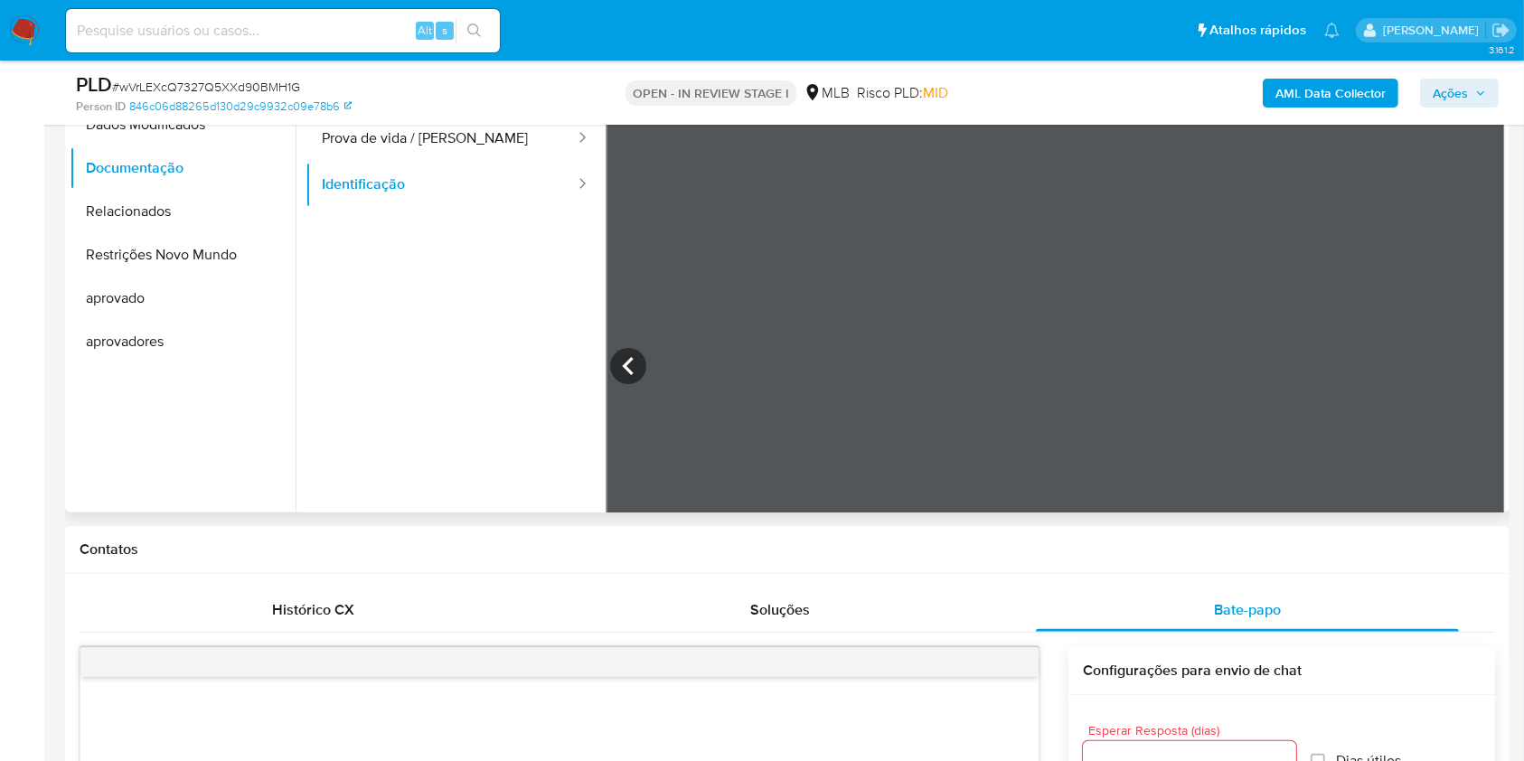
scroll to position [362, 0]
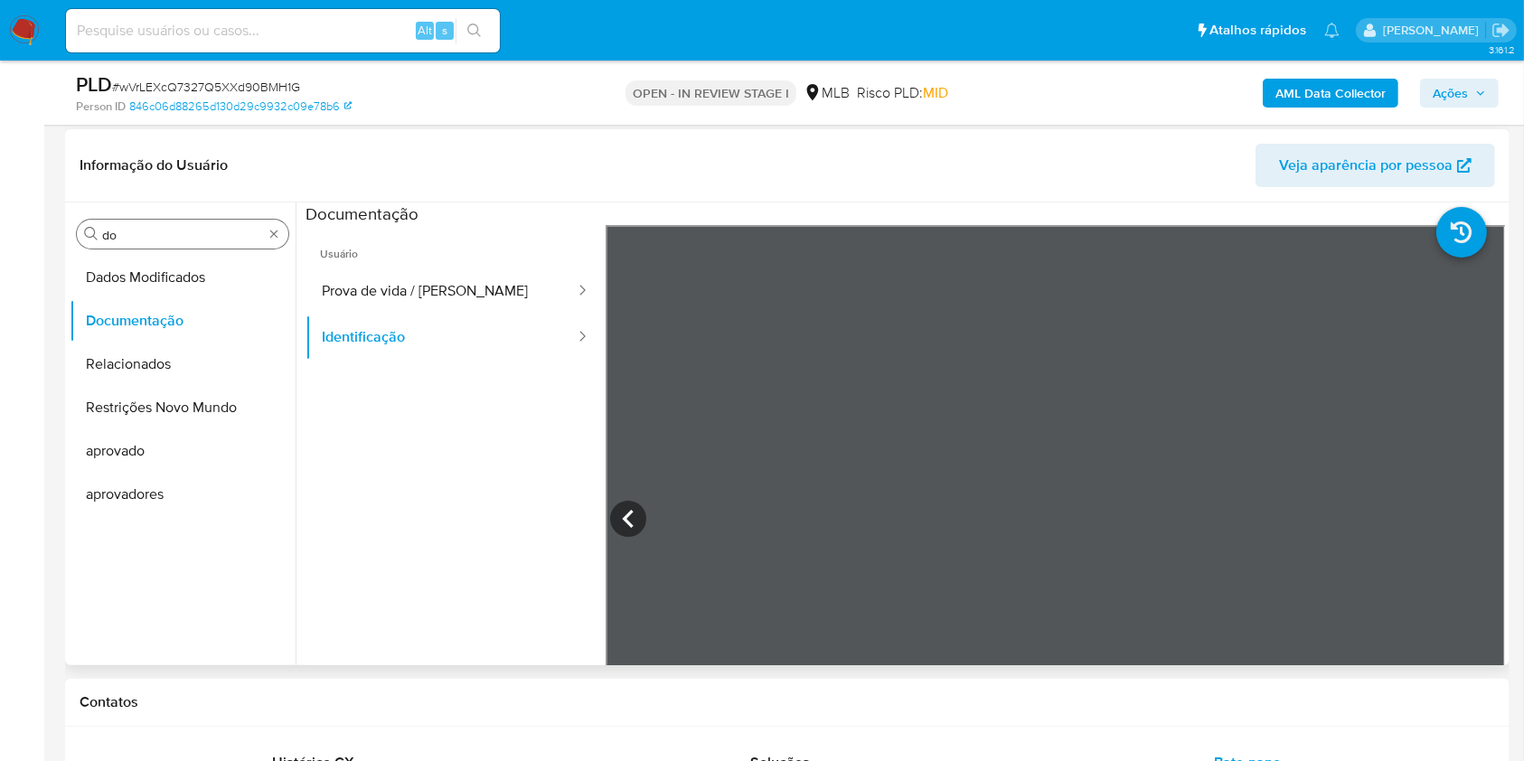
click at [139, 235] on input "do" at bounding box center [182, 235] width 161 height 16
click at [162, 234] on input "do" at bounding box center [182, 235] width 161 height 16
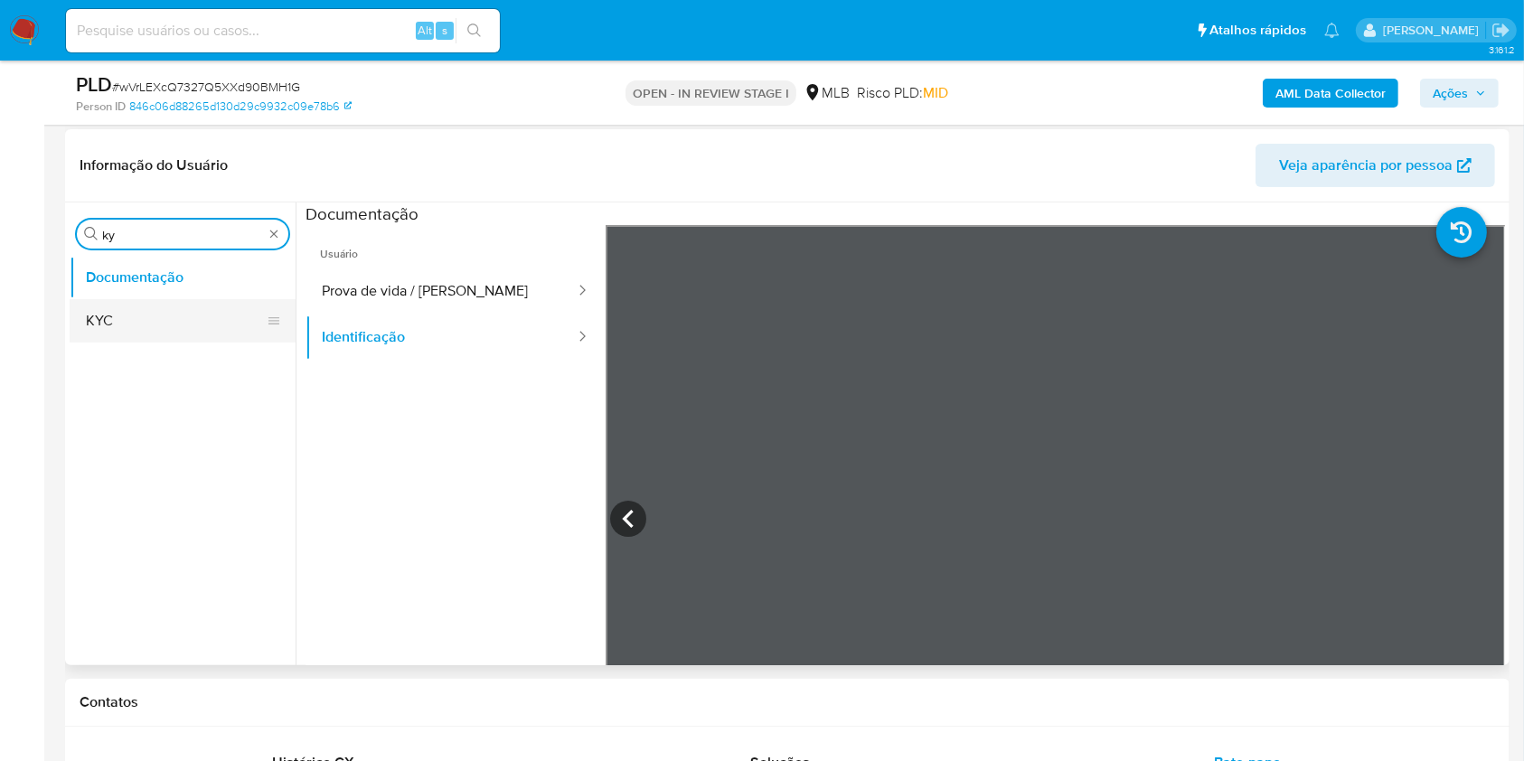
type input "ky"
click at [126, 323] on button "KYC" at bounding box center [175, 320] width 211 height 43
click at [119, 307] on button "KYC" at bounding box center [183, 320] width 226 height 43
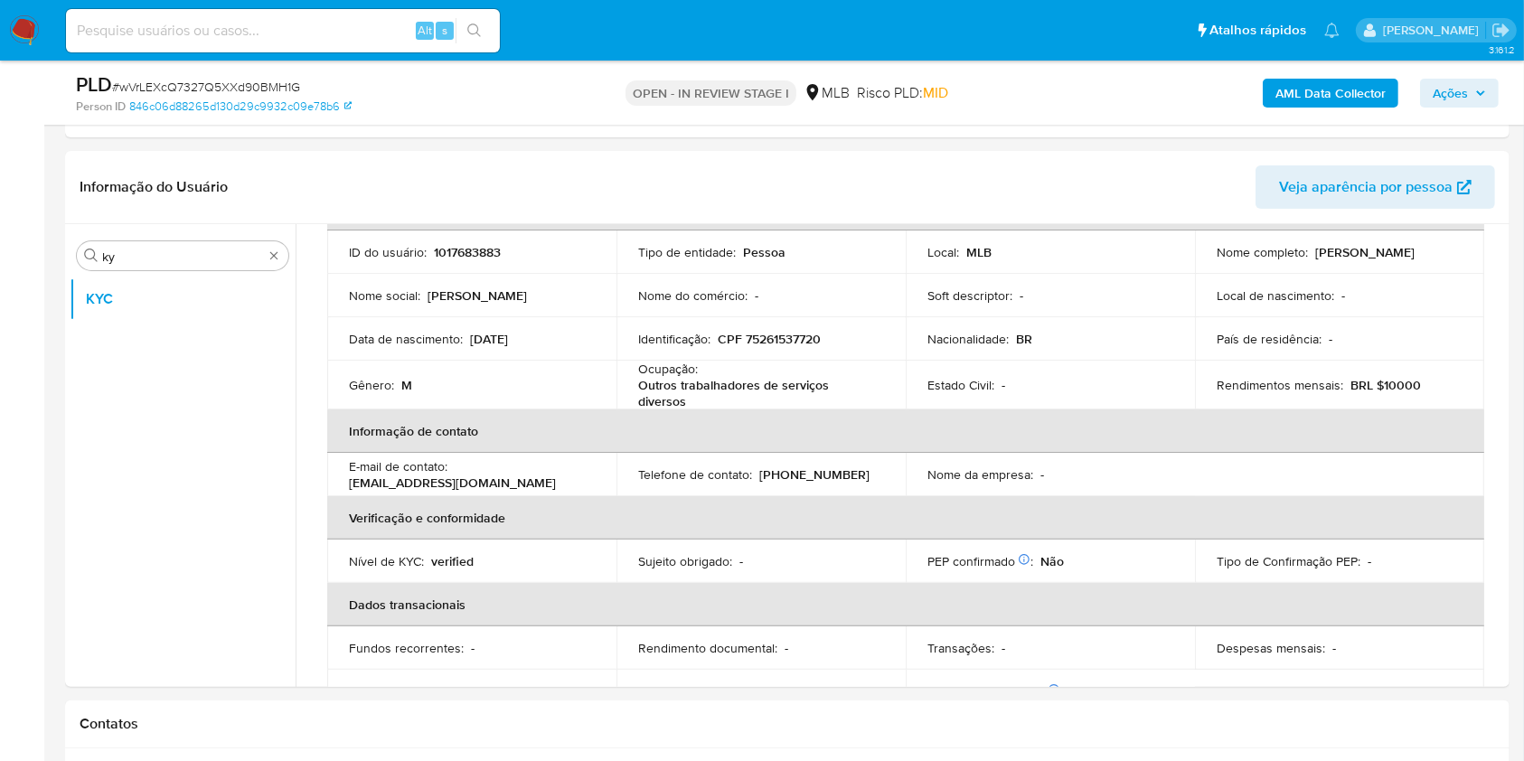
scroll to position [141, 0]
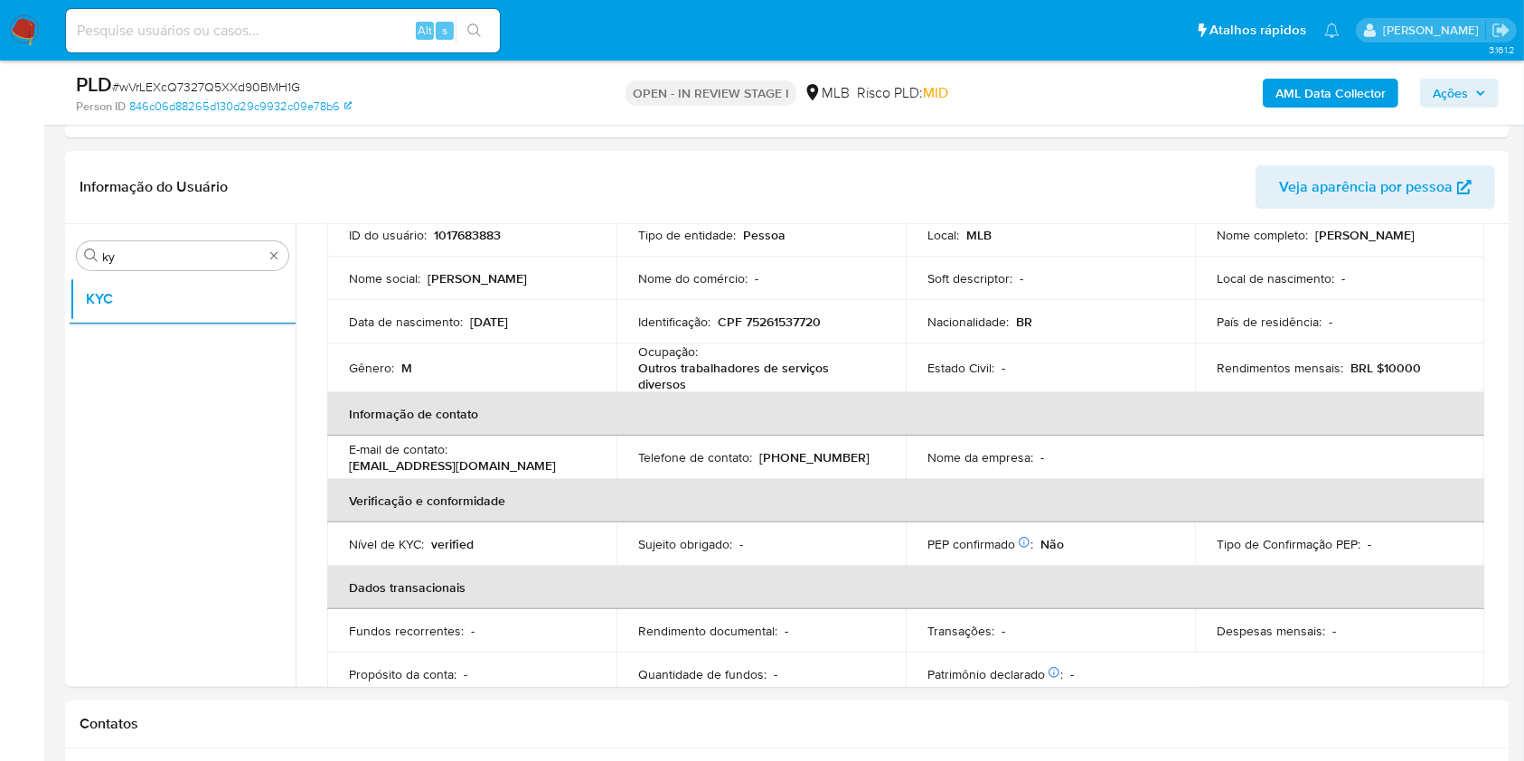
click at [607, 588] on th "Dados transacionais" at bounding box center [905, 587] width 1157 height 43
click at [679, 362] on p "Outros trabalhadores de serviços diversos" at bounding box center [757, 376] width 239 height 33
copy div "Ocupação : Outros trabalhadores de serviços diversos"
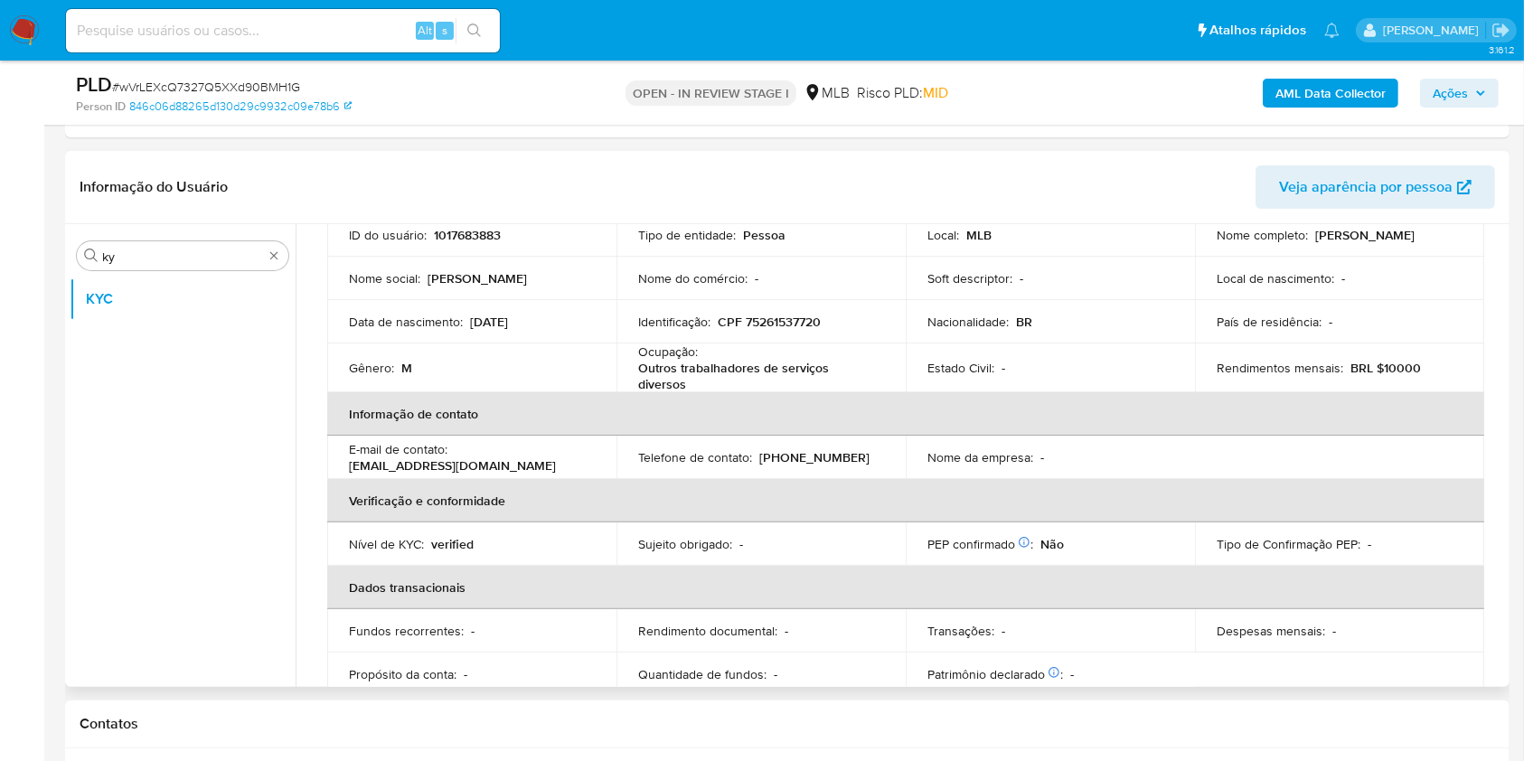
click at [760, 392] on th "Informação de contato" at bounding box center [905, 413] width 1157 height 43
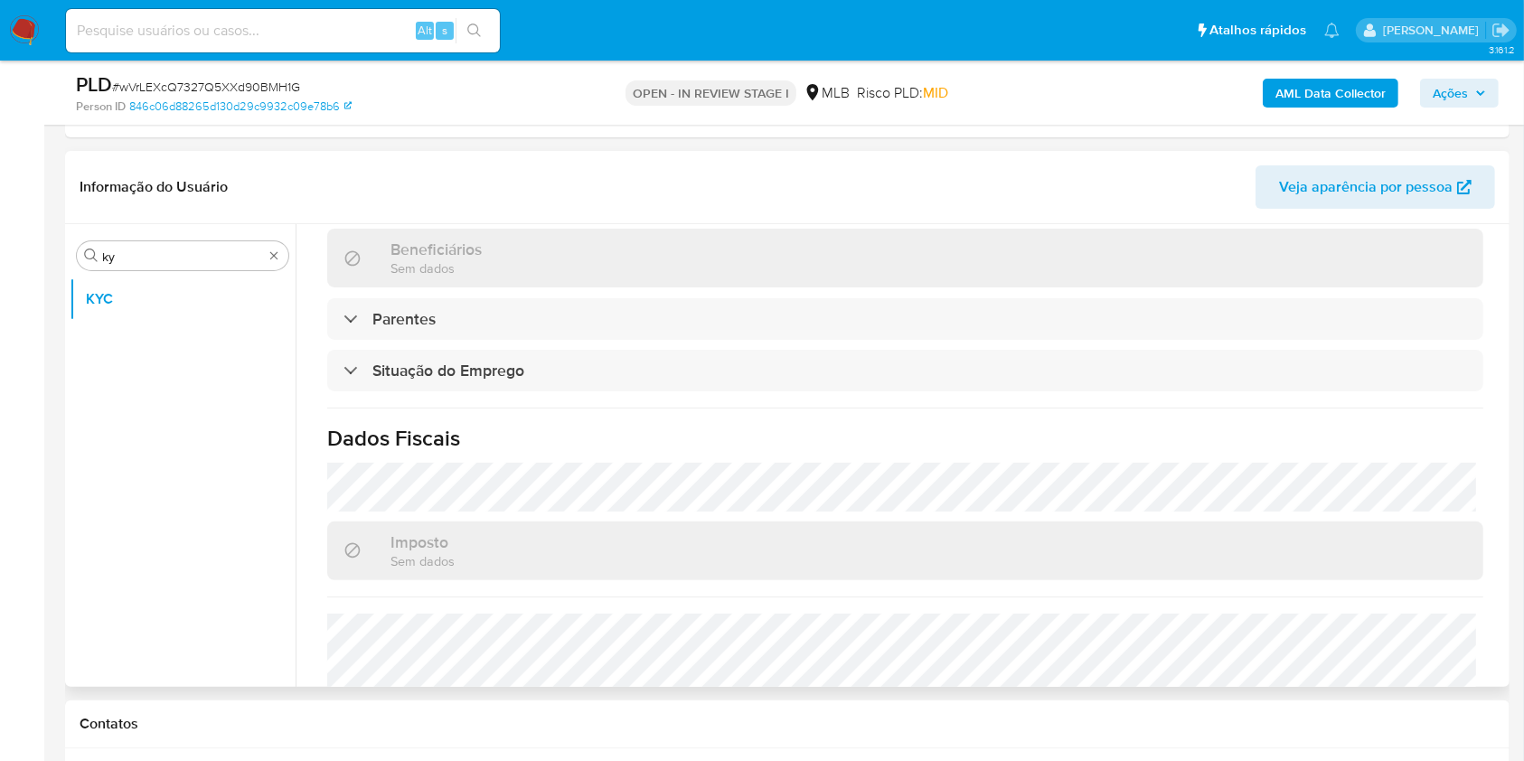
scroll to position [774, 0]
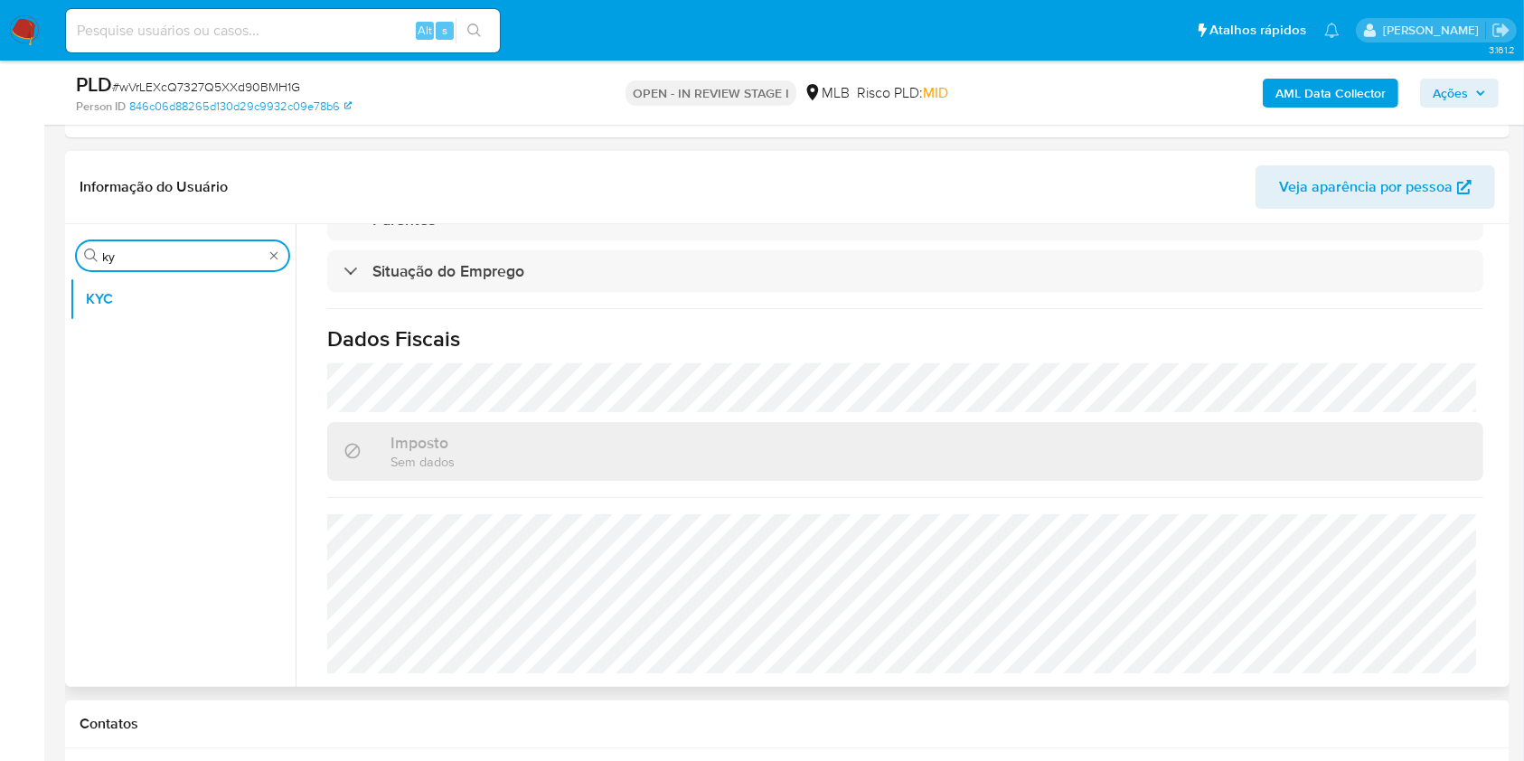
click at [126, 249] on input "ky" at bounding box center [182, 257] width 161 height 16
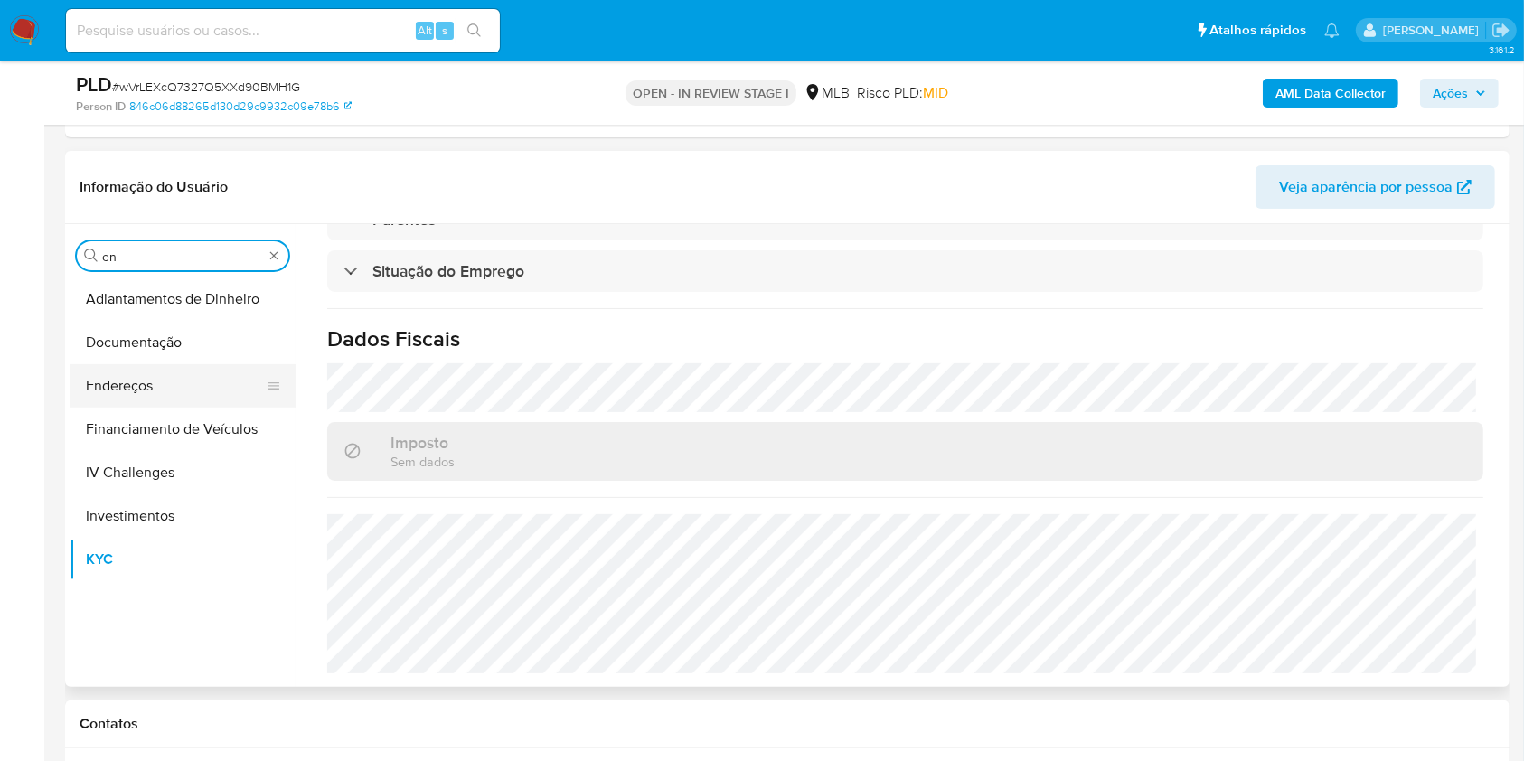
type input "en"
click at [130, 387] on button "Endereços" at bounding box center [175, 385] width 211 height 43
click at [100, 372] on button "Endereços" at bounding box center [175, 385] width 211 height 43
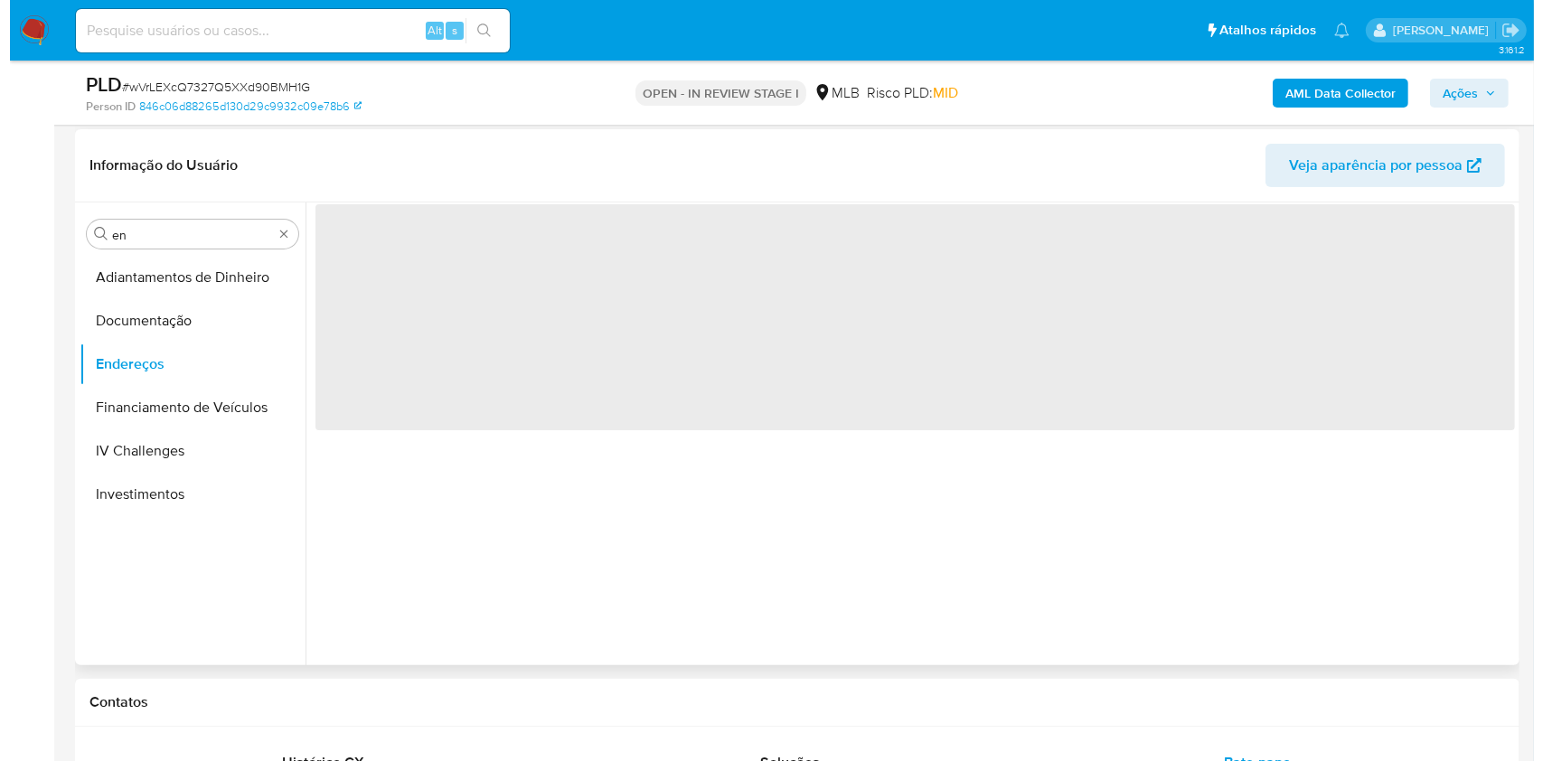
scroll to position [0, 0]
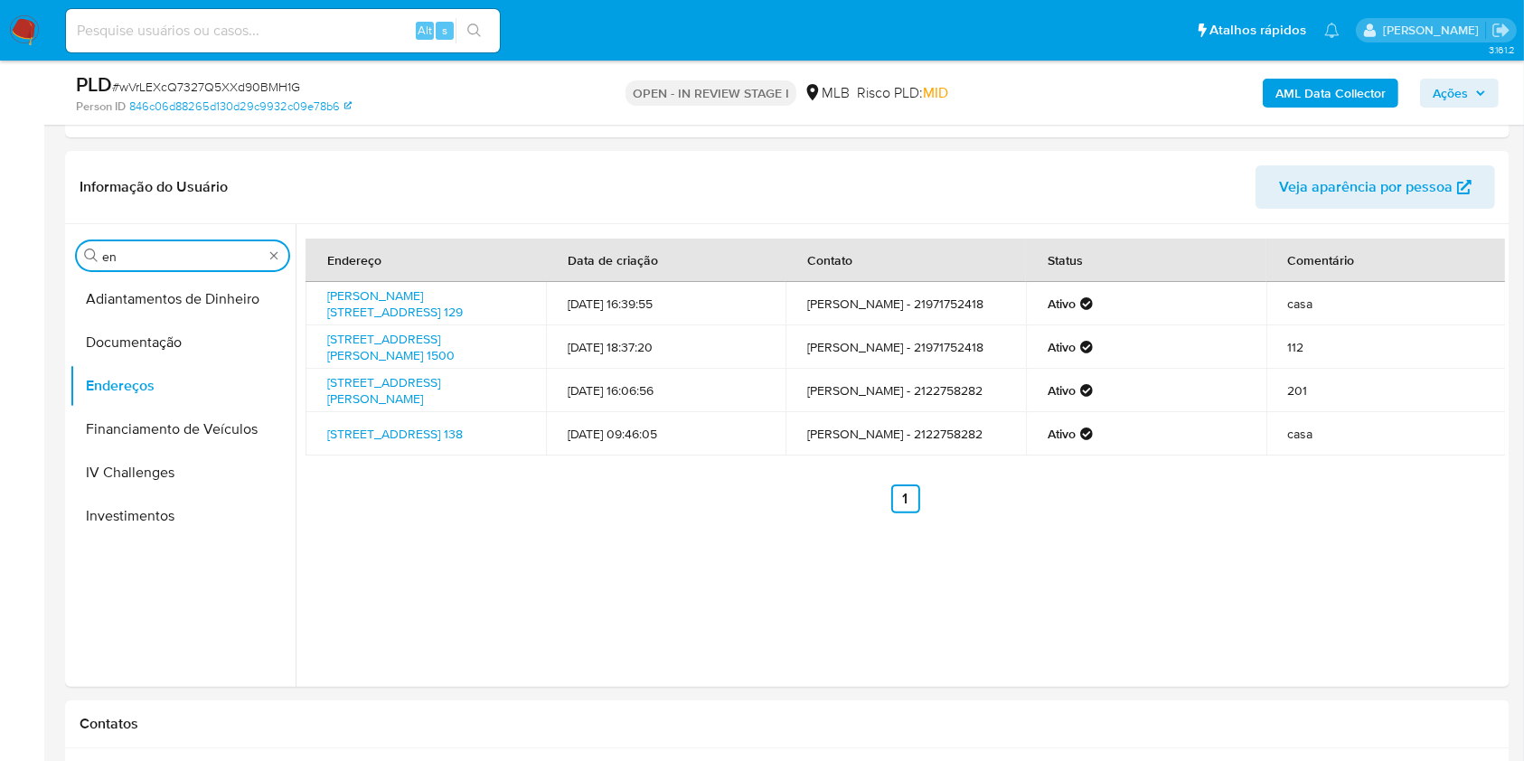
click at [194, 249] on input "en" at bounding box center [182, 257] width 161 height 16
type input "ge"
click at [173, 312] on button "Detalhe da geolocalização" at bounding box center [183, 298] width 226 height 43
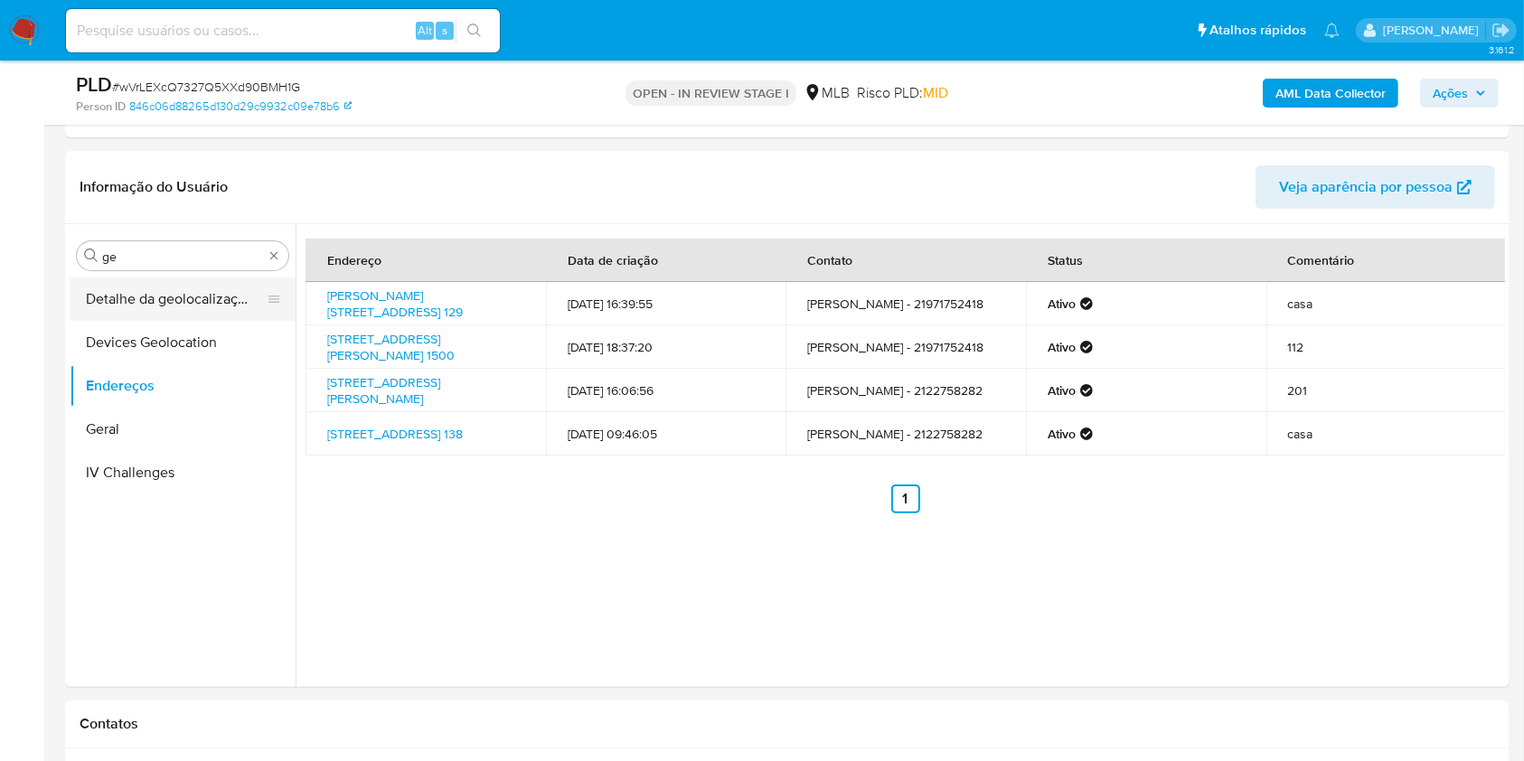
click at [103, 281] on button "Detalhe da geolocalização" at bounding box center [175, 298] width 211 height 43
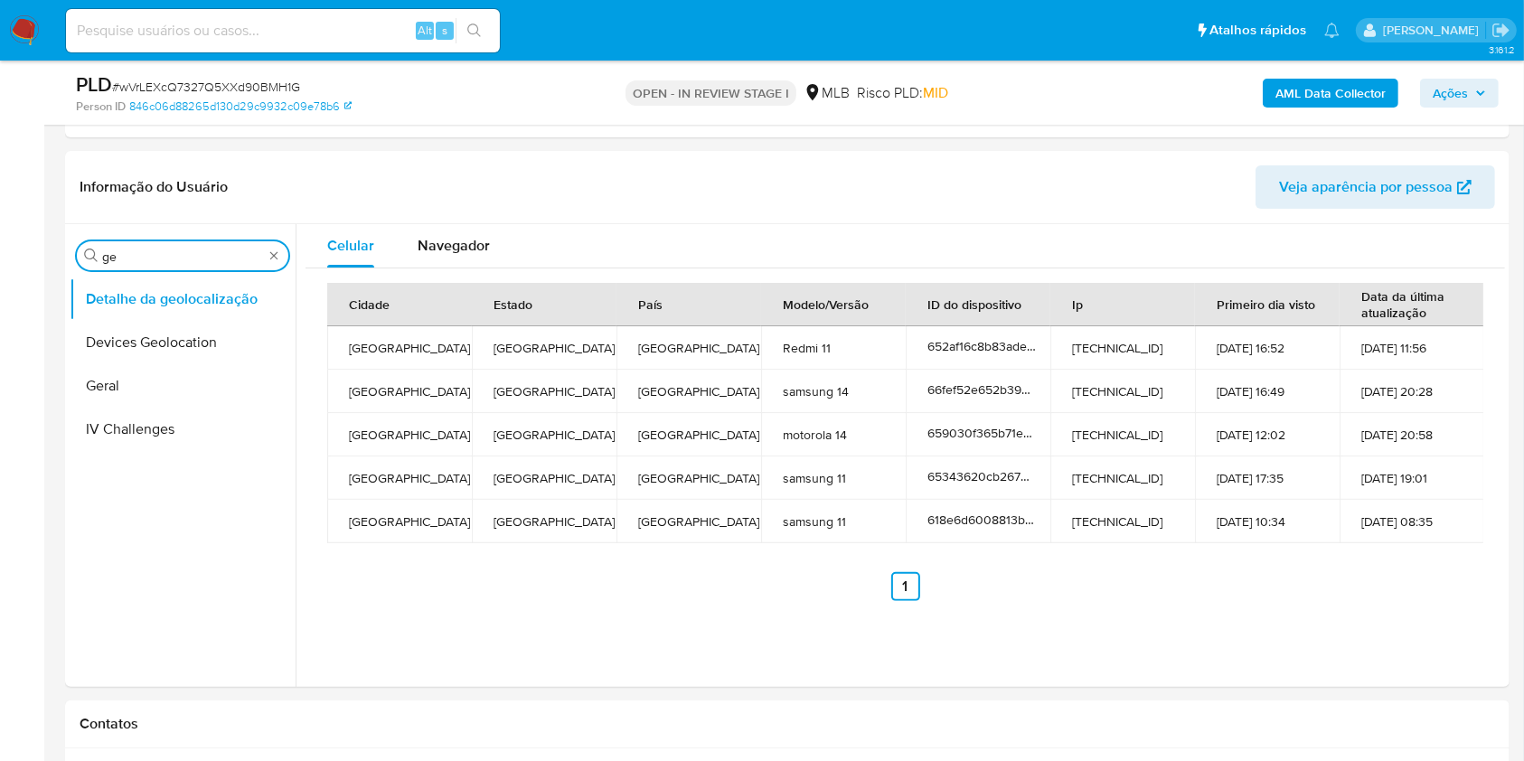
click at [184, 249] on input "ge" at bounding box center [182, 257] width 161 height 16
type input "res"
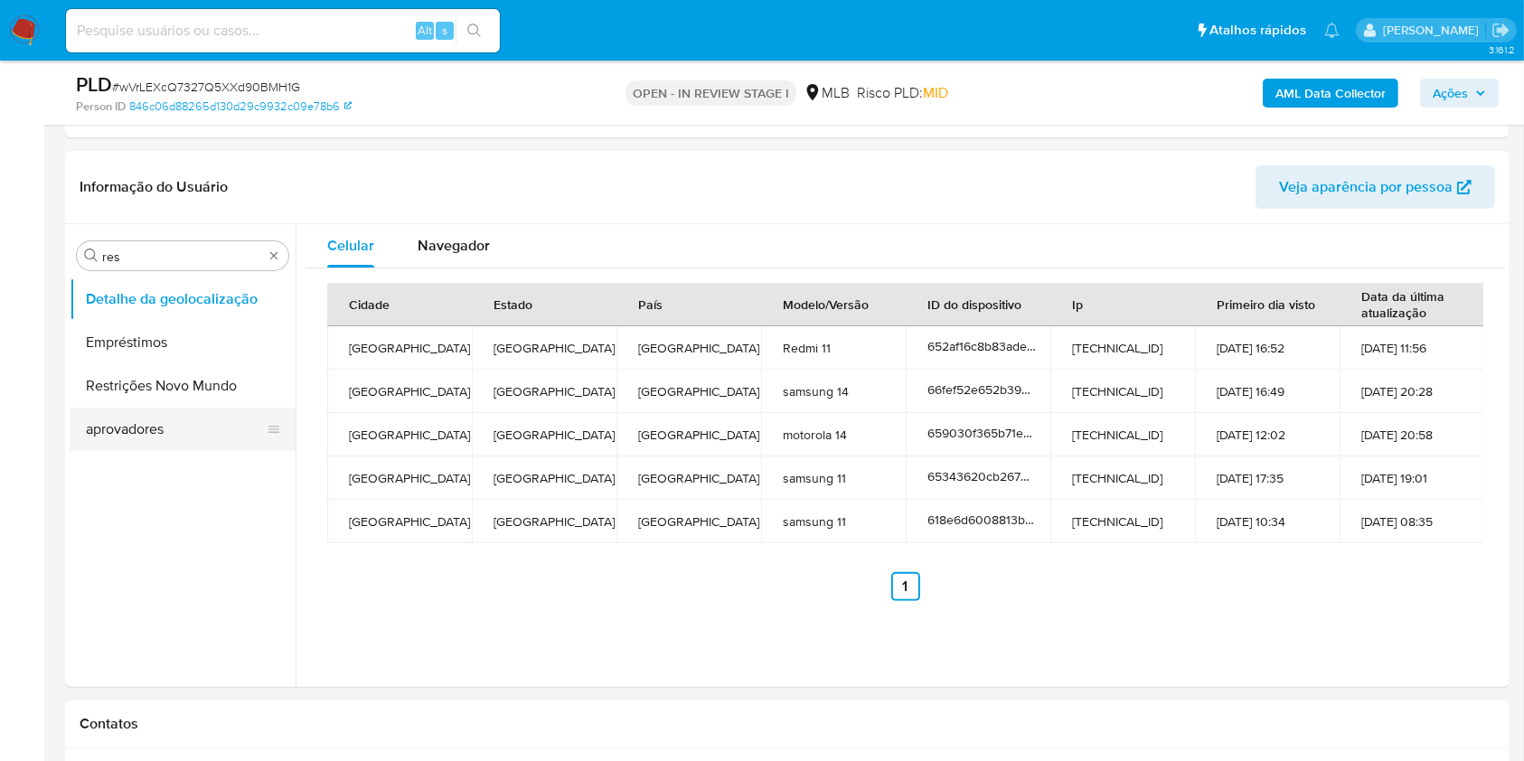
click at [142, 418] on button "aprovadores" at bounding box center [175, 429] width 211 height 43
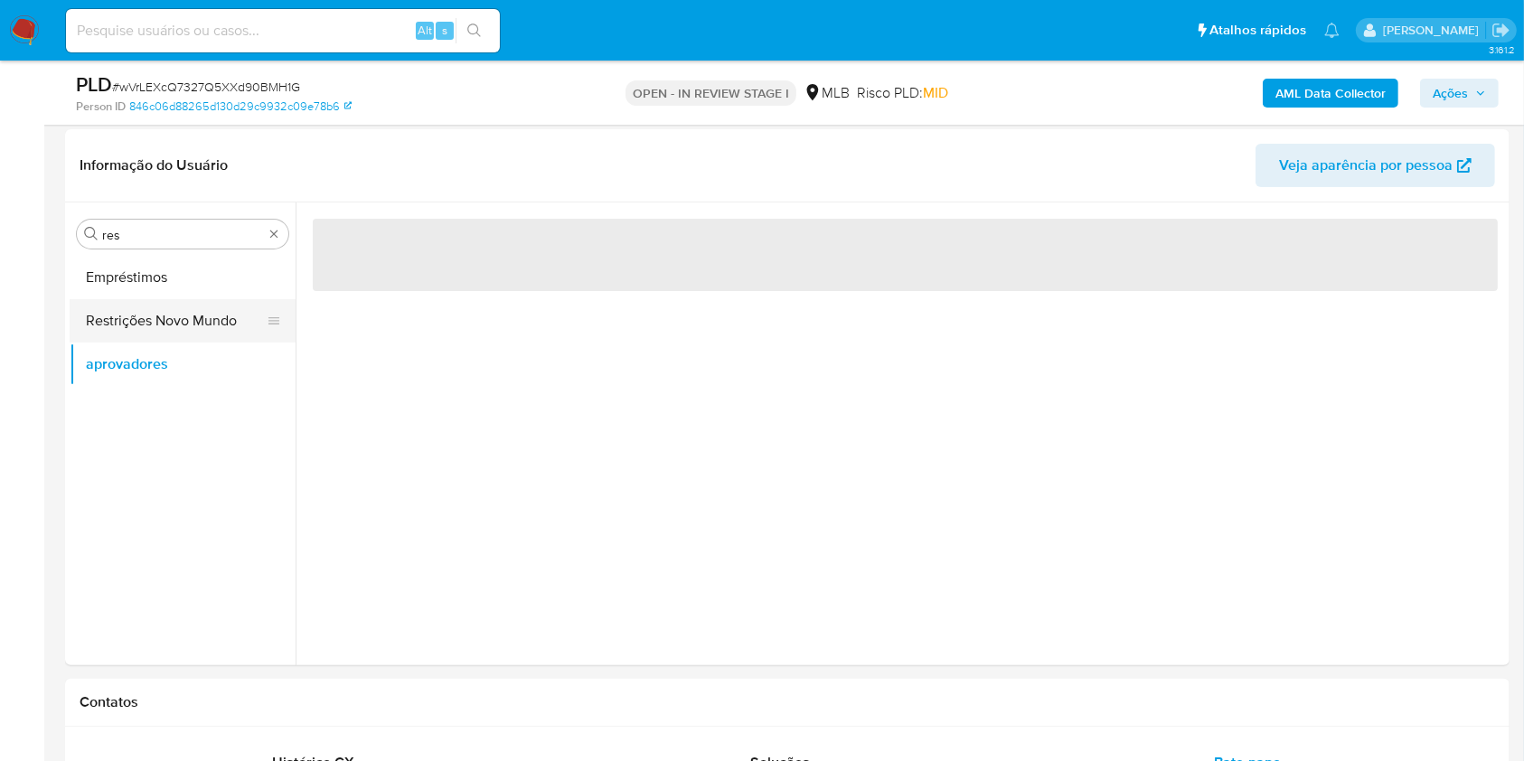
click at [129, 308] on button "Restrições Novo Mundo" at bounding box center [175, 320] width 211 height 43
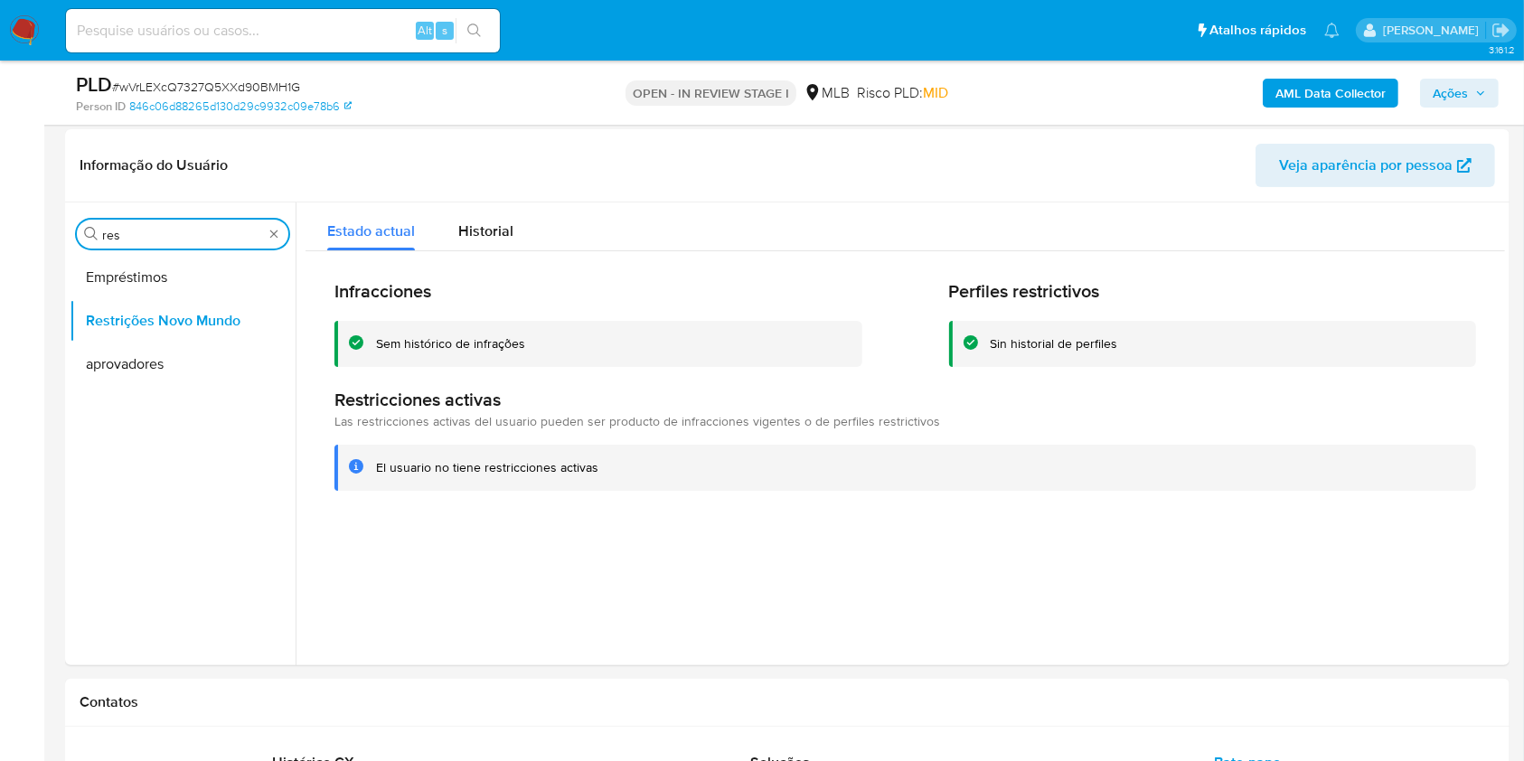
click at [125, 239] on input "res" at bounding box center [182, 235] width 161 height 16
click at [125, 238] on input "res" at bounding box center [182, 235] width 161 height 16
click at [124, 238] on input "res" at bounding box center [182, 235] width 161 height 16
type input "po"
click at [132, 281] on button "Dispositivos Point" at bounding box center [183, 277] width 226 height 43
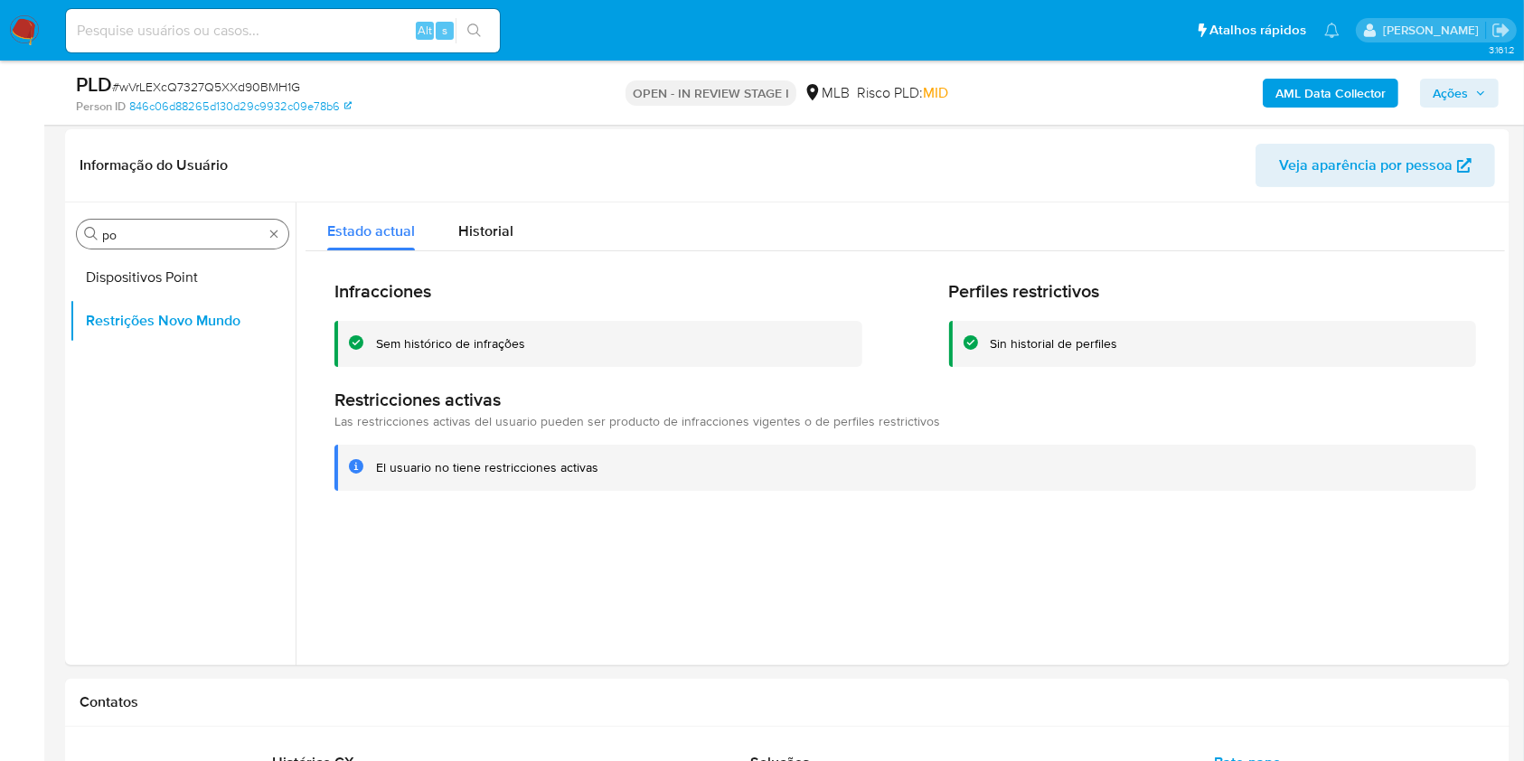
click at [145, 243] on div "Procurar po" at bounding box center [182, 234] width 211 height 29
click at [127, 306] on button "Restrições Novo Mundo" at bounding box center [175, 320] width 211 height 43
click at [128, 283] on button "Dispositivos Point" at bounding box center [175, 277] width 211 height 43
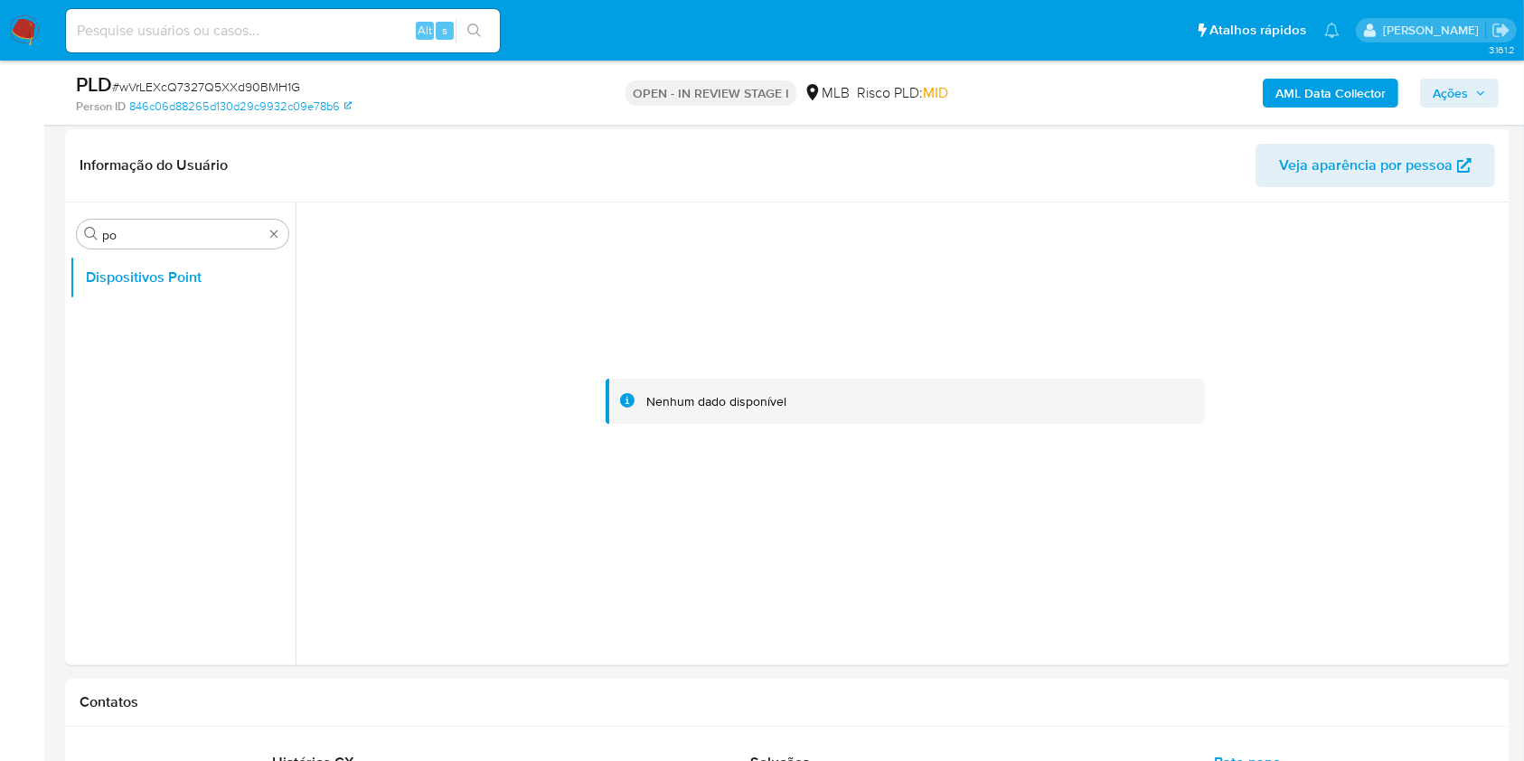
click at [1350, 90] on b "AML Data Collector" at bounding box center [1330, 93] width 110 height 29
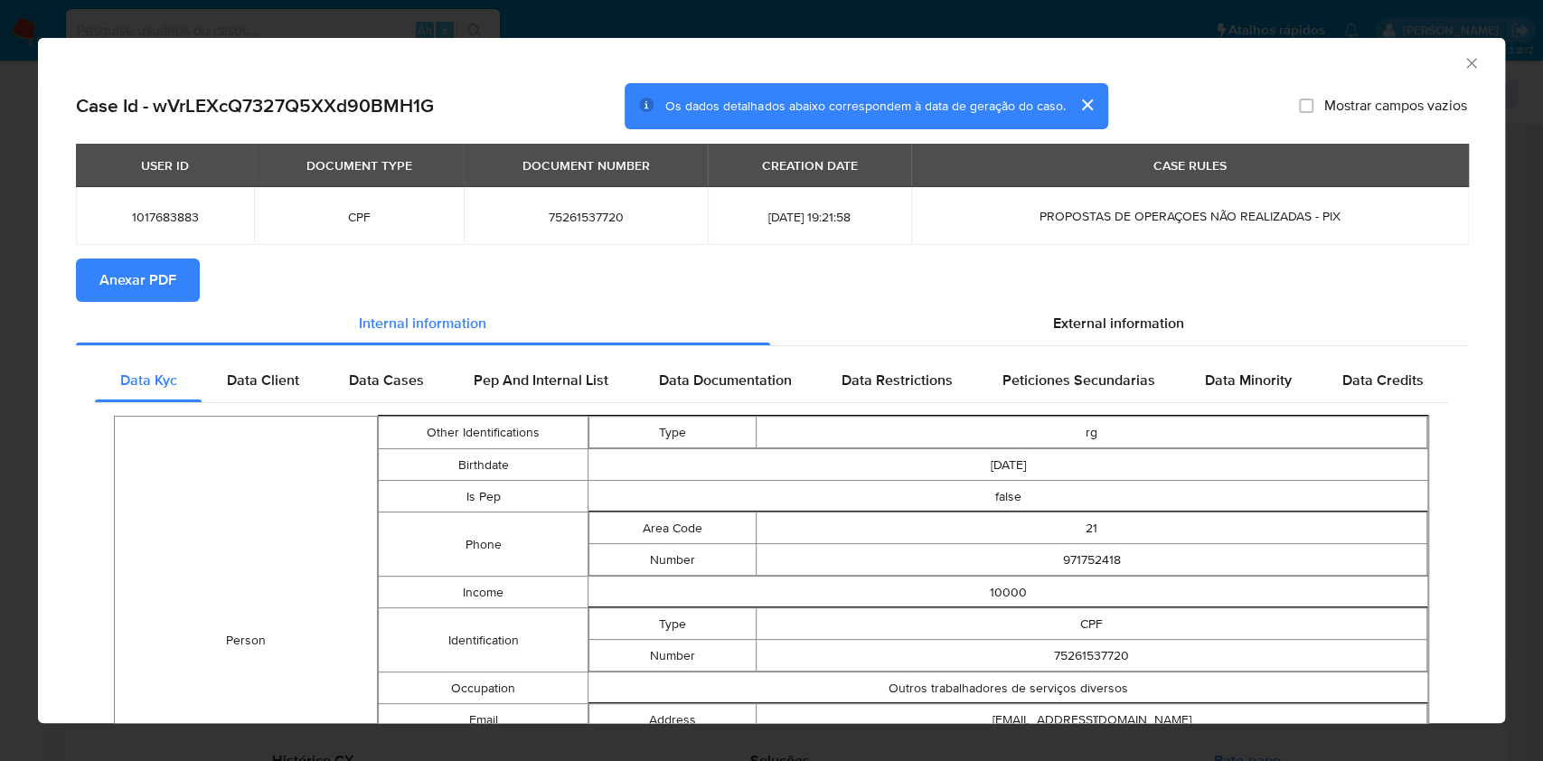
click at [159, 269] on span "Anexar PDF" at bounding box center [137, 280] width 77 height 40
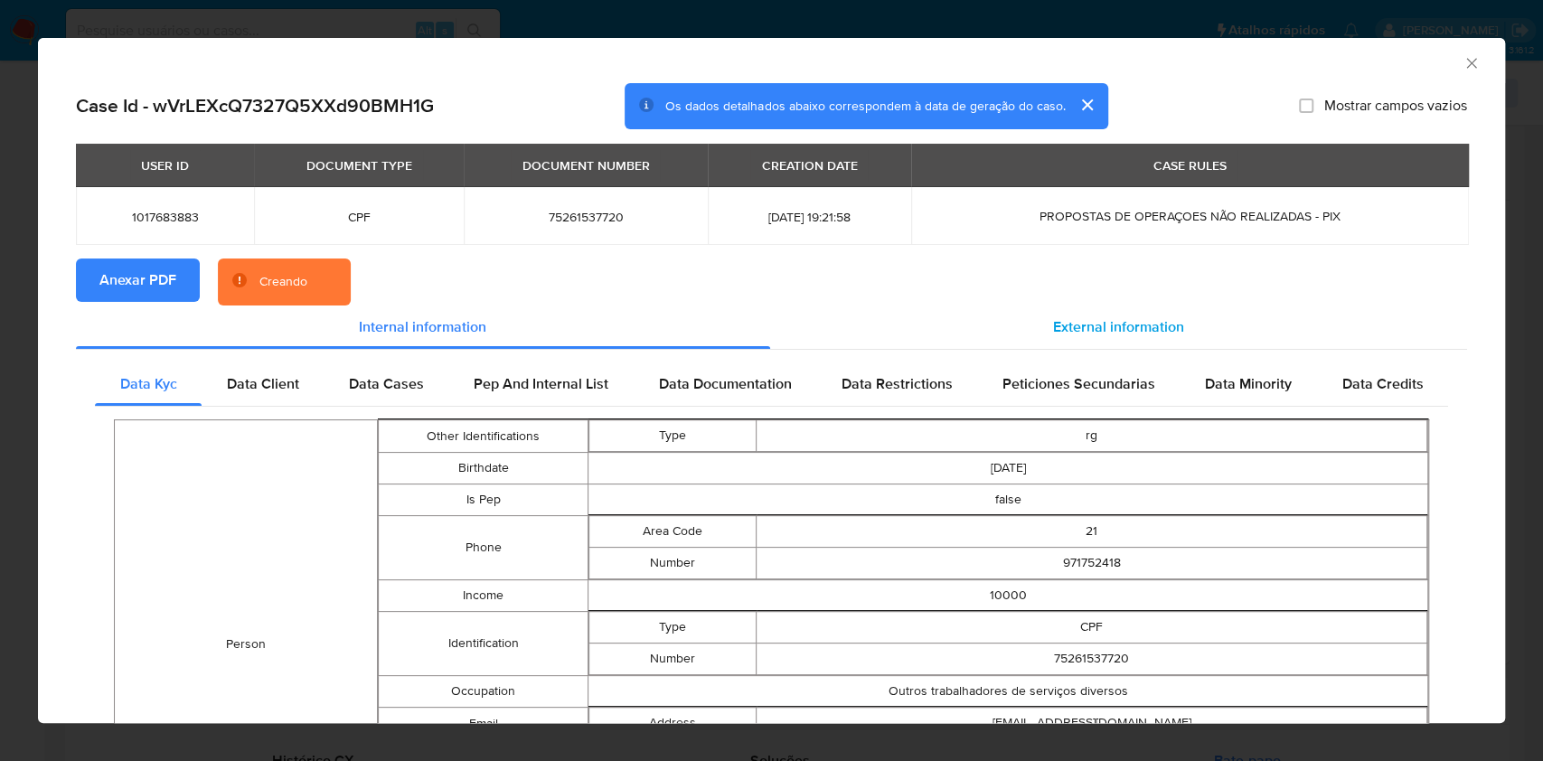
click at [1116, 316] on span "External information" at bounding box center [1118, 326] width 131 height 21
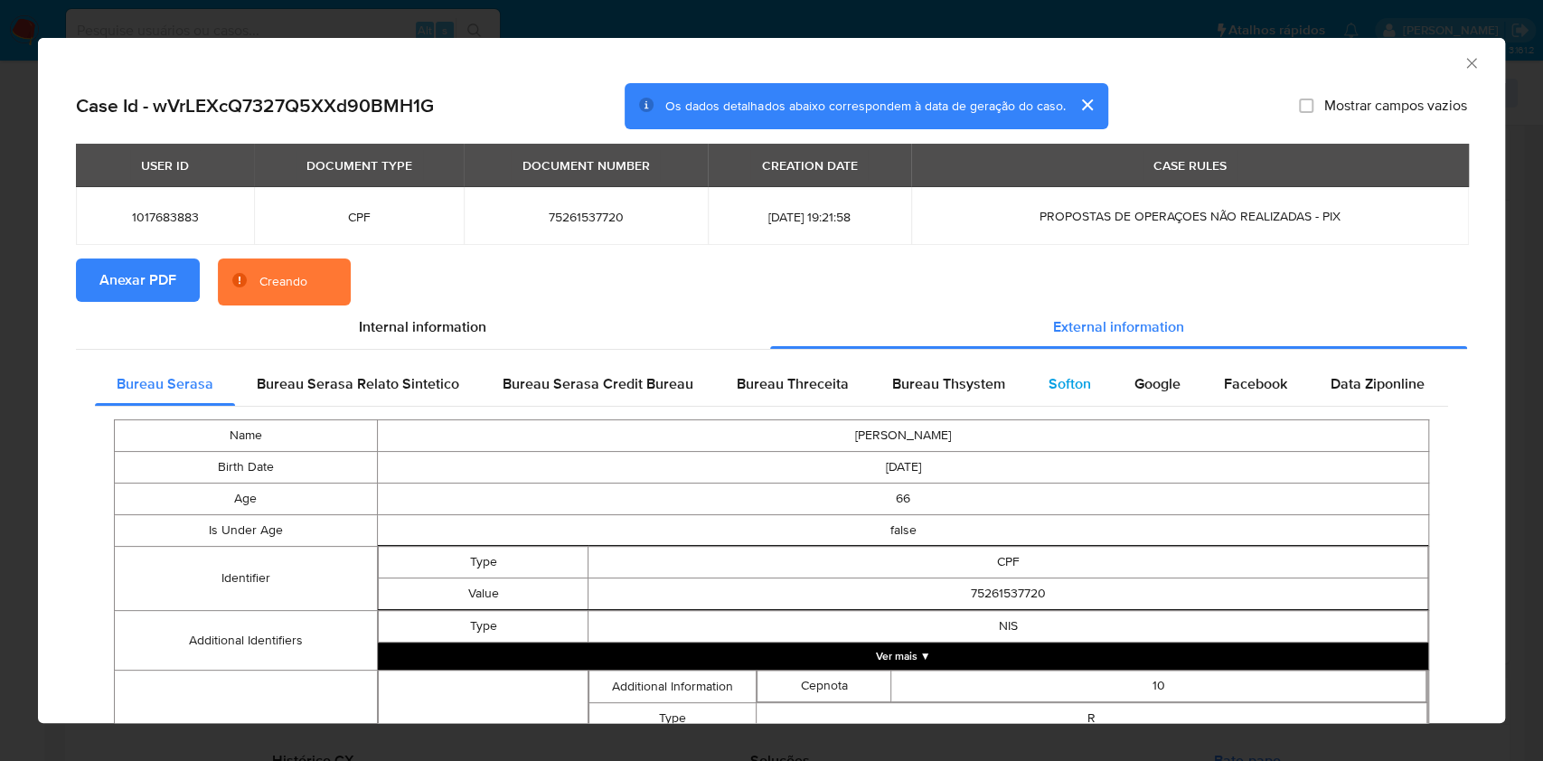
click at [1094, 381] on div "Softon" at bounding box center [1070, 383] width 86 height 43
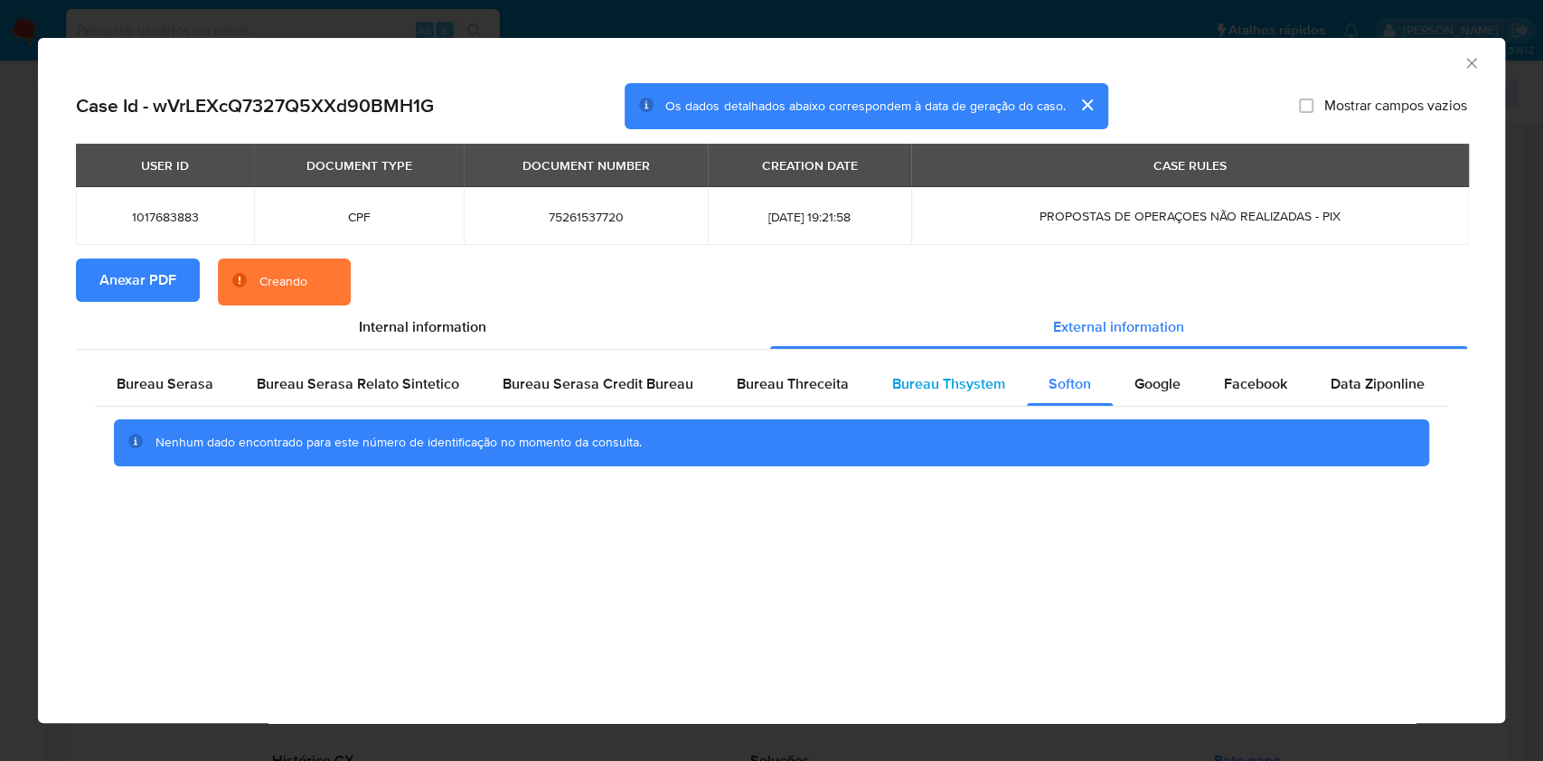
click at [1005, 392] on div "Bureau Thsystem" at bounding box center [948, 383] width 156 height 43
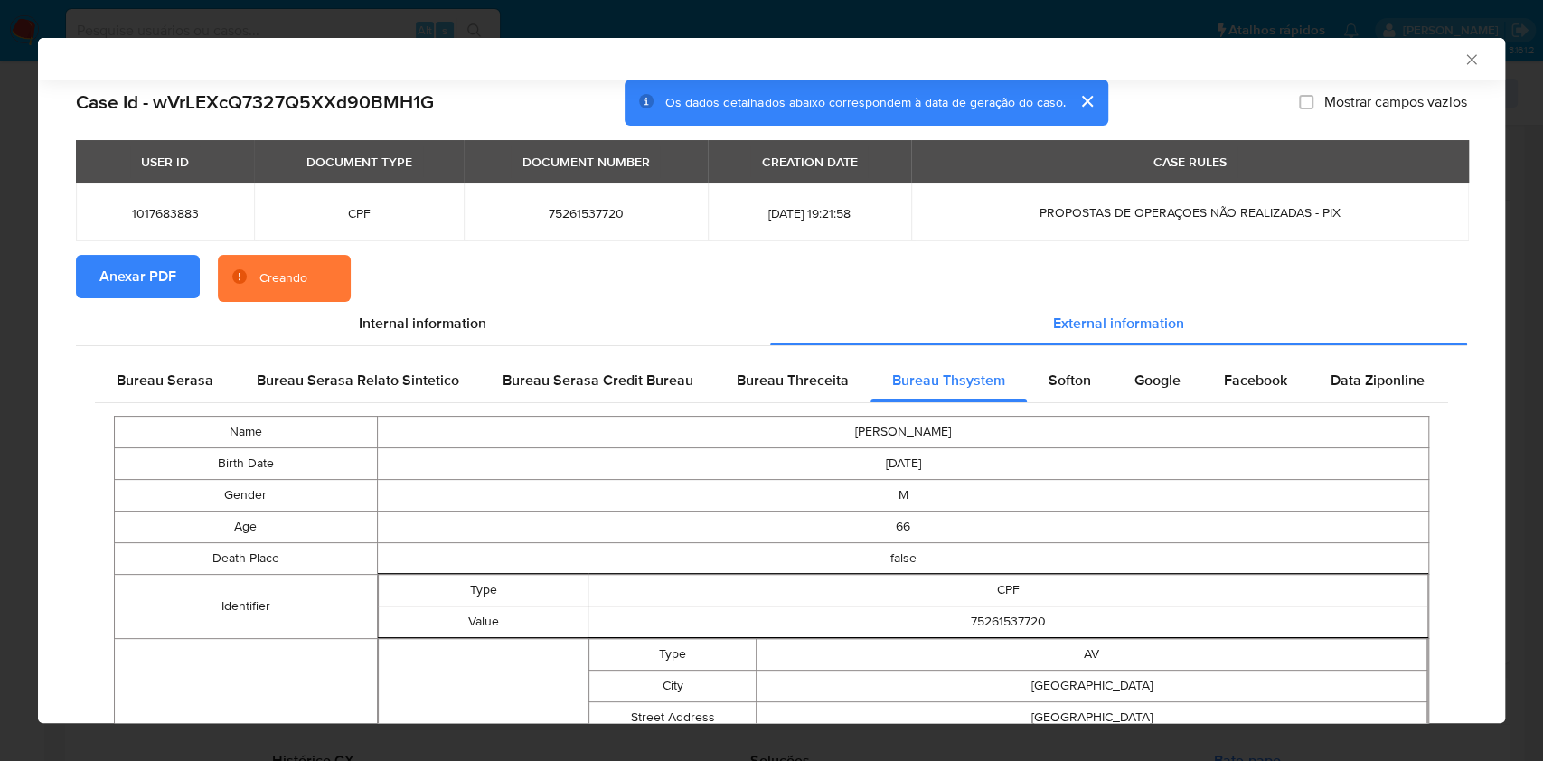
scroll to position [552, 0]
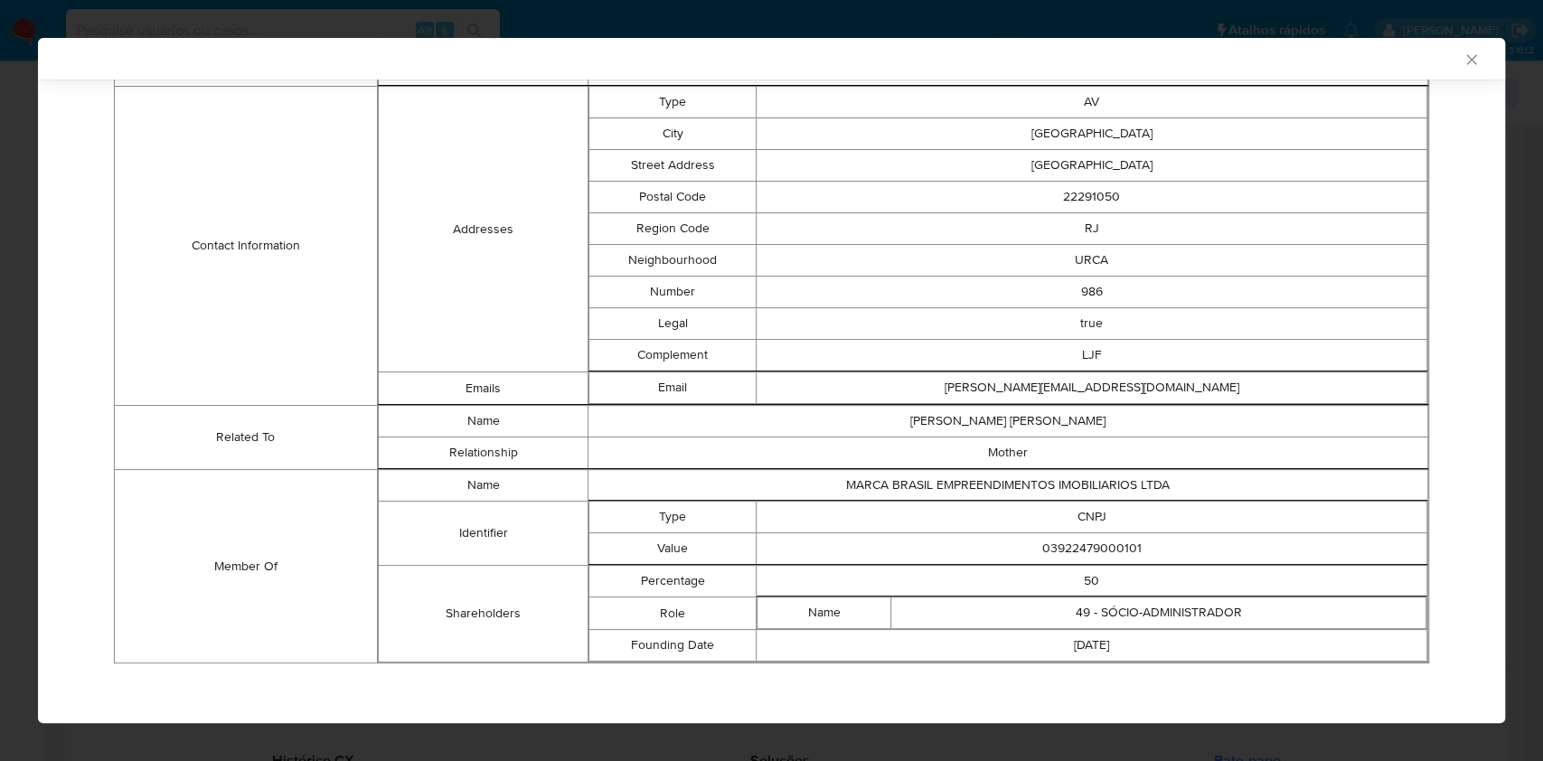
click at [1053, 541] on td "03922479000101" at bounding box center [1091, 549] width 671 height 32
copy td "03922479000101"
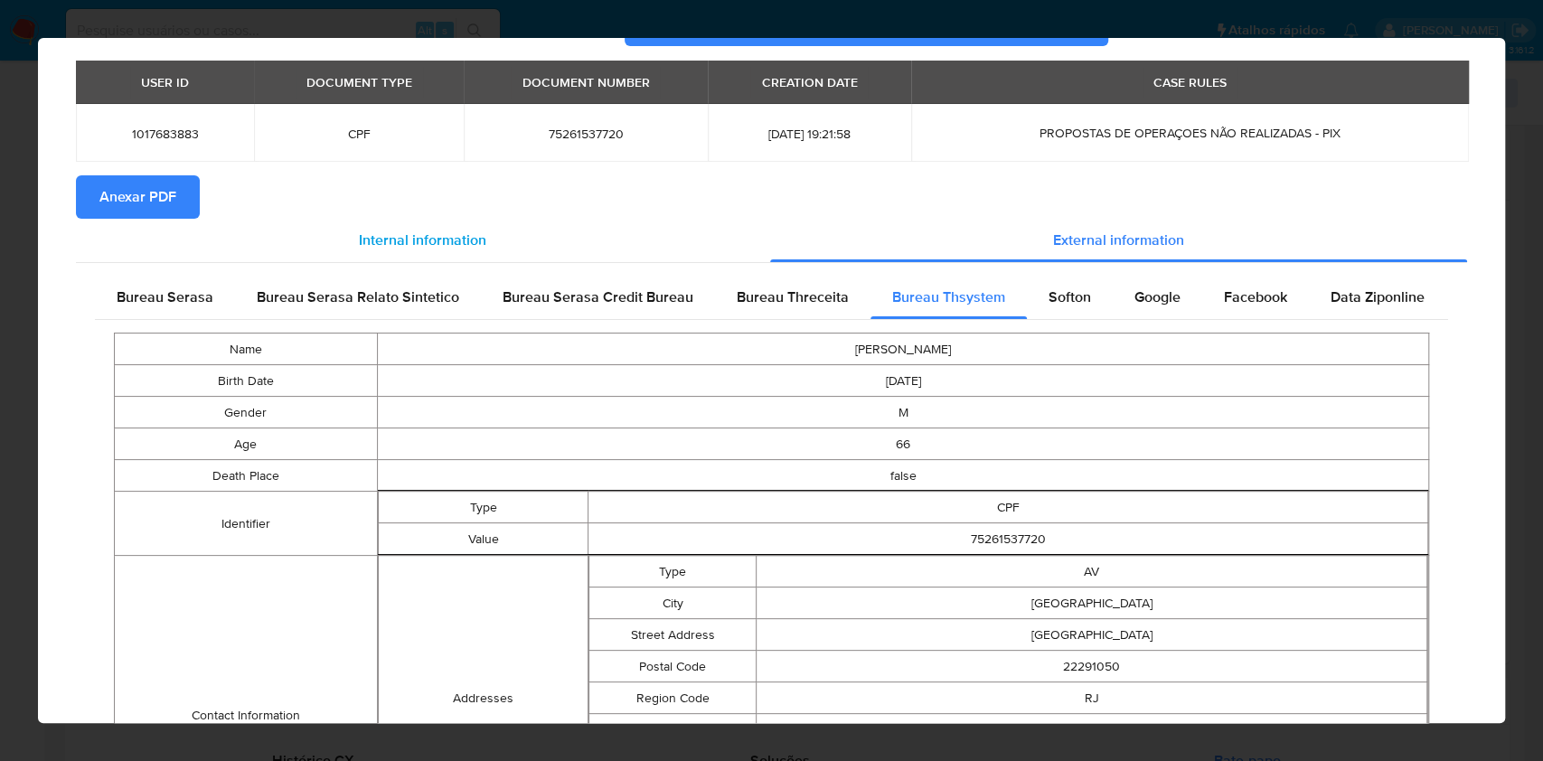
scroll to position [0, 0]
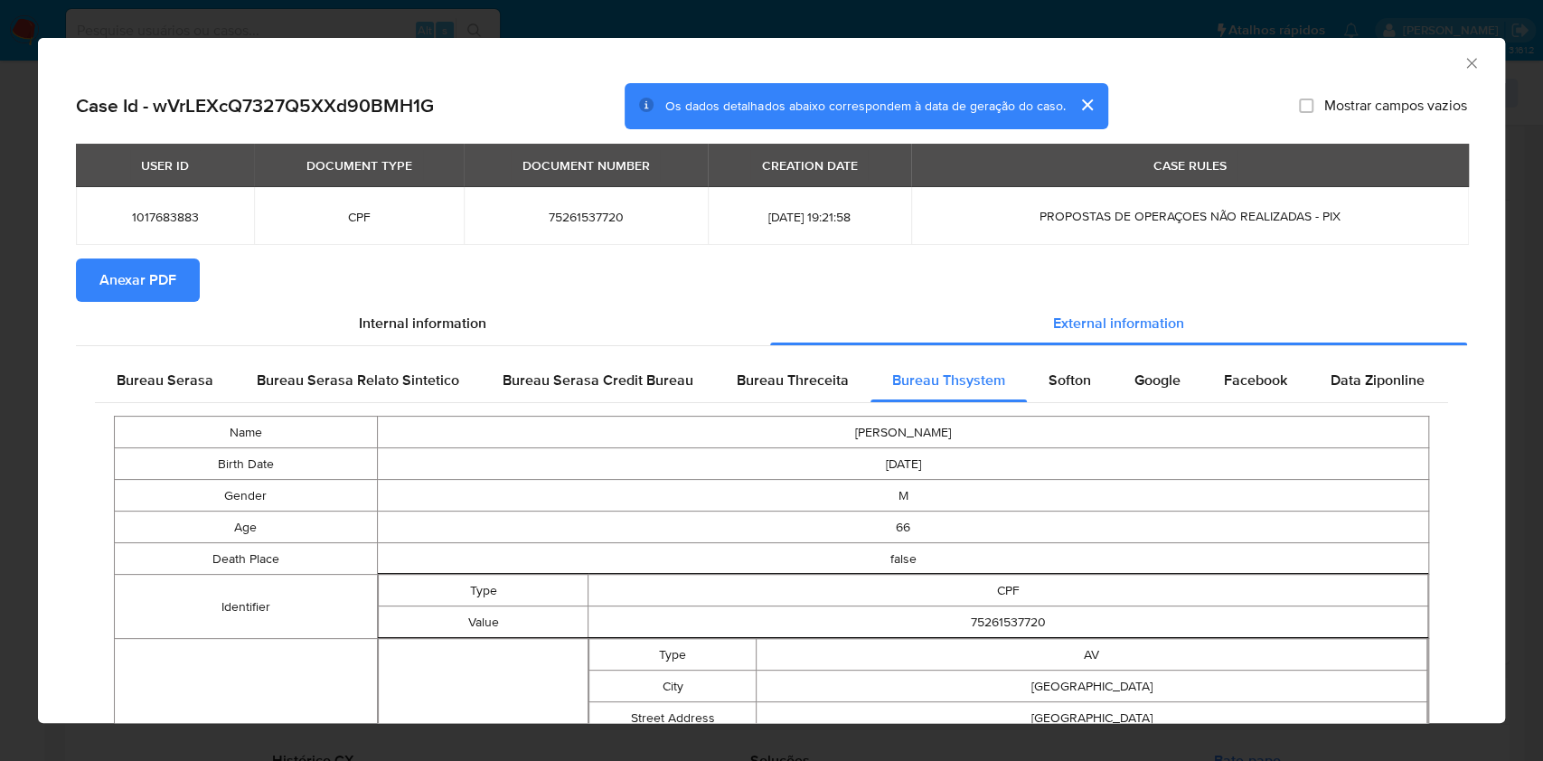
drag, startPoint x: 166, startPoint y: 387, endPoint x: 583, endPoint y: 495, distance: 430.5
click at [166, 387] on span "Bureau Serasa" at bounding box center [165, 380] width 97 height 21
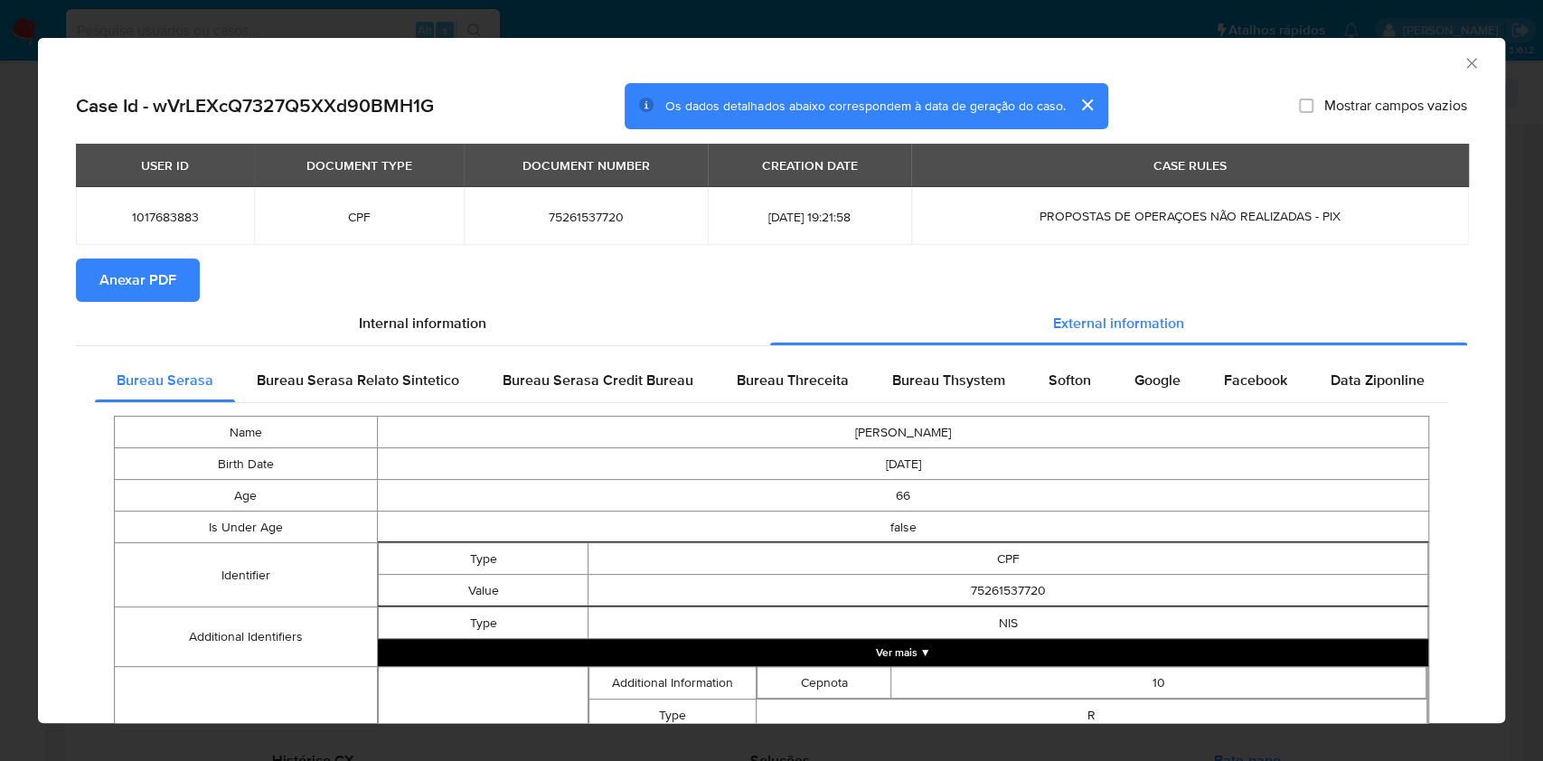
scroll to position [503, 0]
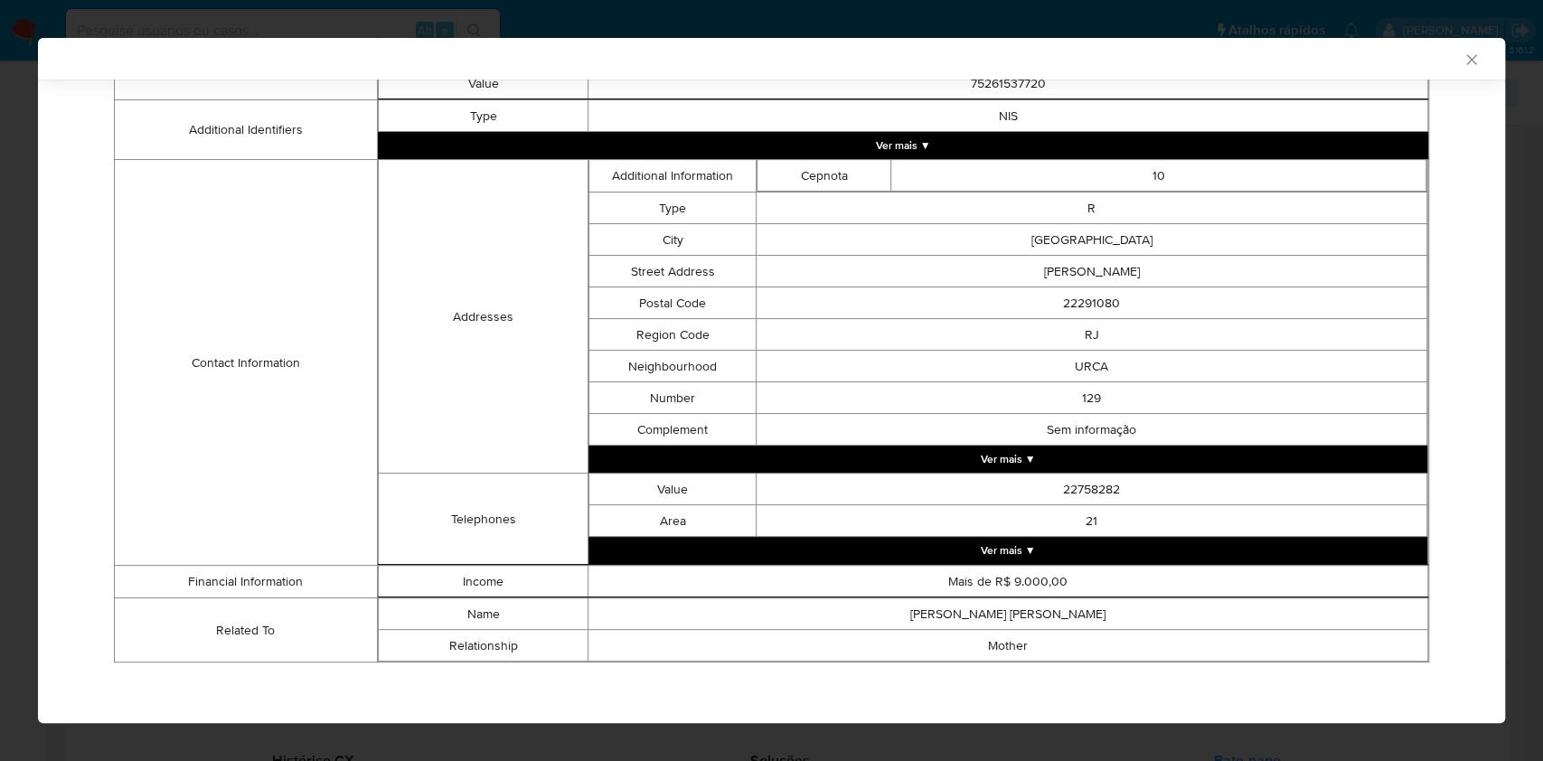
click at [0, 385] on div "AML Data Collector Case Id - wVrLEXcQ7327Q5XXd90BMH1G Os dados detalhados abaix…" at bounding box center [771, 380] width 1543 height 761
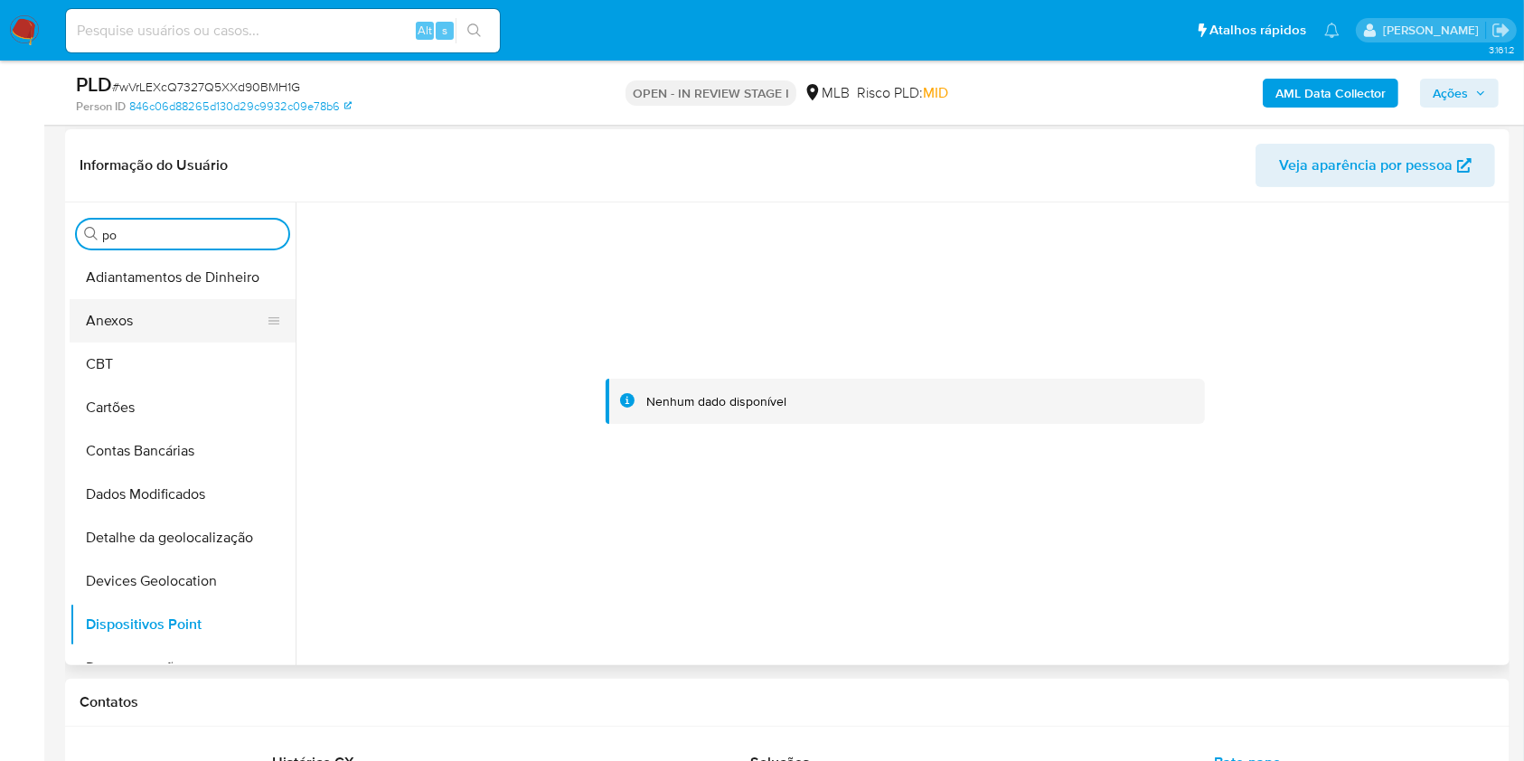
click at [156, 323] on button "Anexos" at bounding box center [175, 320] width 211 height 43
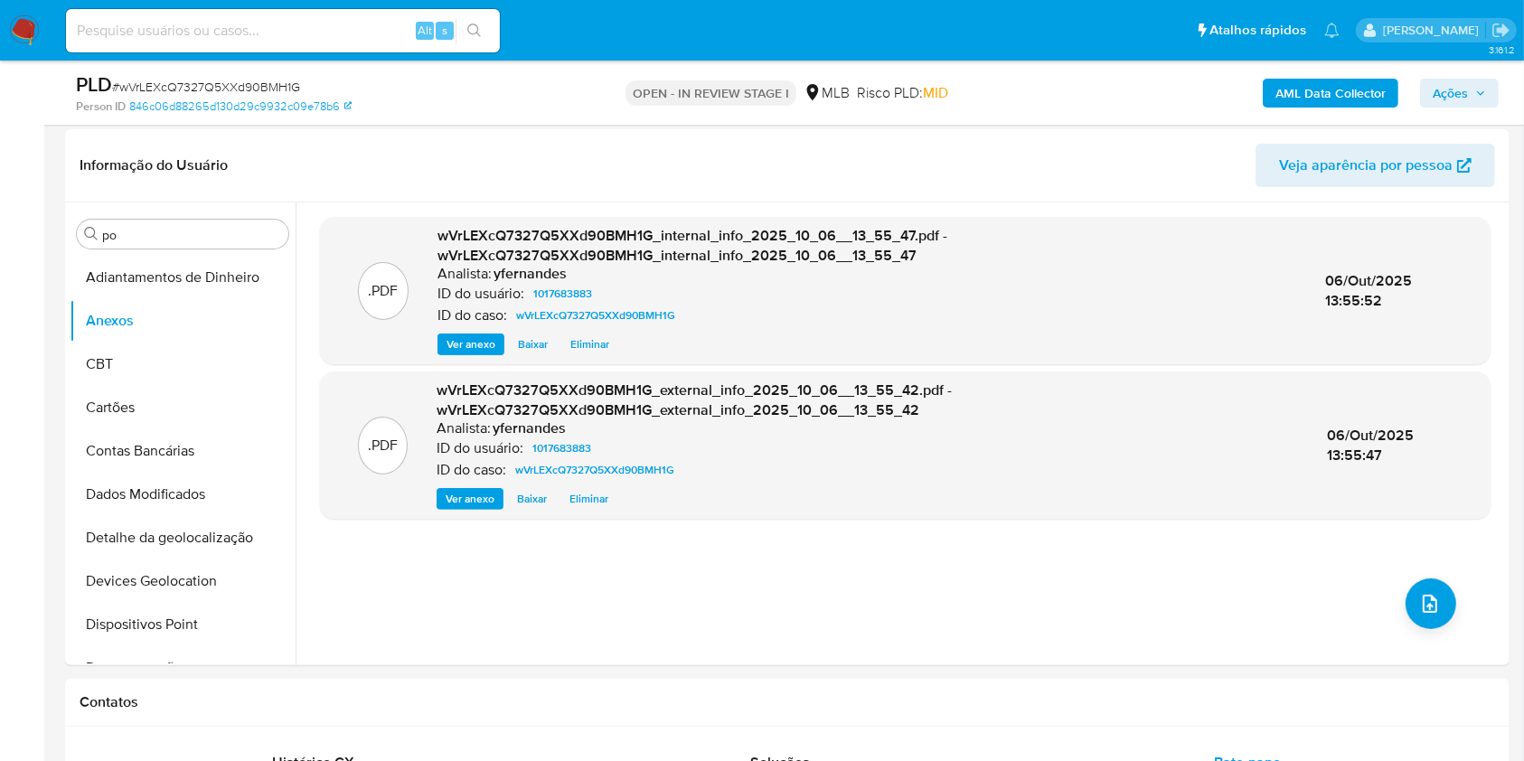
click at [1471, 81] on span "Ações" at bounding box center [1458, 92] width 53 height 25
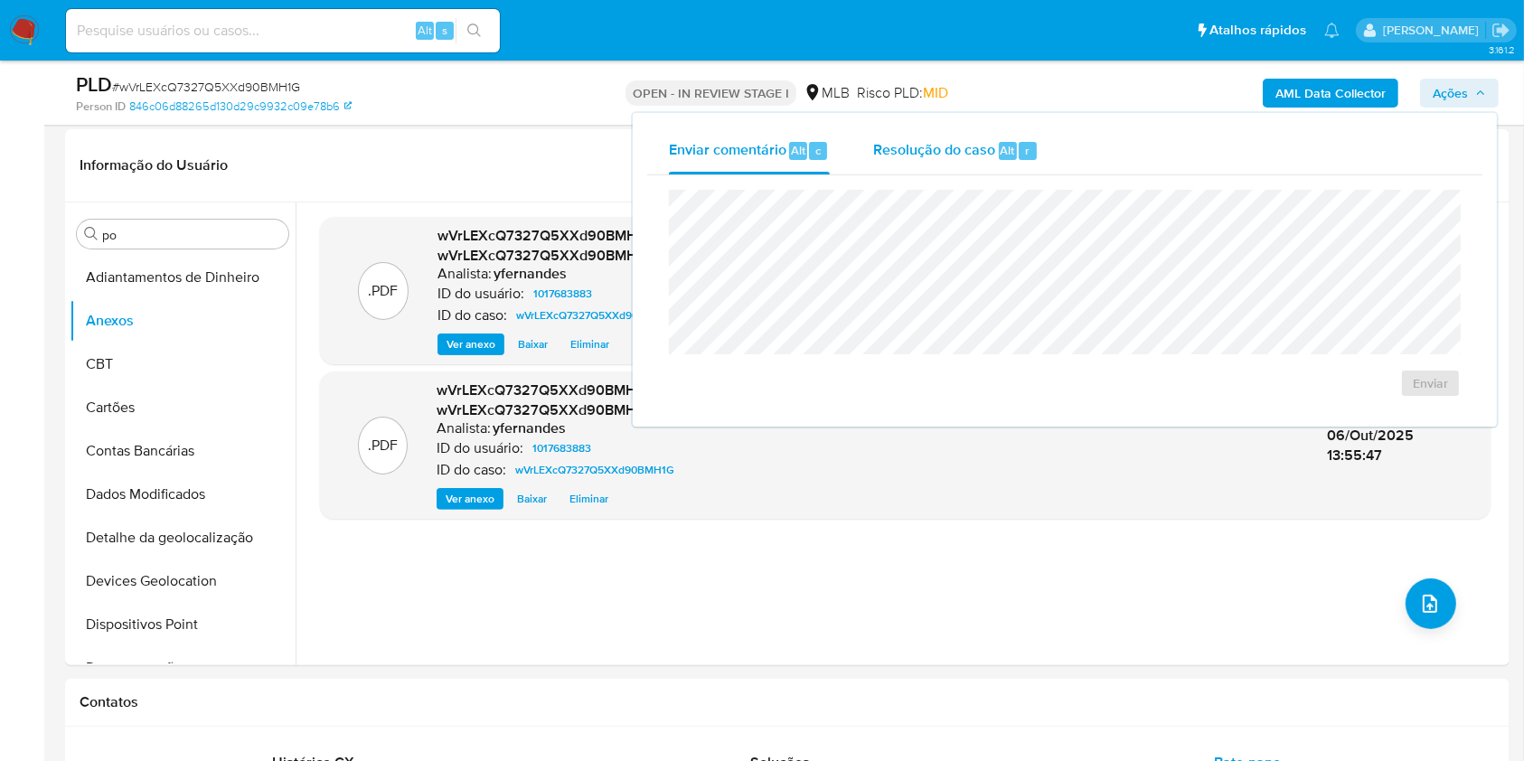
click at [954, 143] on span "Resolução do caso" at bounding box center [934, 149] width 122 height 21
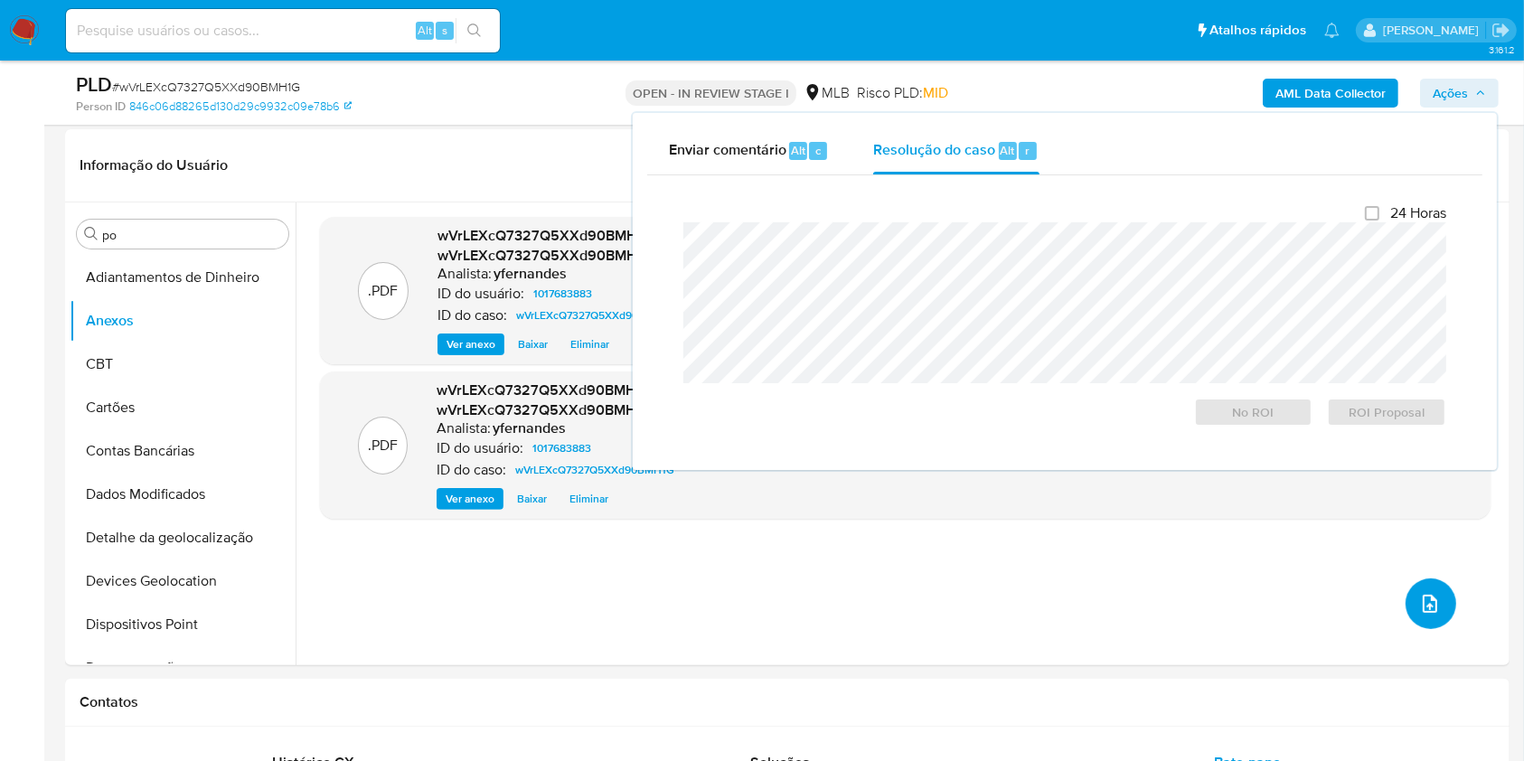
click at [1432, 621] on button "upload-file" at bounding box center [1430, 603] width 51 height 51
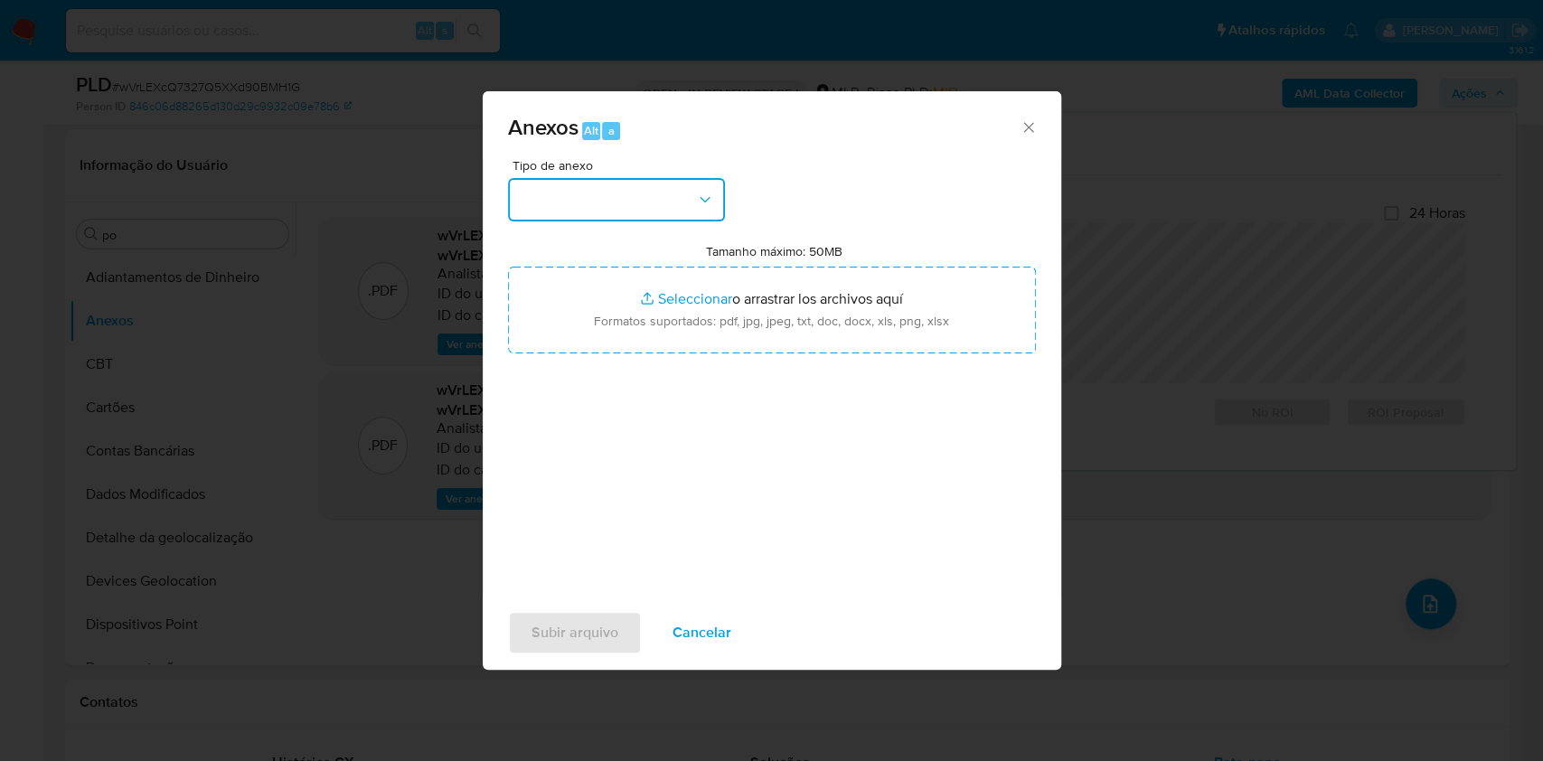
click at [555, 184] on button "button" at bounding box center [616, 199] width 217 height 43
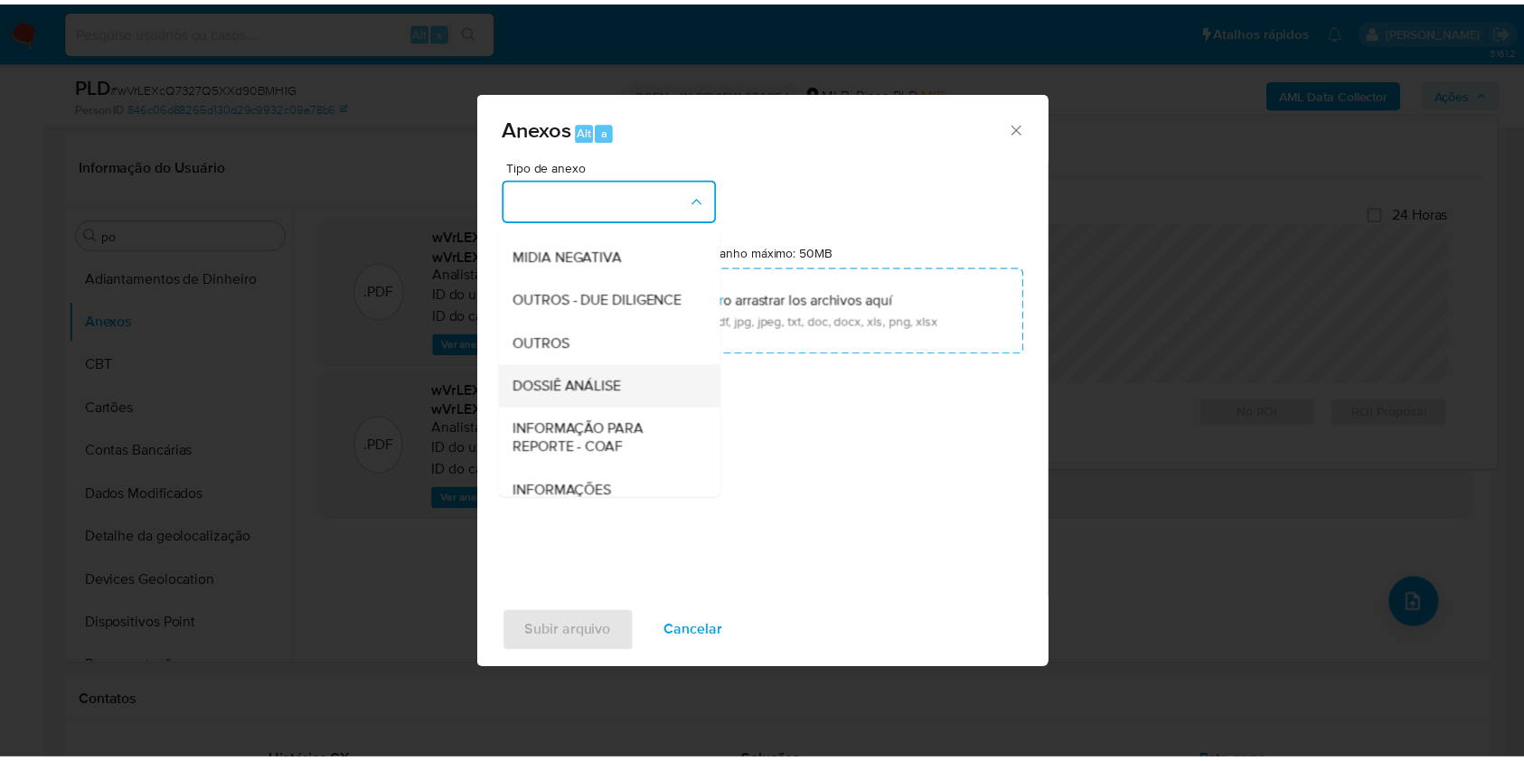
scroll to position [277, 0]
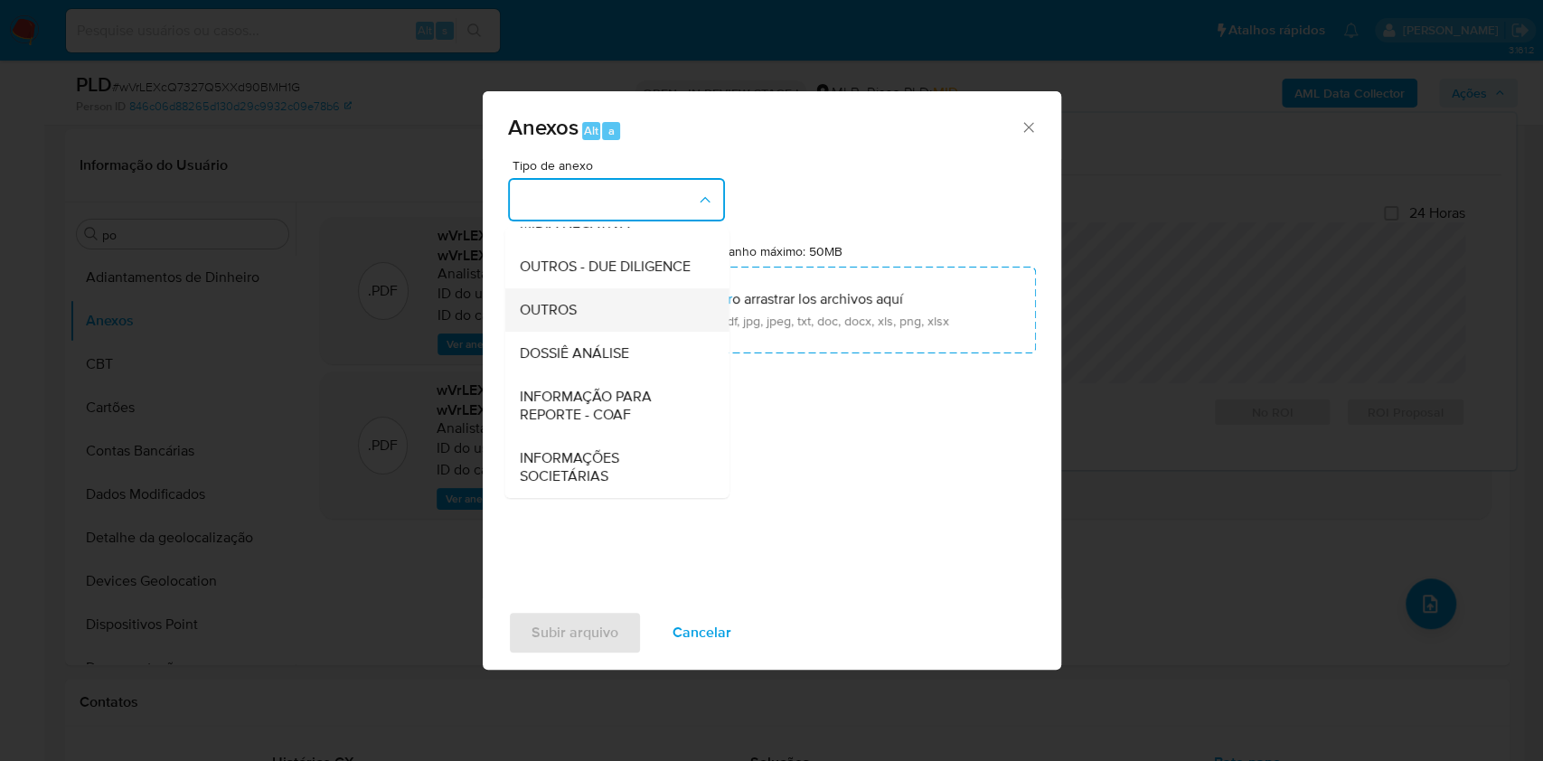
click at [564, 312] on span "OUTROS" at bounding box center [547, 310] width 57 height 18
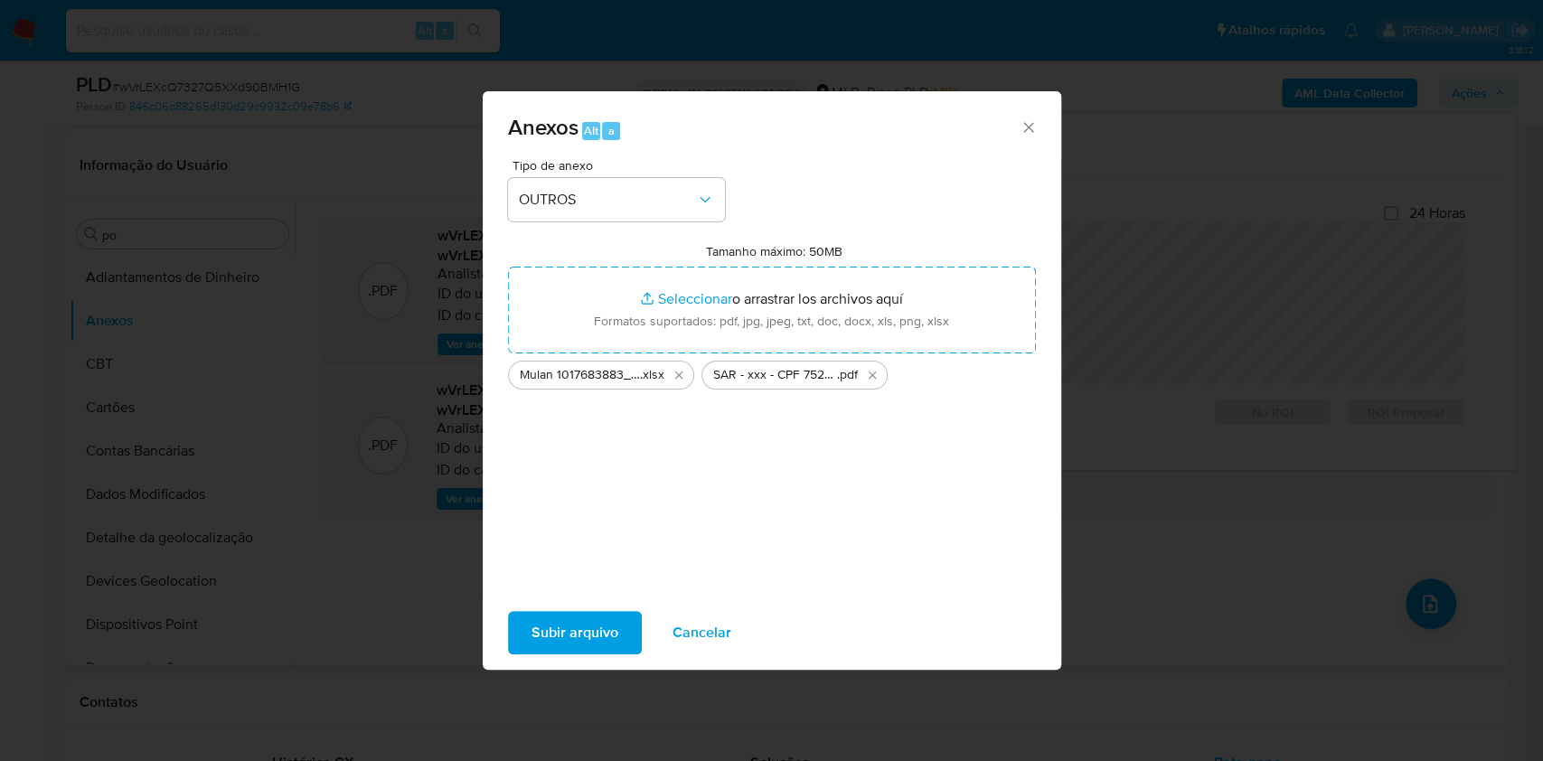
click at [583, 634] on span "Subir arquivo" at bounding box center [574, 633] width 87 height 40
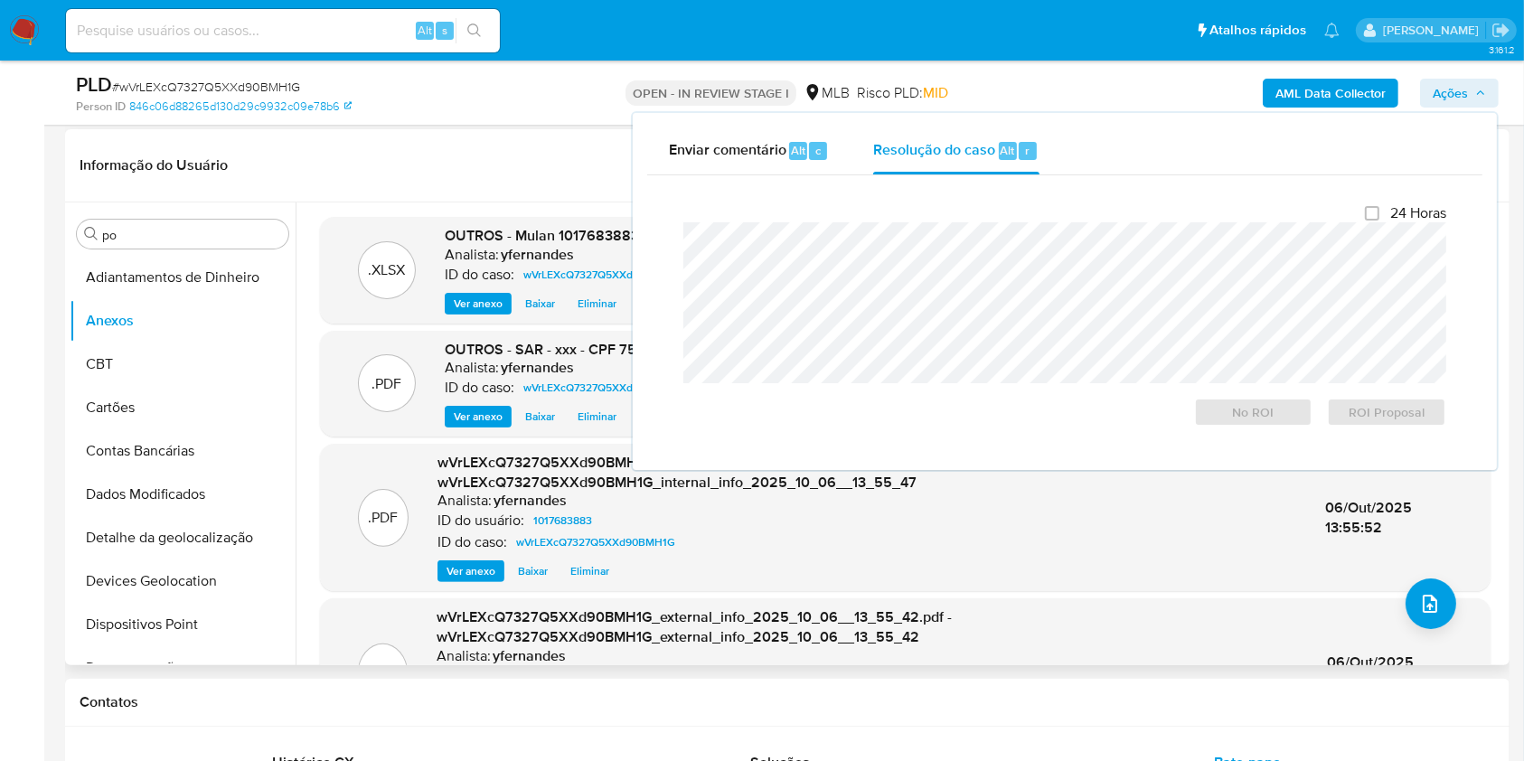
click at [538, 192] on div "Informação do Usuário Veja aparência por pessoa" at bounding box center [787, 165] width 1444 height 73
click at [1447, 79] on span "Ações" at bounding box center [1449, 93] width 35 height 29
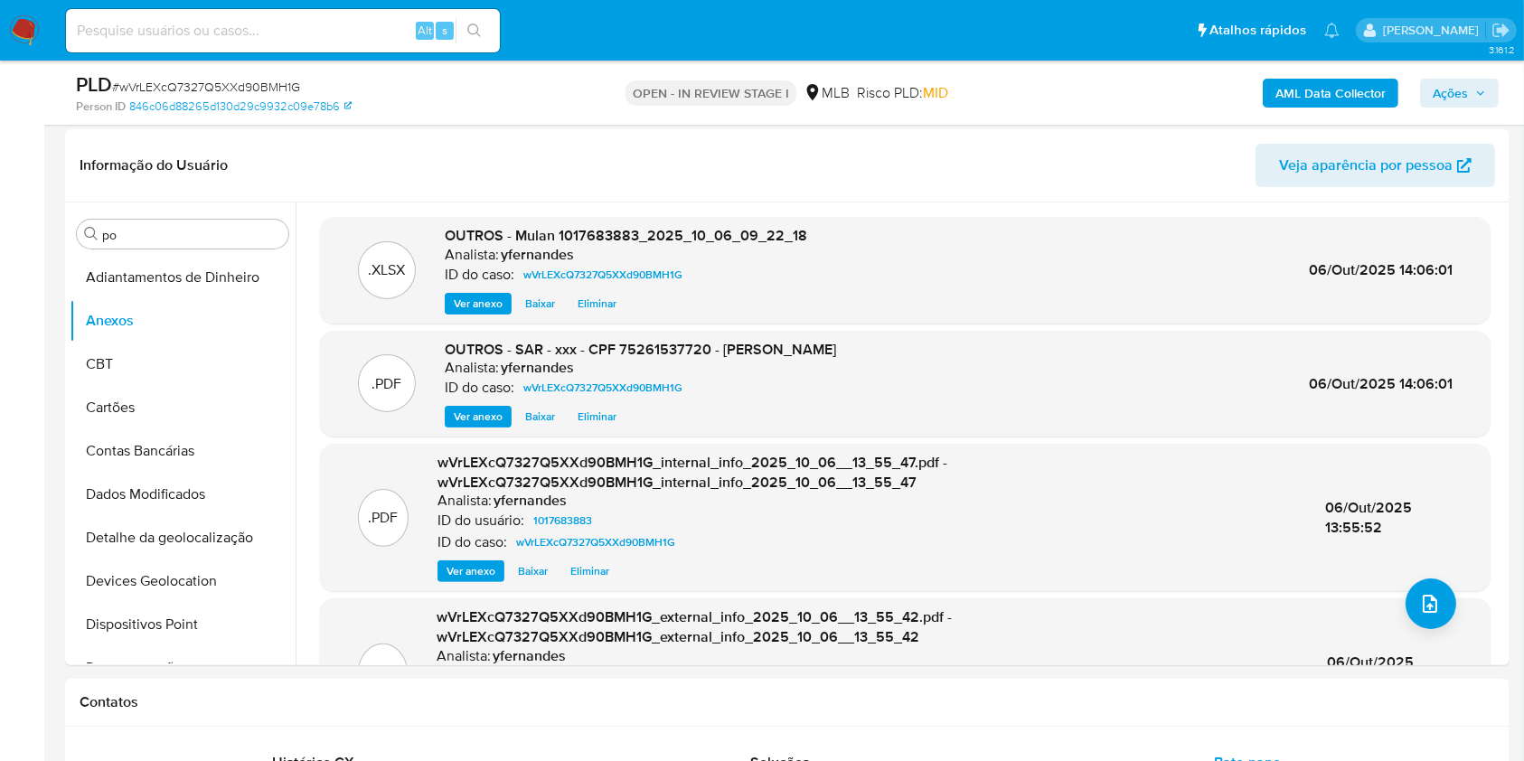
click at [1451, 85] on span "Ações" at bounding box center [1449, 93] width 35 height 29
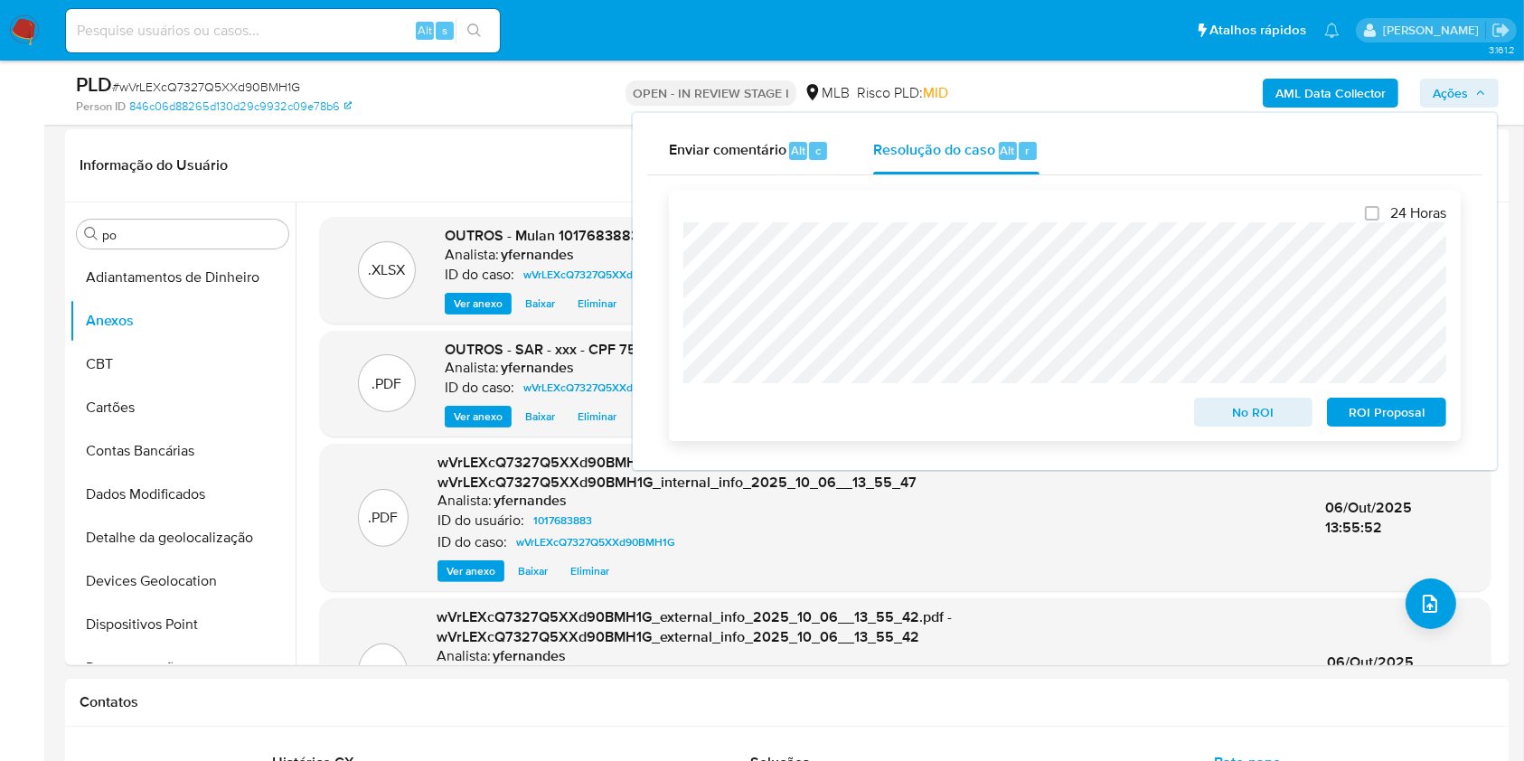
click at [1377, 416] on span "ROI Proposal" at bounding box center [1386, 411] width 94 height 25
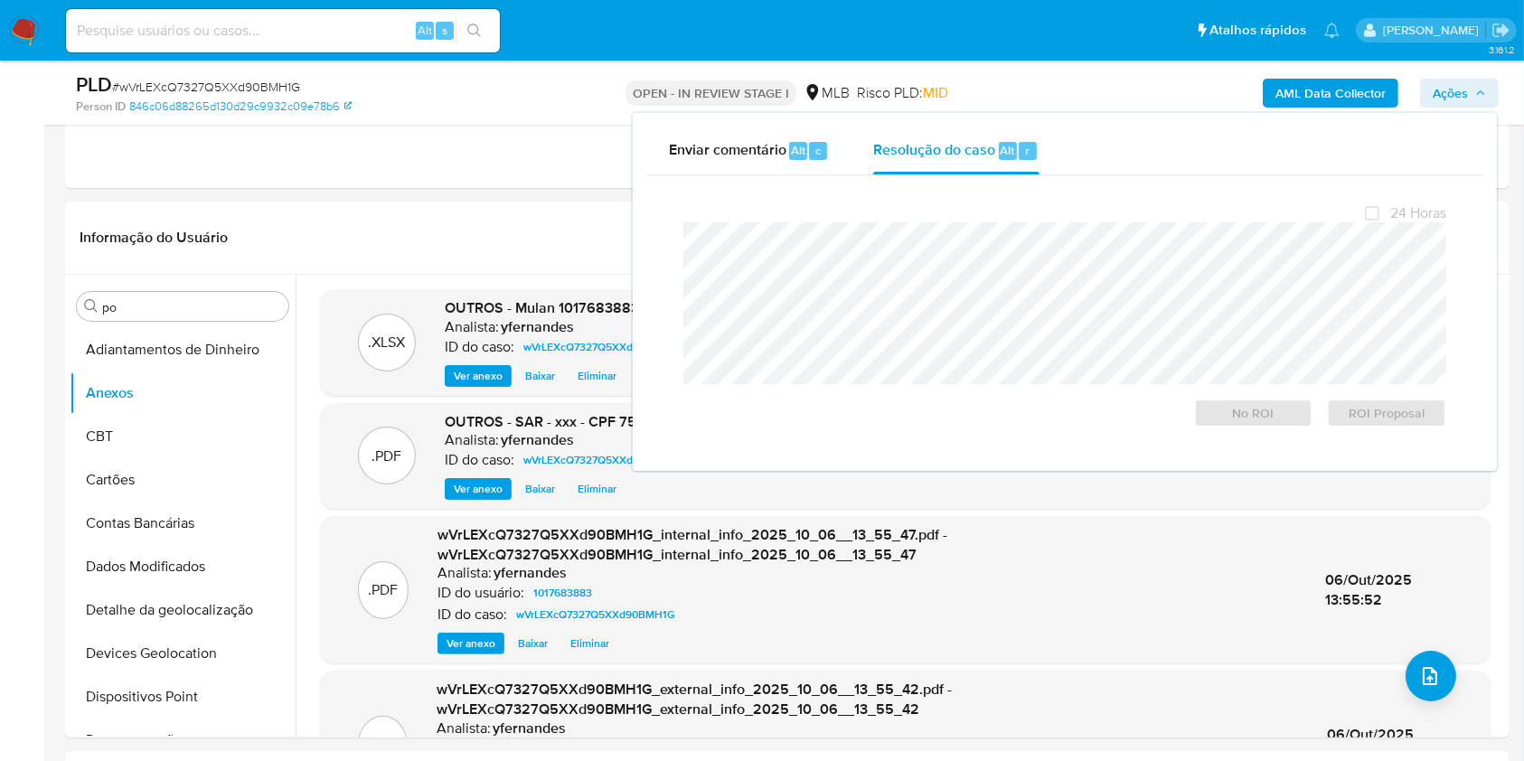
scroll to position [240, 0]
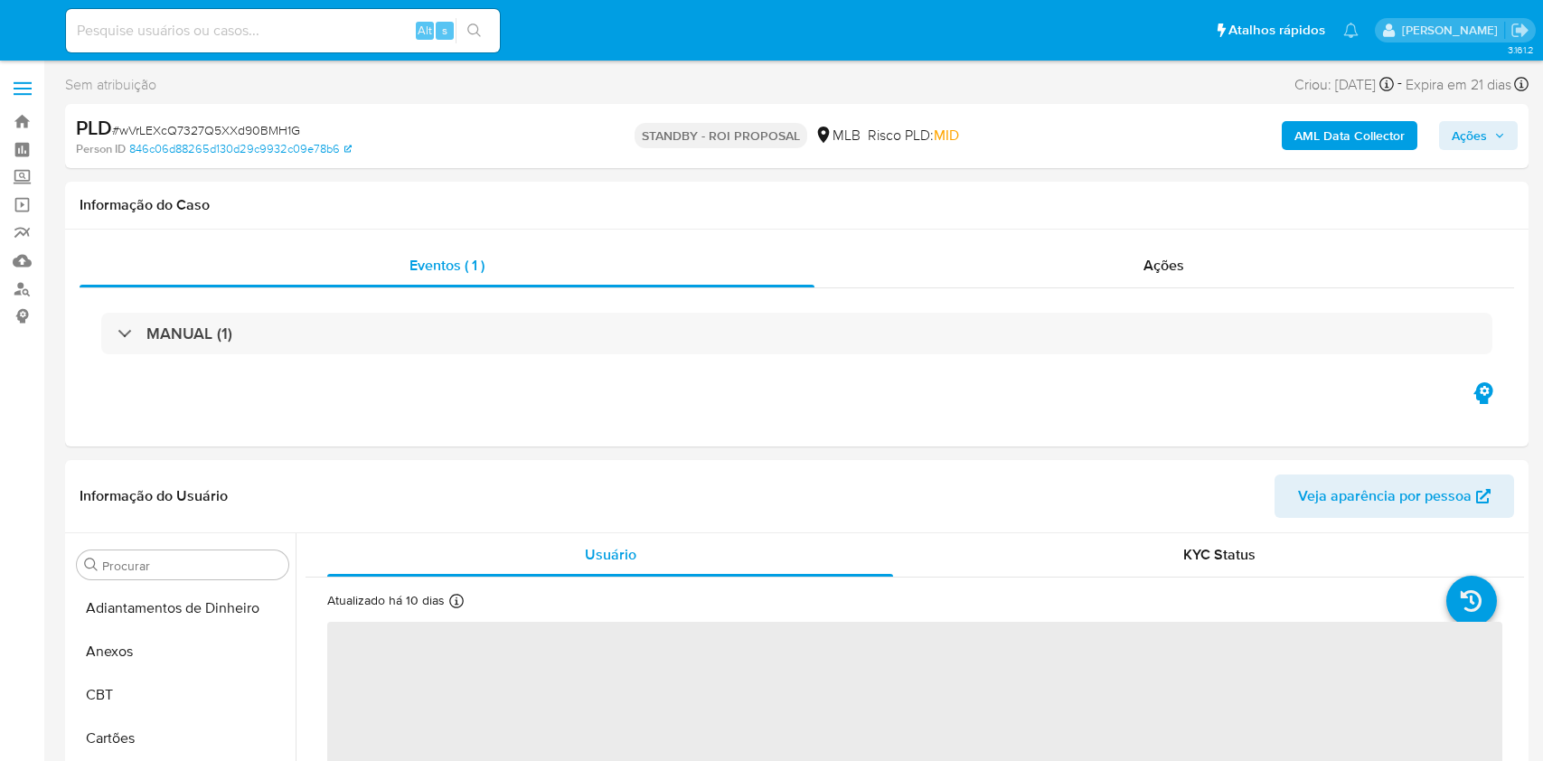
select select "10"
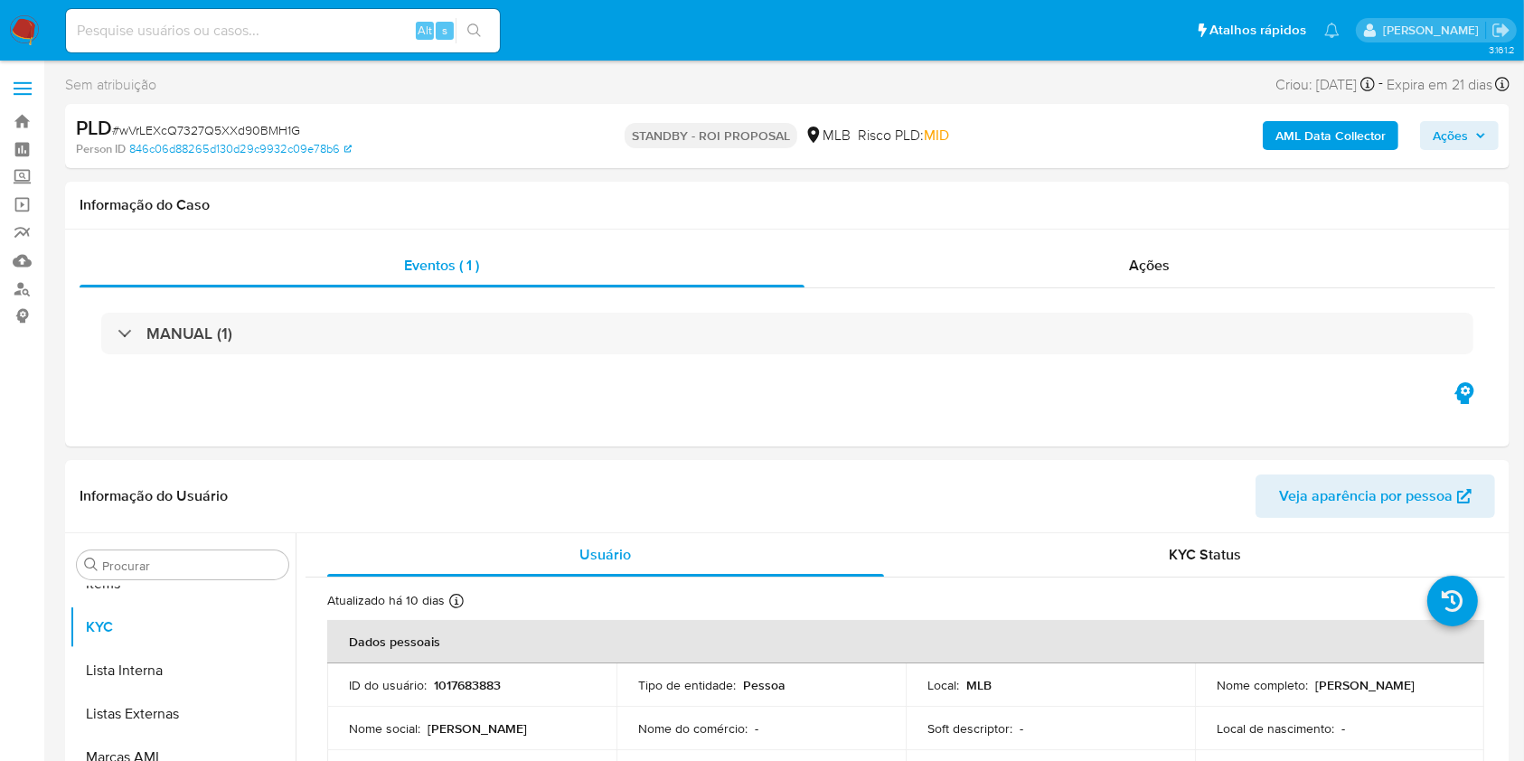
scroll to position [937, 0]
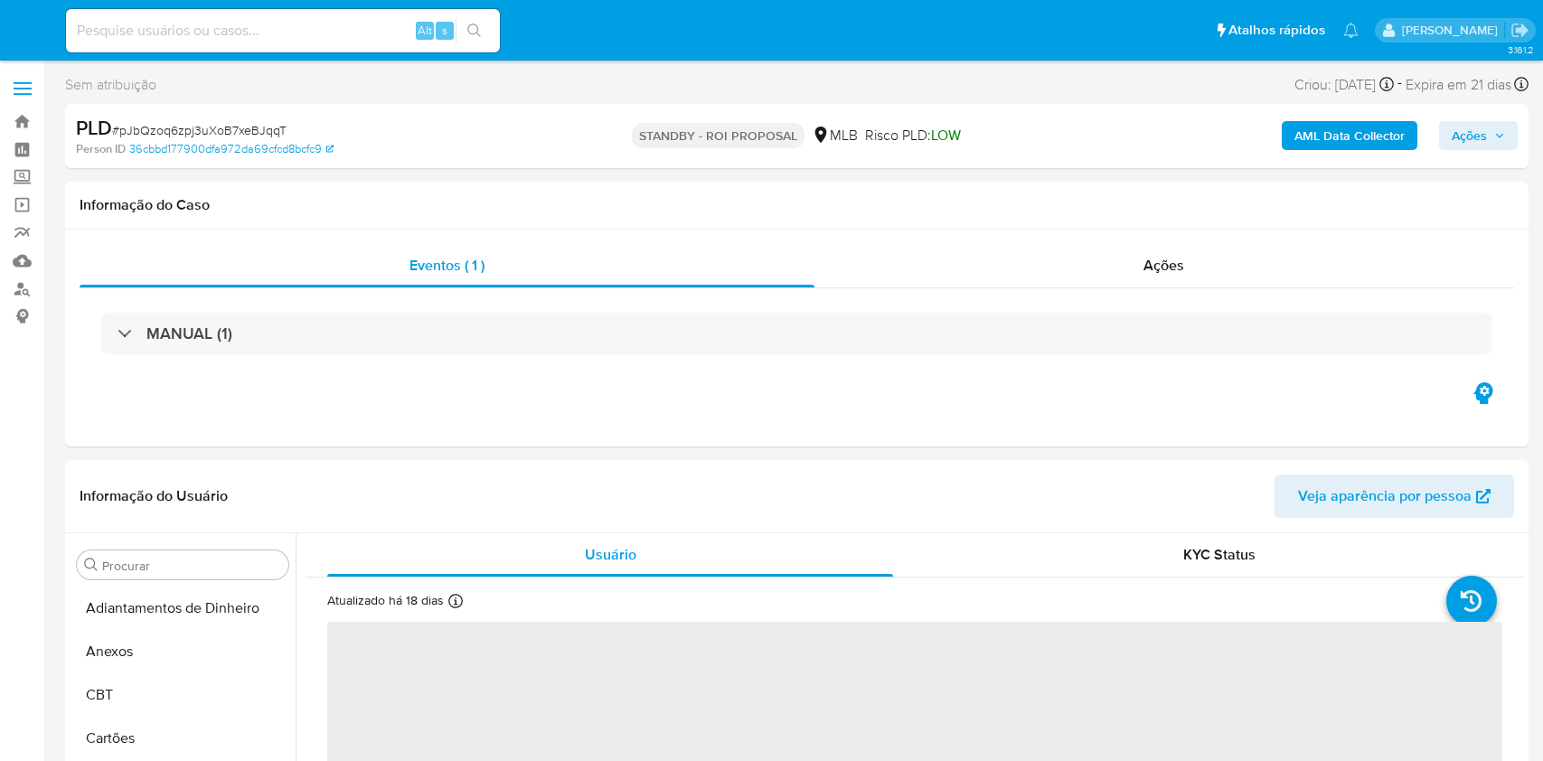
select select "10"
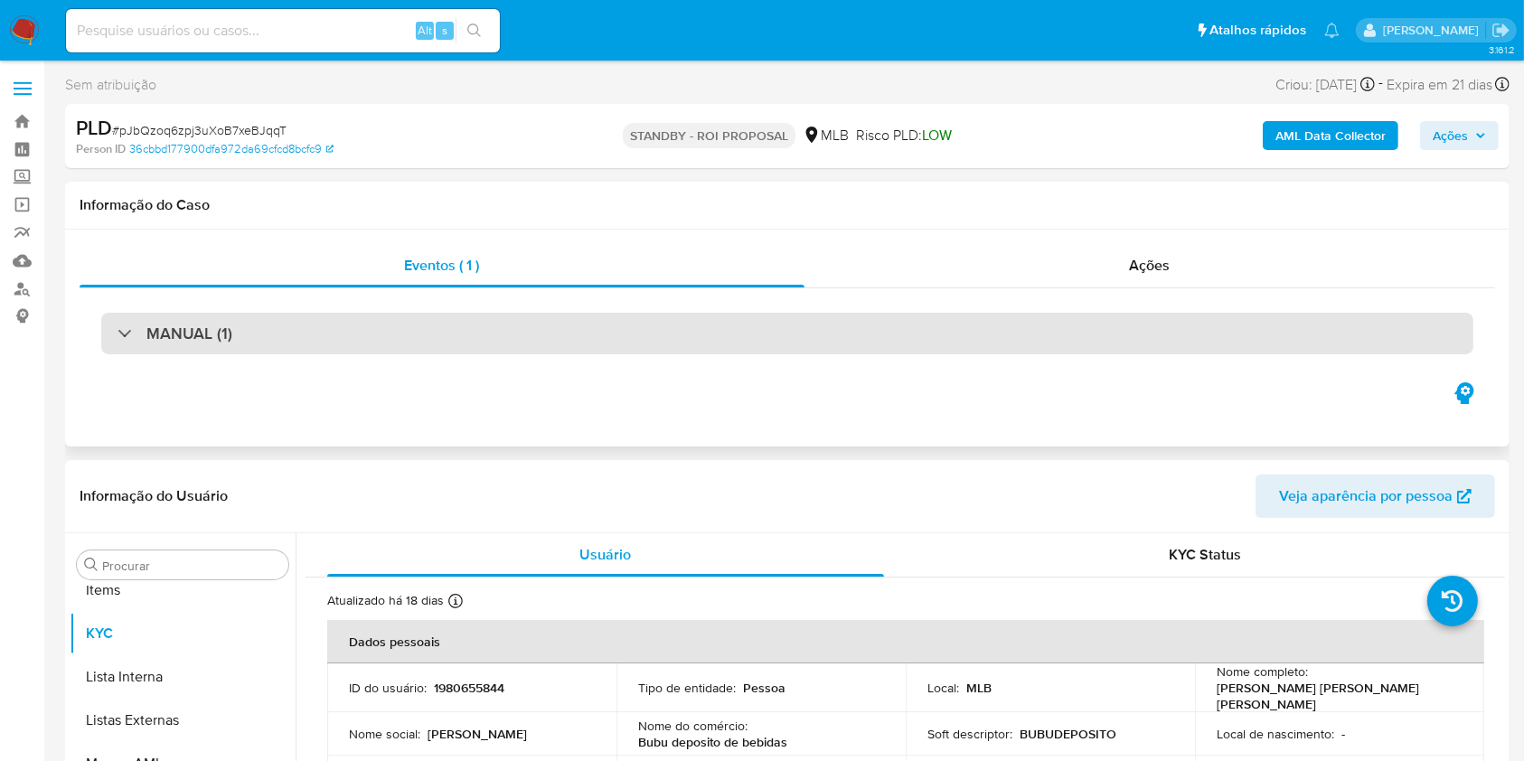
scroll to position [937, 0]
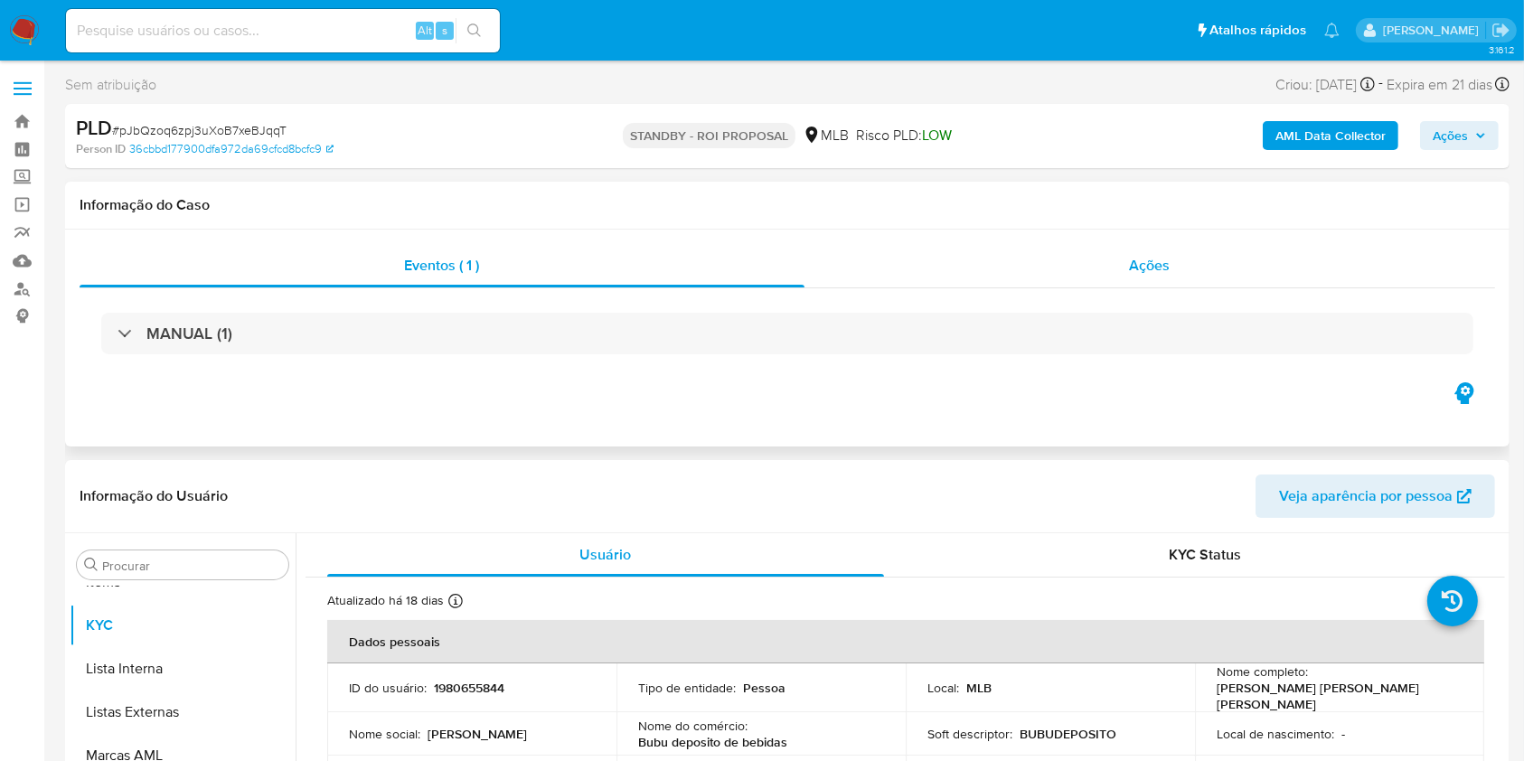
click at [1040, 268] on div "Ações" at bounding box center [1149, 265] width 690 height 43
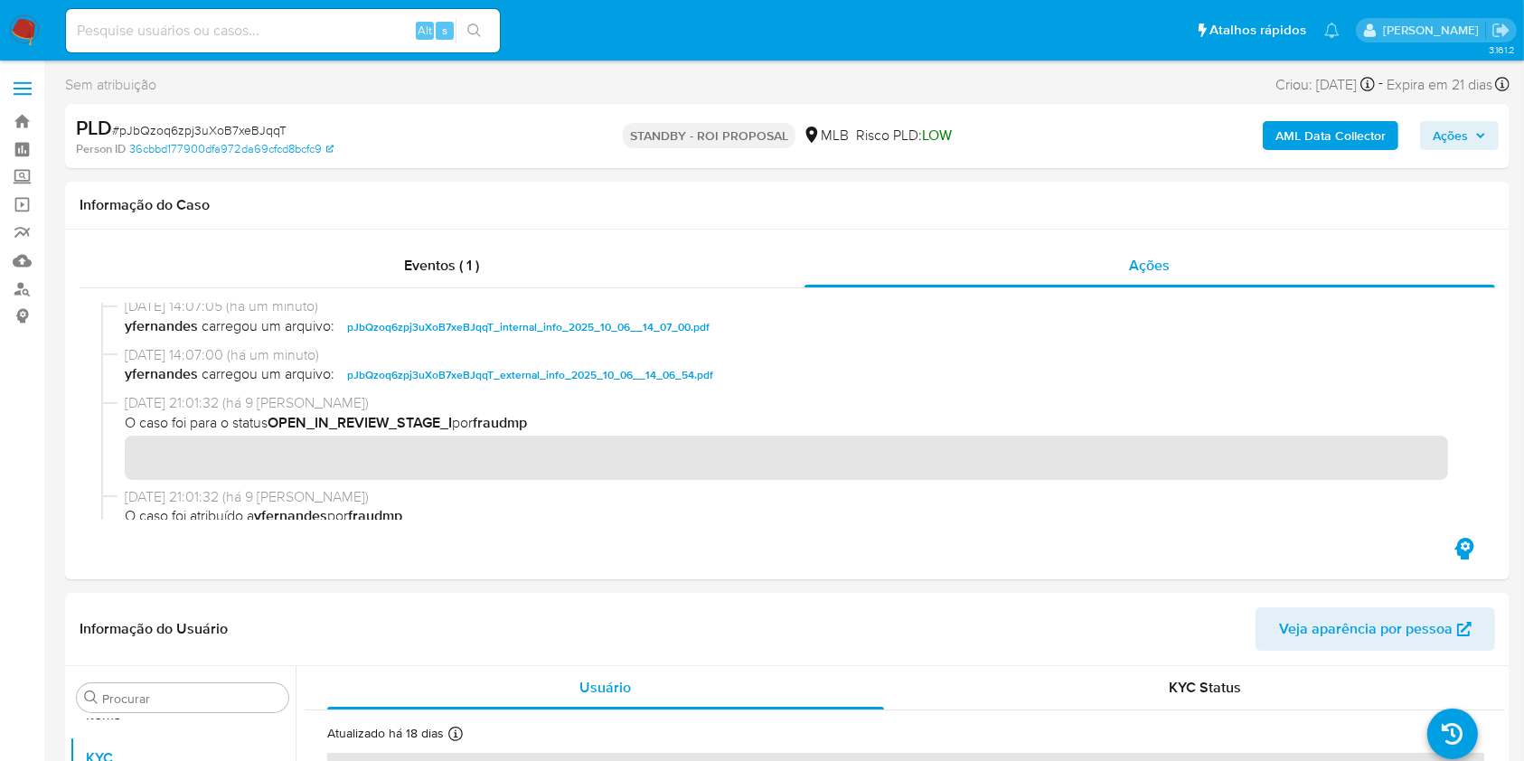
scroll to position [0, 0]
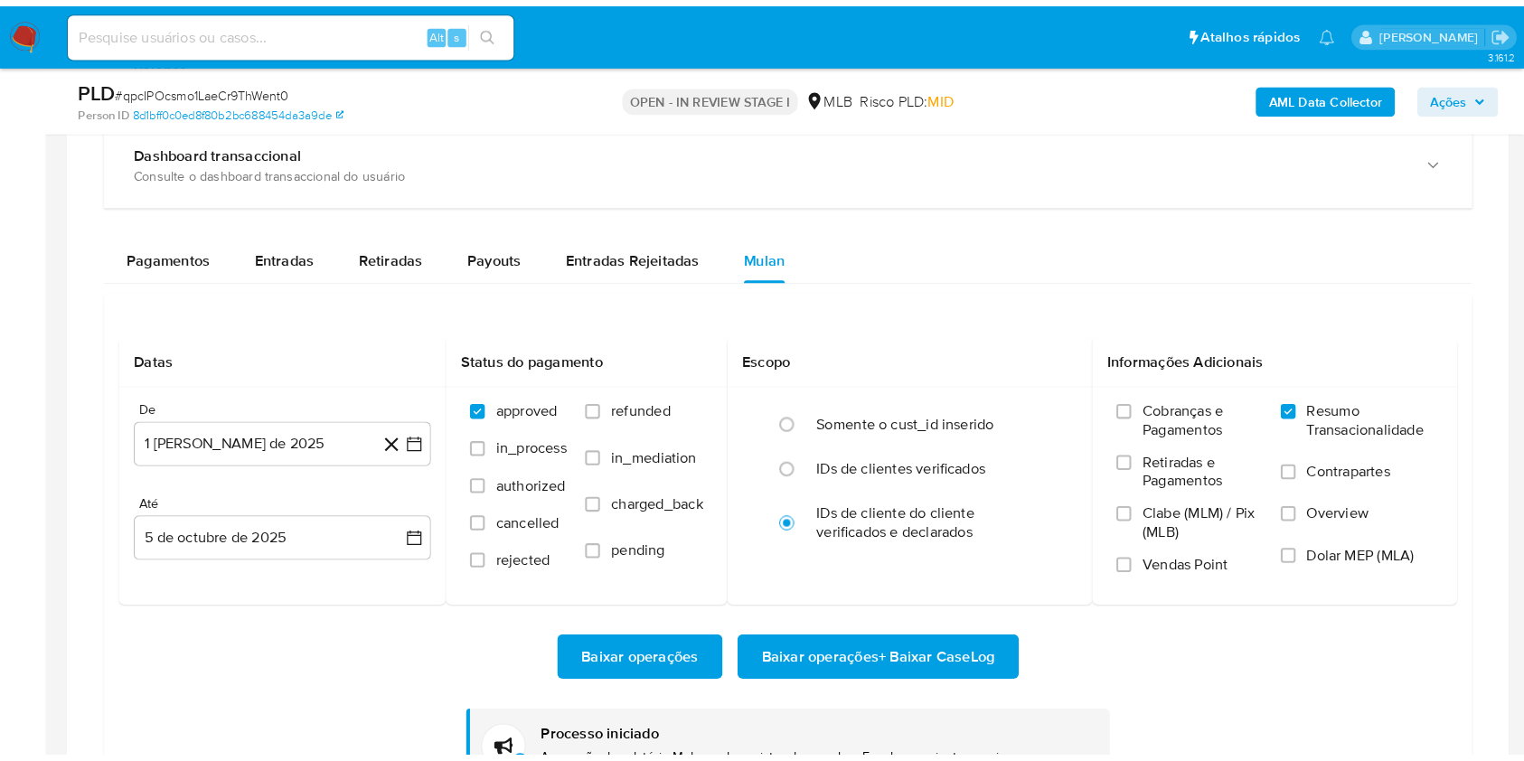
scroll to position [937, 0]
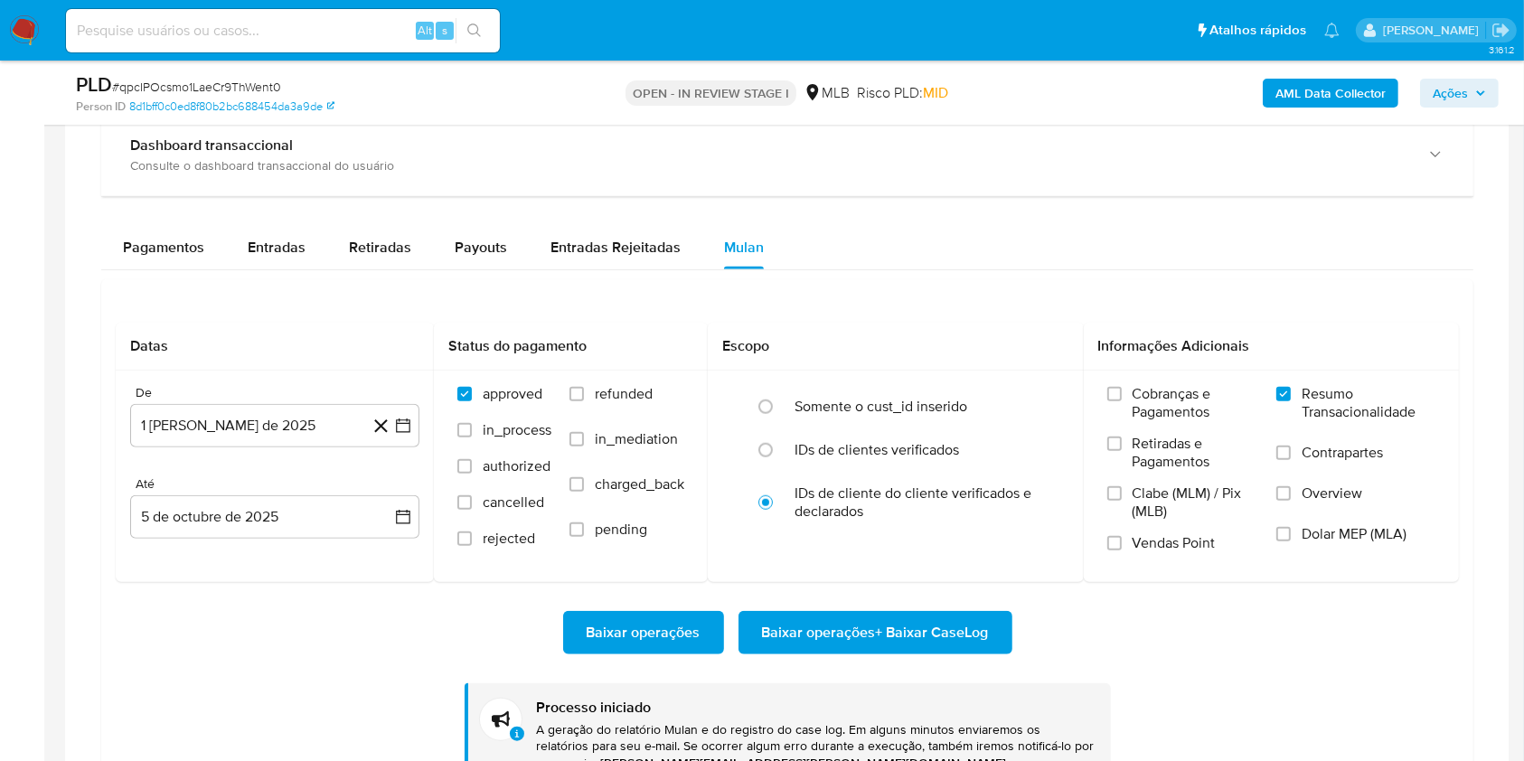
click at [211, 85] on span "# qpcIPOcsmo1LaeCr9ThWent0" at bounding box center [196, 87] width 169 height 18
copy span "qpcIPOcsmo1LaeCr9ThWent0"
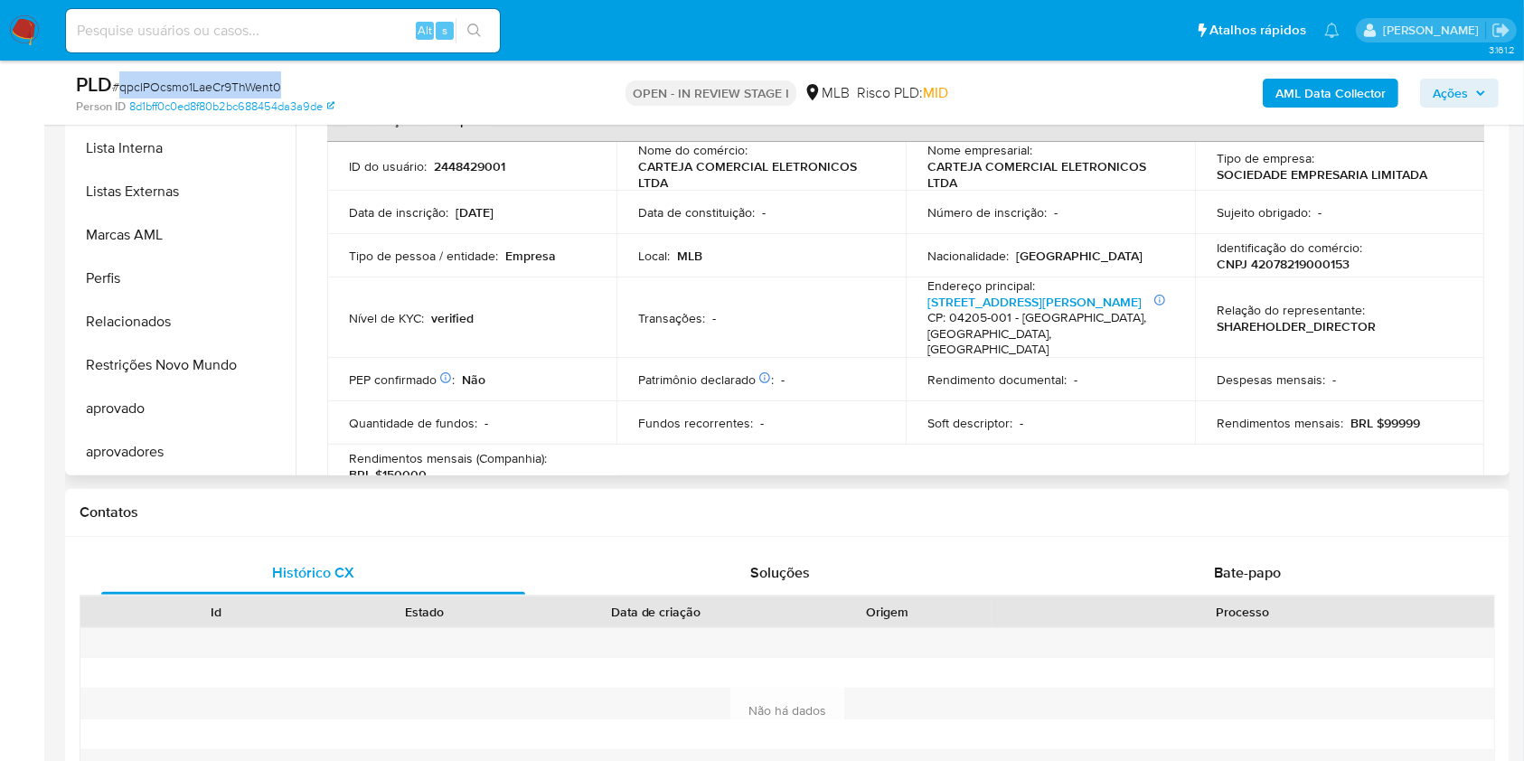
scroll to position [0, 0]
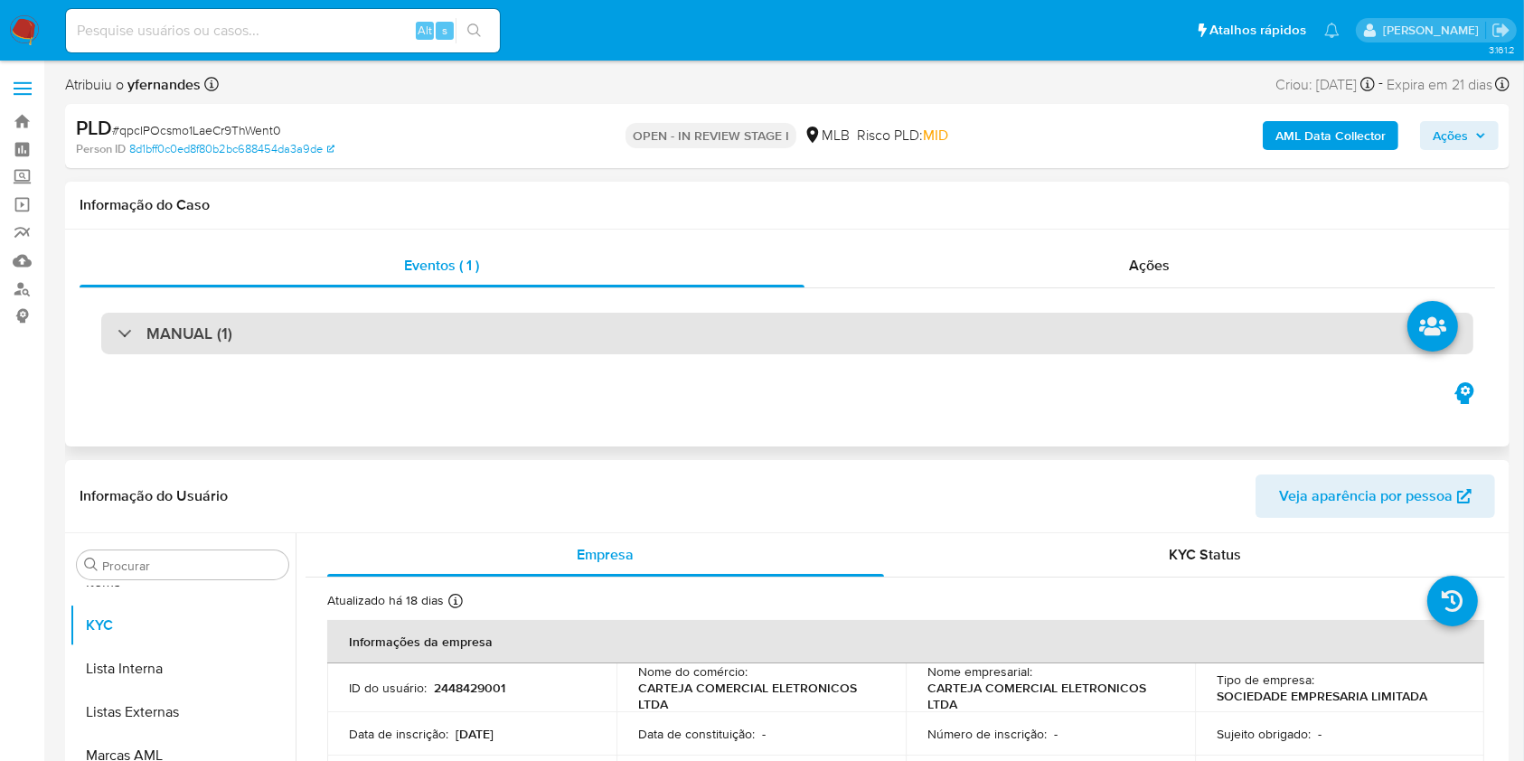
click at [849, 336] on div "MANUAL (1)" at bounding box center [787, 334] width 1372 height 42
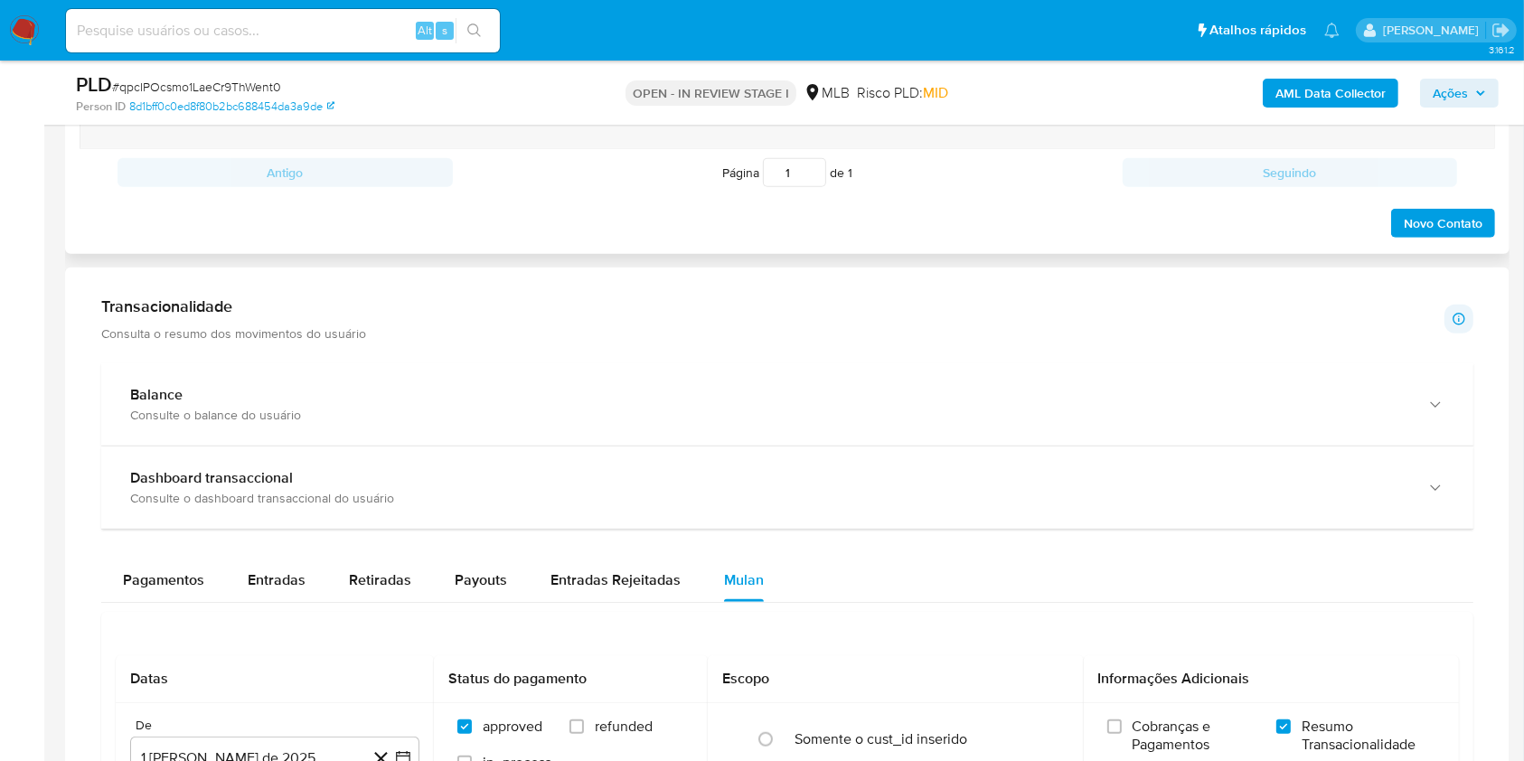
scroll to position [843, 0]
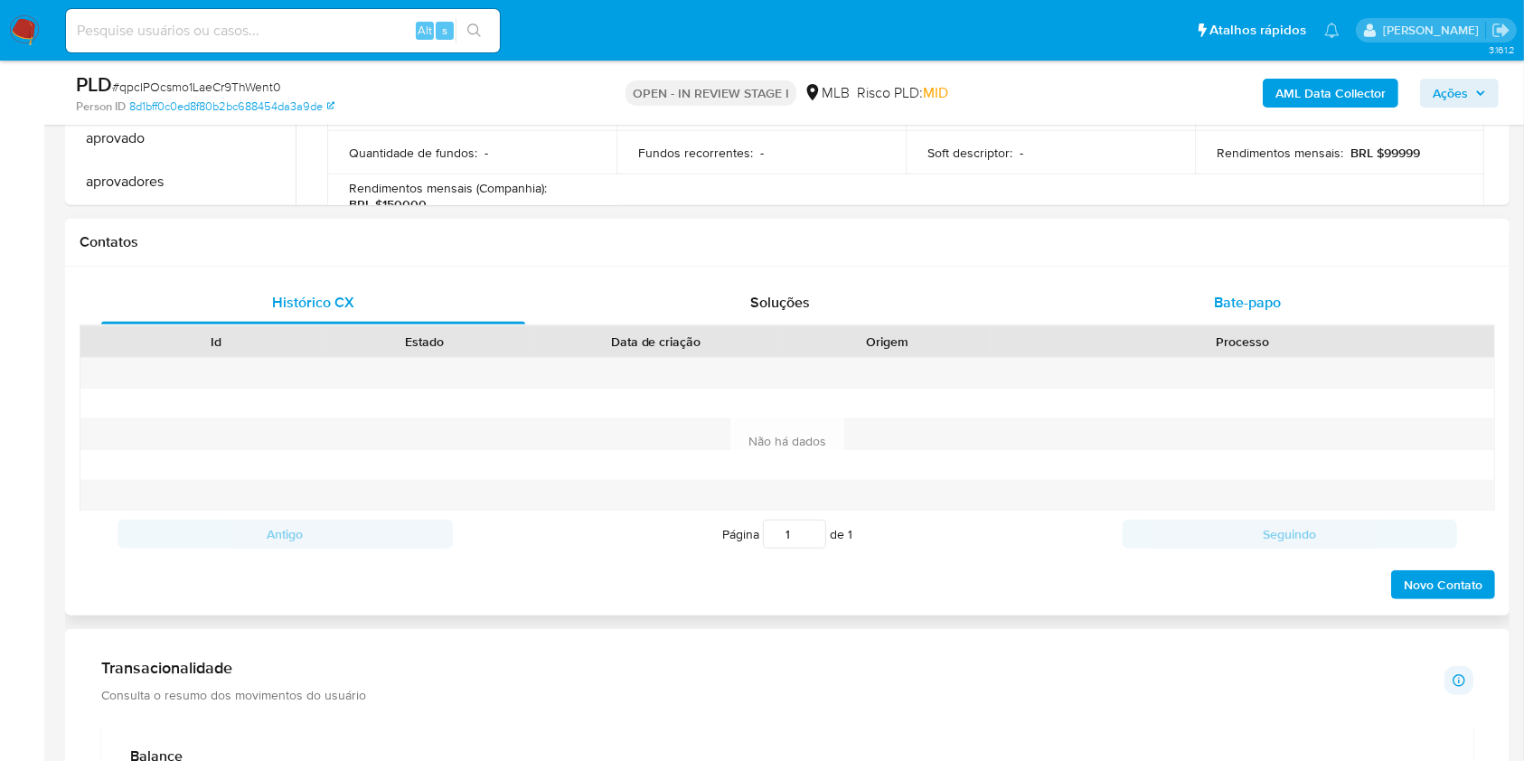
click at [1236, 293] on span "Bate-papo" at bounding box center [1247, 302] width 67 height 21
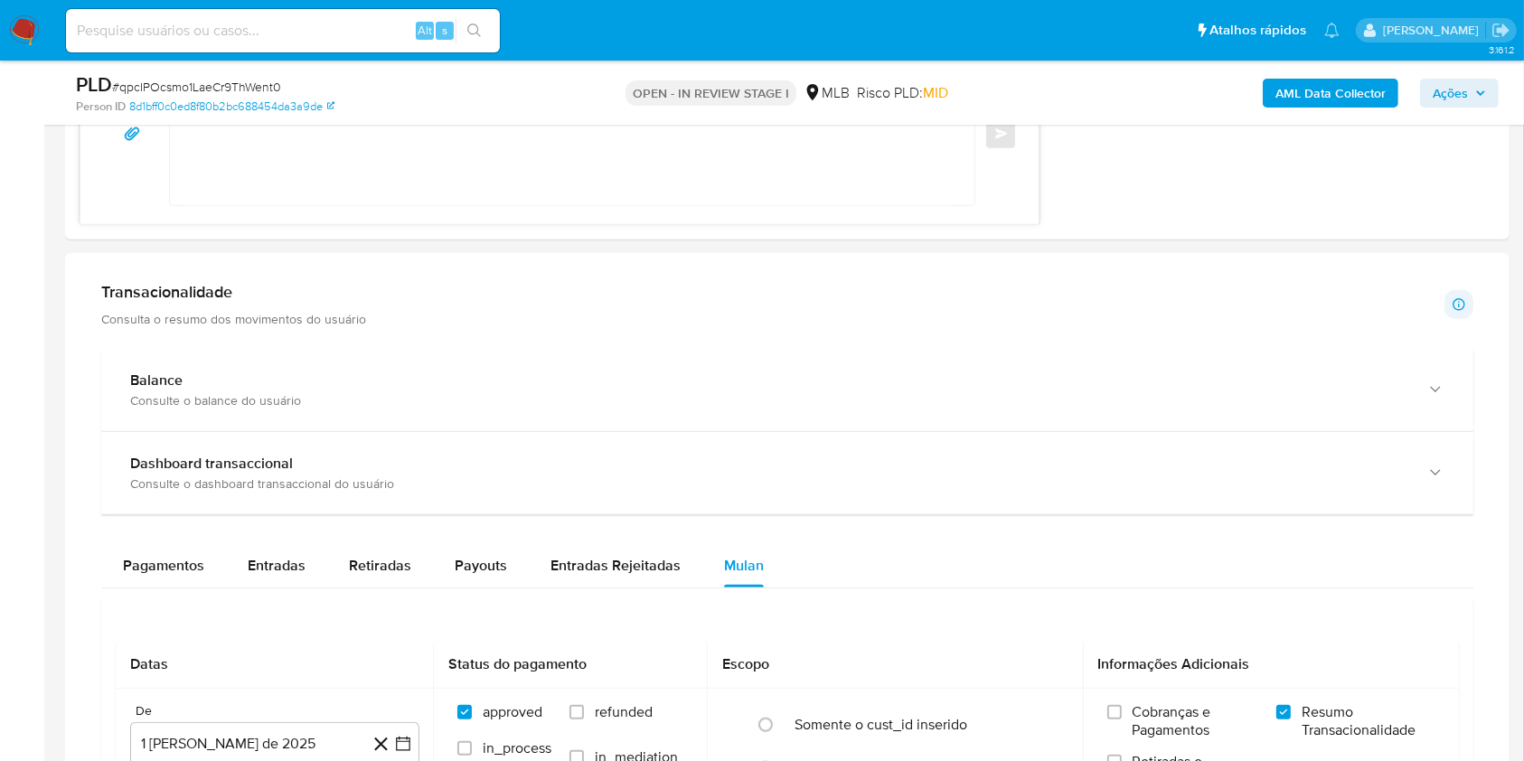
scroll to position [1566, 0]
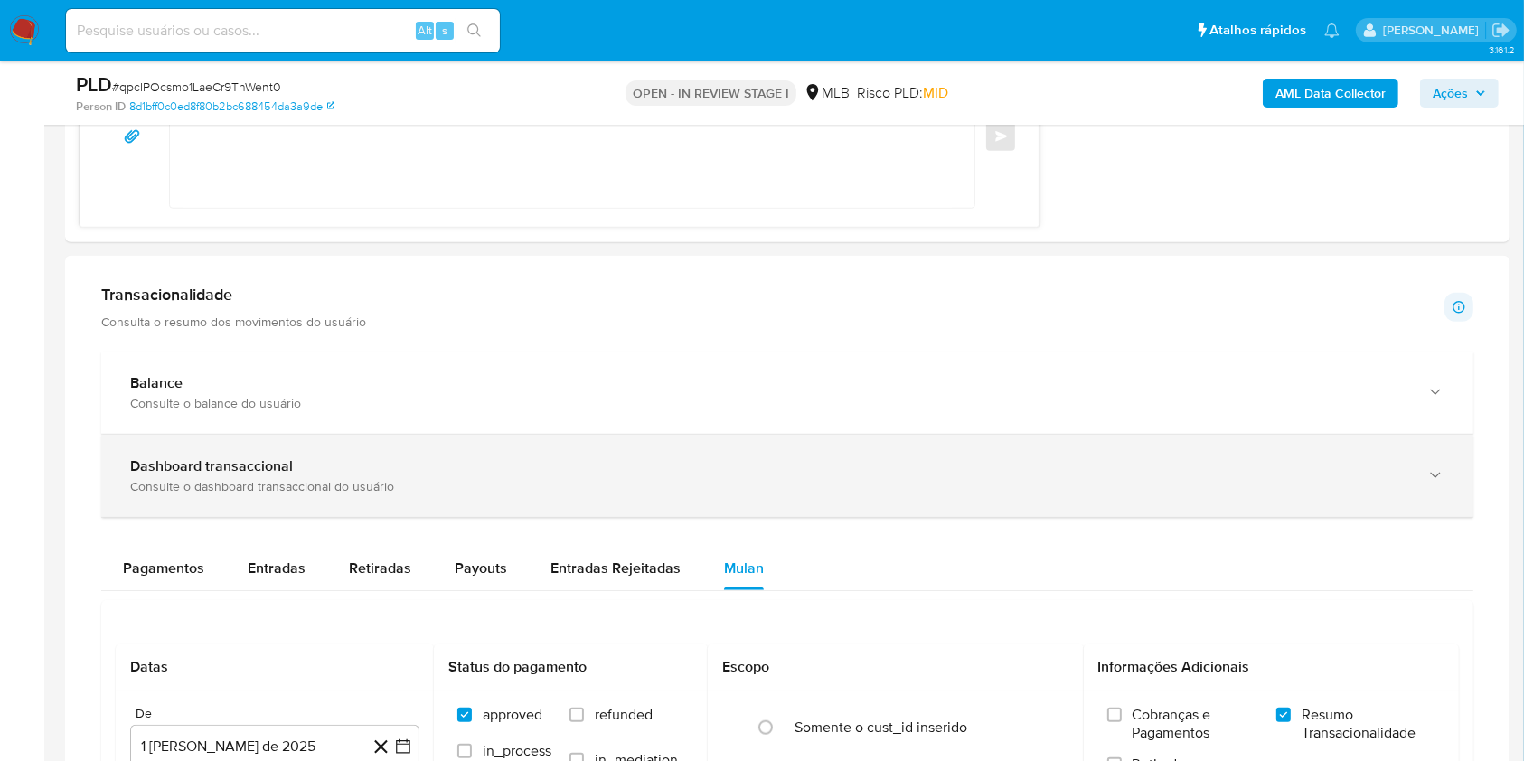
click at [249, 478] on div "Consulte o dashboard transaccional do usuário" at bounding box center [769, 486] width 1278 height 16
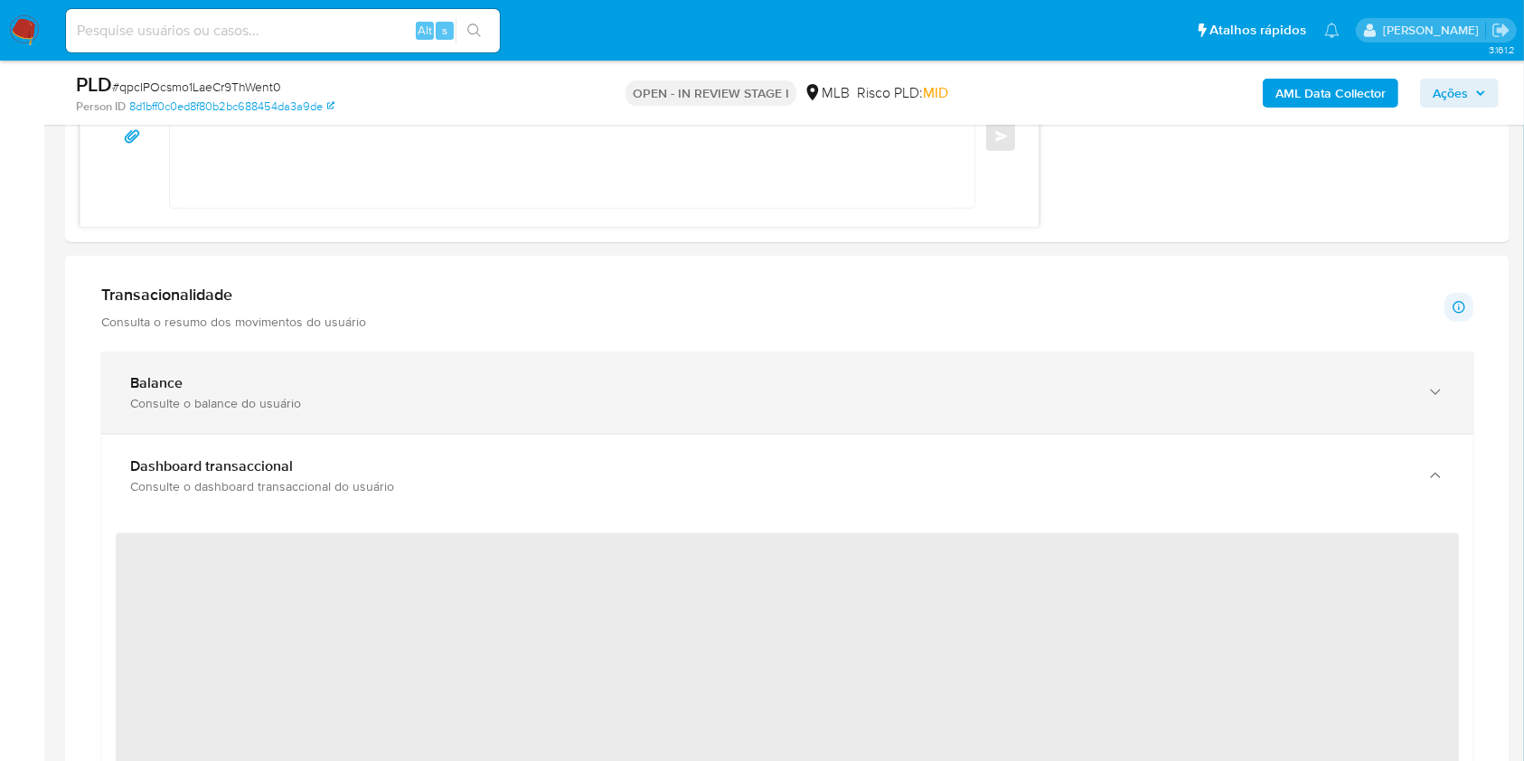
click at [195, 377] on div "Balance" at bounding box center [769, 383] width 1278 height 18
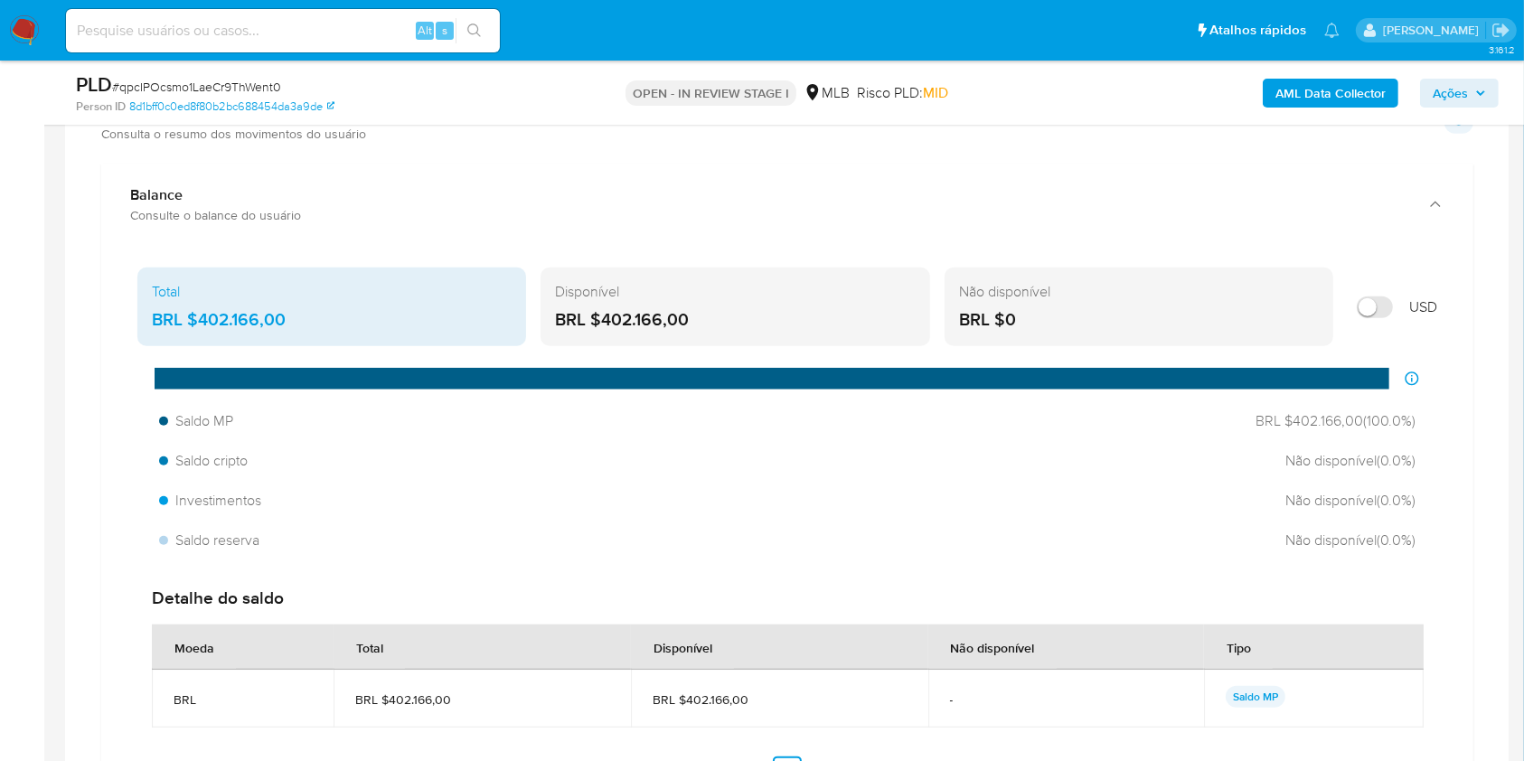
scroll to position [1808, 0]
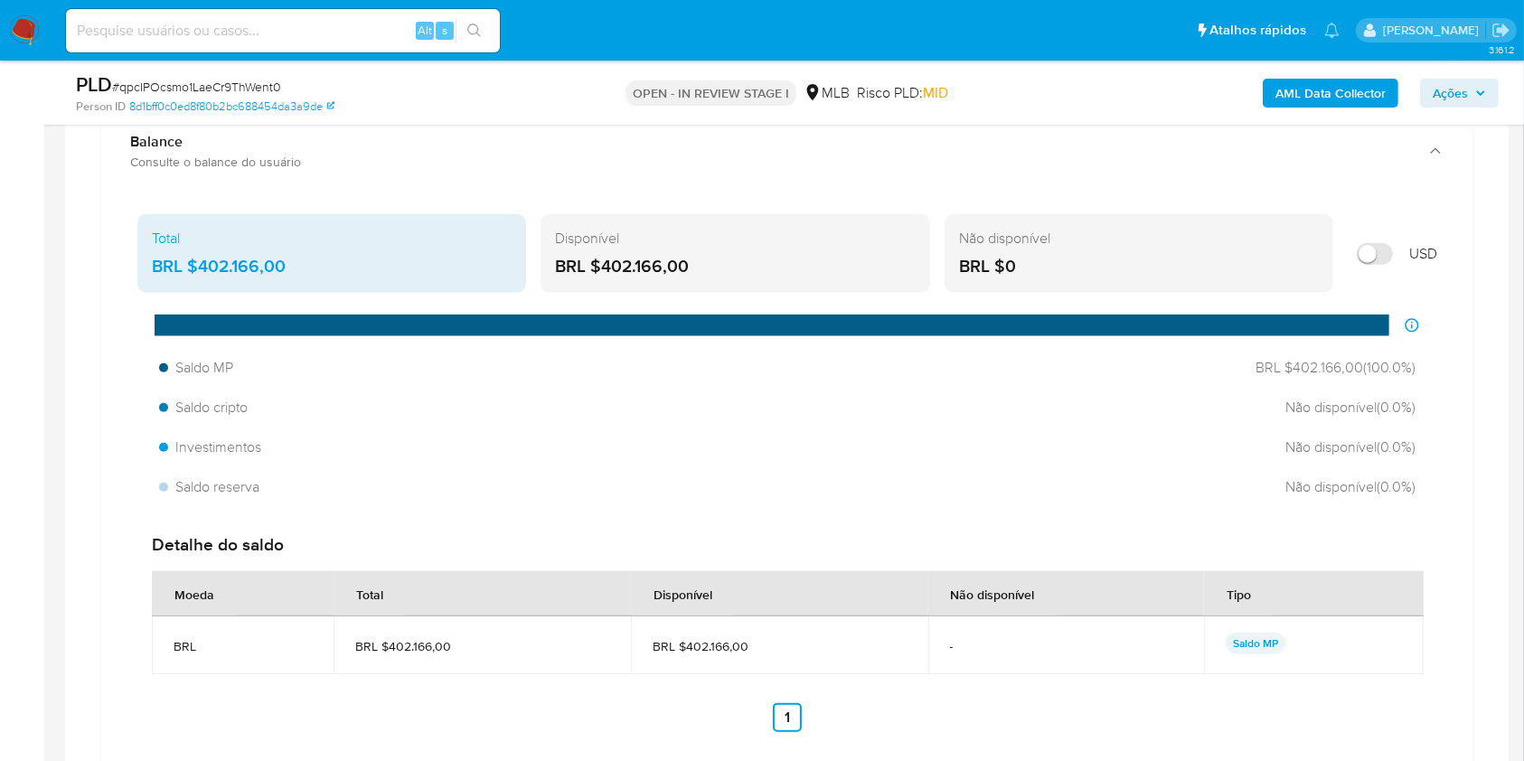
click at [630, 256] on div "BRL $402.166,00" at bounding box center [735, 266] width 360 height 23
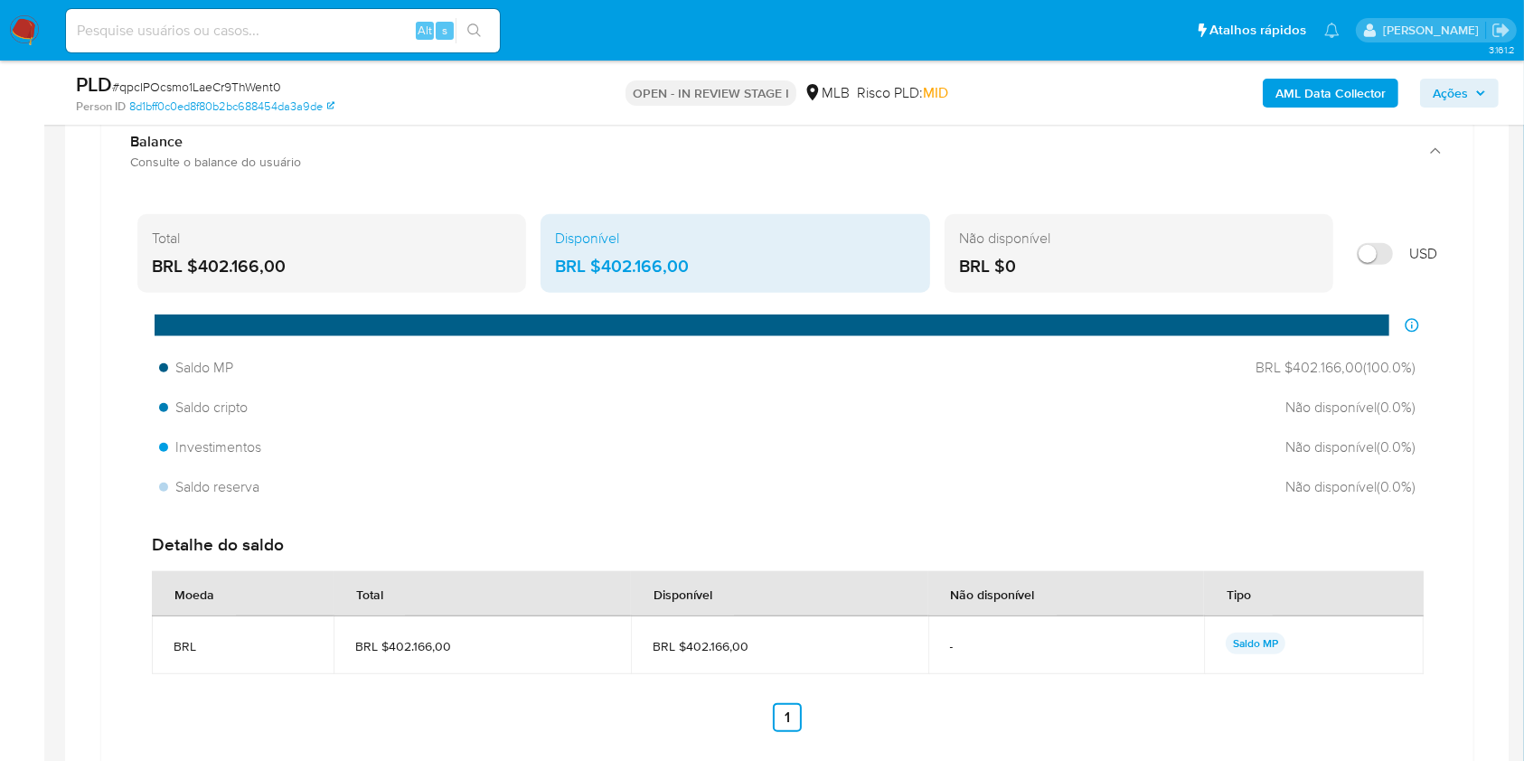
click at [629, 257] on div "BRL $402.166,00" at bounding box center [735, 266] width 360 height 23
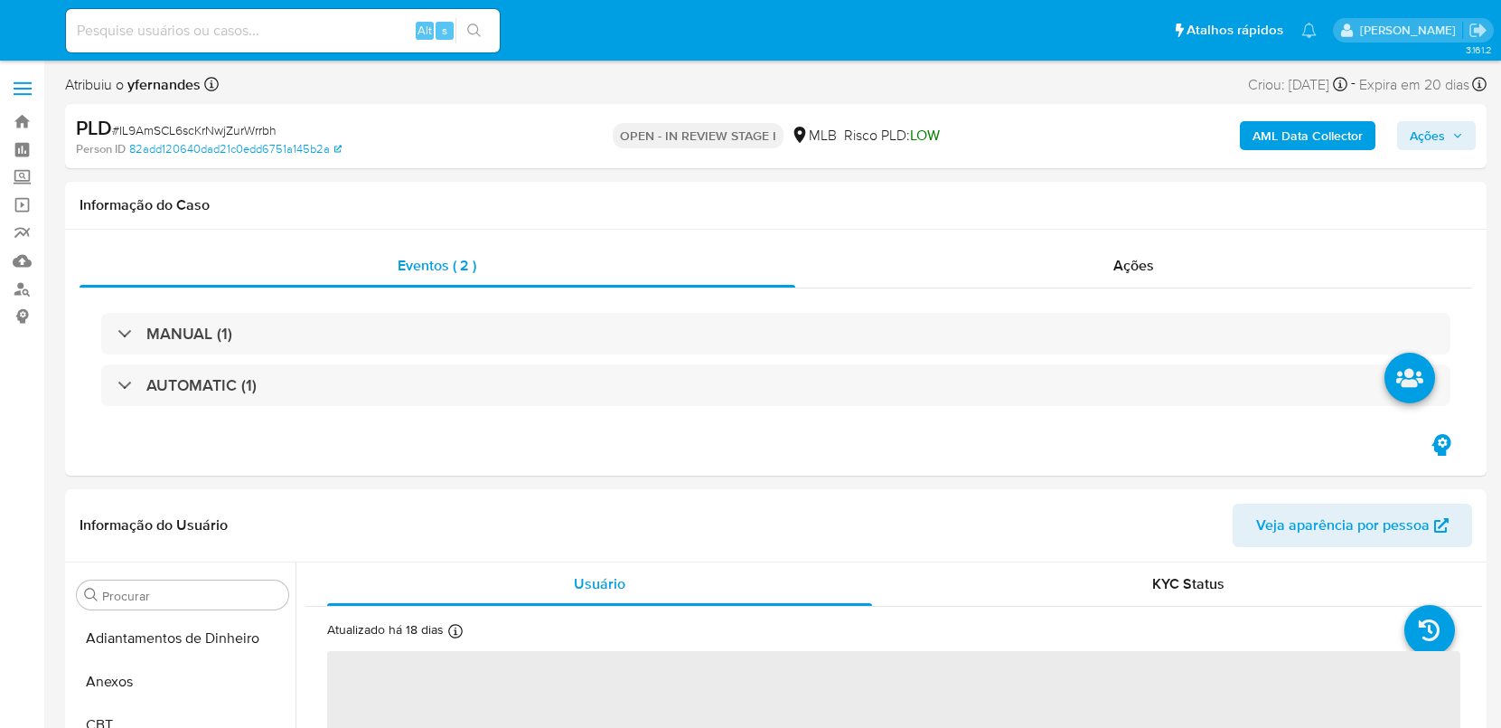
select select "10"
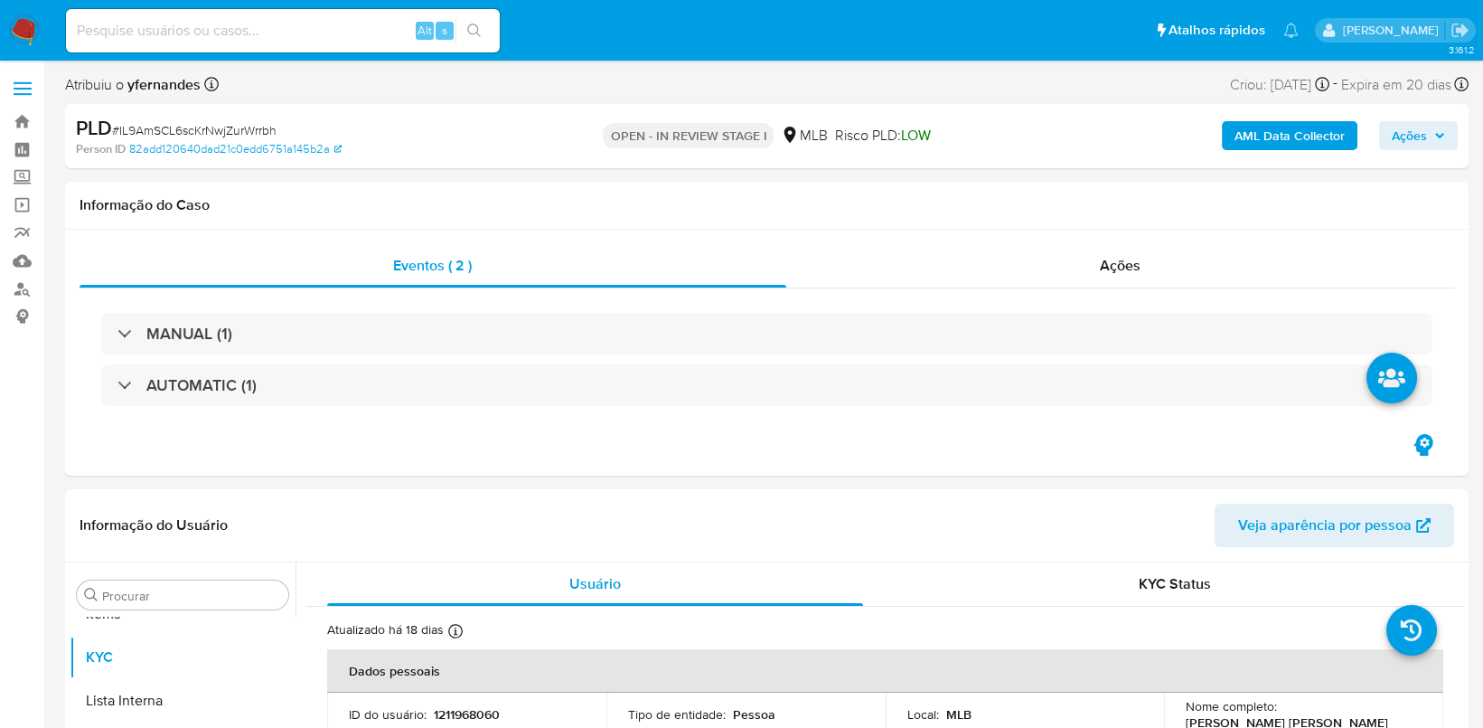
scroll to position [937, 0]
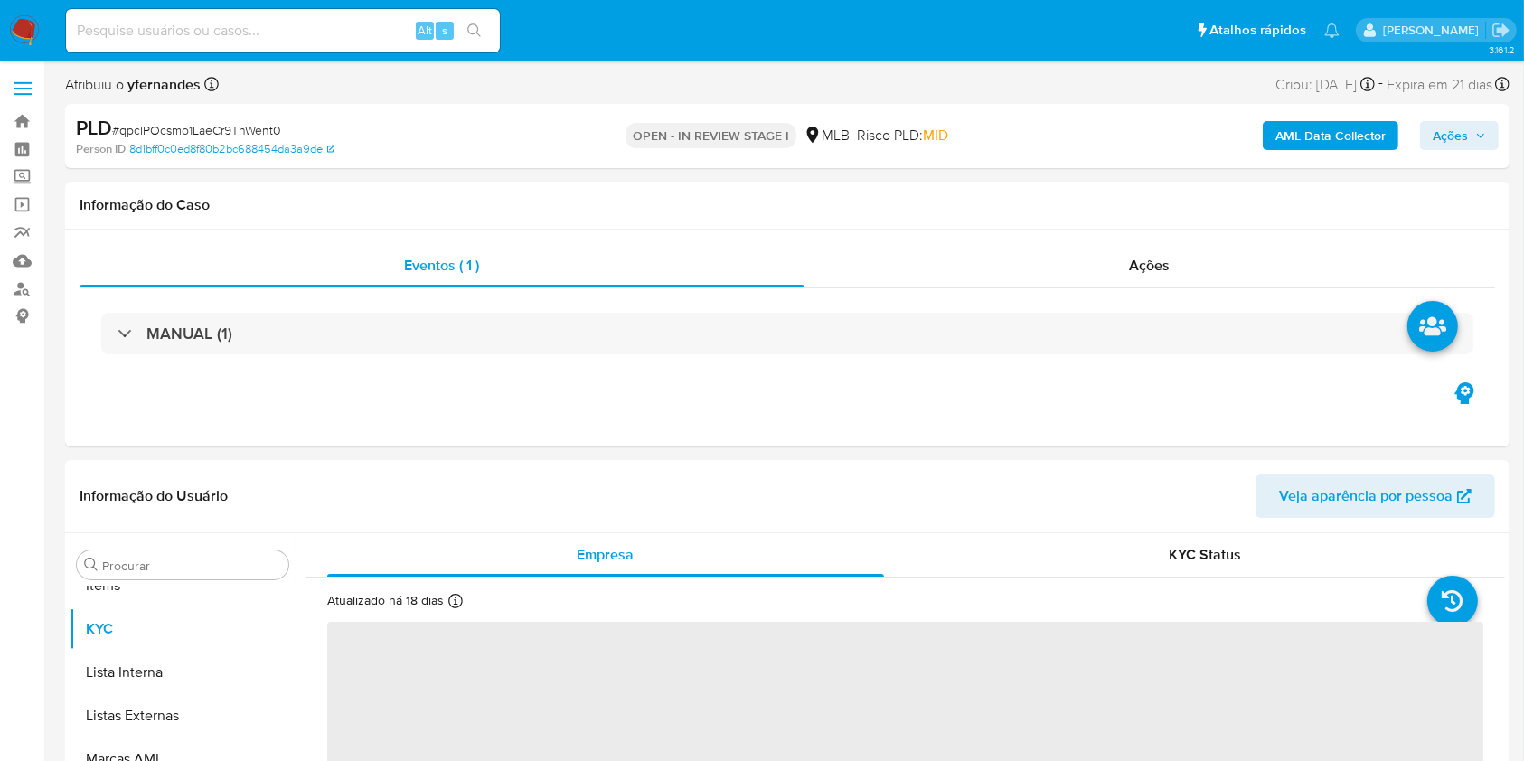
scroll to position [937, 0]
select select "10"
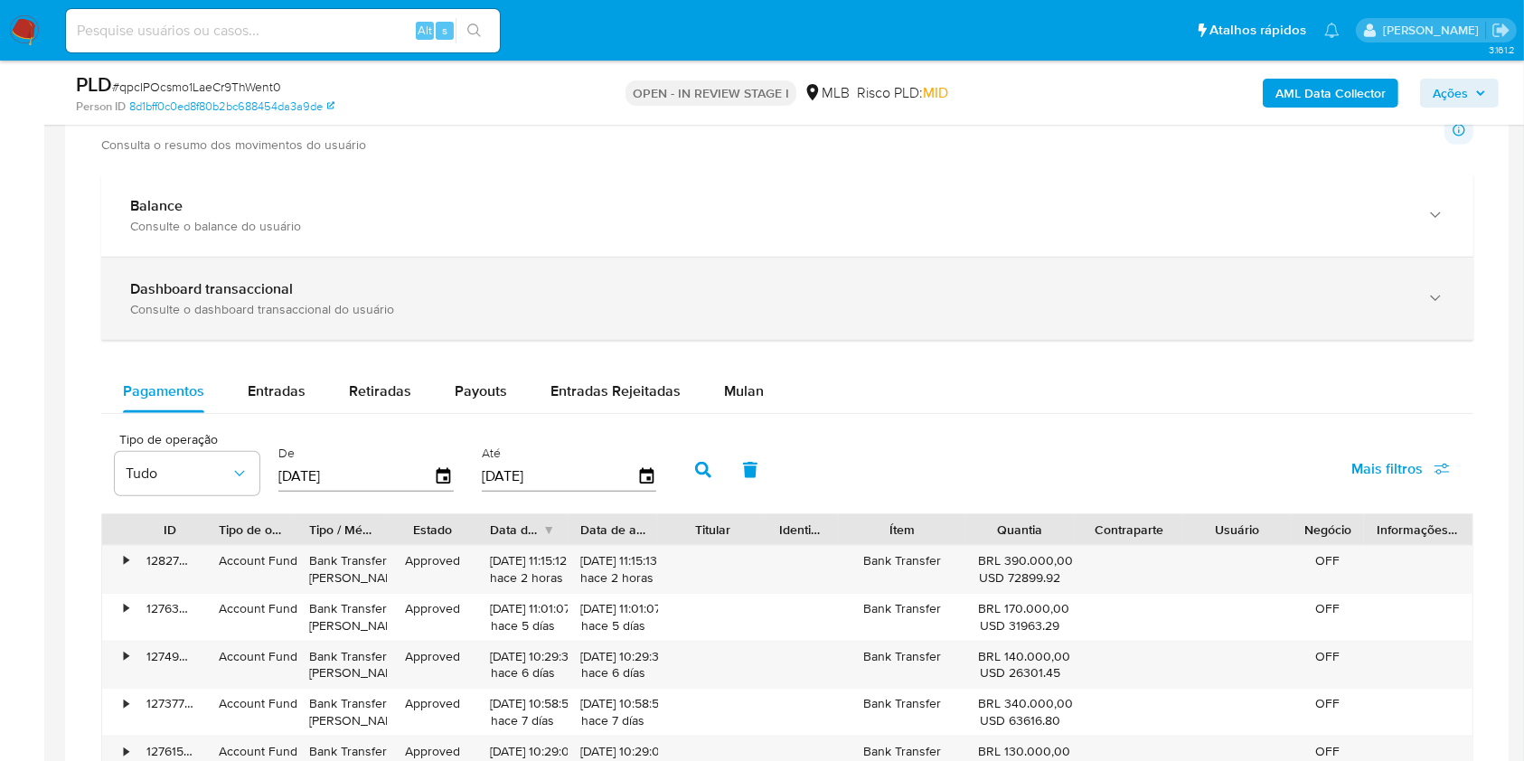
scroll to position [1325, 0]
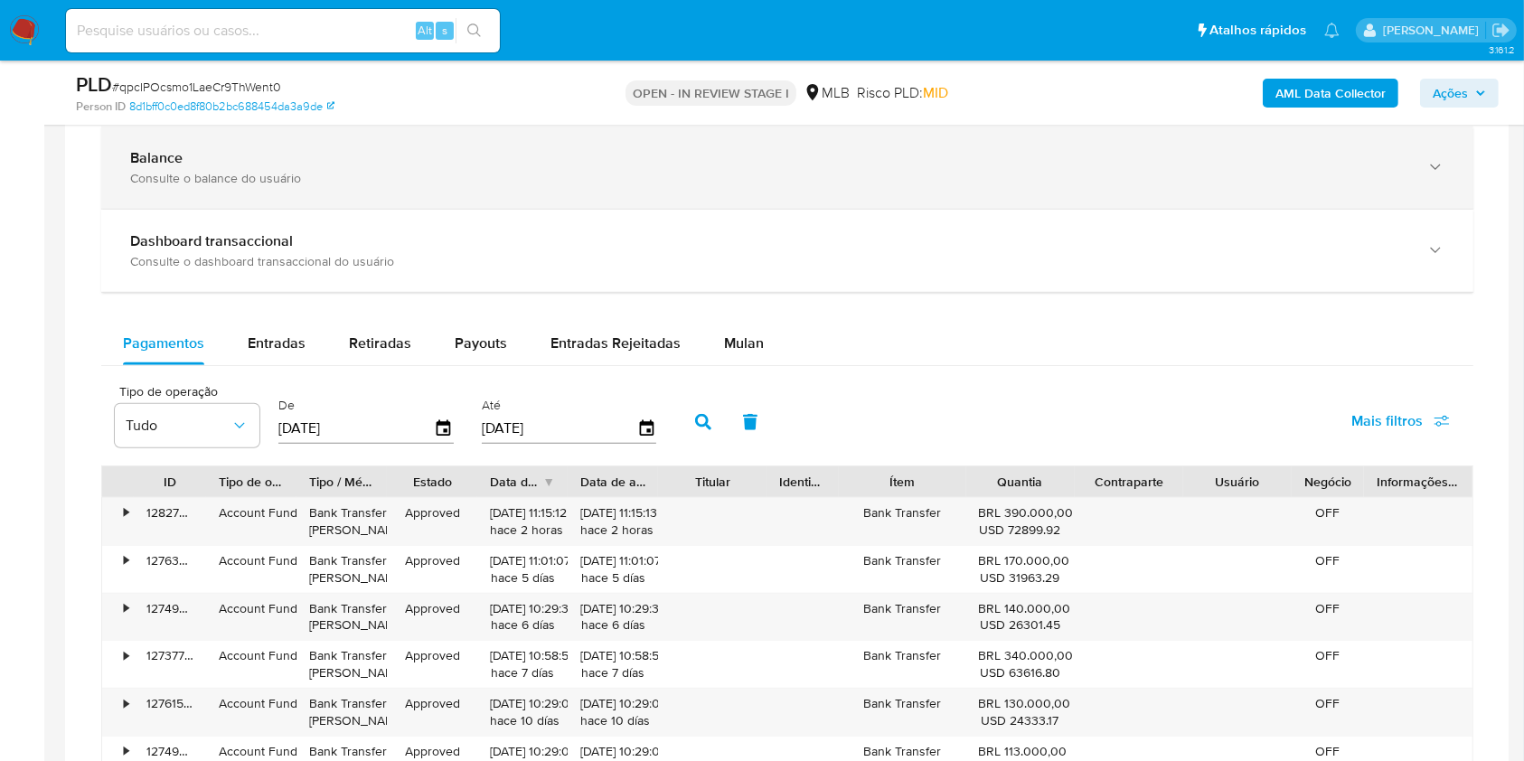
click at [243, 177] on div "Consulte o balance do usuário" at bounding box center [769, 178] width 1278 height 16
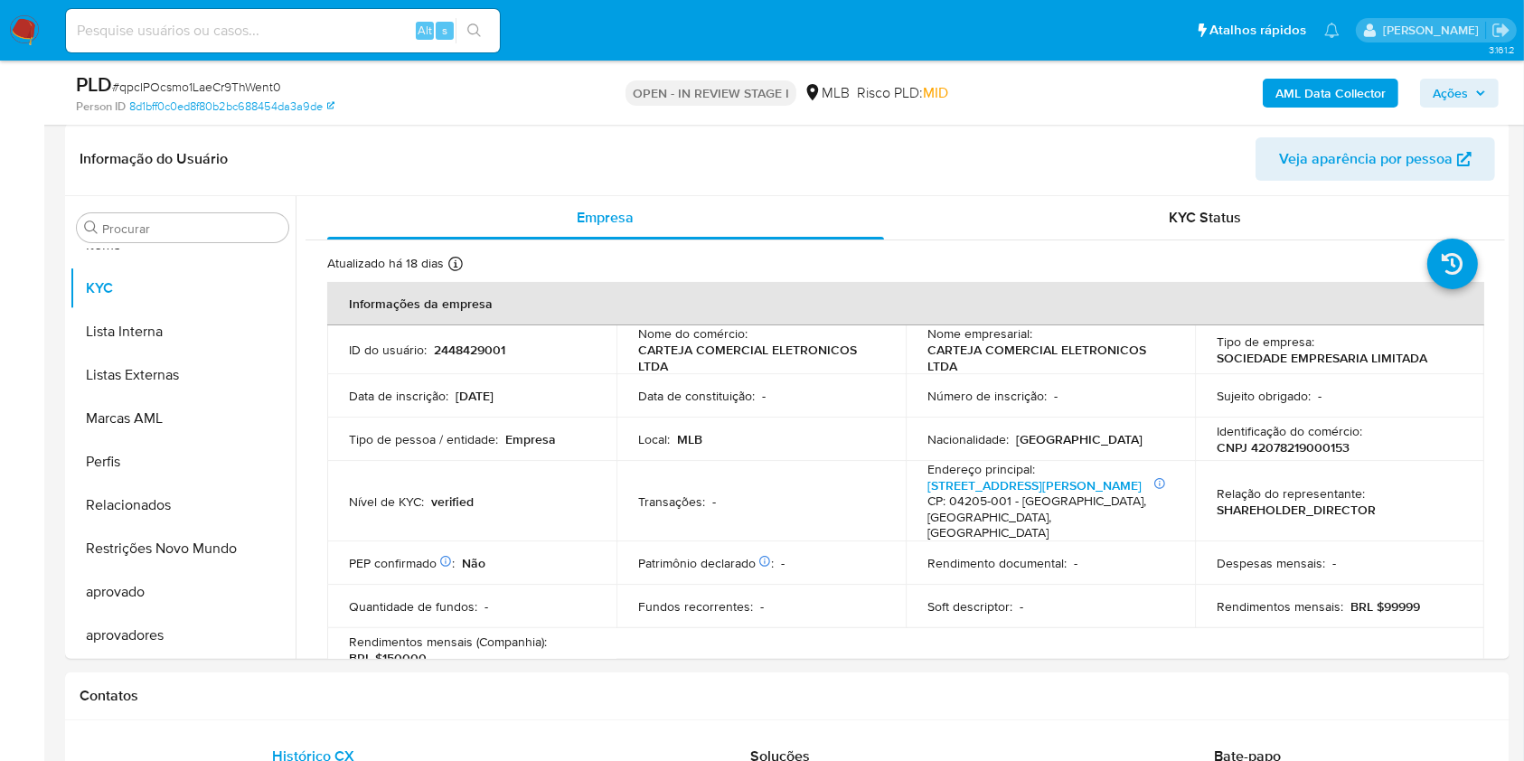
scroll to position [240, 0]
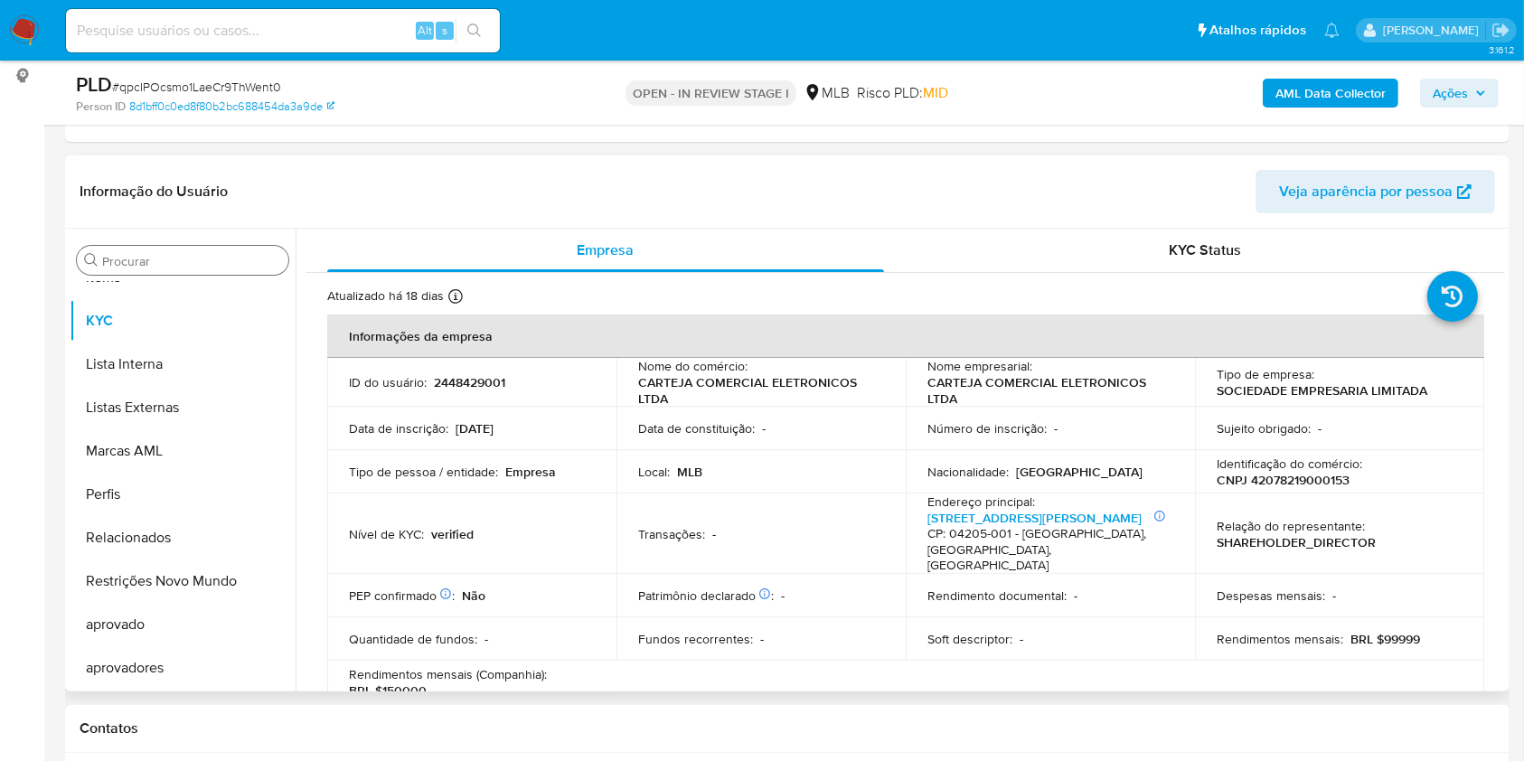
click at [165, 259] on input "Procurar" at bounding box center [191, 261] width 179 height 16
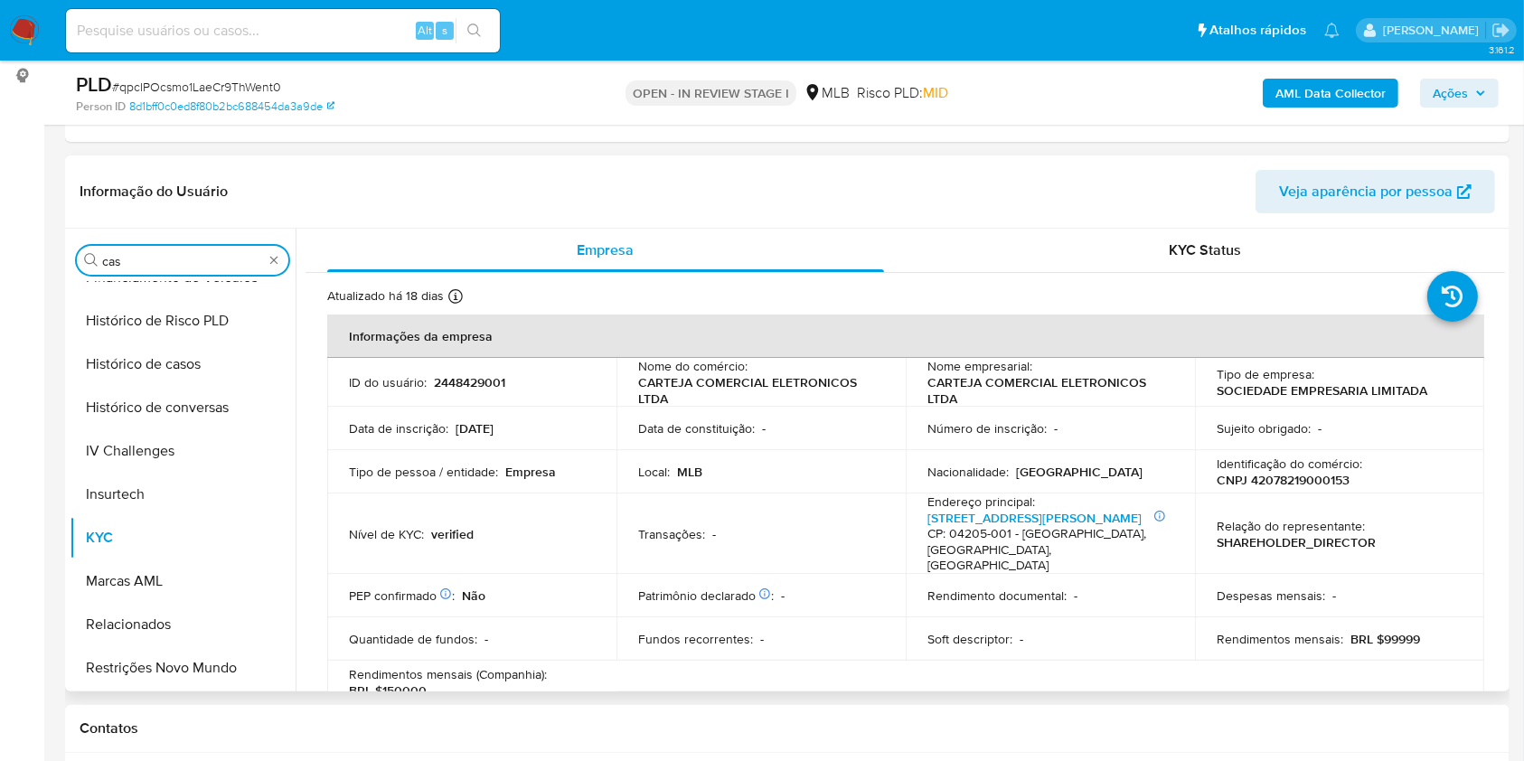
scroll to position [0, 0]
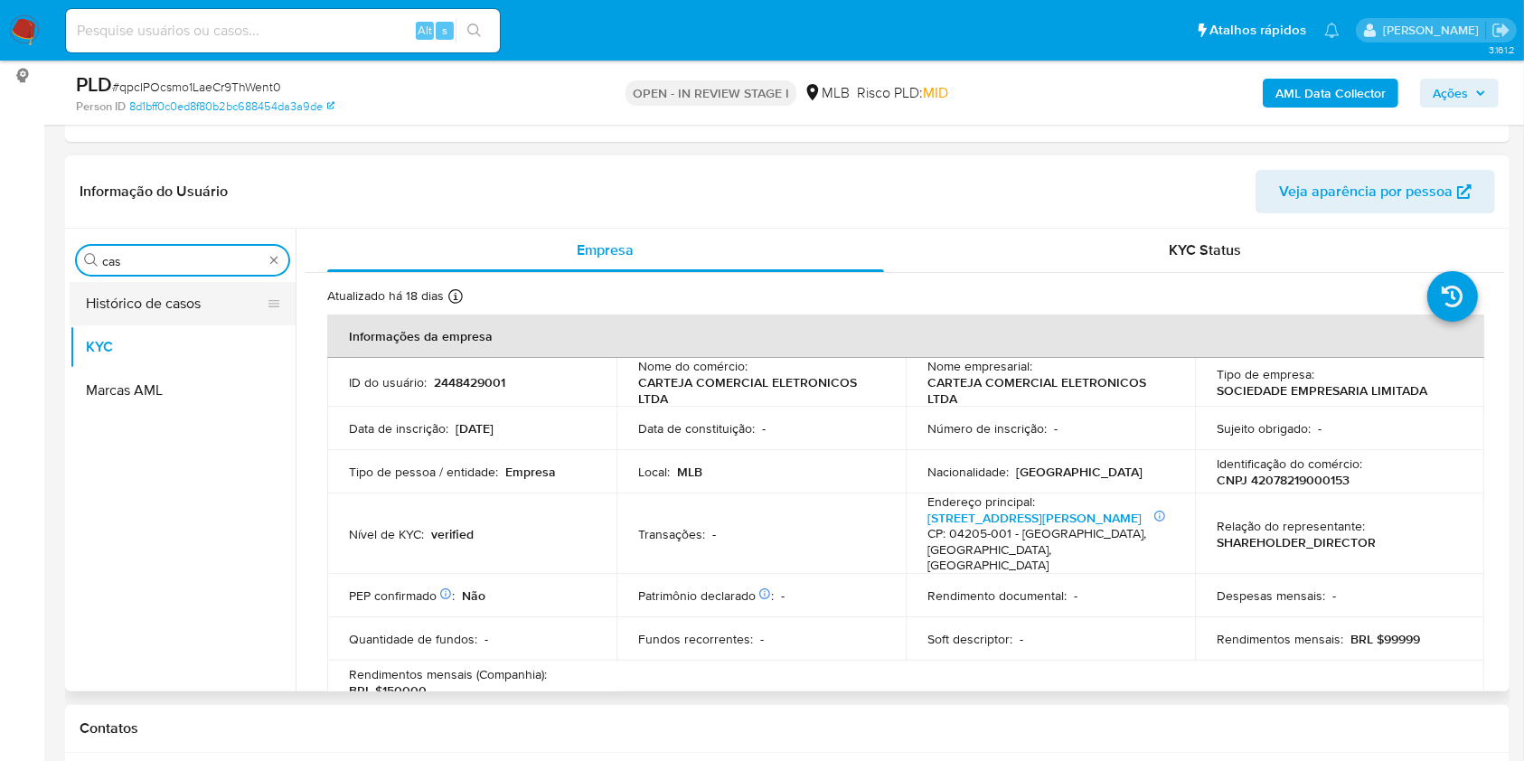
click at [155, 305] on button "Histórico de casos" at bounding box center [175, 303] width 211 height 43
click at [174, 264] on input "cas" at bounding box center [182, 261] width 161 height 16
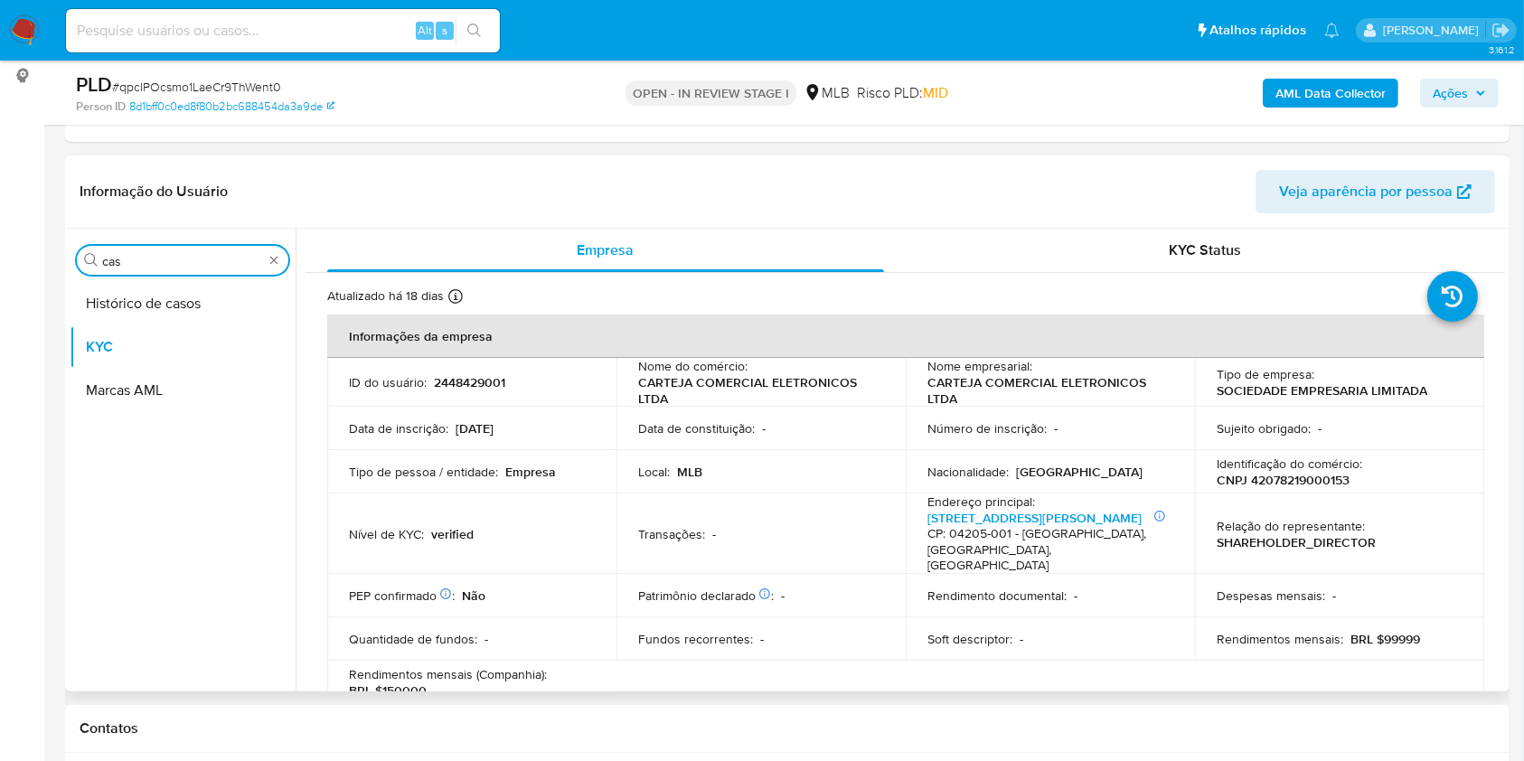
click at [152, 255] on input "cas" at bounding box center [182, 261] width 161 height 16
click at [137, 323] on button "Histórico de casos" at bounding box center [175, 303] width 211 height 43
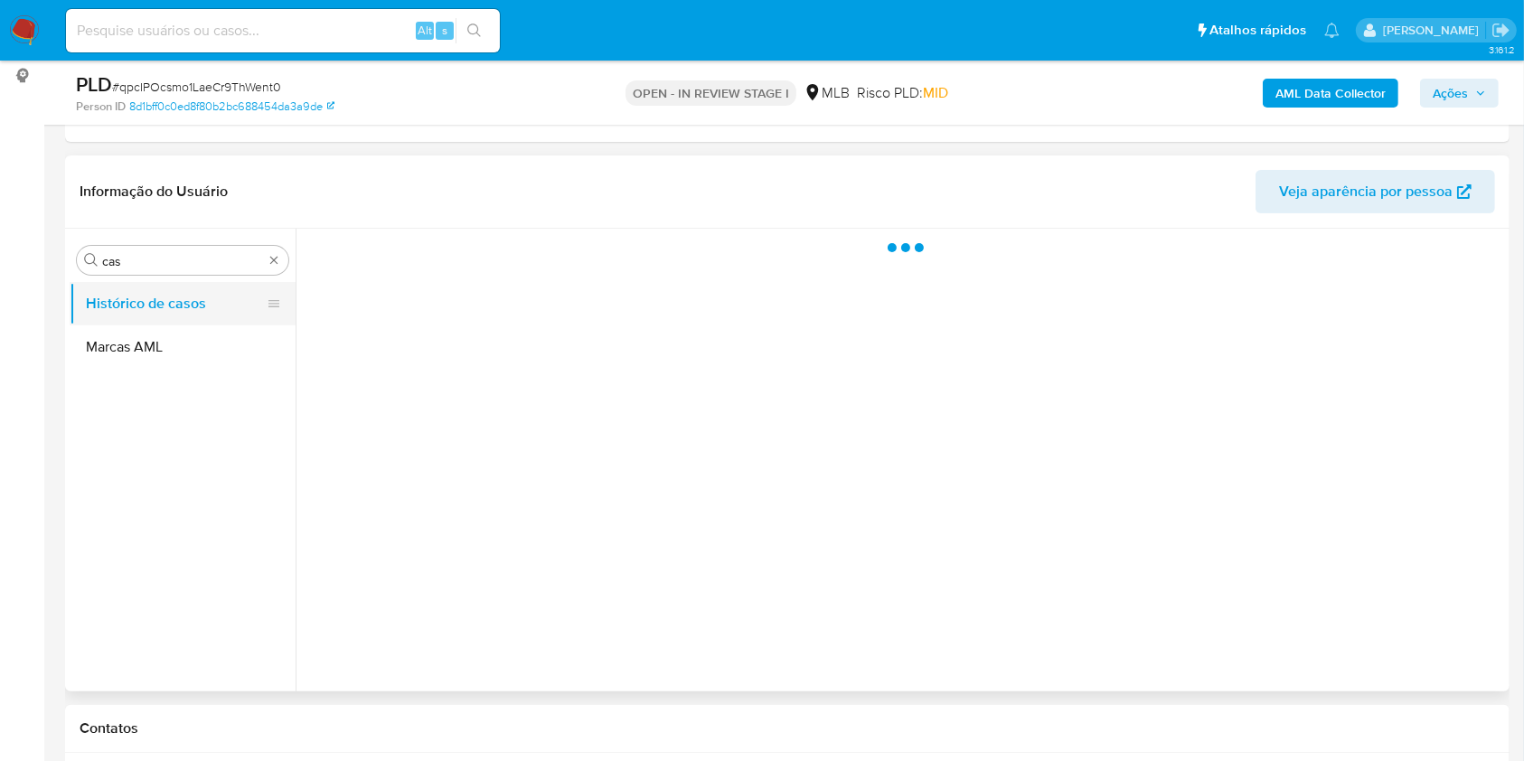
click at [106, 307] on button "Histórico de casos" at bounding box center [175, 303] width 211 height 43
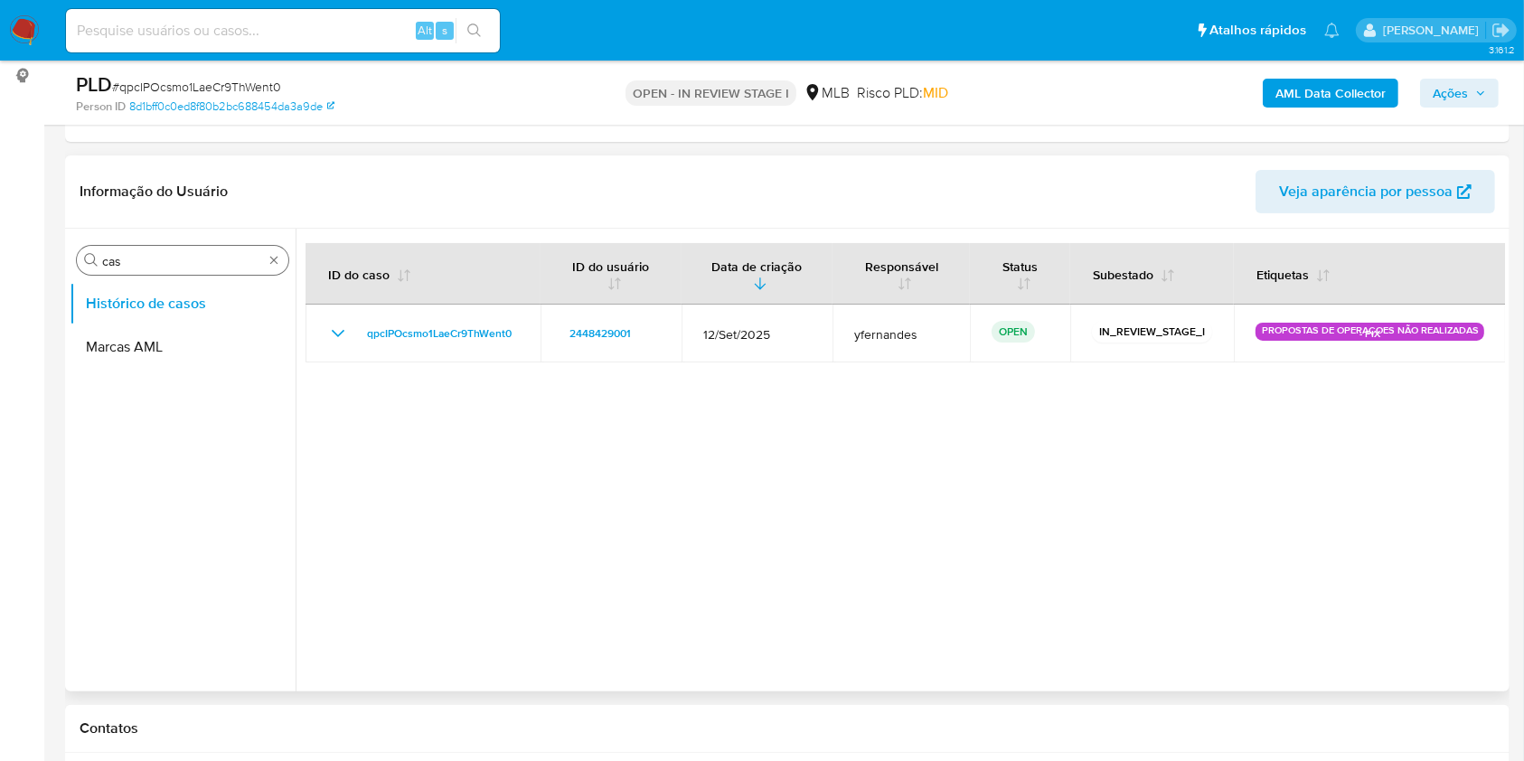
click at [178, 268] on input "cas" at bounding box center [182, 261] width 161 height 16
click at [119, 277] on div "Procurar cas Histórico de casos Marcas AML" at bounding box center [183, 461] width 226 height 460
click at [135, 258] on input "cas" at bounding box center [182, 261] width 161 height 16
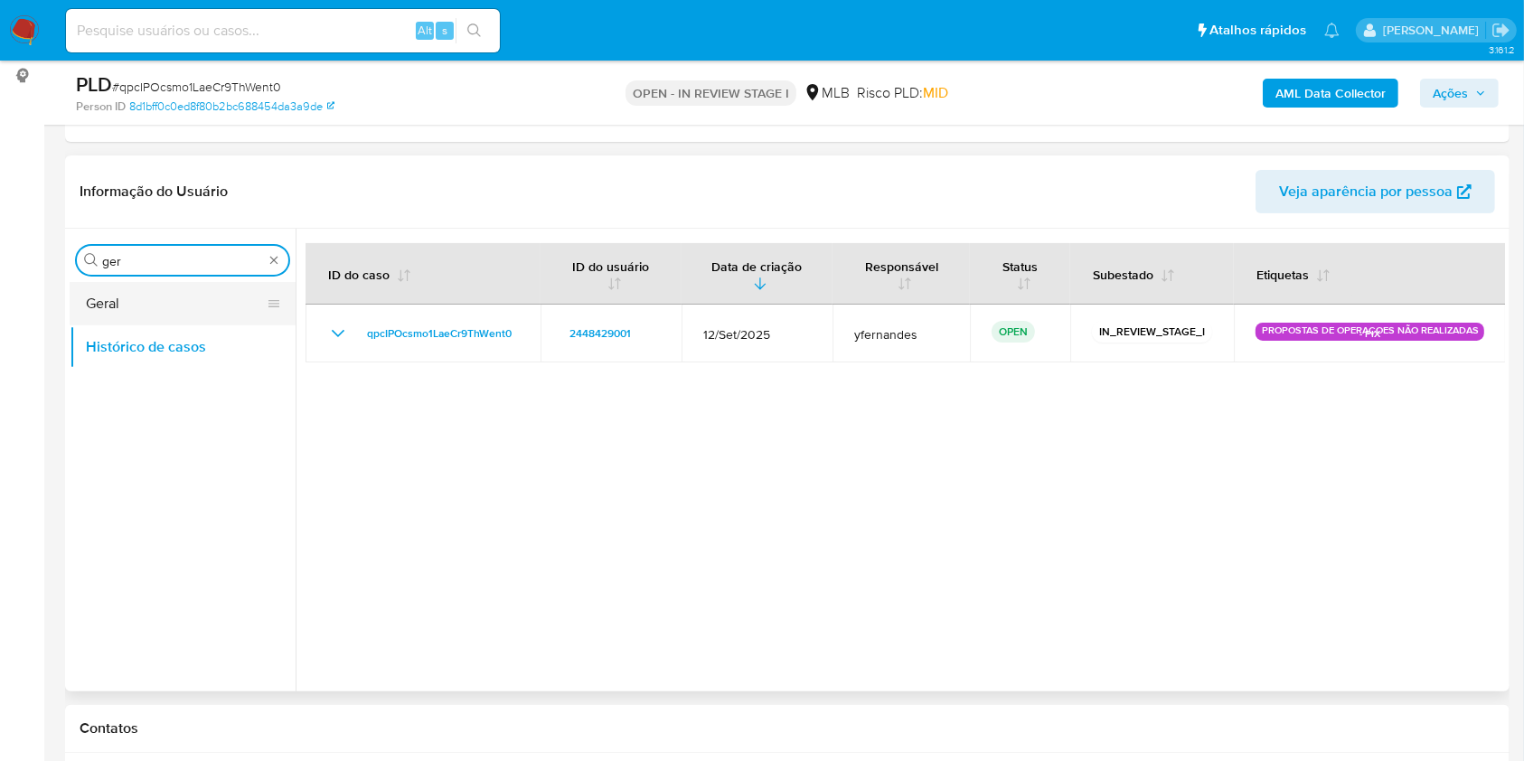
type input "ger"
click at [92, 308] on button "Geral" at bounding box center [175, 303] width 211 height 43
click at [121, 317] on button "Geral" at bounding box center [175, 303] width 211 height 43
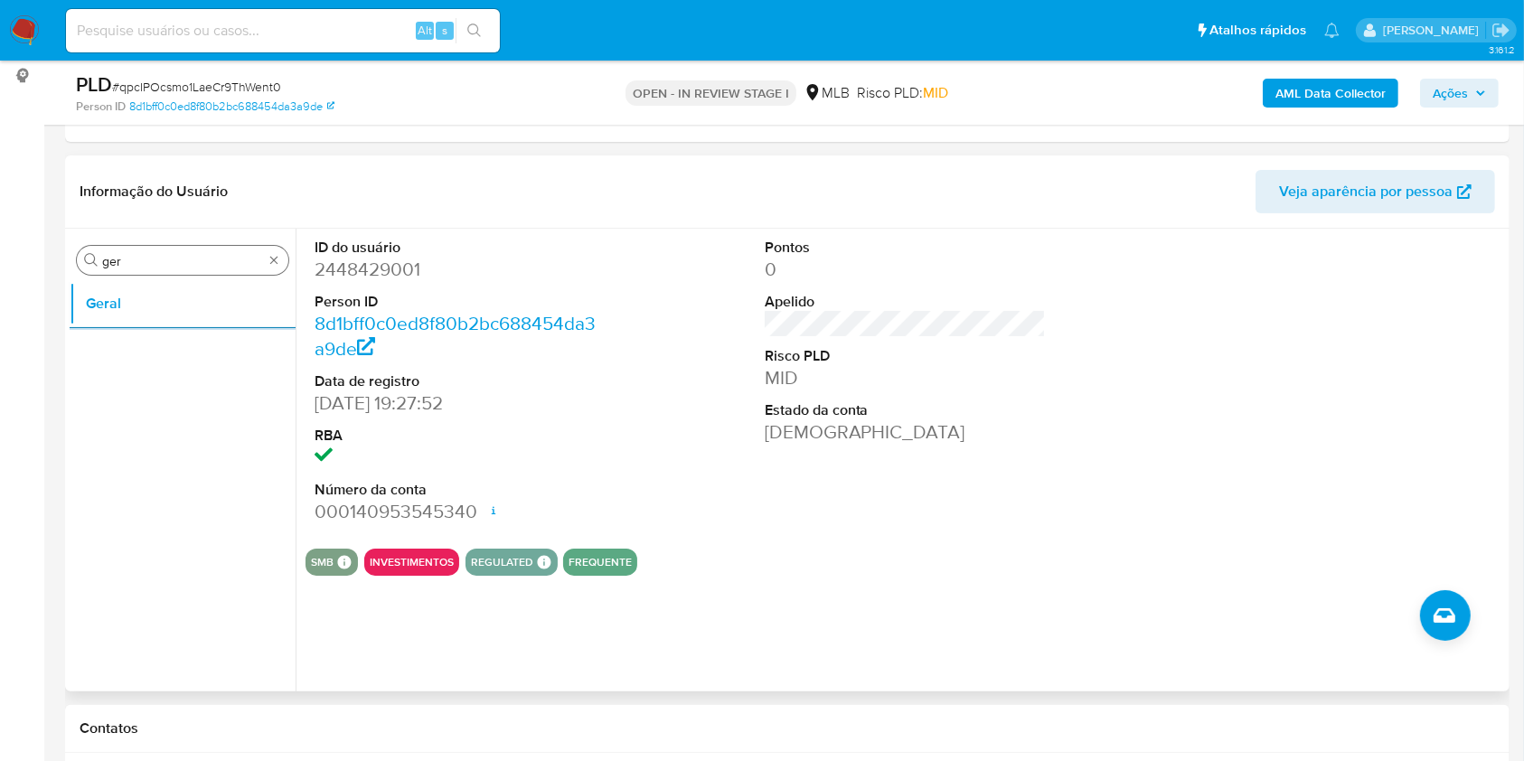
click at [167, 257] on input "ger" at bounding box center [182, 261] width 161 height 16
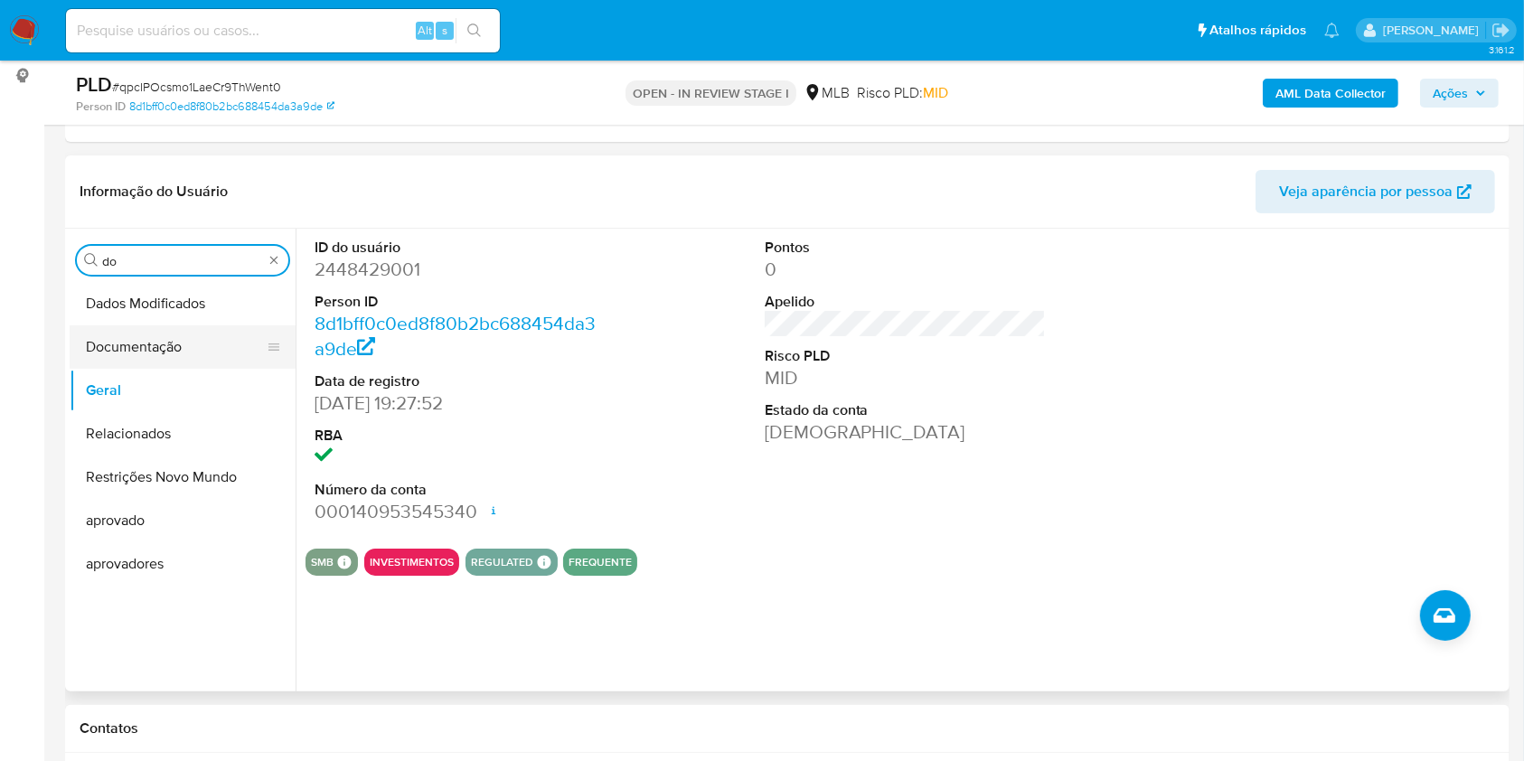
click at [144, 365] on button "Documentação" at bounding box center [175, 346] width 211 height 43
click at [135, 351] on button "Documentação" at bounding box center [175, 346] width 211 height 43
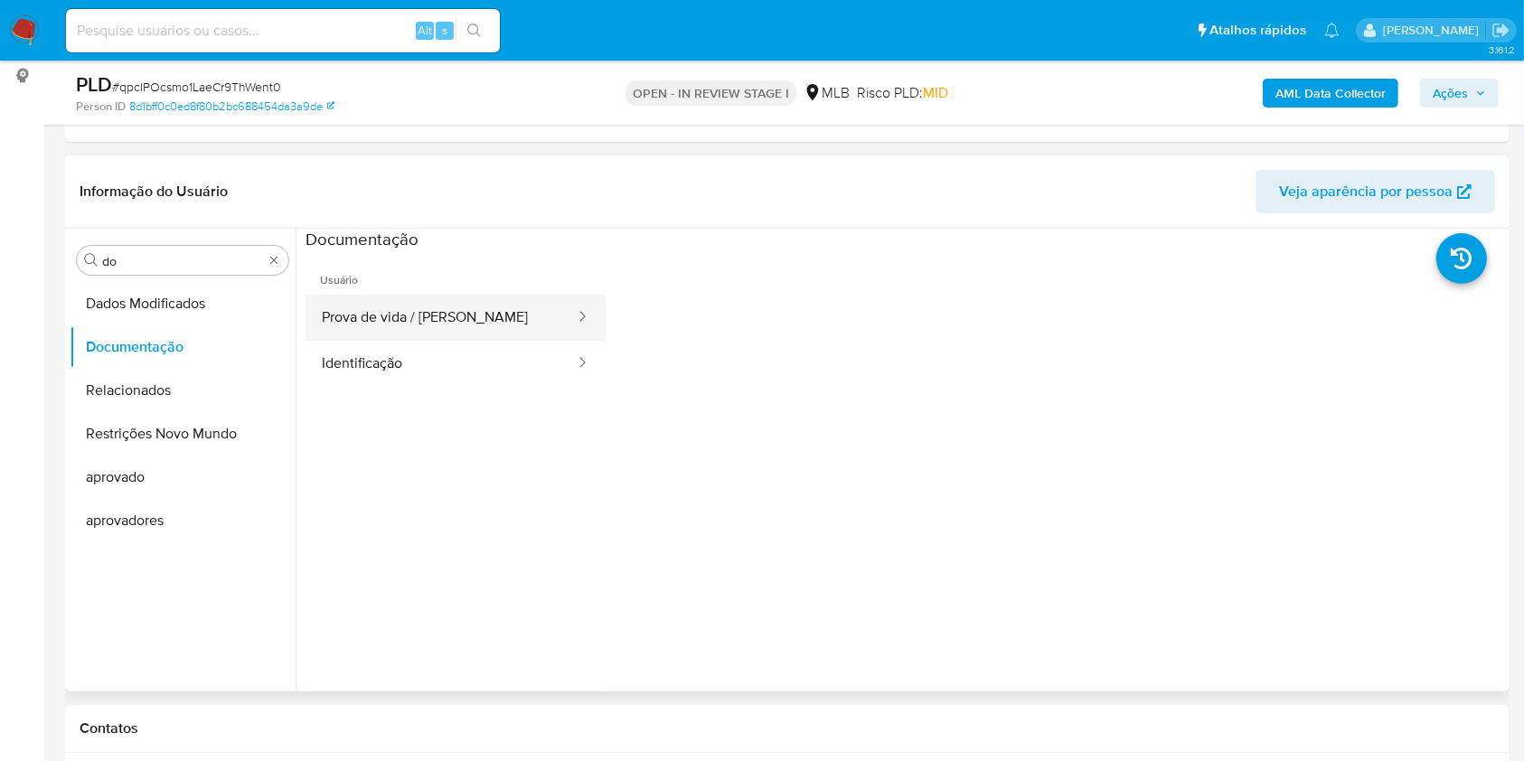
click at [425, 310] on button "Prova de vida / [PERSON_NAME]" at bounding box center [440, 318] width 271 height 46
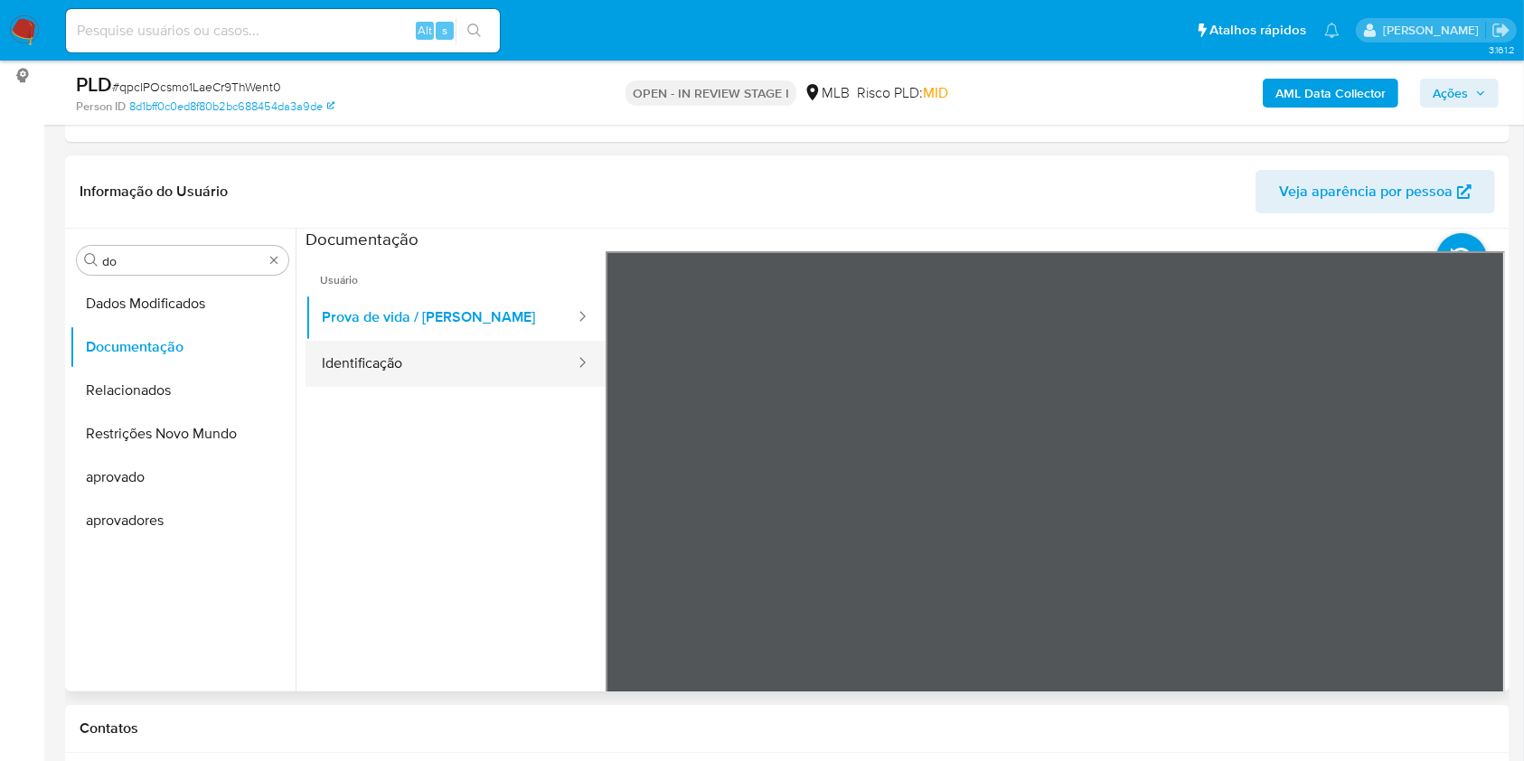
click at [472, 368] on button "Identificação" at bounding box center [440, 364] width 271 height 46
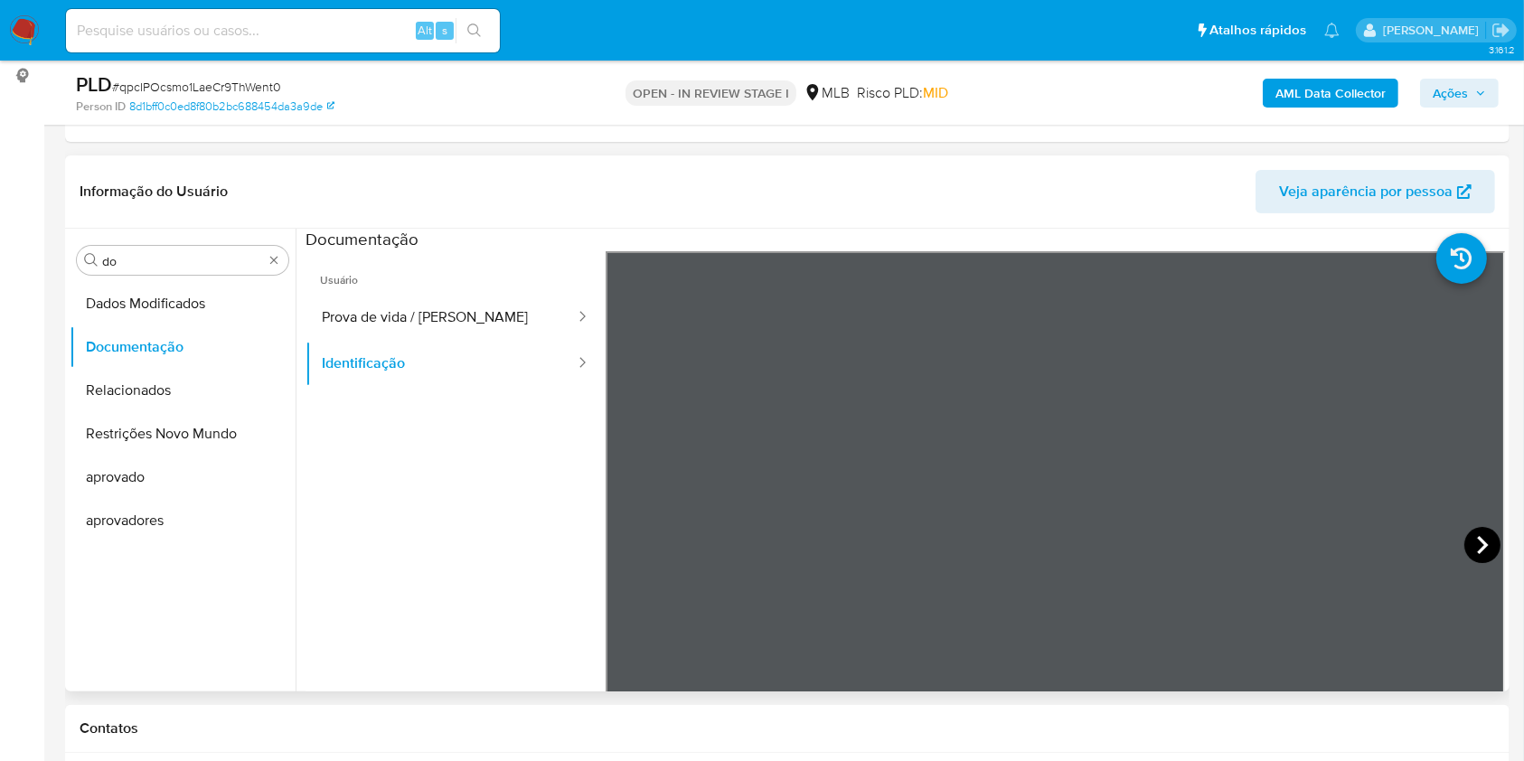
click at [1470, 539] on icon at bounding box center [1482, 545] width 36 height 36
click at [630, 550] on icon at bounding box center [628, 545] width 36 height 36
click at [123, 259] on input "do" at bounding box center [182, 261] width 161 height 16
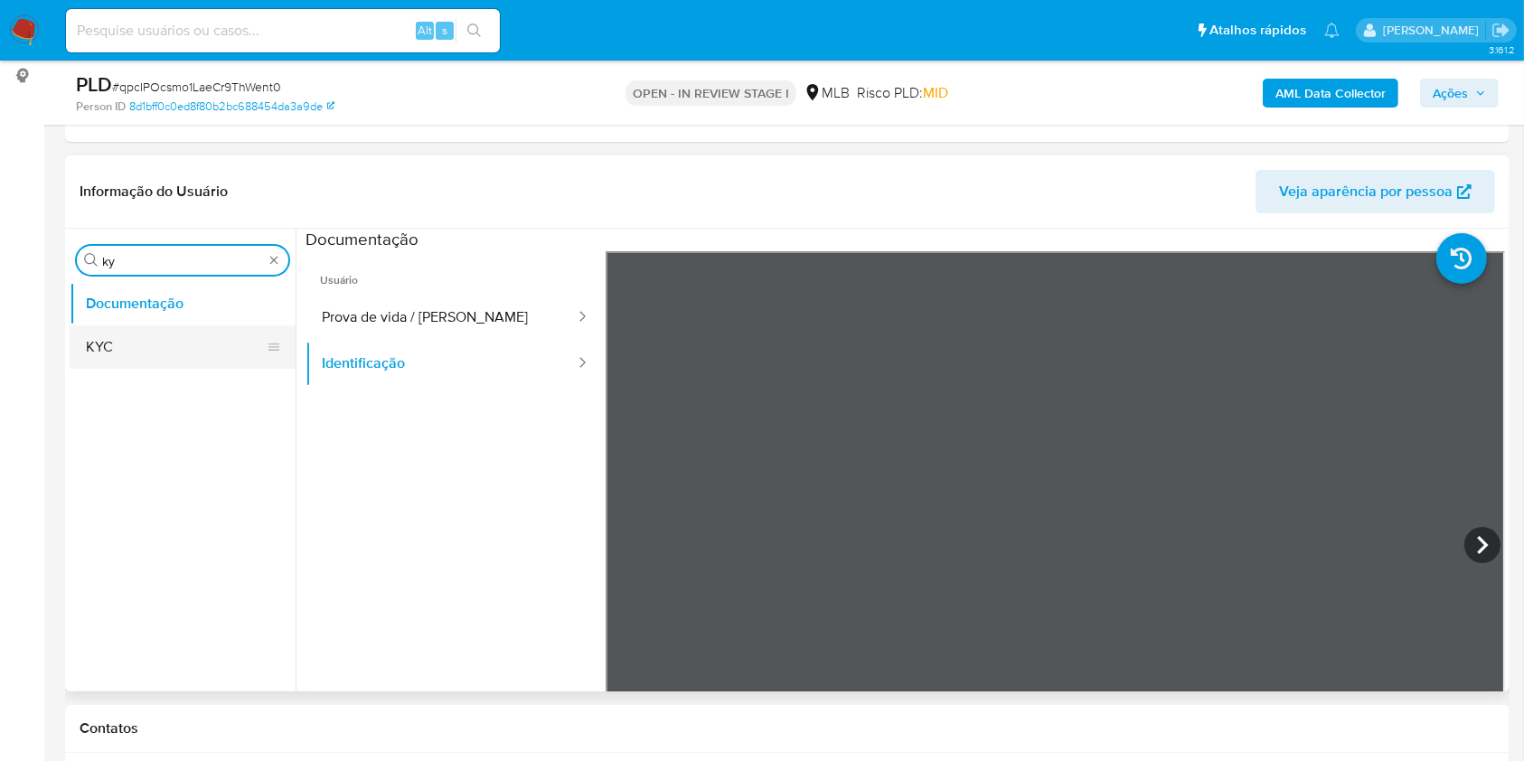
type input "ky"
click at [181, 331] on button "KYC" at bounding box center [175, 346] width 211 height 43
click at [124, 303] on button "Documentação" at bounding box center [183, 303] width 226 height 43
click at [145, 352] on button "KYC" at bounding box center [183, 346] width 226 height 43
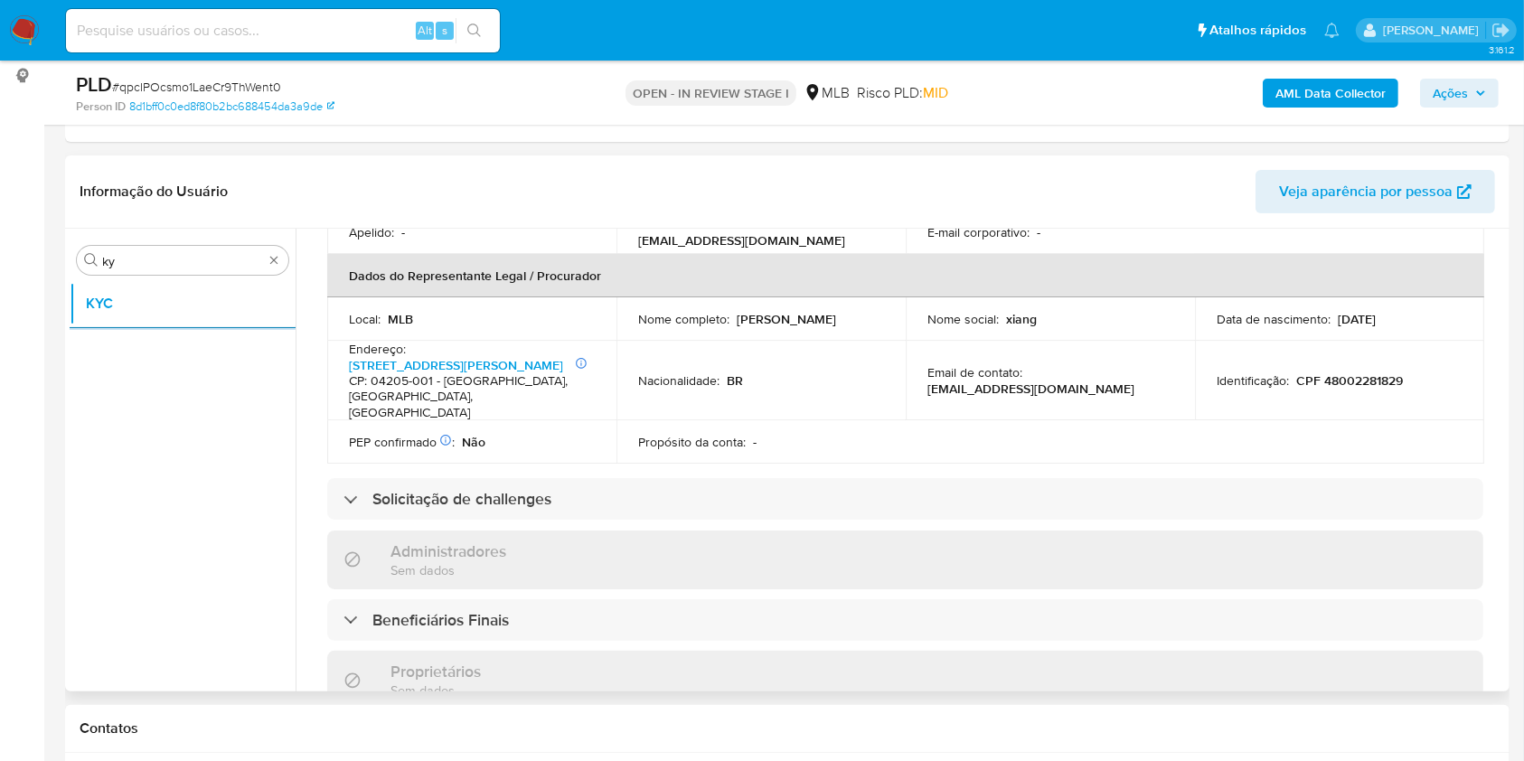
scroll to position [574, 0]
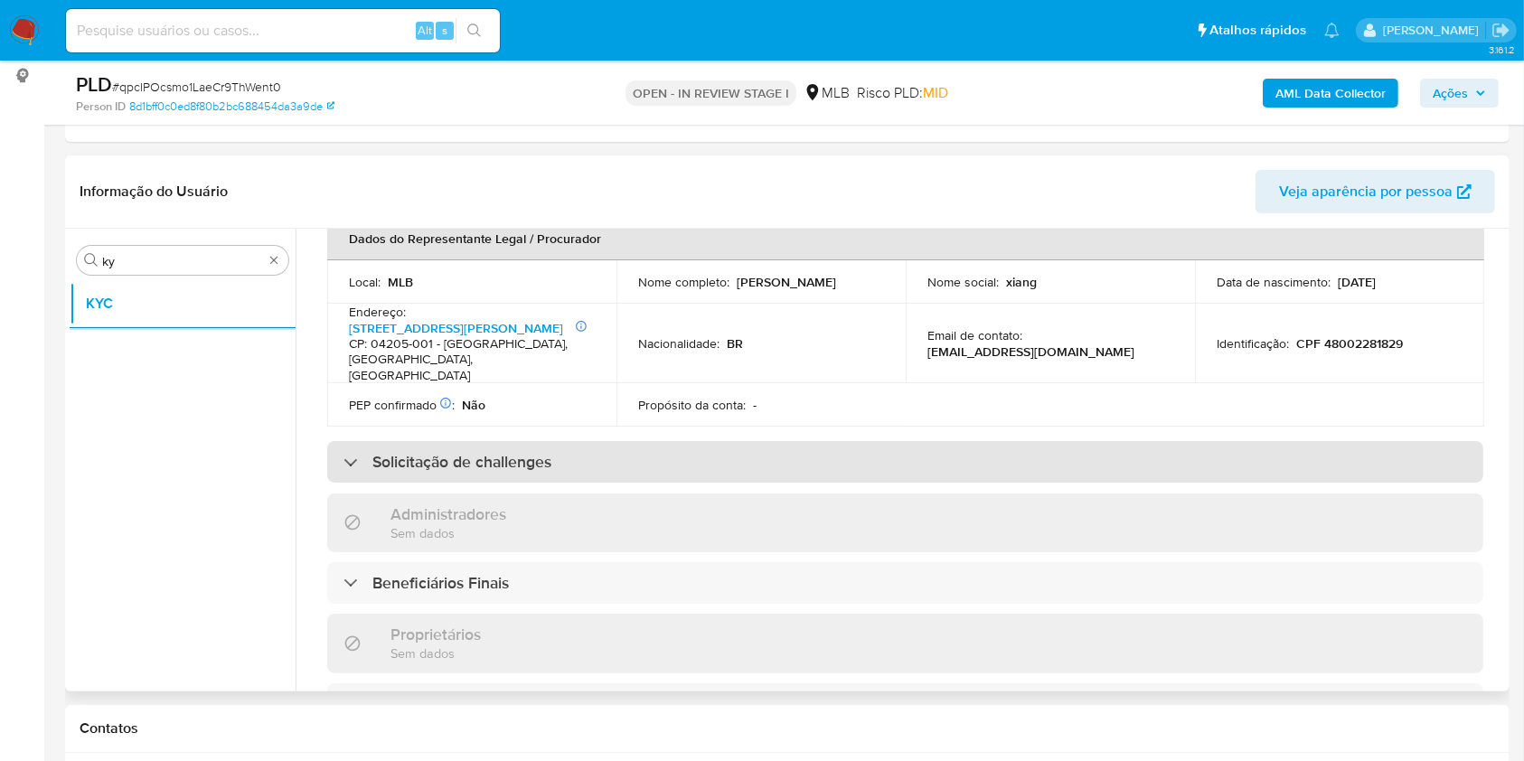
click at [723, 441] on div "Solicitação de challenges" at bounding box center [905, 462] width 1156 height 42
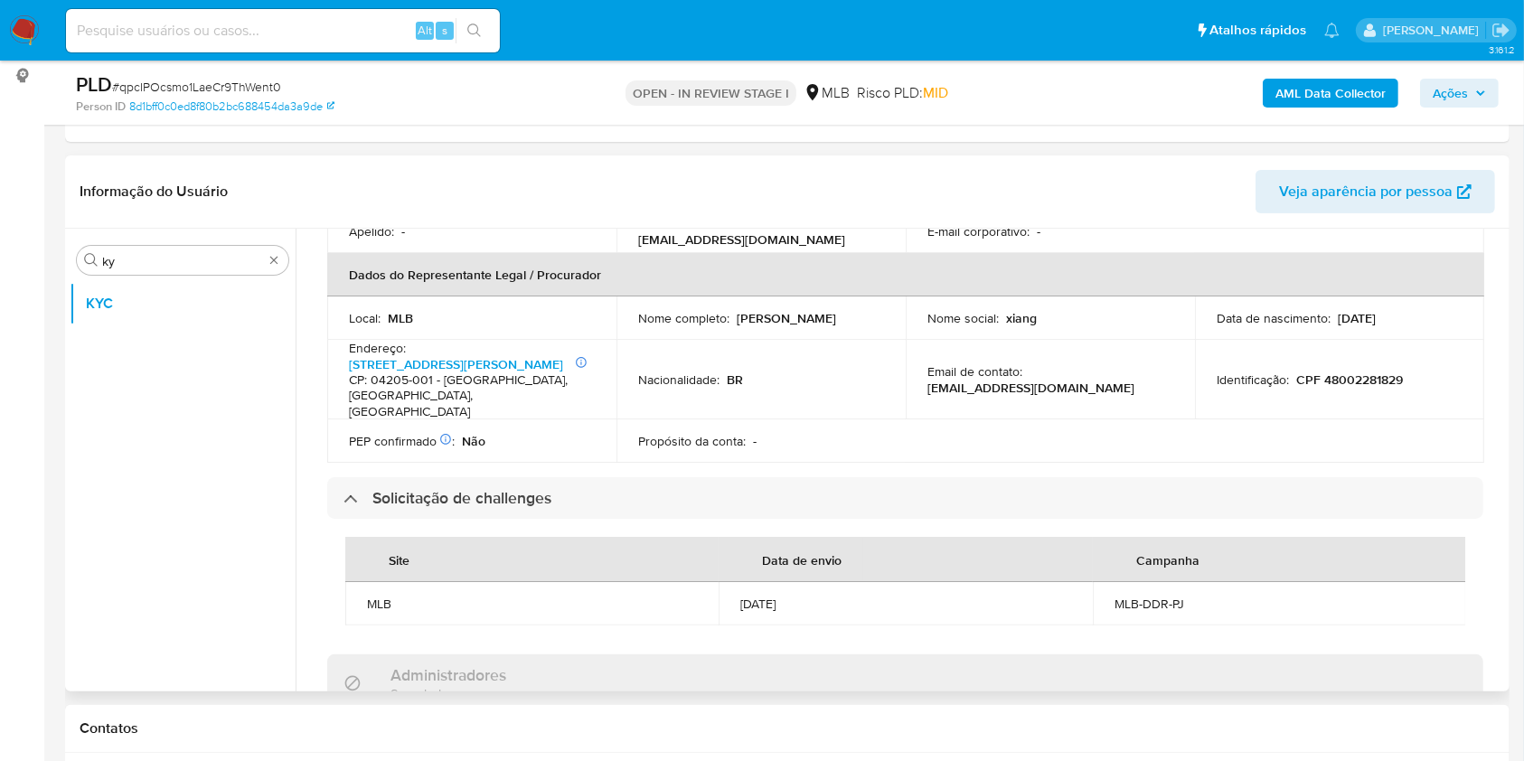
scroll to position [541, 0]
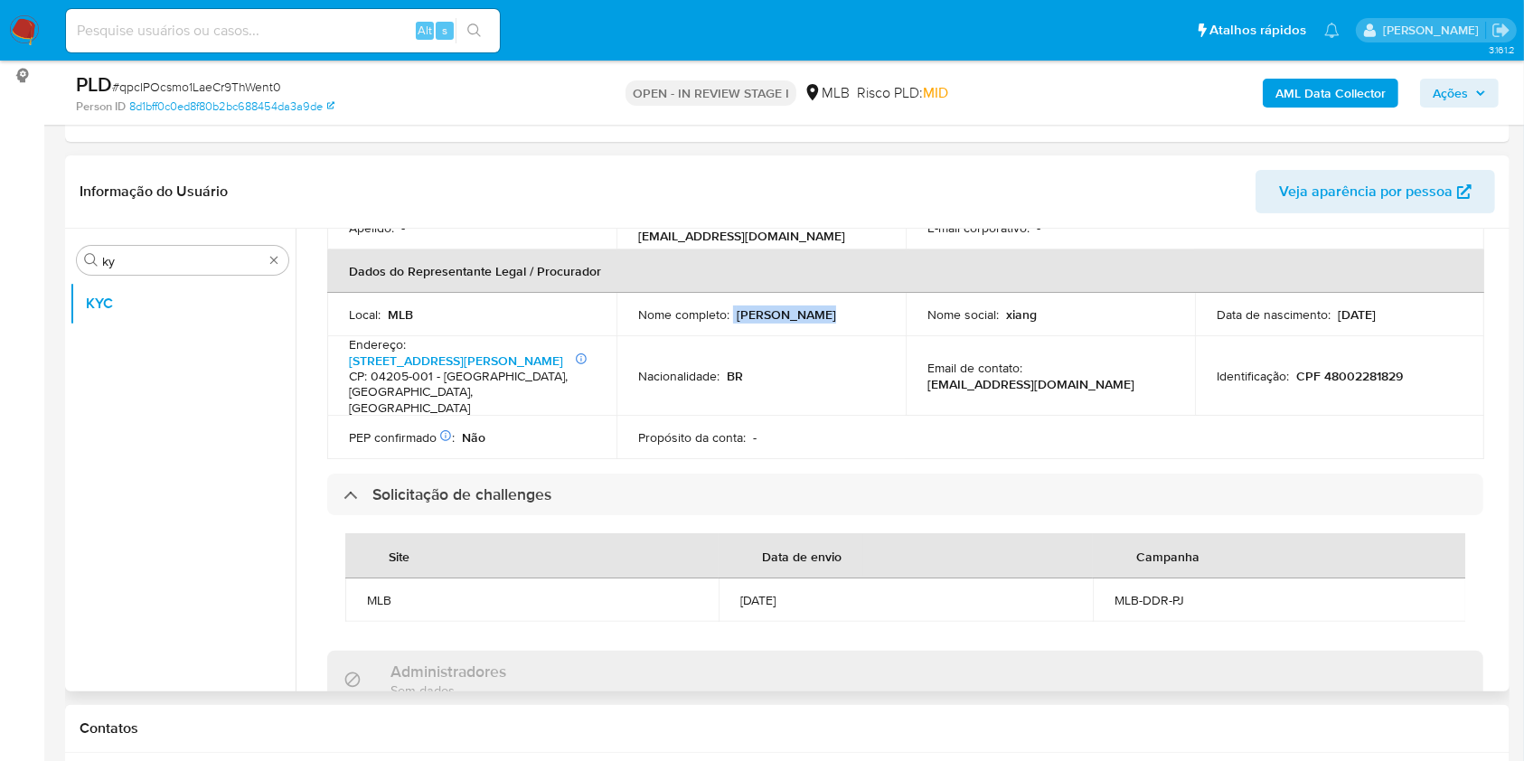
drag, startPoint x: 730, startPoint y: 305, endPoint x: 914, endPoint y: 293, distance: 183.9
click at [914, 293] on tr "Local : MLB Nome completo : [PERSON_NAME] Nome social : xiang Data de nasciment…" at bounding box center [905, 314] width 1157 height 43
copy div "[PERSON_NAME]"
click at [803, 475] on div "Solicitação de challenges" at bounding box center [905, 495] width 1156 height 42
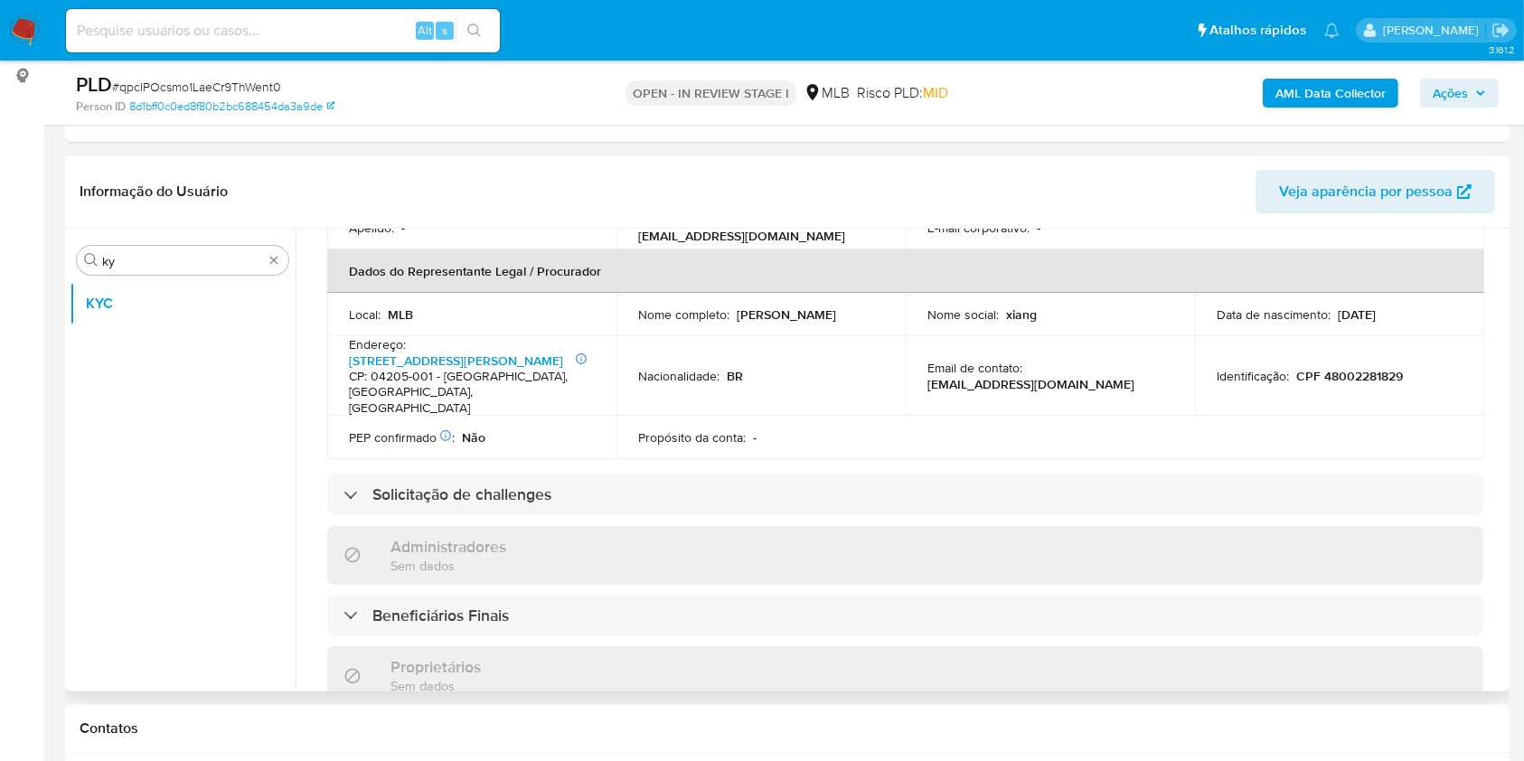
click at [1340, 368] on p "CPF 48002281829" at bounding box center [1349, 376] width 107 height 16
copy p "48002281829"
click at [856, 420] on td "Propósito da conta : -" at bounding box center [760, 437] width 289 height 43
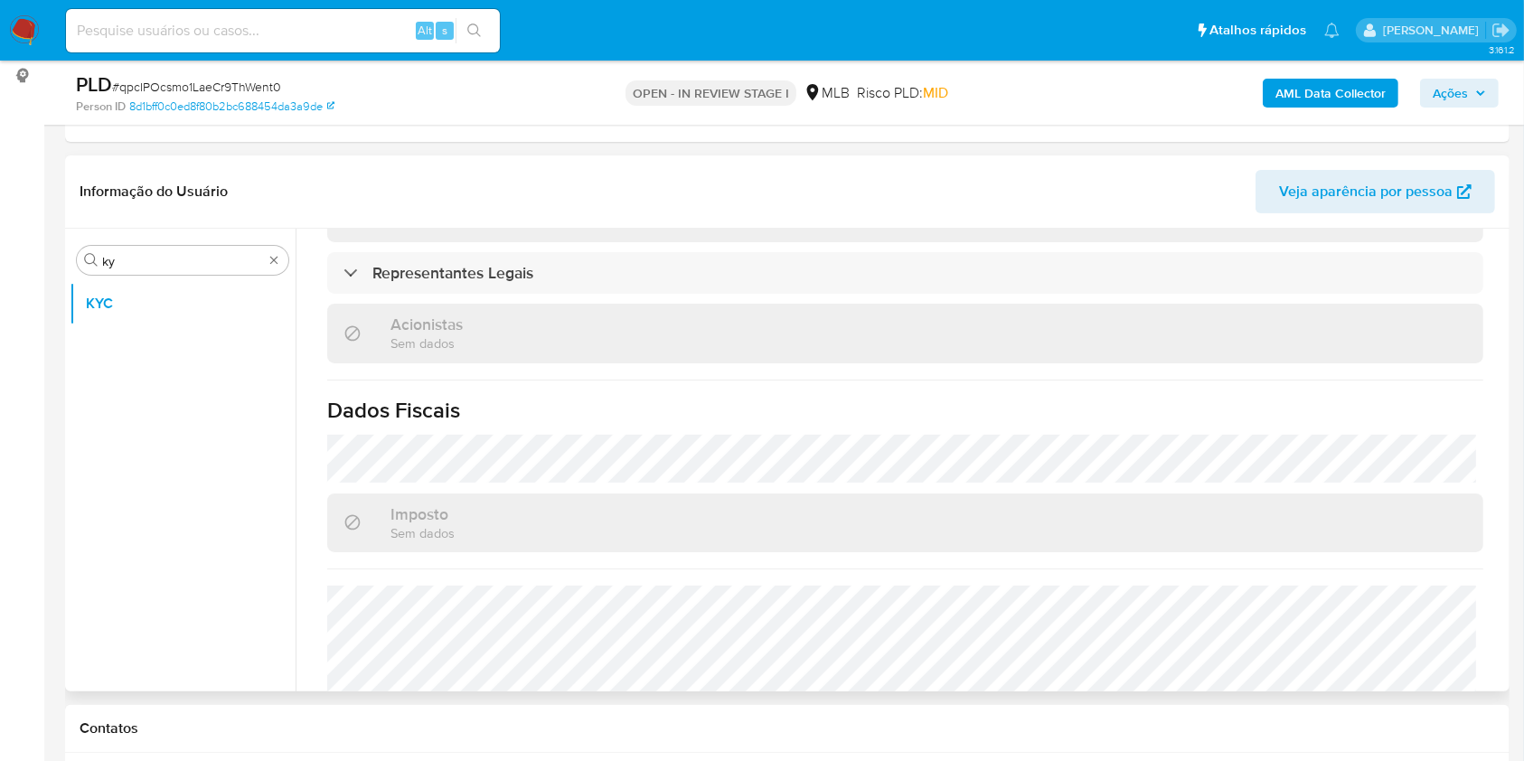
scroll to position [1105, 0]
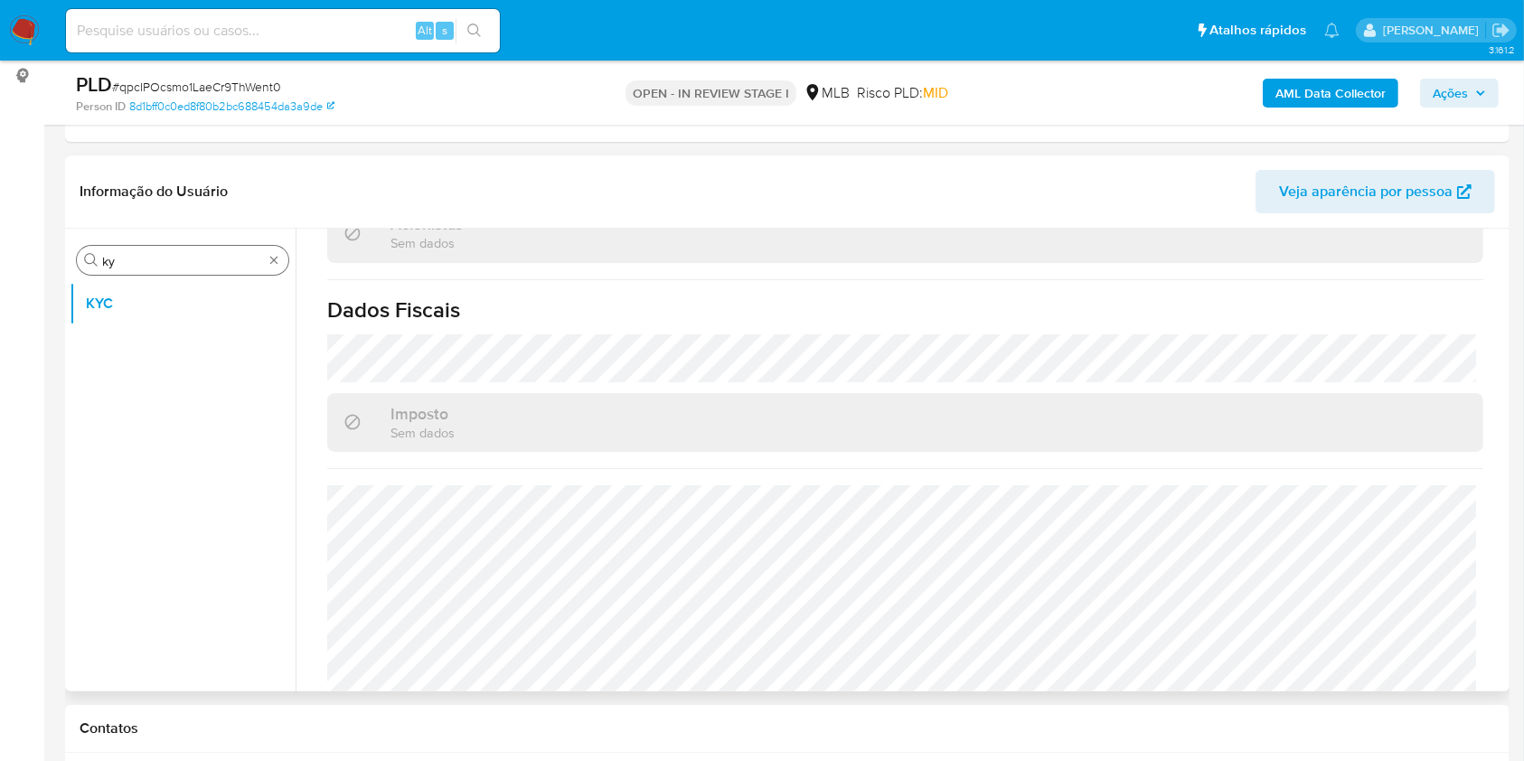
click at [196, 257] on input "ky" at bounding box center [182, 261] width 161 height 16
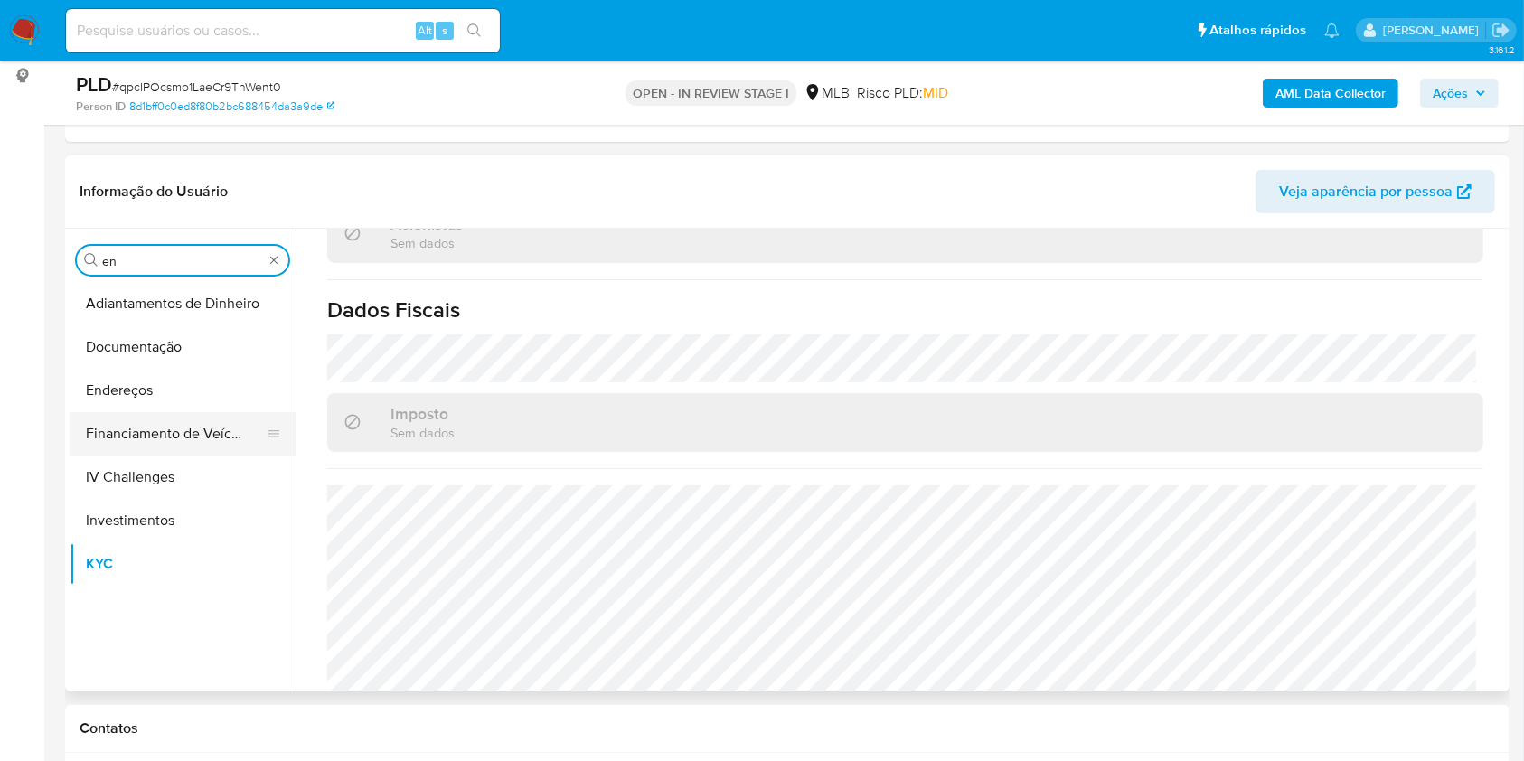
type input "en"
click at [97, 412] on button "Financiamento de Veículos" at bounding box center [175, 433] width 211 height 43
click at [123, 369] on button "Endereços" at bounding box center [175, 390] width 211 height 43
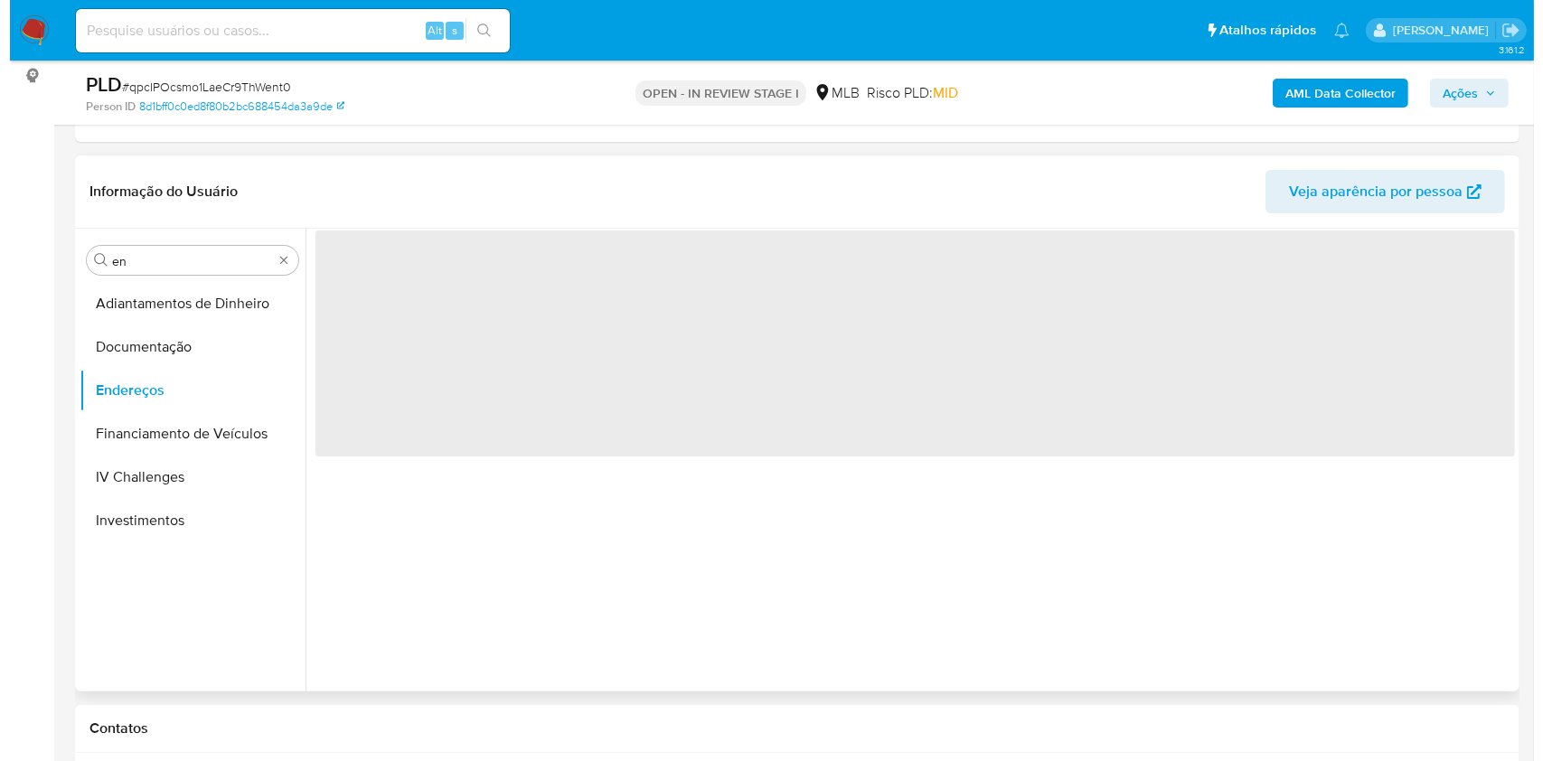
scroll to position [0, 0]
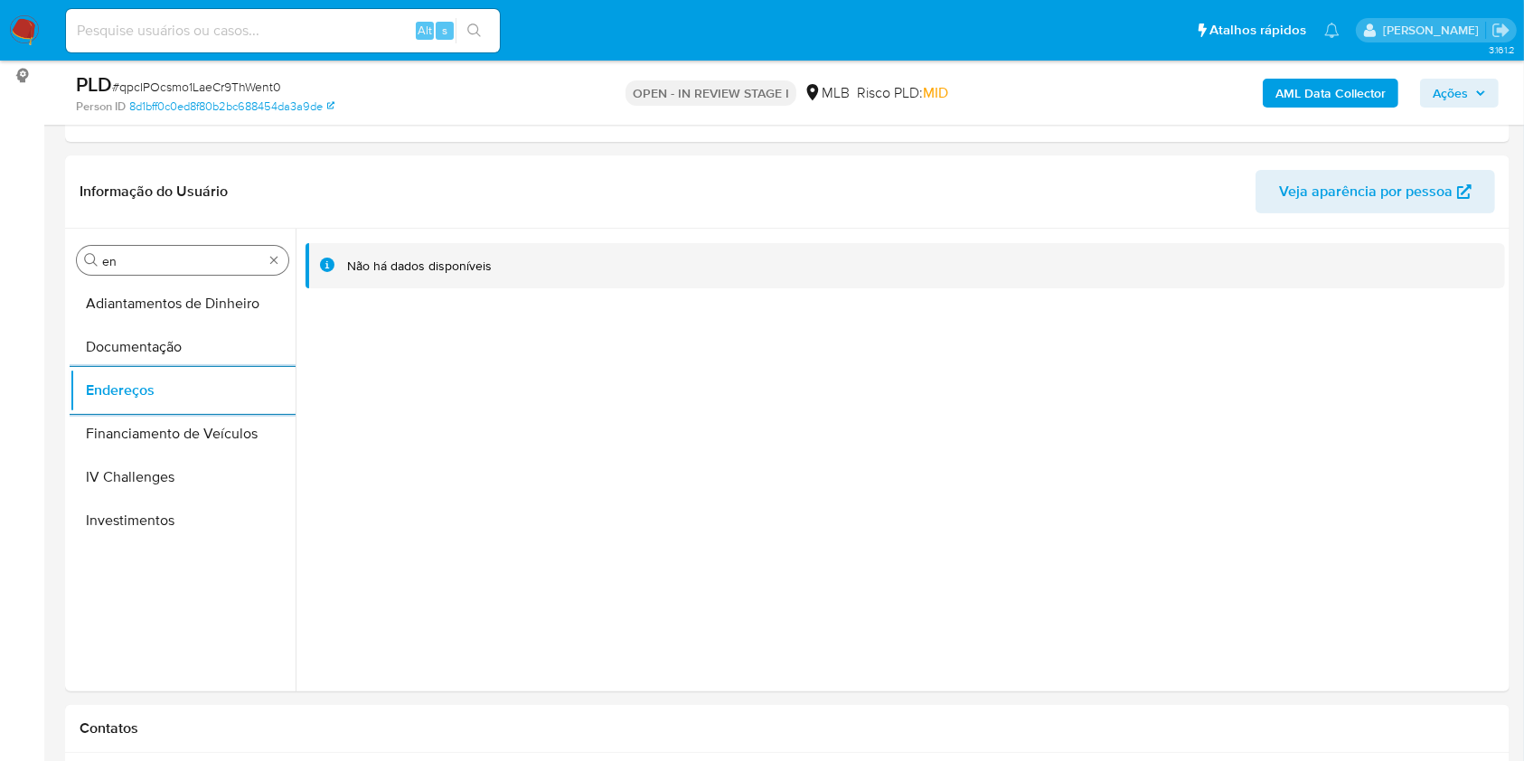
click at [159, 258] on input "en" at bounding box center [182, 261] width 161 height 16
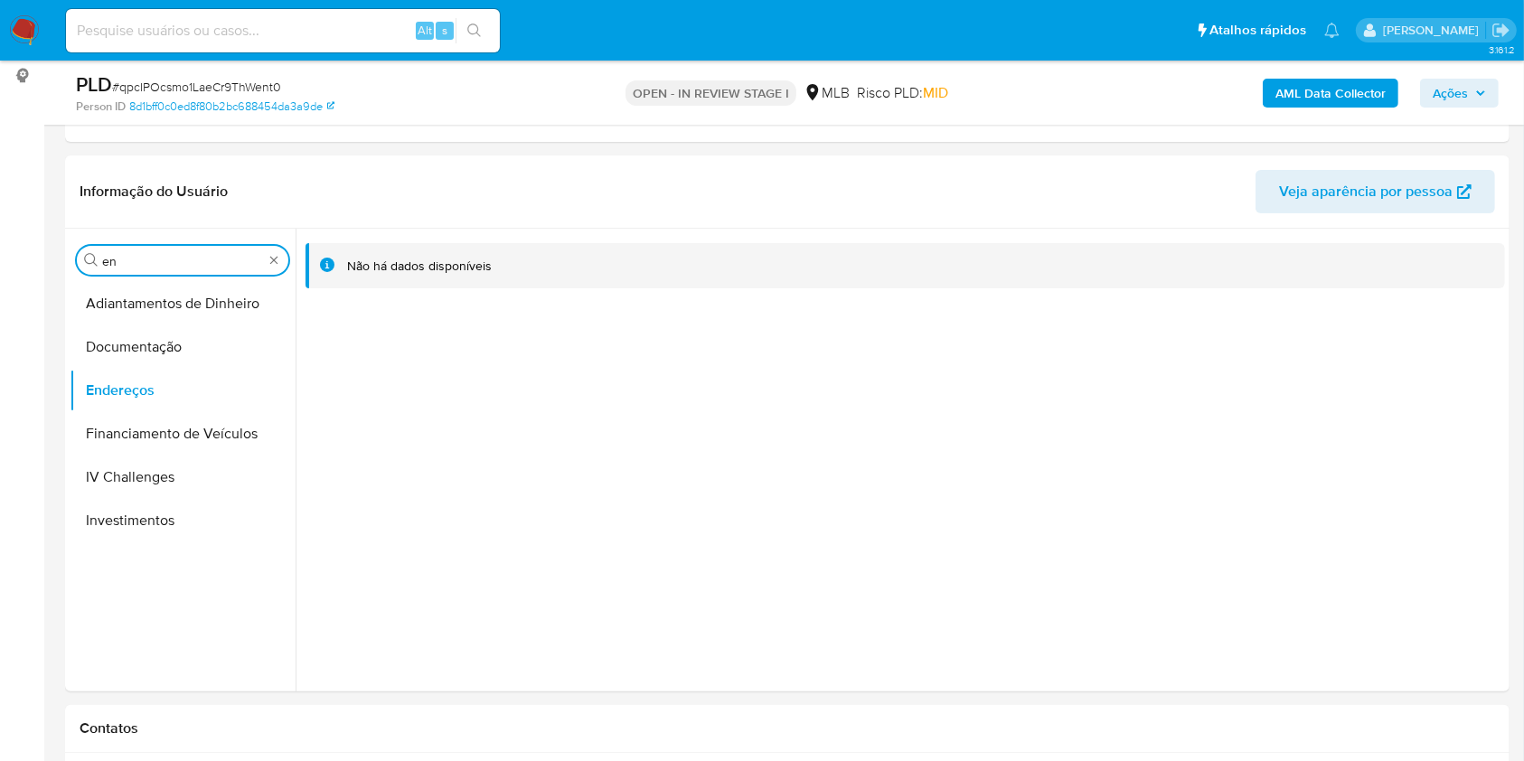
click at [159, 258] on input "en" at bounding box center [182, 261] width 161 height 16
type input "ge"
click at [135, 306] on button "Detalhe da geolocalização" at bounding box center [183, 303] width 226 height 43
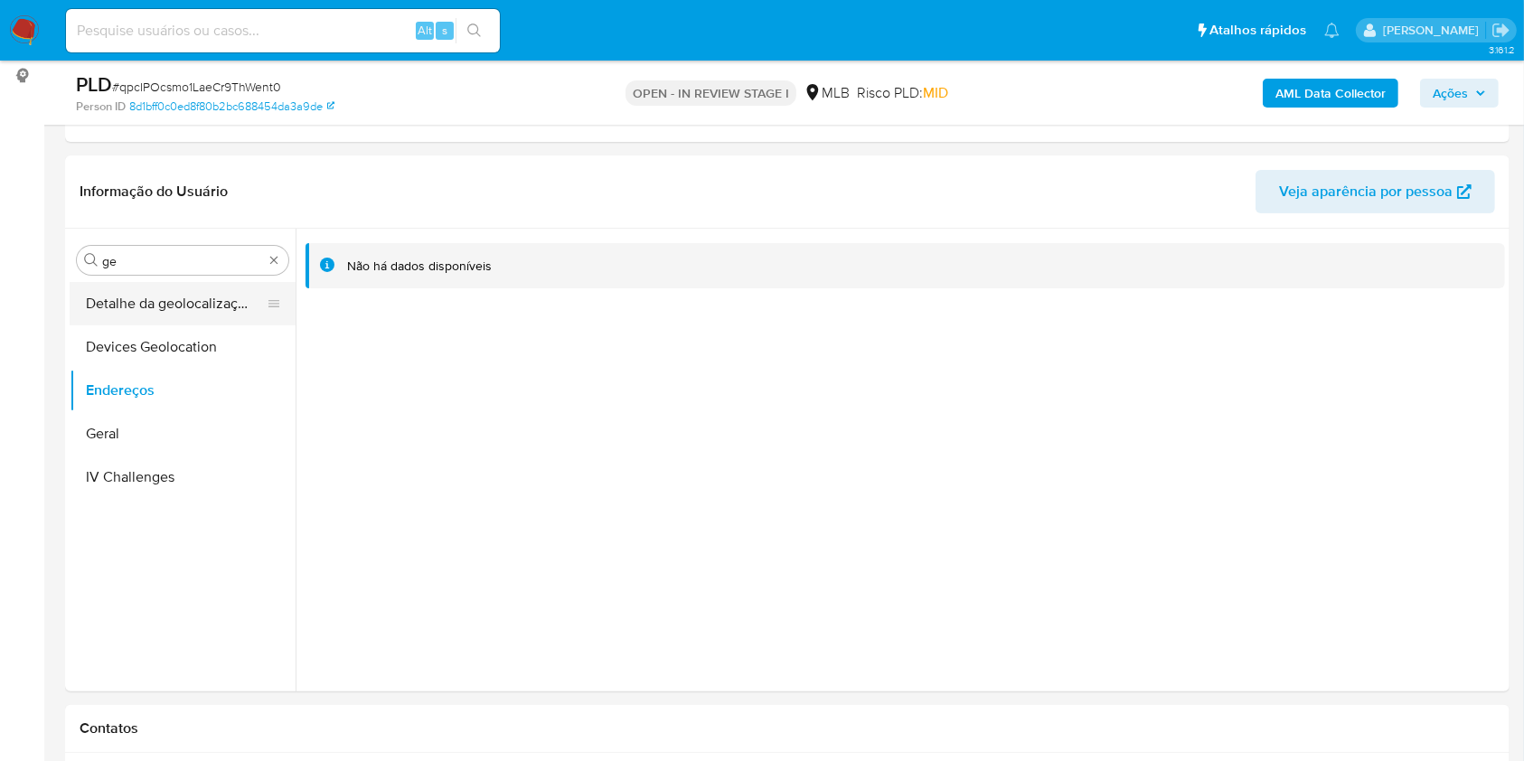
click at [152, 298] on button "Detalhe da geolocalização" at bounding box center [175, 303] width 211 height 43
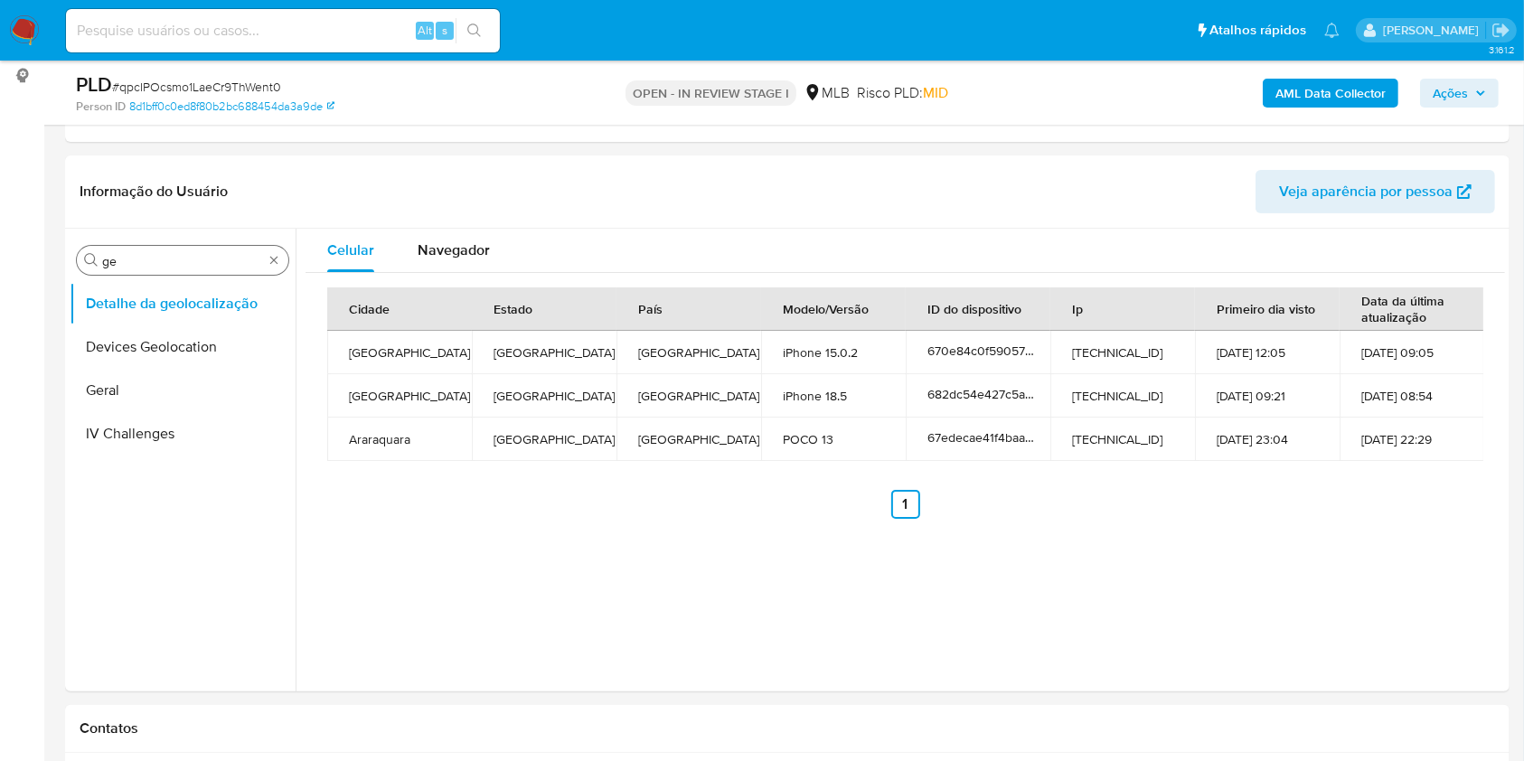
click at [159, 246] on div "Procurar ge" at bounding box center [182, 260] width 211 height 29
click at [145, 250] on div "Procurar ge" at bounding box center [182, 260] width 211 height 29
click at [139, 255] on input "ge" at bounding box center [182, 261] width 161 height 16
click at [126, 264] on input "ge" at bounding box center [182, 261] width 161 height 16
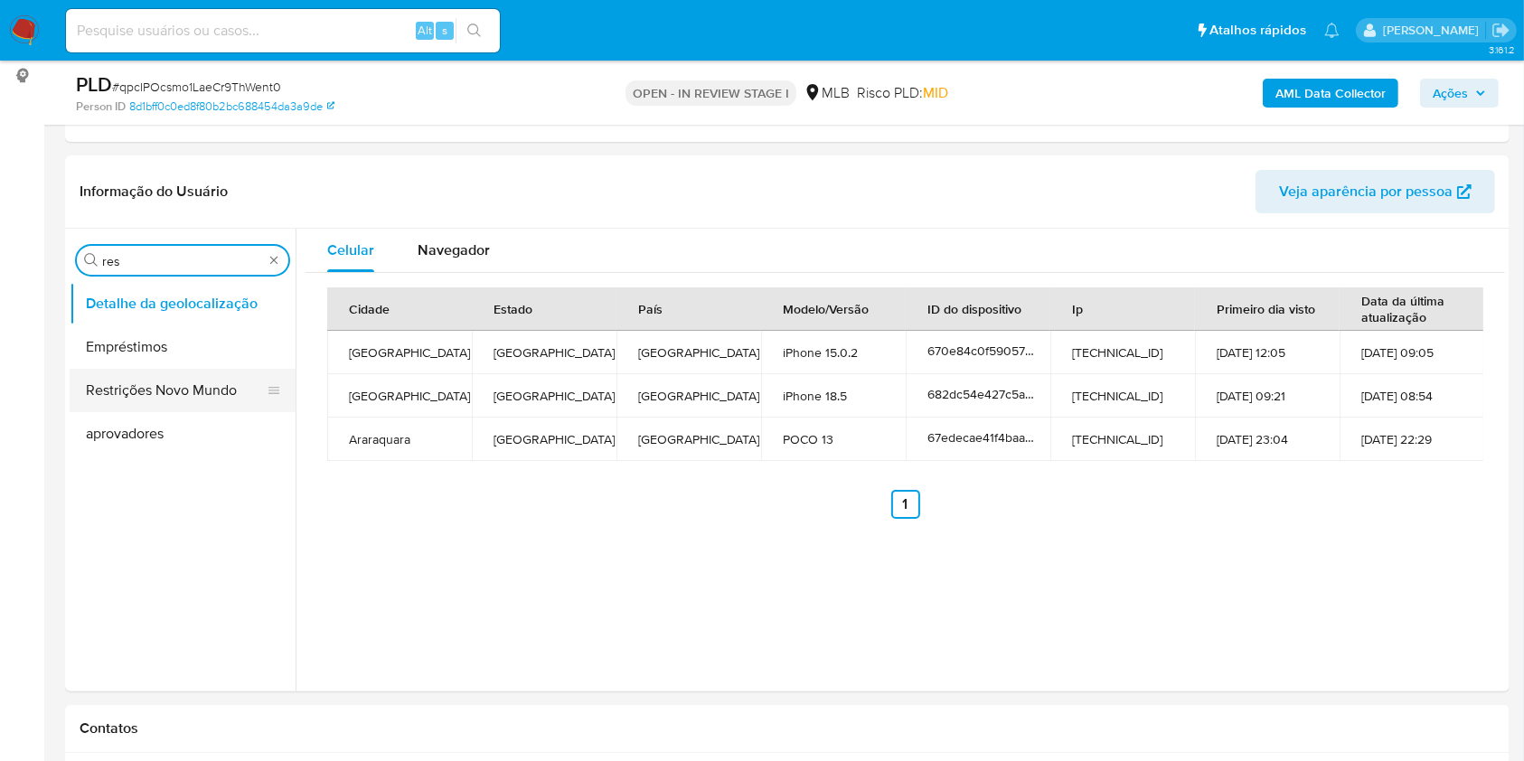
type input "res"
click at [114, 394] on button "Restrições Novo Mundo" at bounding box center [175, 390] width 211 height 43
click at [137, 390] on button "Restrições Novo Mundo" at bounding box center [183, 390] width 226 height 43
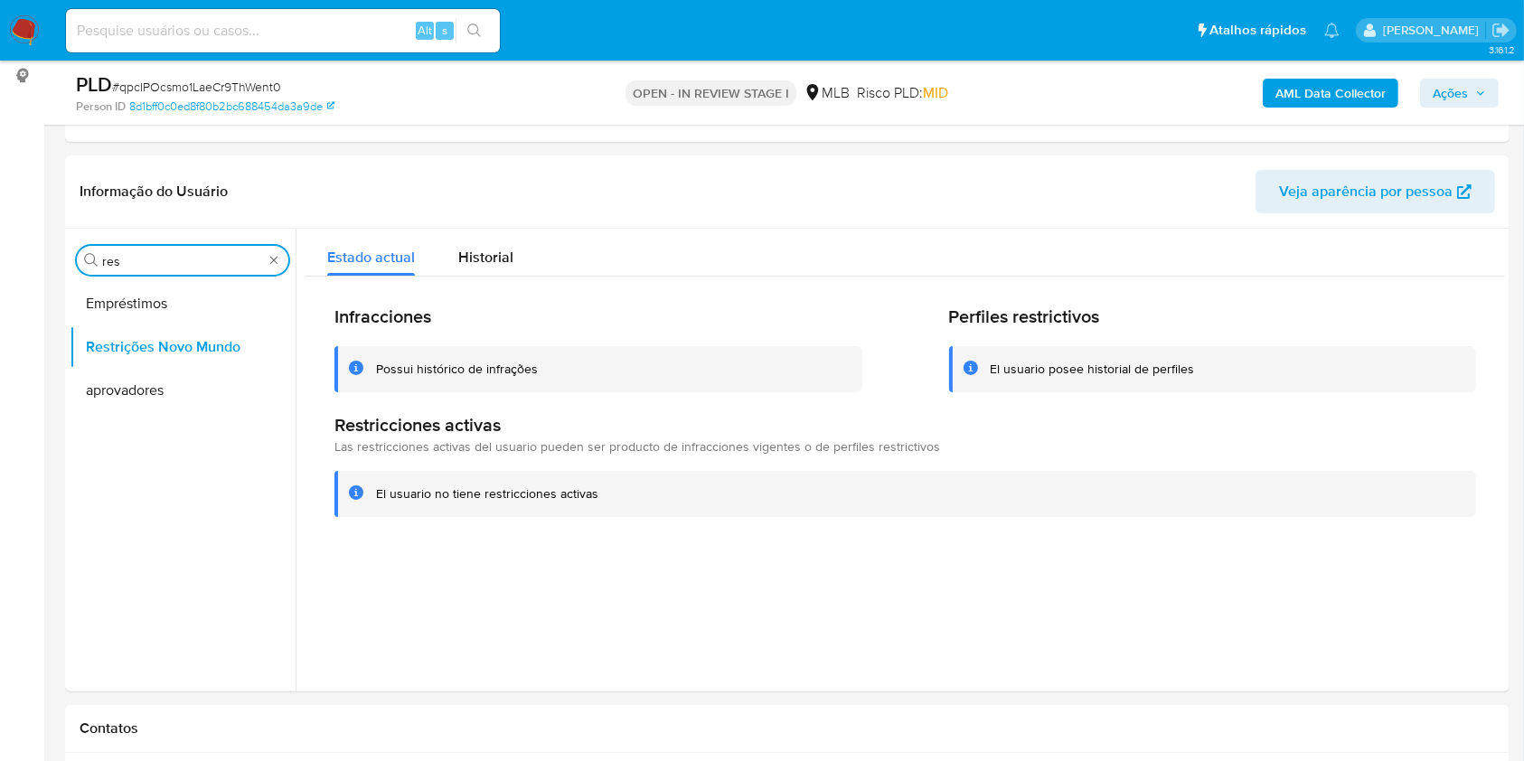
click at [180, 263] on input "res" at bounding box center [182, 261] width 161 height 16
click at [179, 263] on input "res" at bounding box center [182, 261] width 161 height 16
type input "po"
click at [147, 315] on button "Dispositivos Point" at bounding box center [175, 303] width 211 height 43
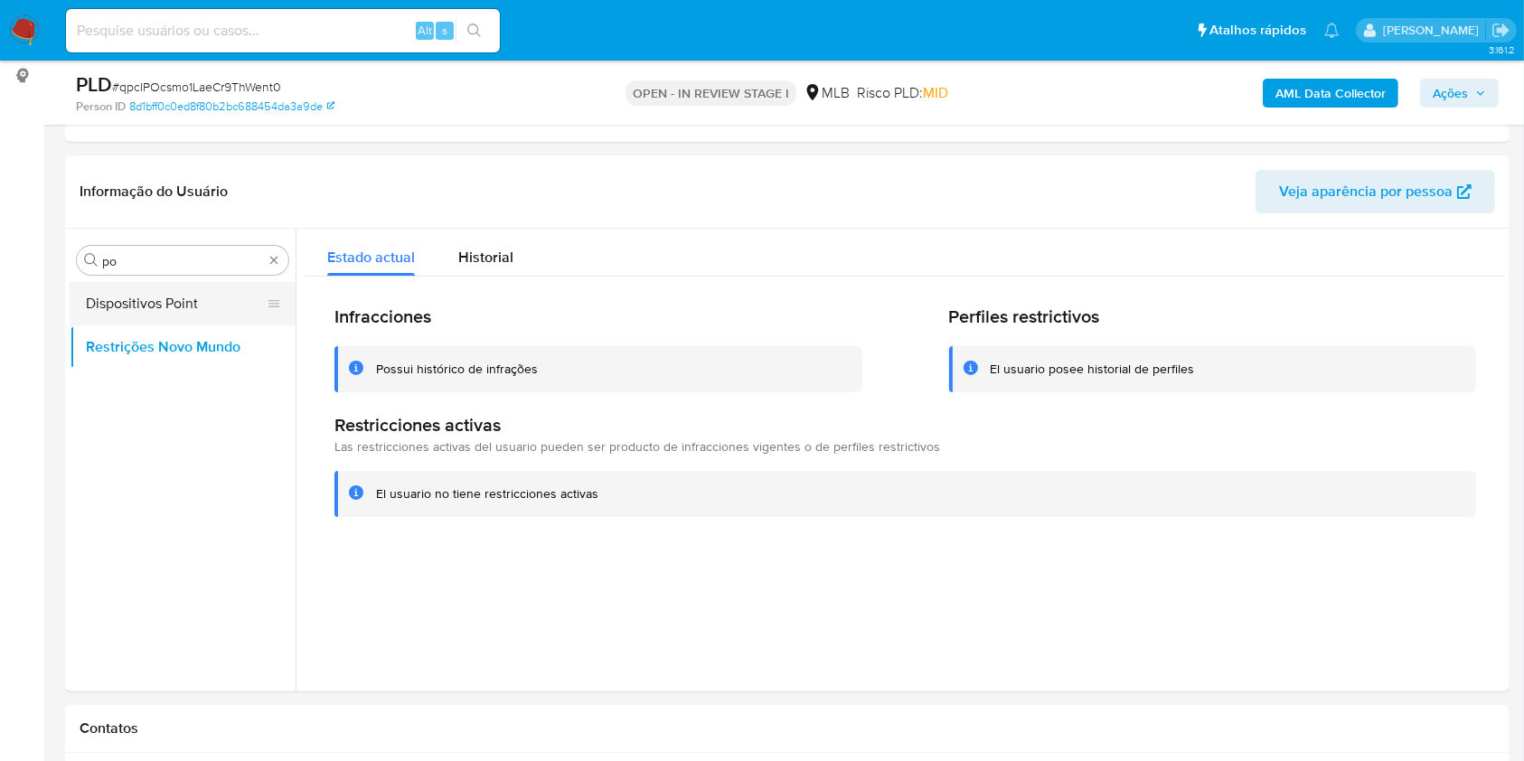
click at [113, 295] on button "Dispositivos Point" at bounding box center [175, 303] width 211 height 43
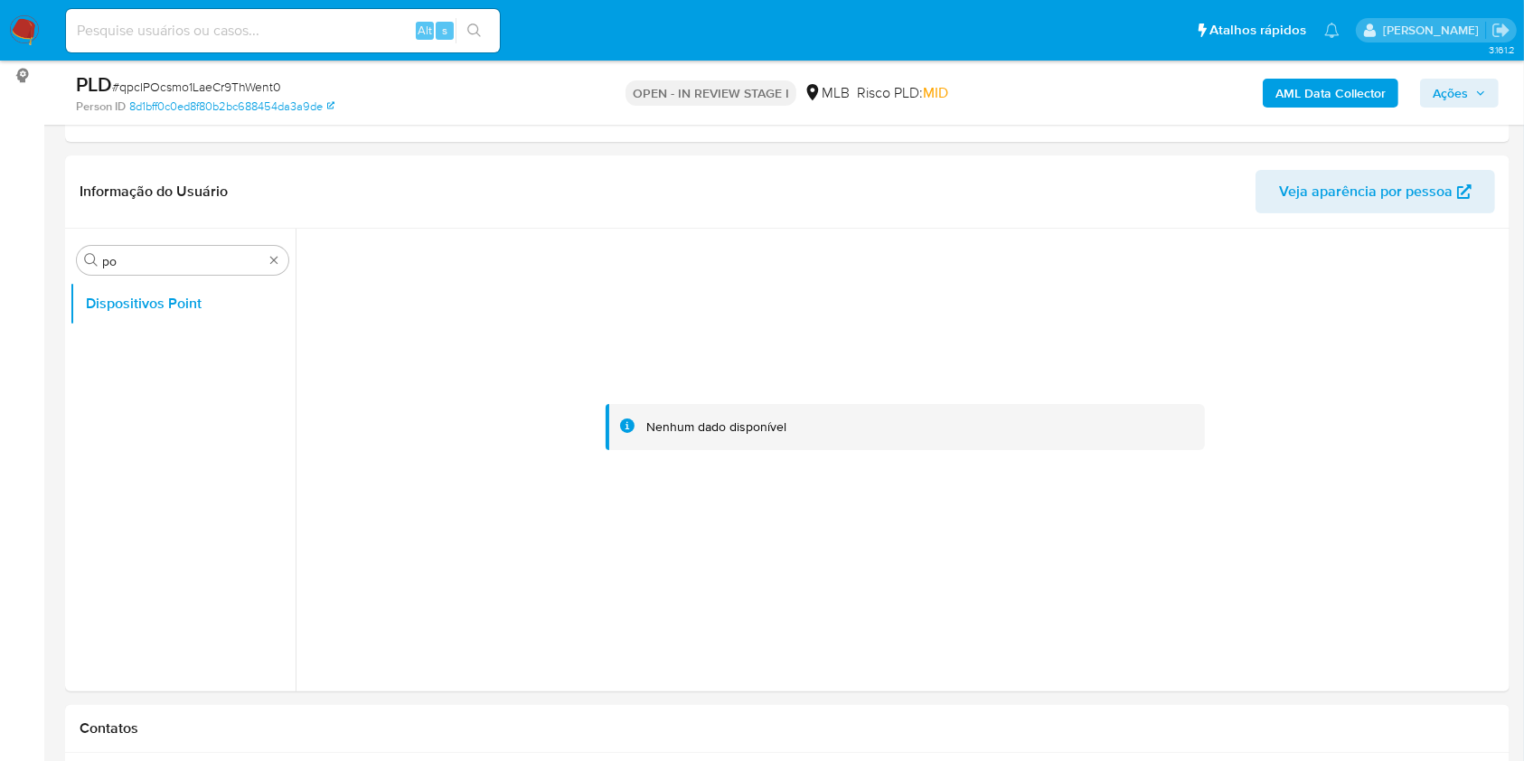
click at [1352, 84] on b "AML Data Collector" at bounding box center [1330, 93] width 110 height 29
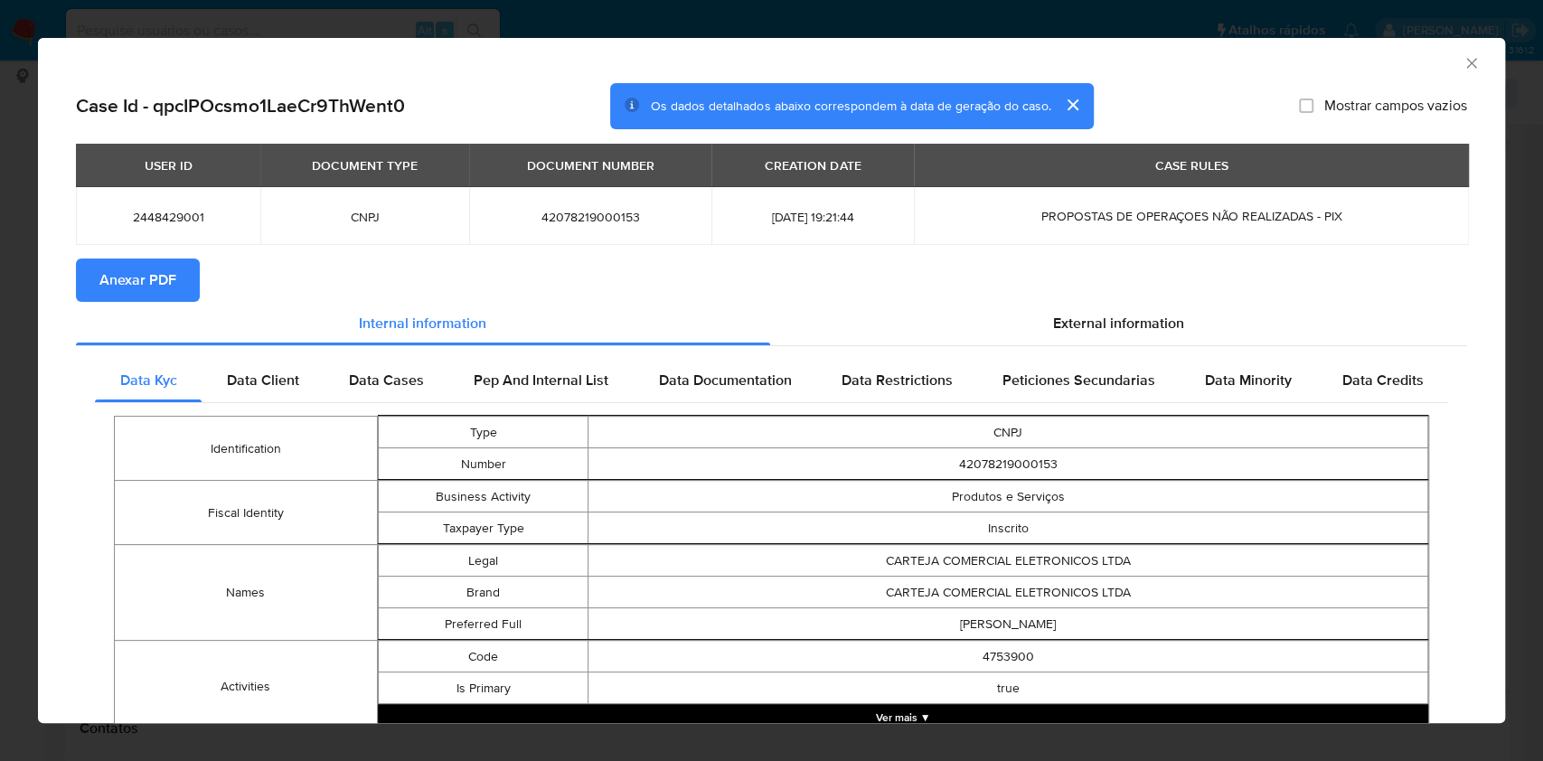
click at [127, 295] on span "Anexar PDF" at bounding box center [137, 280] width 77 height 40
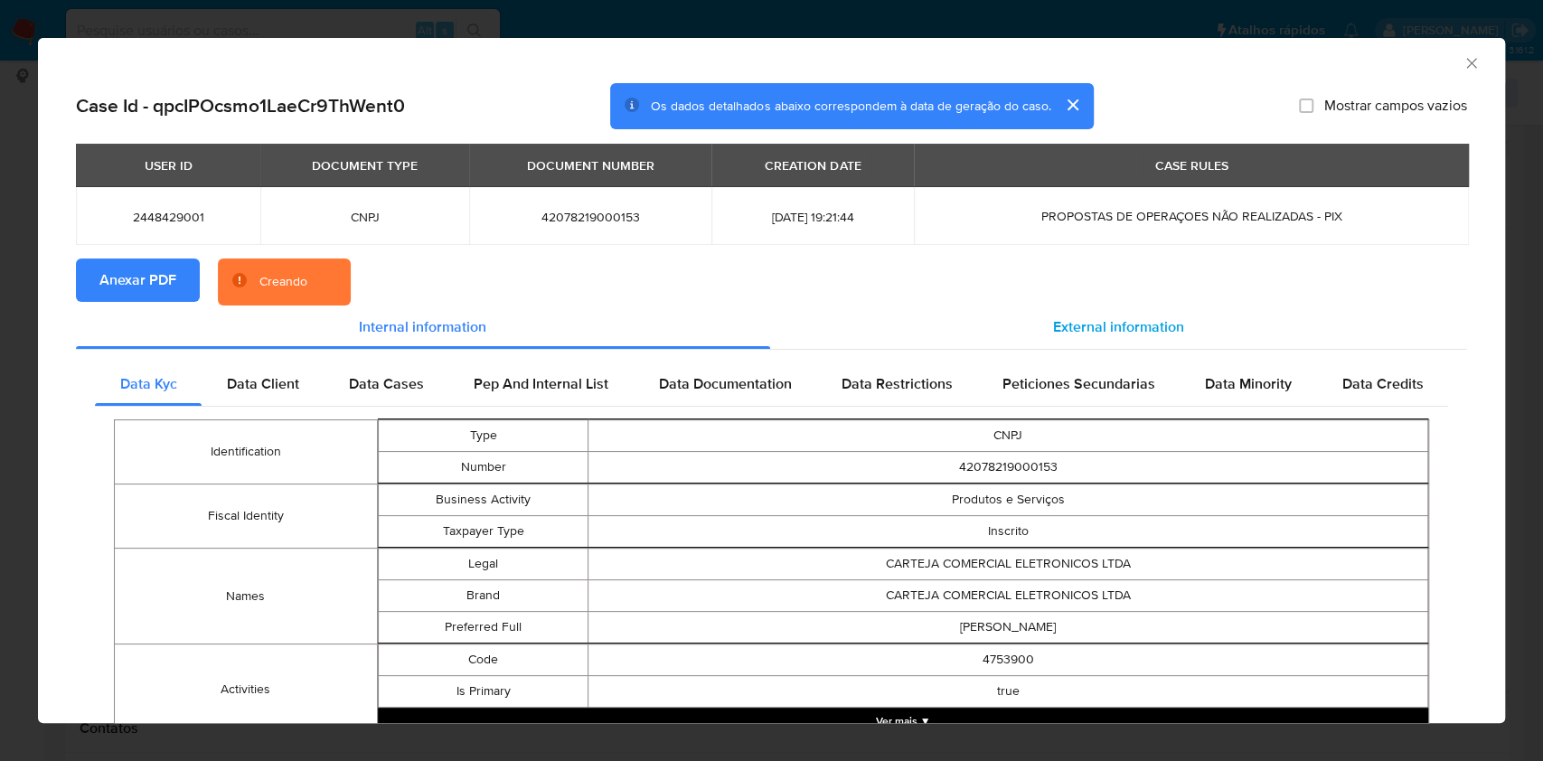
click at [1053, 320] on span "External information" at bounding box center [1118, 326] width 131 height 21
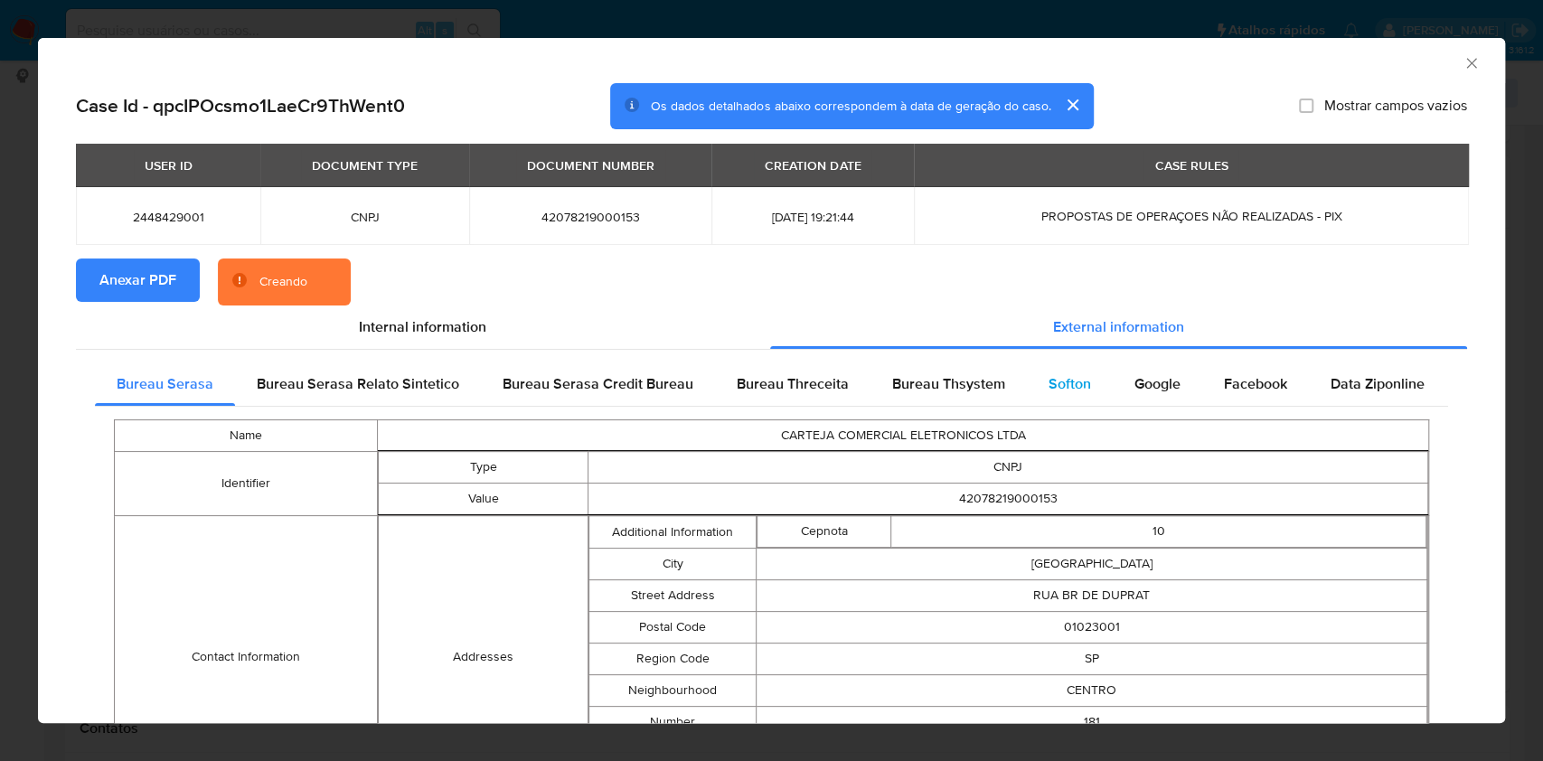
click at [1060, 383] on span "Softon" at bounding box center [1069, 383] width 42 height 21
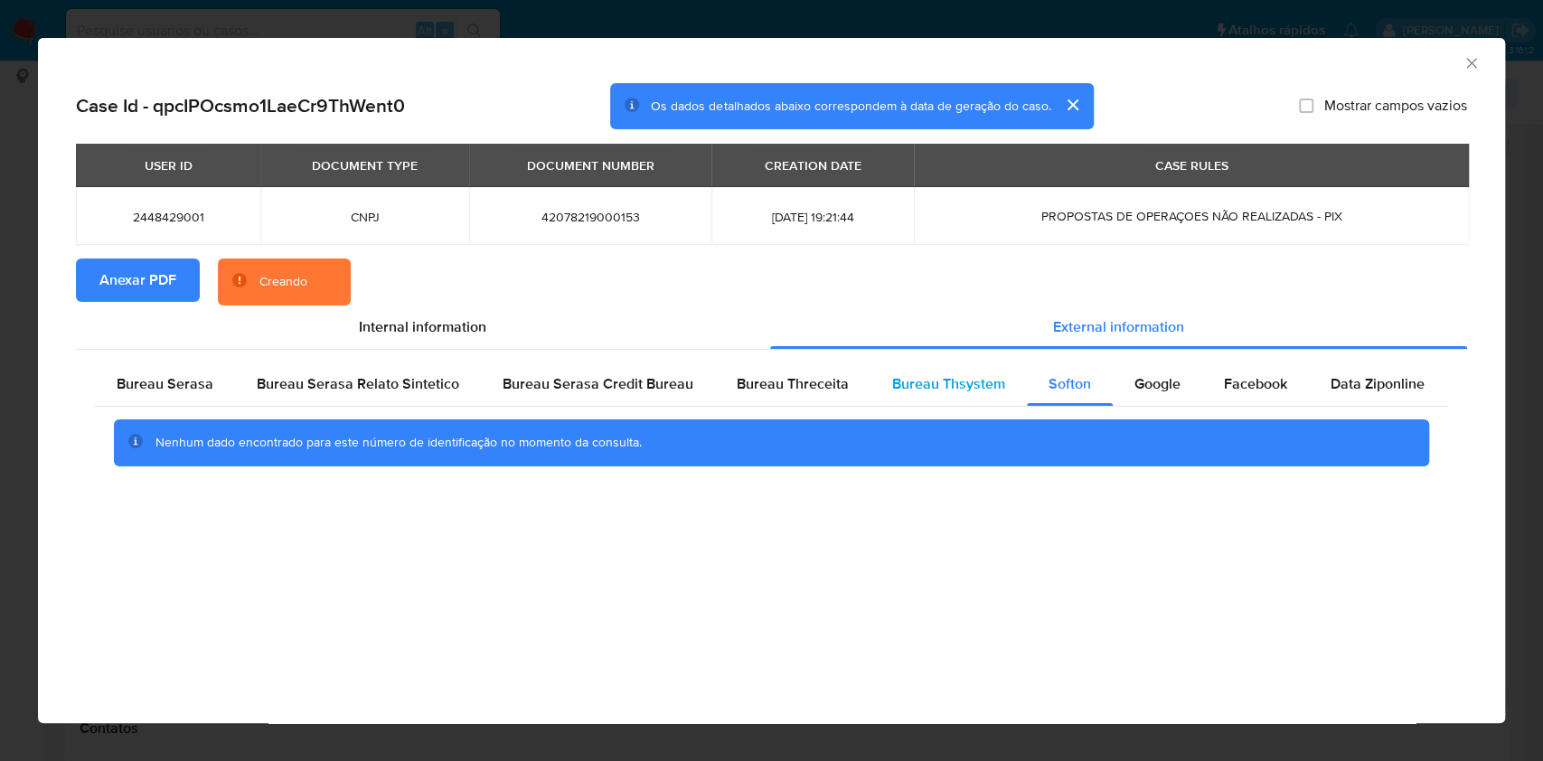
click at [976, 387] on span "Bureau Thsystem" at bounding box center [948, 383] width 113 height 21
click at [730, 407] on div "Nenhum dado encontrado para este número de identificação no momento da consulta." at bounding box center [771, 443] width 1353 height 72
click at [786, 386] on span "Bureau Threceita" at bounding box center [793, 383] width 112 height 21
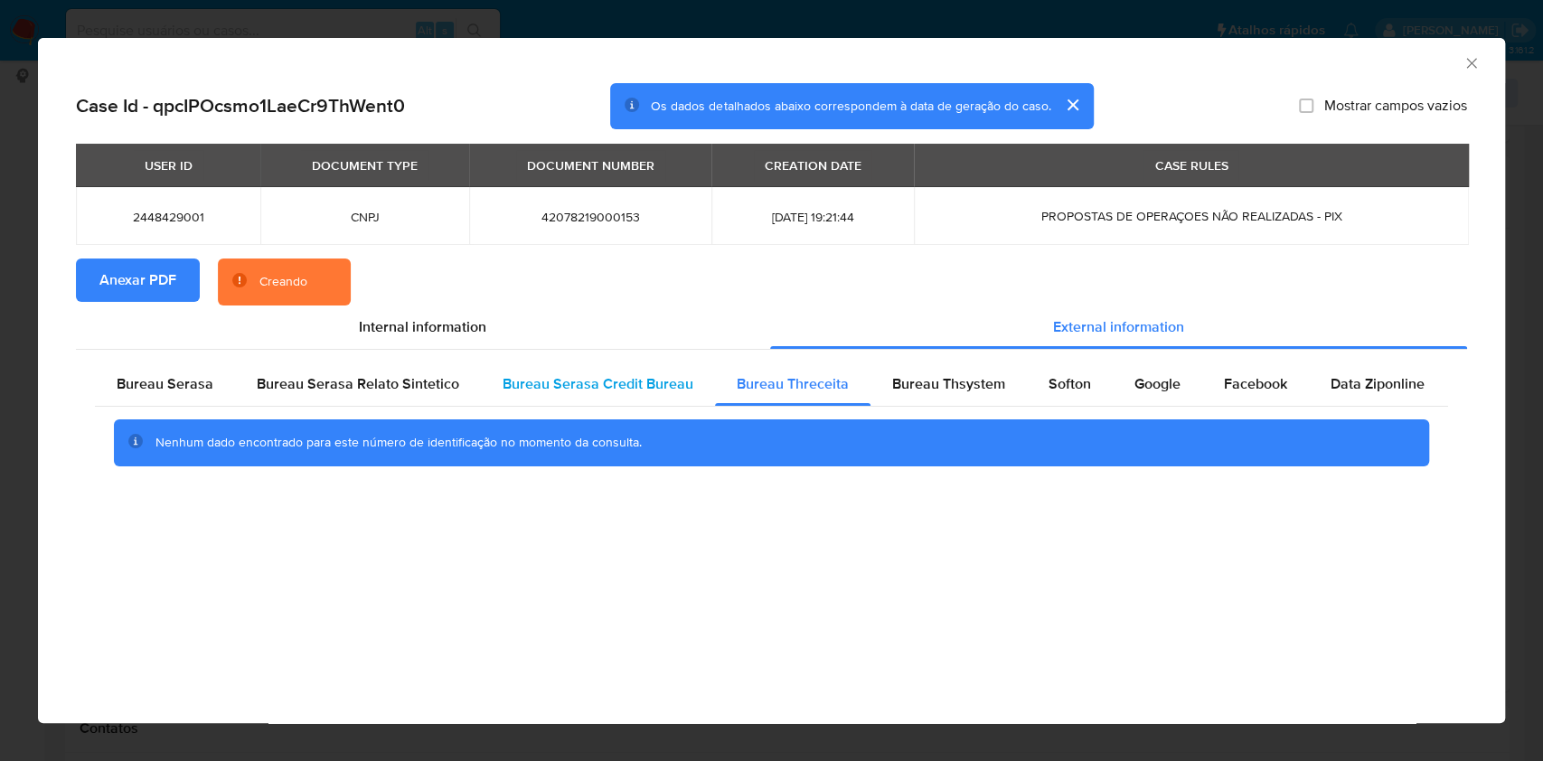
click at [655, 400] on div "Bureau Serasa Credit Bureau" at bounding box center [598, 383] width 234 height 43
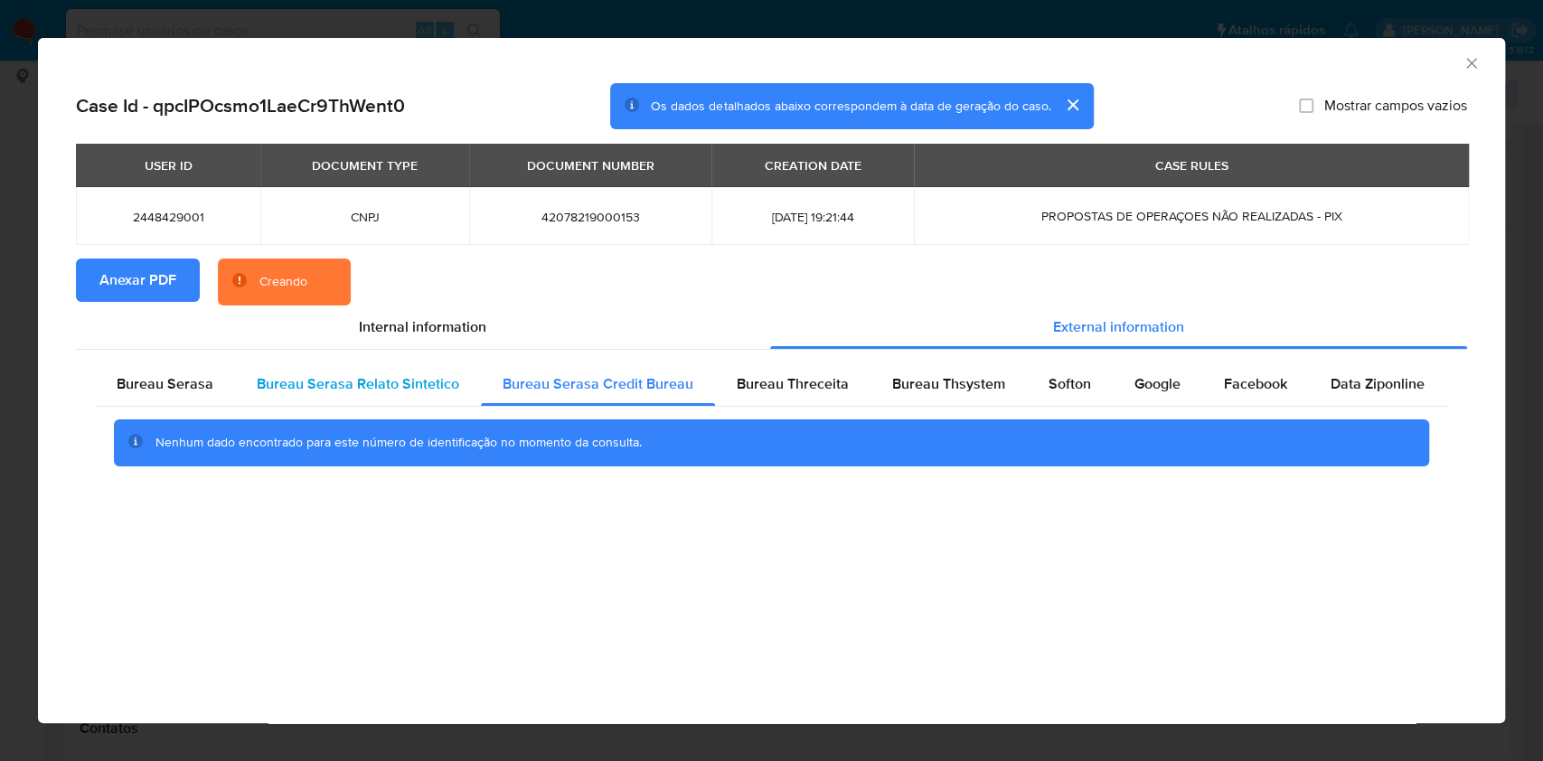
drag, startPoint x: 343, startPoint y: 401, endPoint x: 331, endPoint y: 401, distance: 11.7
click at [343, 401] on div "Bureau Serasa Relato Sintetico" at bounding box center [358, 383] width 246 height 43
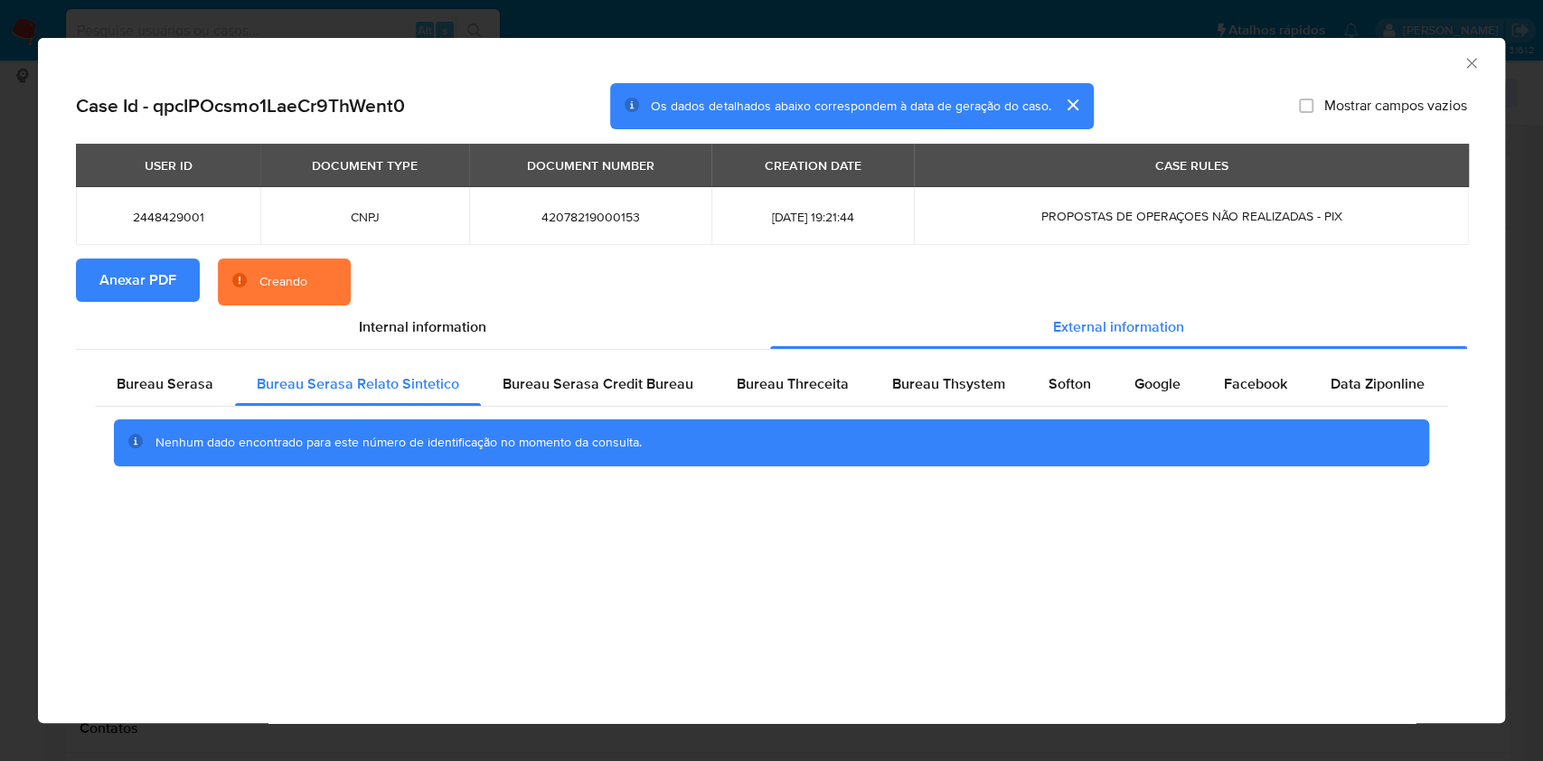
click at [161, 412] on div "Nenhum dado encontrado para este número de identificação no momento da consulta." at bounding box center [771, 443] width 1353 height 72
click at [207, 378] on span "Bureau Serasa" at bounding box center [165, 383] width 97 height 21
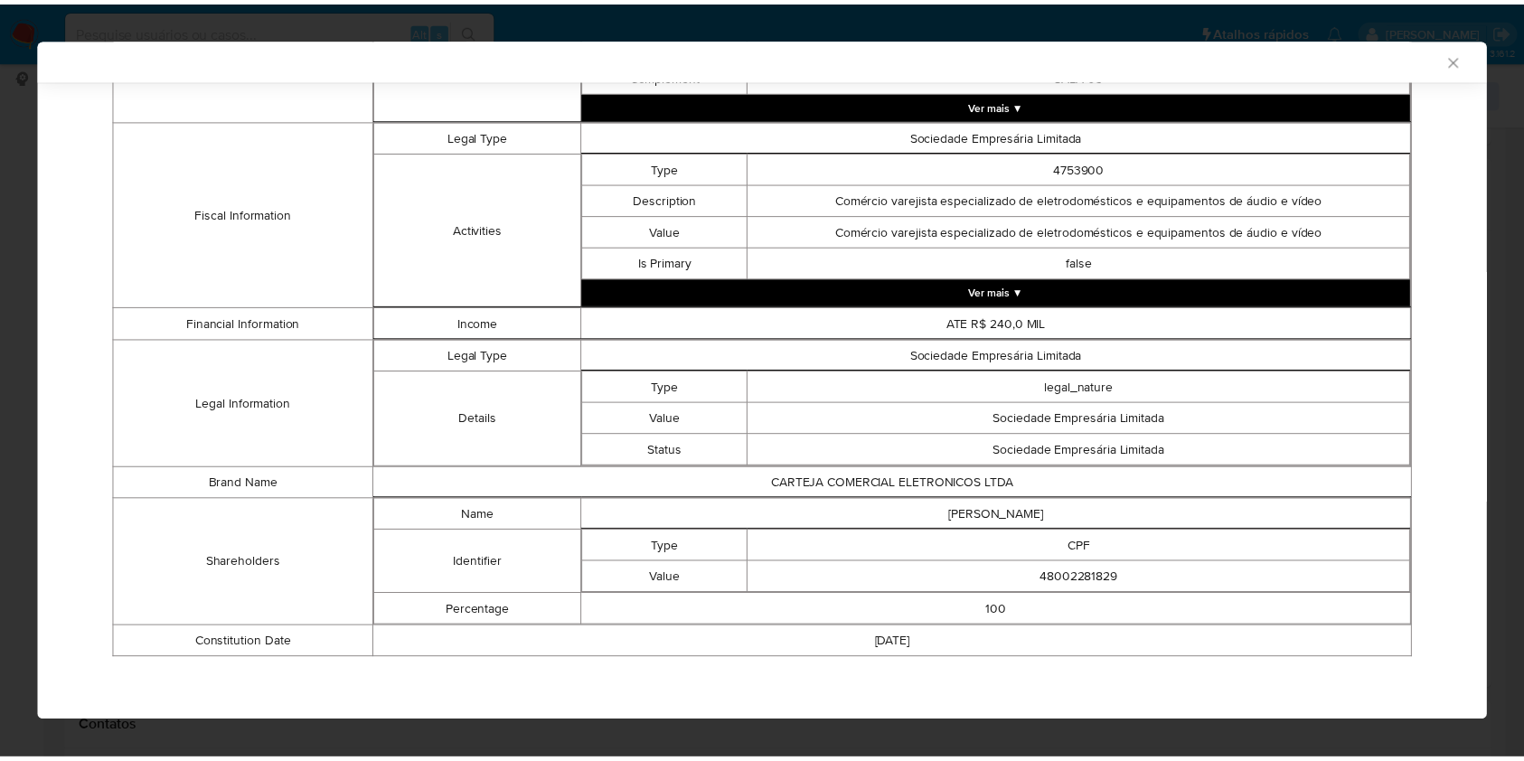
scroll to position [668, 0]
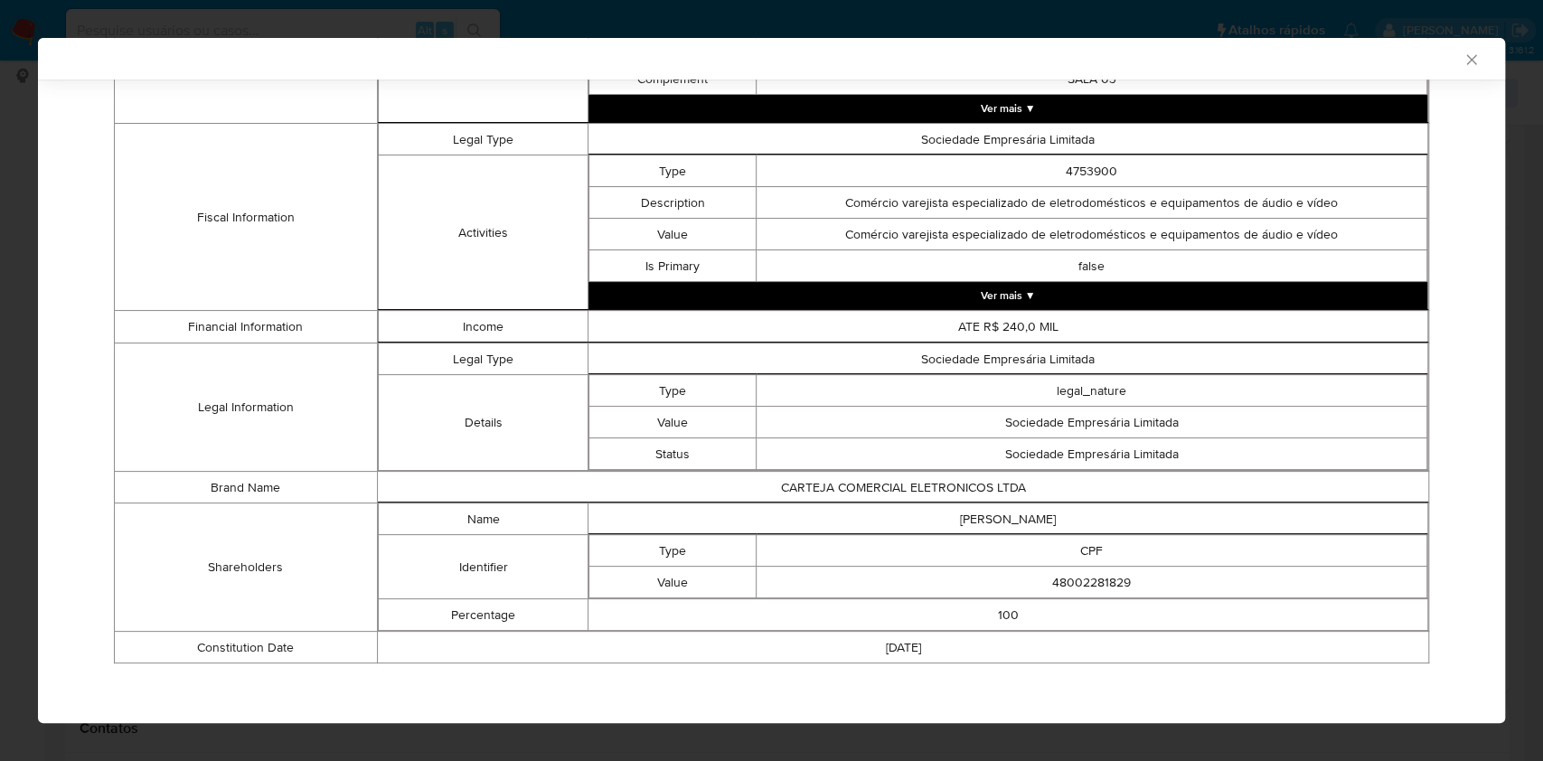
click at [1057, 599] on td "100" at bounding box center [1008, 615] width 840 height 32
click at [1059, 578] on td "48002281829" at bounding box center [1091, 583] width 671 height 32
copy td "48002281829"
click at [12, 390] on div "AML Data Collector Case Id - qpcIPOcsmo1LaeCr9ThWent0 Os dados detalhados abaix…" at bounding box center [771, 380] width 1543 height 761
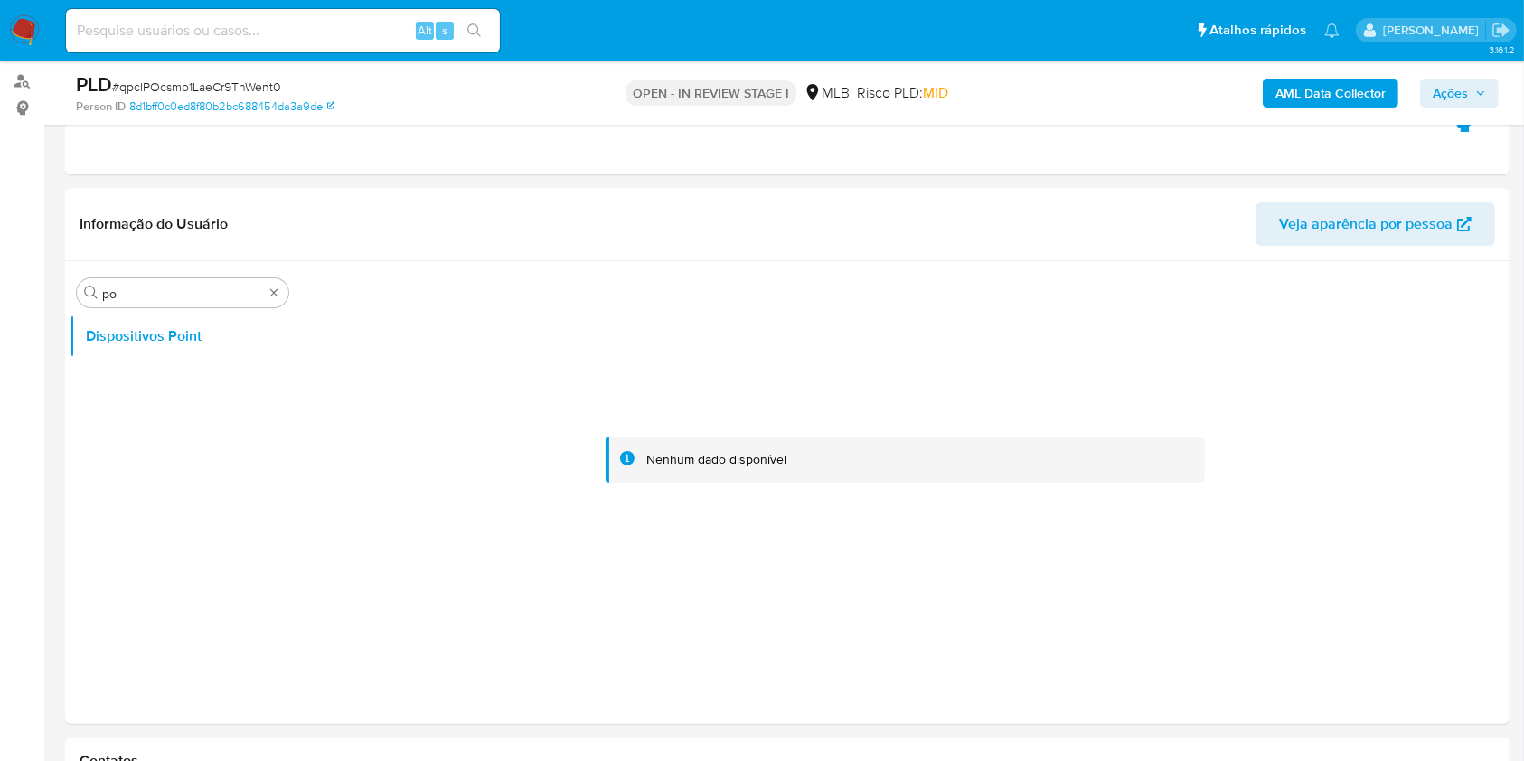
scroll to position [240, 0]
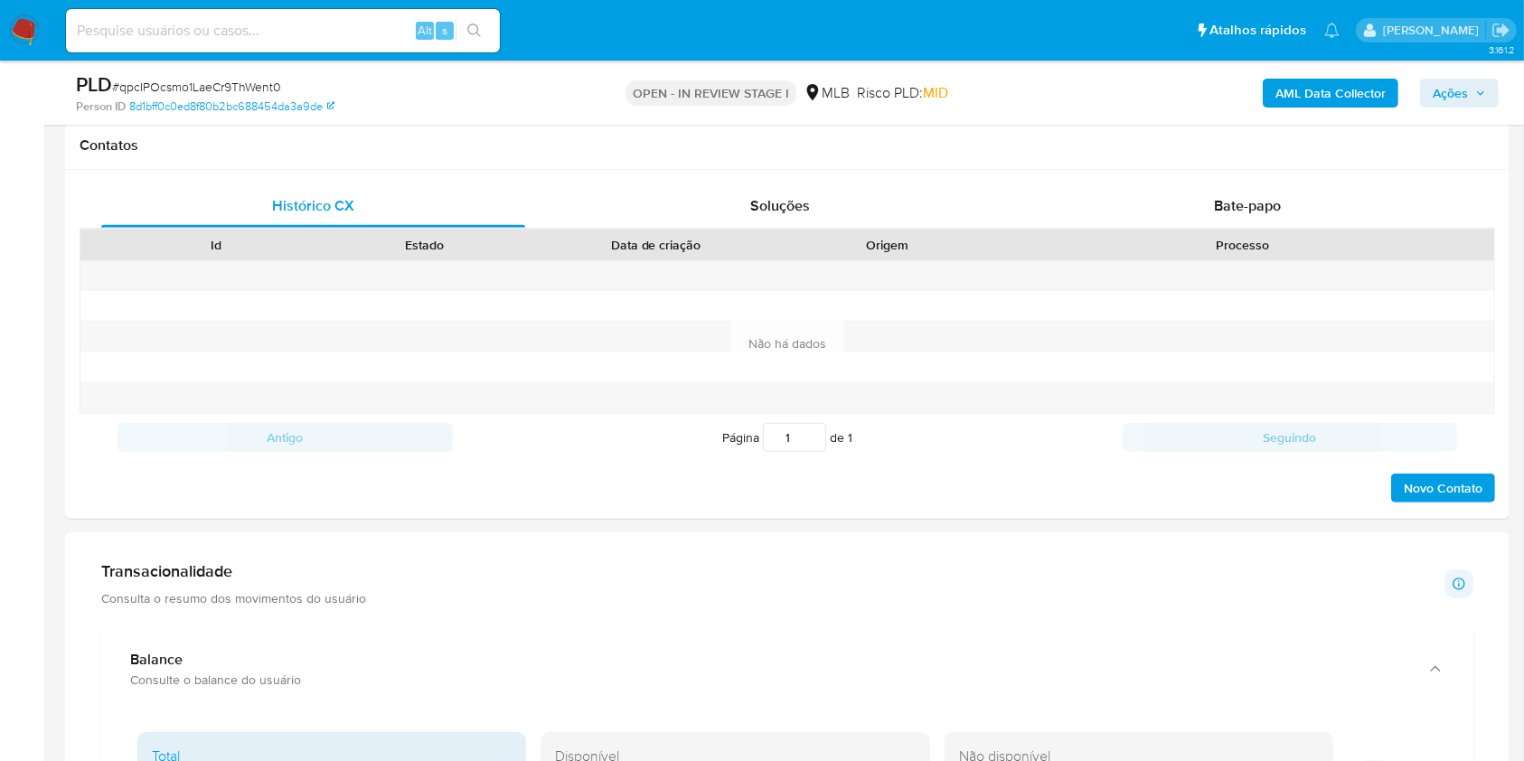
scroll to position [843, 0]
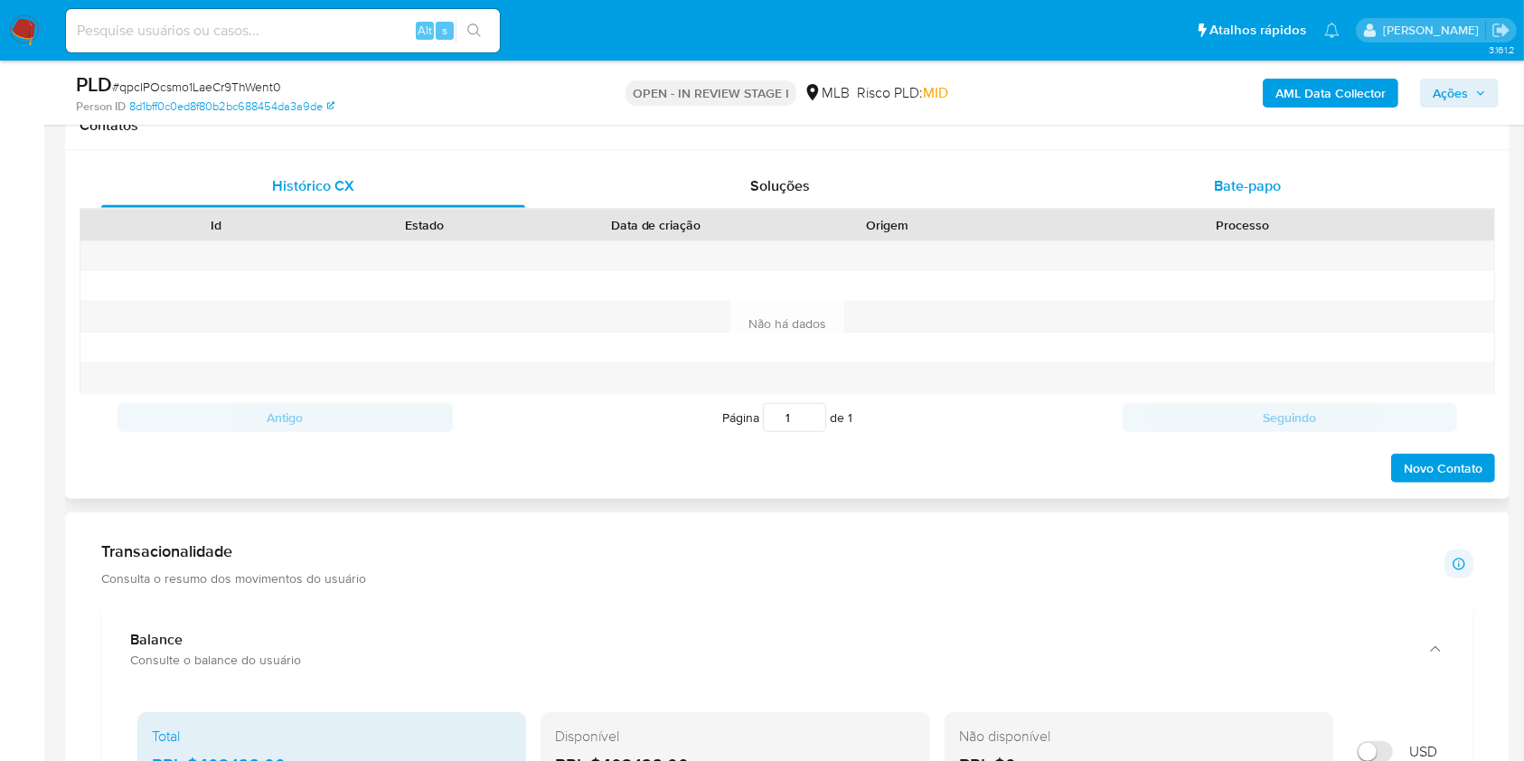
click at [1186, 188] on div "Bate-papo" at bounding box center [1248, 185] width 424 height 43
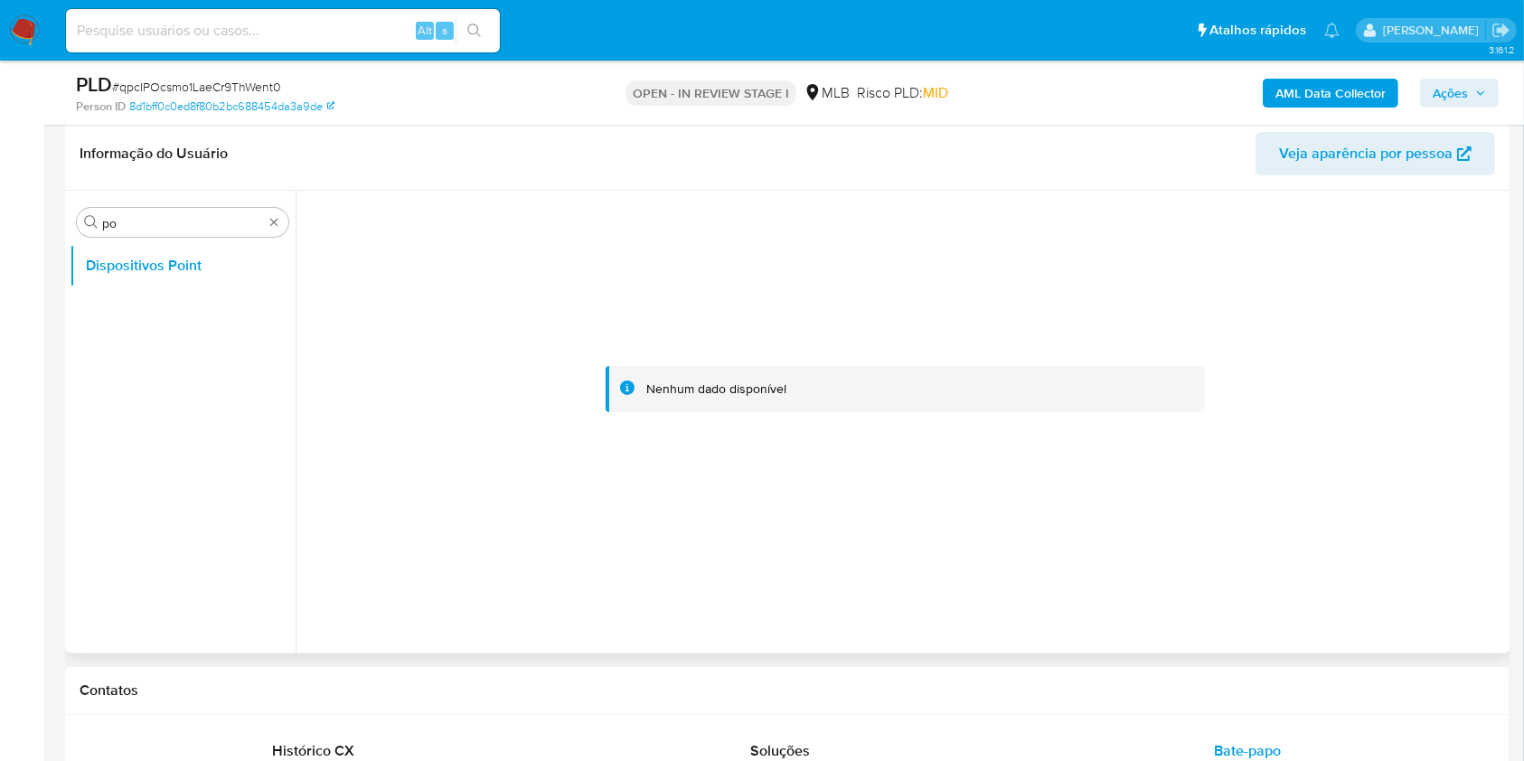
scroll to position [240, 0]
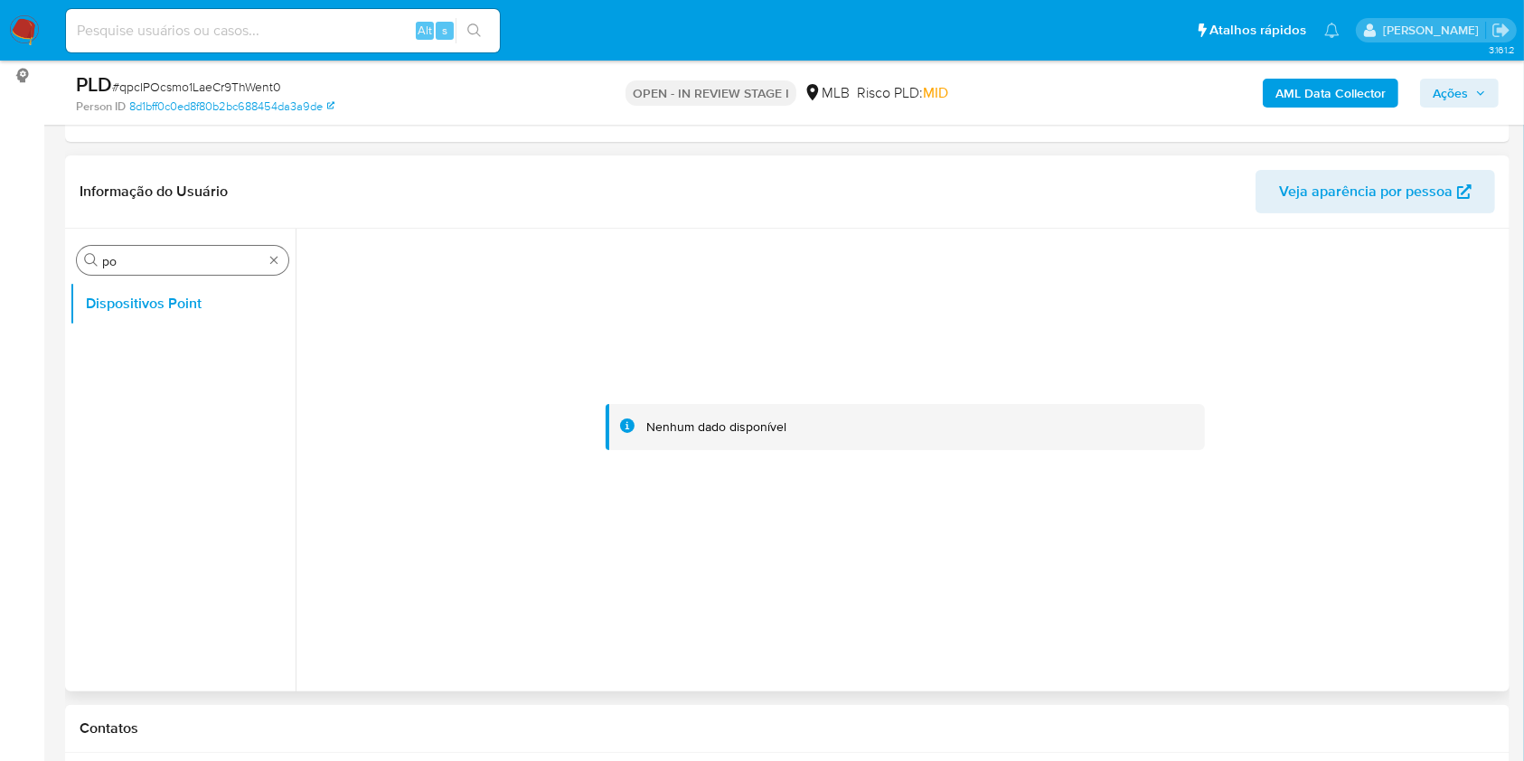
click at [154, 249] on div "Procurar po" at bounding box center [182, 260] width 211 height 29
click at [137, 268] on div "Procurar po" at bounding box center [182, 260] width 211 height 29
click at [145, 260] on input "po" at bounding box center [182, 261] width 161 height 16
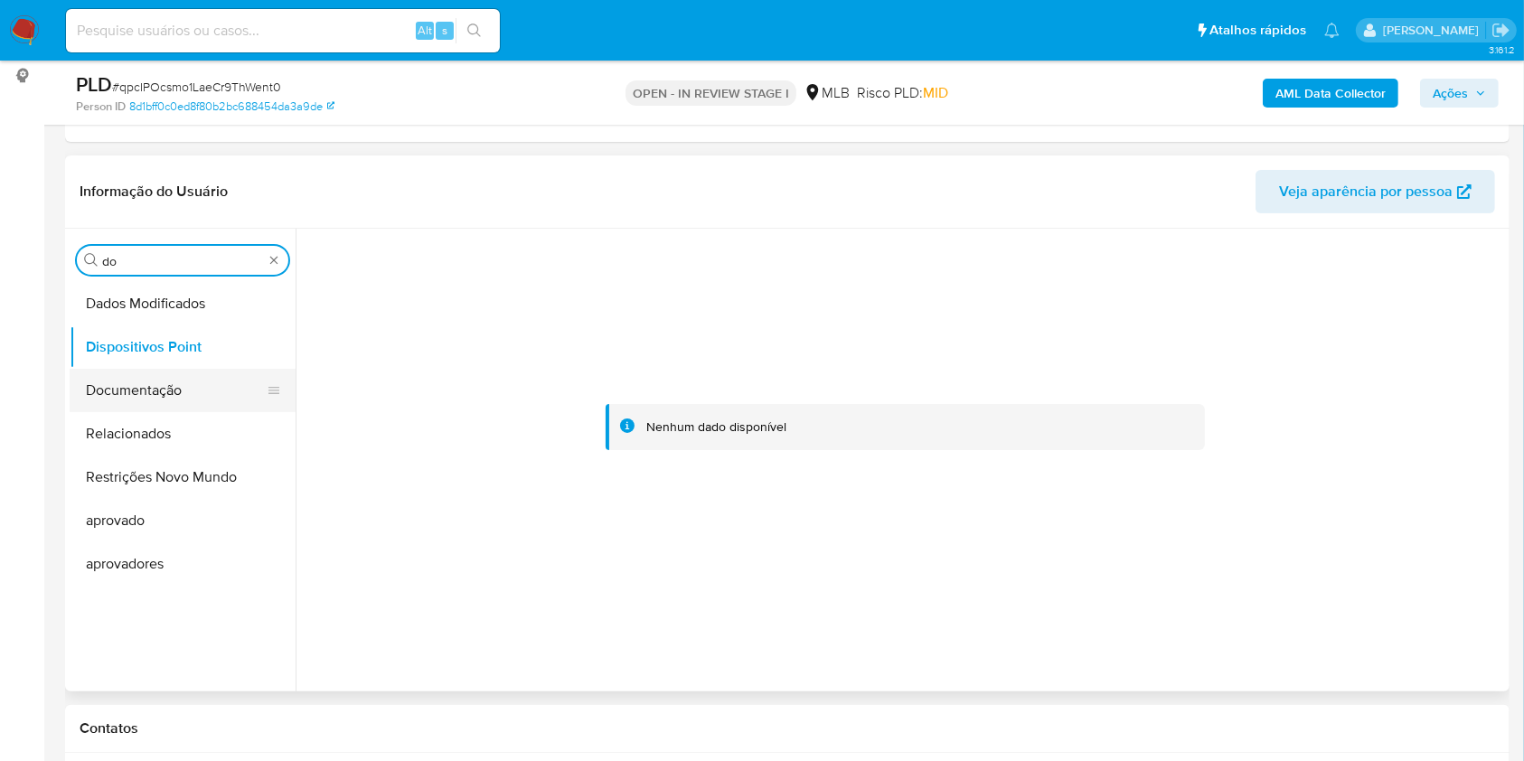
type input "do"
click at [120, 399] on button "Documentação" at bounding box center [175, 390] width 211 height 43
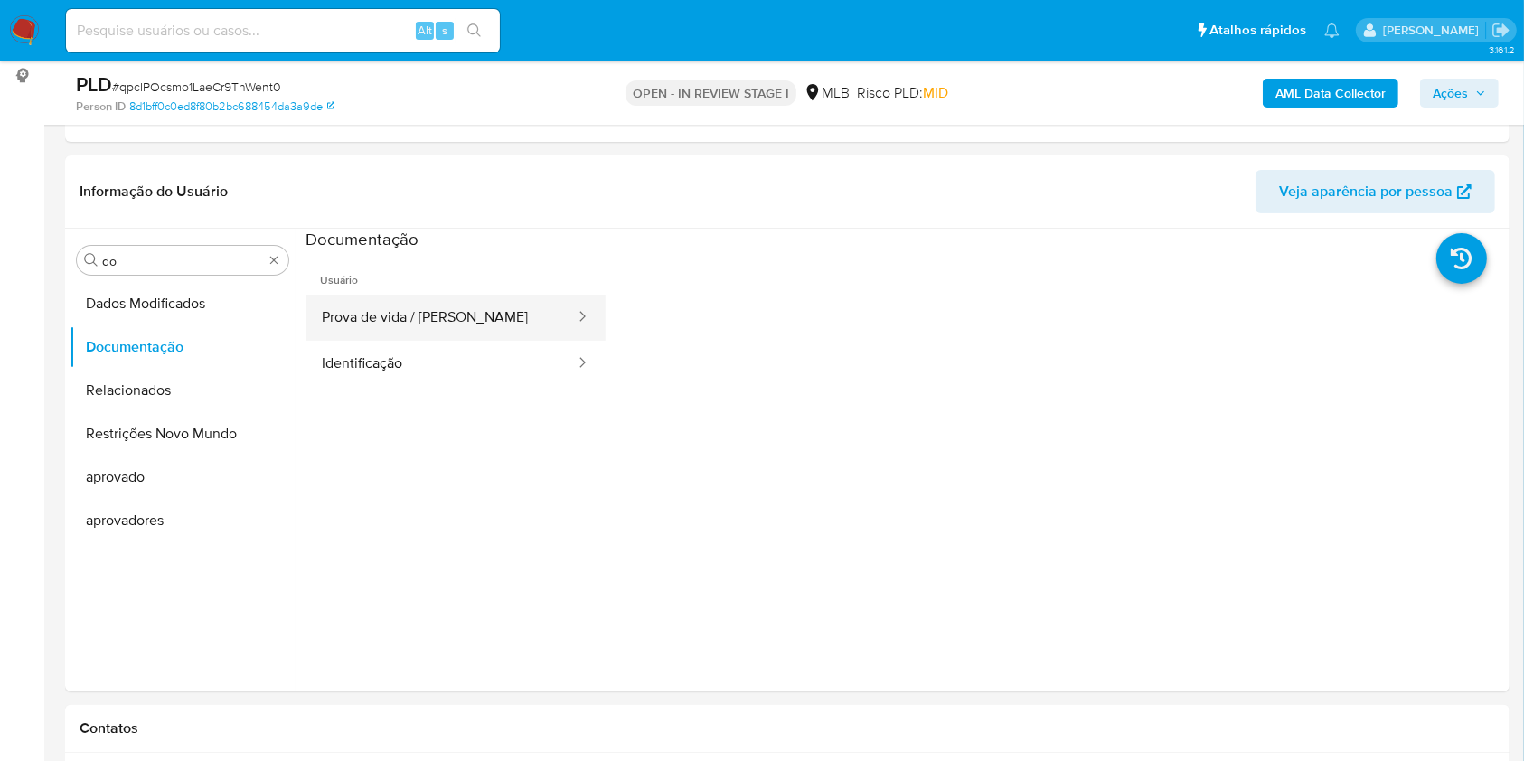
click at [389, 313] on button "Prova de vida / [PERSON_NAME]" at bounding box center [440, 318] width 271 height 46
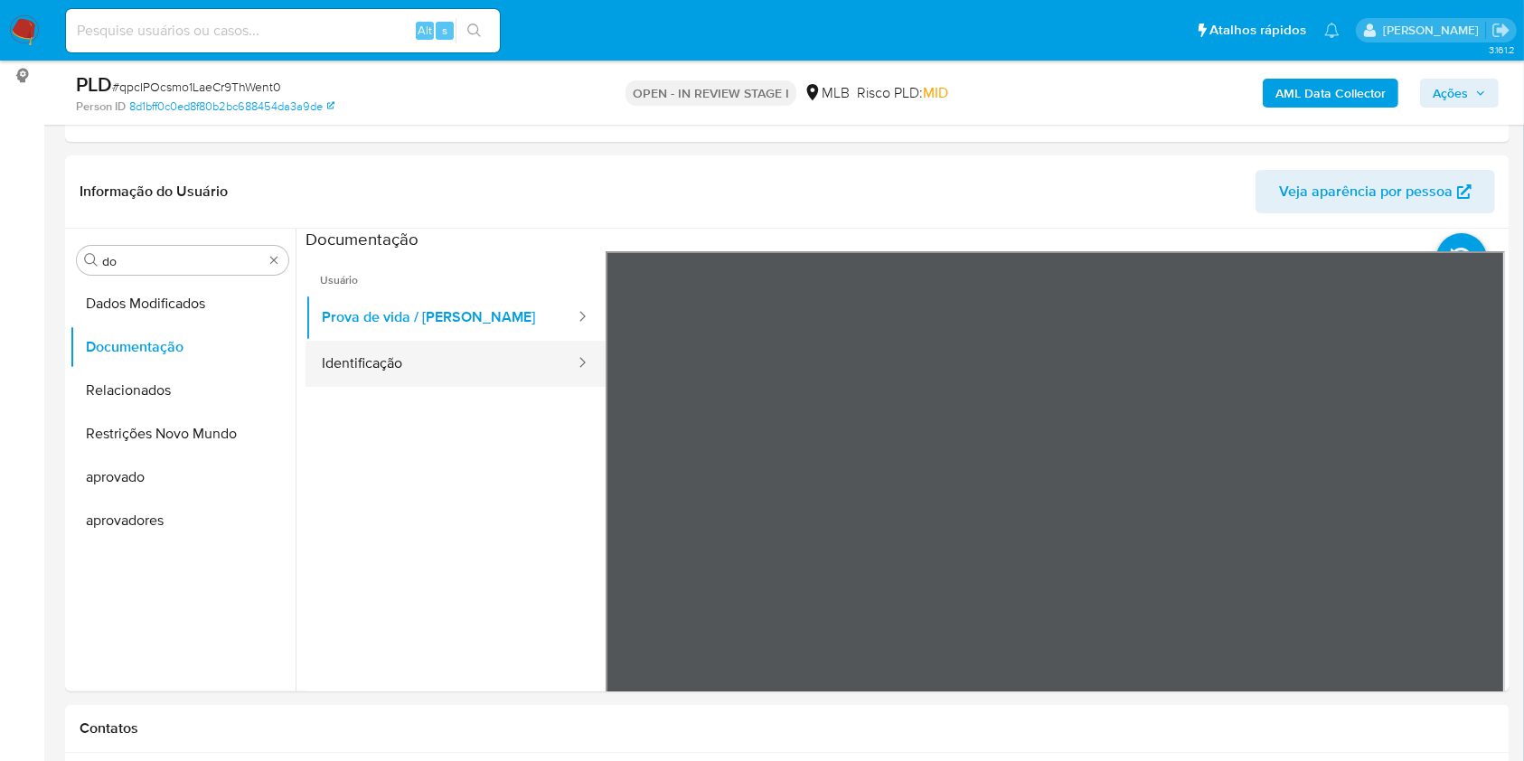
click at [381, 356] on button "Identificação" at bounding box center [440, 364] width 271 height 46
